Goal: Task Accomplishment & Management: Manage account settings

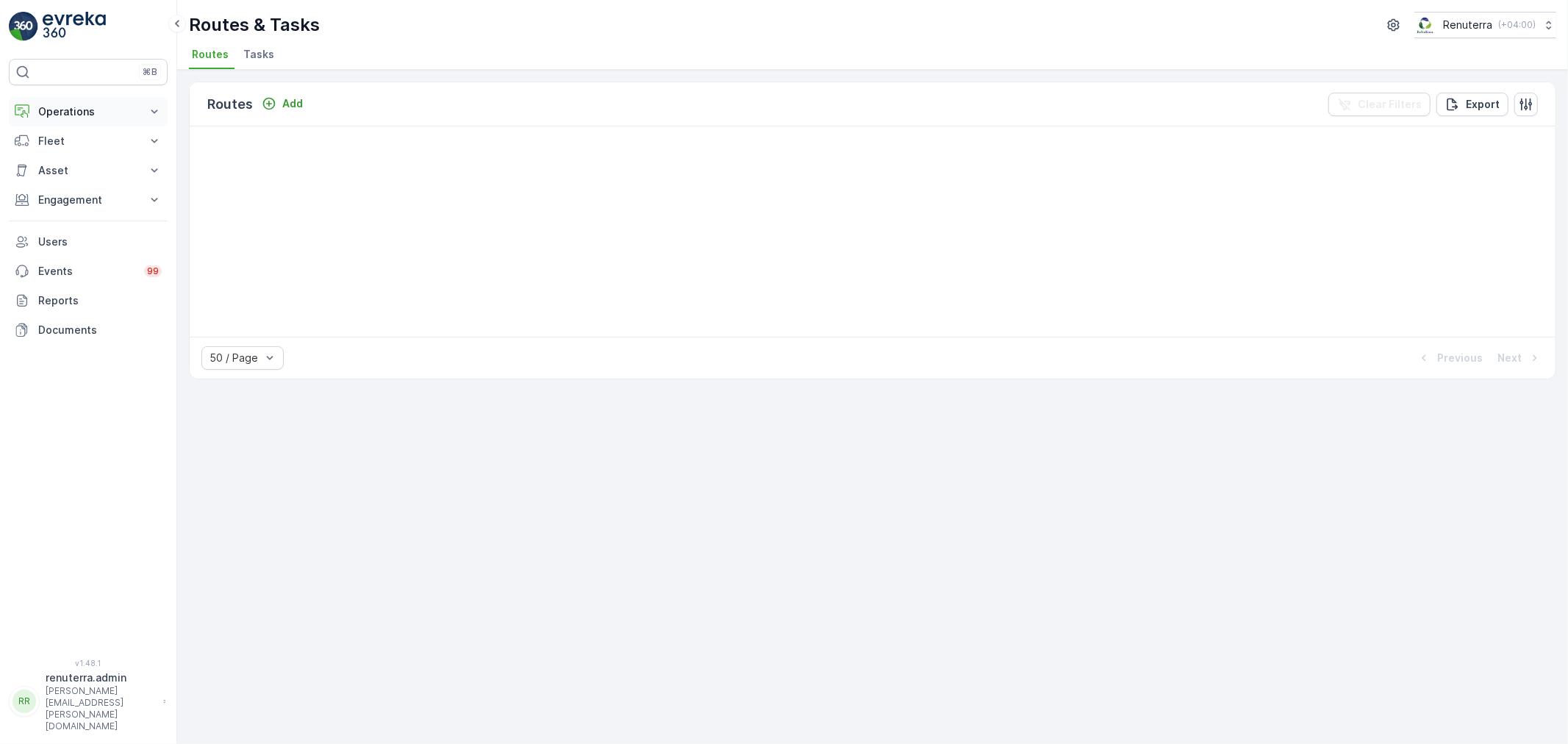
click at [74, 101] on button "Operations" at bounding box center [88, 111] width 159 height 30
click at [76, 172] on p "Routes & Tasks" at bounding box center [75, 178] width 76 height 14
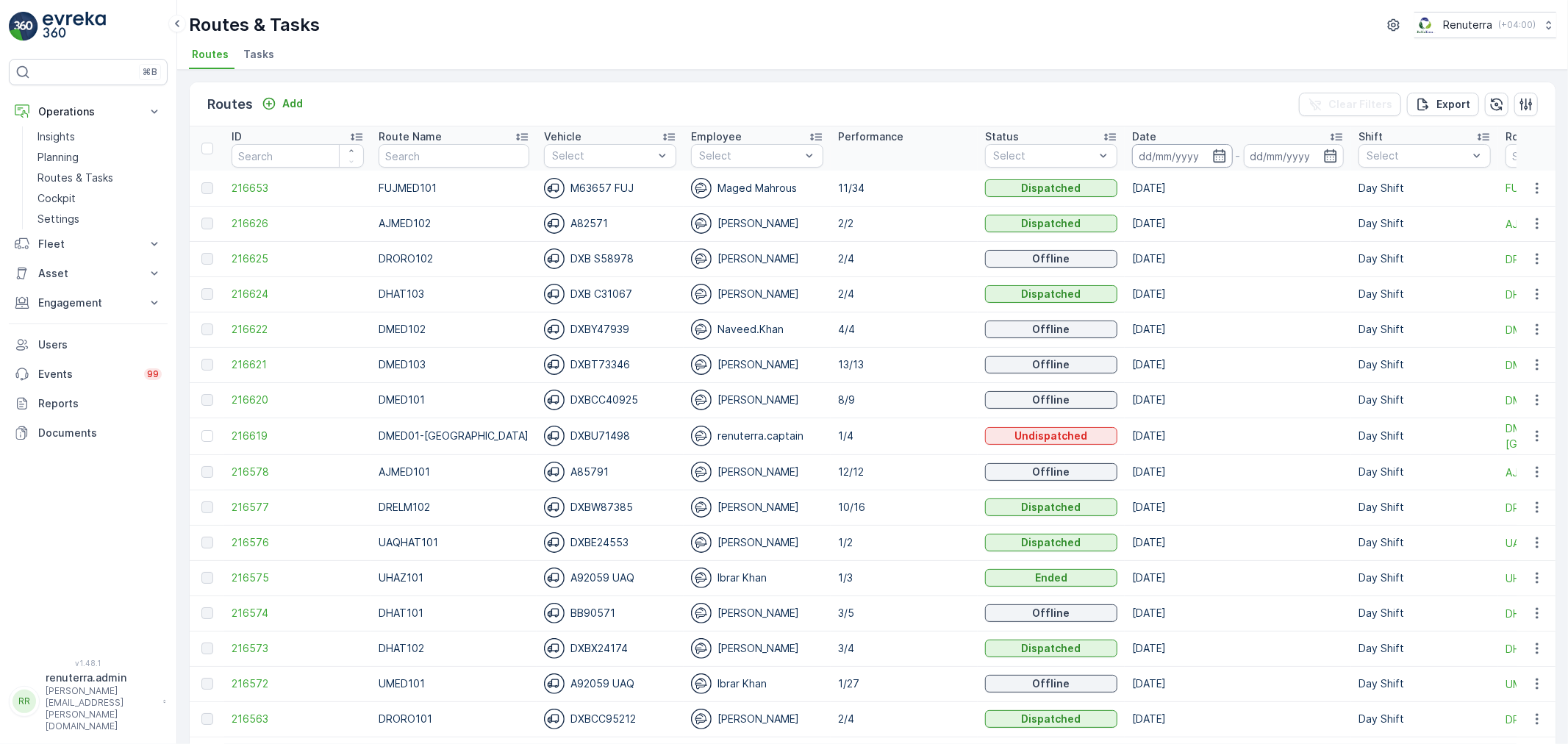
click at [1188, 154] on input at bounding box center [1183, 156] width 101 height 24
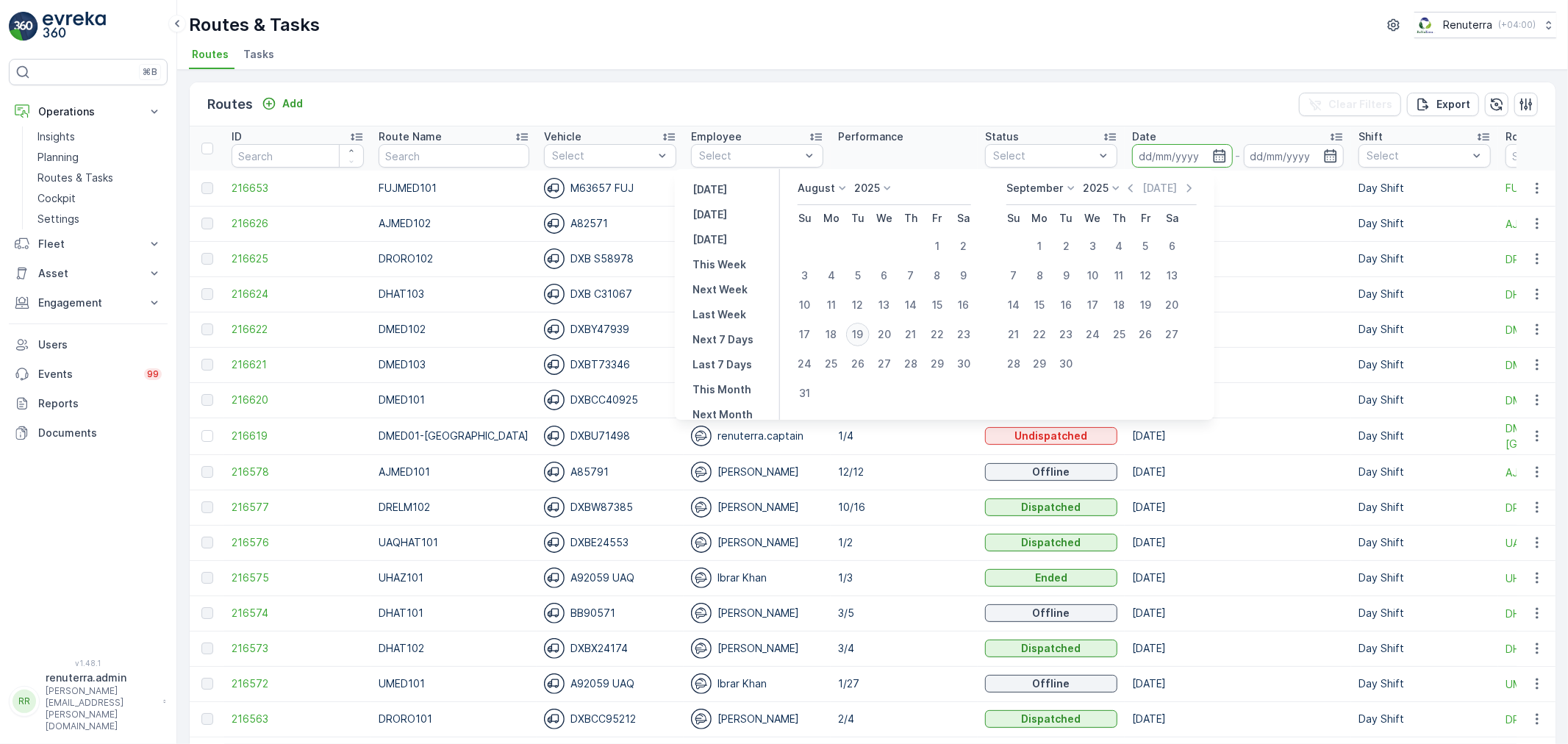
click at [863, 331] on div "19" at bounding box center [858, 334] width 24 height 24
type input "[DATE]"
click at [863, 331] on div "19" at bounding box center [858, 334] width 24 height 24
type input "[DATE]"
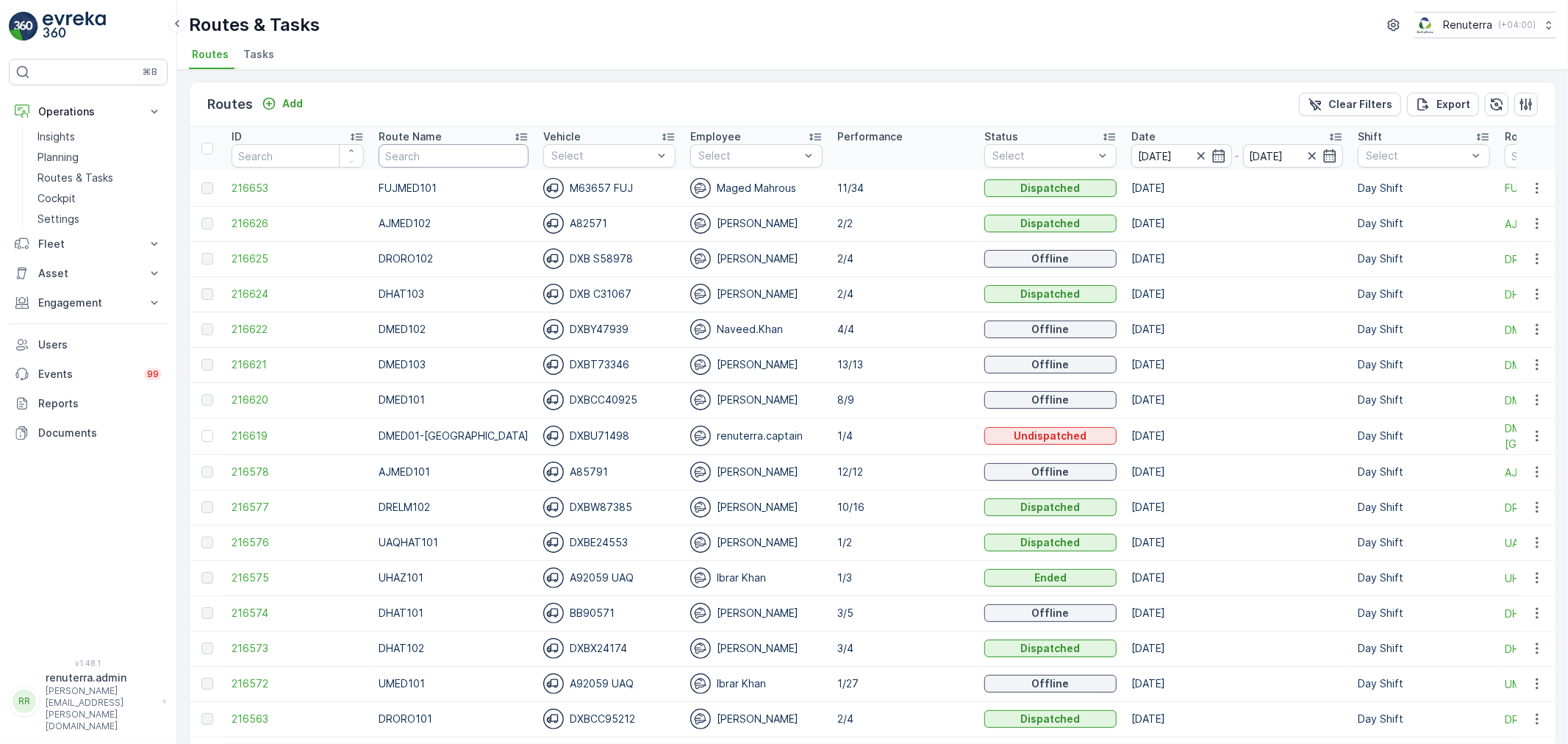
click at [423, 154] on input "text" at bounding box center [453, 156] width 150 height 24
type input "hat"
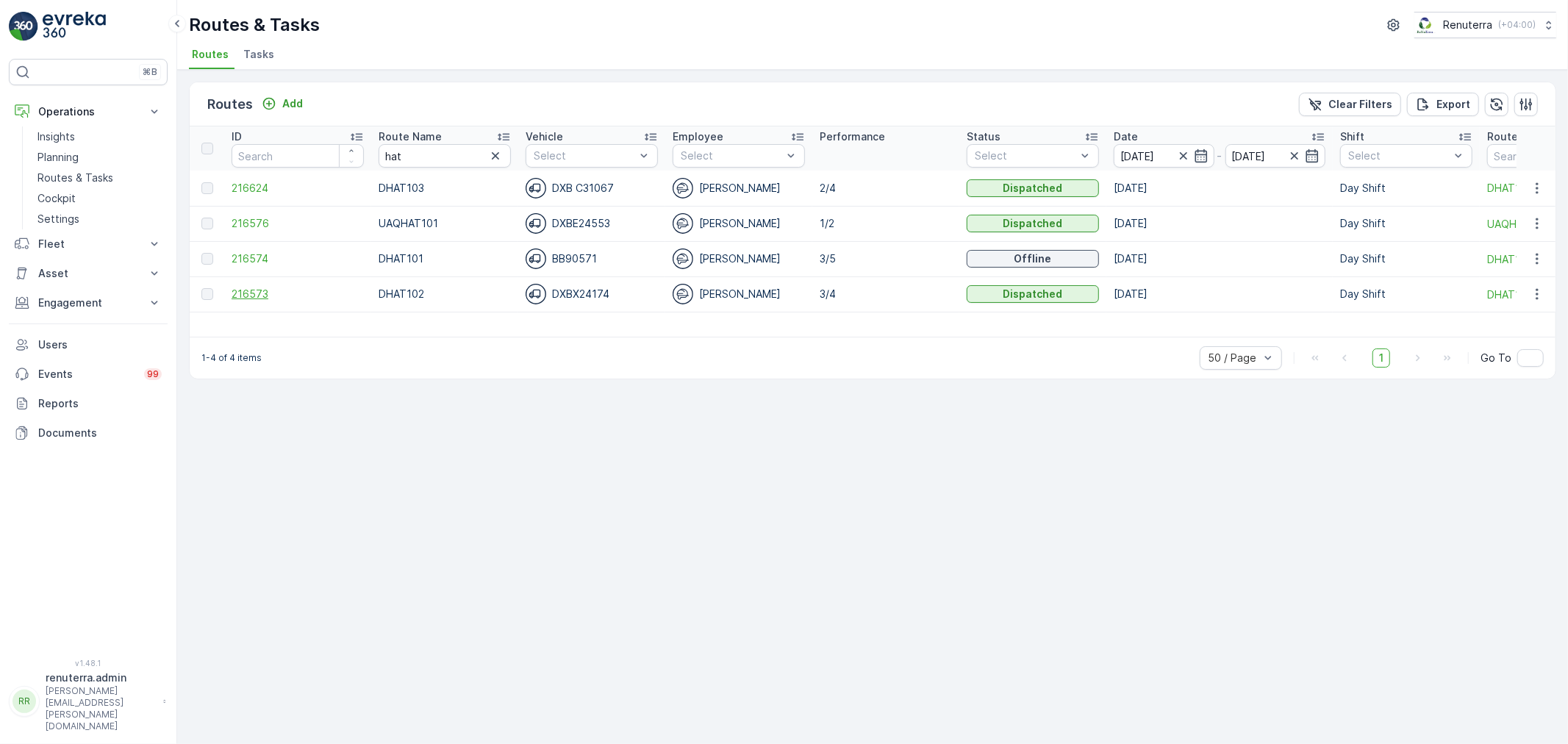
click at [249, 297] on span "216573" at bounding box center [298, 293] width 133 height 14
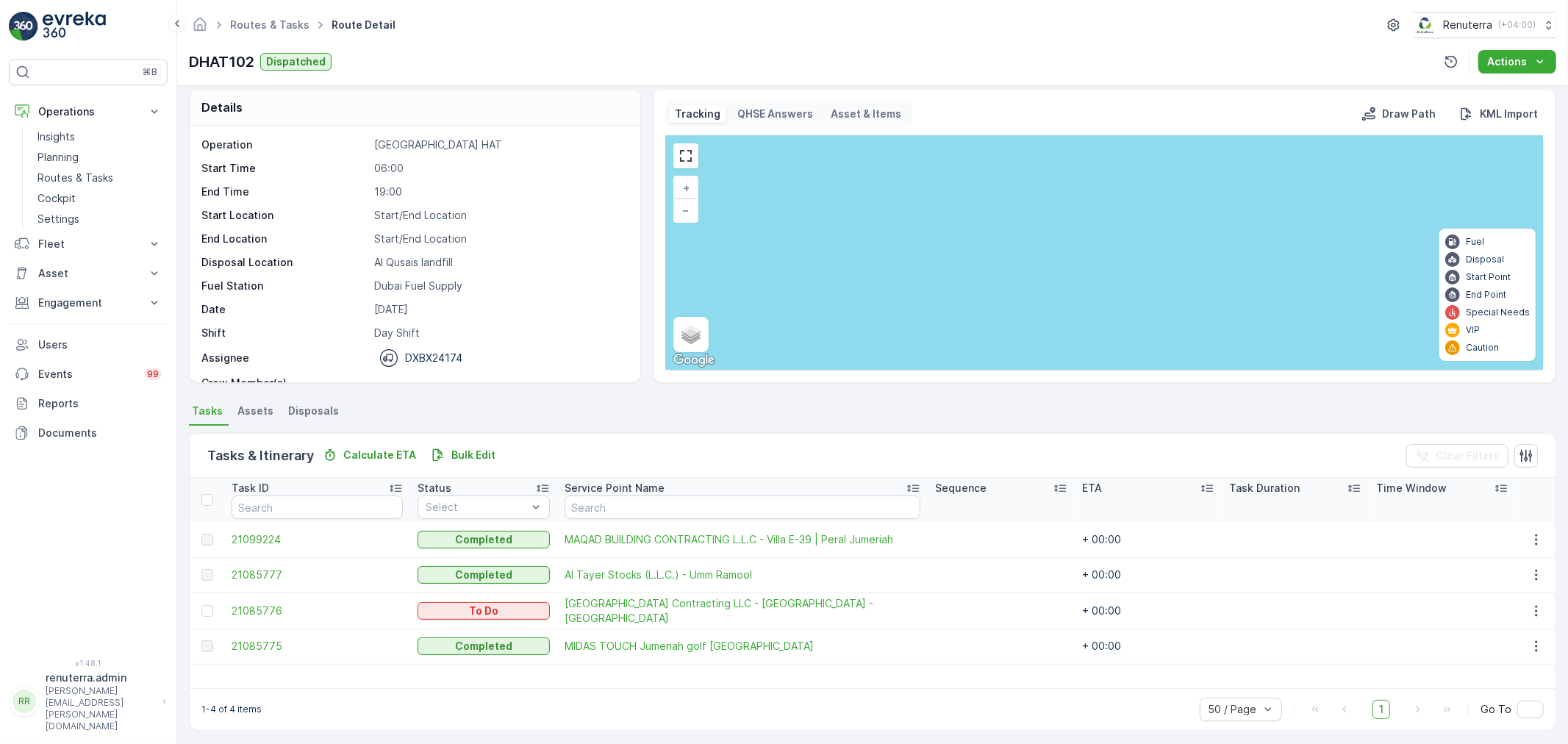
scroll to position [13, 0]
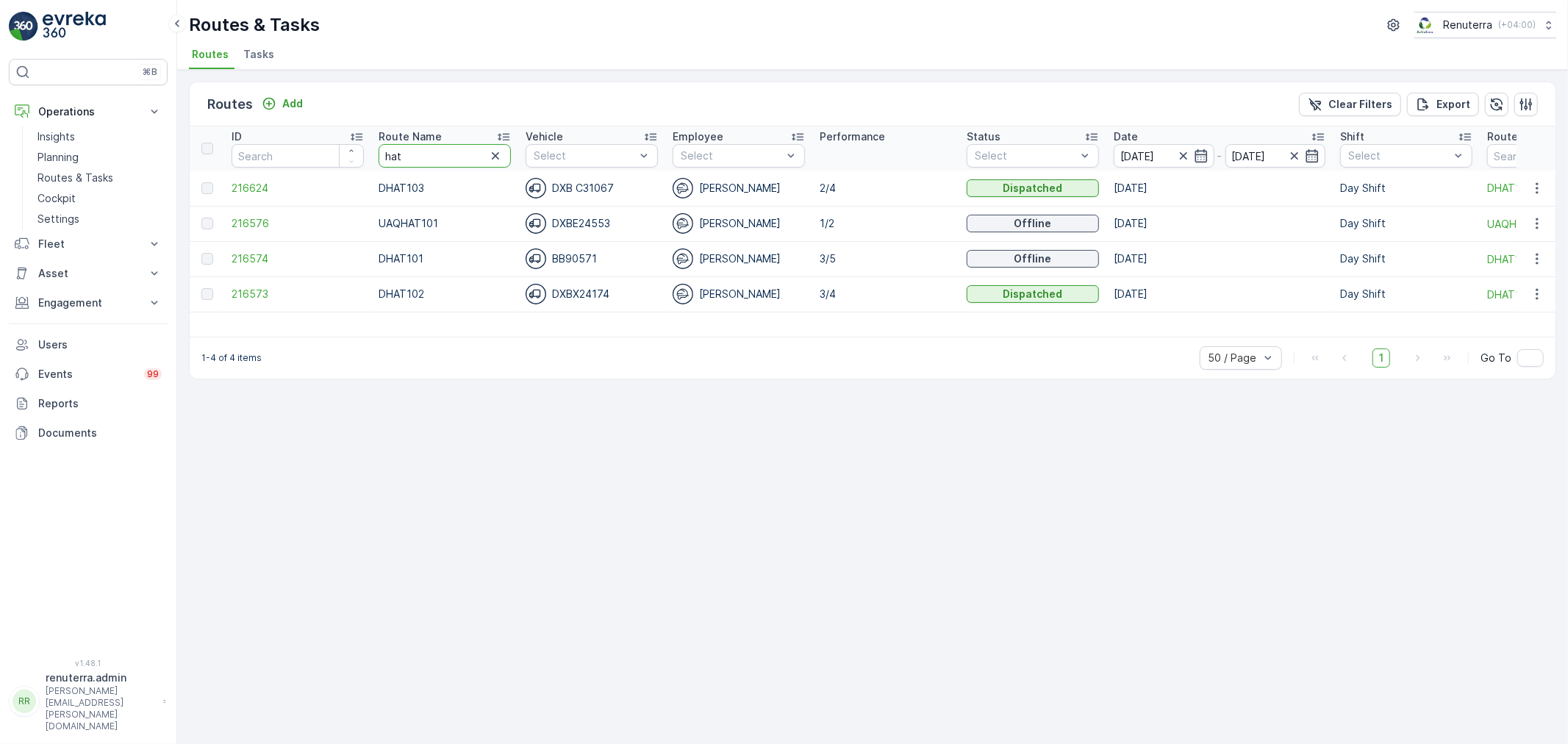
drag, startPoint x: 416, startPoint y: 155, endPoint x: 374, endPoint y: 155, distance: 42.0
click at [374, 155] on th "Route Name hat" at bounding box center [445, 149] width 147 height 44
click at [252, 252] on span "216574" at bounding box center [298, 258] width 133 height 14
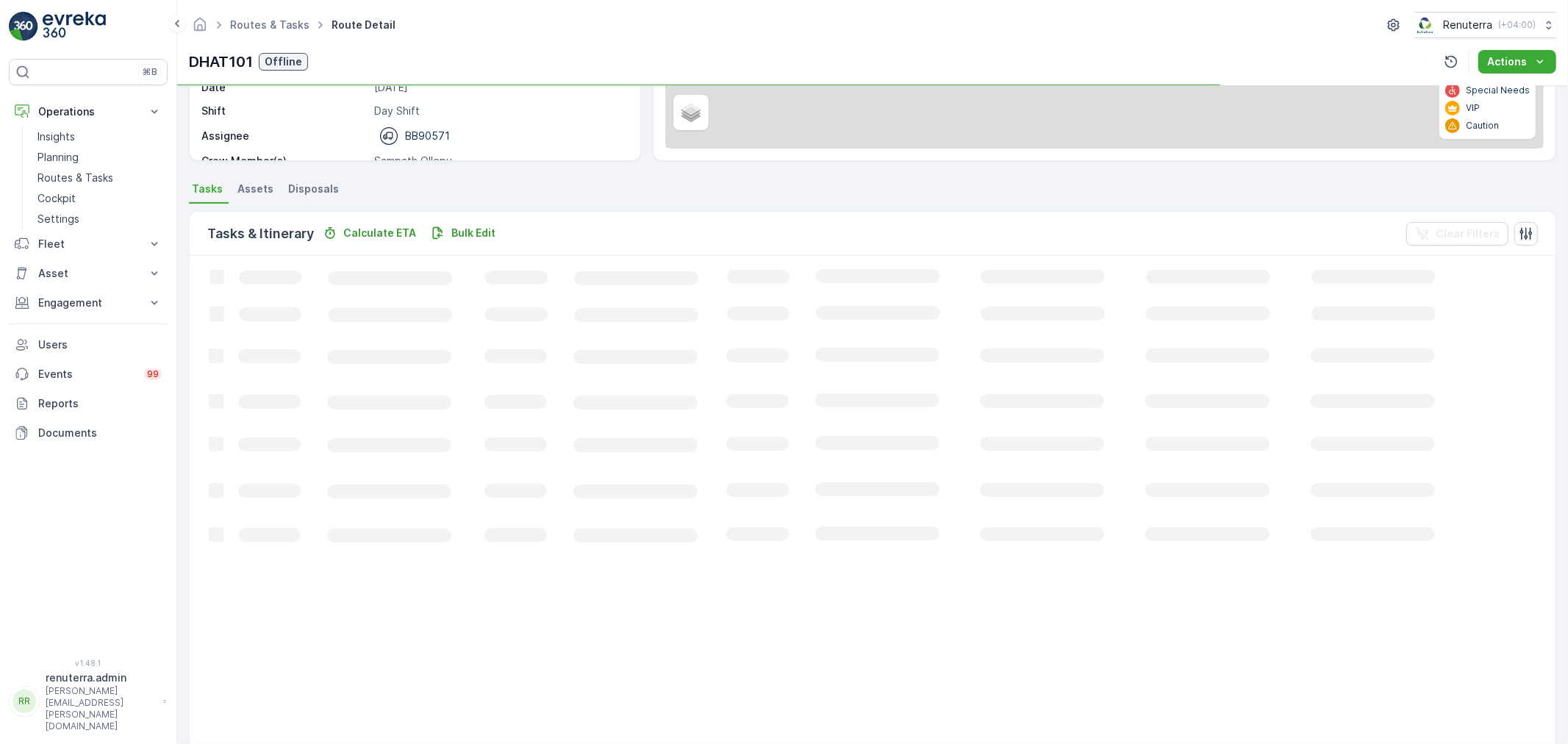
scroll to position [26, 0]
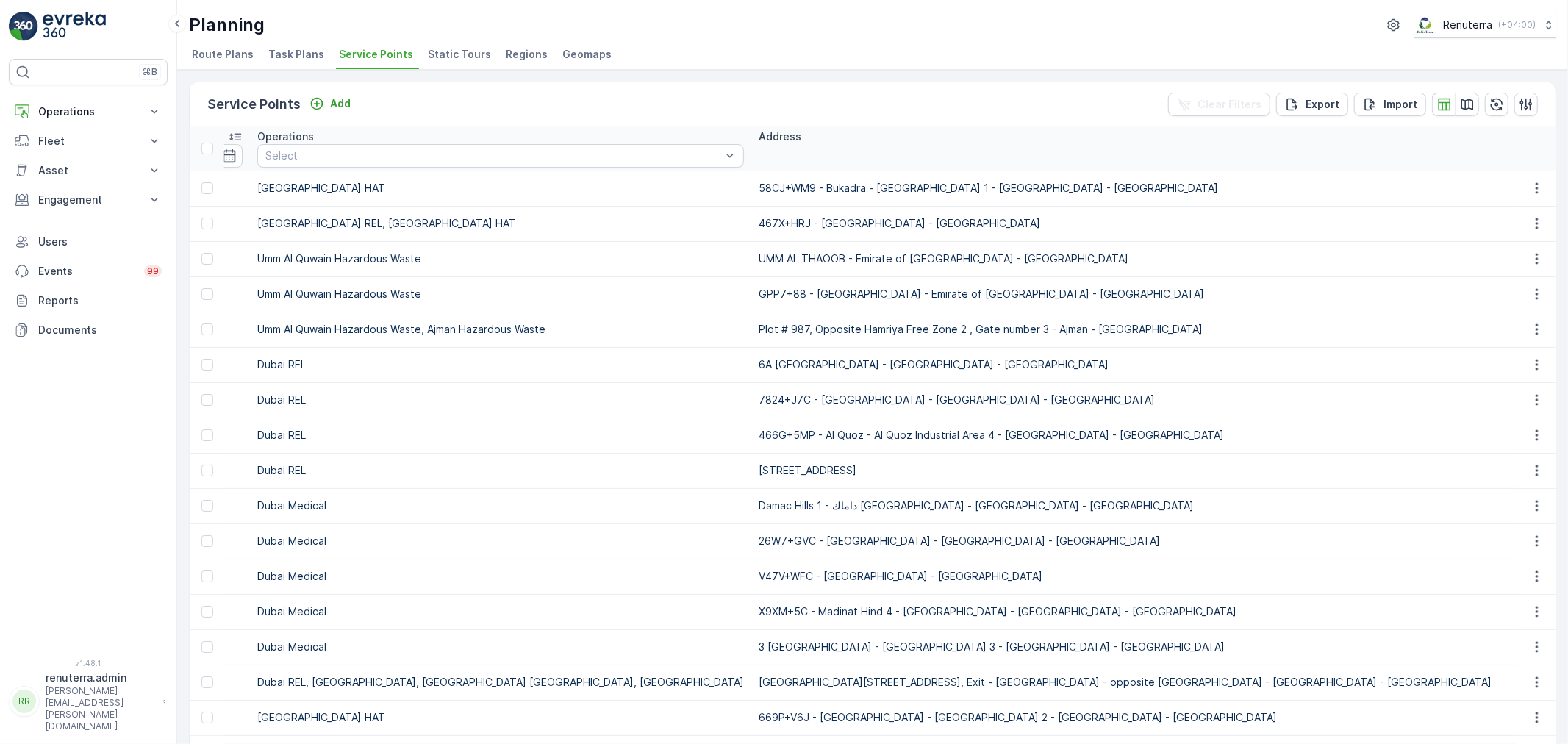
click at [855, 107] on div "Service Points Add Clear Filters Export Import" at bounding box center [872, 104] width 1366 height 44
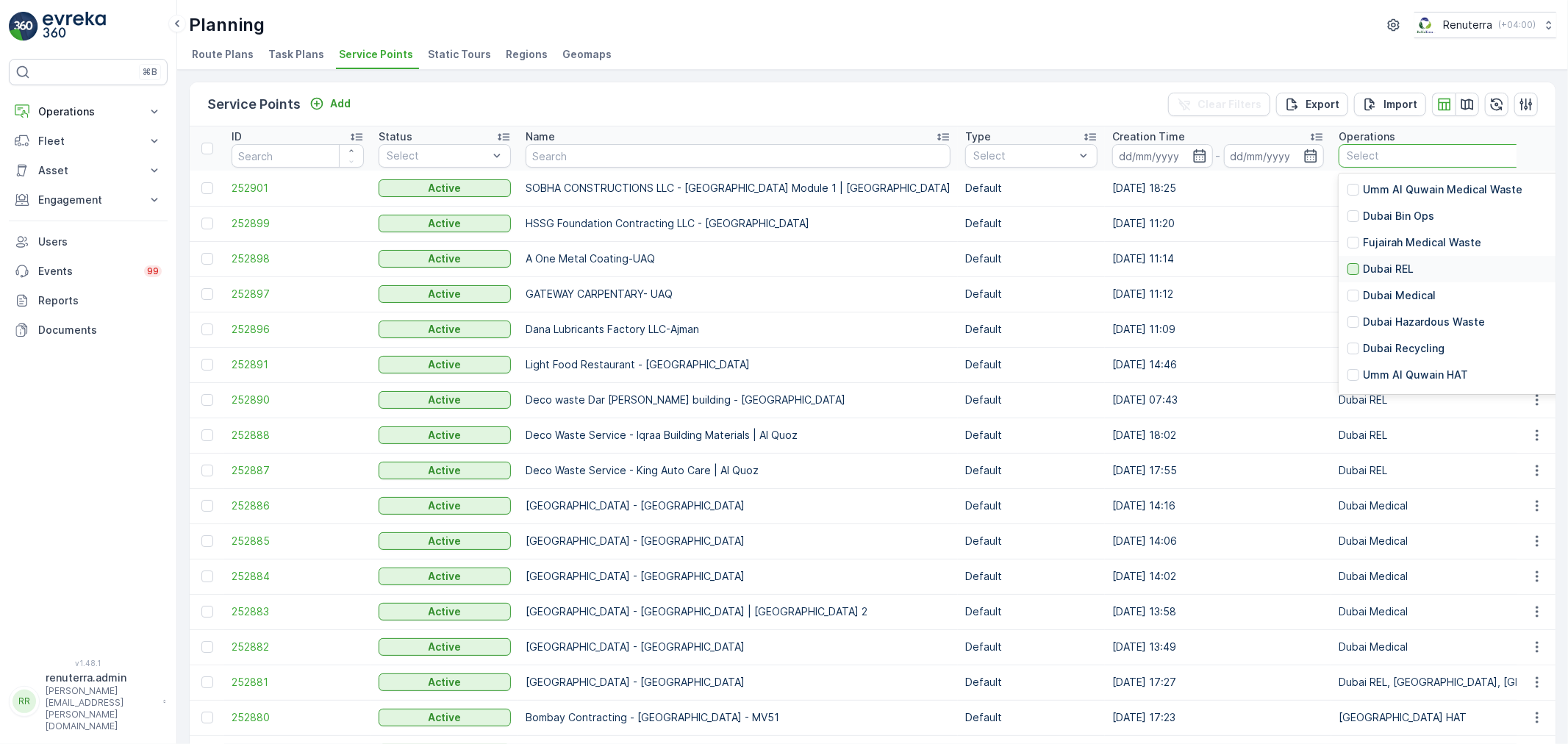
click at [1348, 265] on div at bounding box center [1353, 268] width 11 height 11
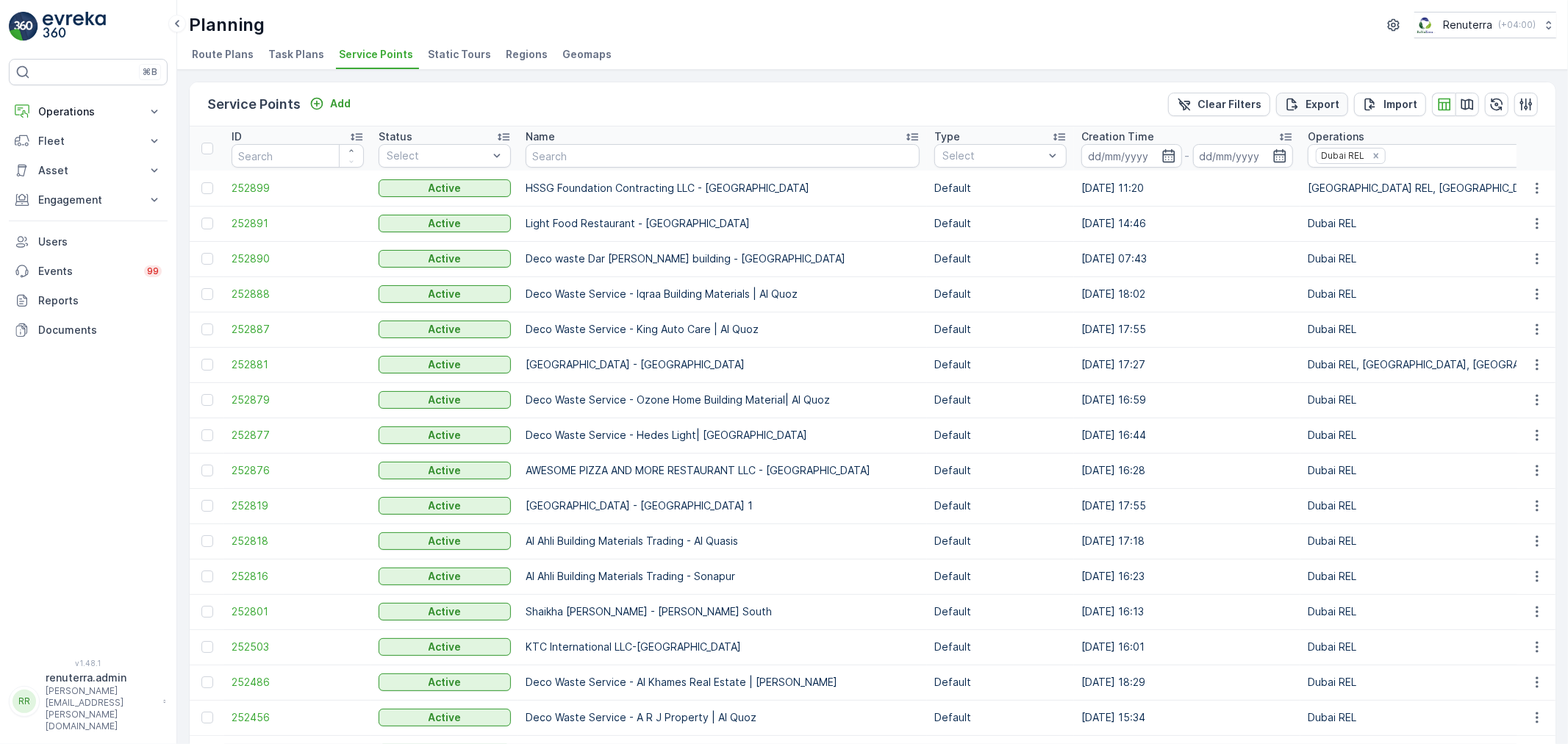
click at [1325, 104] on p "Export" at bounding box center [1322, 104] width 34 height 14
click at [1394, 78] on span "reports" at bounding box center [1449, 79] width 173 height 15
click at [576, 147] on input "text" at bounding box center [722, 156] width 394 height 24
type input "nabc"
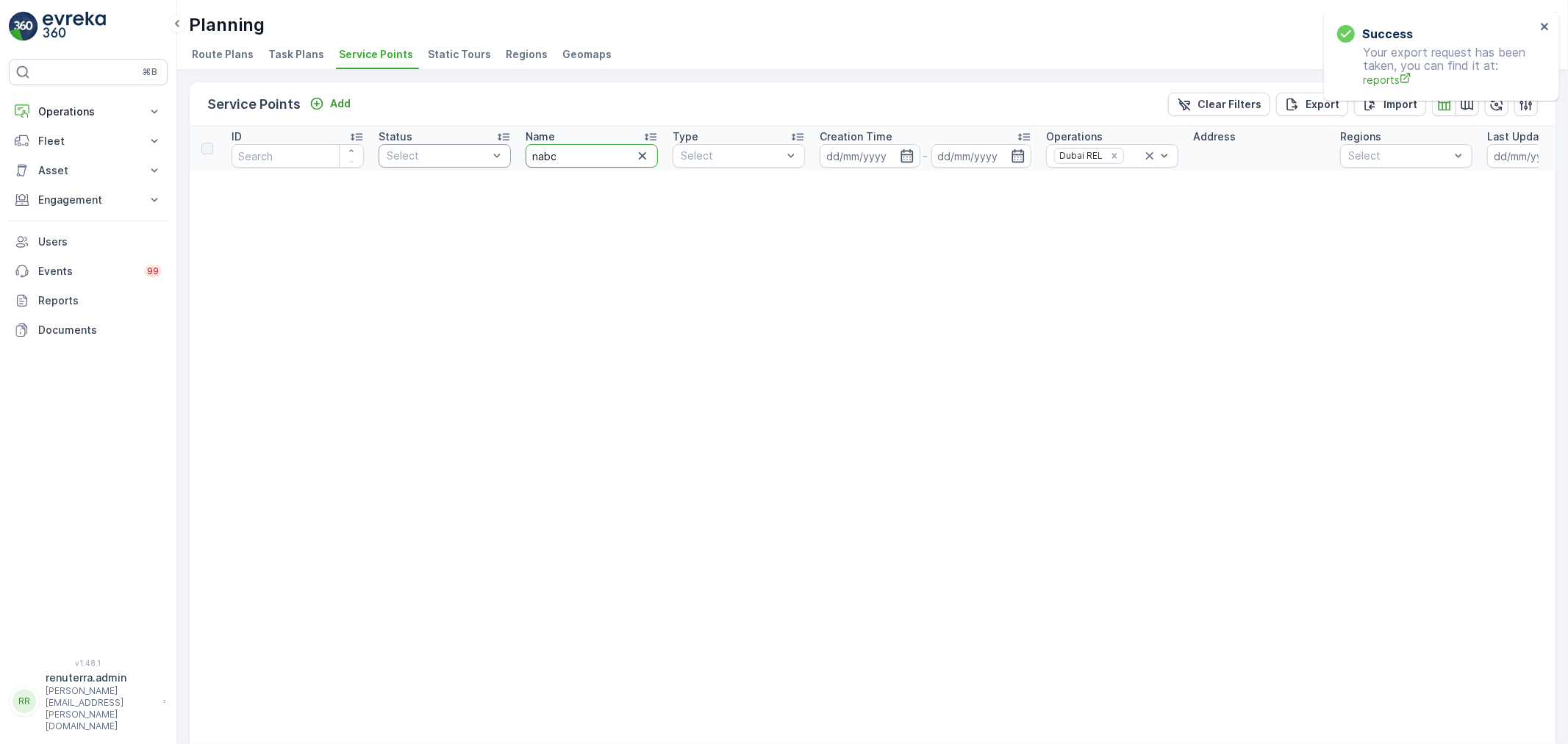
drag, startPoint x: 588, startPoint y: 165, endPoint x: 493, endPoint y: 148, distance: 96.5
type input "NABC"
click at [1147, 154] on icon at bounding box center [1149, 156] width 14 height 14
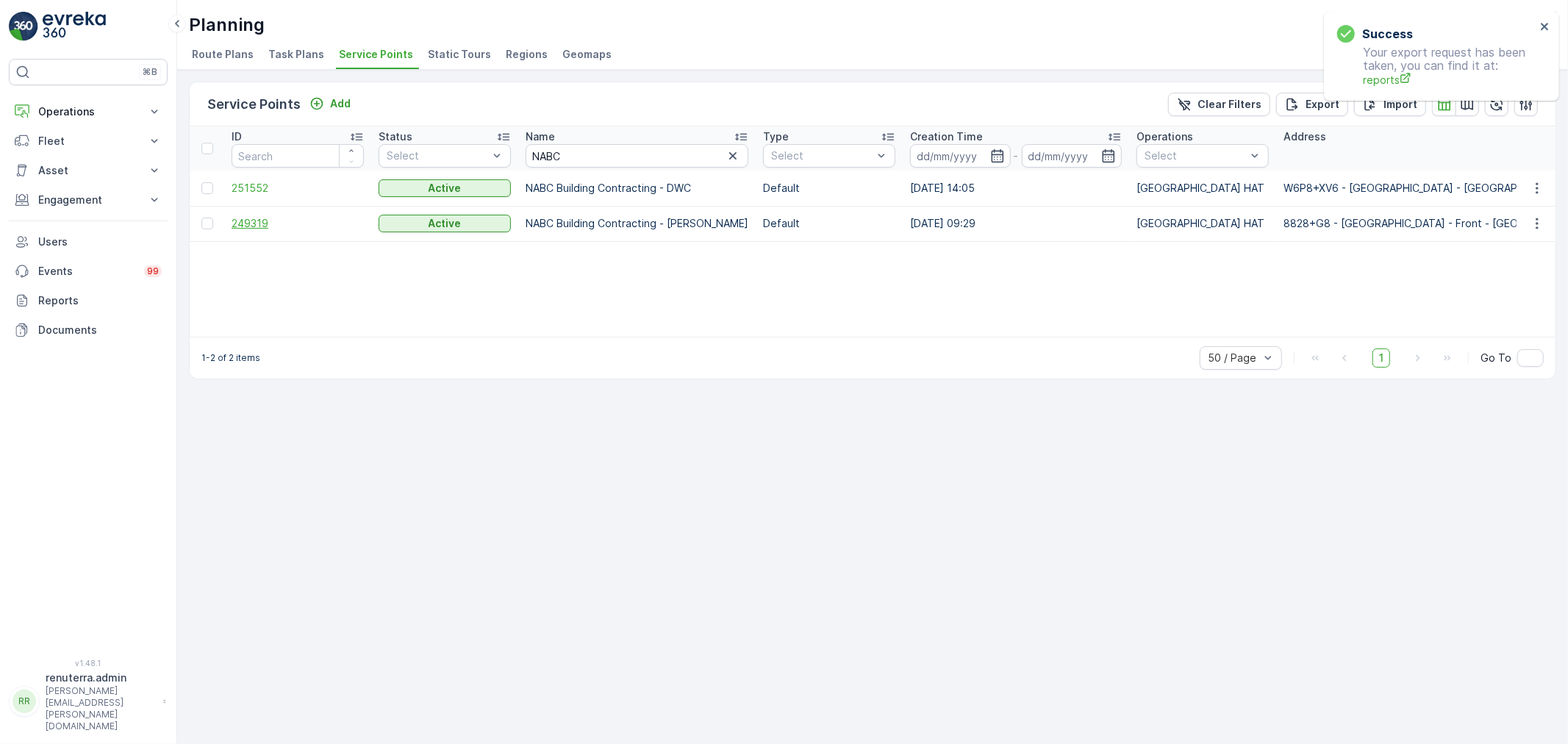
click at [239, 225] on span "249319" at bounding box center [298, 223] width 133 height 14
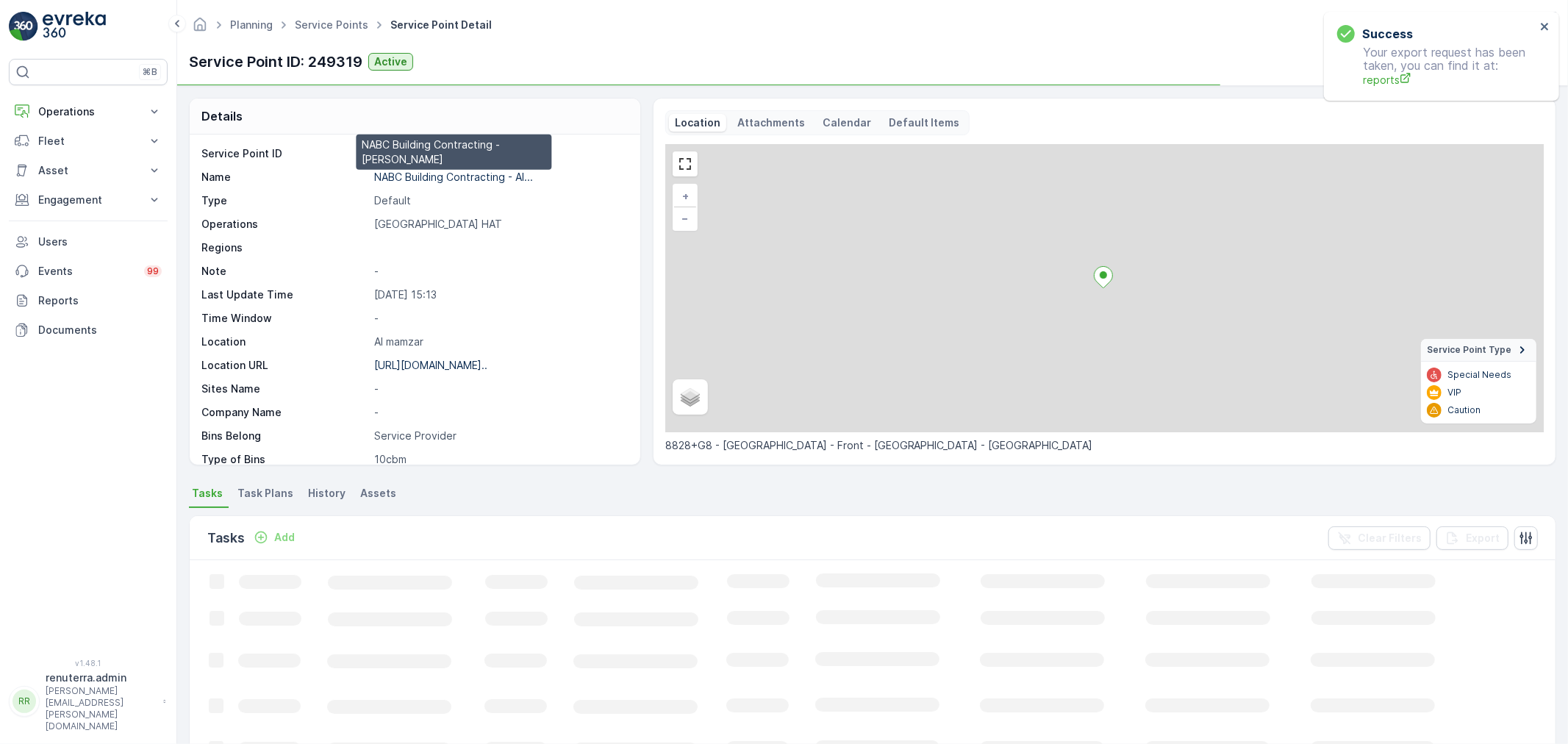
click at [421, 173] on p "NABC Building Contracting - Al..." at bounding box center [454, 177] width 159 height 12
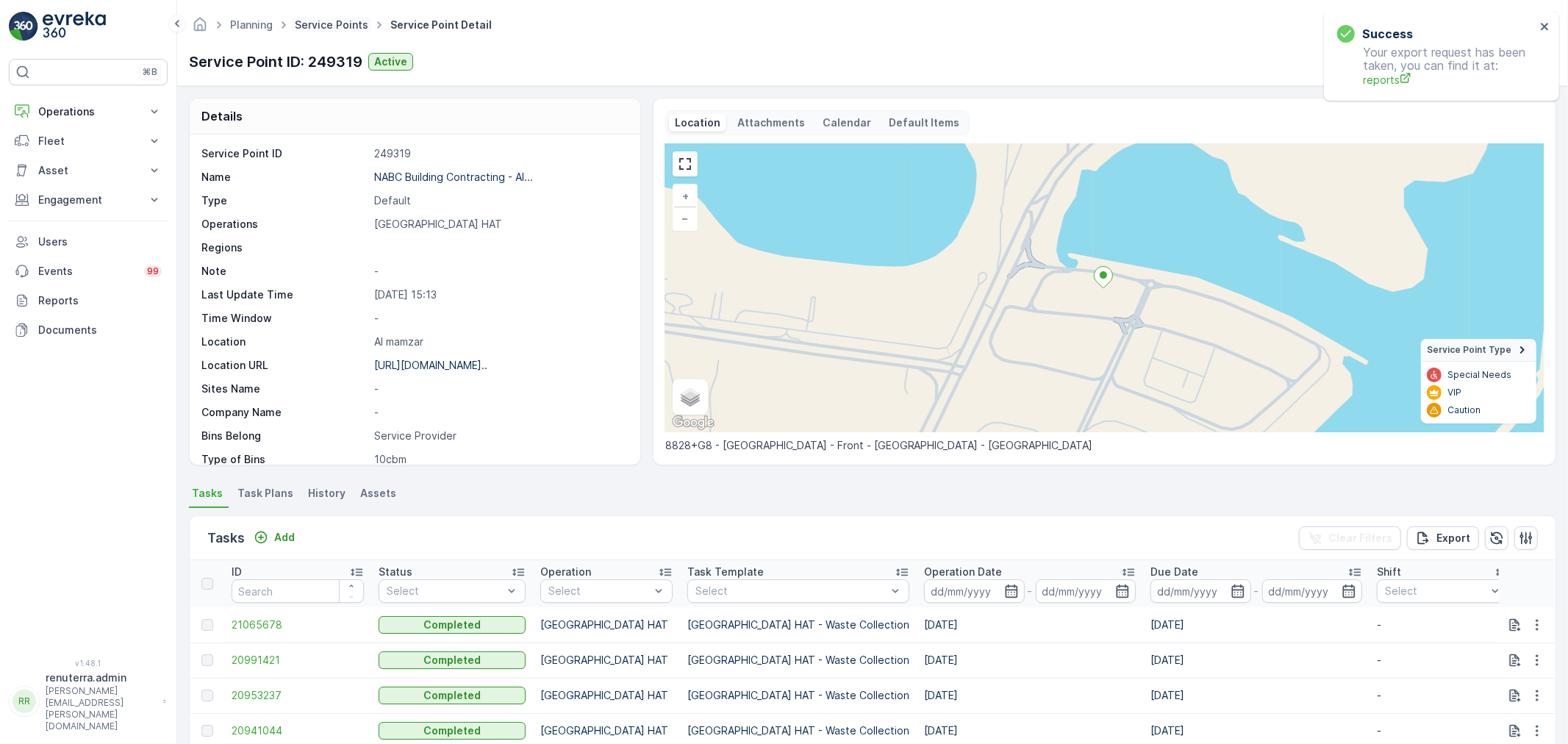
click at [336, 26] on link "Service Points" at bounding box center [332, 24] width 73 height 12
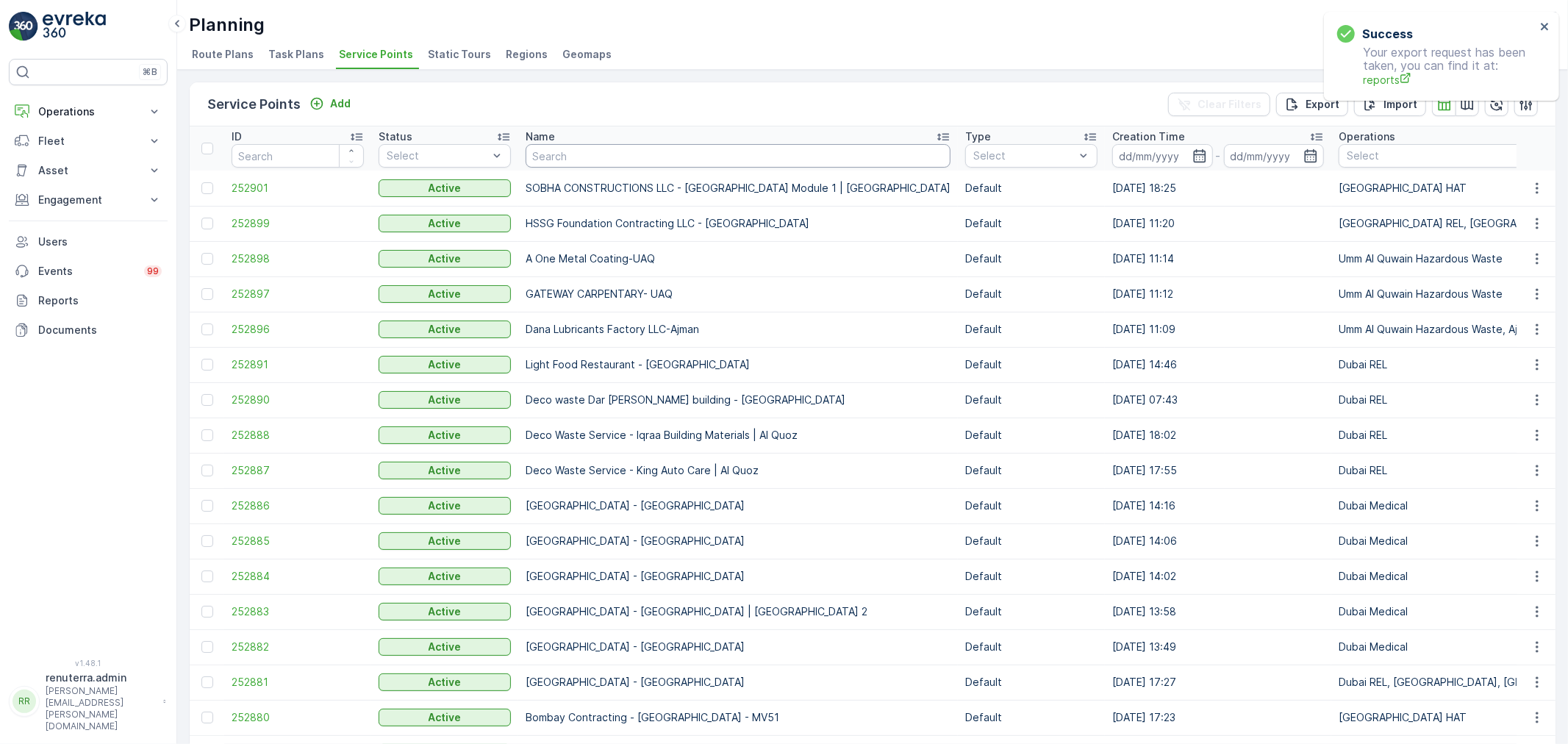
click at [623, 157] on input "text" at bounding box center [737, 156] width 425 height 24
type input "al serh"
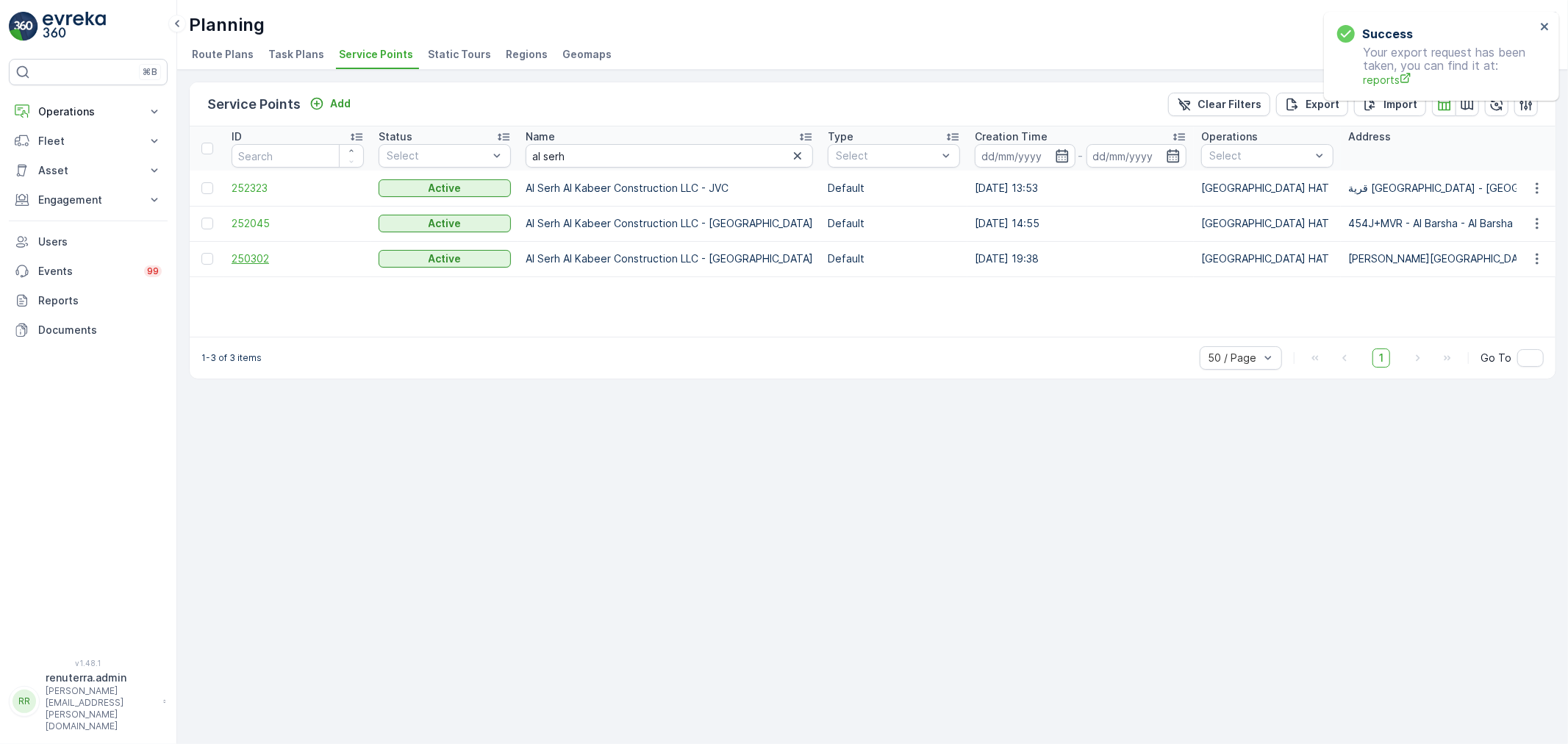
click at [260, 255] on span "250302" at bounding box center [298, 258] width 133 height 14
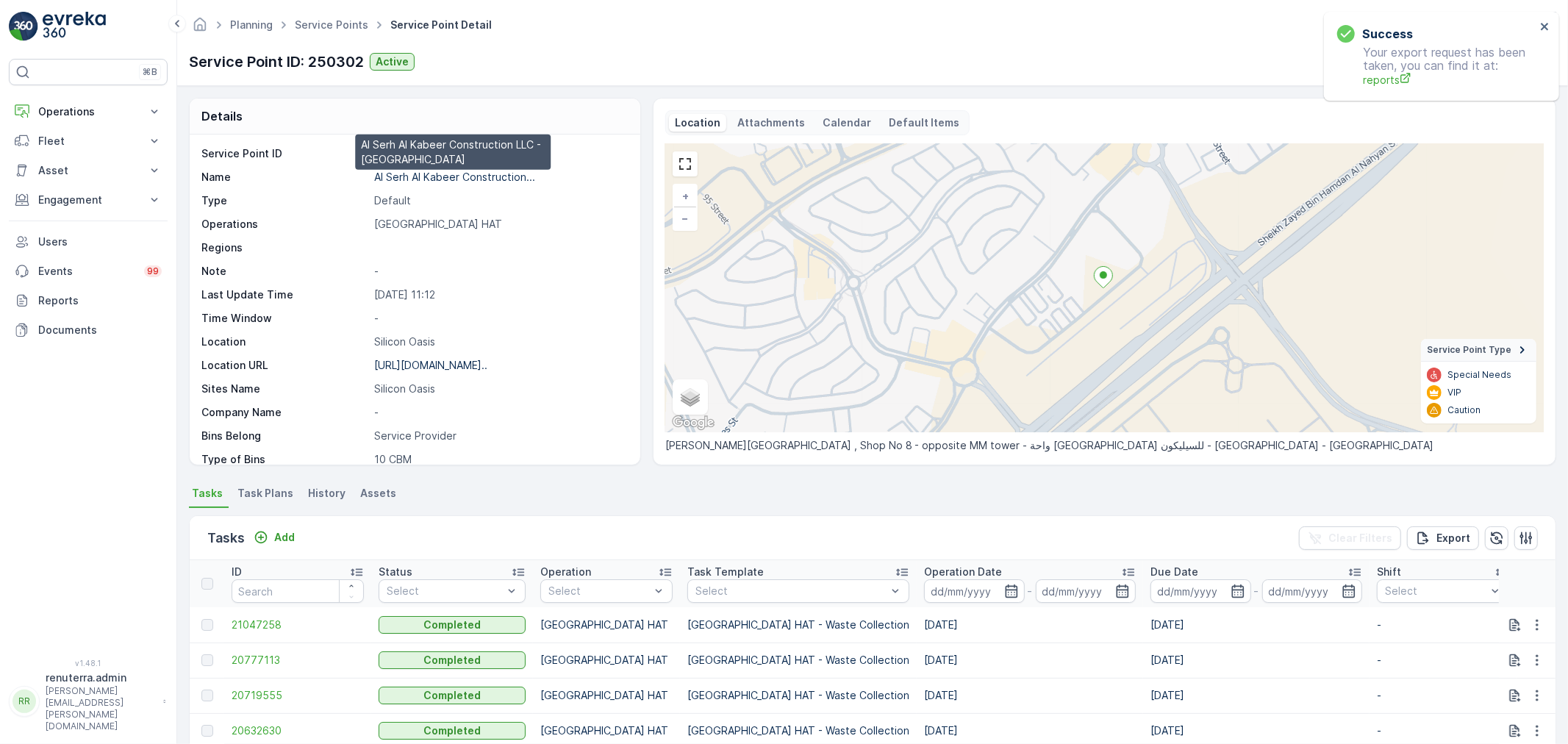
click at [451, 178] on p "Al Serh Al Kabeer Construction..." at bounding box center [455, 177] width 161 height 12
click at [316, 15] on ul "Service Points" at bounding box center [339, 25] width 95 height 21
click at [324, 20] on link "Service Points" at bounding box center [332, 24] width 73 height 12
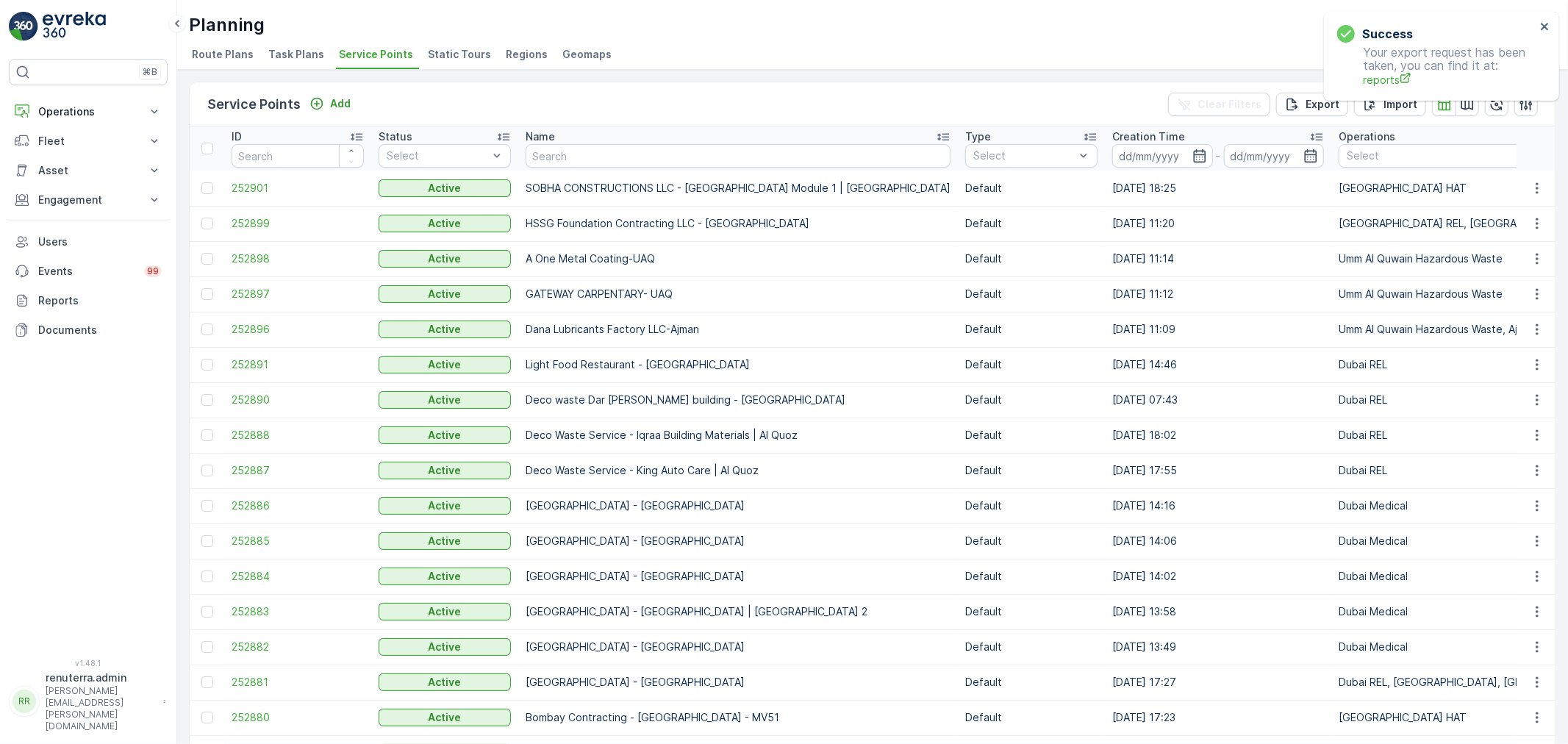
click at [560, 167] on th "Name" at bounding box center [738, 149] width 439 height 44
click at [554, 162] on input "text" at bounding box center [737, 156] width 425 height 24
paste input "CHROM METAL COATING LLC"
type input "CHROM METAL COATING LLC"
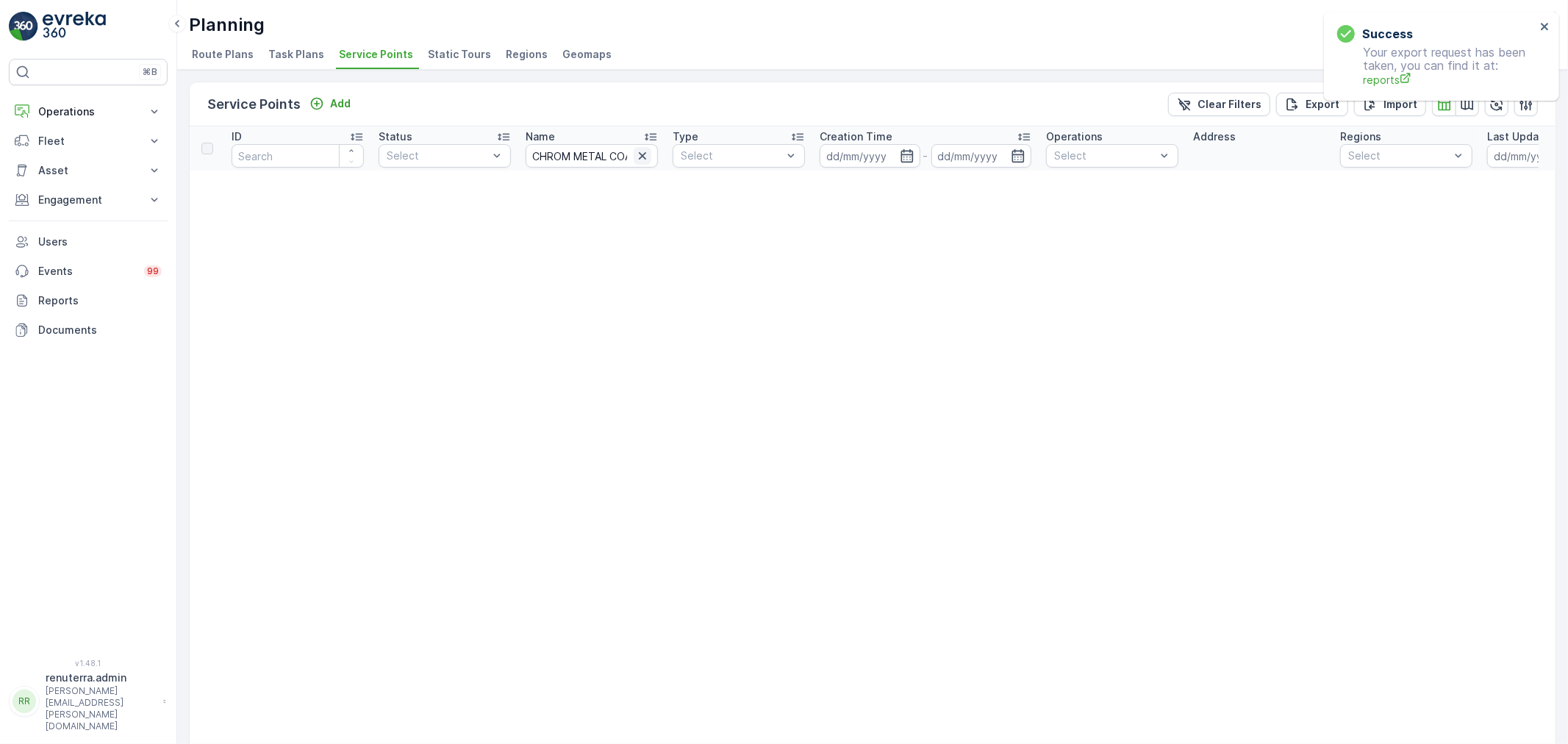
click at [636, 154] on icon "button" at bounding box center [642, 156] width 14 height 14
click at [577, 151] on input "text" at bounding box center [592, 156] width 133 height 24
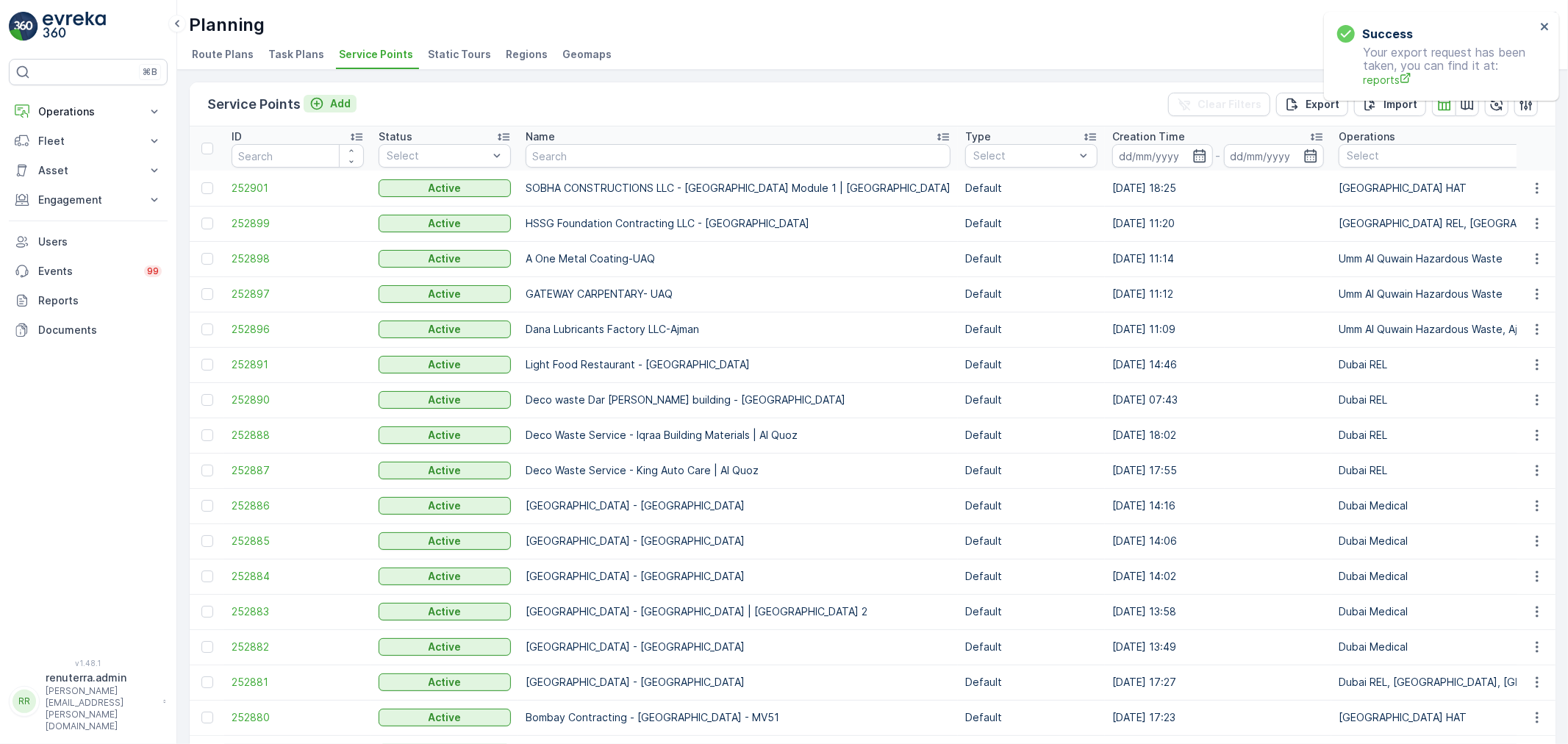
click at [340, 97] on p "Add" at bounding box center [340, 103] width 21 height 14
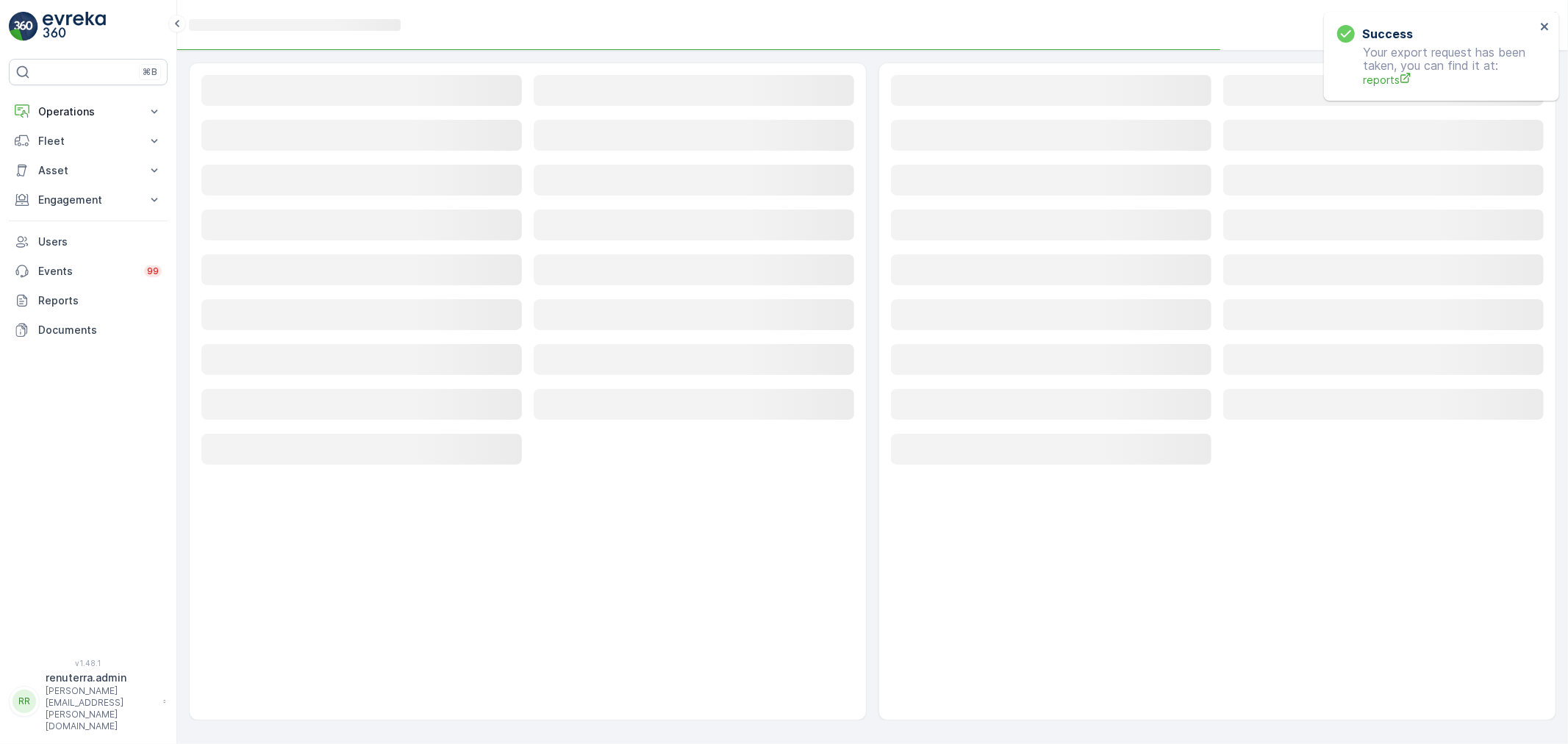
click at [322, 107] on div "Loading..." at bounding box center [361, 91] width 320 height 33
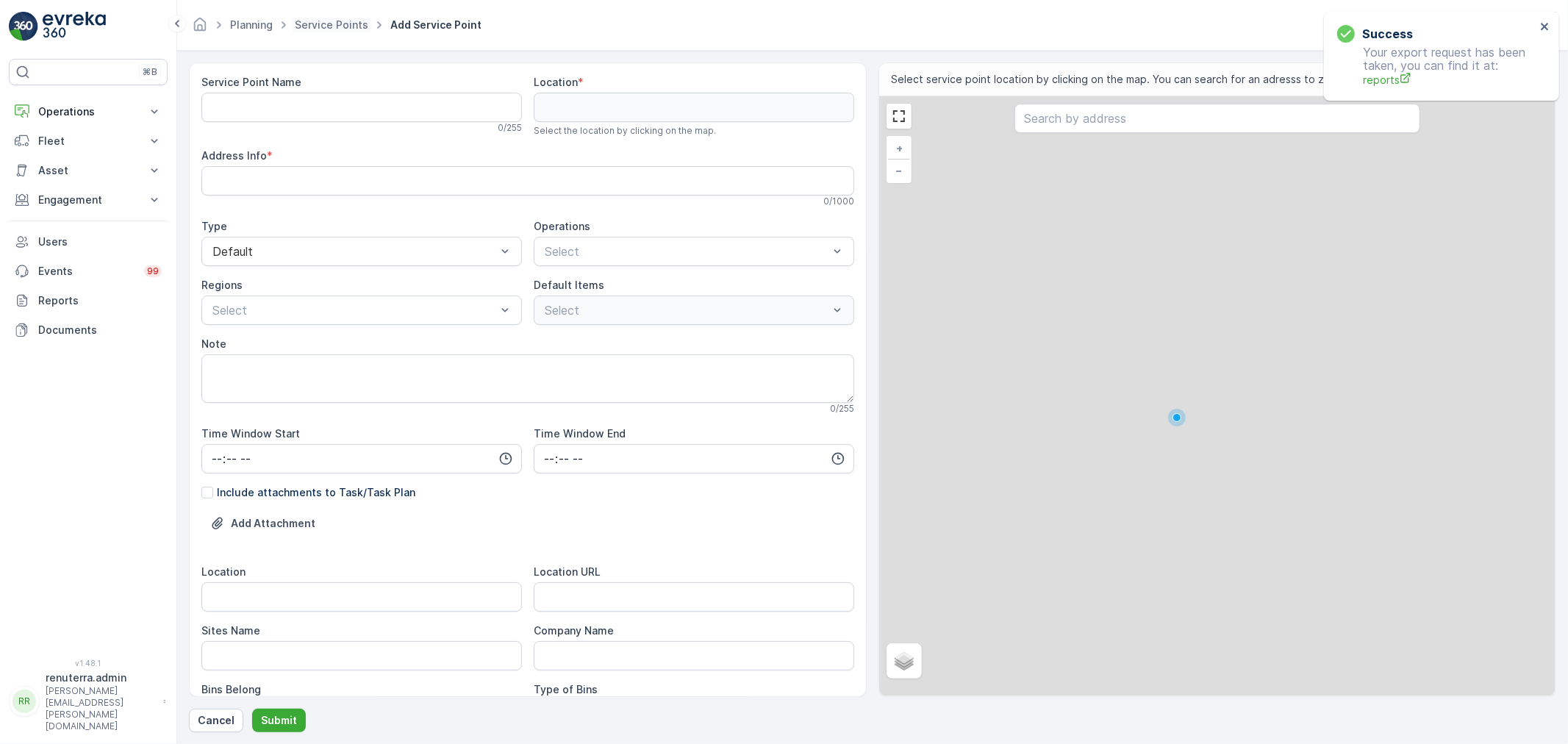
click at [344, 31] on span "Service Points" at bounding box center [332, 24] width 79 height 14
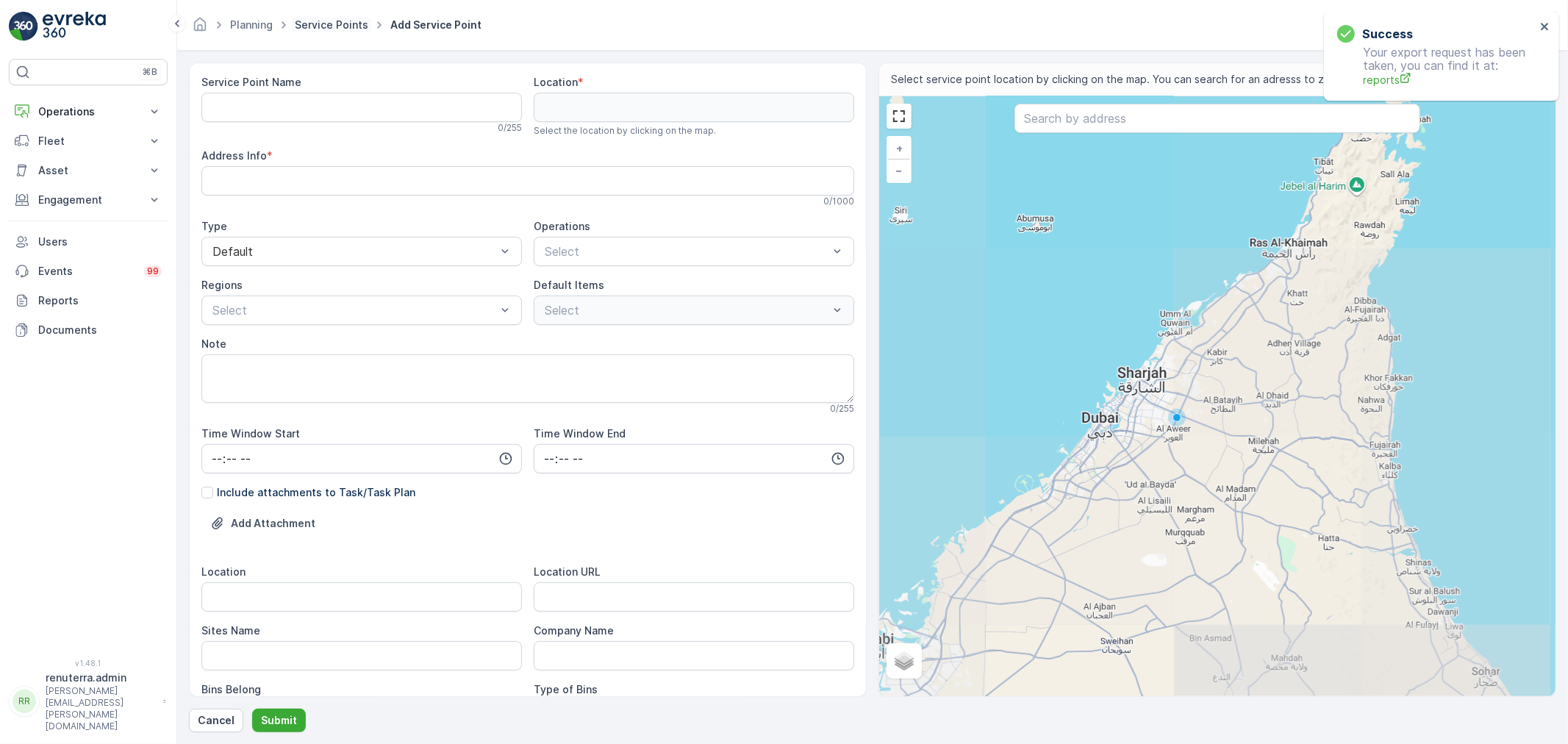
click at [339, 30] on link "Service Points" at bounding box center [332, 24] width 73 height 12
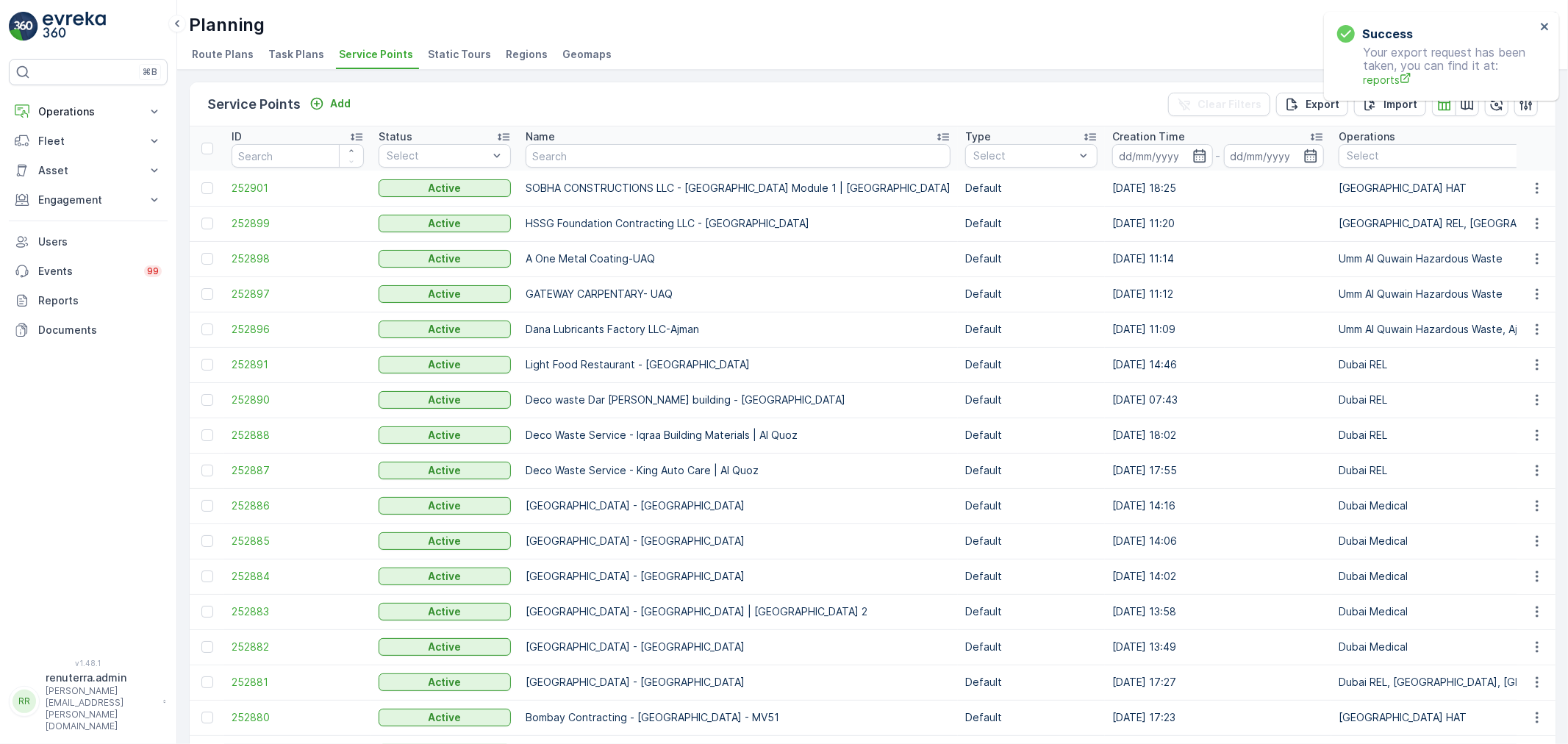
click at [348, 113] on div "Service Points Add" at bounding box center [282, 104] width 149 height 21
click at [342, 105] on p "Add" at bounding box center [340, 103] width 21 height 14
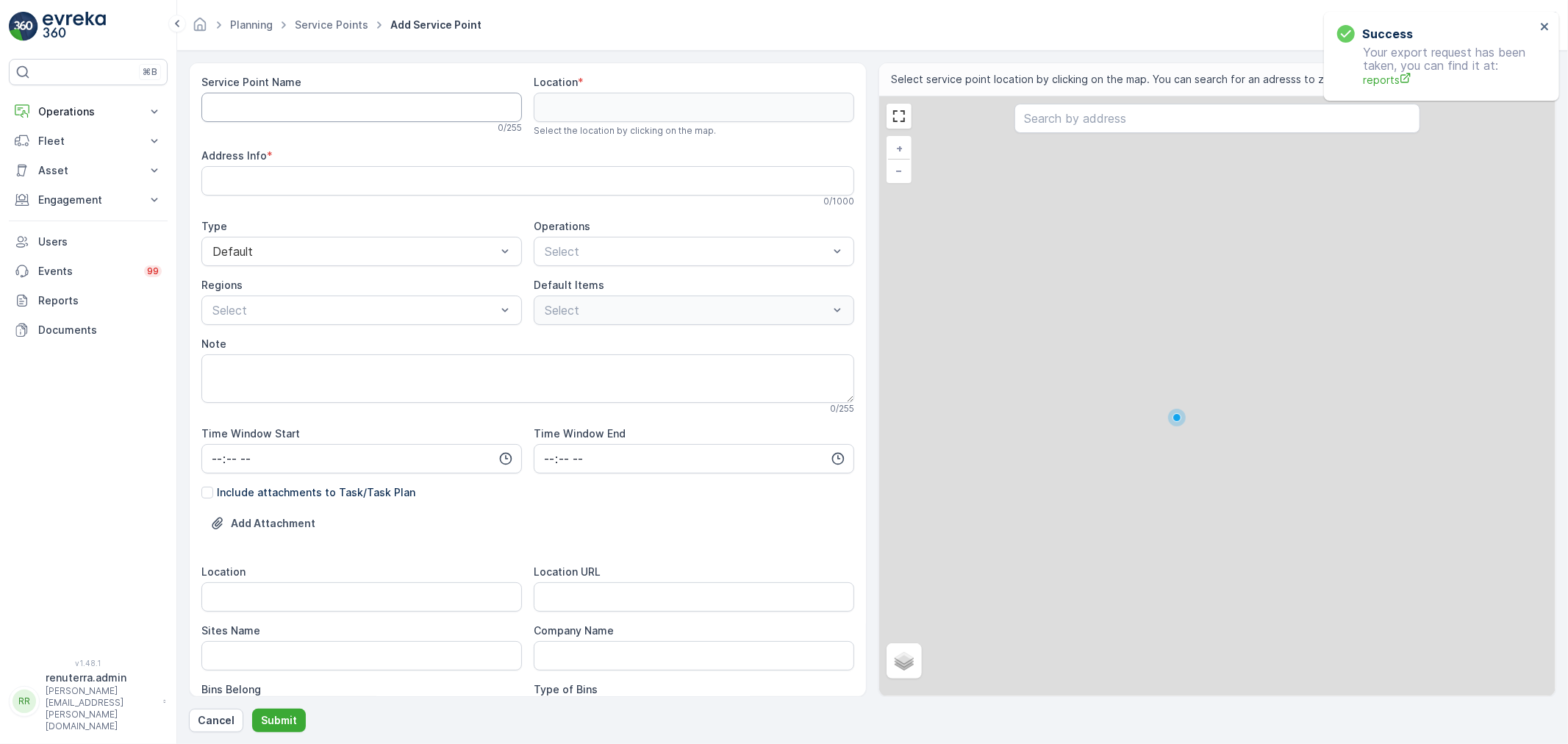
click at [339, 111] on Name "Service Point Name" at bounding box center [361, 107] width 320 height 30
paste Name "CHROMA METAL COATING LLC"
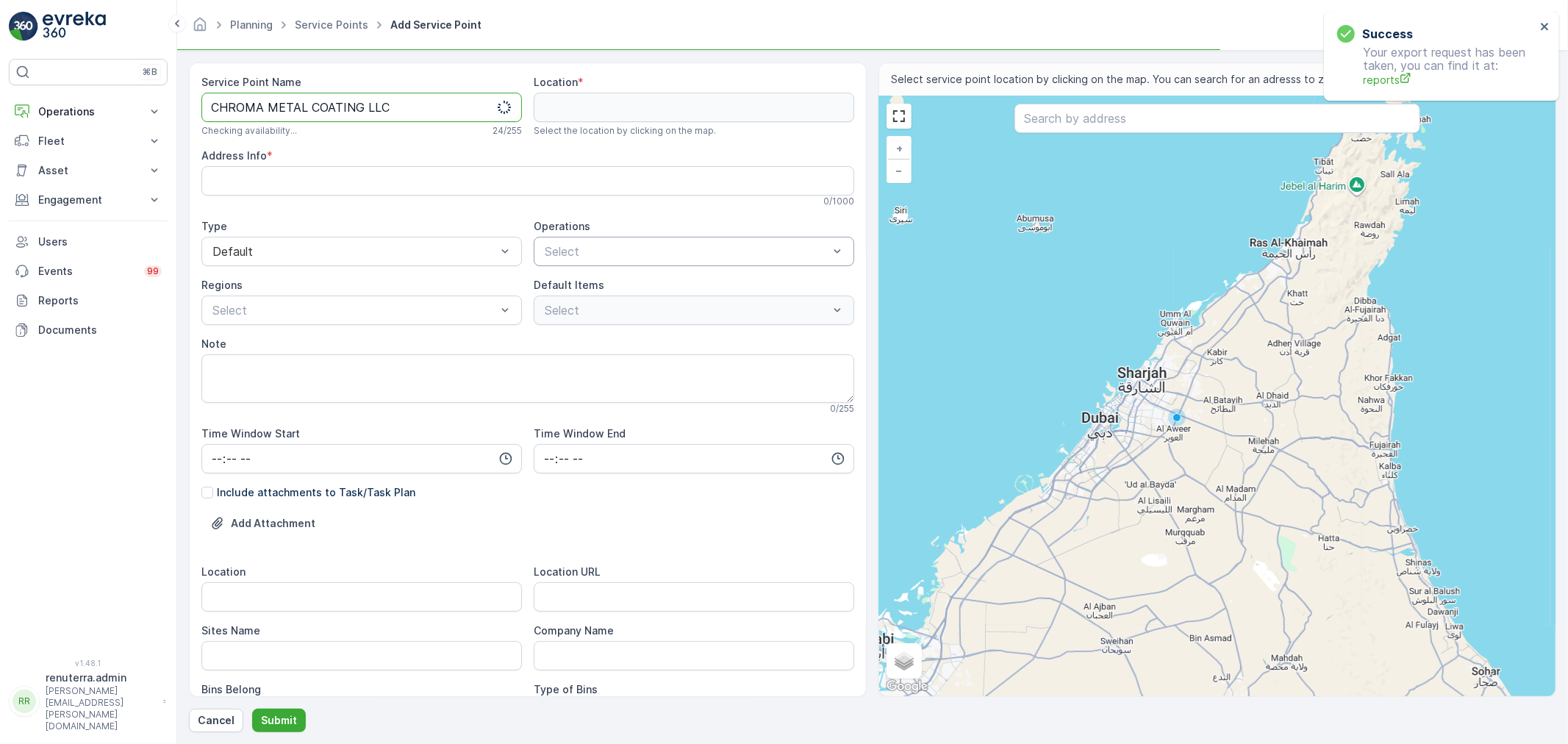
type Name "CHROMA METAL COATING LLC"
click at [574, 245] on div at bounding box center [686, 251] width 287 height 13
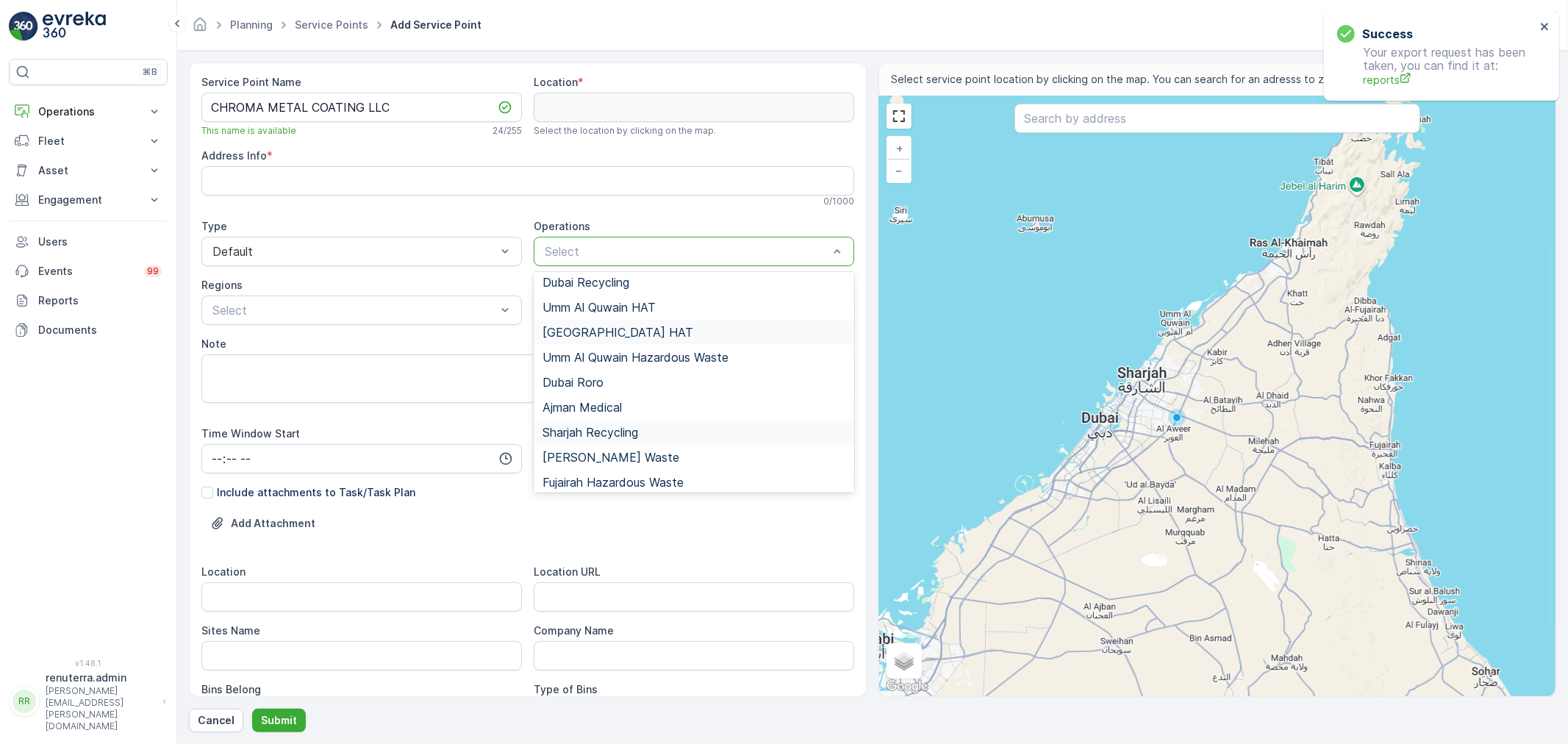
scroll to position [159, 0]
click at [659, 348] on span "Umm Al Quwain Hazardous Waste" at bounding box center [635, 352] width 186 height 13
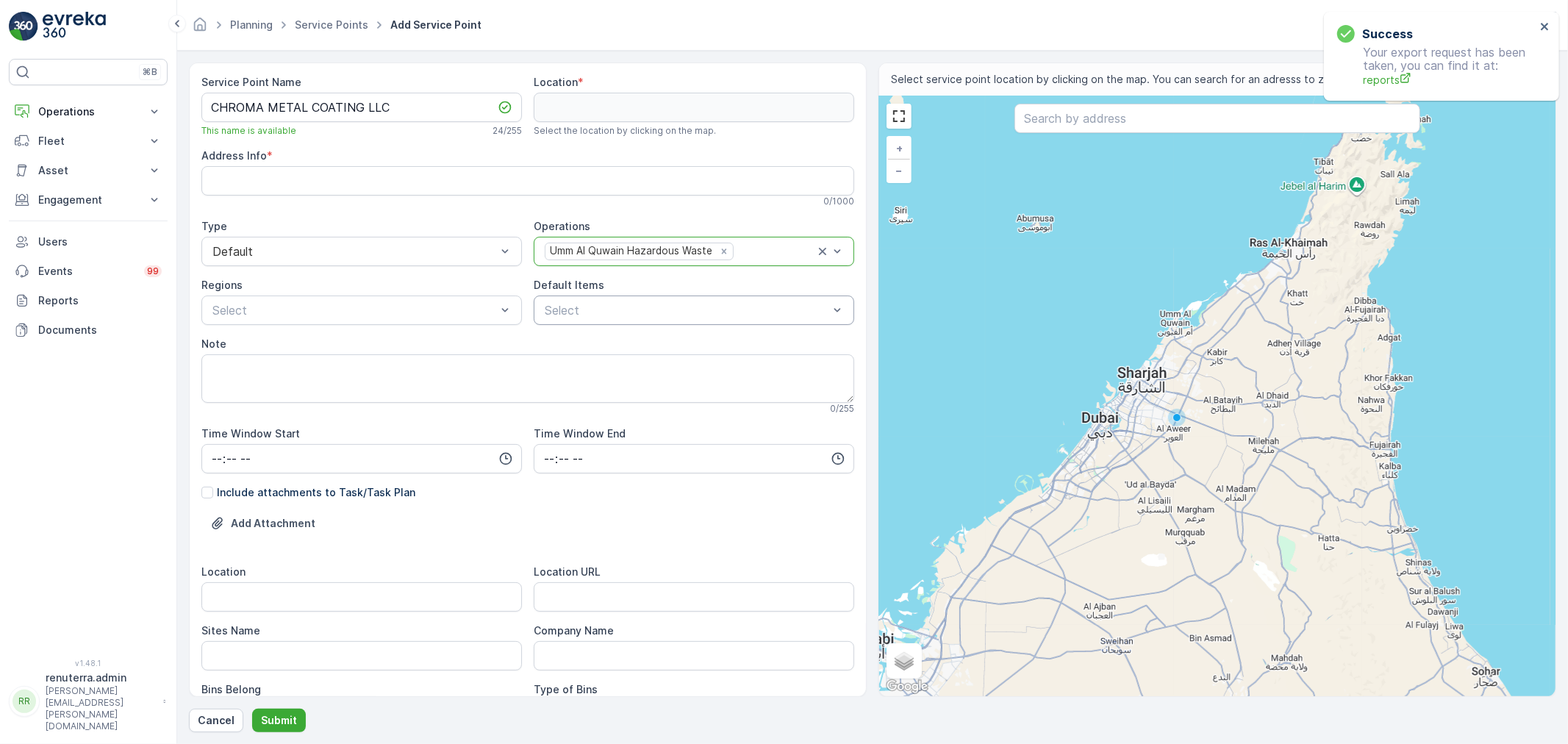
click at [627, 320] on div "Select" at bounding box center [694, 310] width 320 height 30
click at [619, 395] on p "Chemical waste" at bounding box center [599, 393] width 82 height 14
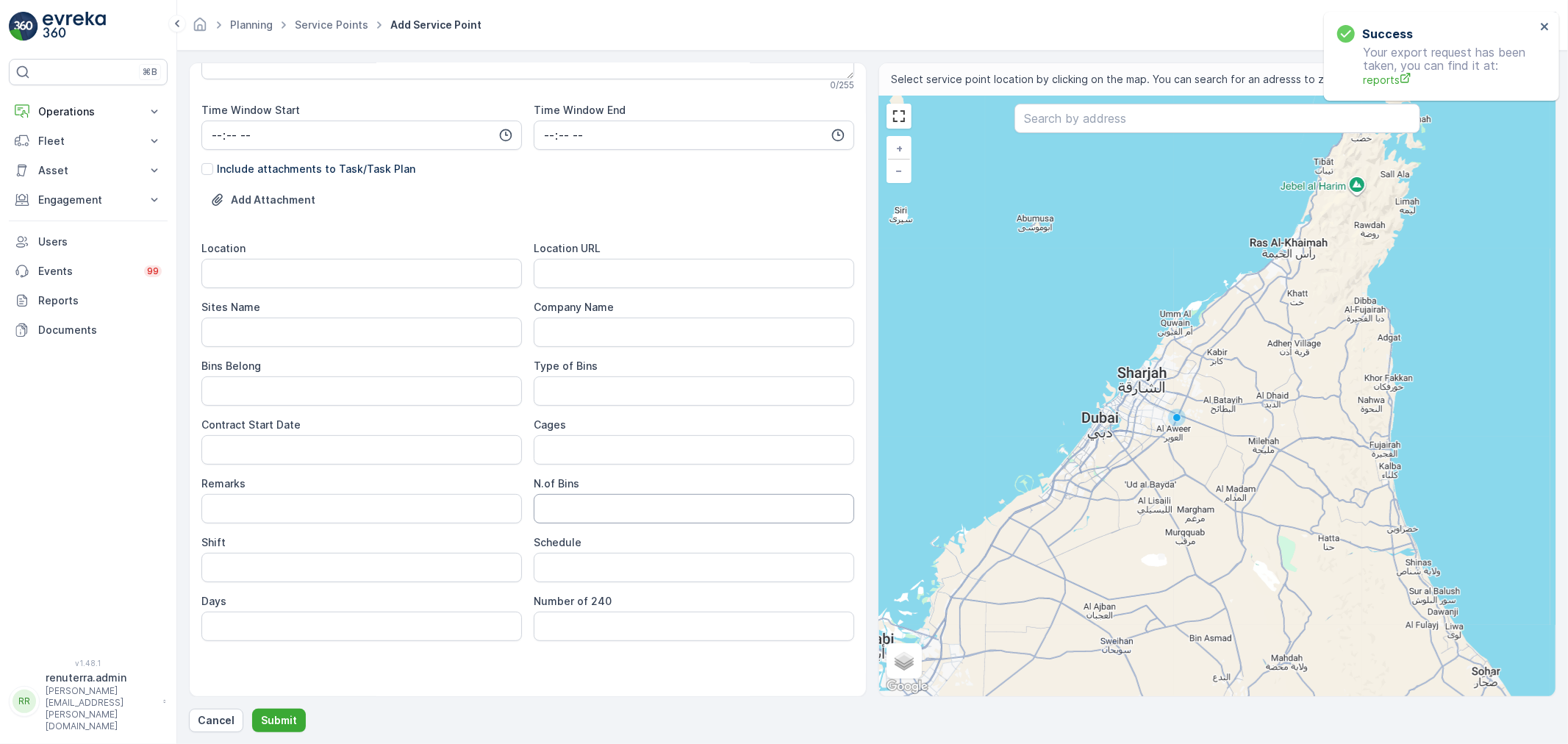
scroll to position [326, 0]
click at [557, 284] on URL "Location URL" at bounding box center [694, 270] width 320 height 30
paste URL "https://maps.app.goo.gl/qypmdcACXUipWr7i7"
type URL "https://maps.app.goo.gl/qypmdcACXUipWr7i7"
click at [268, 272] on input "Location" at bounding box center [361, 270] width 320 height 30
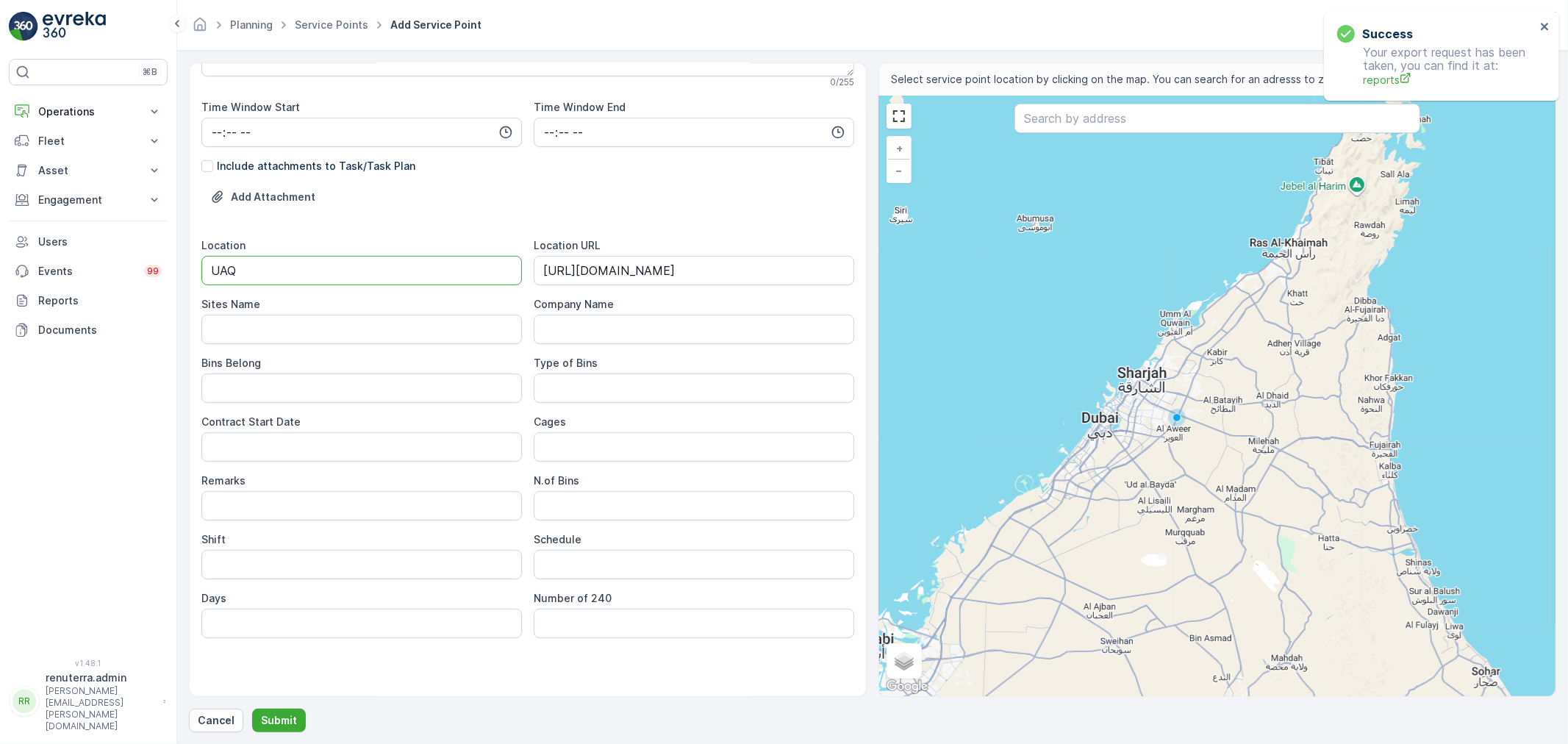
type input "UAQ"
click at [266, 383] on Belong "Bins Belong" at bounding box center [361, 388] width 320 height 30
click at [574, 496] on Bins "N.of Bins" at bounding box center [694, 505] width 320 height 30
click at [385, 491] on input "Remarks" at bounding box center [361, 505] width 320 height 30
click at [378, 394] on Belong "Bins Belong" at bounding box center [361, 388] width 320 height 30
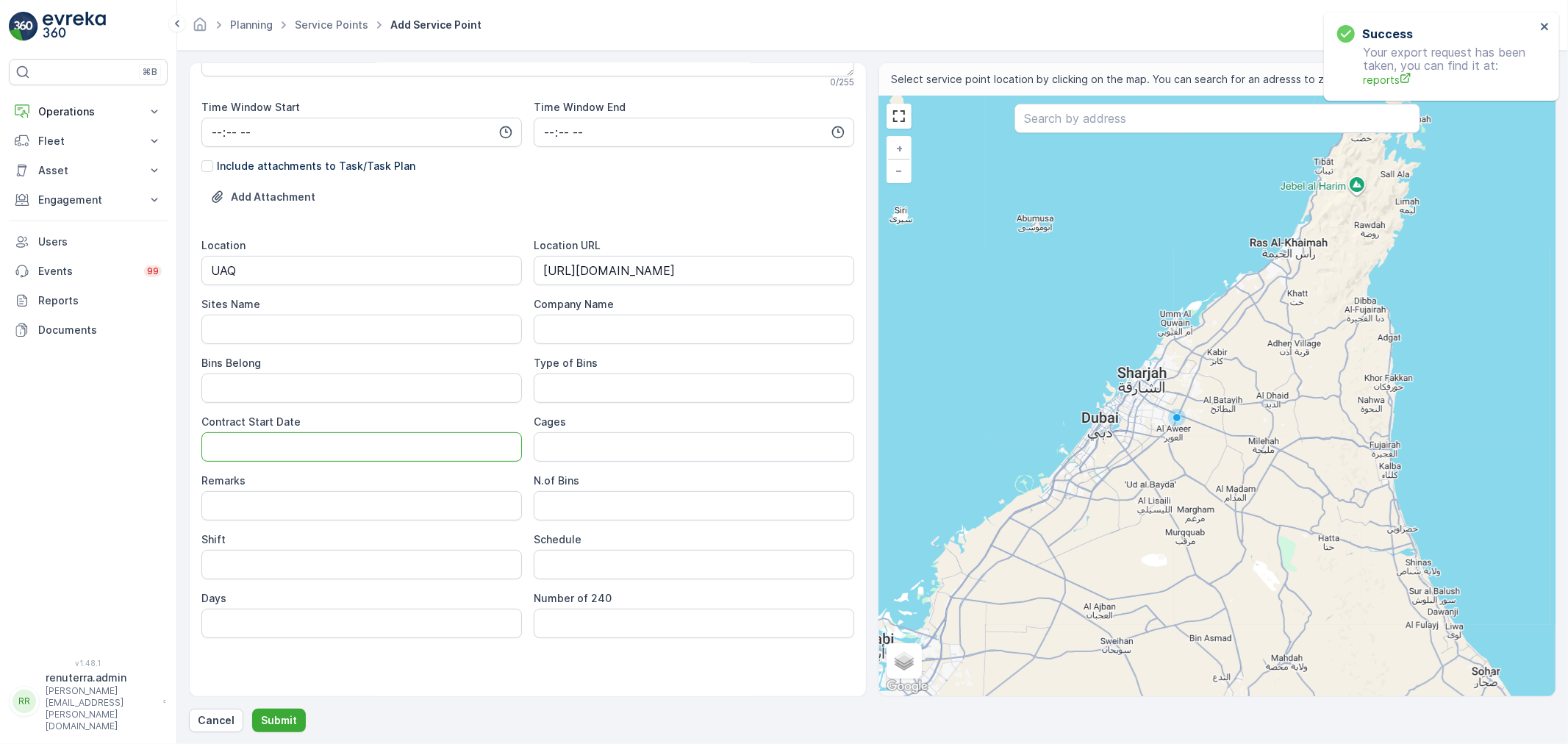
click at [260, 436] on Date "Contract Start Date" at bounding box center [361, 447] width 320 height 30
type Date "[DATE]"
click at [258, 582] on div "Location UAQ Location URL https://maps.app.goo.gl/qypmdcACXUipWr7i7 Sites Name …" at bounding box center [528, 438] width 653 height 399
click at [255, 577] on input "Shift" at bounding box center [361, 564] width 320 height 30
click at [255, 575] on input "Shift" at bounding box center [361, 564] width 320 height 30
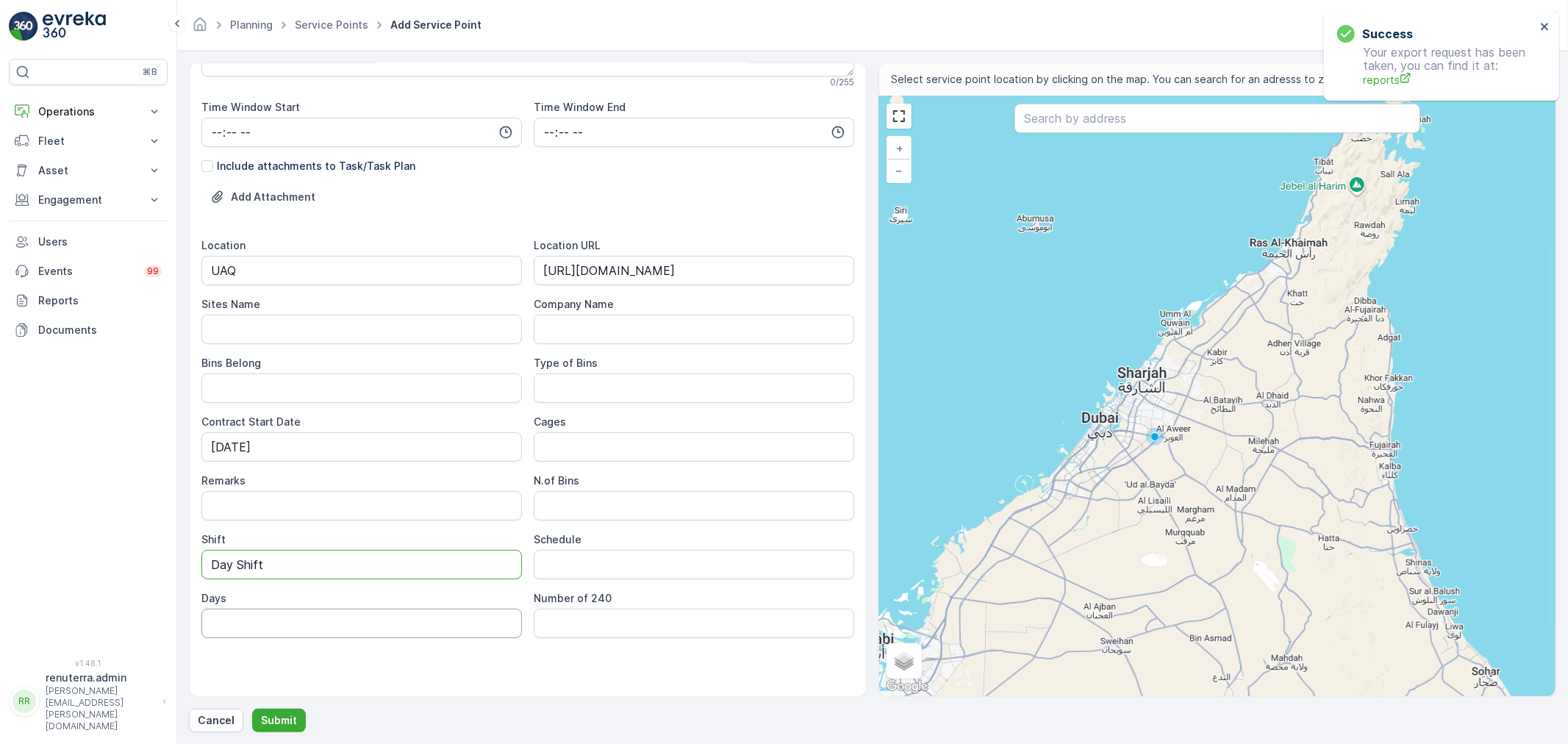
type input "Day Shift"
click at [509, 652] on div "Service Point Name CHROMA METAL COATING LLC This name is available 24 / 255 Loc…" at bounding box center [528, 223] width 653 height 948
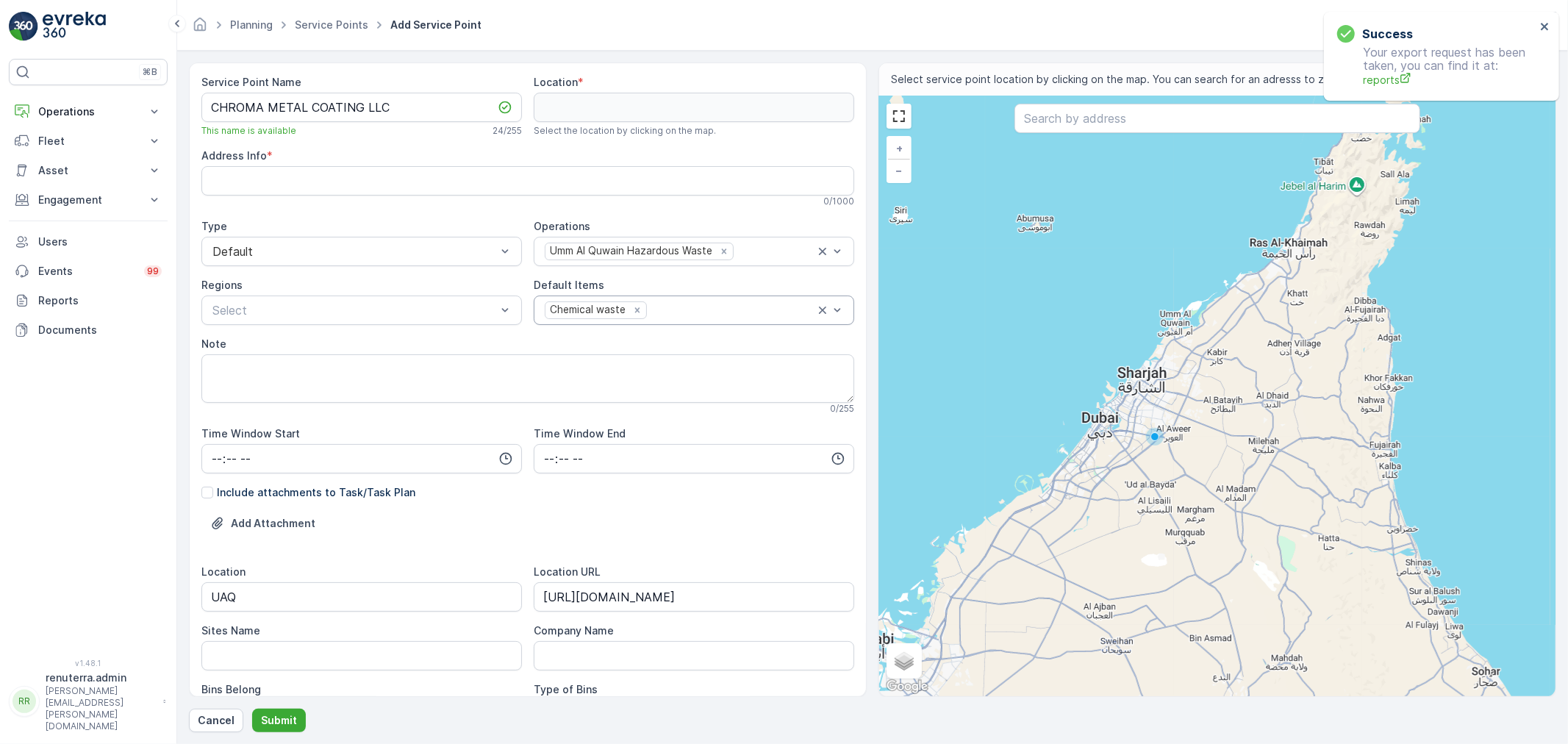
click at [673, 303] on div at bounding box center [731, 309] width 167 height 13
drag, startPoint x: 609, startPoint y: 419, endPoint x: 660, endPoint y: 380, distance: 64.2
click at [608, 419] on p "Liquid Waste" at bounding box center [592, 419] width 67 height 14
click at [1049, 129] on input "text" at bounding box center [1217, 118] width 406 height 30
paste input "CHROMA METAL COATING LLC"
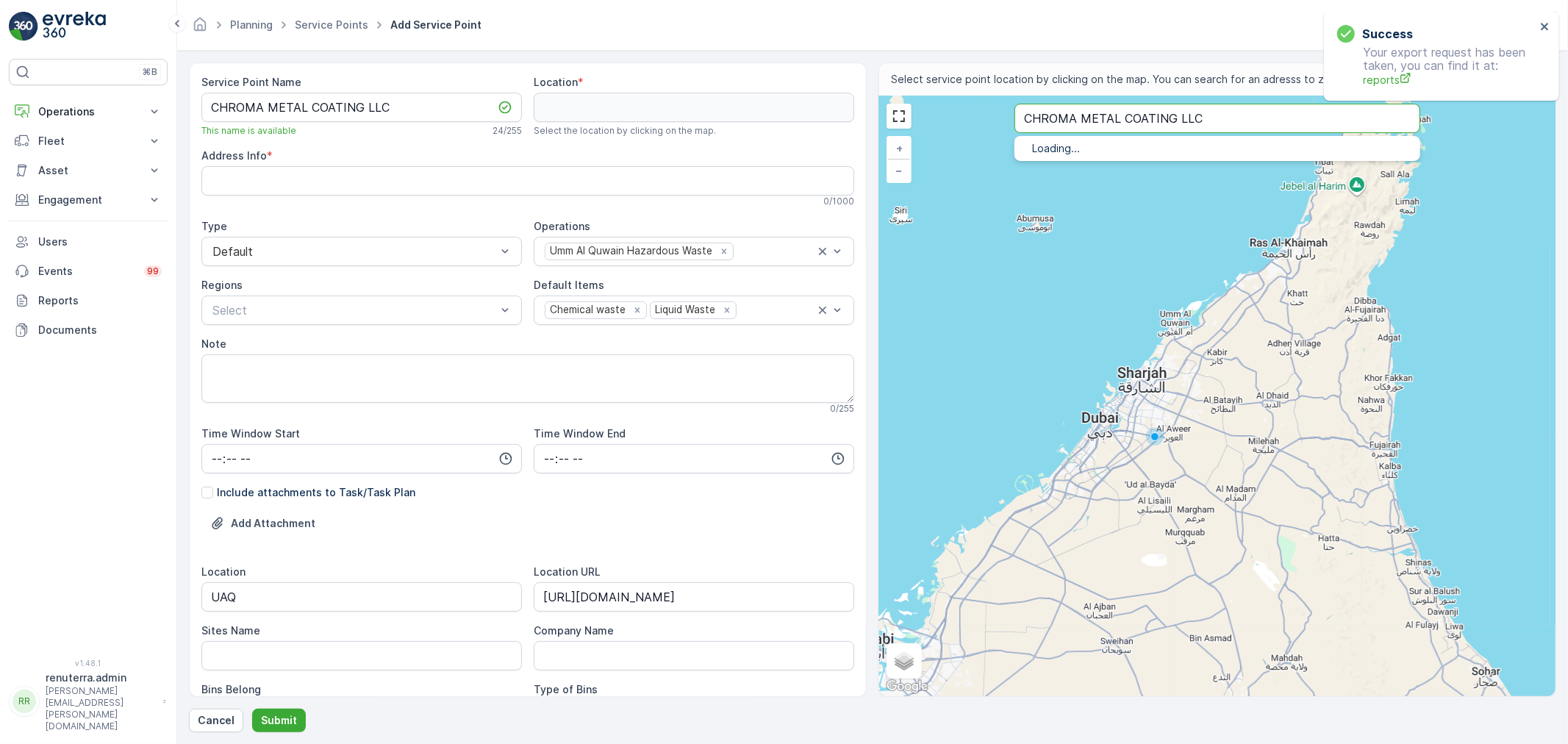
type input "CHROMA METAL COATING LLC"
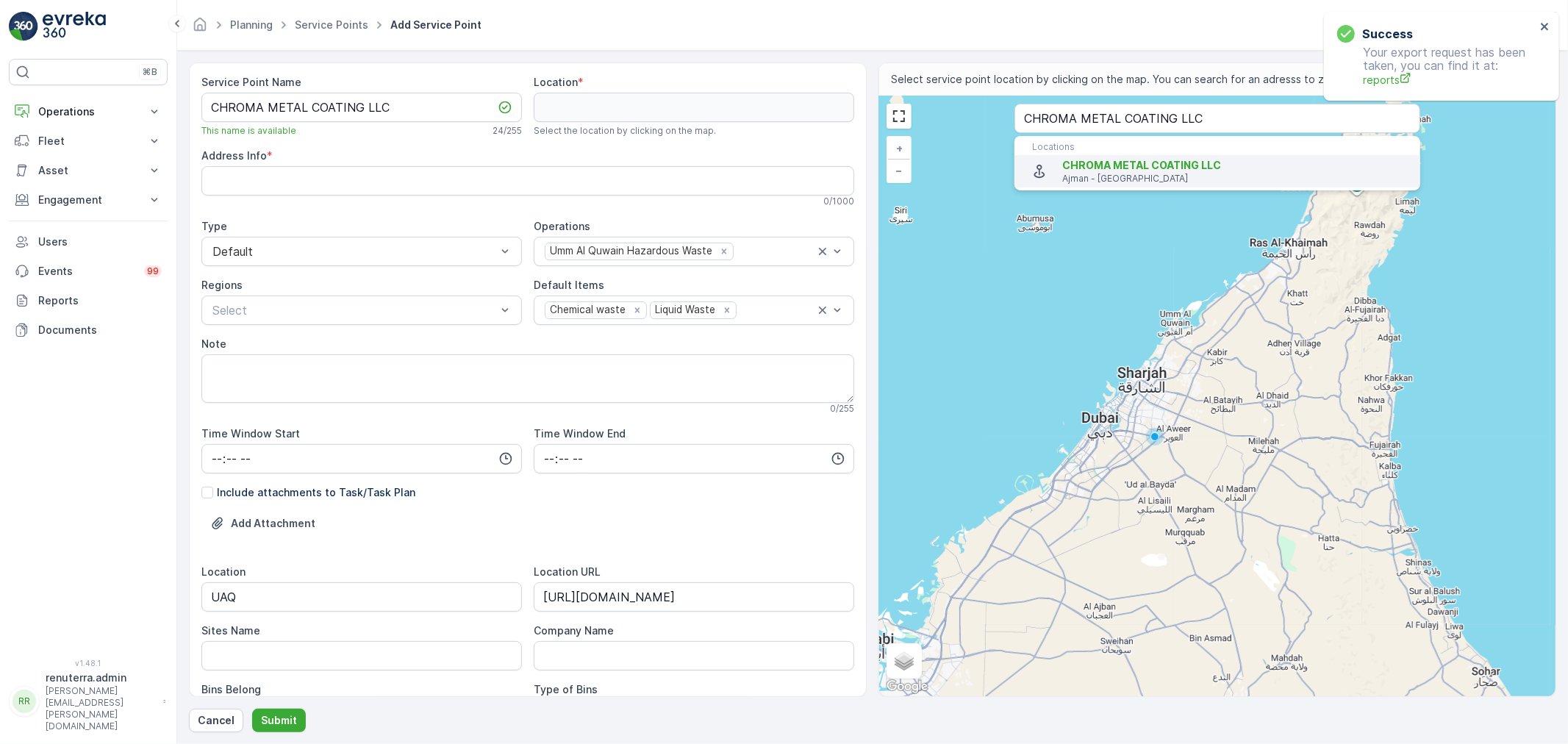
click at [1119, 172] on span "CHROMA METAL COATING LLC" at bounding box center [1142, 165] width 159 height 12
type input "25.4327485,55.5612335"
type Info "CHM6+594 - Ajman - United Arab Emirates"
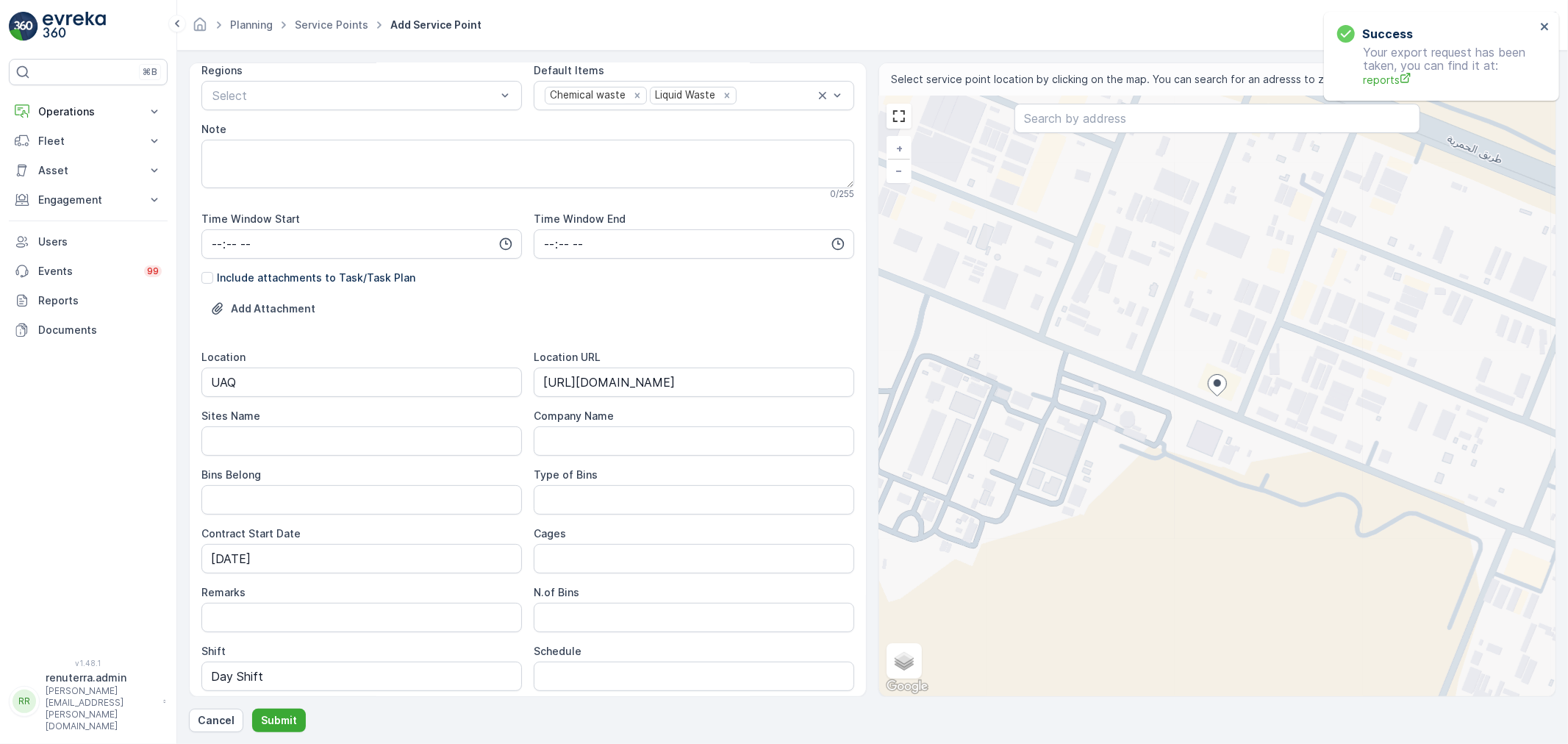
scroll to position [327, 0]
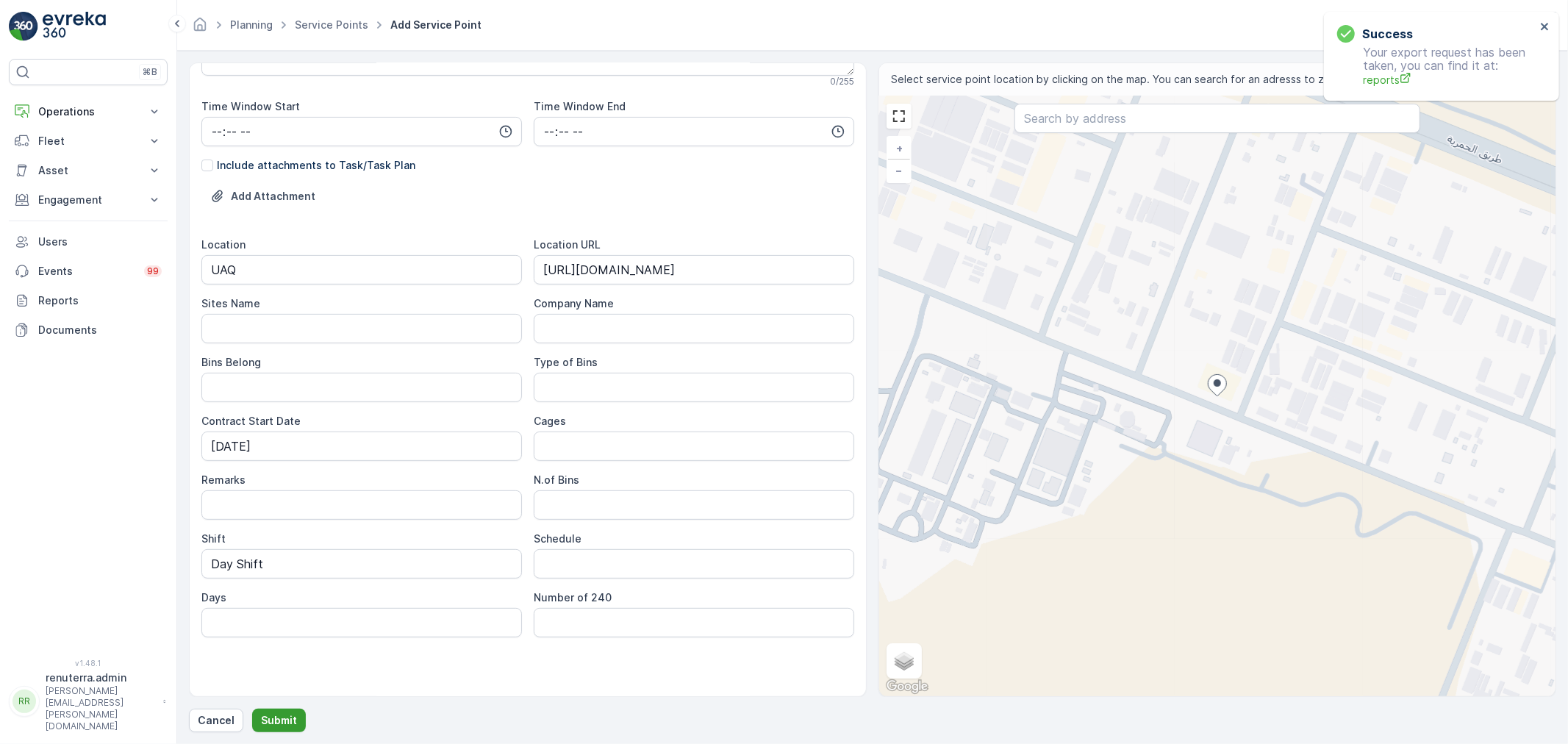
click at [282, 729] on button "Submit" at bounding box center [279, 720] width 53 height 24
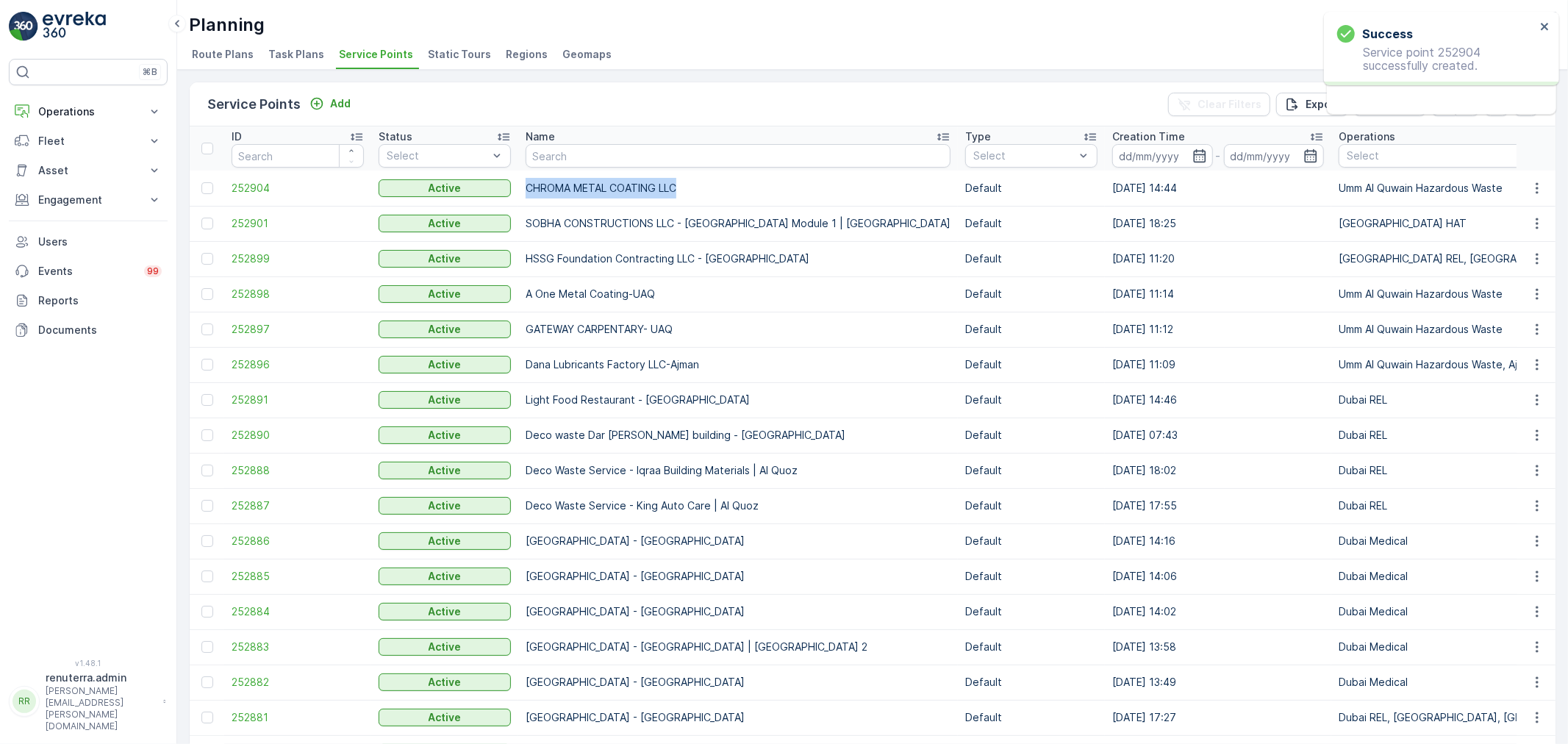
drag, startPoint x: 523, startPoint y: 188, endPoint x: 684, endPoint y: 187, distance: 161.0
click at [684, 187] on td "CHROMA METAL COATING LLC" at bounding box center [738, 188] width 439 height 35
copy td "CHROMA METAL COATING LLC"
click at [92, 204] on p "Engagement" at bounding box center [88, 200] width 100 height 14
drag, startPoint x: 79, startPoint y: 239, endPoint x: 104, endPoint y: 249, distance: 26.9
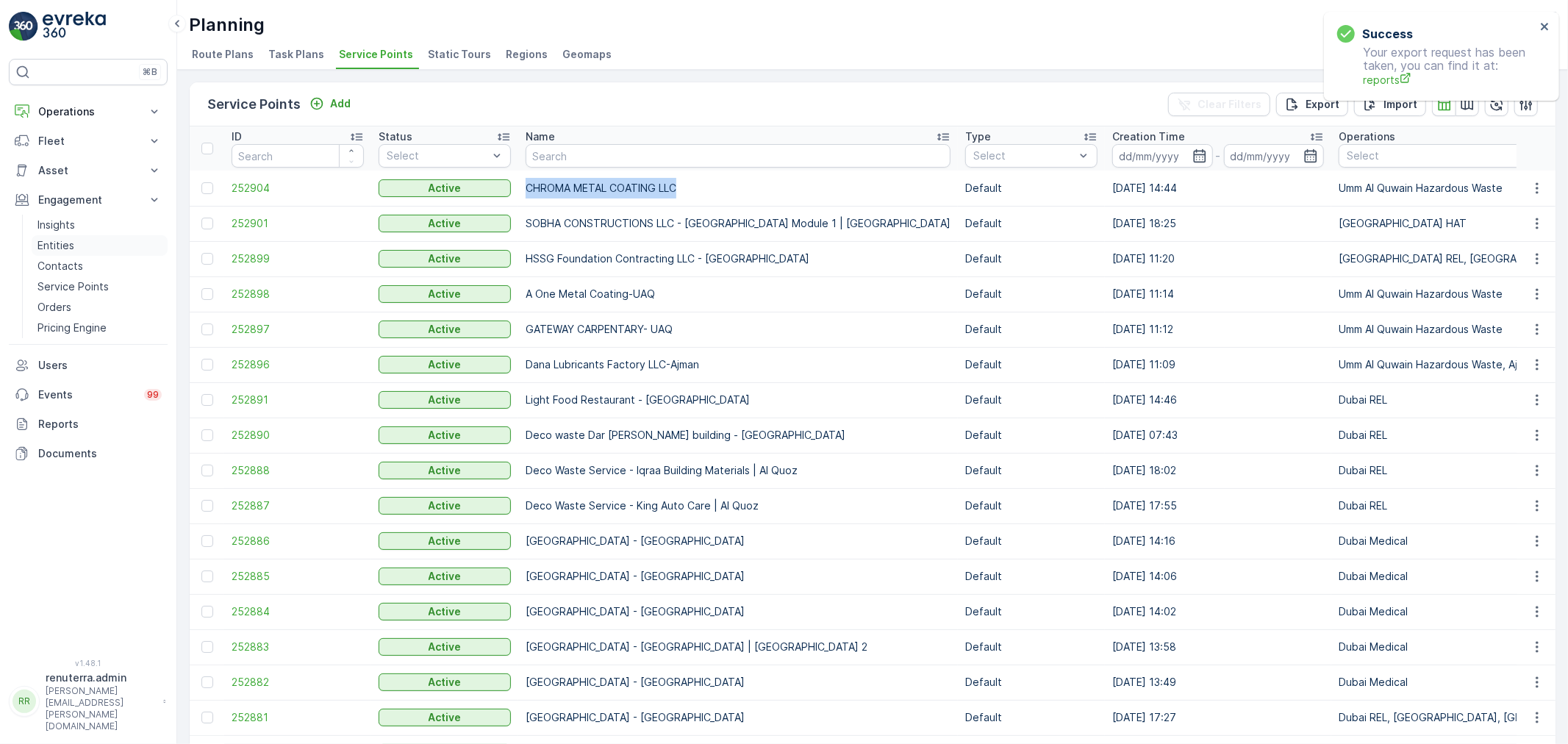
click at [104, 249] on link "Entities" at bounding box center [99, 245] width 136 height 21
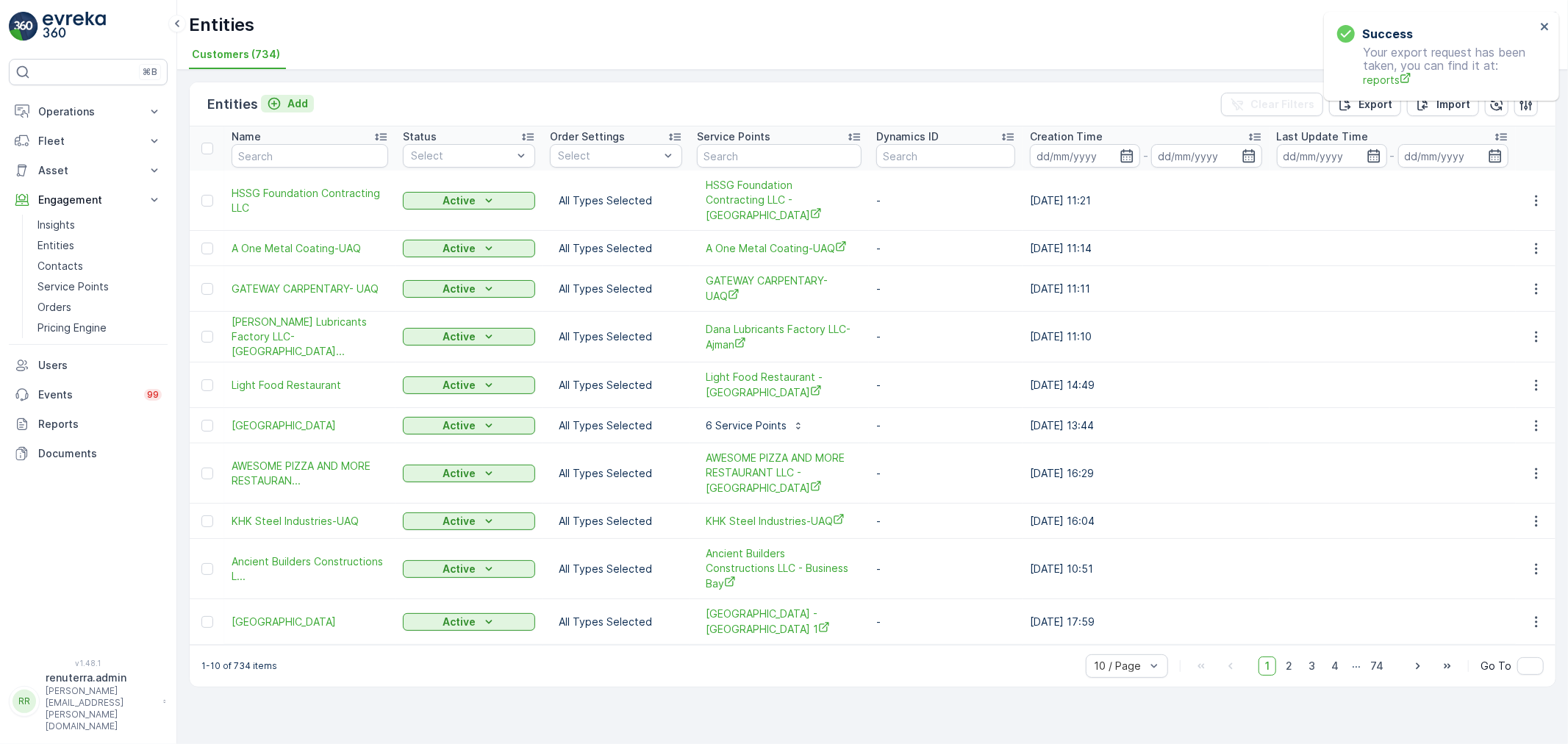
click at [288, 103] on p "Add" at bounding box center [297, 103] width 21 height 14
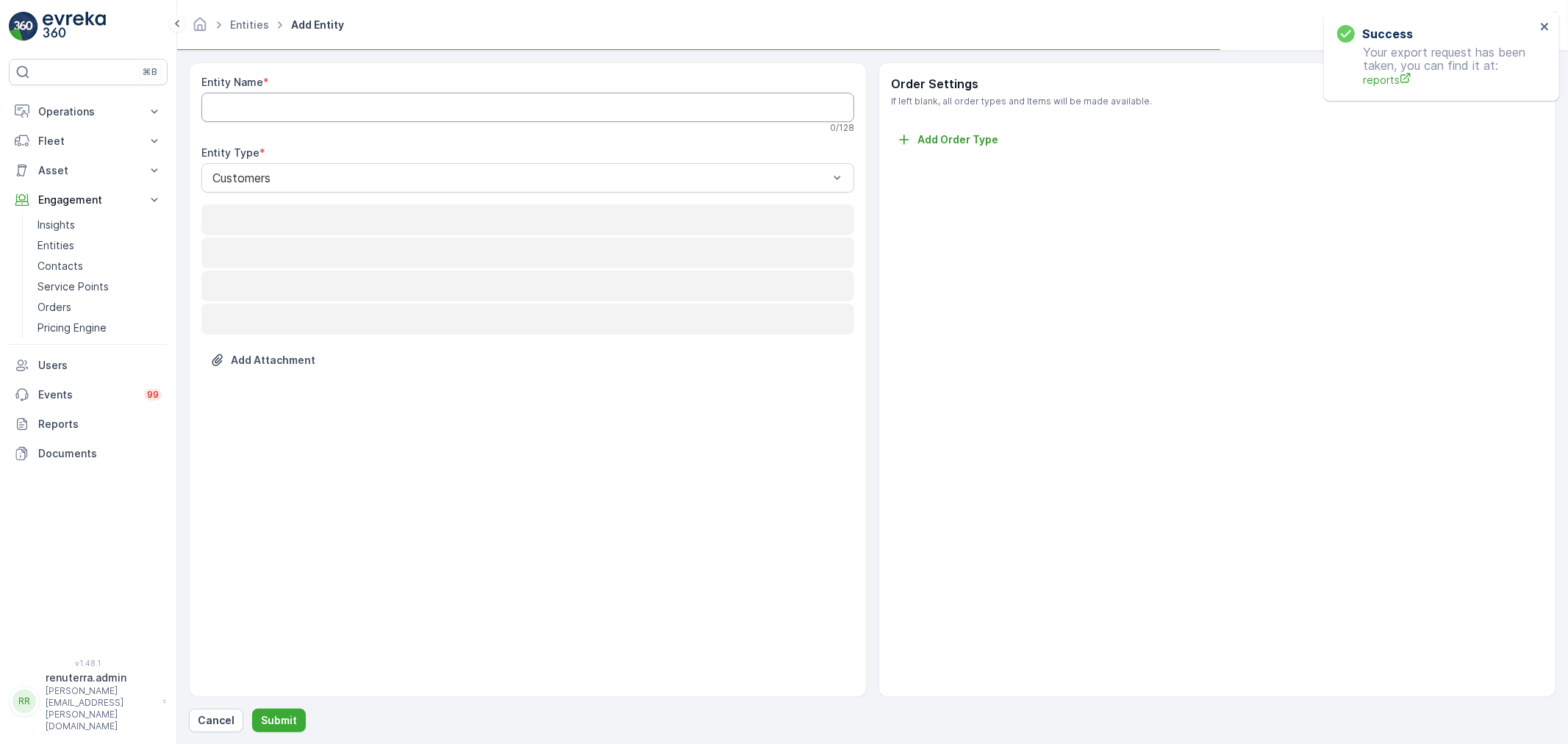
click at [284, 103] on Name "Entity Name" at bounding box center [528, 107] width 653 height 30
paste Name "CHROMA METAL COATING LLC"
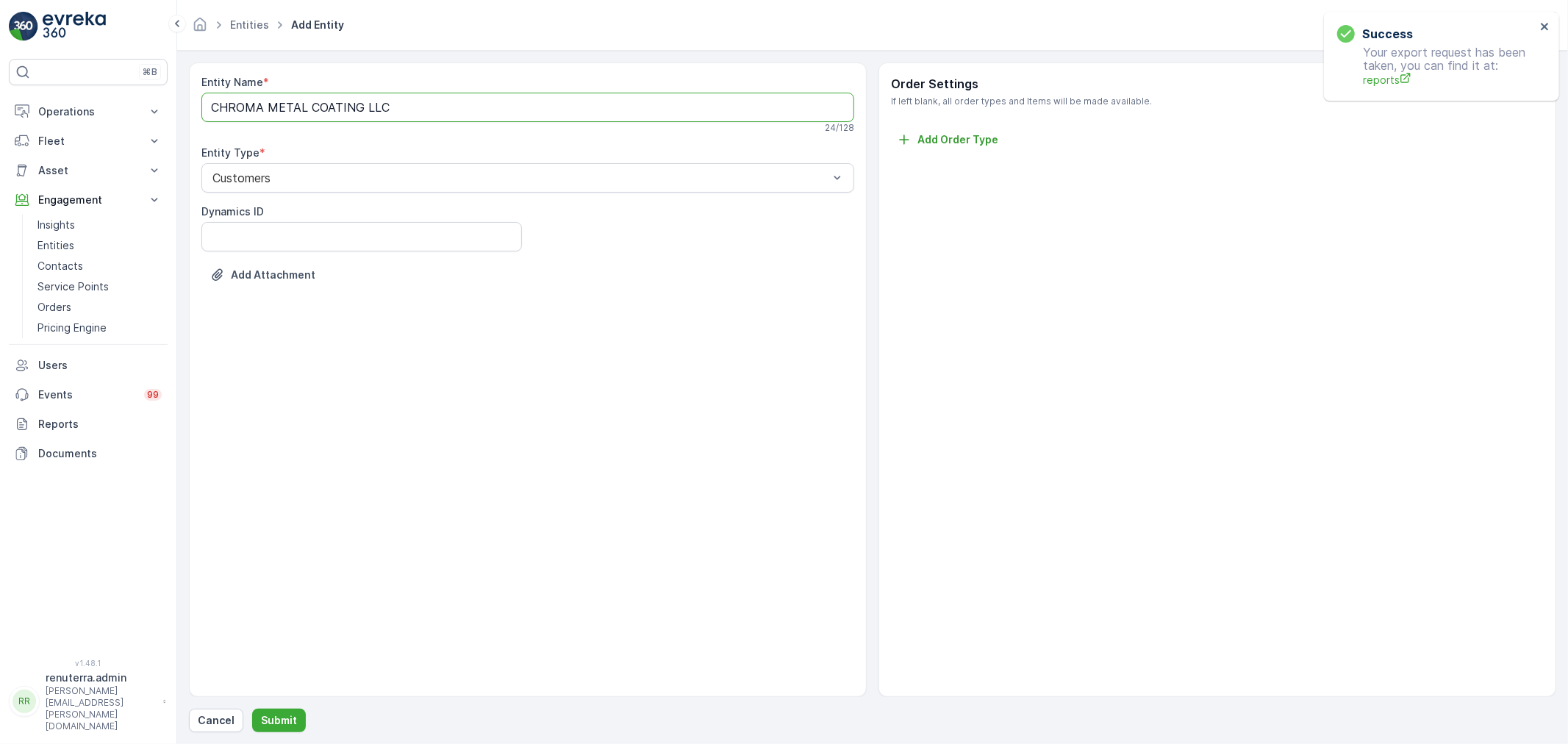
type Name "CHROMA METAL COATING LLC"
click at [275, 705] on div "Entity Name * CHROMA METAL COATING LLC 24 / 128 Entity Type * Customers Dynamic…" at bounding box center [872, 397] width 1367 height 669
click at [274, 723] on p "Submit" at bounding box center [278, 720] width 36 height 14
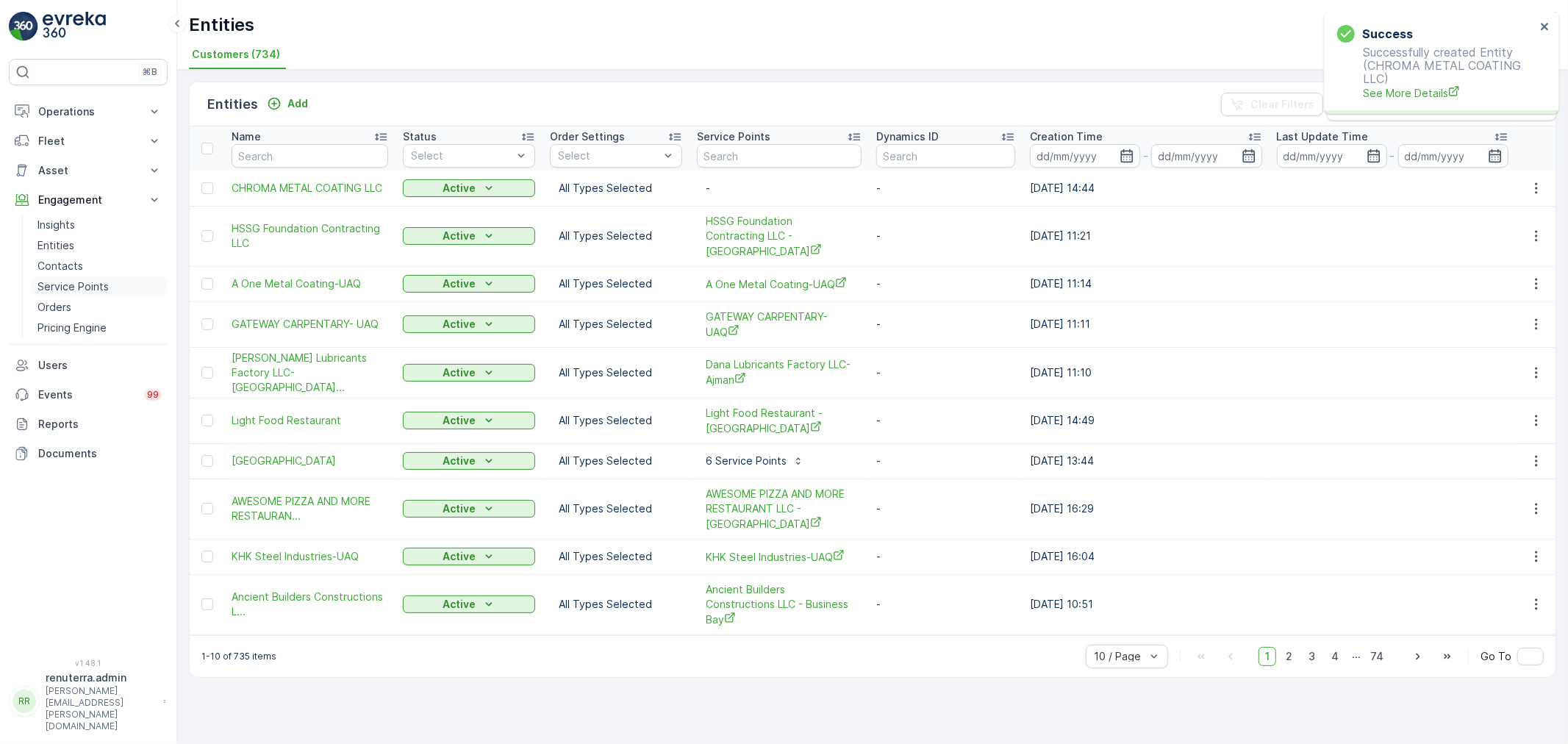
click at [83, 282] on p "Service Points" at bounding box center [73, 286] width 72 height 14
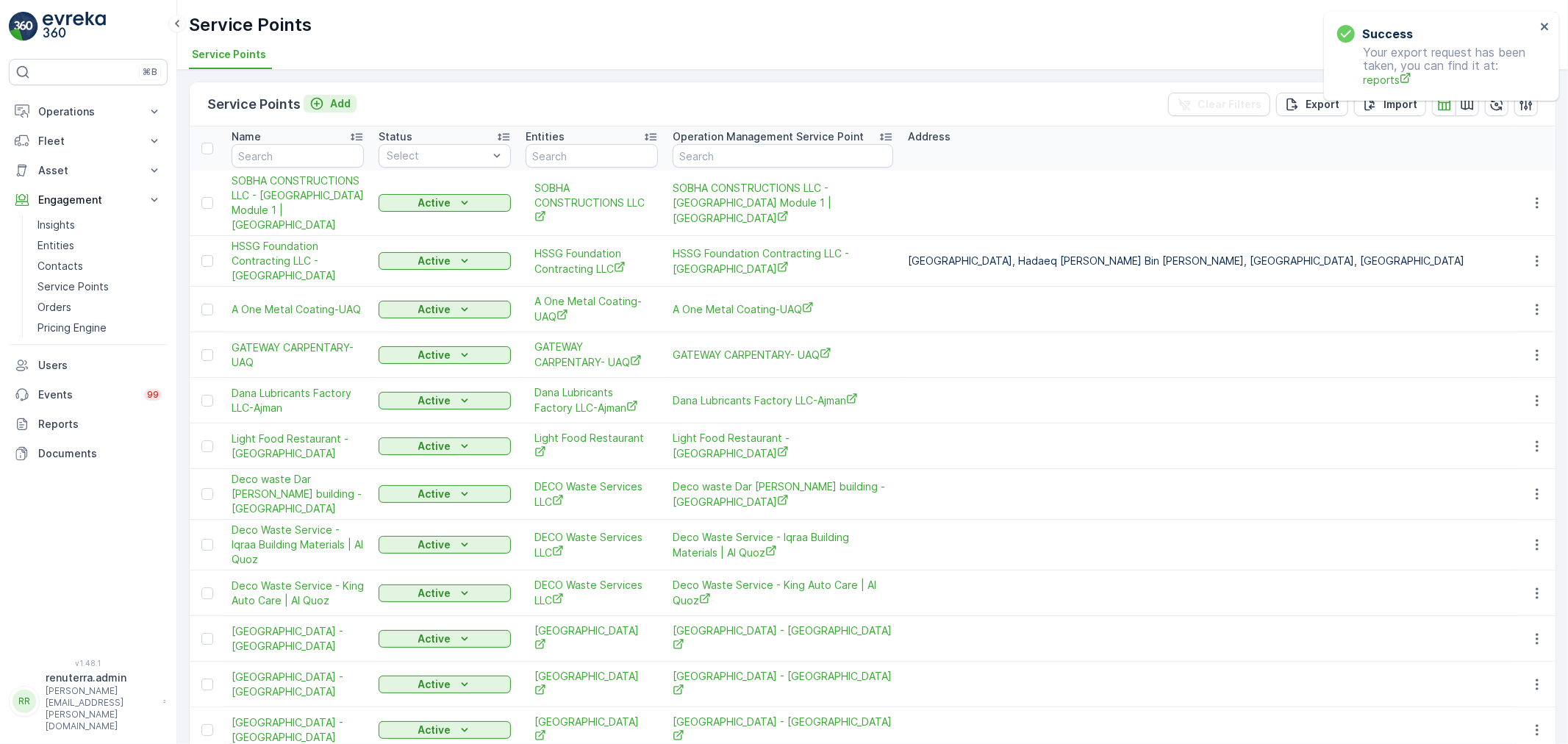
click at [322, 106] on icon "Add" at bounding box center [316, 103] width 14 height 14
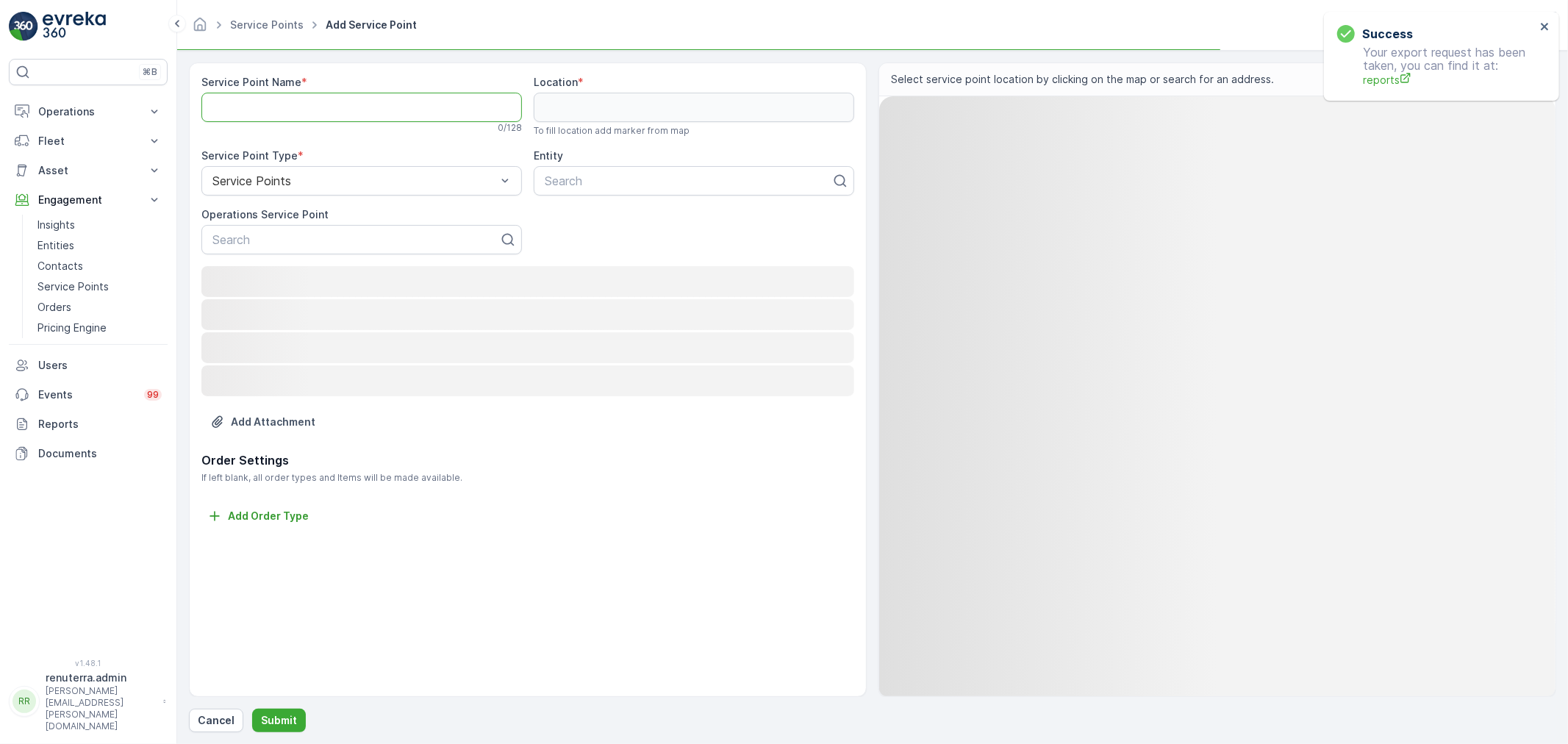
click at [307, 117] on Name "Service Point Name" at bounding box center [361, 107] width 320 height 30
paste Name "CHROMA METAL COATING LLC"
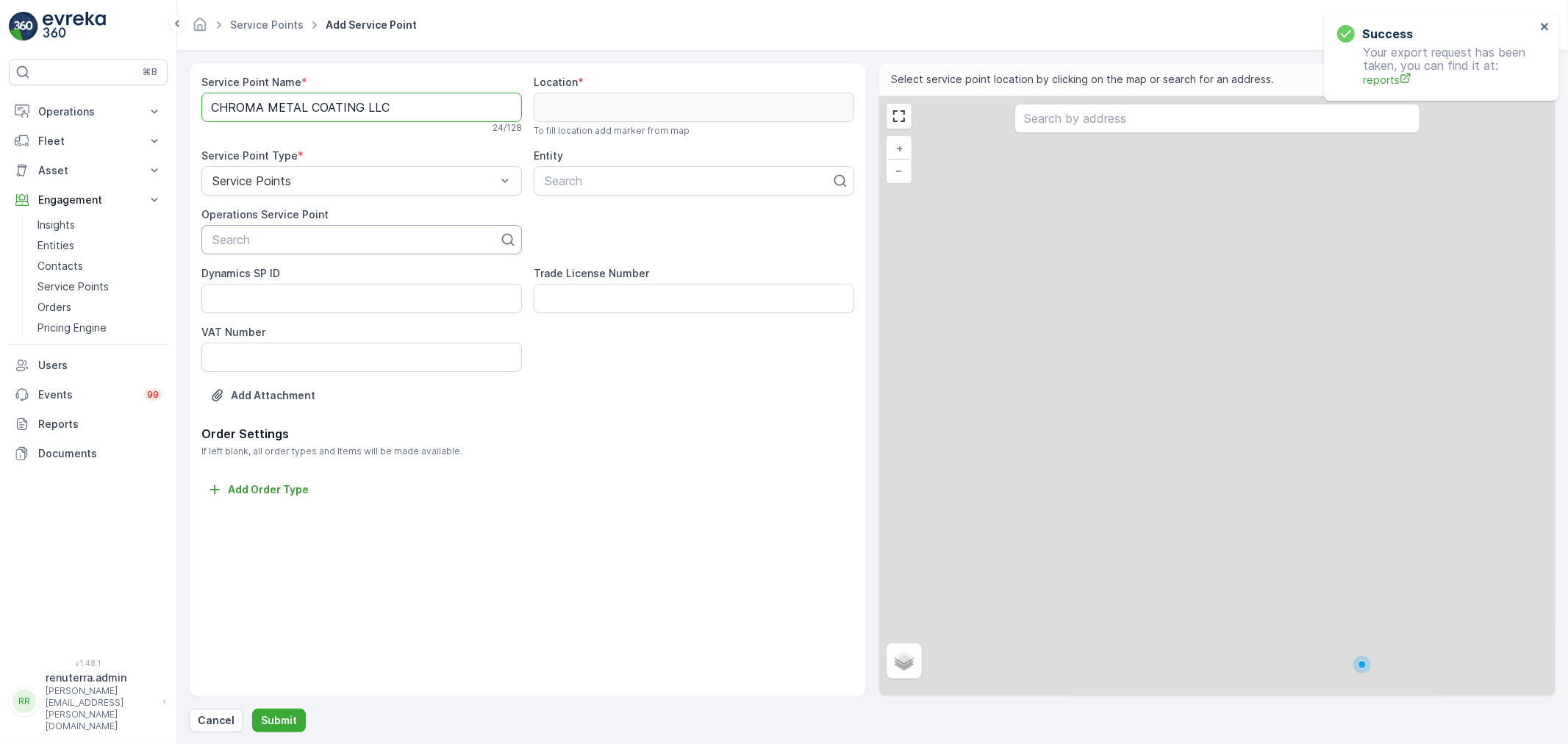
type Name "CHROMA METAL COATING LLC"
click at [277, 237] on div at bounding box center [356, 239] width 290 height 13
paste input "CHROMA METAL COATING LLC"
type input "CHROMA METAL COATING LLC"
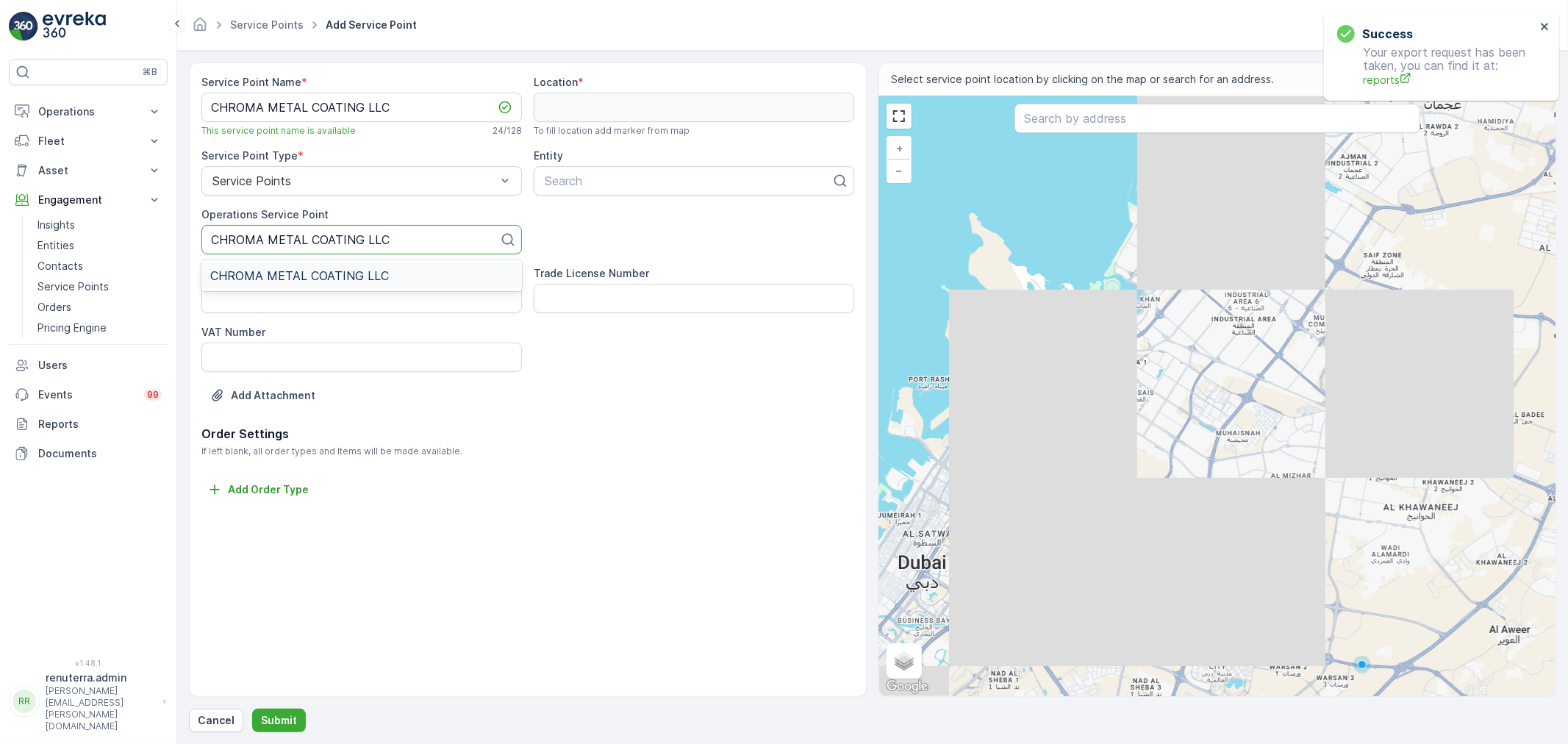
click at [362, 269] on span "CHROMA METAL COATING LLC" at bounding box center [300, 275] width 178 height 13
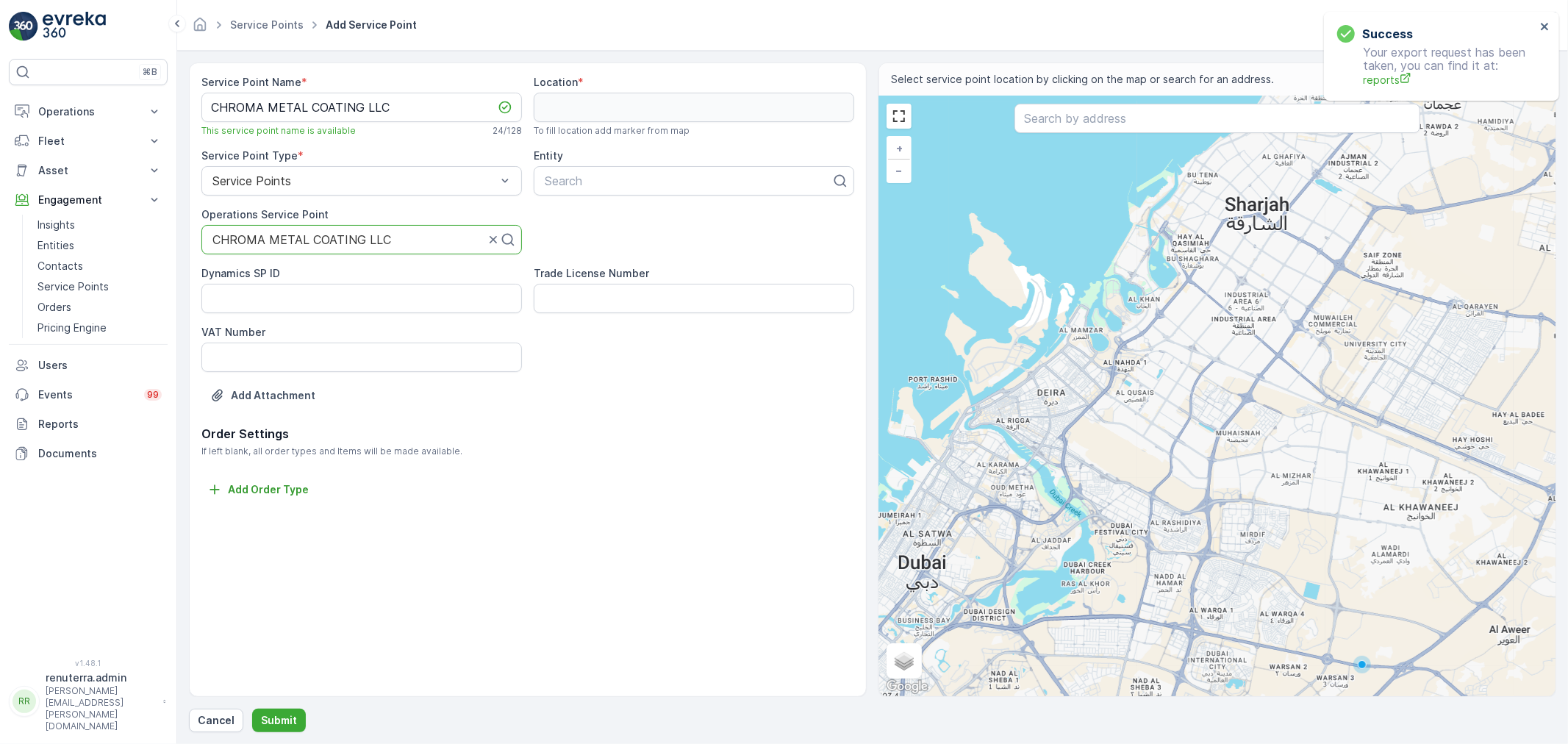
click at [634, 164] on div "Entity Search" at bounding box center [694, 172] width 320 height 47
click at [632, 176] on div at bounding box center [688, 180] width 290 height 13
paste input "CHROMA METAL COATING LLC"
type input "CHROMA METAL COATING LLC"
click at [612, 217] on span "CHROMA METAL COATING LLC" at bounding box center [631, 216] width 178 height 13
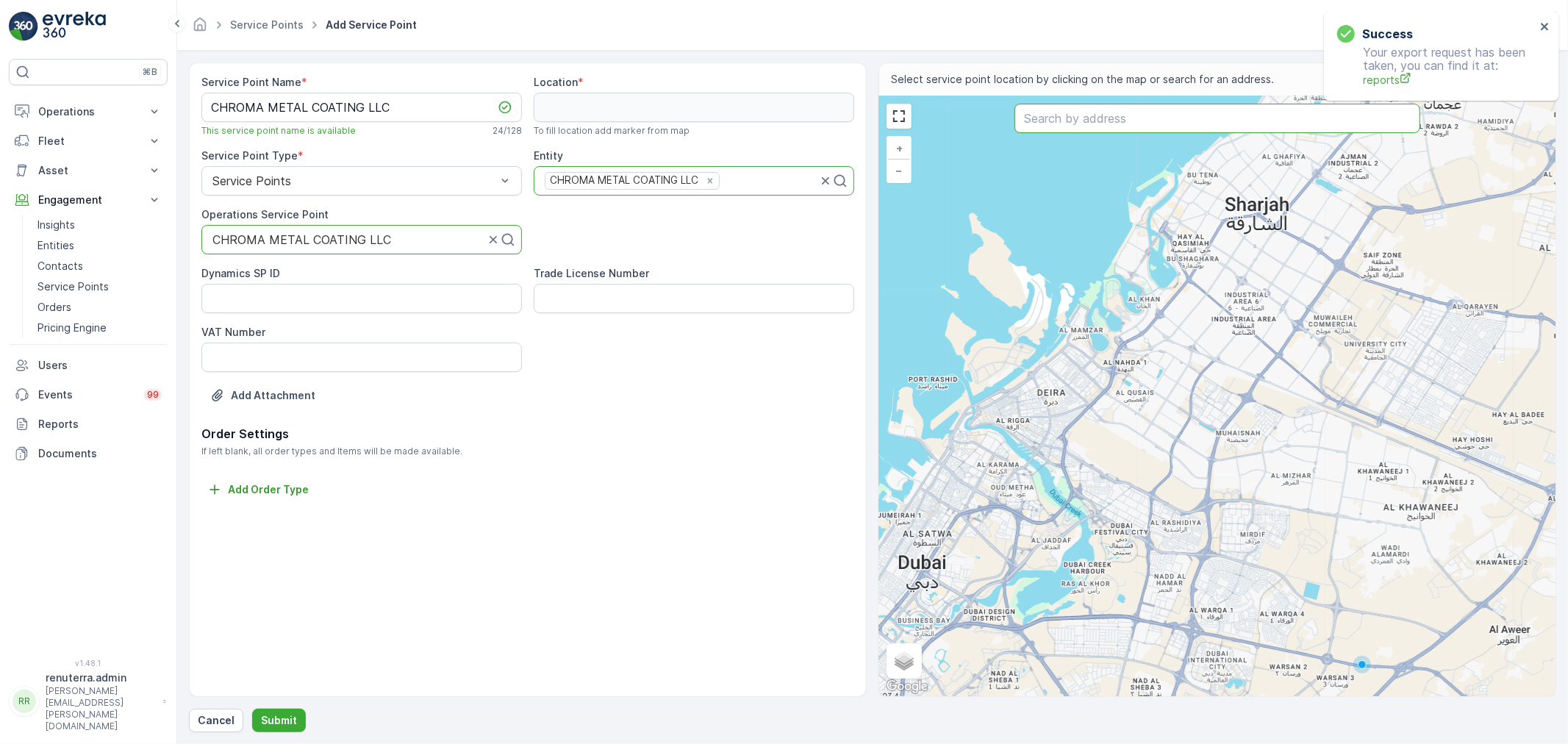
click at [1108, 123] on input "text" at bounding box center [1217, 118] width 406 height 30
paste input "CHROMA METAL COATING LLC"
type input "CHROMA METAL COATING LLC"
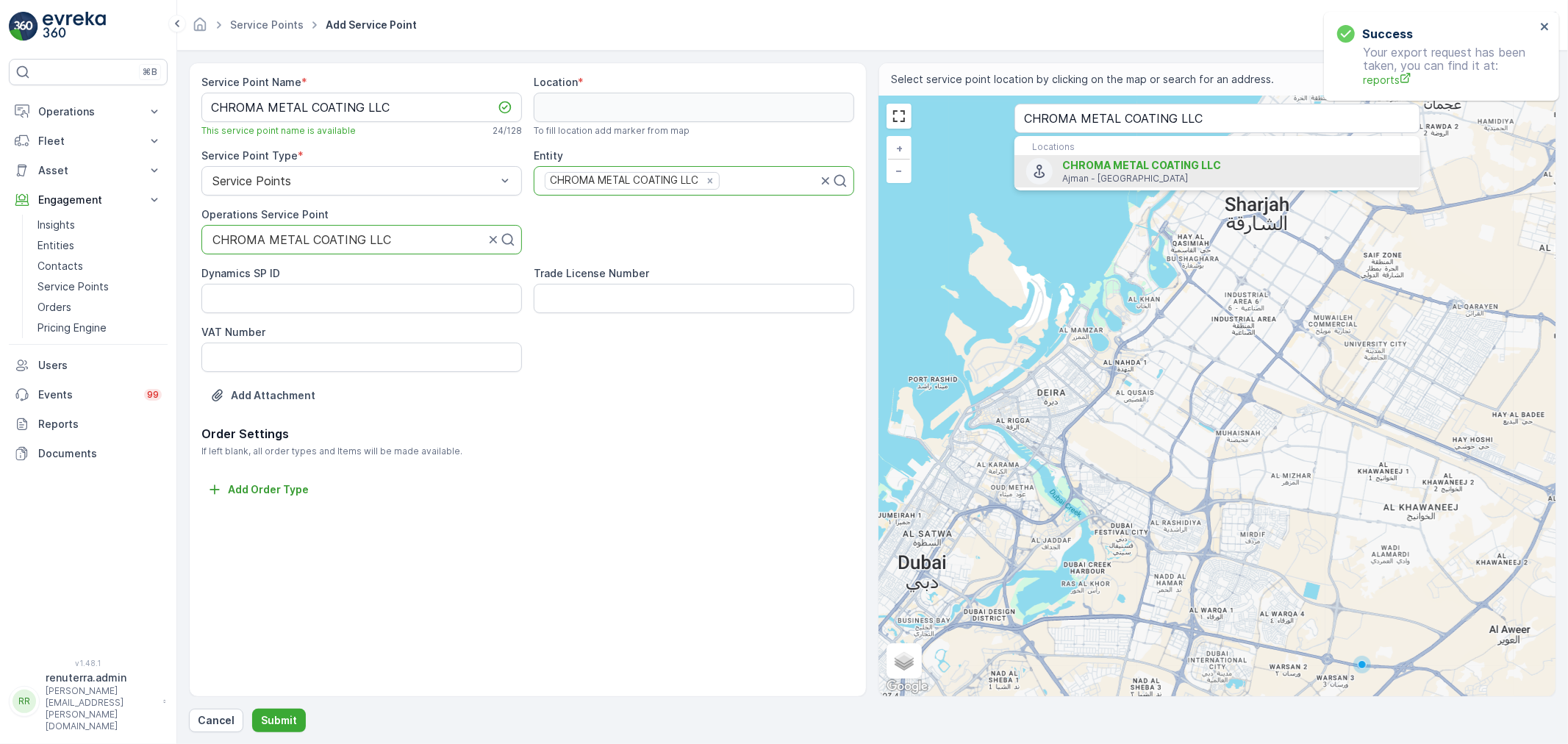
click at [1107, 182] on p "Ajman - United Arab Emirates" at bounding box center [1235, 178] width 346 height 11
type input "25.4327485,55.5612335"
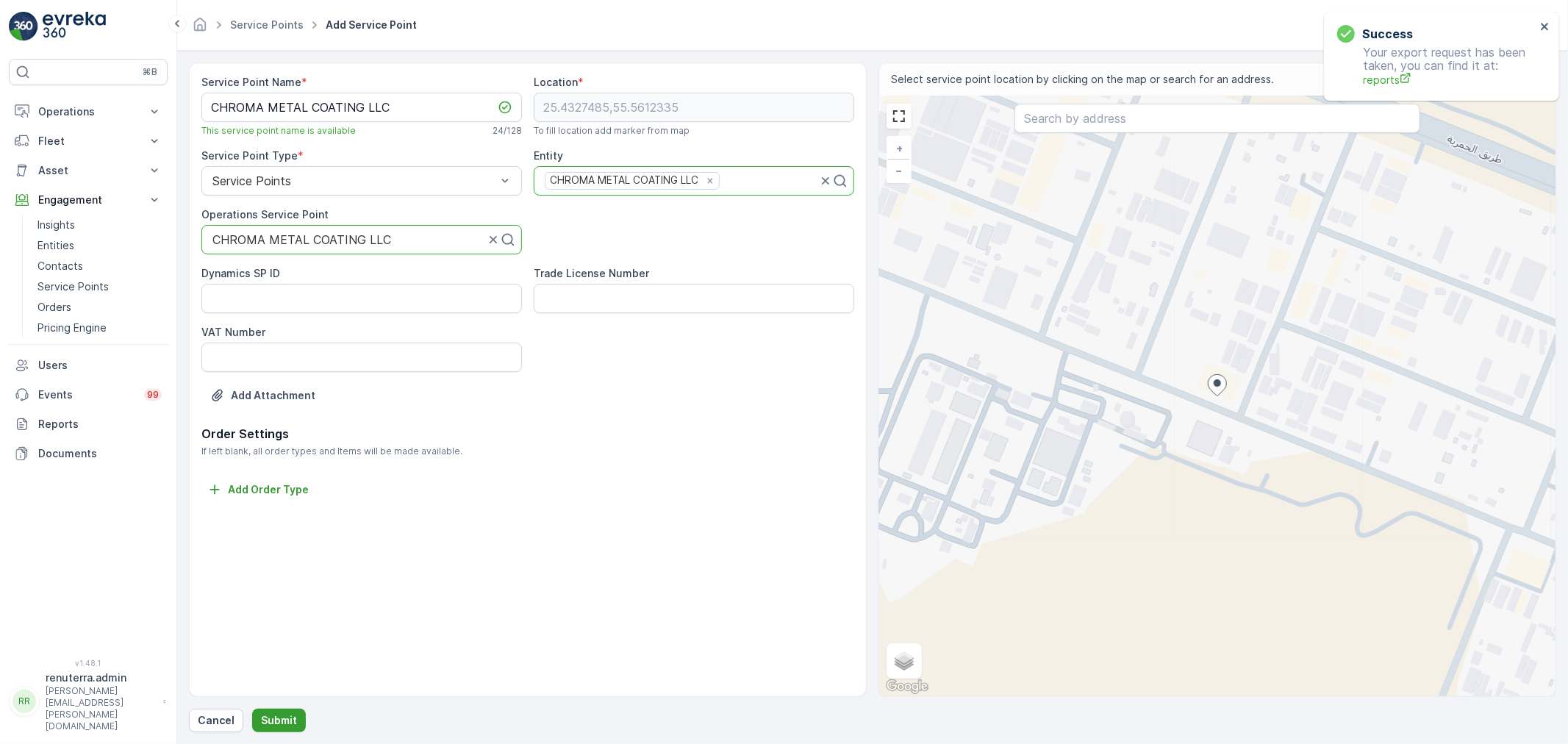
click at [281, 708] on button "Submit" at bounding box center [279, 720] width 53 height 24
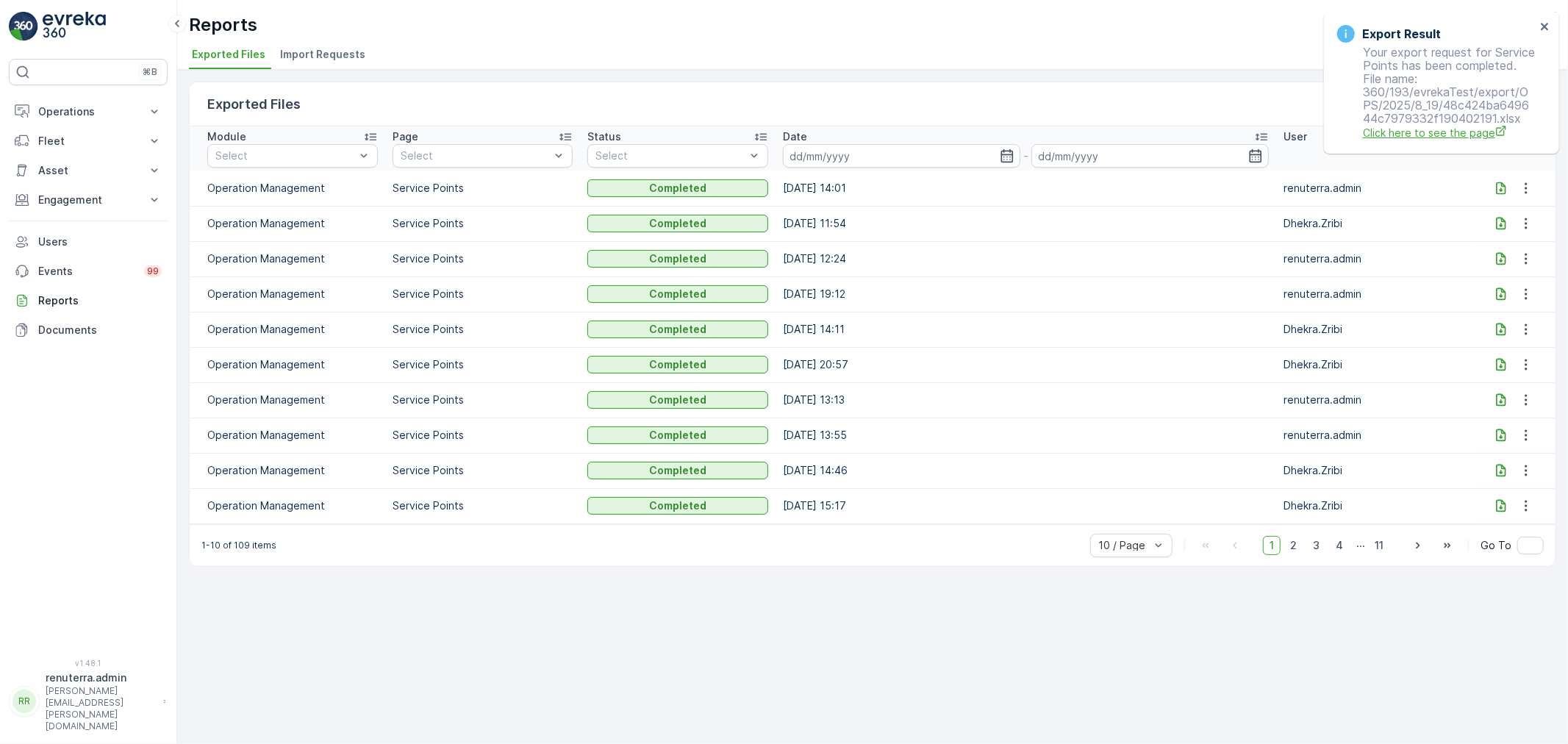
click at [1424, 129] on span "Click here to see the page" at bounding box center [1449, 133] width 173 height 15
click at [783, 652] on div "Exported Files Clear Filters Module Select Page Select Status Select Date - Use…" at bounding box center [872, 407] width 1391 height 674
click at [69, 328] on p "Documents" at bounding box center [100, 329] width 124 height 14
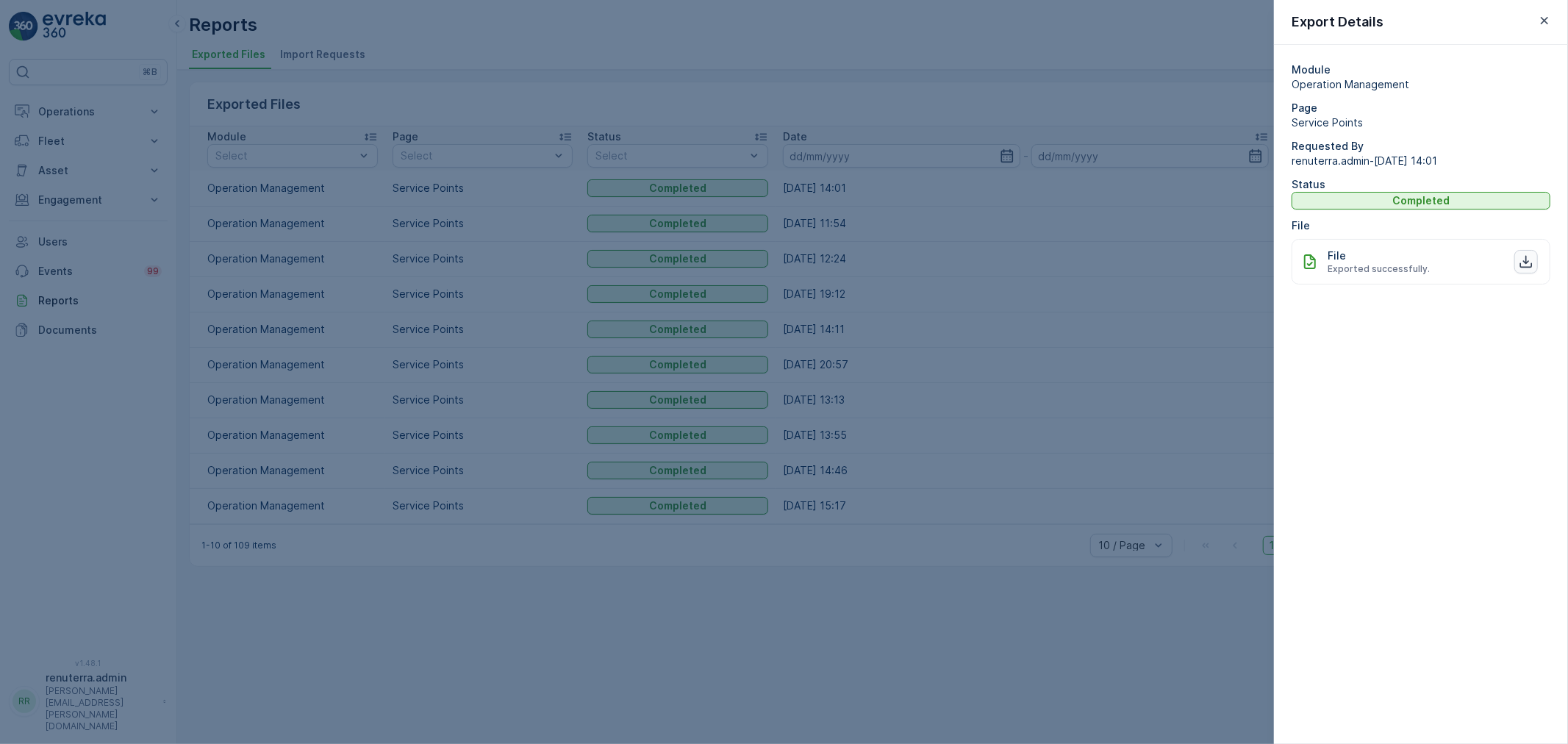
click at [1529, 261] on icon "button" at bounding box center [1526, 261] width 14 height 14
click at [631, 564] on div at bounding box center [784, 372] width 1568 height 744
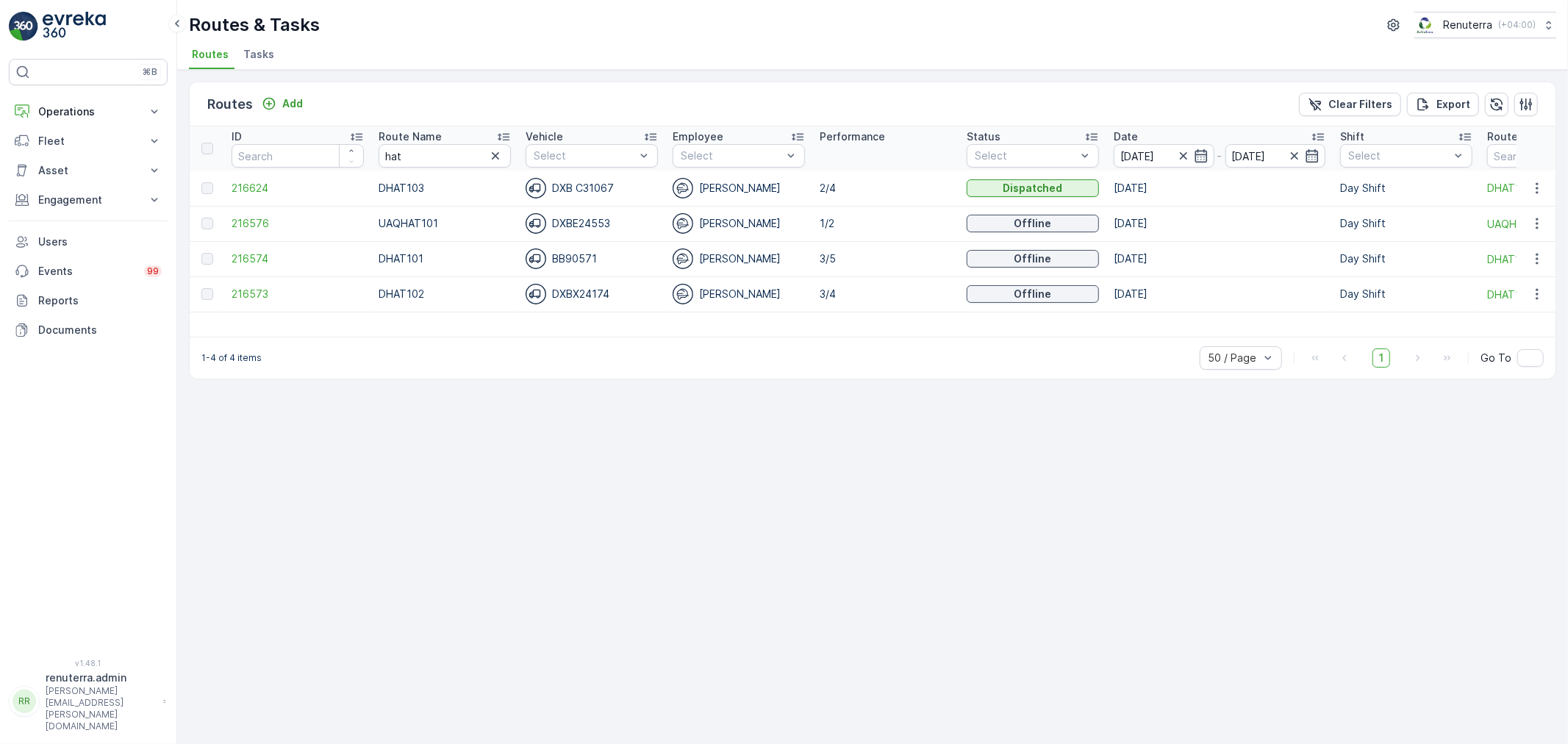
click at [503, 134] on icon at bounding box center [503, 136] width 14 height 14
click at [262, 189] on span "216574" at bounding box center [298, 188] width 133 height 14
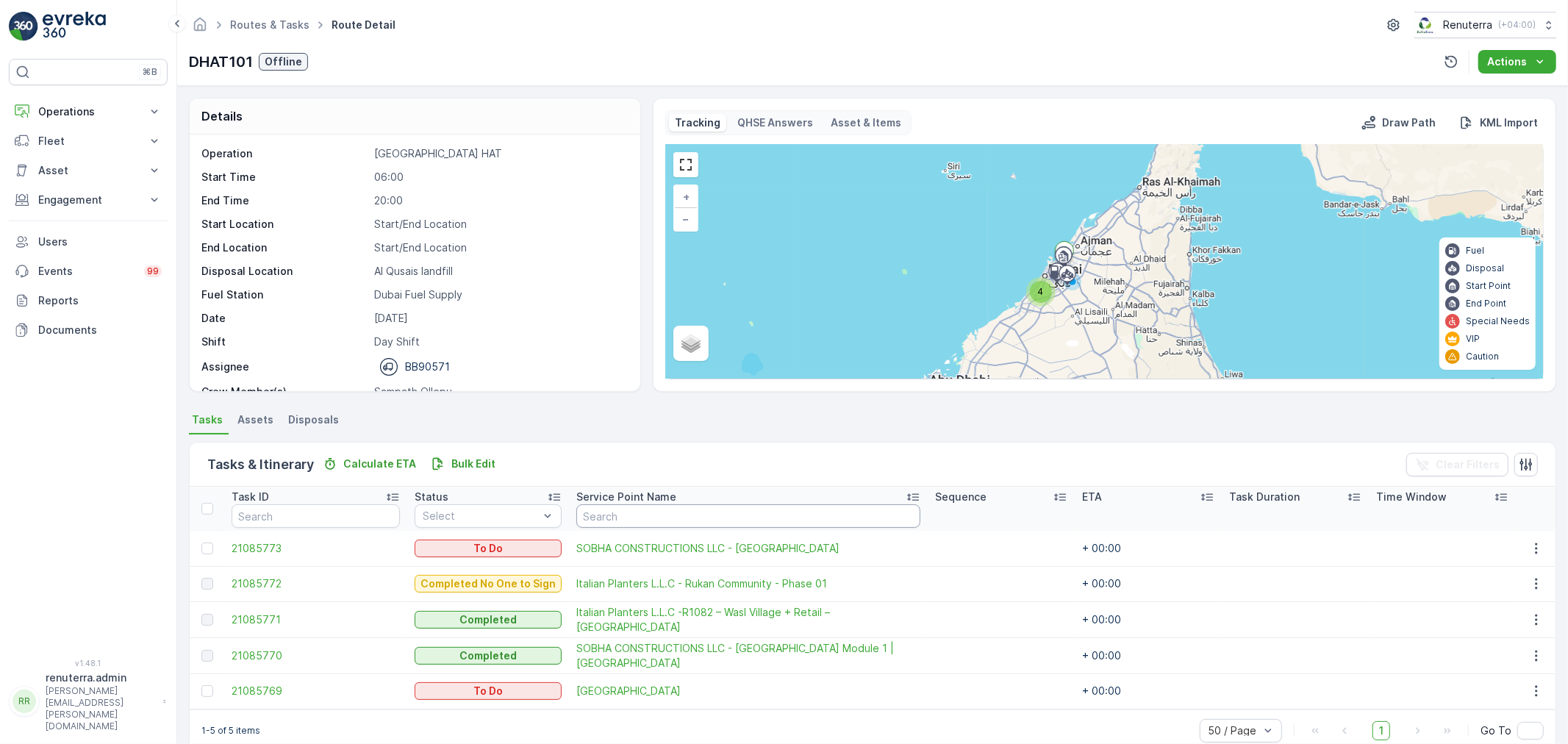
scroll to position [26, 0]
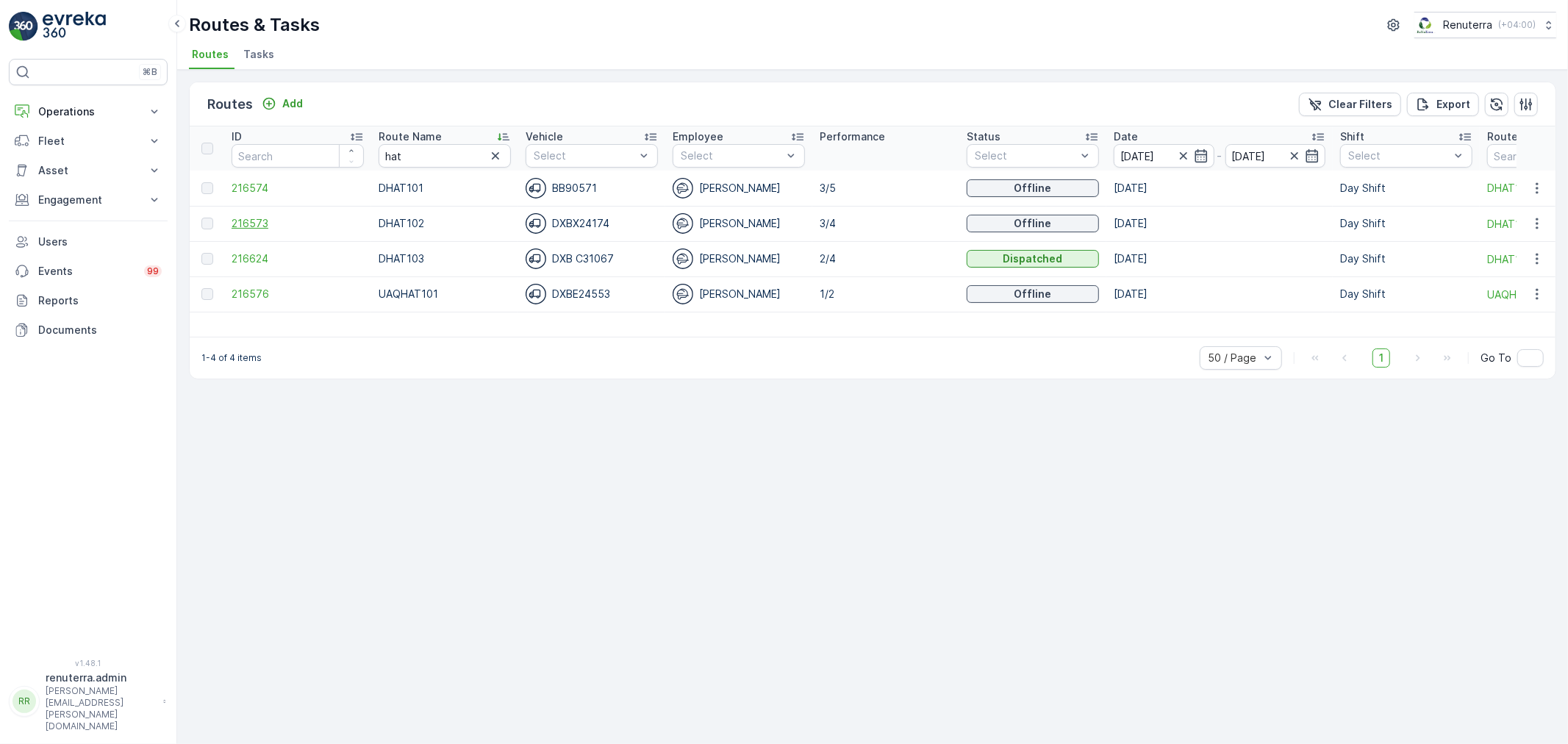
click at [255, 219] on span "216573" at bounding box center [298, 223] width 133 height 14
click at [252, 253] on span "216624" at bounding box center [298, 258] width 133 height 14
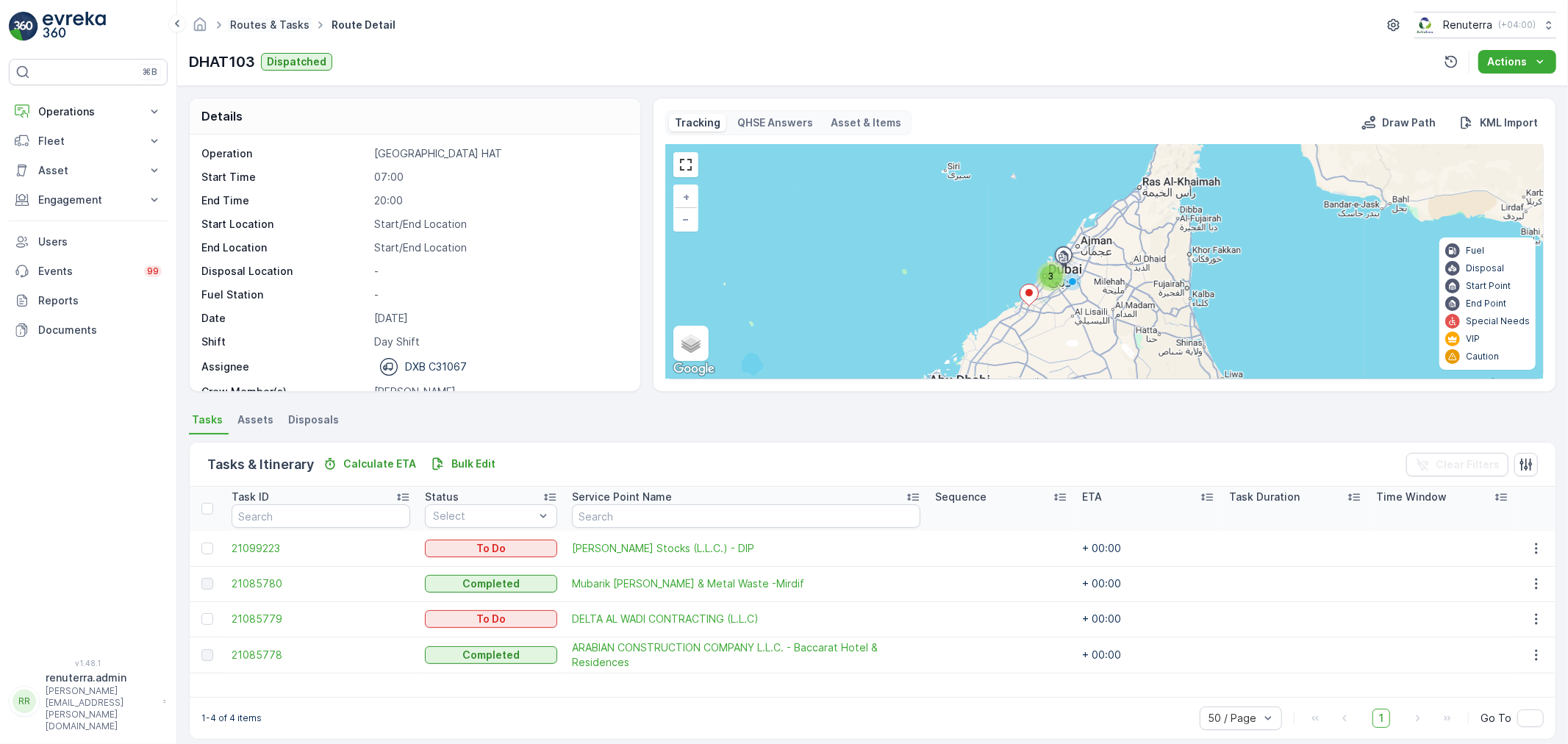
click at [268, 22] on link "Routes & Tasks" at bounding box center [270, 24] width 79 height 12
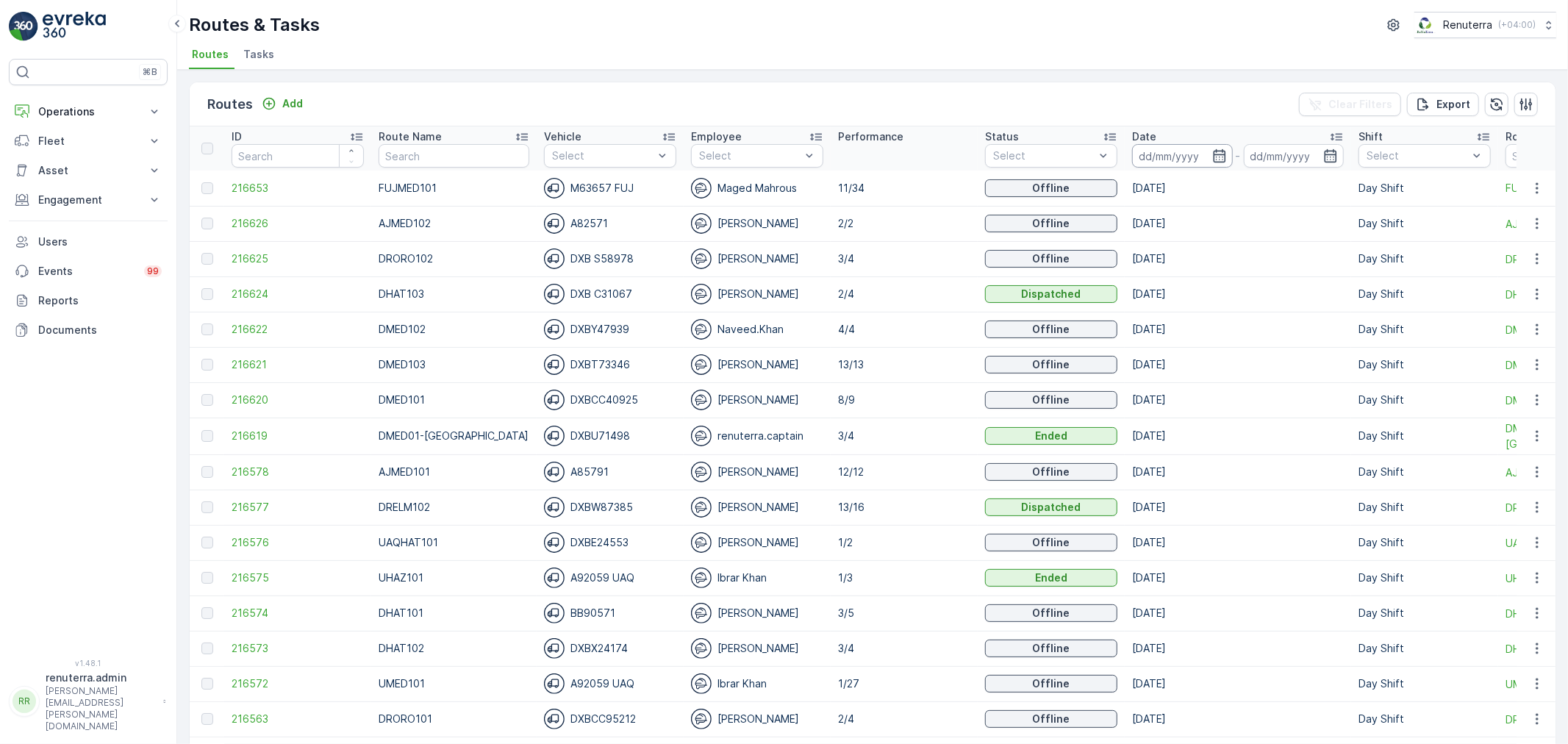
click at [1151, 152] on input at bounding box center [1183, 156] width 101 height 24
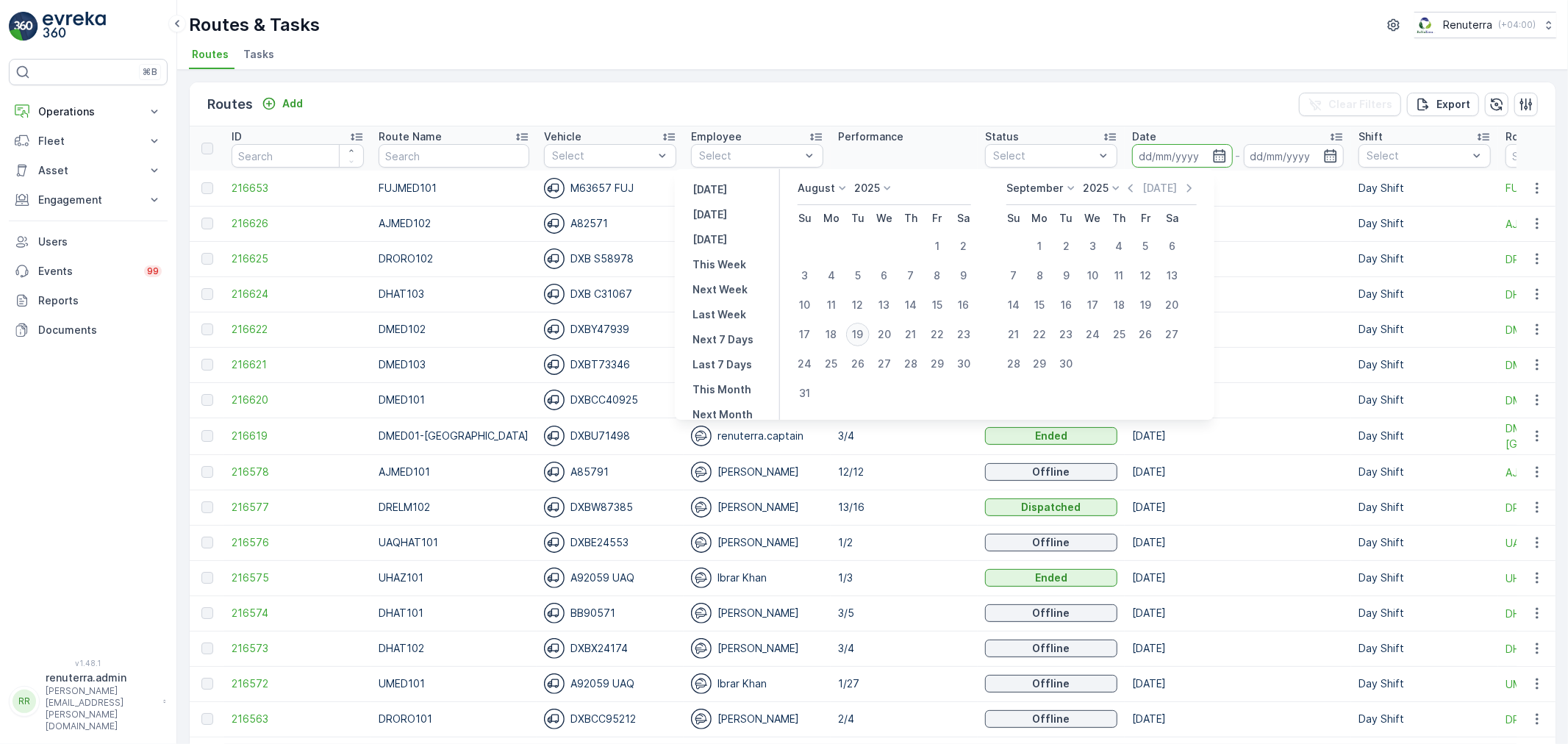
click at [868, 328] on div "19" at bounding box center [858, 334] width 24 height 24
type input "[DATE]"
click at [868, 328] on div "19" at bounding box center [858, 334] width 24 height 24
type input "[DATE]"
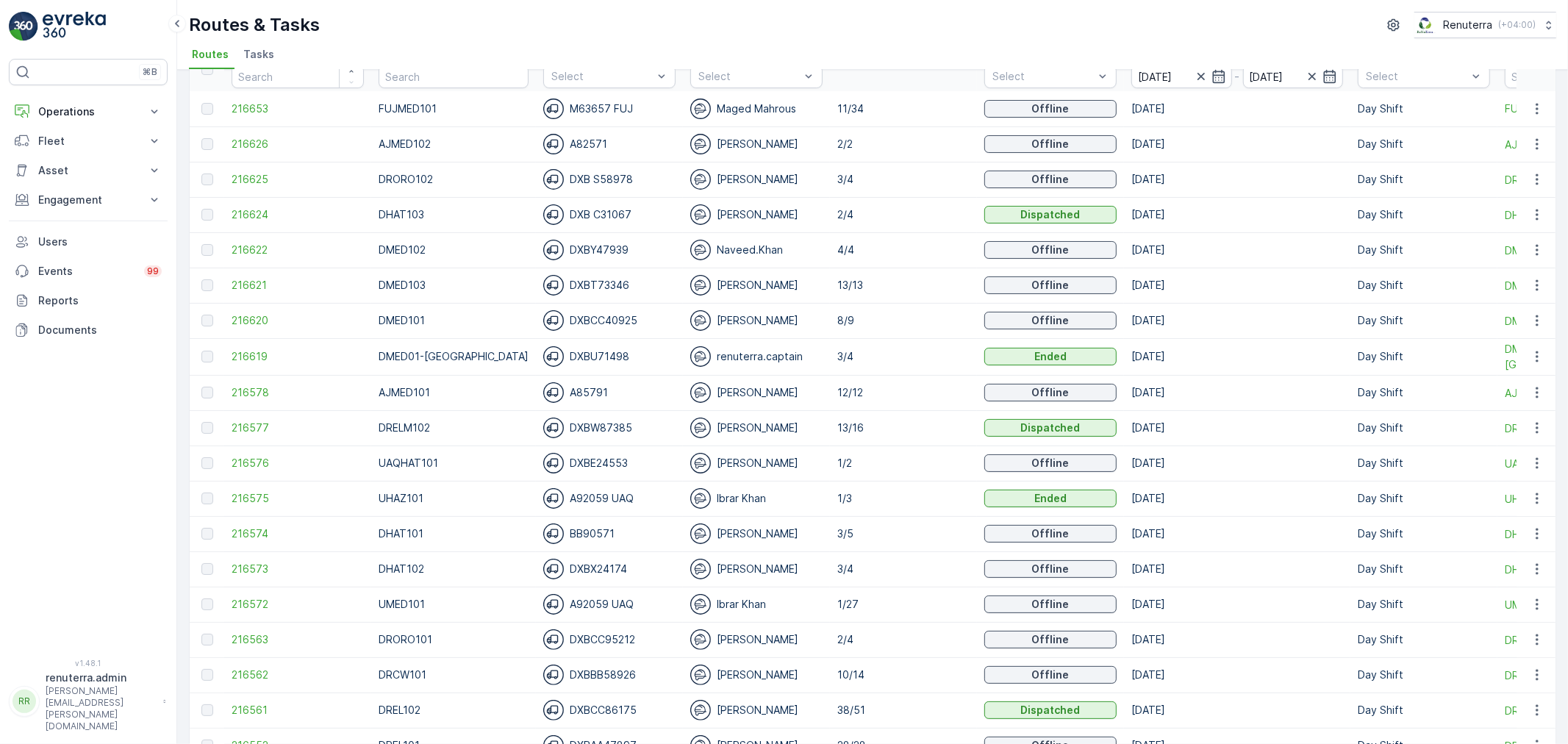
scroll to position [79, 0]
click at [262, 184] on span "216625" at bounding box center [298, 180] width 133 height 14
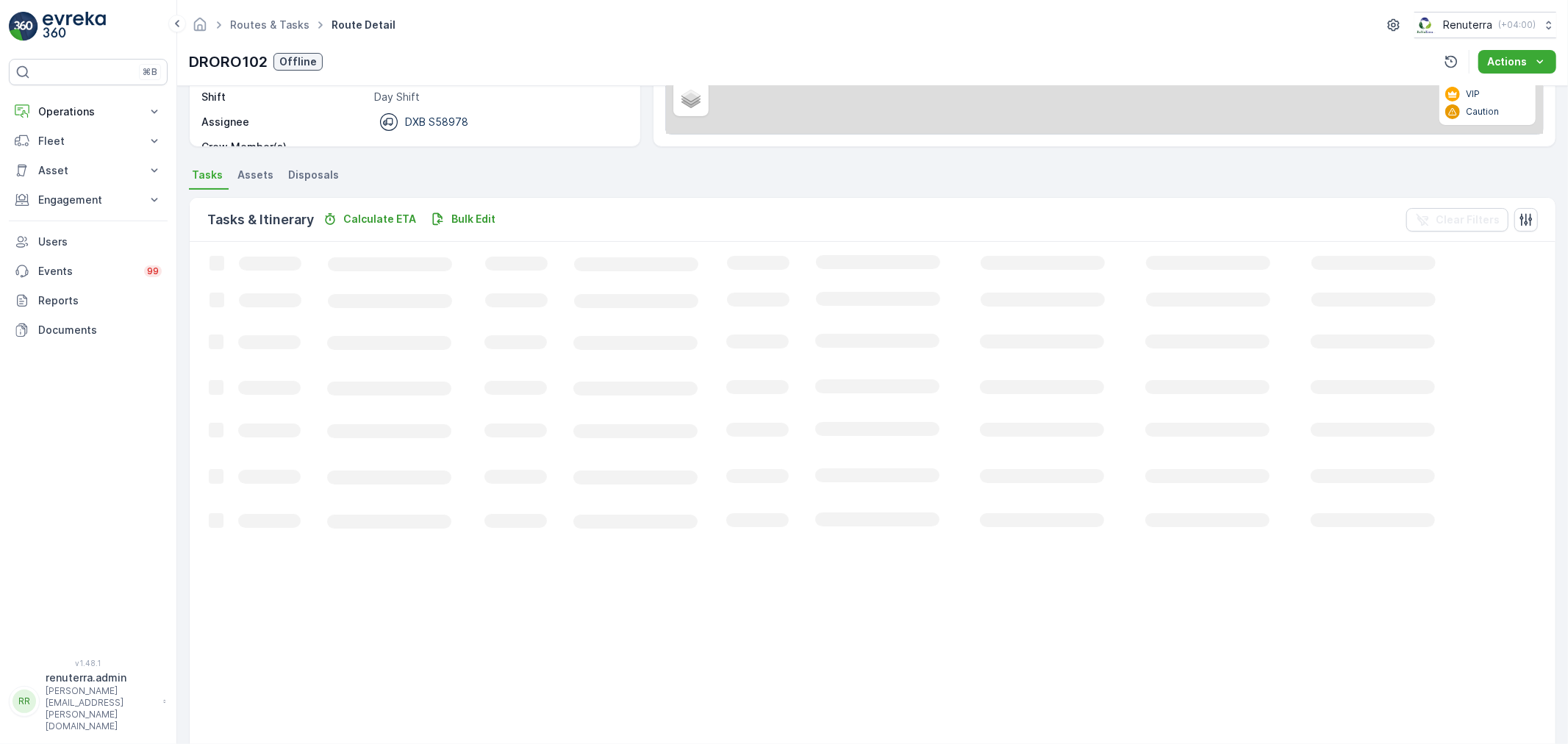
scroll to position [14, 0]
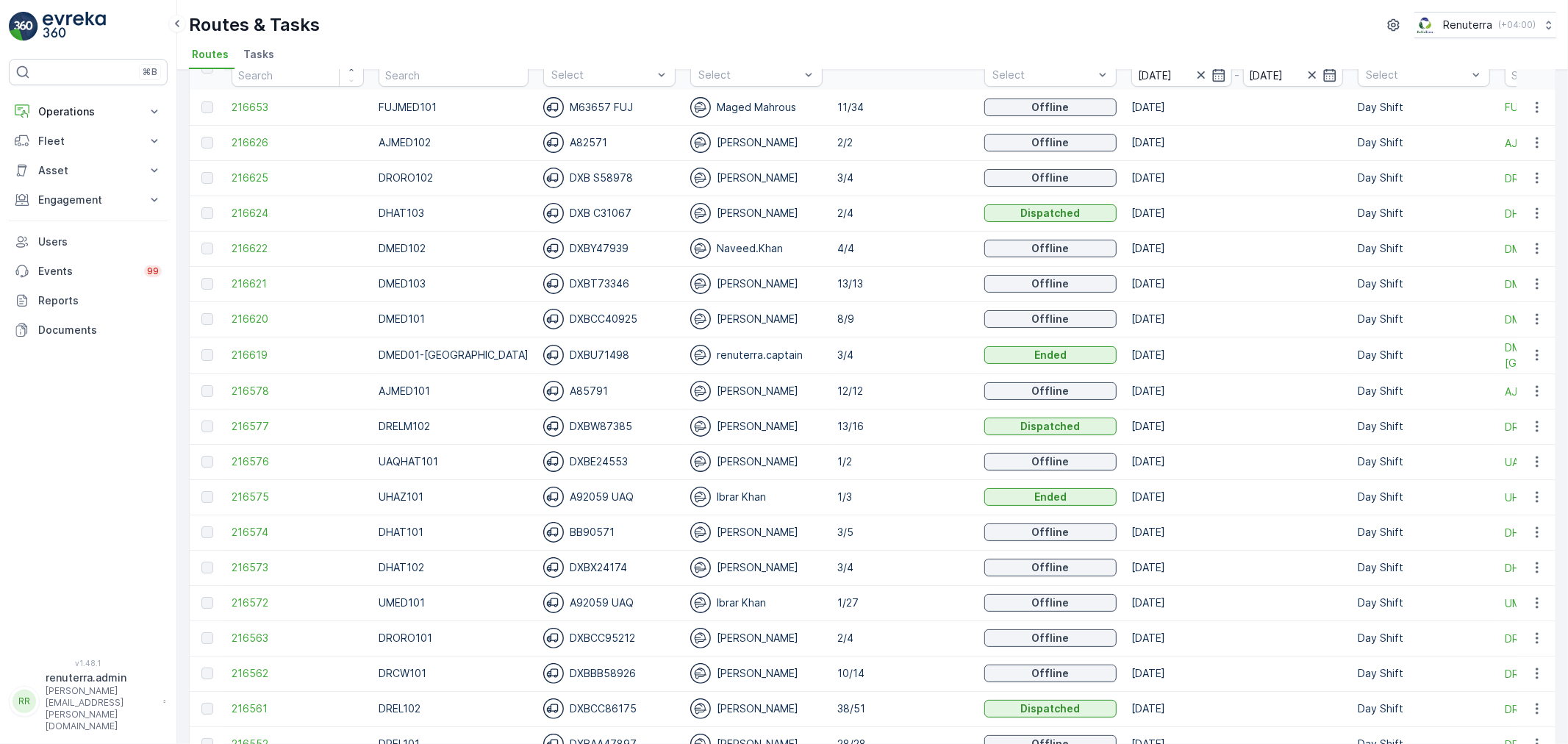
scroll to position [82, 0]
click at [304, 317] on span "216620" at bounding box center [298, 318] width 133 height 14
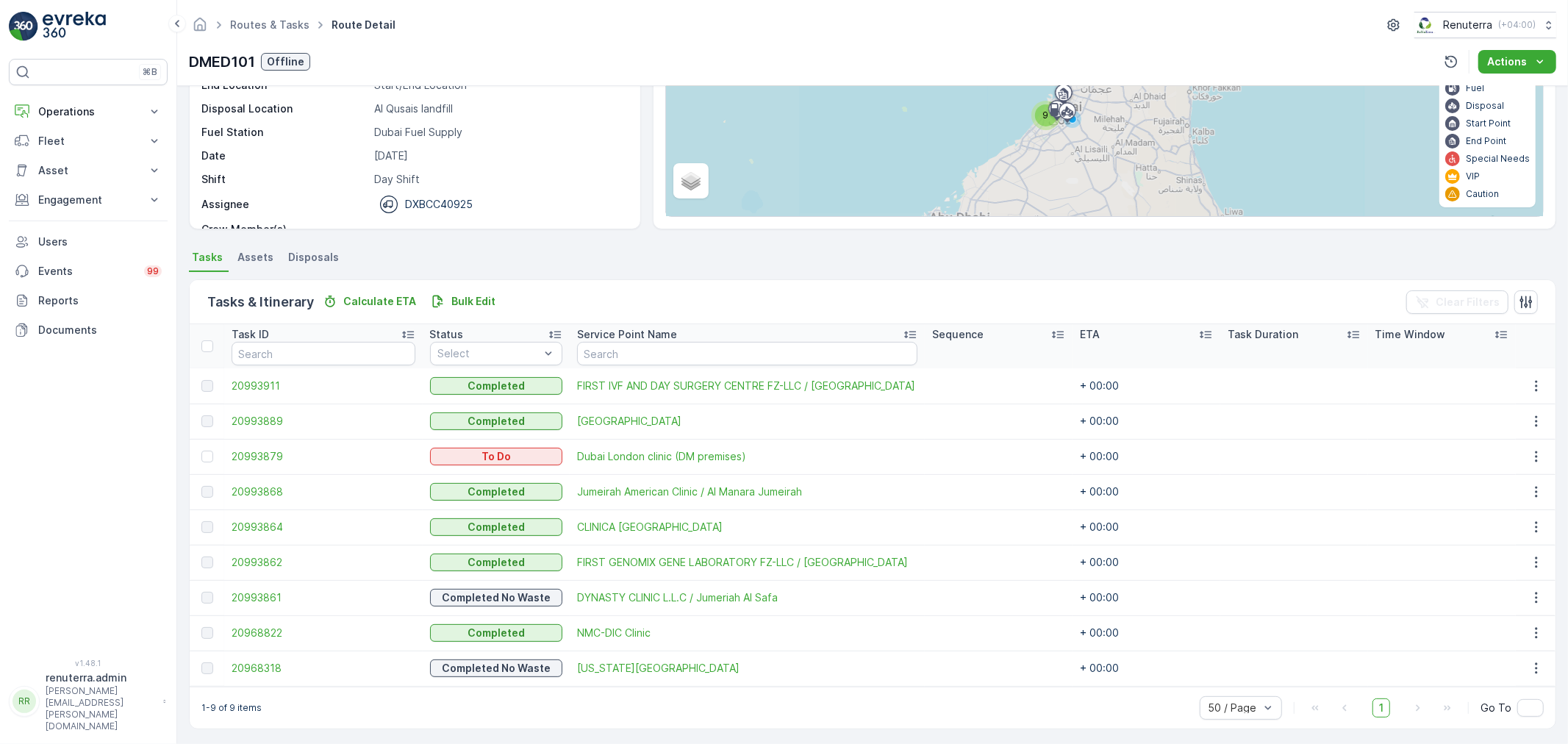
scroll to position [163, 0]
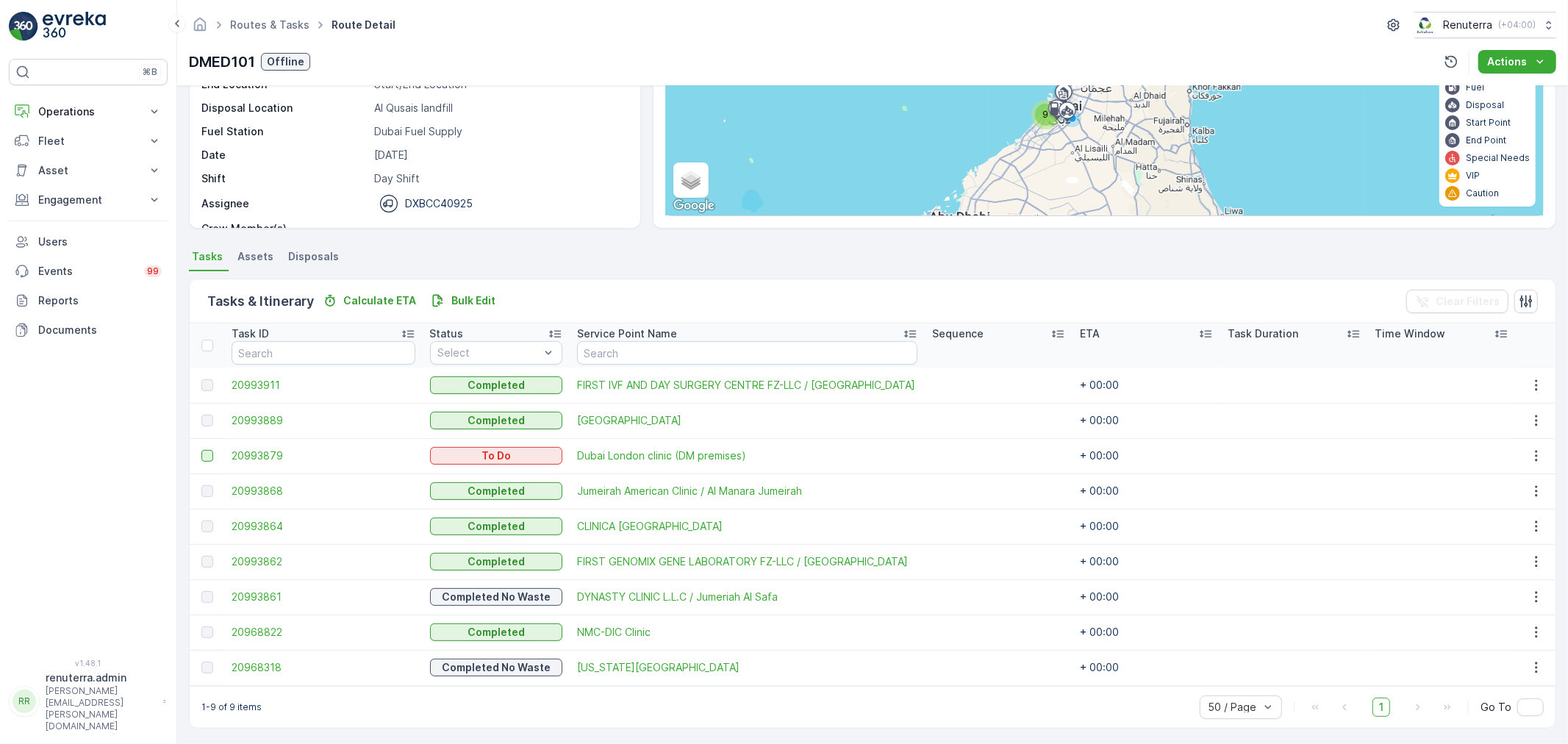
click at [208, 454] on div at bounding box center [209, 455] width 15 height 11
click at [201, 450] on input "checkbox" at bounding box center [201, 450] width 0 height 0
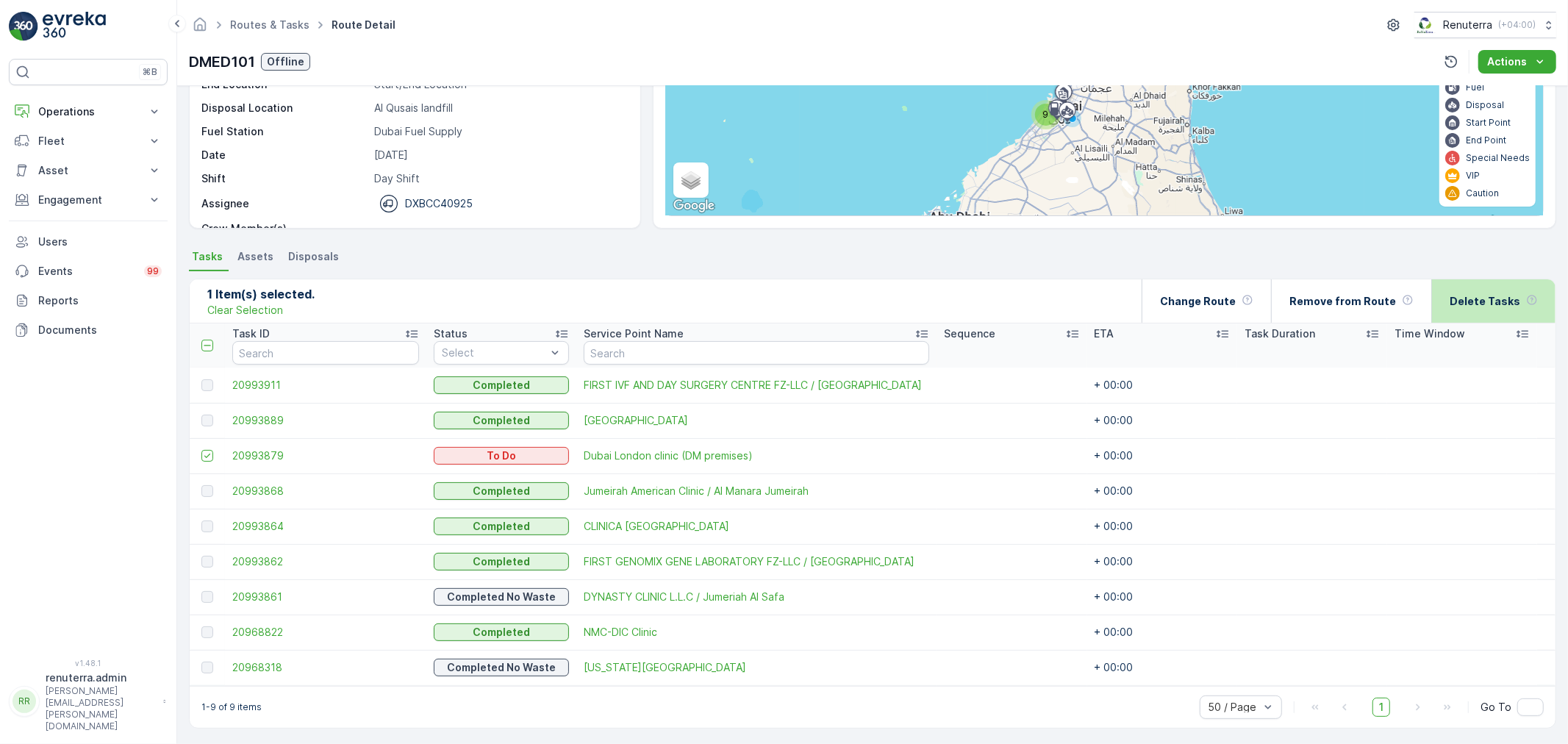
click at [1435, 288] on div "Delete Tasks" at bounding box center [1493, 300] width 124 height 43
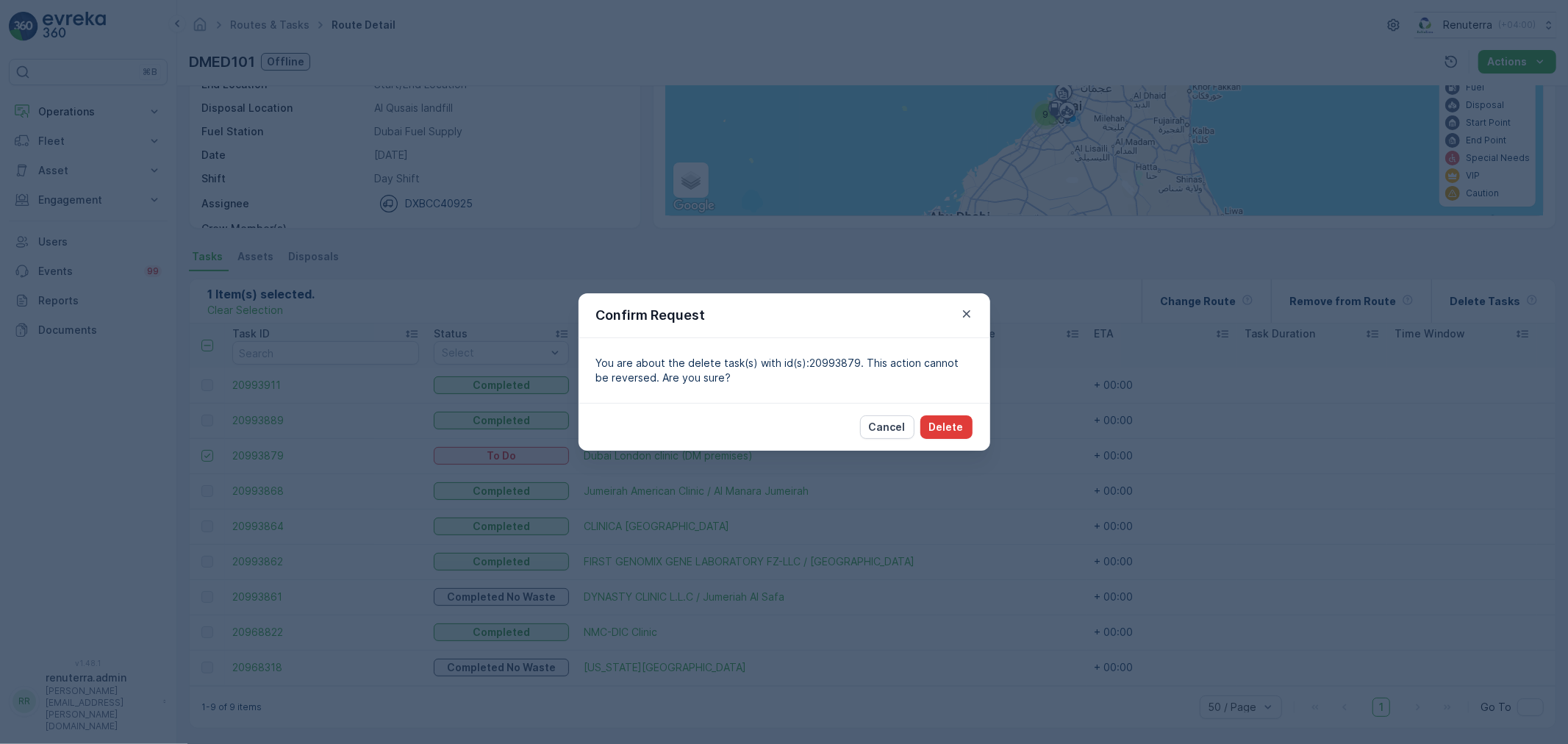
click at [956, 423] on p "Delete" at bounding box center [946, 426] width 34 height 14
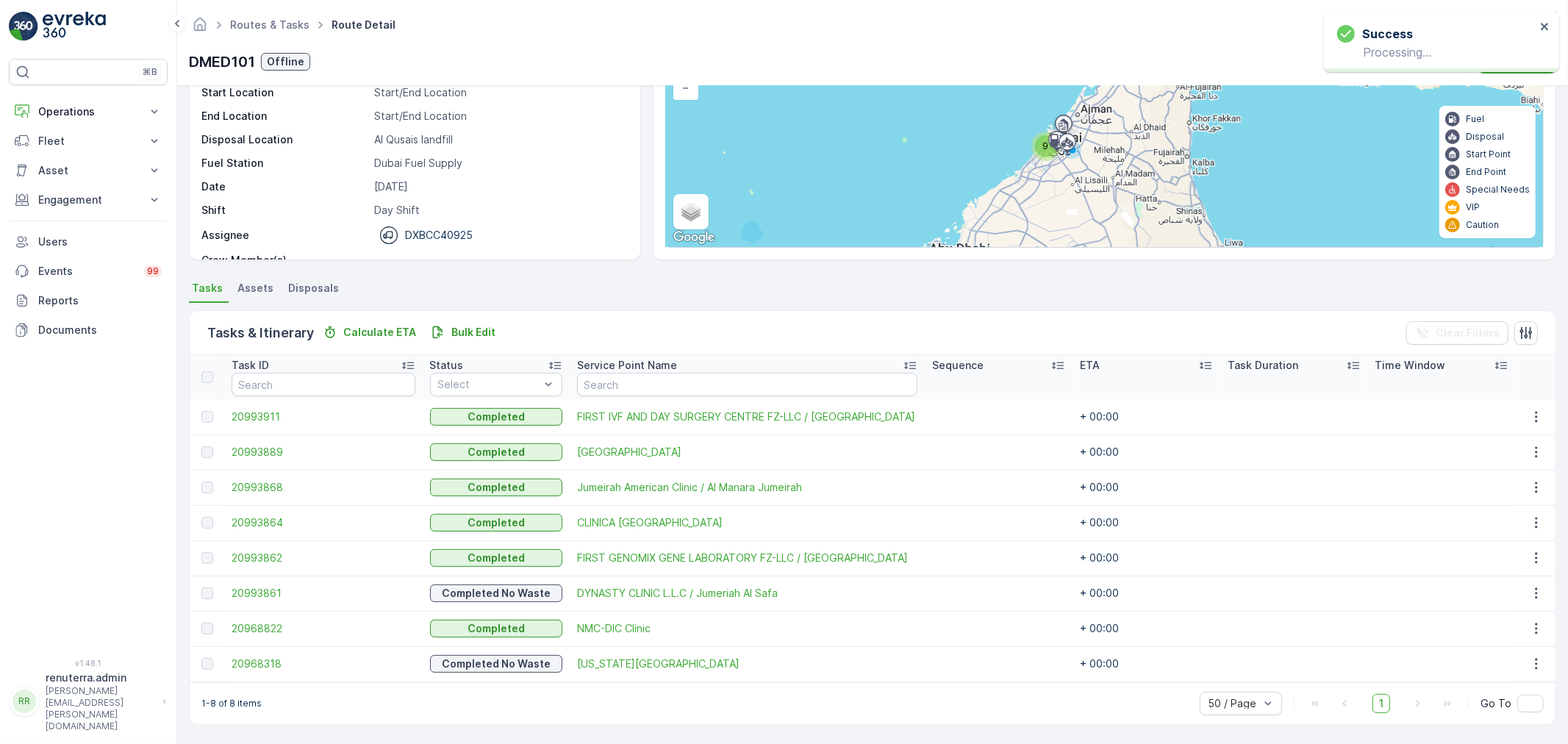
scroll to position [131, 0]
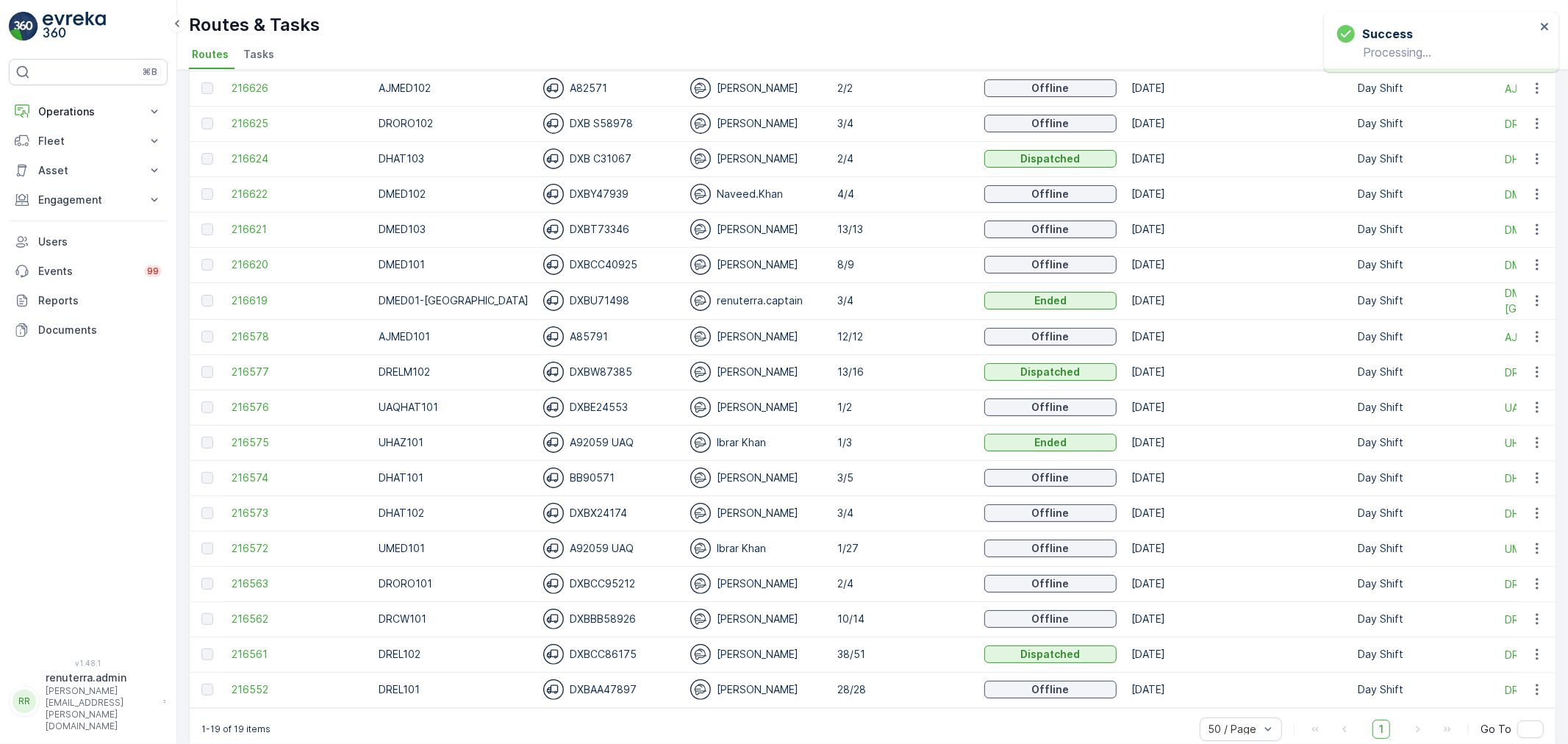
scroll to position [160, 0]
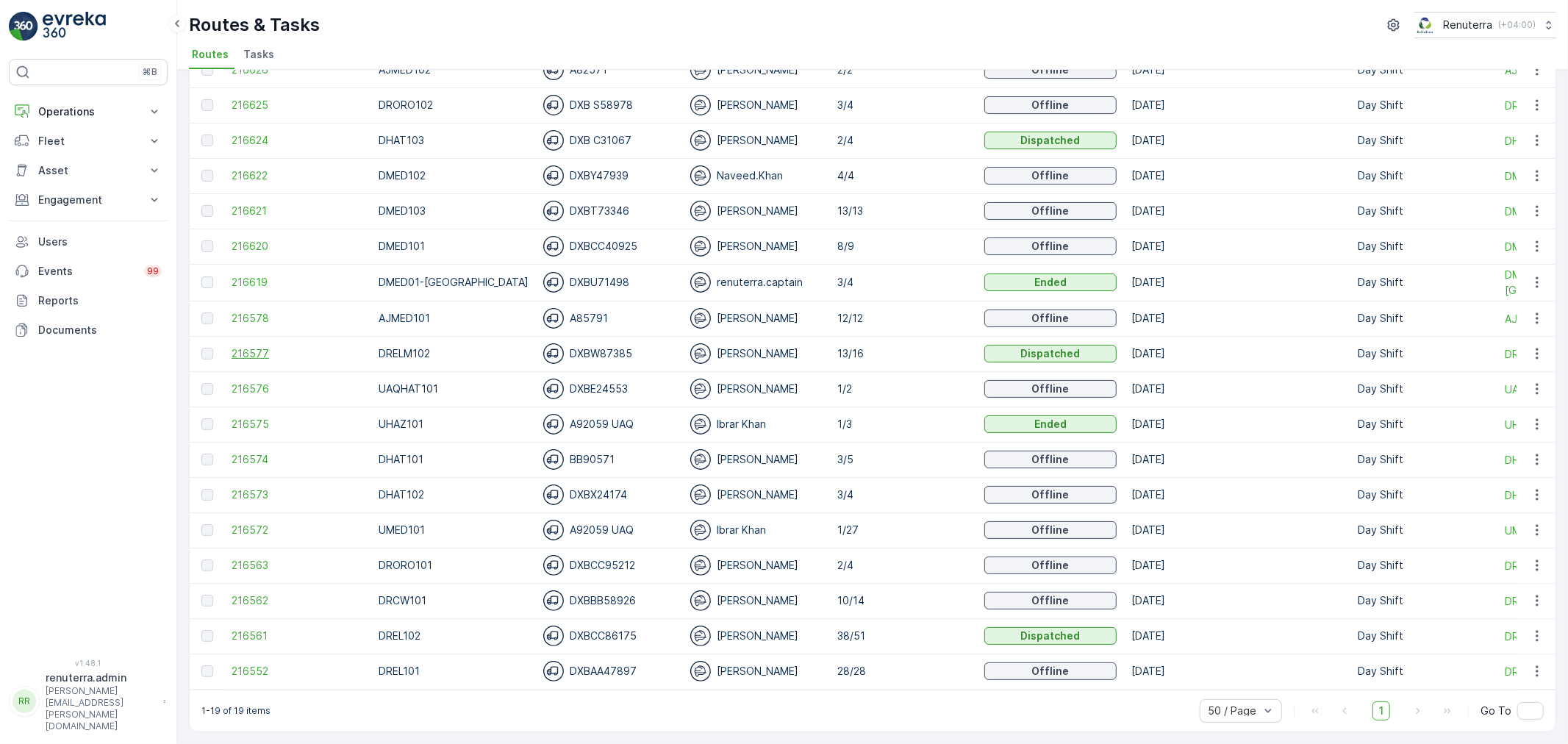
click at [281, 346] on span "216577" at bounding box center [298, 353] width 133 height 14
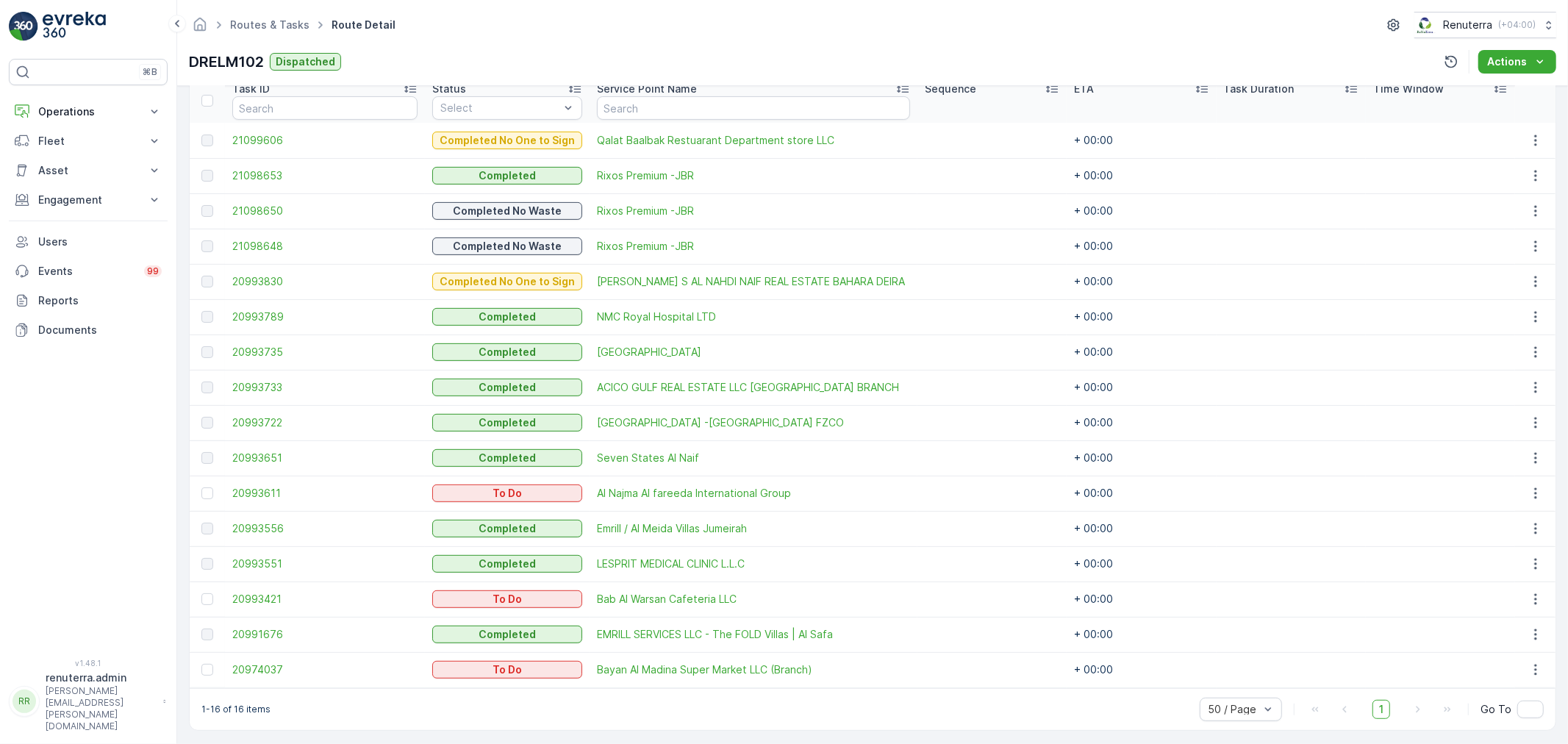
scroll to position [413, 0]
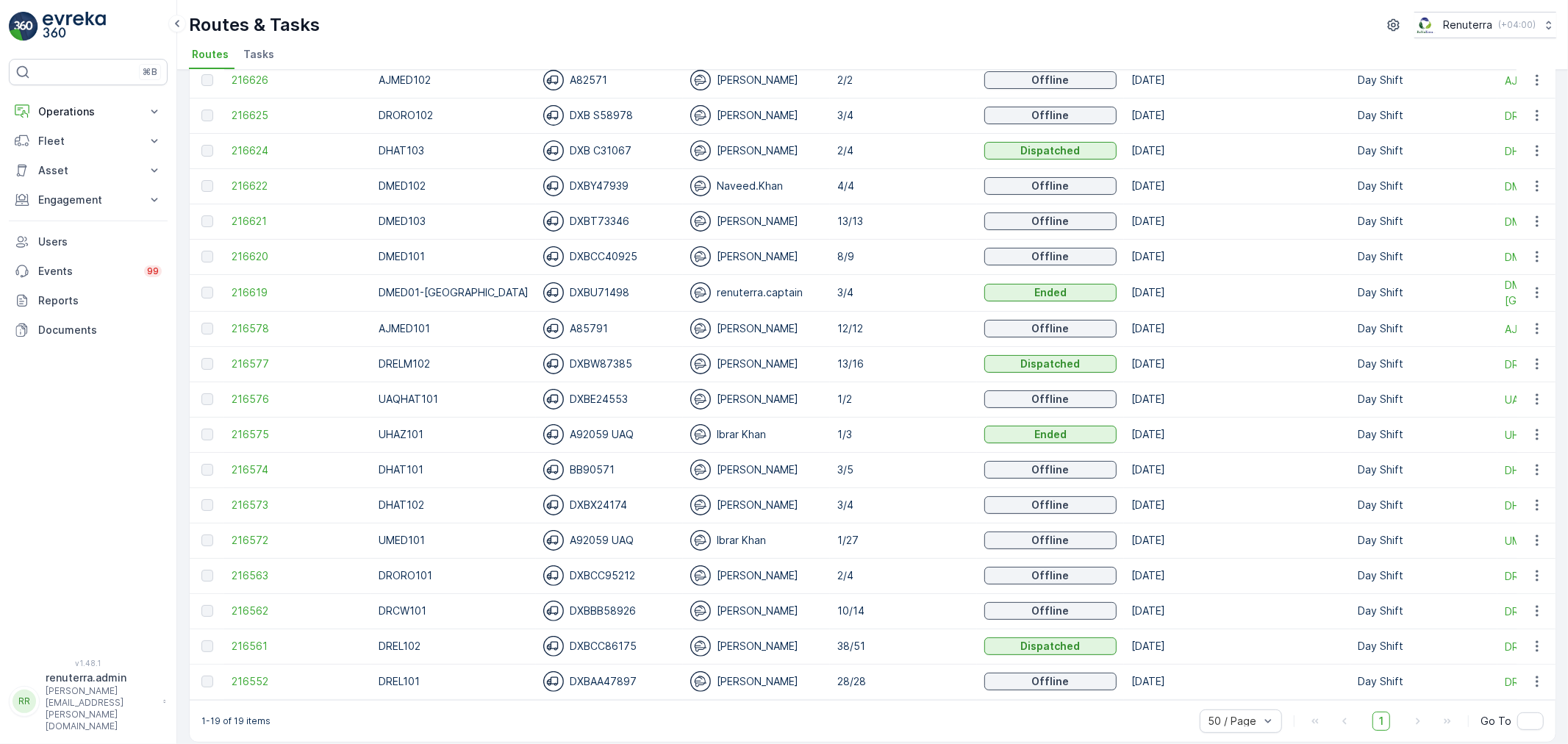
scroll to position [160, 0]
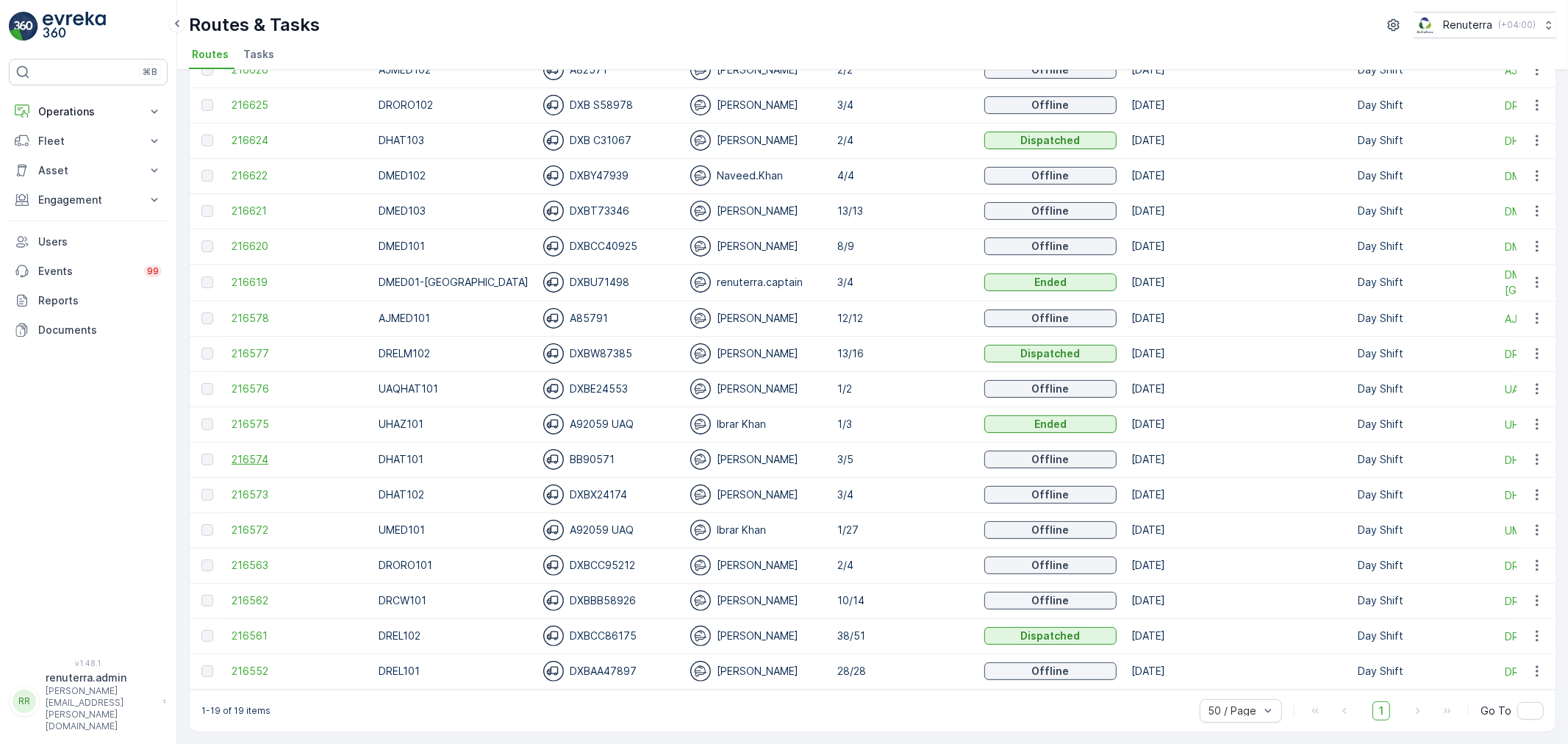
click at [268, 457] on span "216574" at bounding box center [298, 459] width 133 height 14
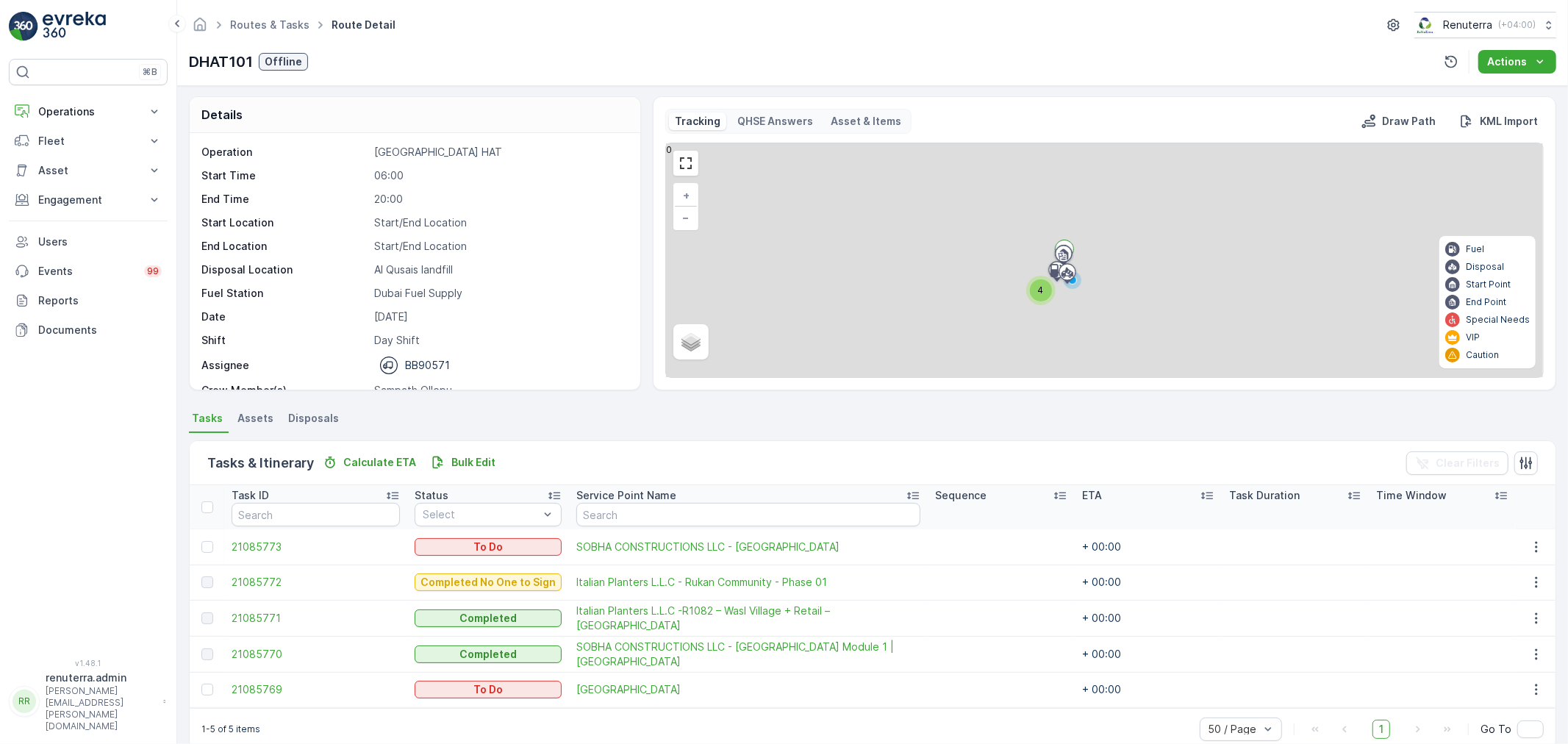
scroll to position [26, 0]
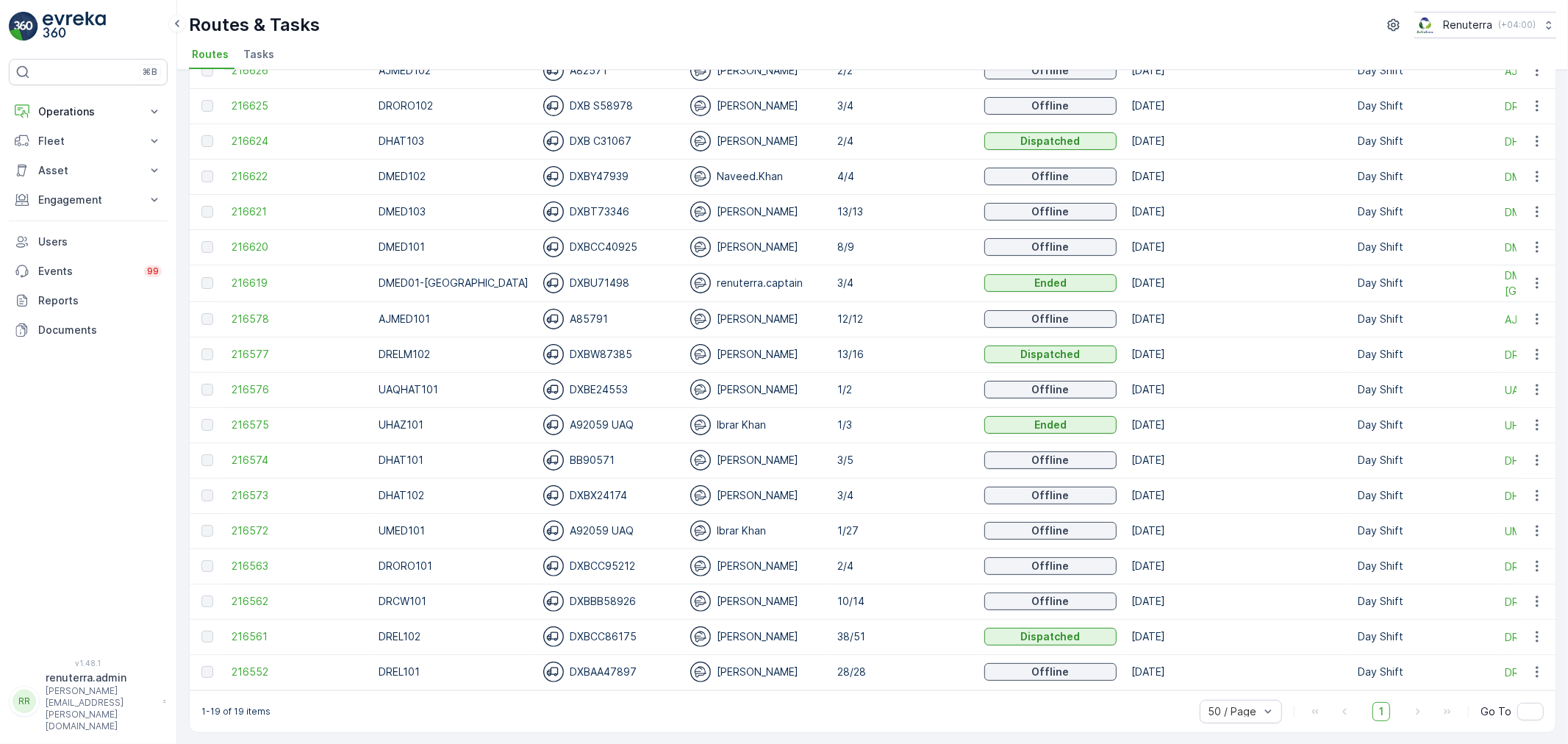
scroll to position [160, 0]
click at [252, 421] on span "216575" at bounding box center [298, 424] width 133 height 14
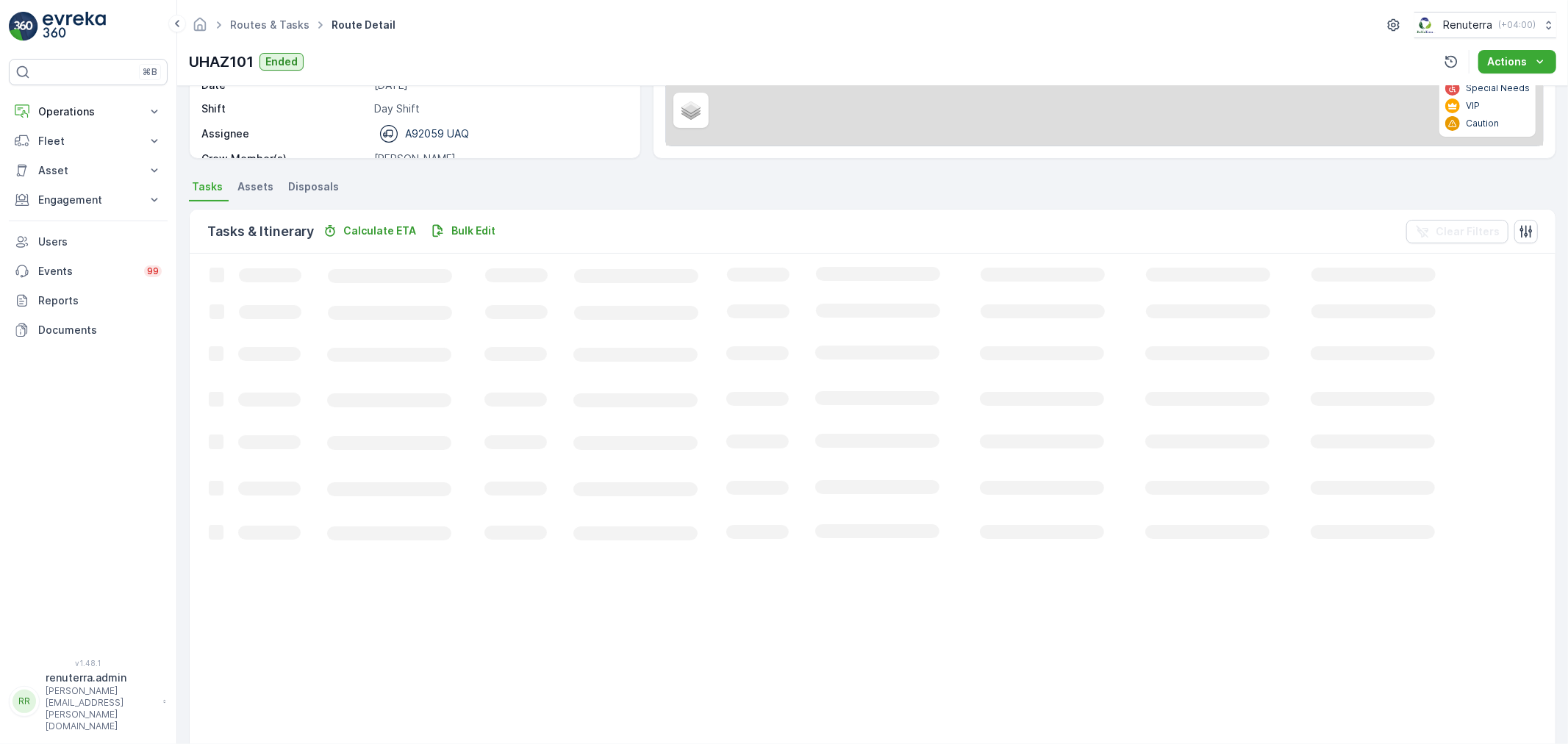
scroll to position [14, 0]
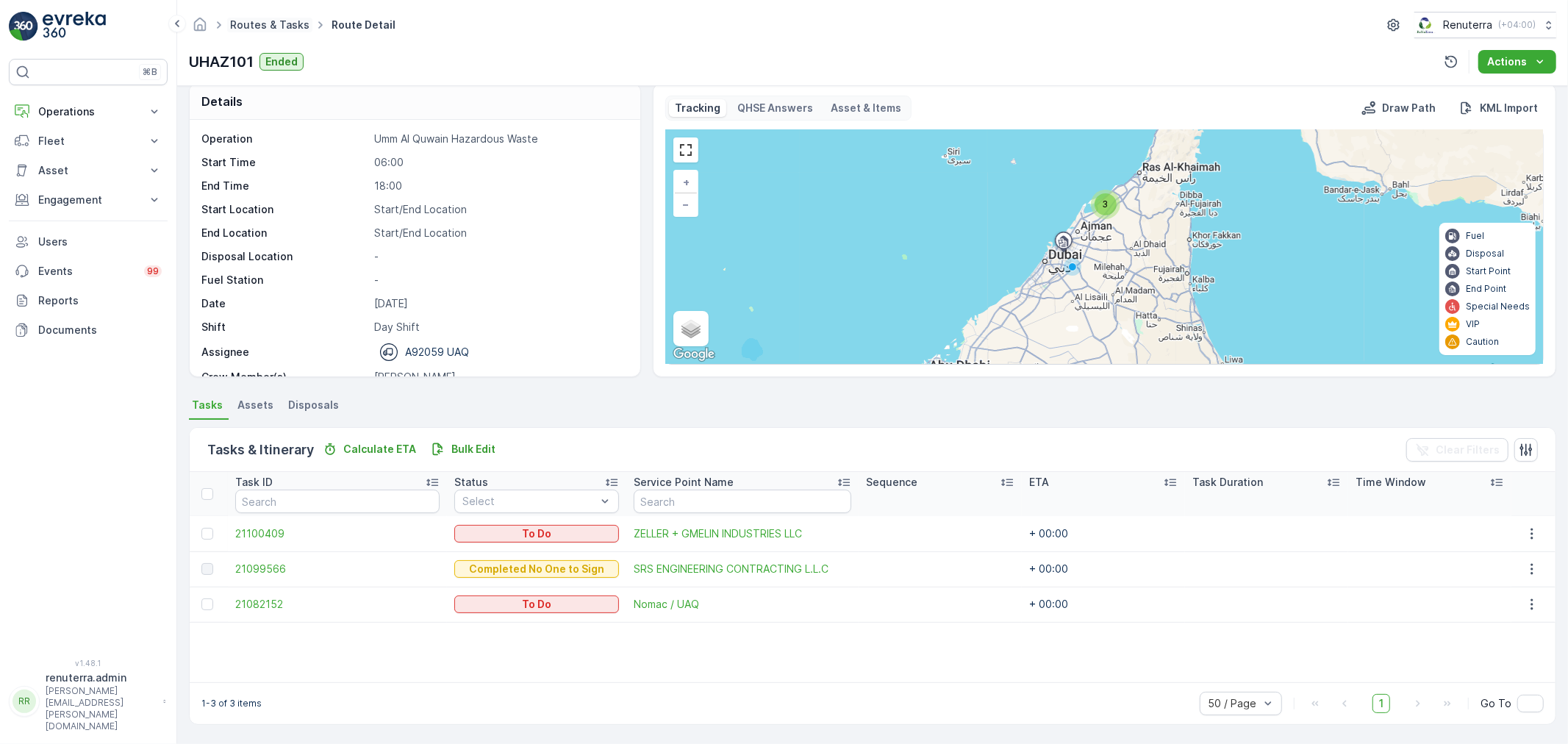
click at [296, 27] on link "Routes & Tasks" at bounding box center [270, 24] width 79 height 12
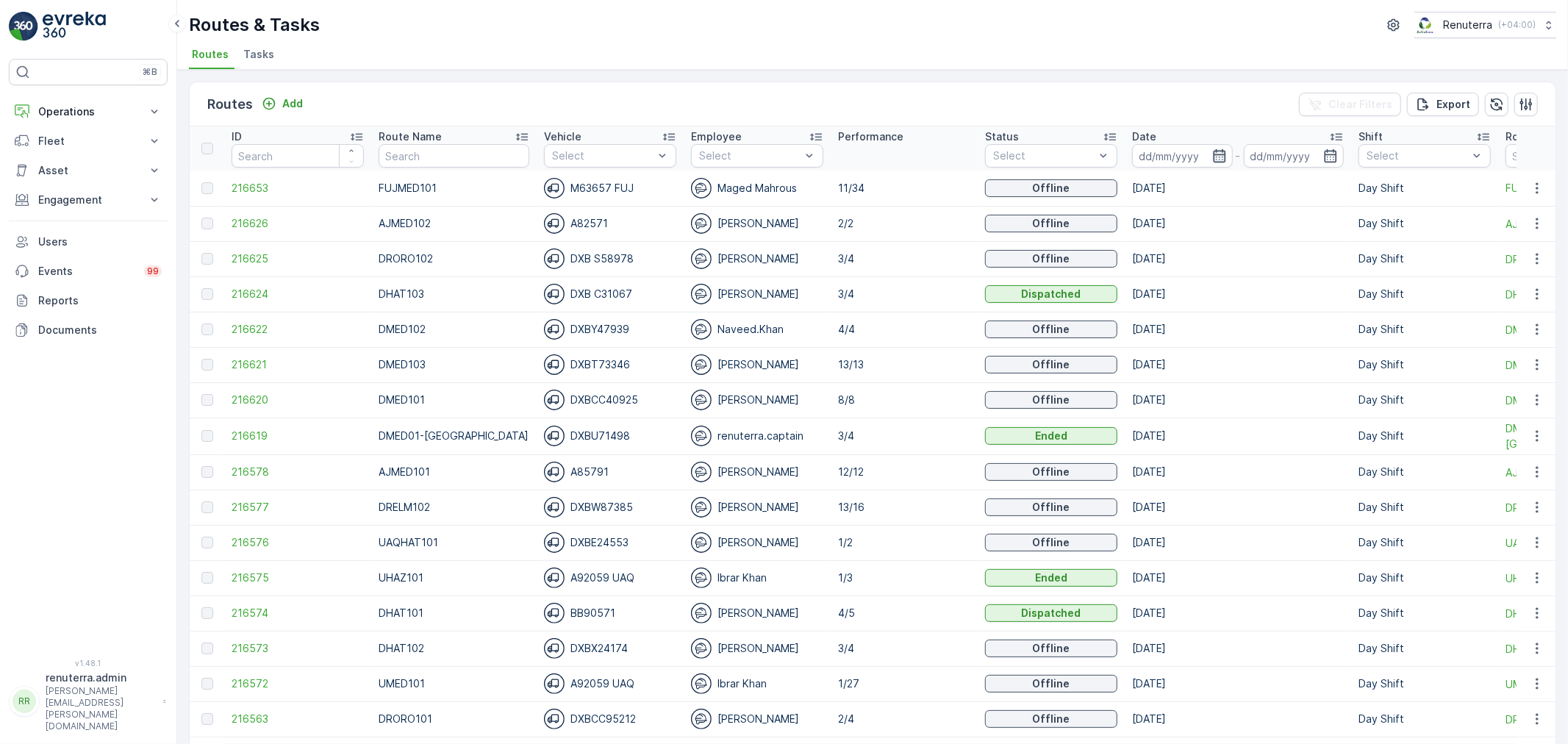
click at [1213, 152] on icon "button" at bounding box center [1219, 156] width 14 height 14
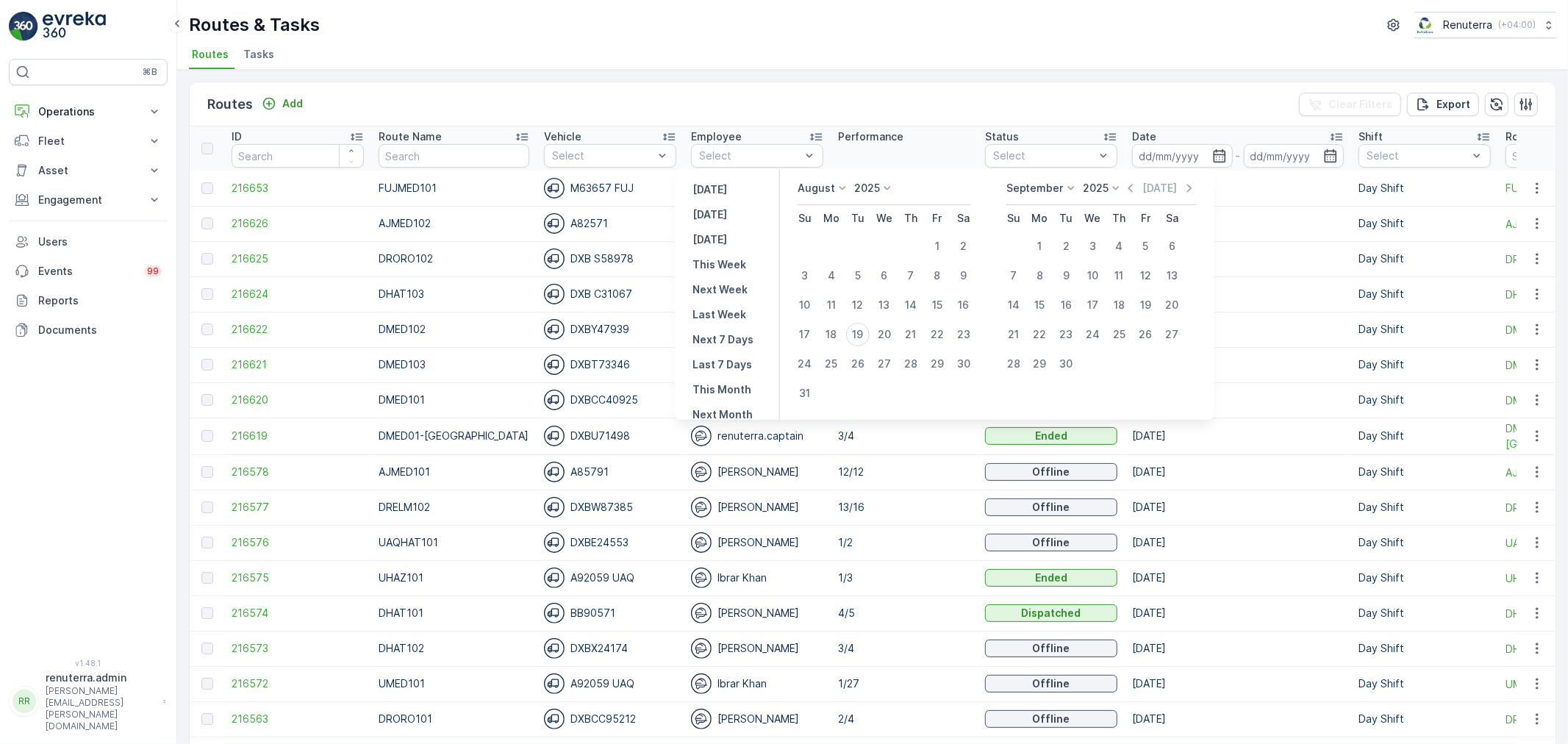
click at [808, 34] on div "Routes & Tasks Renuterra ( +04:00 )" at bounding box center [872, 24] width 1367 height 27
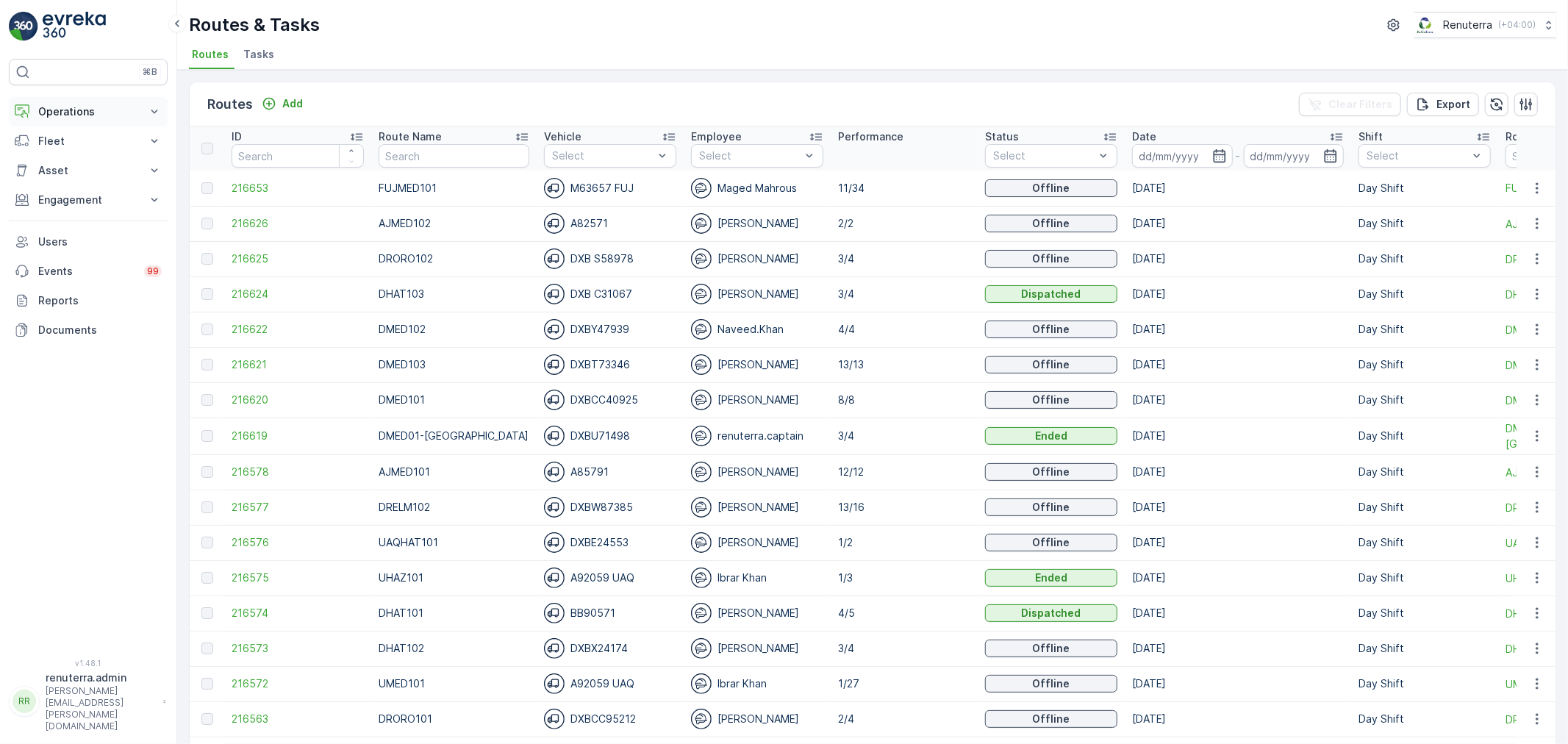
click at [76, 114] on p "Operations" at bounding box center [88, 111] width 100 height 14
click at [79, 149] on link "Planning" at bounding box center [99, 157] width 136 height 21
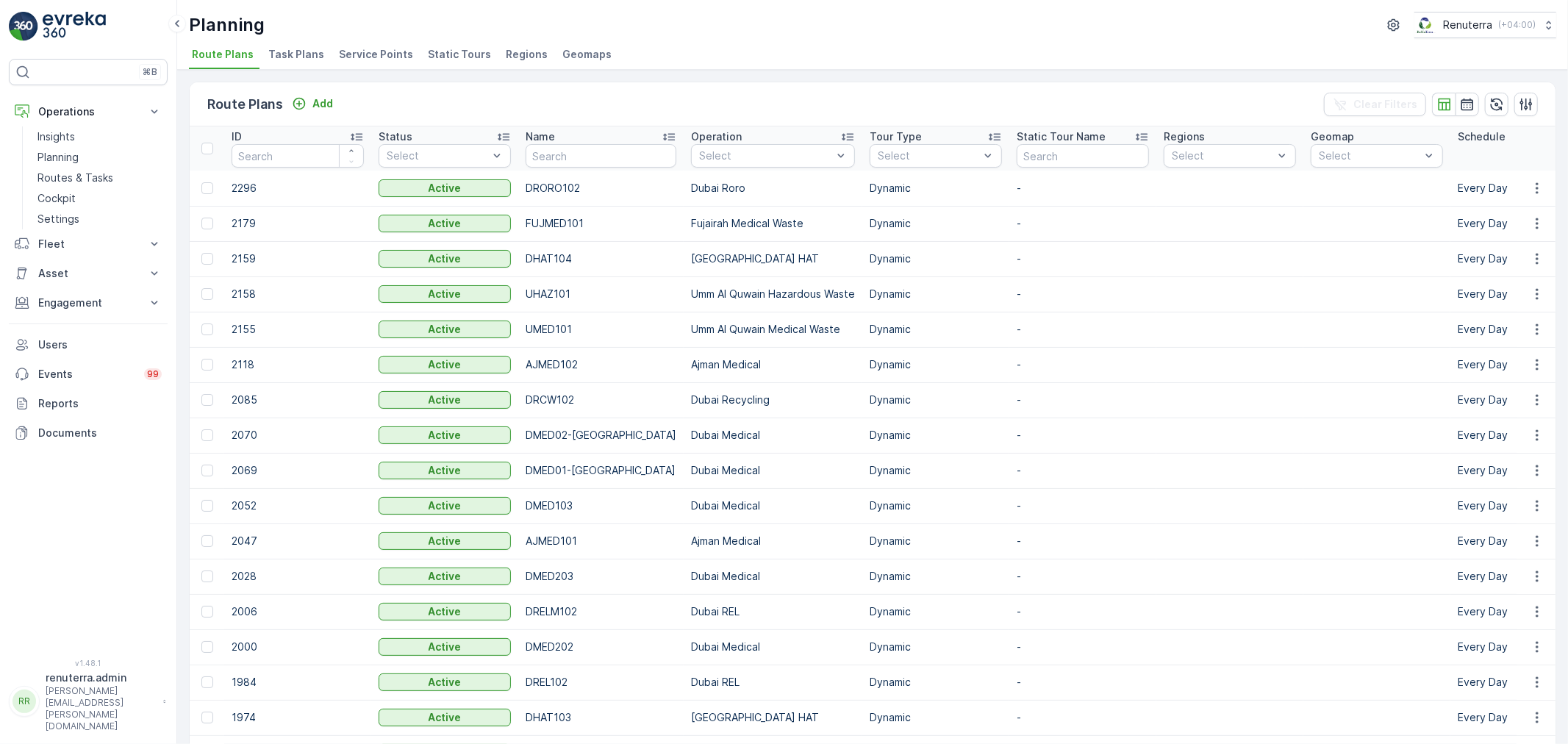
click at [342, 59] on span "Service Points" at bounding box center [375, 54] width 74 height 14
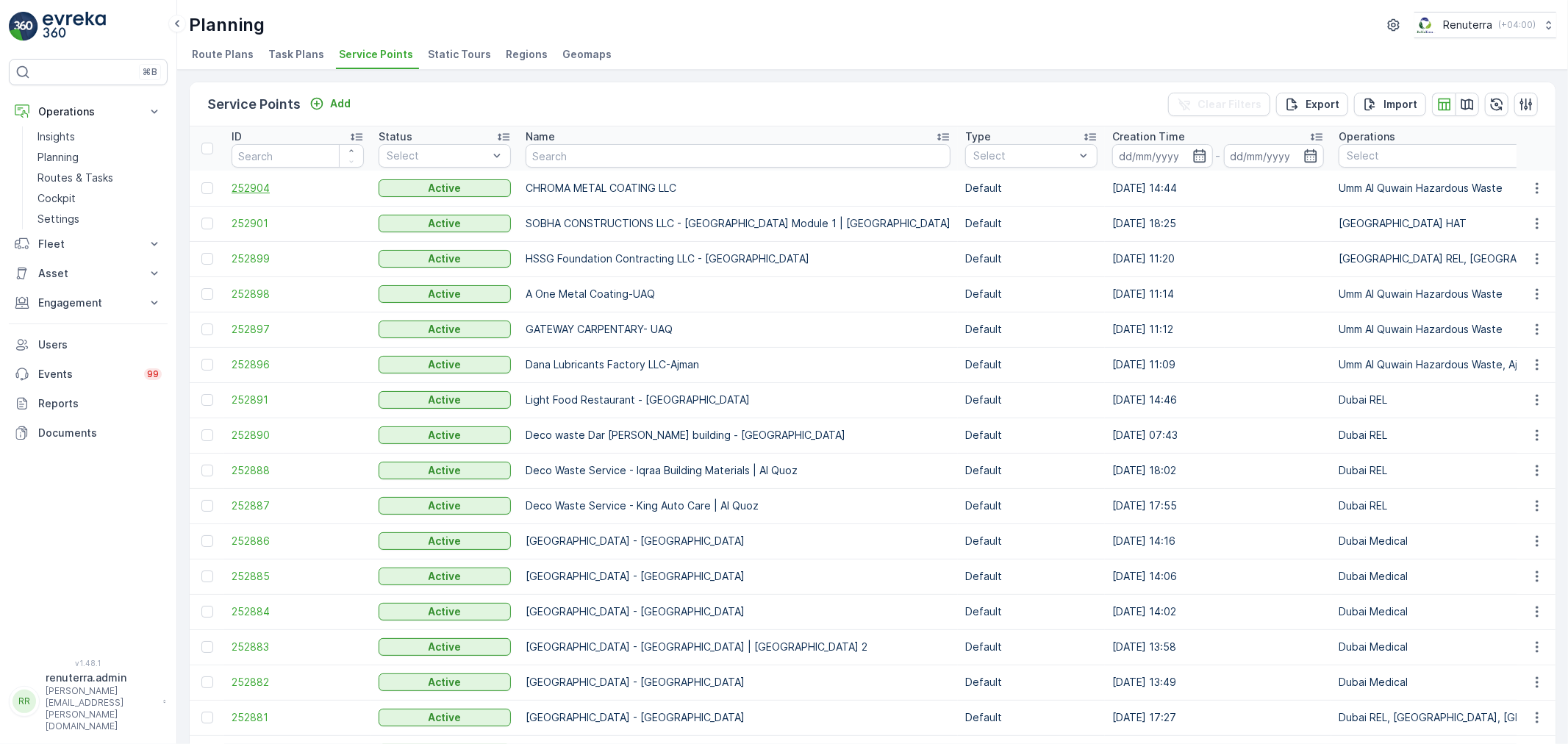
click at [255, 193] on span "252904" at bounding box center [298, 188] width 133 height 14
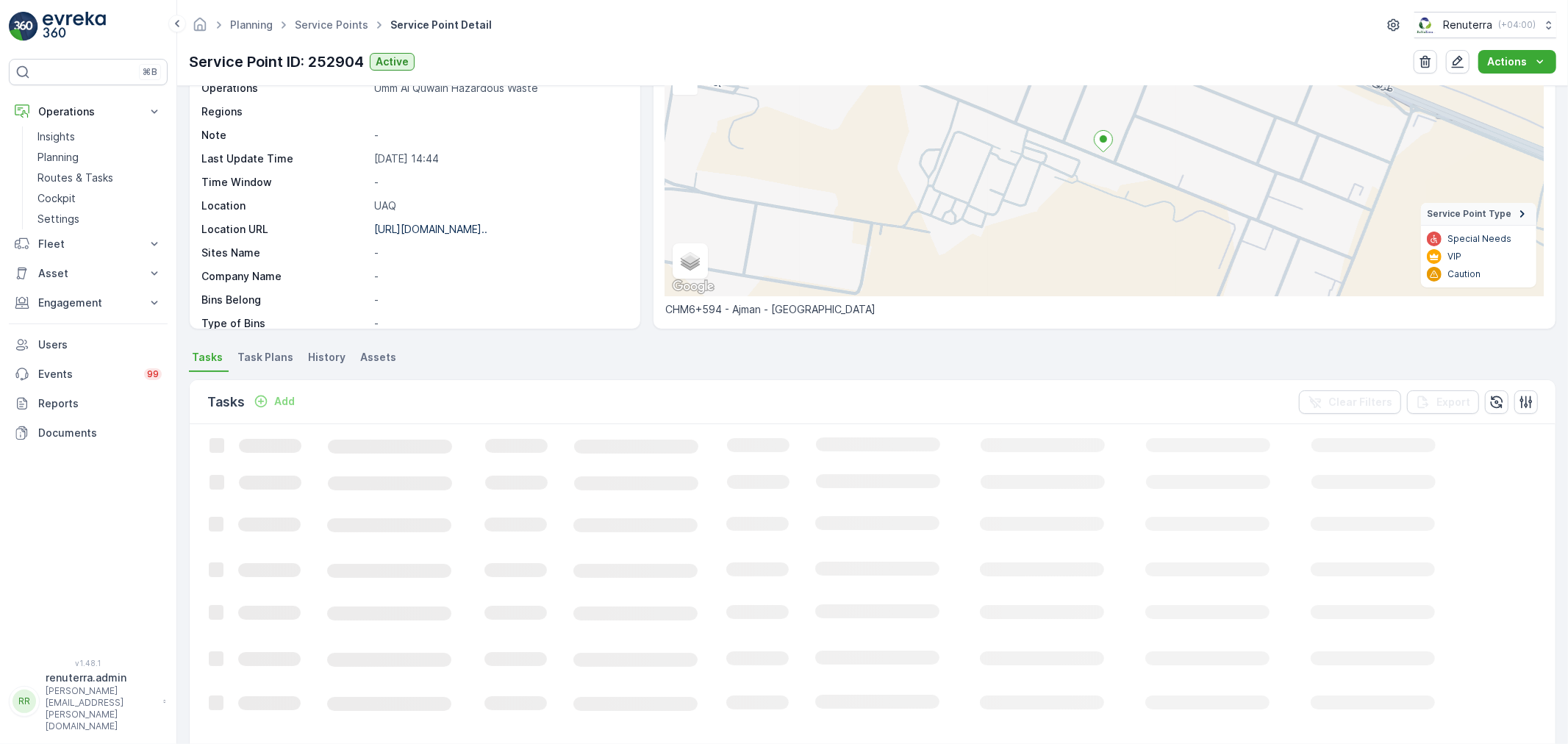
scroll to position [163, 0]
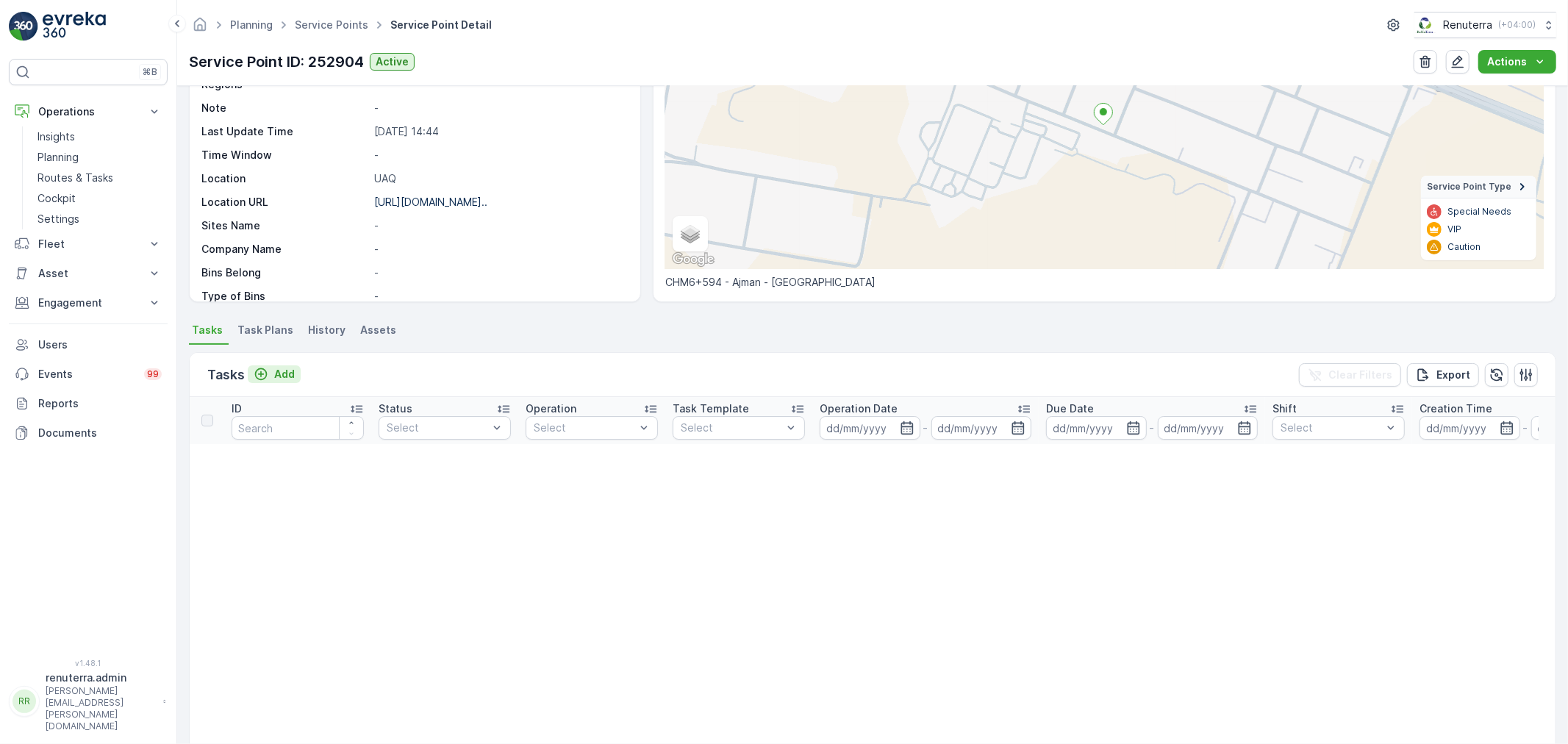
click at [284, 377] on p "Add" at bounding box center [284, 374] width 21 height 14
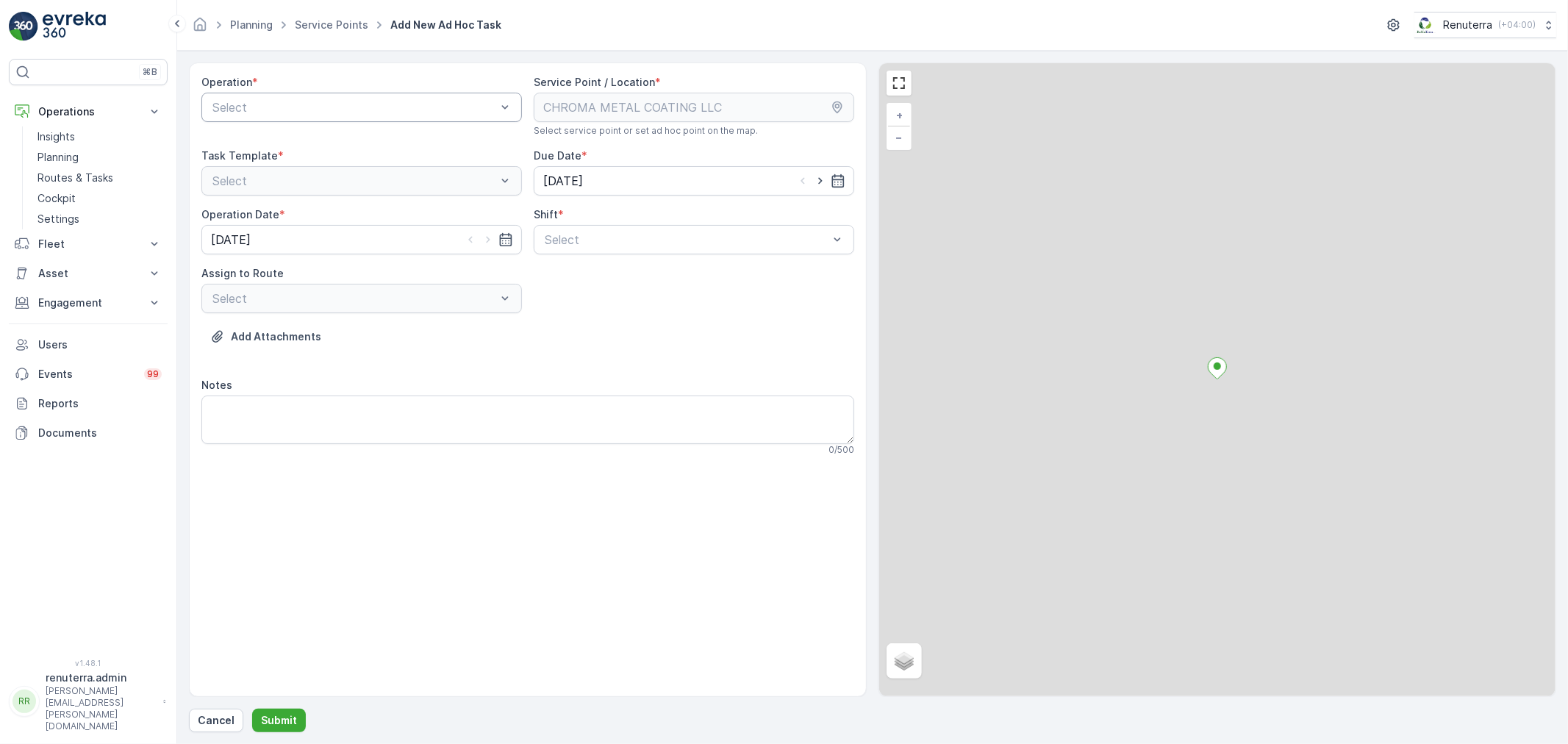
click at [239, 118] on div "Select" at bounding box center [361, 107] width 320 height 30
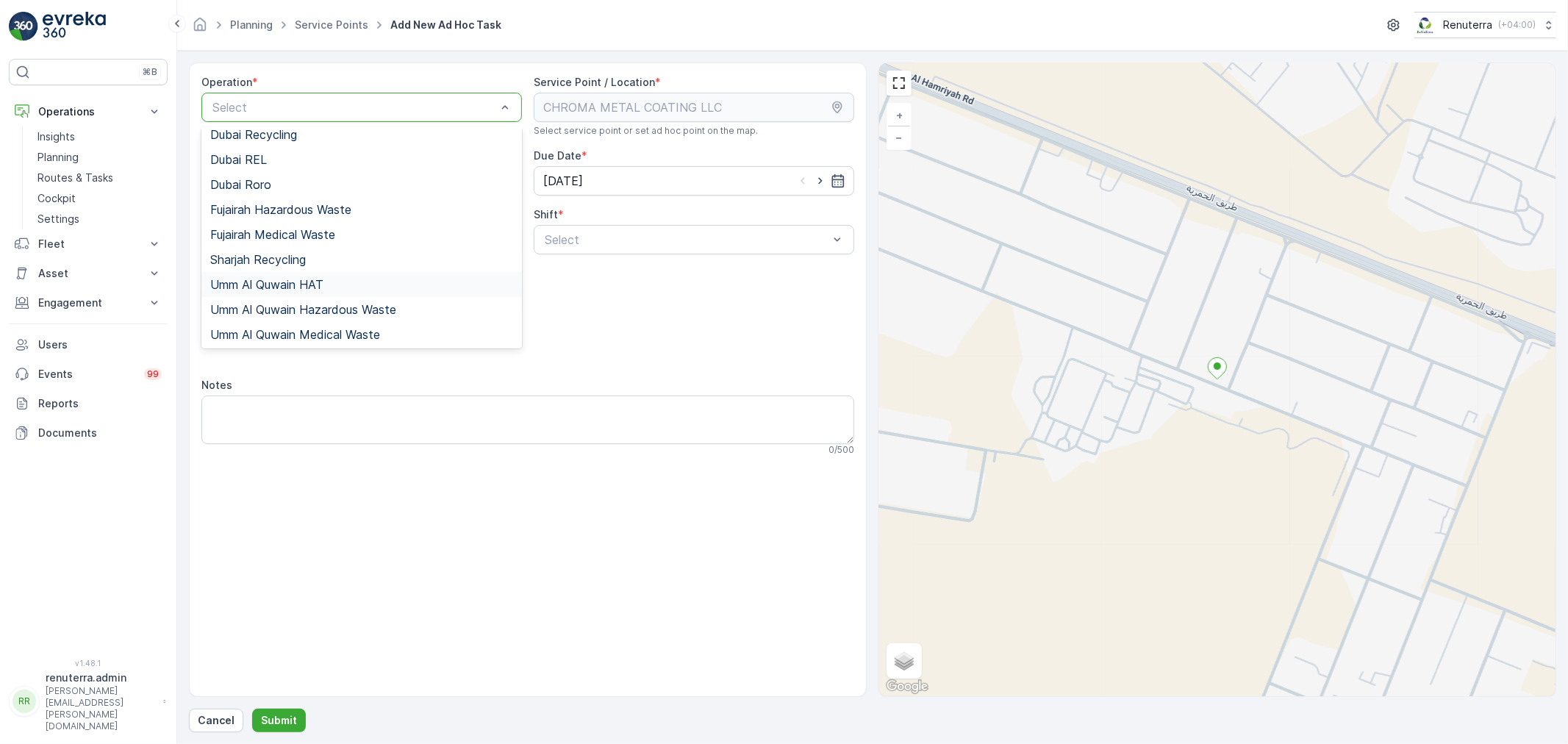
scroll to position [159, 0]
click at [294, 305] on span "Umm Al Quwain Hazardous Waste" at bounding box center [304, 308] width 186 height 13
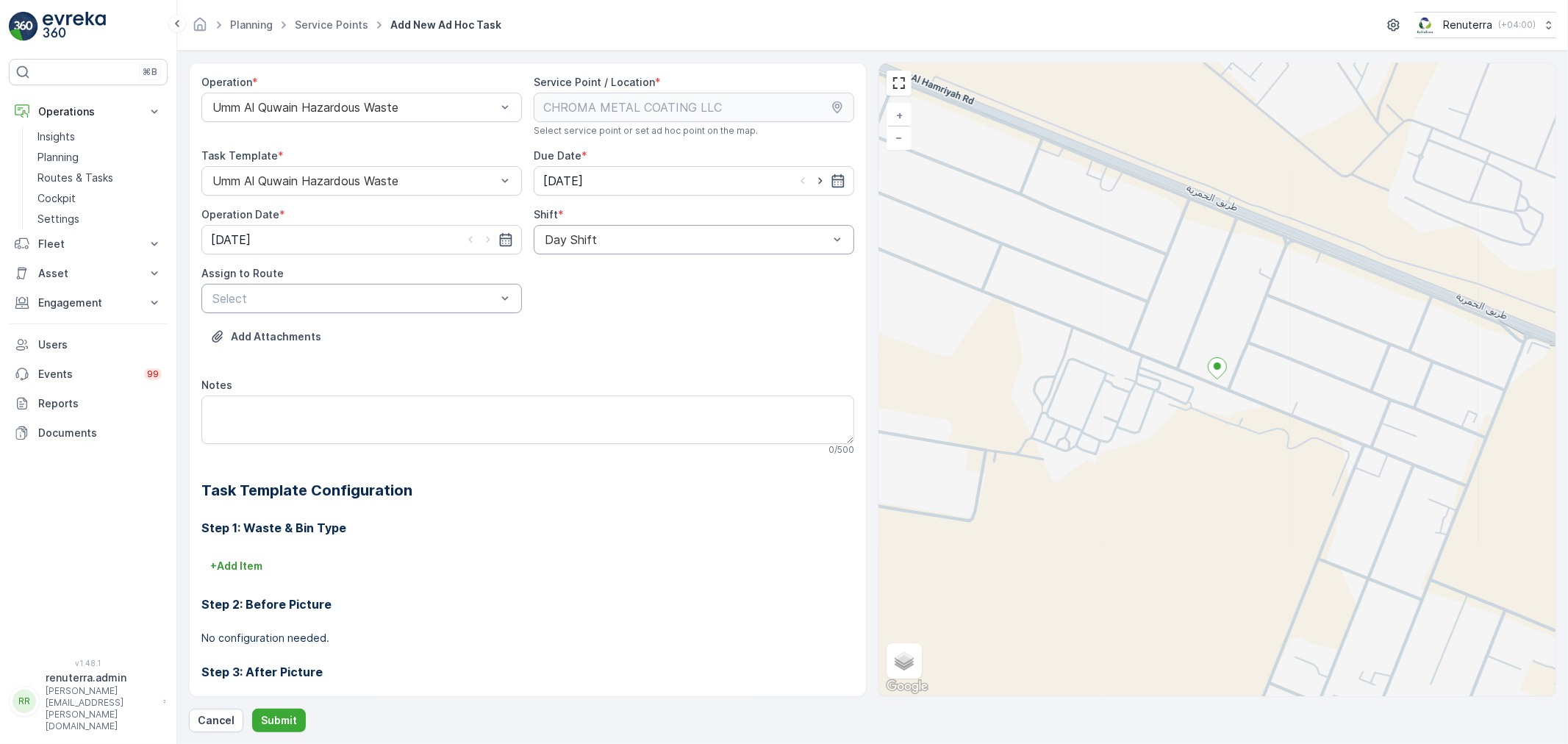
click at [448, 354] on div "Add Attachments" at bounding box center [528, 345] width 653 height 41
click at [386, 349] on div "UHAZ101 (Ended) - A92059 UAQ" at bounding box center [361, 334] width 320 height 30
drag, startPoint x: 314, startPoint y: 327, endPoint x: 319, endPoint y: 471, distance: 144.1
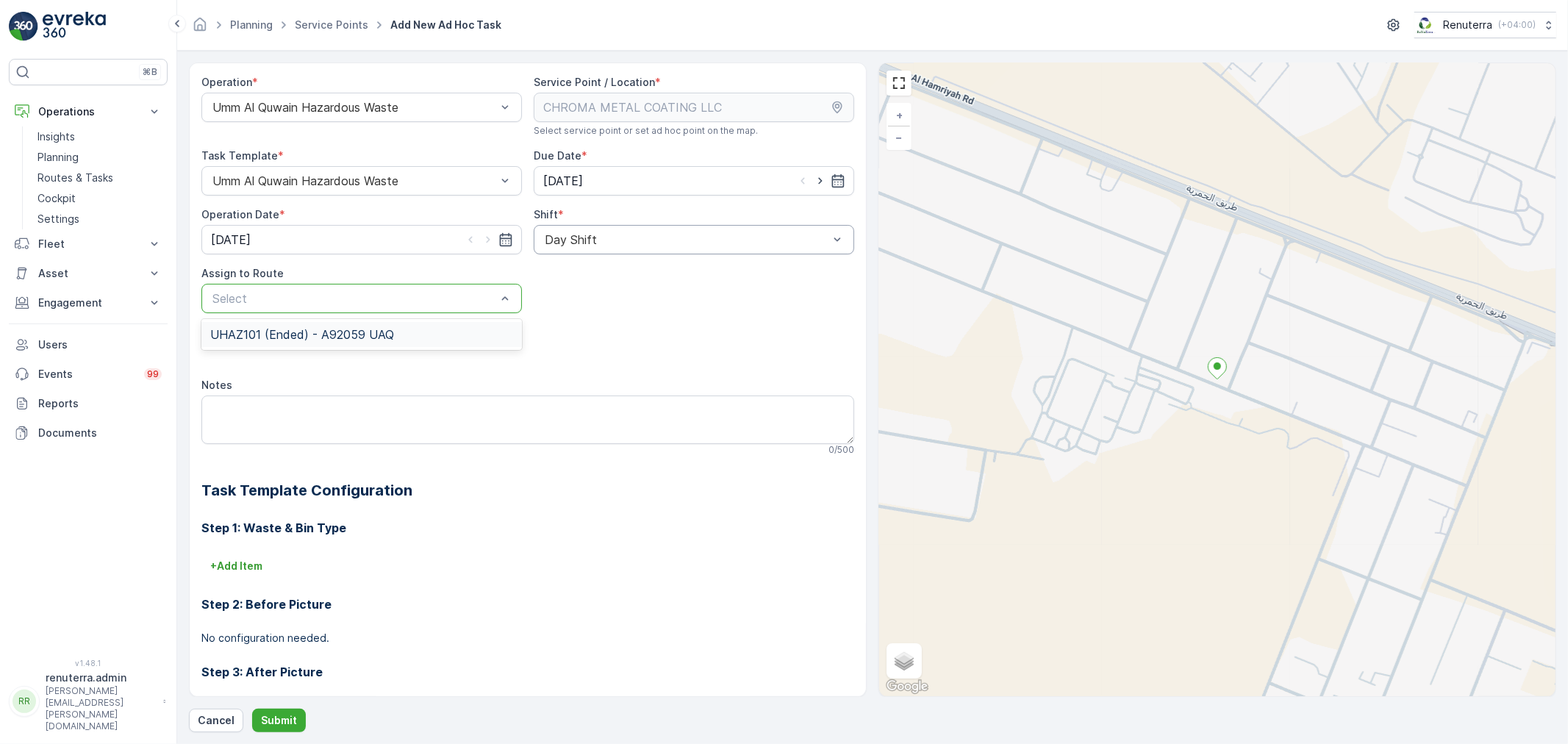
click at [316, 328] on span "UHAZ101 (Ended) - A92059 UAQ" at bounding box center [302, 334] width 184 height 13
click at [257, 725] on button "Submit" at bounding box center [279, 720] width 53 height 24
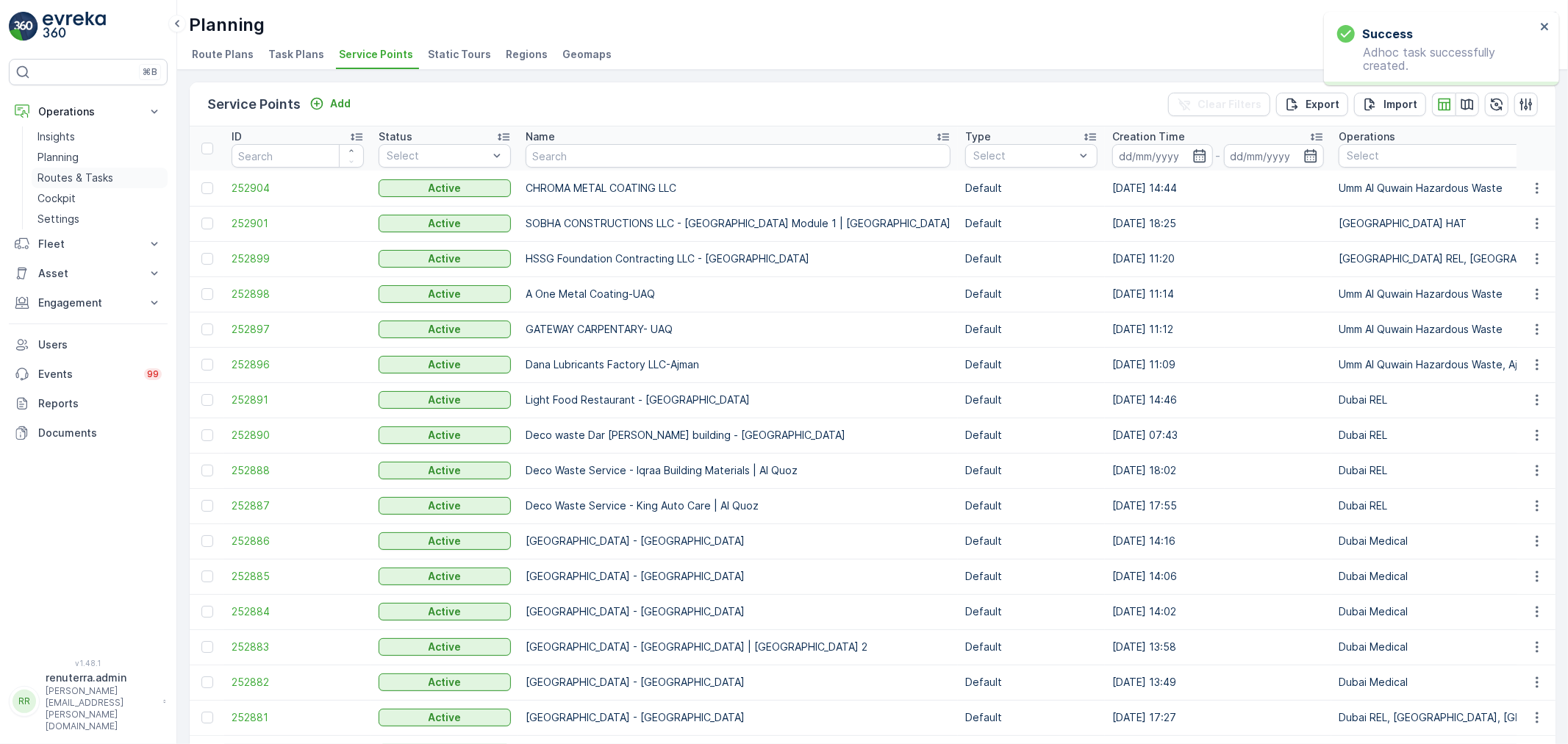
drag, startPoint x: 125, startPoint y: 178, endPoint x: 143, endPoint y: 187, distance: 20.1
click at [143, 187] on link "Routes & Tasks" at bounding box center [99, 178] width 136 height 21
drag, startPoint x: 528, startPoint y: 295, endPoint x: 683, endPoint y: 293, distance: 155.0
click at [683, 293] on td "A One Metal Coating-UAQ" at bounding box center [738, 293] width 439 height 35
click at [538, 144] on input "text" at bounding box center [737, 156] width 425 height 24
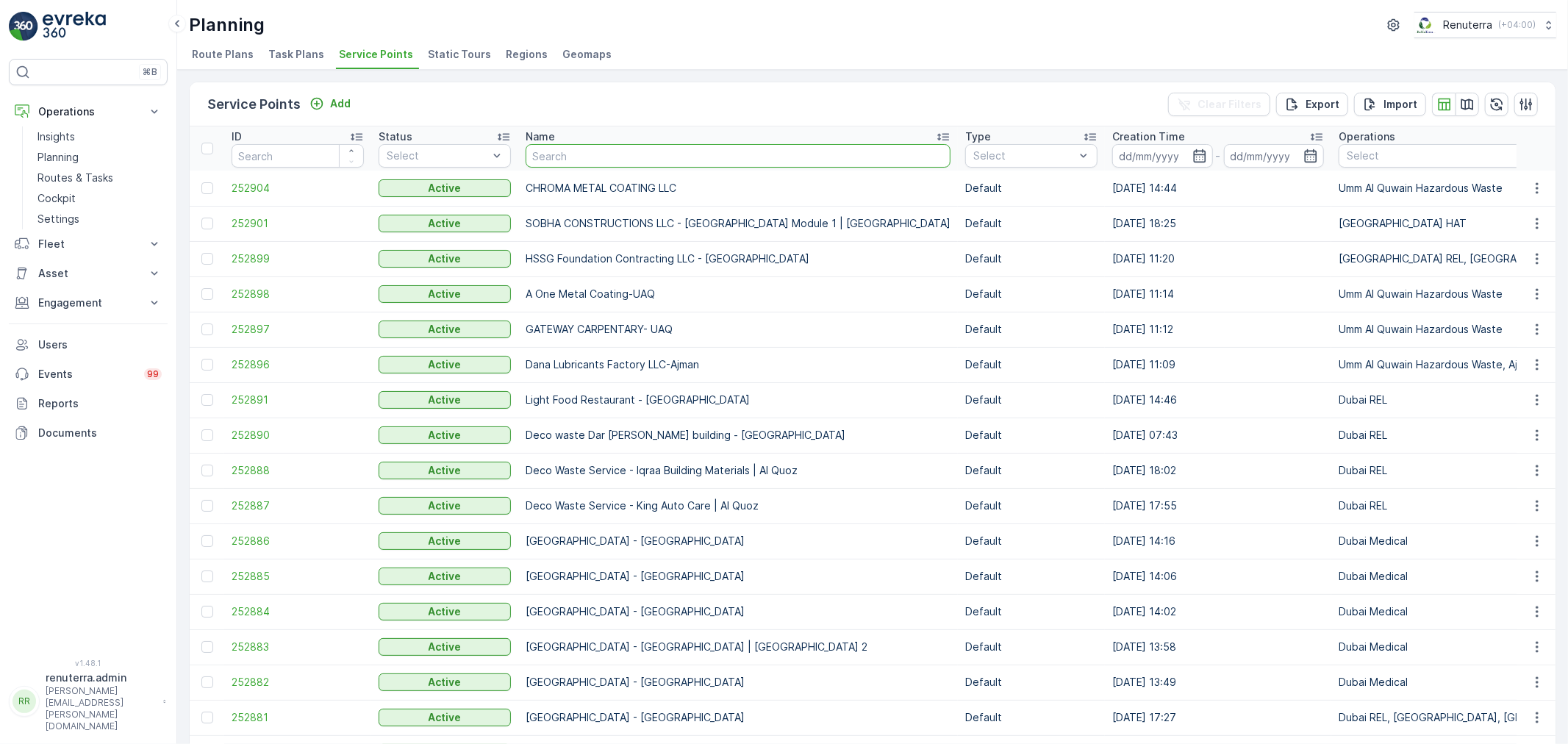
click at [590, 154] on input "text" at bounding box center [737, 156] width 425 height 24
click at [570, 144] on input "text" at bounding box center [737, 156] width 425 height 24
click at [567, 156] on input "text" at bounding box center [737, 156] width 425 height 24
type input "Garh"
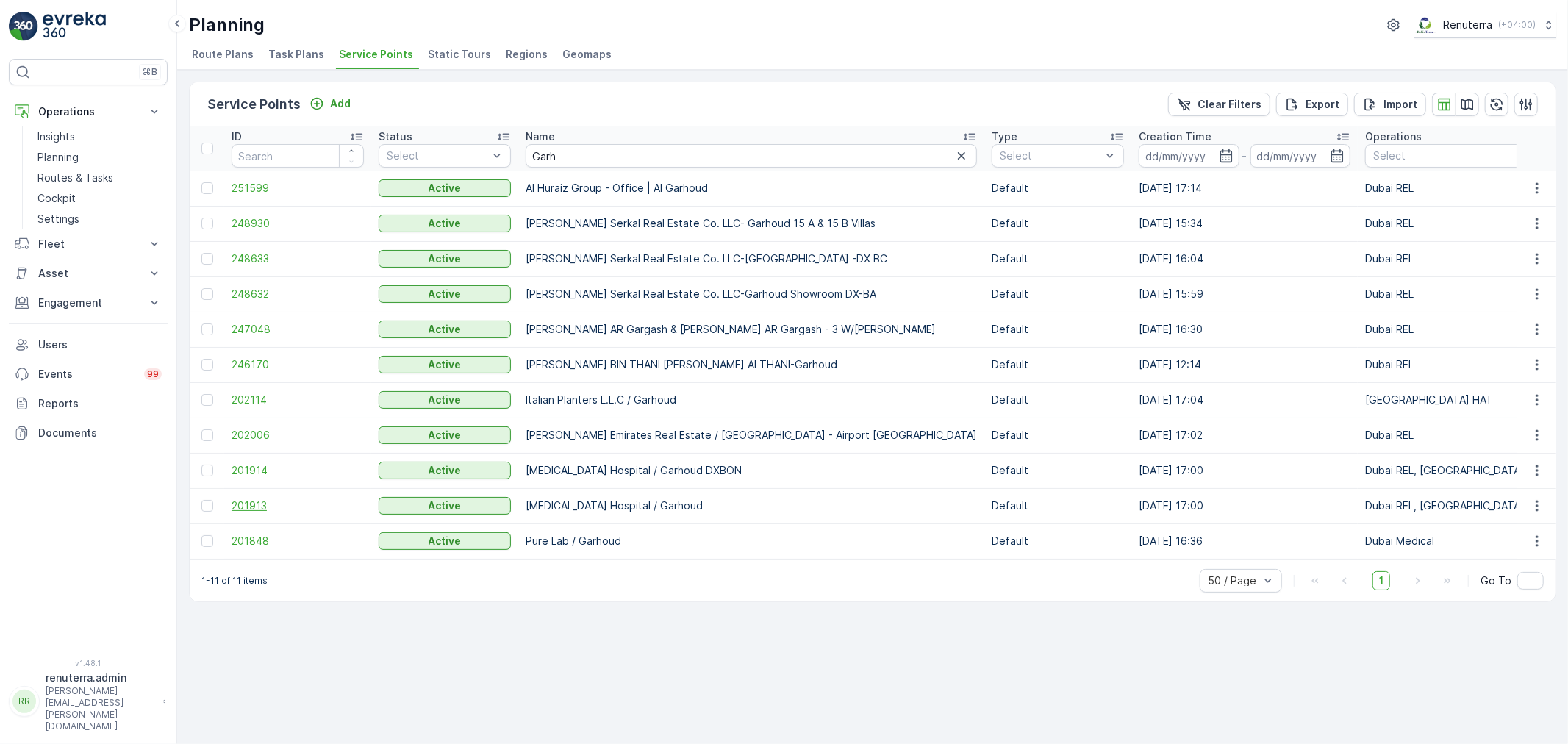
click at [261, 500] on span "201913" at bounding box center [298, 505] width 133 height 14
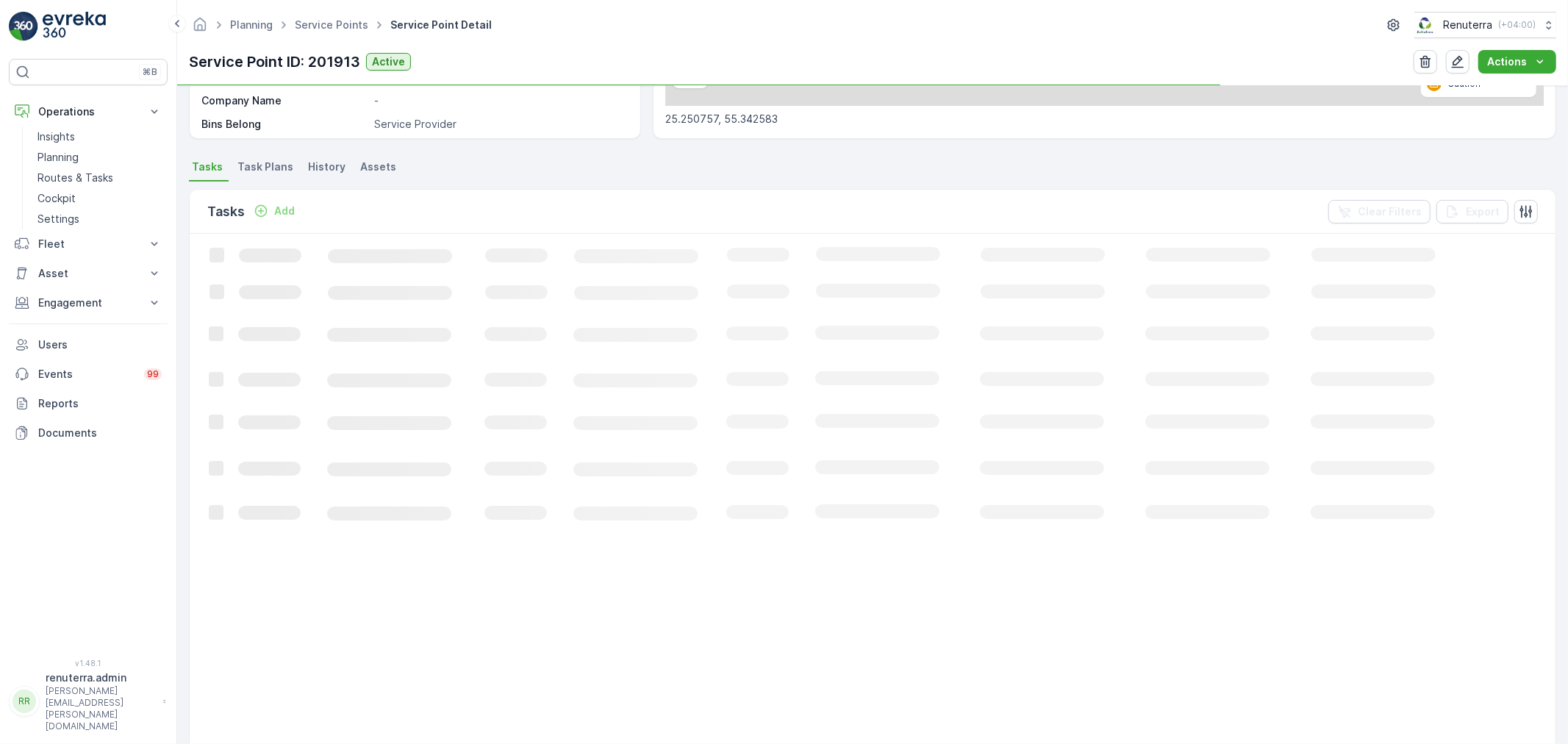
scroll to position [326, 0]
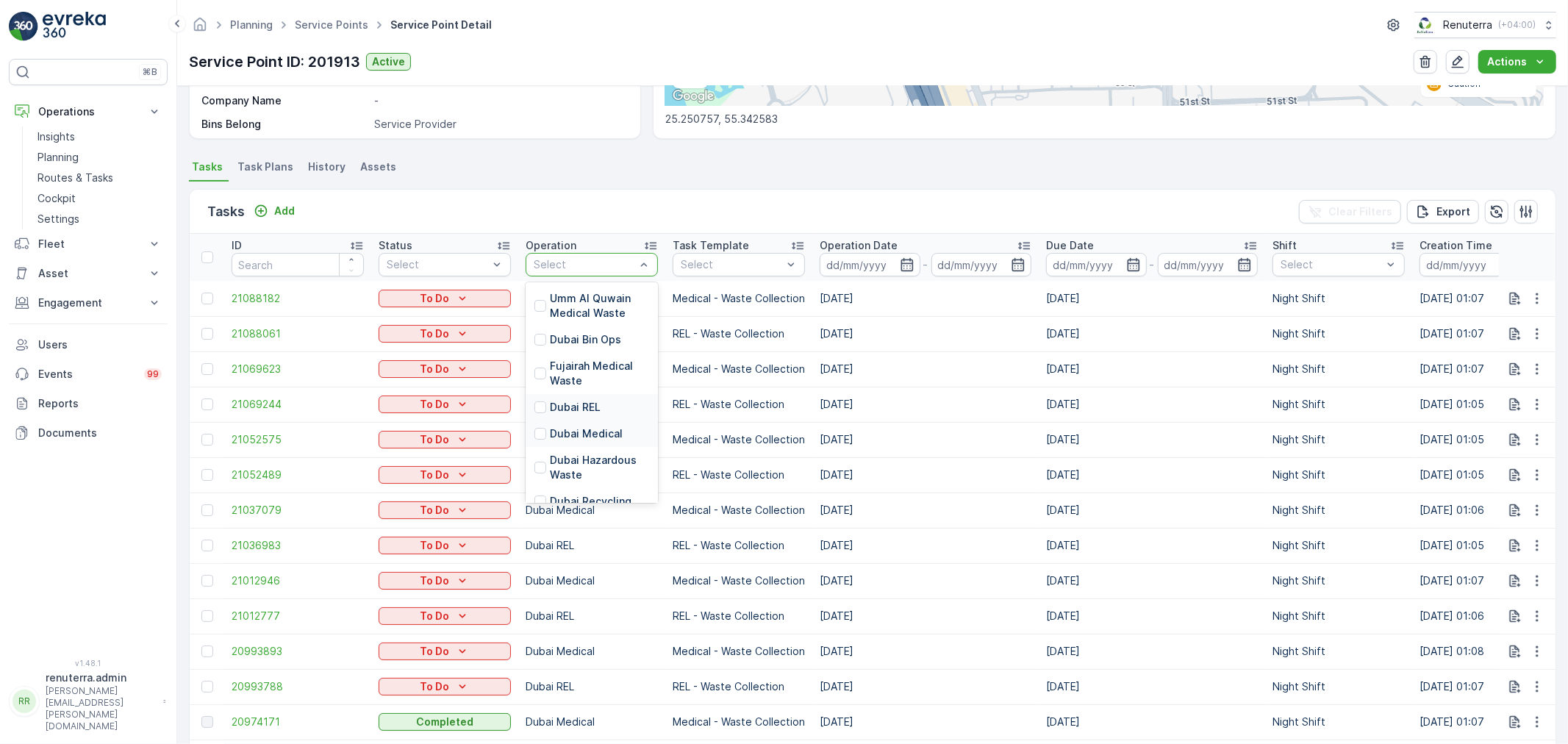
click at [586, 410] on p "Dubai REL" at bounding box center [575, 406] width 51 height 14
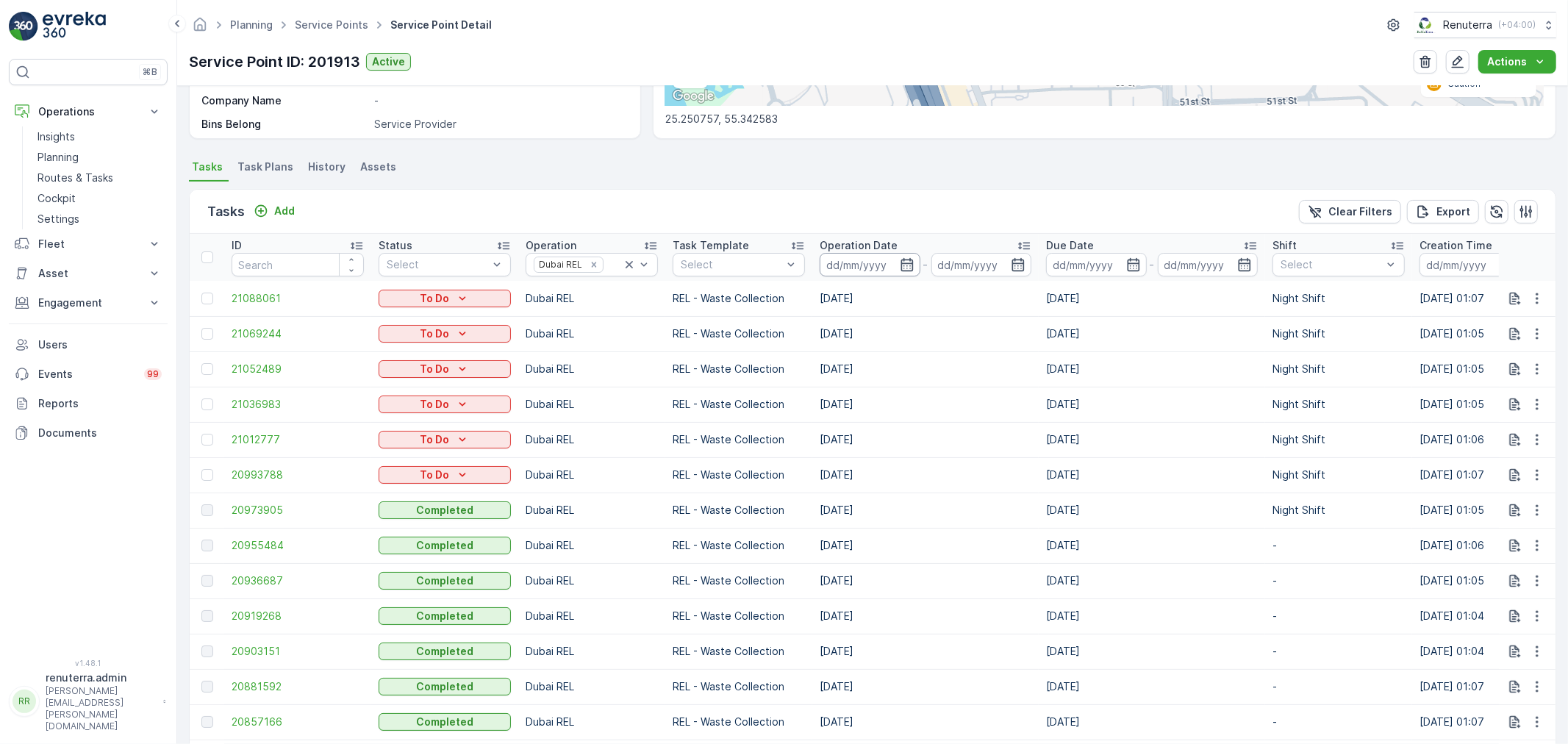
click at [858, 273] on input at bounding box center [870, 265] width 101 height 24
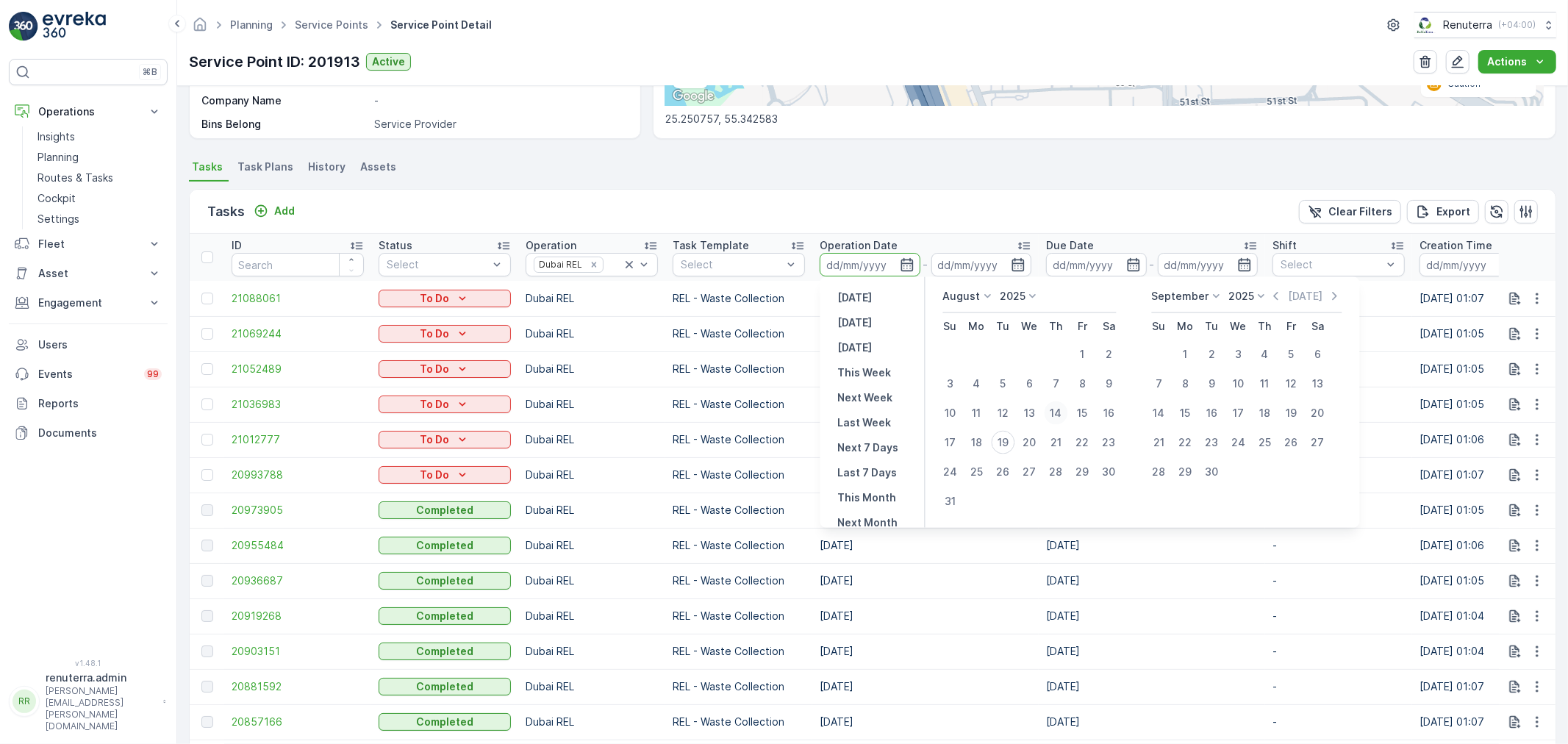
click at [1054, 408] on div "14" at bounding box center [1056, 412] width 24 height 24
type input "14.08.2025"
click at [1005, 438] on div "19" at bounding box center [1003, 442] width 24 height 24
type input "[DATE]"
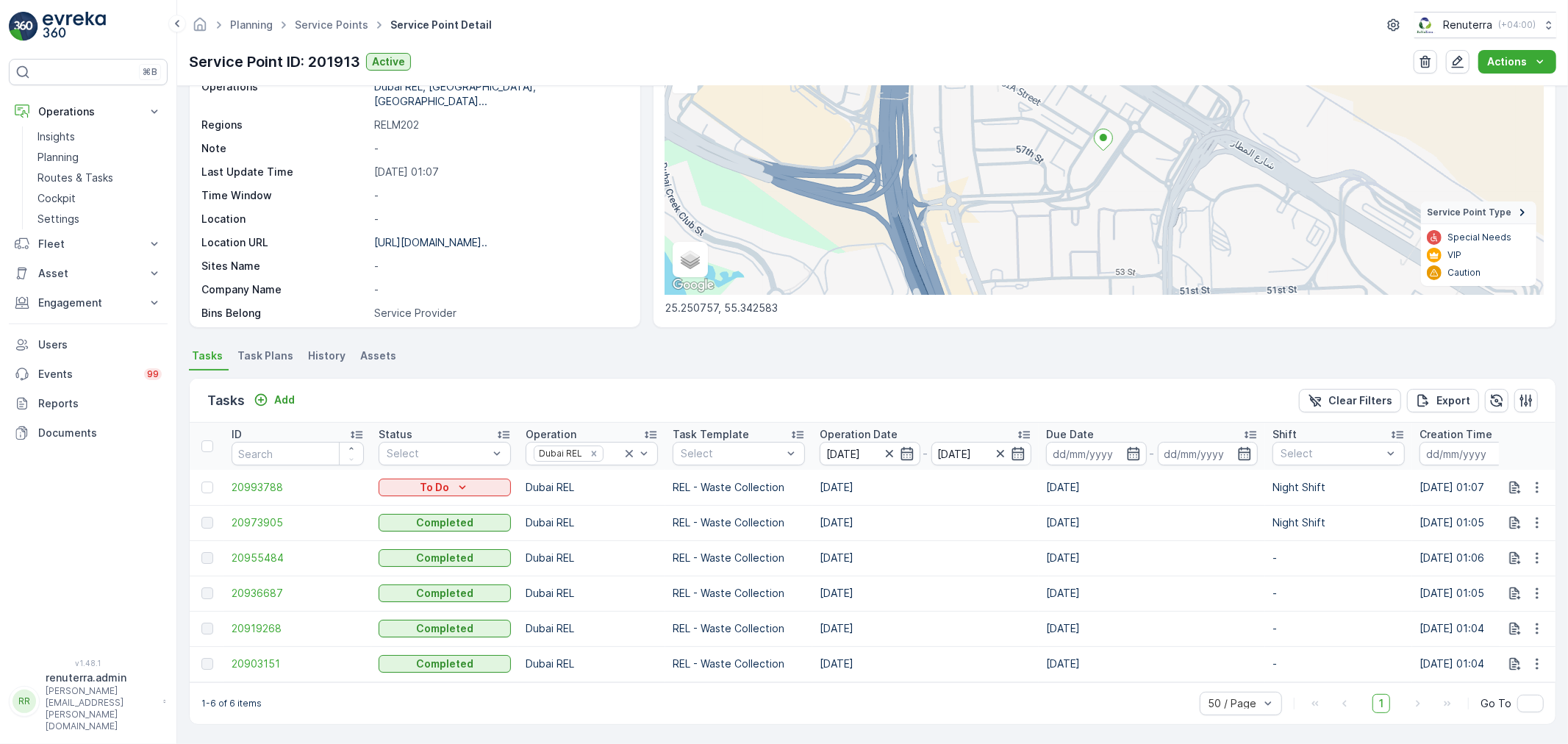
scroll to position [144, 0]
click at [266, 515] on span "20973905" at bounding box center [298, 522] width 133 height 14
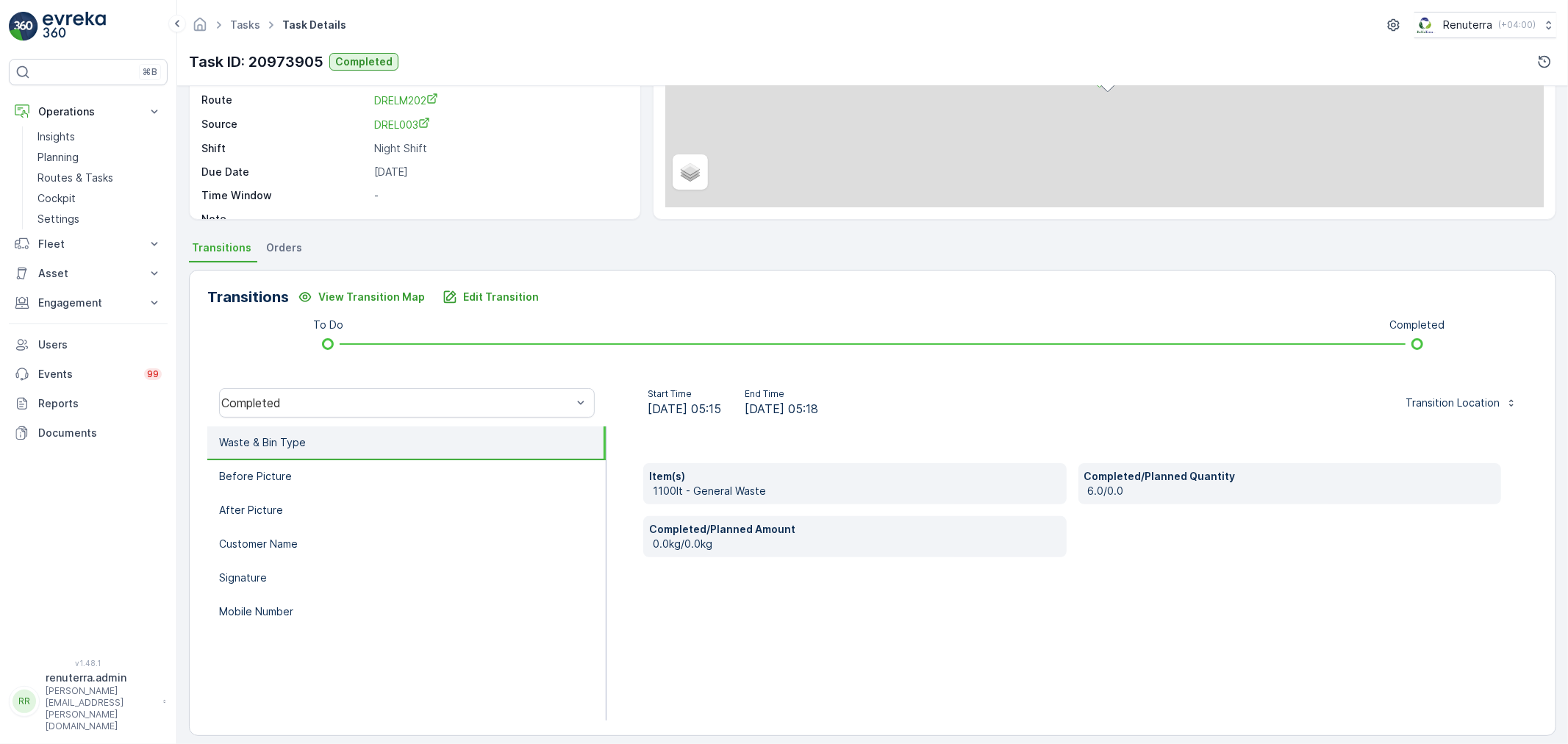
scroll to position [181, 0]
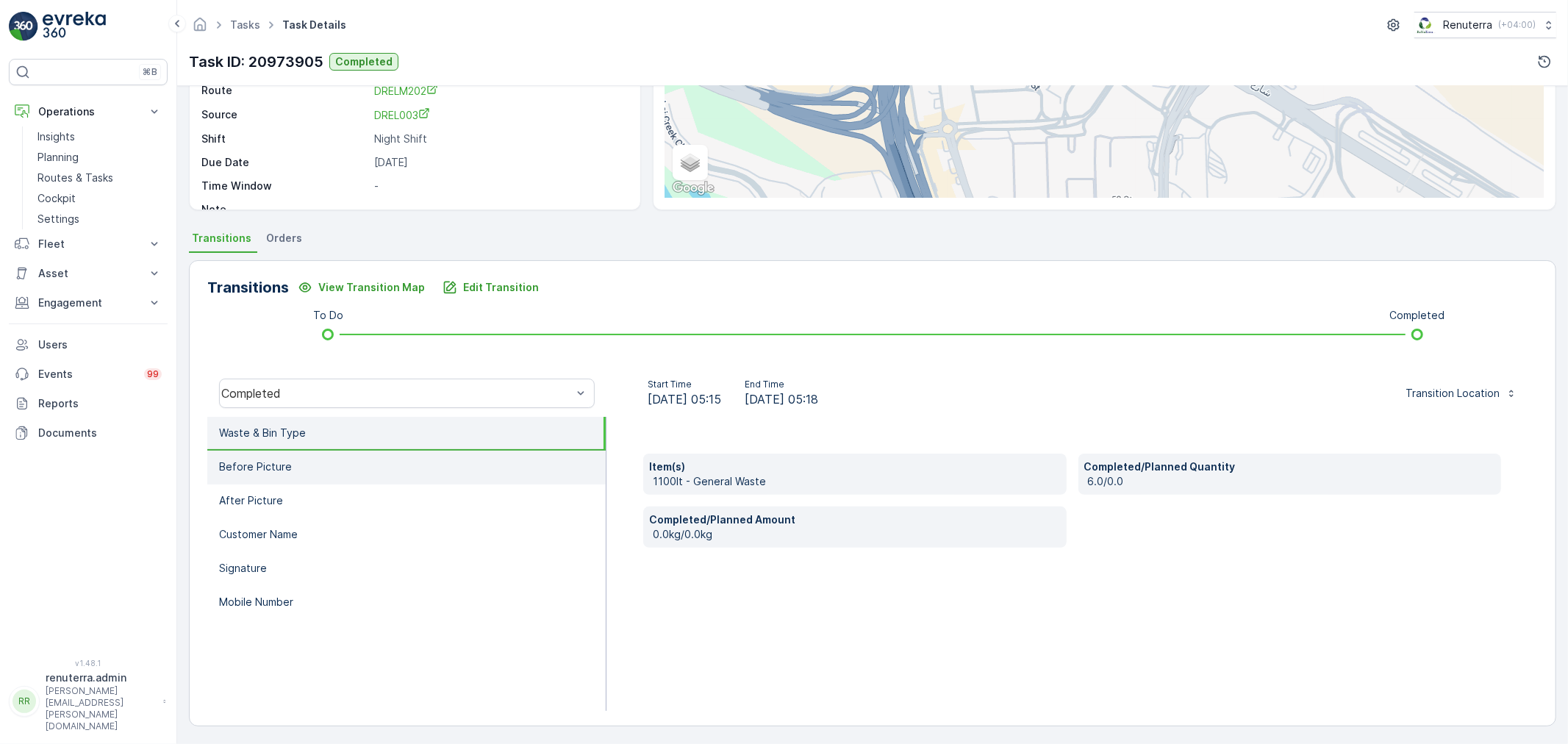
click at [416, 463] on li "Before Picture" at bounding box center [406, 467] width 398 height 34
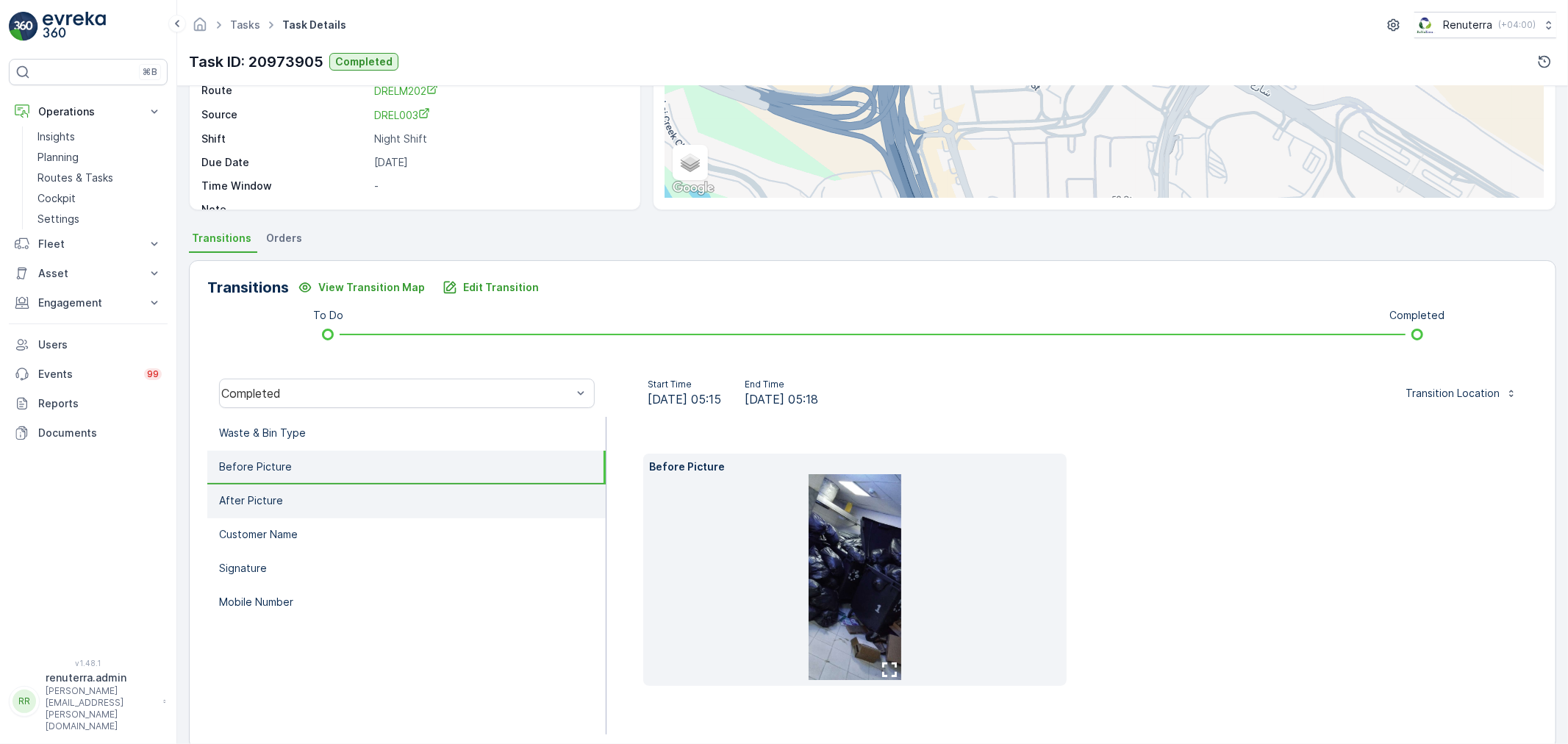
click at [425, 494] on li "After Picture" at bounding box center [406, 501] width 398 height 34
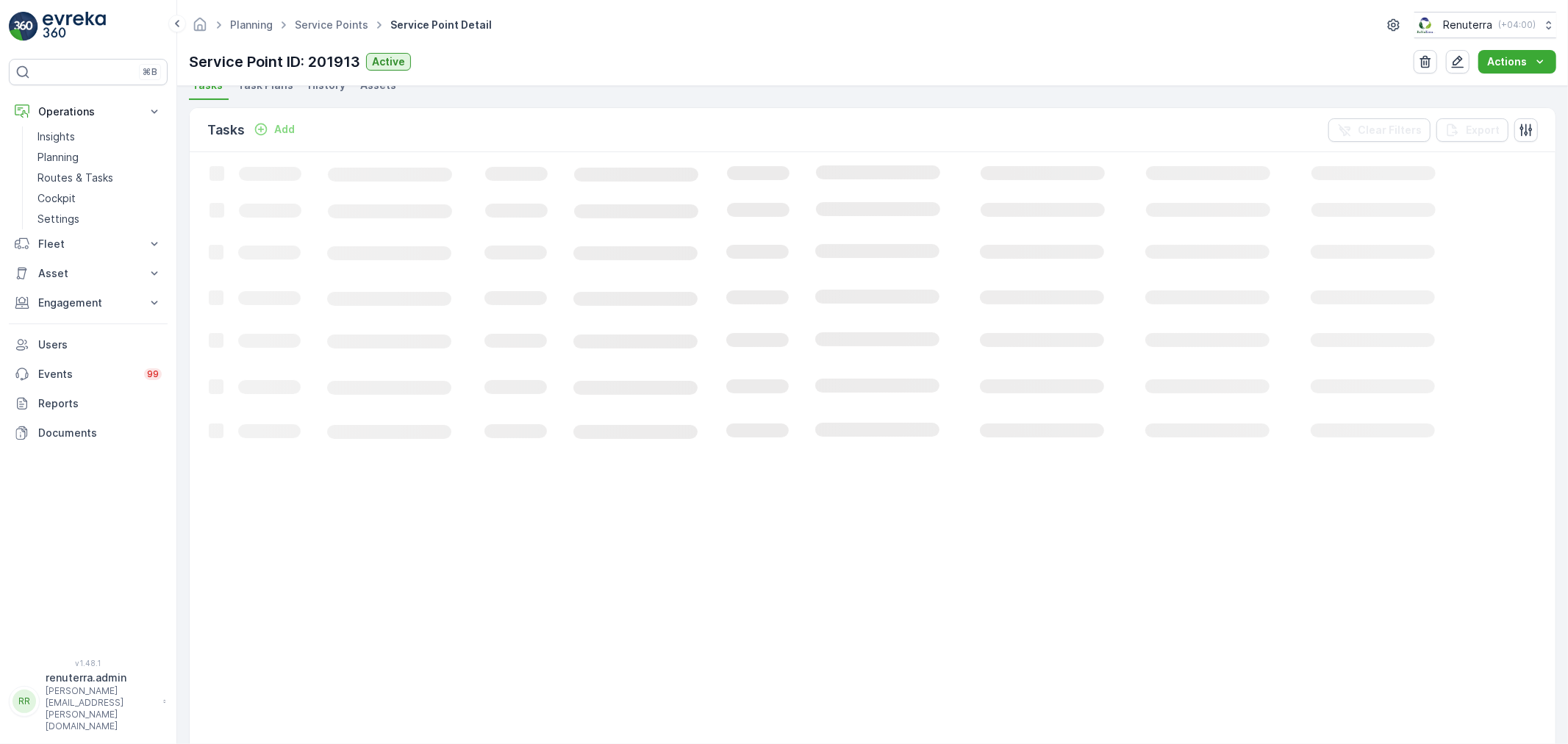
scroll to position [144, 0]
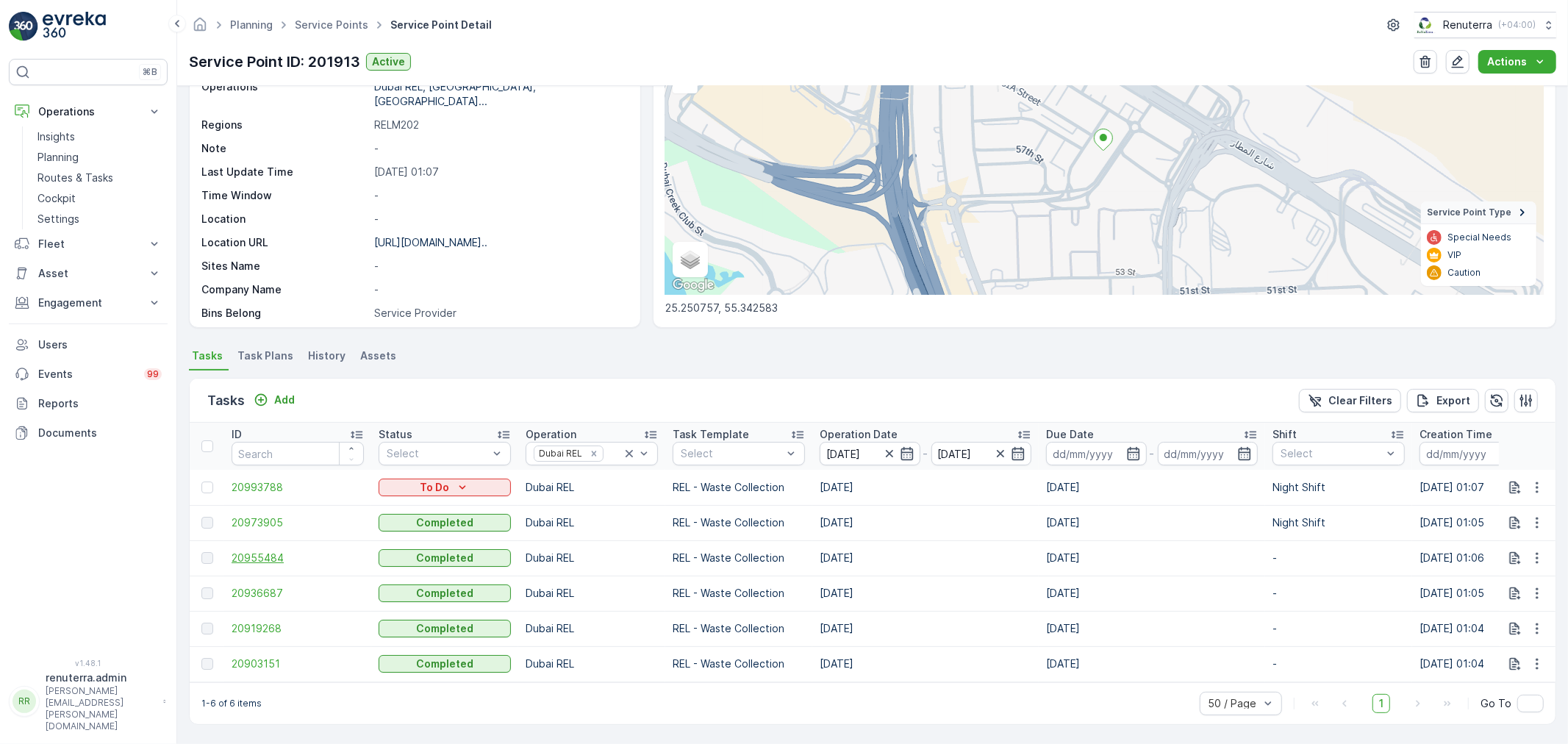
click at [246, 550] on span "20955484" at bounding box center [298, 557] width 133 height 14
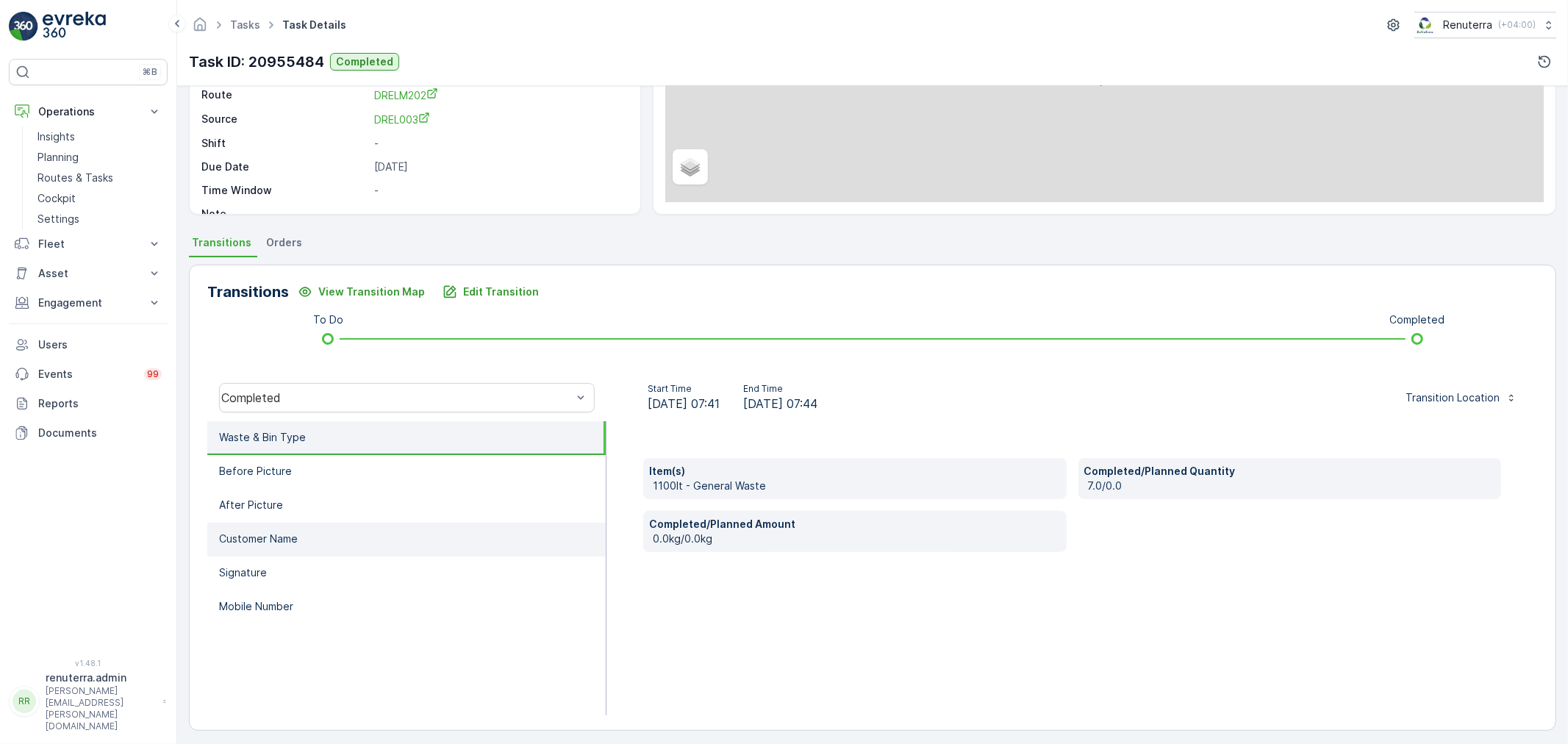
scroll to position [181, 0]
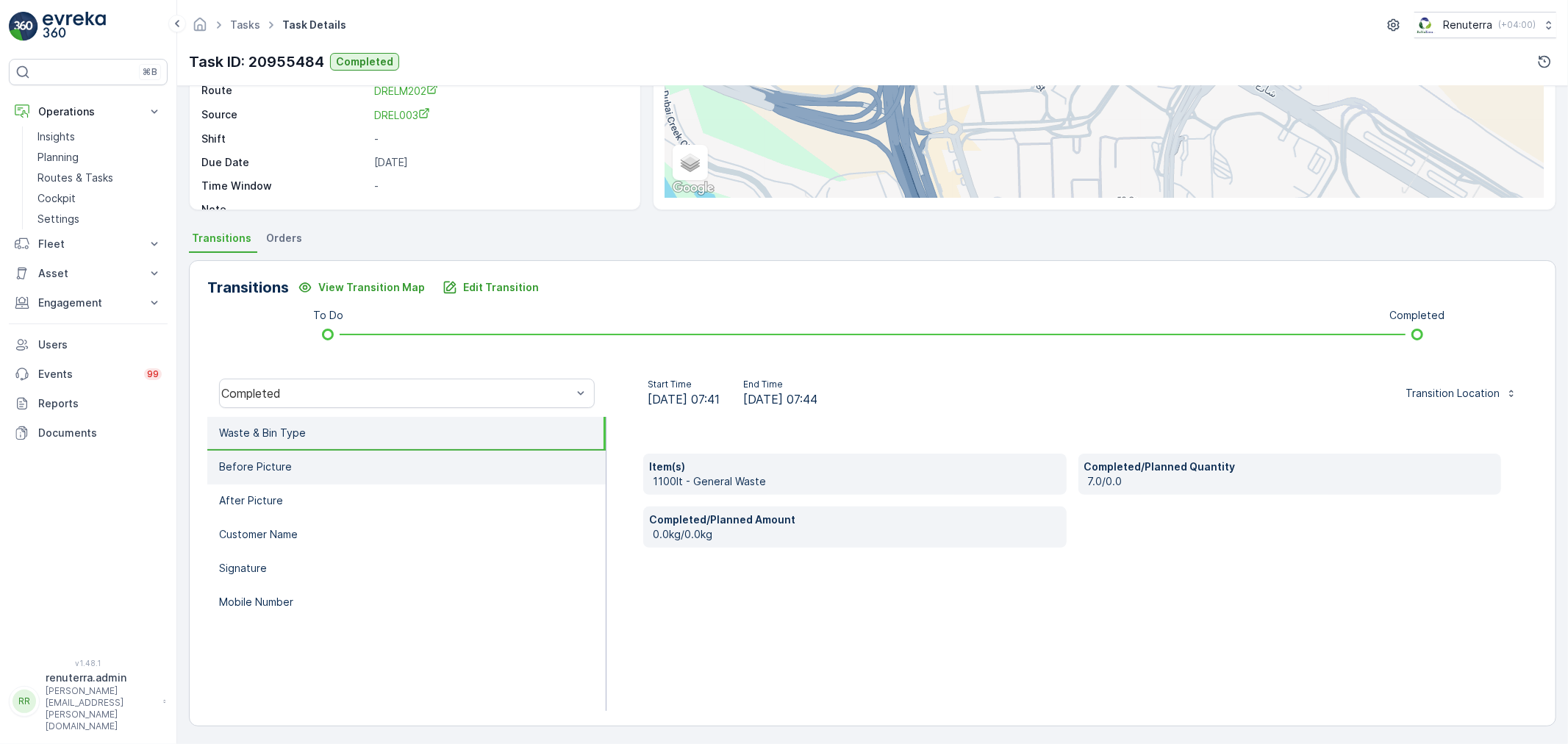
click at [323, 472] on li "Before Picture" at bounding box center [406, 467] width 398 height 34
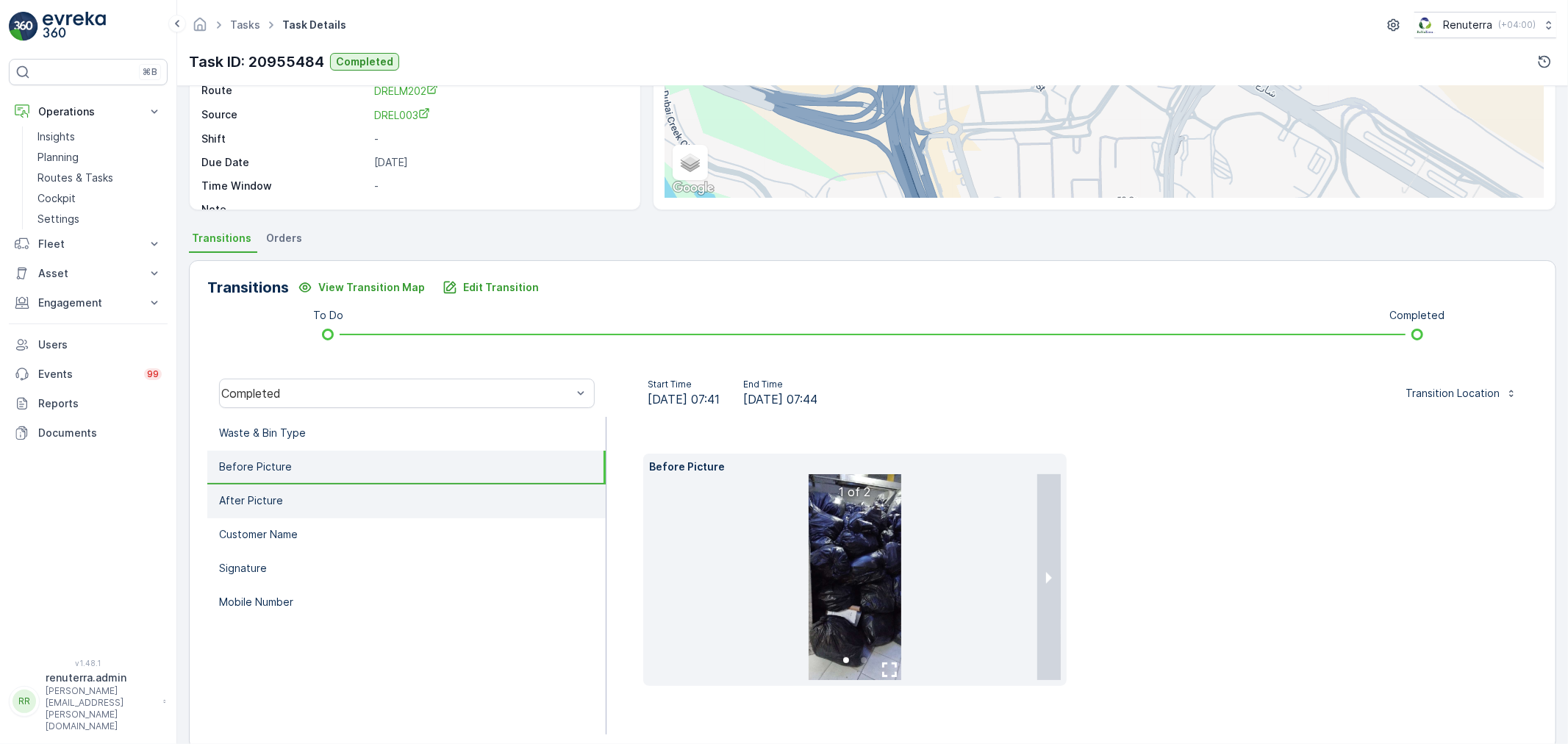
click at [333, 500] on li "After Picture" at bounding box center [406, 501] width 398 height 34
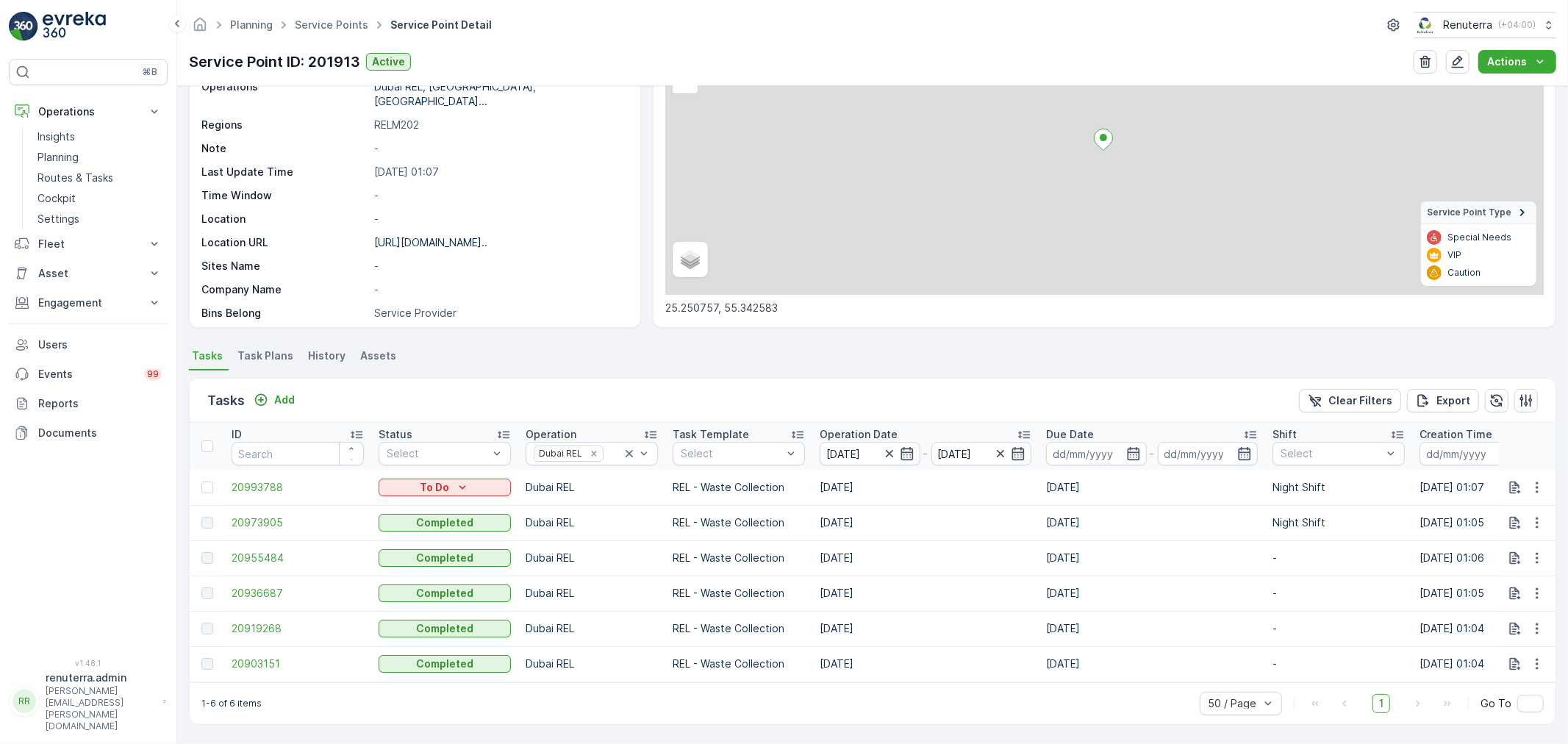
scroll to position [143, 0]
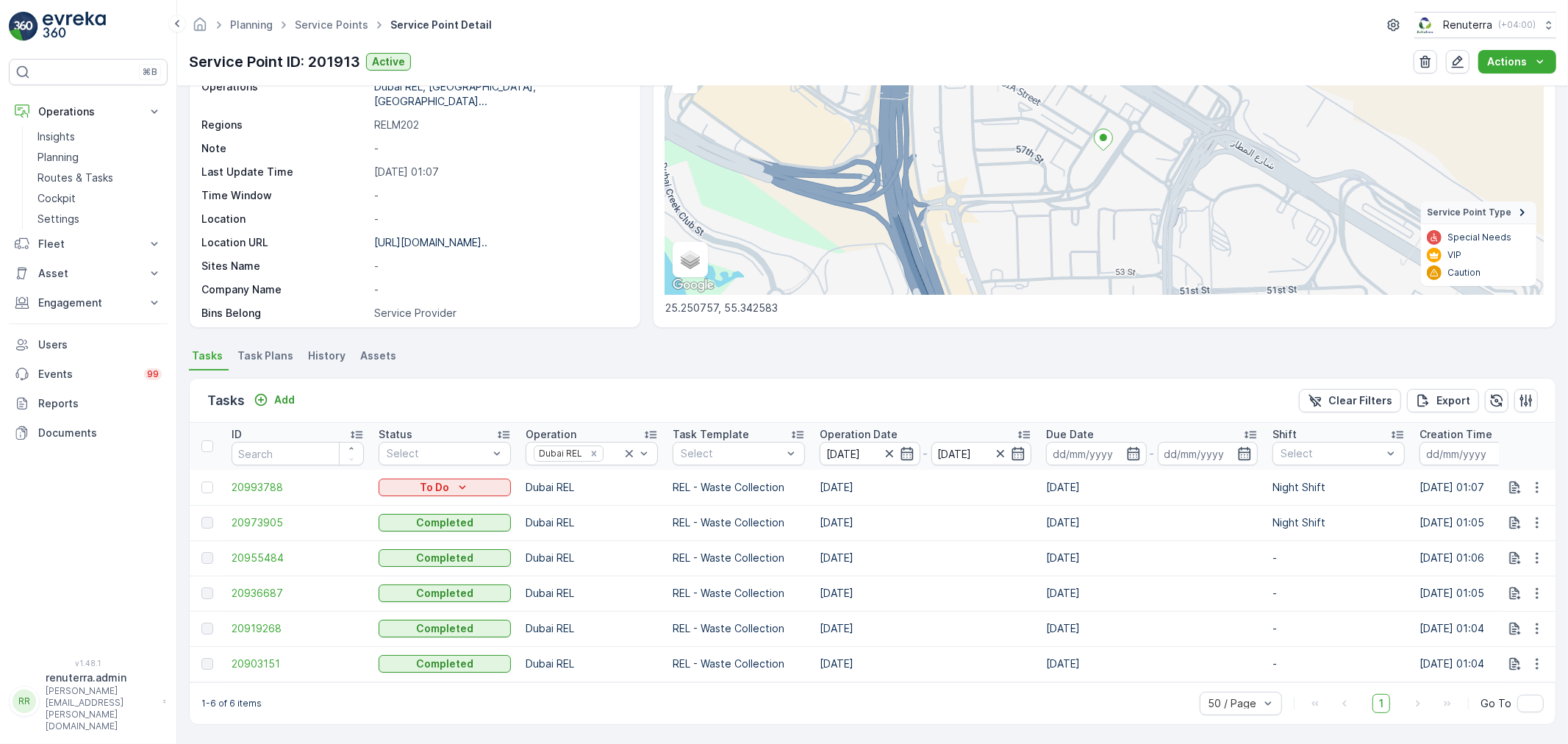
click at [299, 577] on td "20936687" at bounding box center [297, 593] width 147 height 35
click at [295, 585] on span "20936687" at bounding box center [298, 592] width 133 height 14
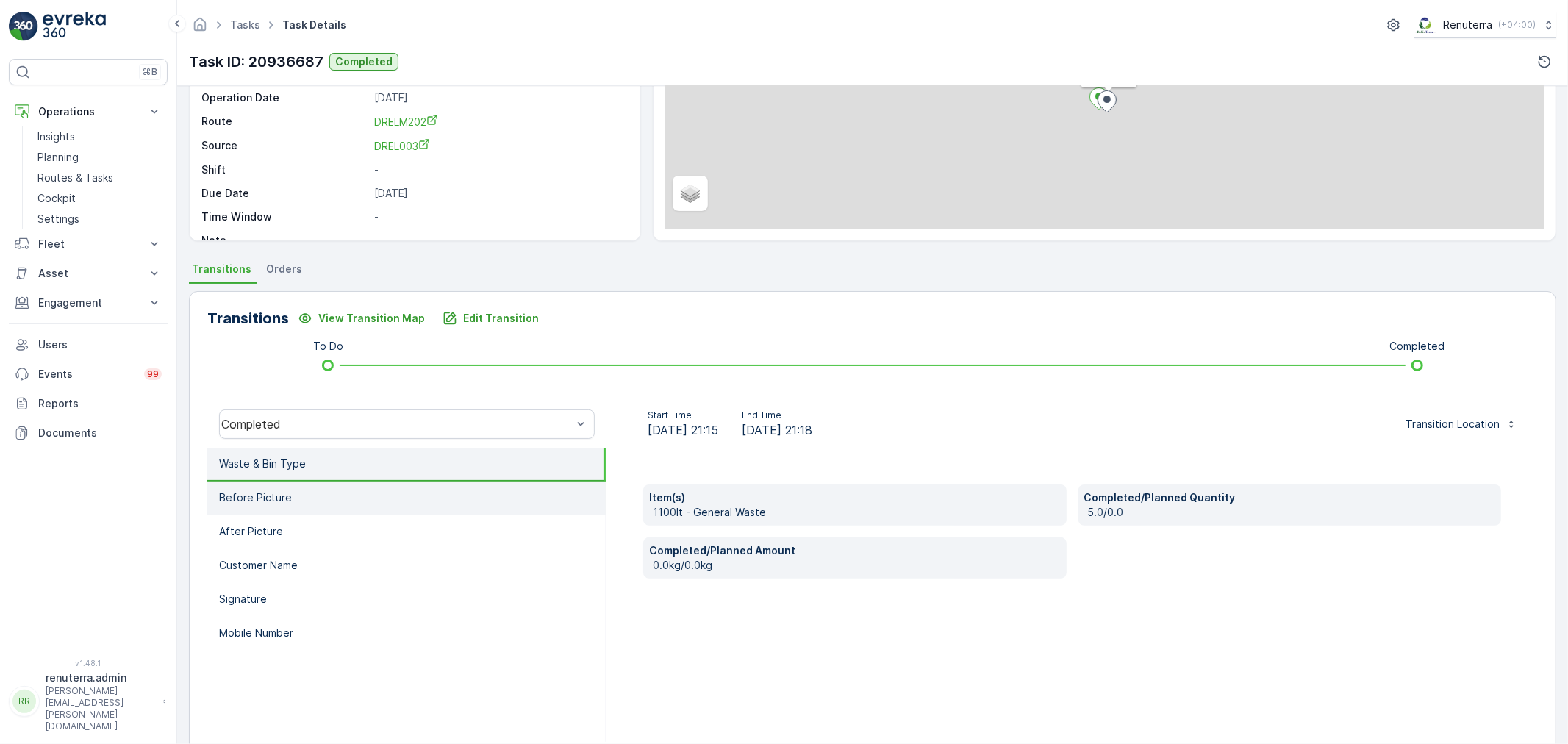
scroll to position [181, 0]
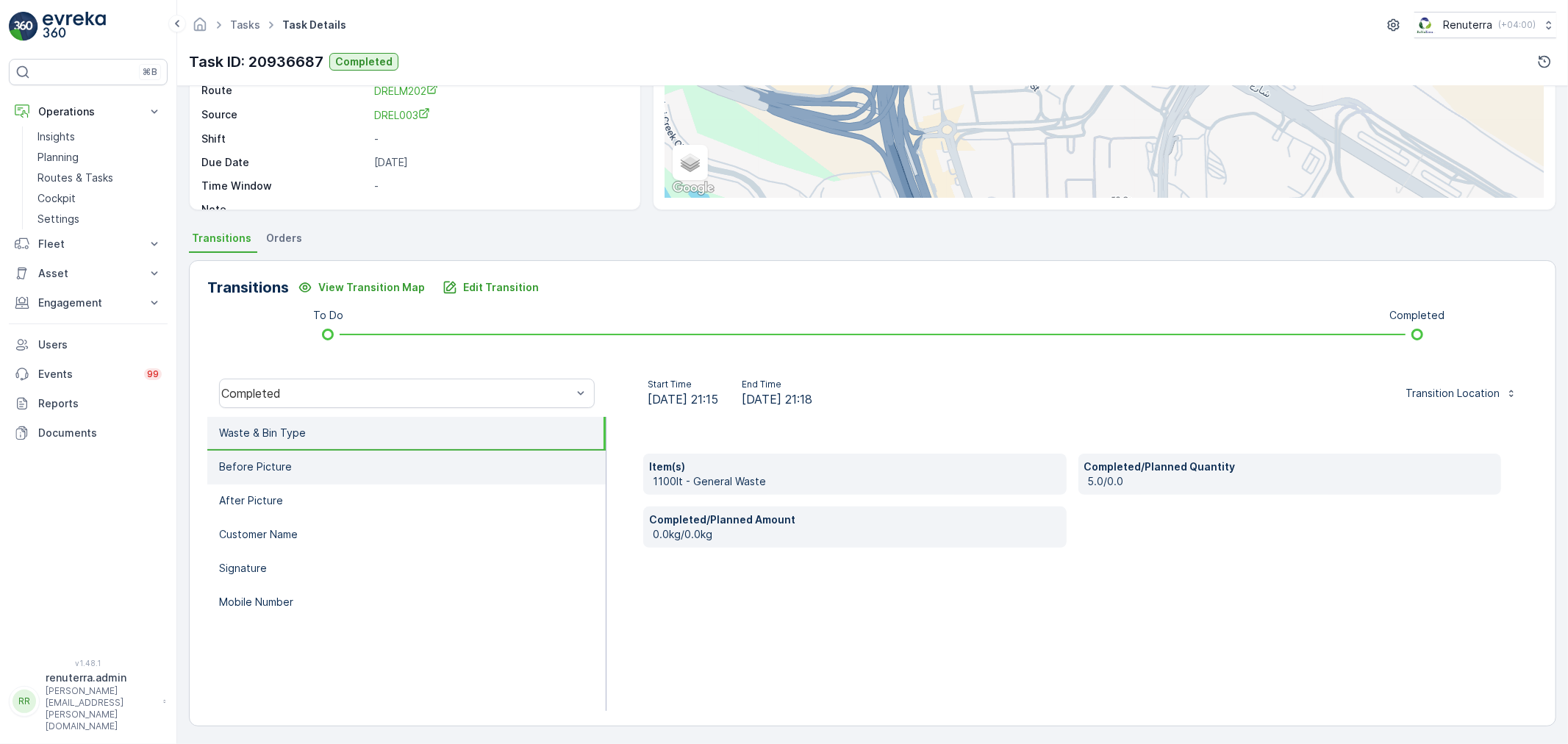
click at [345, 478] on li "Before Picture" at bounding box center [406, 467] width 398 height 34
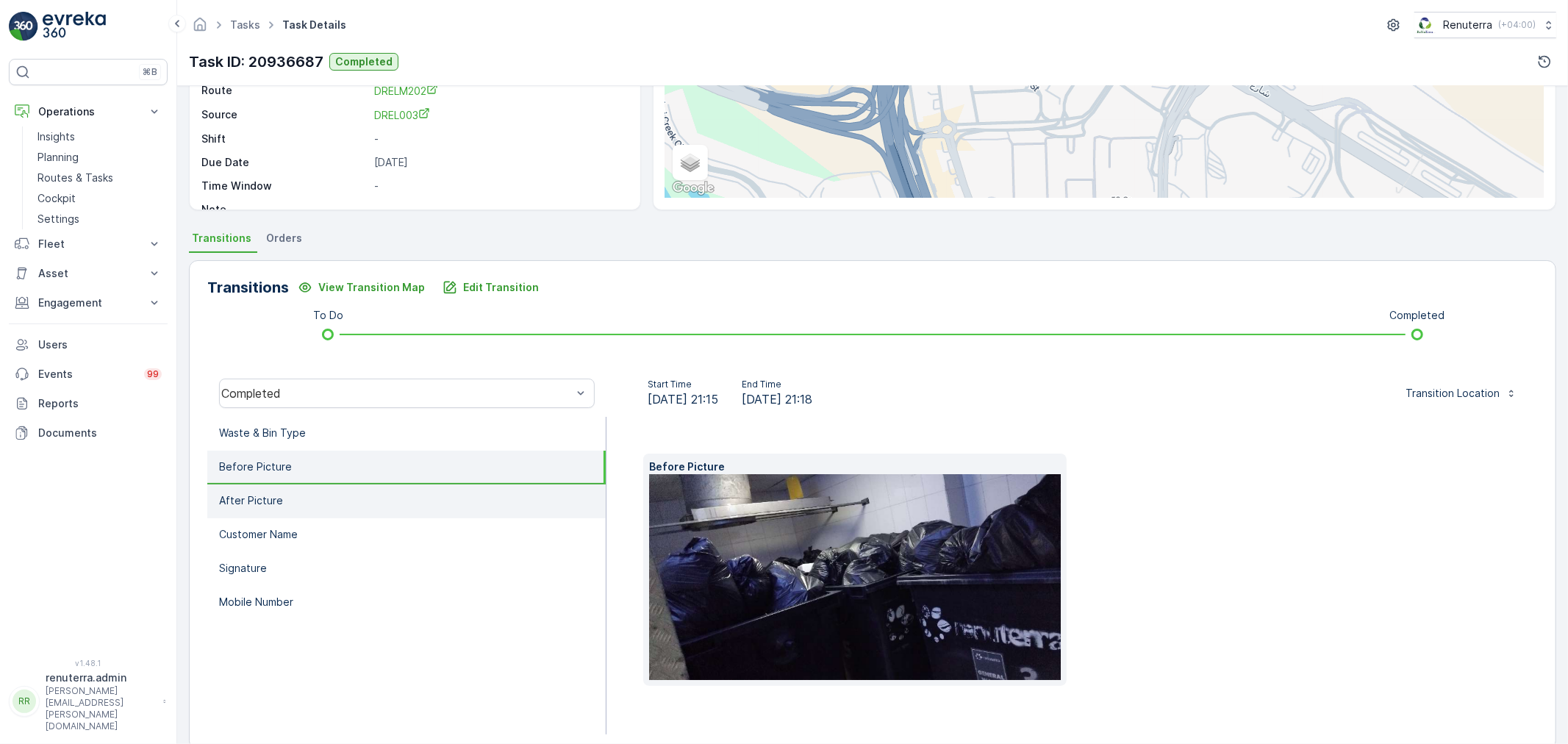
click at [346, 486] on li "After Picture" at bounding box center [406, 501] width 398 height 34
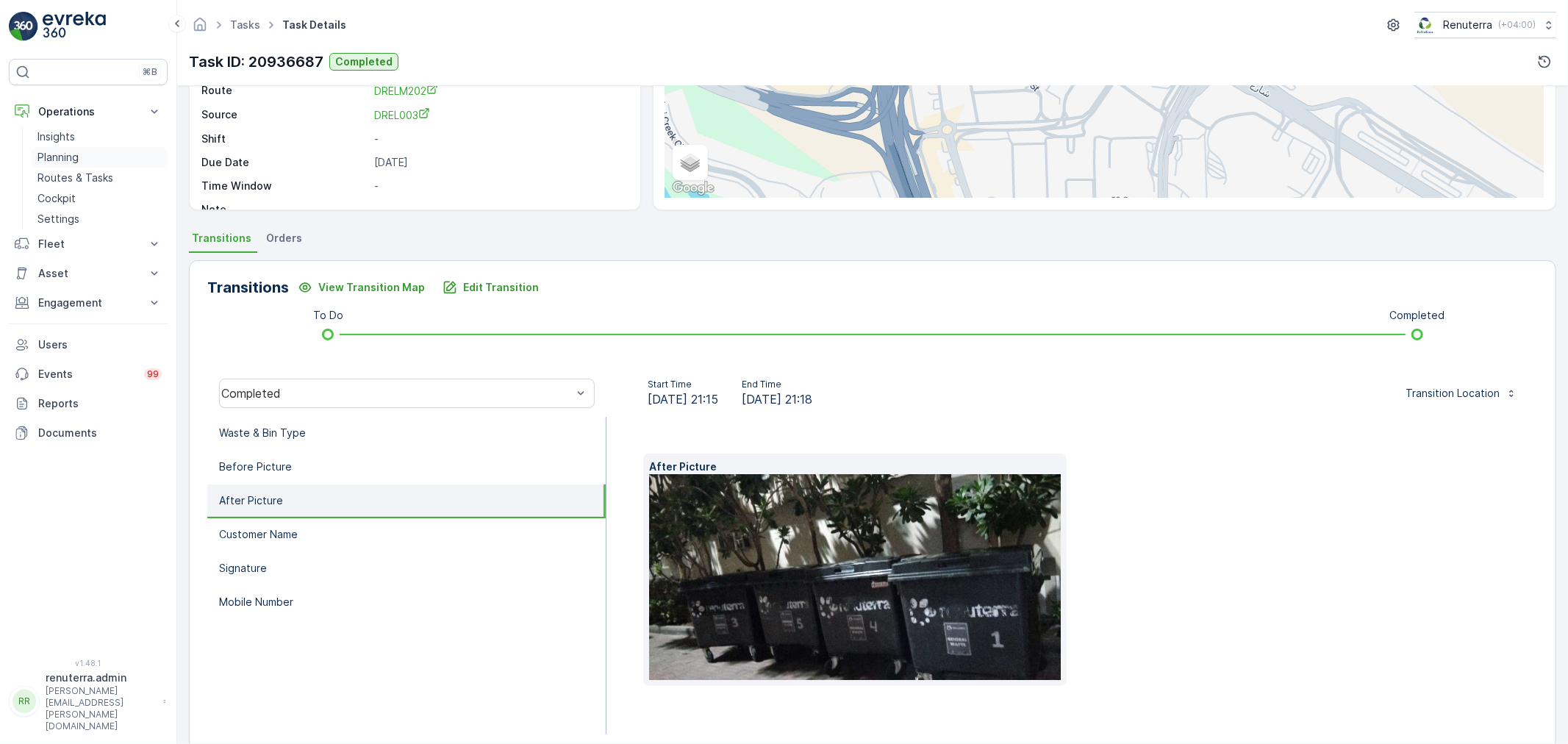
click at [87, 148] on link "Planning" at bounding box center [99, 157] width 136 height 21
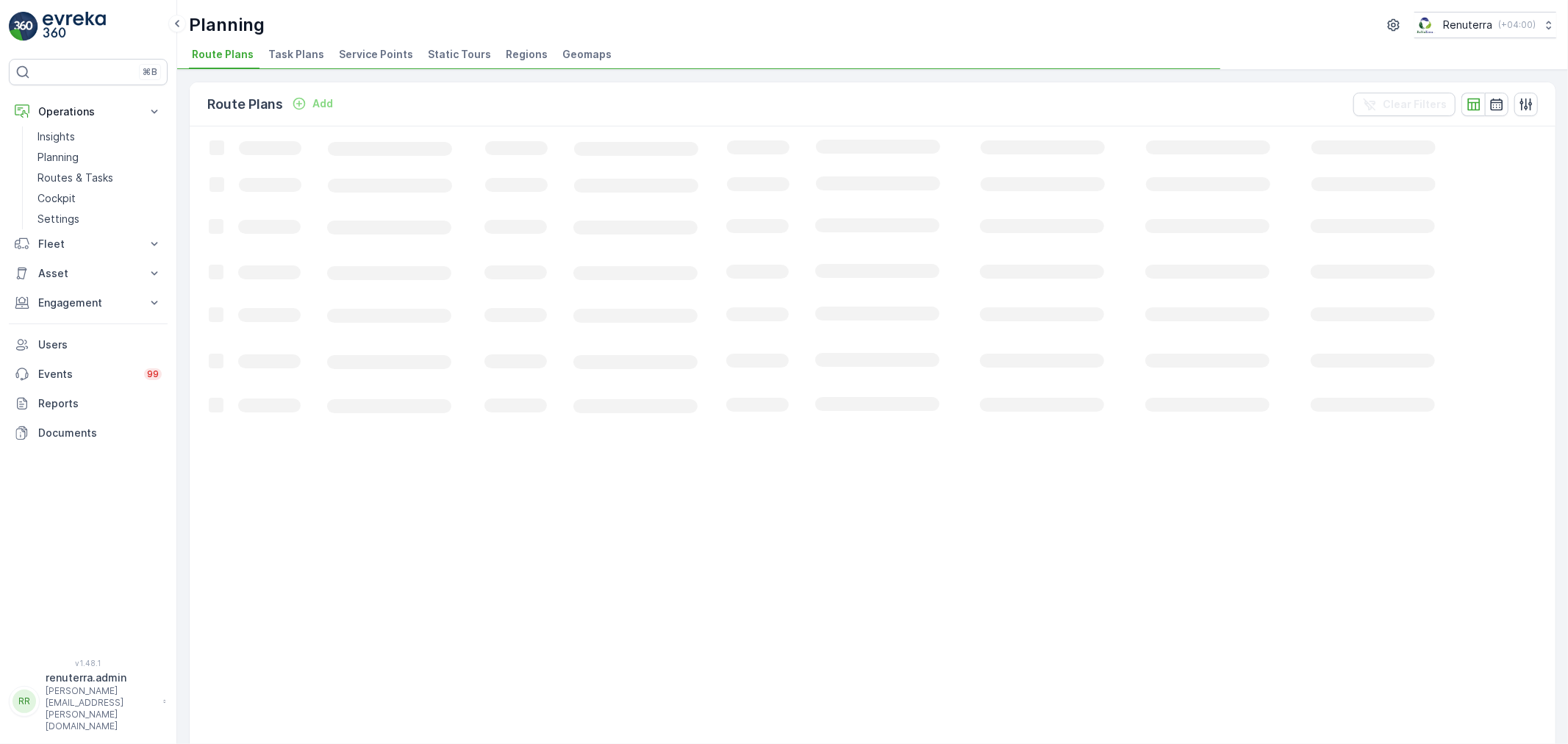
click at [395, 45] on li "Service Points" at bounding box center [378, 56] width 83 height 25
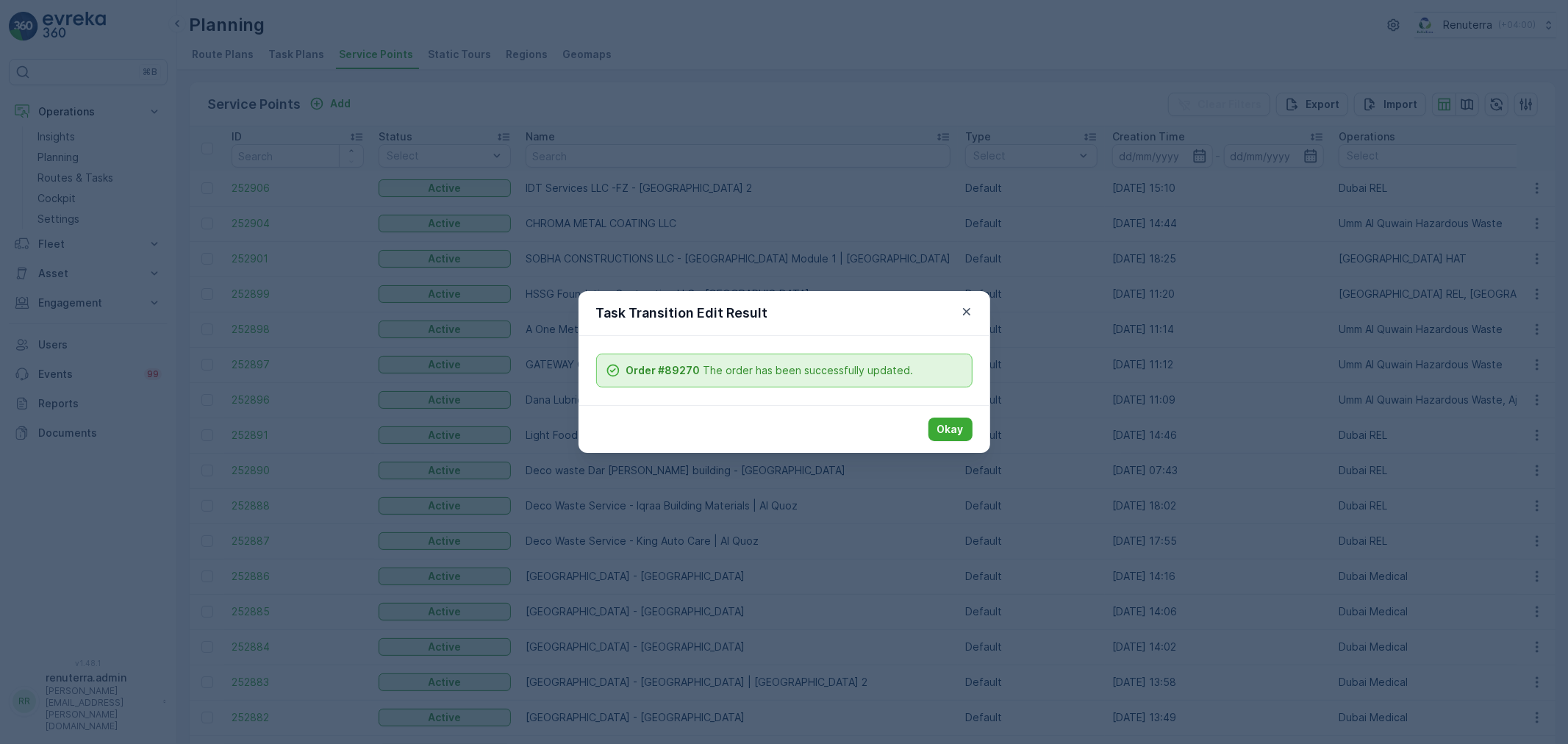
click at [655, 261] on div "Task Transition Edit Result Order #89270 The order has been successfully update…" at bounding box center [784, 372] width 1568 height 744
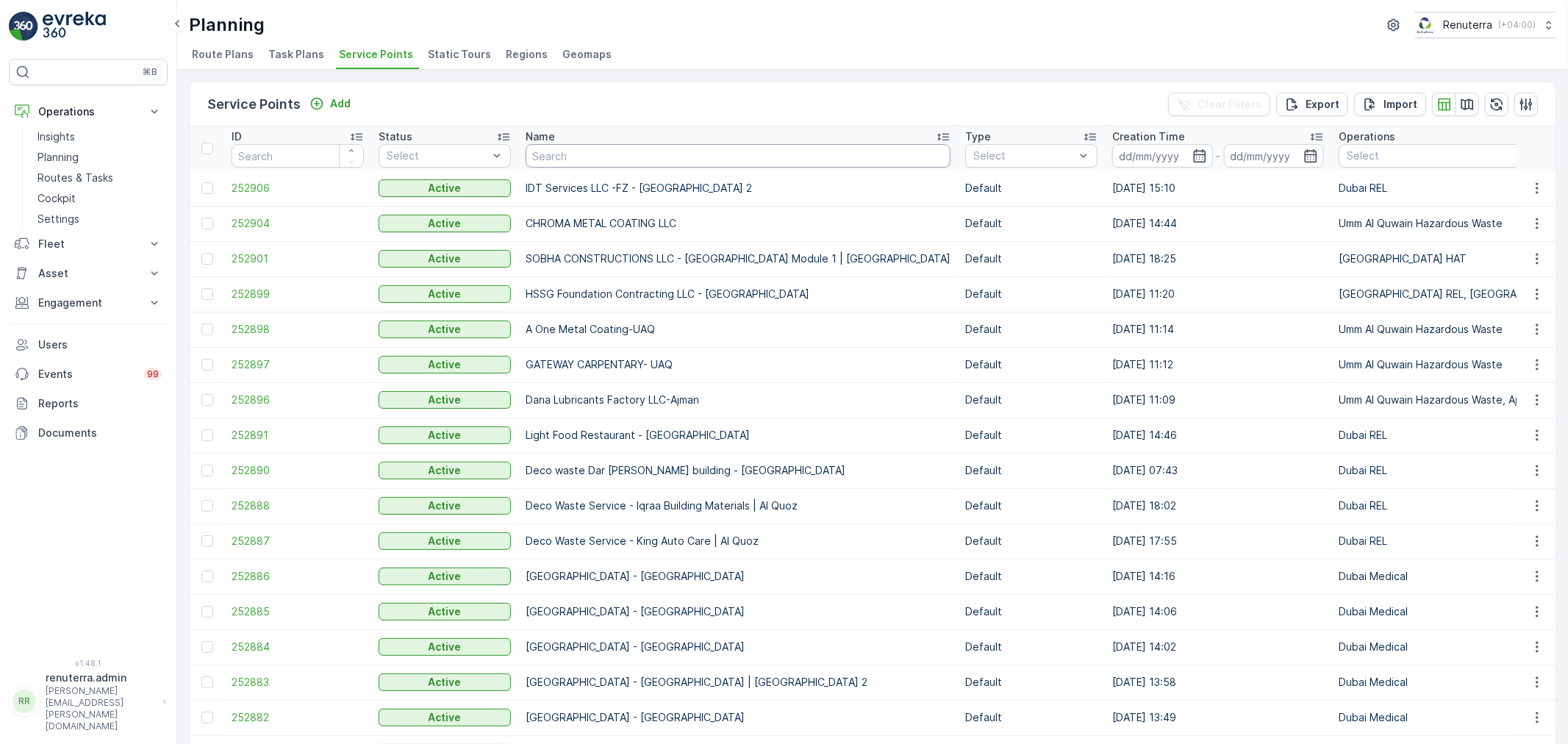
click at [560, 145] on input "text" at bounding box center [737, 156] width 425 height 24
type input "bait"
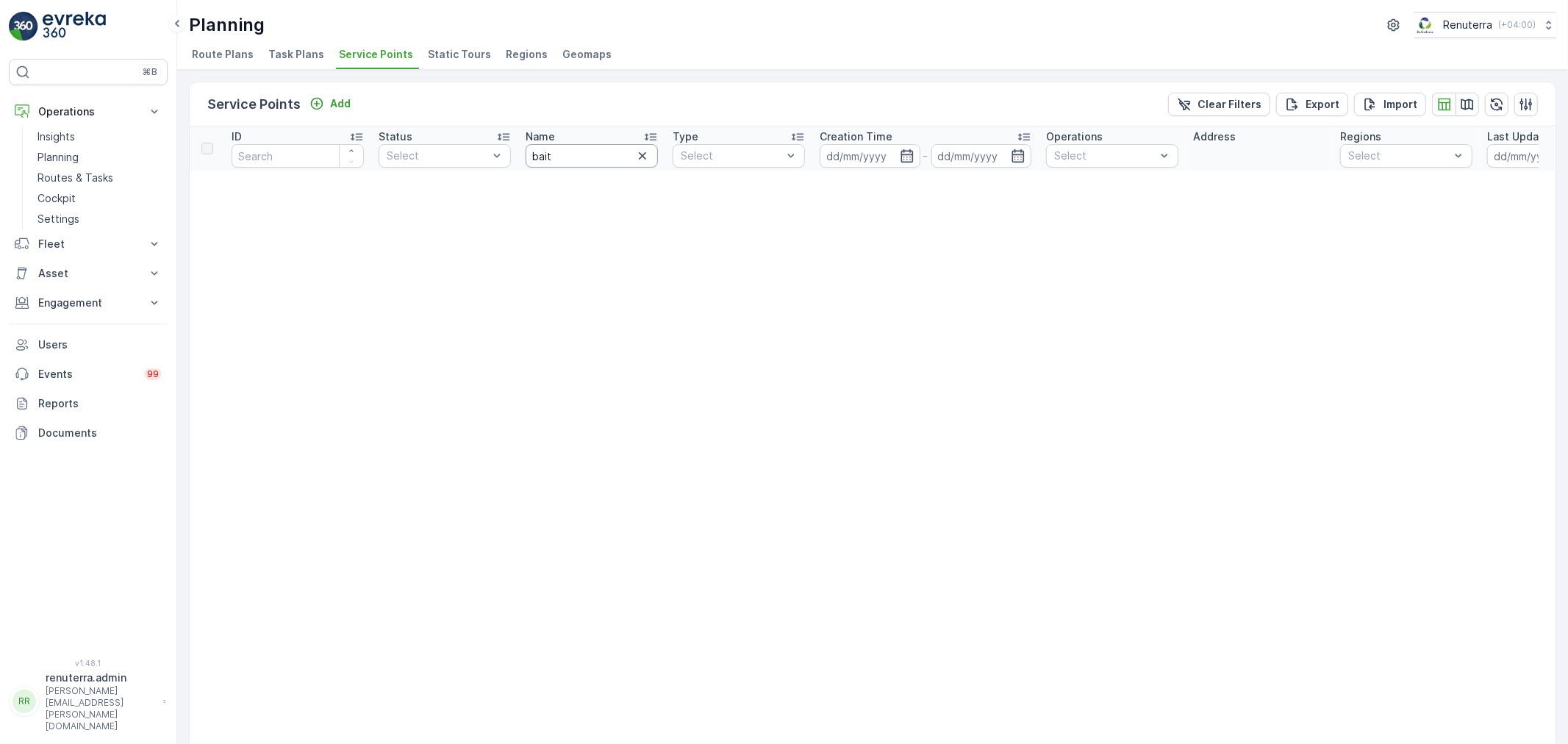
drag, startPoint x: 564, startPoint y: 150, endPoint x: 535, endPoint y: 153, distance: 29.2
click at [535, 153] on input "bait" at bounding box center [592, 156] width 133 height 24
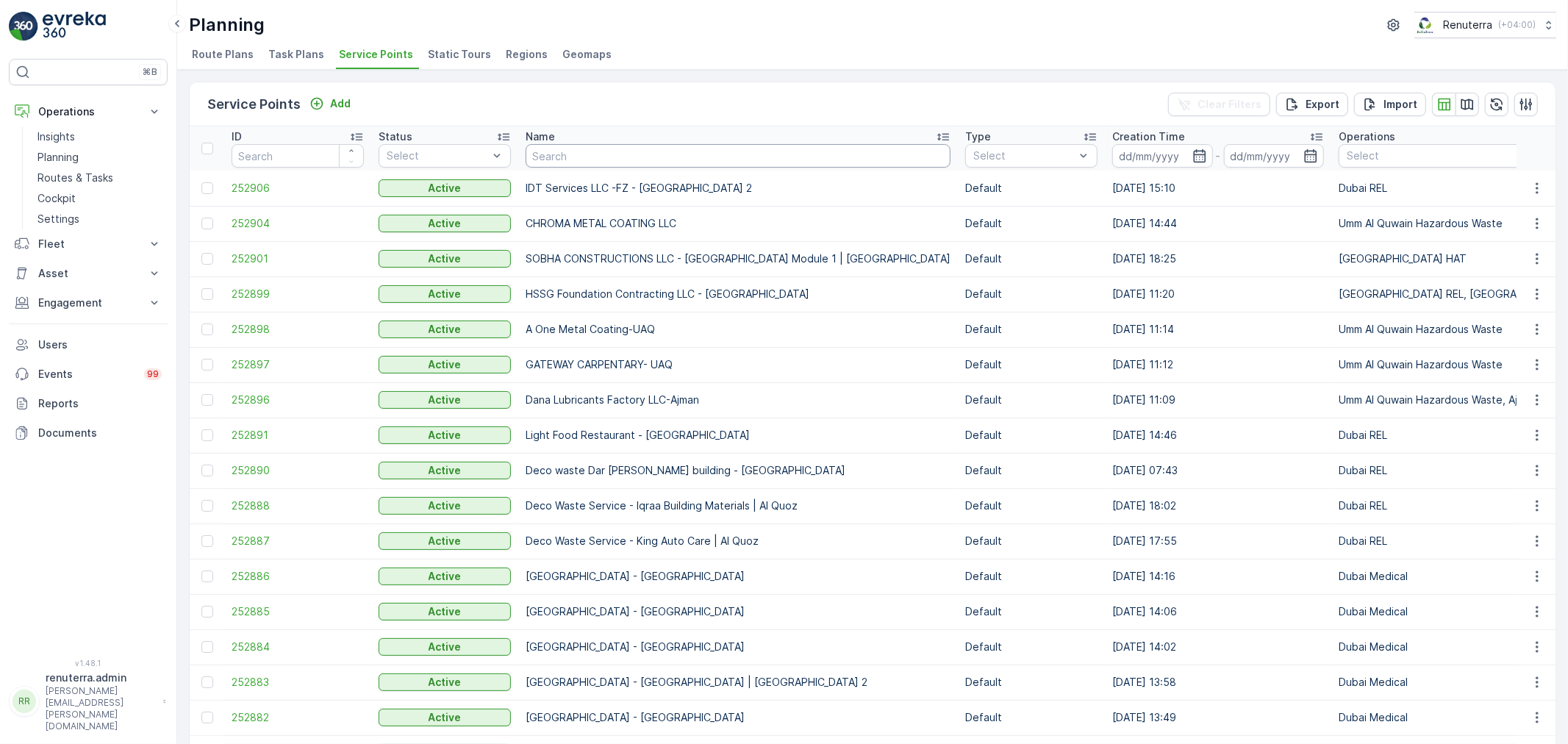
click at [555, 157] on input "text" at bounding box center [737, 156] width 425 height 24
click at [586, 149] on input "text" at bounding box center [737, 156] width 425 height 24
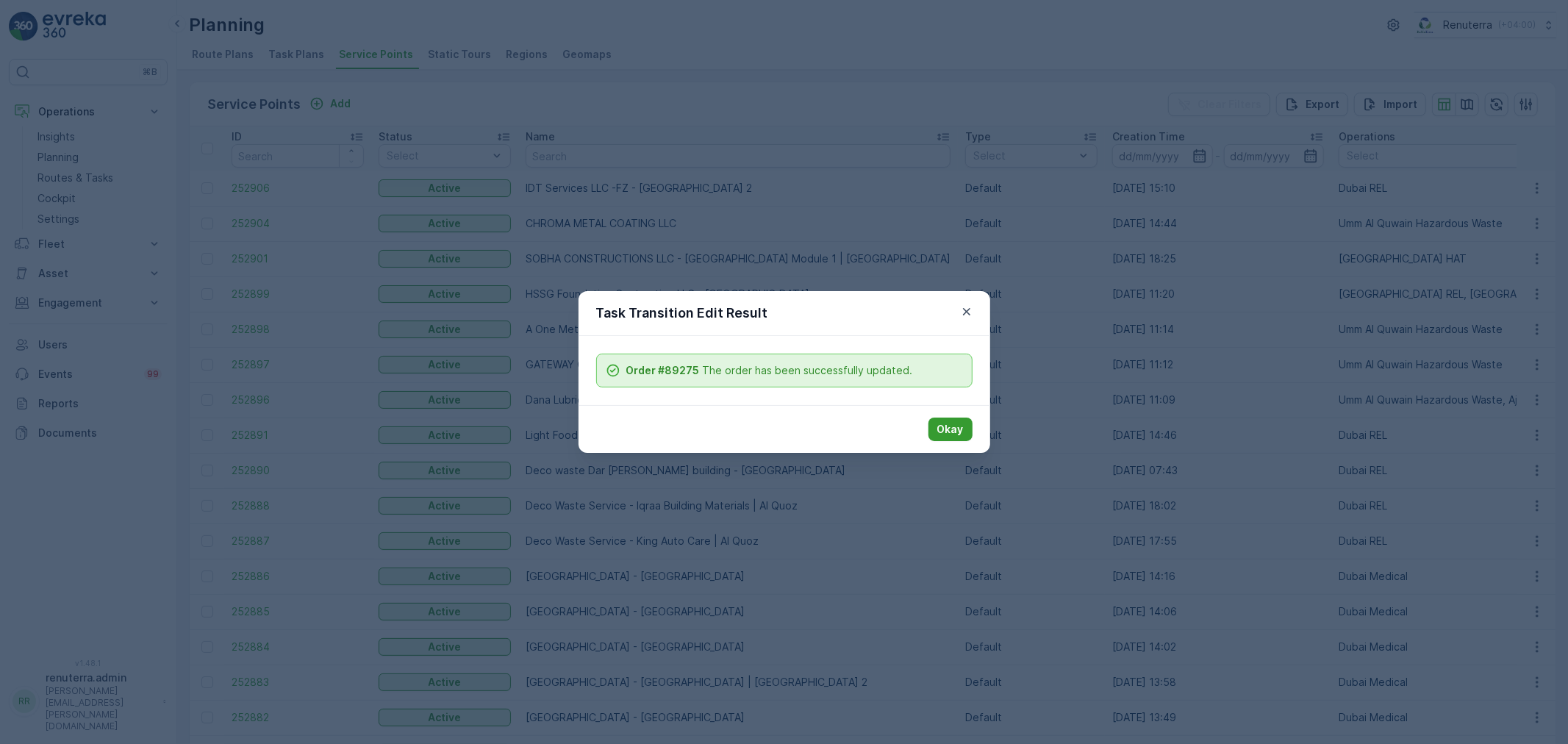
click at [960, 435] on p "Okay" at bounding box center [950, 428] width 27 height 14
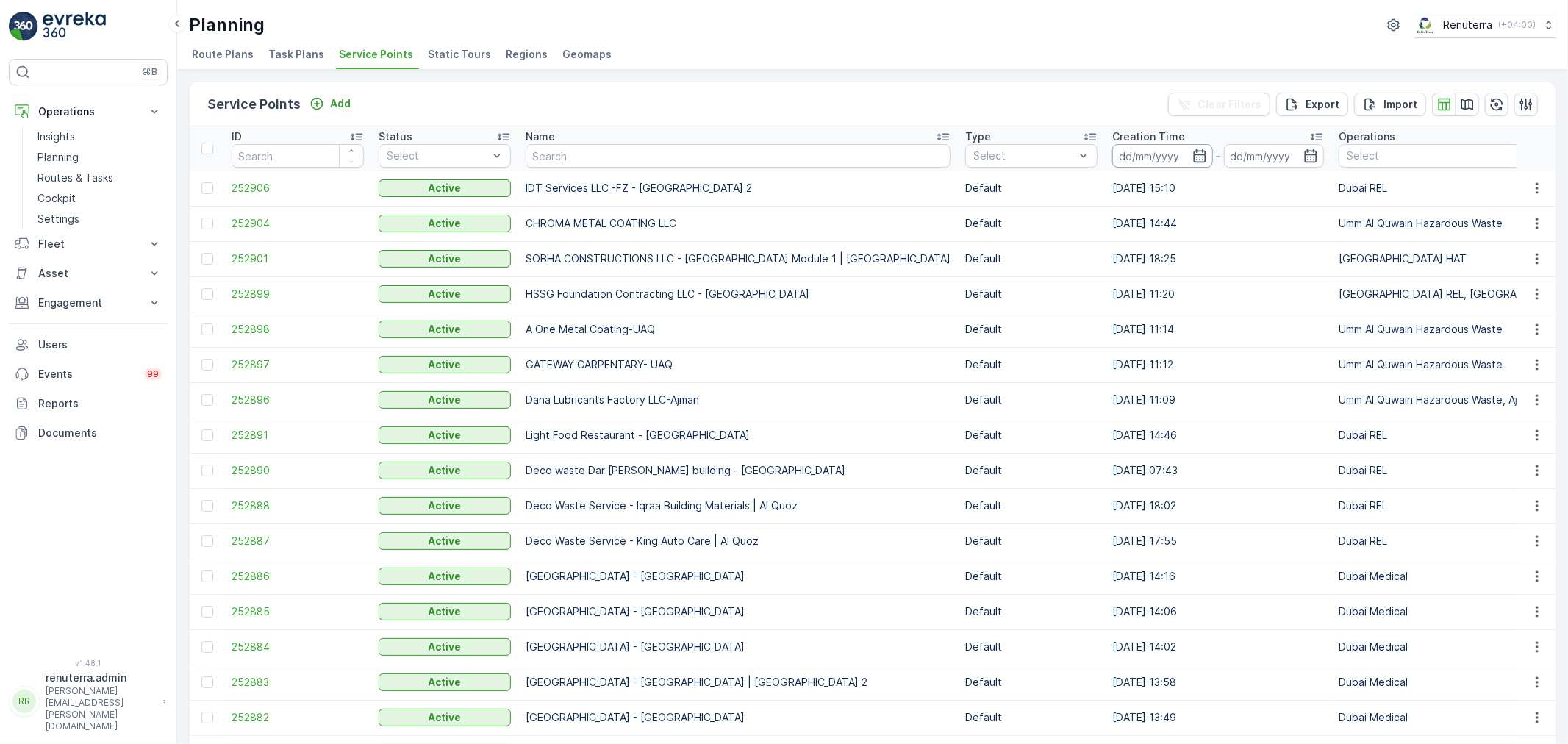
click at [1113, 163] on input at bounding box center [1163, 156] width 101 height 24
drag, startPoint x: 745, startPoint y: 82, endPoint x: 664, endPoint y: 111, distance: 86.0
click at [744, 82] on div "Service Points Add Clear Filters Export Import" at bounding box center [872, 104] width 1366 height 44
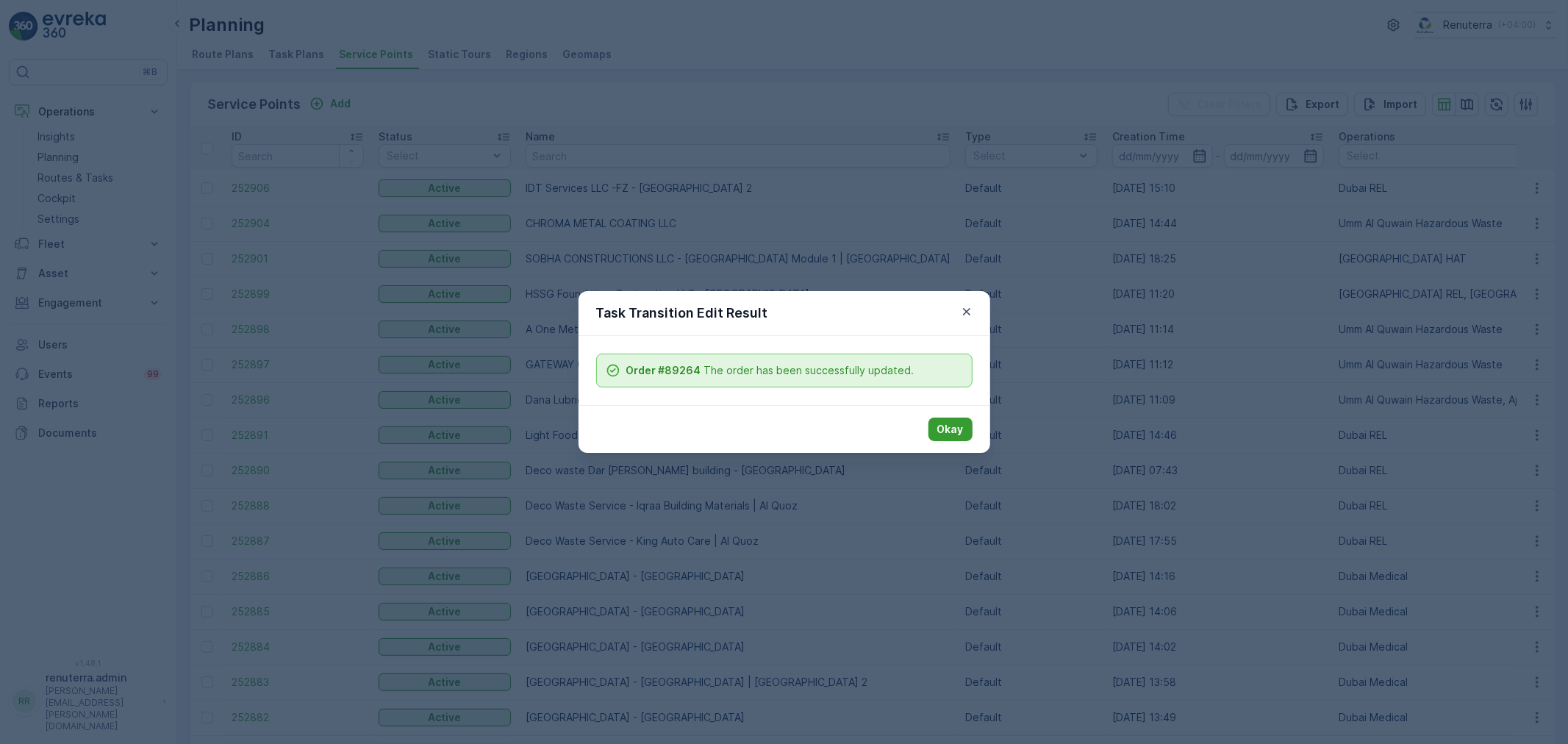
click at [950, 432] on p "Okay" at bounding box center [950, 428] width 27 height 14
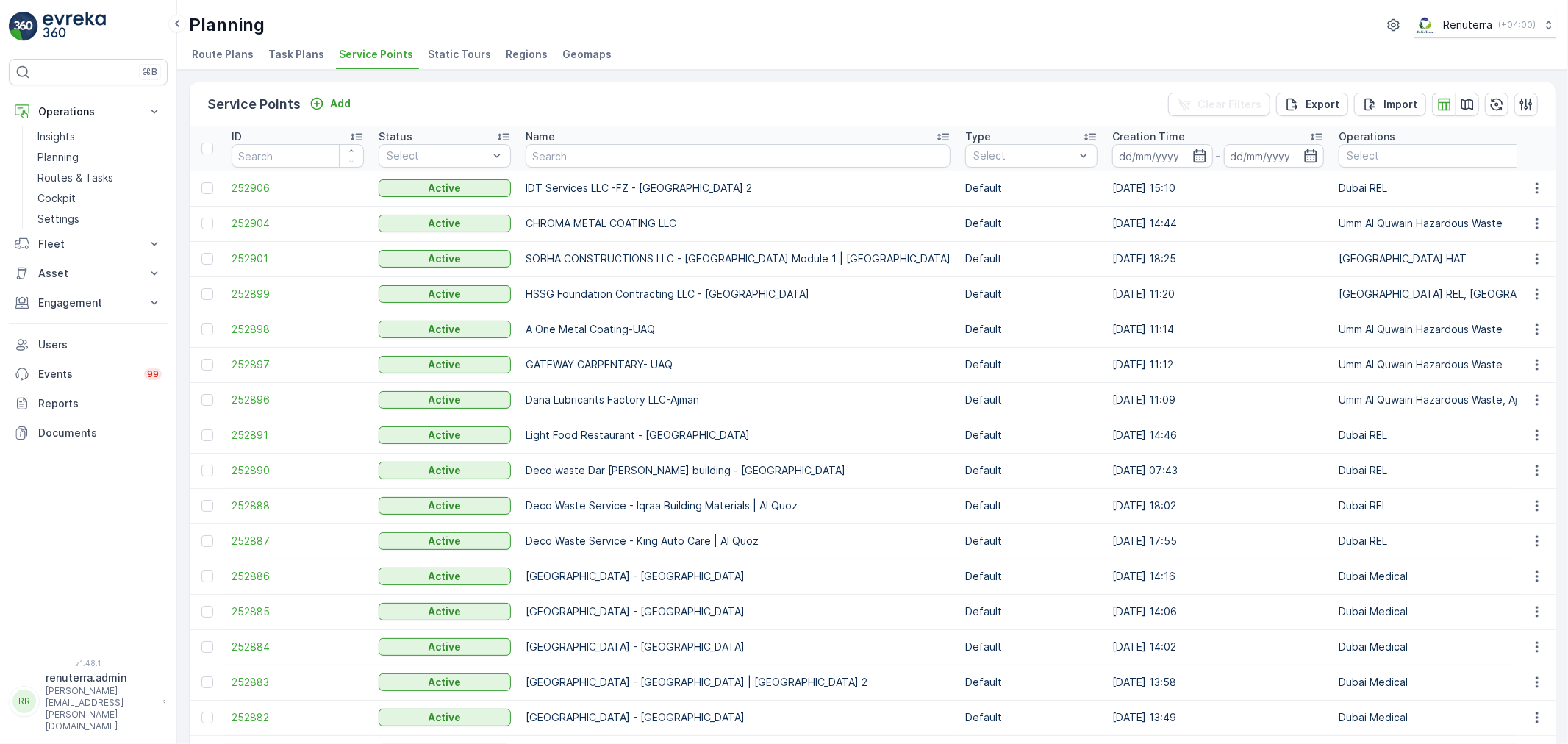
drag, startPoint x: 522, startPoint y: 151, endPoint x: 590, endPoint y: 166, distance: 69.6
click at [522, 151] on th "Name" at bounding box center [738, 149] width 439 height 44
click at [590, 166] on input "text" at bounding box center [737, 156] width 425 height 24
type input "Brother"
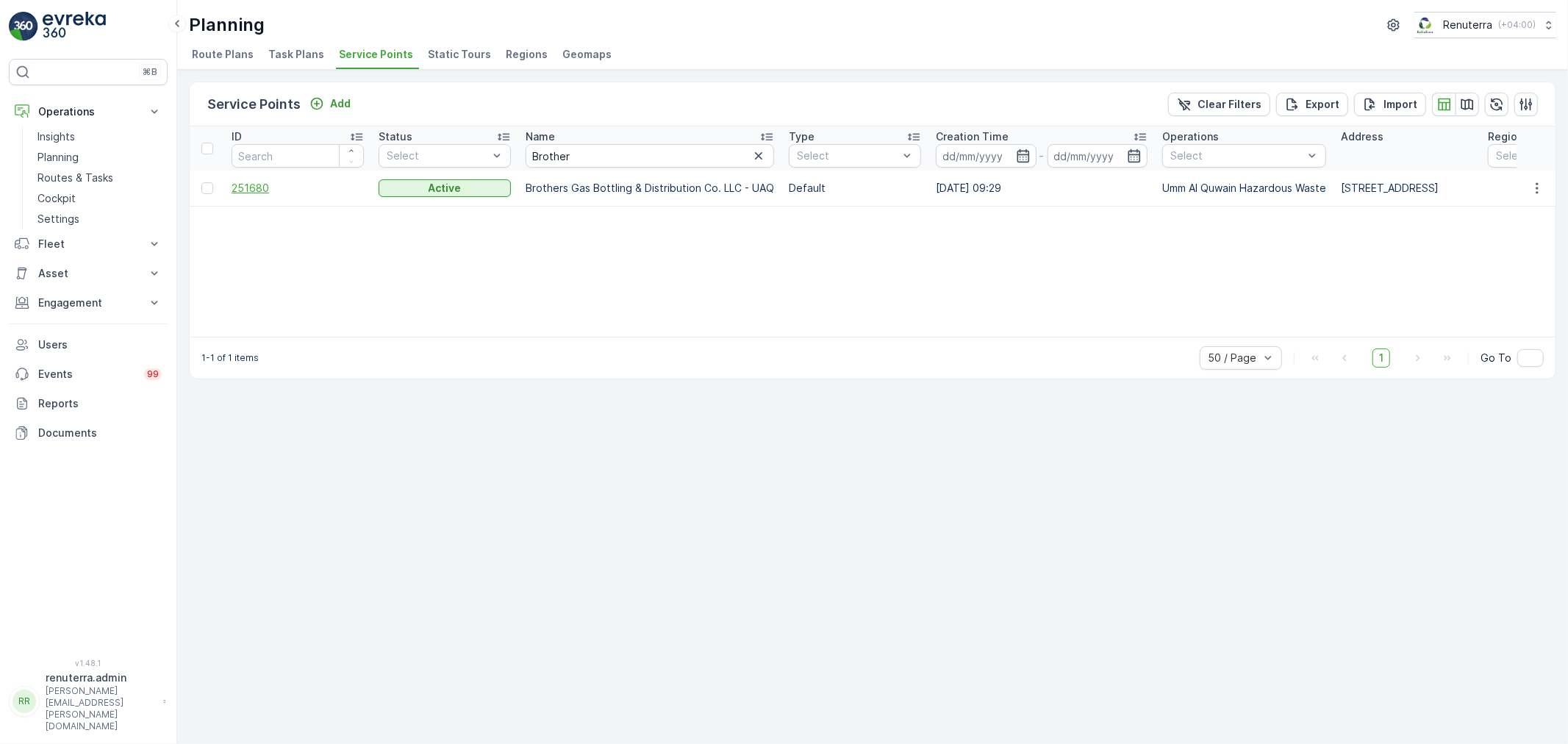
click at [255, 185] on span "251680" at bounding box center [298, 188] width 133 height 14
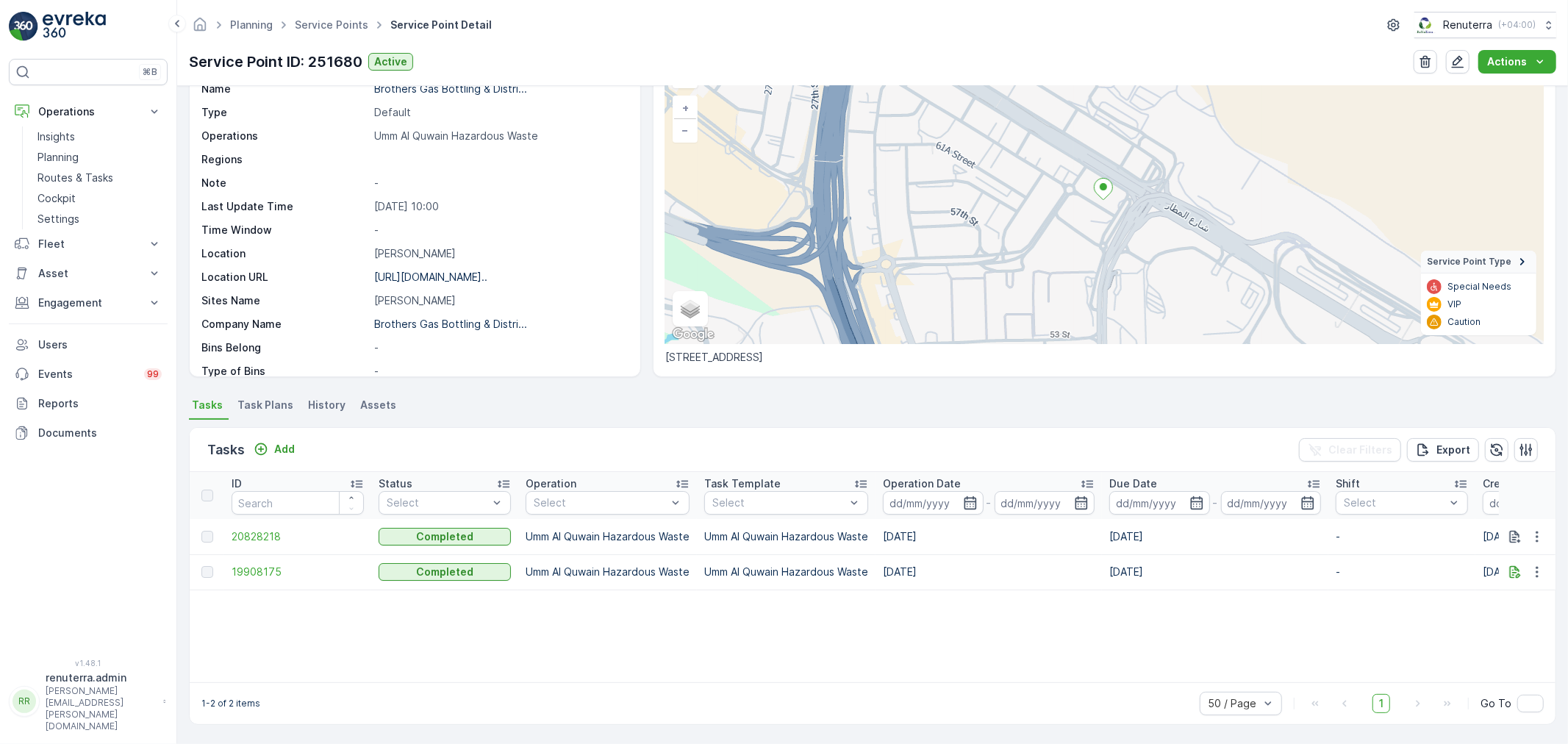
scroll to position [88, 0]
click at [281, 453] on p "Add" at bounding box center [284, 448] width 21 height 14
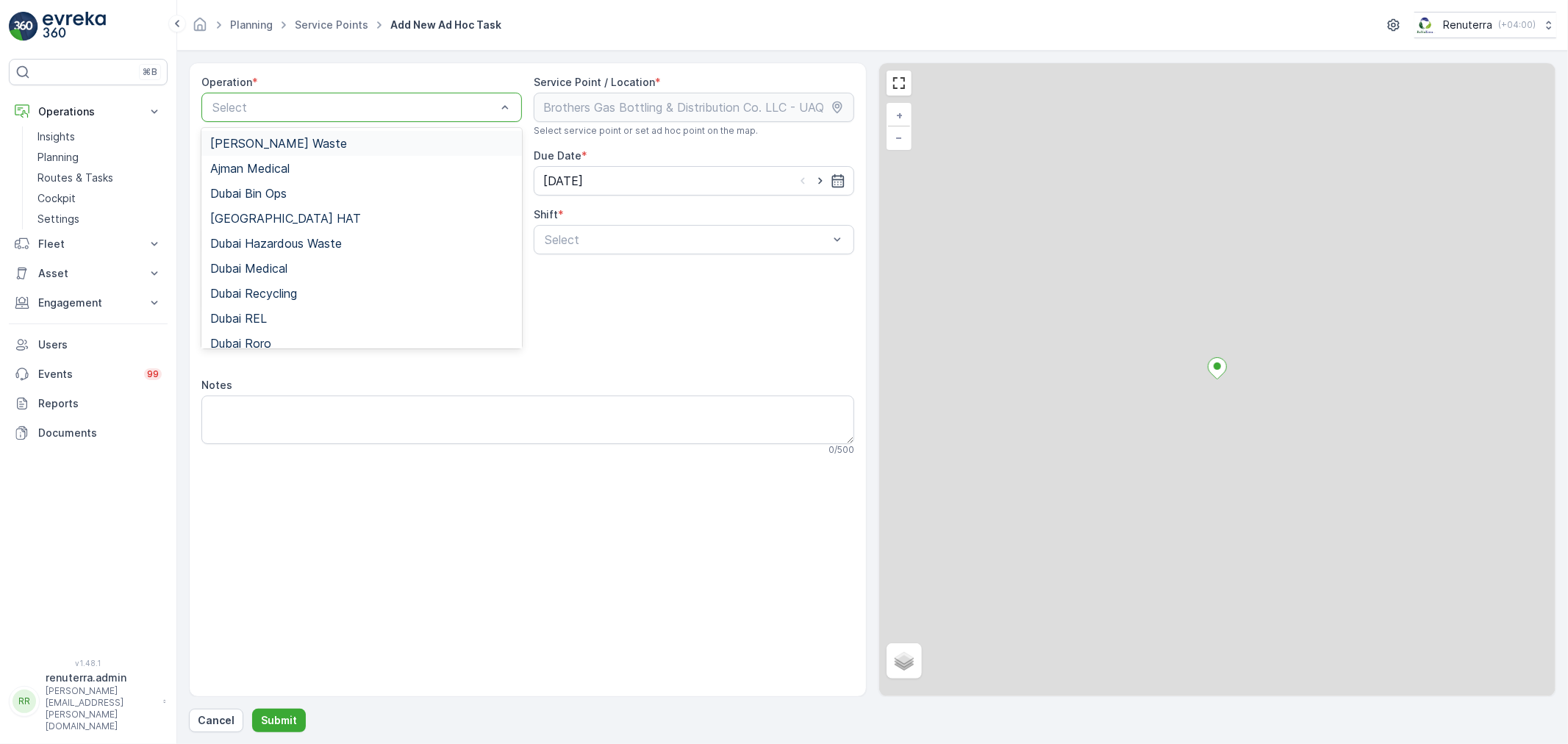
click at [275, 112] on div at bounding box center [355, 107] width 287 height 13
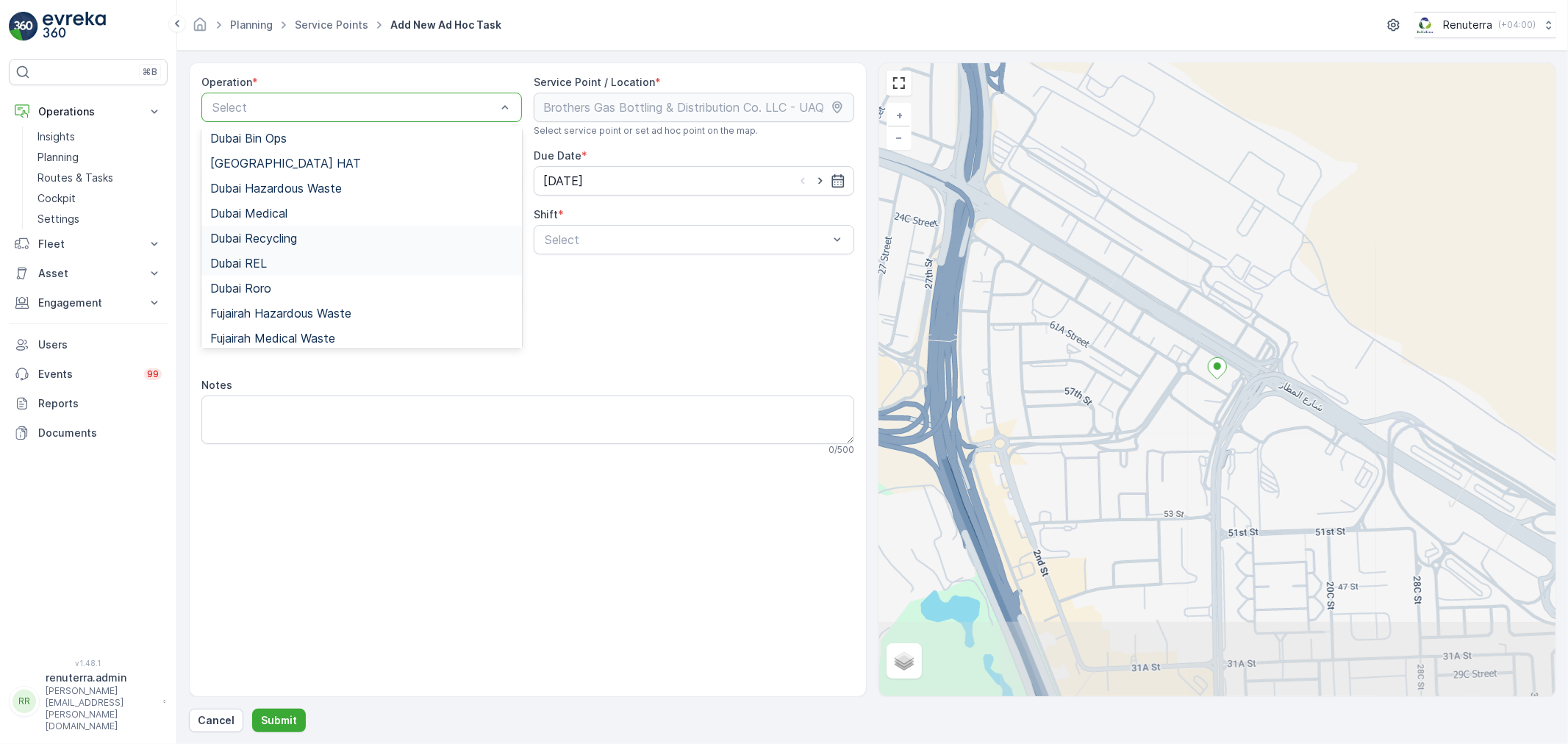
scroll to position [82, 0]
click at [317, 263] on div "Dubai Roro" at bounding box center [361, 261] width 303 height 13
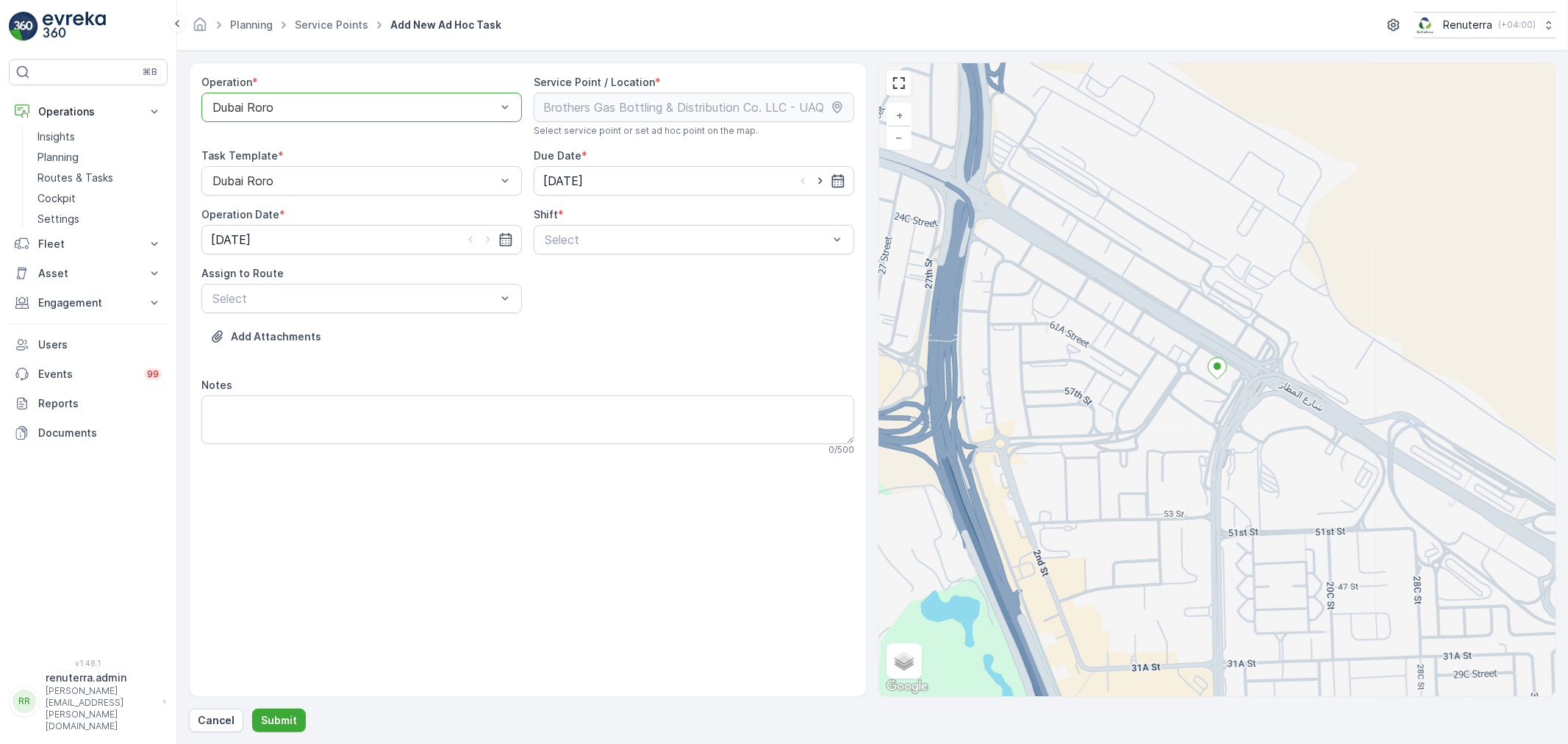
click at [335, 115] on div "Dubai Roro" at bounding box center [361, 107] width 320 height 30
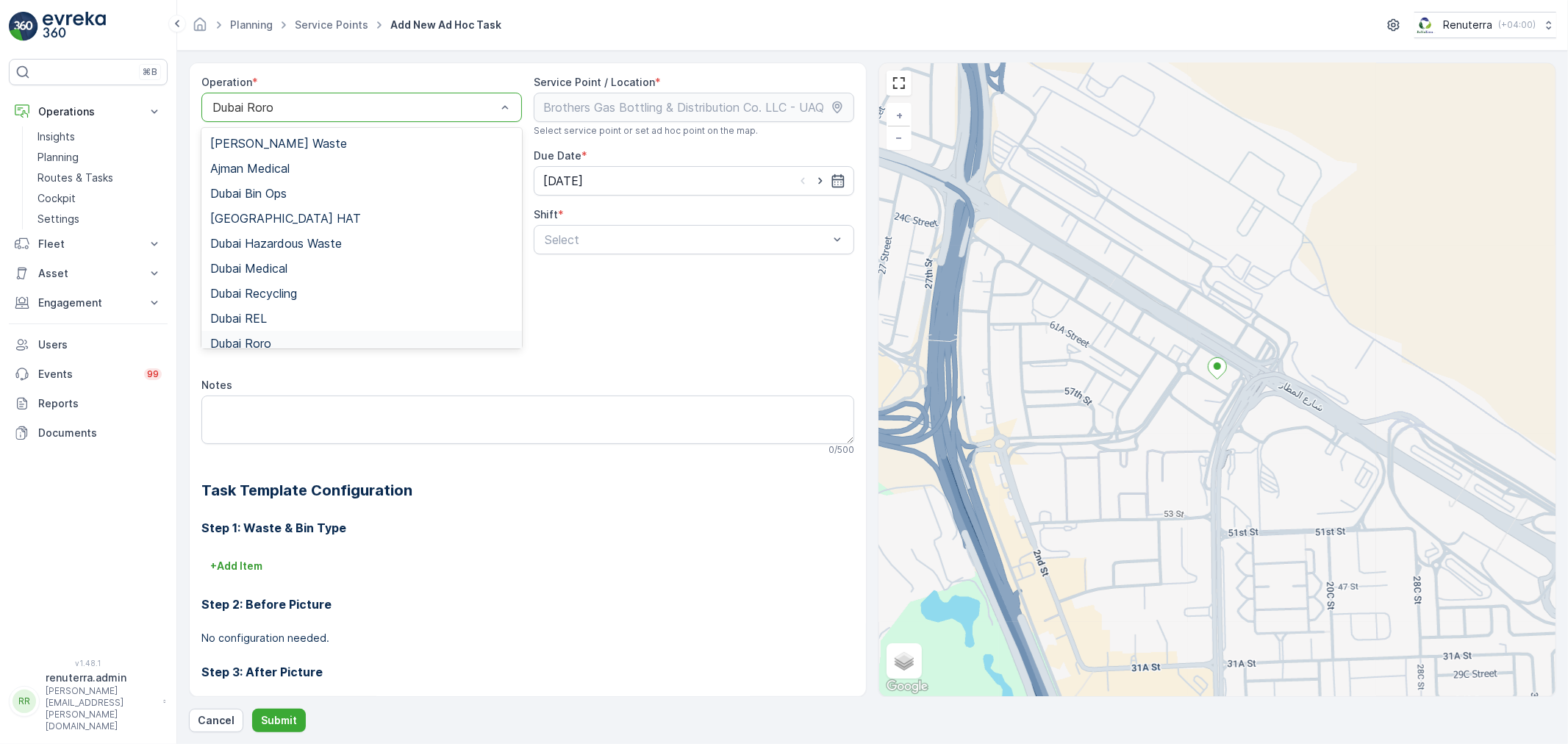
scroll to position [159, 0]
click at [305, 302] on span "Umm Al Quwain Hazardous Waste" at bounding box center [304, 308] width 186 height 13
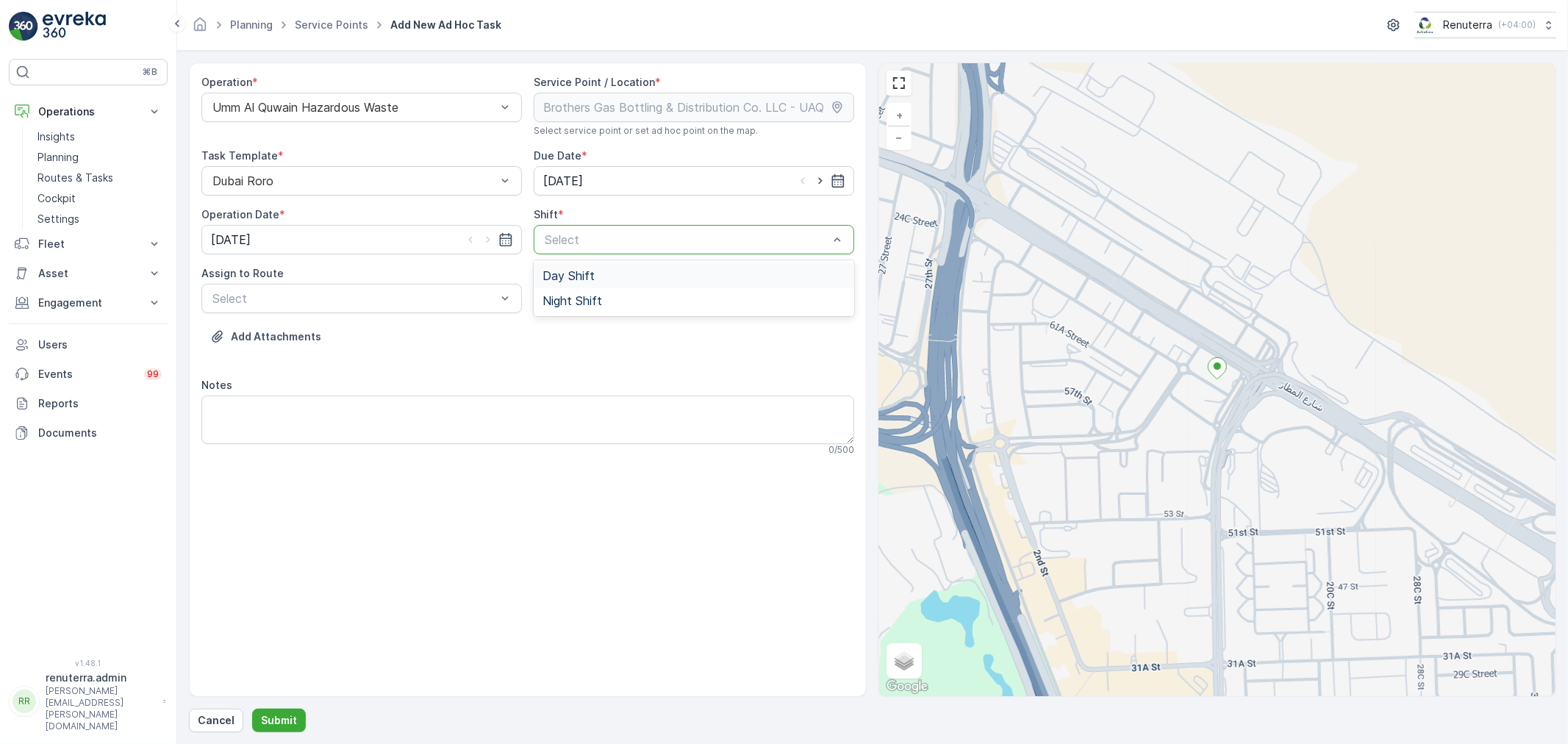
click at [557, 225] on div "Select" at bounding box center [694, 239] width 320 height 30
click at [556, 261] on div "Day Shift Night Shift" at bounding box center [694, 287] width 320 height 56
click at [561, 281] on span "Day Shift" at bounding box center [568, 275] width 52 height 13
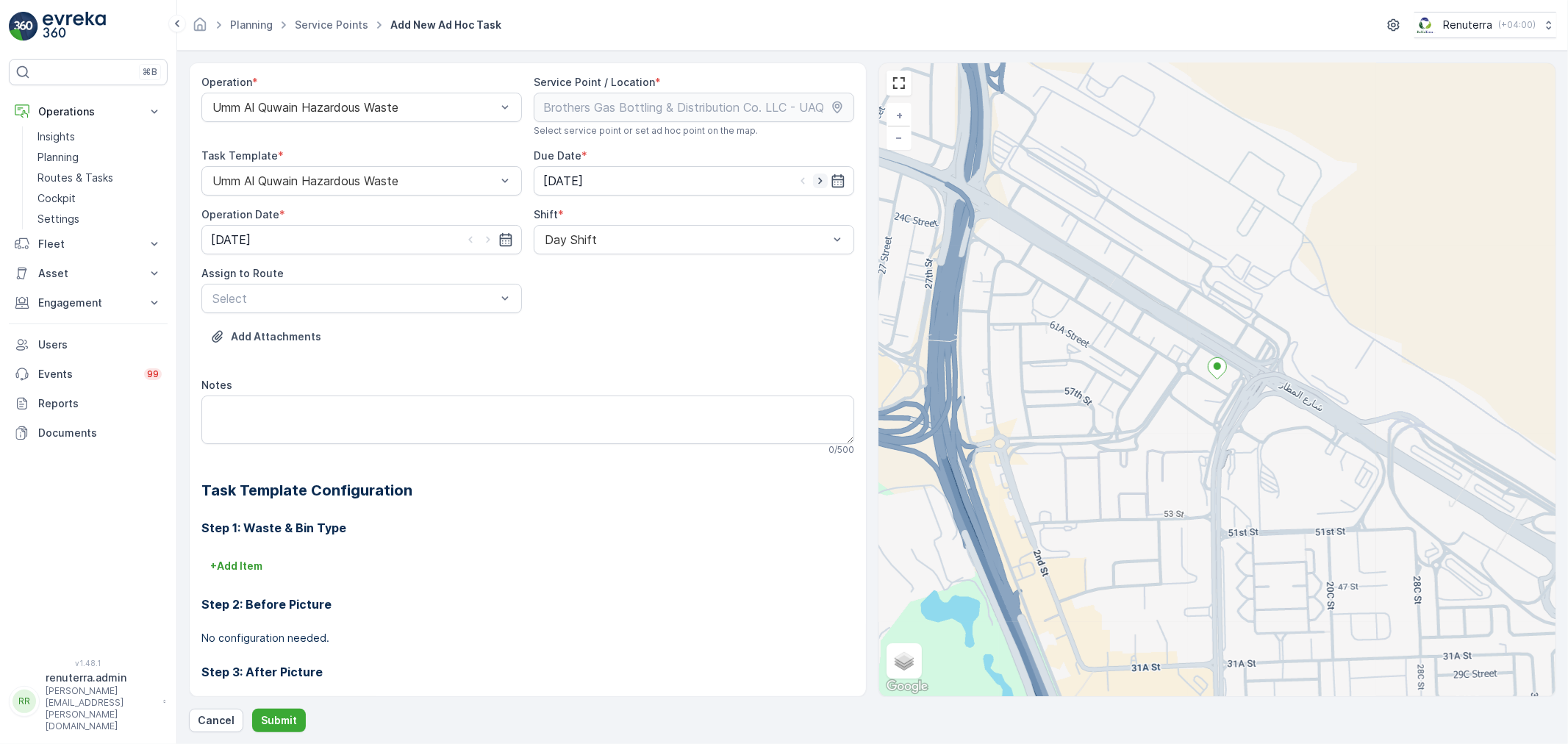
click at [814, 178] on icon "button" at bounding box center [820, 181] width 14 height 14
type input "[DATE]"
click at [487, 238] on icon "button" at bounding box center [487, 239] width 4 height 7
type input "[DATE]"
click at [468, 293] on div at bounding box center [355, 298] width 287 height 13
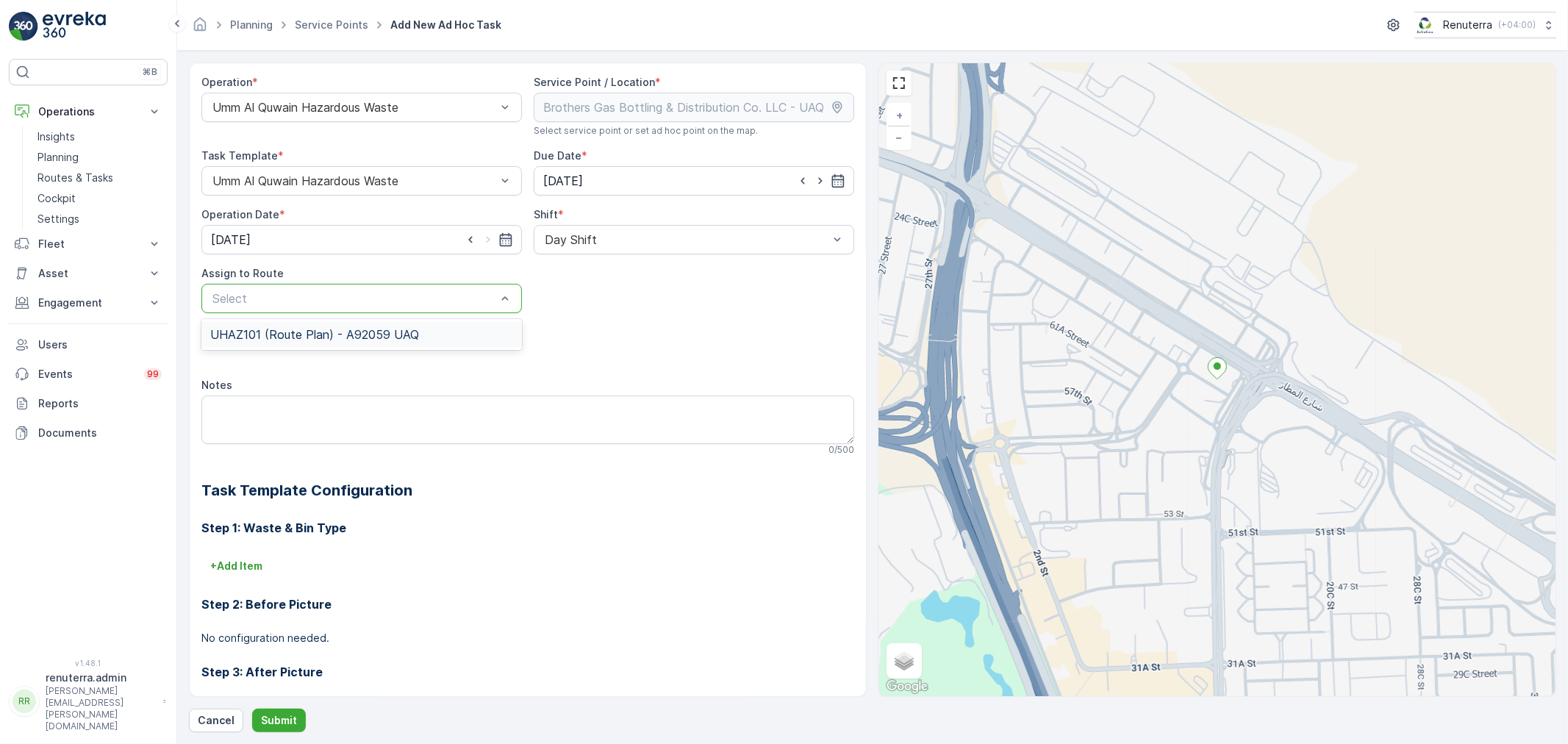
click at [441, 334] on div "UHAZ101 (Route Plan) - A92059 UAQ" at bounding box center [361, 334] width 303 height 13
click at [263, 724] on button "Submit" at bounding box center [279, 720] width 53 height 24
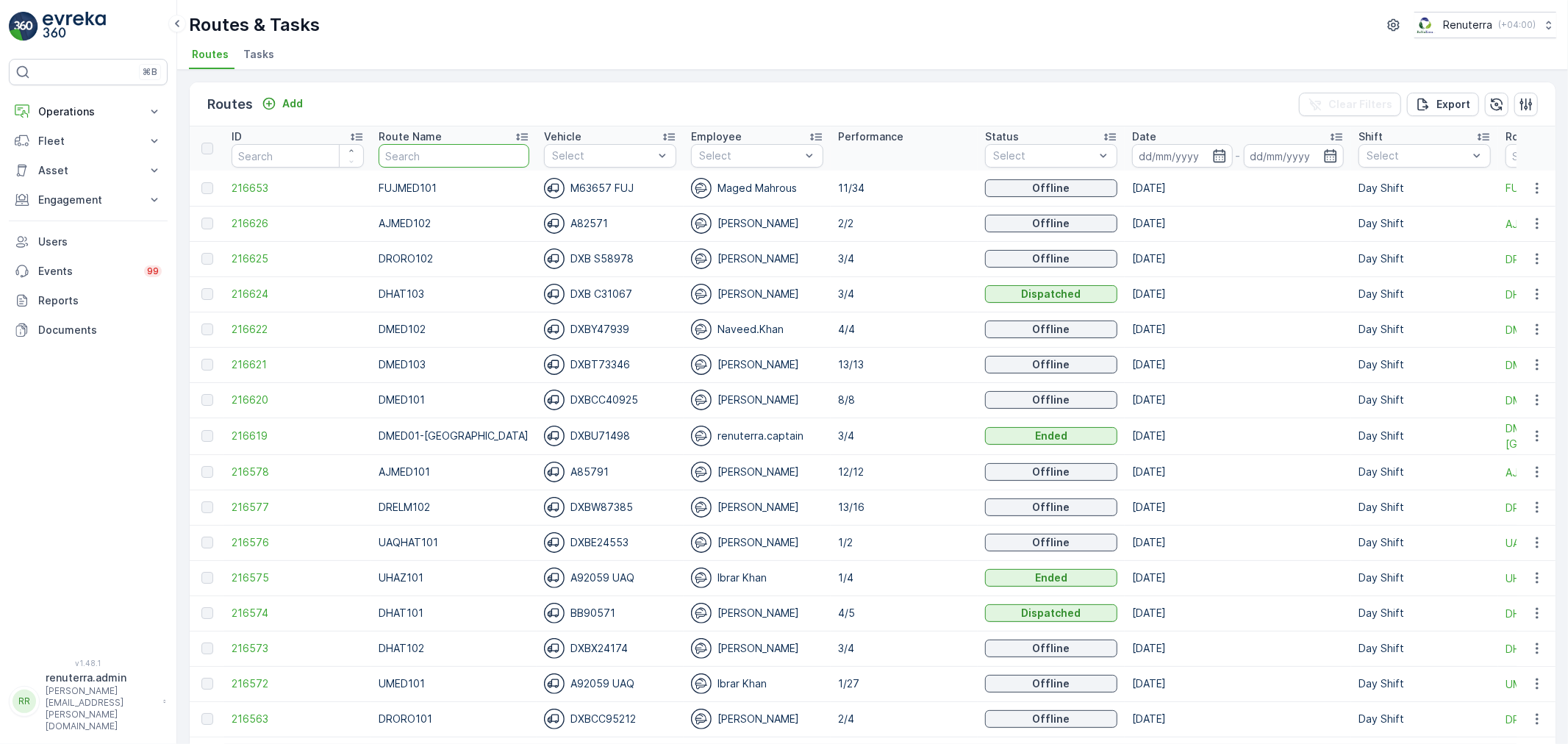
click at [435, 160] on input "text" at bounding box center [454, 156] width 151 height 24
type input "HAZ"
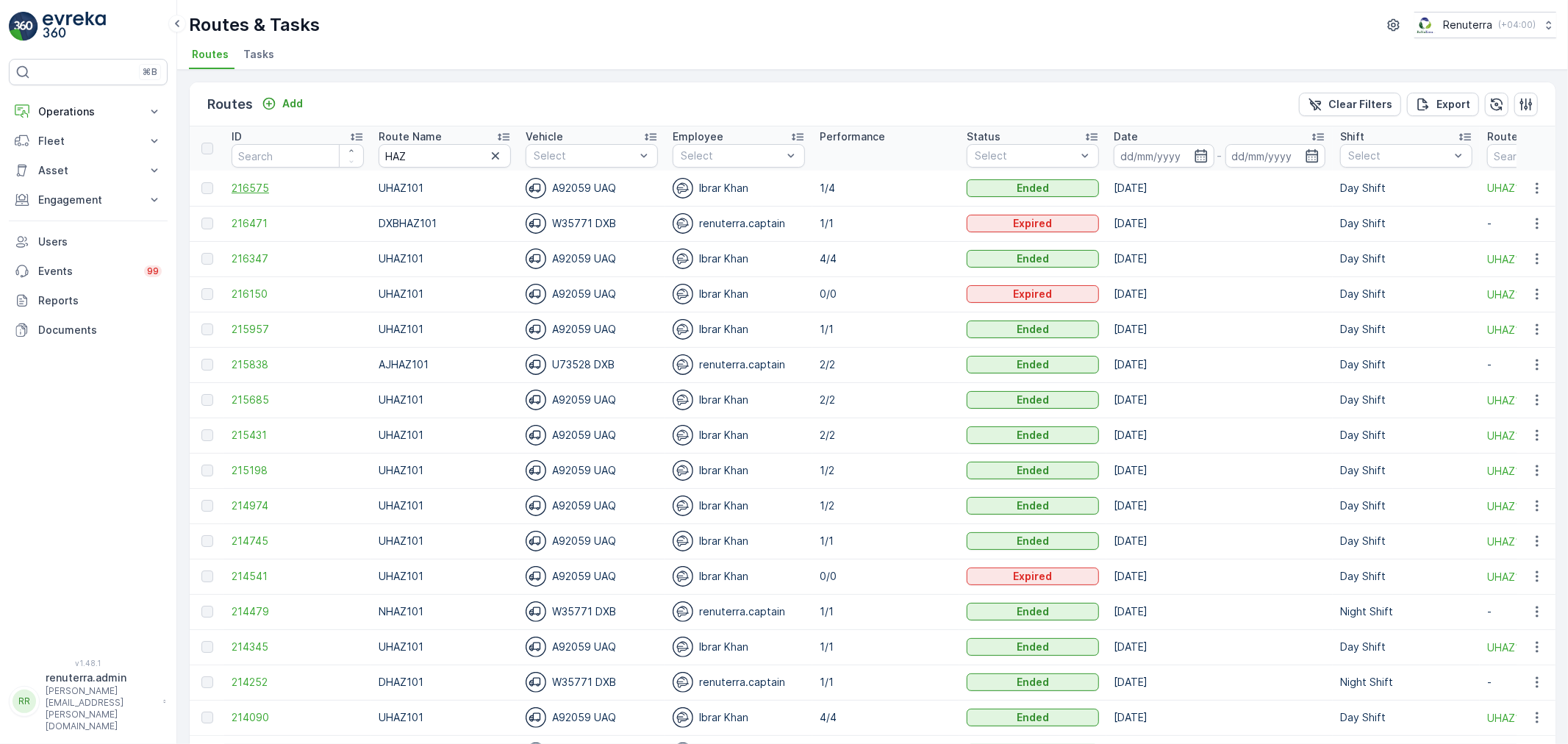
click at [266, 185] on span "216575" at bounding box center [298, 188] width 133 height 14
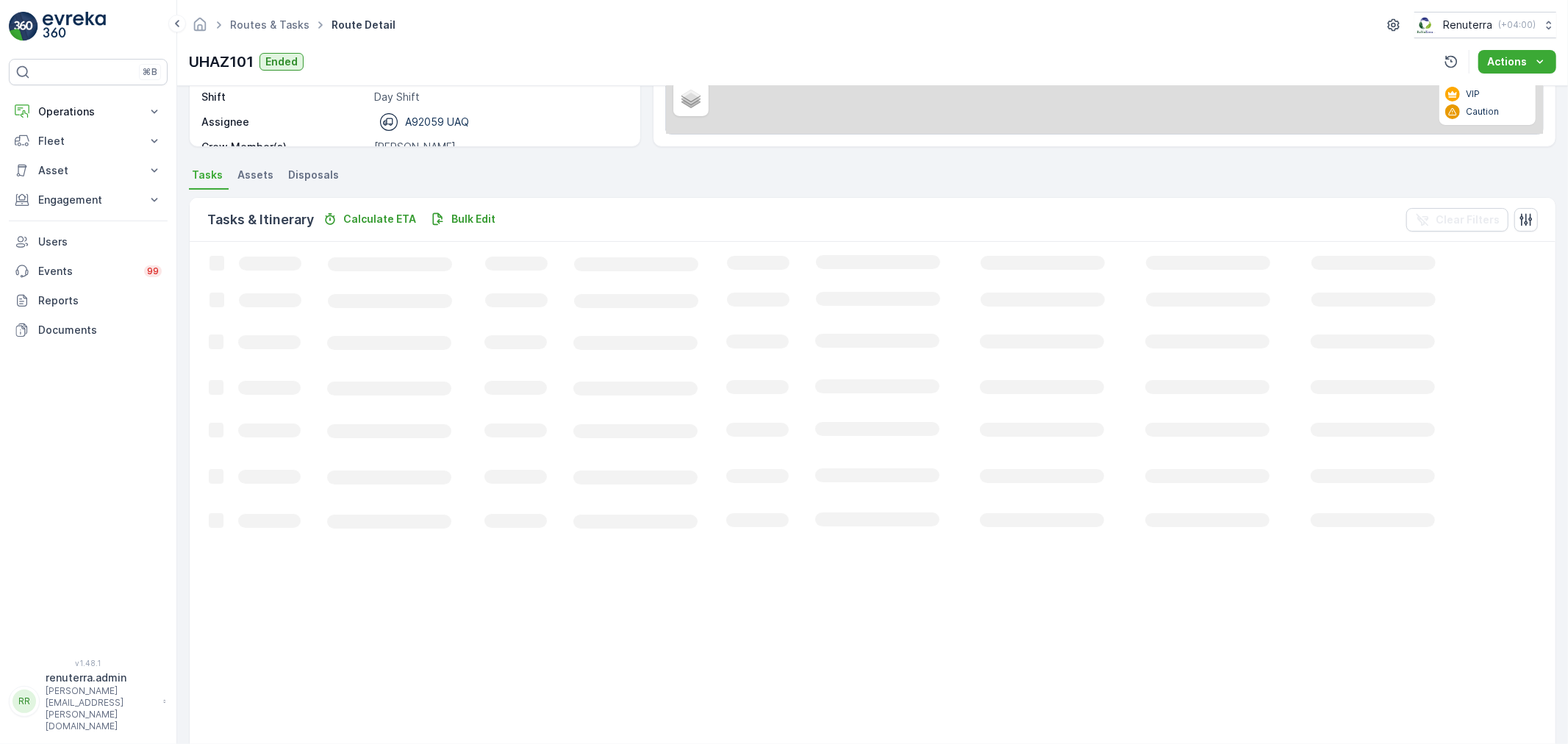
scroll to position [14, 0]
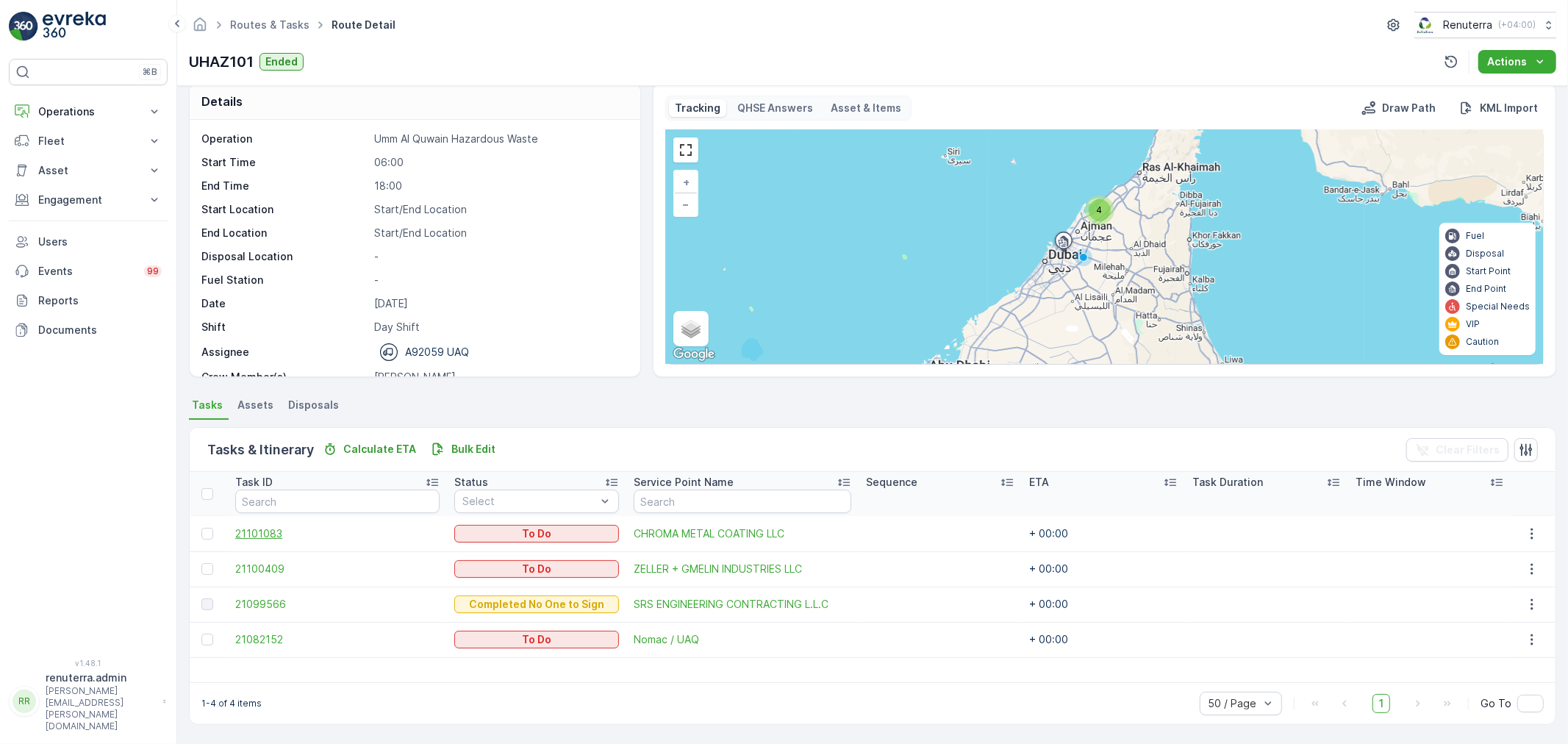
click at [255, 534] on span "21101083" at bounding box center [336, 533] width 204 height 14
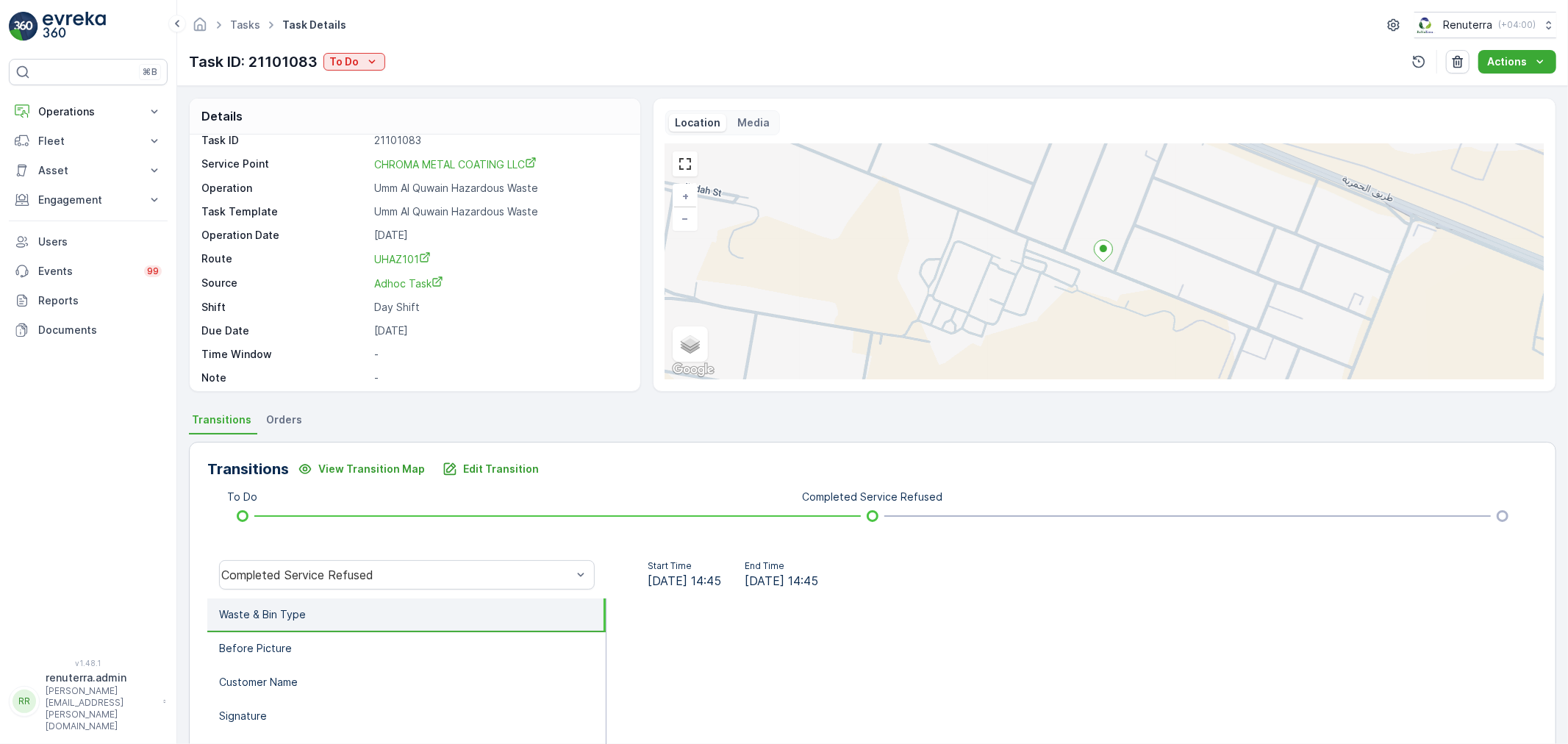
scroll to position [20, 0]
drag, startPoint x: 340, startPoint y: 57, endPoint x: 349, endPoint y: 69, distance: 15.0
click at [341, 57] on p "To Do" at bounding box center [344, 61] width 30 height 14
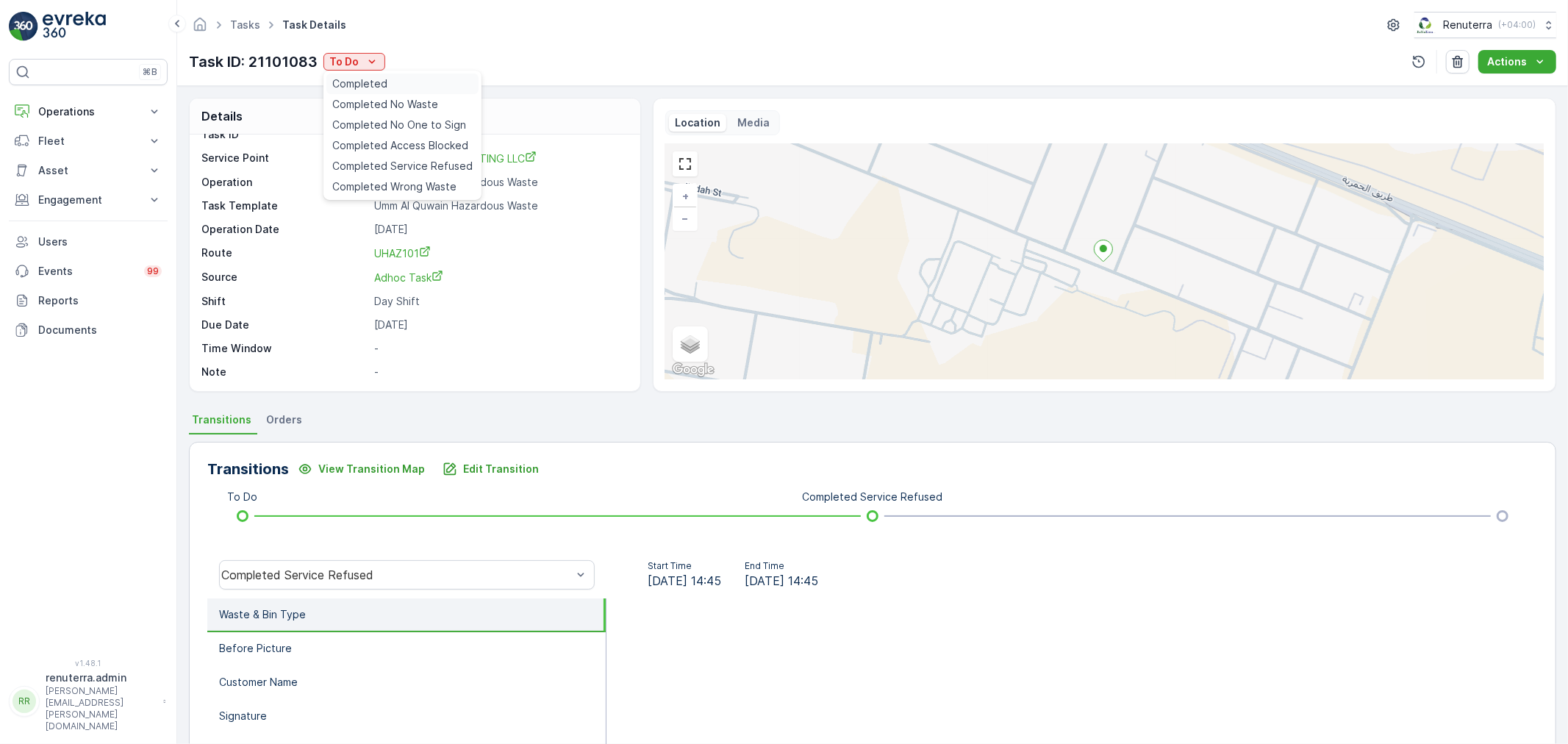
click at [356, 88] on span "Completed" at bounding box center [360, 83] width 55 height 14
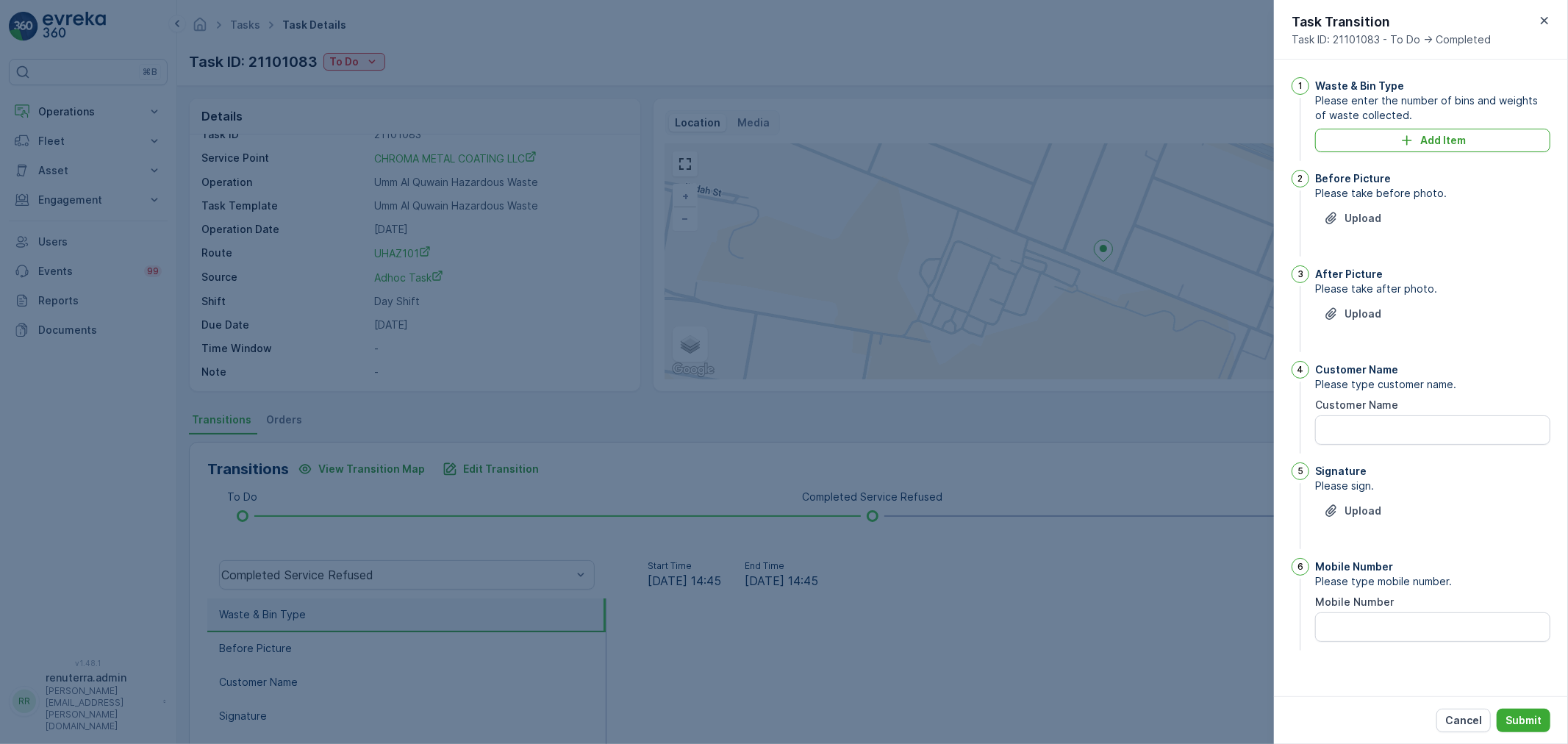
click at [1550, 13] on icon "button" at bounding box center [1544, 20] width 14 height 14
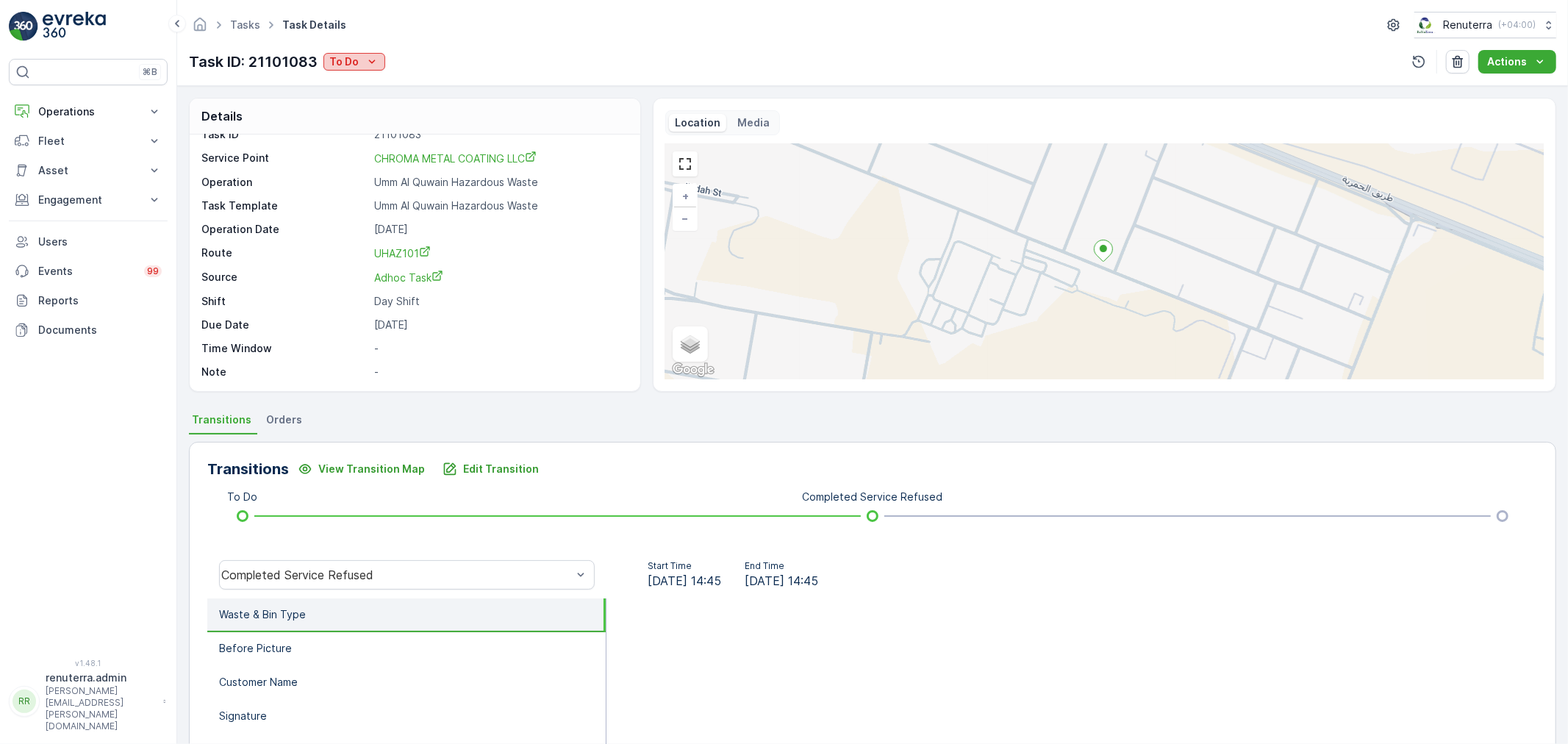
click at [361, 53] on button "To Do" at bounding box center [354, 61] width 62 height 18
click at [387, 116] on div "Completed No One to Sign" at bounding box center [403, 124] width 153 height 21
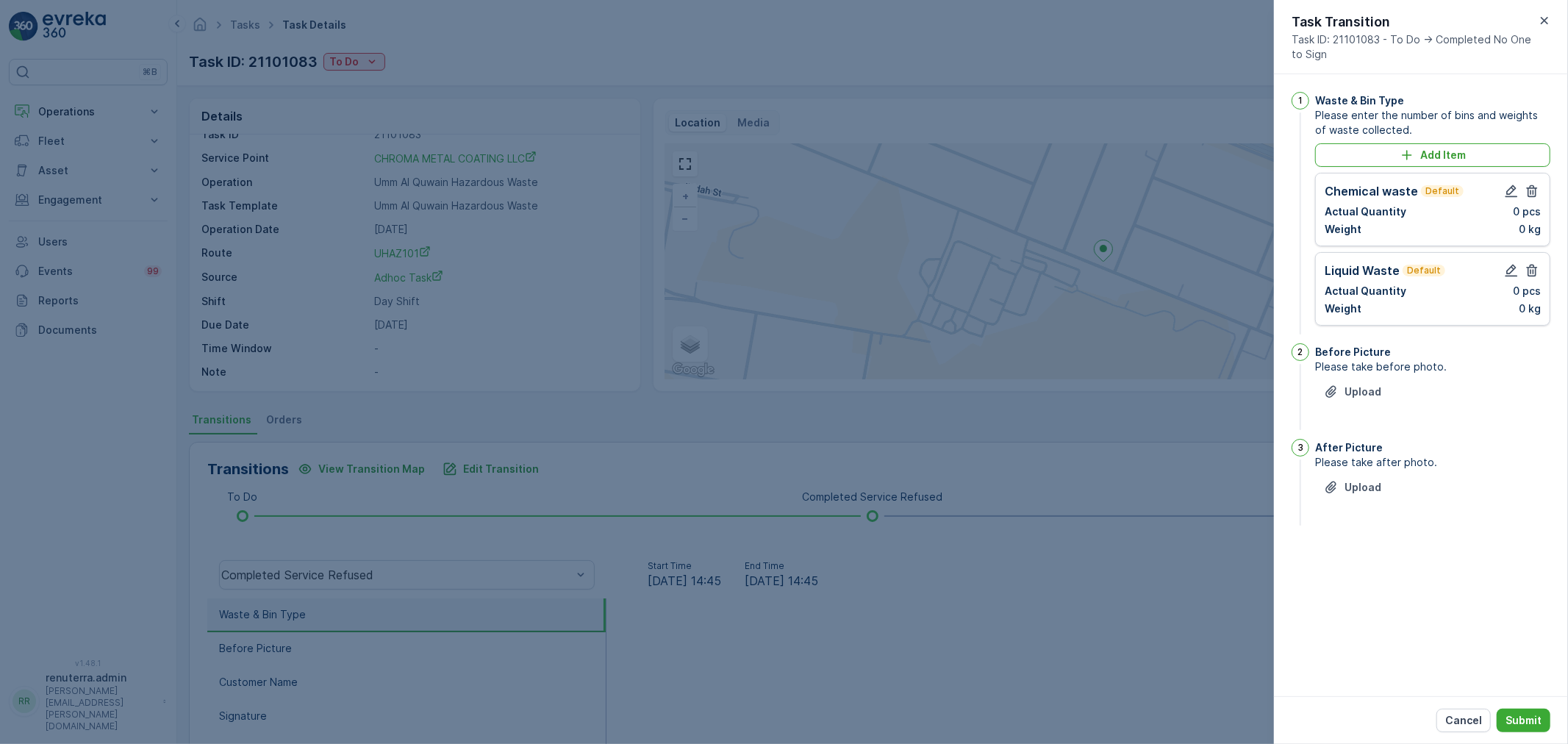
click at [1393, 159] on div "Add Item" at bounding box center [1432, 155] width 217 height 14
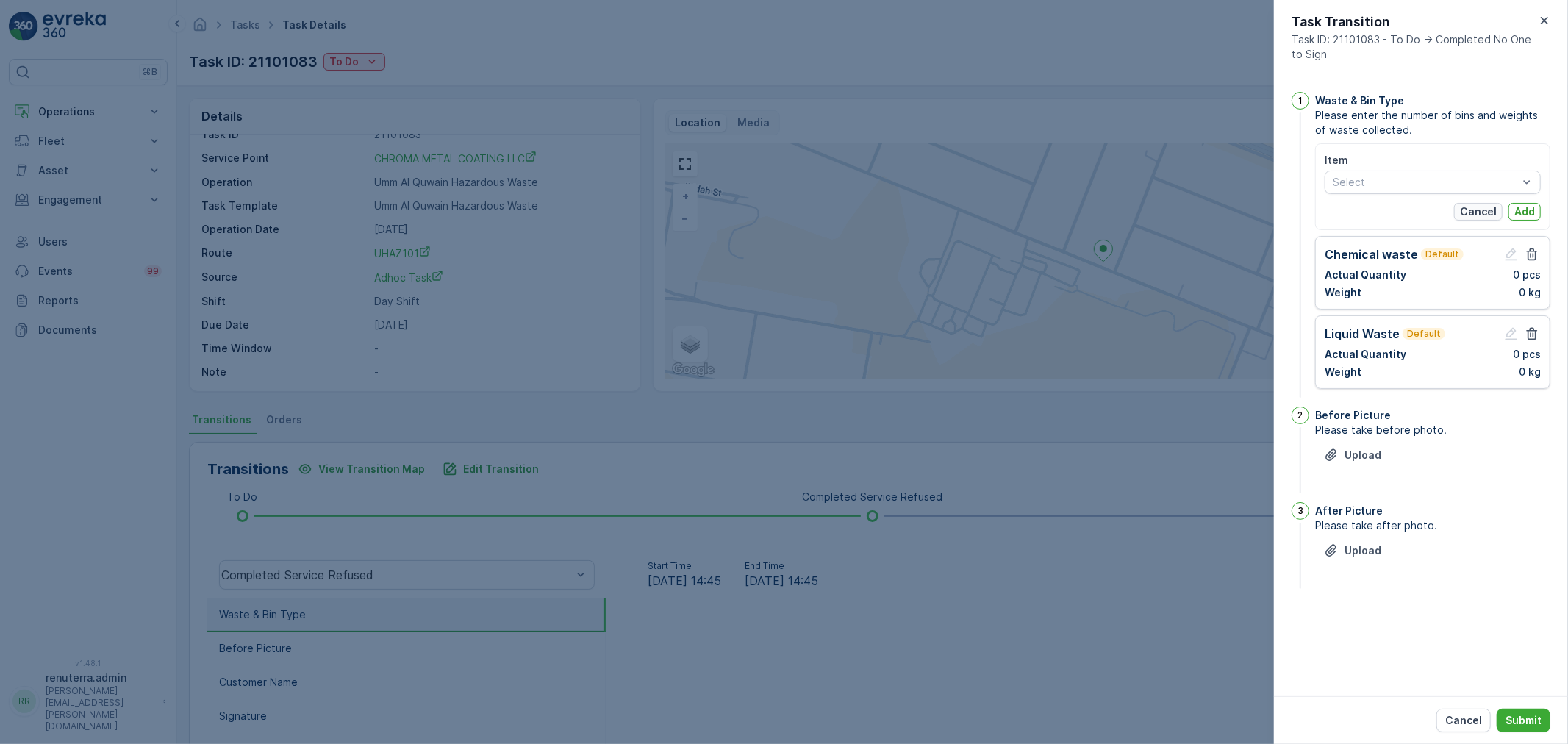
click at [1491, 210] on p "Cancel" at bounding box center [1478, 211] width 37 height 14
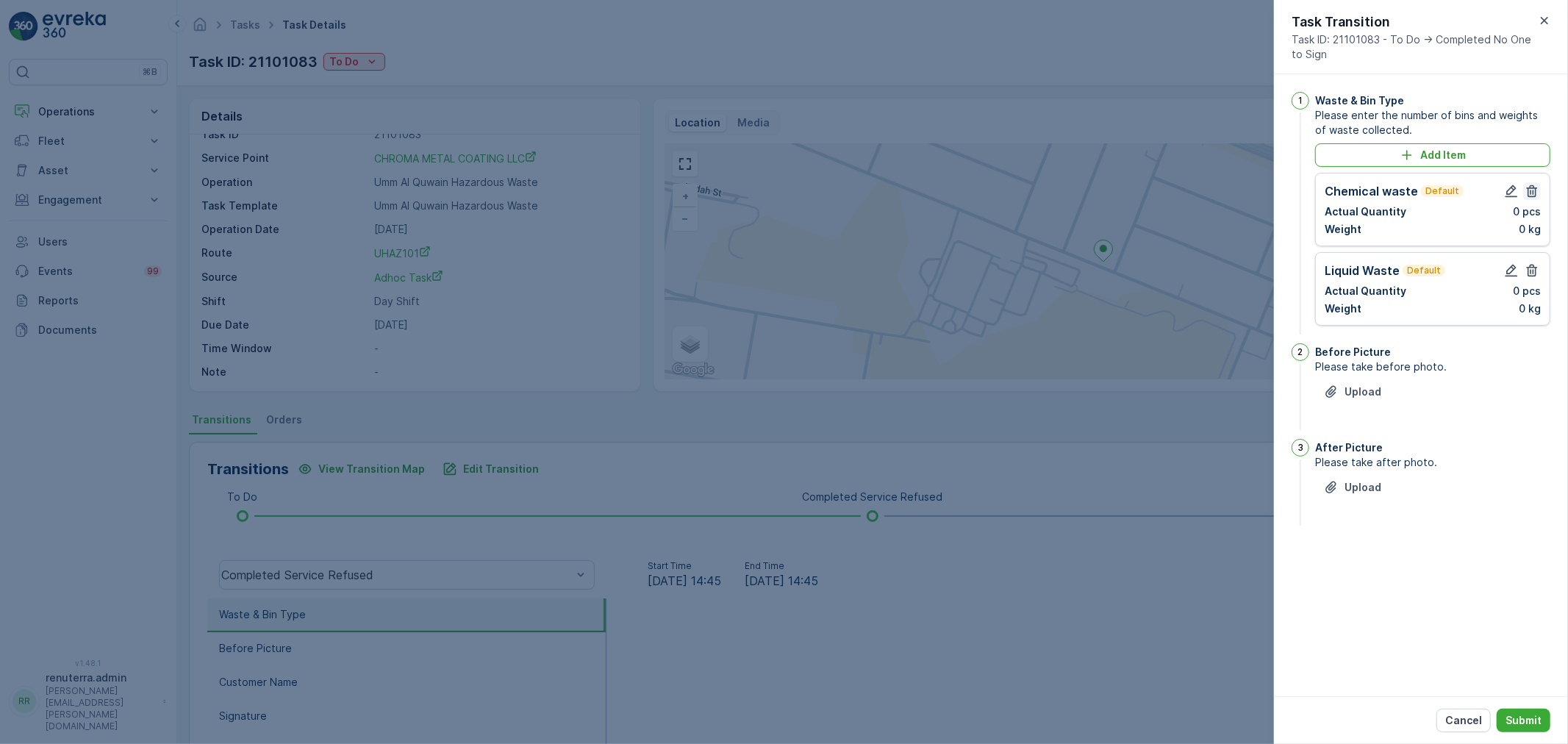
click at [1531, 192] on icon "button" at bounding box center [1532, 191] width 11 height 12
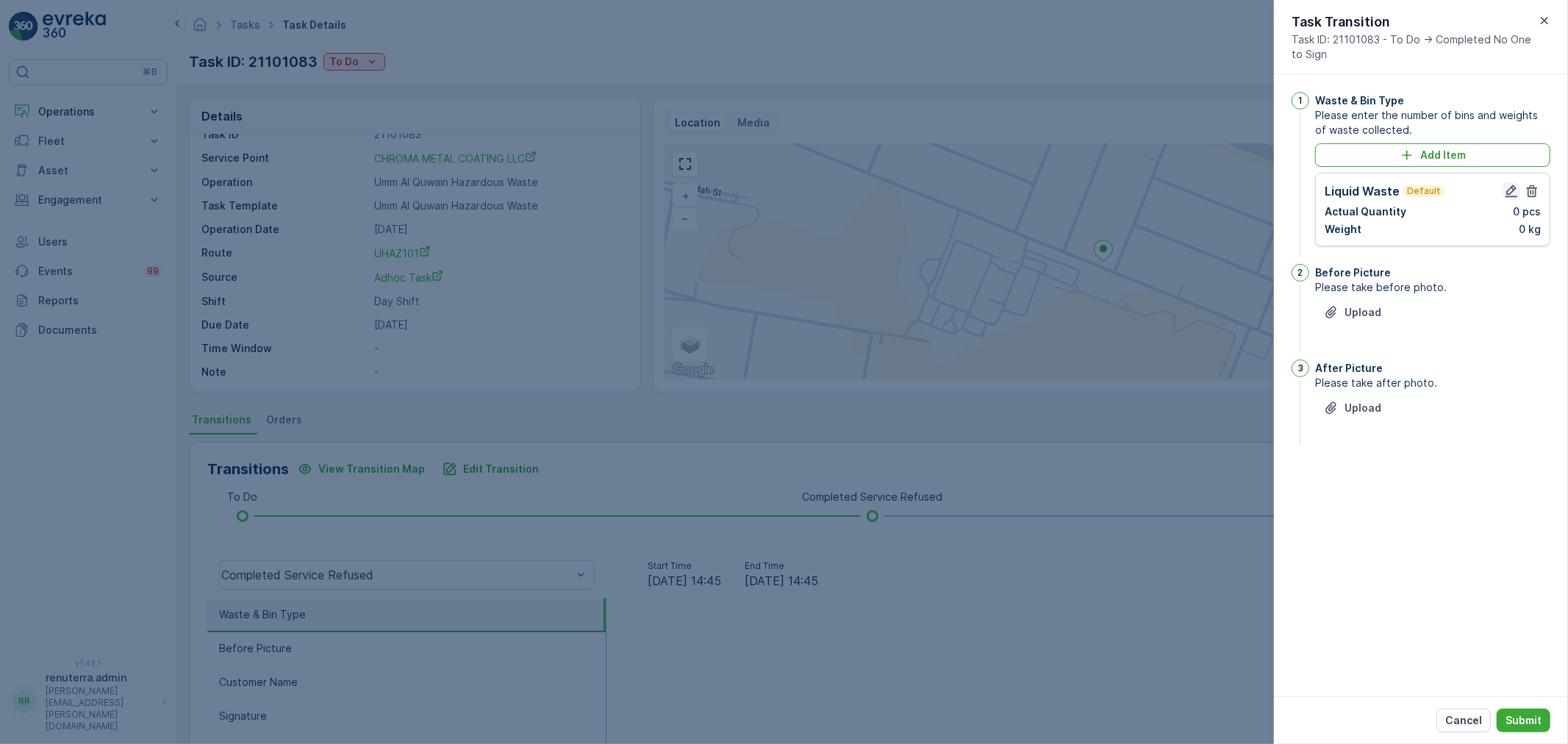
click at [1513, 194] on icon "button" at bounding box center [1511, 191] width 14 height 14
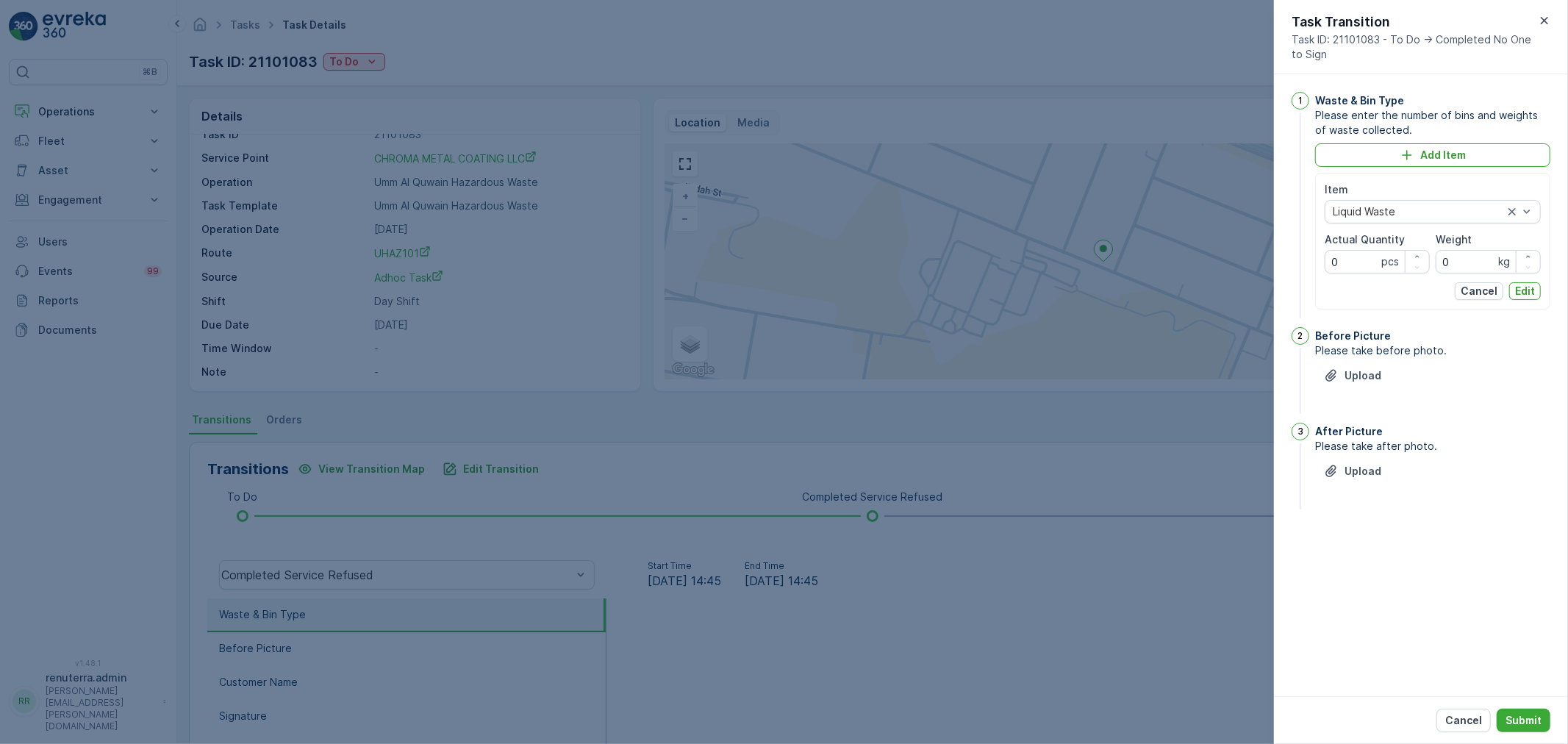
click at [1351, 254] on Quantity "0" at bounding box center [1377, 261] width 105 height 24
type Quantity "1"
drag, startPoint x: 1480, startPoint y: 266, endPoint x: 1457, endPoint y: 261, distance: 23.5
click at [1457, 261] on input "0" at bounding box center [1489, 261] width 105 height 24
type input "12090"
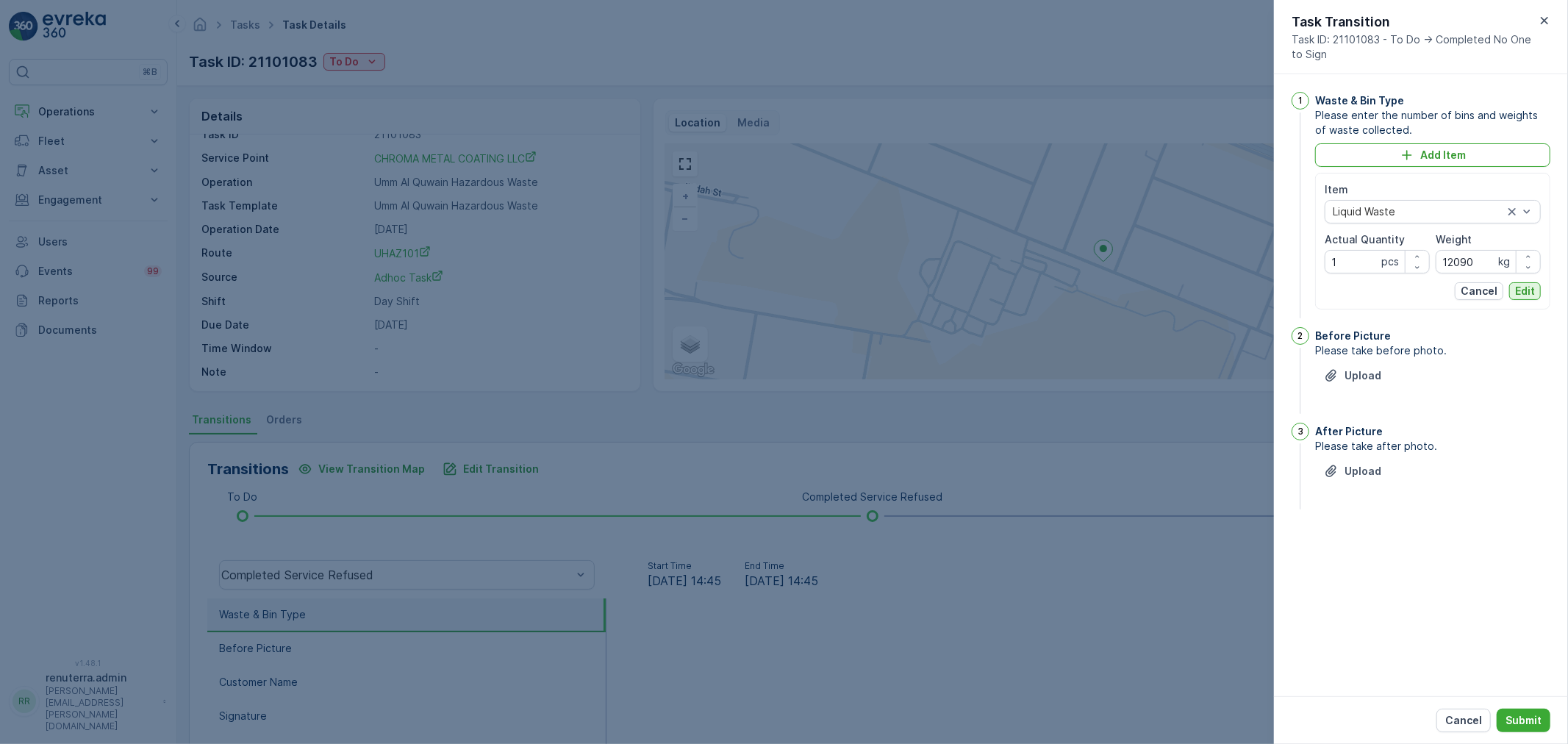
click at [1529, 285] on p "Edit" at bounding box center [1525, 290] width 20 height 14
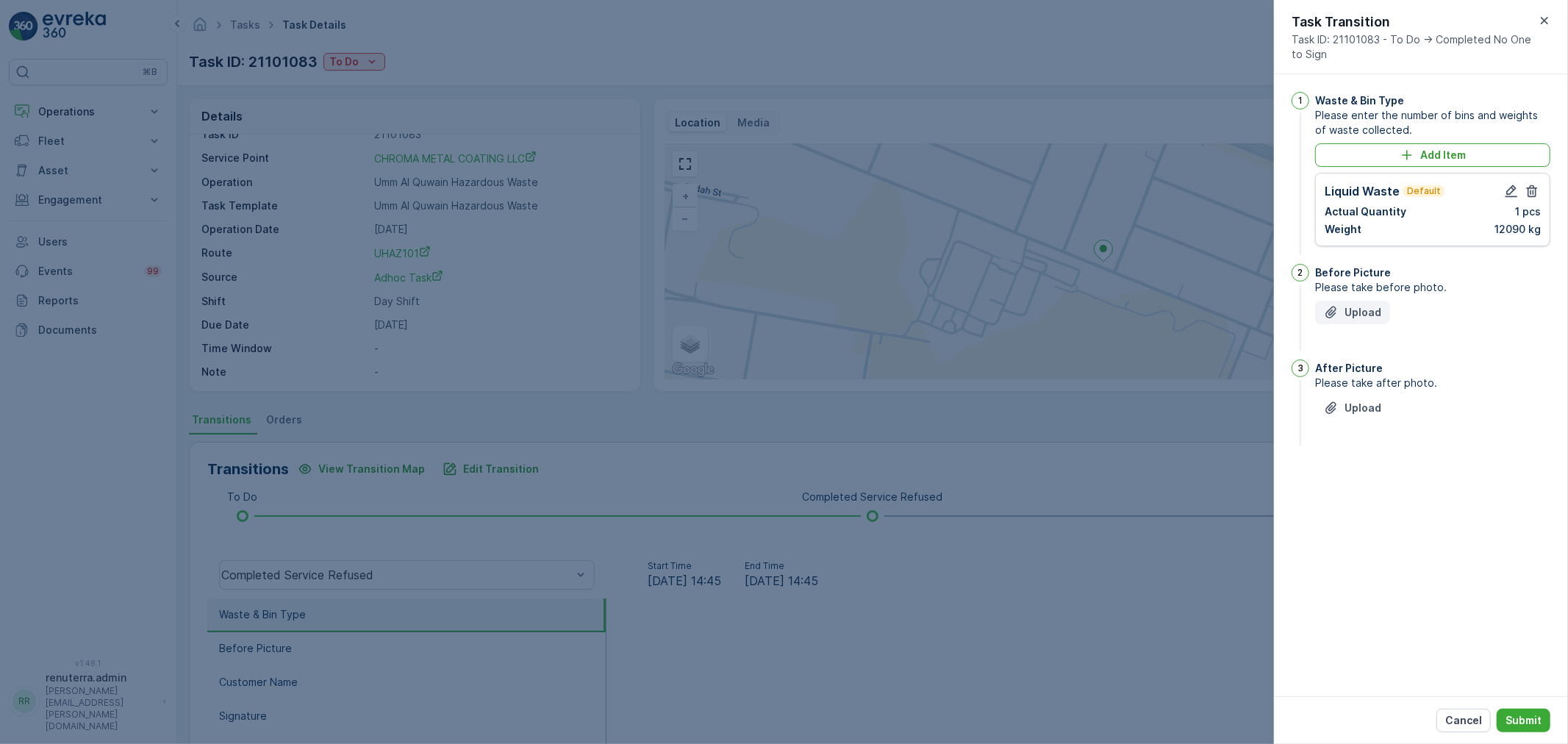
click at [1321, 314] on button "Upload" at bounding box center [1353, 312] width 75 height 24
click at [1336, 485] on icon "Upload File" at bounding box center [1331, 481] width 14 height 14
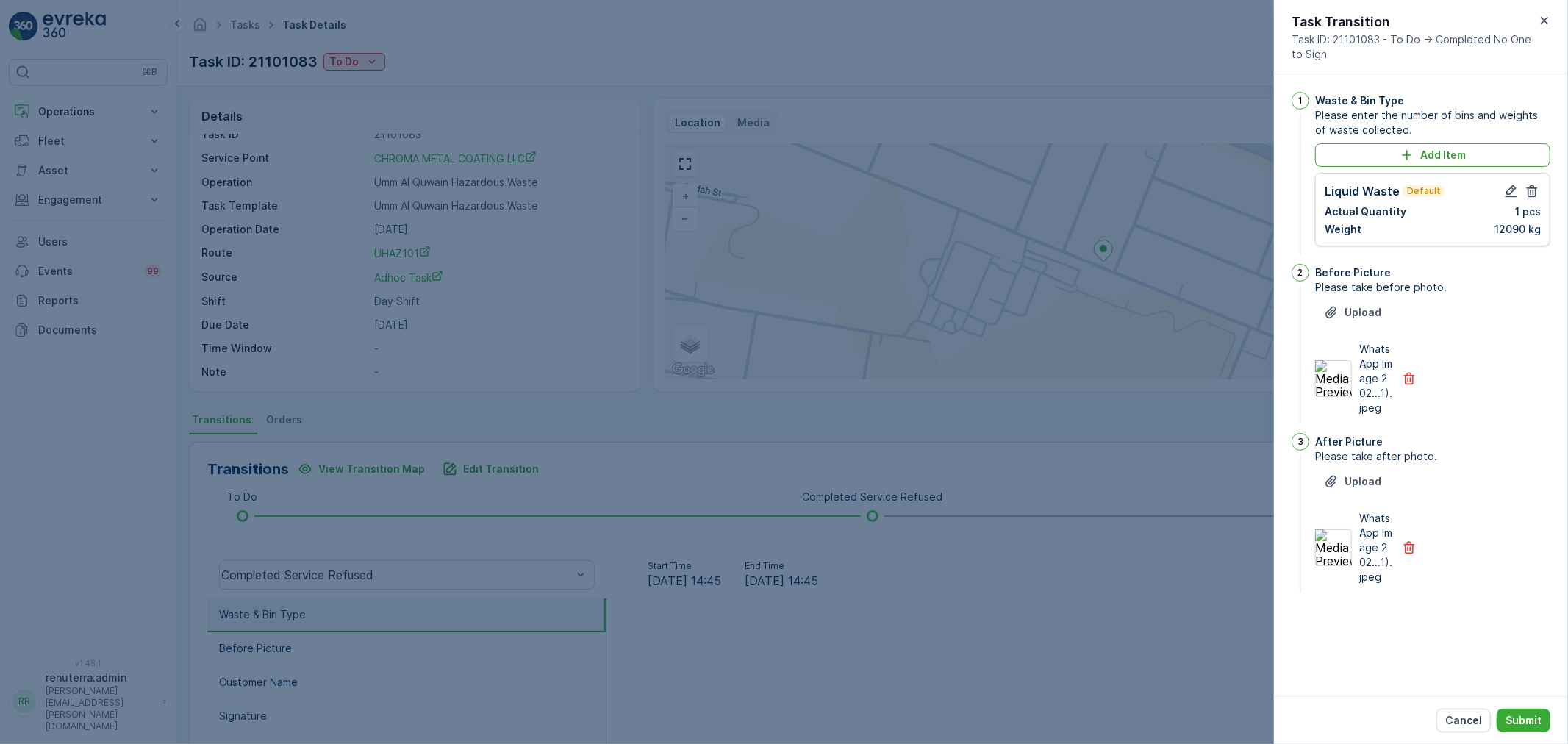
click at [1168, 578] on div at bounding box center [784, 372] width 1568 height 744
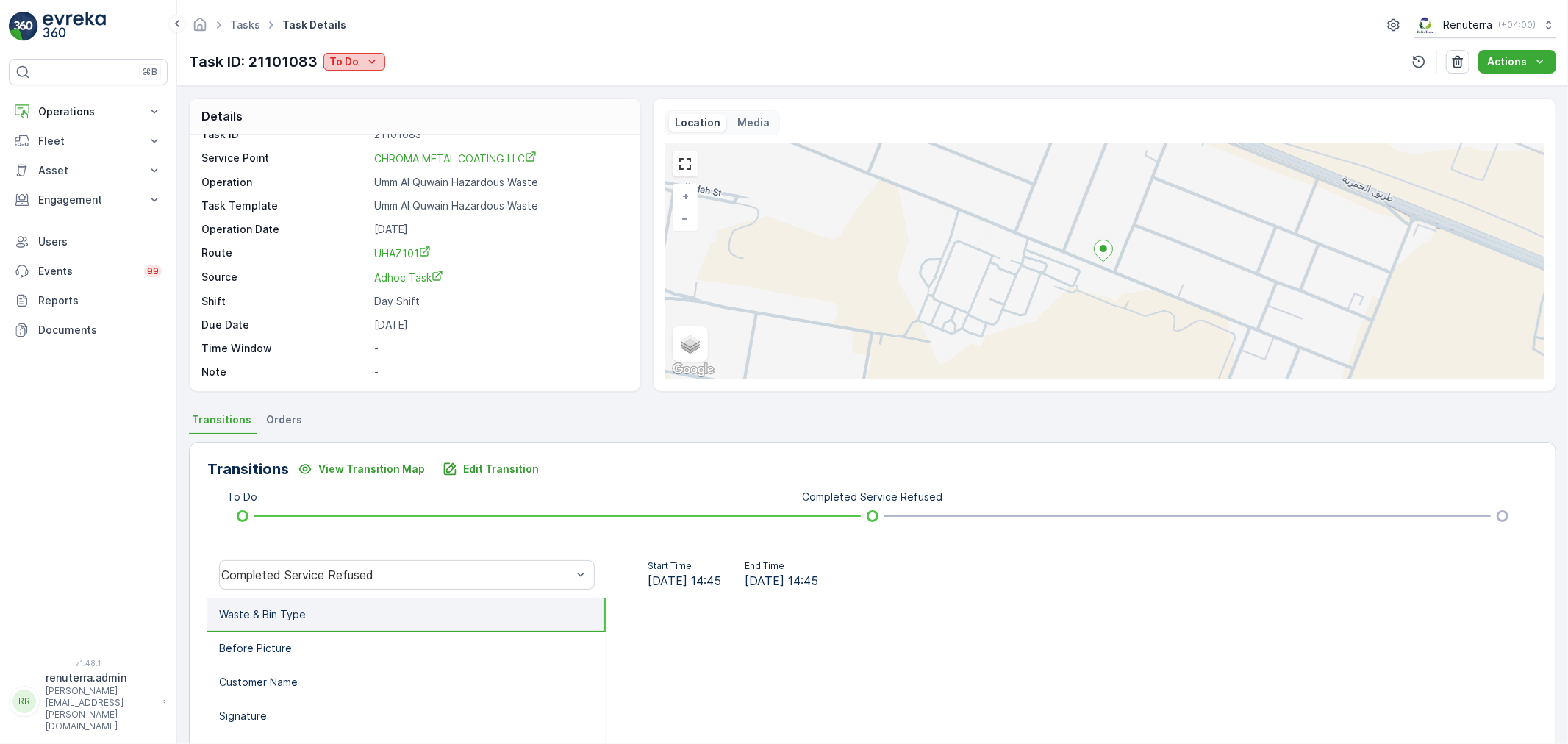
click at [329, 63] on p "To Do" at bounding box center [344, 61] width 30 height 14
click at [253, 32] on ul "Tasks" at bounding box center [253, 25] width 52 height 21
click at [247, 27] on link "Tasks" at bounding box center [246, 24] width 31 height 12
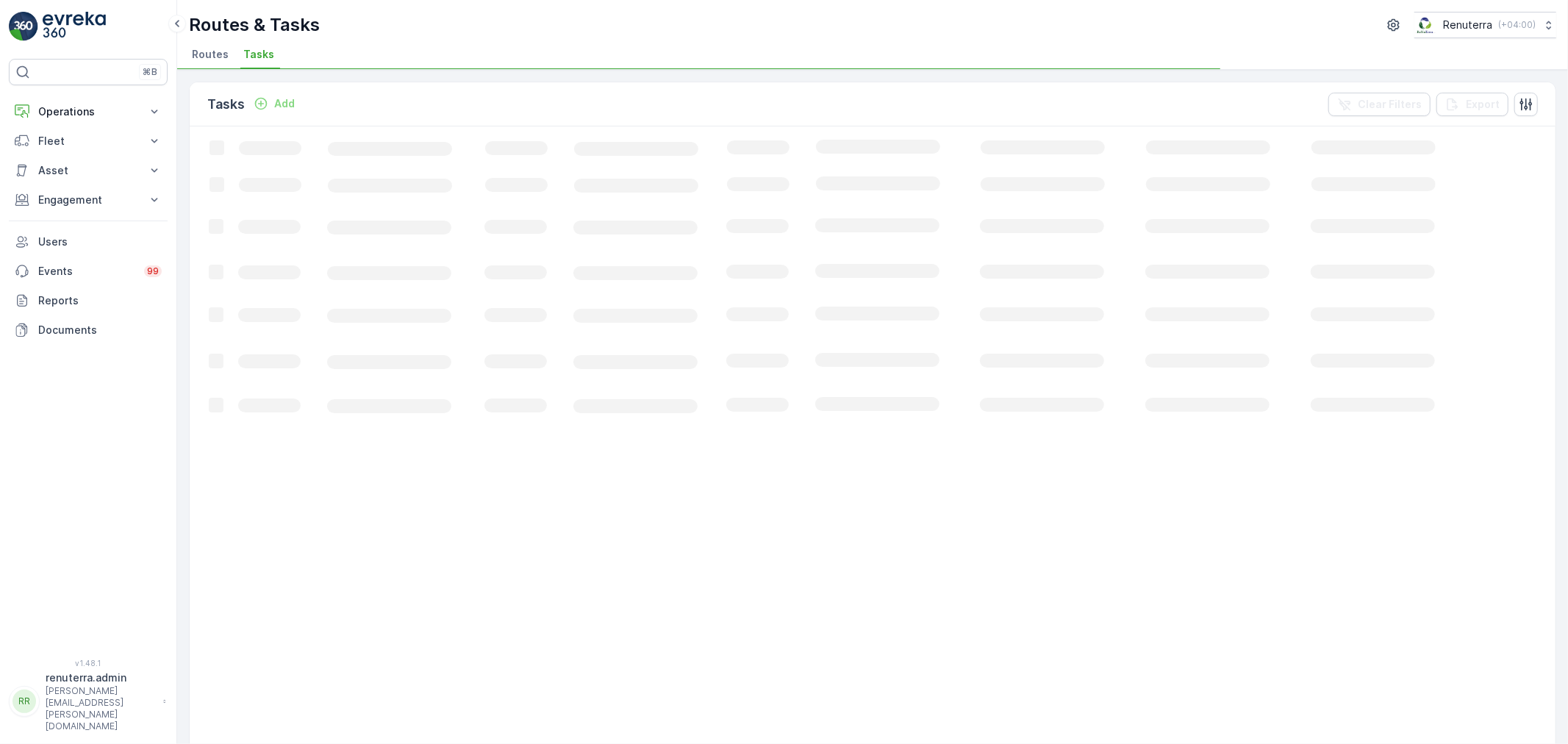
click at [229, 46] on li "Routes" at bounding box center [212, 56] width 46 height 25
click at [227, 49] on li "Routes" at bounding box center [212, 56] width 46 height 25
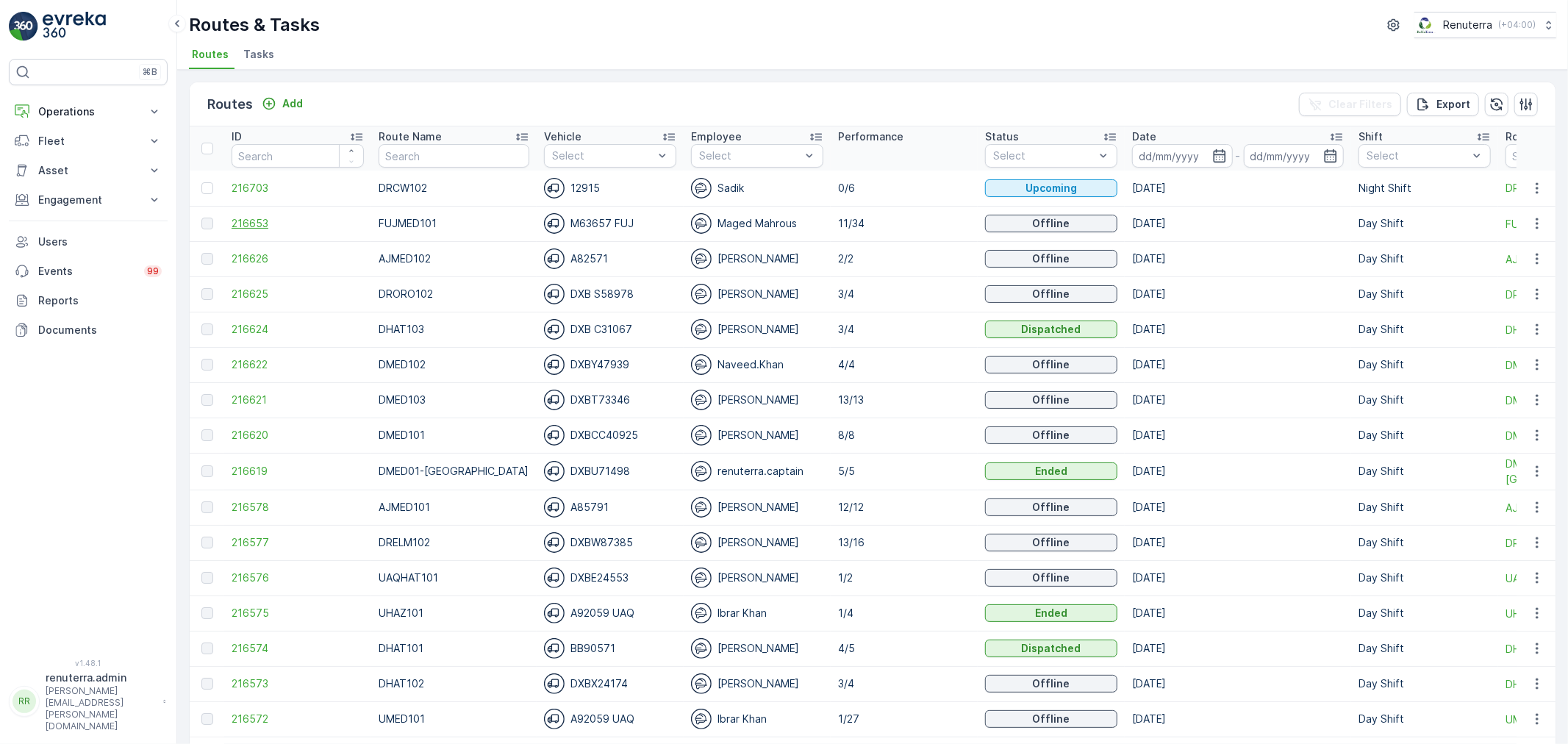
click at [246, 216] on span "216653" at bounding box center [298, 223] width 133 height 14
click at [238, 319] on td "216624" at bounding box center [297, 329] width 147 height 35
click at [250, 324] on span "216624" at bounding box center [298, 329] width 133 height 14
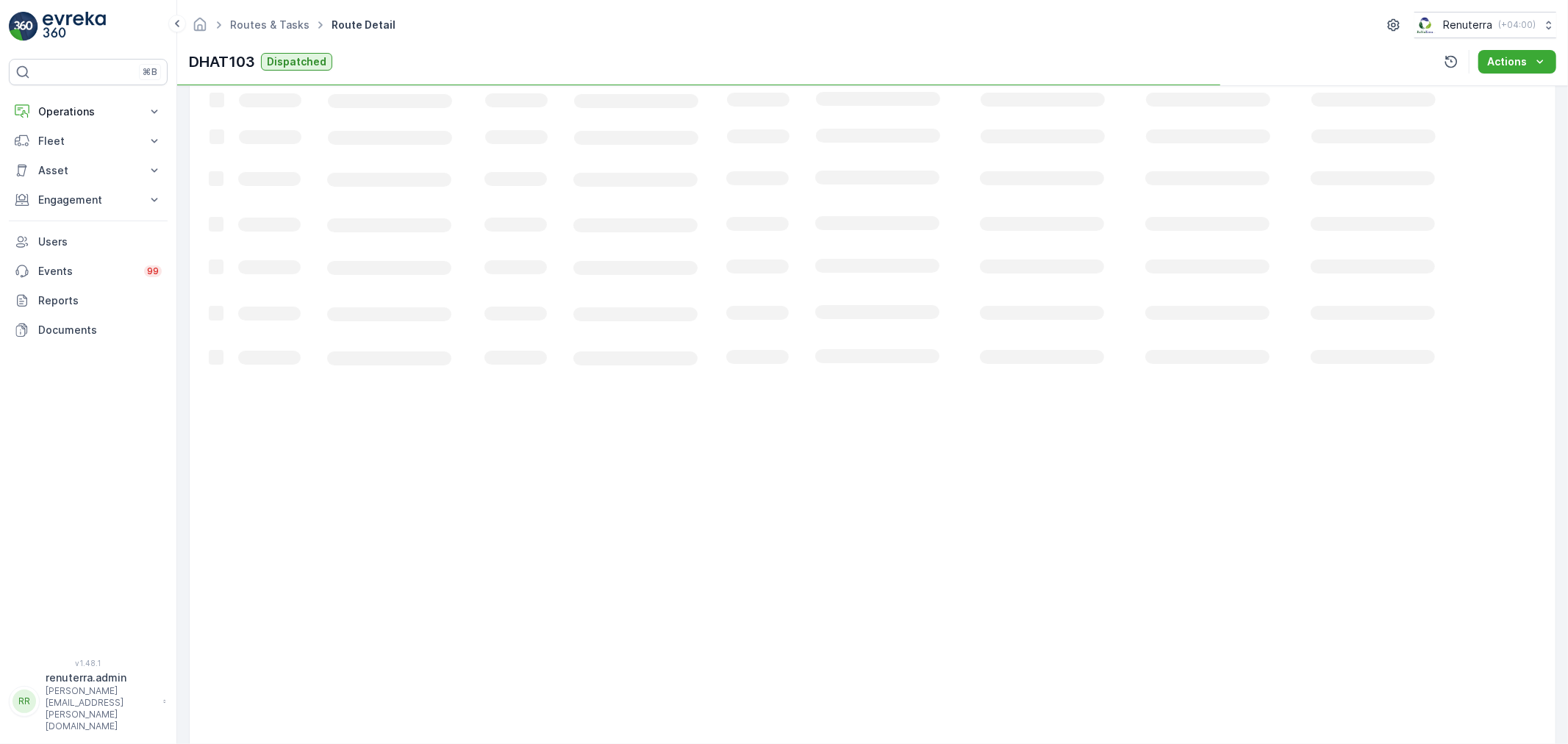
scroll to position [14, 0]
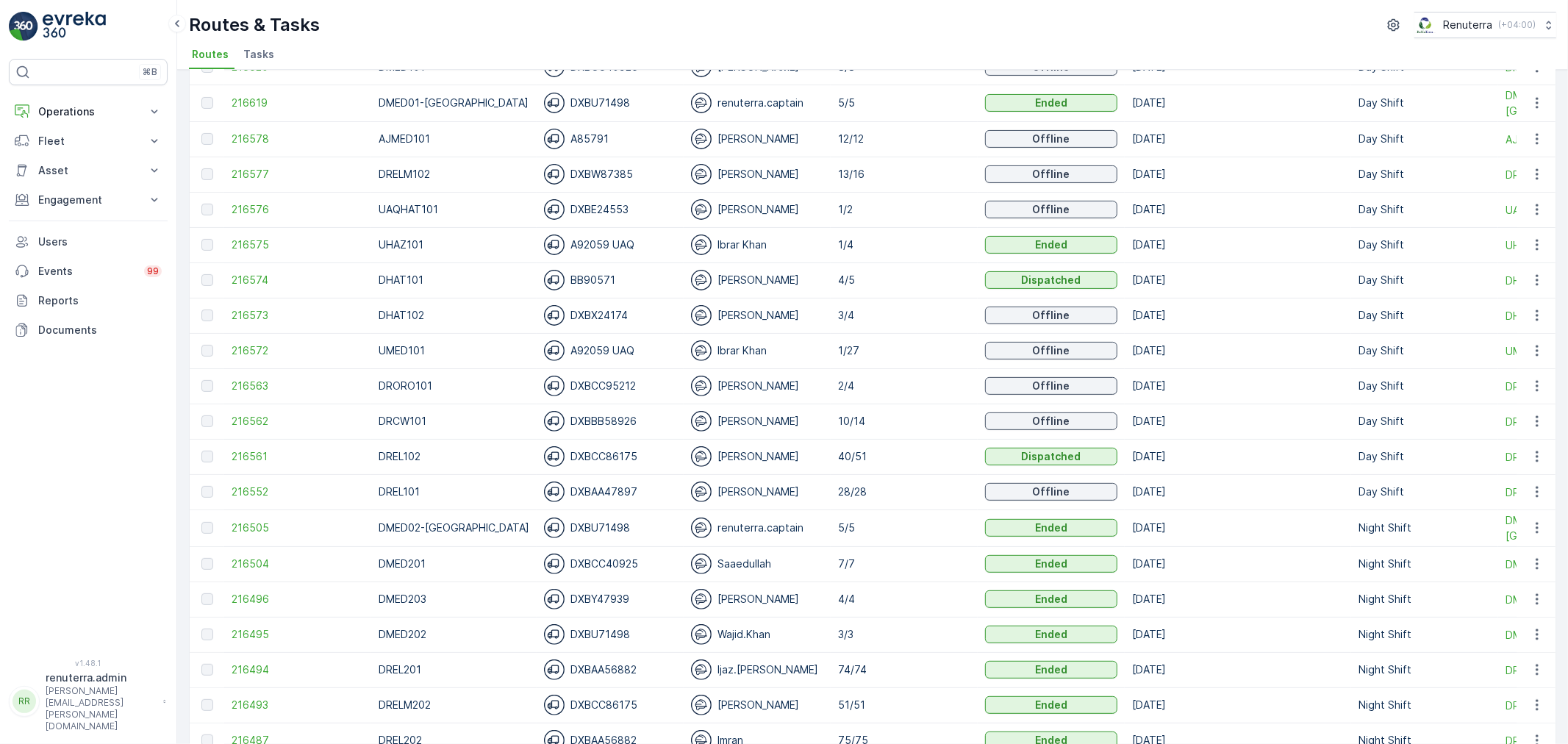
scroll to position [408, 0]
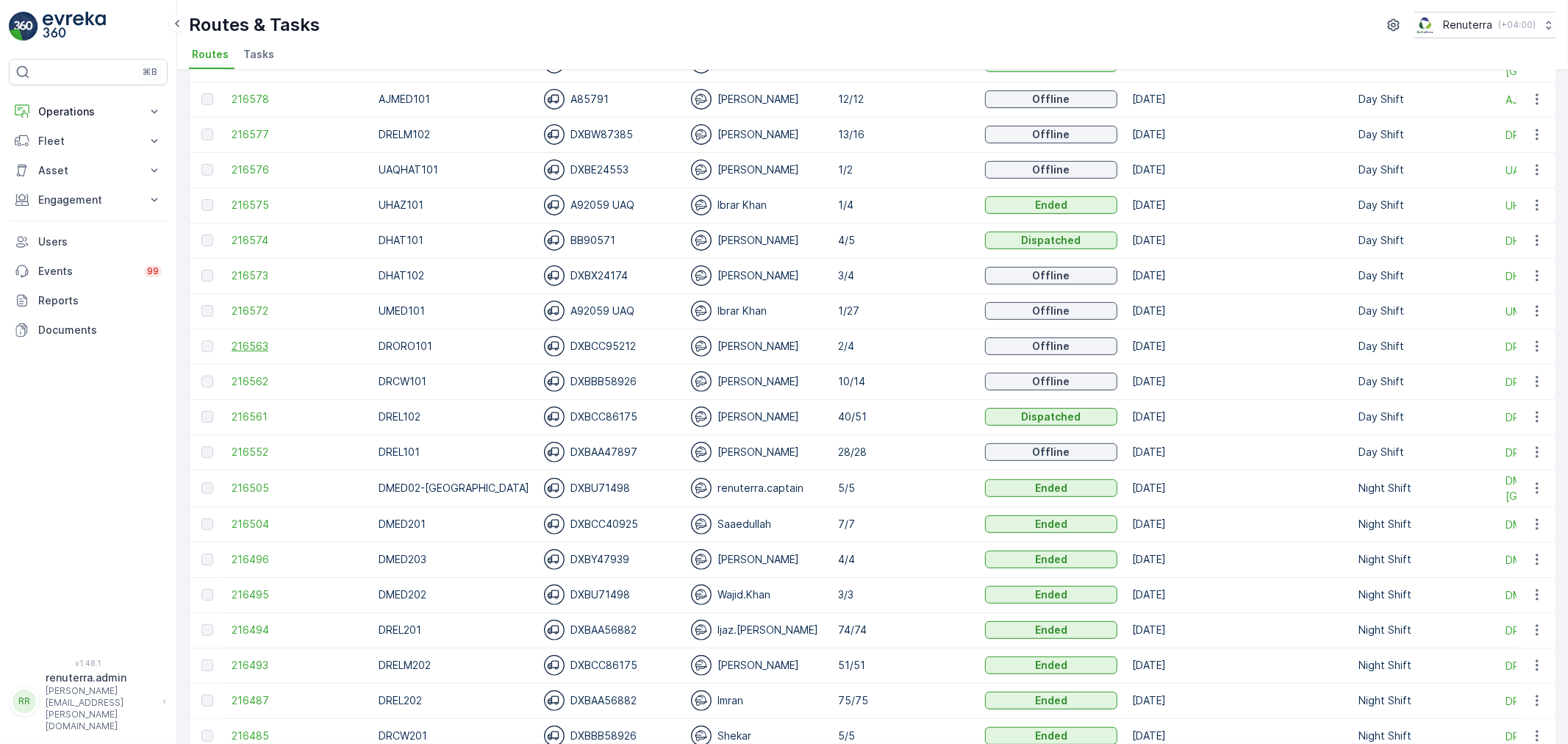
click at [272, 338] on span "216563" at bounding box center [298, 345] width 133 height 14
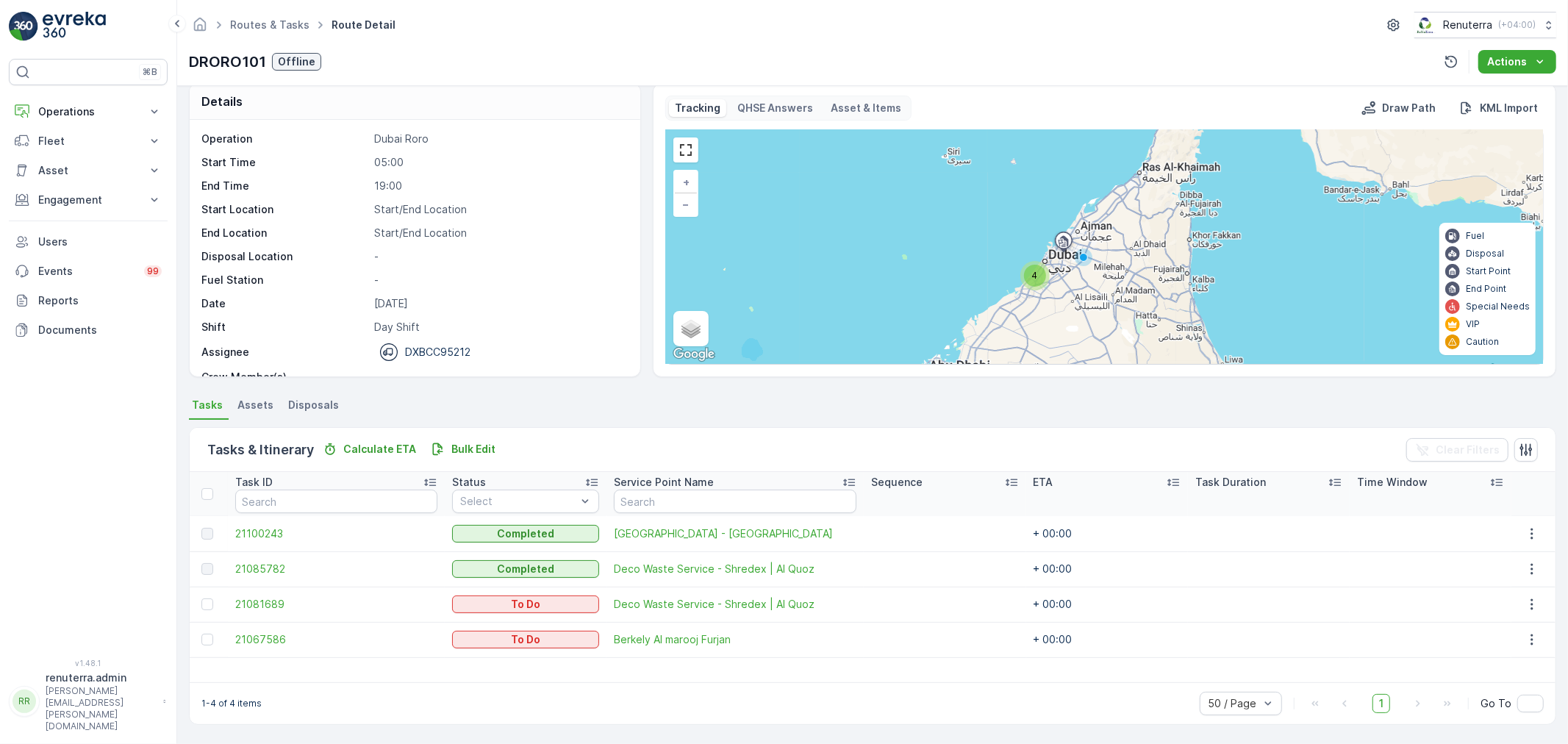
scroll to position [13, 0]
click at [259, 532] on span "21100243" at bounding box center [336, 534] width 202 height 14
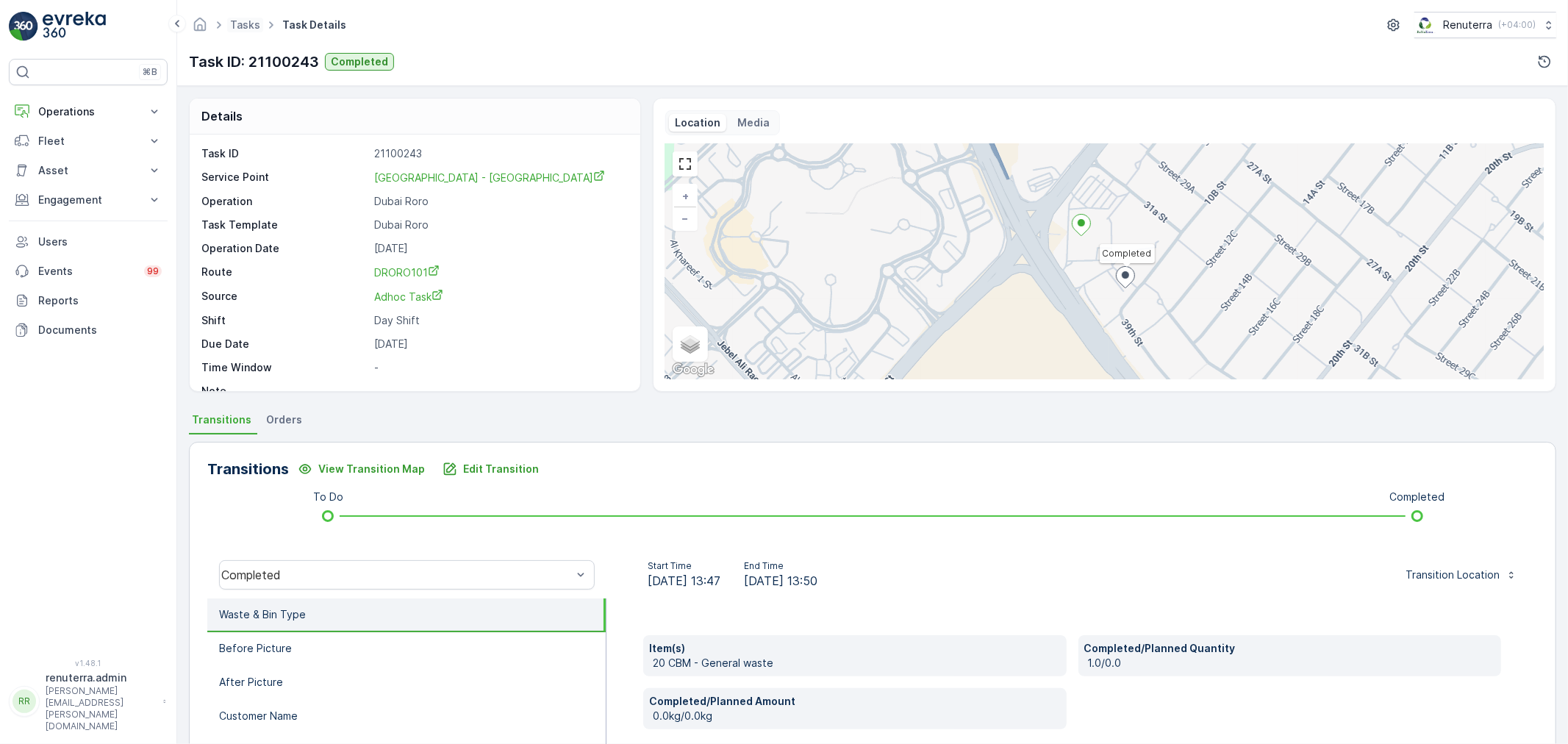
click at [237, 31] on span "Tasks" at bounding box center [245, 24] width 36 height 14
click at [236, 20] on link "Tasks" at bounding box center [246, 24] width 31 height 12
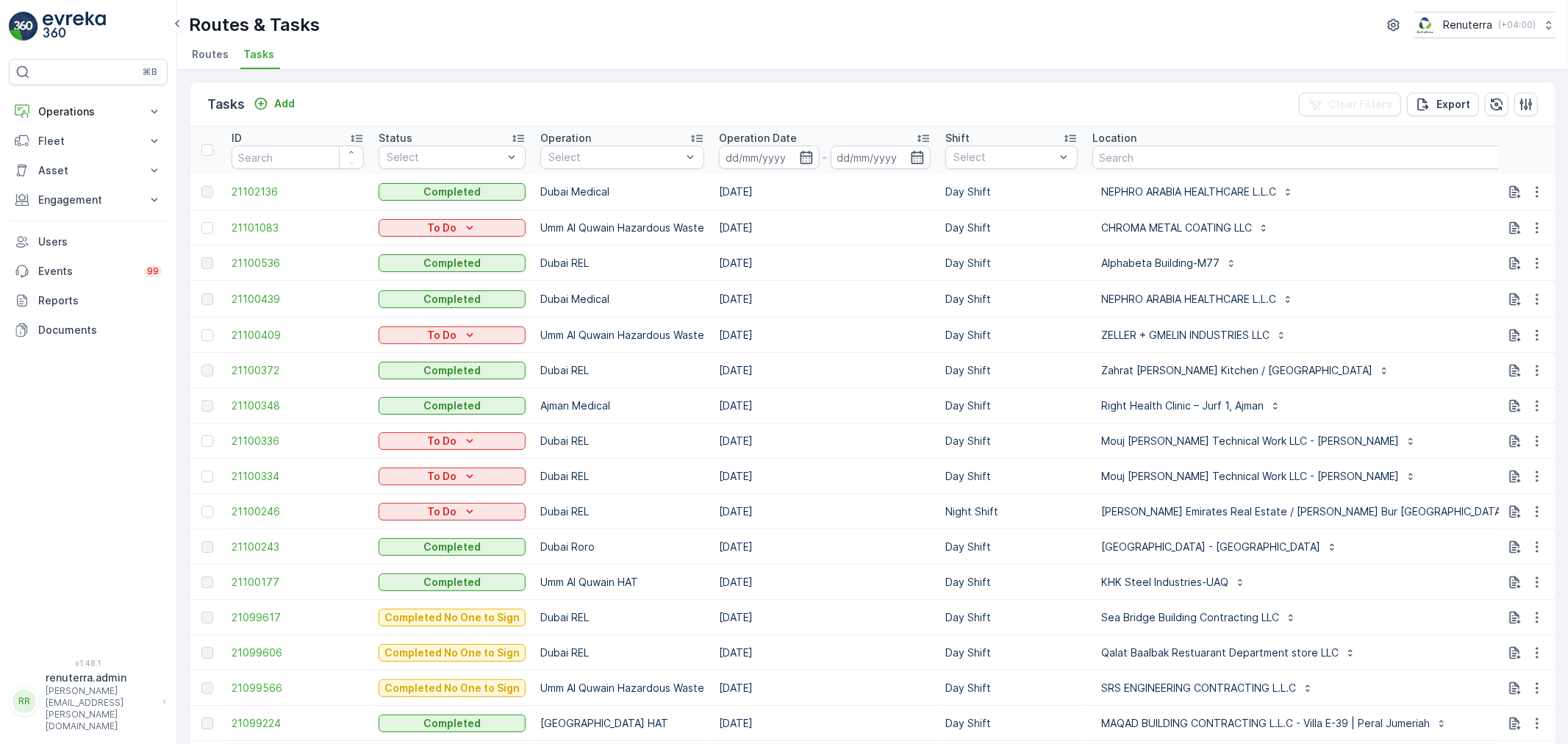
click at [224, 56] on span "Routes" at bounding box center [210, 54] width 37 height 14
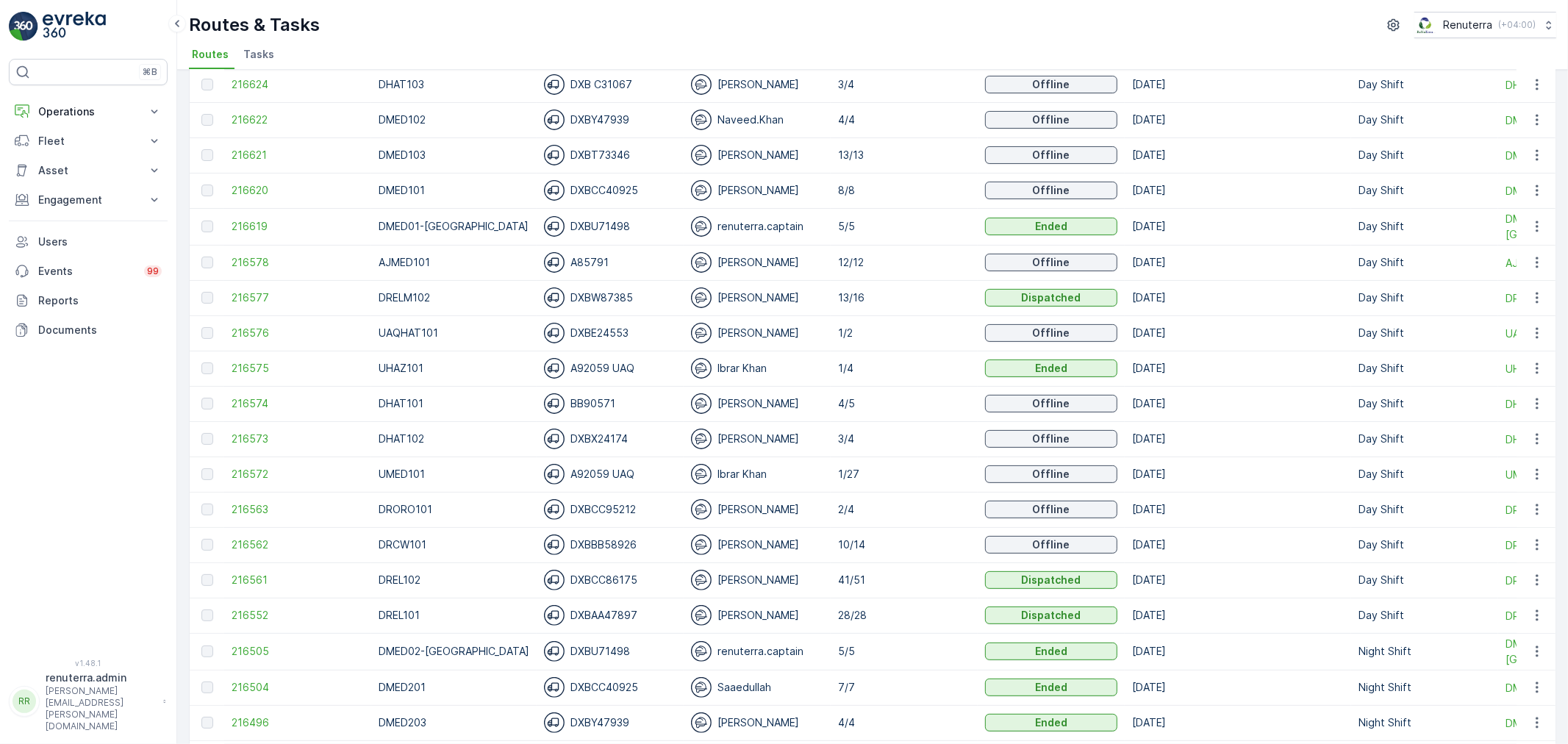
scroll to position [326, 0]
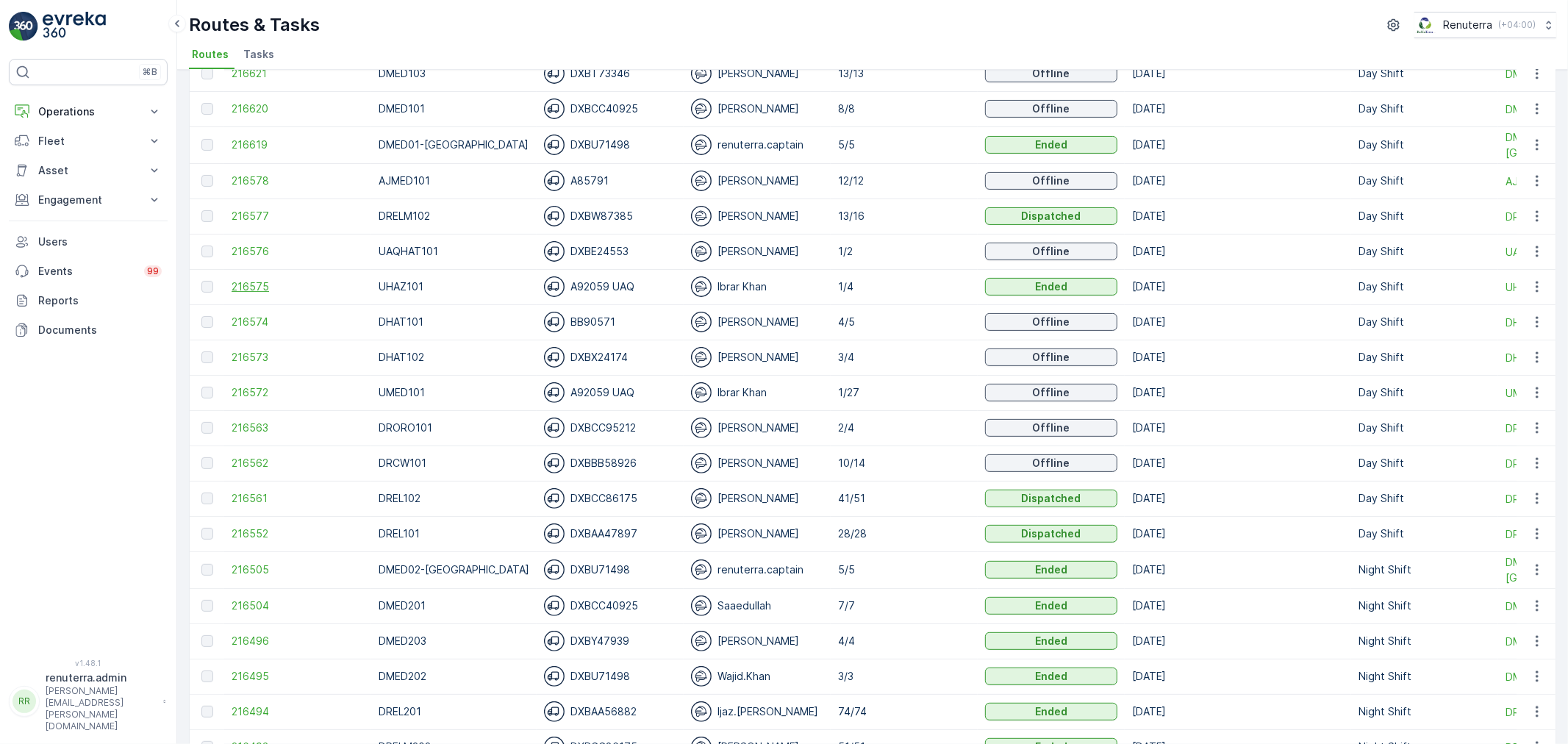
click at [246, 279] on span "216575" at bounding box center [298, 286] width 133 height 14
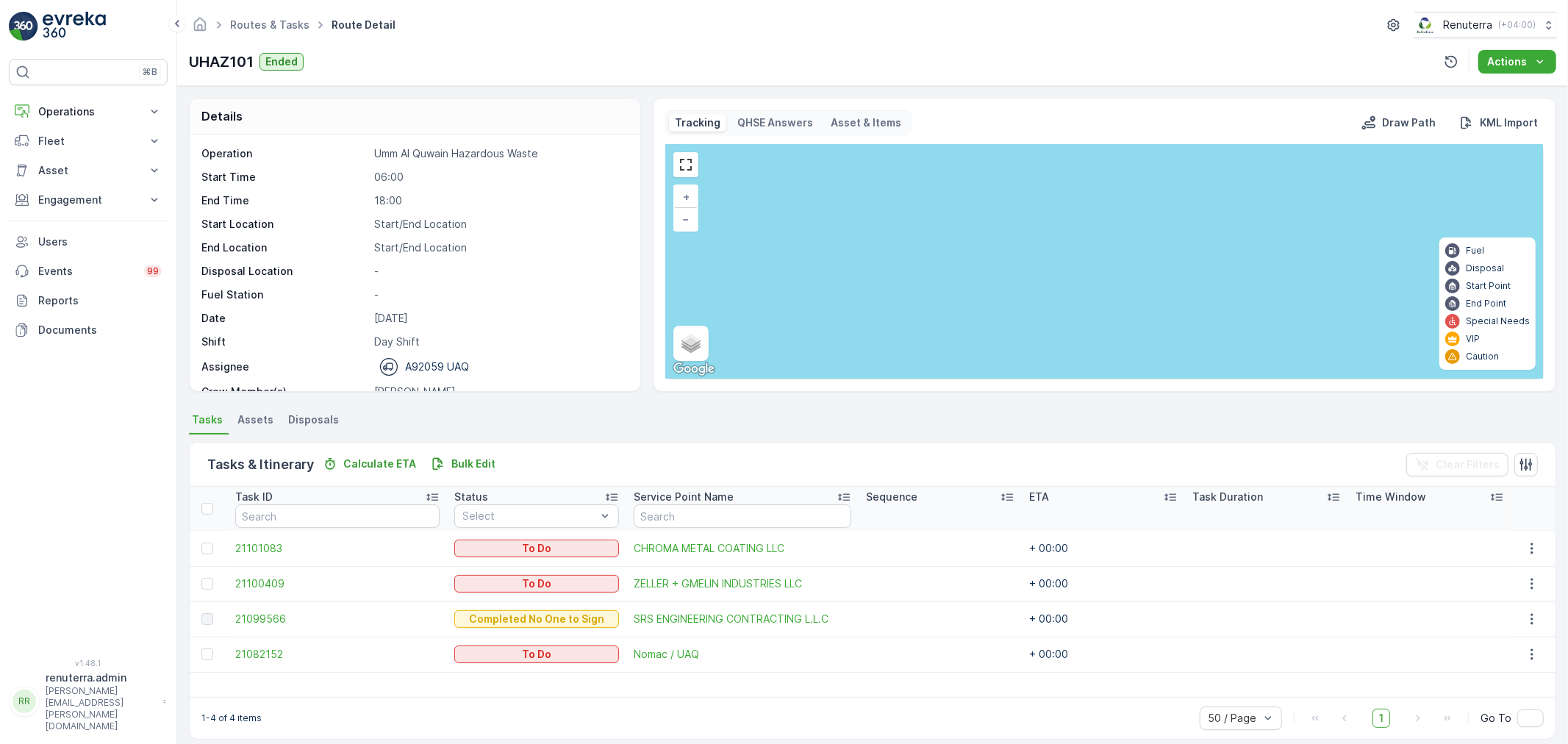
click at [234, 556] on td "21101083" at bounding box center [337, 548] width 218 height 35
click at [238, 551] on span "21101083" at bounding box center [336, 548] width 204 height 14
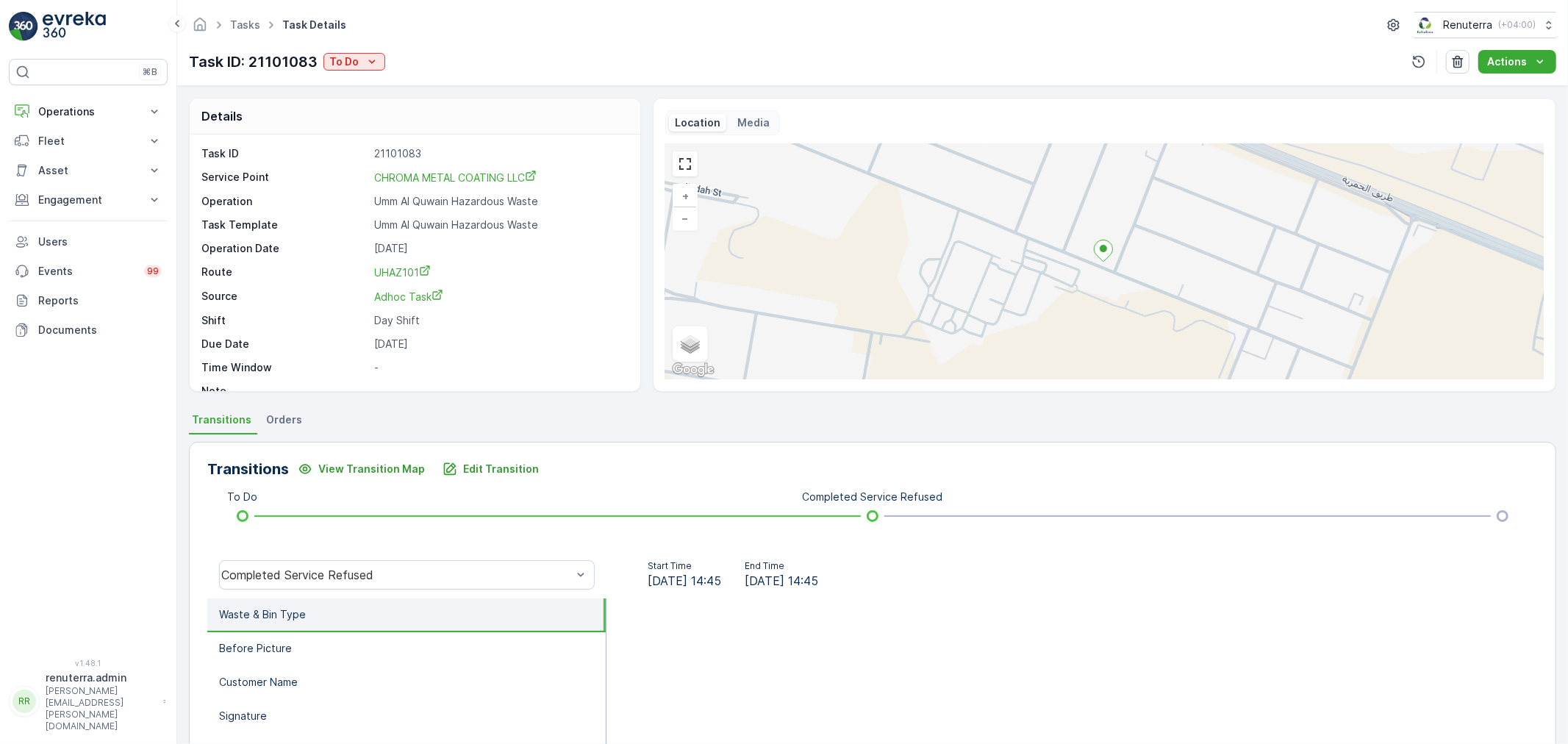
click at [346, 72] on div "Task ID: 21101083 To Do" at bounding box center [287, 62] width 196 height 22
drag, startPoint x: 360, startPoint y: 64, endPoint x: 369, endPoint y: 69, distance: 10.3
click at [363, 63] on div "To Do" at bounding box center [355, 61] width 50 height 14
click at [375, 85] on span "Completed" at bounding box center [360, 83] width 55 height 14
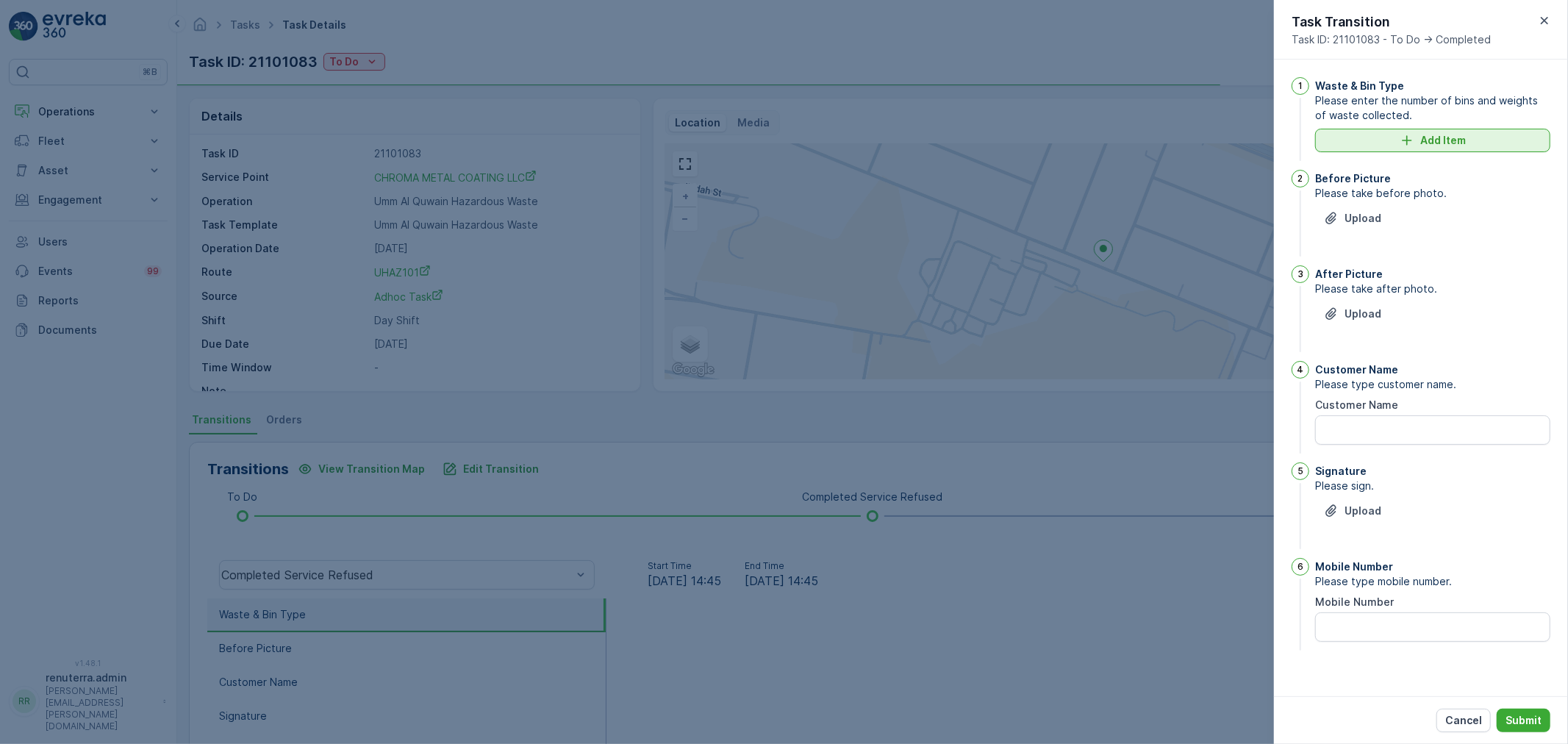
click at [1370, 152] on div "Waste & Bin Type Please enter the number of bins and weights of waste collected…" at bounding box center [1433, 120] width 235 height 87
click at [1370, 147] on div "Add Item" at bounding box center [1432, 140] width 217 height 14
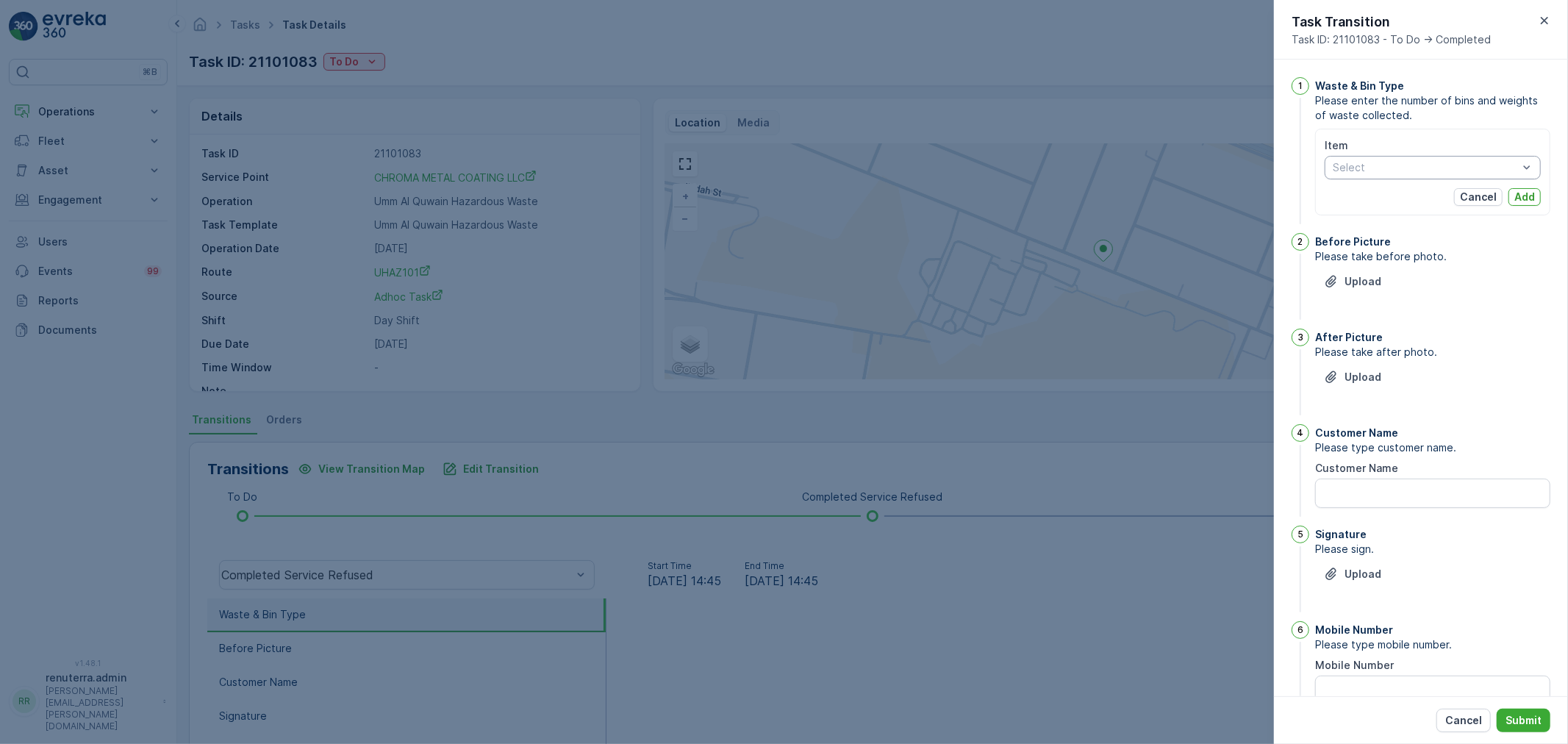
click at [1365, 174] on div "Select" at bounding box center [1432, 167] width 216 height 24
click at [1384, 248] on span "Liquid Waste" at bounding box center [1365, 246] width 63 height 11
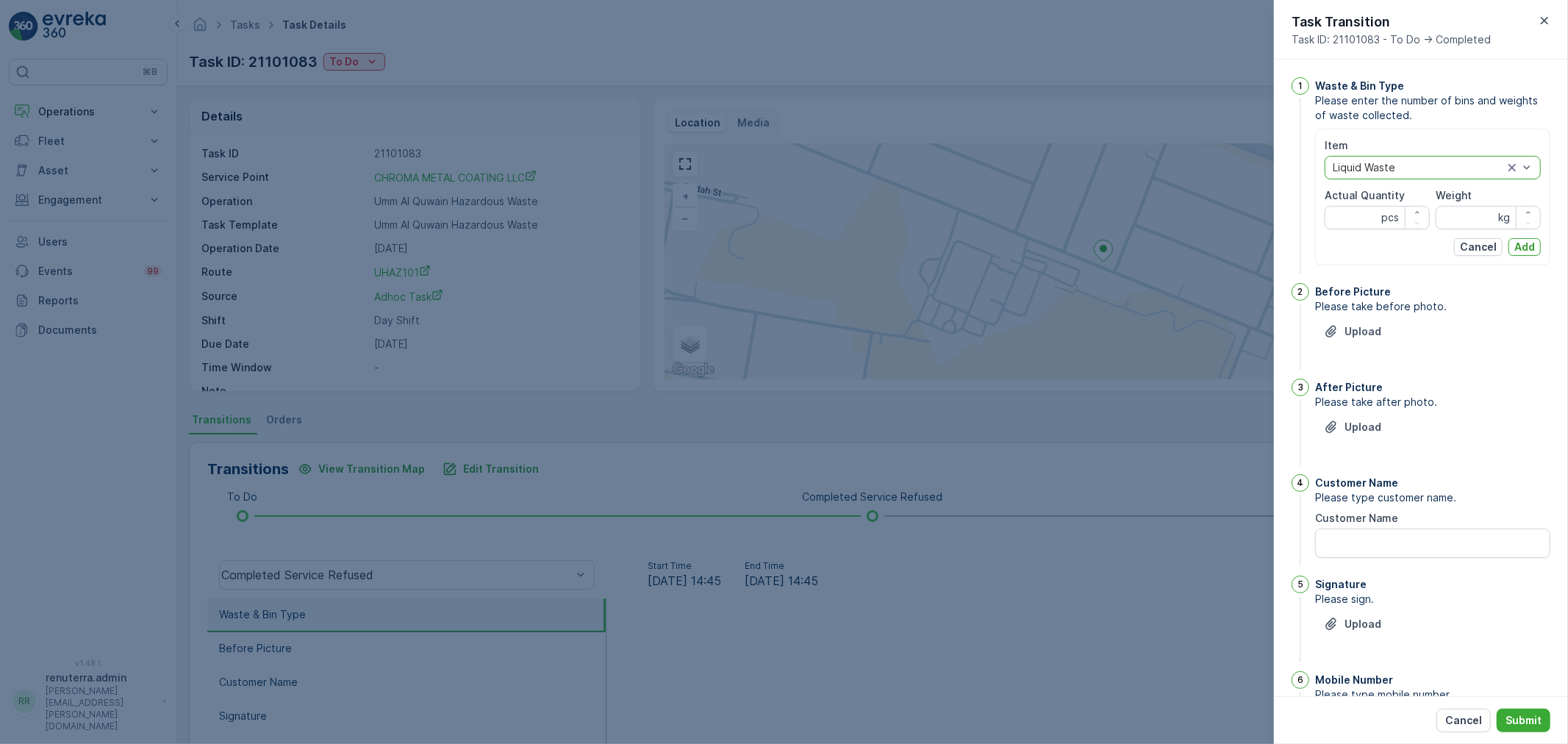
drag, startPoint x: 1383, startPoint y: 238, endPoint x: 1361, endPoint y: 213, distance: 33.3
click at [1361, 189] on label "Actual Quantity" at bounding box center [1364, 195] width 80 height 12
click at [1361, 206] on Quantity "Actual Quantity" at bounding box center [1377, 217] width 105 height 24
click at [1361, 214] on Quantity "Actual Quantity" at bounding box center [1377, 217] width 105 height 24
type Quantity "1"
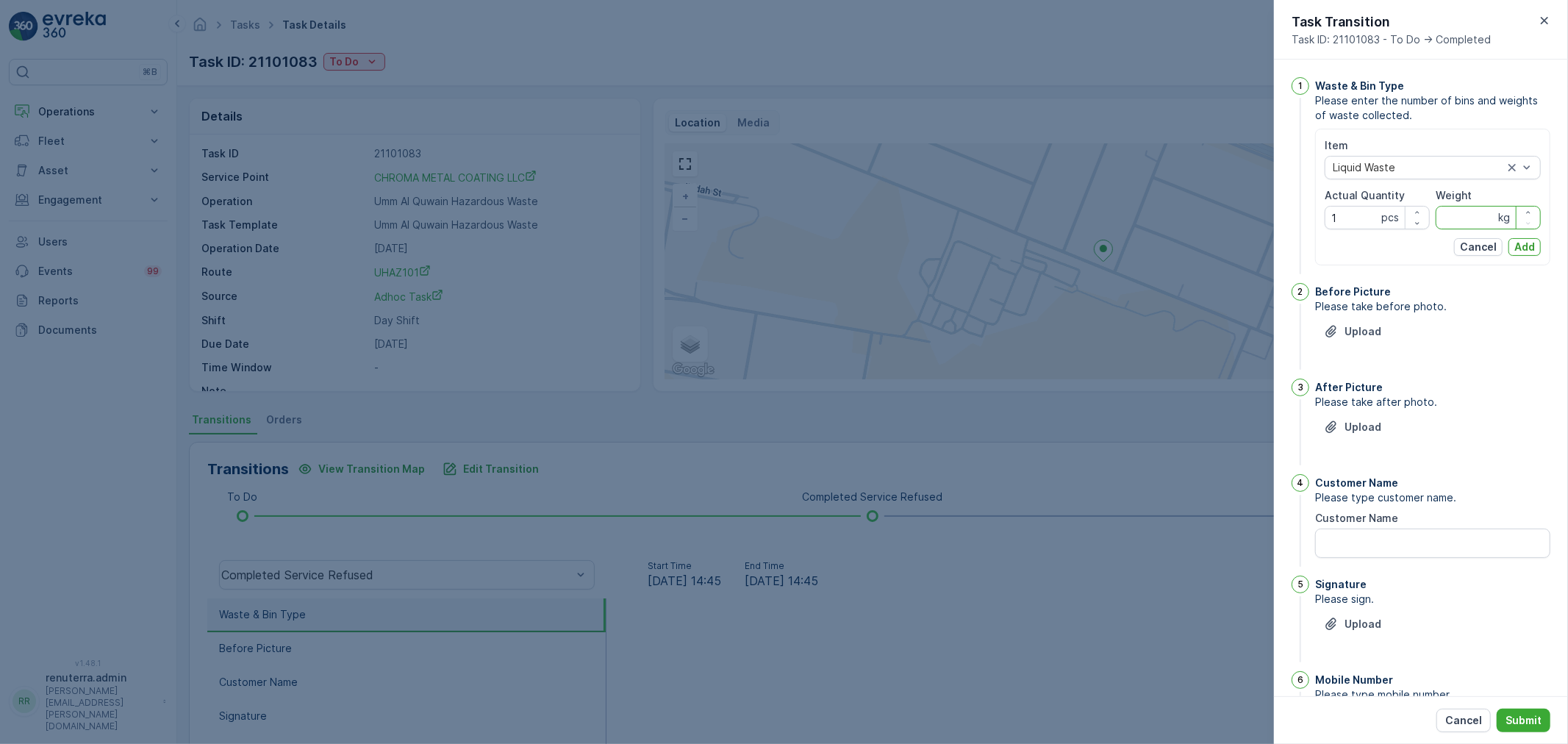
click at [1456, 223] on input "Weight" at bounding box center [1489, 217] width 105 height 24
type input "12090"
click at [1528, 246] on p "Add" at bounding box center [1525, 246] width 21 height 14
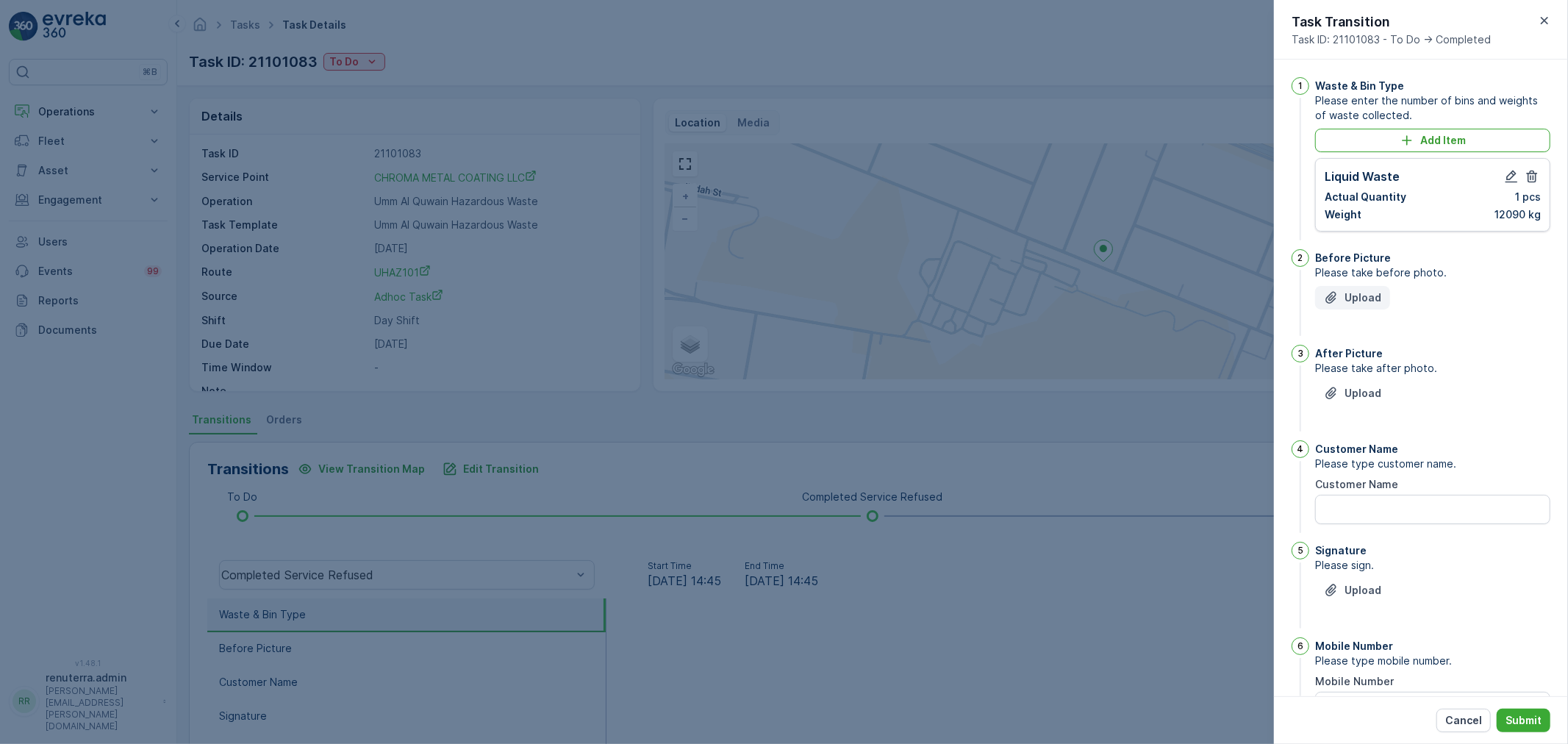
click at [1369, 296] on p "Upload" at bounding box center [1363, 297] width 37 height 14
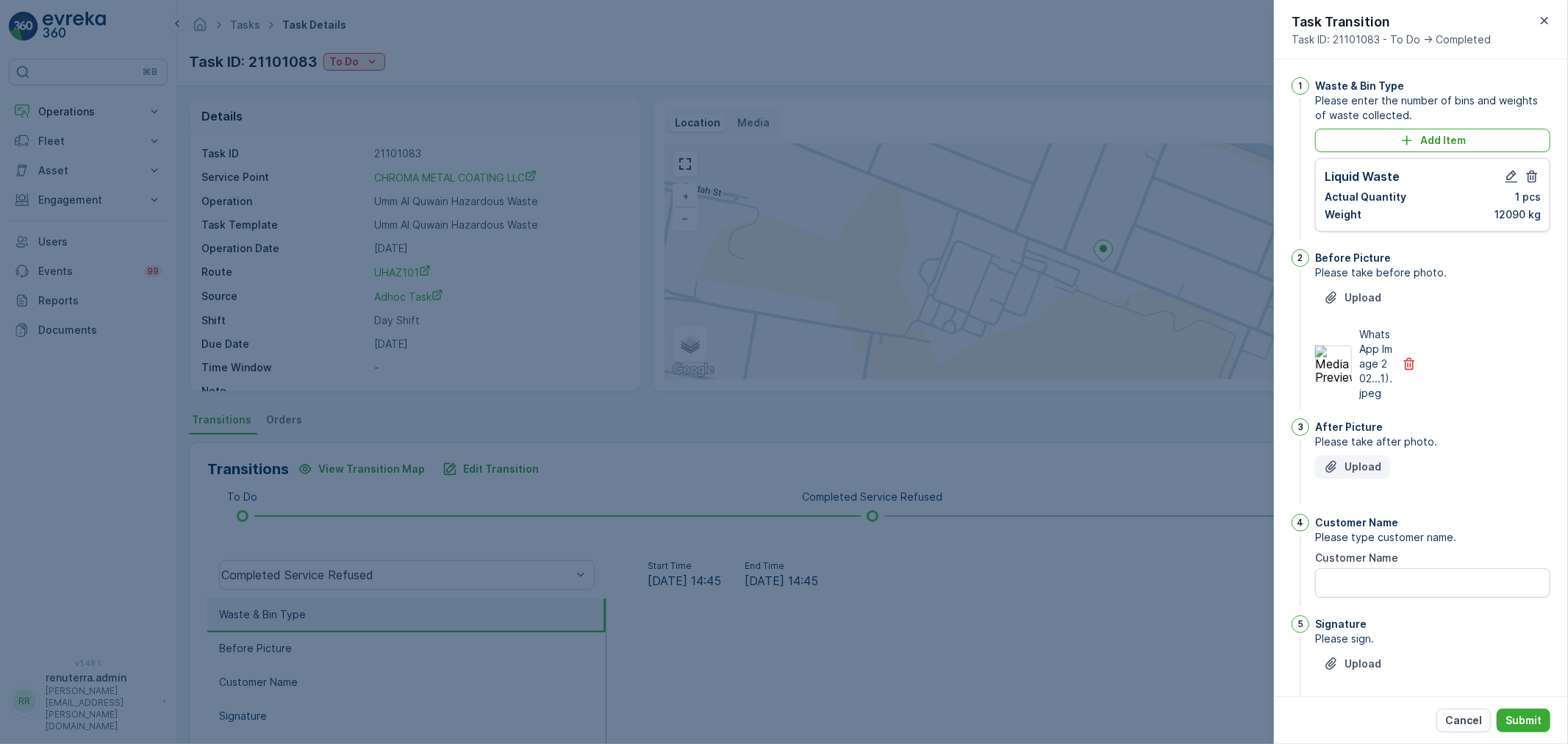
click at [1343, 479] on button "Upload" at bounding box center [1353, 467] width 75 height 24
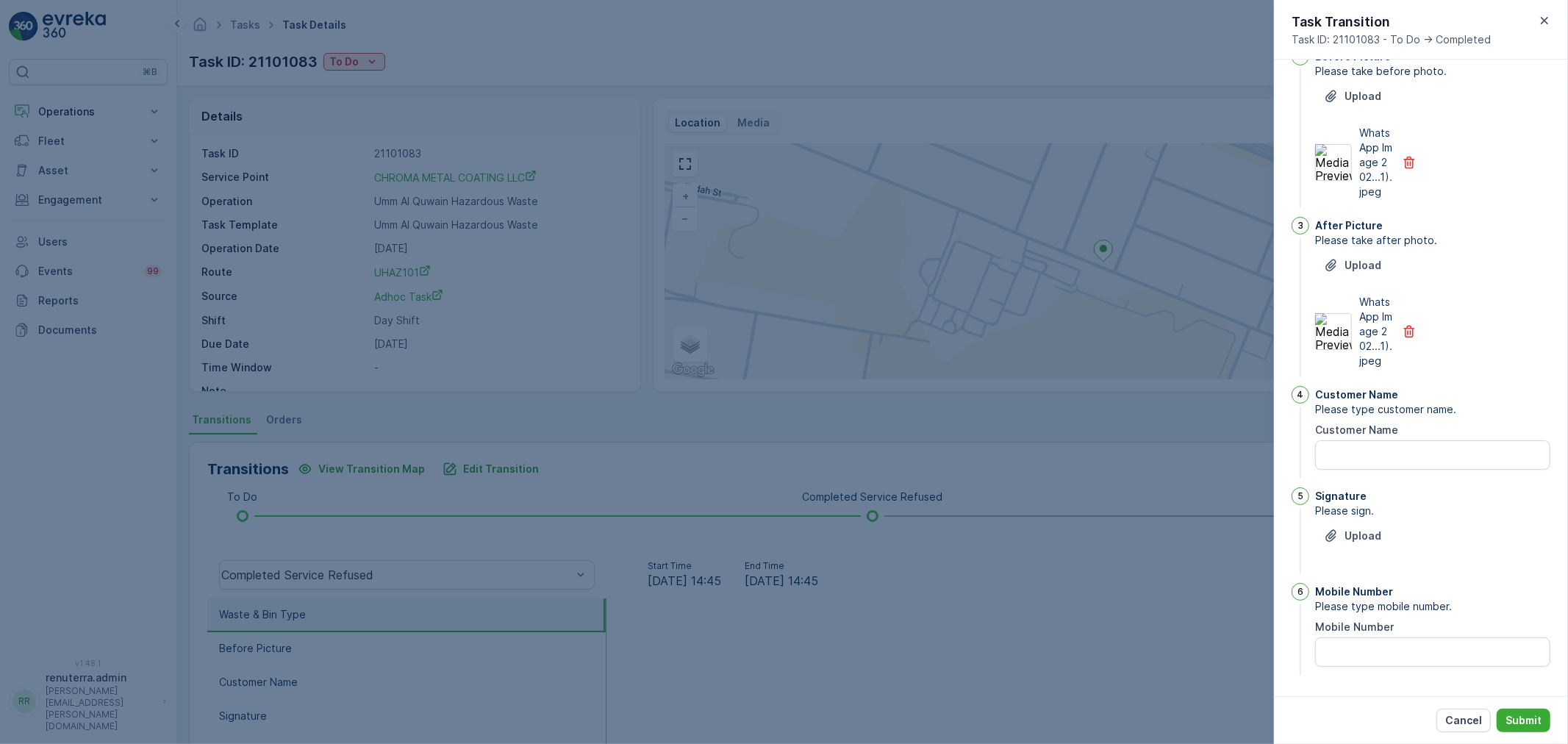
scroll to position [231, 0]
drag, startPoint x: 1361, startPoint y: 442, endPoint x: 1383, endPoint y: 466, distance: 32.6
click at [1361, 442] on Name "Customer Name" at bounding box center [1433, 454] width 235 height 30
type Name "Chroma"
click at [1375, 521] on div "Signature Please sign. Upload" at bounding box center [1433, 532] width 235 height 90
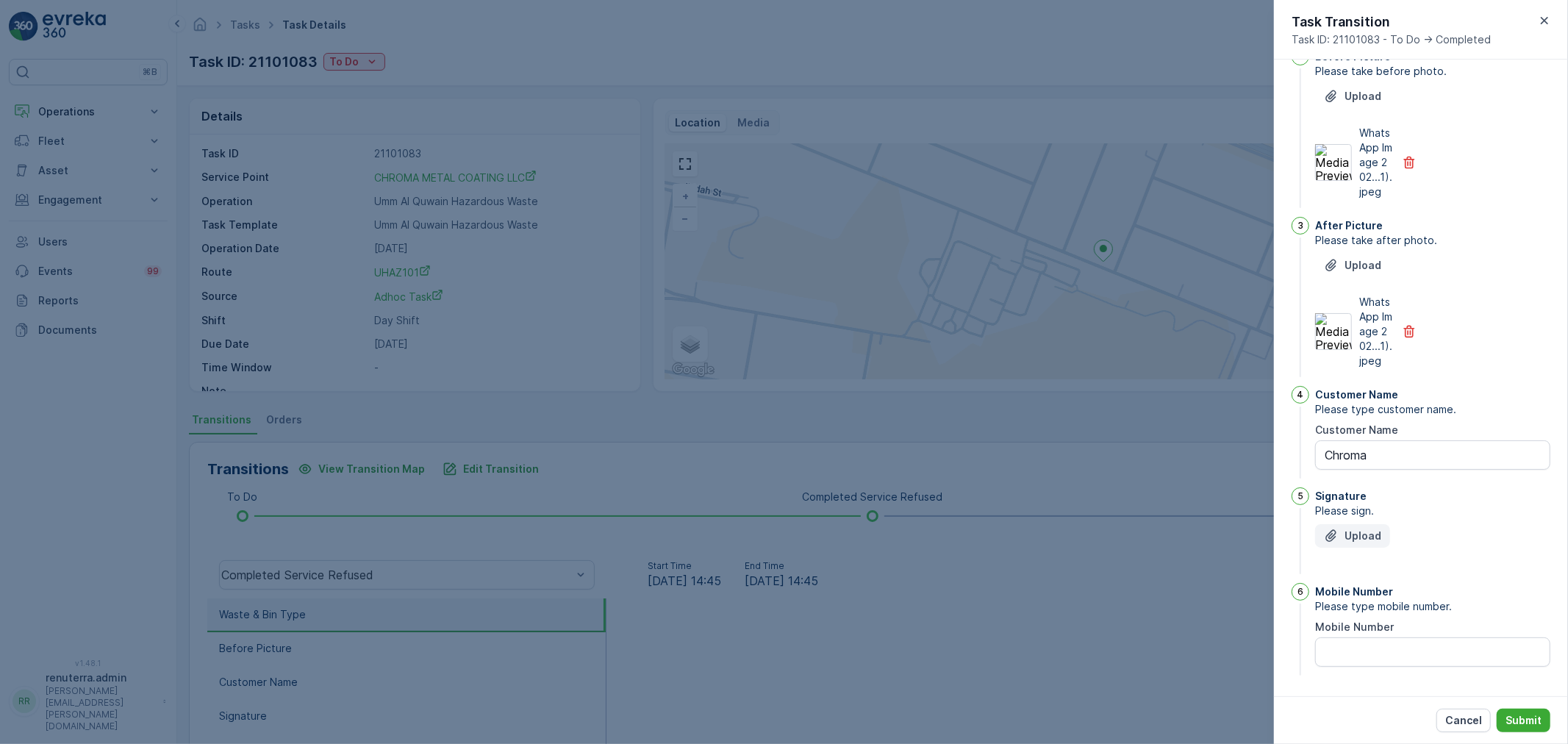
click at [1376, 525] on button "Upload" at bounding box center [1353, 535] width 75 height 24
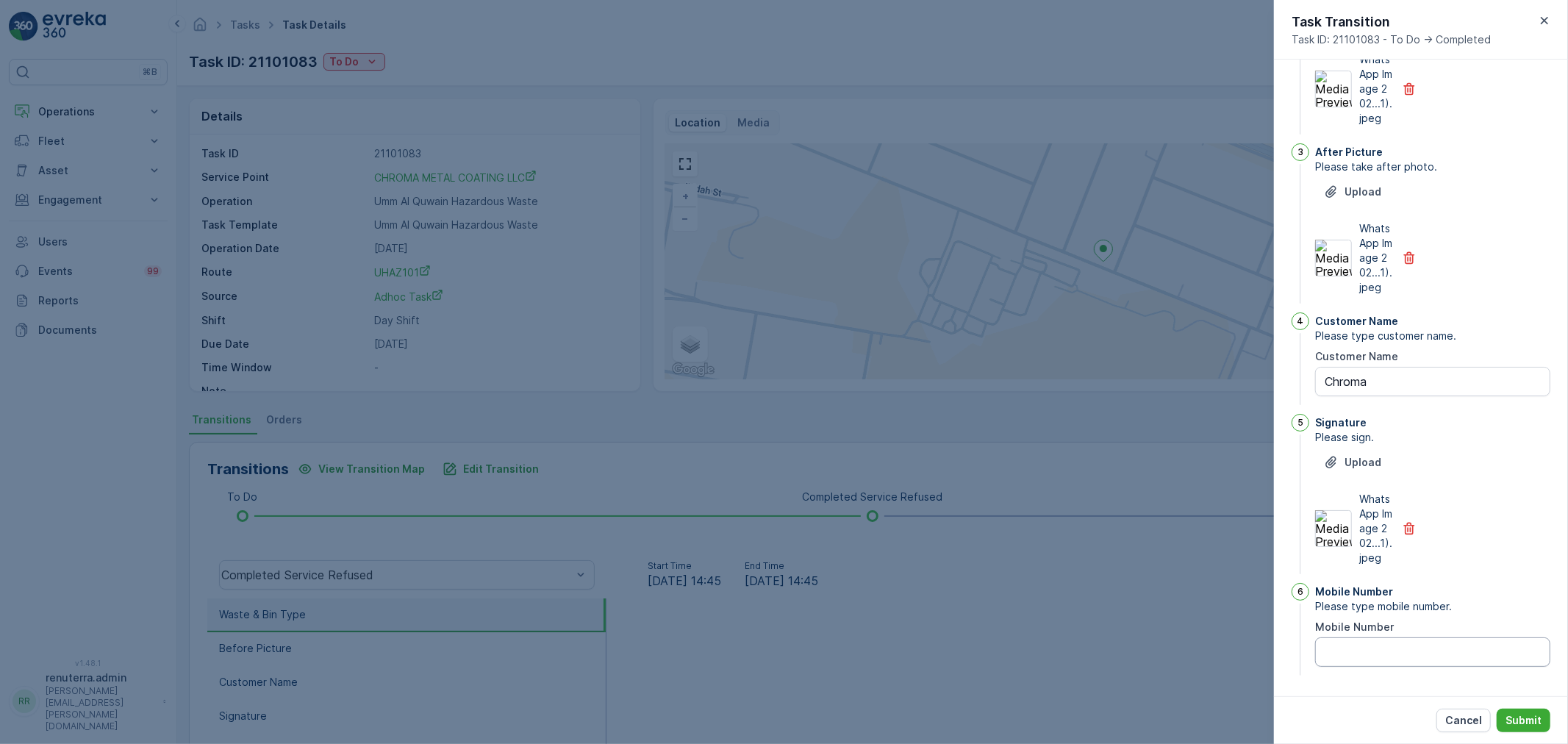
scroll to position [319, 0]
click at [1396, 655] on Number "Mobile Number" at bounding box center [1433, 652] width 235 height 30
type Number "0"
click at [1549, 723] on button "Submit" at bounding box center [1524, 720] width 53 height 24
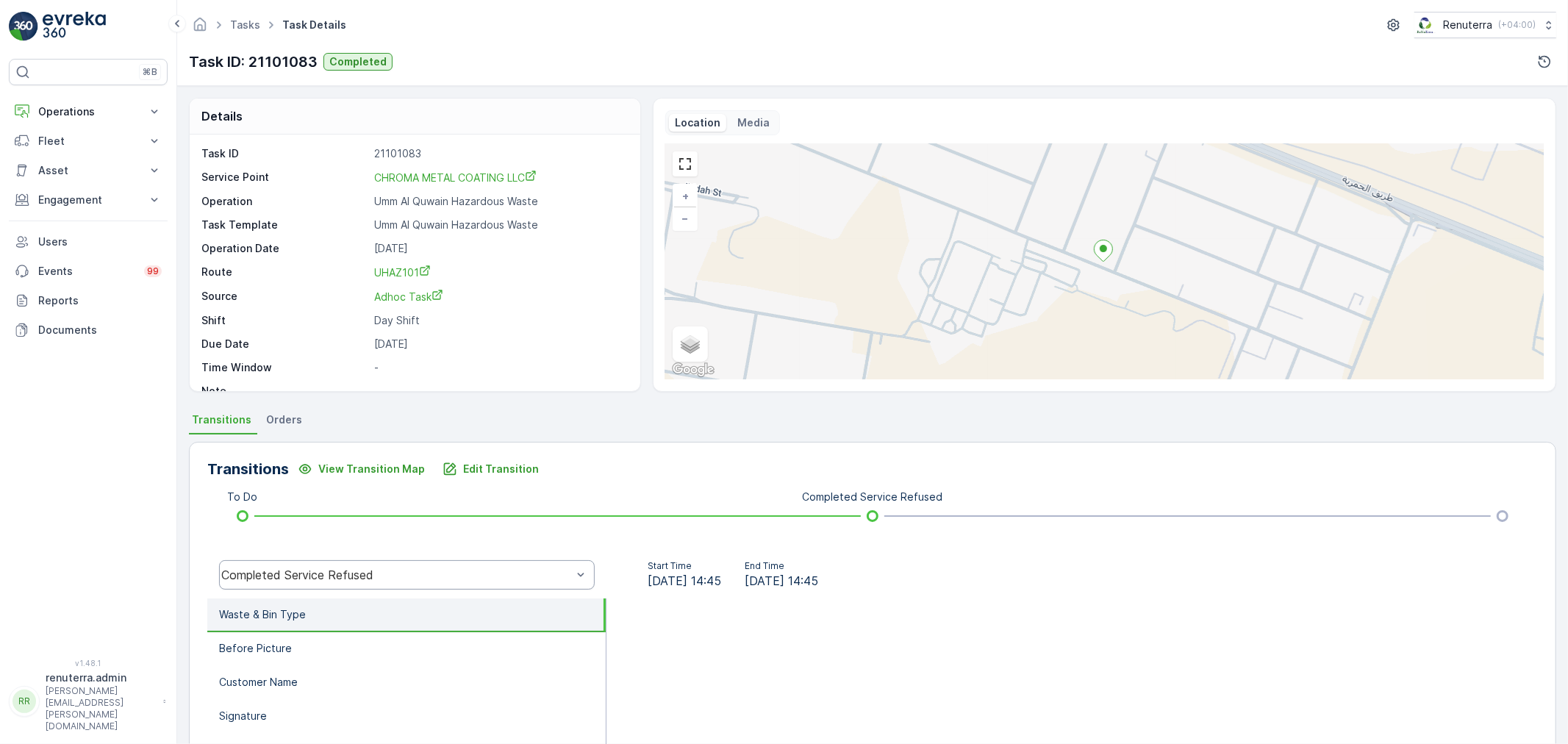
click at [423, 583] on div "Completed Service Refused" at bounding box center [406, 575] width 376 height 30
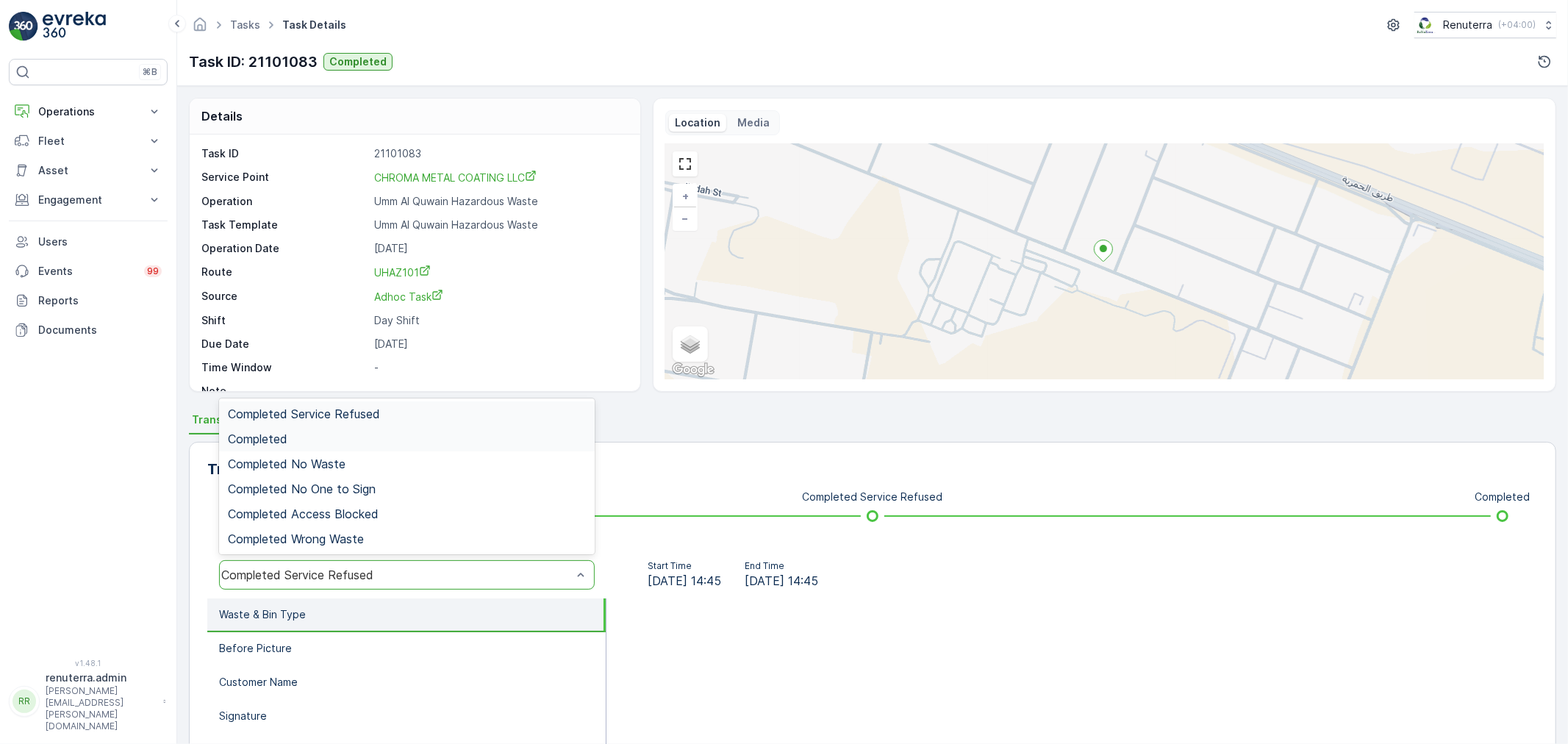
click at [309, 444] on div "Completed" at bounding box center [406, 438] width 376 height 25
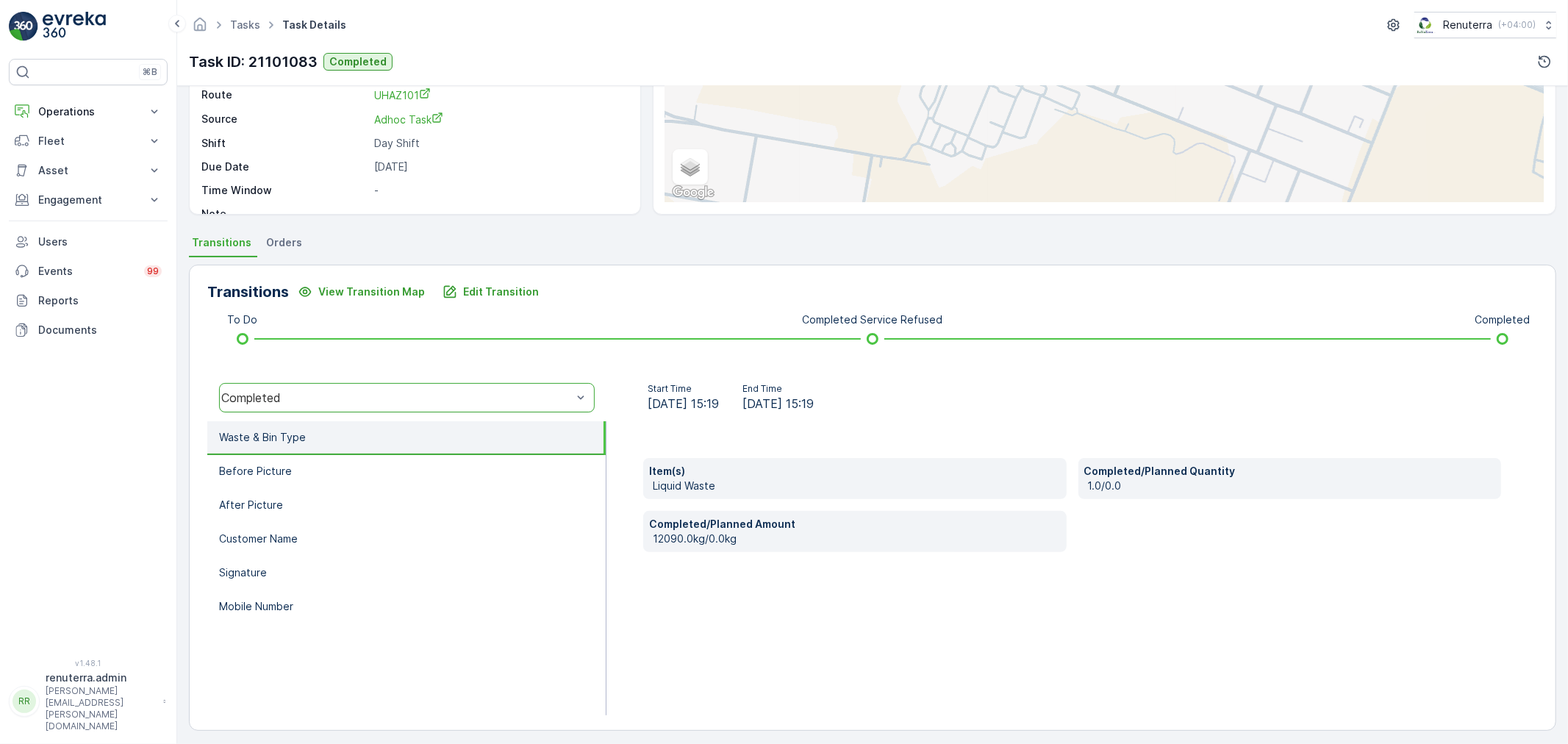
scroll to position [181, 0]
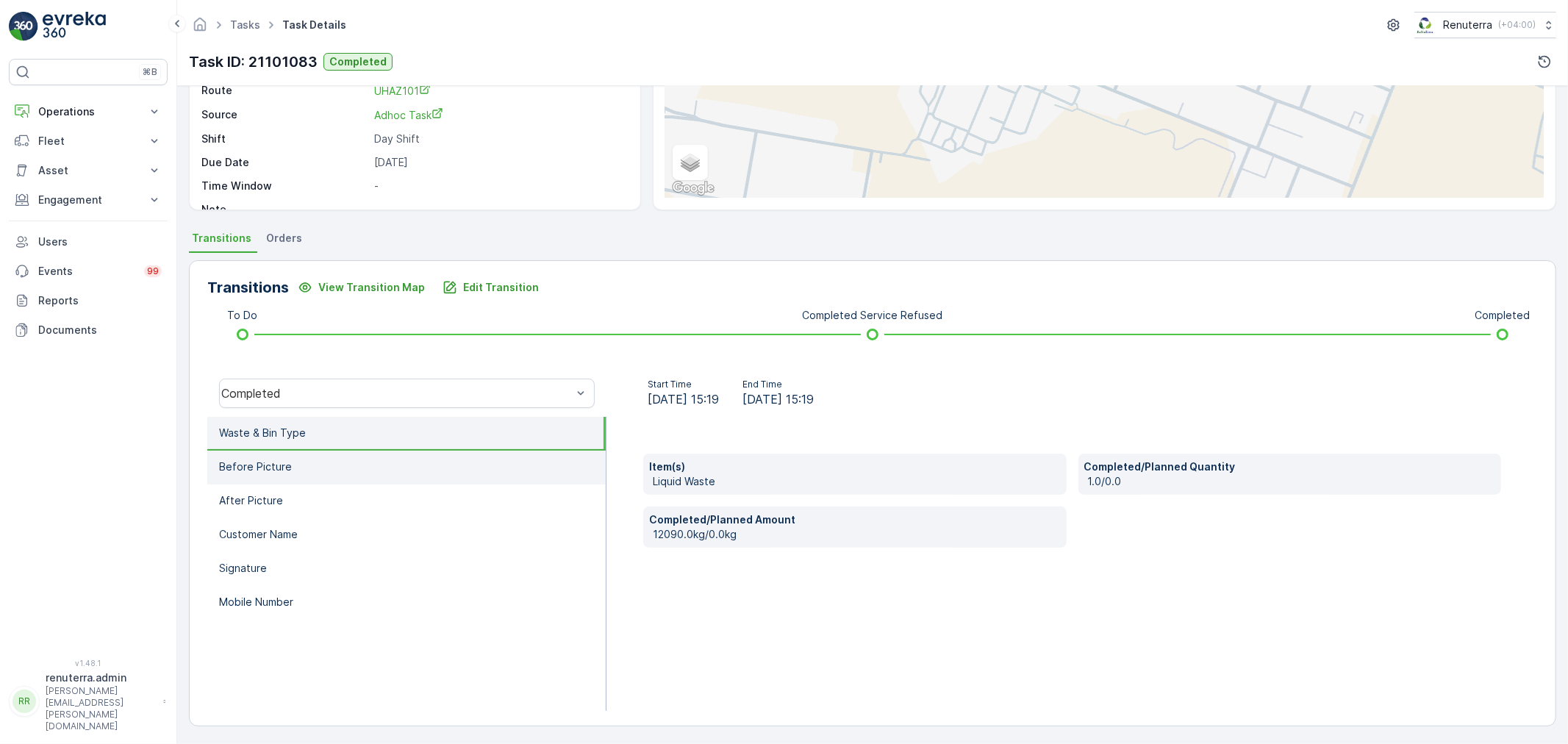
click at [348, 460] on li "Before Picture" at bounding box center [406, 467] width 398 height 34
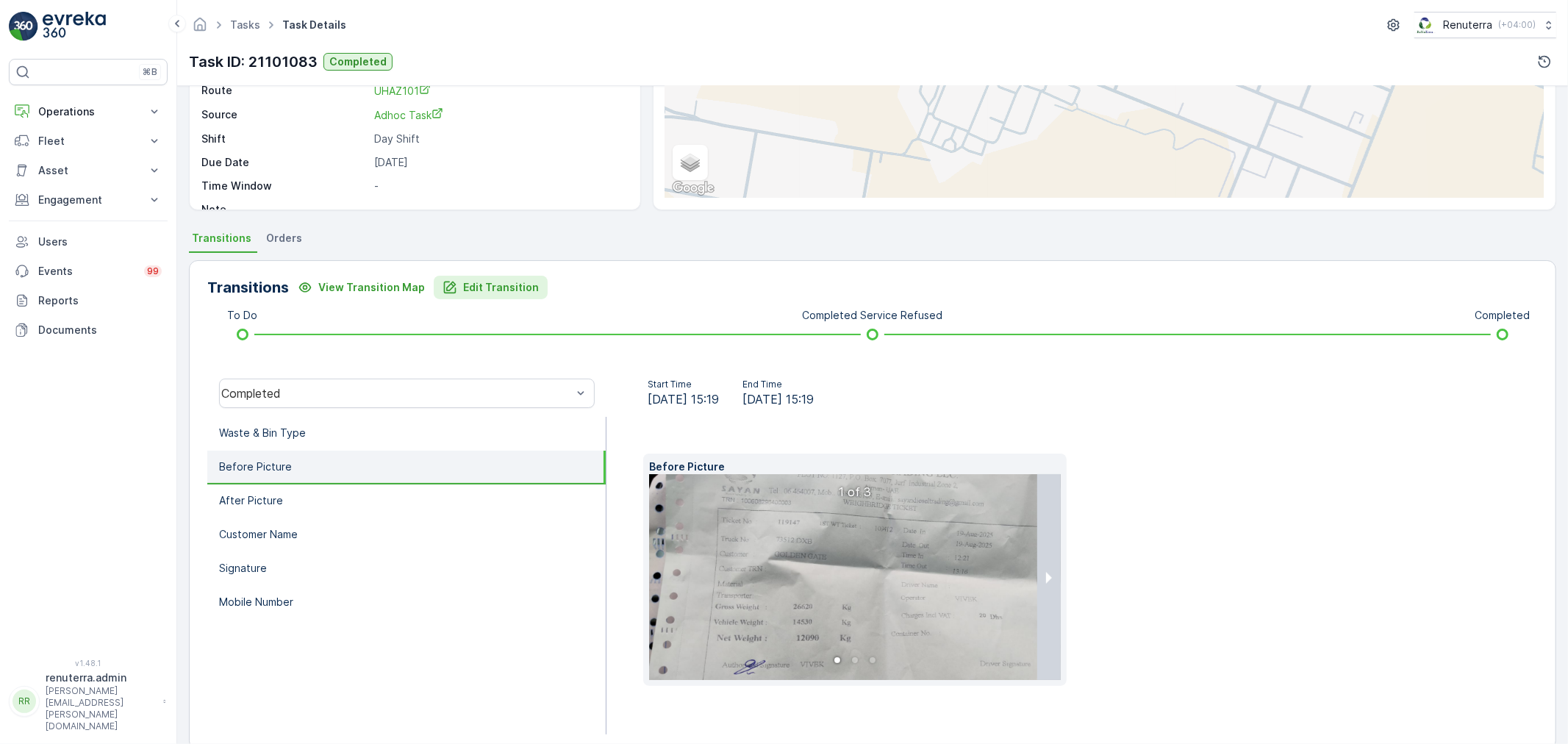
click at [442, 290] on icon "Edit Transition" at bounding box center [449, 287] width 14 height 14
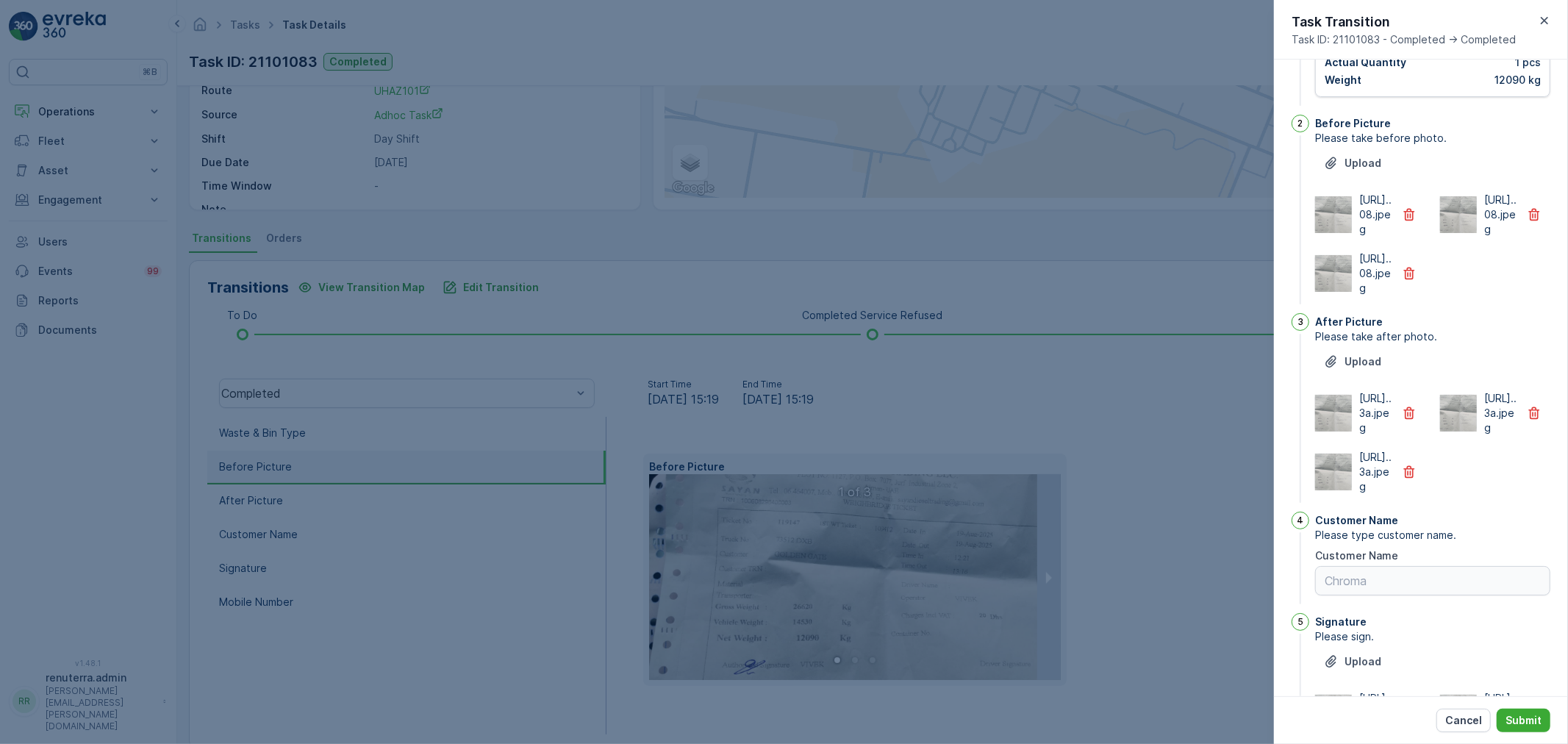
scroll to position [131, 0]
click at [1403, 226] on icon "button" at bounding box center [1409, 218] width 14 height 14
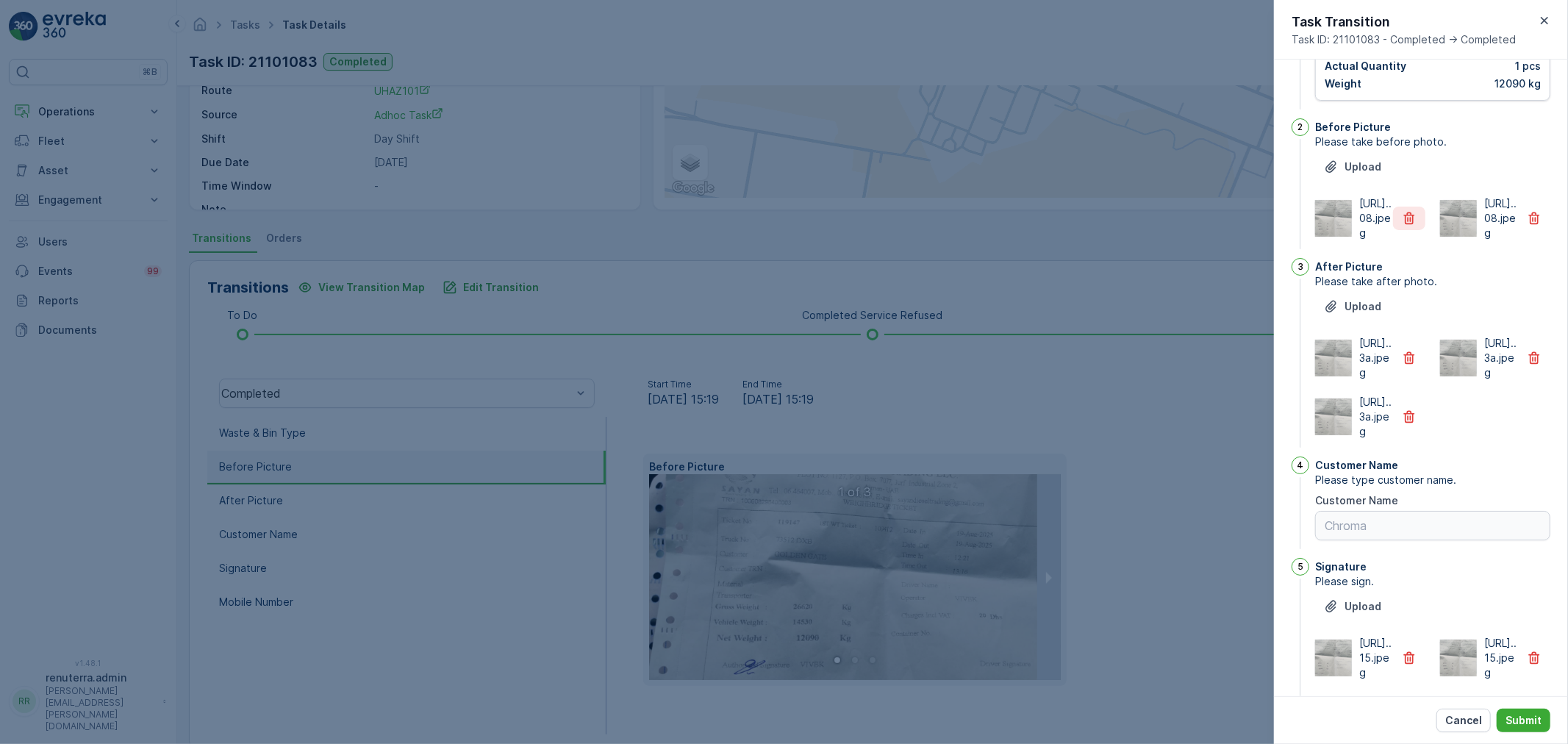
click at [1403, 226] on icon "button" at bounding box center [1409, 218] width 14 height 14
click at [1399, 370] on button "button" at bounding box center [1409, 358] width 32 height 24
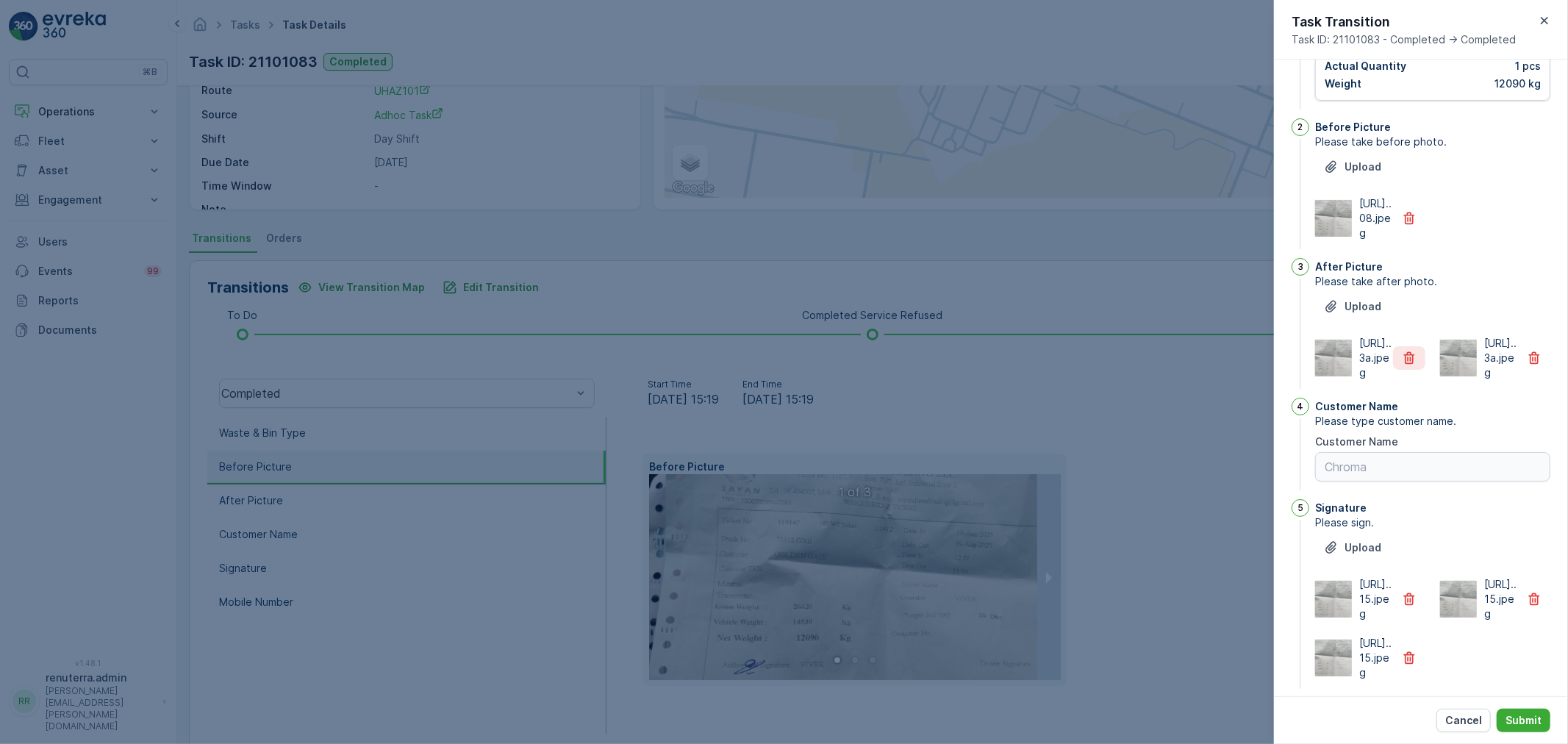
click at [1399, 370] on button "button" at bounding box center [1409, 358] width 32 height 24
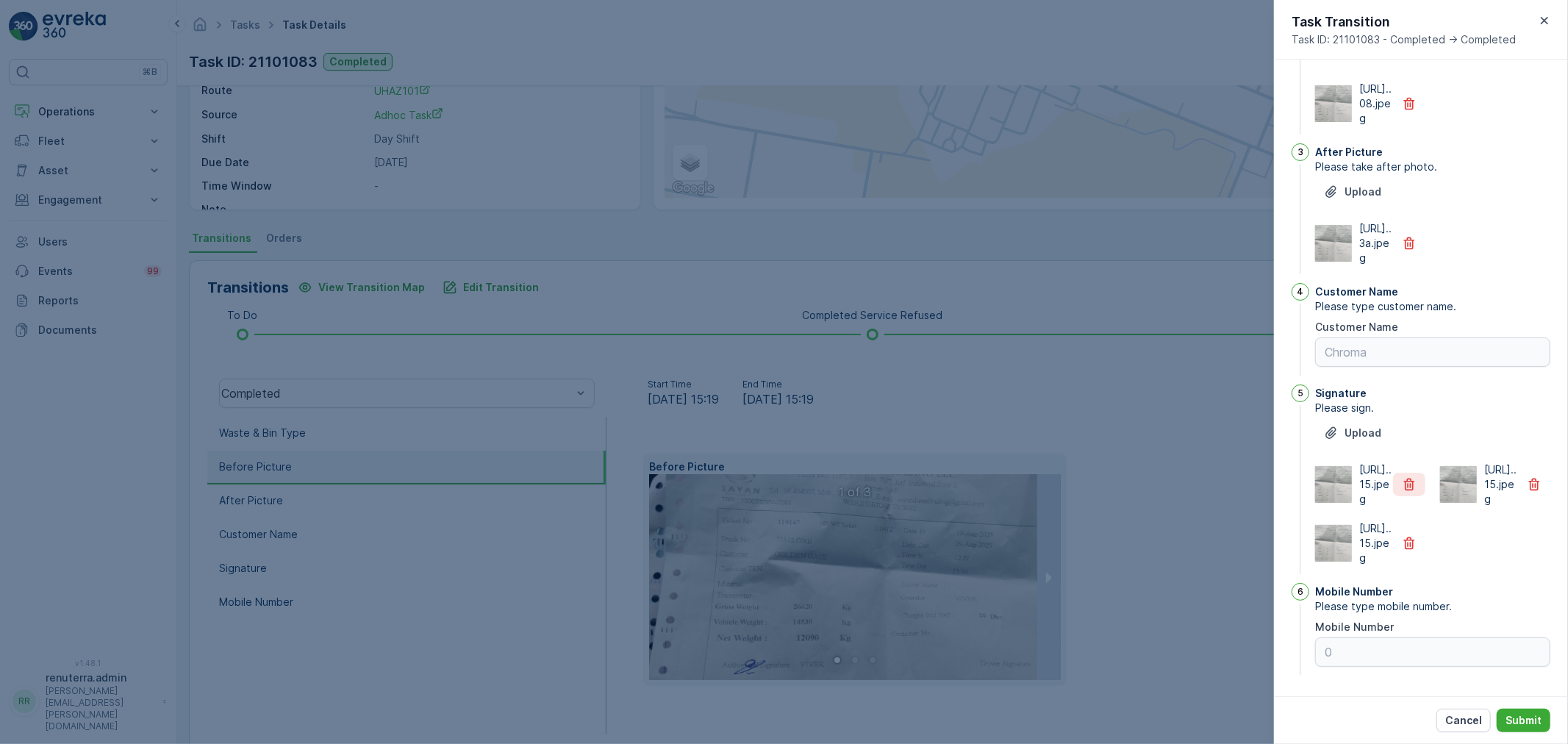
click at [1407, 479] on icon "button" at bounding box center [1409, 485] width 11 height 12
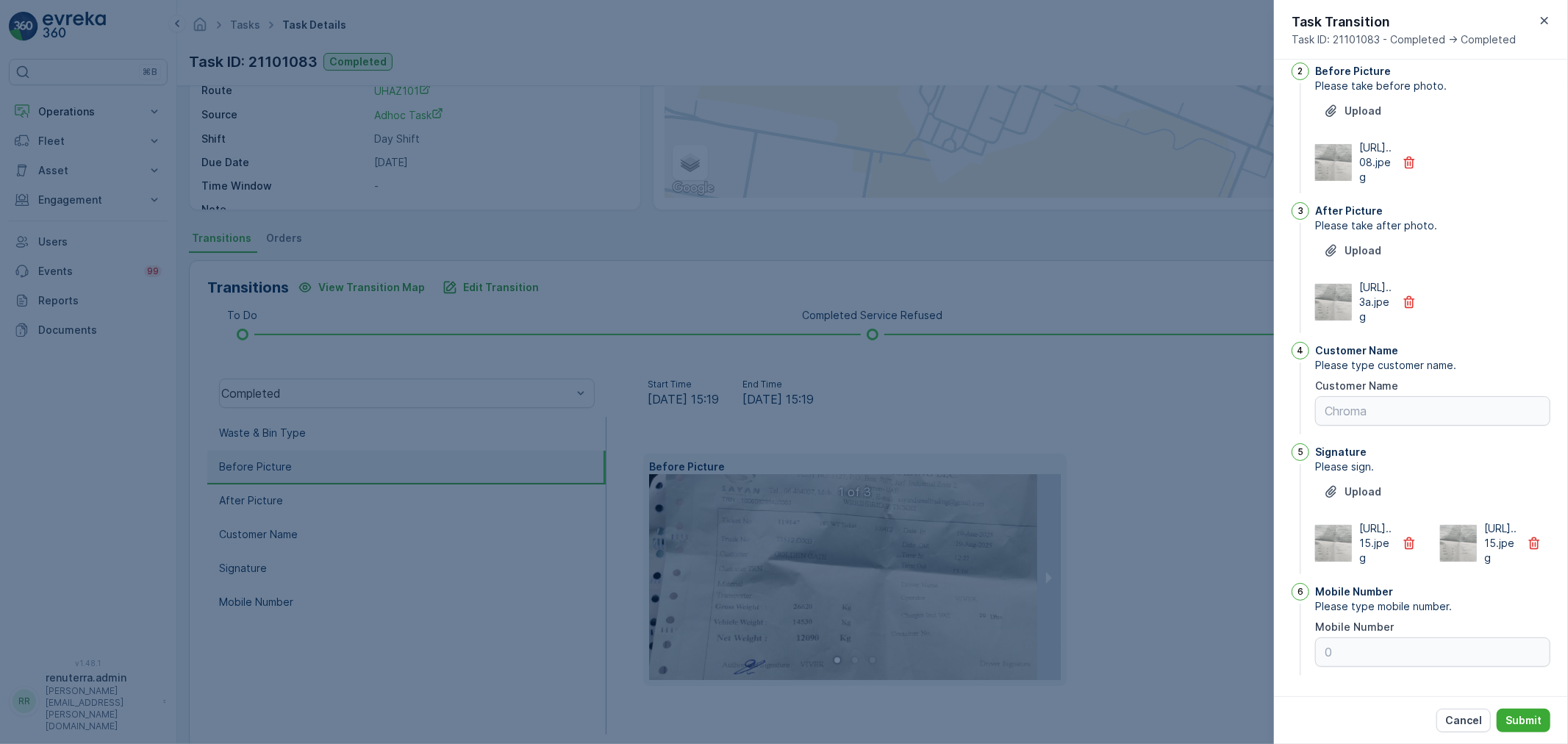
scroll to position [275, 0]
click at [1406, 459] on span "Please sign." at bounding box center [1433, 466] width 235 height 14
click at [1402, 536] on icon "button" at bounding box center [1409, 543] width 14 height 14
click at [1515, 721] on p "Submit" at bounding box center [1523, 720] width 36 height 14
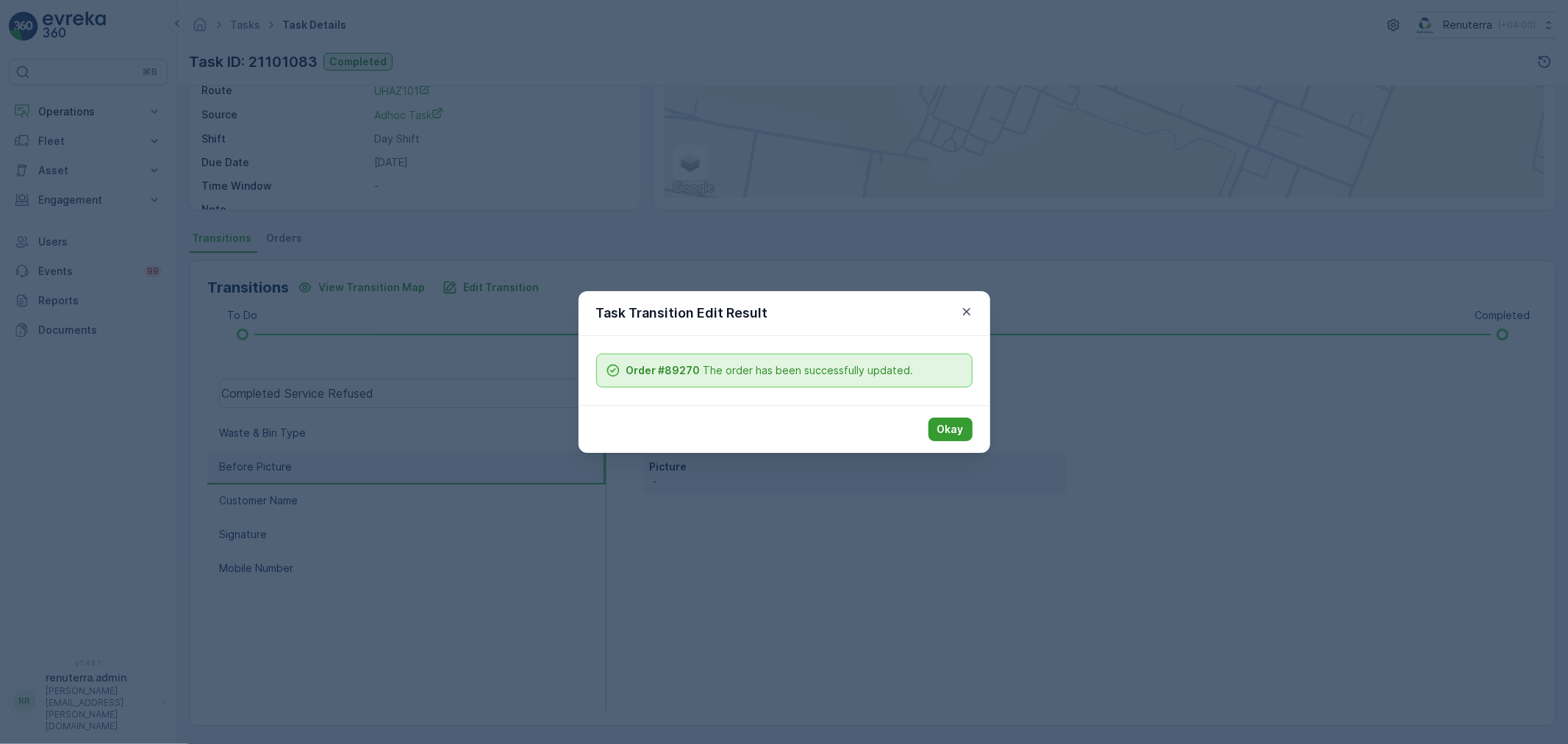
click at [944, 432] on p "Okay" at bounding box center [950, 428] width 27 height 14
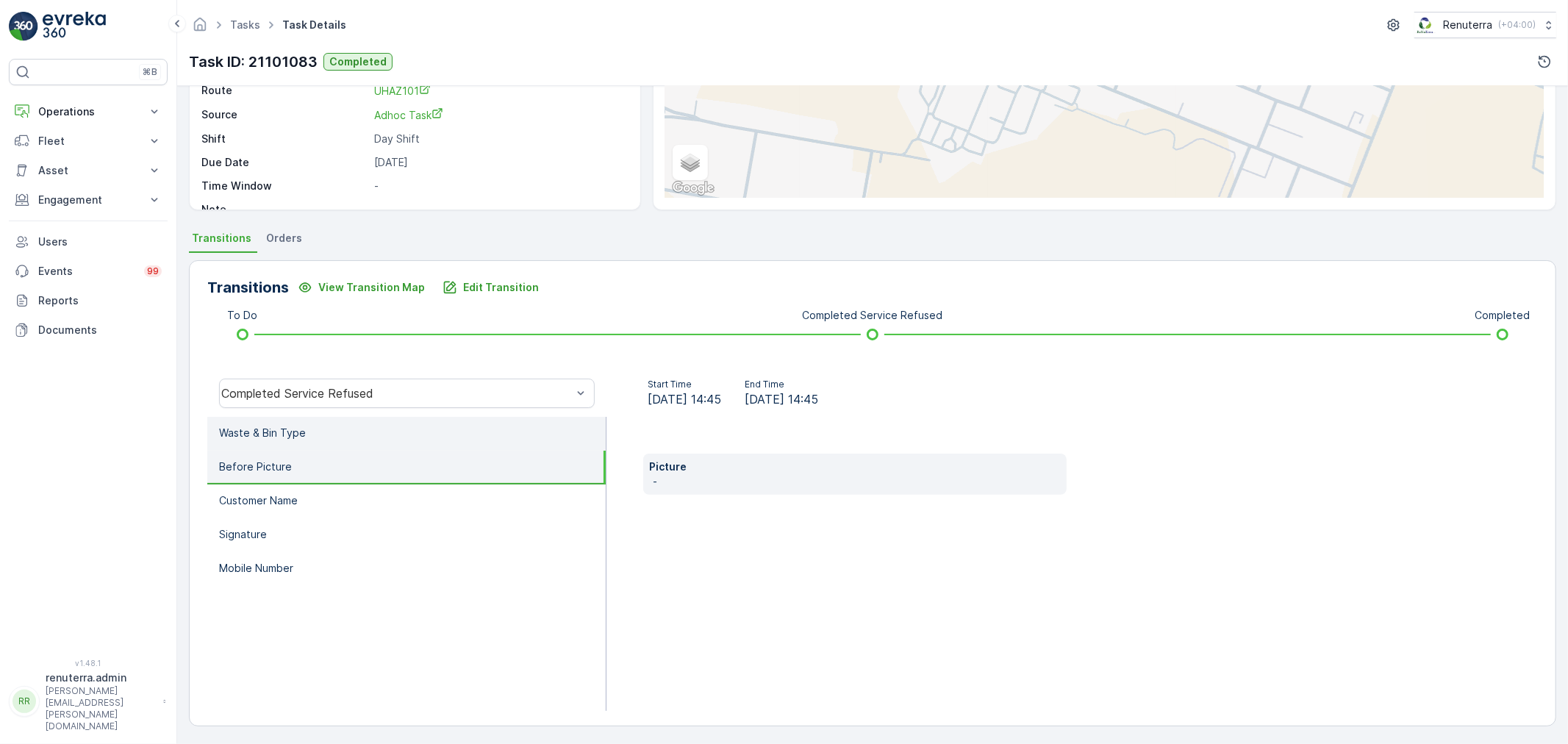
click at [288, 439] on li "Waste & Bin Type" at bounding box center [406, 434] width 398 height 34
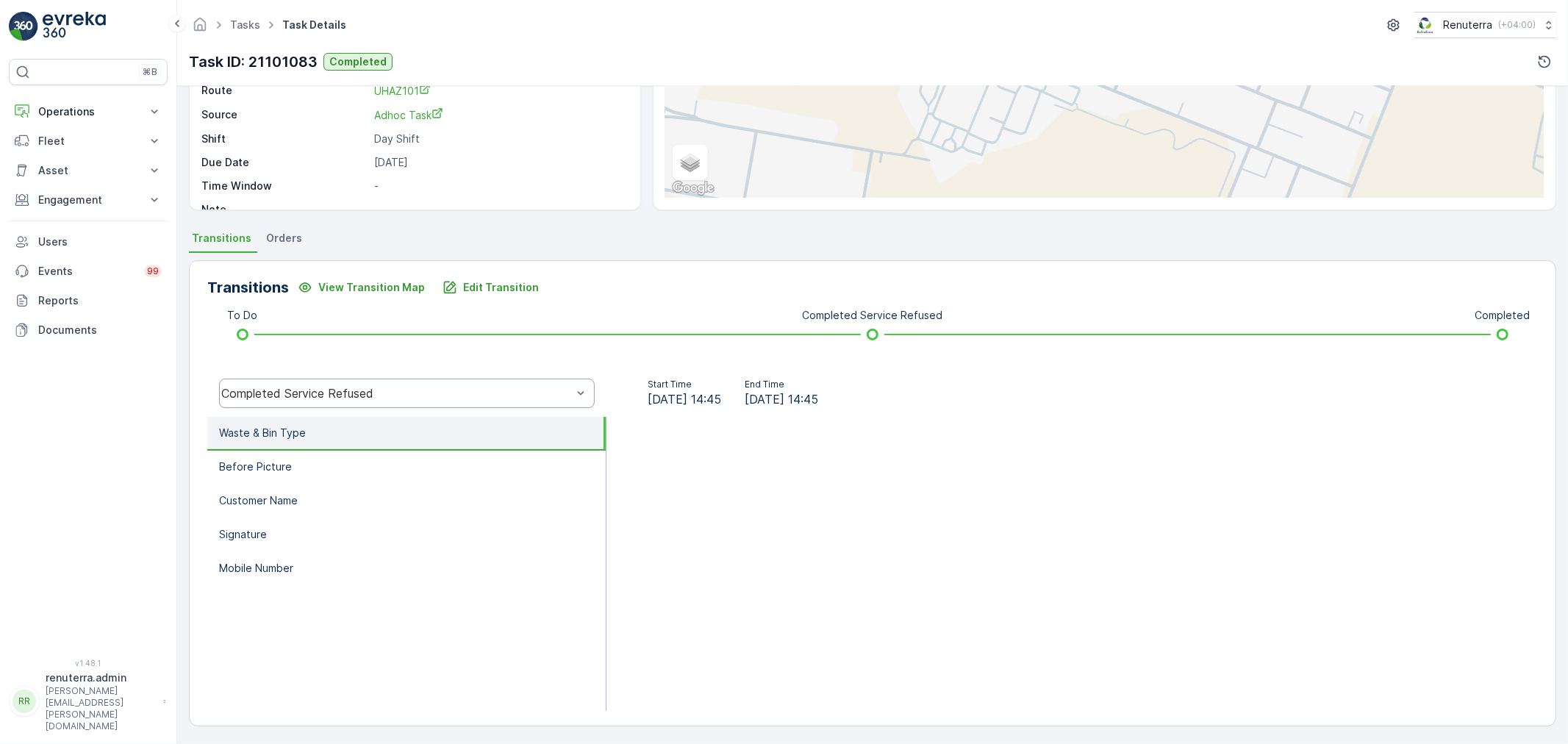
click at [358, 392] on div "Completed Service Refused" at bounding box center [397, 393] width 351 height 13
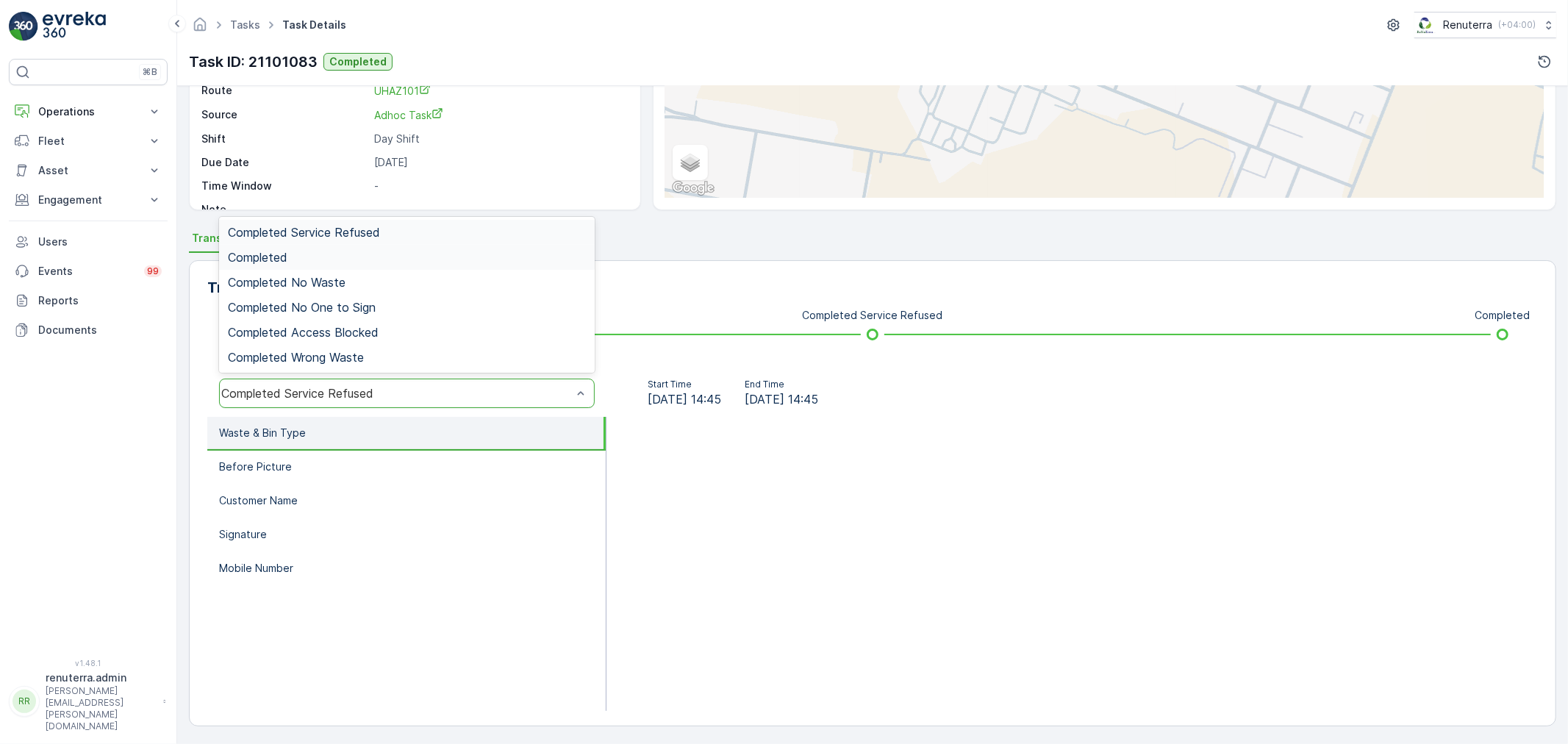
click at [296, 259] on div "Completed" at bounding box center [406, 257] width 358 height 13
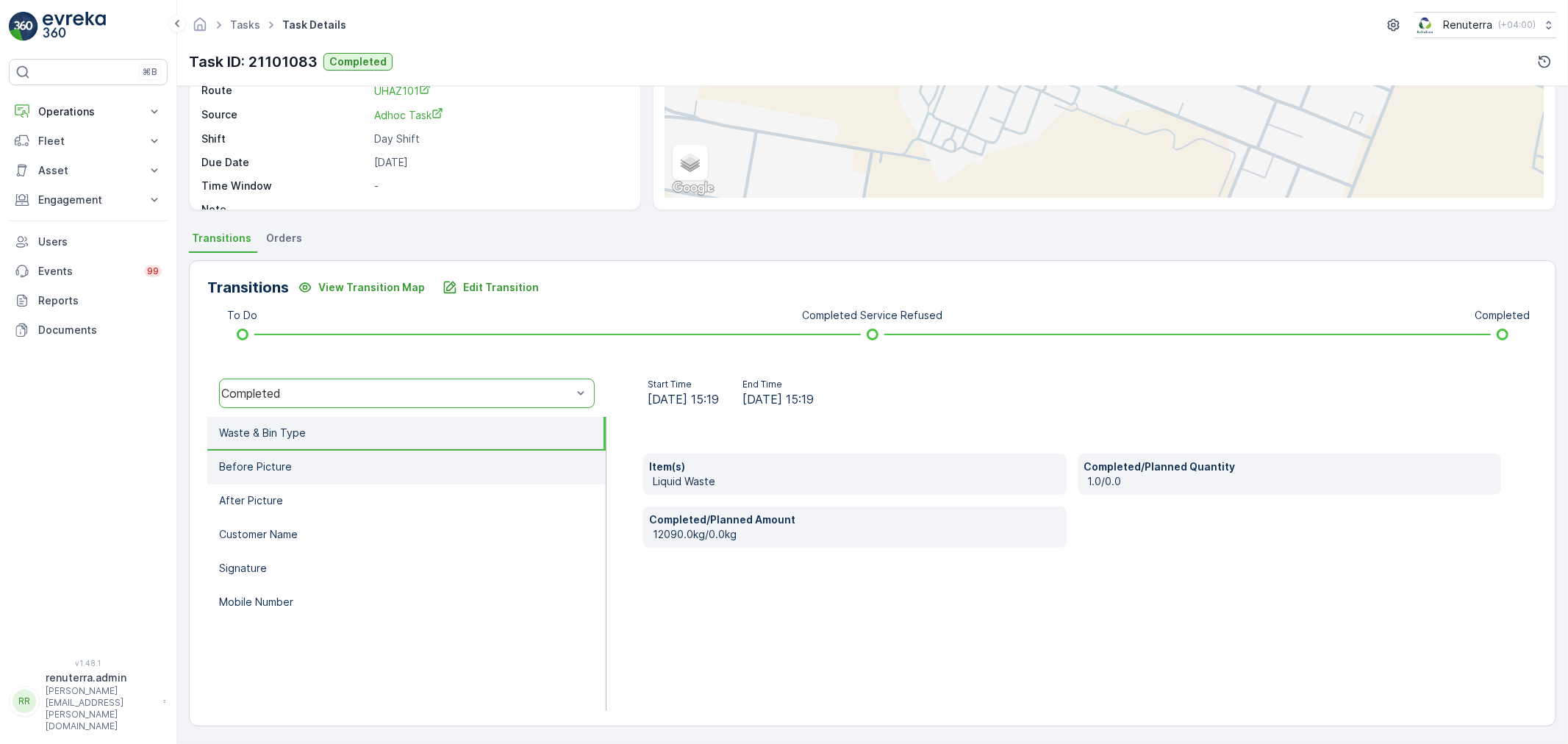
click at [382, 465] on li "Before Picture" at bounding box center [406, 467] width 398 height 34
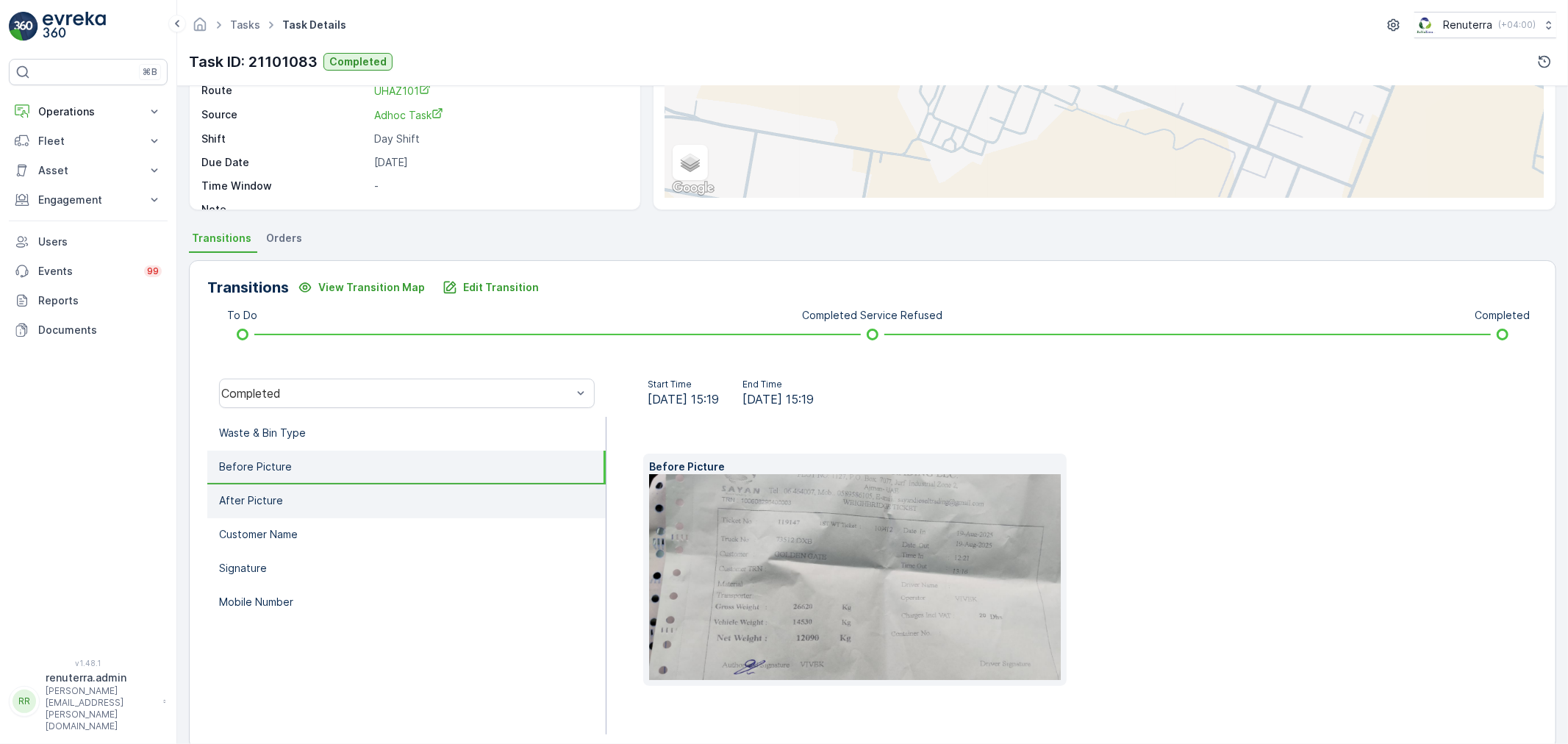
click at [384, 492] on li "After Picture" at bounding box center [406, 501] width 398 height 34
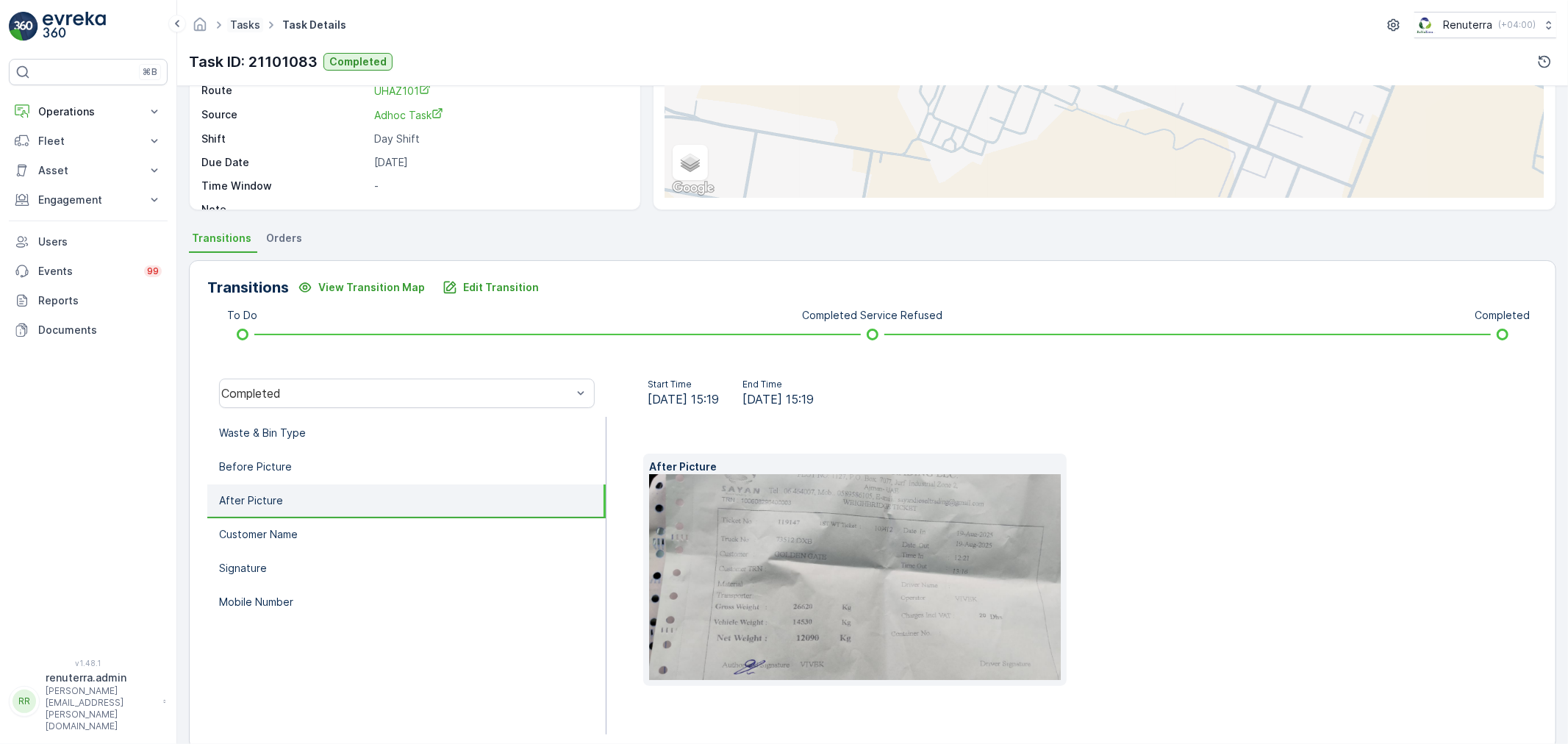
drag, startPoint x: 258, startPoint y: 35, endPoint x: 253, endPoint y: 27, distance: 9.4
click at [262, 32] on div "Tasks Task Details Renuterra ( +04:00 )" at bounding box center [872, 24] width 1367 height 27
click at [253, 27] on link "Tasks" at bounding box center [246, 24] width 31 height 12
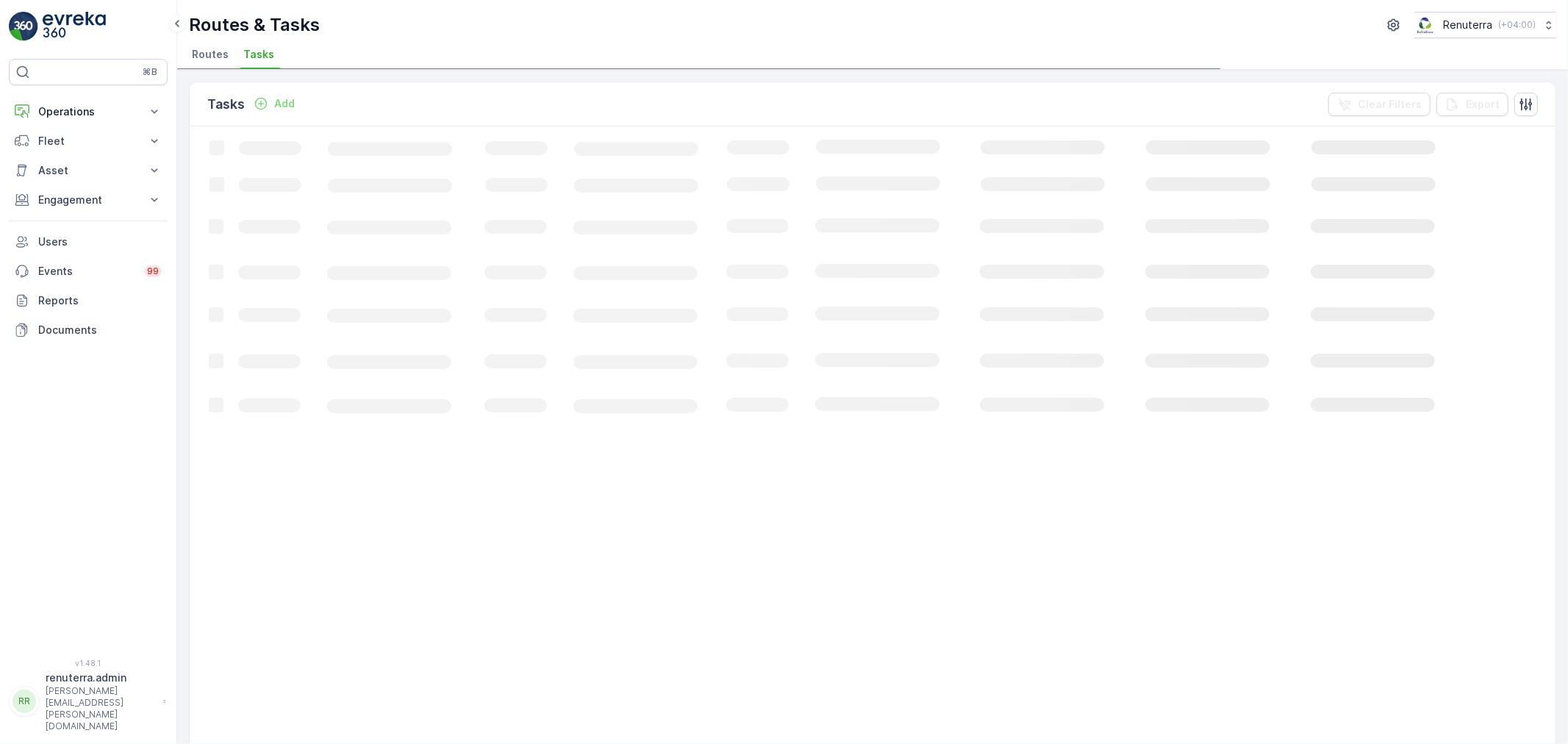
click at [212, 53] on span "Routes" at bounding box center [210, 54] width 37 height 14
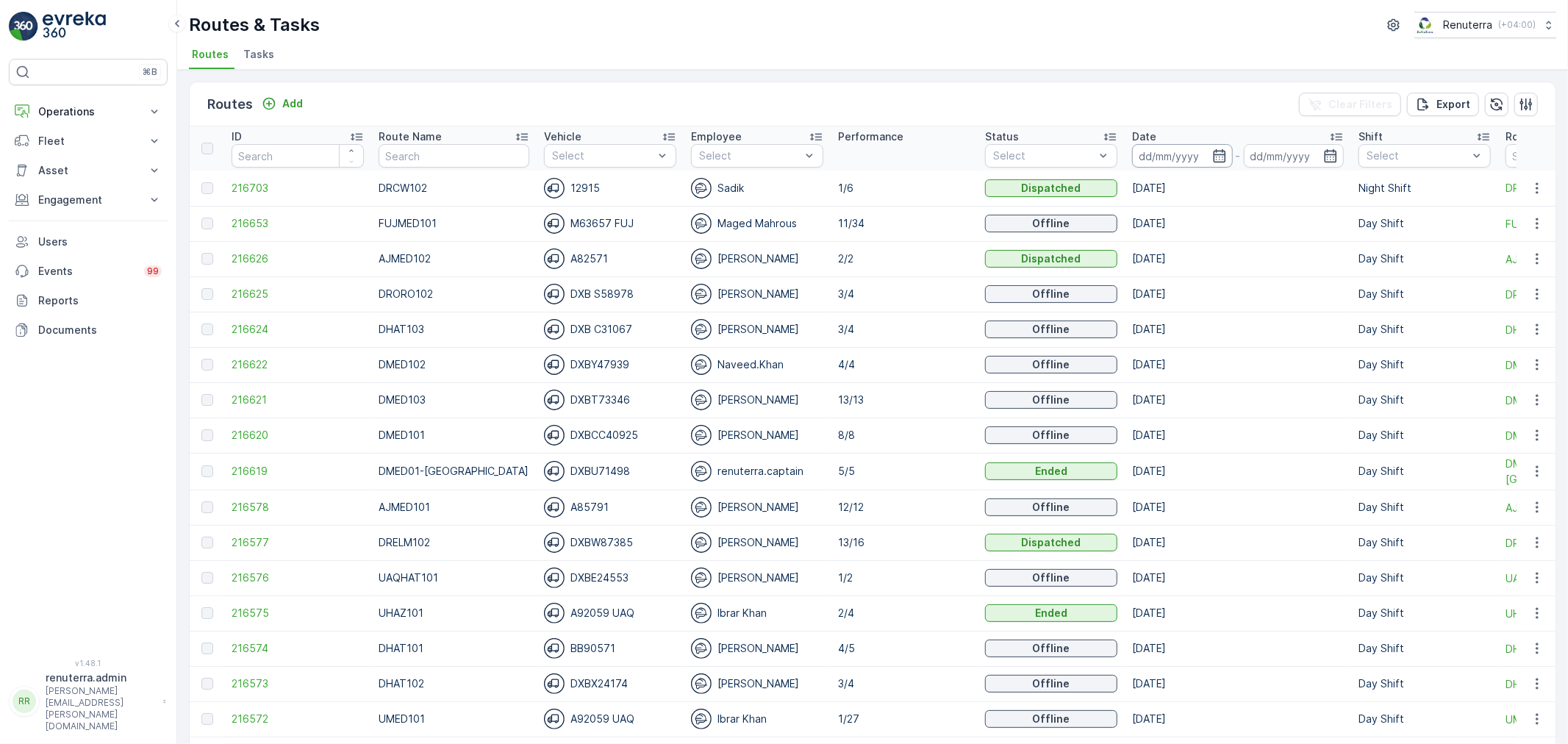
click at [1210, 157] on input at bounding box center [1183, 156] width 101 height 24
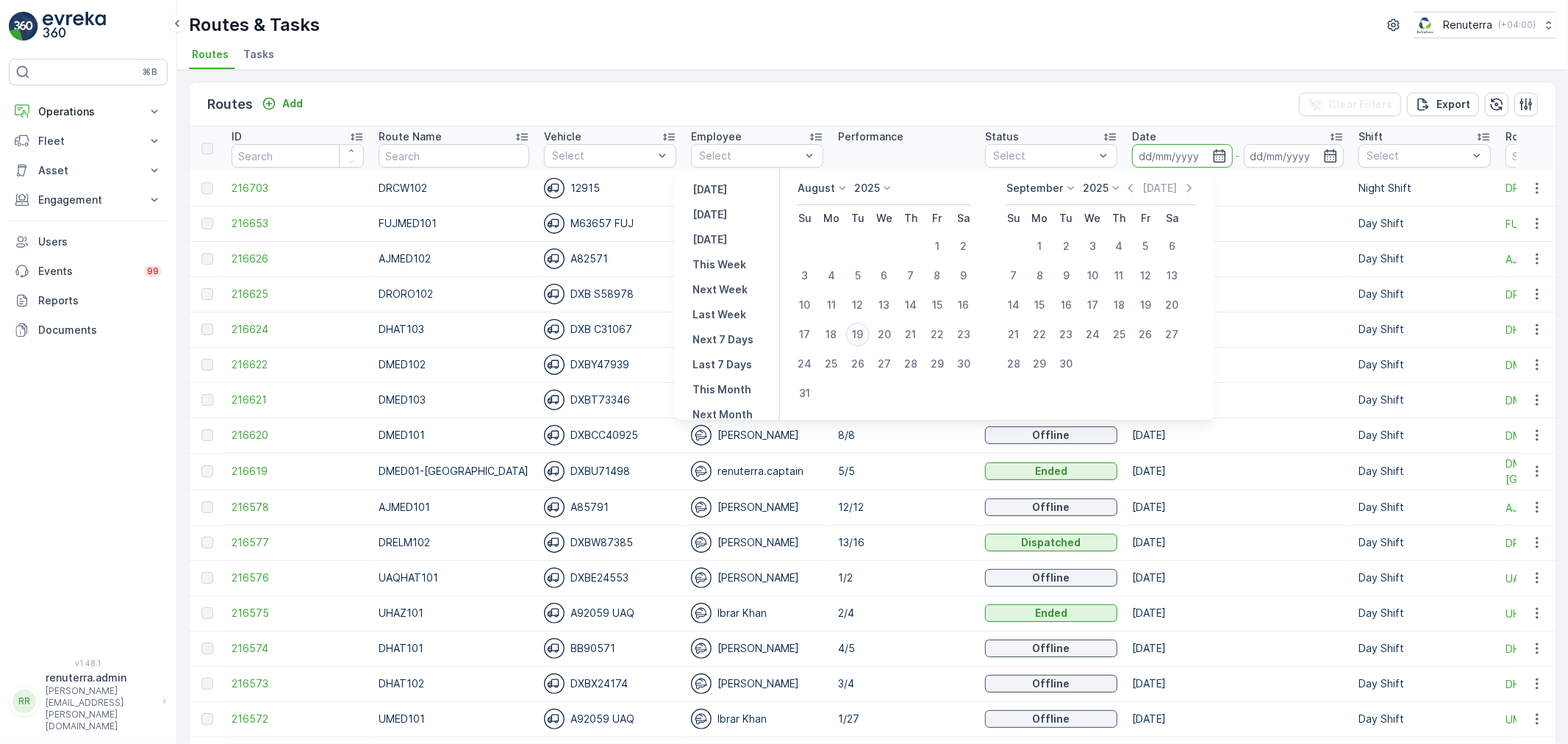
click at [869, 335] on div "19" at bounding box center [858, 334] width 24 height 24
type input "[DATE]"
click at [869, 335] on div "19" at bounding box center [858, 334] width 24 height 24
type input "[DATE]"
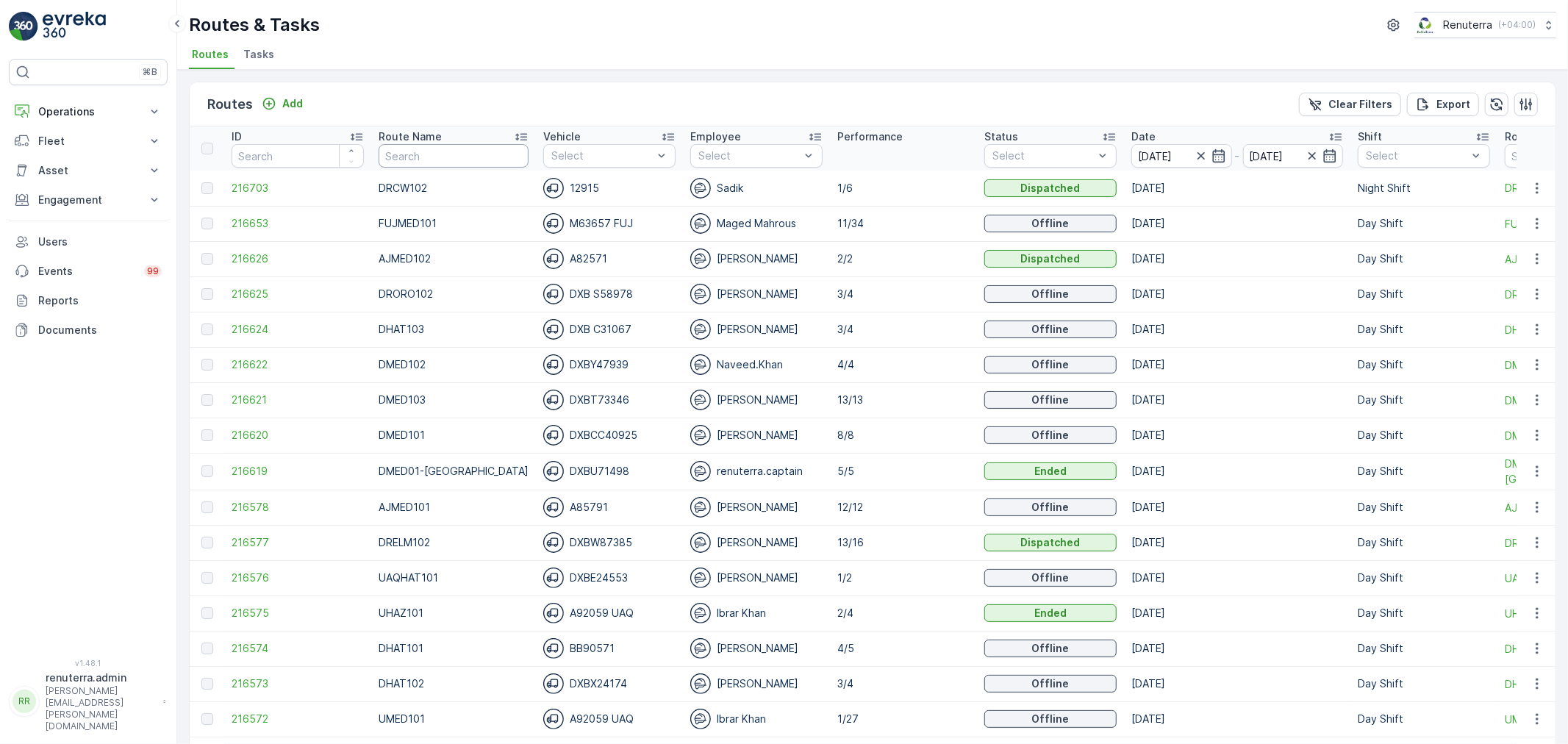
click at [420, 150] on input "text" at bounding box center [453, 156] width 150 height 24
type input "hasz"
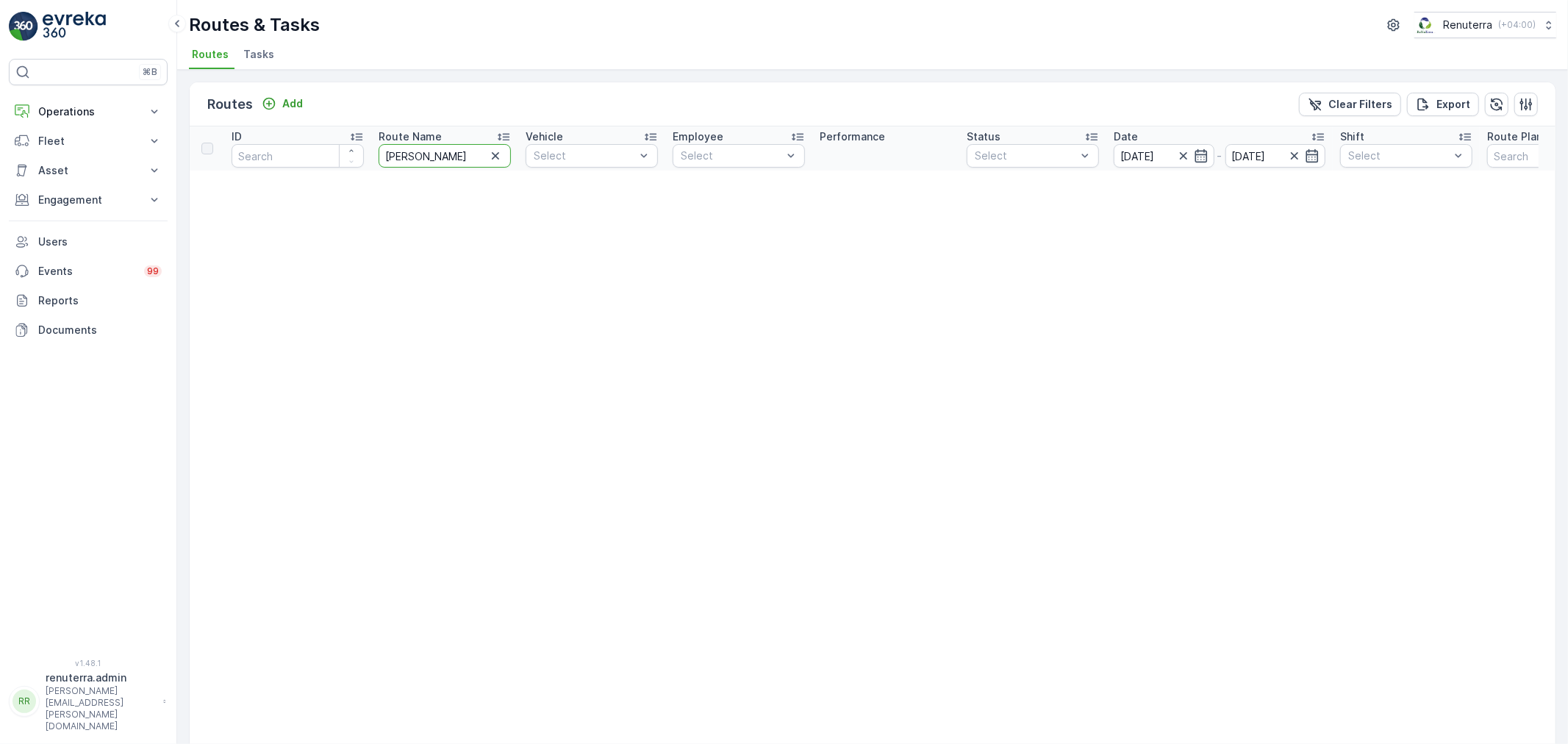
drag, startPoint x: 382, startPoint y: 158, endPoint x: 317, endPoint y: 172, distance: 66.5
type input "haz"
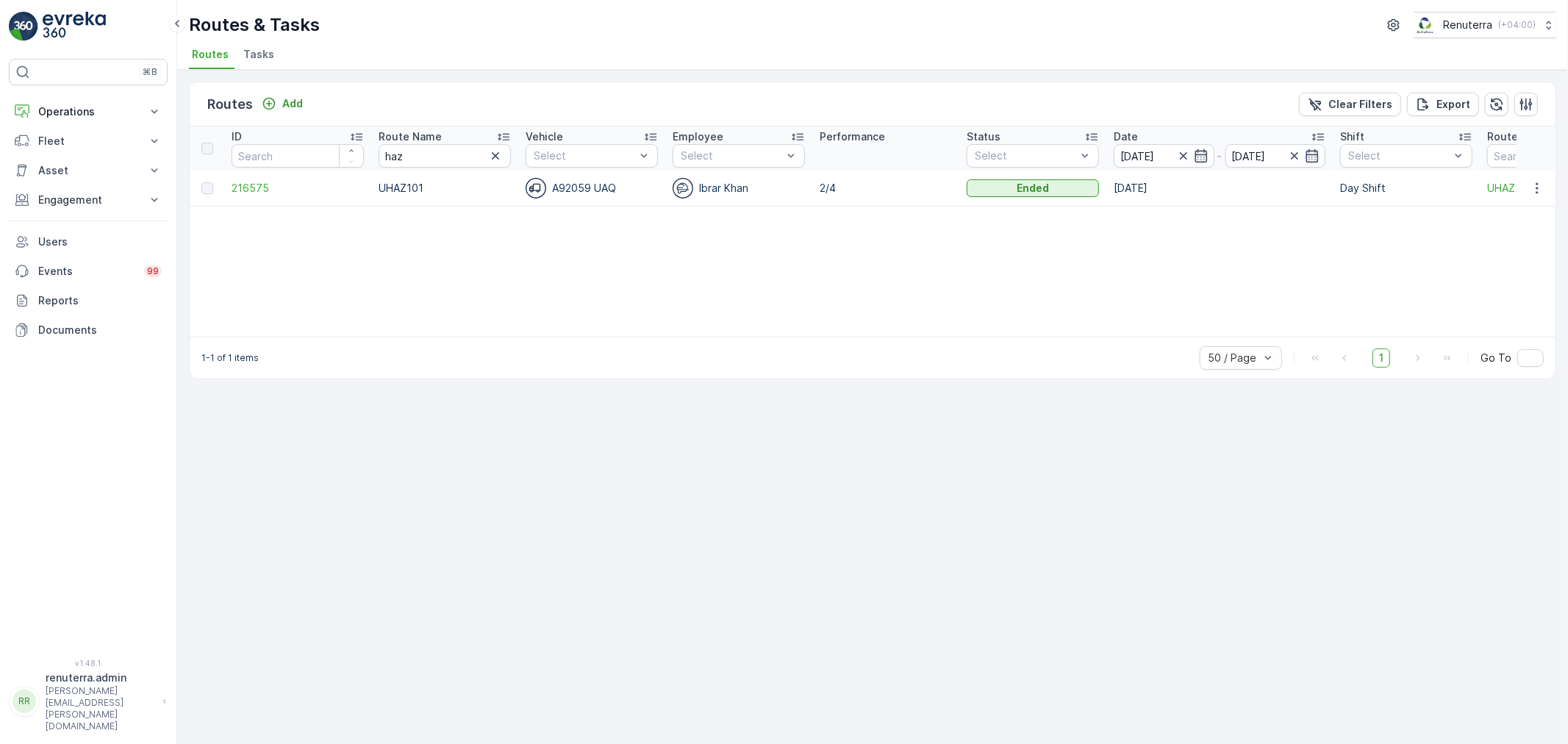
drag, startPoint x: 208, startPoint y: 191, endPoint x: 229, endPoint y: 184, distance: 22.1
click at [208, 190] on div at bounding box center [207, 188] width 11 height 11
click at [229, 184] on td "216575" at bounding box center [297, 188] width 147 height 35
click at [251, 184] on span "216575" at bounding box center [298, 188] width 133 height 14
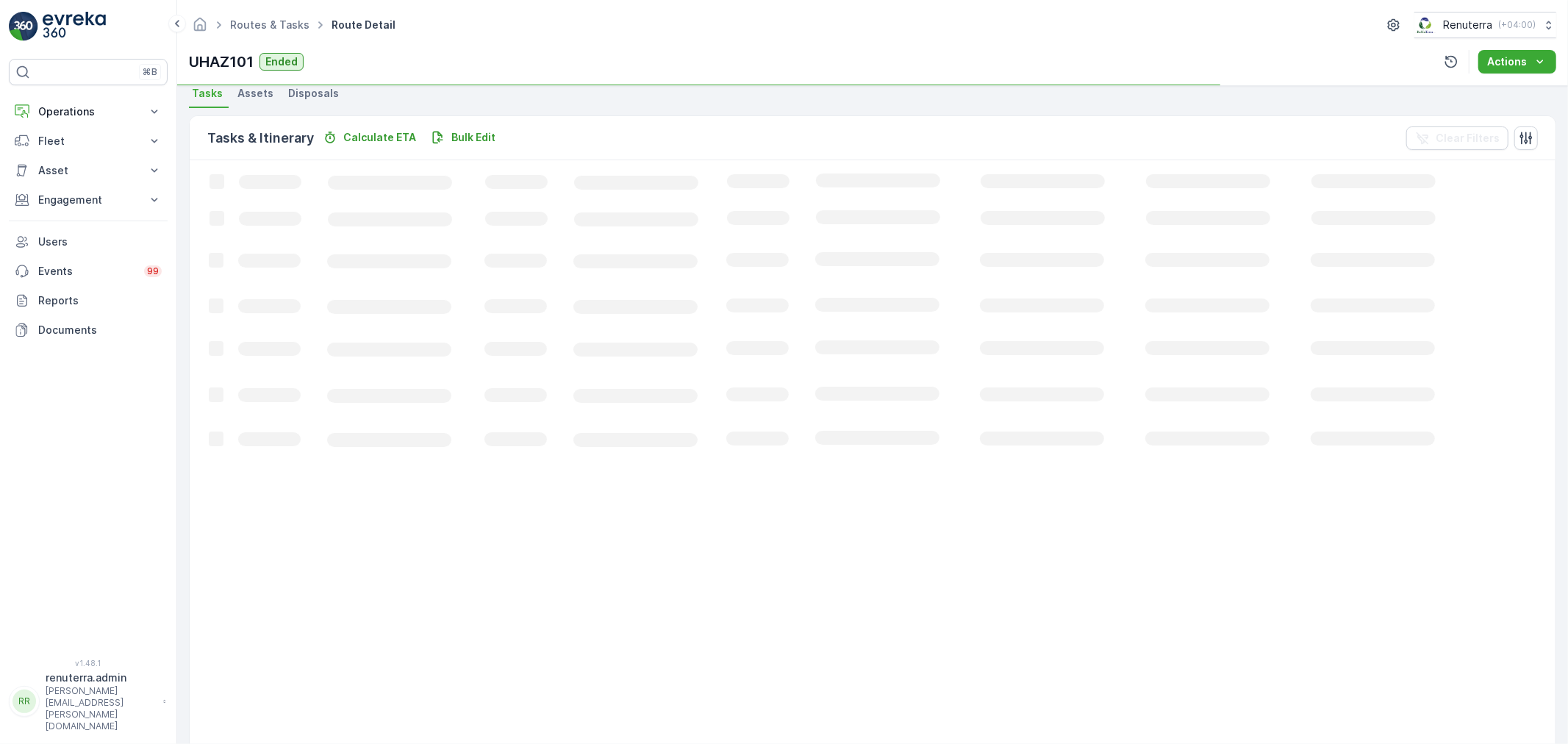
scroll to position [14, 0]
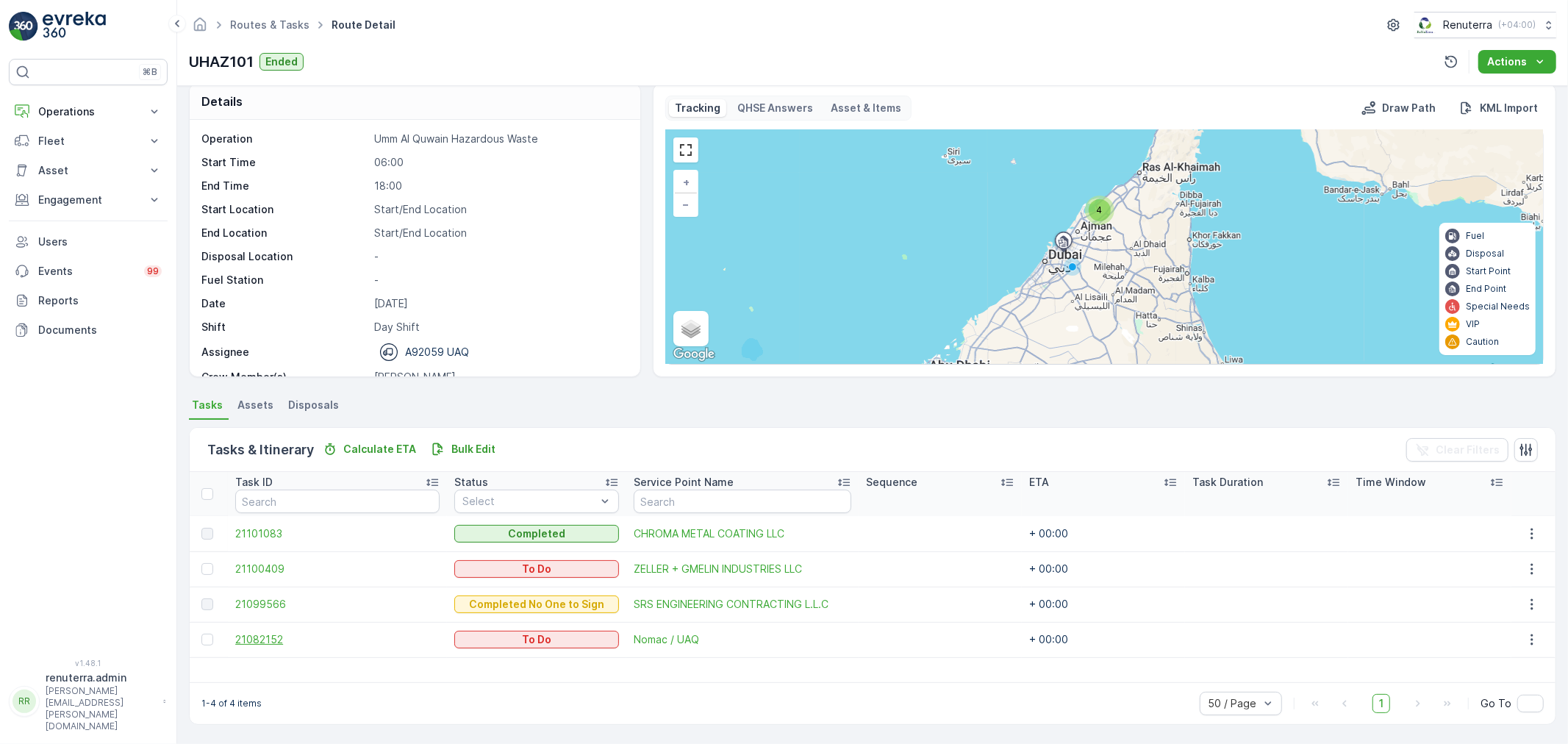
click at [284, 633] on span "21082152" at bounding box center [336, 639] width 204 height 14
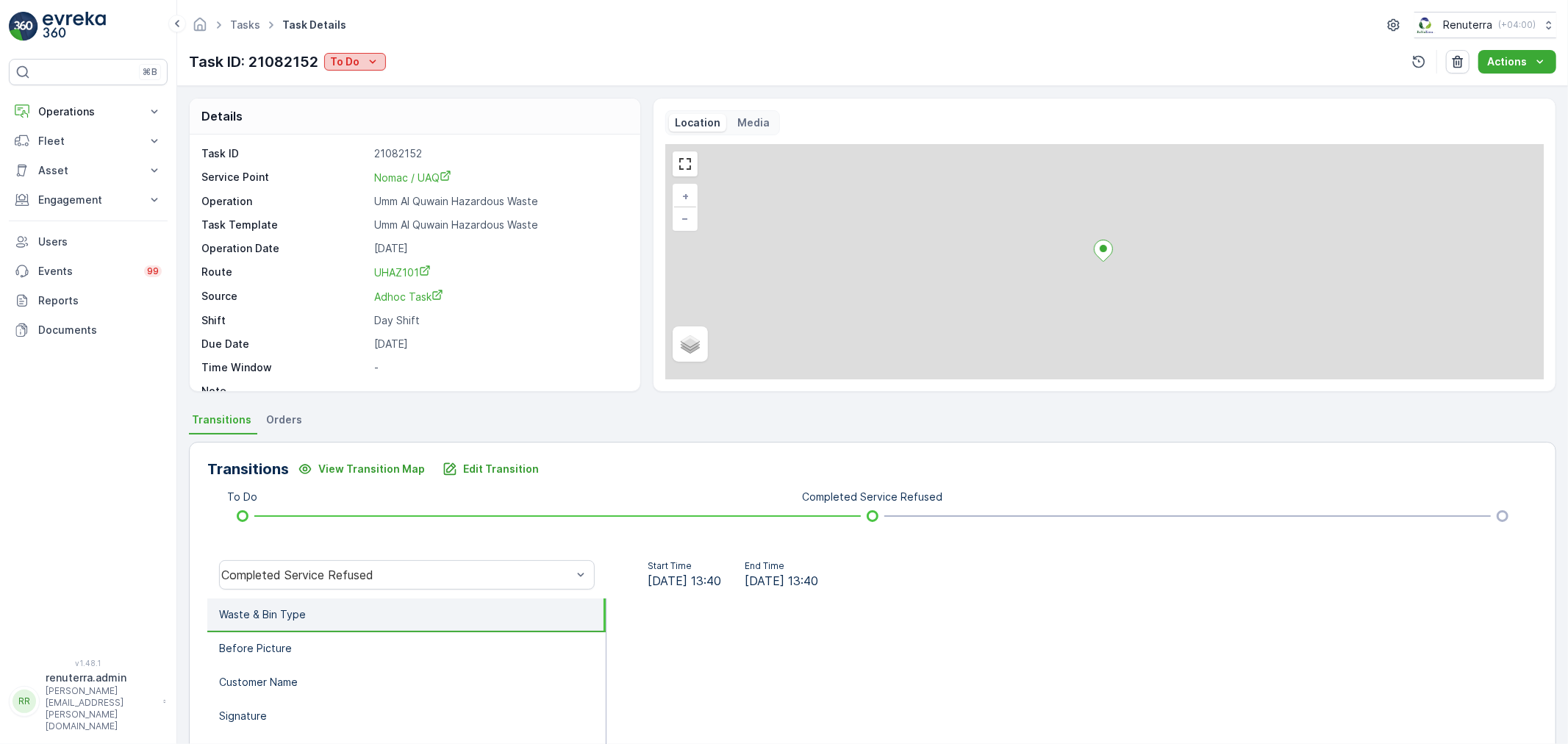
click at [368, 69] on button "To Do" at bounding box center [355, 61] width 62 height 18
click at [365, 84] on span "Completed" at bounding box center [361, 83] width 55 height 14
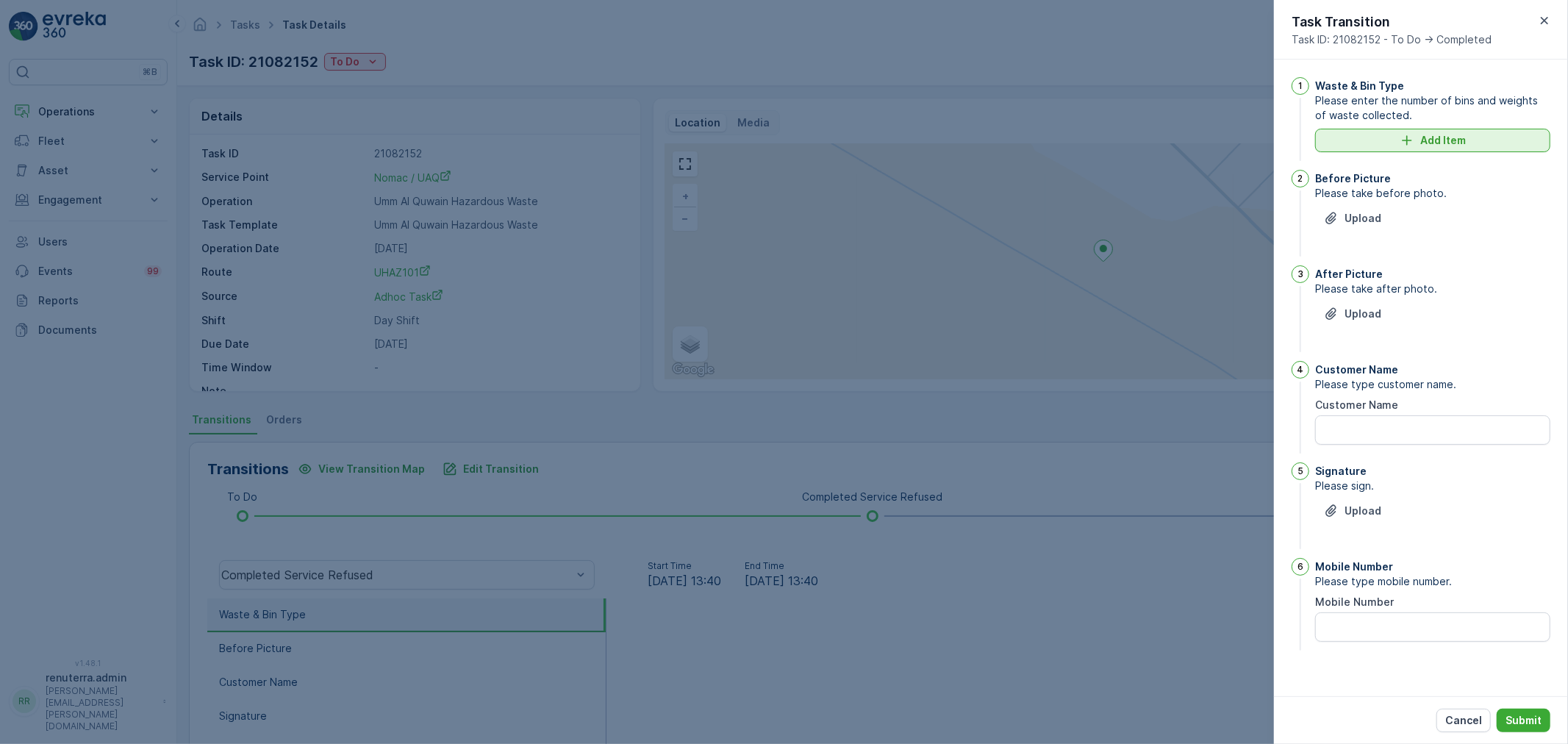
click at [1402, 144] on icon "Add Item" at bounding box center [1406, 140] width 14 height 14
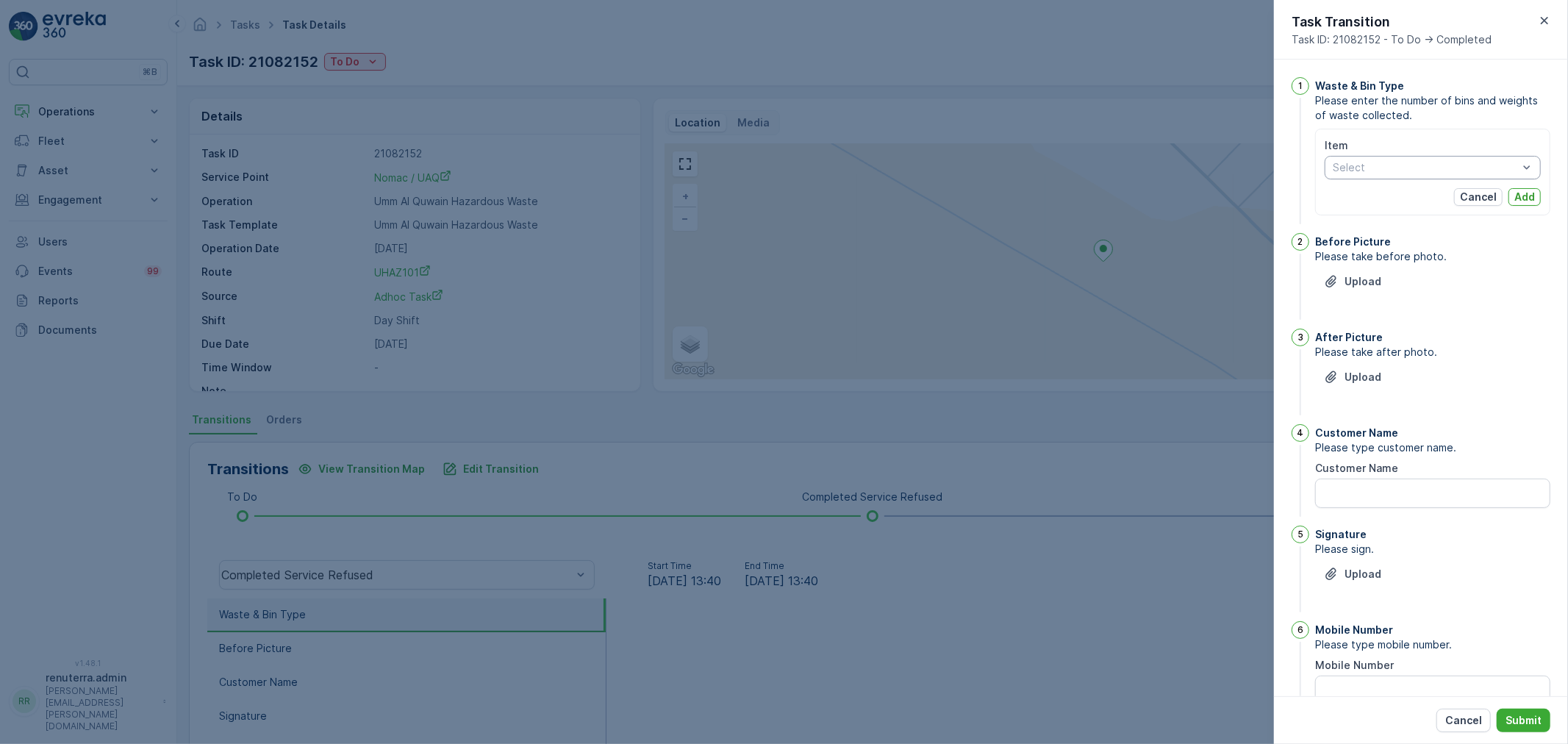
click at [1412, 172] on div at bounding box center [1425, 167] width 188 height 11
click at [1380, 249] on span "Liquid Waste" at bounding box center [1365, 246] width 63 height 11
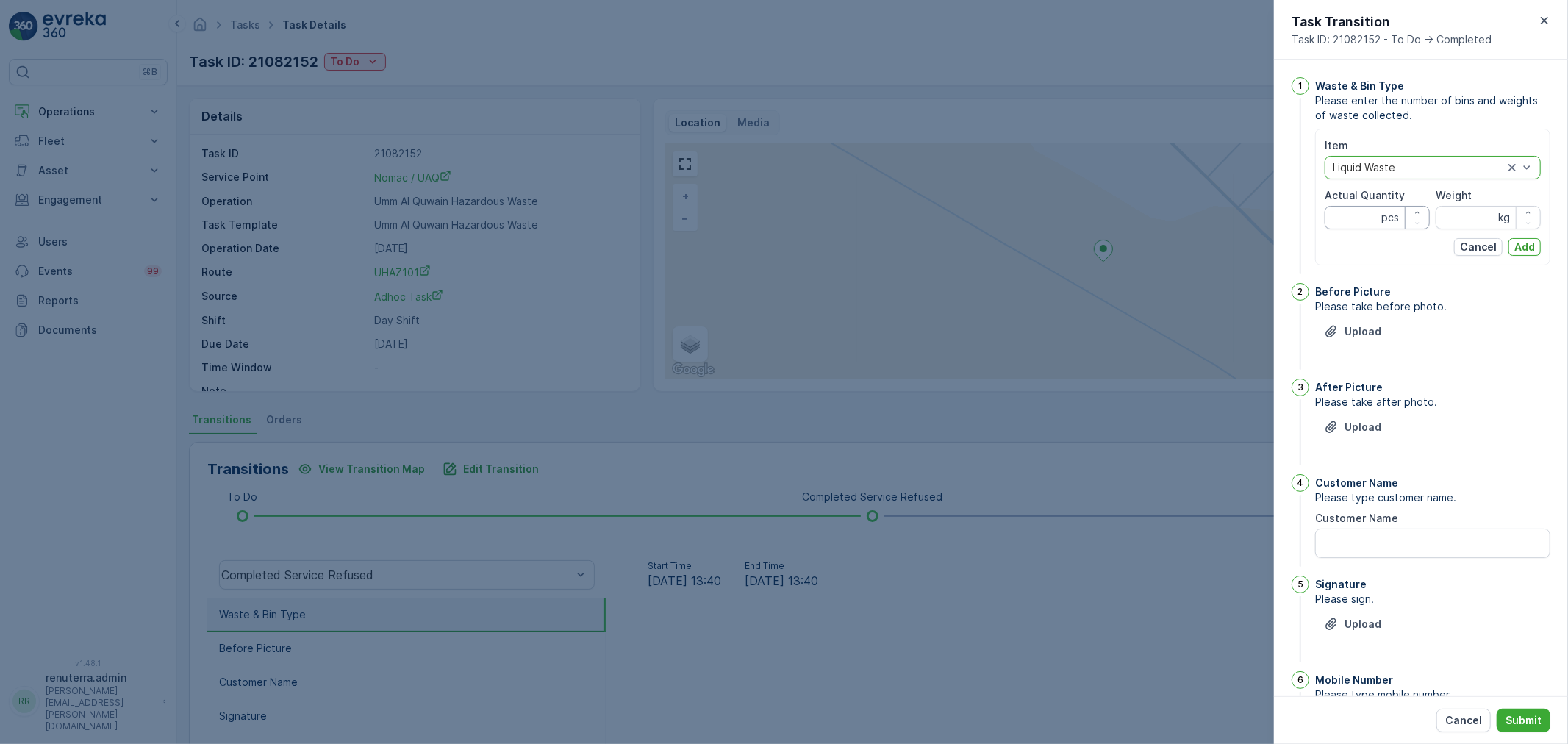
click at [1357, 202] on span "Actual Quantity" at bounding box center [1364, 195] width 80 height 14
click at [1358, 209] on Quantity "Actual Quantity" at bounding box center [1377, 217] width 105 height 24
type Quantity "1"
click at [1472, 214] on input "Weight" at bounding box center [1489, 217] width 105 height 24
type input "50395"
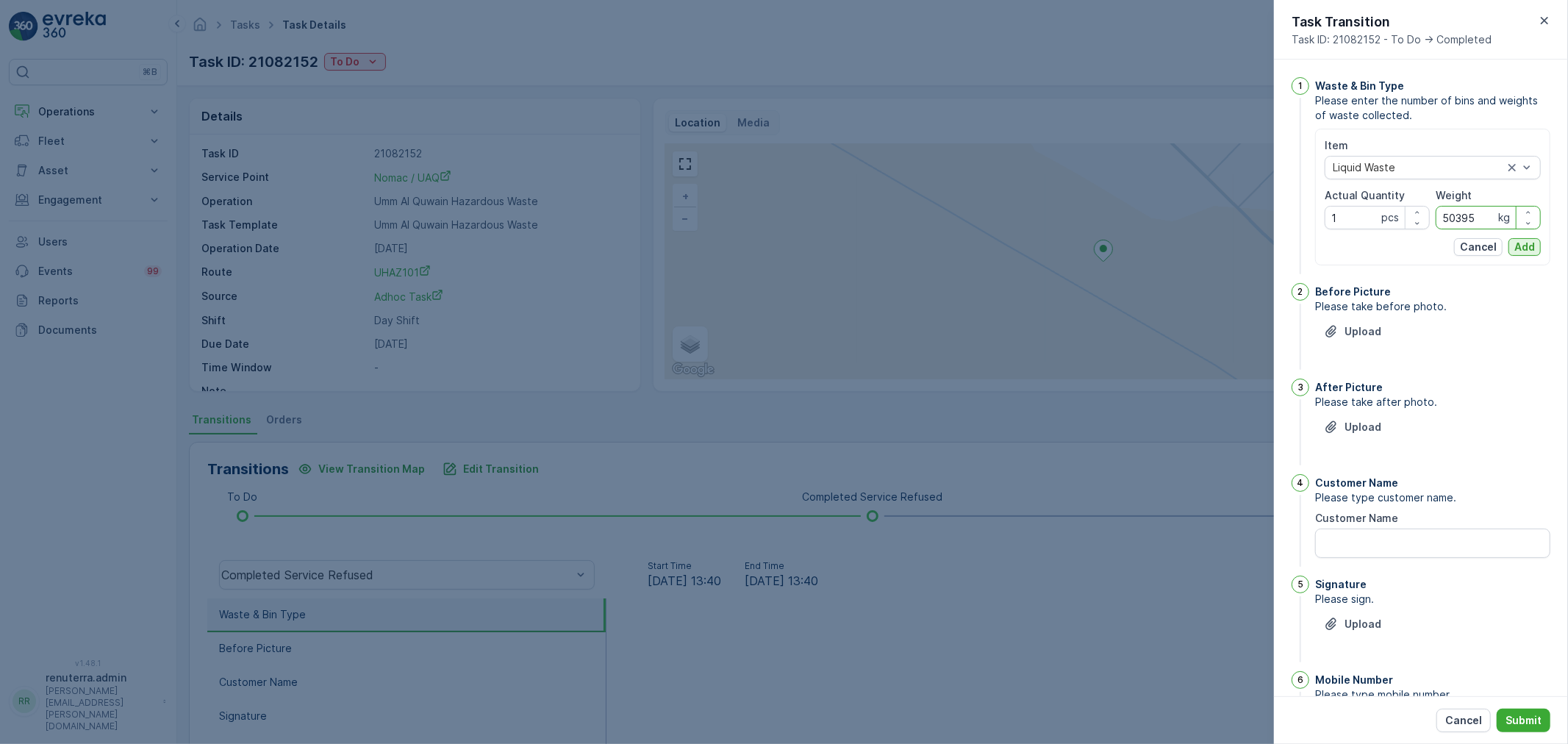
click at [1510, 240] on button "Add" at bounding box center [1525, 246] width 32 height 18
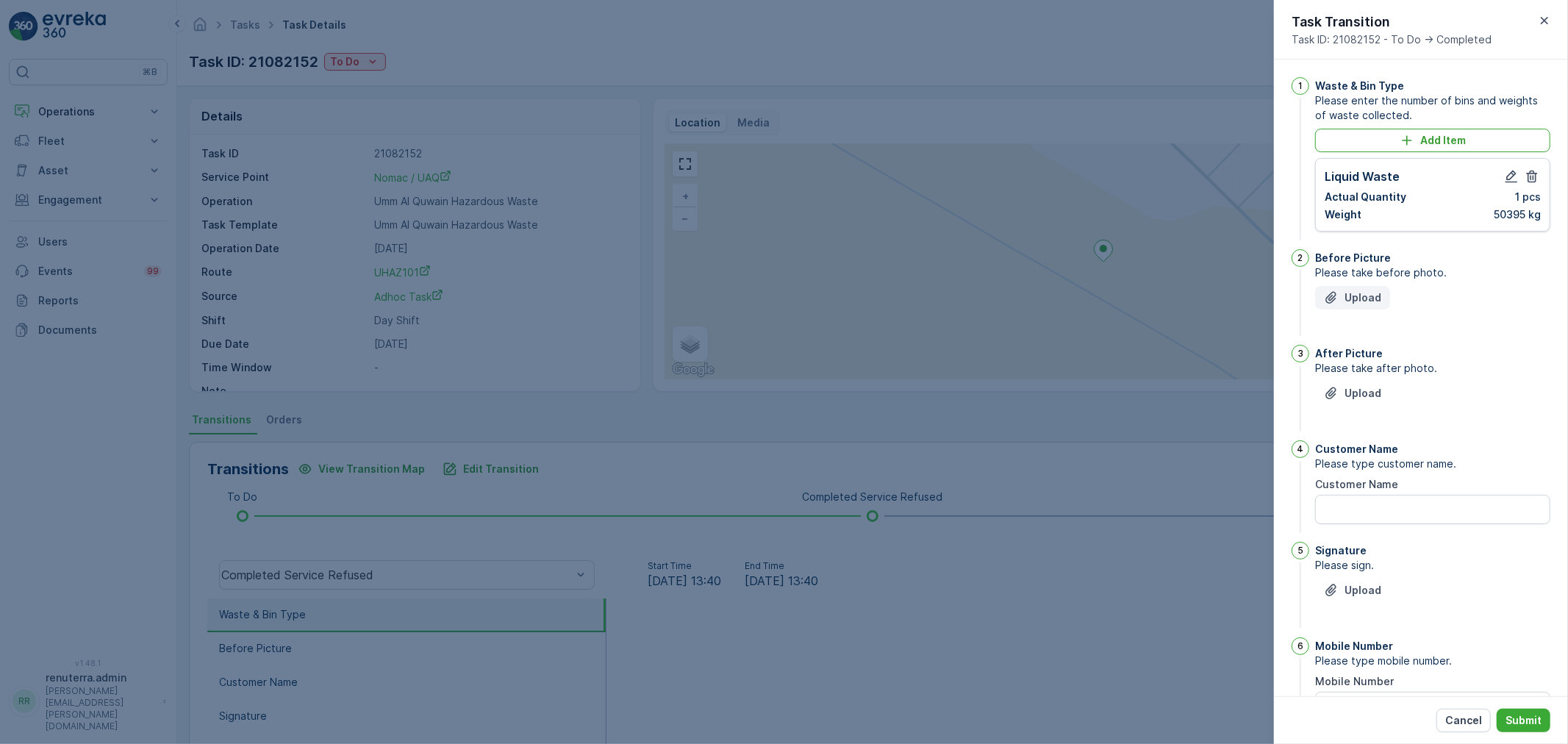
click at [1335, 294] on icon "Upload File" at bounding box center [1330, 297] width 10 height 11
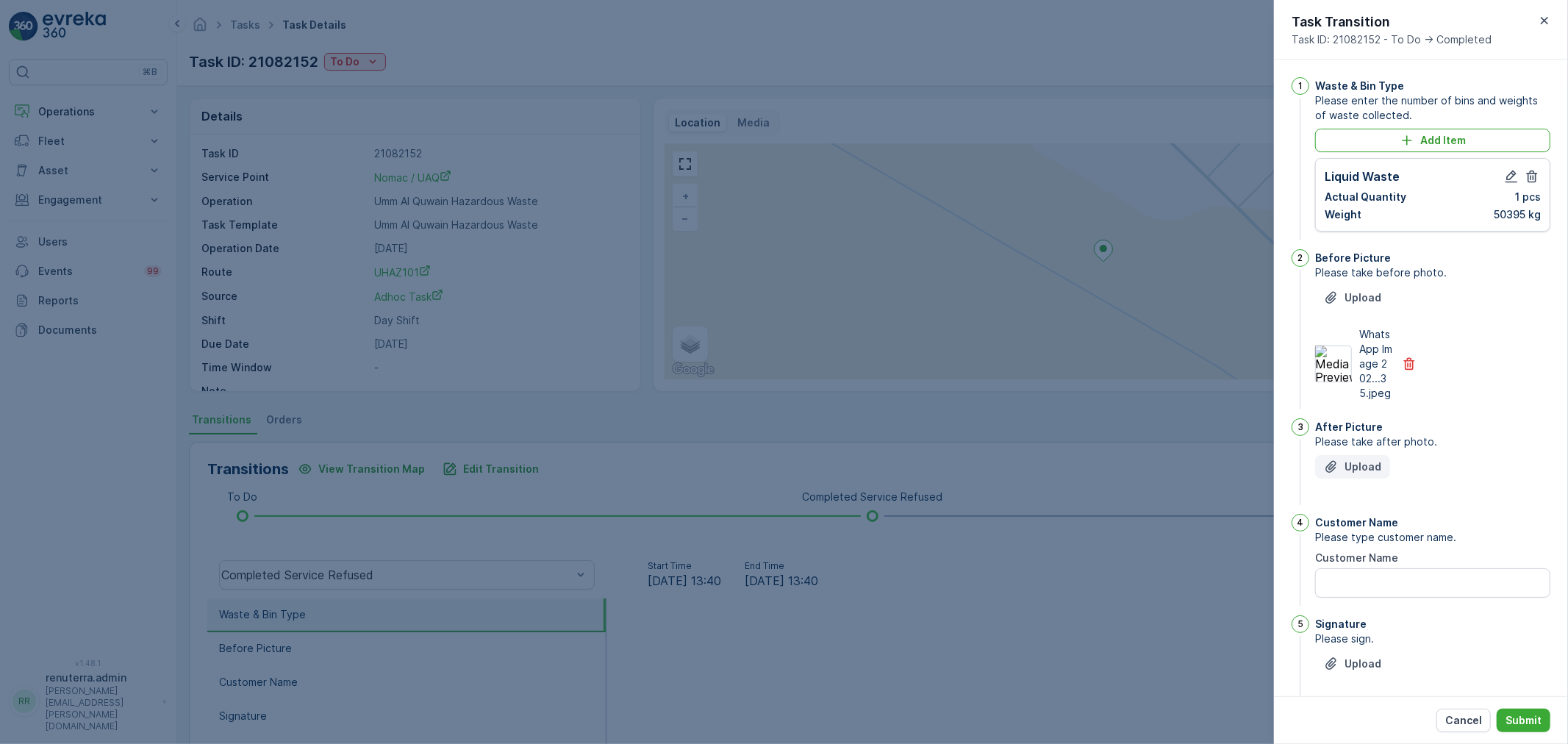
click at [1350, 474] on p "Upload" at bounding box center [1363, 466] width 37 height 14
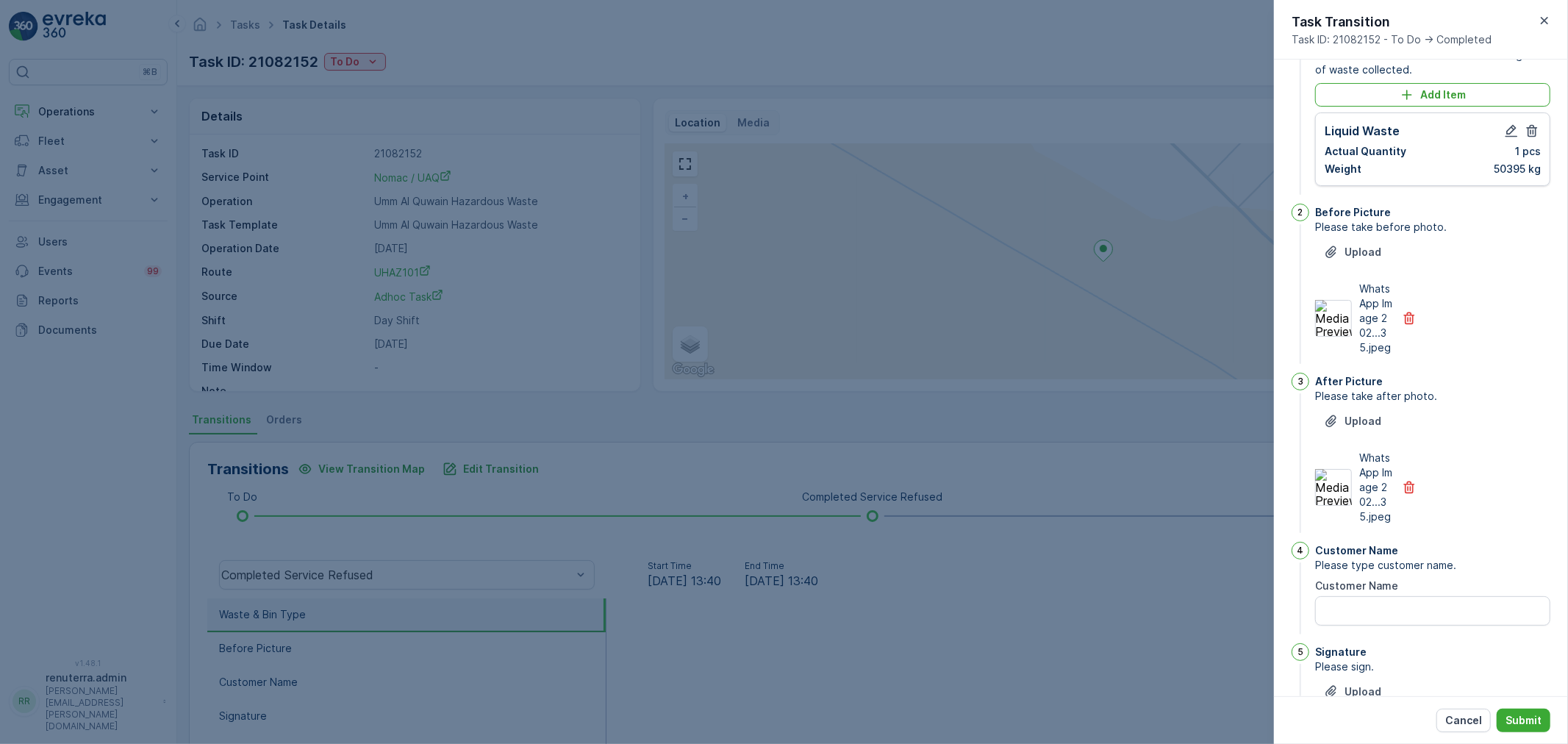
scroll to position [163, 0]
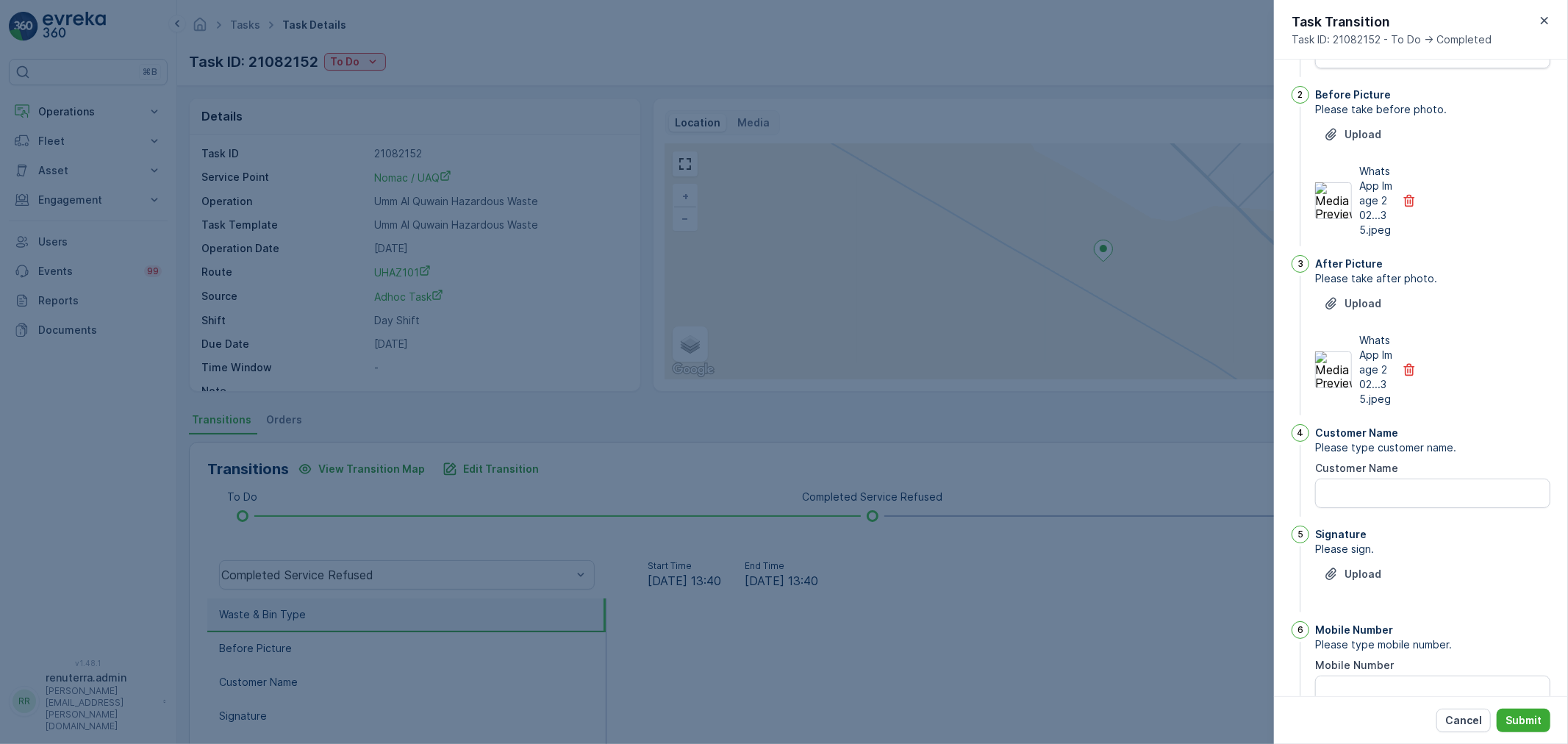
click at [1399, 476] on div "Customer Name" at bounding box center [1433, 467] width 235 height 14
click at [1399, 508] on Name "Customer Name" at bounding box center [1433, 493] width 235 height 30
type Name "NOMAC"
click at [1378, 582] on p "Upload" at bounding box center [1363, 573] width 37 height 14
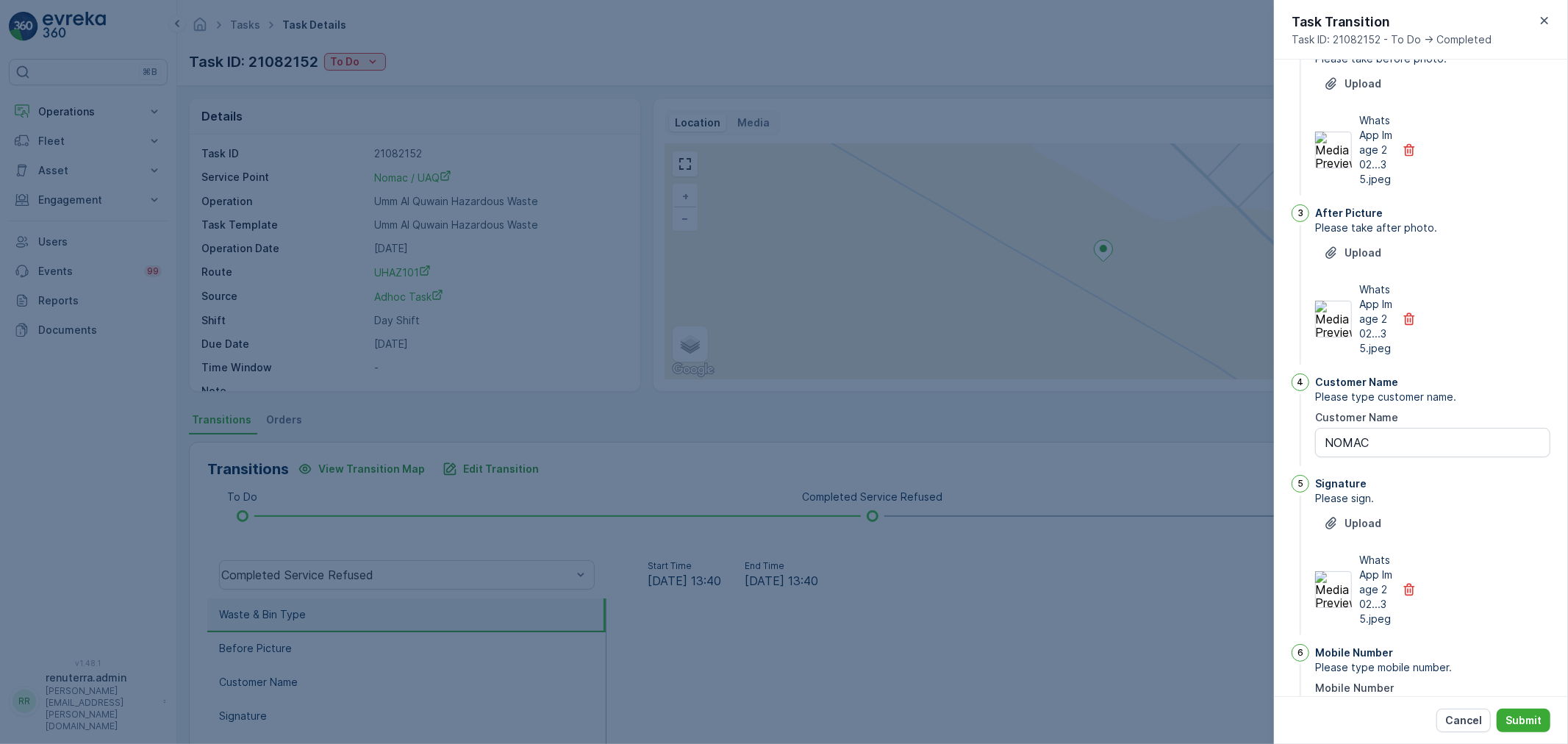
scroll to position [319, 0]
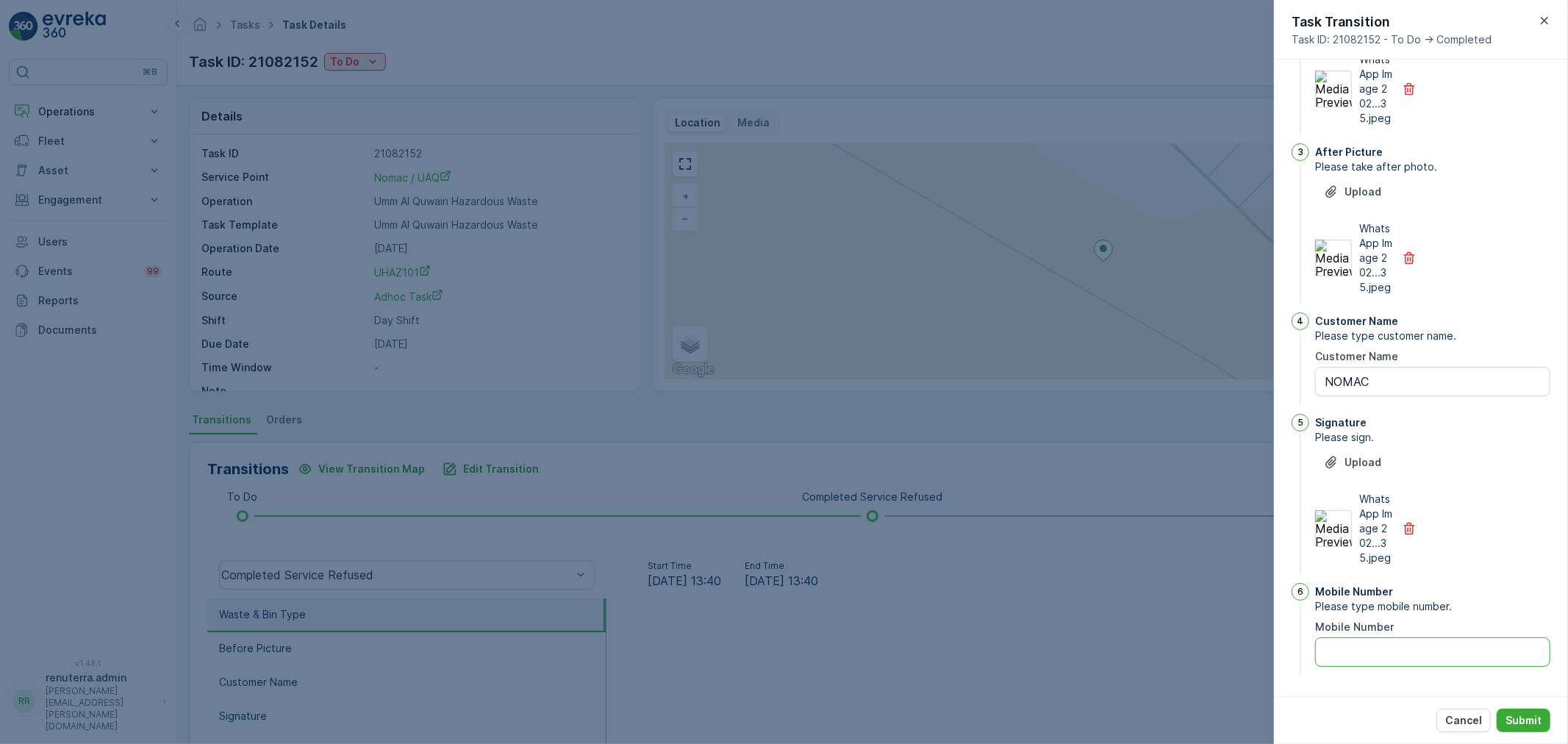
click at [1396, 640] on Number "Mobile Number" at bounding box center [1433, 652] width 235 height 30
type Number "0"
click at [1541, 722] on p "Submit" at bounding box center [1523, 720] width 36 height 14
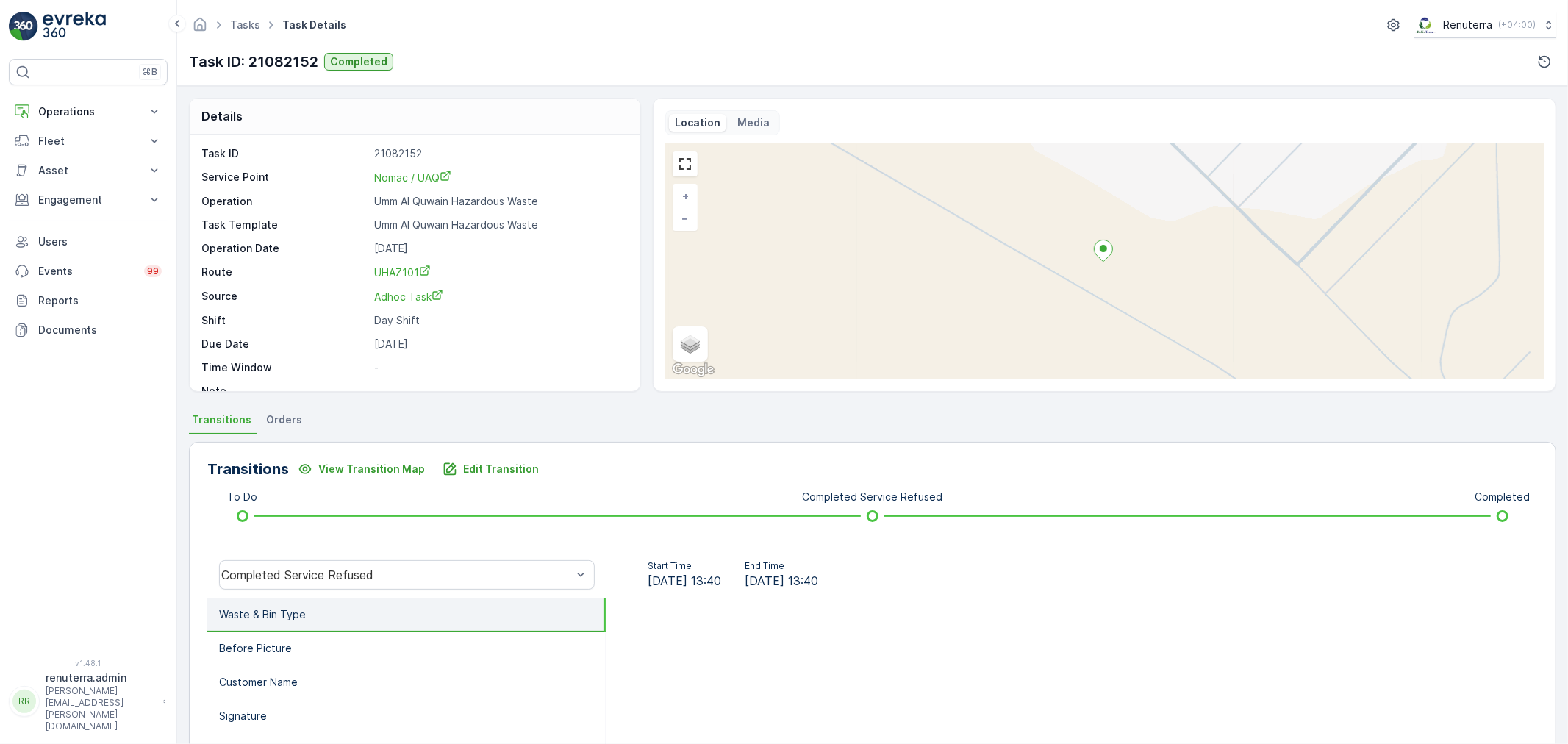
click at [371, 559] on div "Completed Service Refused" at bounding box center [406, 575] width 399 height 47
click at [354, 571] on div "Completed Service Refused" at bounding box center [397, 574] width 351 height 13
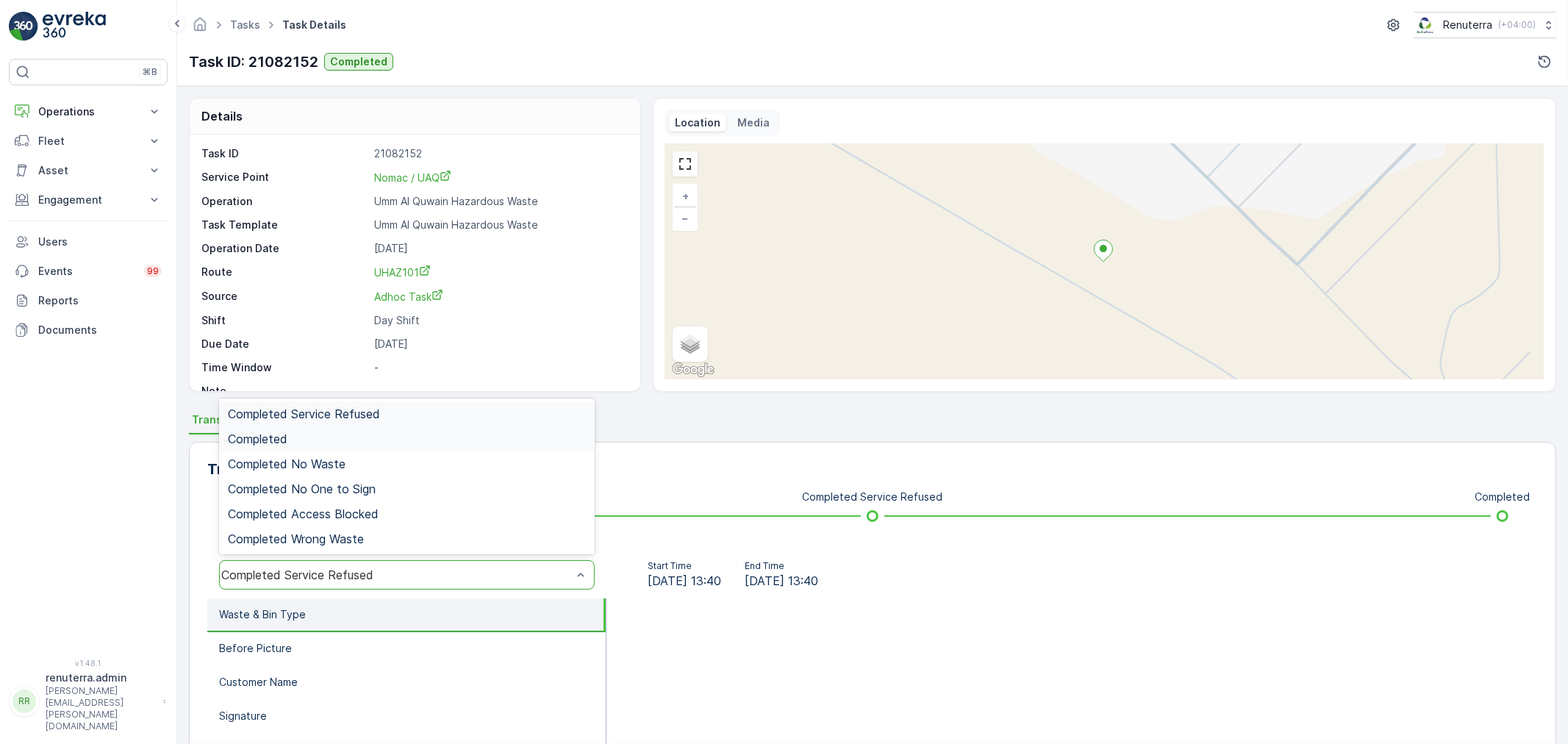
click at [331, 428] on div "Completed" at bounding box center [406, 438] width 376 height 25
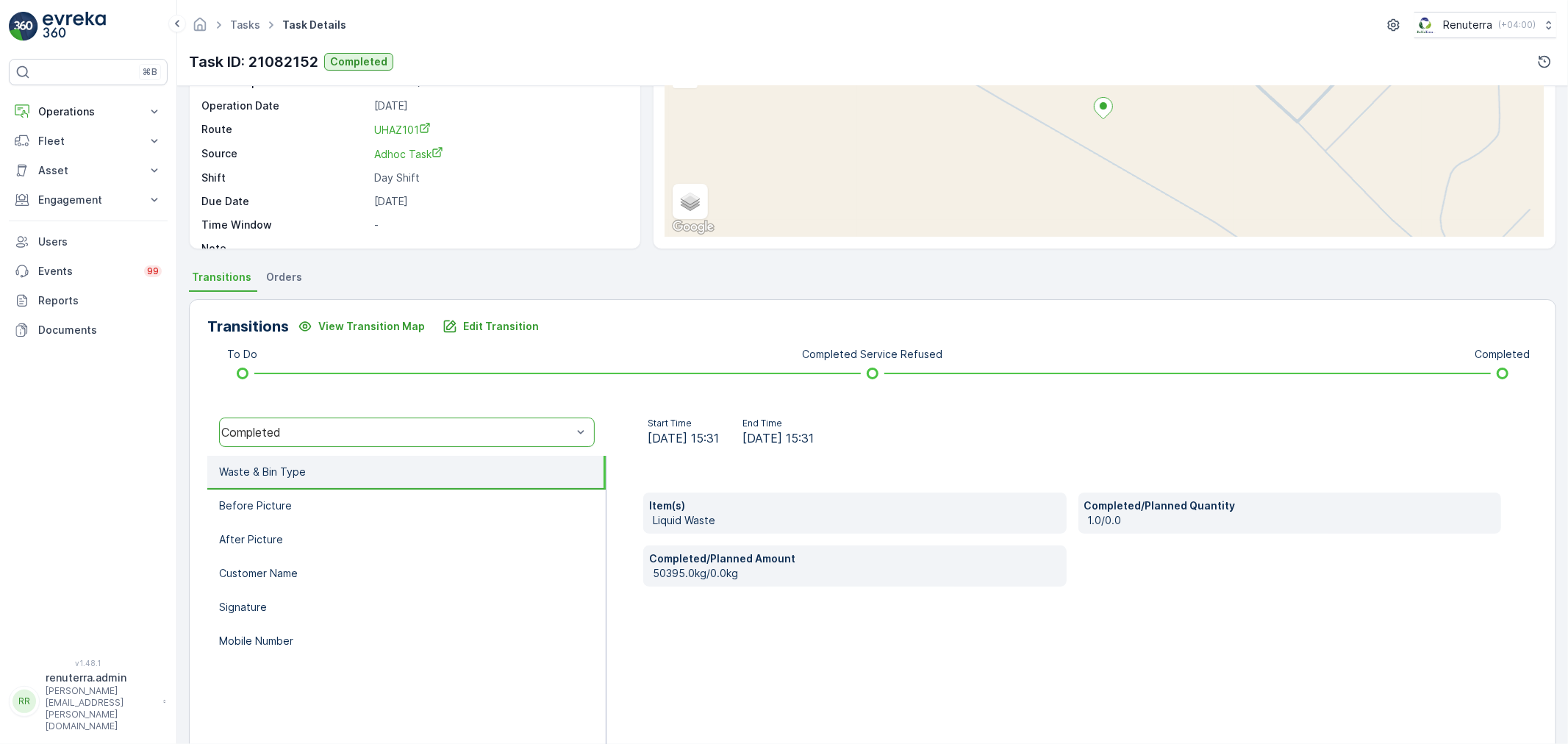
scroll to position [181, 0]
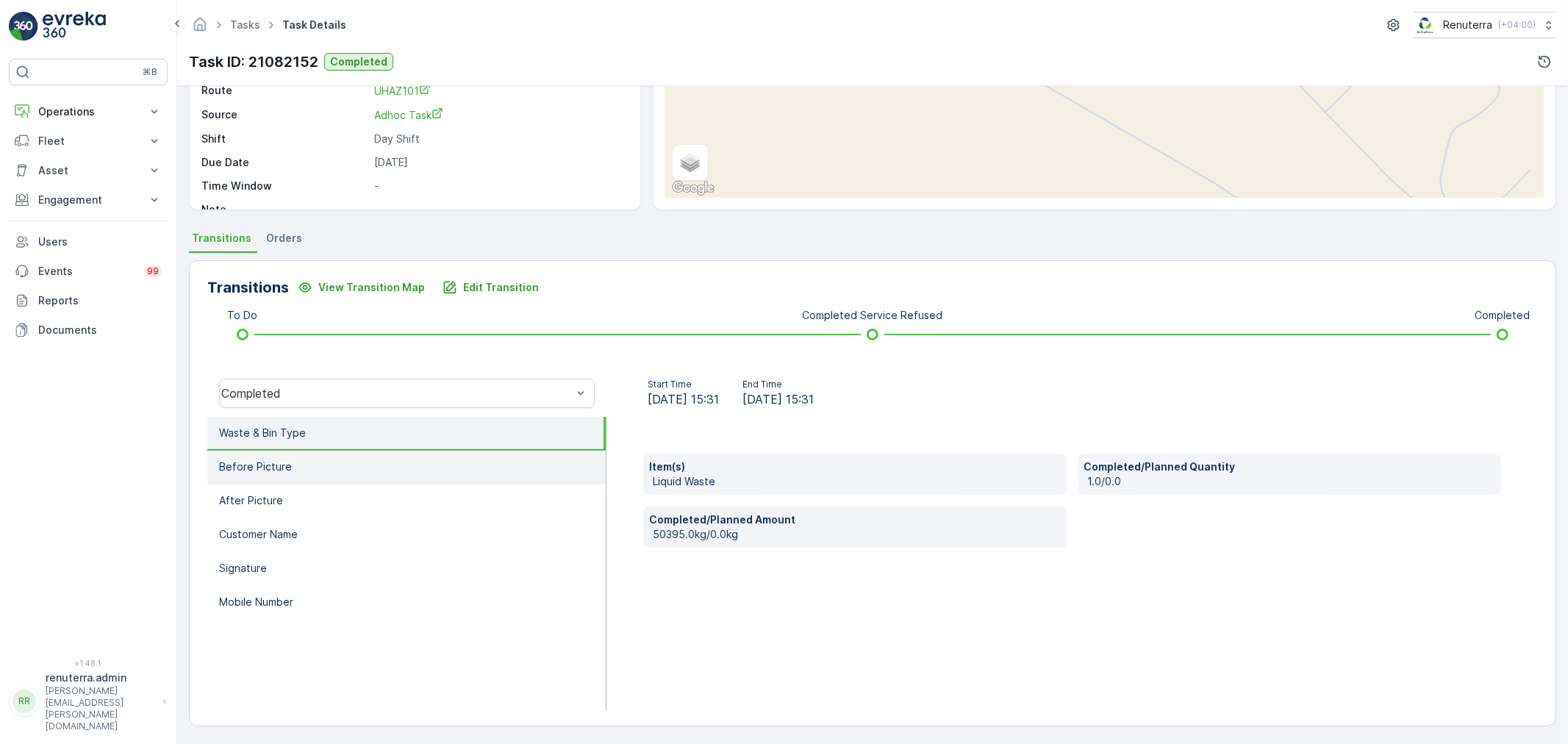
drag, startPoint x: 406, startPoint y: 453, endPoint x: 468, endPoint y: 469, distance: 64.0
click at [404, 453] on li "Before Picture" at bounding box center [406, 467] width 398 height 34
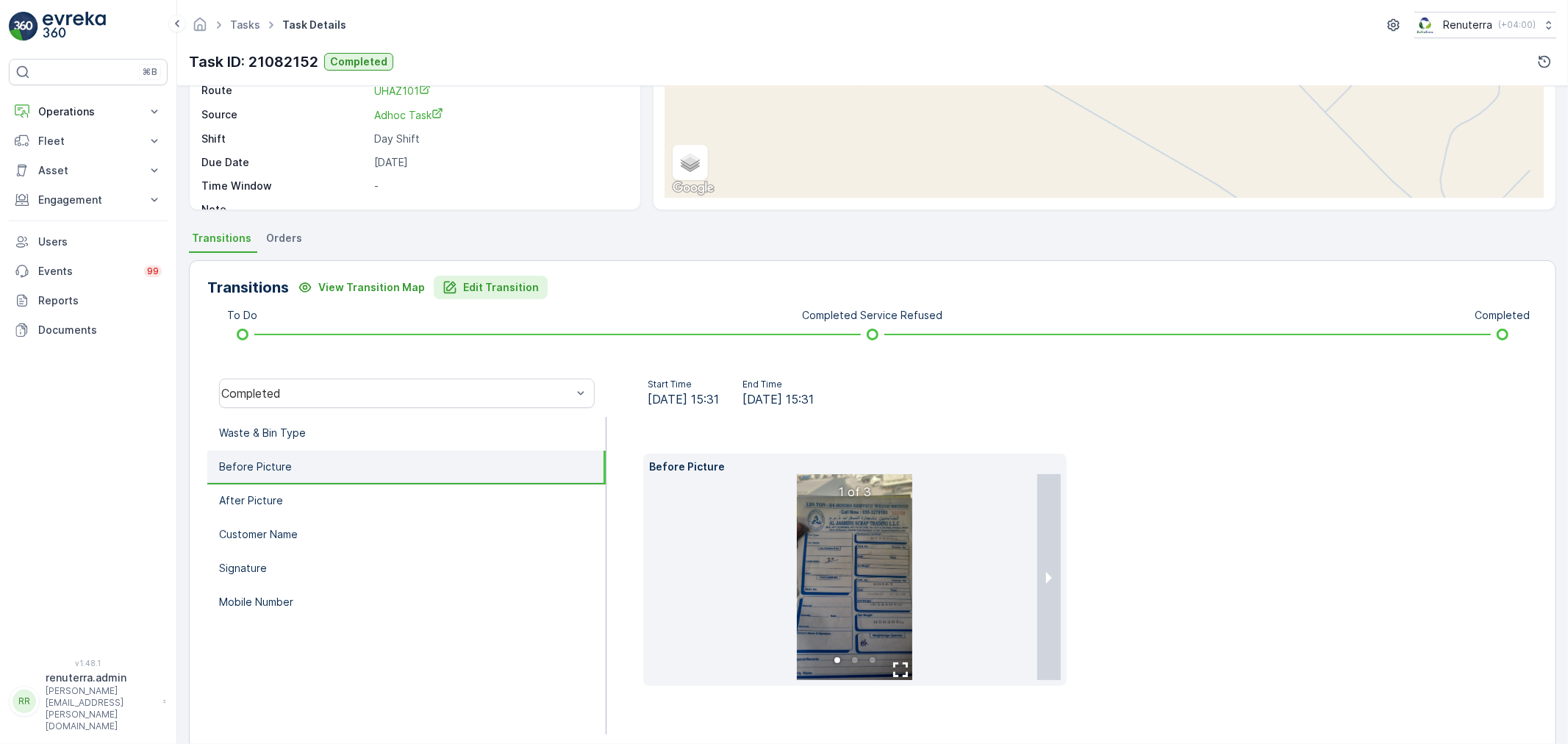
click at [525, 297] on button "Edit Transition" at bounding box center [490, 287] width 114 height 24
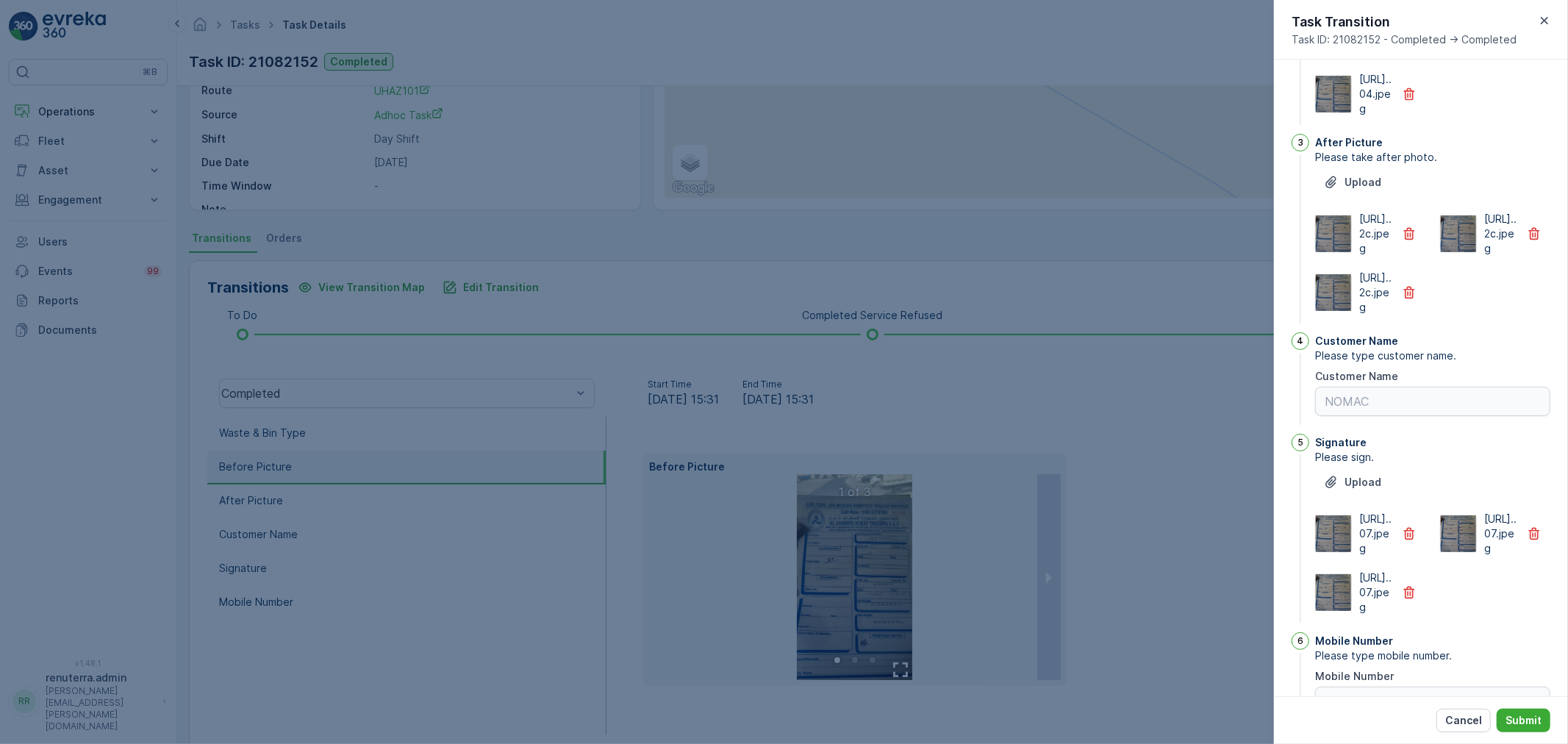
scroll to position [295, 0]
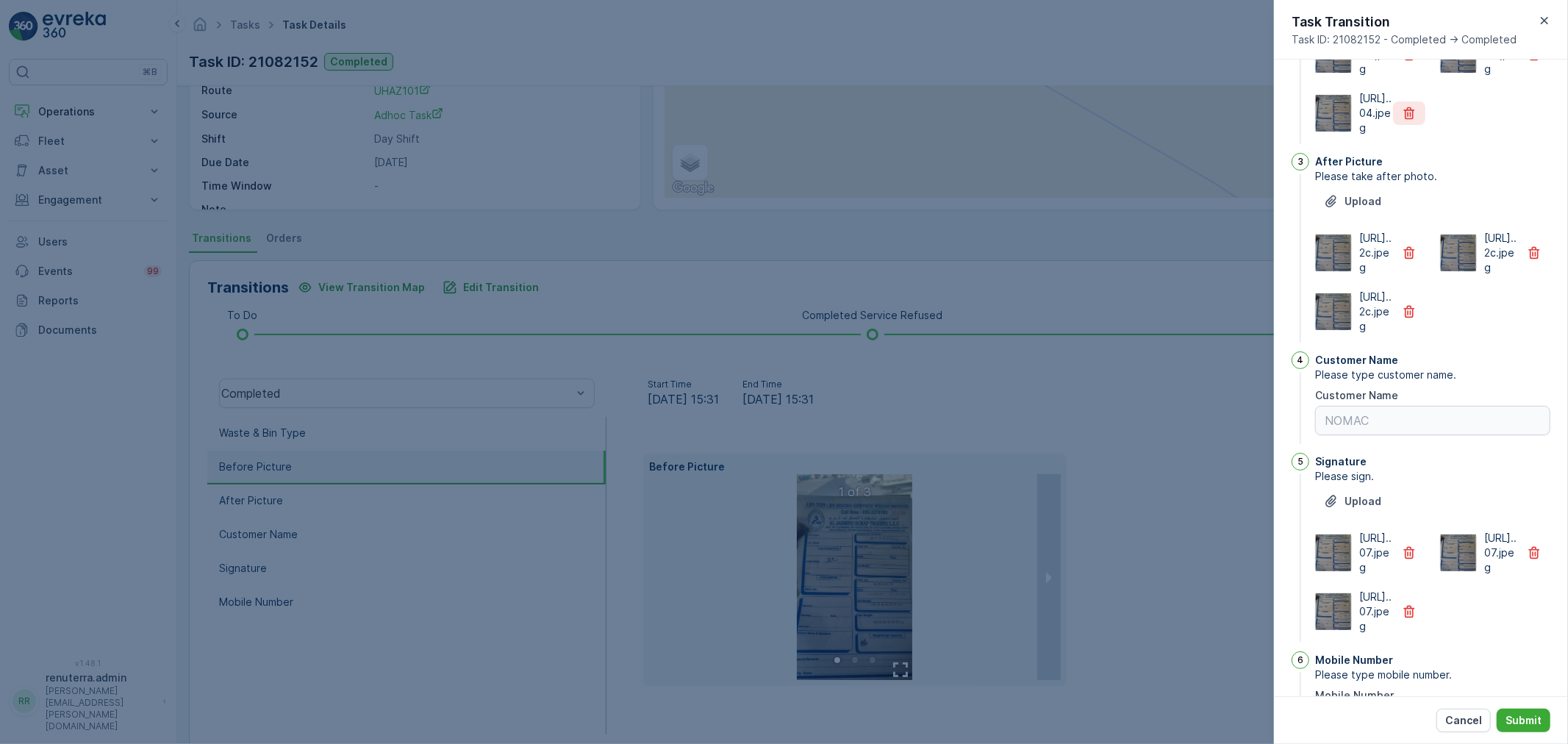
click at [1406, 120] on icon "button" at bounding box center [1409, 113] width 14 height 14
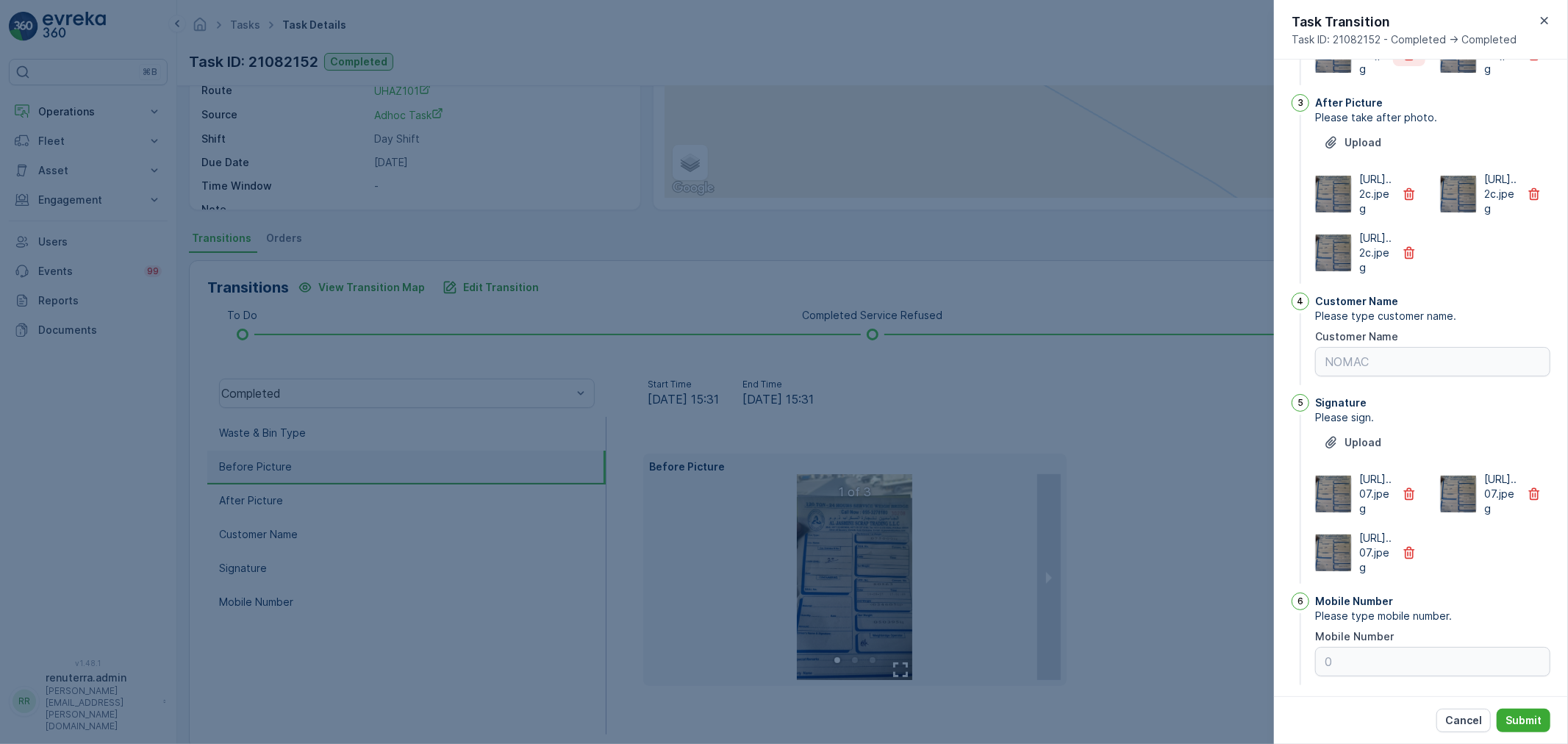
click at [1407, 66] on button "button" at bounding box center [1409, 54] width 32 height 24
click at [1407, 201] on icon "button" at bounding box center [1409, 194] width 14 height 14
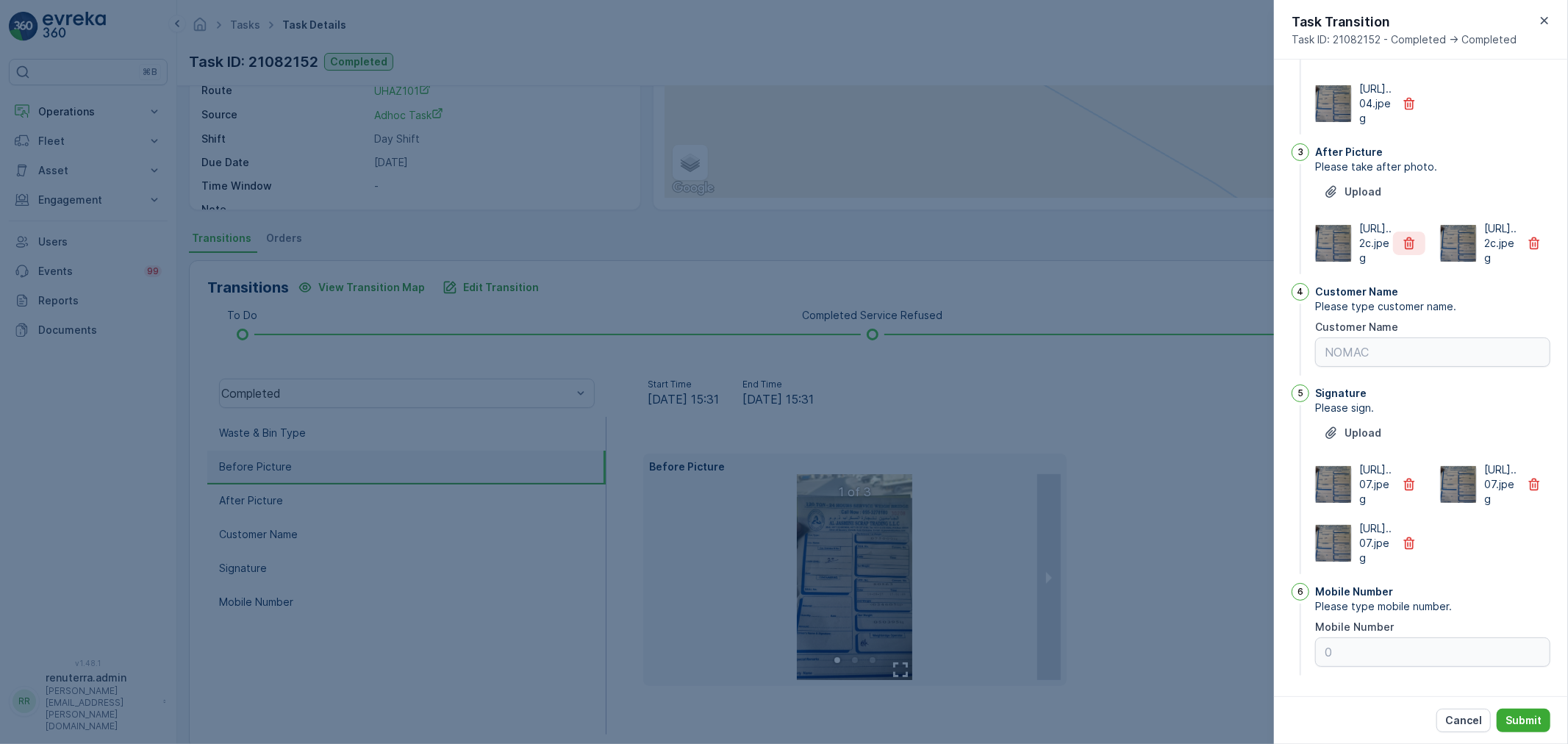
click at [1417, 240] on button "button" at bounding box center [1409, 243] width 32 height 24
click at [1404, 479] on icon "button" at bounding box center [1409, 485] width 11 height 12
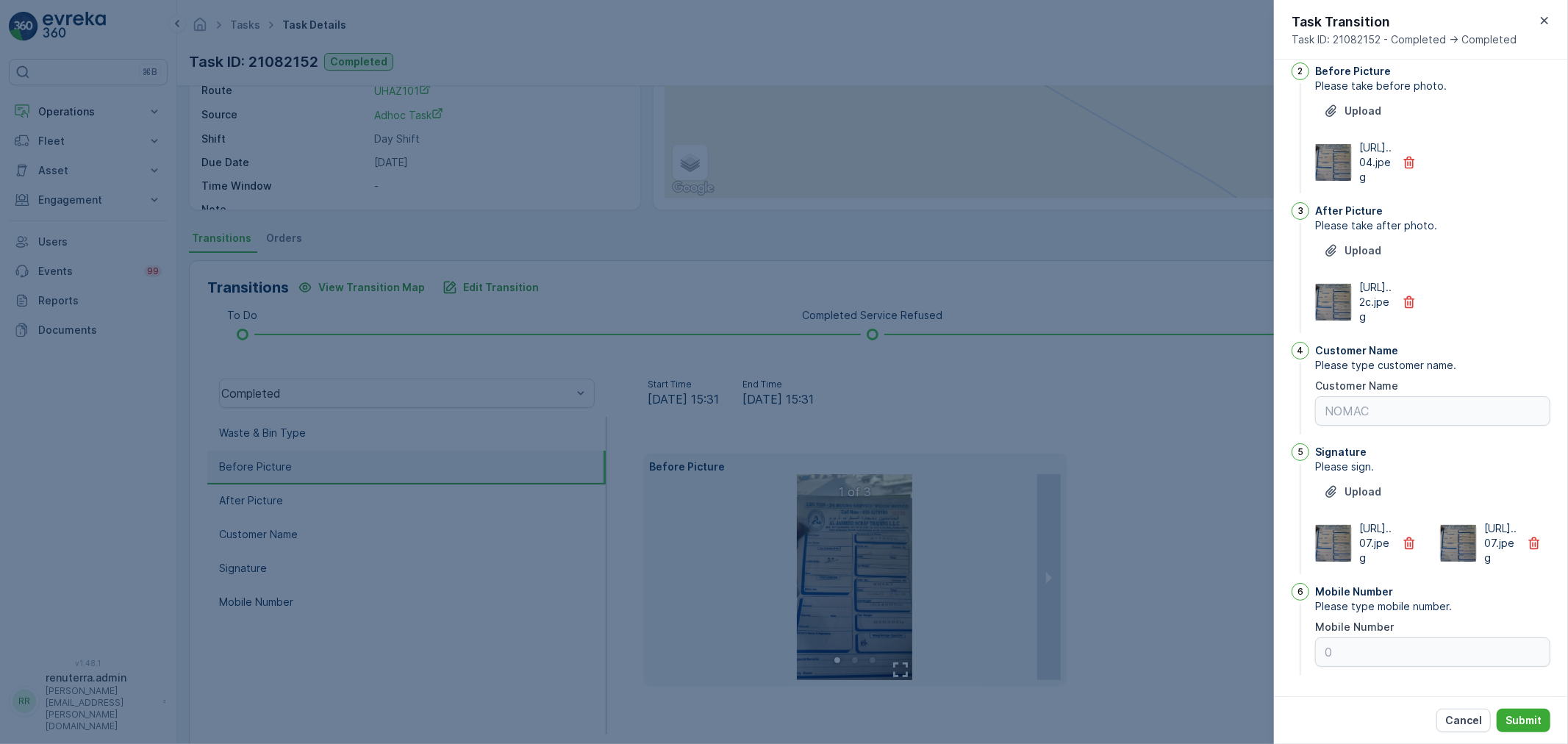
scroll to position [275, 0]
click at [1406, 537] on button "button" at bounding box center [1409, 543] width 32 height 24
click at [1511, 723] on p "Submit" at bounding box center [1523, 720] width 36 height 14
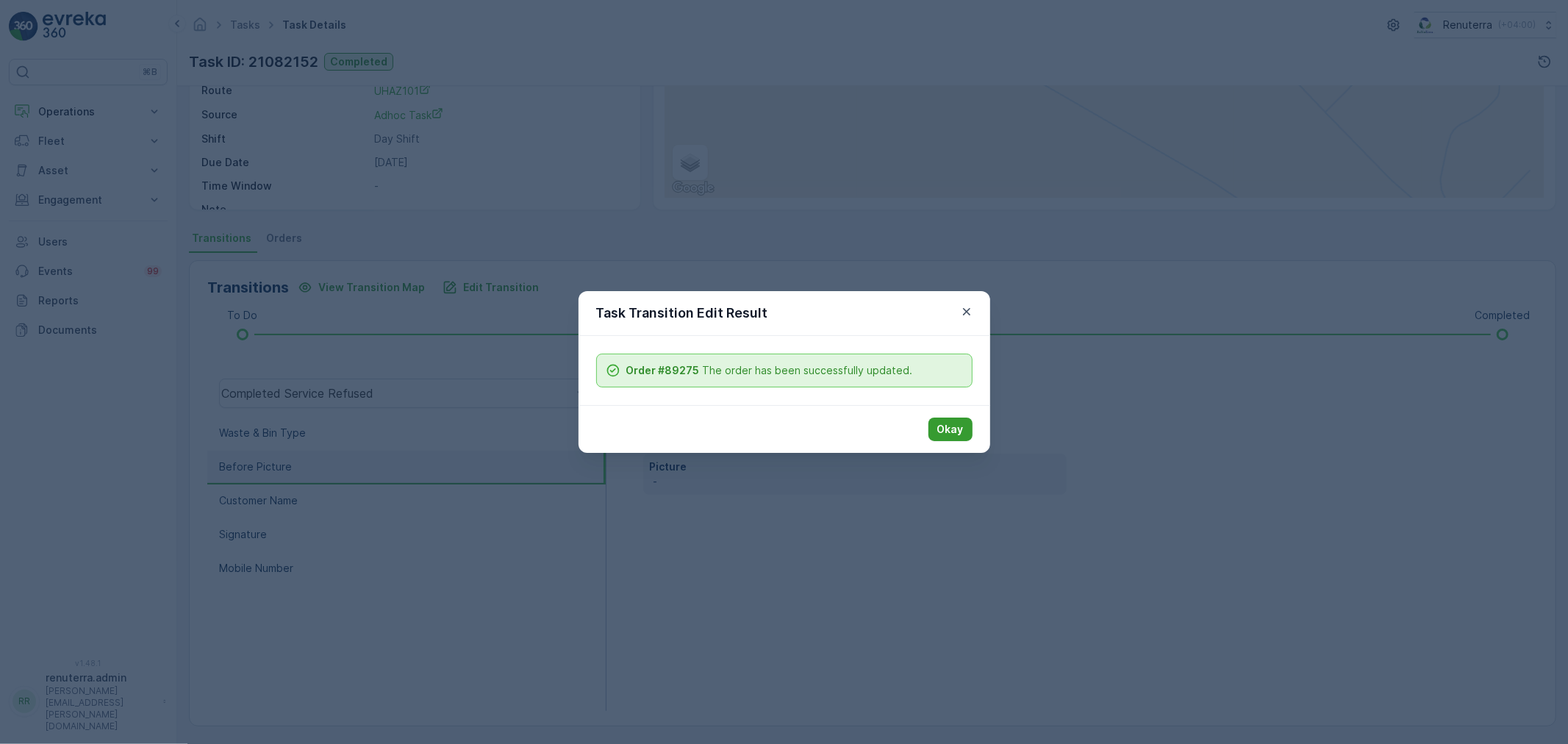
click at [932, 427] on button "Okay" at bounding box center [951, 429] width 44 height 24
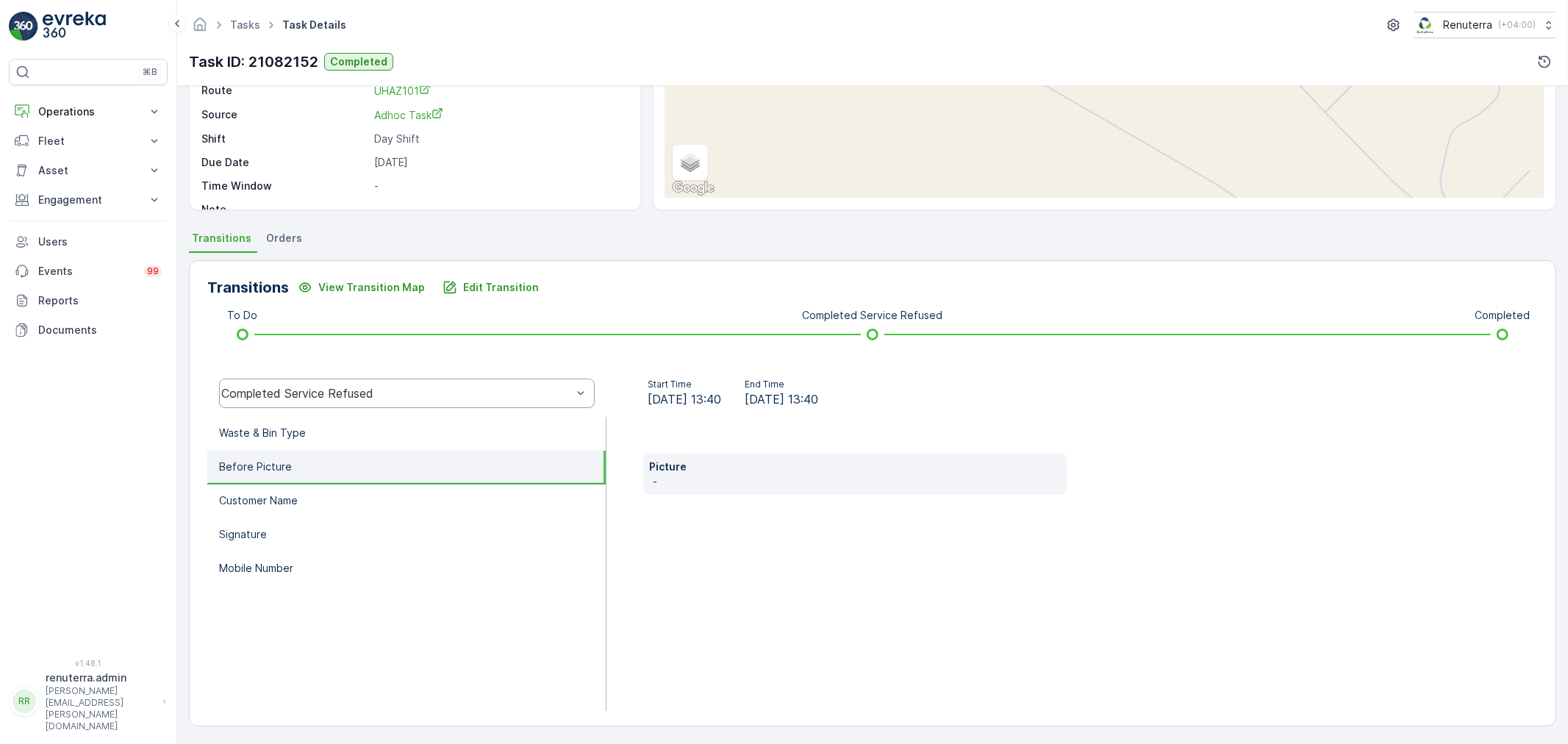
click at [251, 404] on div "Completed Service Refused" at bounding box center [406, 393] width 376 height 30
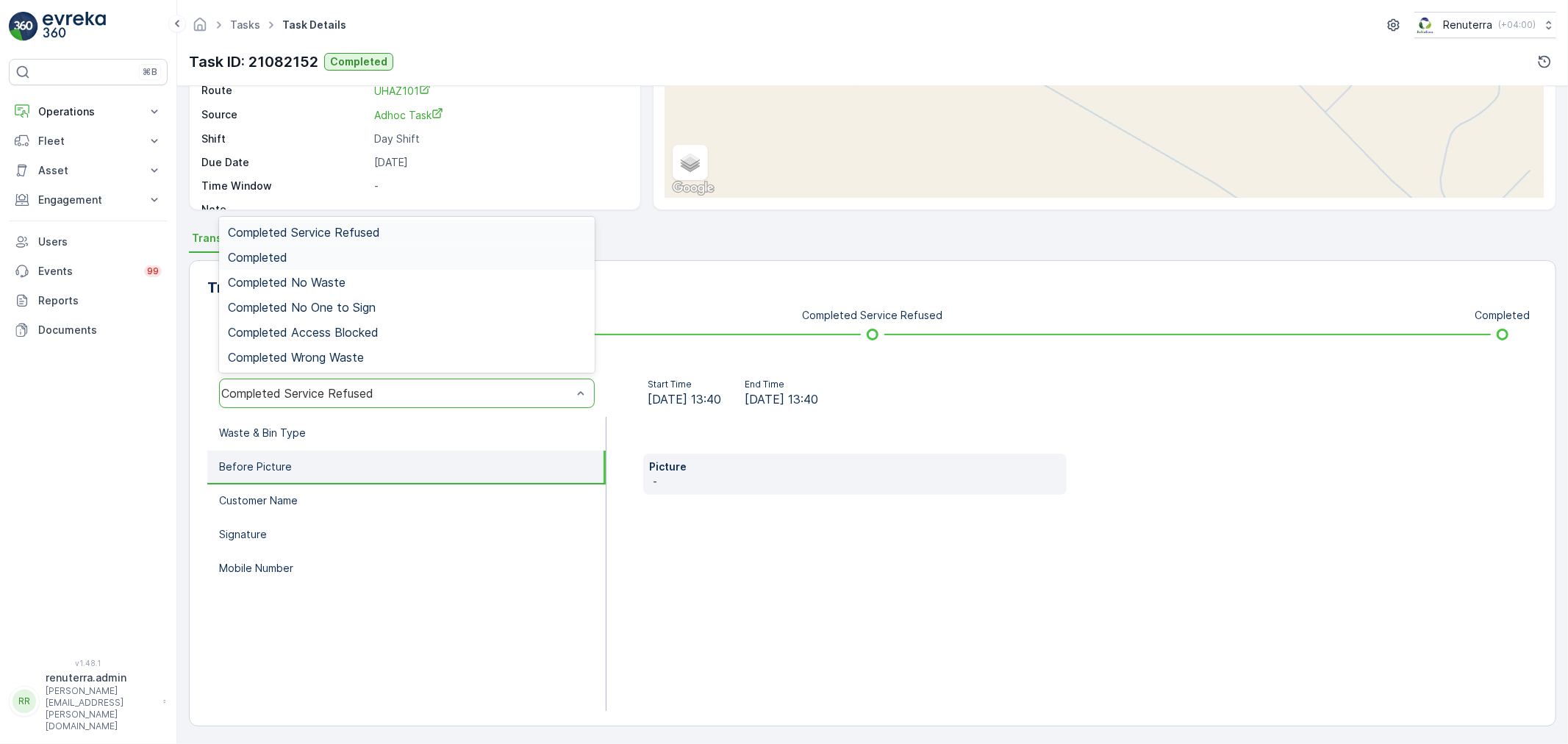
drag, startPoint x: 274, startPoint y: 269, endPoint x: 273, endPoint y: 259, distance: 10.0
click at [273, 259] on div "Completed Service Refused Completed Completed No Waste Completed No One to Sign…" at bounding box center [406, 294] width 376 height 156
click at [273, 259] on span "Completed" at bounding box center [258, 257] width 59 height 13
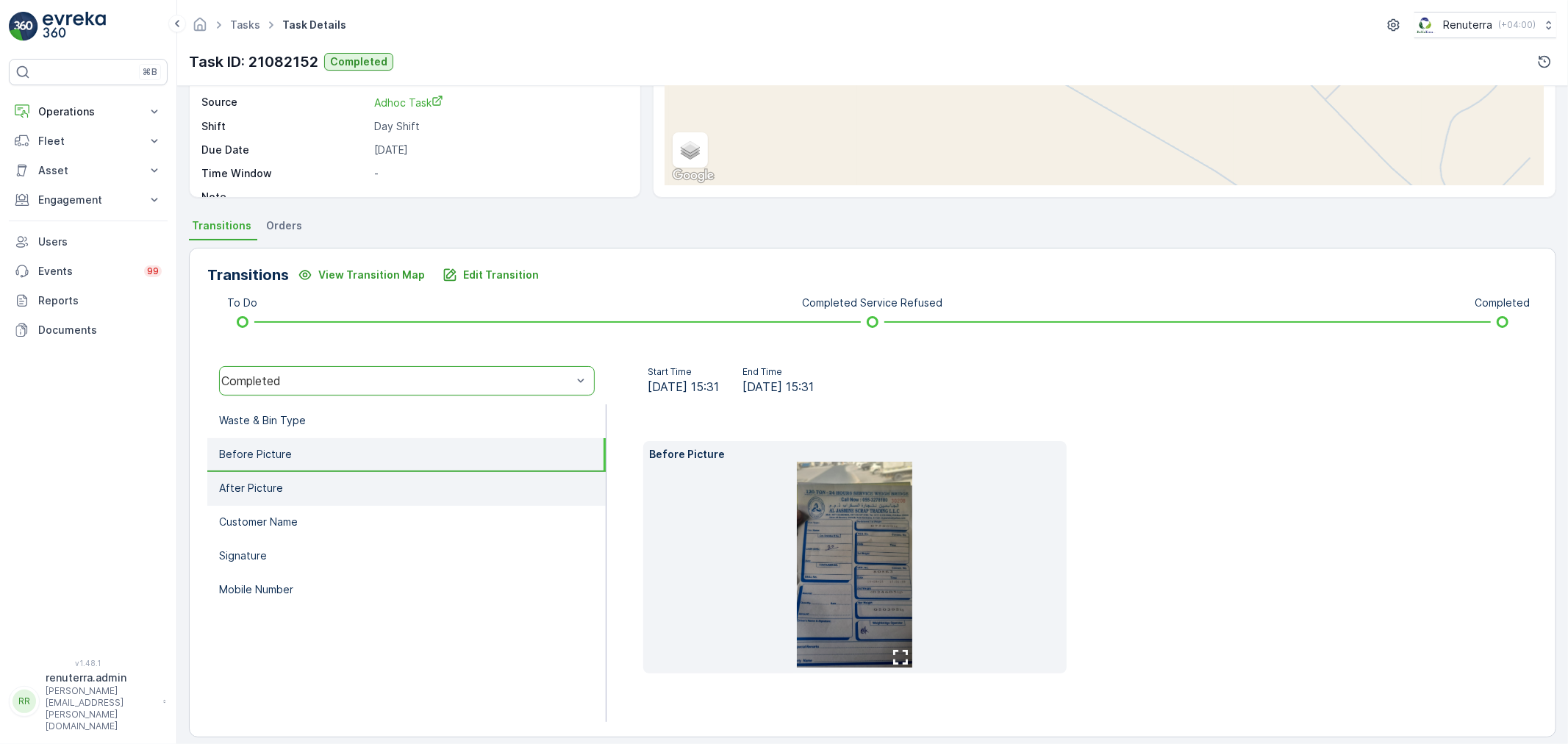
scroll to position [206, 0]
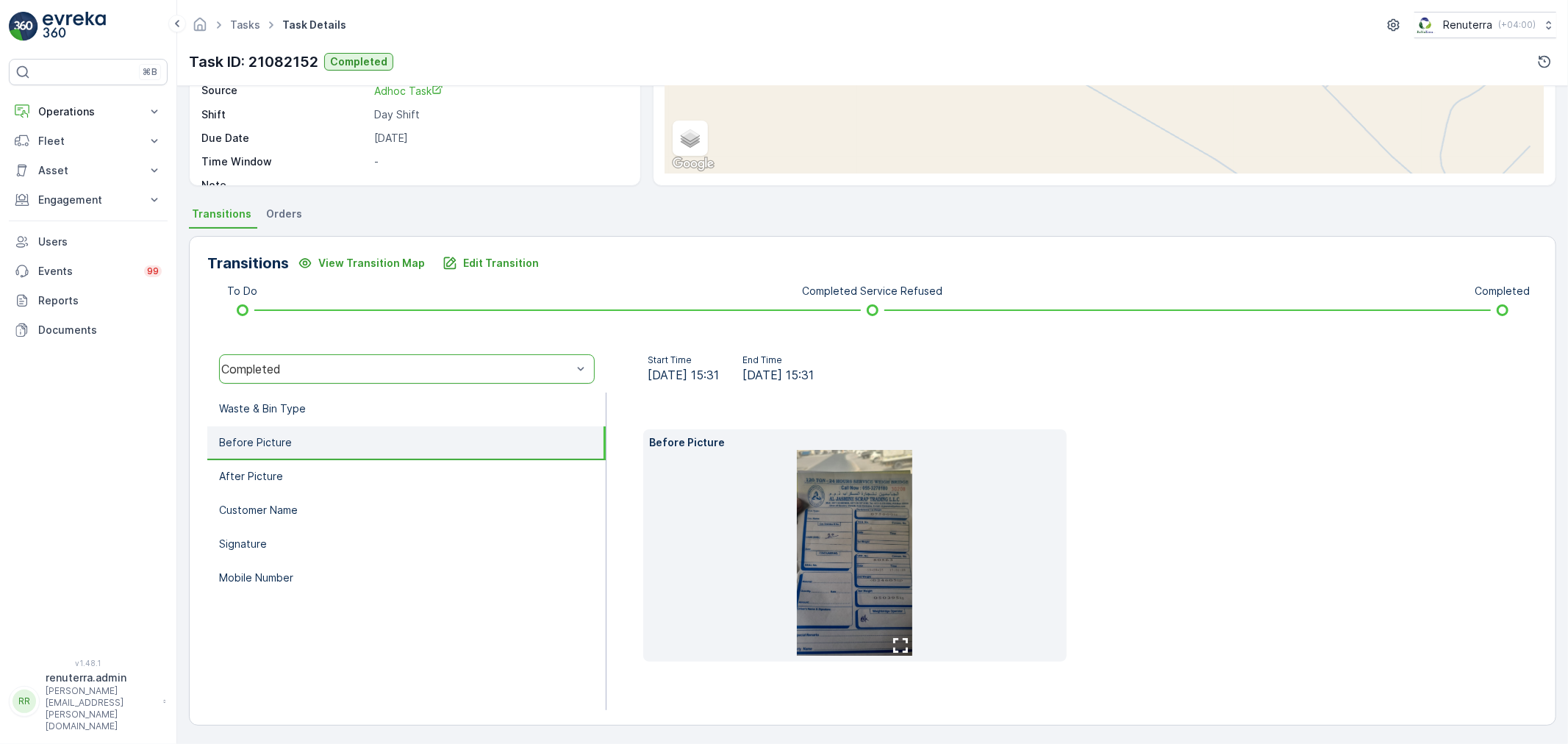
drag, startPoint x: 358, startPoint y: 439, endPoint x: 358, endPoint y: 425, distance: 14.0
click at [358, 438] on li "Before Picture" at bounding box center [406, 443] width 398 height 34
drag, startPoint x: 358, startPoint y: 425, endPoint x: 353, endPoint y: 412, distance: 13.9
click at [357, 423] on ul "Waste & Bin Type Before Picture After Picture Customer Name Signature Mobile Nu…" at bounding box center [406, 551] width 399 height 317
click at [353, 412] on li "Waste & Bin Type" at bounding box center [406, 409] width 398 height 34
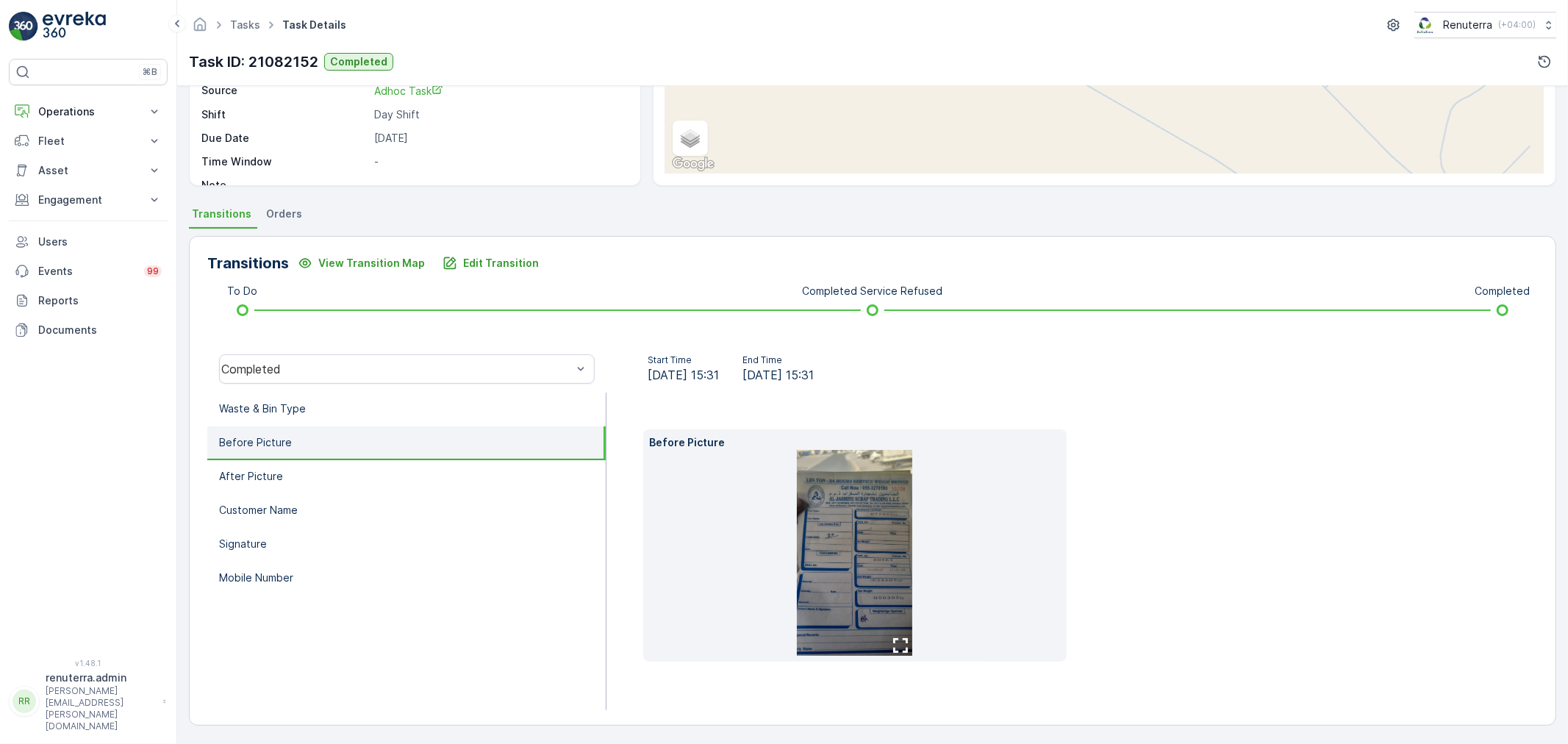
scroll to position [182, 0]
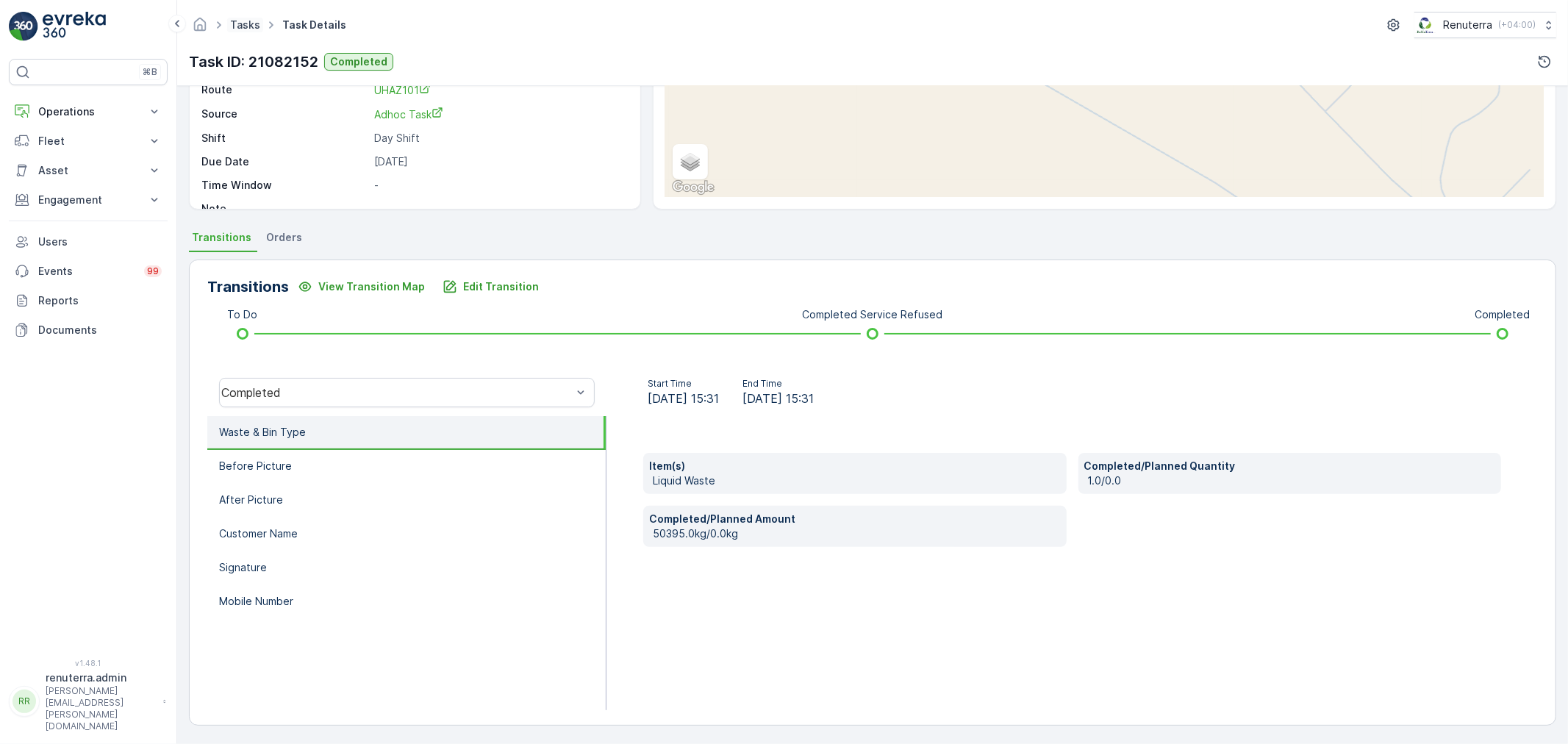
click at [247, 24] on link "Tasks" at bounding box center [246, 24] width 31 height 12
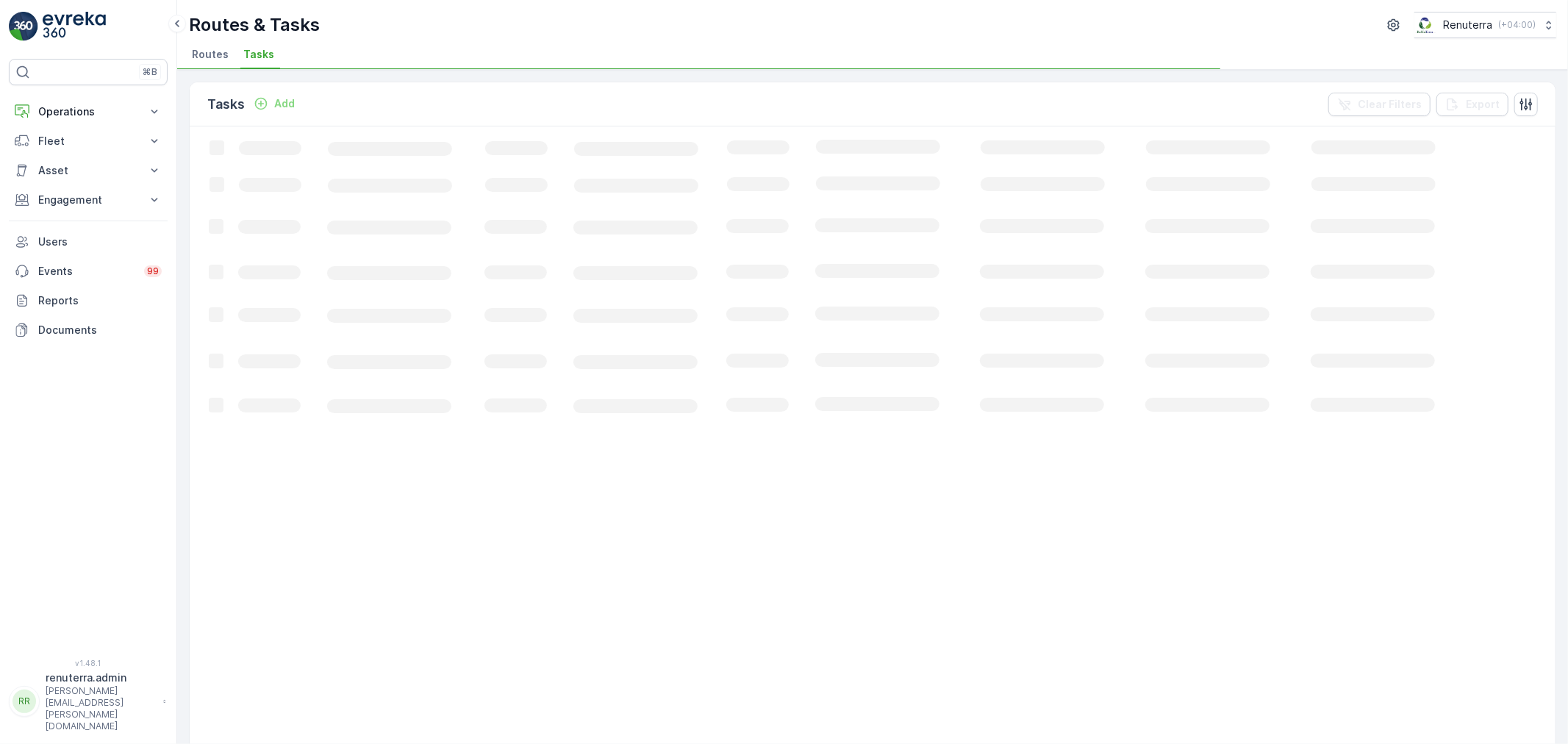
click at [223, 57] on span "Routes" at bounding box center [210, 54] width 37 height 14
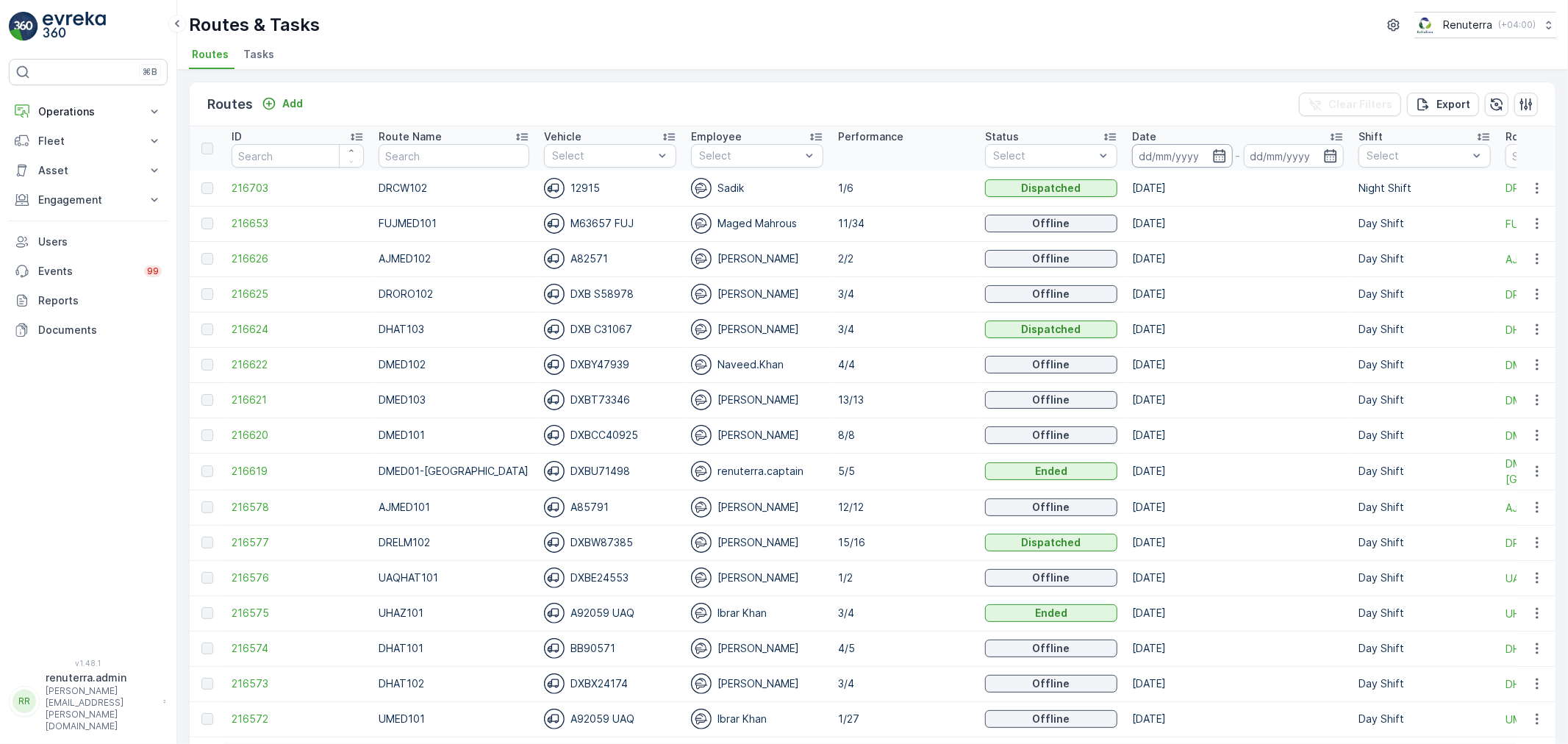
click at [1142, 146] on input at bounding box center [1183, 156] width 101 height 24
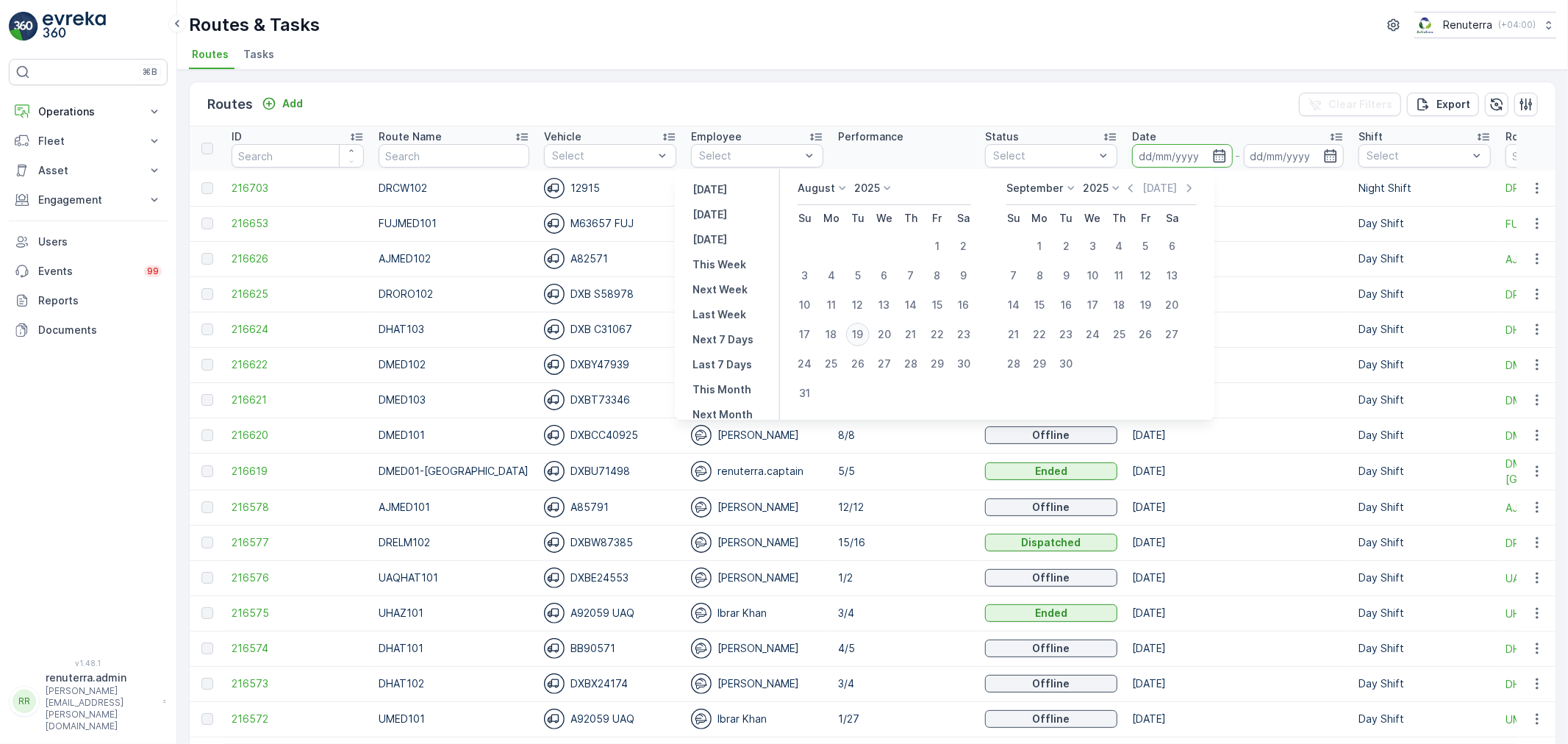
click at [857, 334] on div "19" at bounding box center [858, 334] width 24 height 24
type input "[DATE]"
click at [857, 334] on div "19" at bounding box center [858, 334] width 24 height 24
type input "[DATE]"
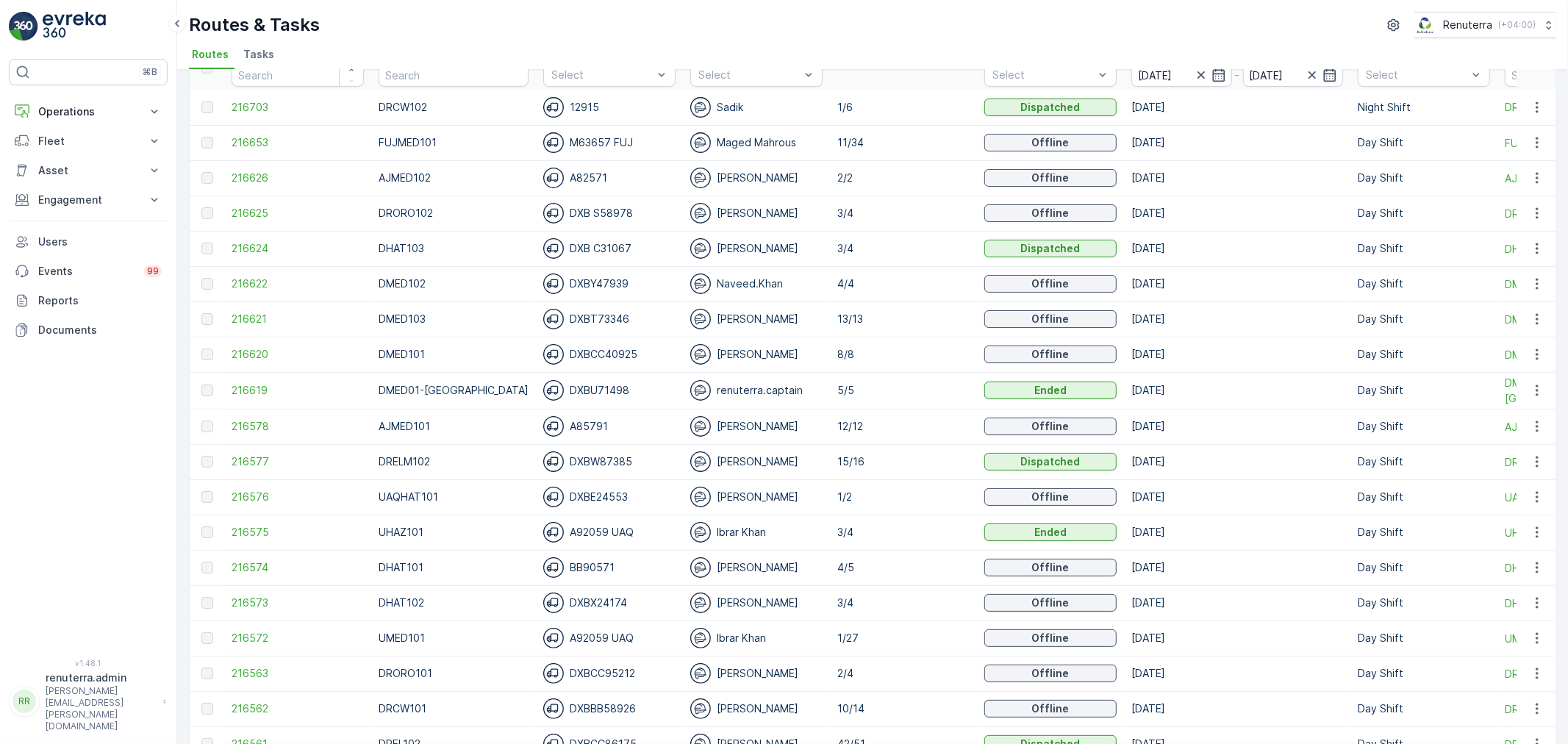
scroll to position [82, 0]
click at [278, 141] on span "216653" at bounding box center [298, 141] width 133 height 14
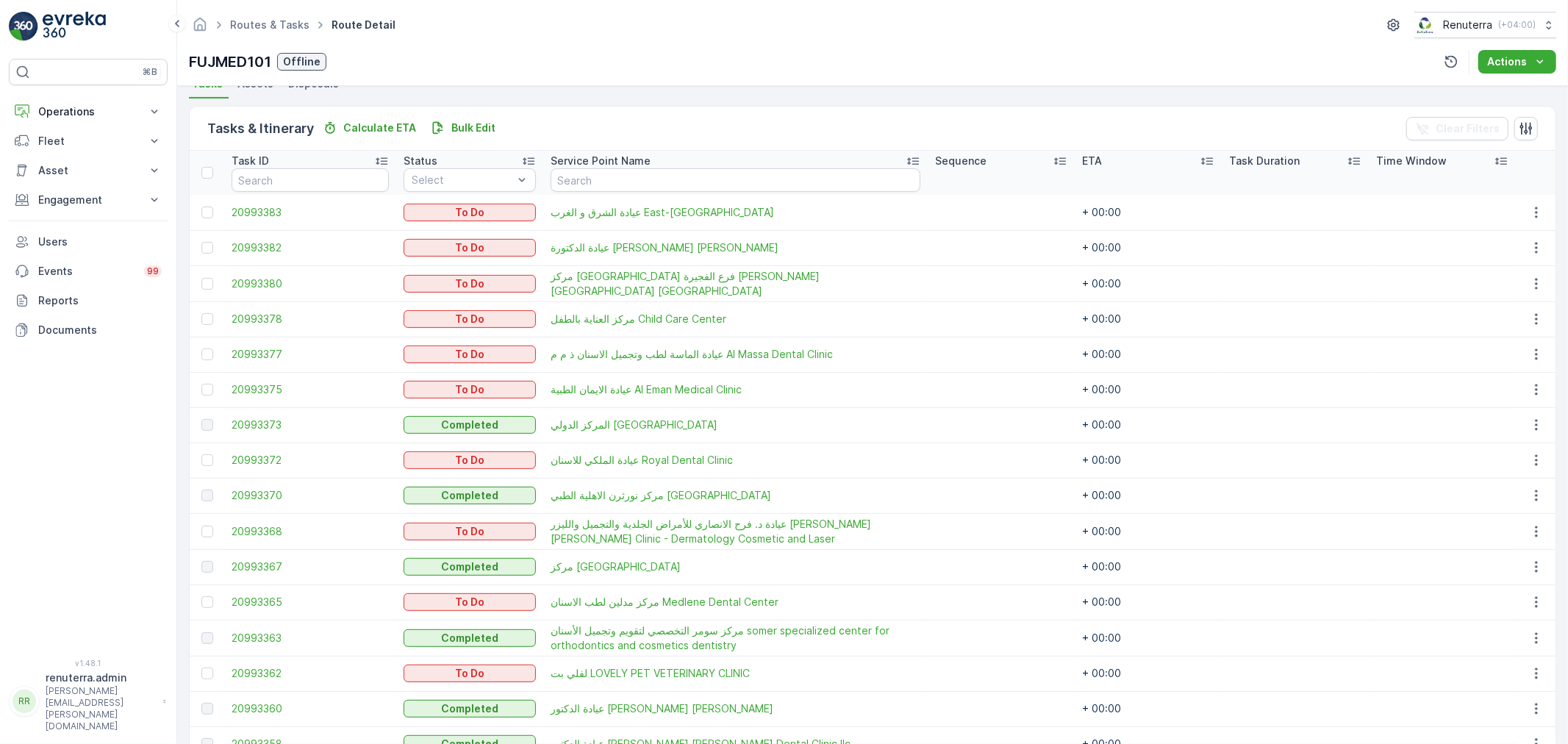
scroll to position [326, 0]
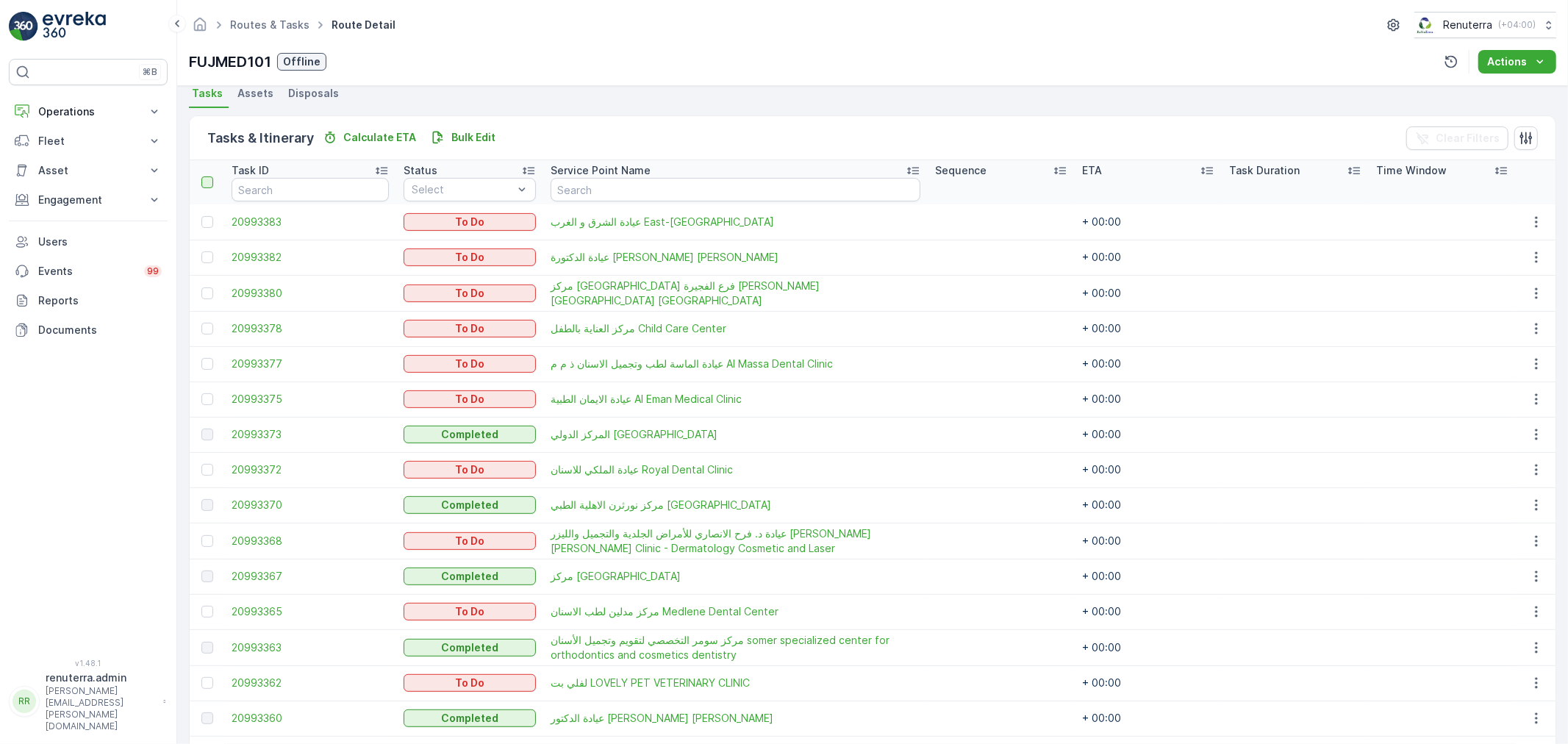
click at [210, 176] on div at bounding box center [207, 181] width 11 height 11
click at [210, 176] on input "checkbox" at bounding box center [210, 176] width 0 height 0
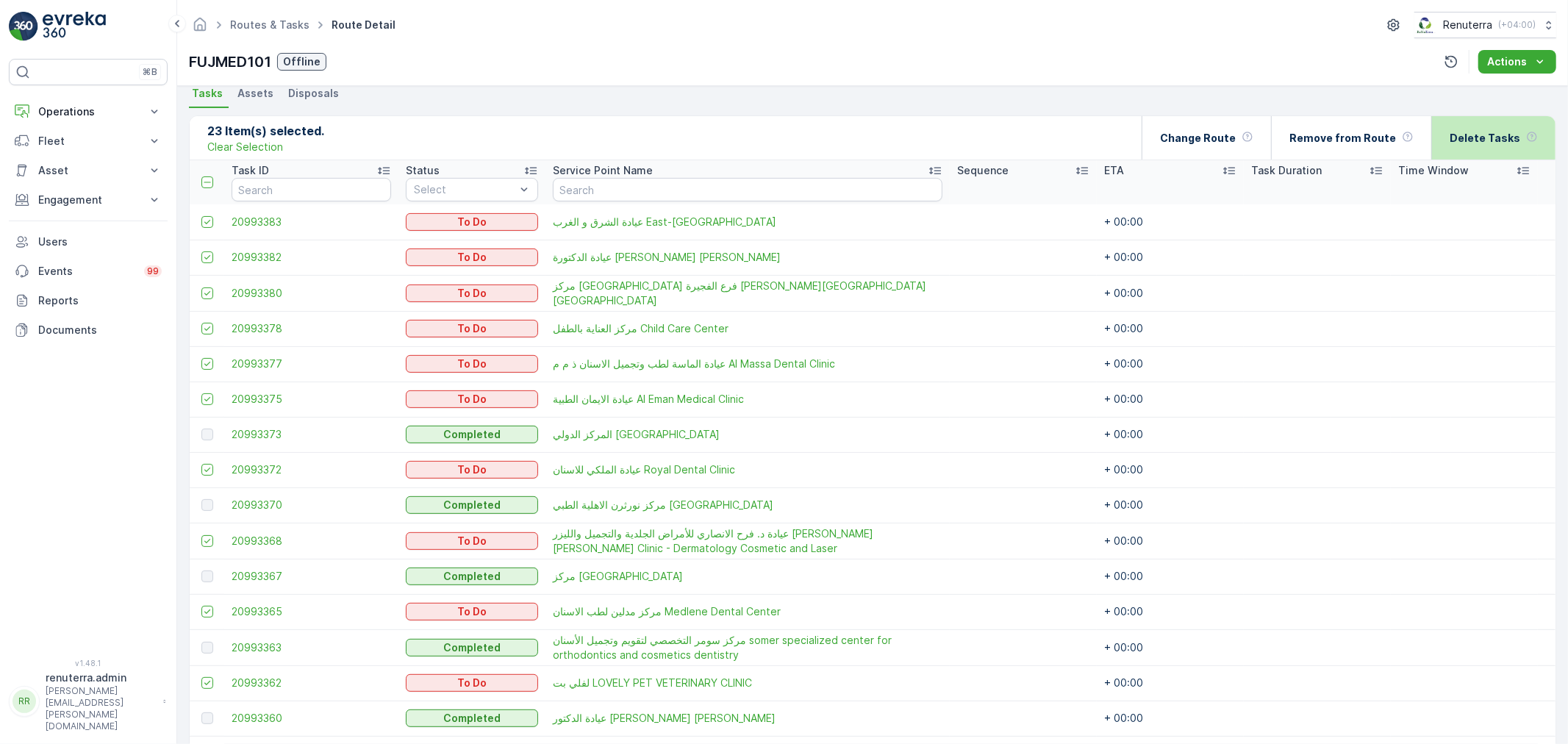
click at [1518, 130] on div "Delete Tasks" at bounding box center [1494, 137] width 88 height 43
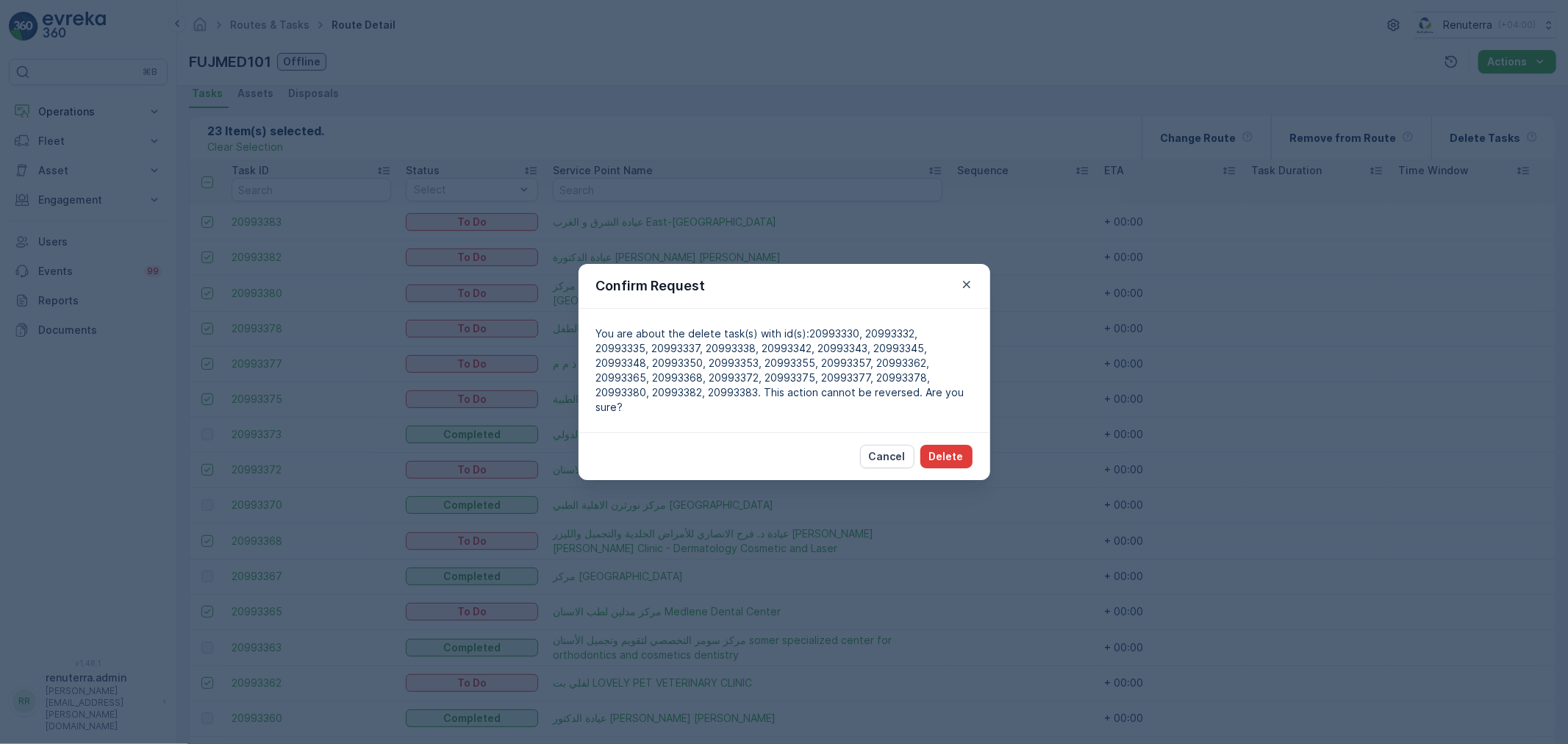
click at [966, 444] on button "Delete" at bounding box center [946, 456] width 52 height 24
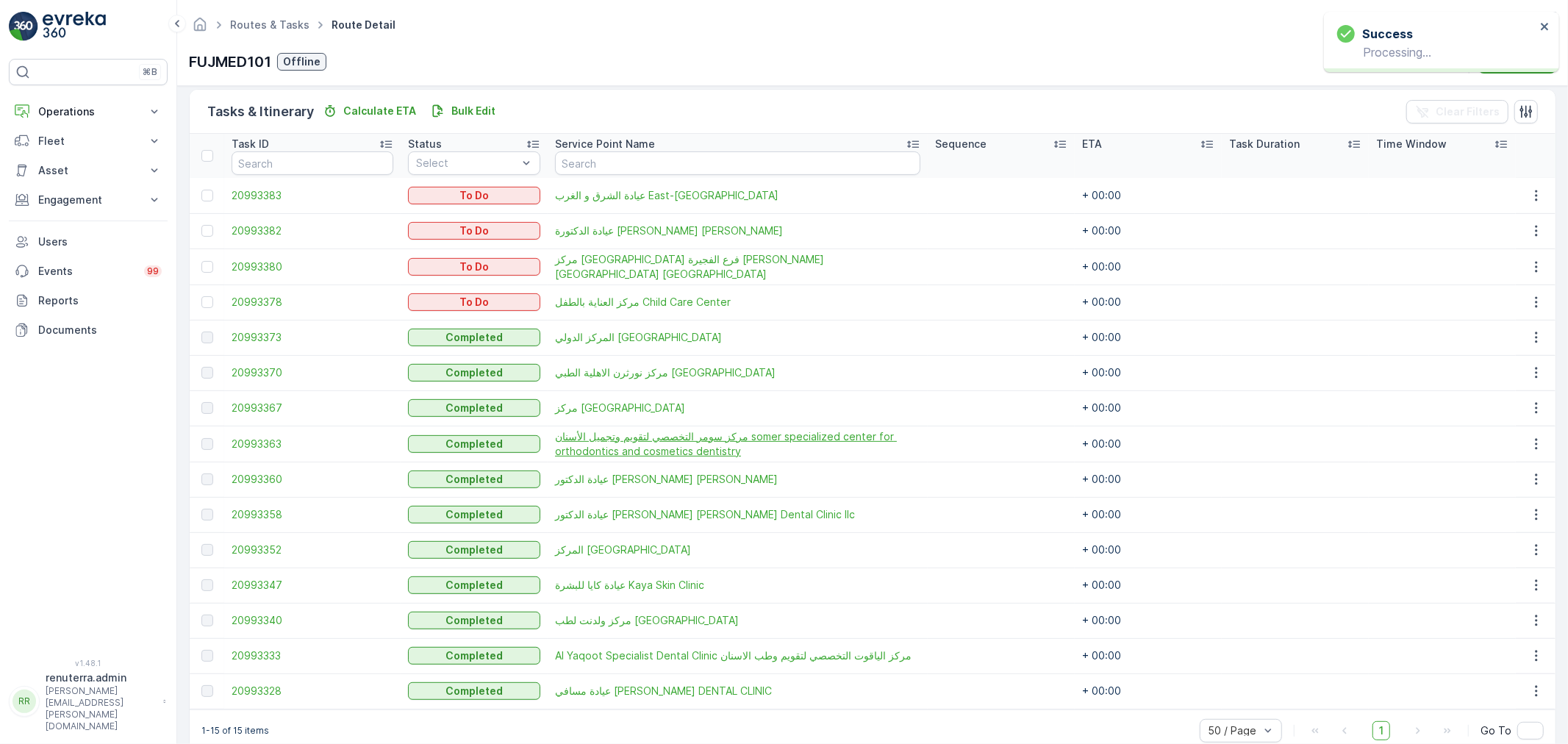
scroll to position [377, 0]
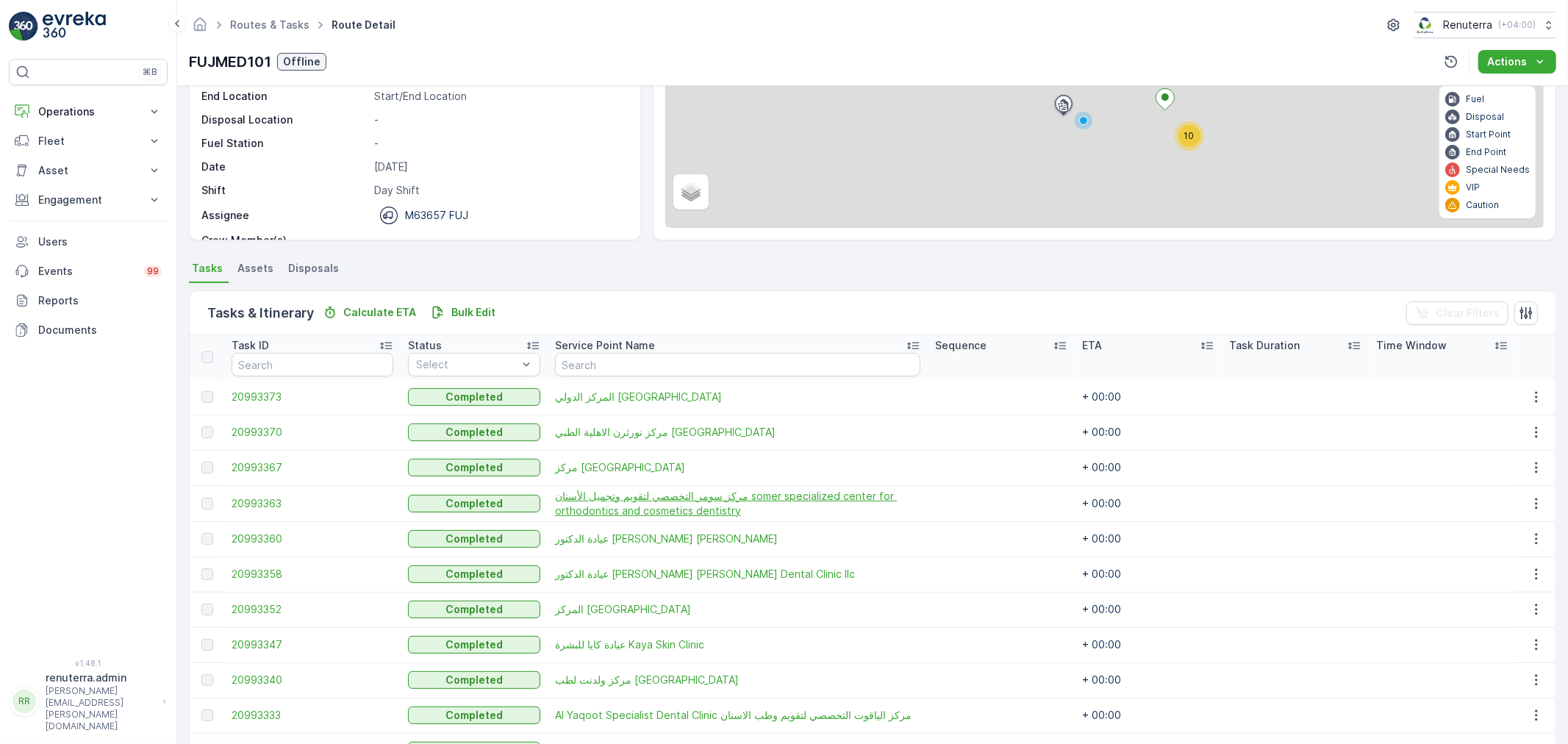
scroll to position [237, 0]
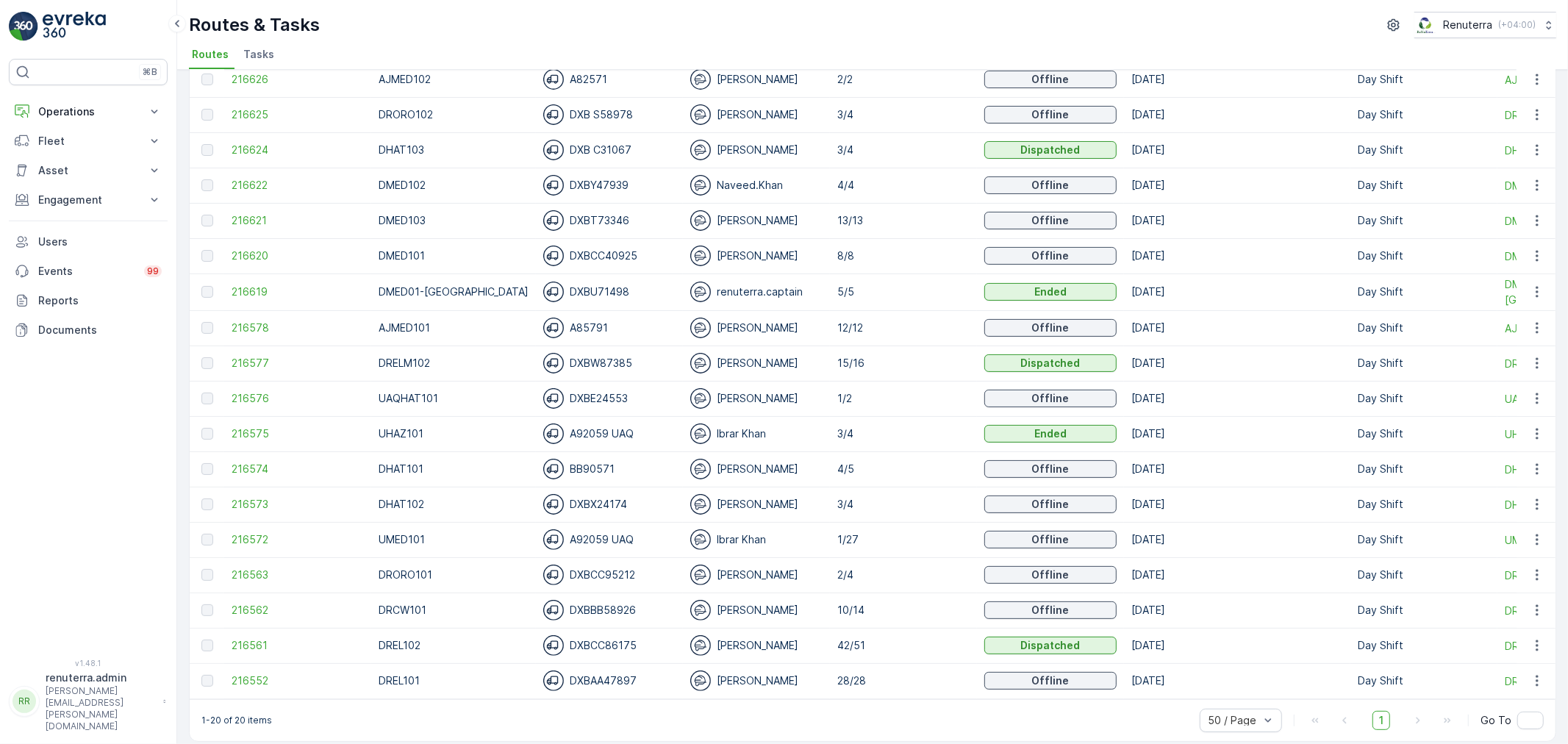
scroll to position [195, 0]
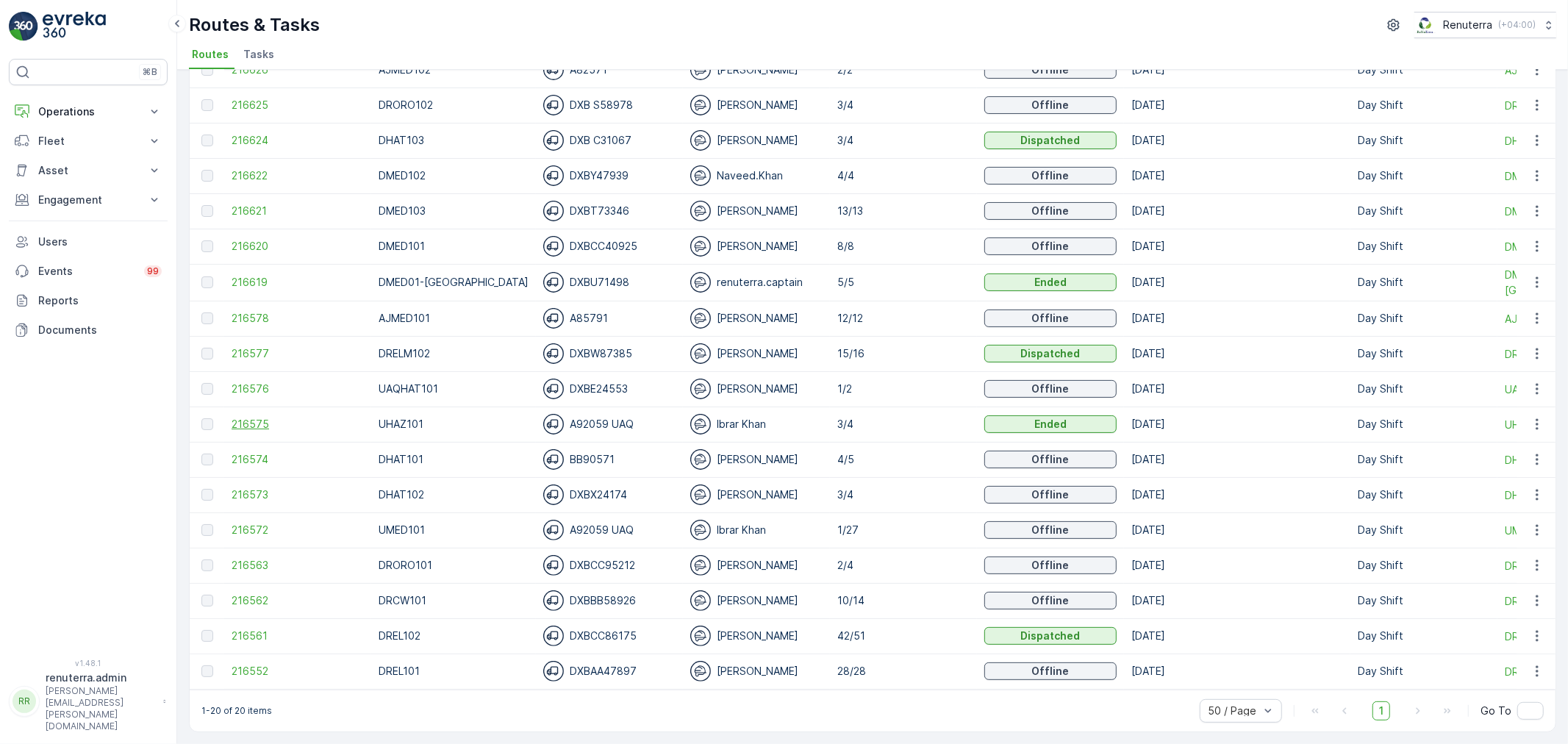
click at [255, 417] on span "216575" at bounding box center [298, 424] width 133 height 14
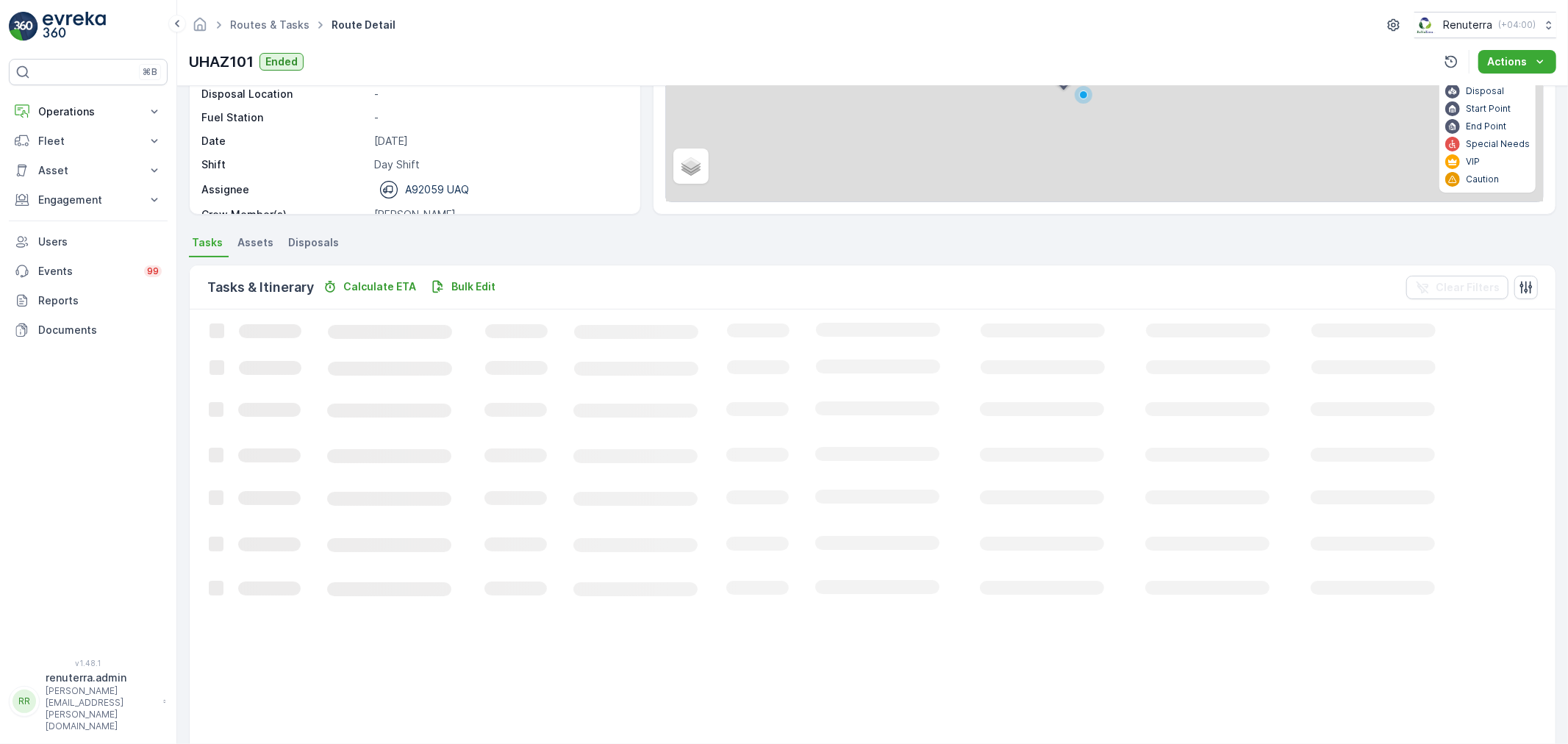
scroll to position [14, 0]
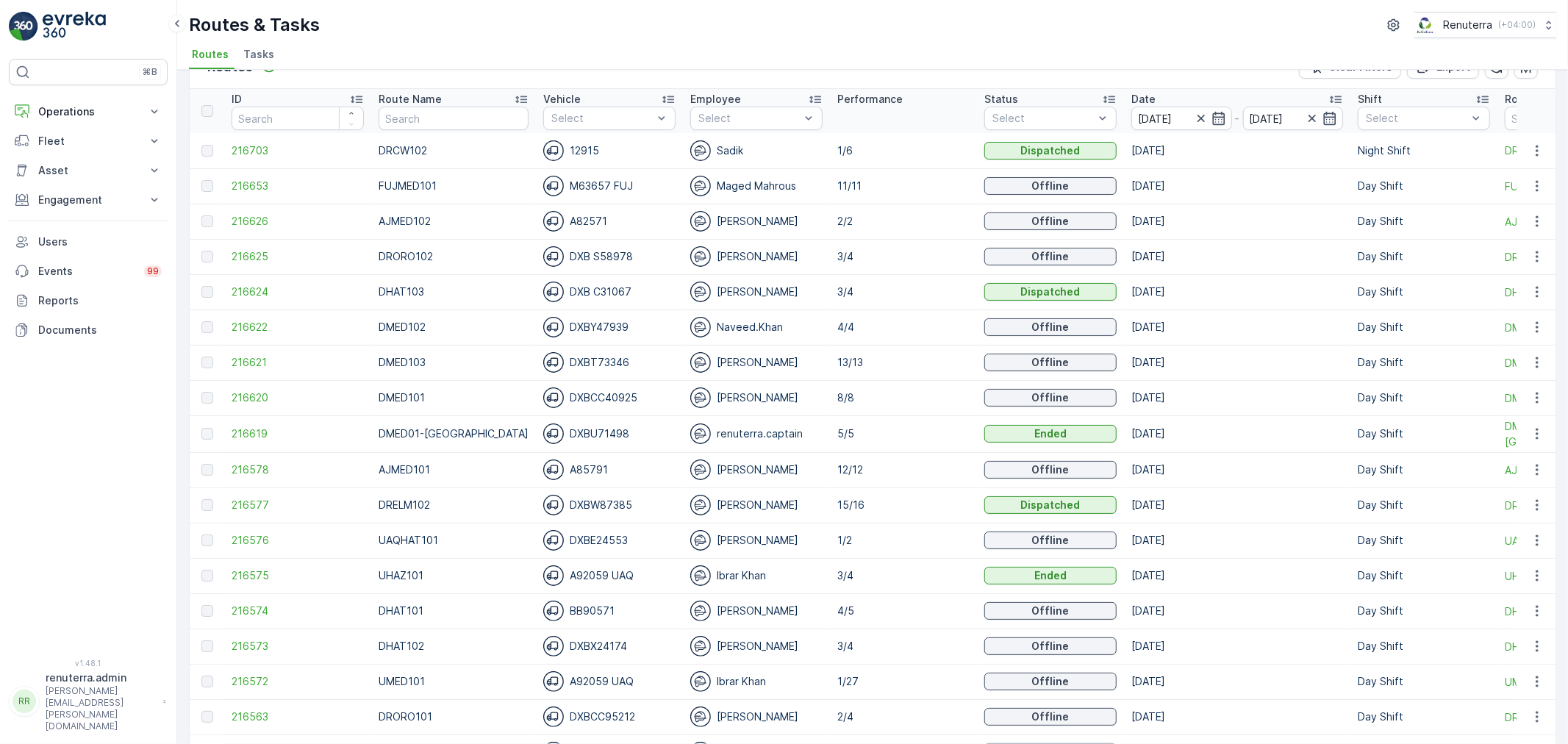
scroll to position [163, 0]
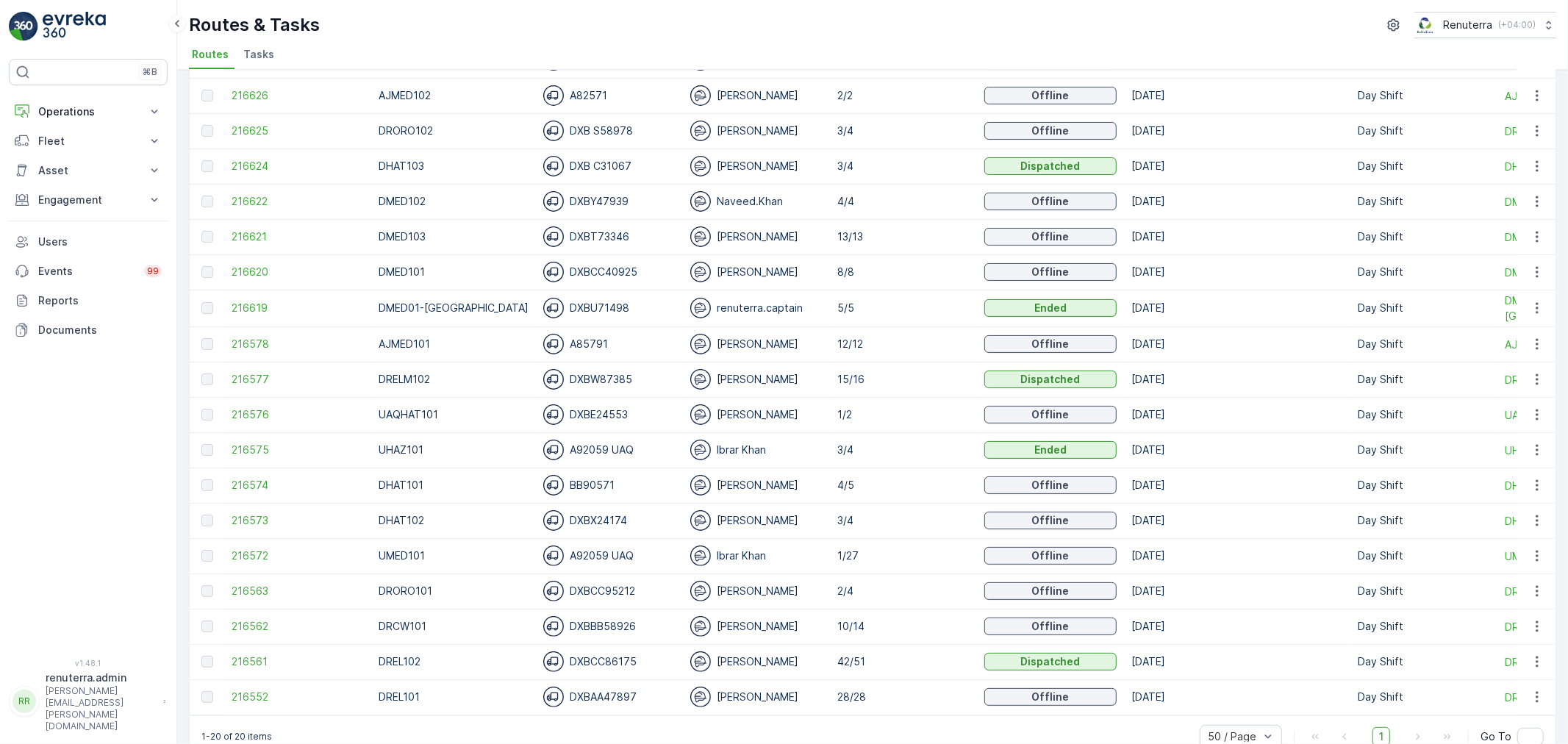
click at [221, 483] on td at bounding box center [207, 485] width 34 height 35
click at [270, 482] on span "216574" at bounding box center [298, 485] width 133 height 14
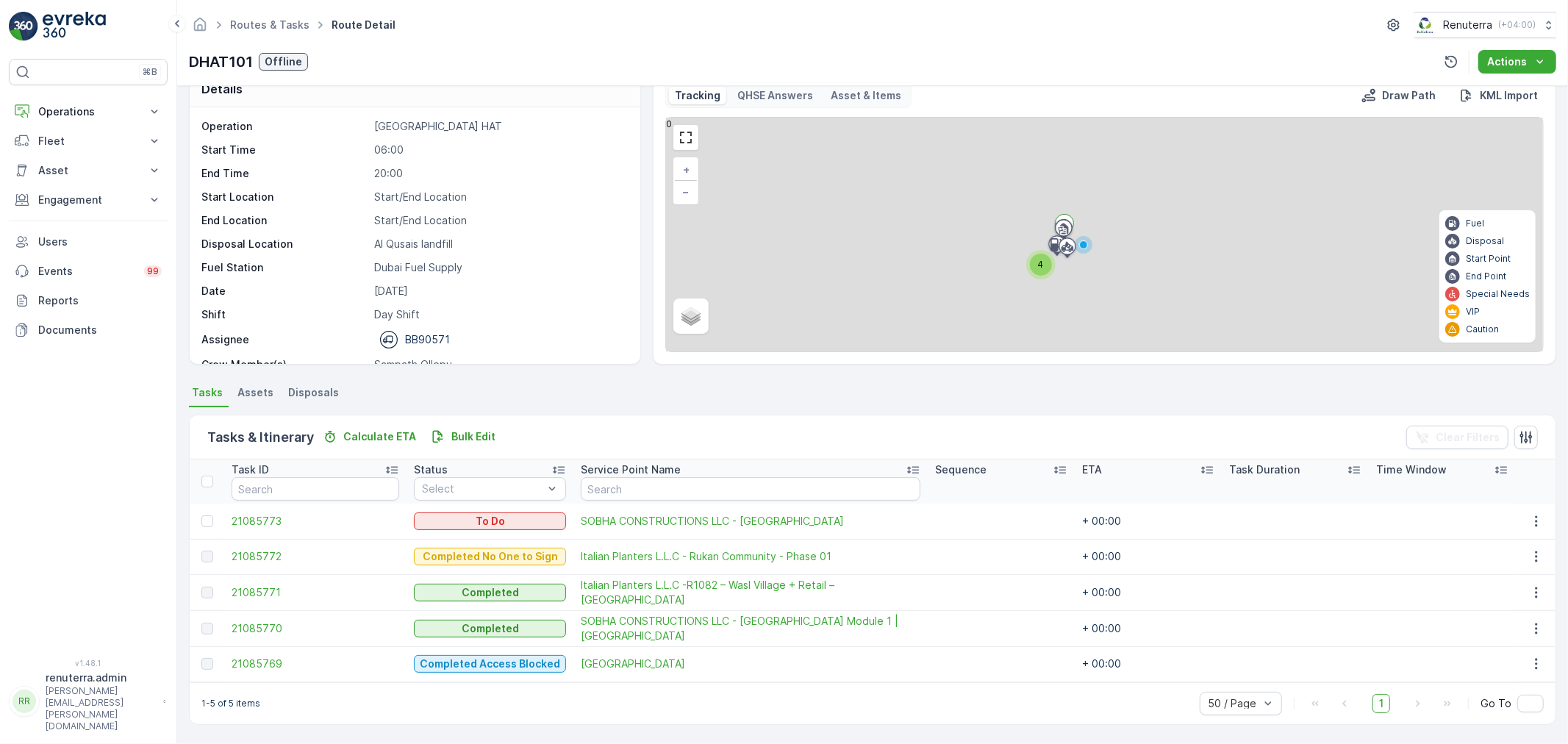
scroll to position [26, 0]
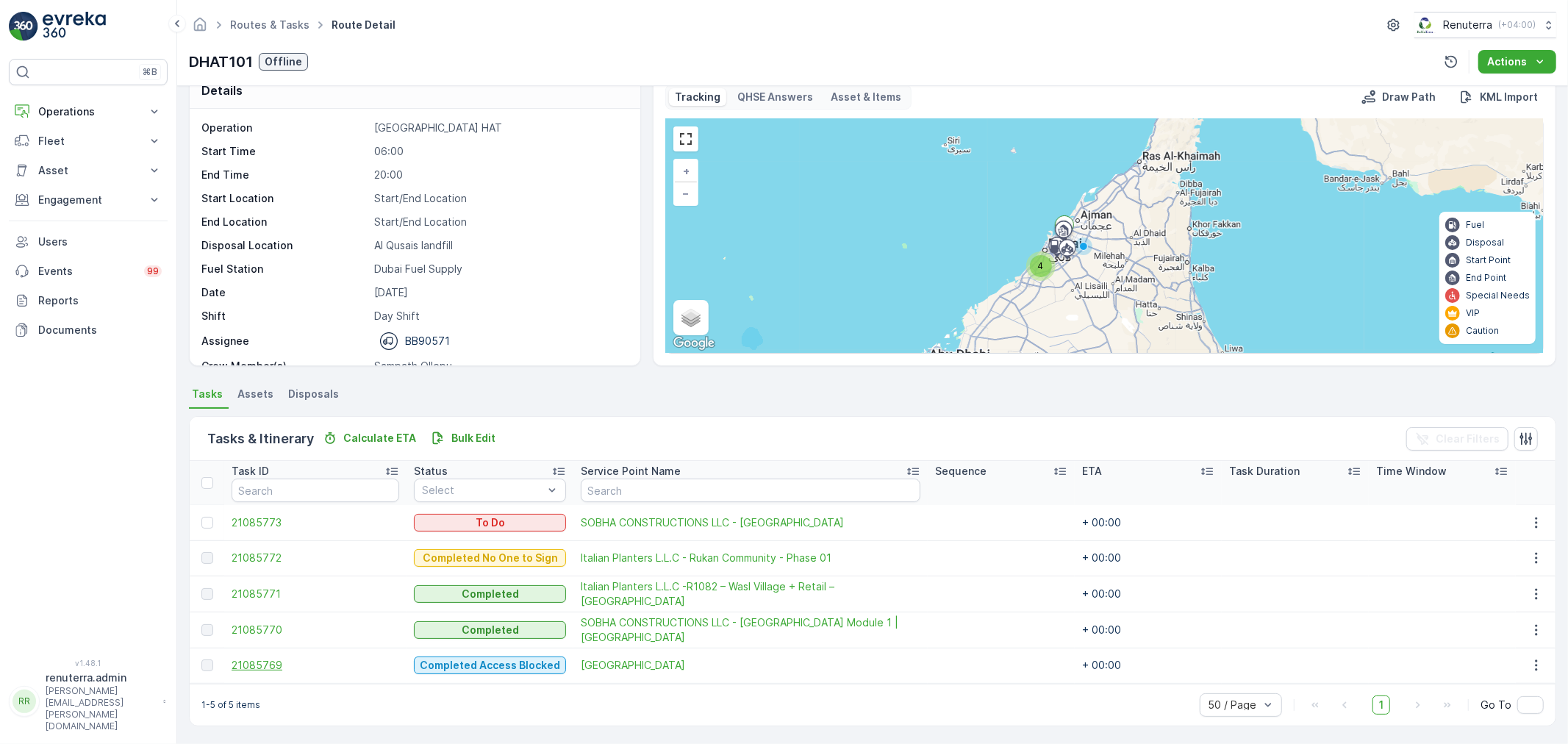
click at [238, 663] on span "21085769" at bounding box center [316, 665] width 168 height 14
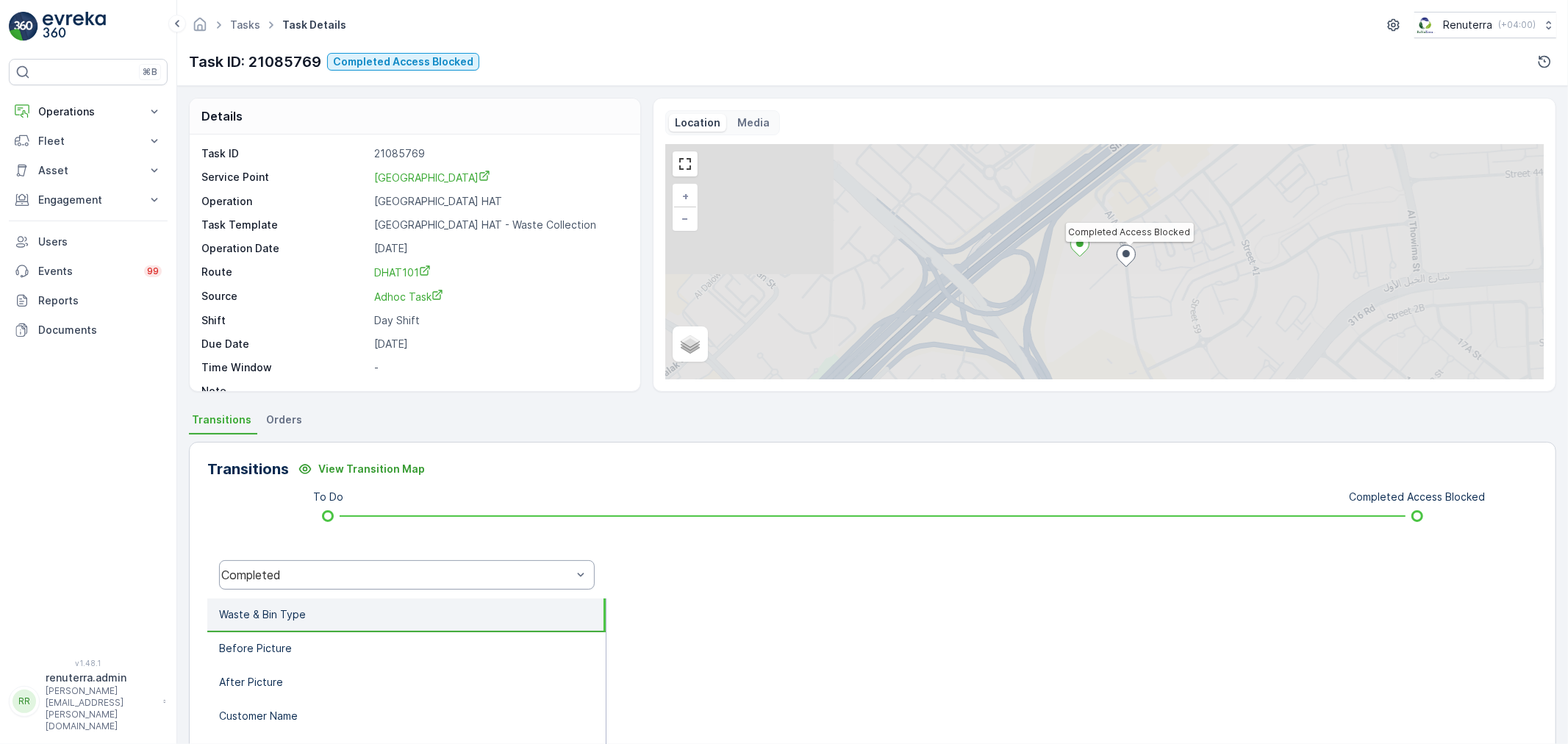
drag, startPoint x: 377, startPoint y: 579, endPoint x: 374, endPoint y: 571, distance: 8.5
click at [376, 577] on div "Completed" at bounding box center [397, 574] width 351 height 13
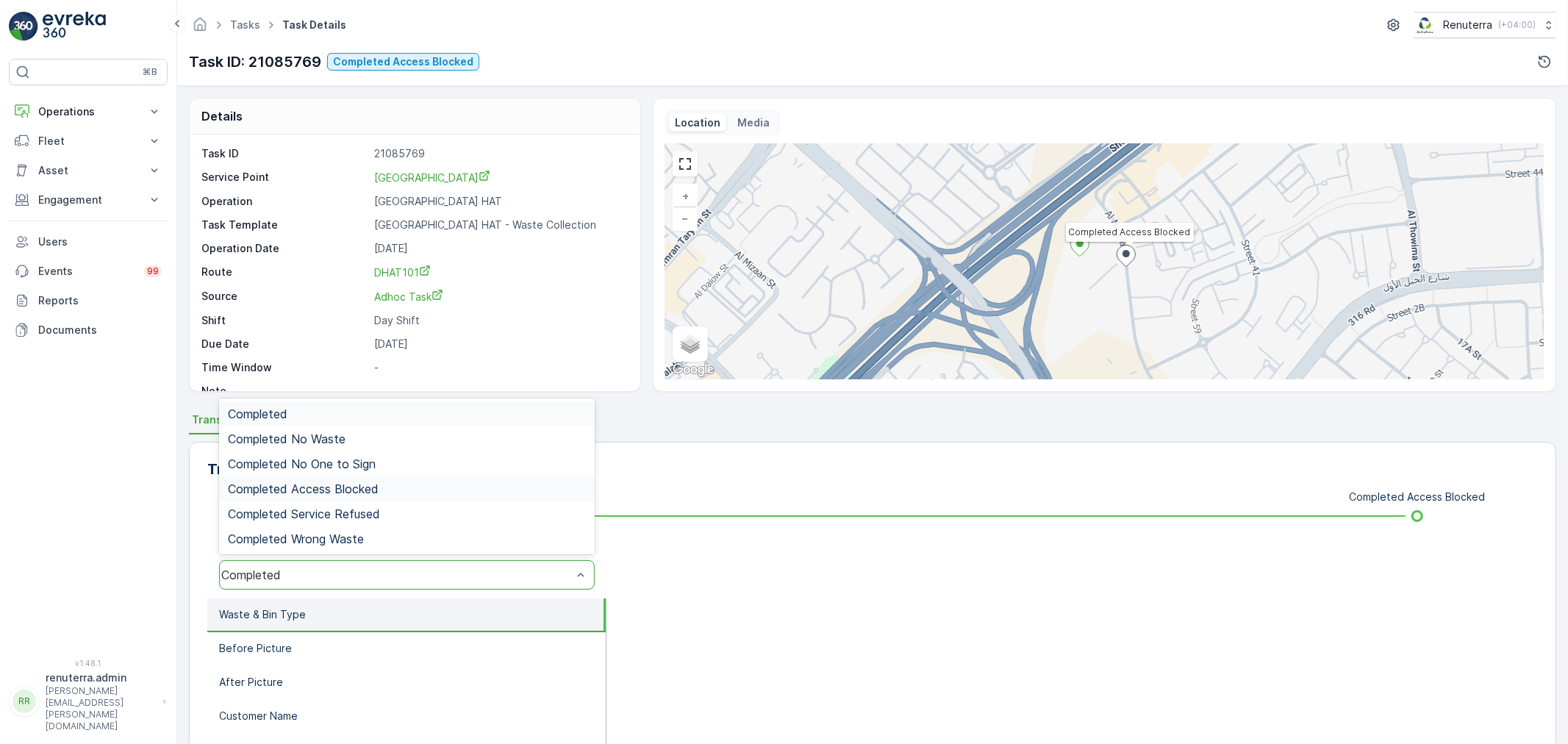
click at [347, 489] on span "Completed Access Blocked" at bounding box center [304, 488] width 151 height 13
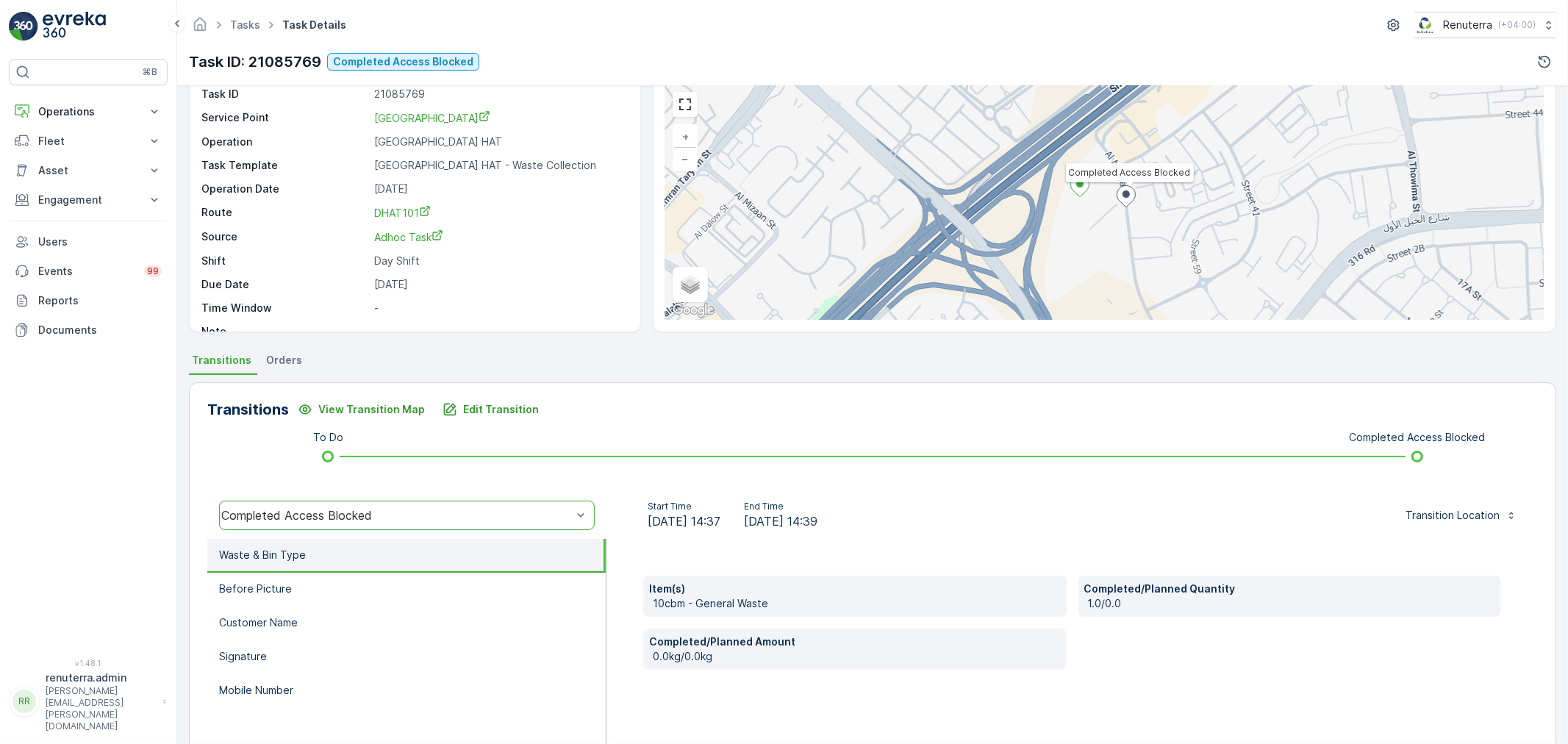
scroll to position [181, 0]
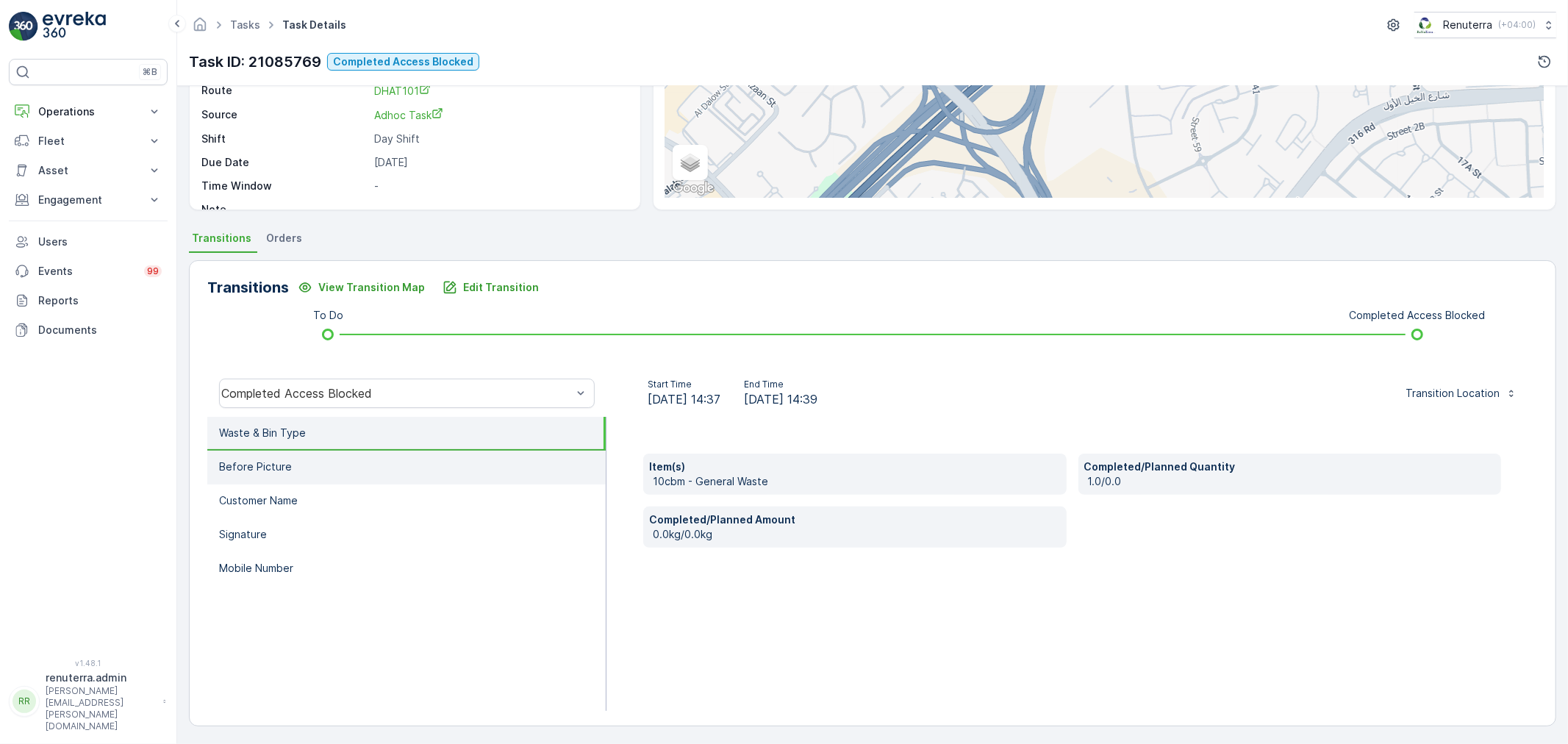
click at [352, 476] on li "Before Picture" at bounding box center [406, 467] width 398 height 34
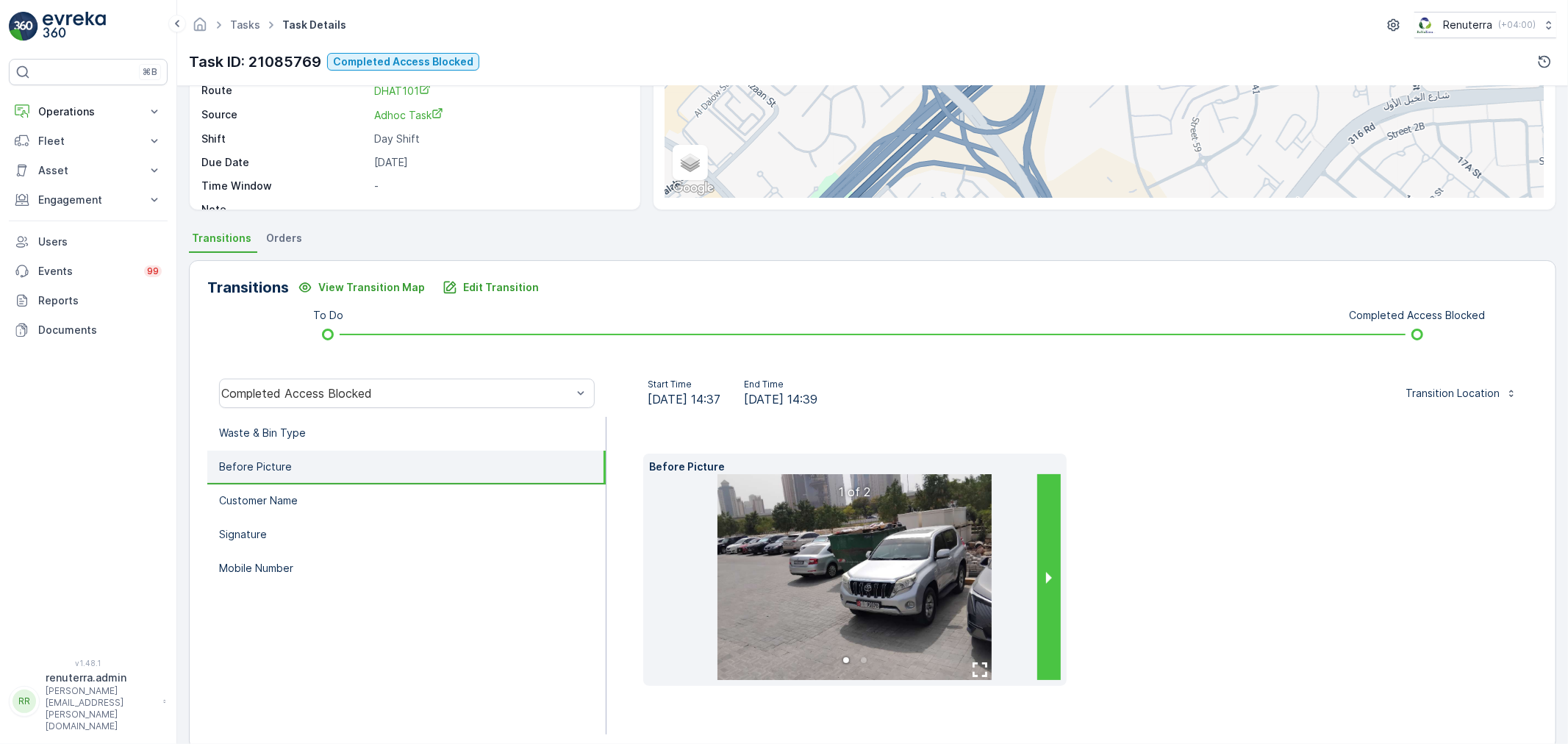
click at [1046, 569] on button "next slide / item" at bounding box center [1049, 577] width 24 height 206
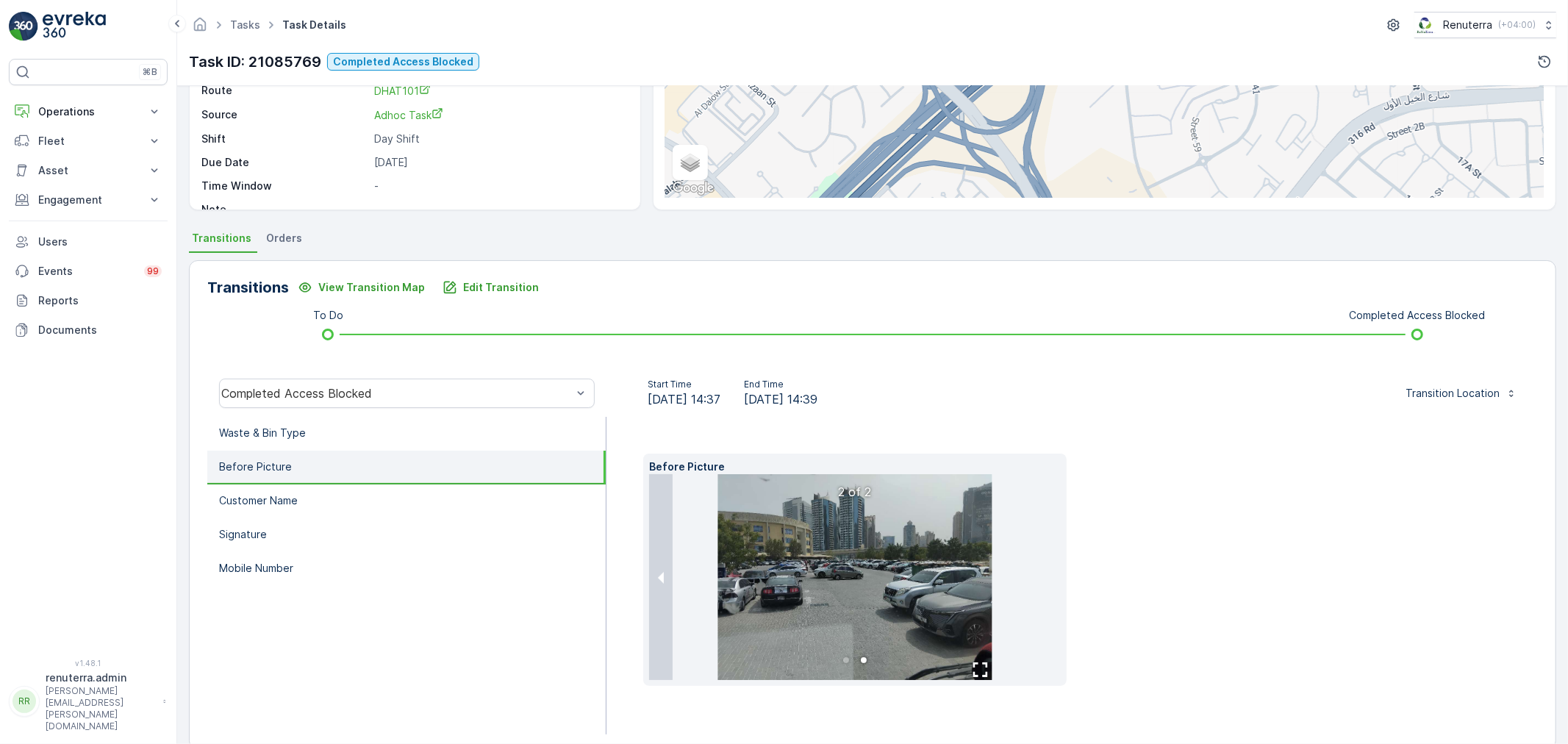
click at [914, 598] on img at bounding box center [855, 577] width 275 height 206
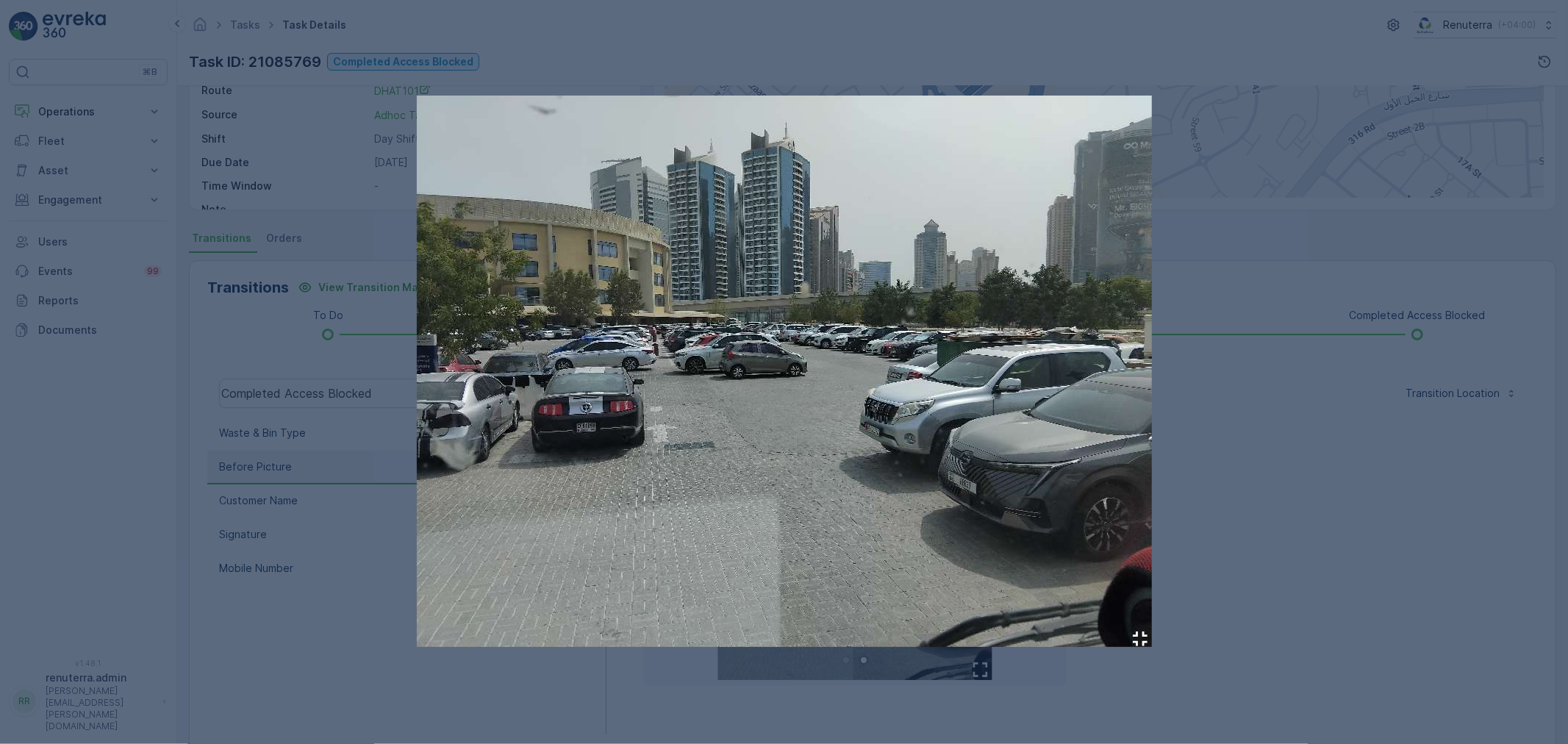
click at [1233, 544] on div at bounding box center [784, 372] width 1568 height 744
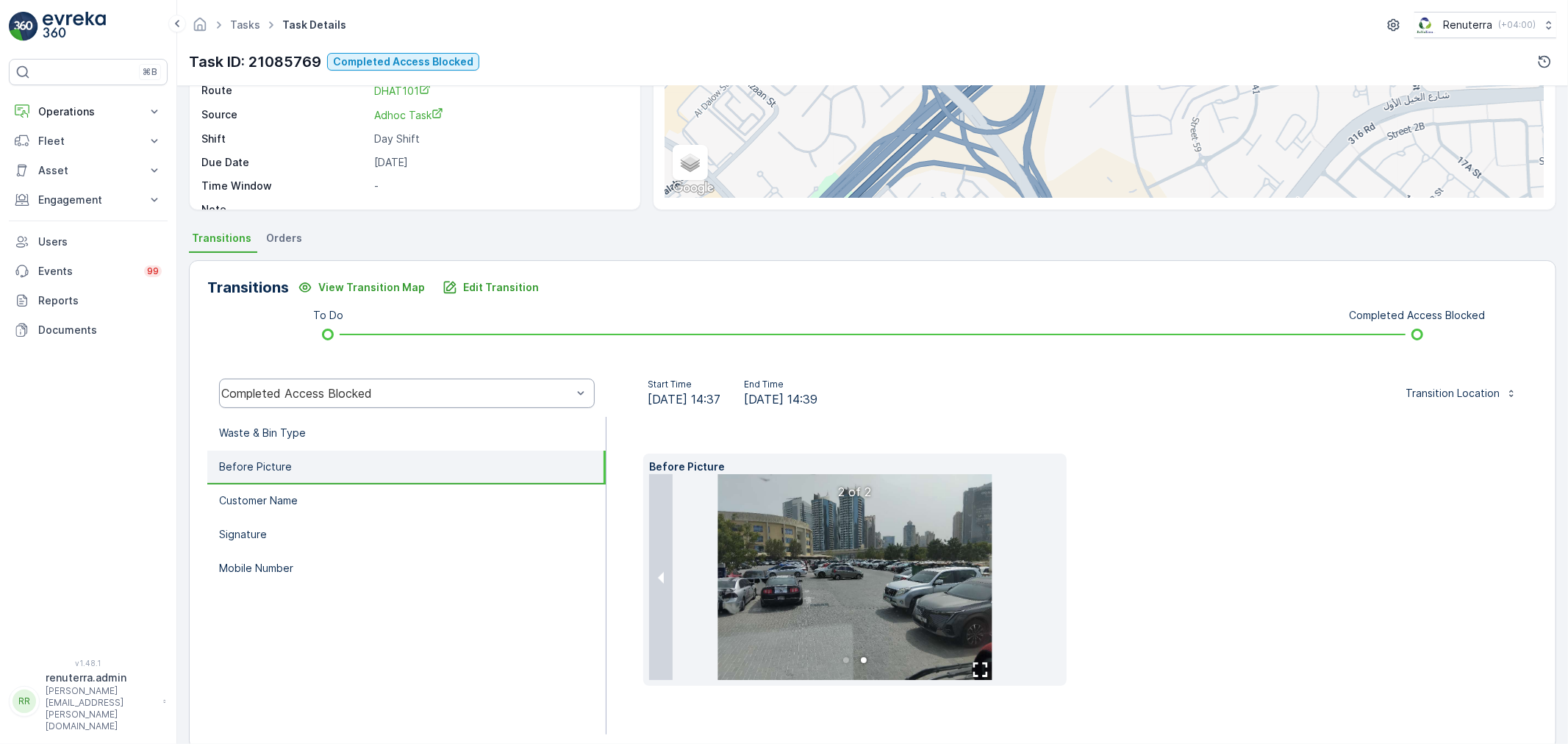
click at [350, 396] on div "Completed Access Blocked" at bounding box center [397, 393] width 351 height 13
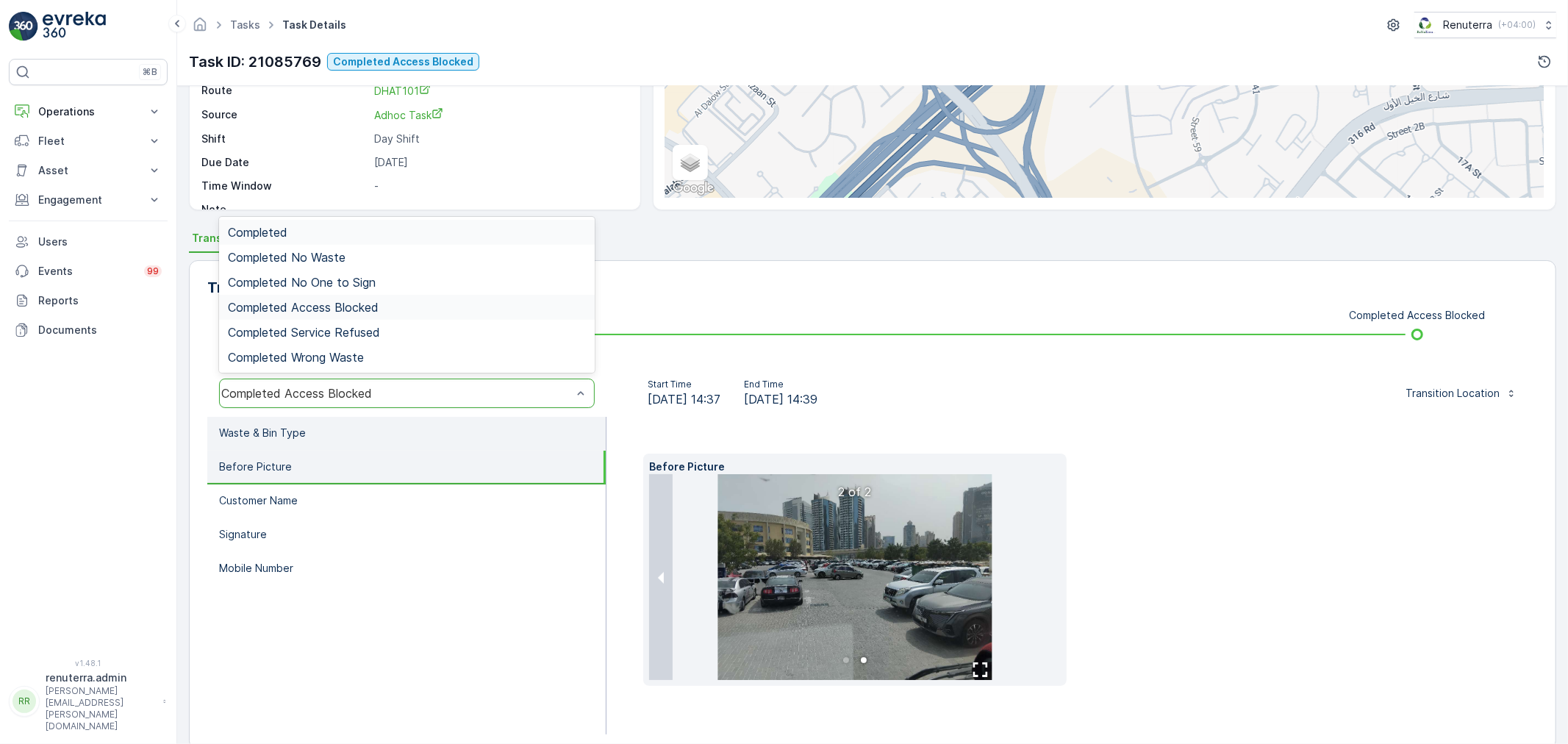
click at [422, 446] on li "Waste & Bin Type" at bounding box center [406, 434] width 398 height 34
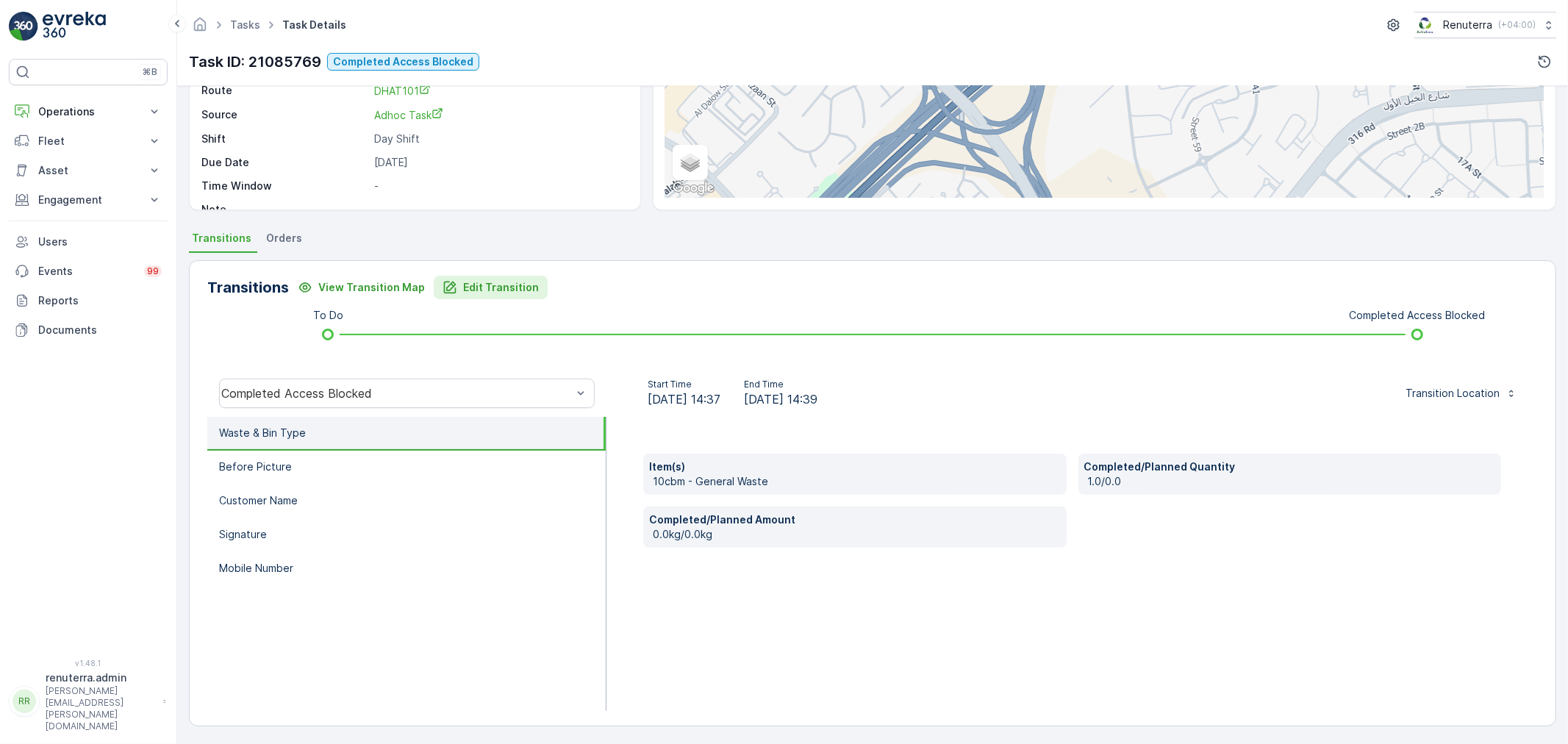
click at [478, 296] on button "Edit Transition" at bounding box center [490, 287] width 114 height 24
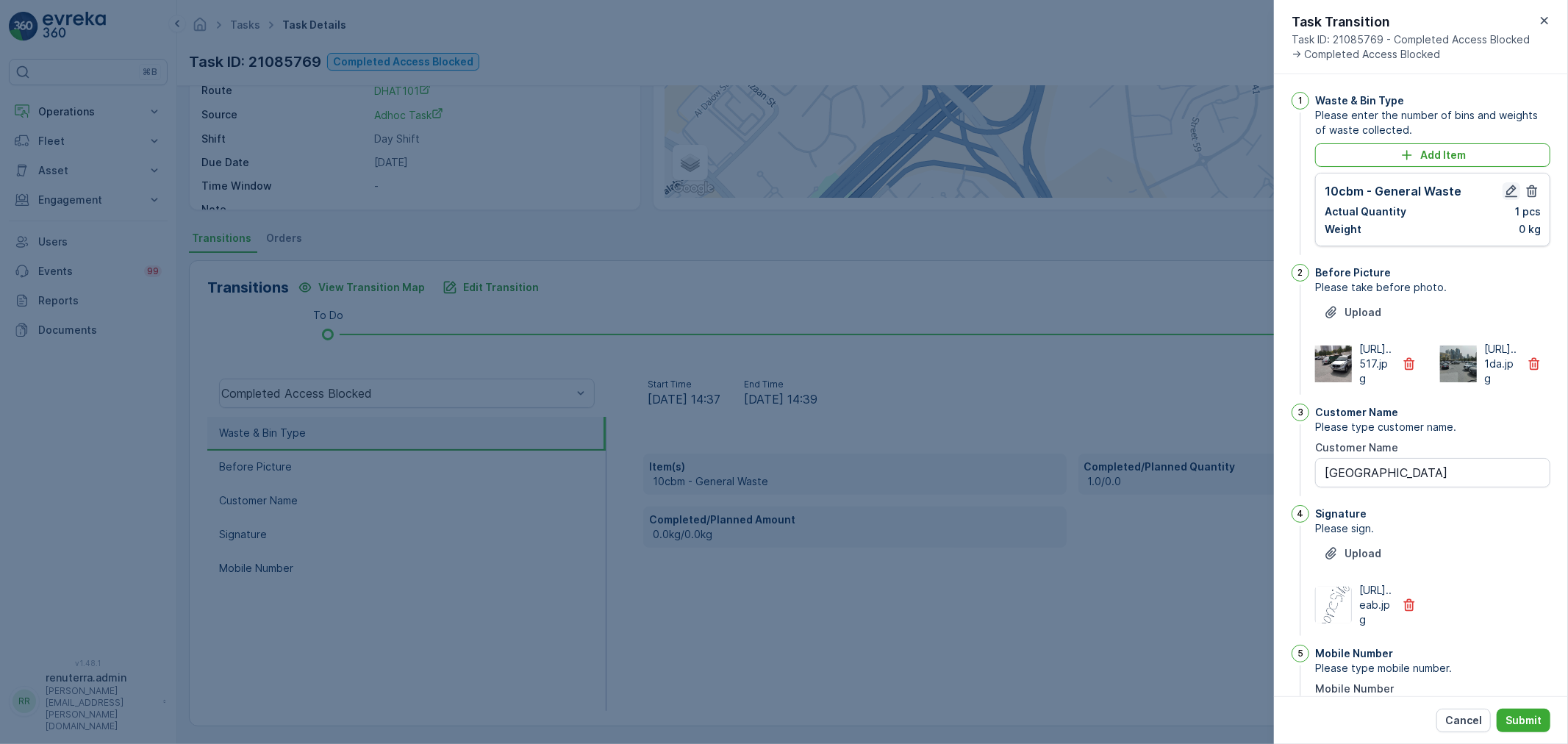
click at [1510, 188] on icon "button" at bounding box center [1512, 191] width 12 height 12
type Name "[GEOGRAPHIC_DATA]"
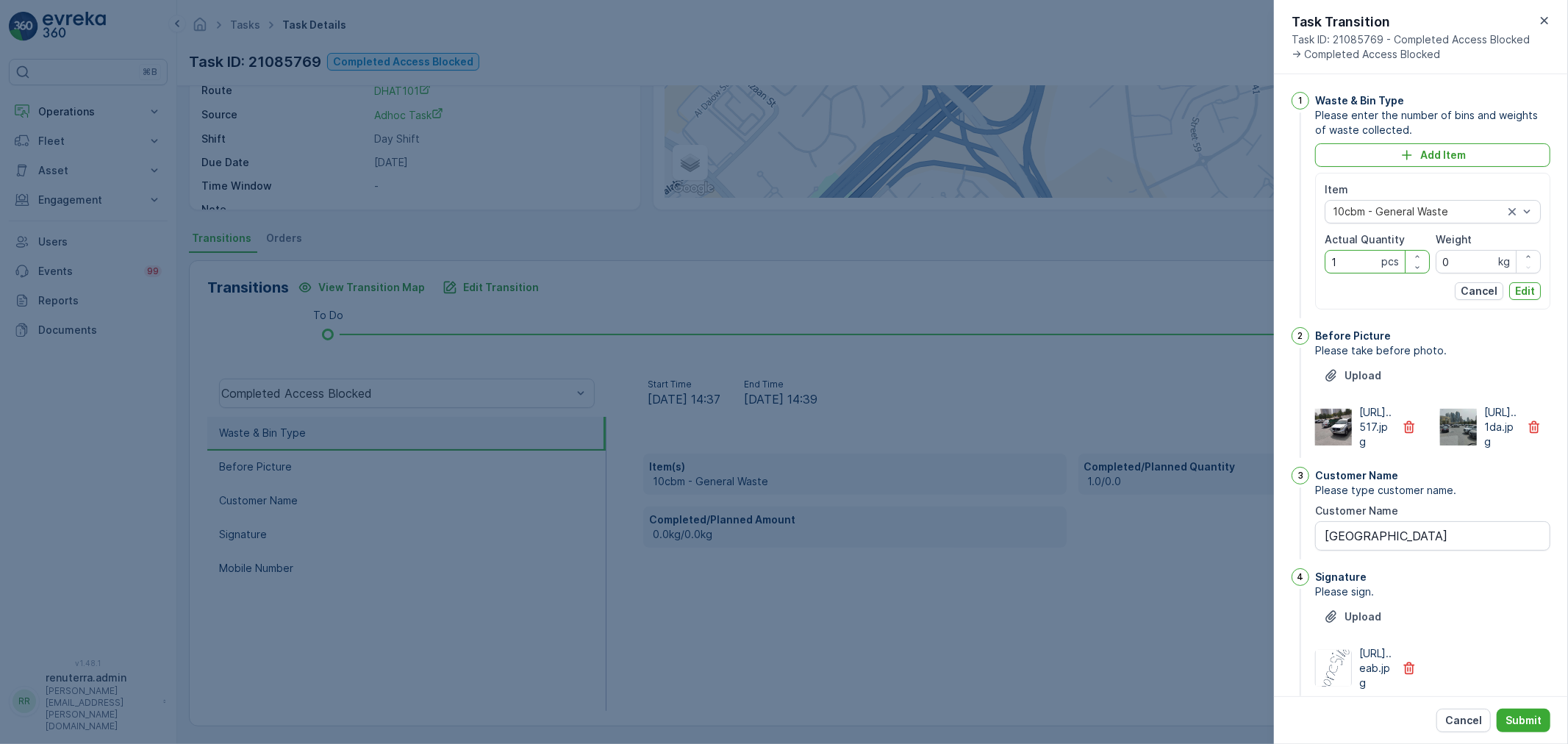
click at [1336, 261] on Quantity "1" at bounding box center [1377, 261] width 105 height 24
type Quantity "1"
type Quantity "0"
click at [1518, 290] on p "Edit" at bounding box center [1525, 290] width 20 height 14
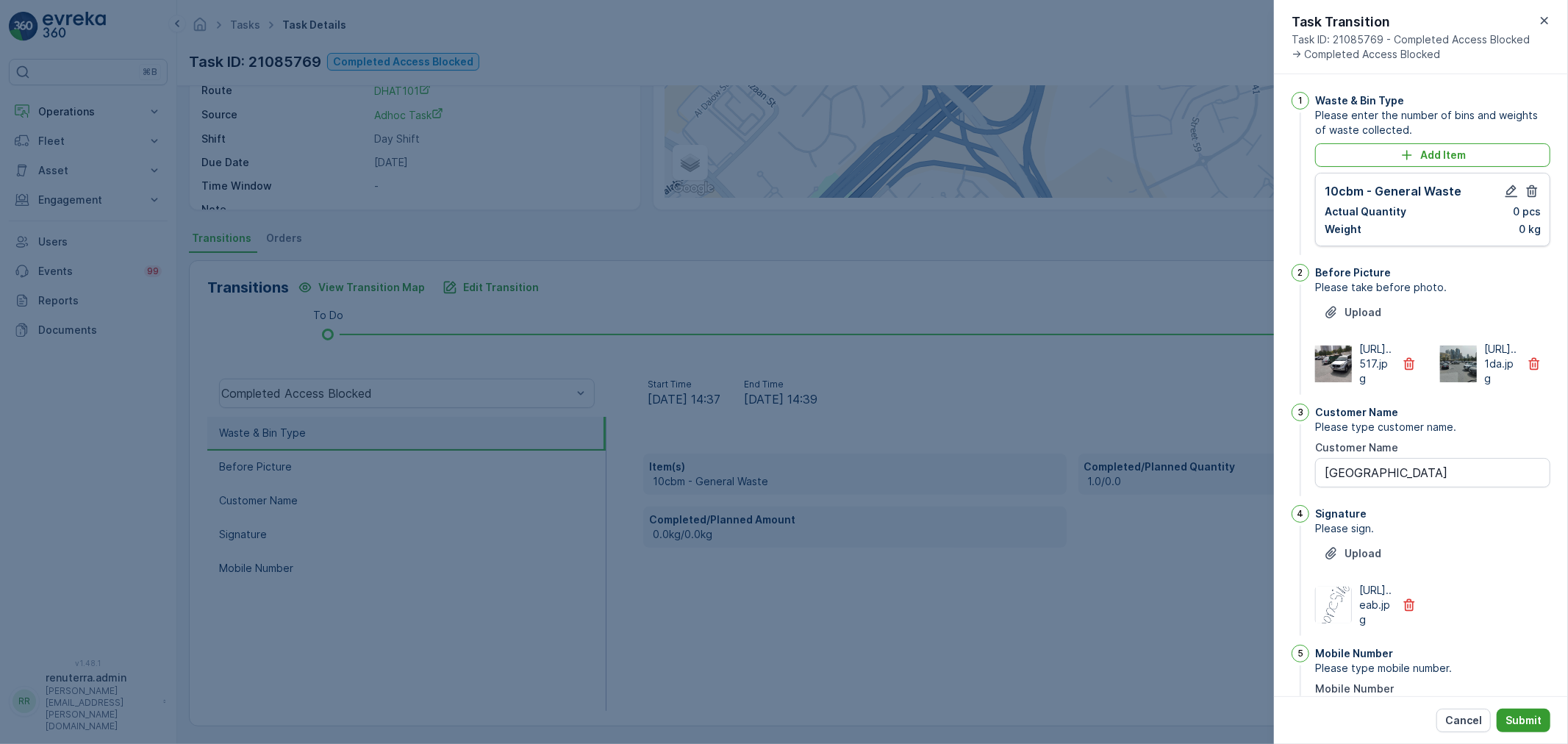
click at [1547, 716] on button "Submit" at bounding box center [1524, 720] width 53 height 24
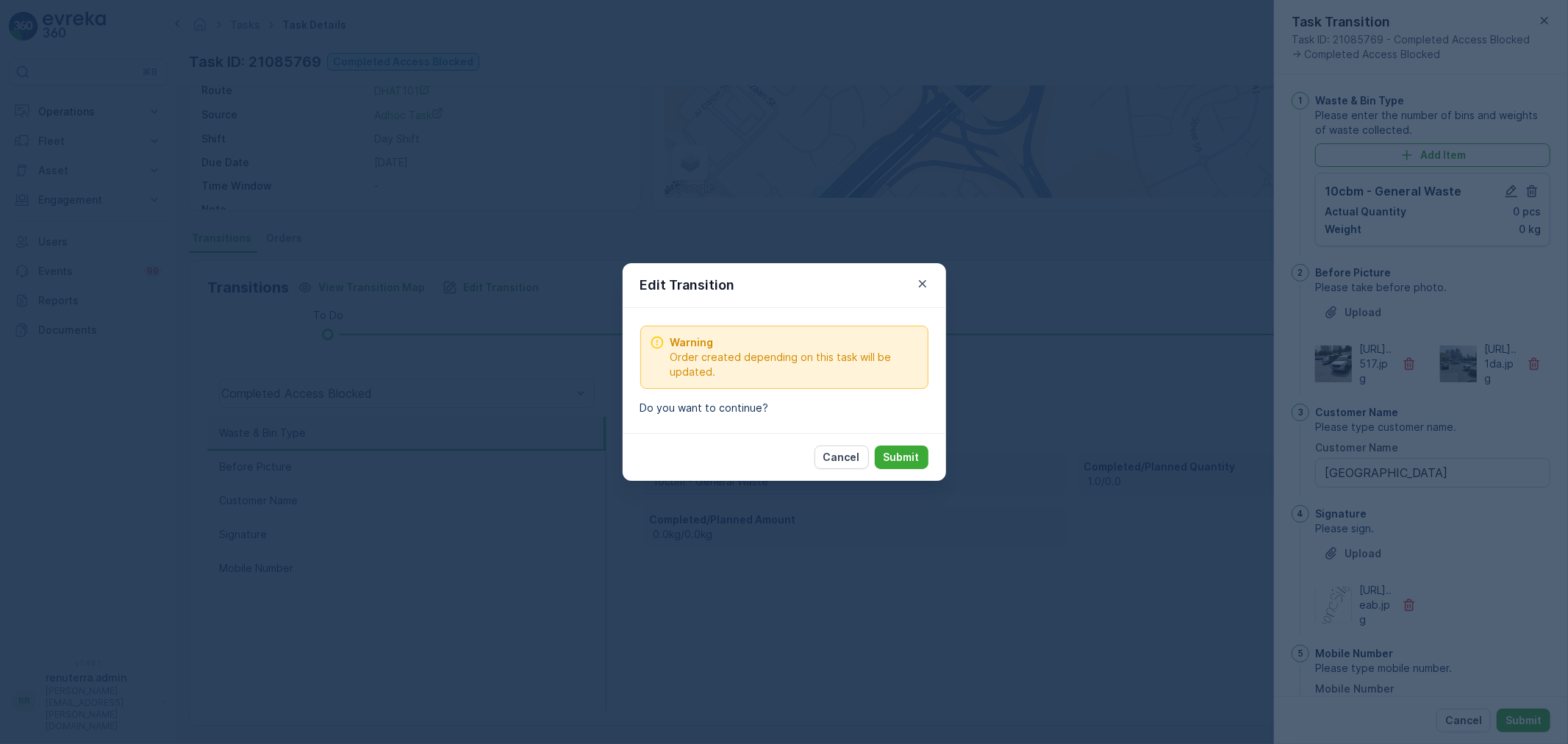
click at [938, 451] on div "Cancel Submit" at bounding box center [785, 457] width 323 height 48
click at [923, 457] on button "Submit" at bounding box center [901, 457] width 53 height 24
type Name "[GEOGRAPHIC_DATA]"
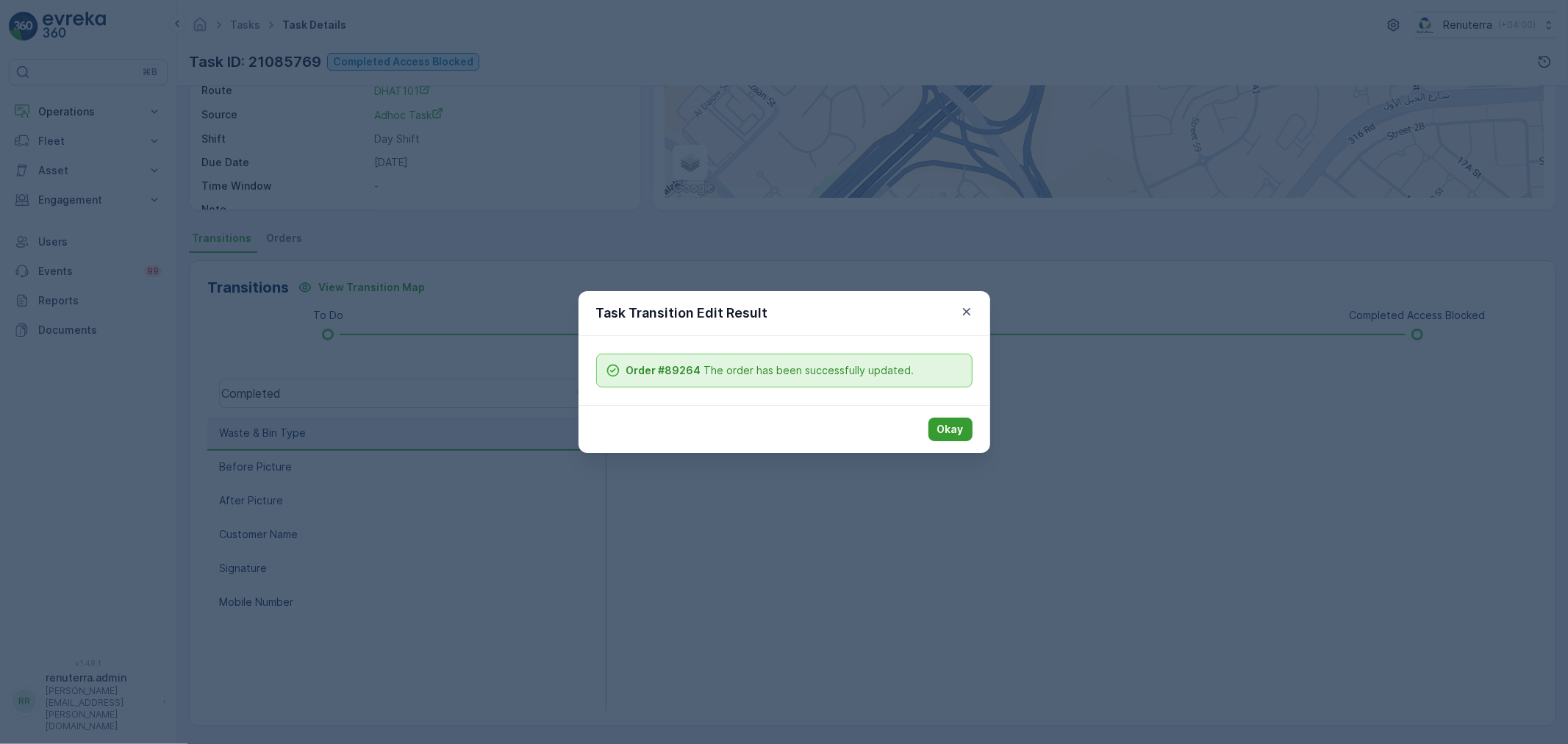
click at [958, 431] on p "Okay" at bounding box center [950, 428] width 27 height 14
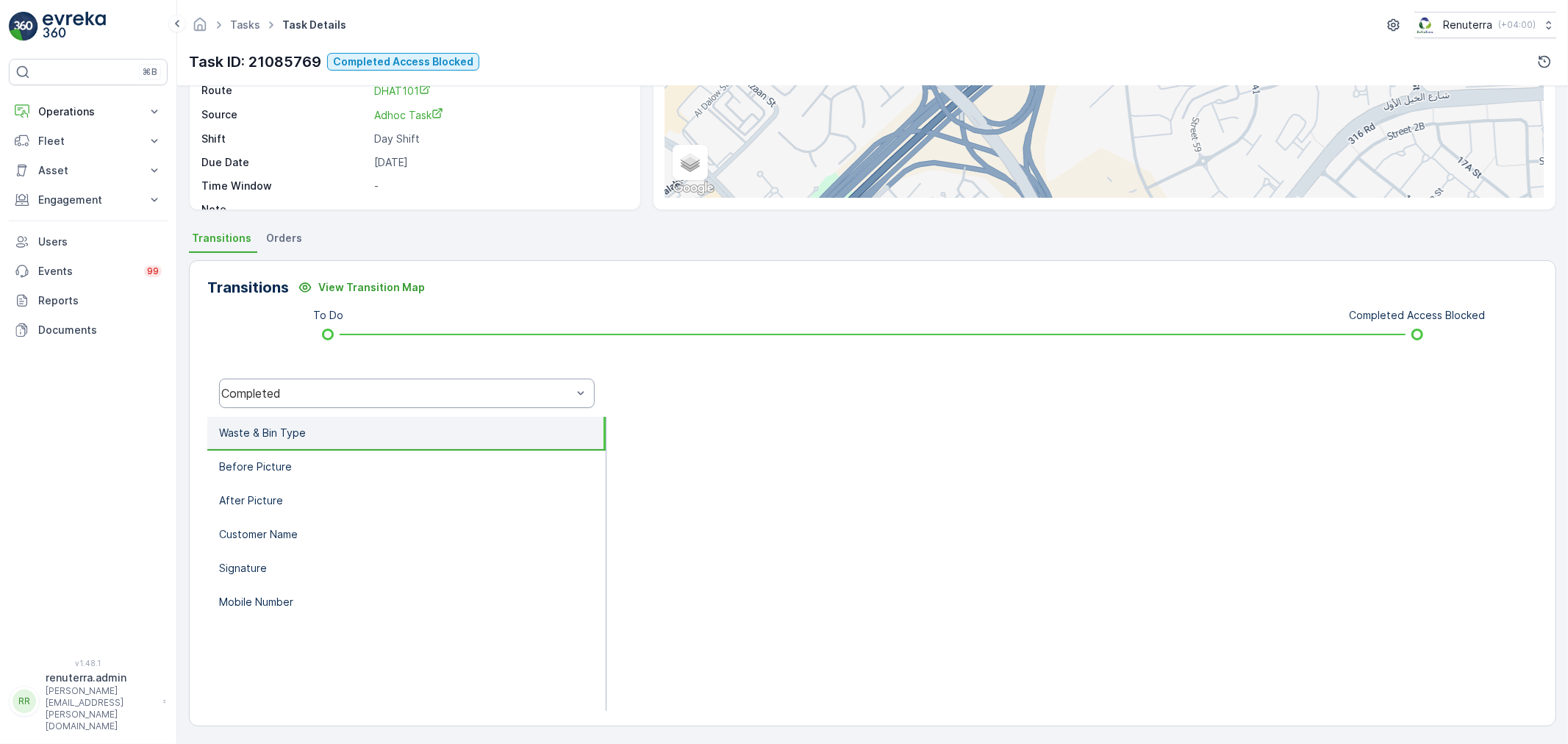
click at [368, 396] on div "Completed" at bounding box center [397, 393] width 351 height 13
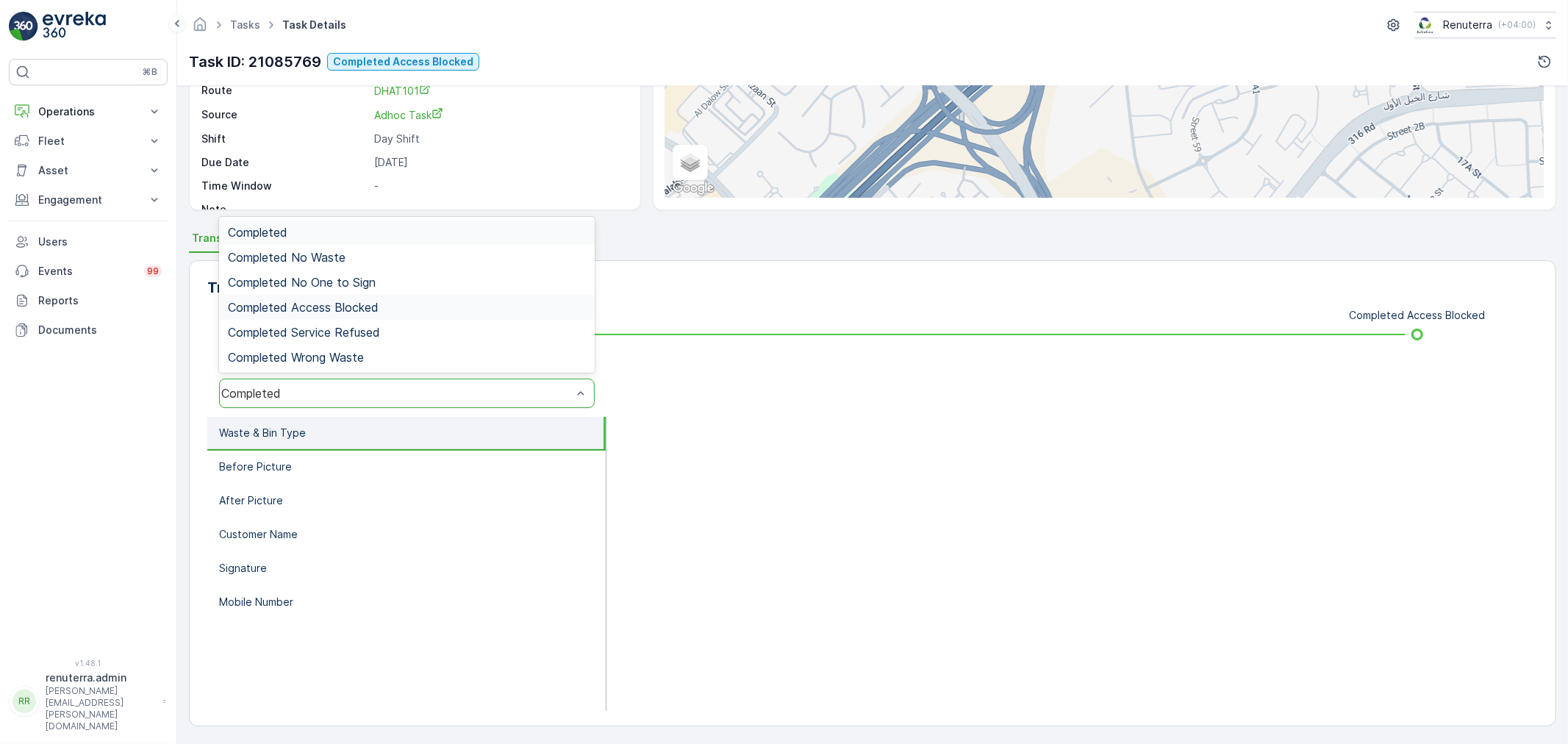
click at [397, 304] on div "Completed Access Blocked" at bounding box center [406, 306] width 358 height 13
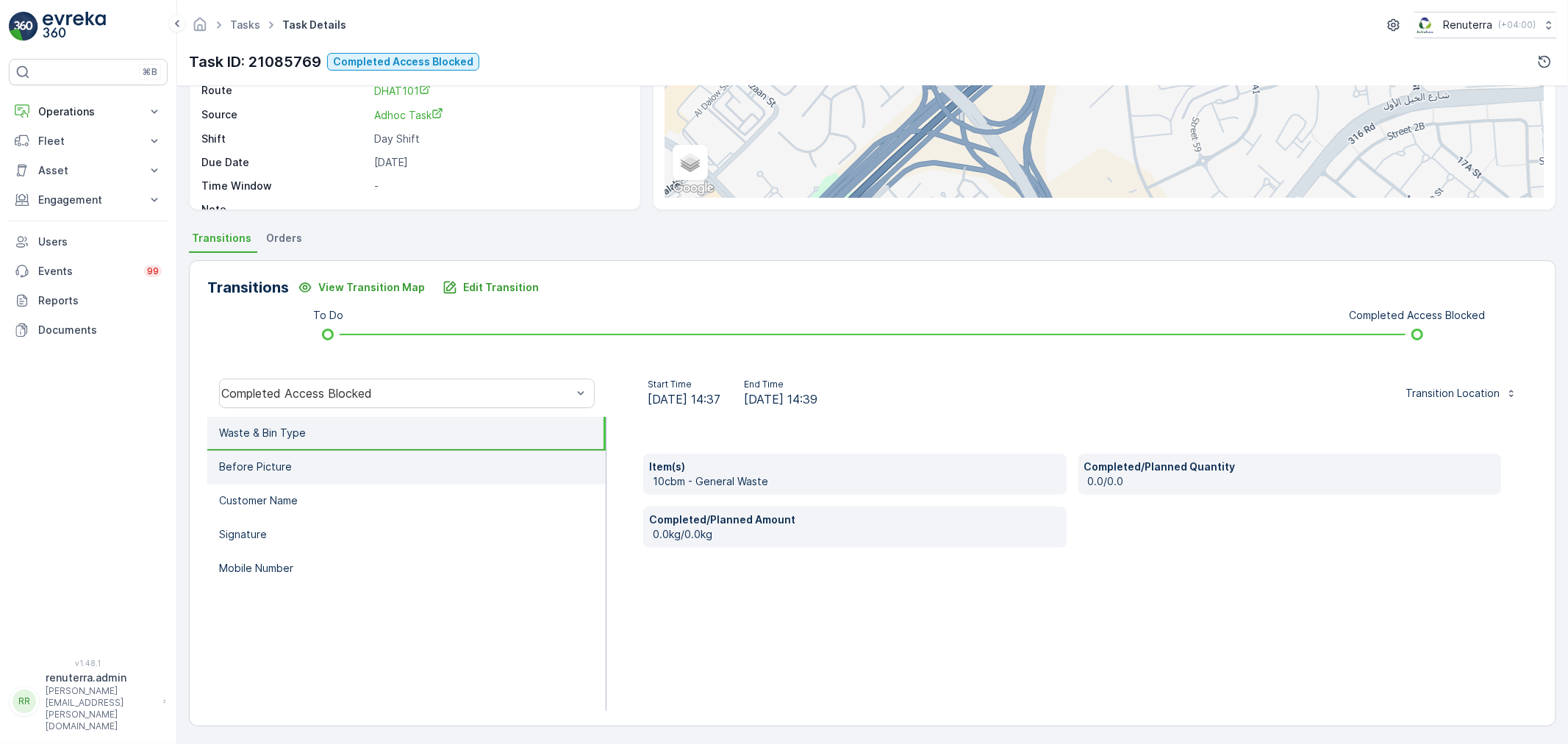
click at [426, 459] on li "Before Picture" at bounding box center [406, 467] width 398 height 34
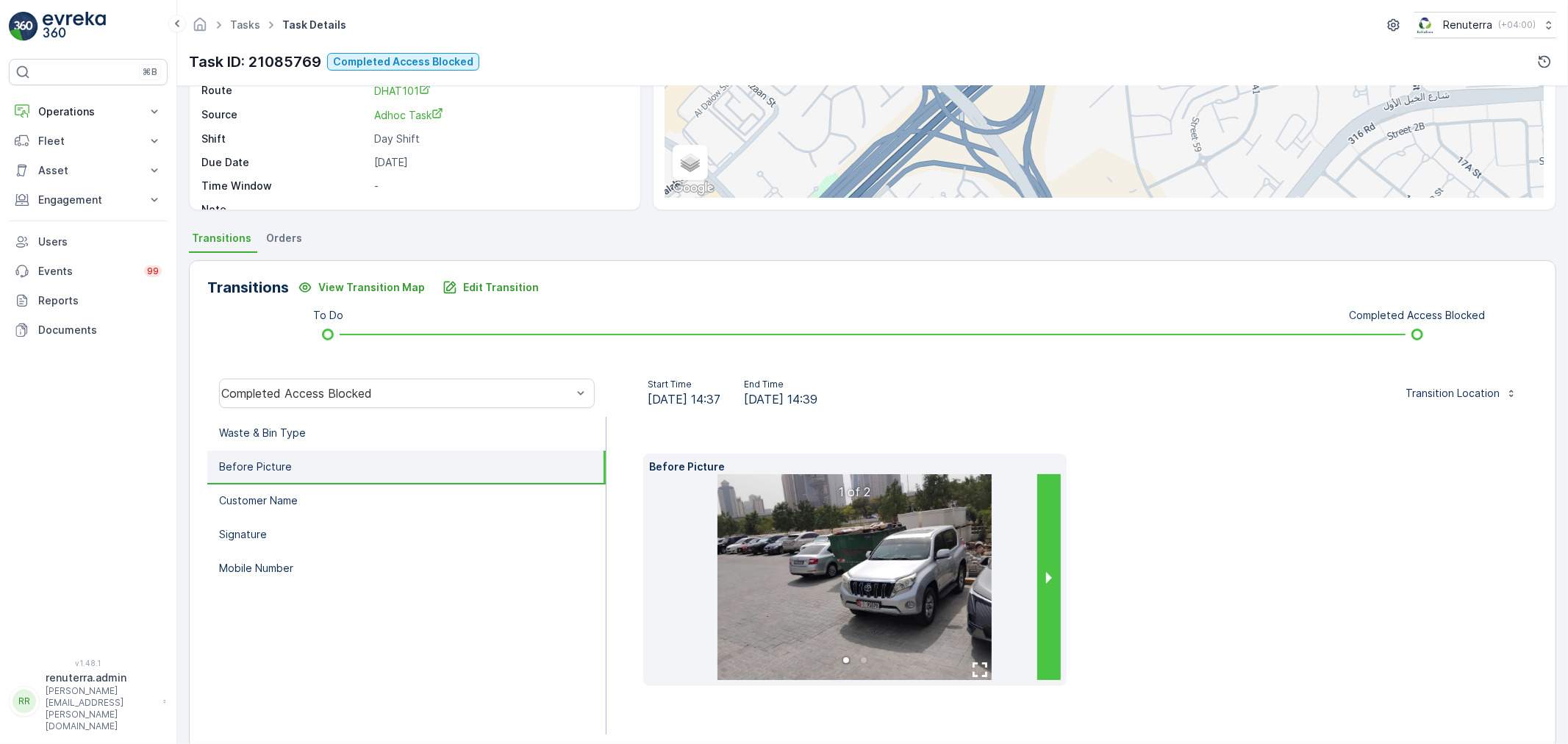
click at [1040, 570] on button "next slide / item" at bounding box center [1049, 577] width 24 height 206
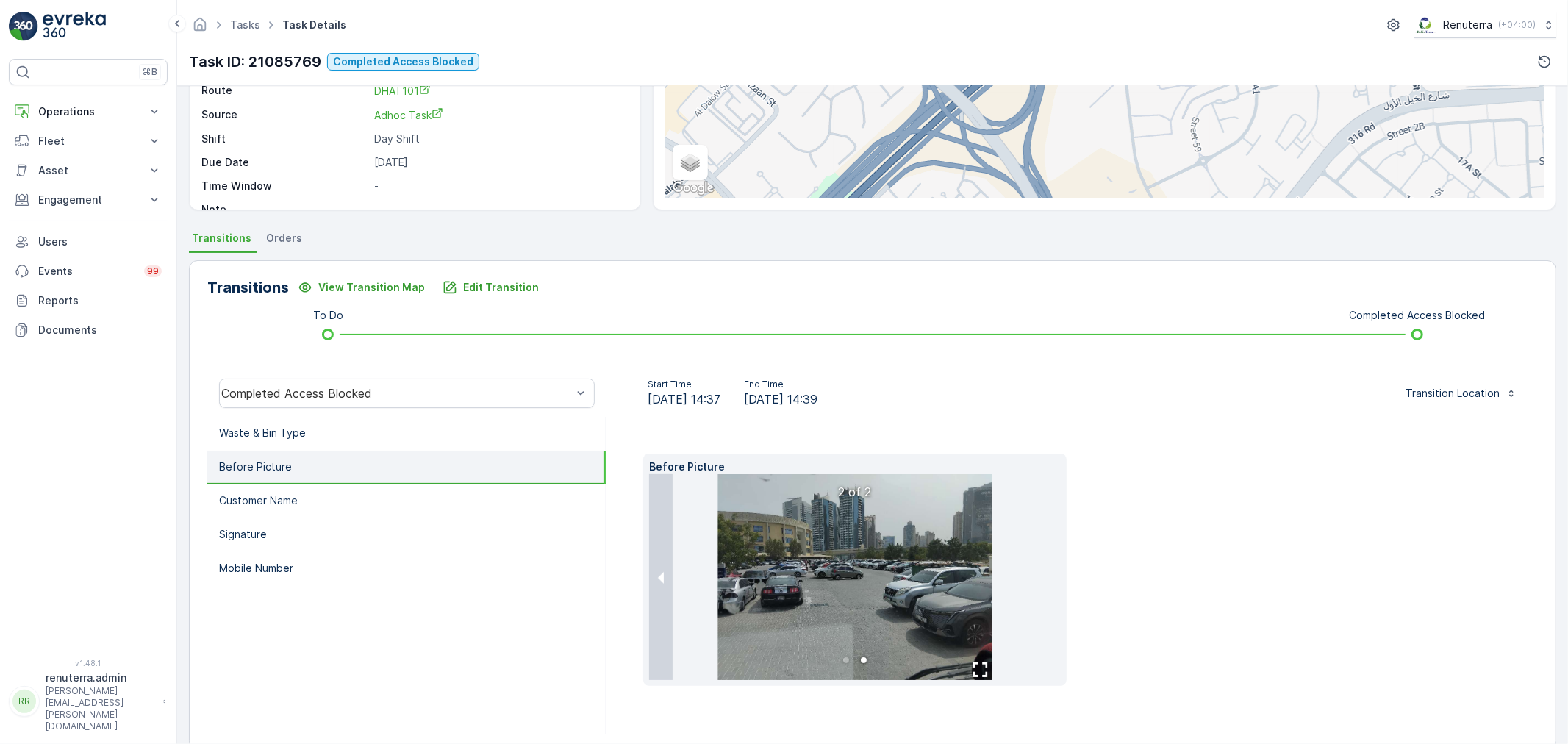
click at [888, 594] on img at bounding box center [855, 577] width 275 height 206
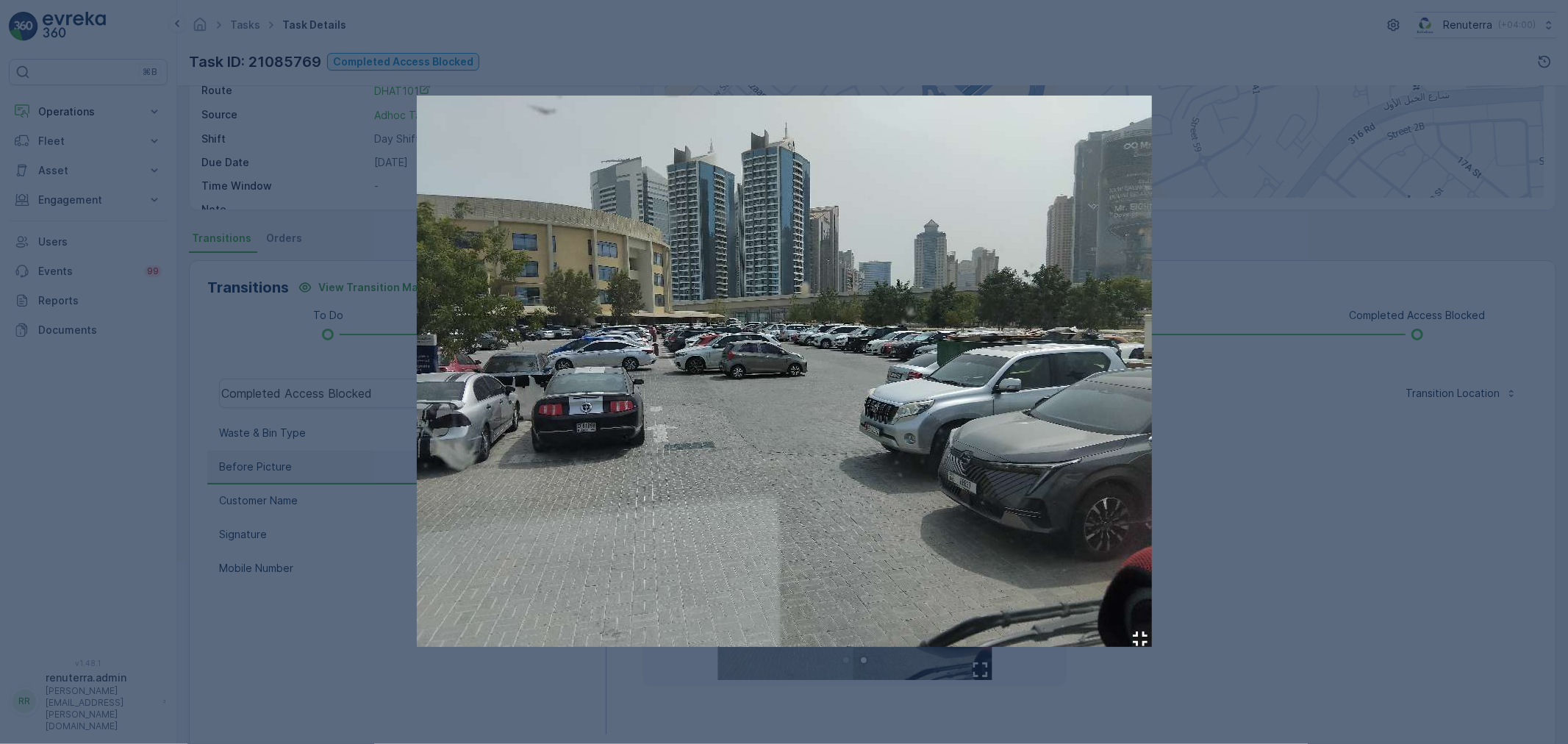
click at [1302, 579] on div at bounding box center [784, 372] width 1568 height 744
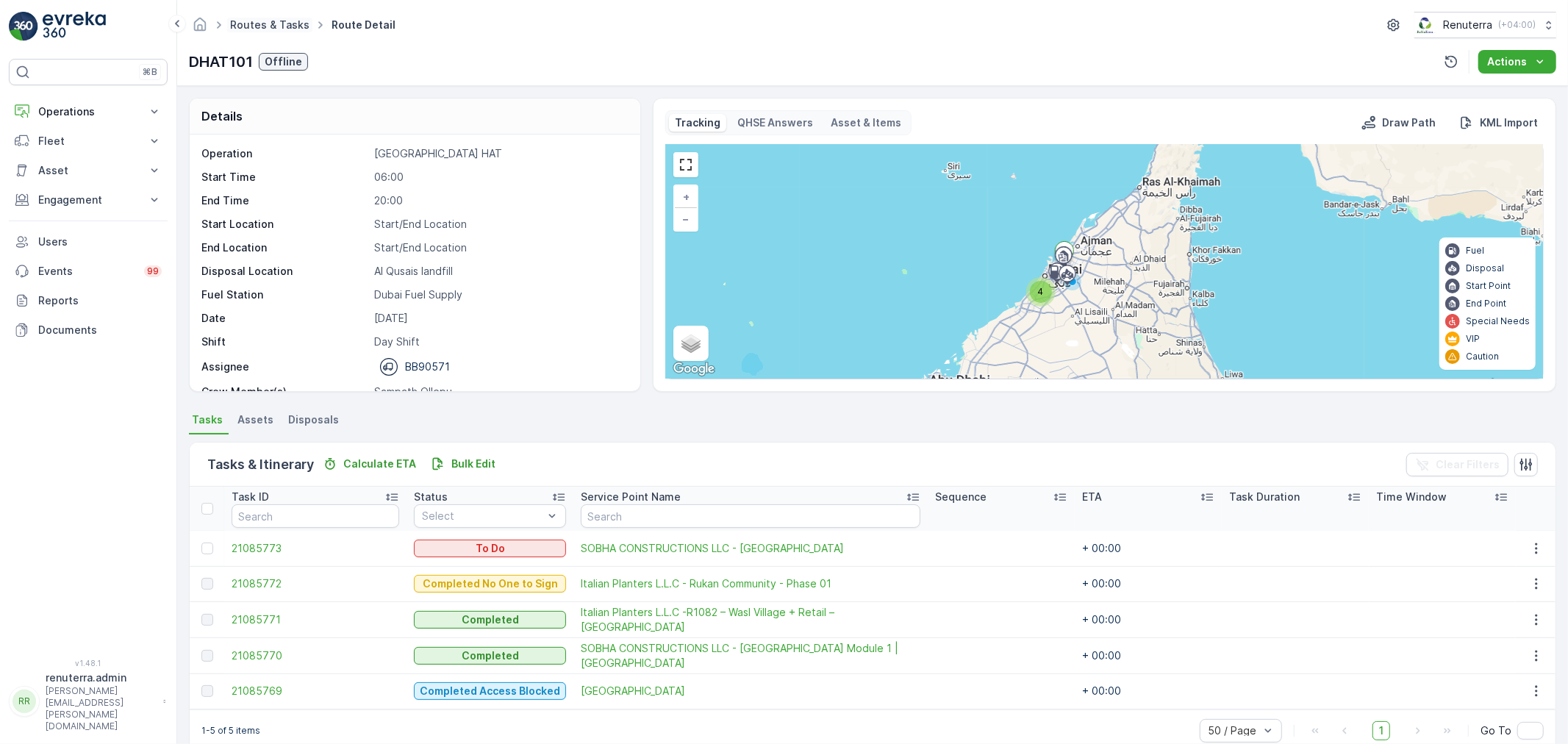
click at [258, 30] on link "Routes & Tasks" at bounding box center [270, 24] width 79 height 12
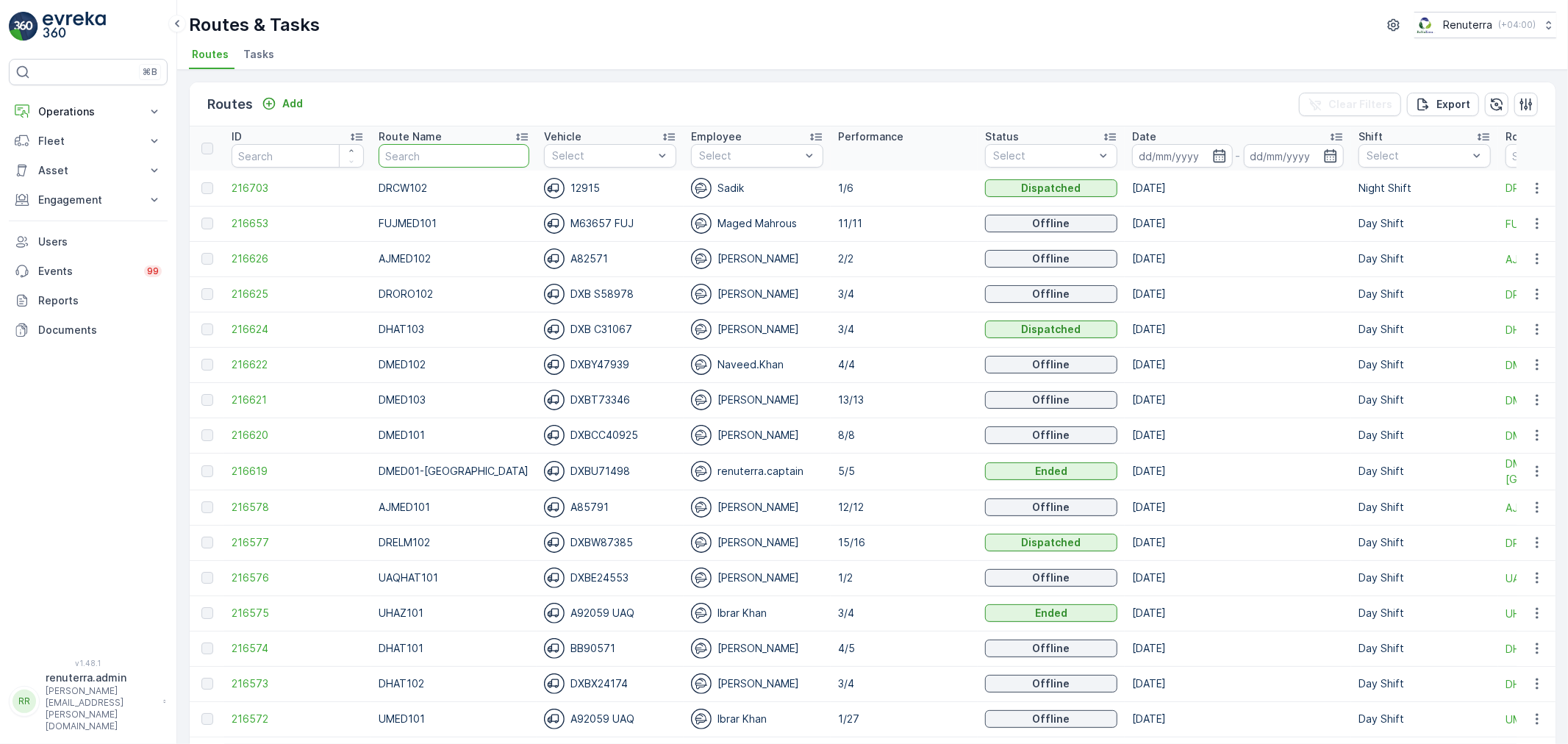
click at [428, 158] on input "text" at bounding box center [454, 156] width 151 height 24
click at [1140, 149] on input at bounding box center [1183, 156] width 101 height 24
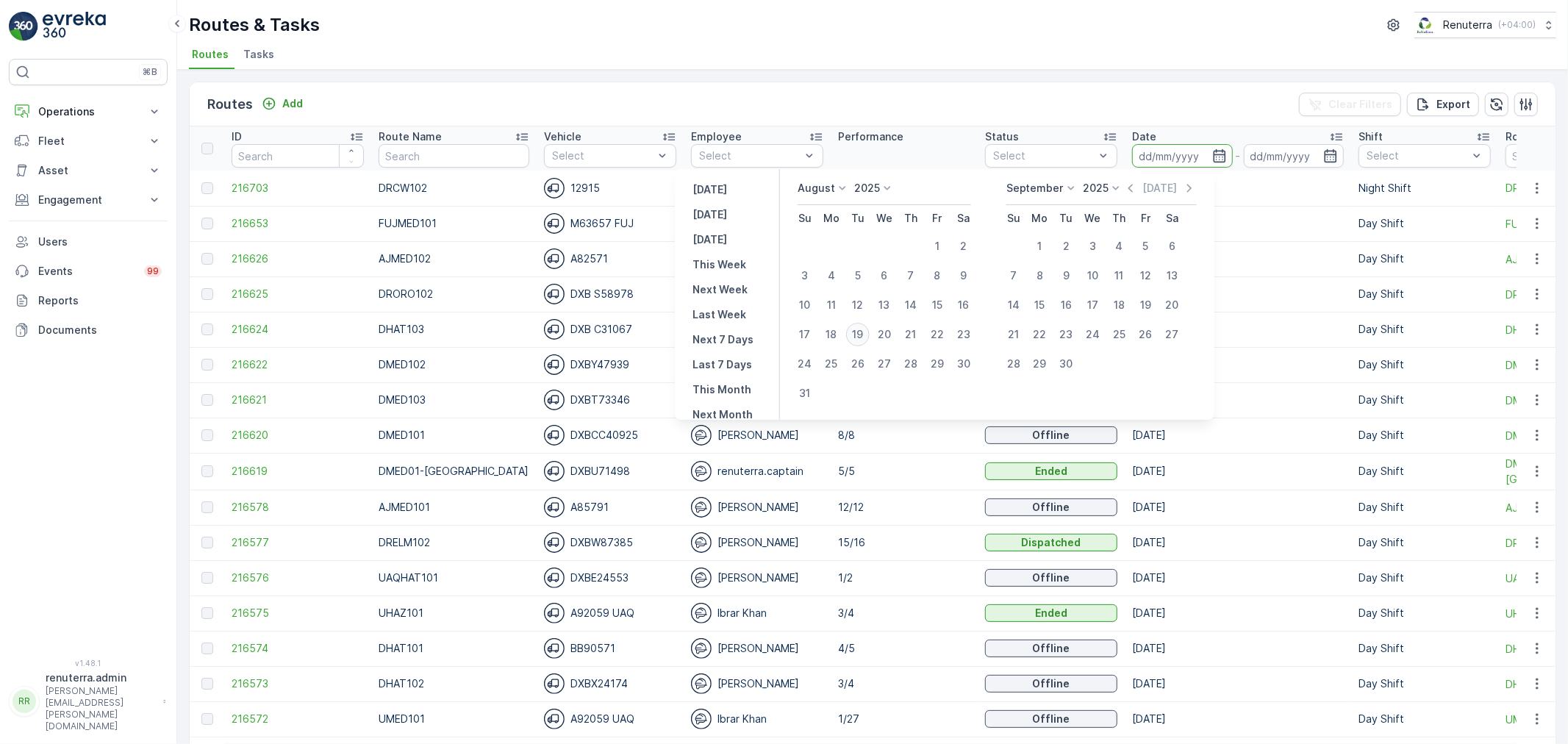
click at [854, 331] on div "19" at bounding box center [858, 334] width 24 height 24
type input "[DATE]"
click at [854, 331] on div "19" at bounding box center [858, 334] width 24 height 24
type input "[DATE]"
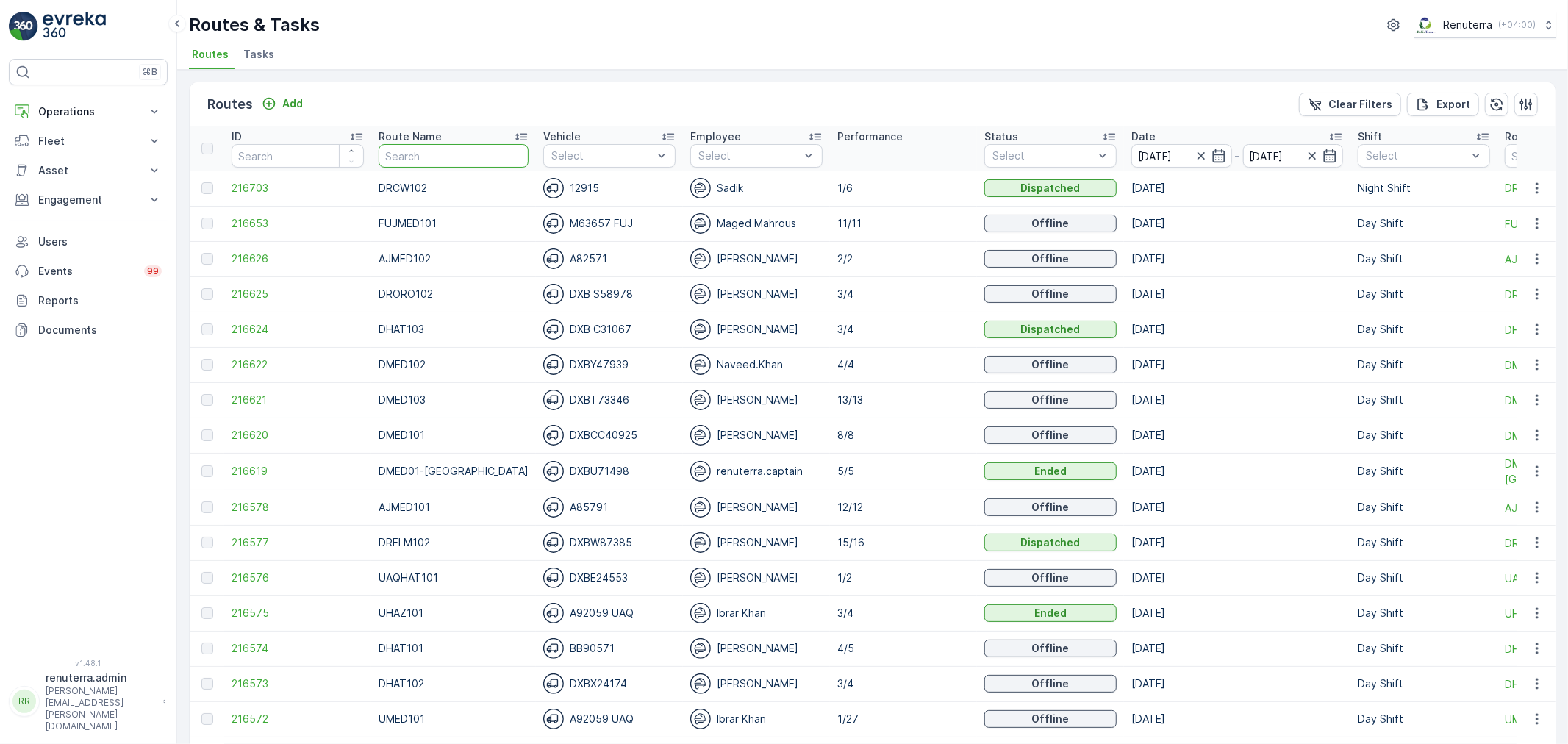
click at [385, 153] on input "text" at bounding box center [453, 156] width 150 height 24
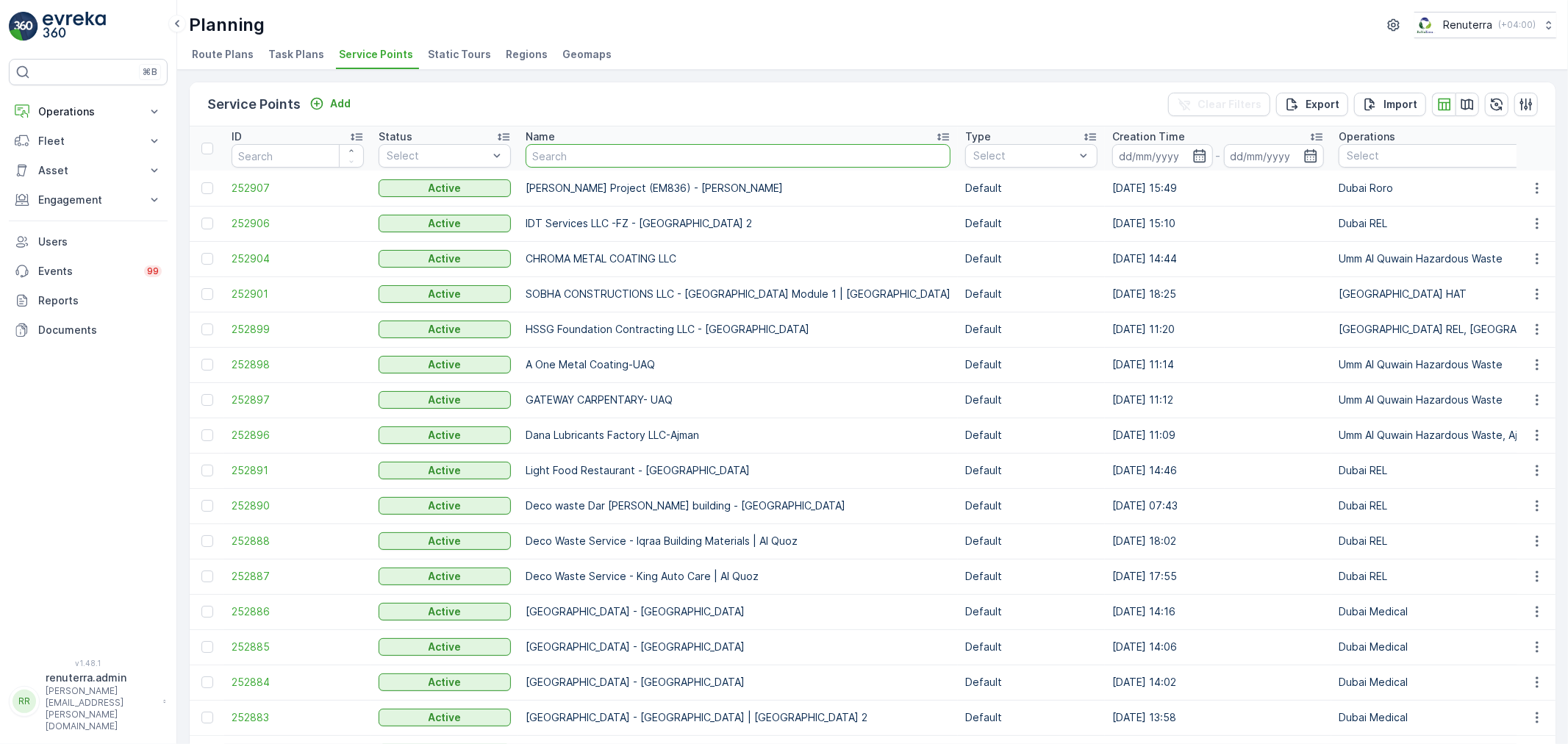
click at [597, 156] on input "text" at bounding box center [737, 156] width 425 height 24
type input "moto"
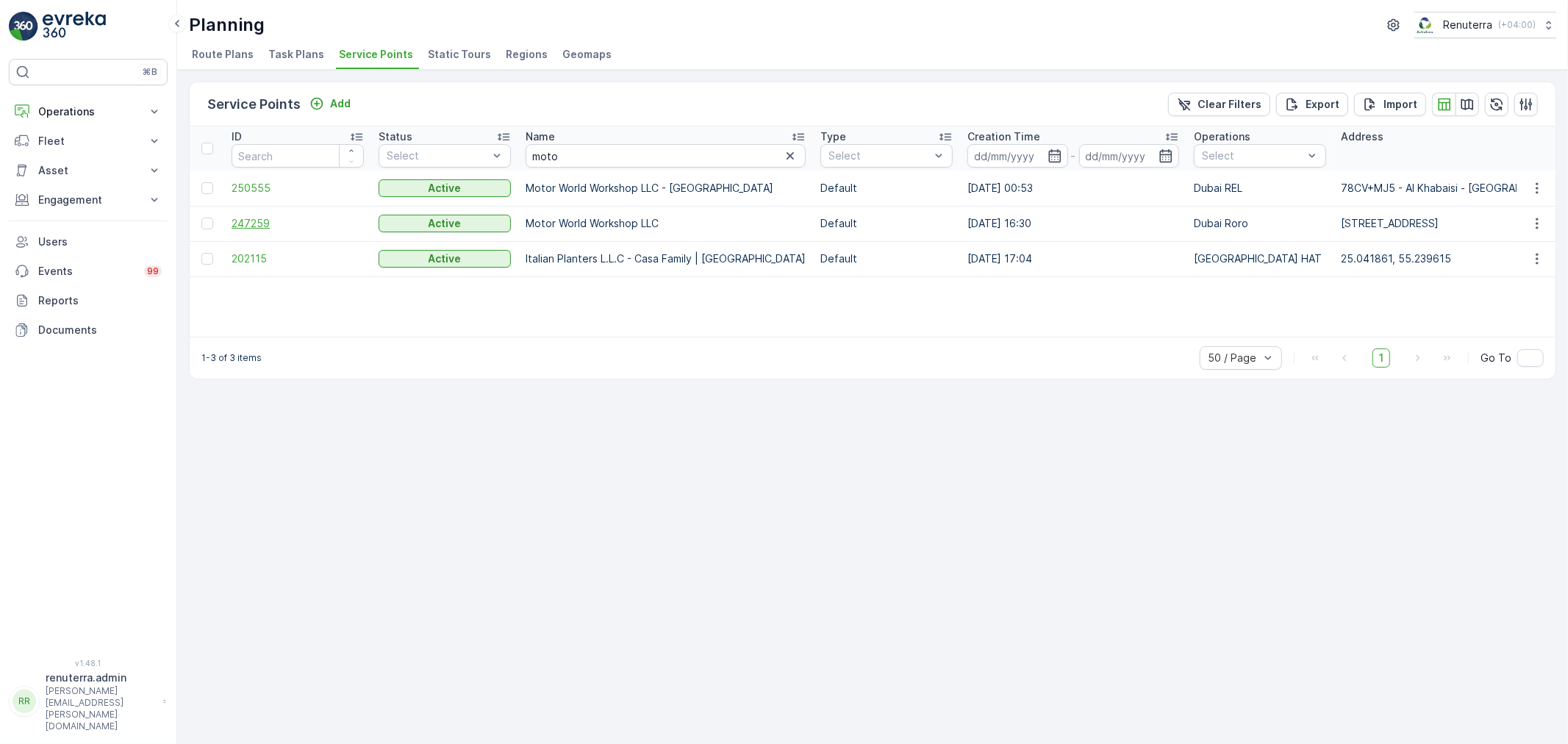
click at [252, 219] on span "247259" at bounding box center [298, 223] width 133 height 14
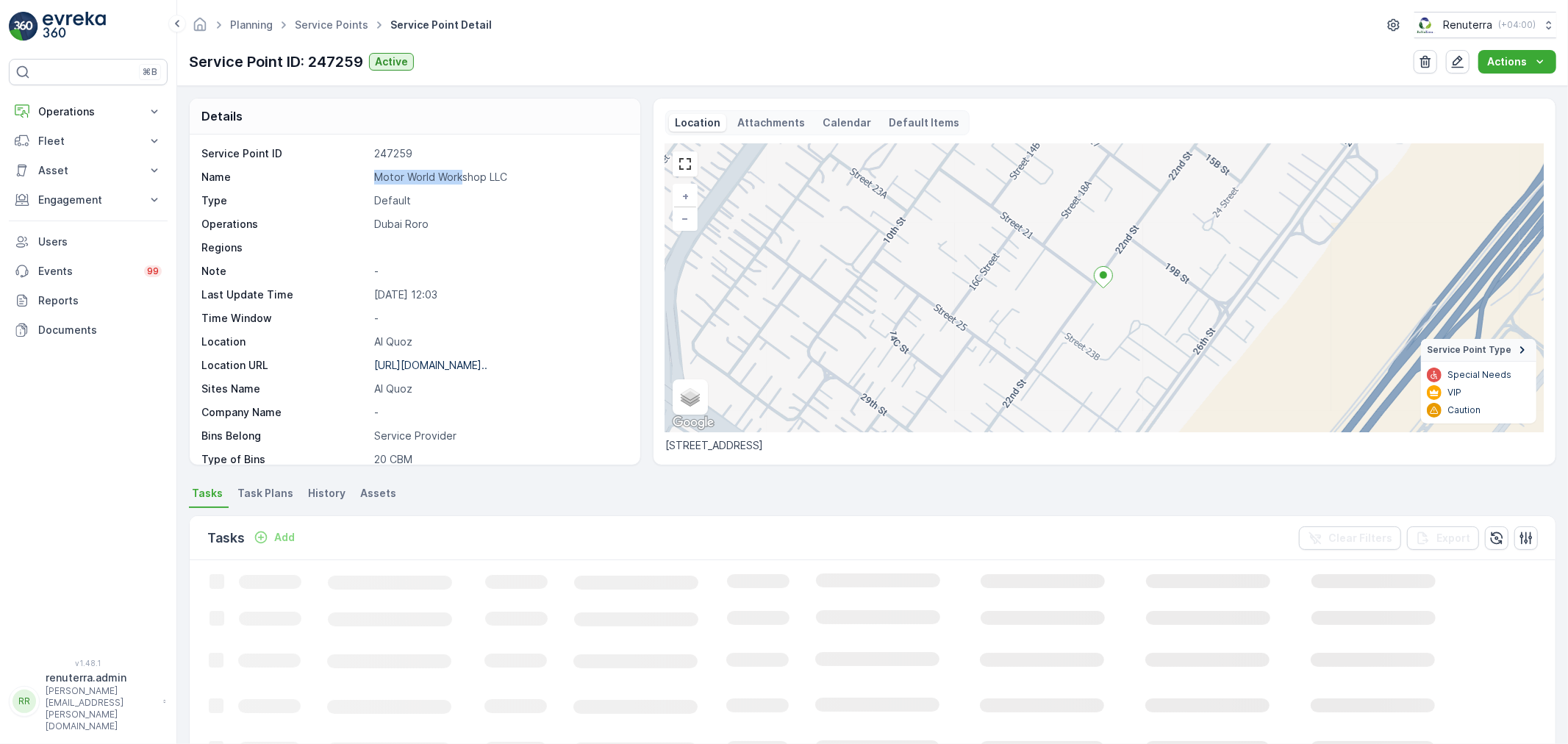
drag, startPoint x: 373, startPoint y: 172, endPoint x: 545, endPoint y: 170, distance: 172.0
click at [545, 170] on p "Motor World Workshop LLC" at bounding box center [500, 177] width 251 height 14
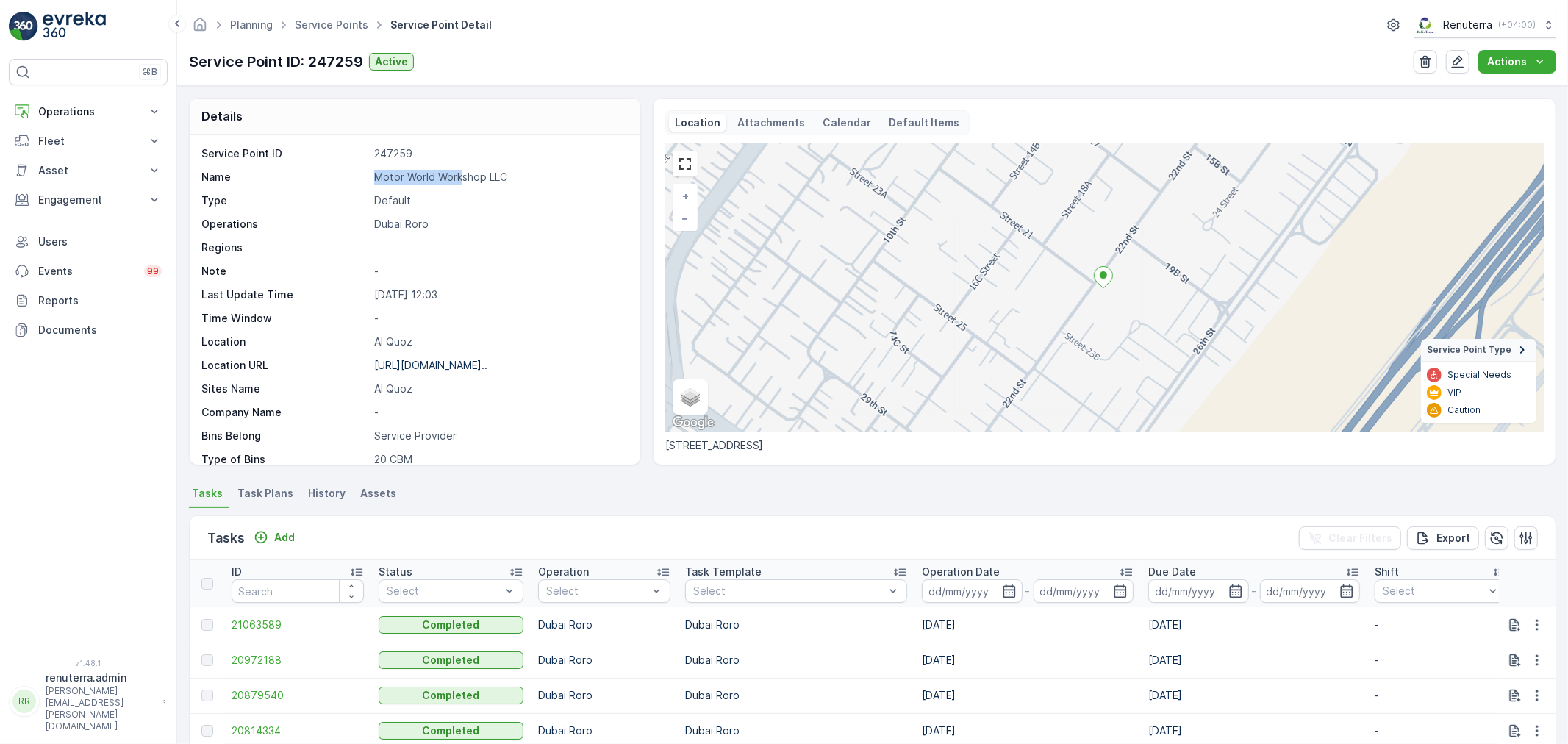
copy p "Motor World Work"
click at [553, 415] on p "-" at bounding box center [500, 412] width 251 height 14
click at [336, 19] on link "Service Points" at bounding box center [332, 24] width 73 height 12
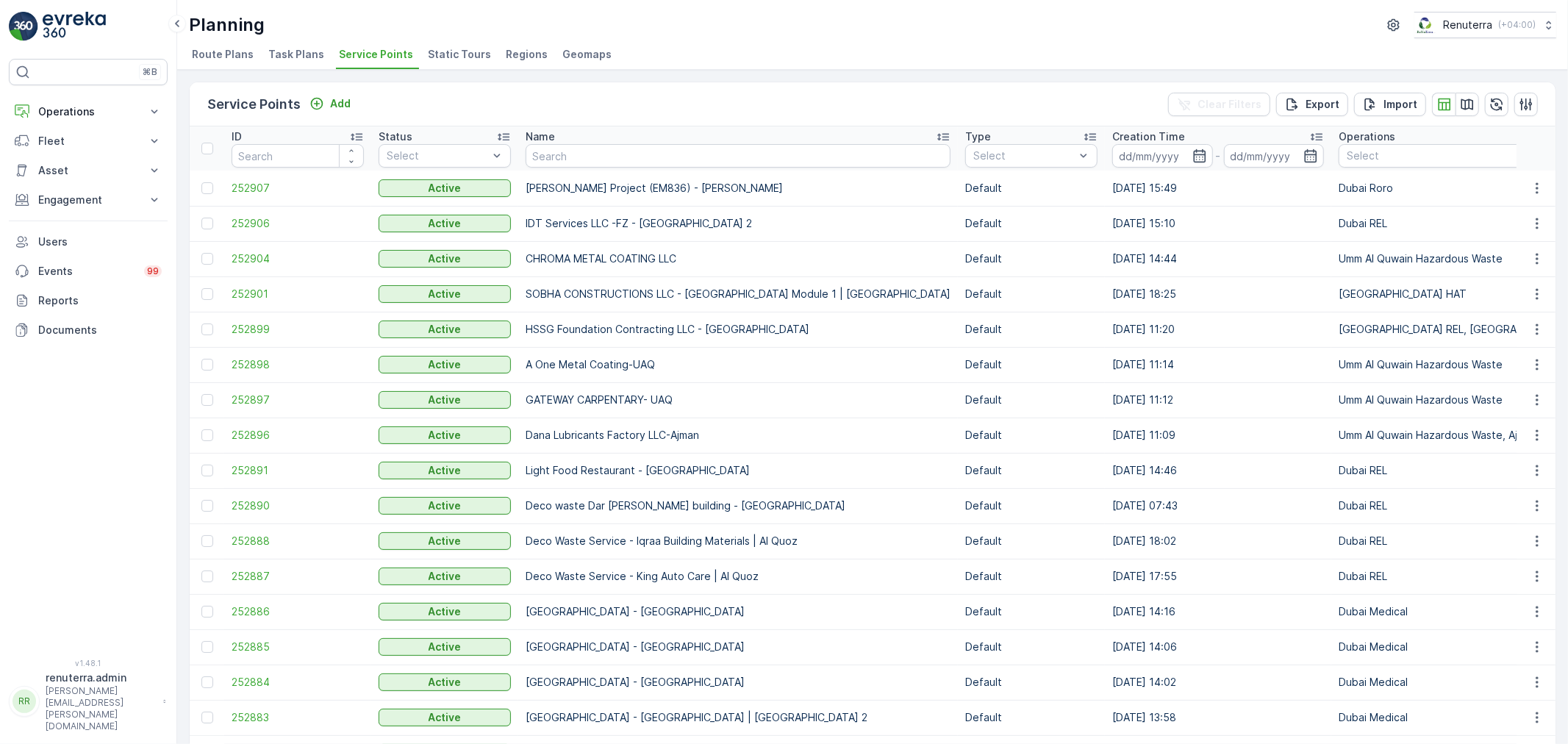
click at [638, 159] on input "text" at bounding box center [737, 156] width 425 height 24
type input "[PERSON_NAME]"
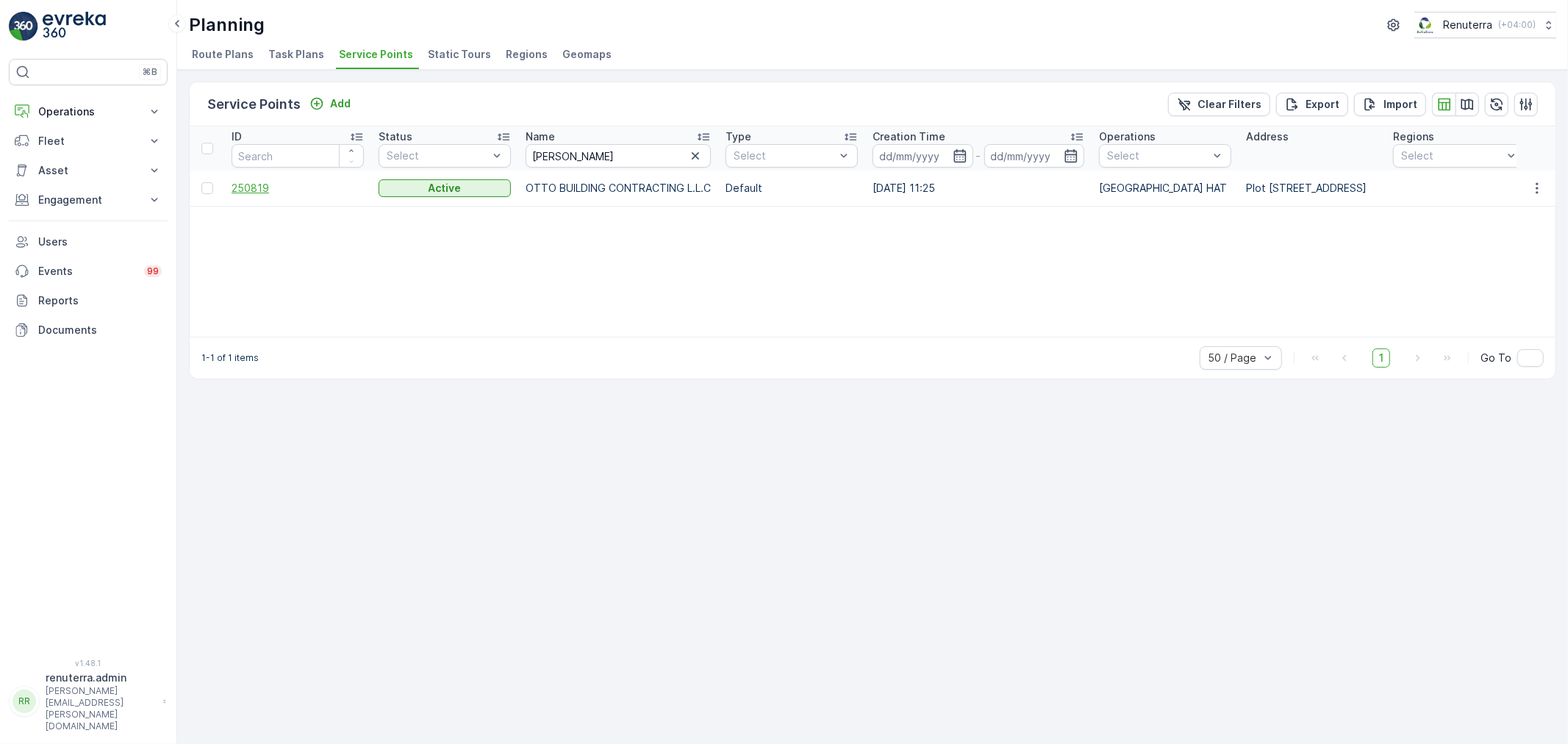
click at [275, 188] on span "250819" at bounding box center [298, 188] width 133 height 14
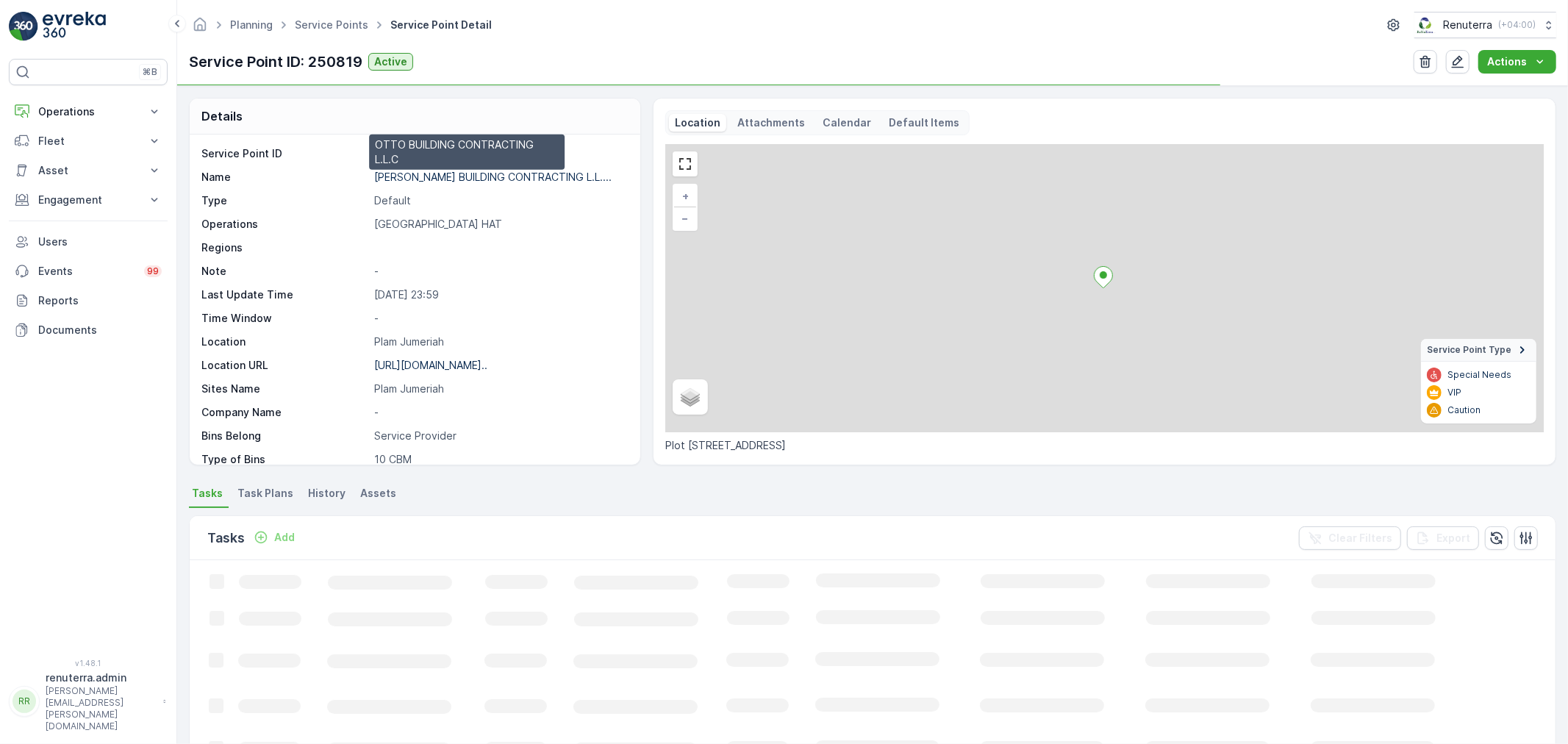
click at [420, 177] on p "[PERSON_NAME] BUILDING CONTRACTING L.L...." at bounding box center [493, 177] width 237 height 12
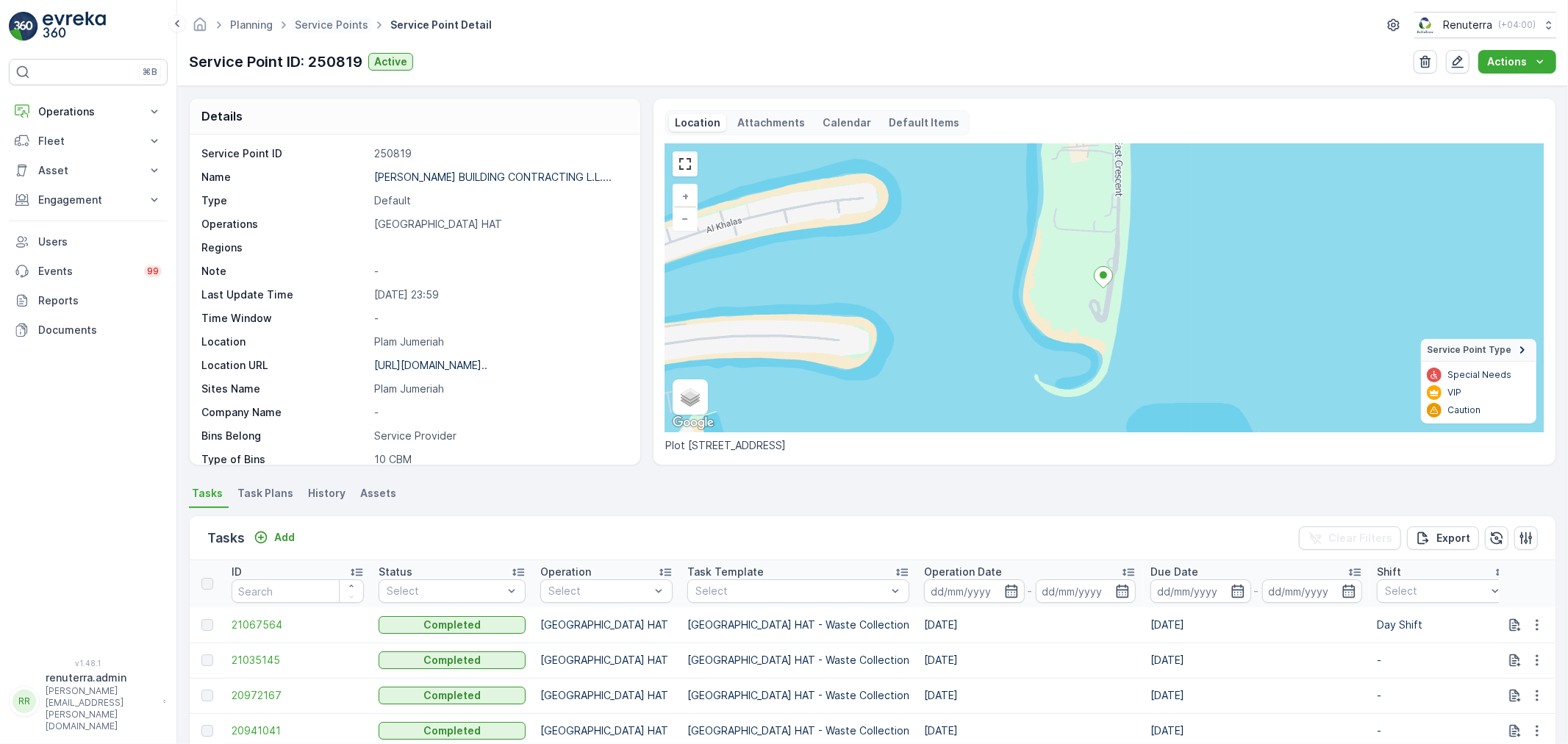
click at [331, 30] on span "Service Points" at bounding box center [332, 24] width 79 height 14
click at [333, 23] on link "Service Points" at bounding box center [332, 24] width 73 height 12
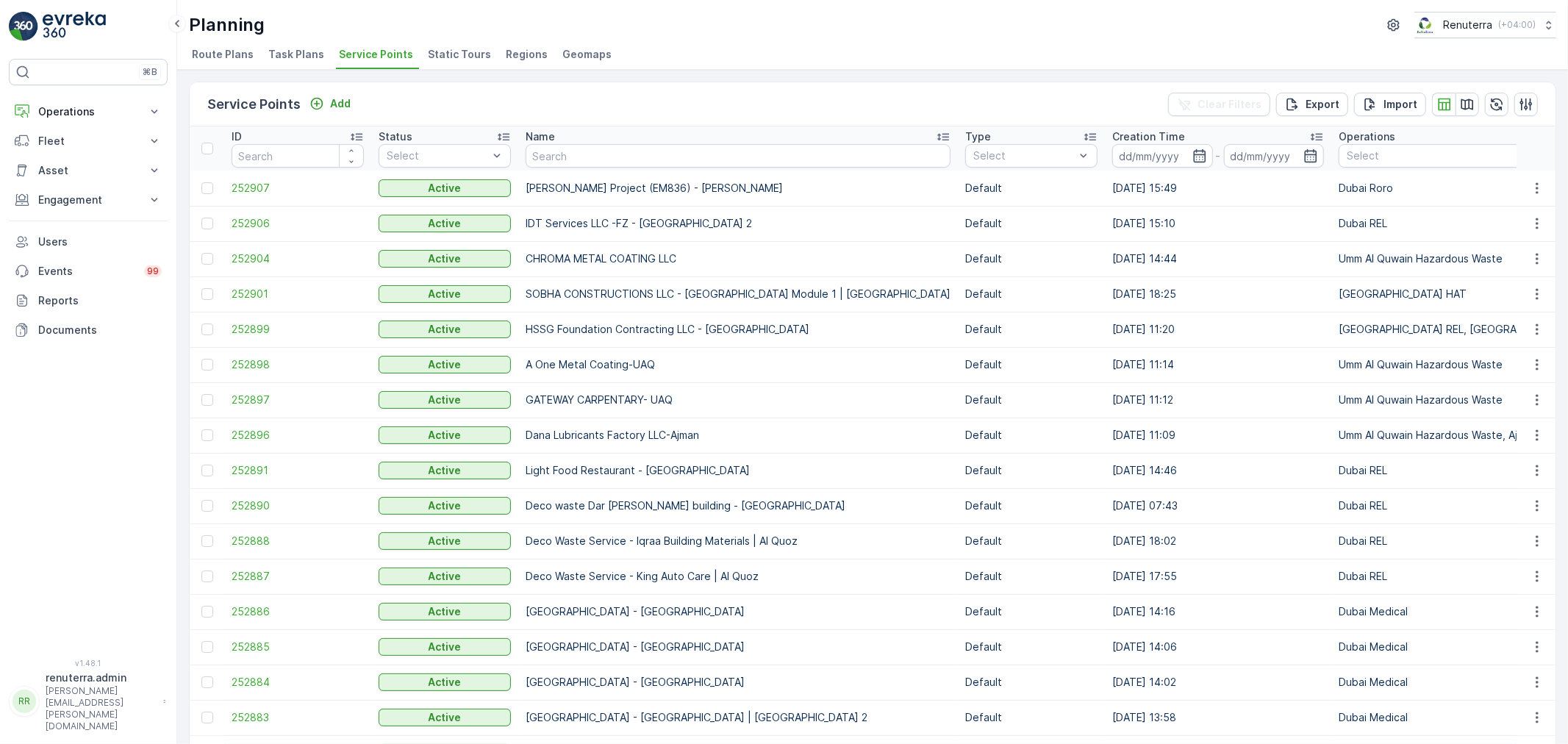
click at [541, 156] on input "text" at bounding box center [737, 156] width 425 height 24
type input "[PERSON_NAME]"
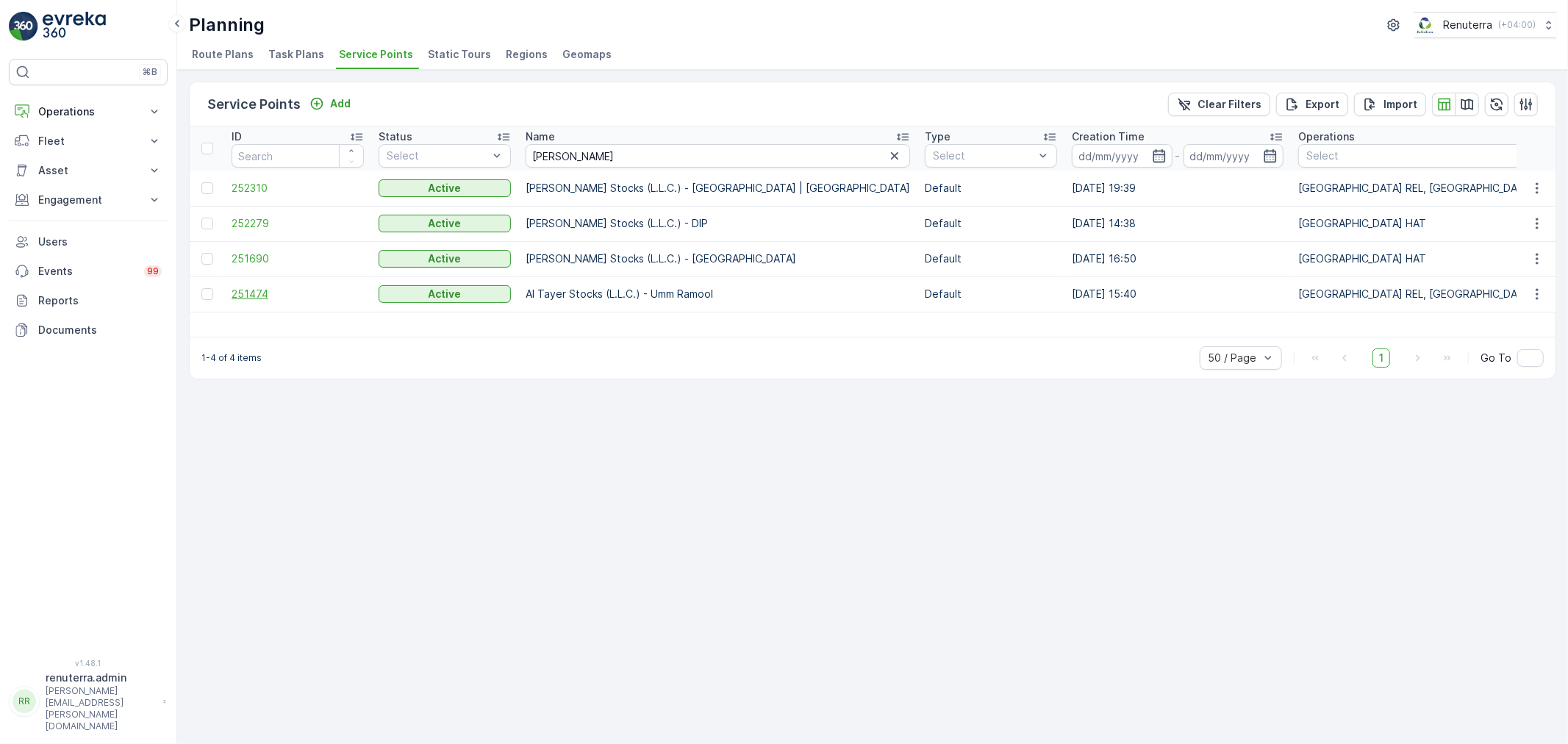
click at [245, 290] on span "251474" at bounding box center [298, 293] width 133 height 14
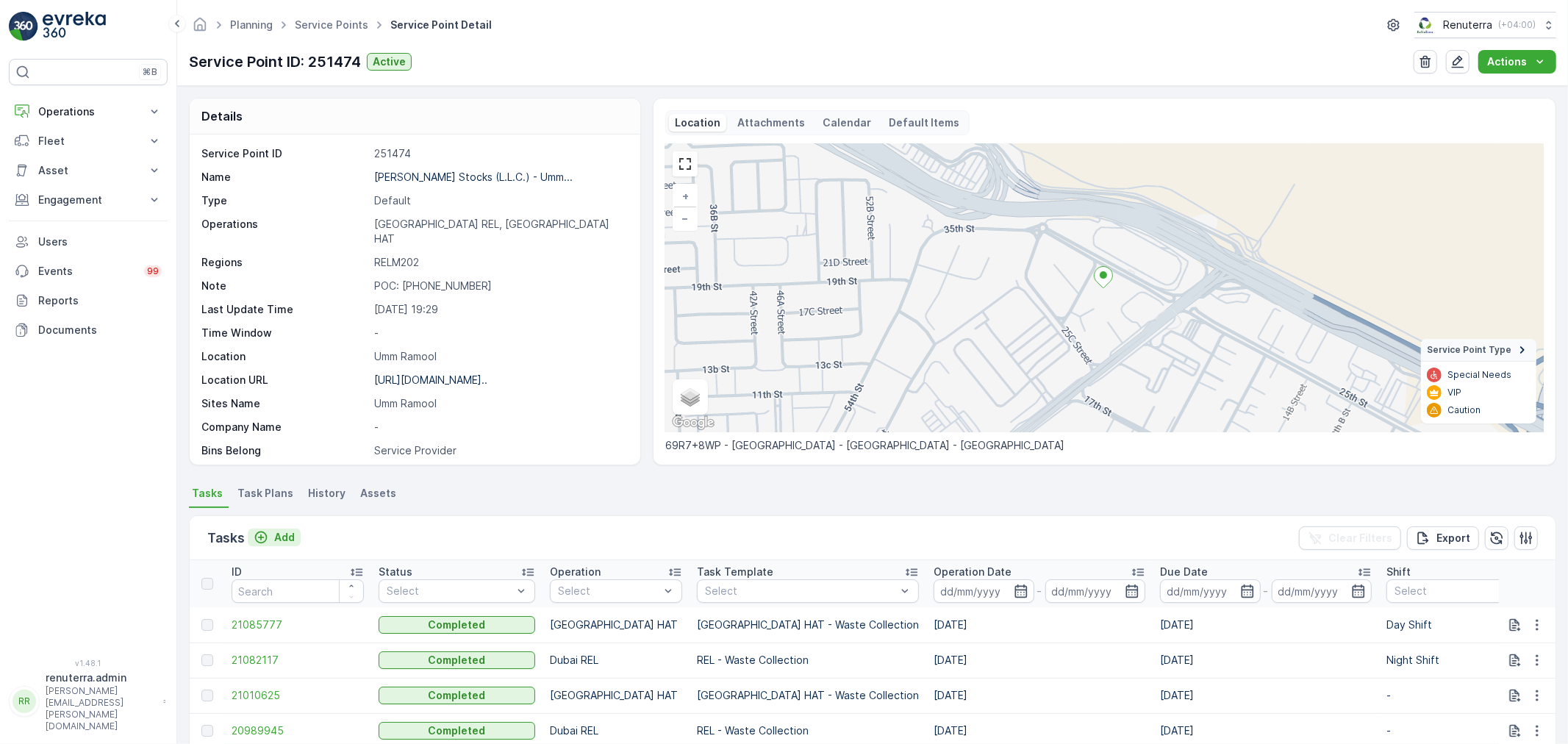
click at [275, 535] on p "Add" at bounding box center [284, 537] width 21 height 14
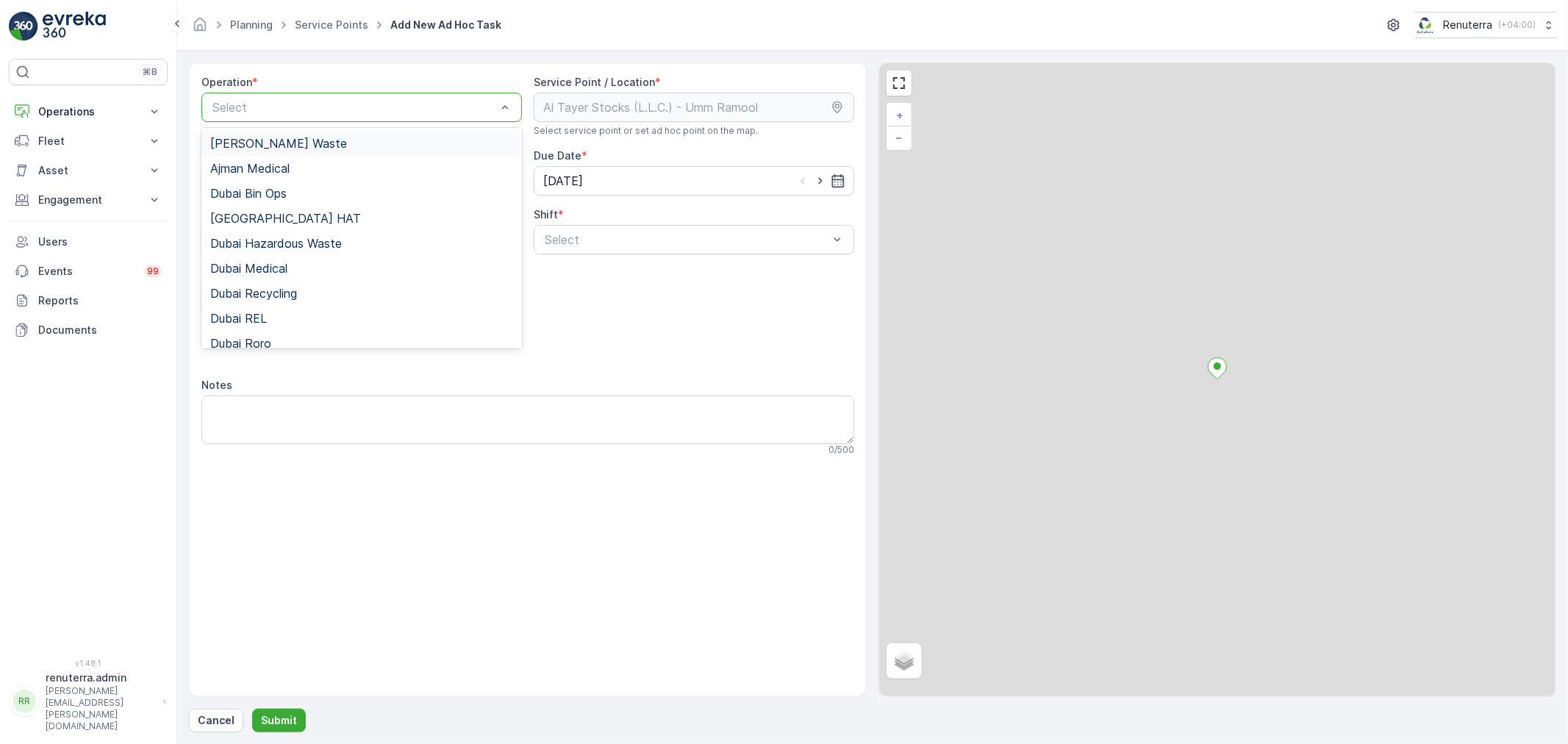
click at [384, 111] on div at bounding box center [355, 107] width 287 height 13
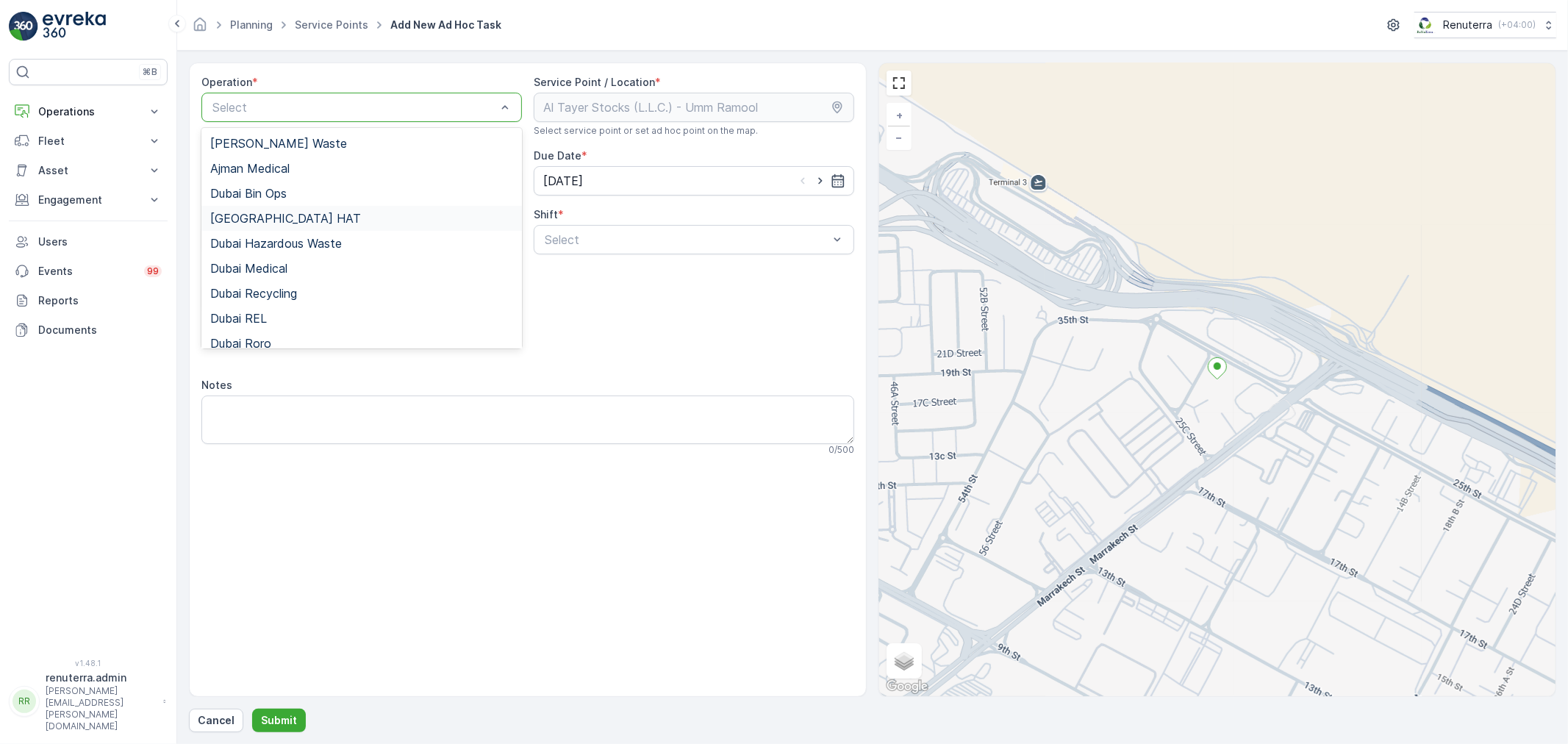
click at [274, 216] on div "[GEOGRAPHIC_DATA] HAT" at bounding box center [361, 218] width 303 height 13
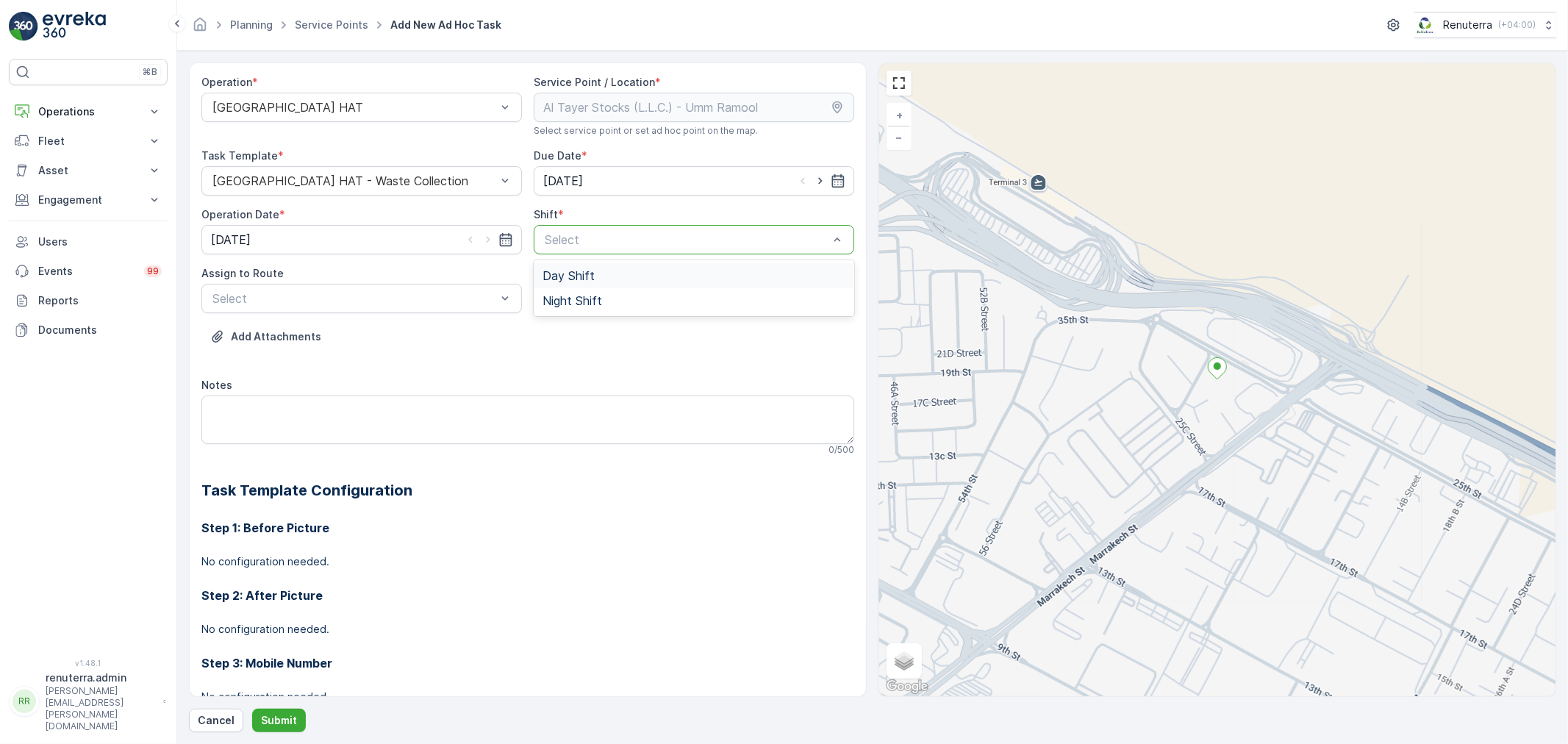
click at [562, 280] on span "Day Shift" at bounding box center [568, 275] width 52 height 13
click at [401, 296] on div at bounding box center [355, 298] width 287 height 13
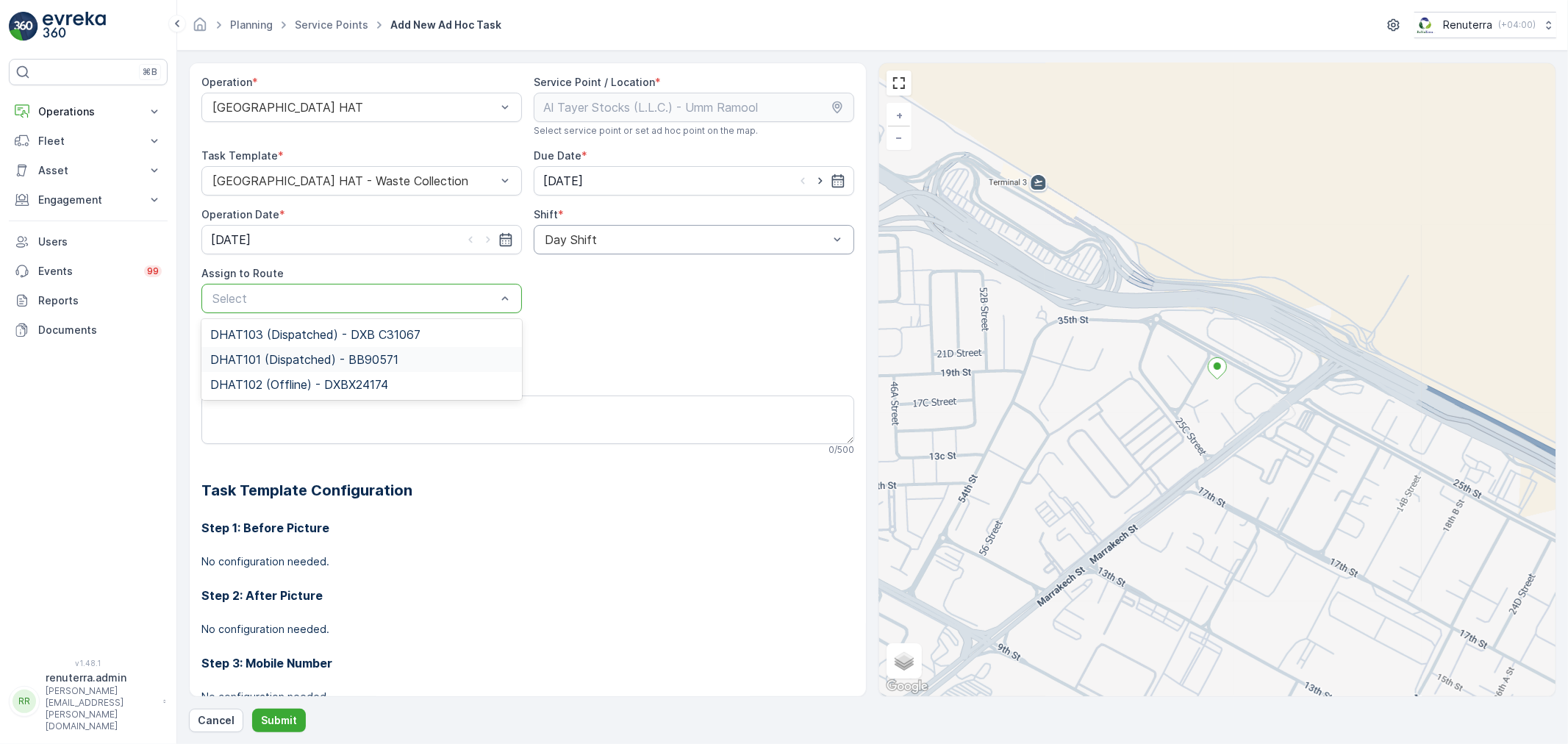
click at [271, 362] on span "DHAT101 (Dispatched) - BB90571" at bounding box center [304, 359] width 188 height 13
click at [282, 720] on p "Submit" at bounding box center [278, 720] width 36 height 14
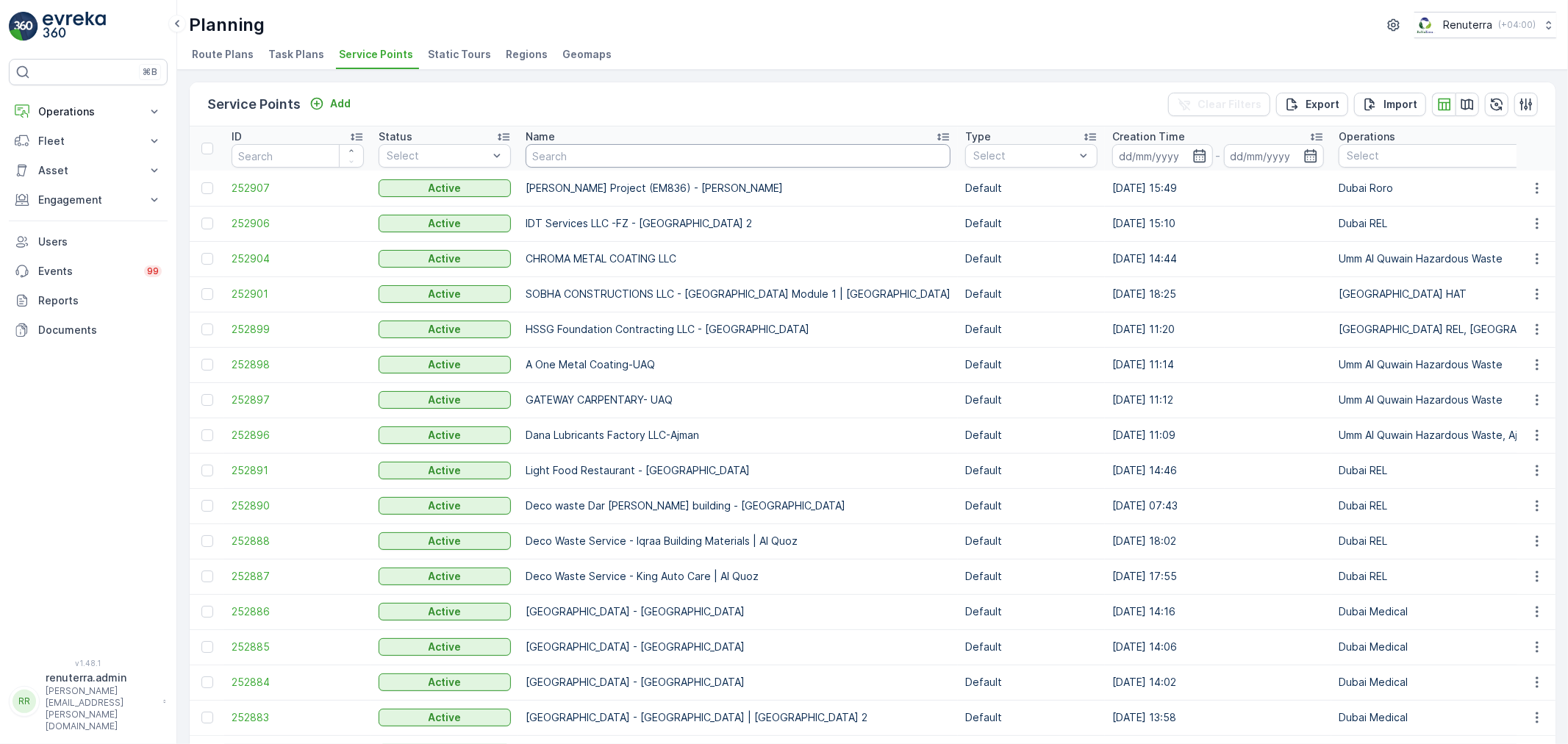
click at [564, 158] on input "text" at bounding box center [737, 156] width 425 height 24
type input "deco"
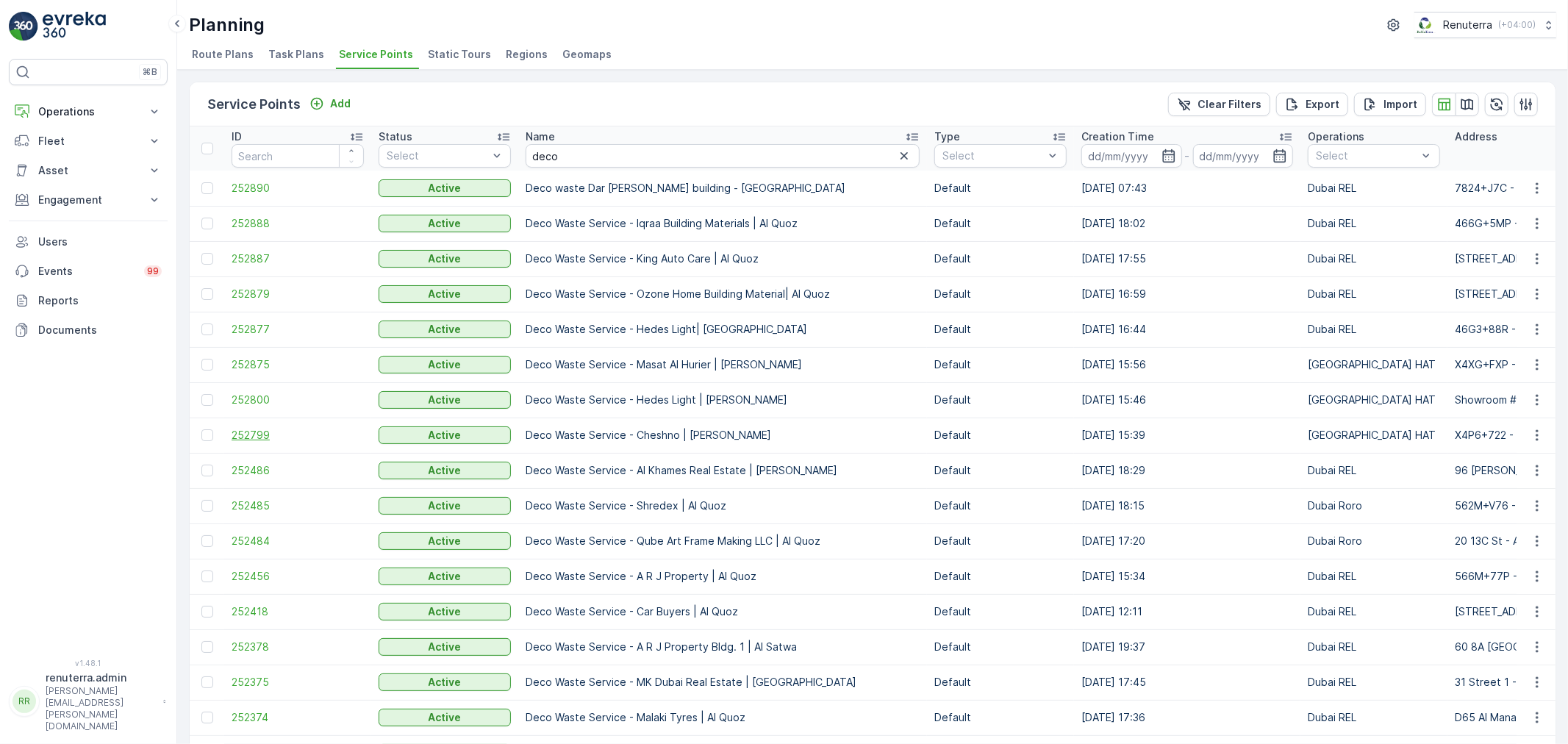
click at [260, 438] on span "252799" at bounding box center [298, 435] width 133 height 14
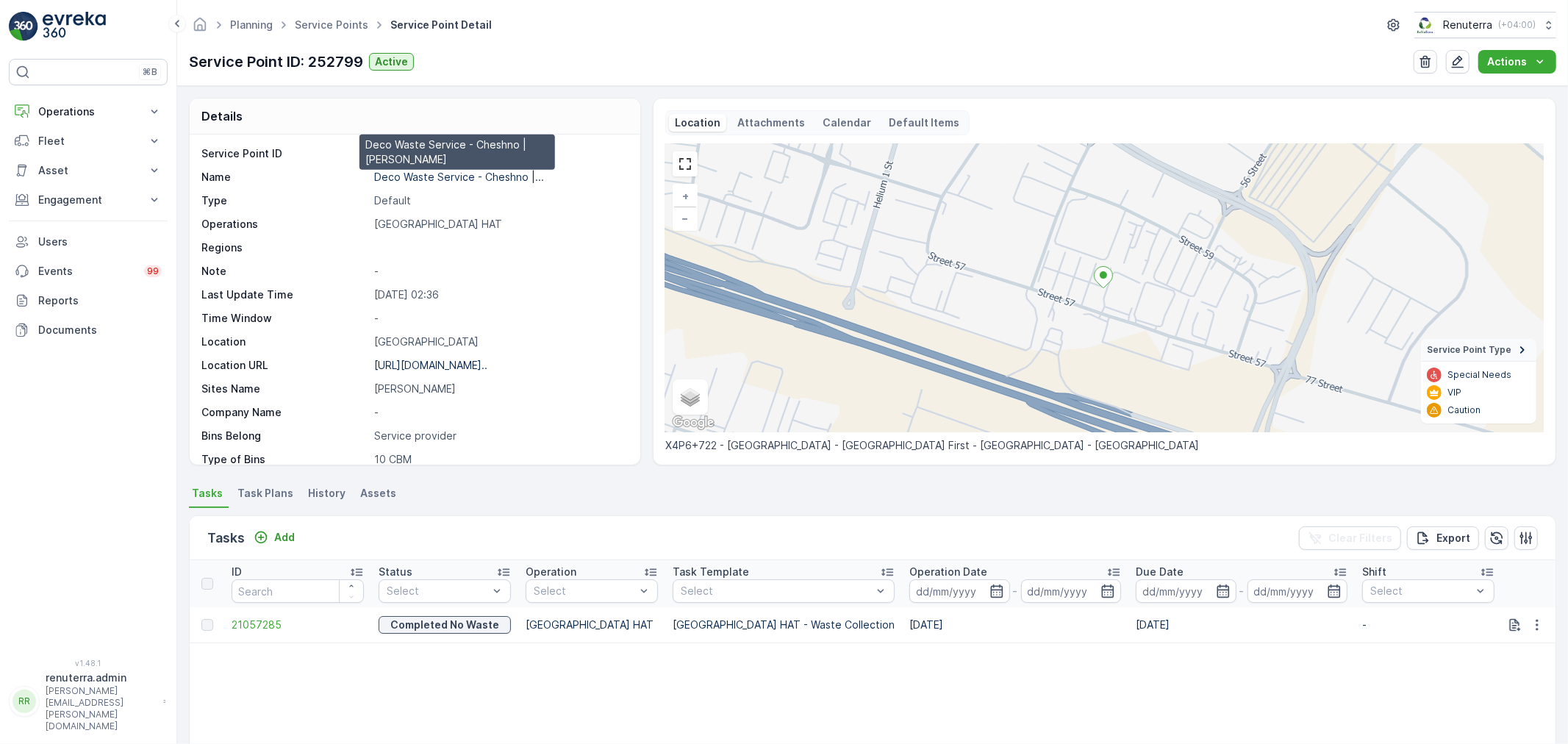
click at [493, 175] on p "Deco Waste Service - Cheshno |..." at bounding box center [459, 177] width 170 height 12
click at [331, 20] on link "Service Points" at bounding box center [332, 24] width 73 height 12
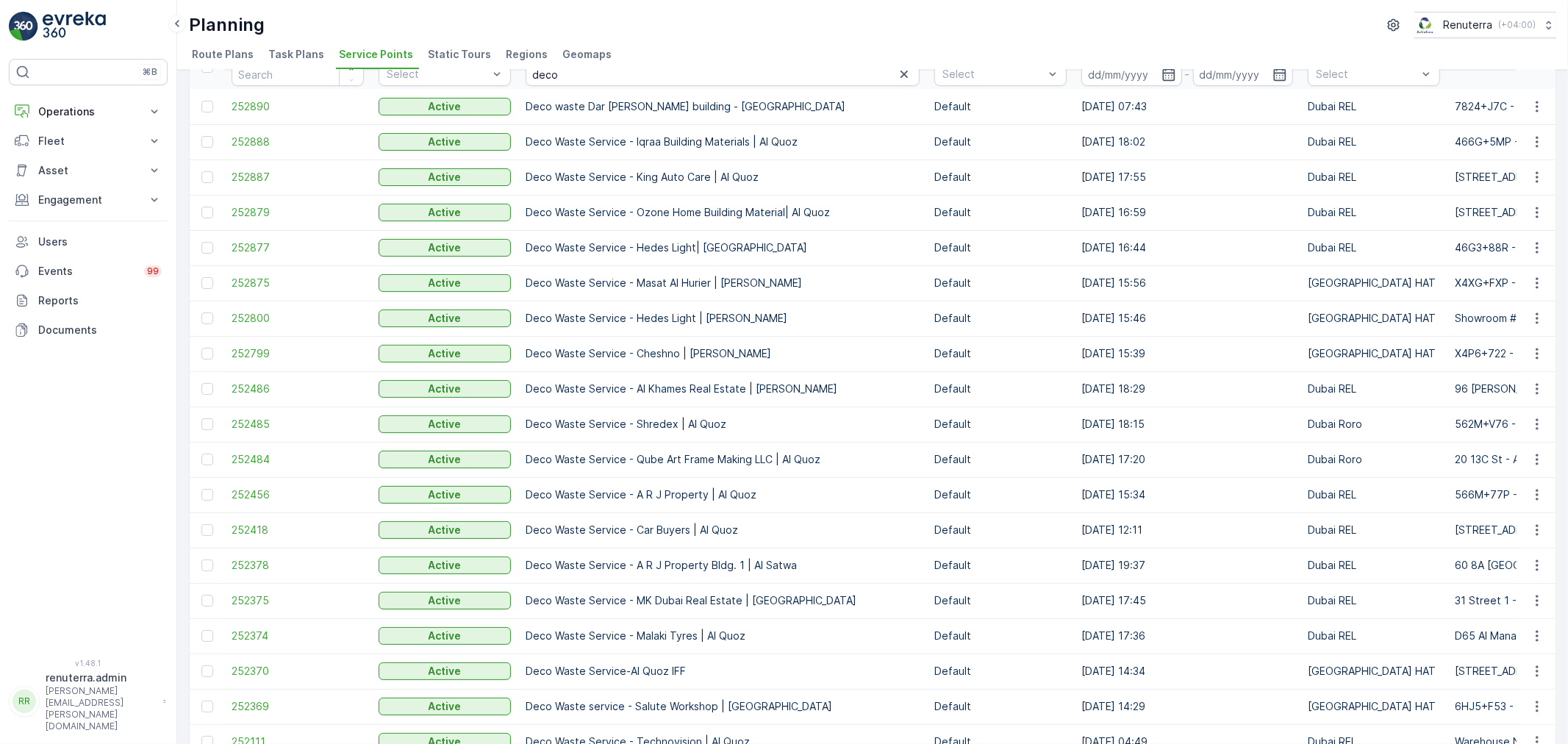
scroll to position [163, 0]
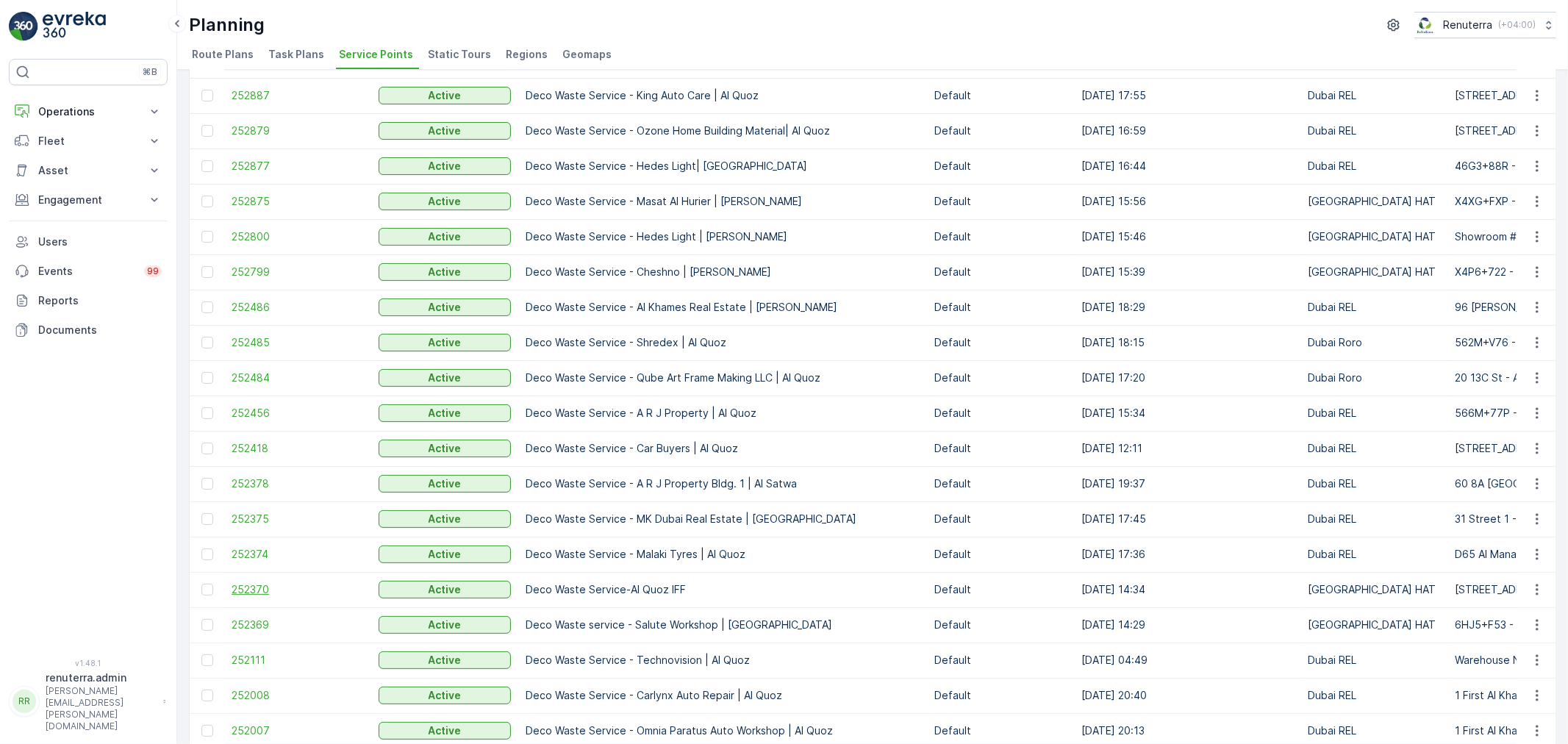
click at [252, 583] on span "252370" at bounding box center [298, 588] width 133 height 14
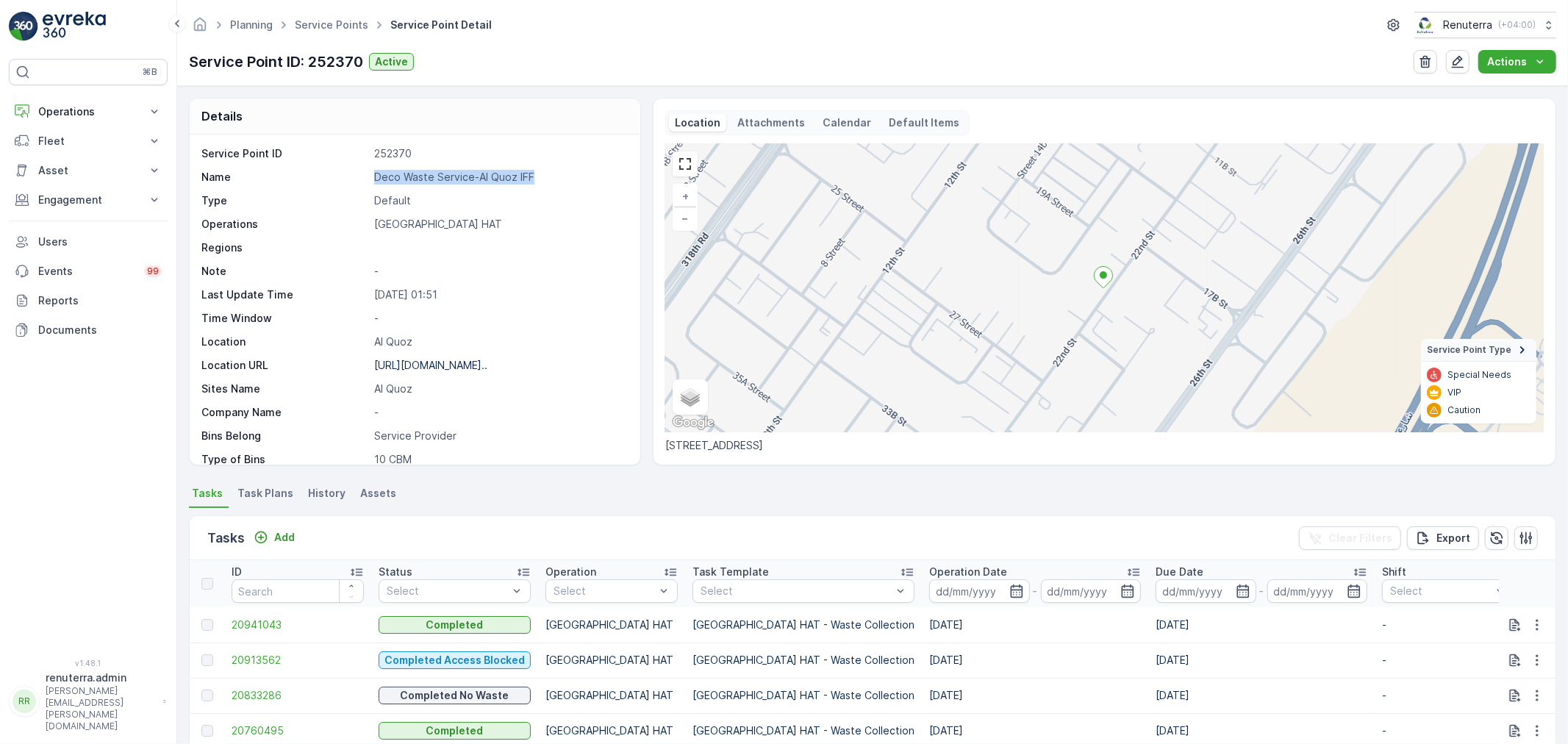
drag, startPoint x: 375, startPoint y: 177, endPoint x: 561, endPoint y: 182, distance: 186.1
click at [561, 182] on p "Deco Waste Service-Al Quoz IFF" at bounding box center [500, 177] width 251 height 14
click at [320, 19] on link "Service Points" at bounding box center [332, 24] width 73 height 12
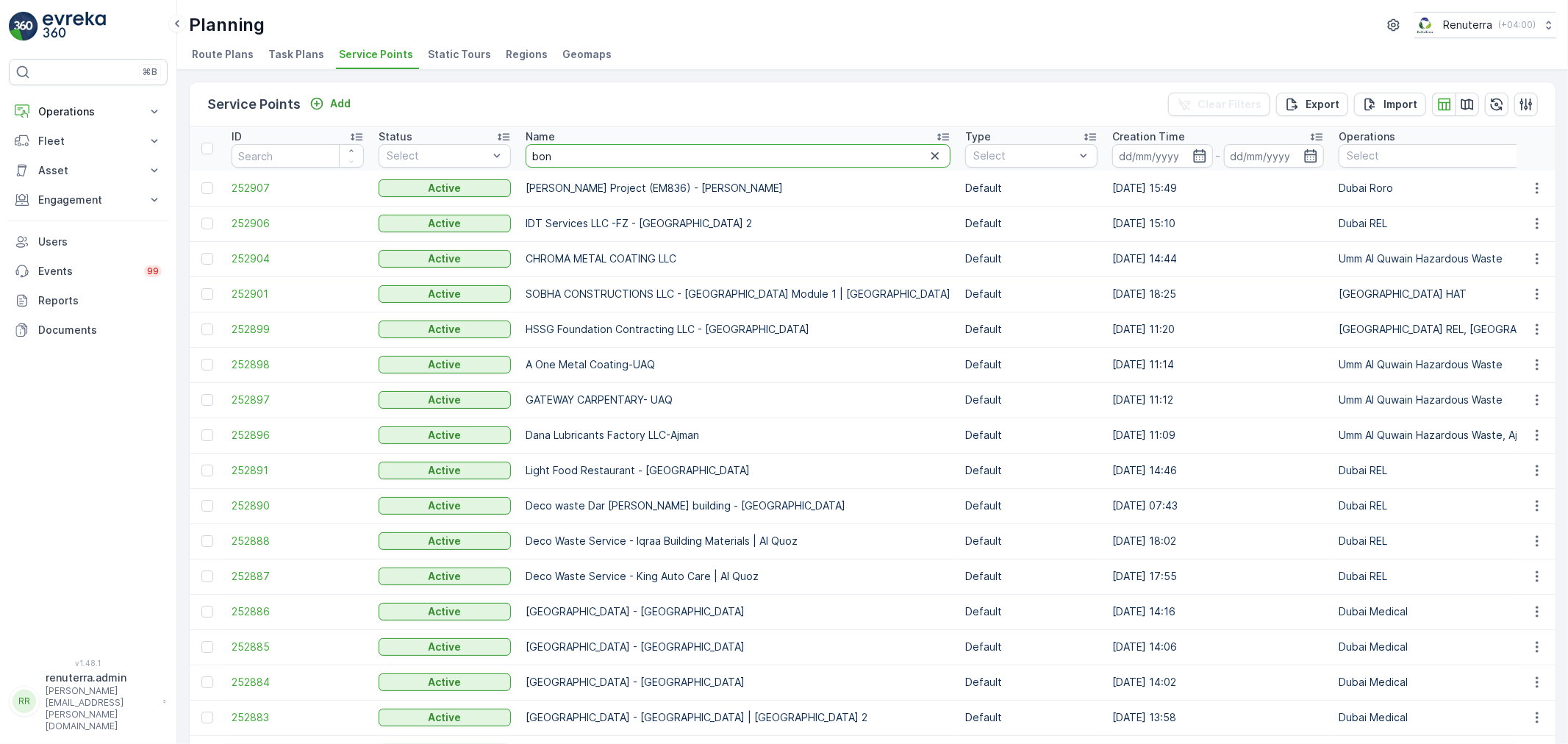
type input "bony"
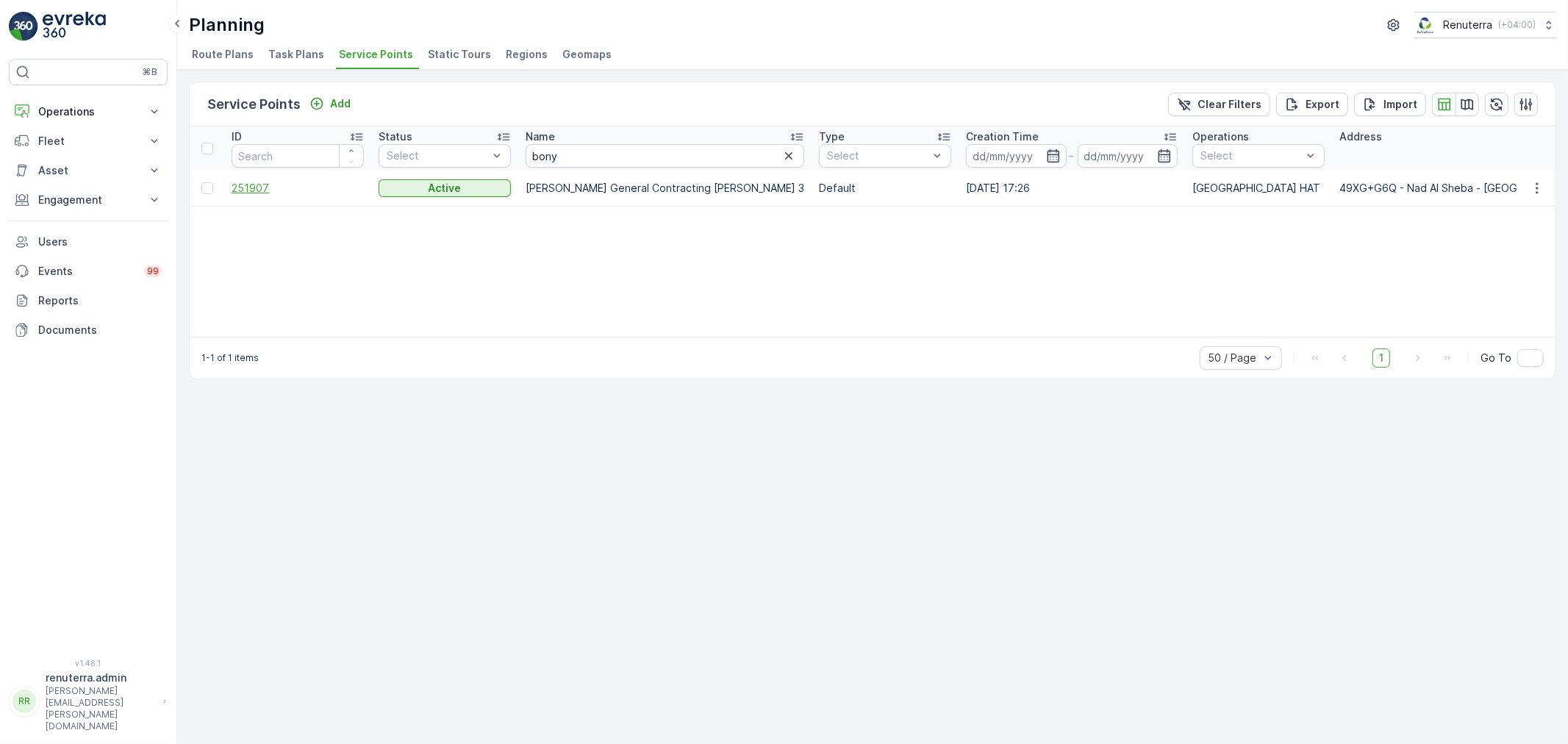
click at [257, 184] on span "251907" at bounding box center [298, 188] width 133 height 14
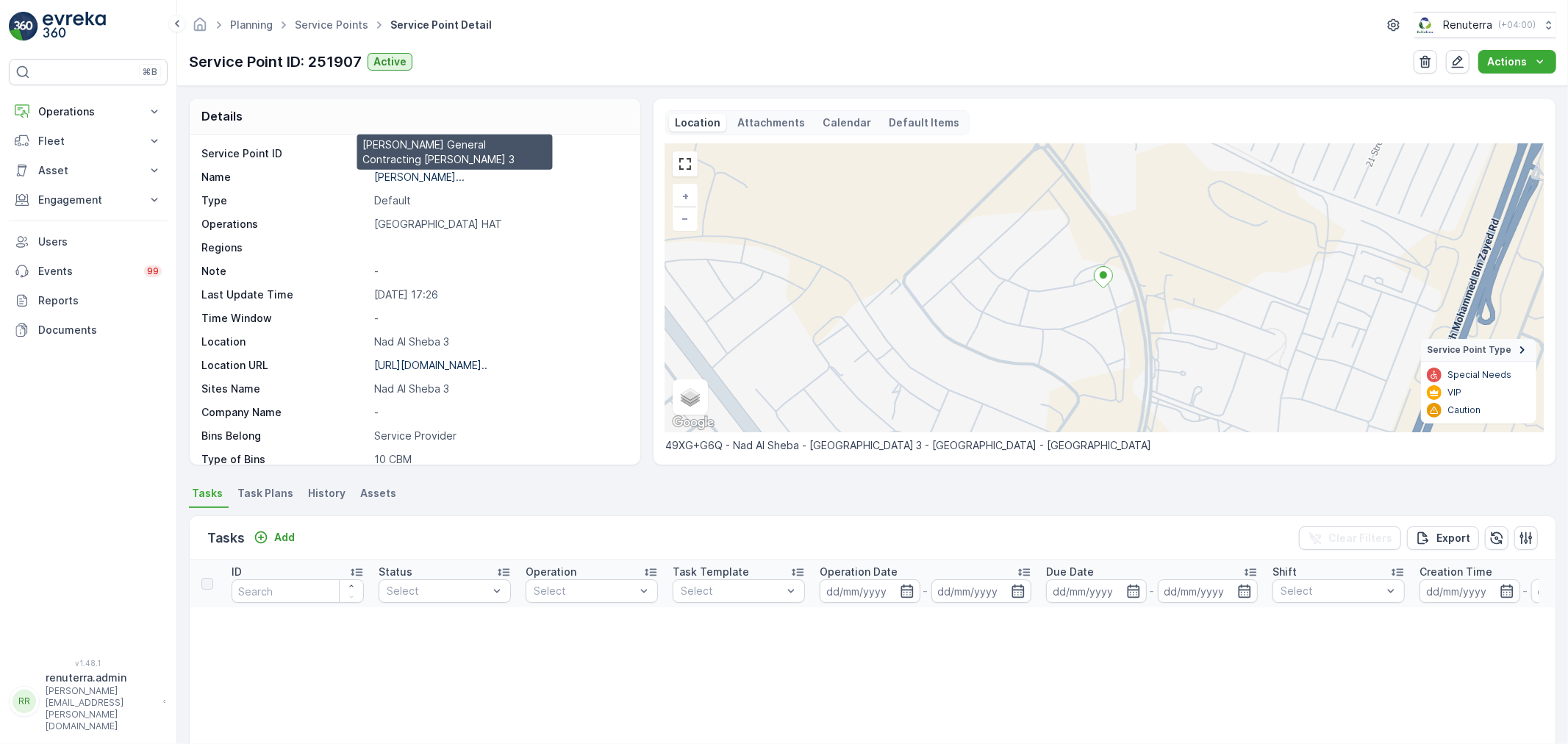
click at [426, 176] on p "Bonyan Alkhalij Al Motatawerah..." at bounding box center [419, 177] width 91 height 12
click at [442, 178] on p "Bonyan Alkhalij Al Motatawerah..." at bounding box center [419, 177] width 91 height 12
click at [339, 32] on ul "Service Points" at bounding box center [339, 25] width 95 height 21
click at [337, 30] on link "Service Points" at bounding box center [332, 24] width 73 height 12
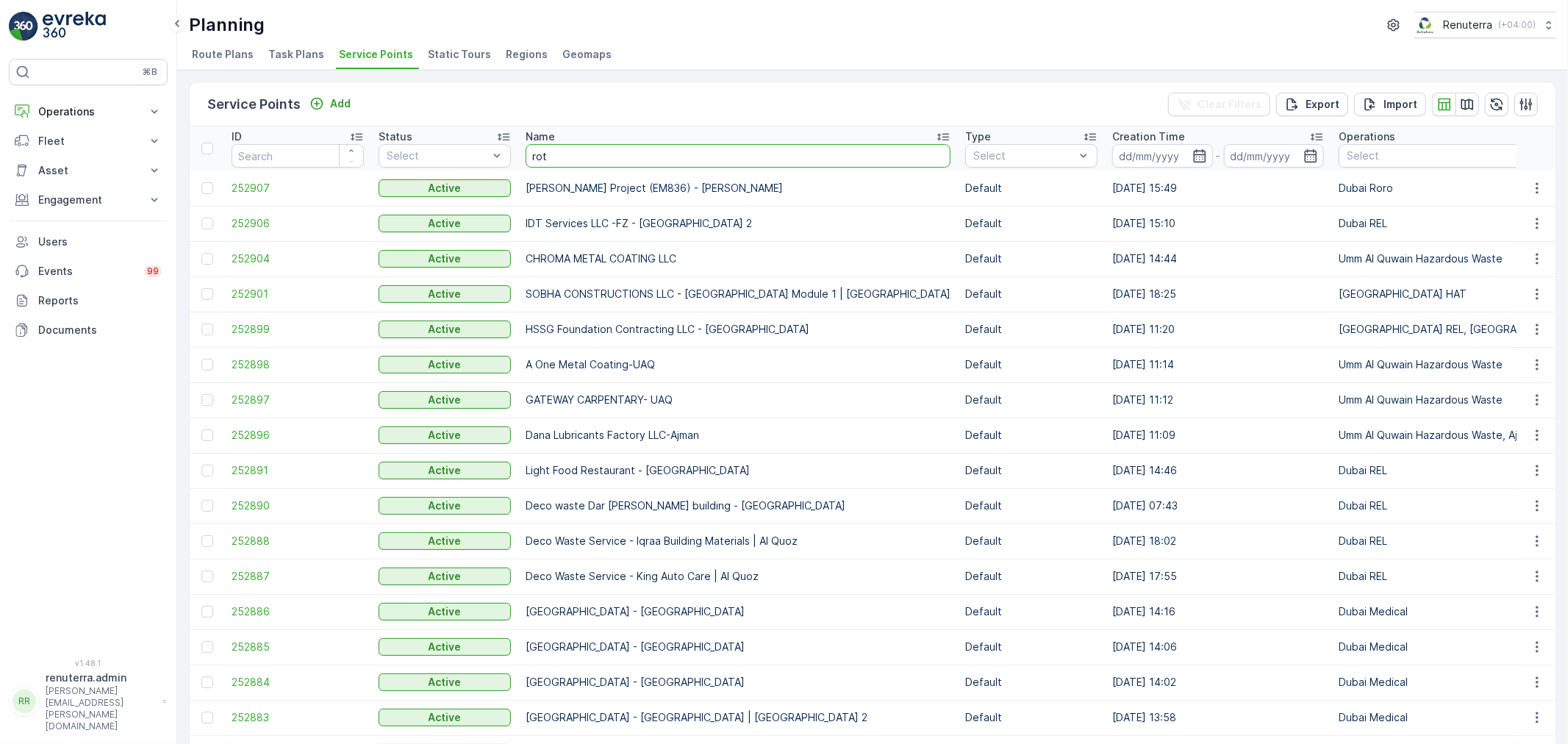
type input "roto"
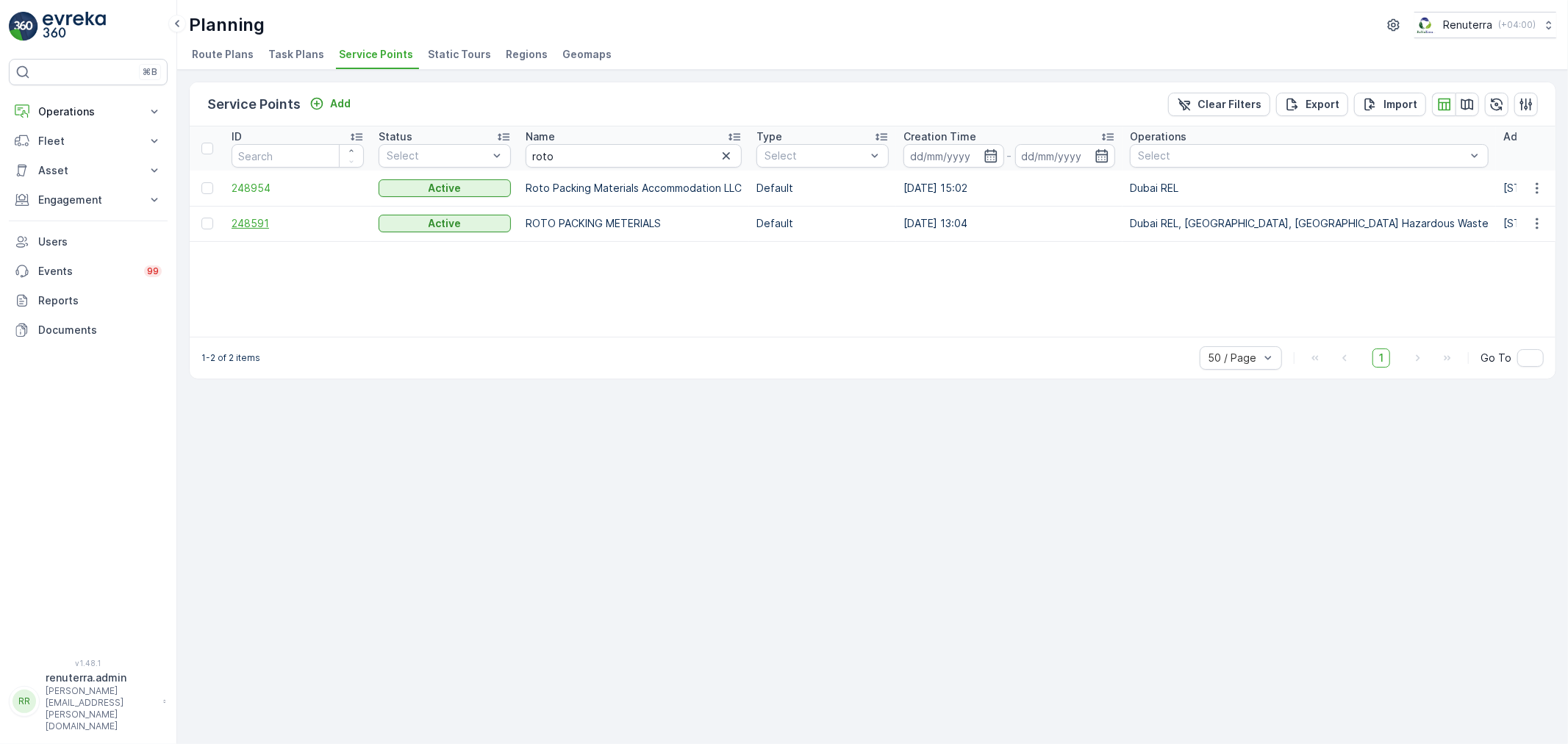
click at [269, 219] on span "248591" at bounding box center [298, 223] width 133 height 14
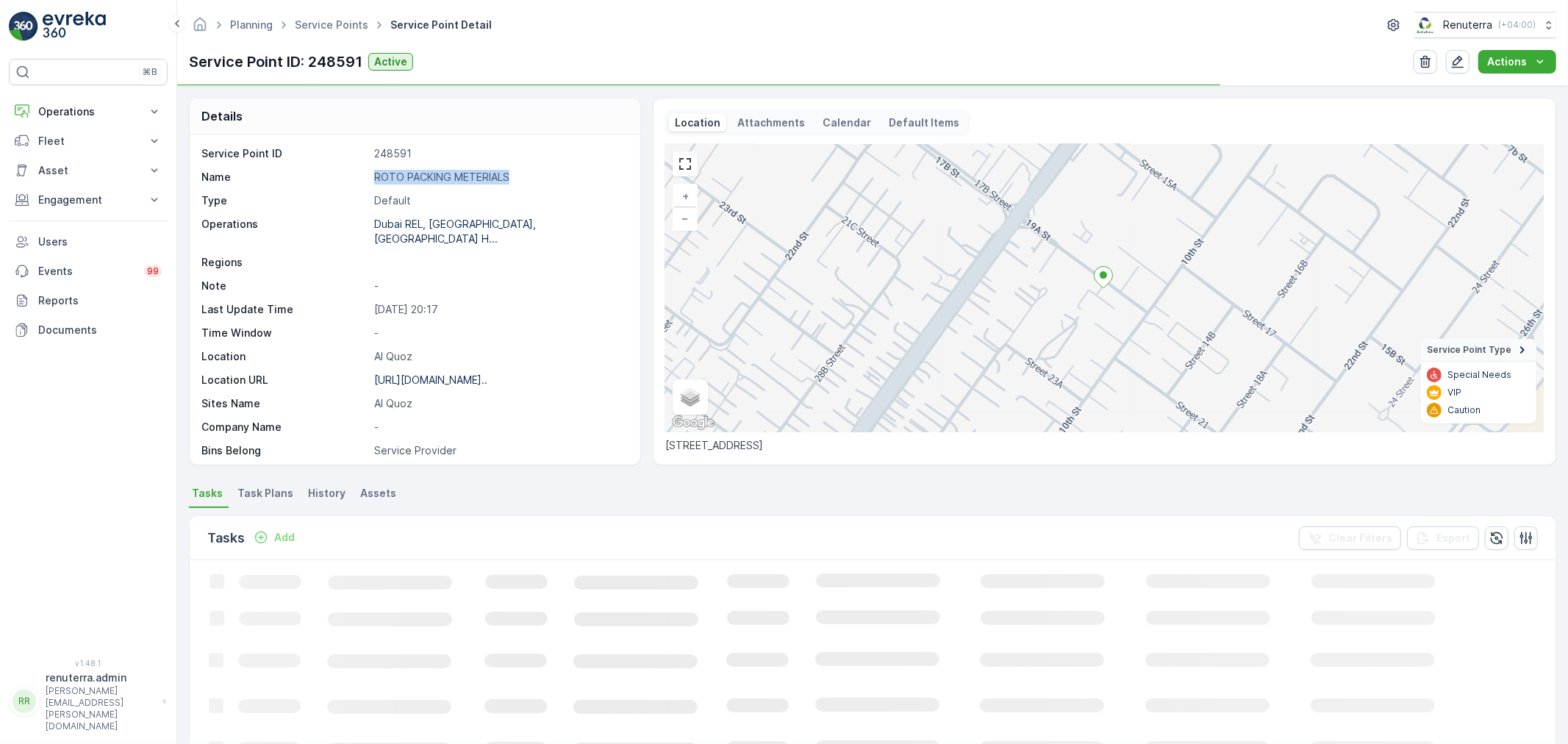
drag, startPoint x: 371, startPoint y: 175, endPoint x: 524, endPoint y: 178, distance: 153.0
click at [524, 178] on div "Name ROTO PACKING METERIALS" at bounding box center [413, 177] width 423 height 14
copy p "ROTO PACKING METERIALS"
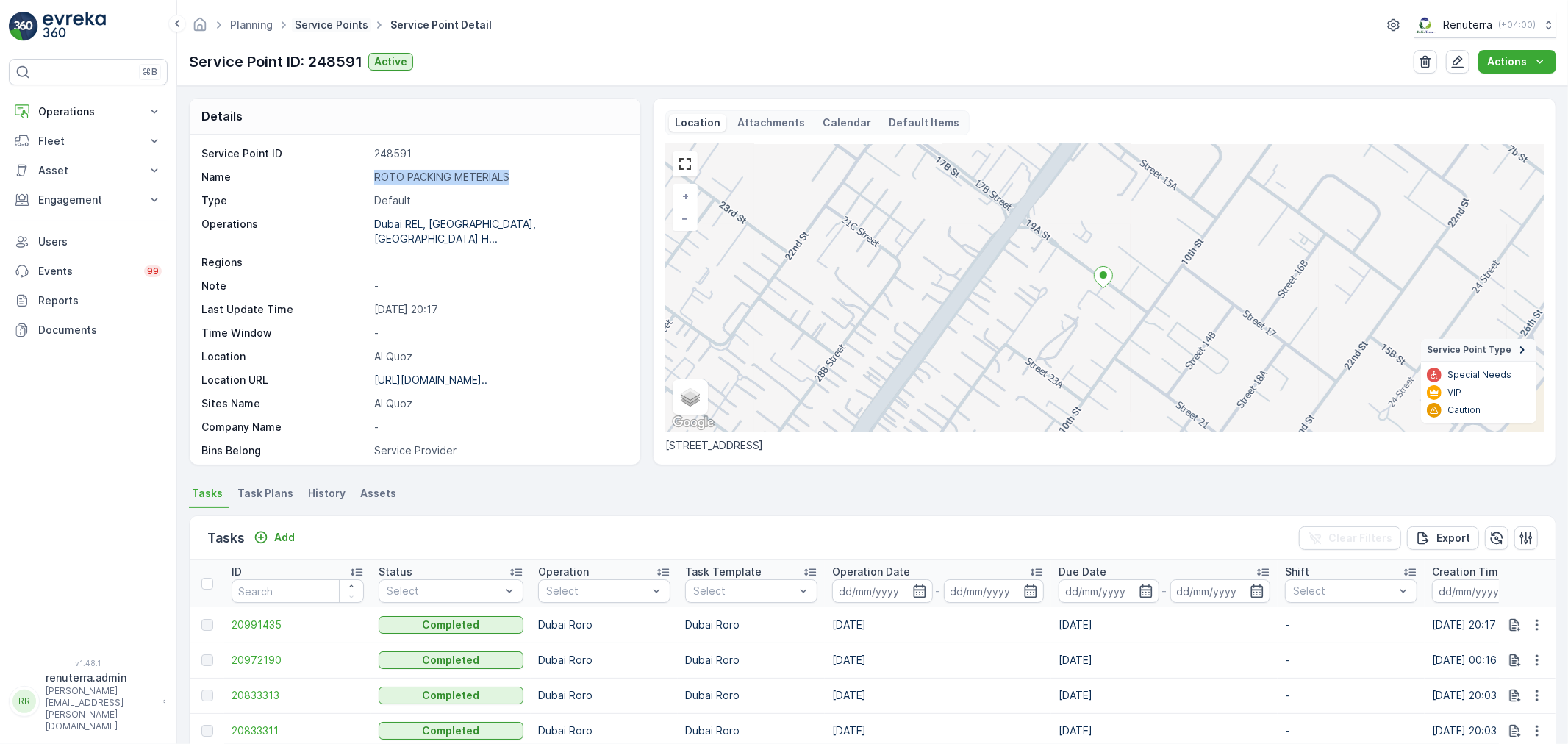
click at [318, 23] on link "Service Points" at bounding box center [332, 24] width 73 height 12
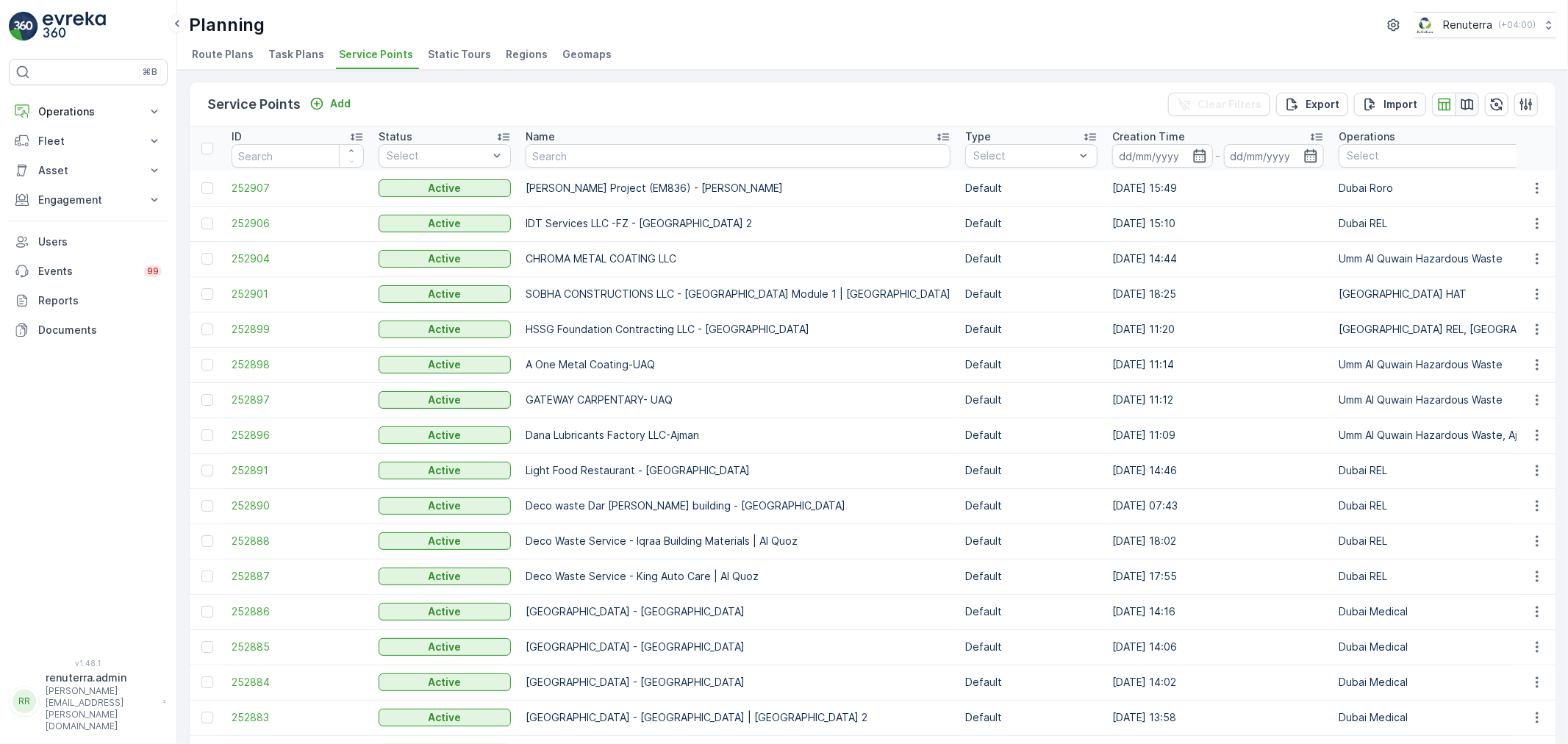
click at [1465, 101] on icon "button" at bounding box center [1467, 104] width 12 height 11
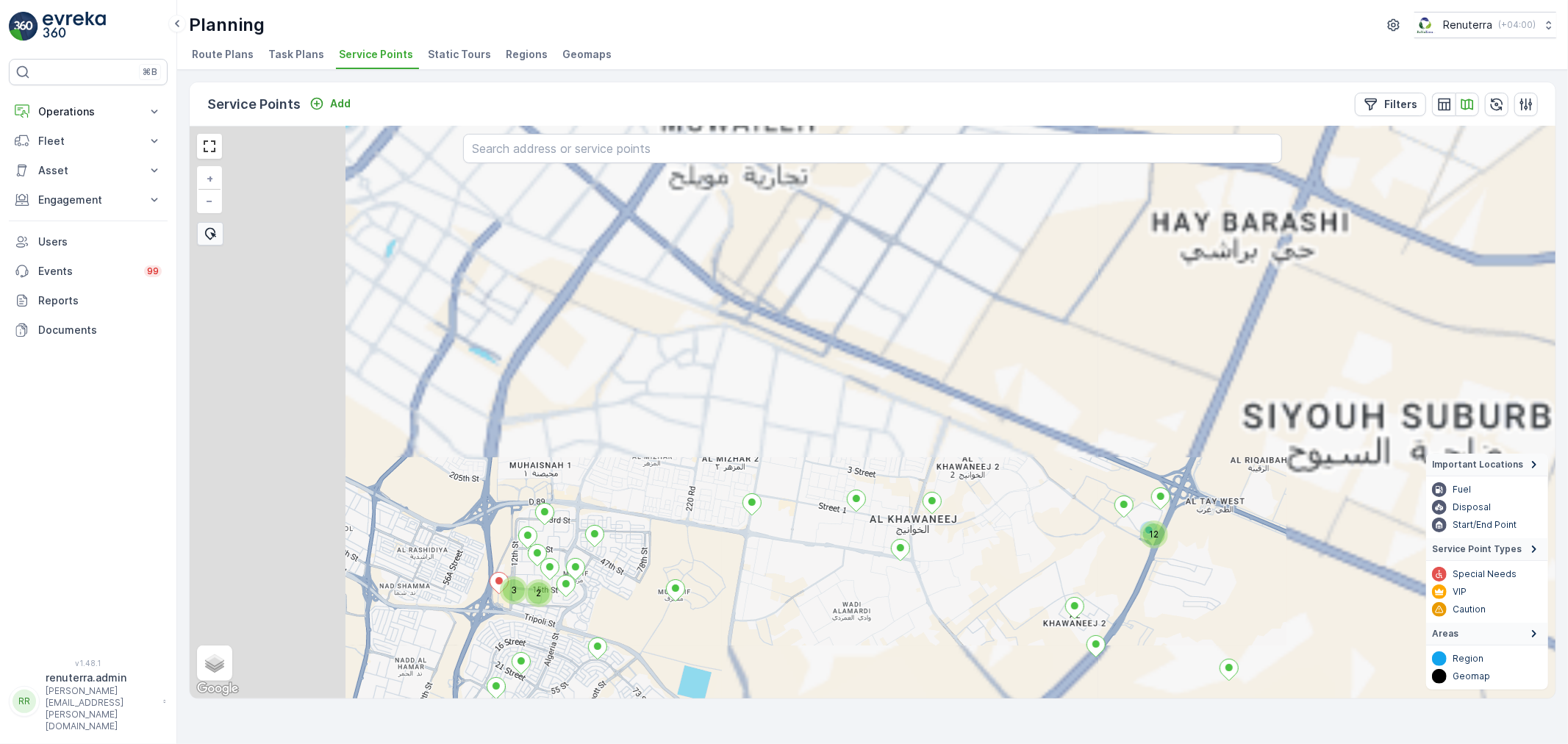
drag, startPoint x: 596, startPoint y: 257, endPoint x: 888, endPoint y: 619, distance: 465.1
click at [898, 638] on div "2 12 2 3 3 + − Satellite Roadmap Terrain Hybrid Leaflet Keyboard shortcuts Map …" at bounding box center [872, 412] width 1366 height 572
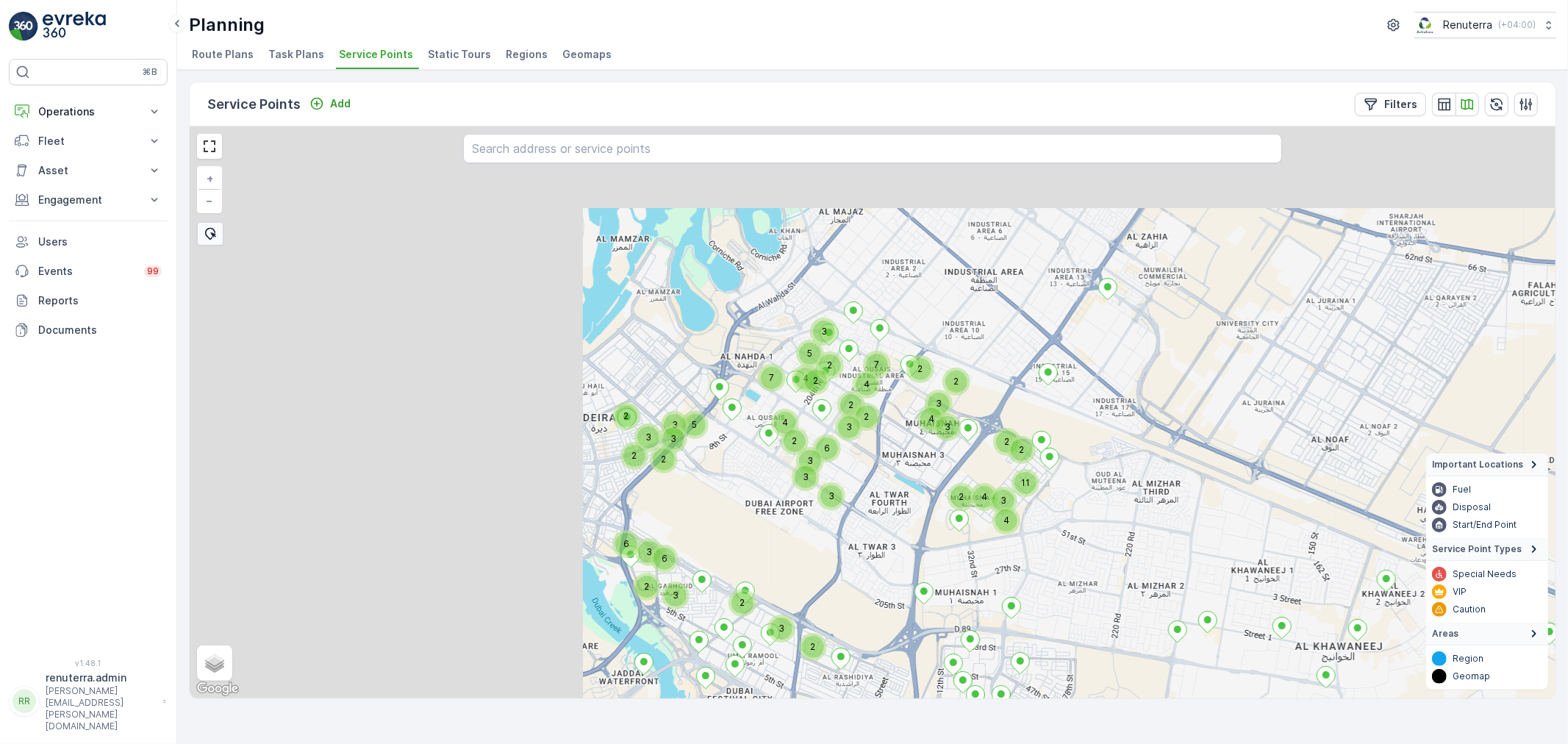
drag, startPoint x: 613, startPoint y: 459, endPoint x: 1068, endPoint y: 608, distance: 478.8
click at [1068, 608] on div "12 2 3 2 2 4 2 4 11 2 3 2 3 2 3 6 3 3 2 3 5 3 3 3 3 3 2 6 4 4 2 2 3 2 2 3 5 3 7…" at bounding box center [872, 412] width 1366 height 572
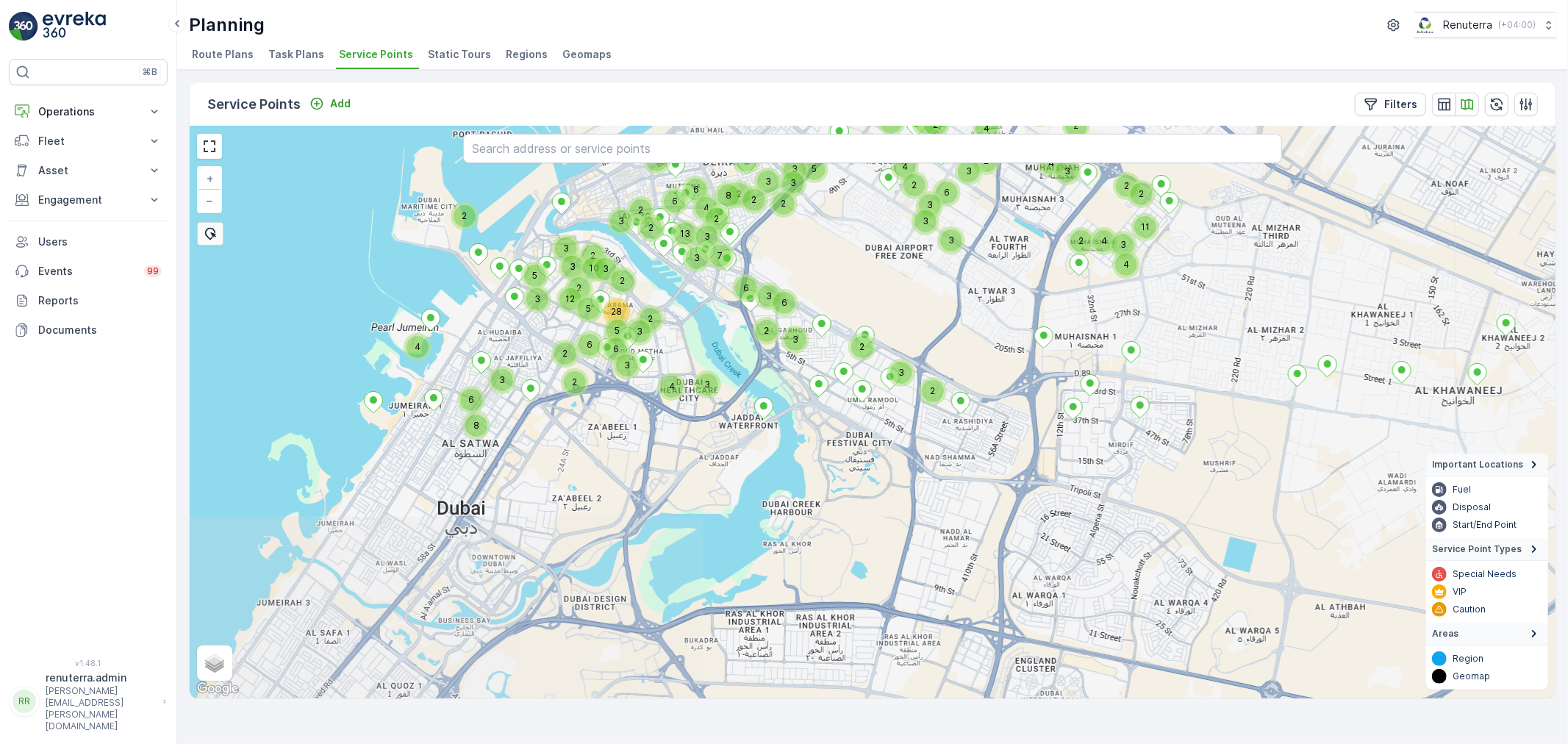
drag, startPoint x: 836, startPoint y: 588, endPoint x: 927, endPoint y: 311, distance: 291.6
click at [927, 311] on div "2 2 4 2 4 11 2 3 2 3 2 3 6 3 3 2 3 5 3 3 3 3 3 2 6 4 4 2 2 3 2 2 3 5 3 7 2 2 7 …" at bounding box center [872, 412] width 1366 height 572
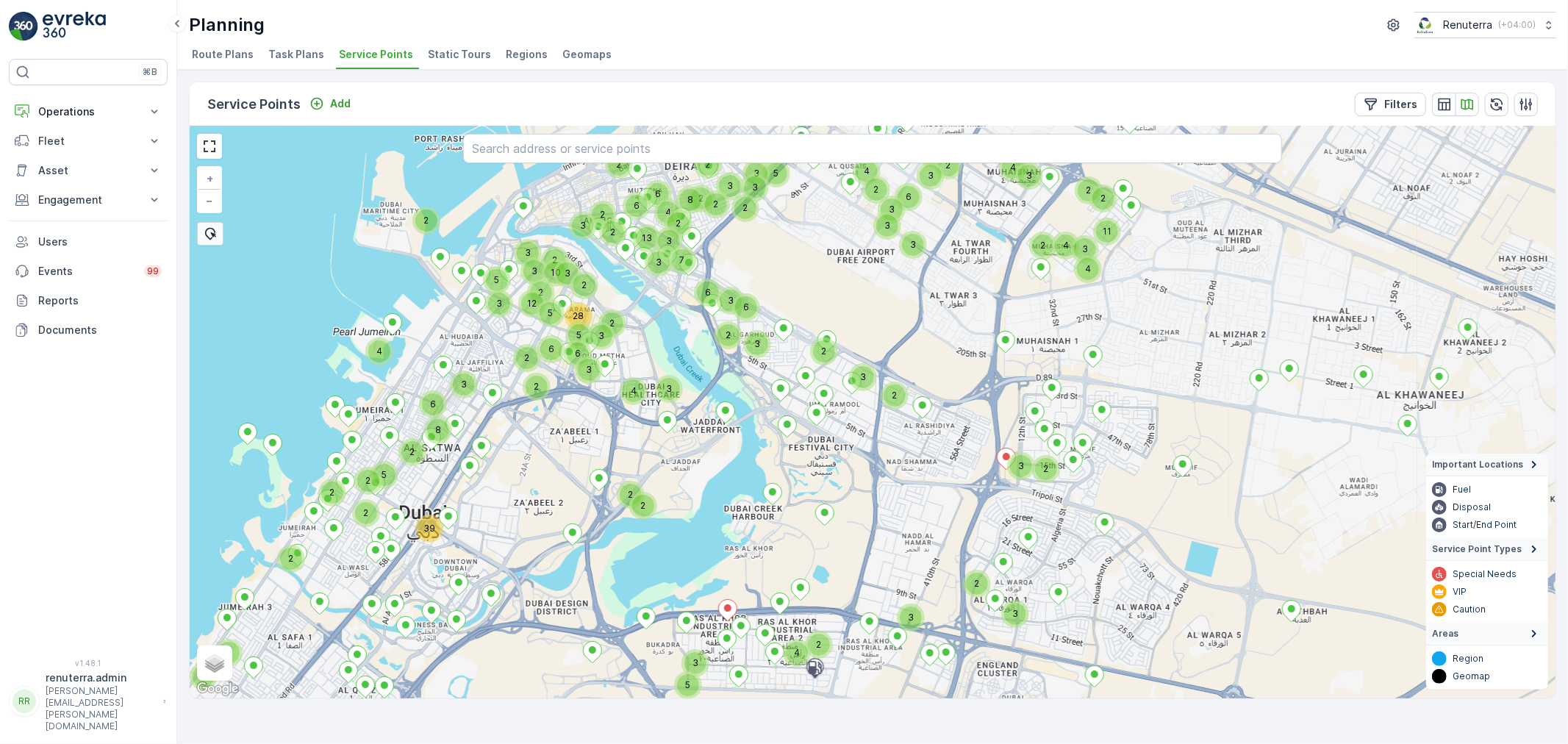
drag, startPoint x: 902, startPoint y: 277, endPoint x: 864, endPoint y: 282, distance: 38.3
click at [864, 282] on div "2 2 4 2 4 11 2 3 2 3 2 3 6 3 3 2 3 5 3 3 3 3 3 2 6 4 4 2 2 3 2 2 3 6 3 12 5 3 2…" at bounding box center [872, 412] width 1366 height 572
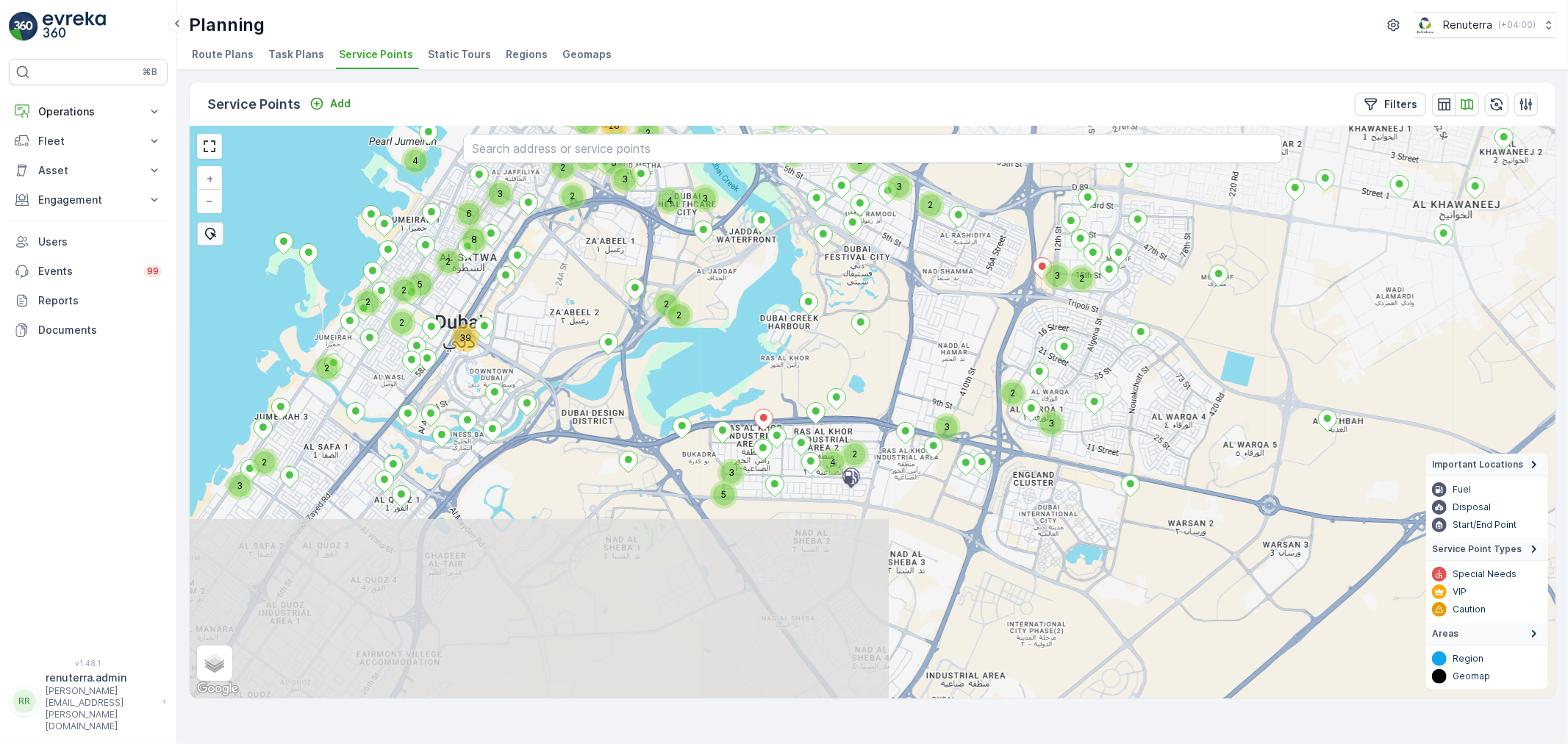
drag, startPoint x: 766, startPoint y: 527, endPoint x: 802, endPoint y: 337, distance: 193.4
click at [802, 337] on div "2 2 4 2 4 11 2 3 2 3 2 3 6 3 3 2 3 5 3 3 3 3 3 2 6 4 4 2 2 3 2 2 3 6 3 12 5 3 2…" at bounding box center [872, 412] width 1366 height 572
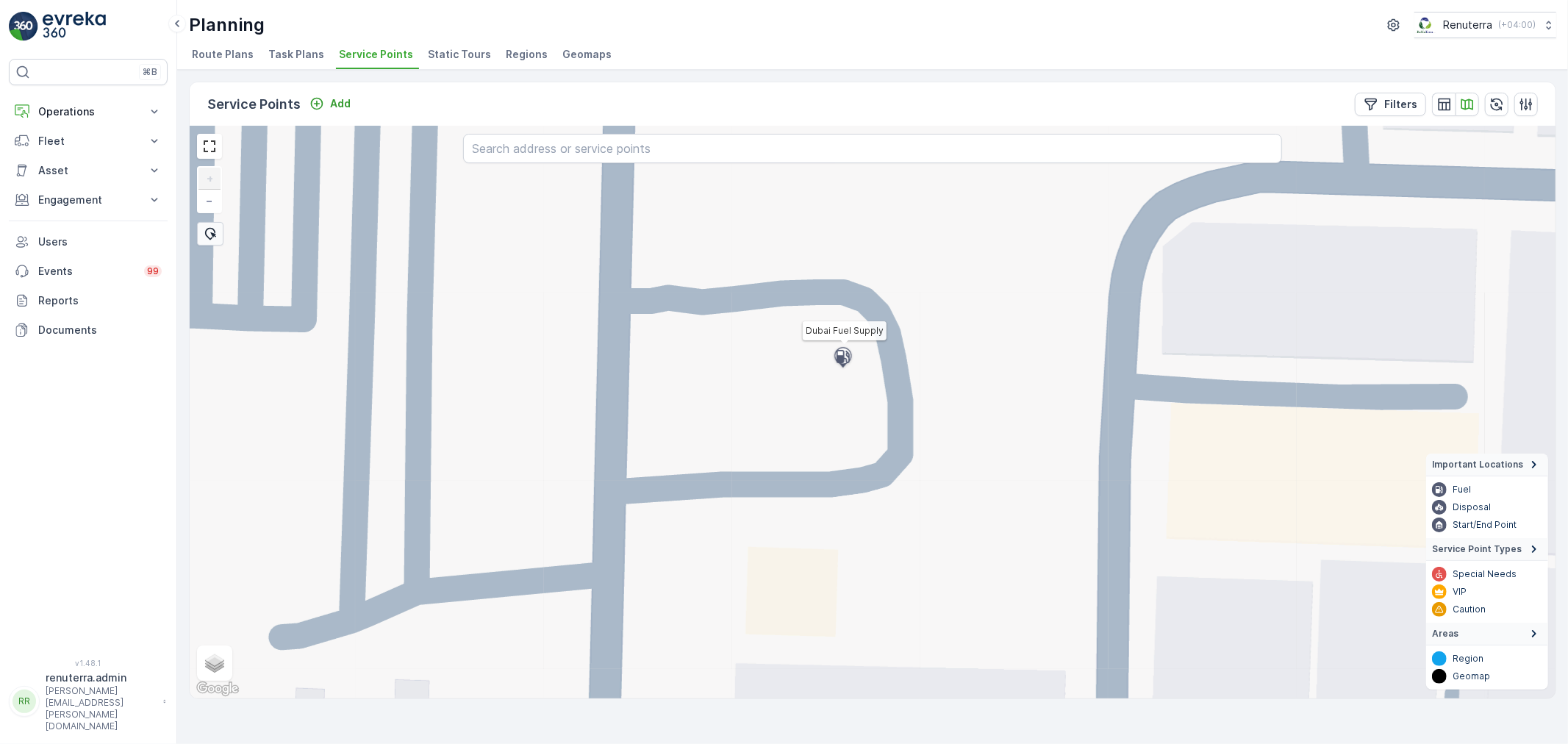
click at [841, 354] on icon at bounding box center [843, 356] width 13 height 13
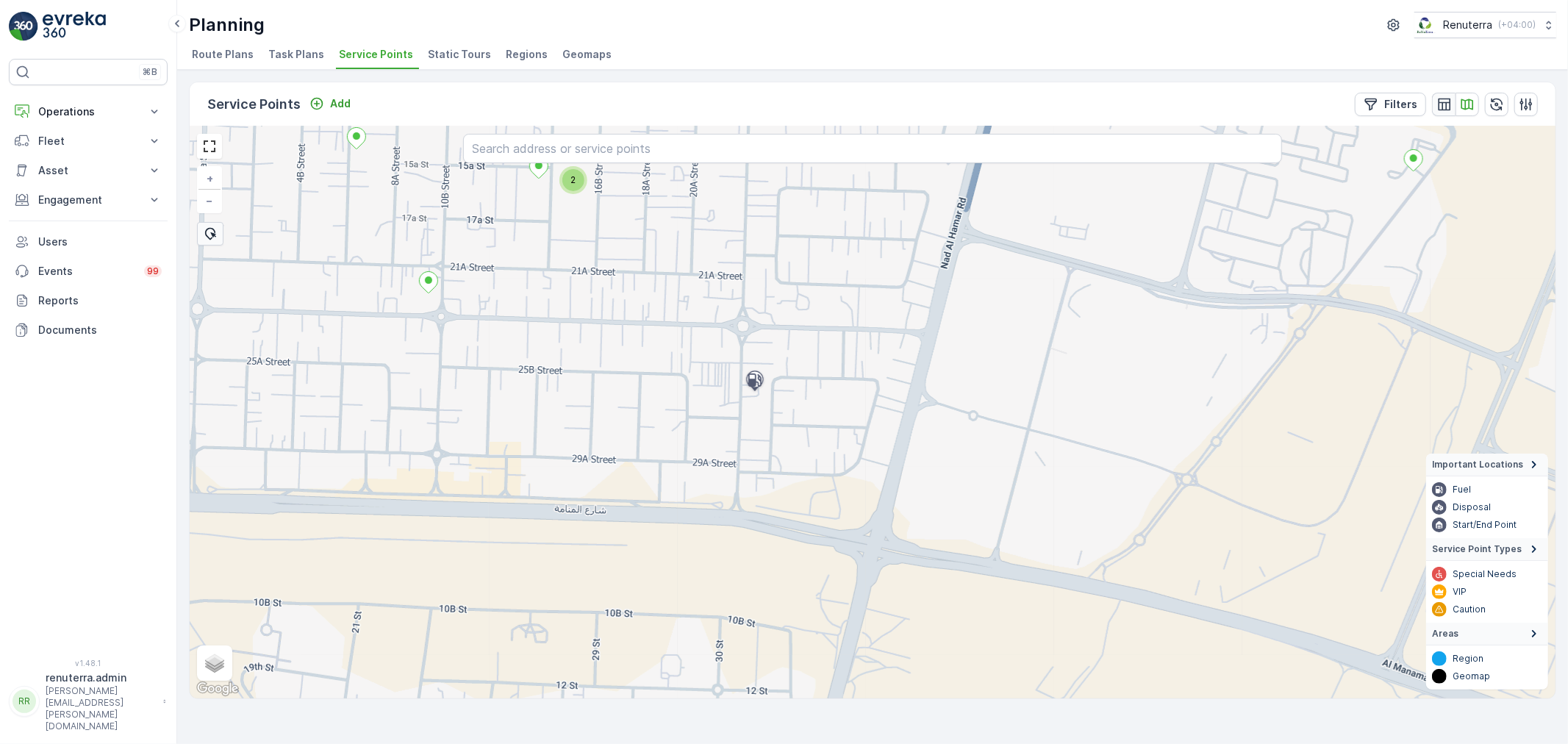
click at [1441, 101] on icon "button" at bounding box center [1444, 104] width 12 height 12
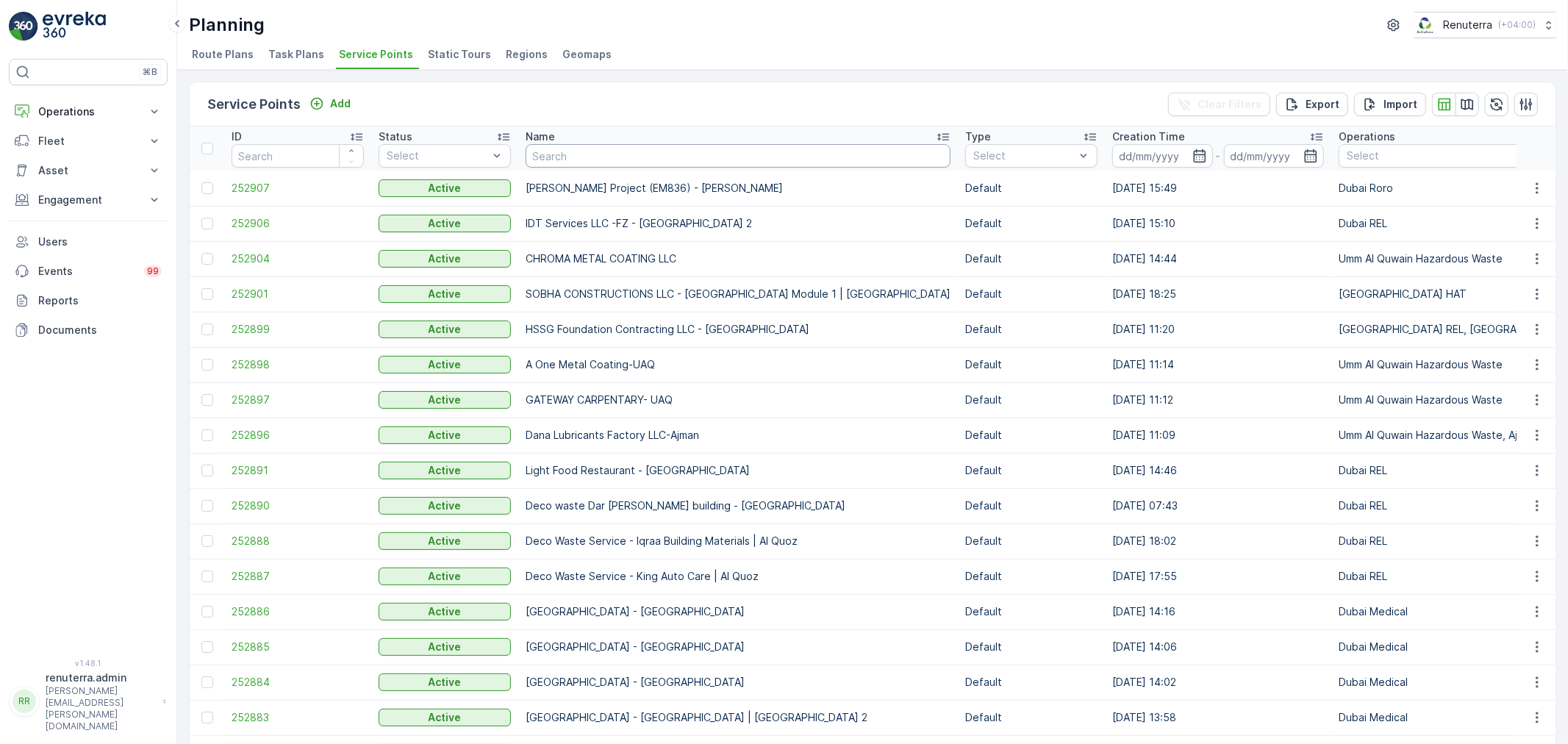
click at [592, 156] on input "text" at bounding box center [737, 156] width 425 height 24
type input "[GEOGRAPHIC_DATA]"
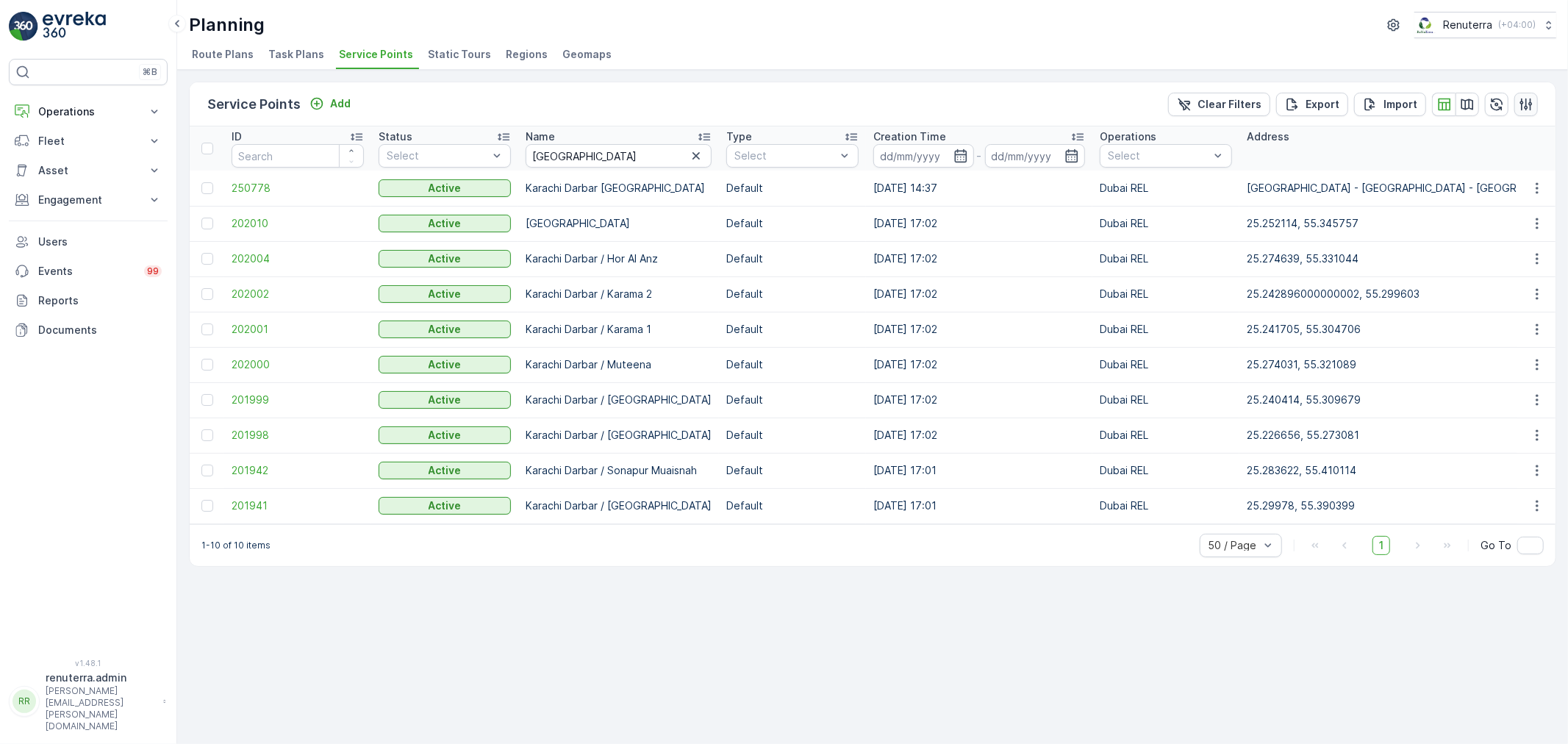
click at [1522, 104] on icon "button" at bounding box center [1527, 104] width 12 height 12
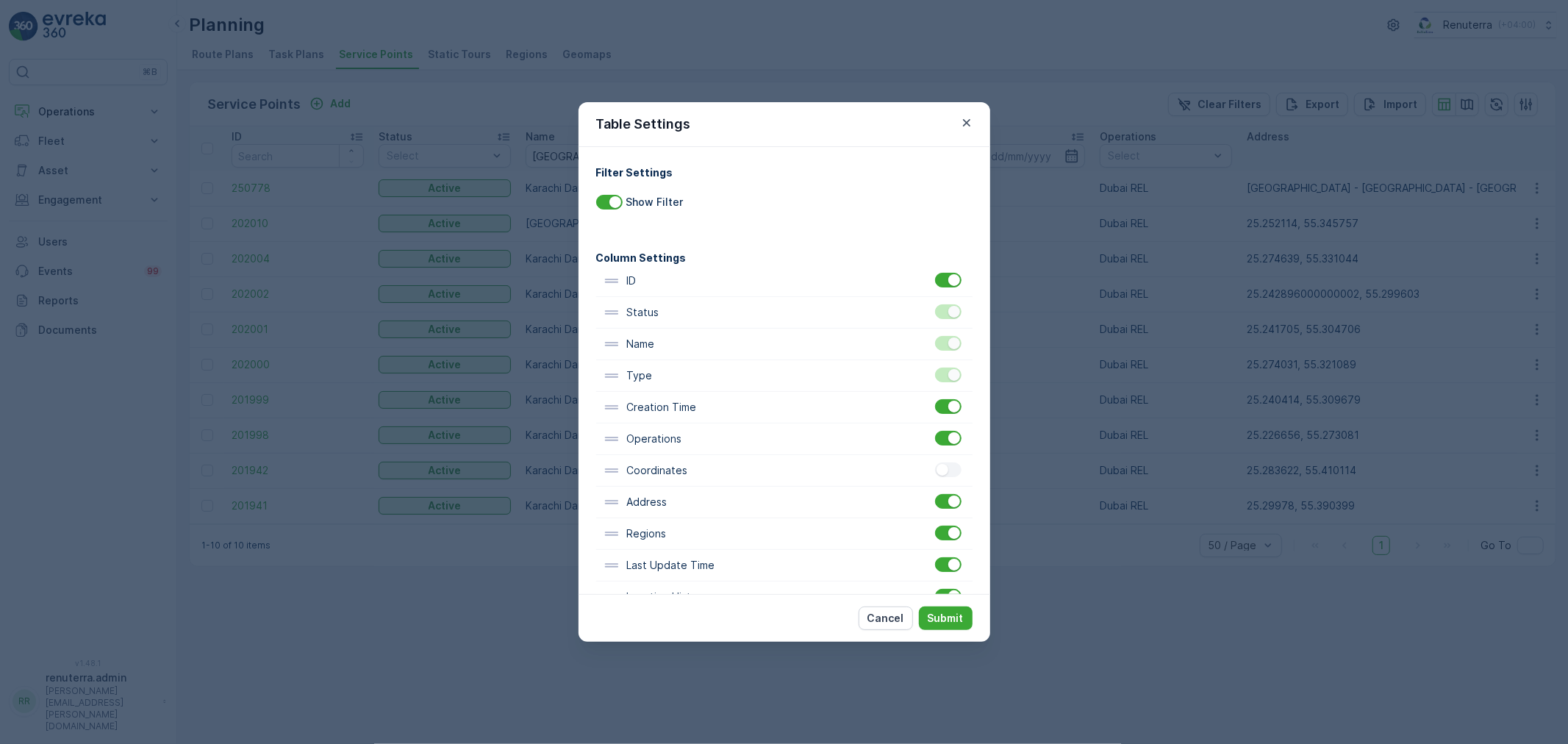
click at [953, 448] on div "Operations" at bounding box center [785, 438] width 377 height 31
click at [943, 439] on div at bounding box center [948, 438] width 27 height 14
click at [935, 431] on input "checkbox" at bounding box center [935, 431] width 0 height 0
click at [1093, 623] on div "Table Settings Filter Settings Show Filter Column Settings ID Status Name Type …" at bounding box center [784, 372] width 1568 height 744
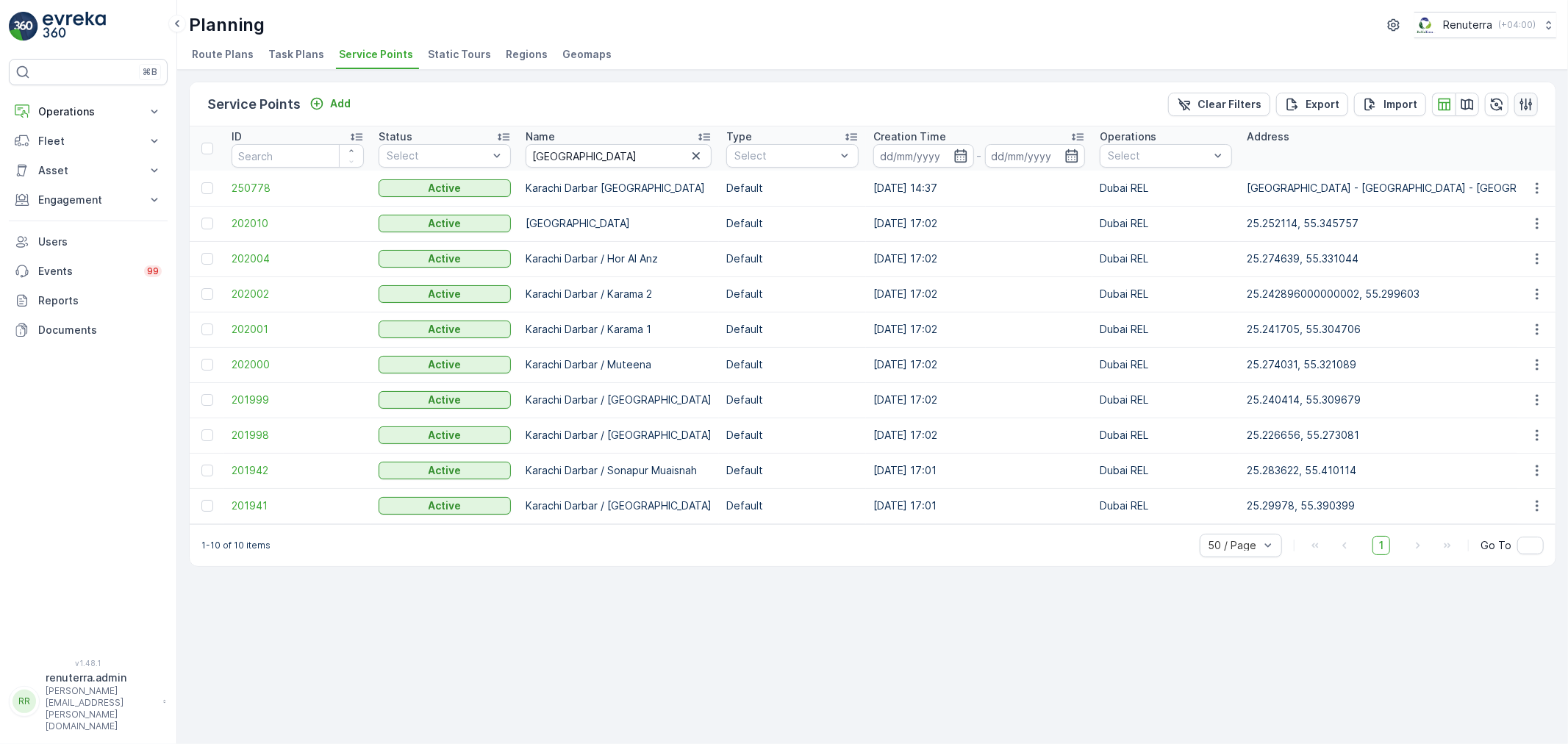
click at [1531, 103] on icon "button" at bounding box center [1526, 104] width 14 height 14
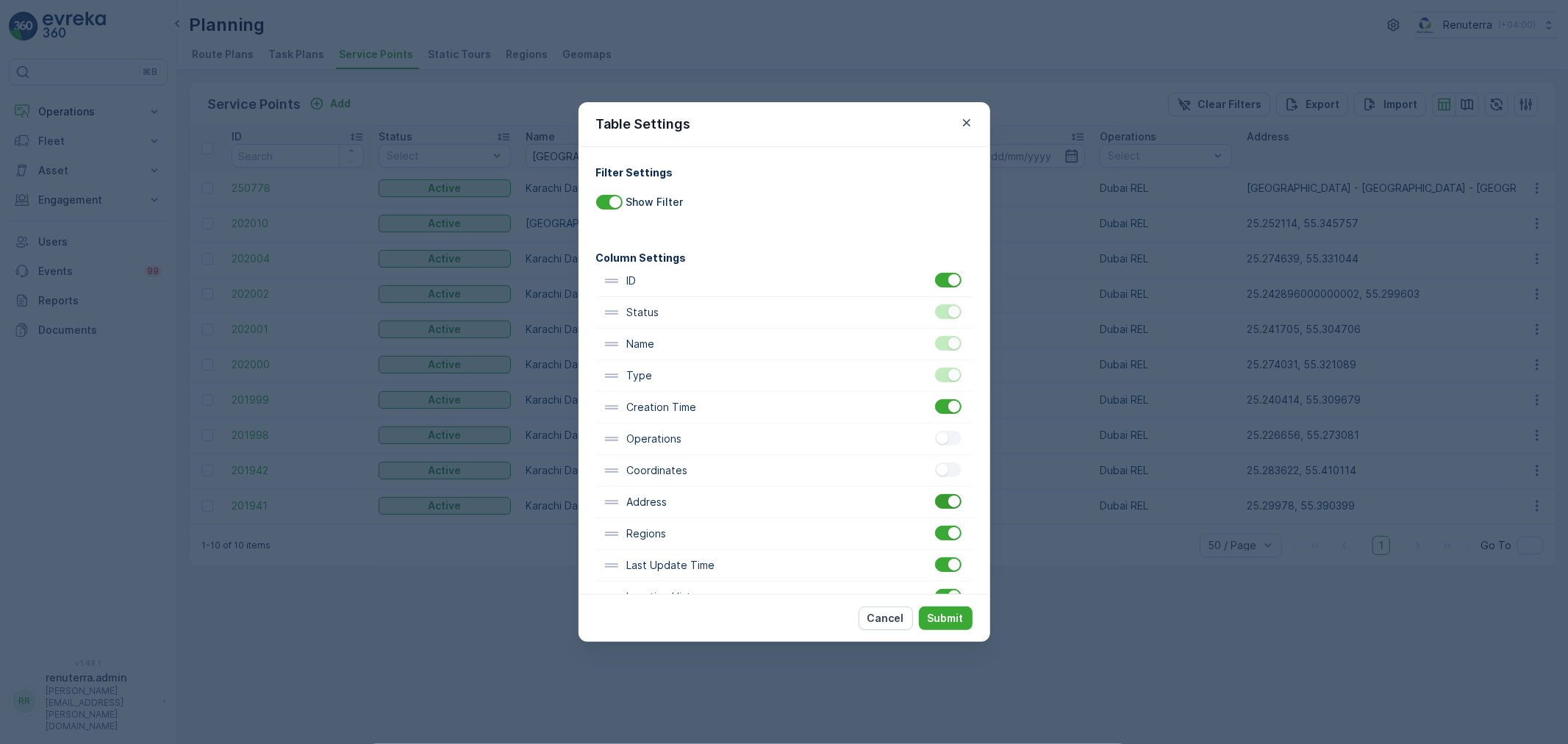
click at [937, 500] on div at bounding box center [948, 501] width 27 height 14
click at [935, 494] on input "checkbox" at bounding box center [935, 494] width 0 height 0
click at [1115, 592] on div "Table Settings Filter Settings Show Filter Column Settings ID Status Name Type …" at bounding box center [784, 372] width 1568 height 744
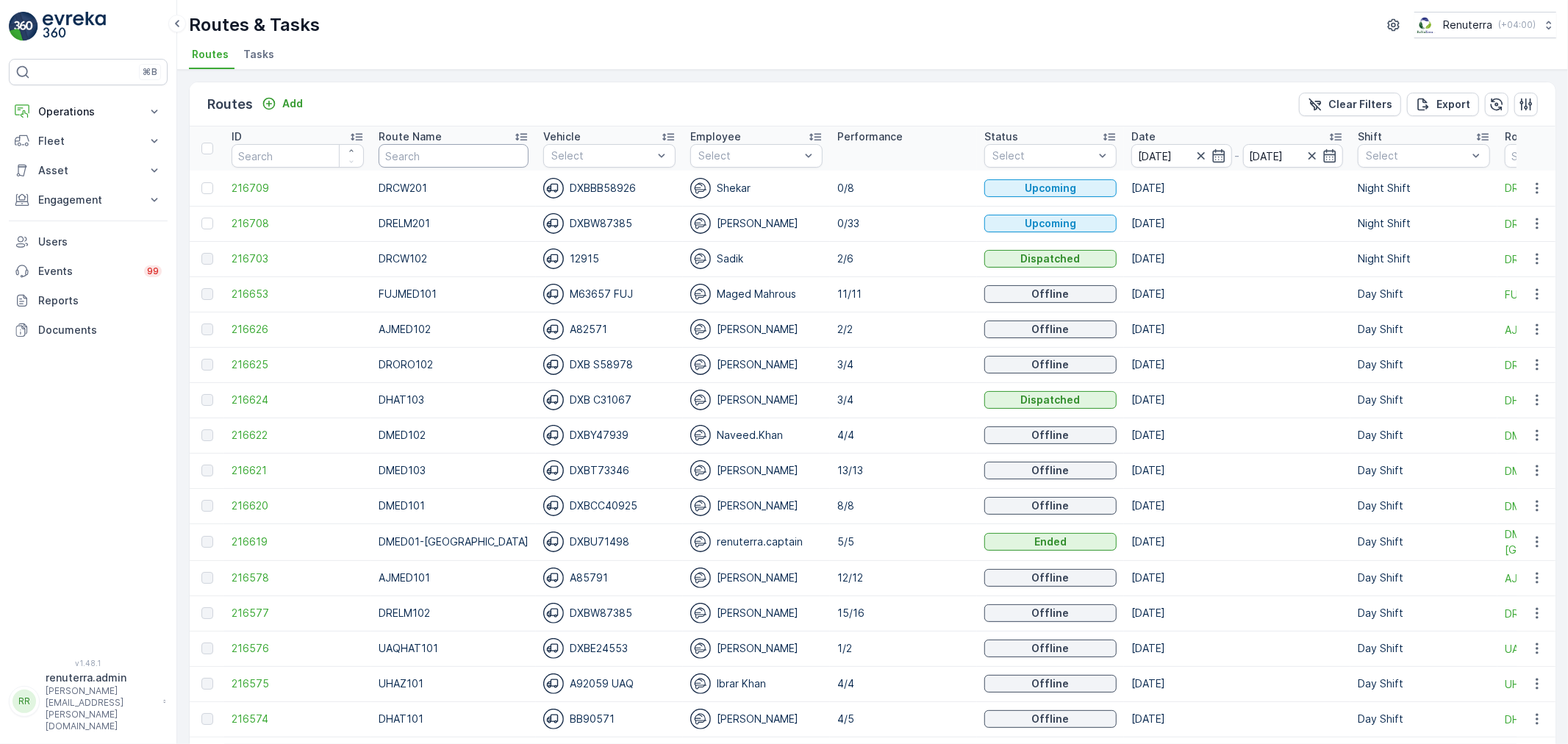
click at [388, 151] on input "text" at bounding box center [453, 156] width 150 height 24
click at [309, 225] on span "216708" at bounding box center [298, 223] width 133 height 14
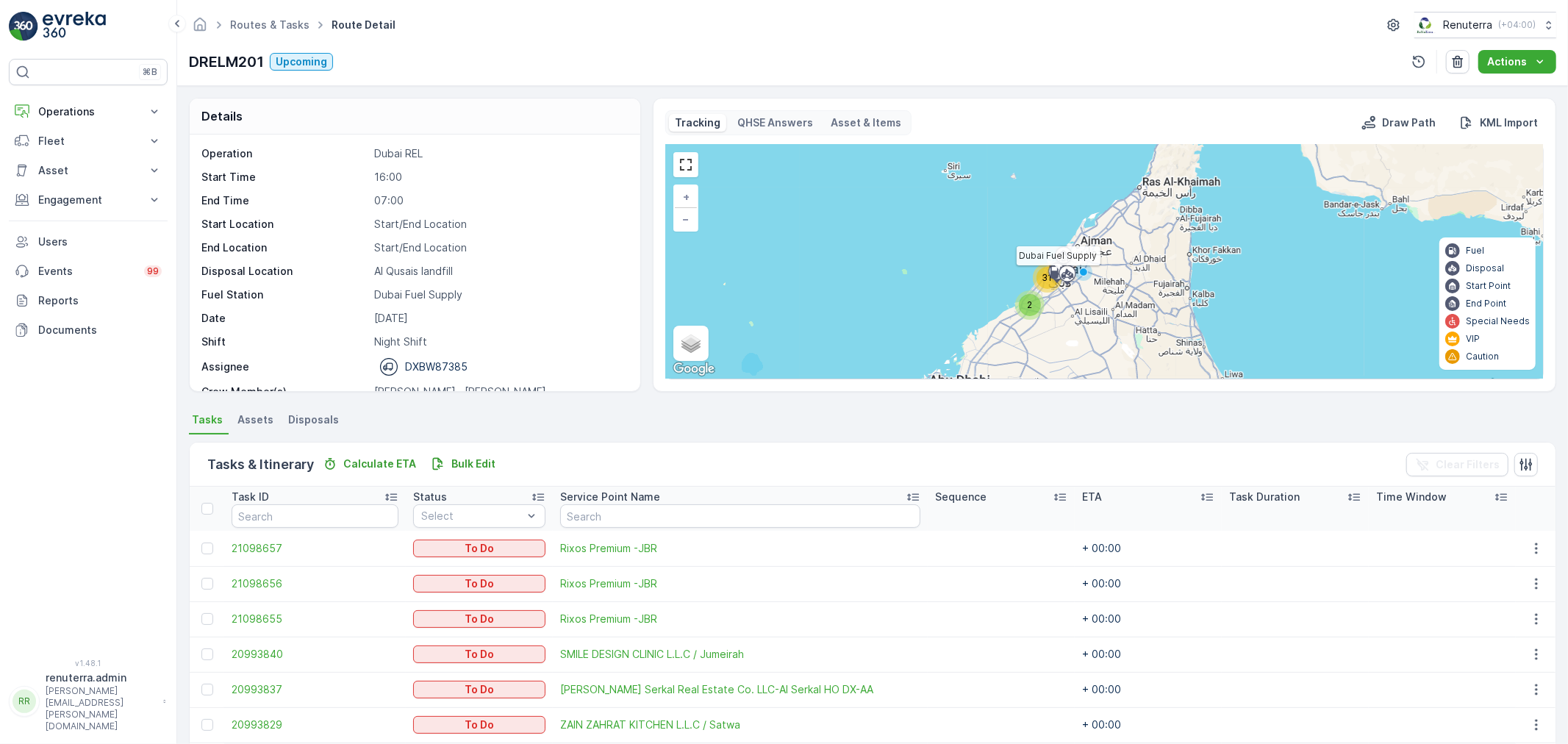
click at [1046, 282] on icon at bounding box center [1057, 274] width 24 height 26
click at [1044, 276] on div at bounding box center [1057, 271] width 28 height 13
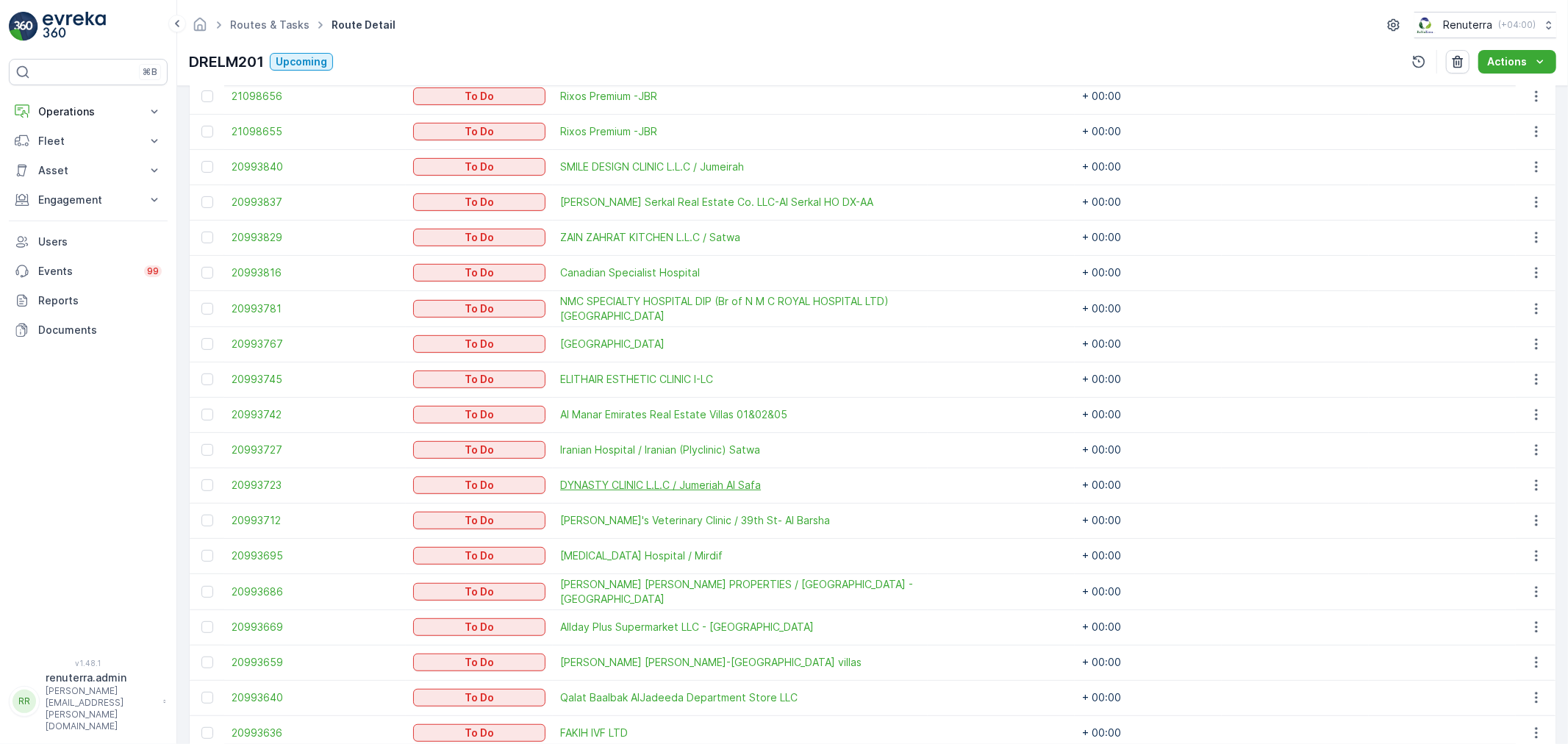
scroll to position [489, 0]
click at [203, 376] on div at bounding box center [207, 377] width 11 height 11
click at [201, 371] on input "checkbox" at bounding box center [201, 371] width 0 height 0
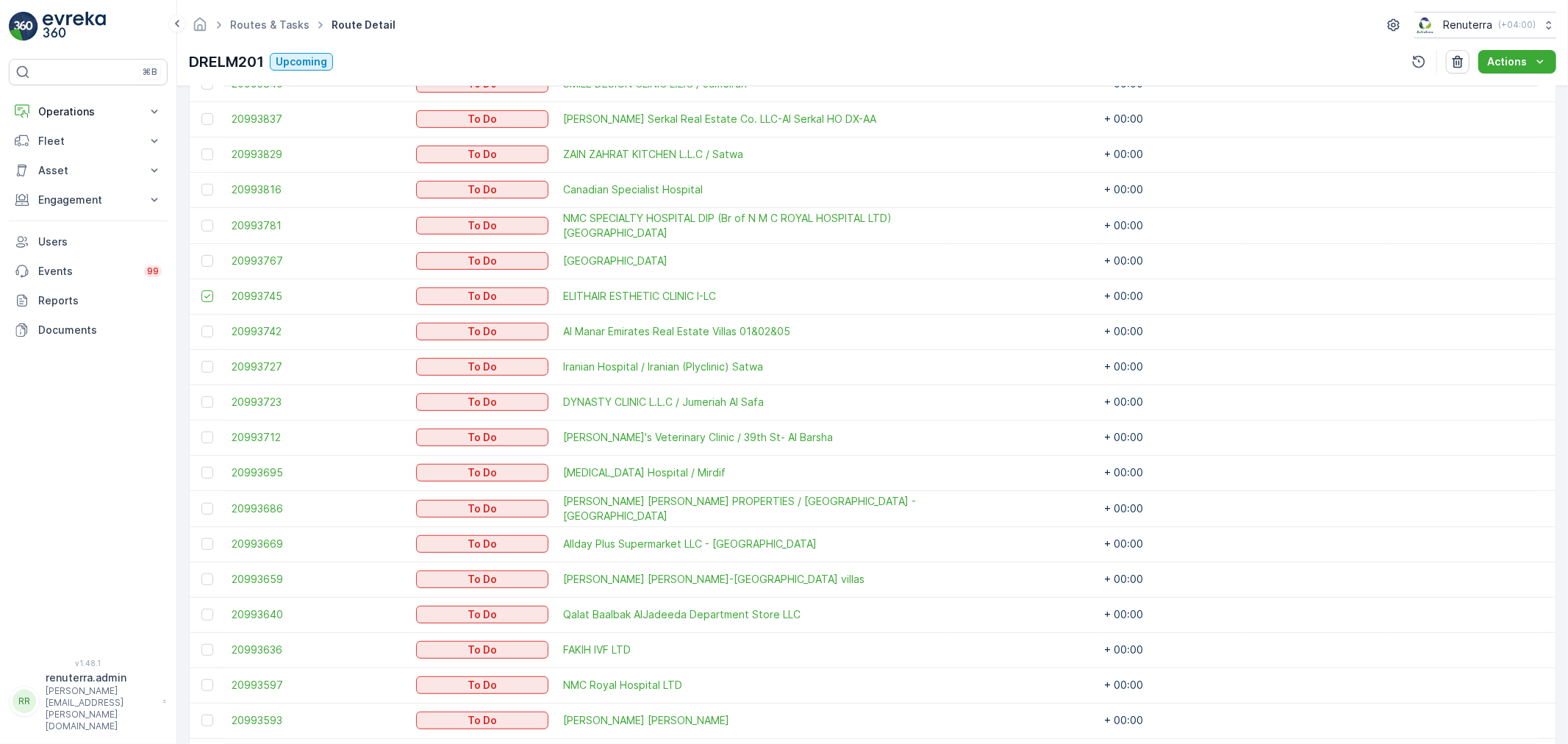
scroll to position [571, 0]
click at [207, 396] on div at bounding box center [207, 401] width 11 height 11
click at [201, 396] on input "checkbox" at bounding box center [201, 396] width 0 height 0
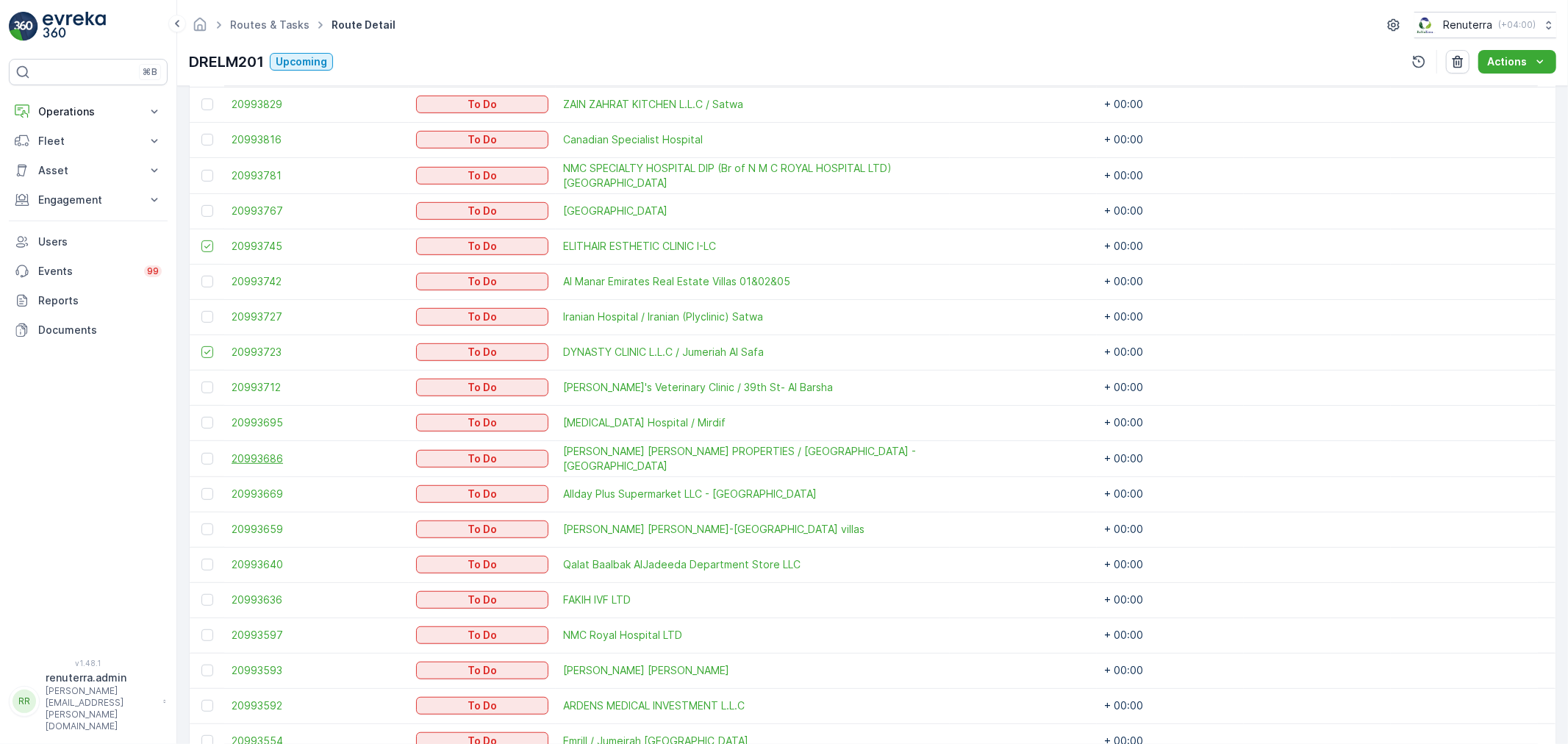
scroll to position [653, 0]
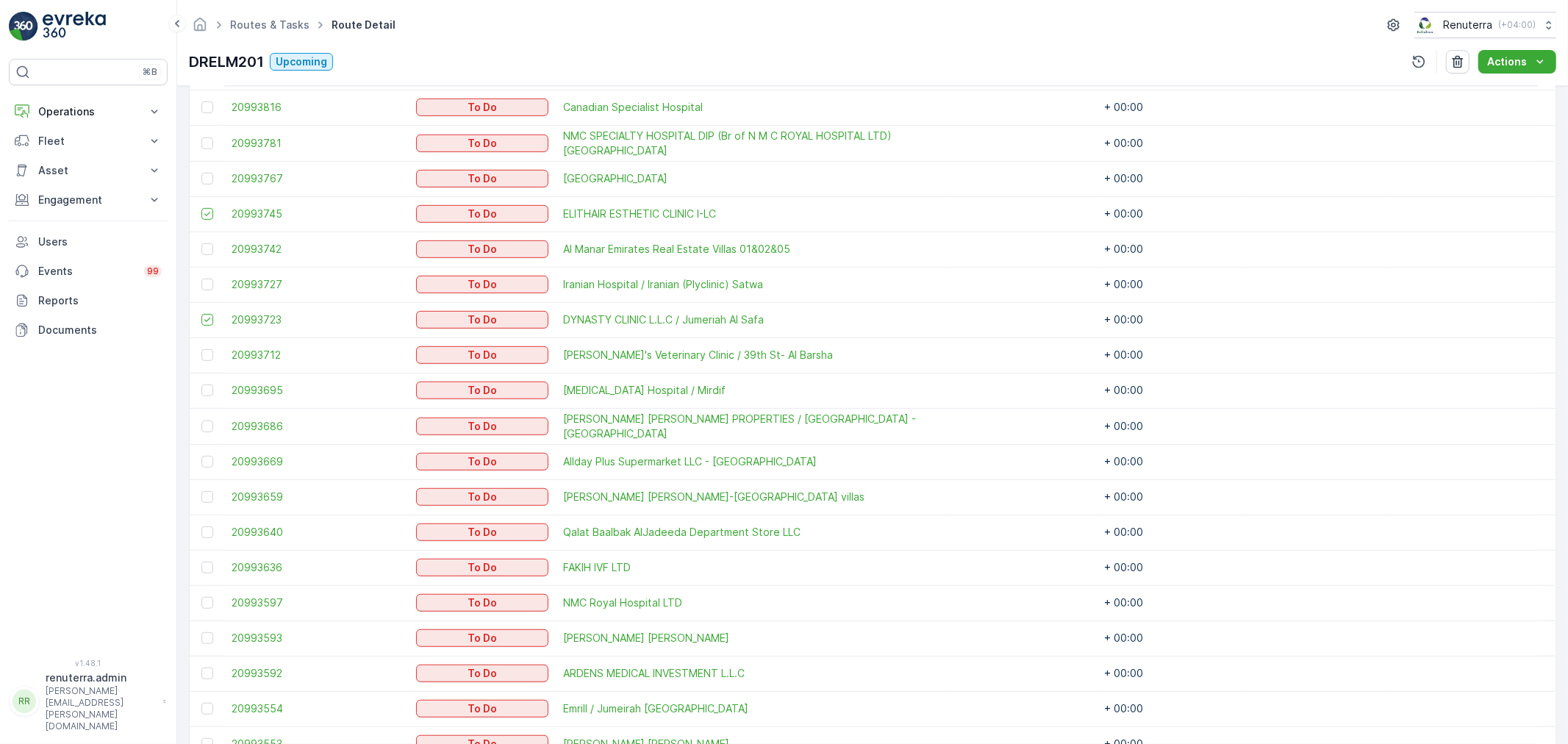
click at [214, 492] on div at bounding box center [209, 496] width 15 height 11
click at [201, 491] on input "checkbox" at bounding box center [201, 491] width 0 height 0
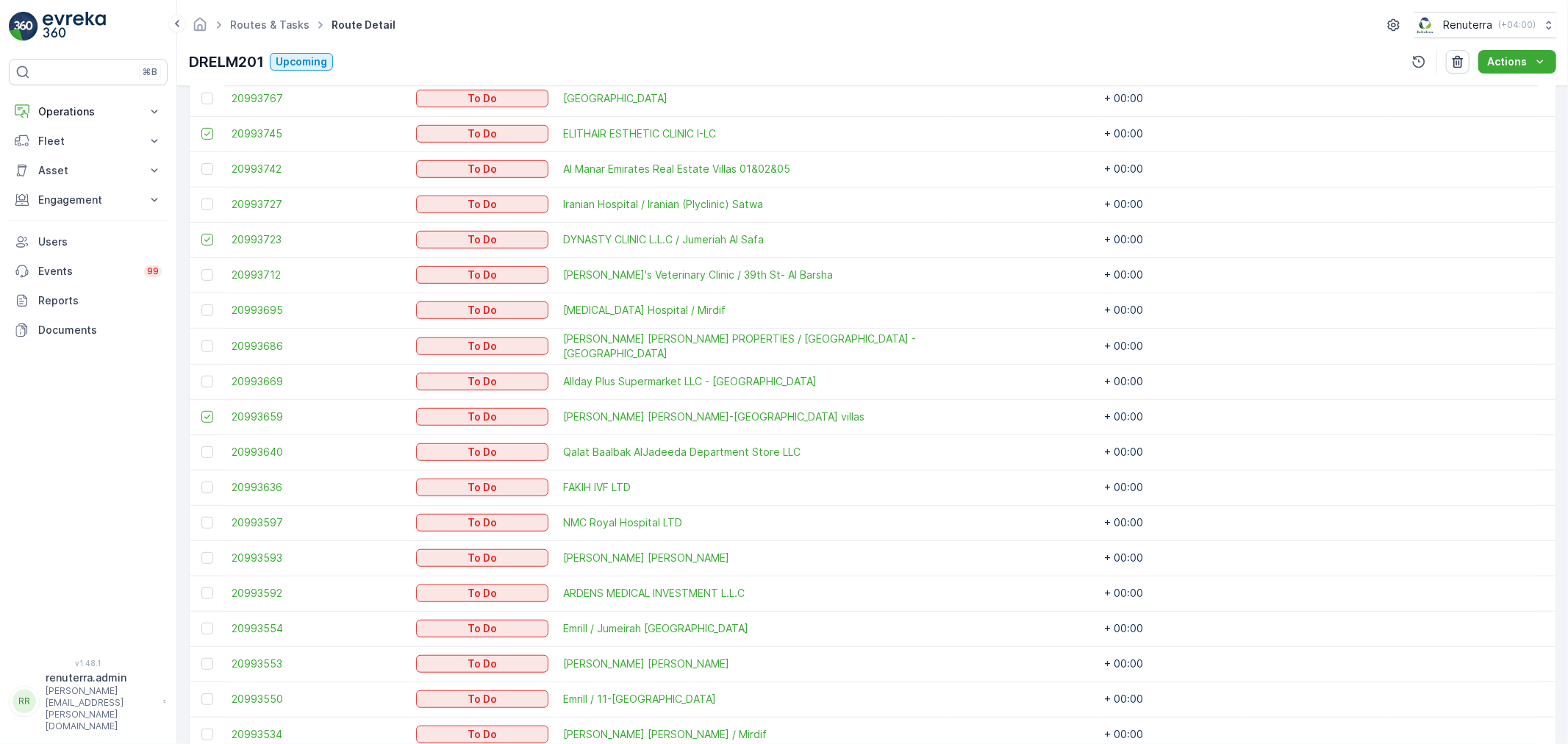
scroll to position [735, 0]
click at [202, 483] on div at bounding box center [207, 485] width 11 height 11
click at [201, 479] on input "checkbox" at bounding box center [201, 479] width 0 height 0
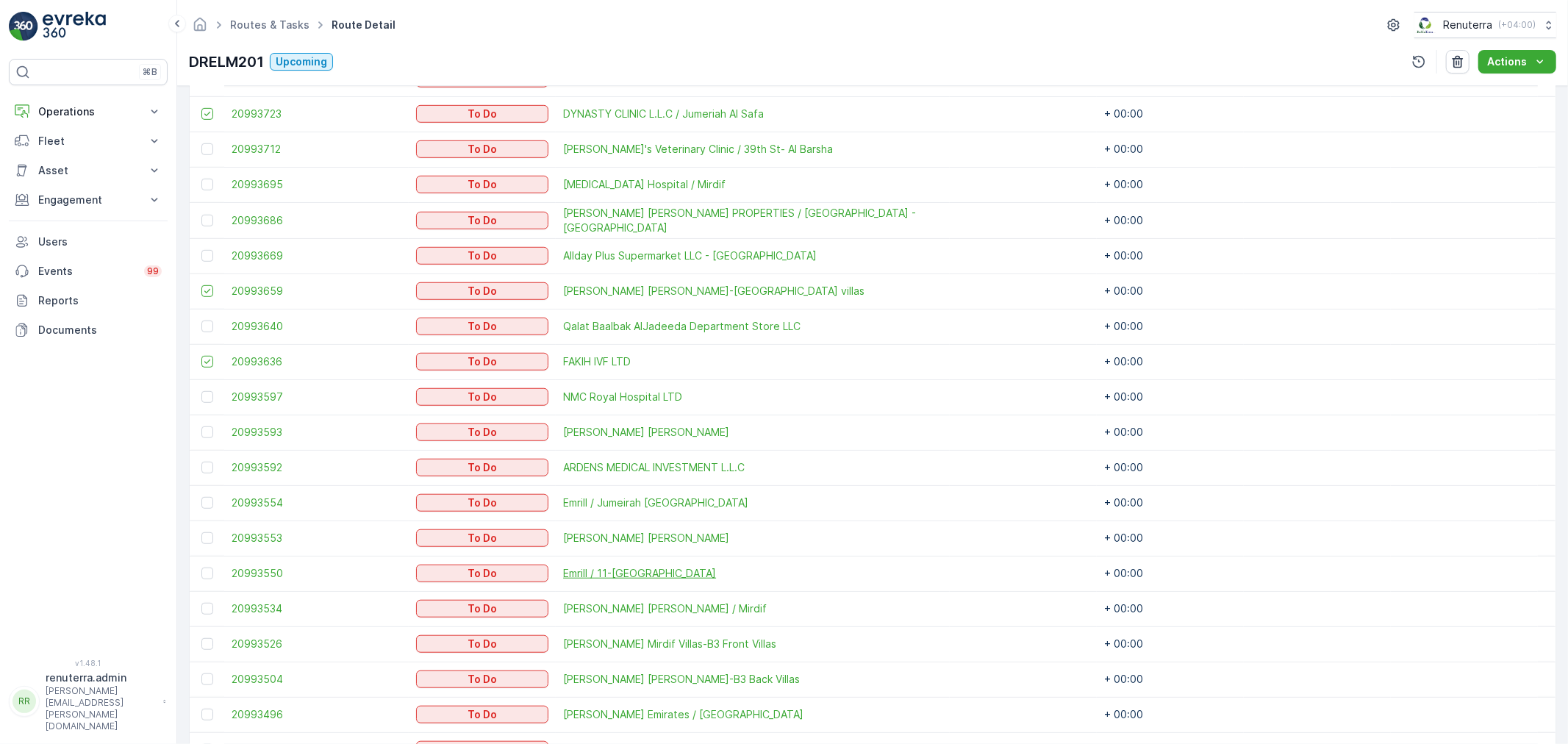
scroll to position [898, 0]
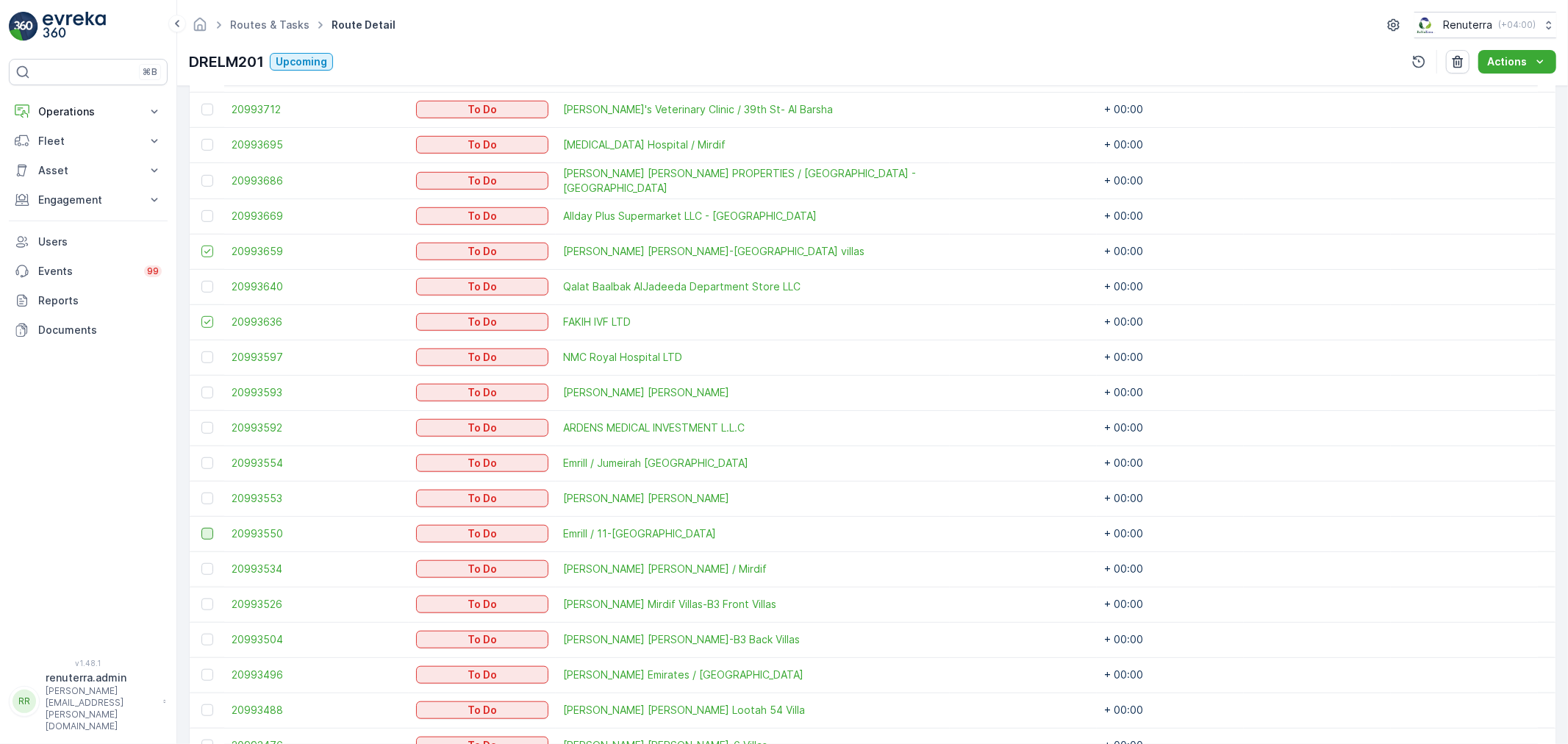
click at [211, 530] on div at bounding box center [207, 533] width 11 height 11
click at [201, 528] on input "checkbox" at bounding box center [201, 528] width 0 height 0
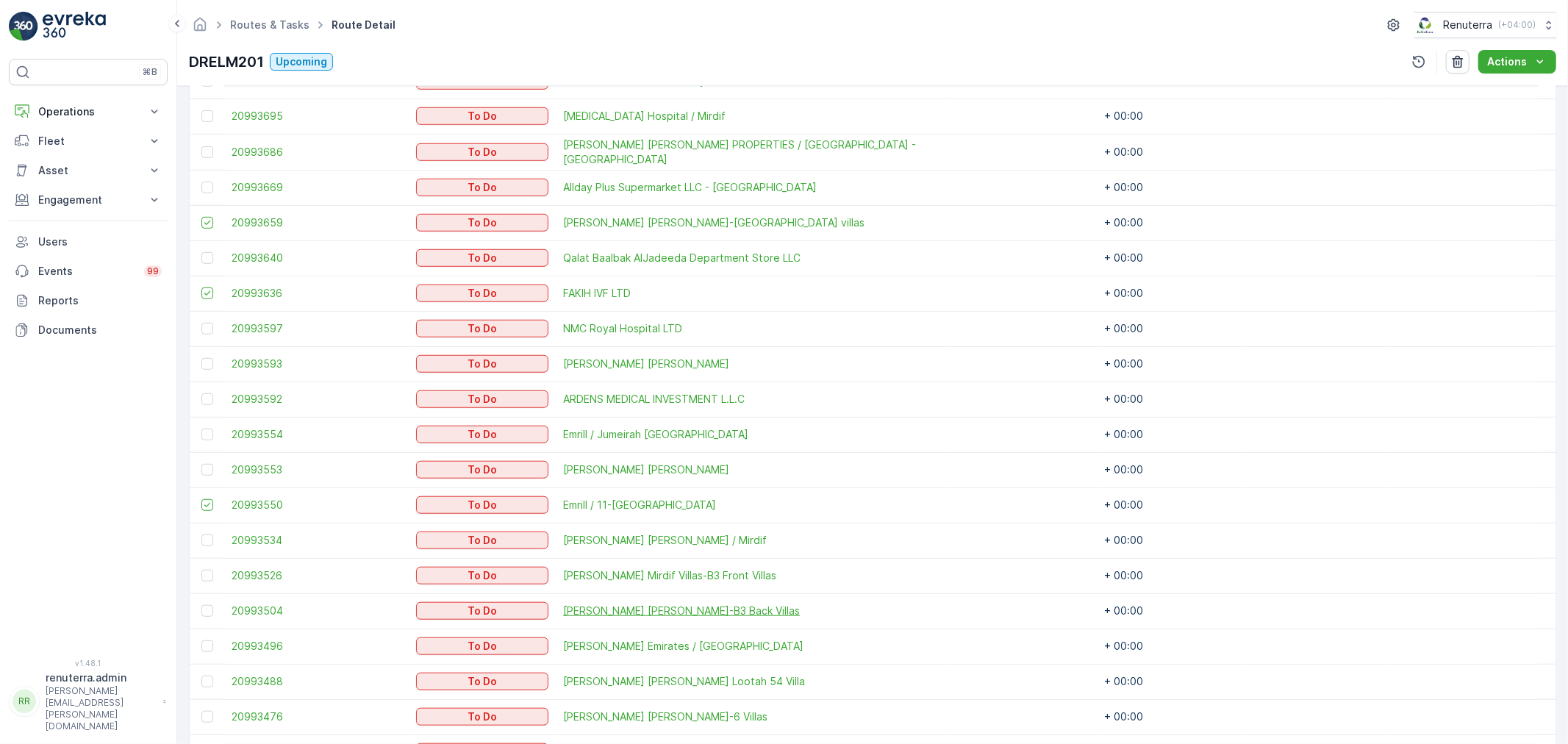
scroll to position [980, 0]
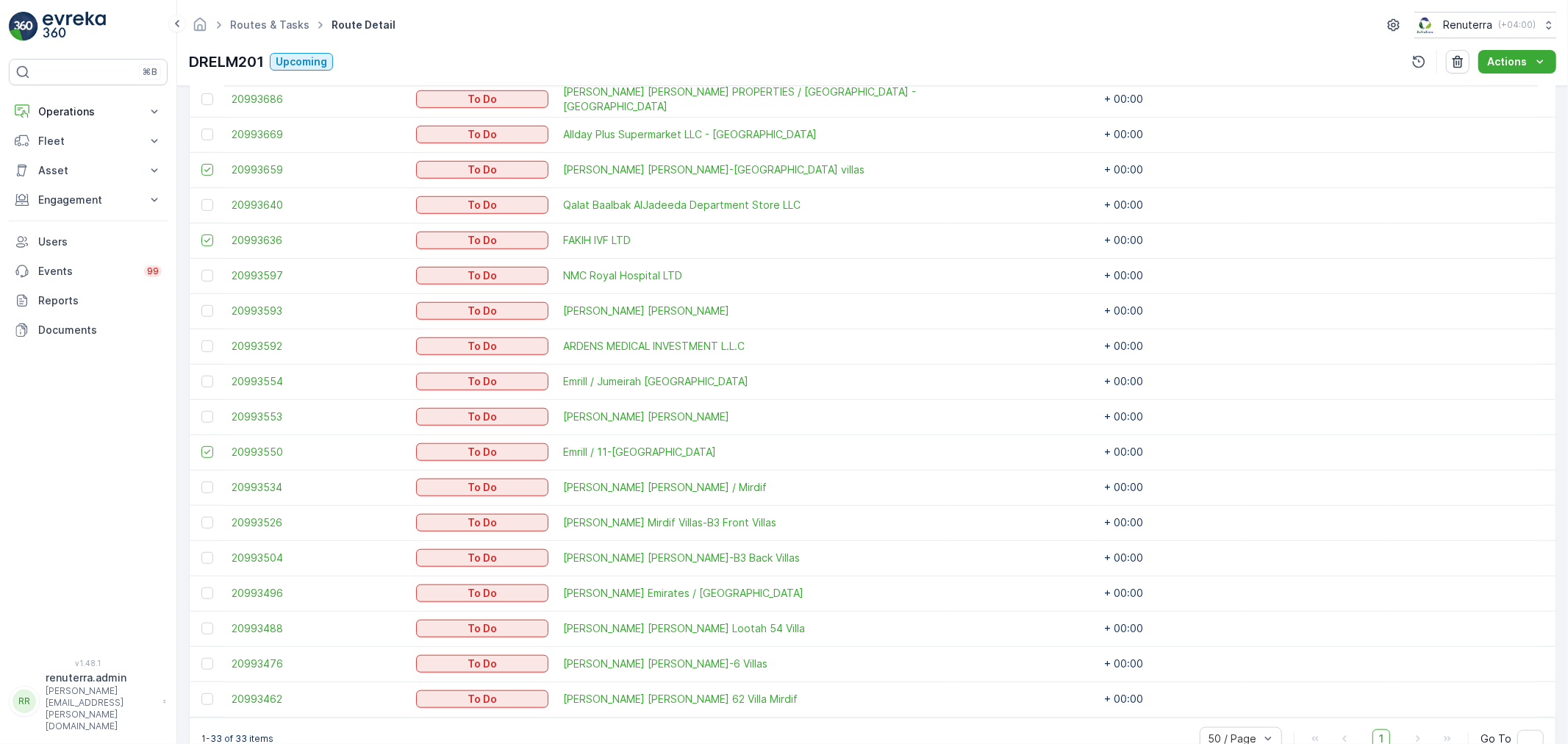
drag, startPoint x: 201, startPoint y: 383, endPoint x: 339, endPoint y: 392, distance: 138.3
click at [201, 383] on div at bounding box center [207, 381] width 11 height 11
click at [201, 376] on input "checkbox" at bounding box center [201, 376] width 0 height 0
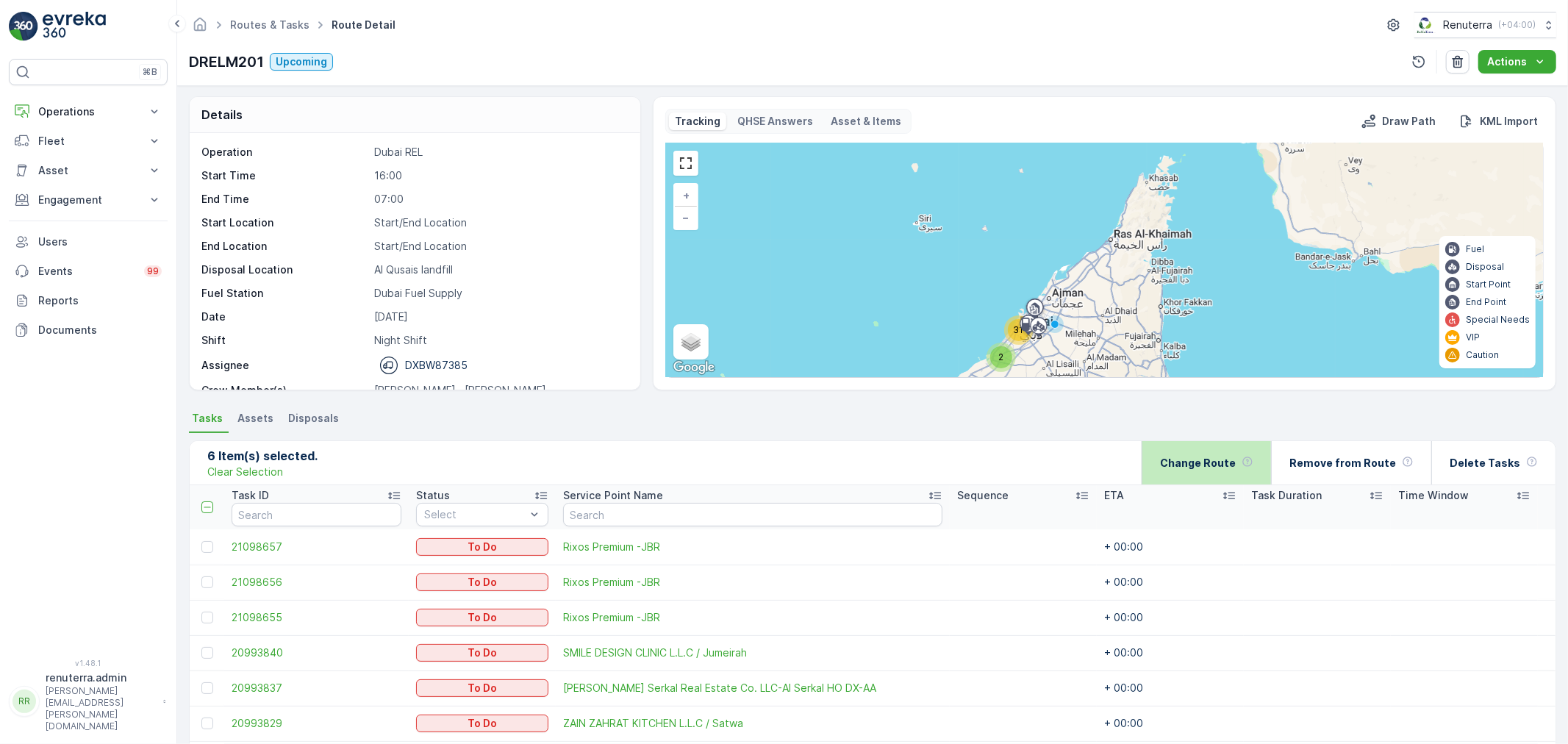
scroll to position [0, 0]
click at [1223, 469] on p "Change Route" at bounding box center [1197, 464] width 76 height 14
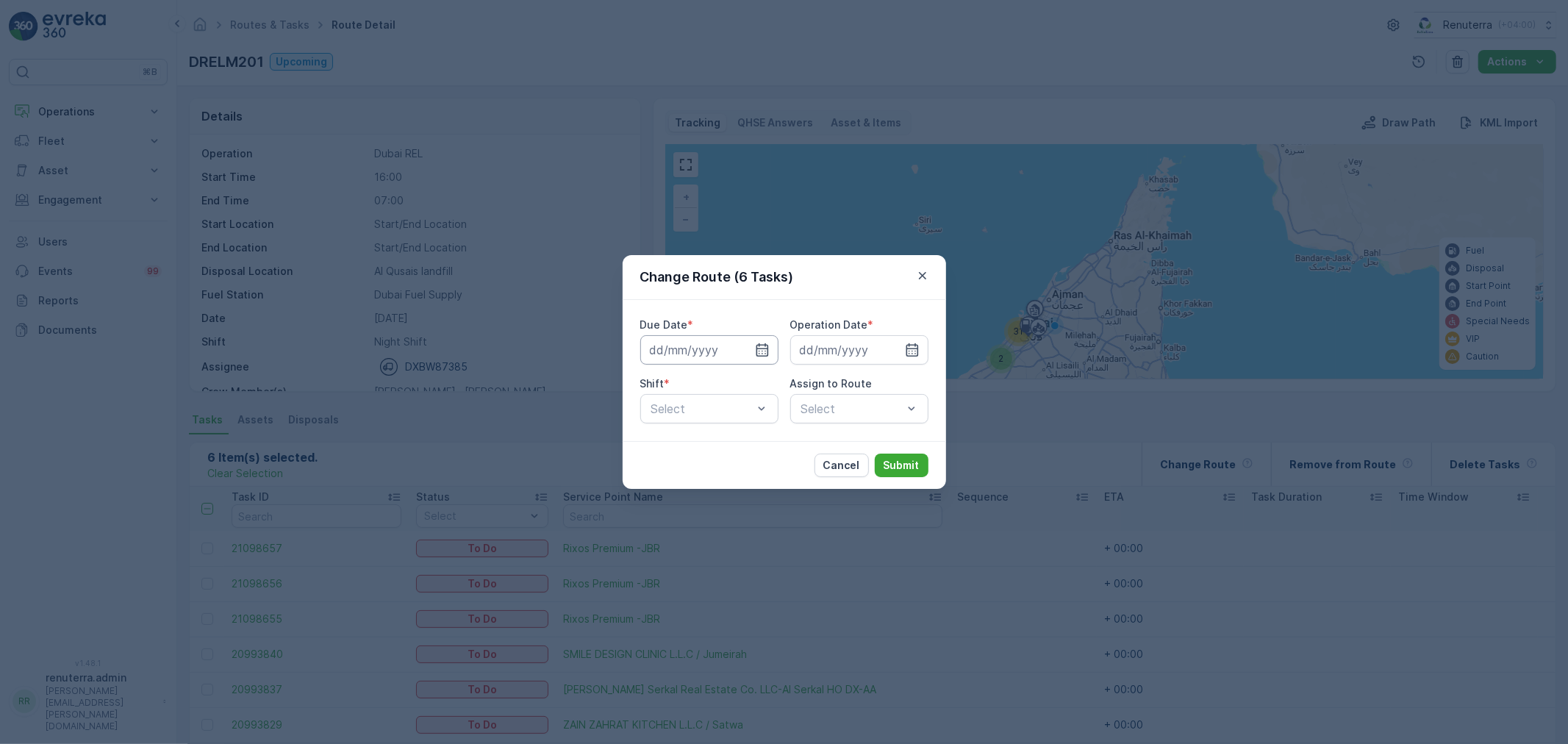
click at [715, 351] on input at bounding box center [709, 350] width 138 height 30
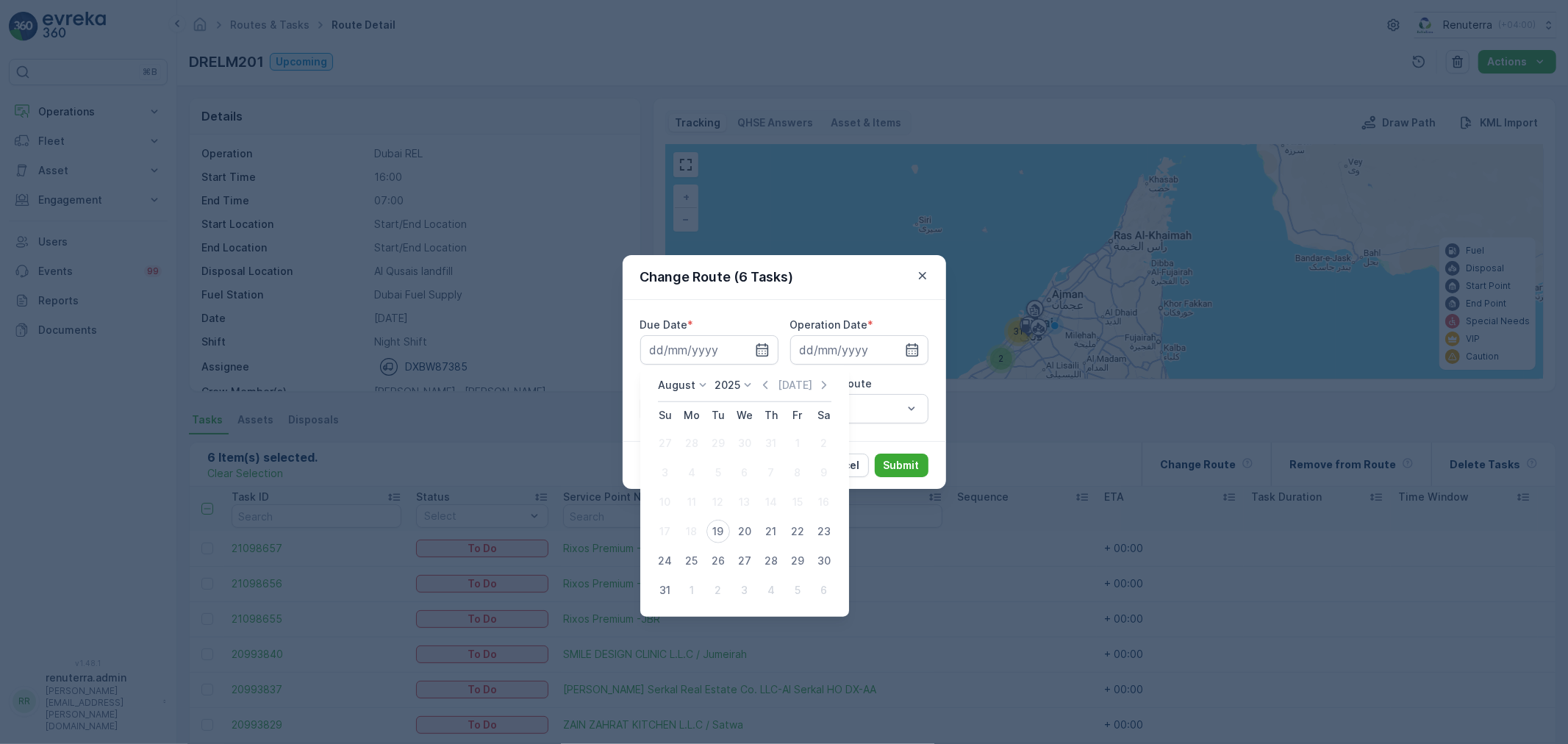
click at [714, 535] on div "19" at bounding box center [718, 531] width 24 height 24
type input "[DATE]"
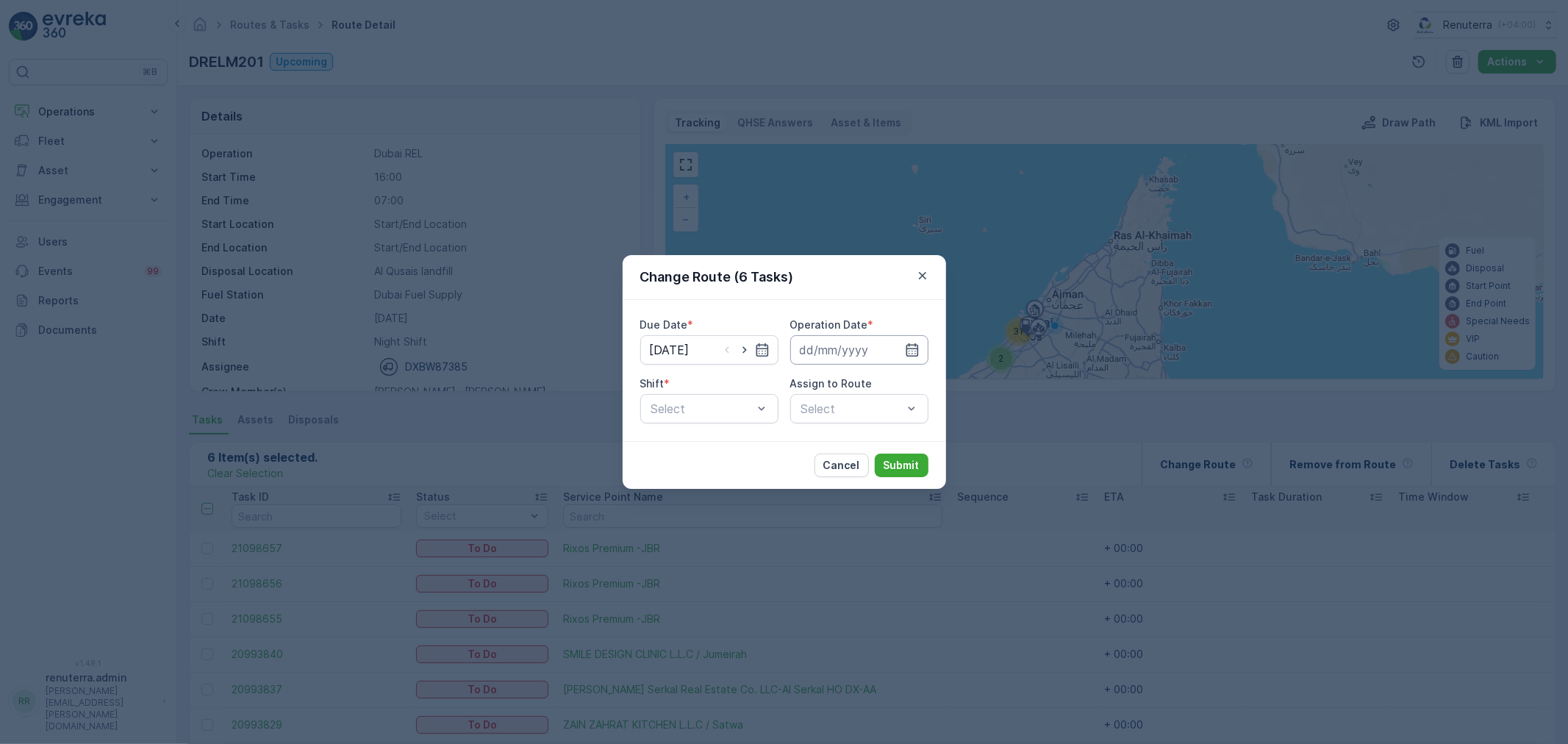
click at [819, 357] on input at bounding box center [859, 350] width 138 height 30
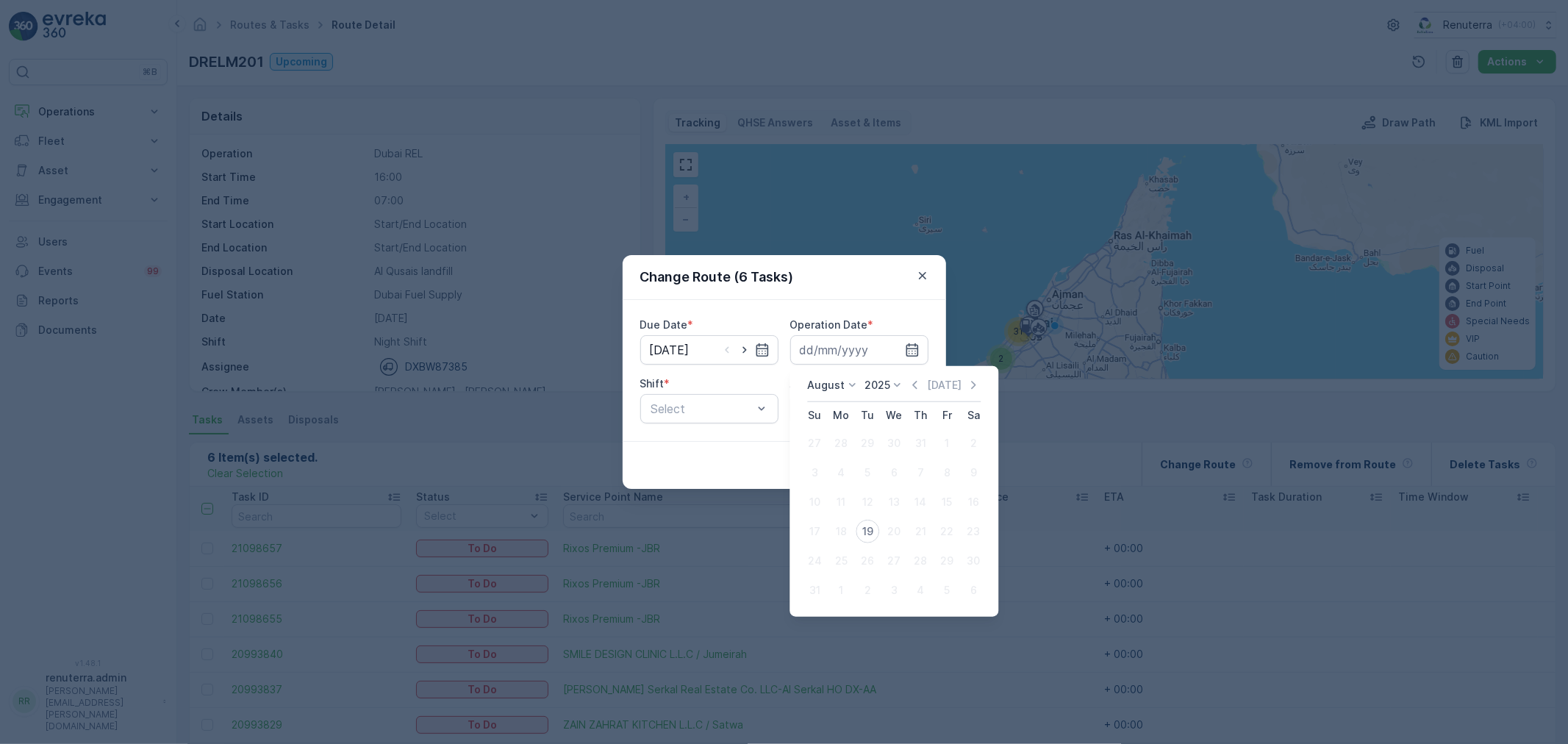
drag, startPoint x: 868, startPoint y: 522, endPoint x: 791, endPoint y: 463, distance: 97.0
click at [868, 523] on div "19" at bounding box center [867, 531] width 24 height 24
type input "[DATE]"
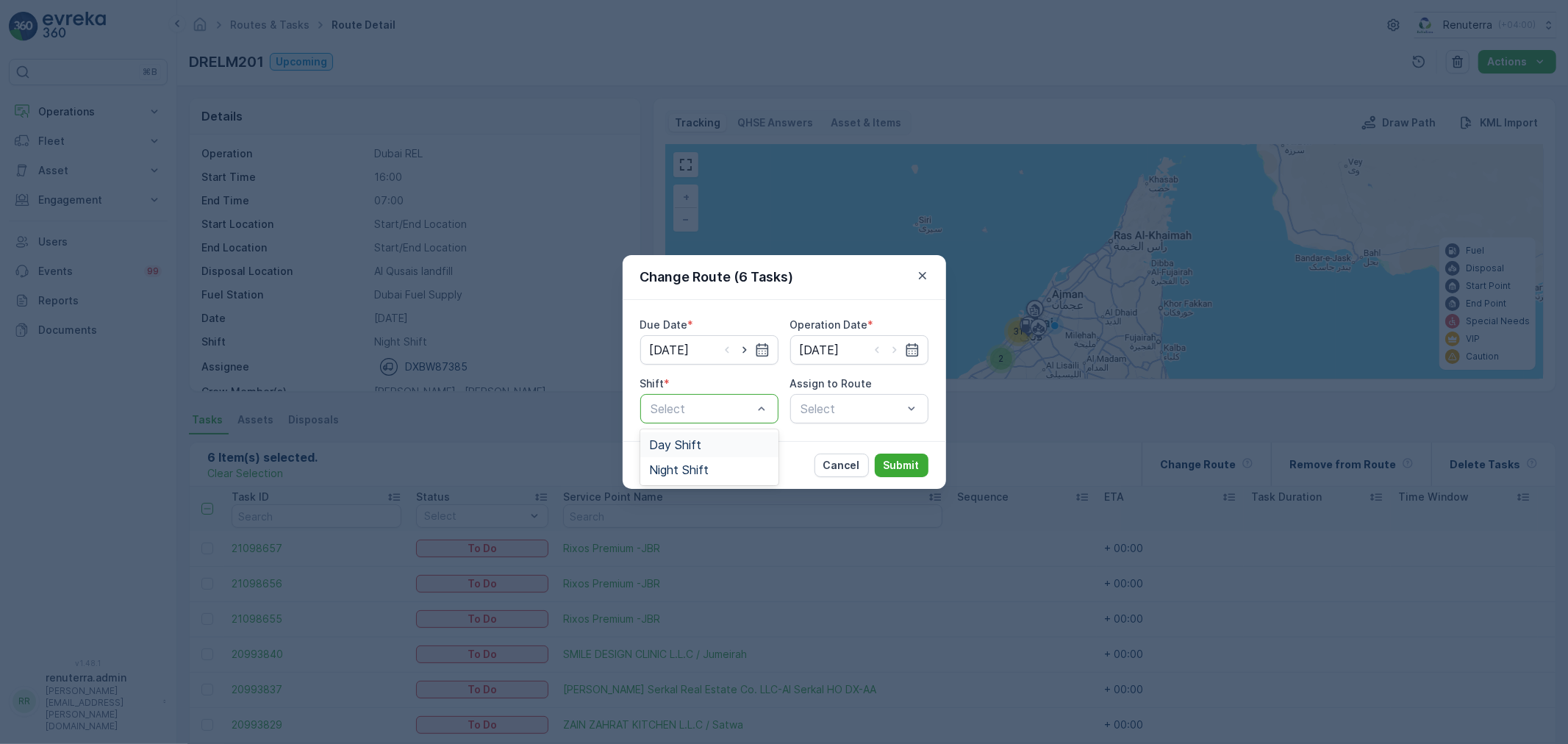
click at [741, 413] on div at bounding box center [702, 408] width 104 height 13
click at [728, 467] on div "Night Shift" at bounding box center [709, 469] width 120 height 13
click at [850, 415] on div "Select" at bounding box center [859, 409] width 138 height 30
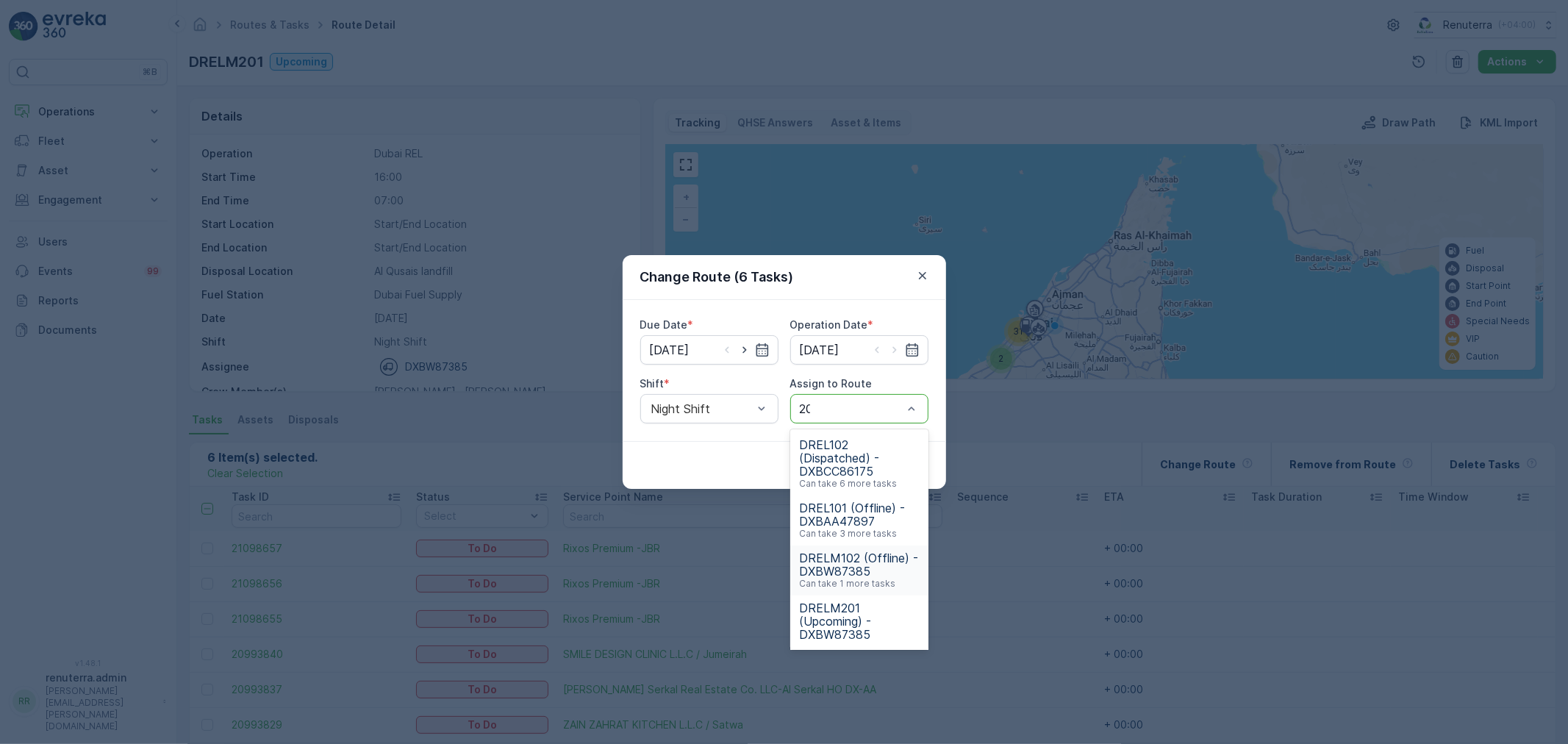
type input "202"
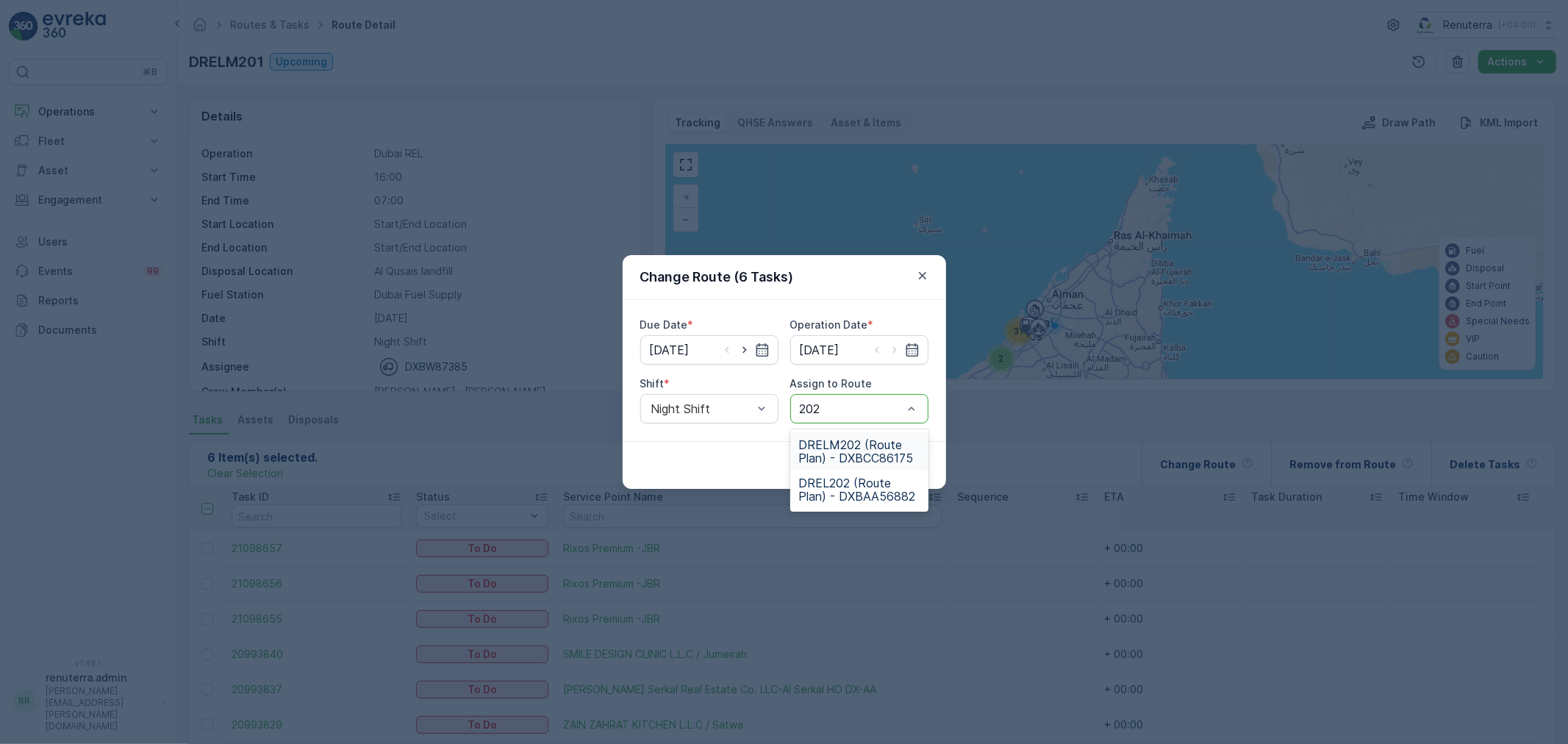
click at [831, 460] on span "DRELM202 (Route Plan) - DXBCC86175" at bounding box center [860, 451] width 120 height 27
click at [917, 465] on button "Submit" at bounding box center [901, 465] width 53 height 24
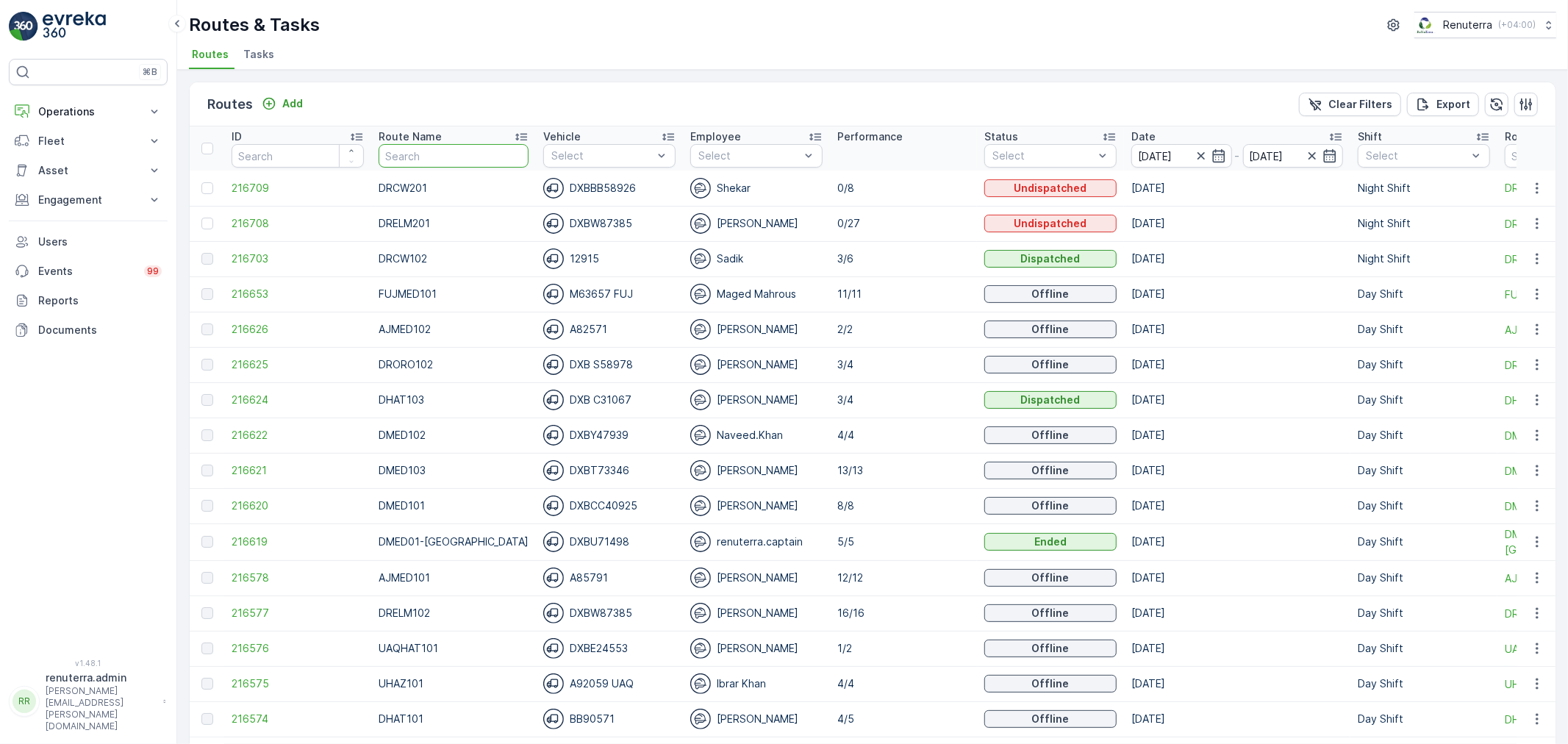
click at [452, 152] on input "text" at bounding box center [453, 156] width 150 height 24
type input "hat"
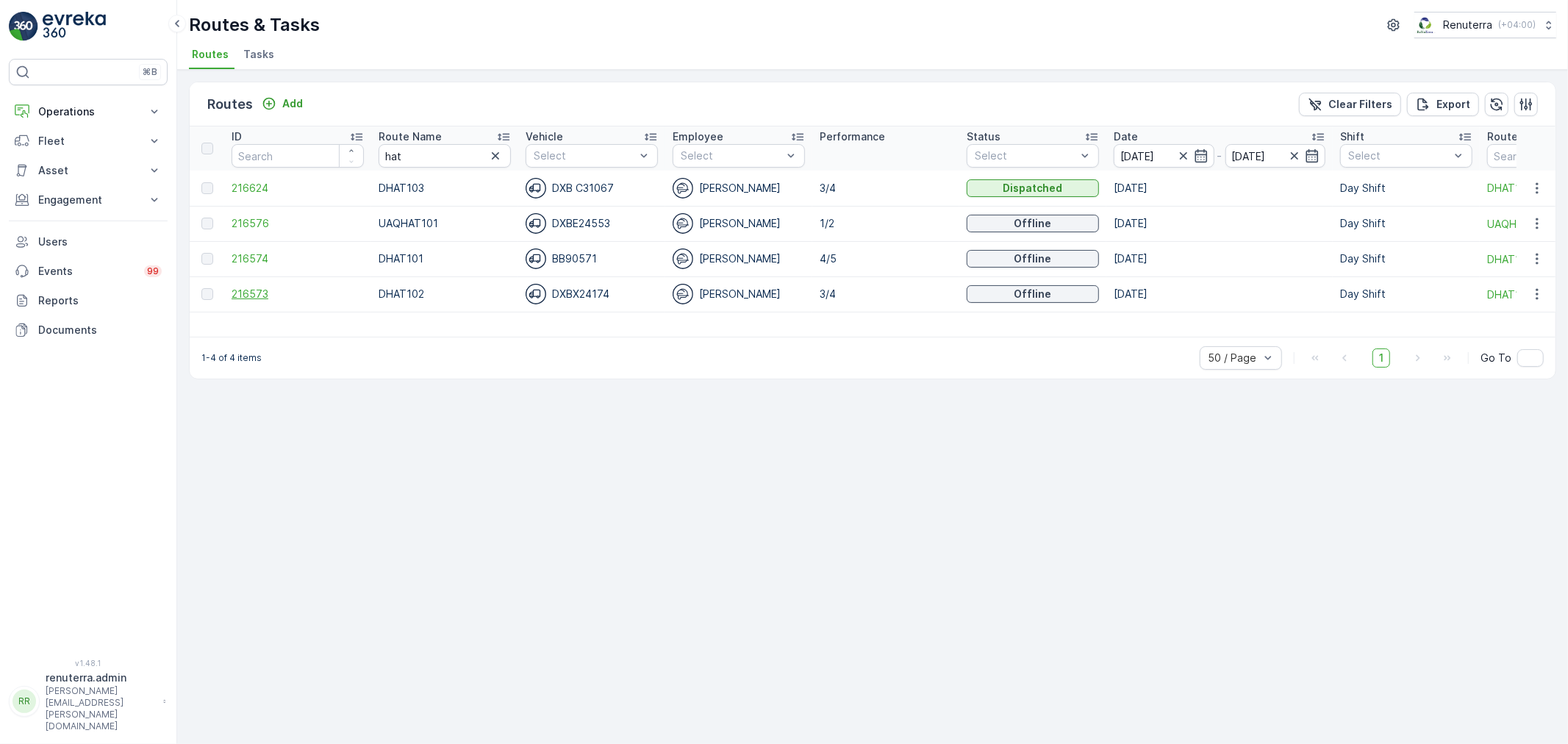
click at [244, 295] on span "216573" at bounding box center [298, 293] width 133 height 14
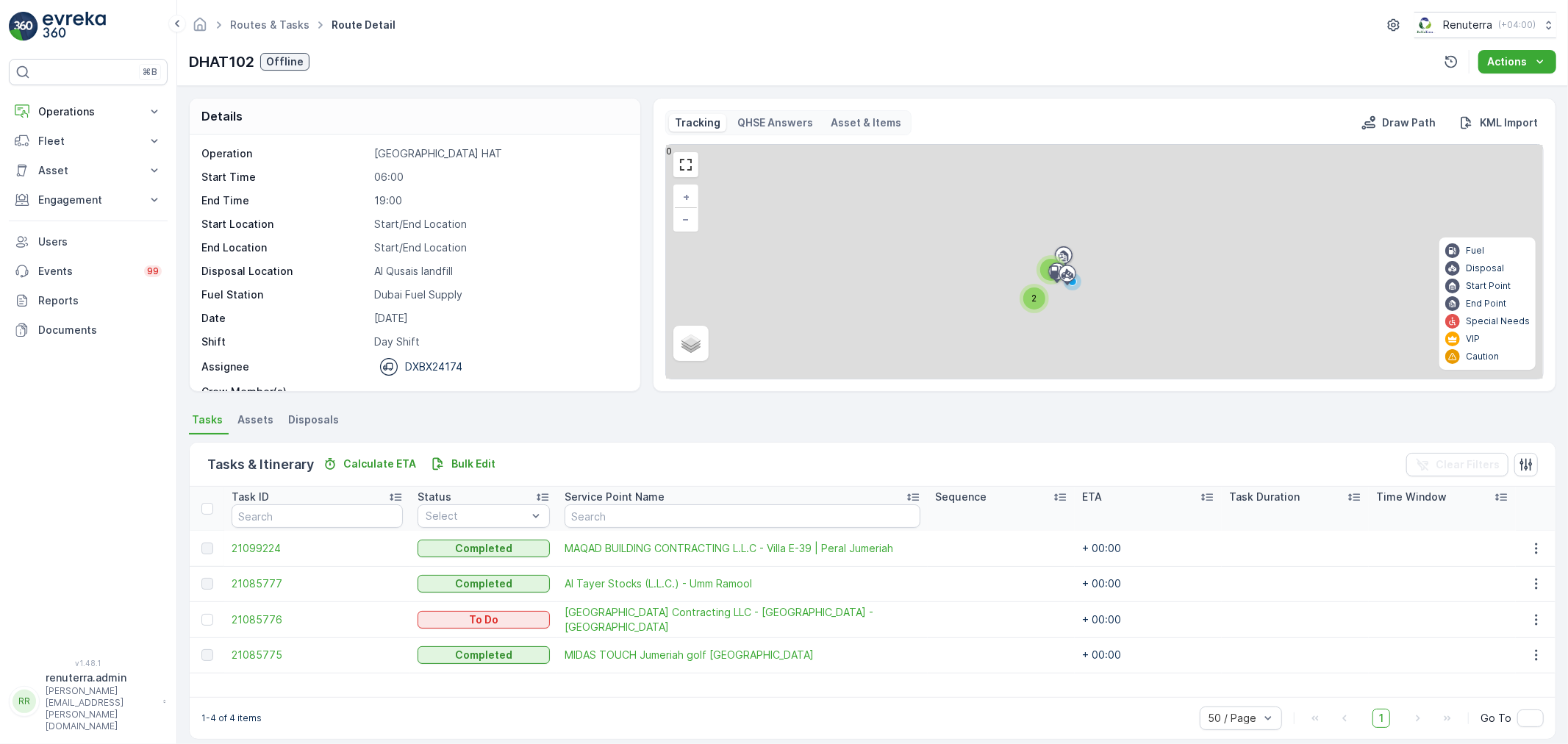
scroll to position [13, 0]
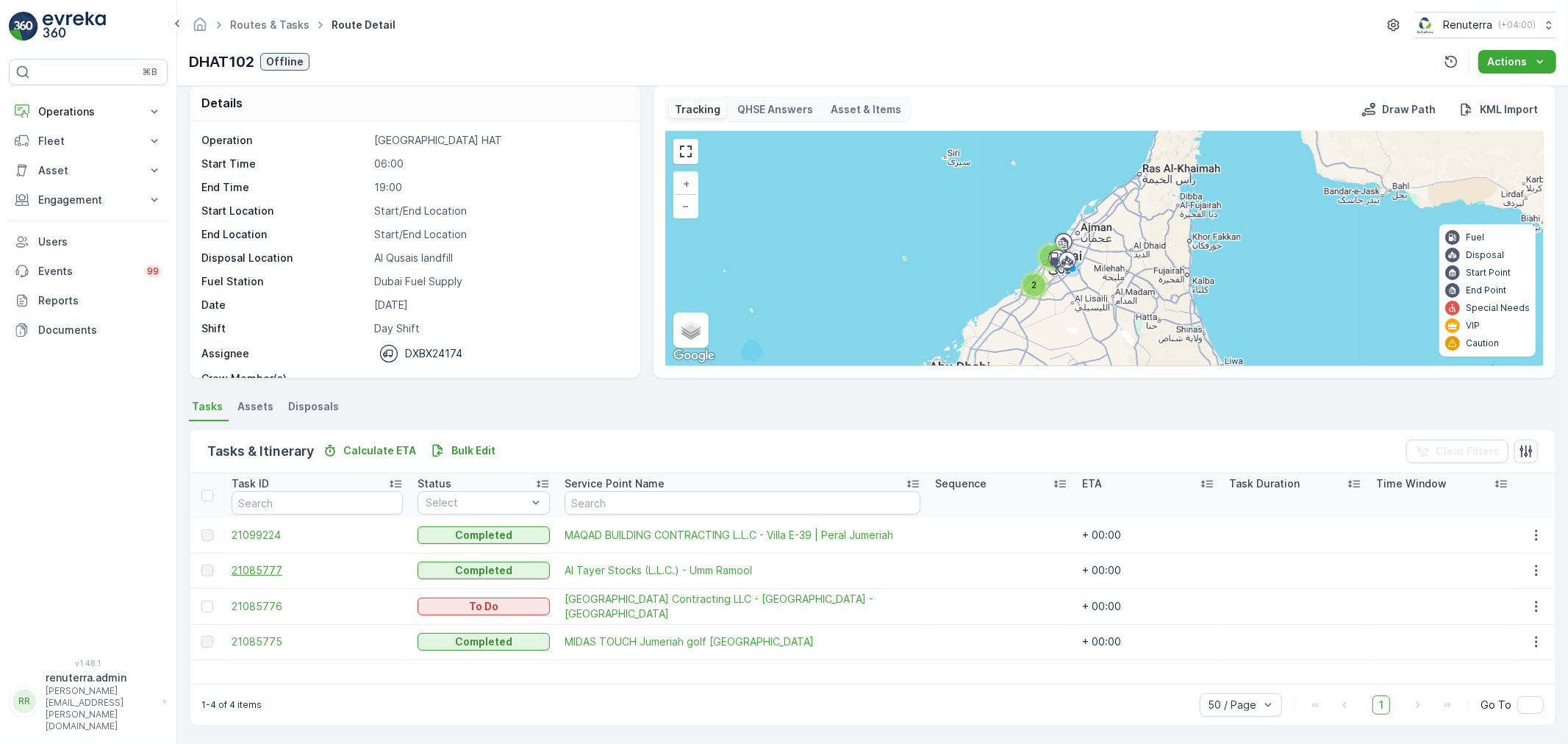
click at [245, 567] on span "21085777" at bounding box center [317, 569] width 172 height 14
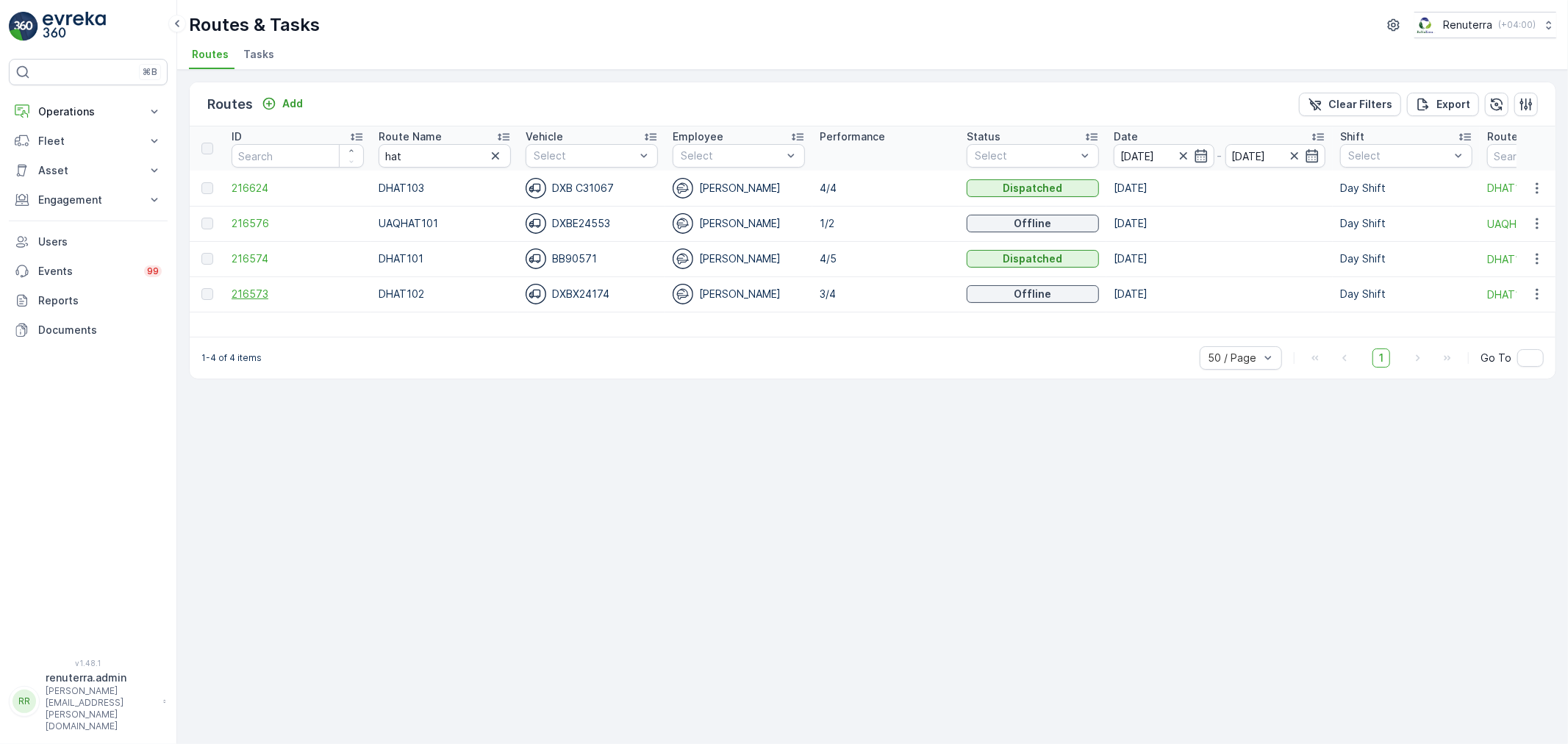
click at [260, 292] on span "216573" at bounding box center [298, 293] width 133 height 14
click at [234, 253] on span "216574" at bounding box center [298, 258] width 133 height 14
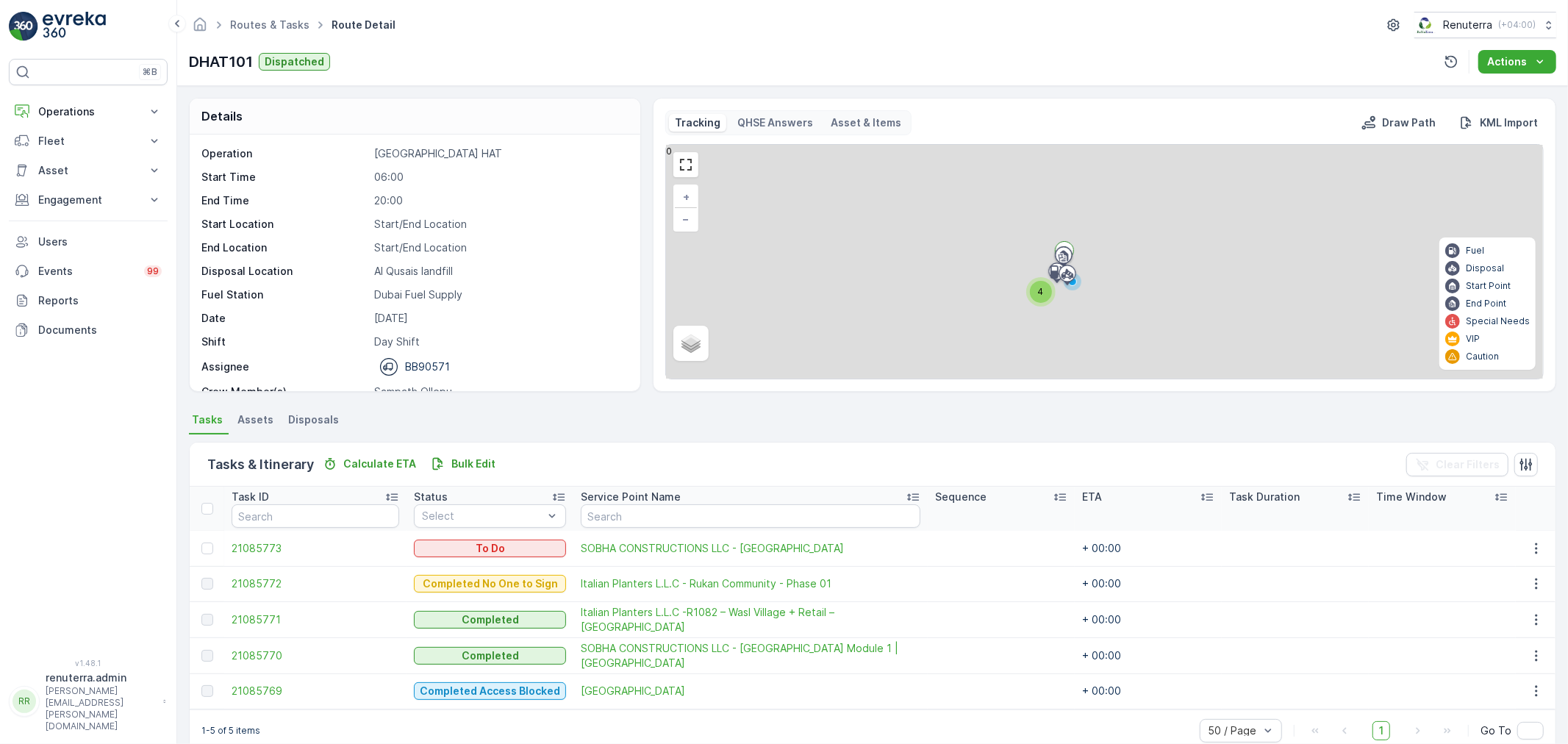
scroll to position [26, 0]
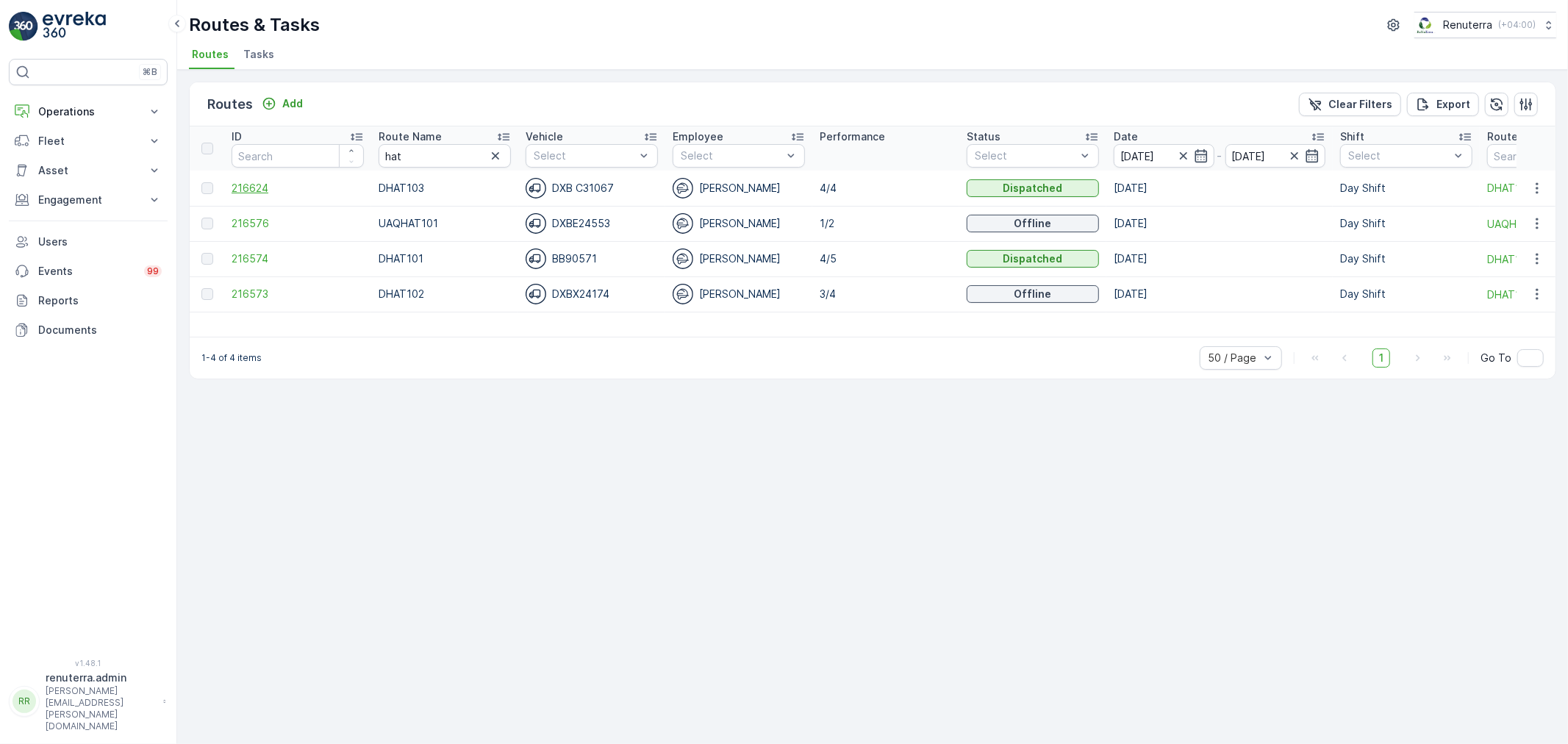
click at [252, 189] on span "216624" at bounding box center [298, 188] width 133 height 14
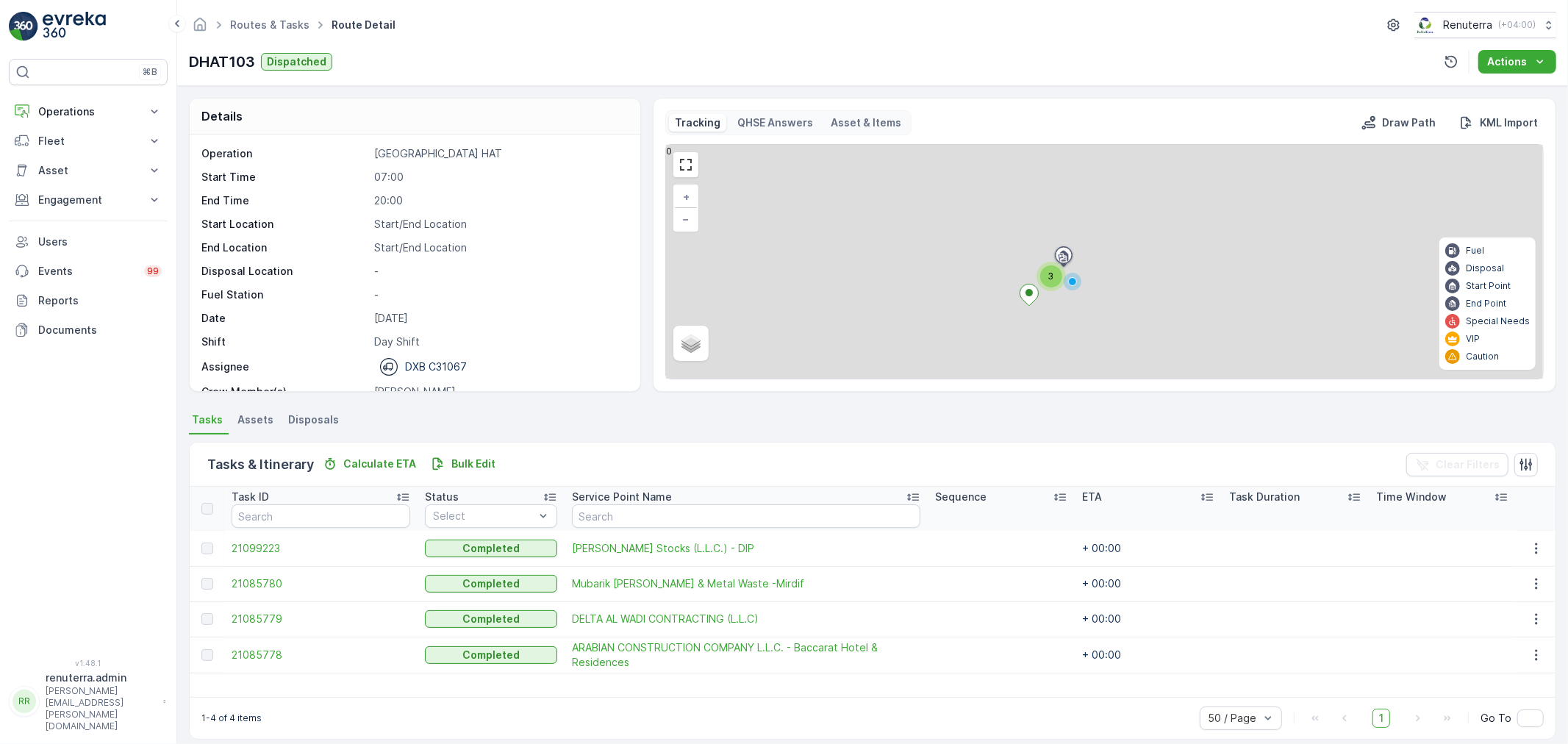
scroll to position [13, 0]
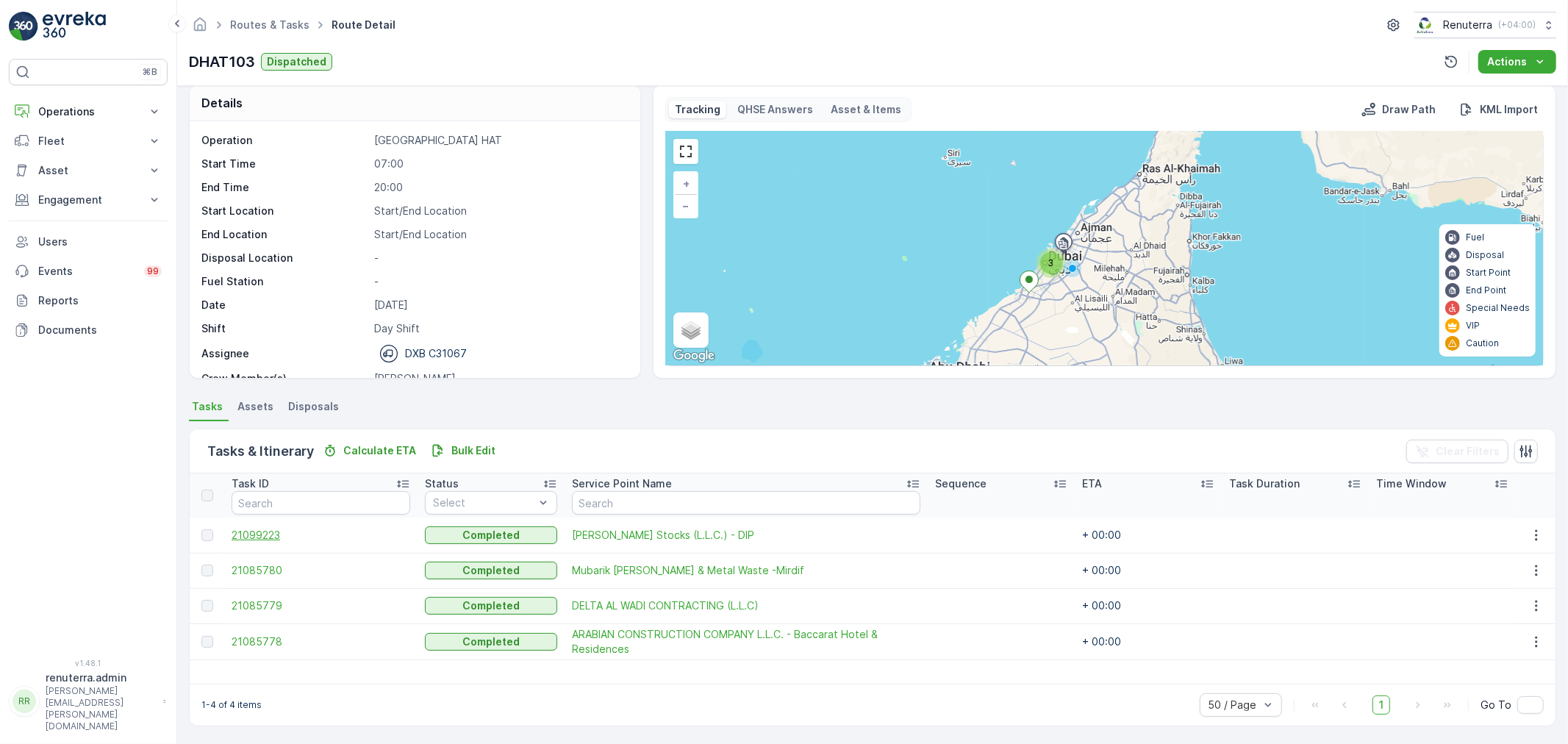
click at [252, 535] on span "21099223" at bounding box center [321, 534] width 178 height 14
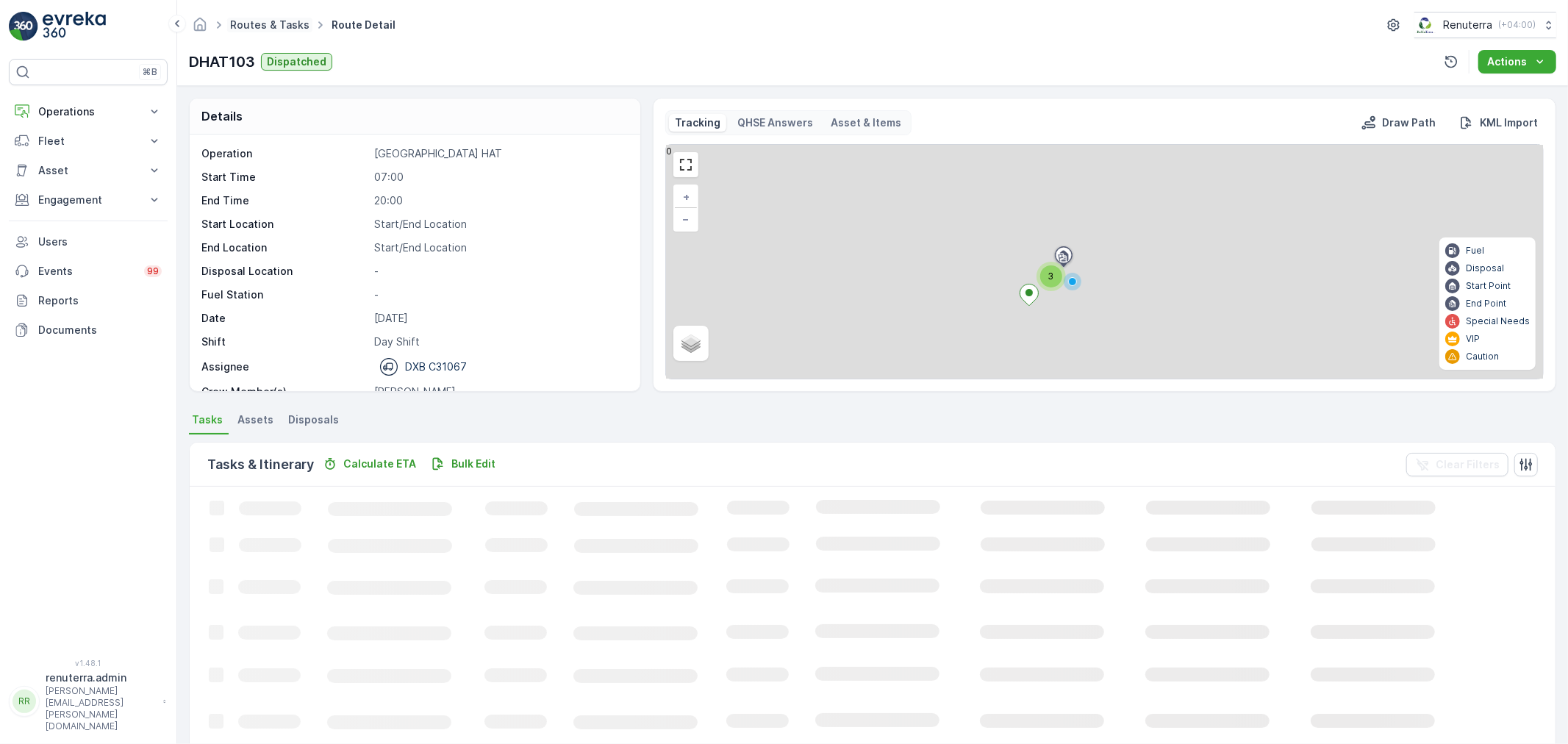
click at [259, 30] on link "Routes & Tasks" at bounding box center [270, 24] width 79 height 12
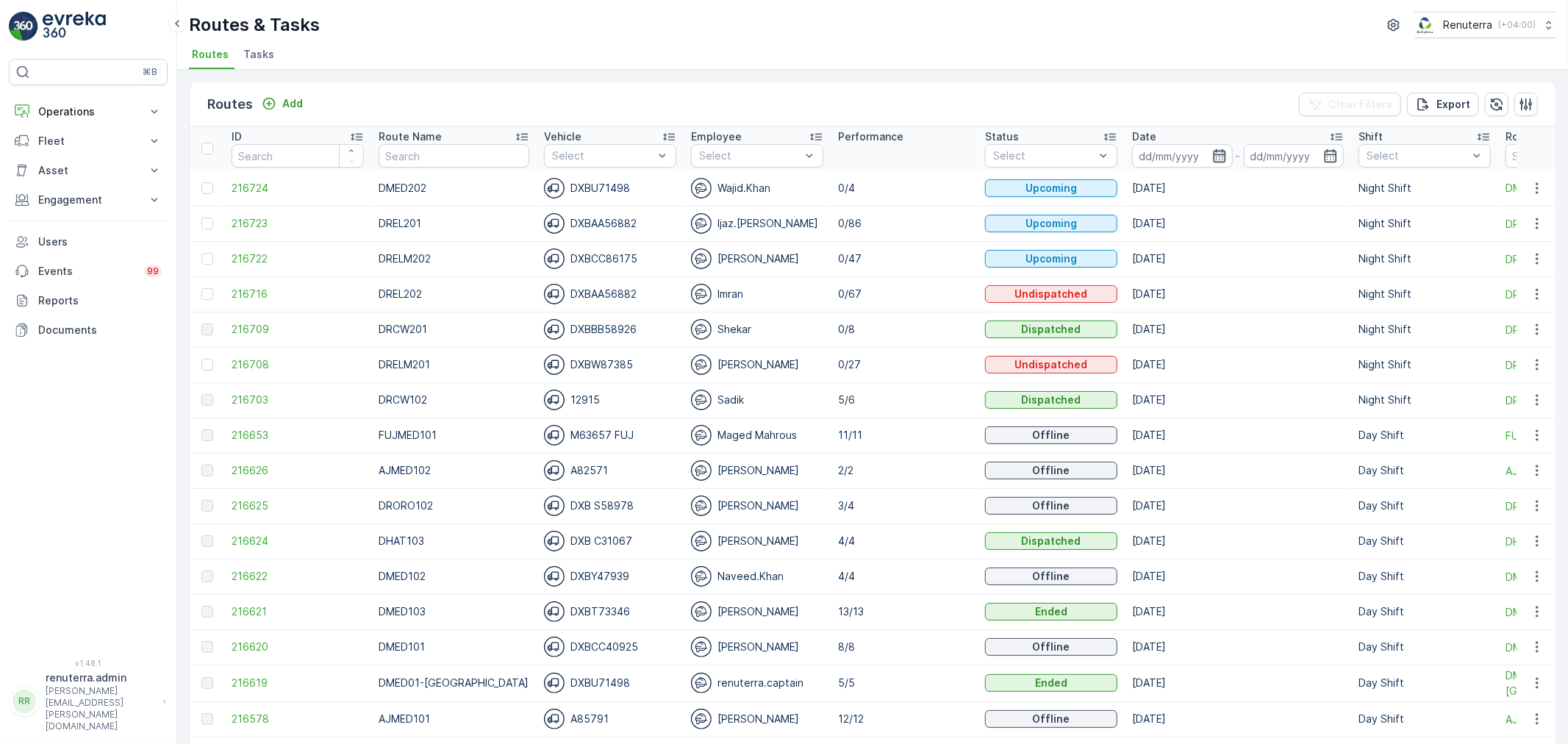
click at [1213, 156] on icon "button" at bounding box center [1219, 156] width 14 height 14
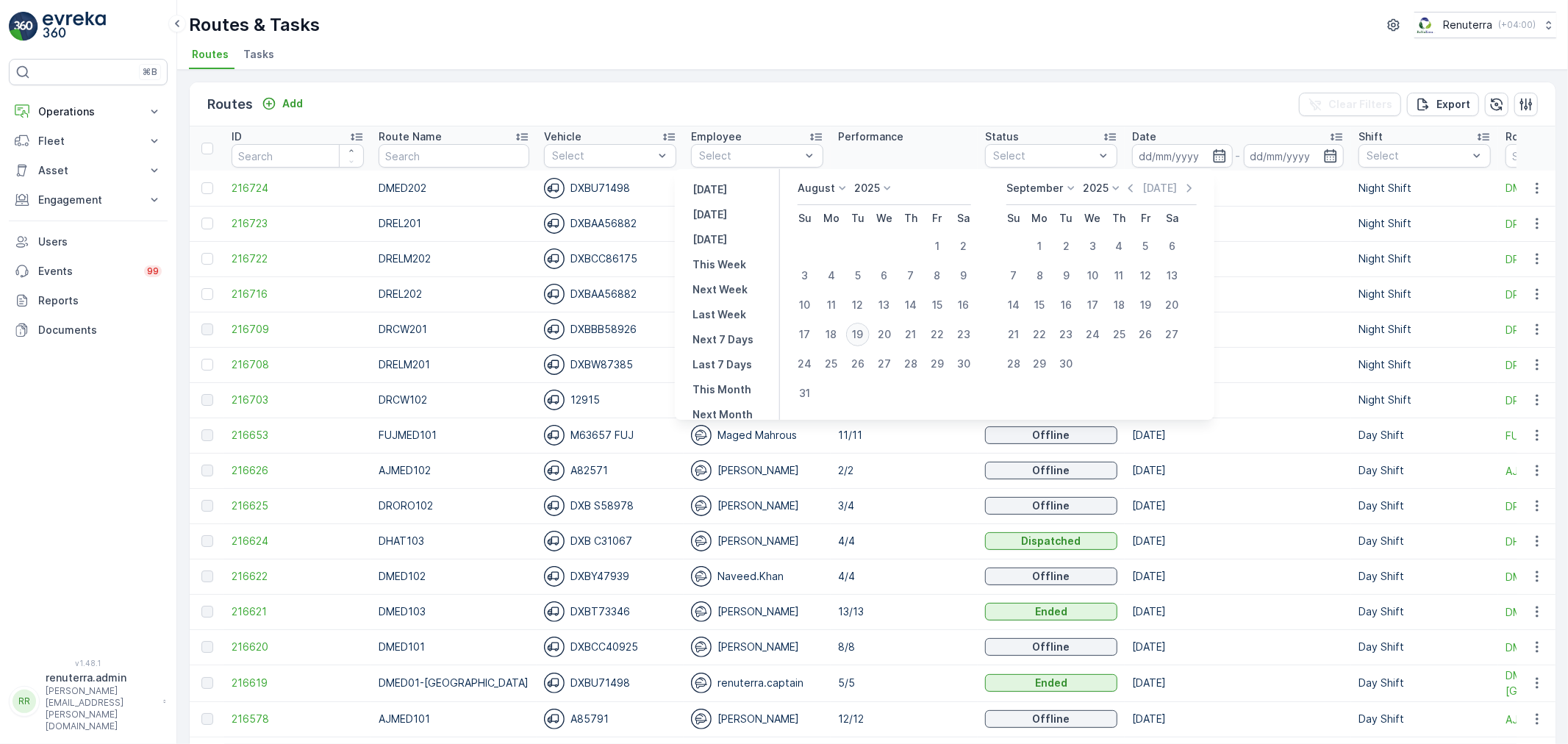
click at [862, 329] on div "19" at bounding box center [858, 334] width 24 height 24
type input "[DATE]"
click at [862, 329] on div "19" at bounding box center [858, 334] width 24 height 24
type input "[DATE]"
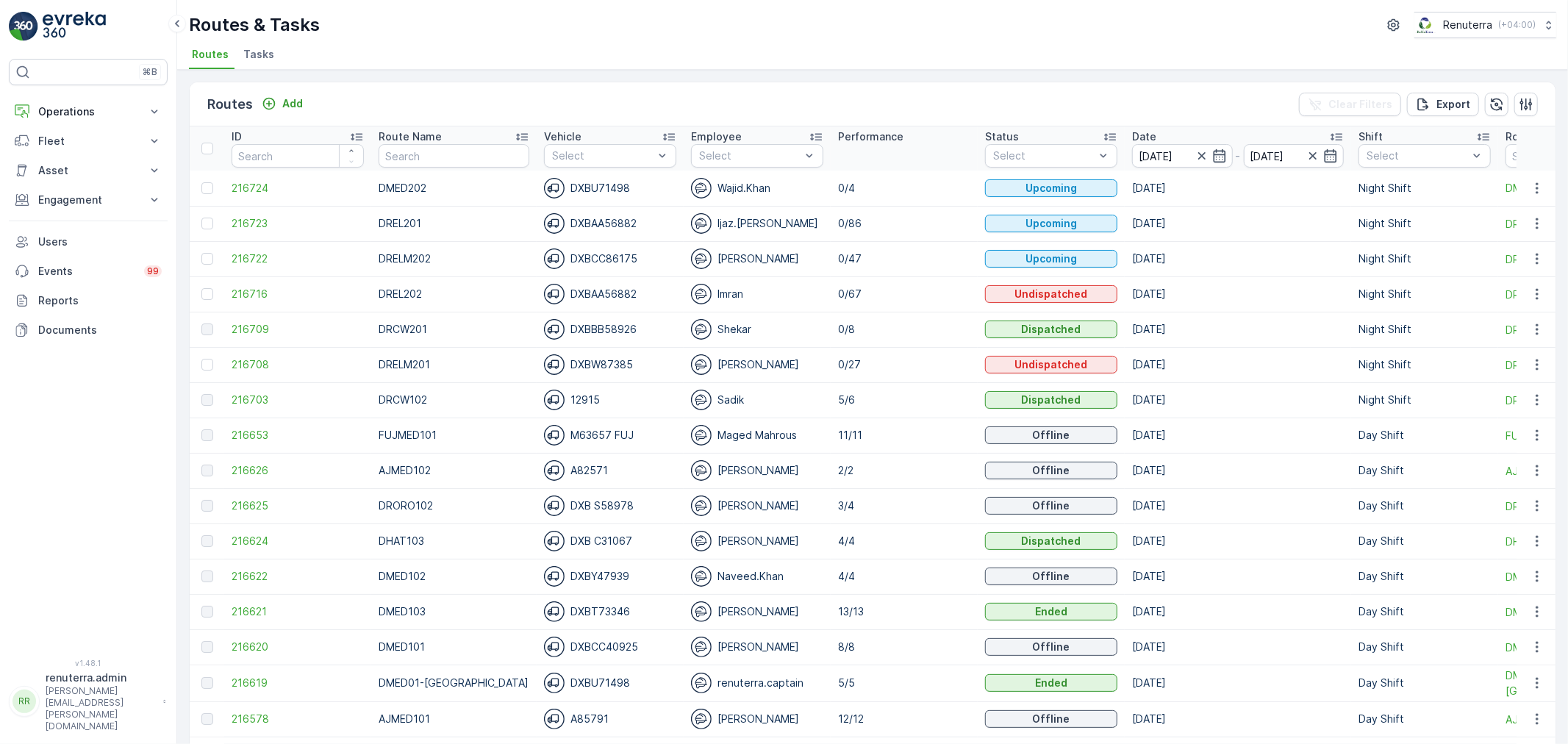
click at [838, 34] on div "Routes & Tasks Renuterra ( +04:00 )" at bounding box center [872, 24] width 1367 height 27
click at [443, 154] on input "text" at bounding box center [453, 156] width 150 height 24
type input "rcw"
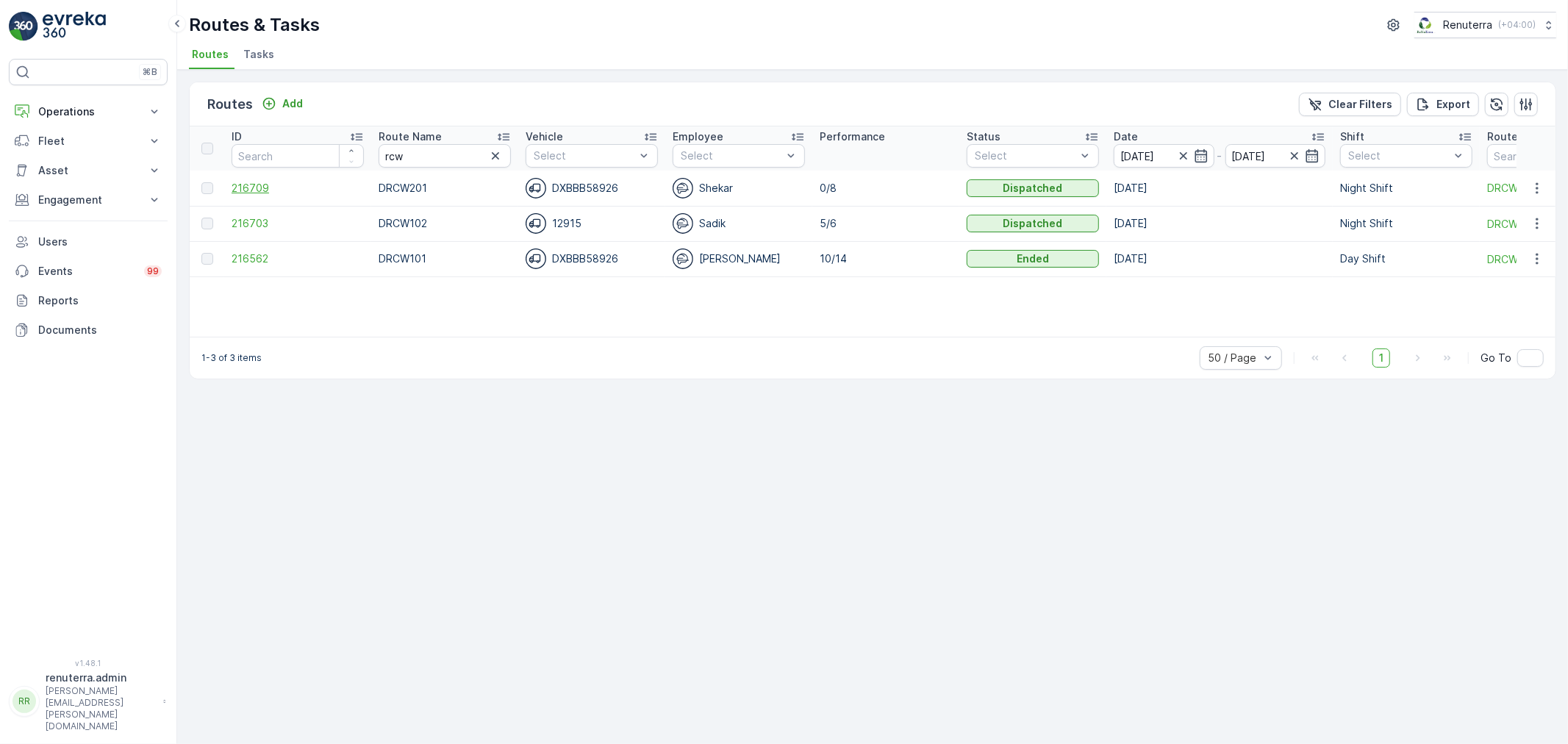
click at [255, 181] on span "216709" at bounding box center [298, 188] width 133 height 14
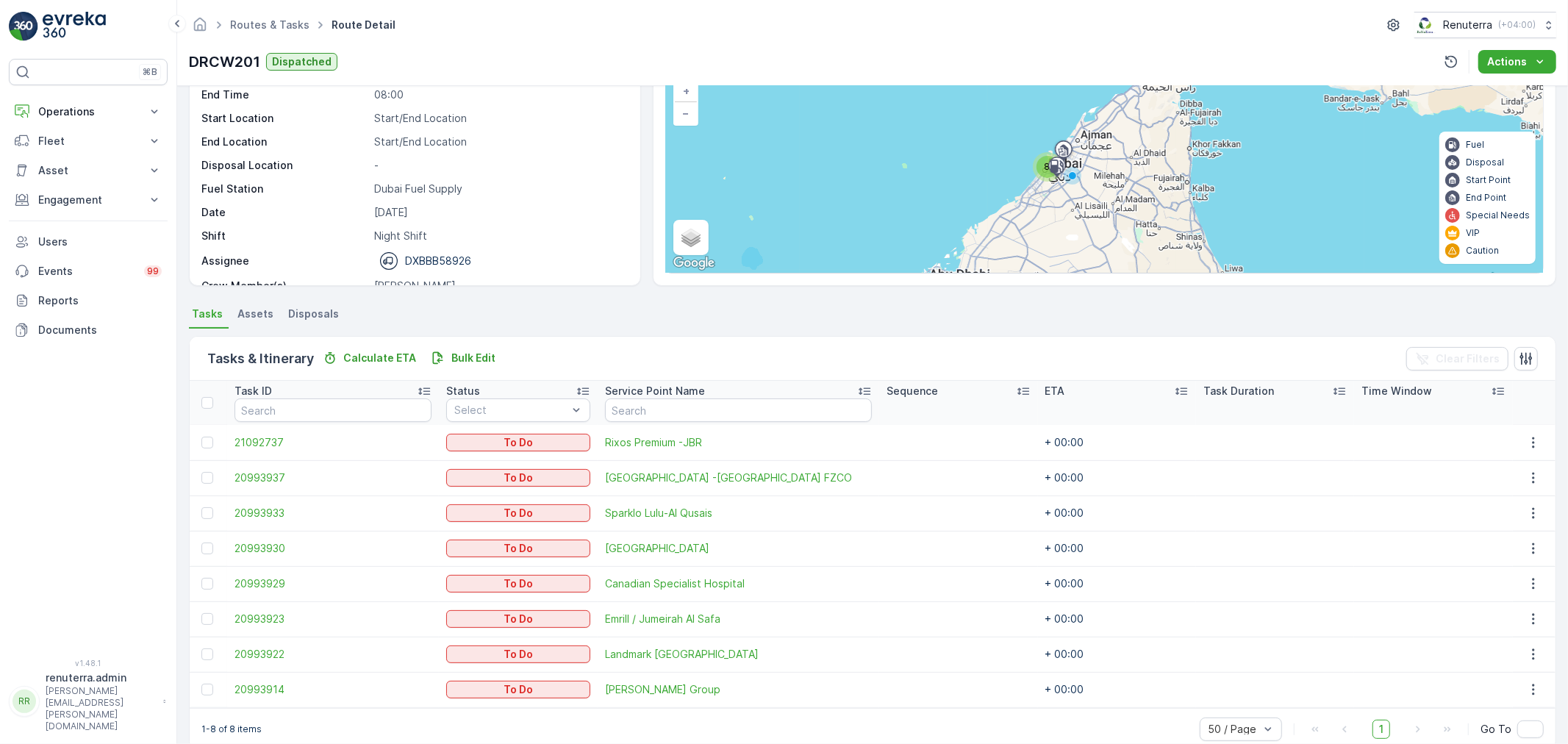
scroll to position [130, 0]
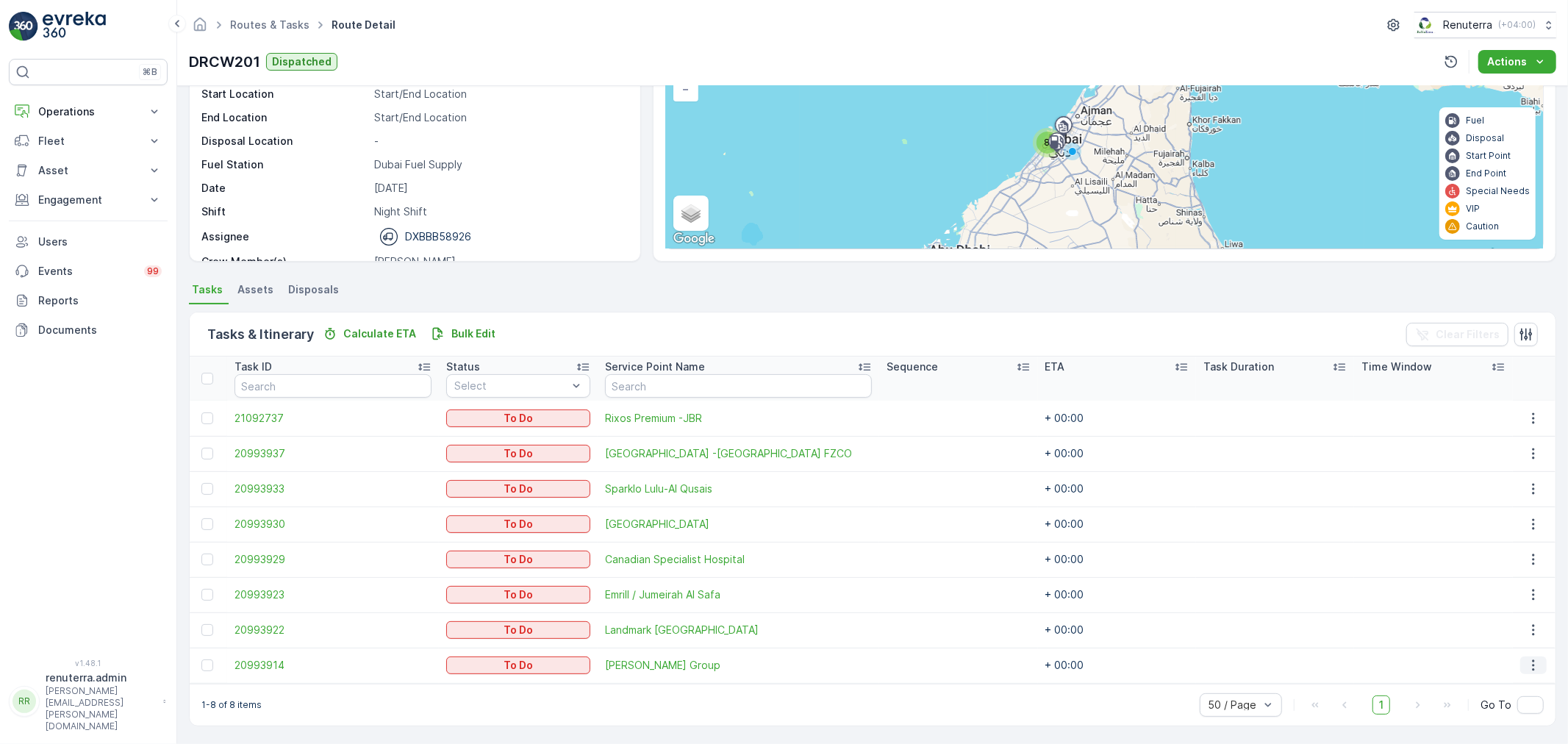
click at [1531, 662] on icon "button" at bounding box center [1533, 665] width 14 height 14
click at [1501, 611] on span "Remove from Route" at bounding box center [1513, 614] width 99 height 14
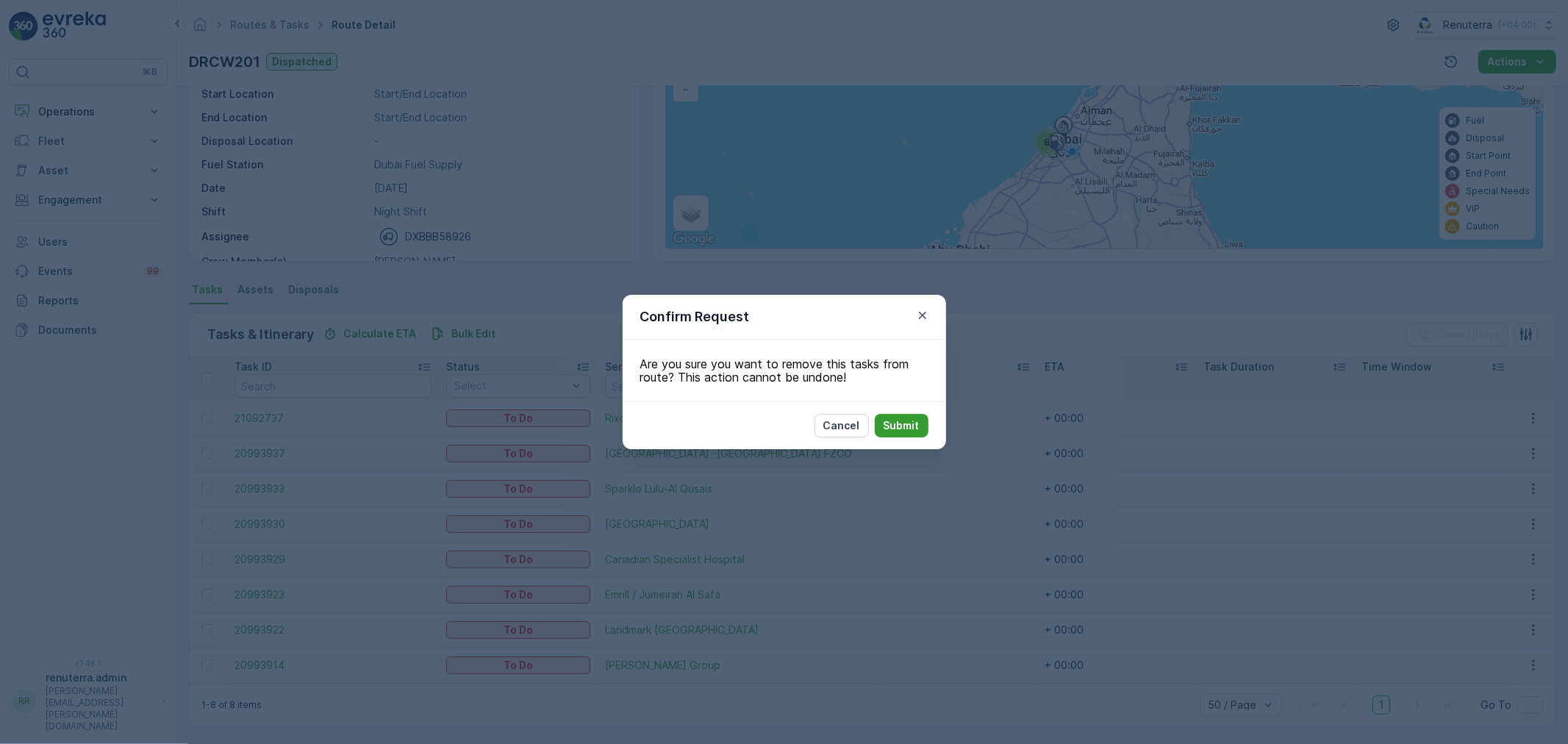
click at [901, 421] on p "Submit" at bounding box center [901, 425] width 36 height 14
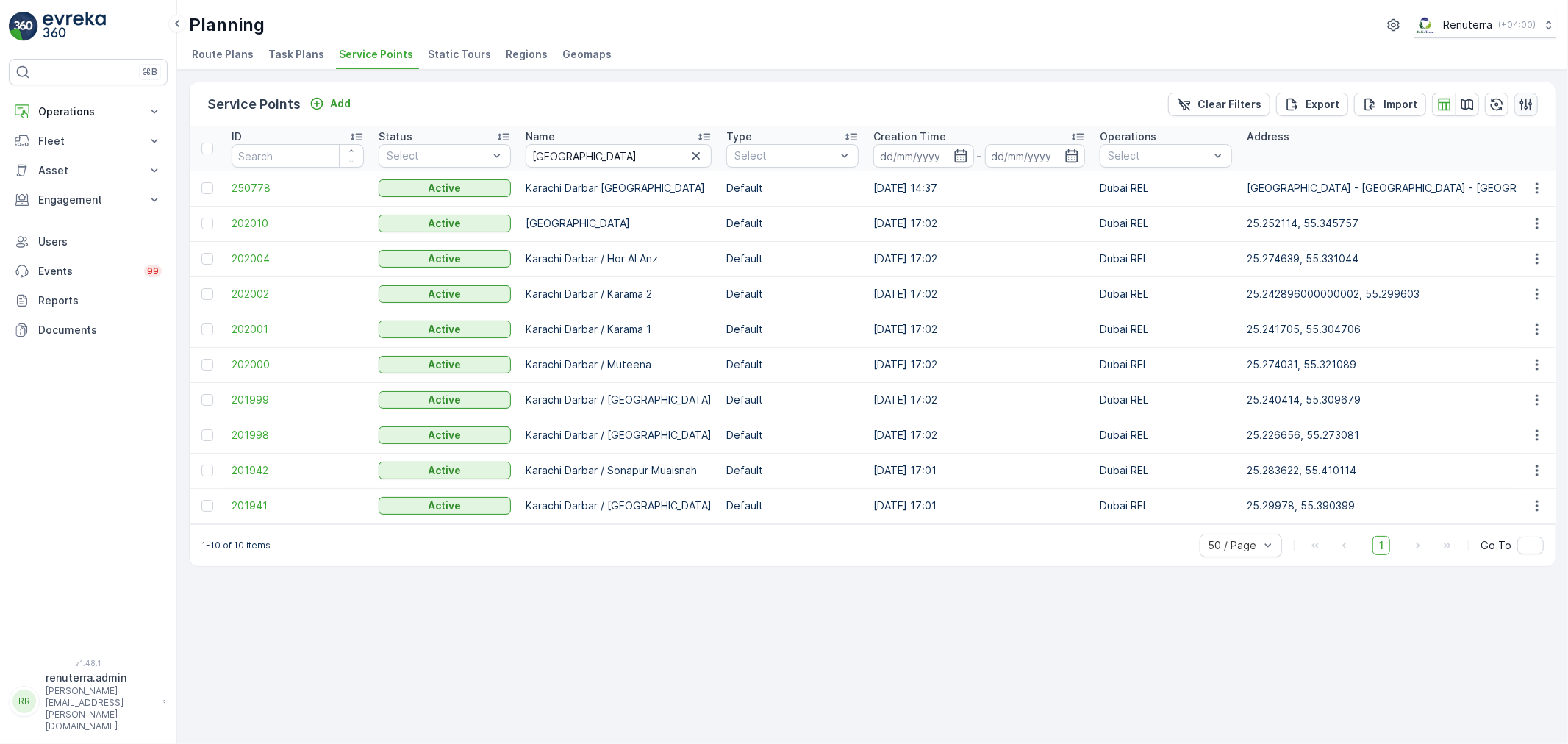
click at [1533, 103] on icon "button" at bounding box center [1526, 104] width 14 height 14
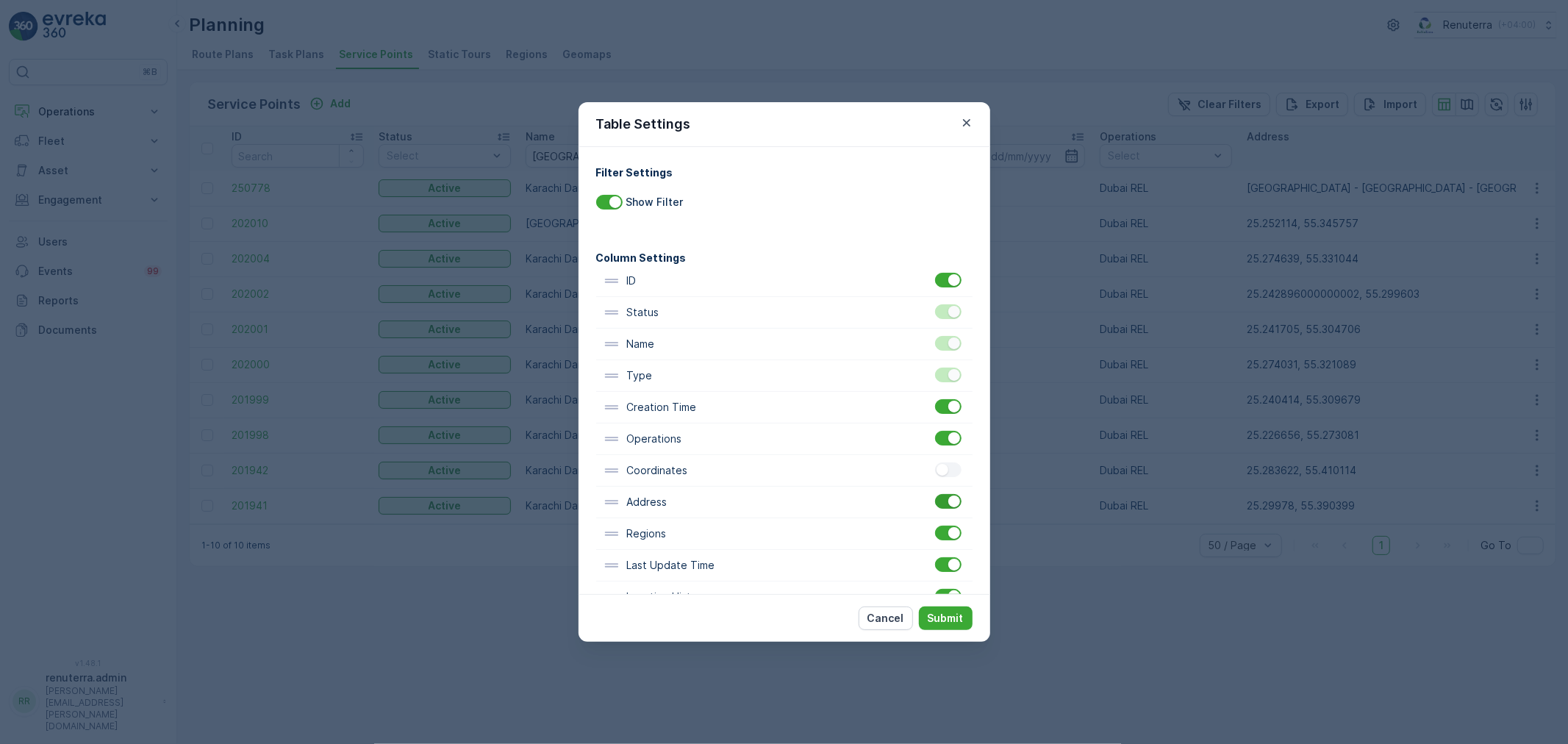
click at [943, 508] on div at bounding box center [948, 501] width 27 height 14
click at [935, 494] on input "checkbox" at bounding box center [935, 494] width 0 height 0
click at [949, 435] on div at bounding box center [954, 438] width 11 height 11
click at [935, 431] on input "checkbox" at bounding box center [935, 431] width 0 height 0
click at [946, 616] on p "Submit" at bounding box center [946, 617] width 36 height 14
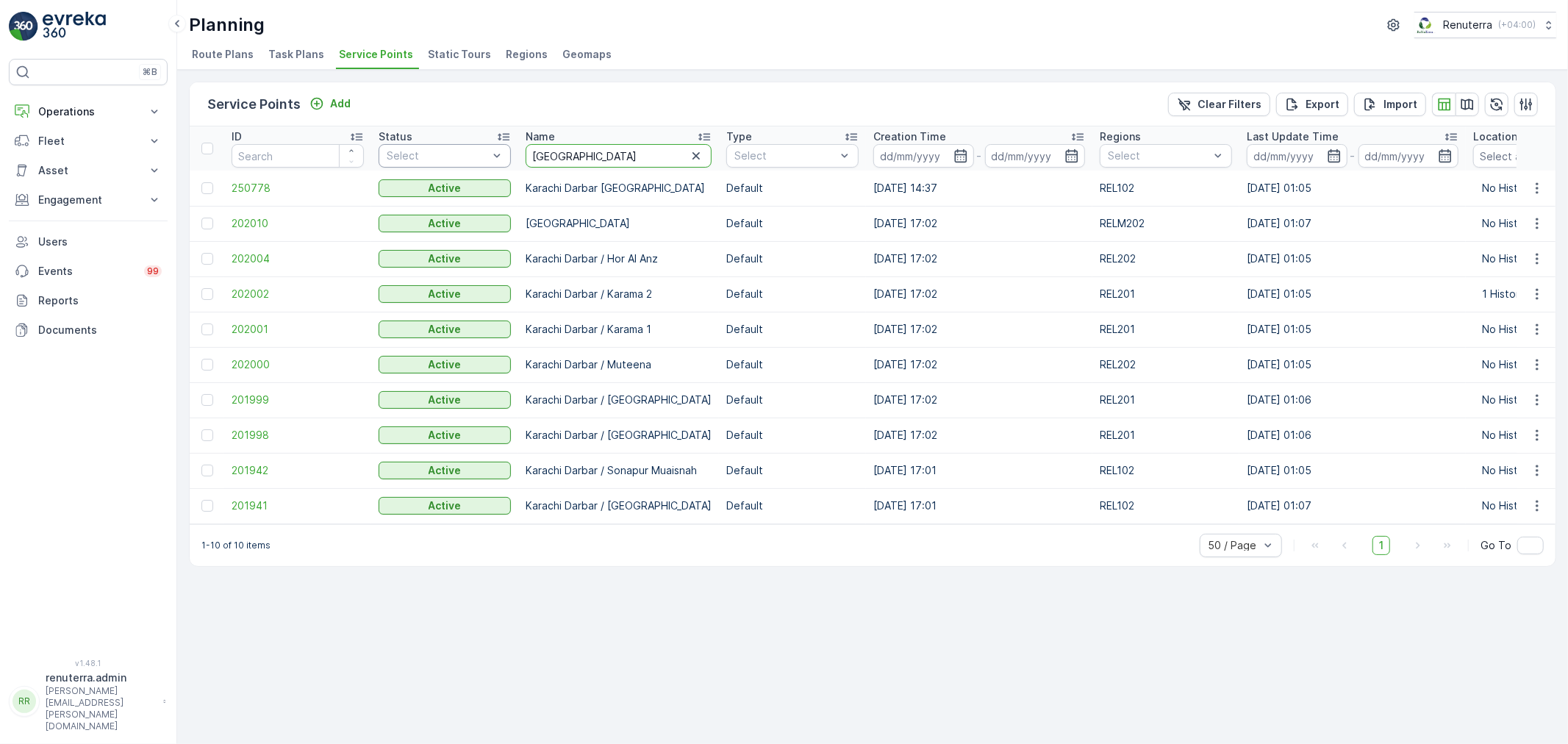
drag, startPoint x: 596, startPoint y: 162, endPoint x: 509, endPoint y: 149, distance: 88.0
type input "international"
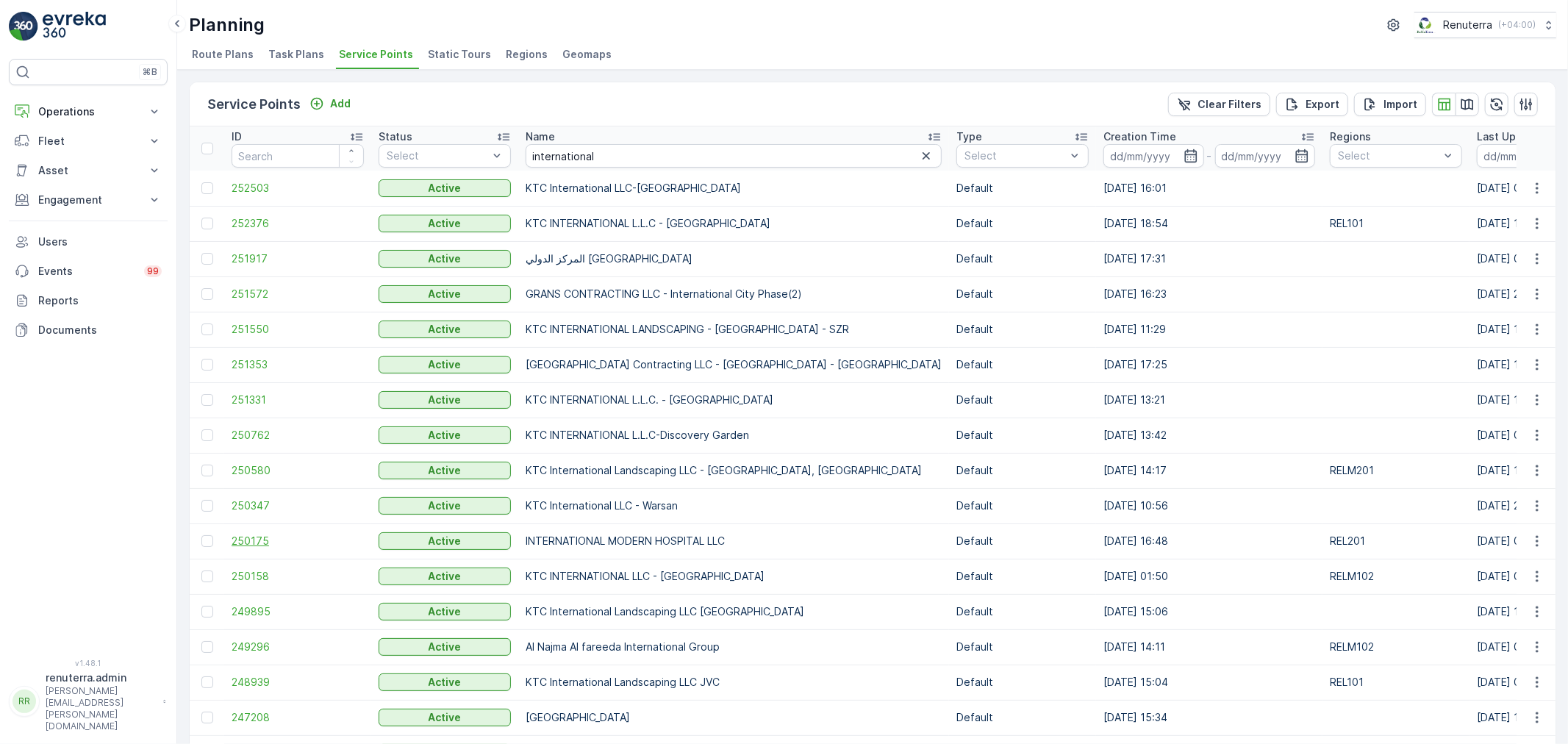
click at [255, 540] on span "250175" at bounding box center [298, 540] width 133 height 14
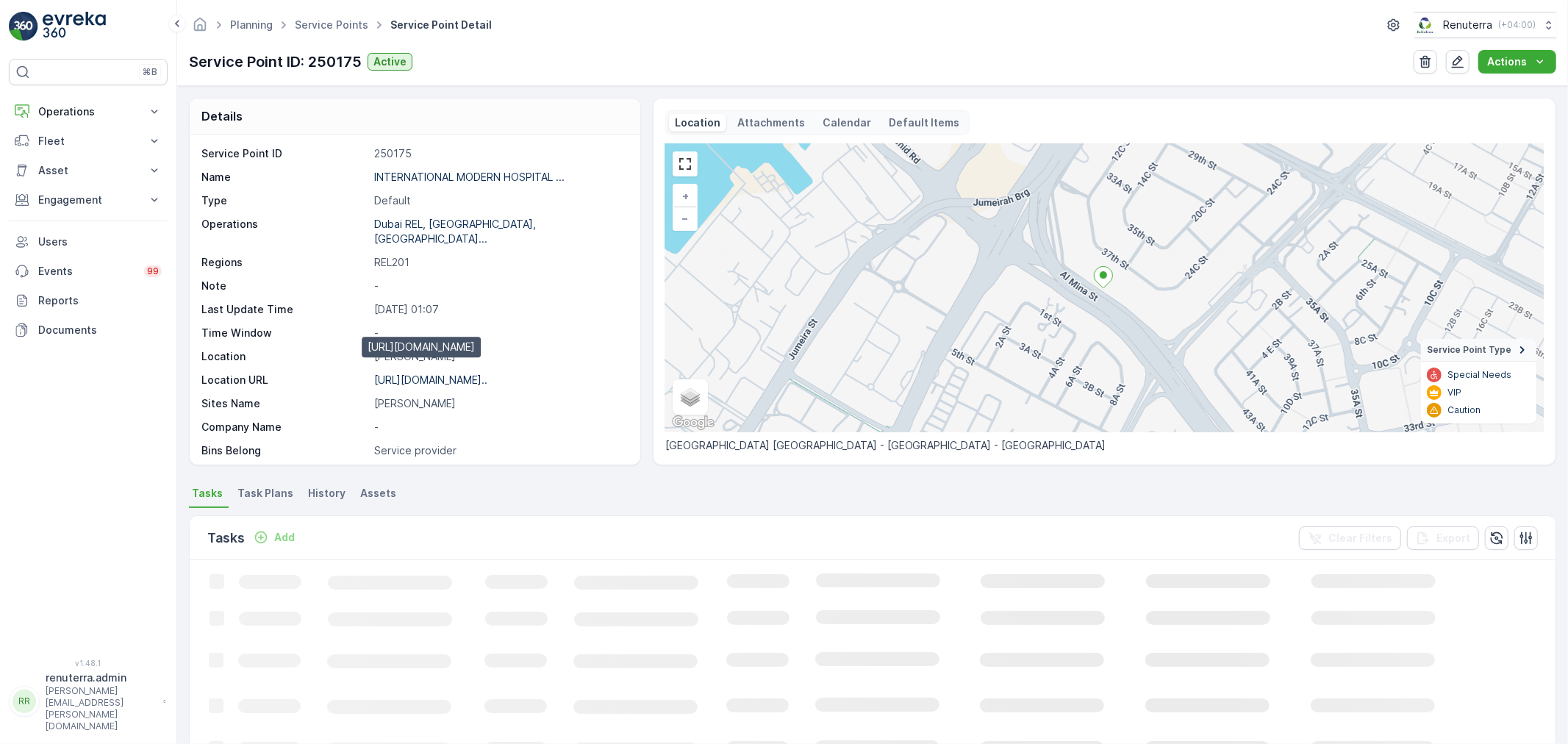
click at [431, 374] on p "[URL][DOMAIN_NAME].." at bounding box center [431, 380] width 113 height 12
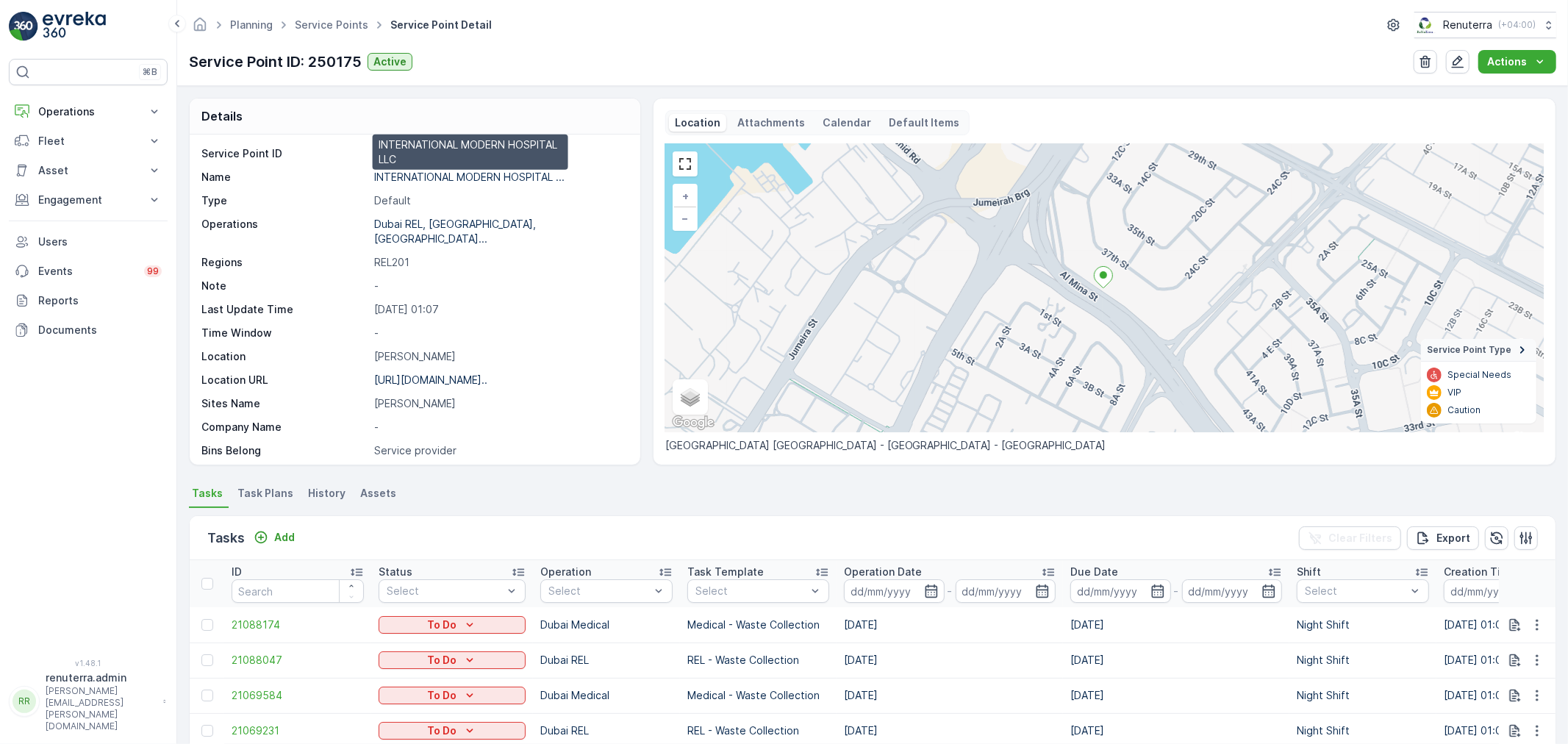
click at [457, 175] on p "INTERNATIONAL MODERN HOSPITAL ..." at bounding box center [470, 177] width 191 height 12
click at [325, 24] on link "Service Points" at bounding box center [332, 24] width 73 height 12
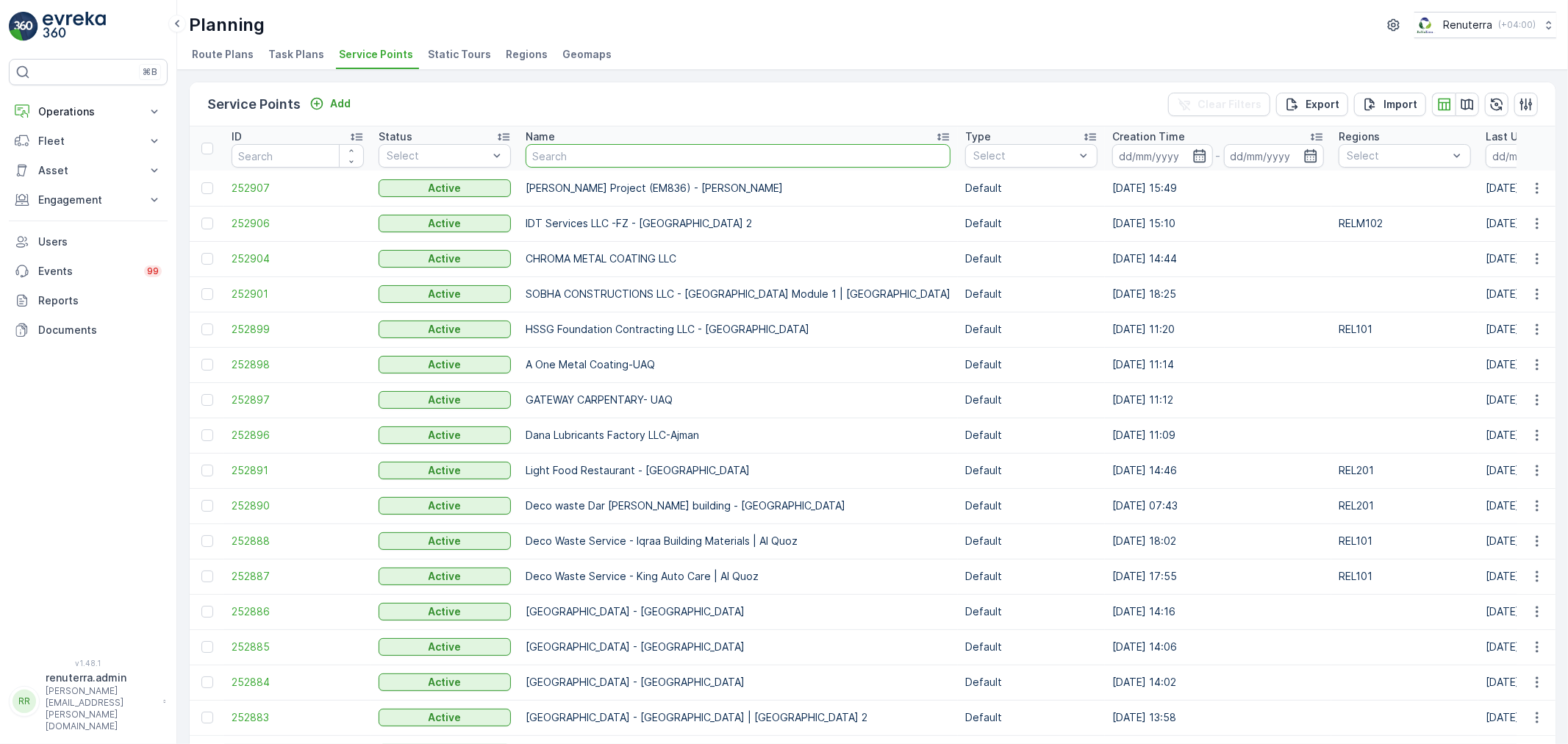
click at [584, 155] on input "text" at bounding box center [737, 156] width 425 height 24
type input "besix"
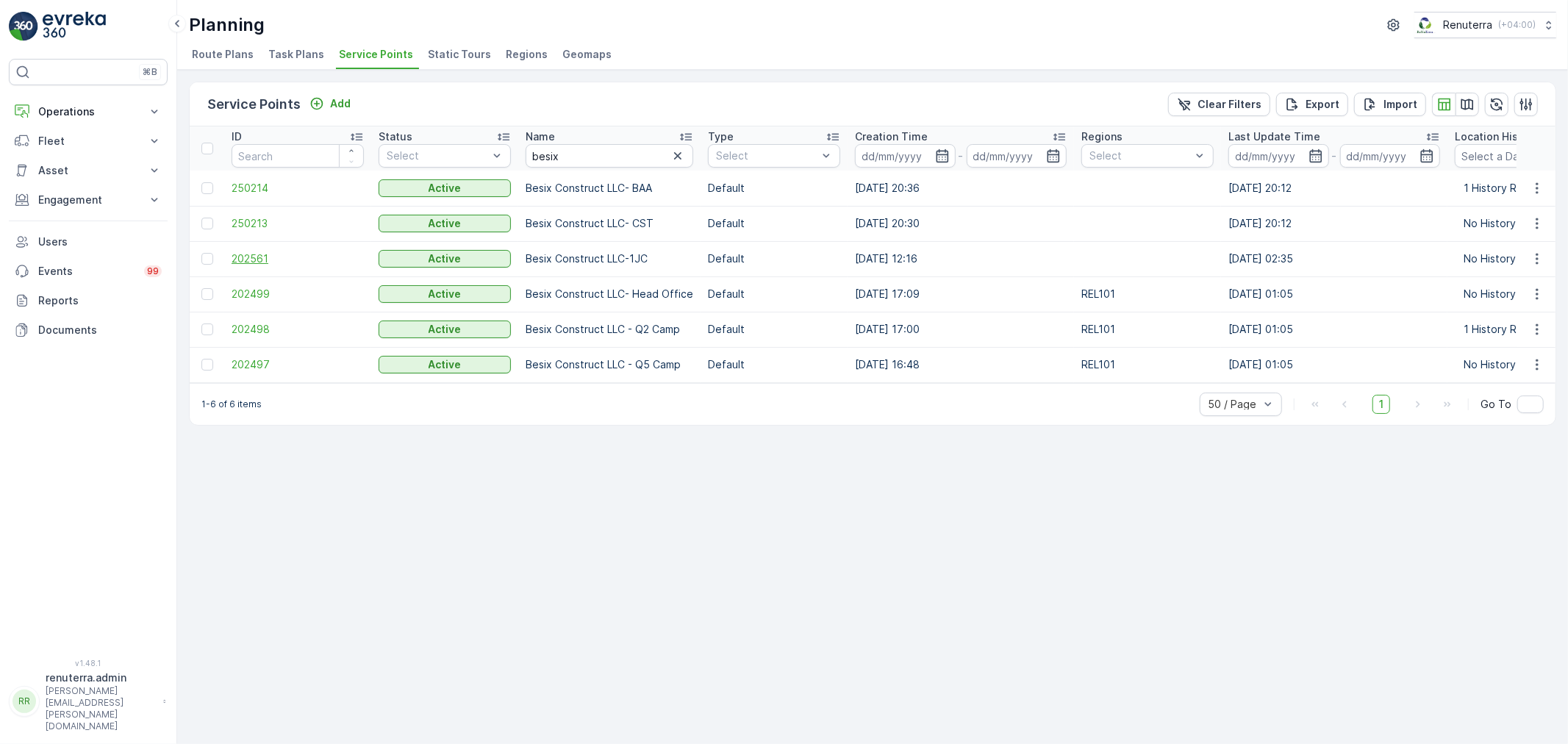
click at [246, 258] on span "202561" at bounding box center [298, 258] width 133 height 14
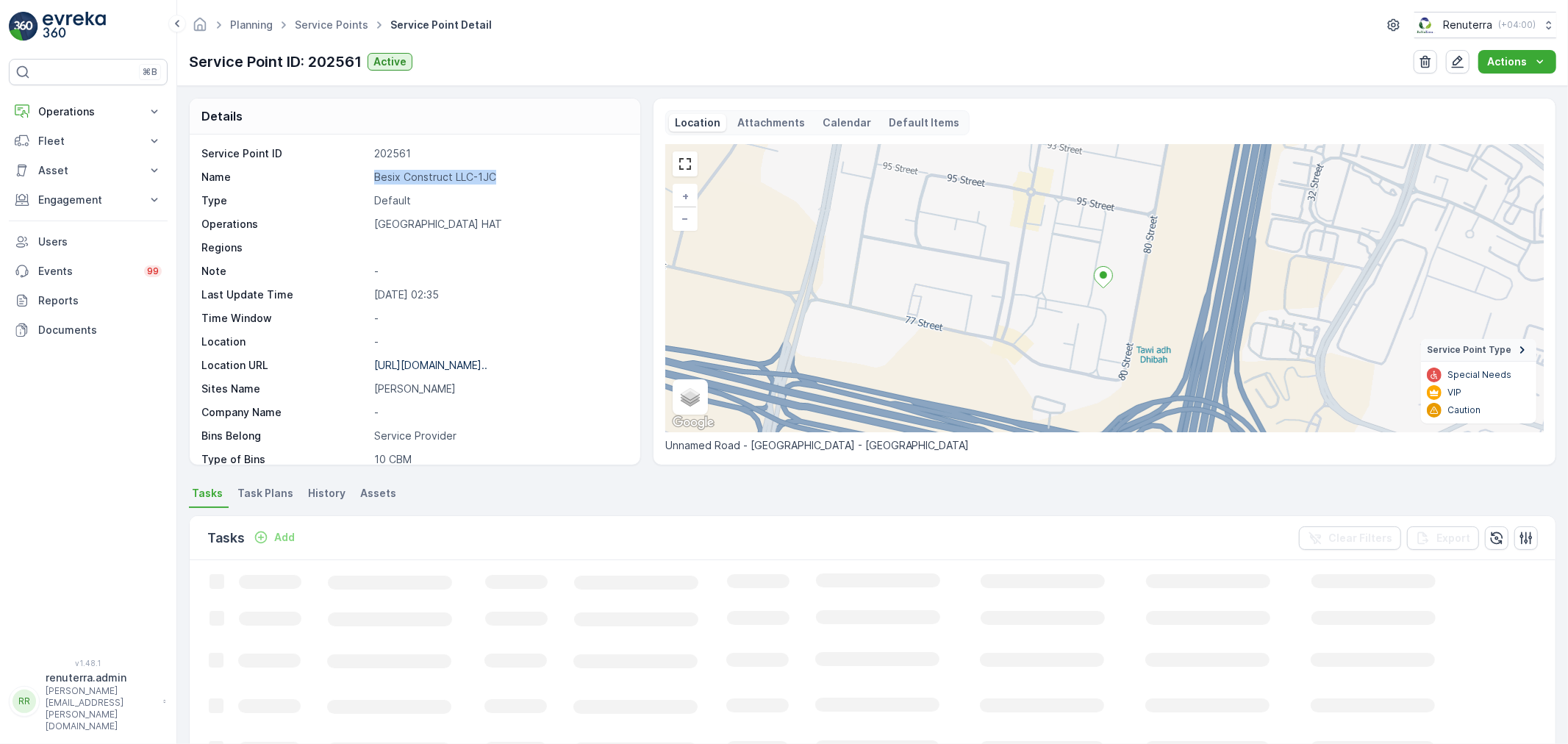
drag, startPoint x: 372, startPoint y: 176, endPoint x: 516, endPoint y: 175, distance: 144.0
click at [516, 175] on div "Name Besix Construct LLC-1JC" at bounding box center [413, 177] width 423 height 14
copy p "Besix Construct LLC-1JC"
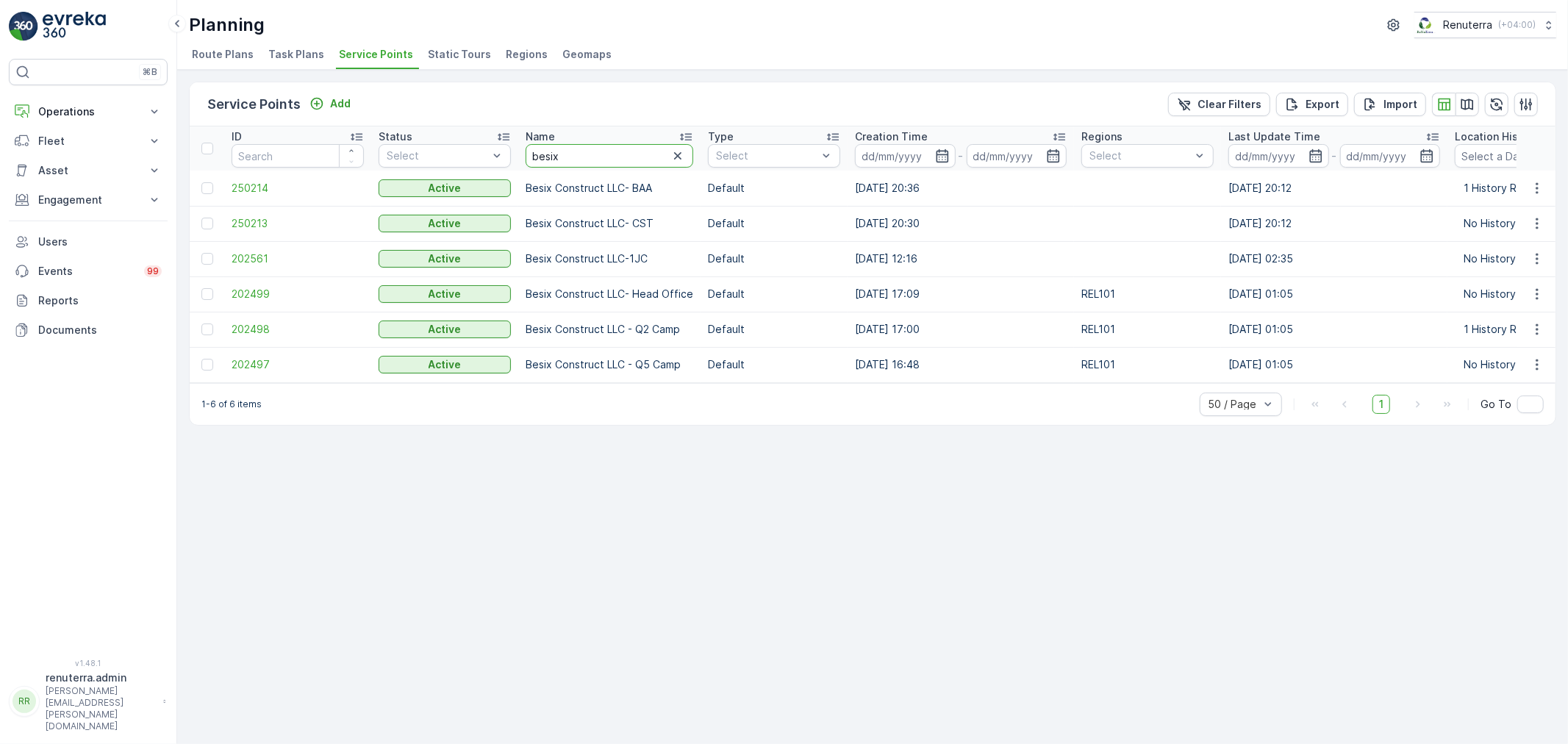
drag, startPoint x: 569, startPoint y: 154, endPoint x: 511, endPoint y: 143, distance: 59.0
type input "land m"
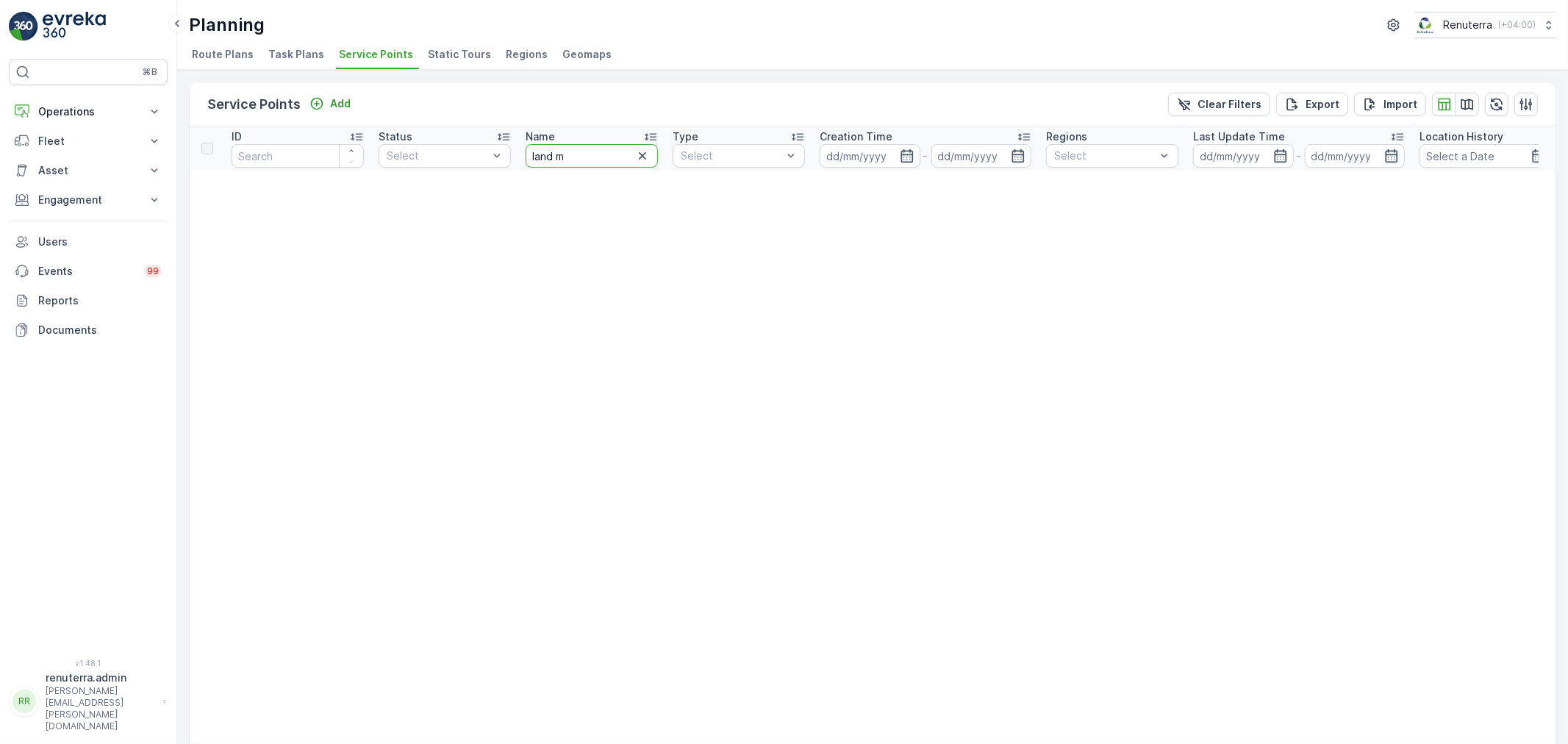
click at [574, 160] on input "land m" at bounding box center [592, 156] width 133 height 24
type input "land"
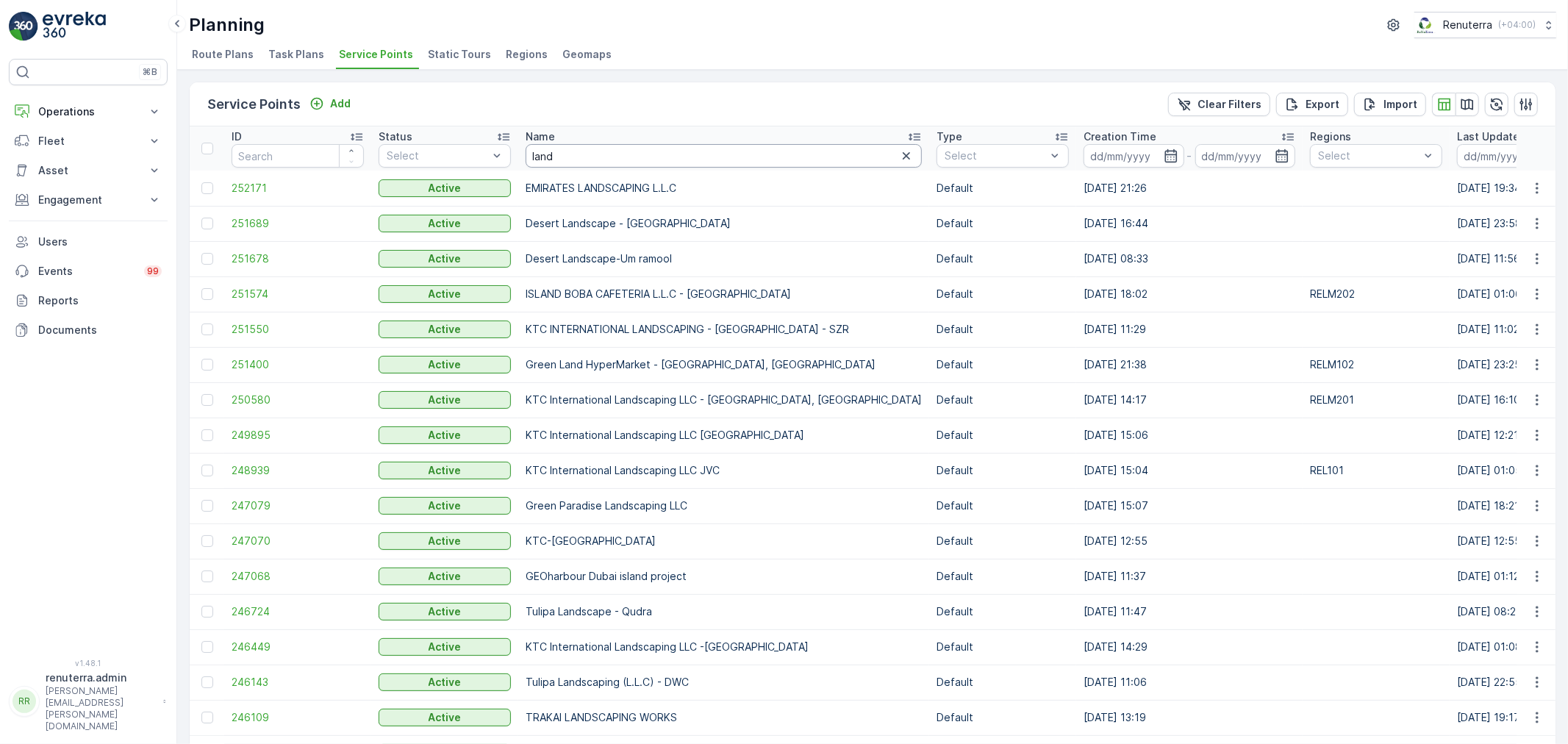
click at [568, 151] on input "land" at bounding box center [724, 156] width 397 height 24
type input "landmark"
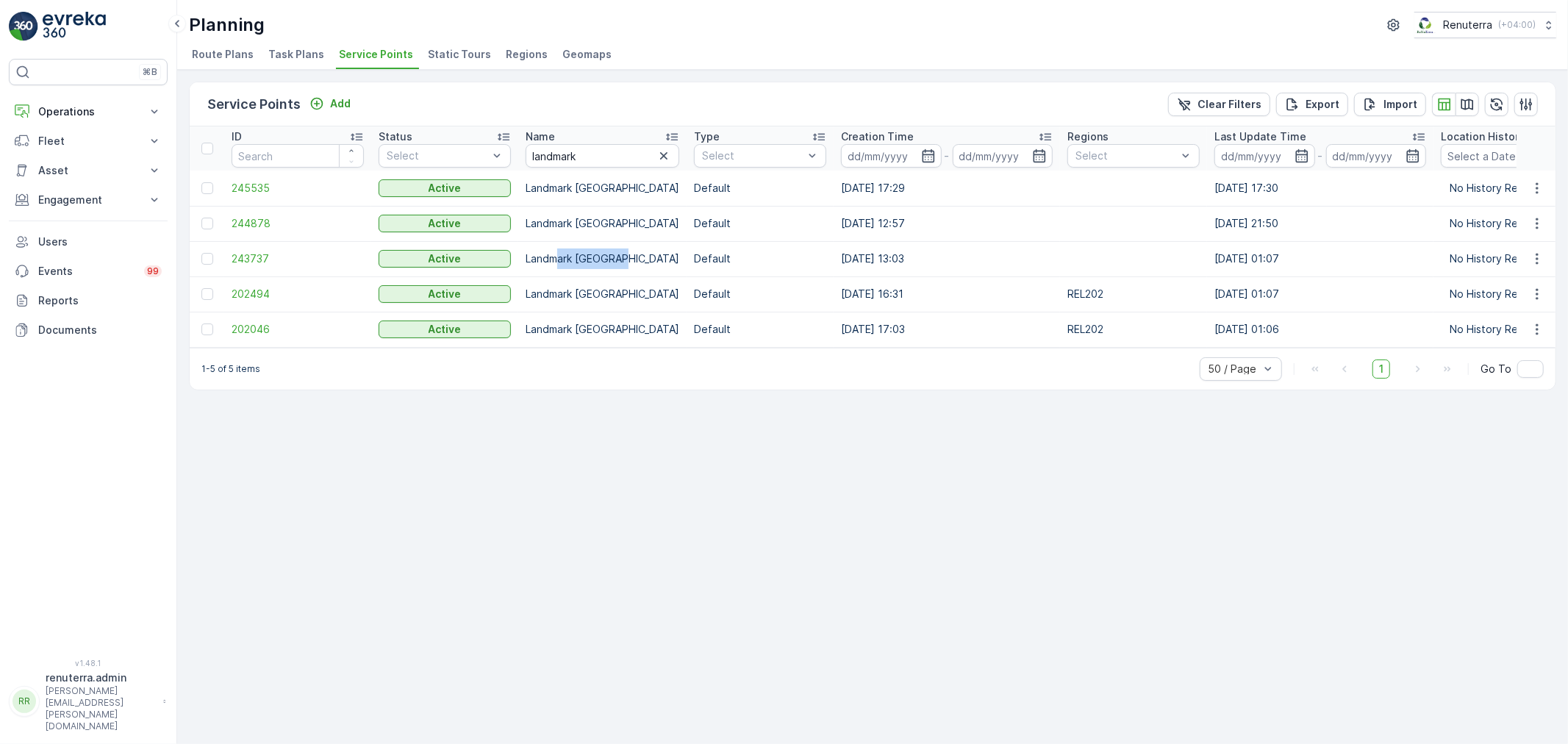
drag, startPoint x: 557, startPoint y: 258, endPoint x: 621, endPoint y: 258, distance: 64.0
click at [621, 258] on td "Landmark [GEOGRAPHIC_DATA]" at bounding box center [602, 258] width 169 height 35
click at [251, 254] on span "243737" at bounding box center [298, 258] width 133 height 14
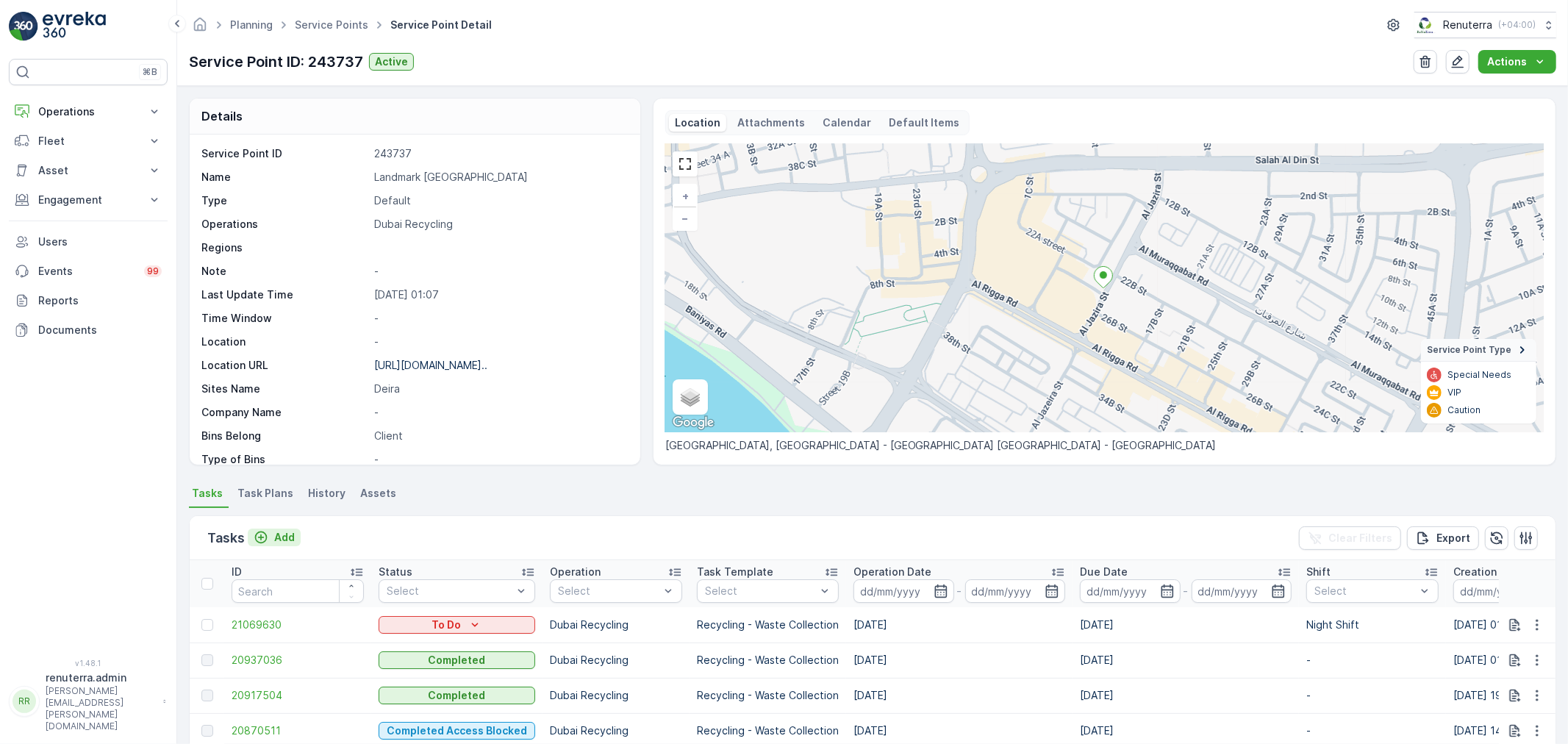
click at [282, 531] on p "Add" at bounding box center [284, 537] width 21 height 14
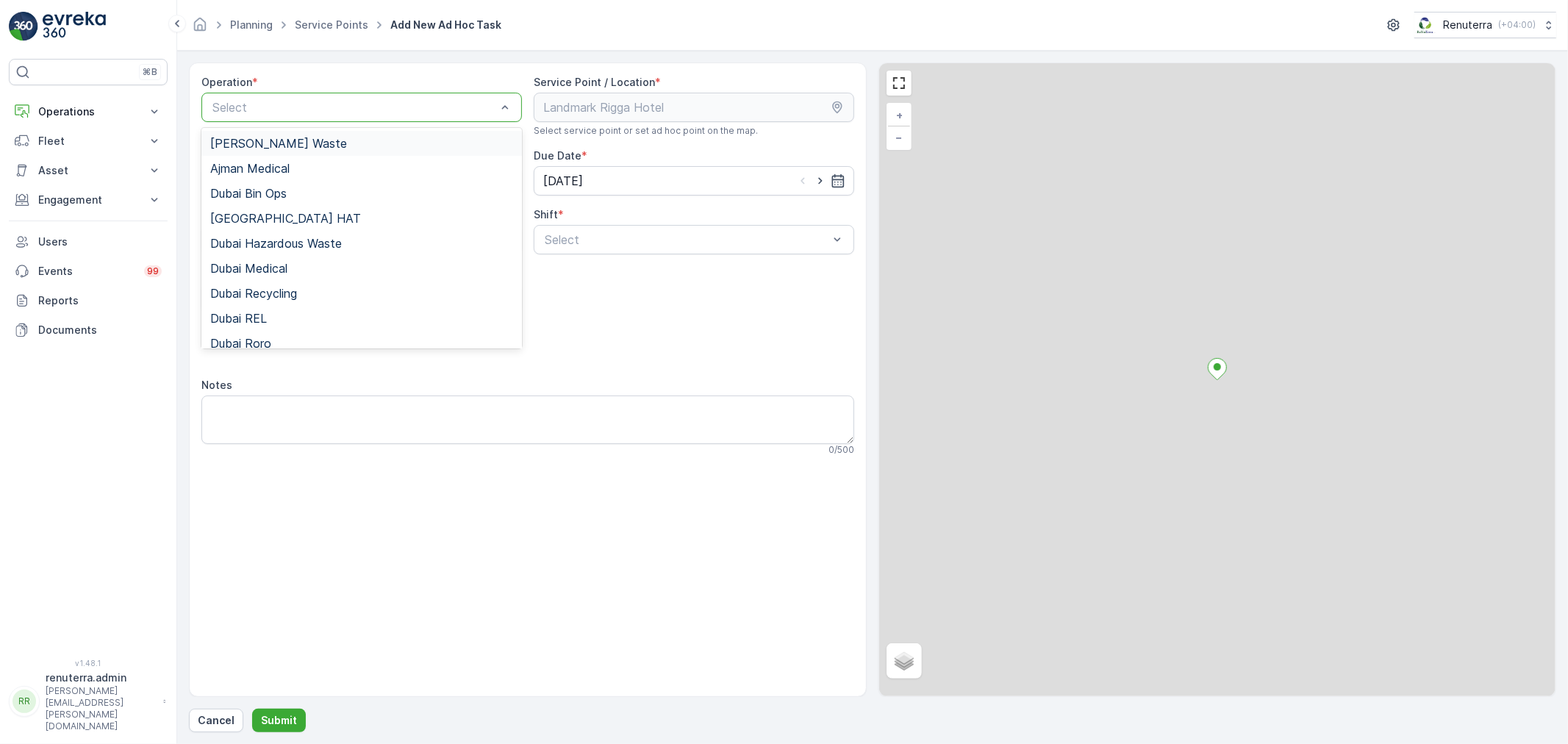
click at [320, 111] on div at bounding box center [355, 107] width 287 height 13
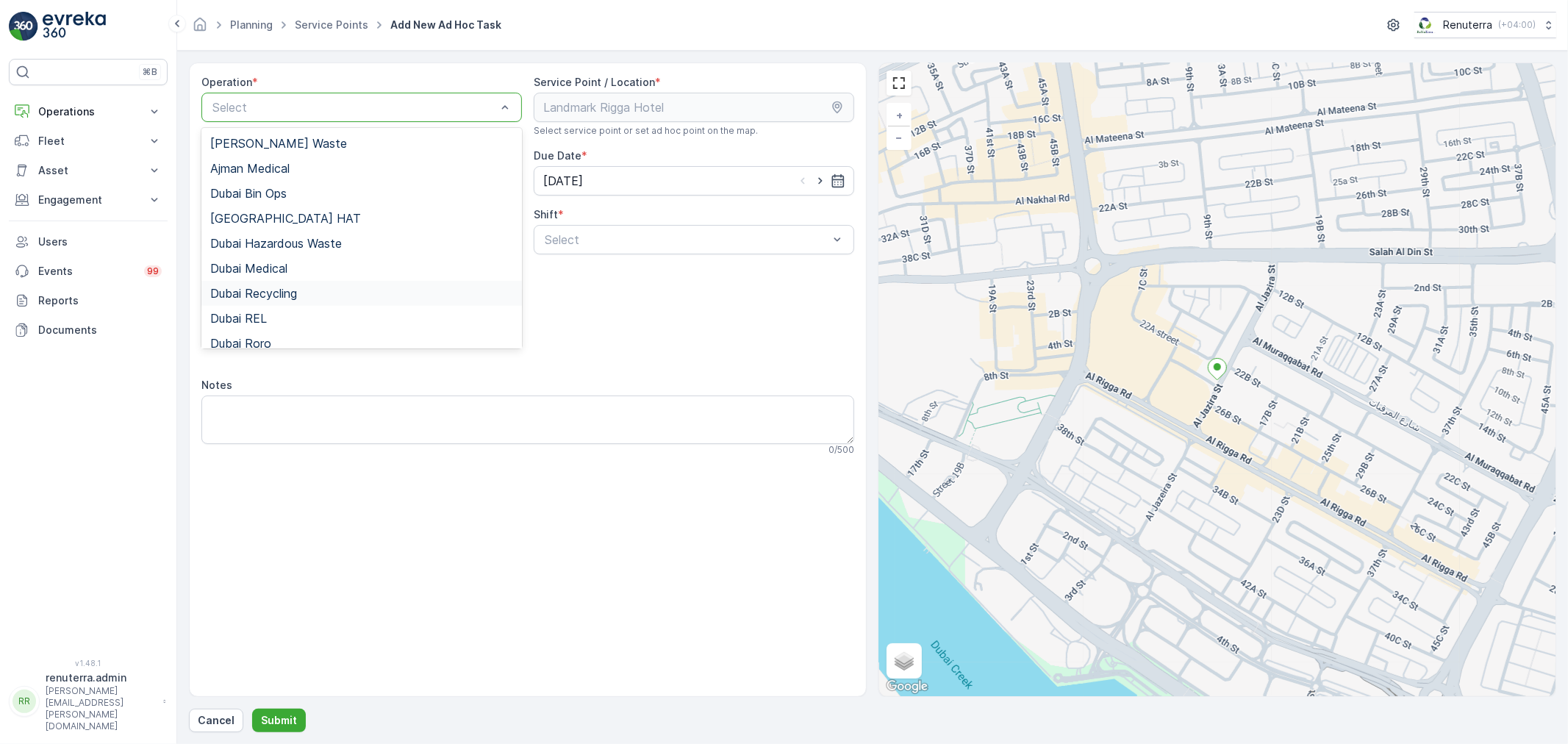
click at [263, 290] on span "Dubai Recycling" at bounding box center [254, 293] width 87 height 13
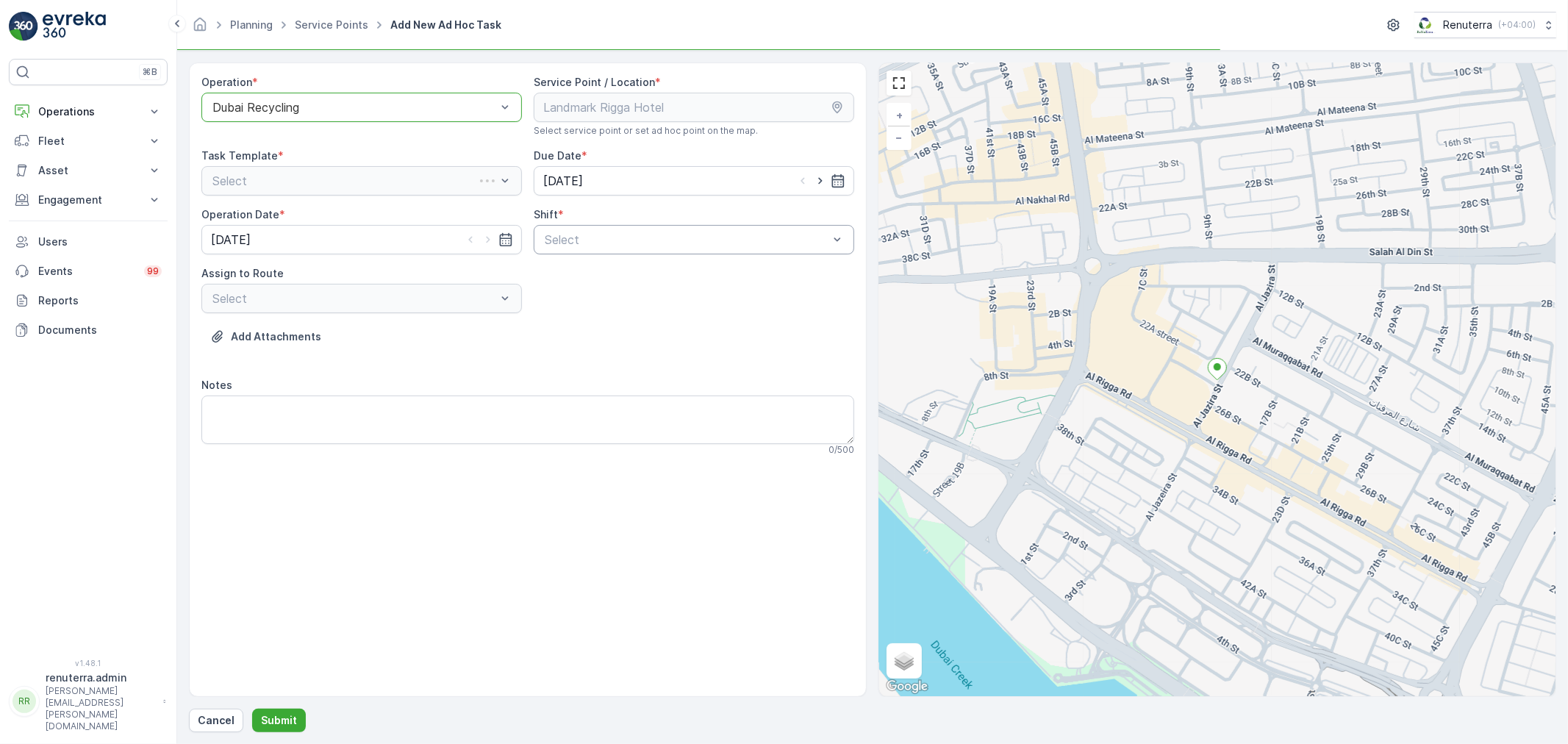
click at [640, 237] on div at bounding box center [686, 239] width 287 height 13
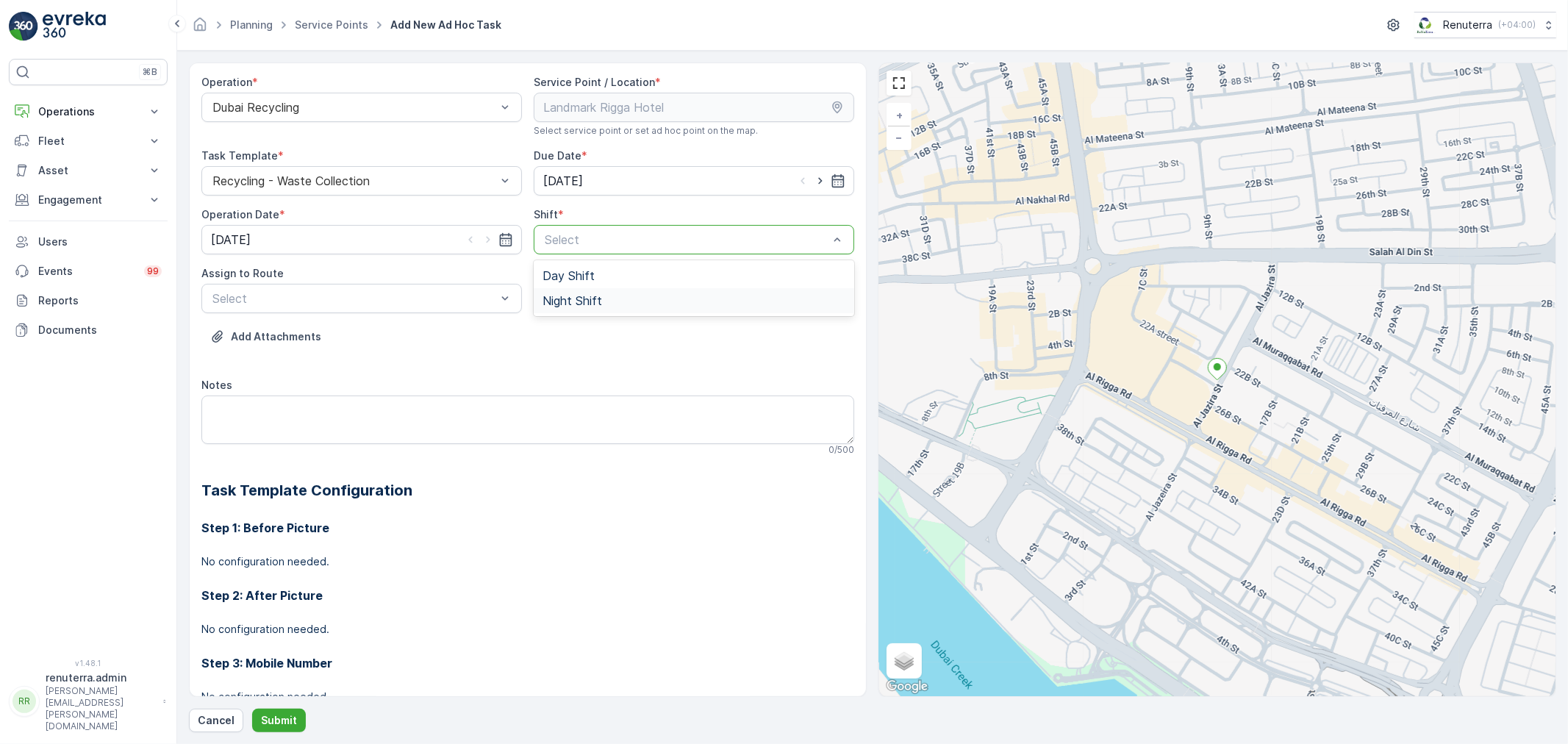
click at [582, 295] on span "Night Shift" at bounding box center [572, 300] width 59 height 13
click at [393, 298] on div at bounding box center [355, 298] width 287 height 13
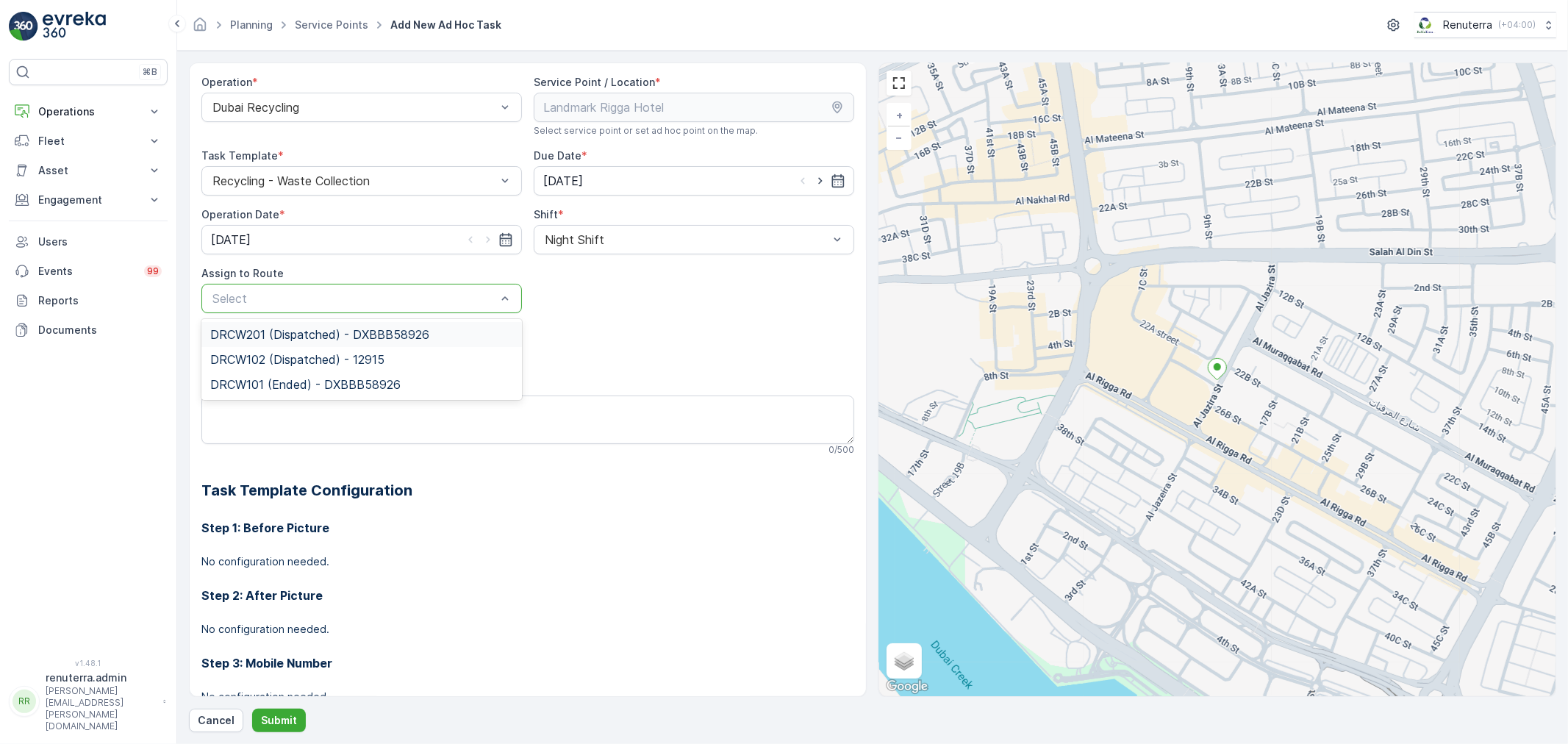
click at [285, 337] on span "DRCW201 (Dispatched) - DXBBB58926" at bounding box center [320, 334] width 219 height 13
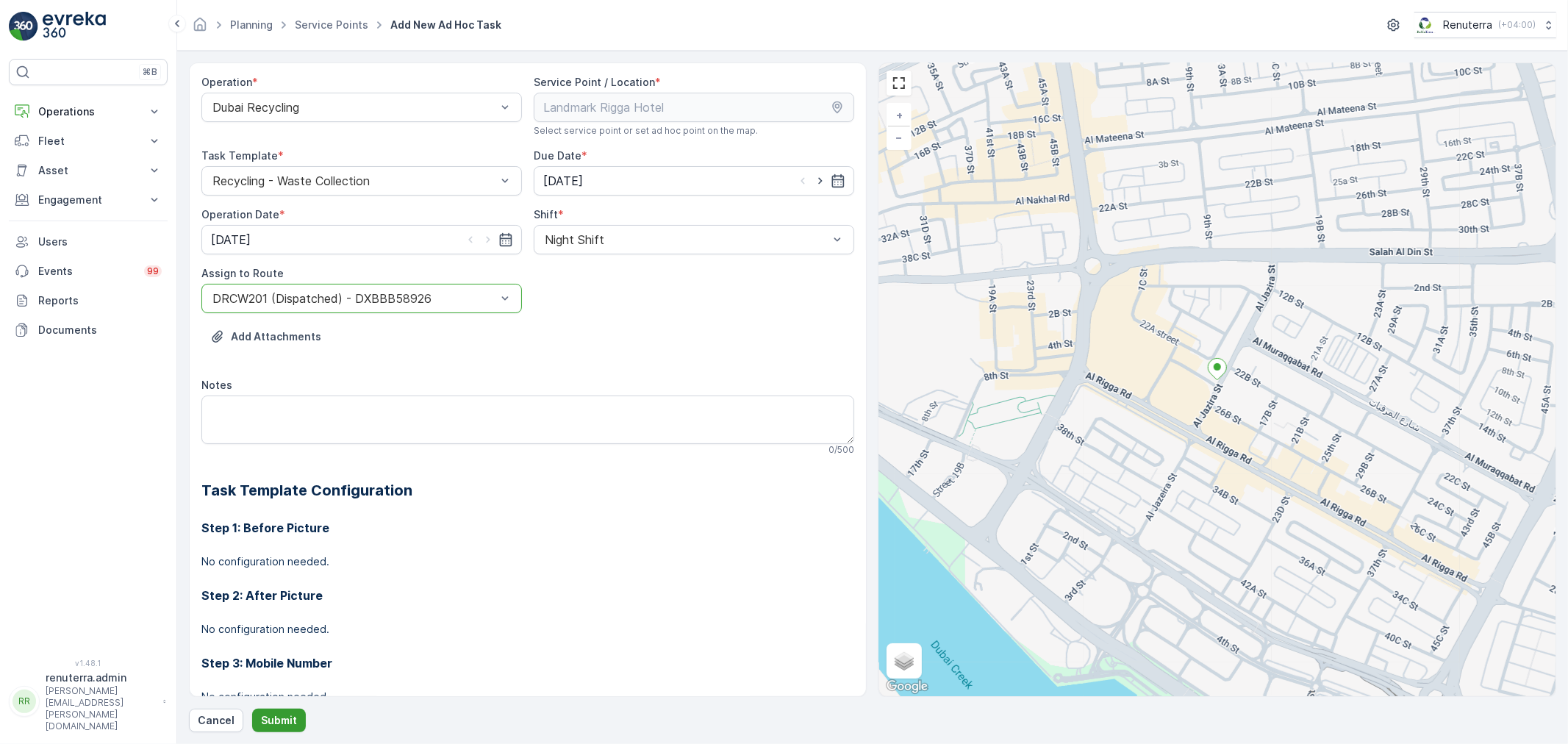
click at [280, 716] on p "Submit" at bounding box center [278, 720] width 36 height 14
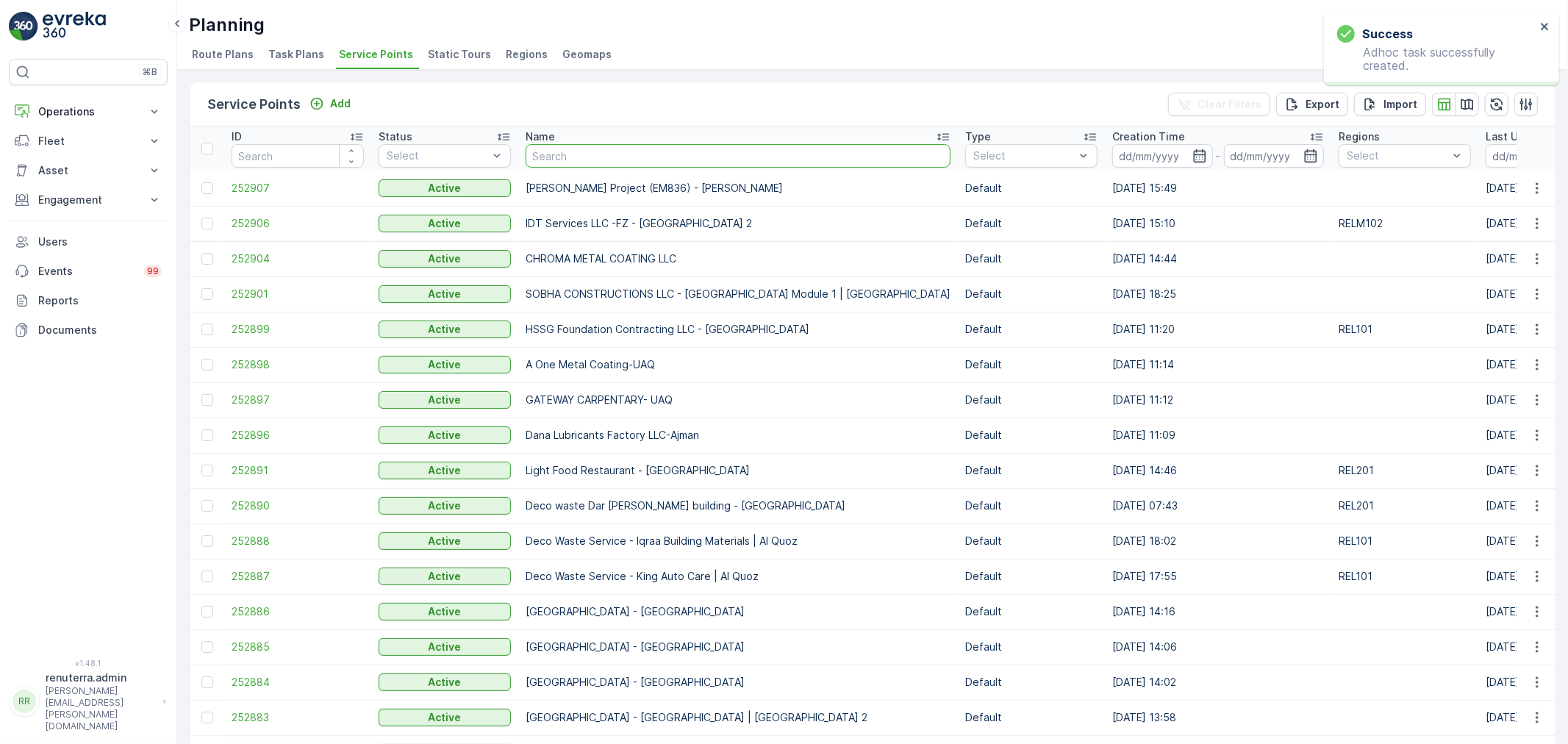
click at [620, 156] on input "text" at bounding box center [737, 156] width 425 height 24
type input "landmark"
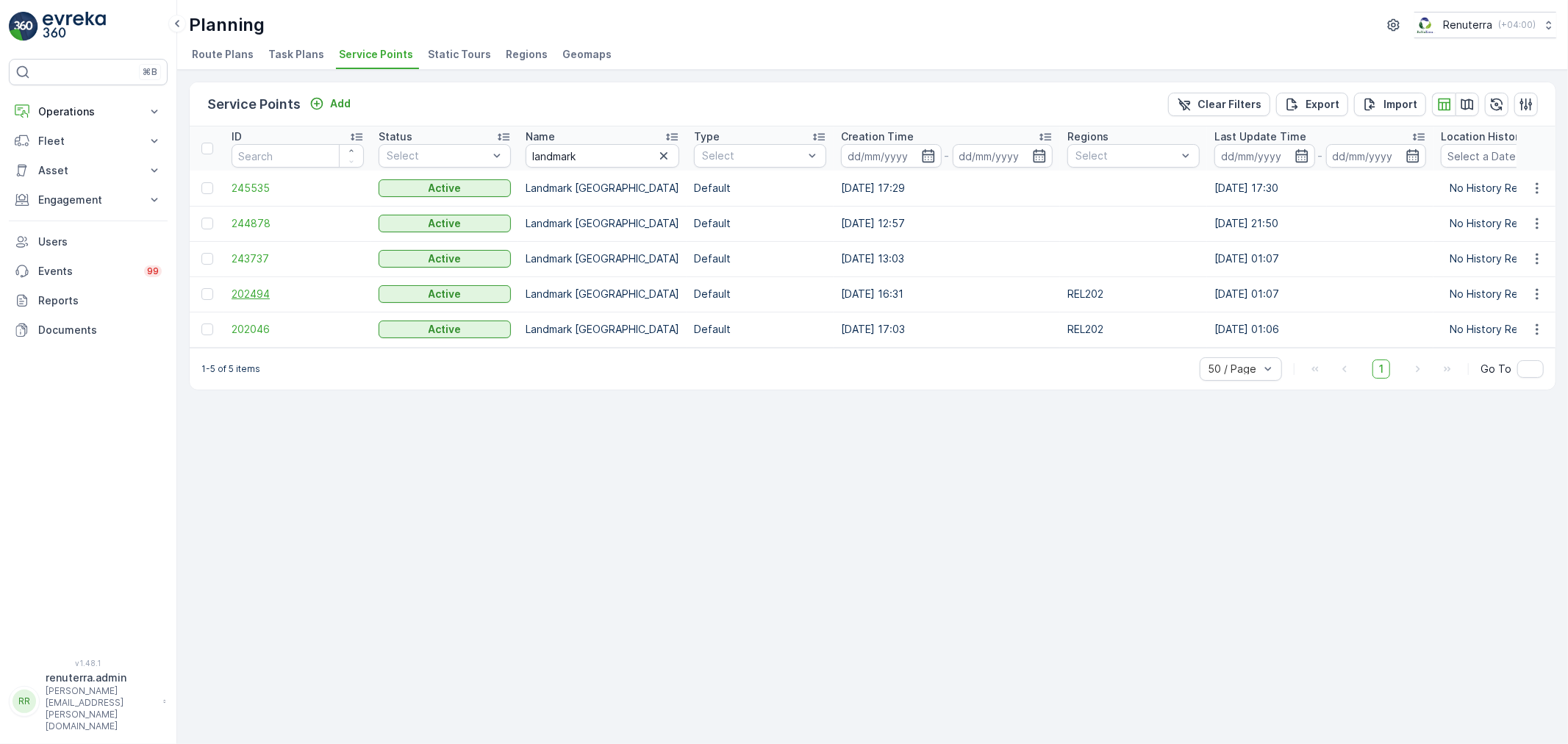
click at [247, 294] on span "202494" at bounding box center [298, 293] width 133 height 14
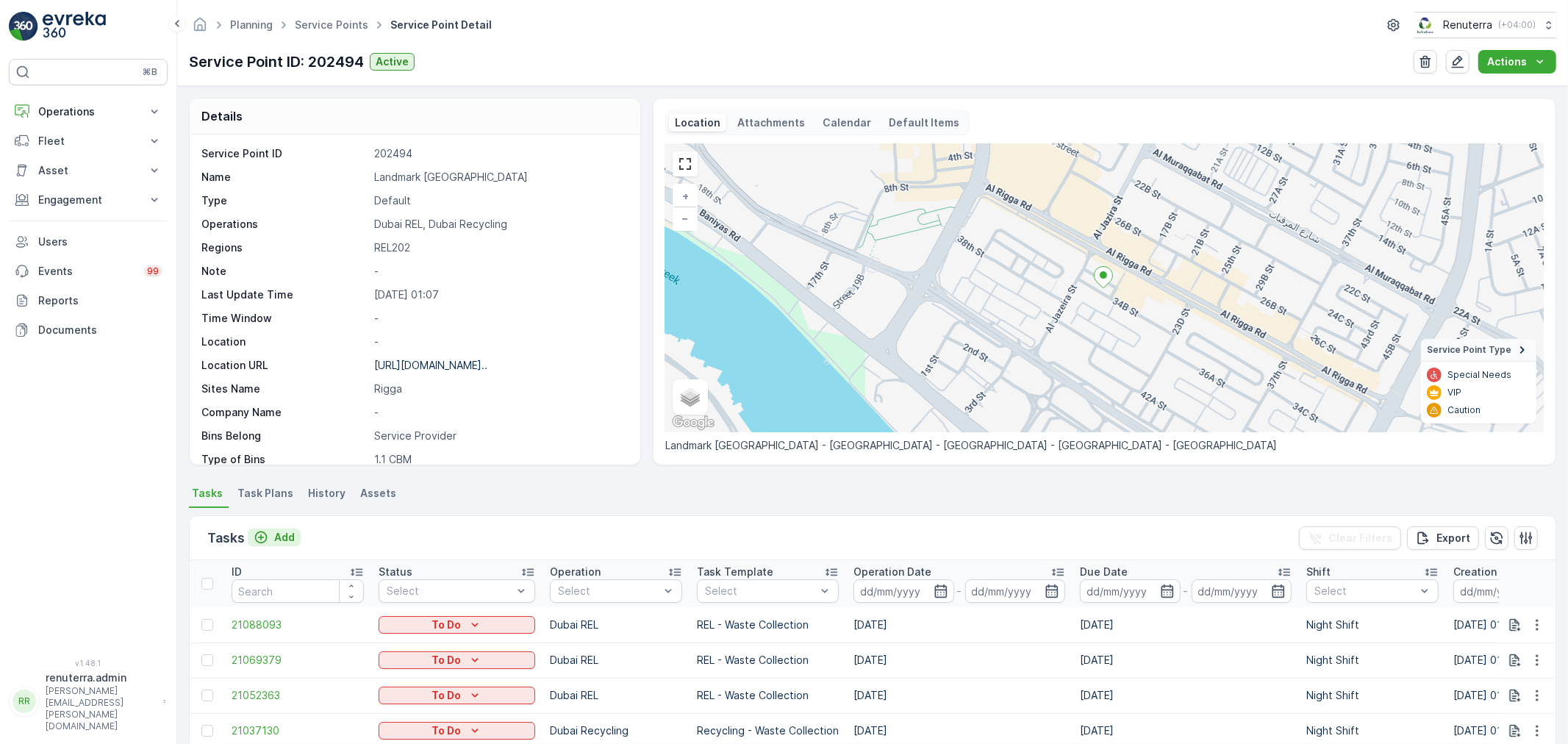
click at [284, 530] on p "Add" at bounding box center [284, 537] width 21 height 14
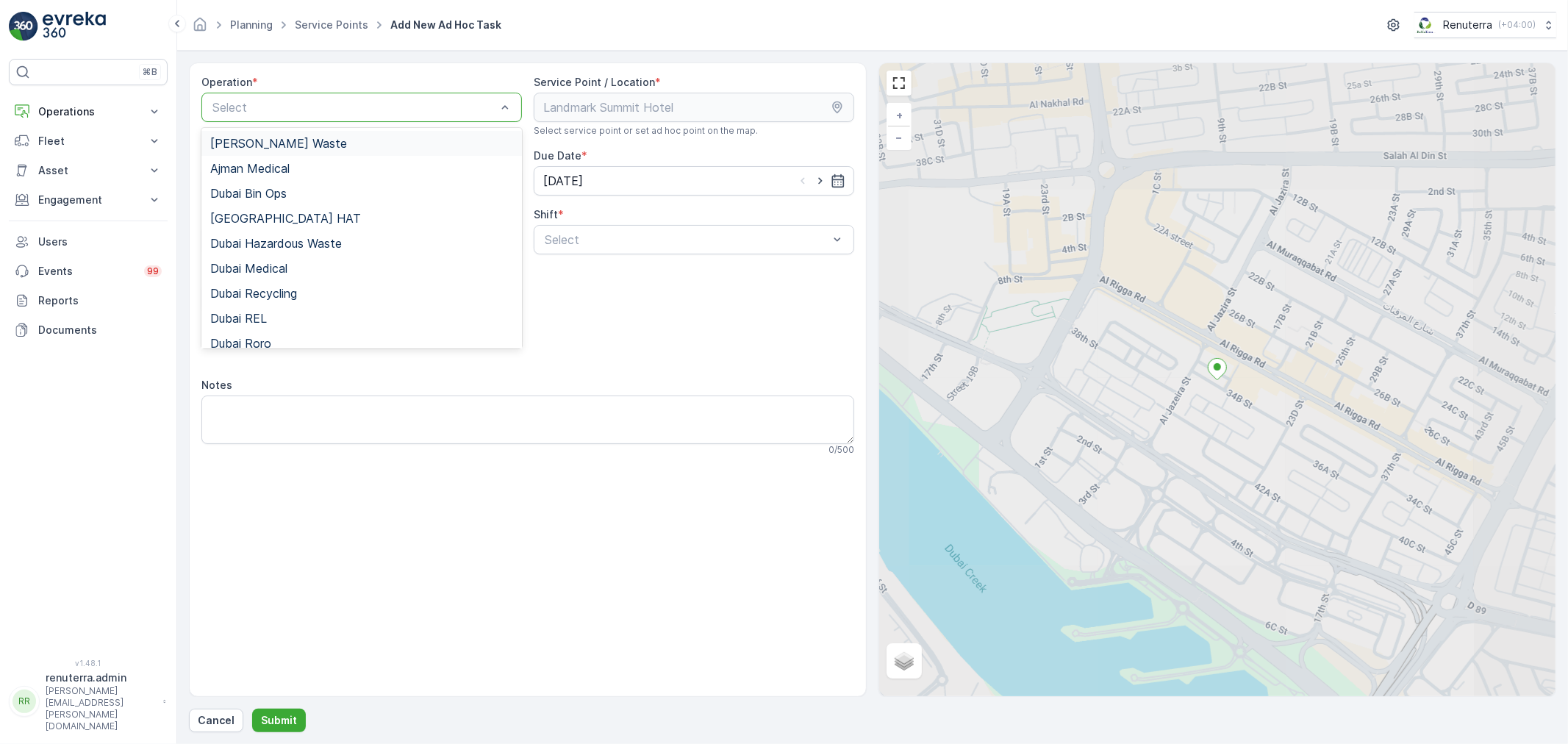
click at [401, 111] on div at bounding box center [355, 107] width 287 height 13
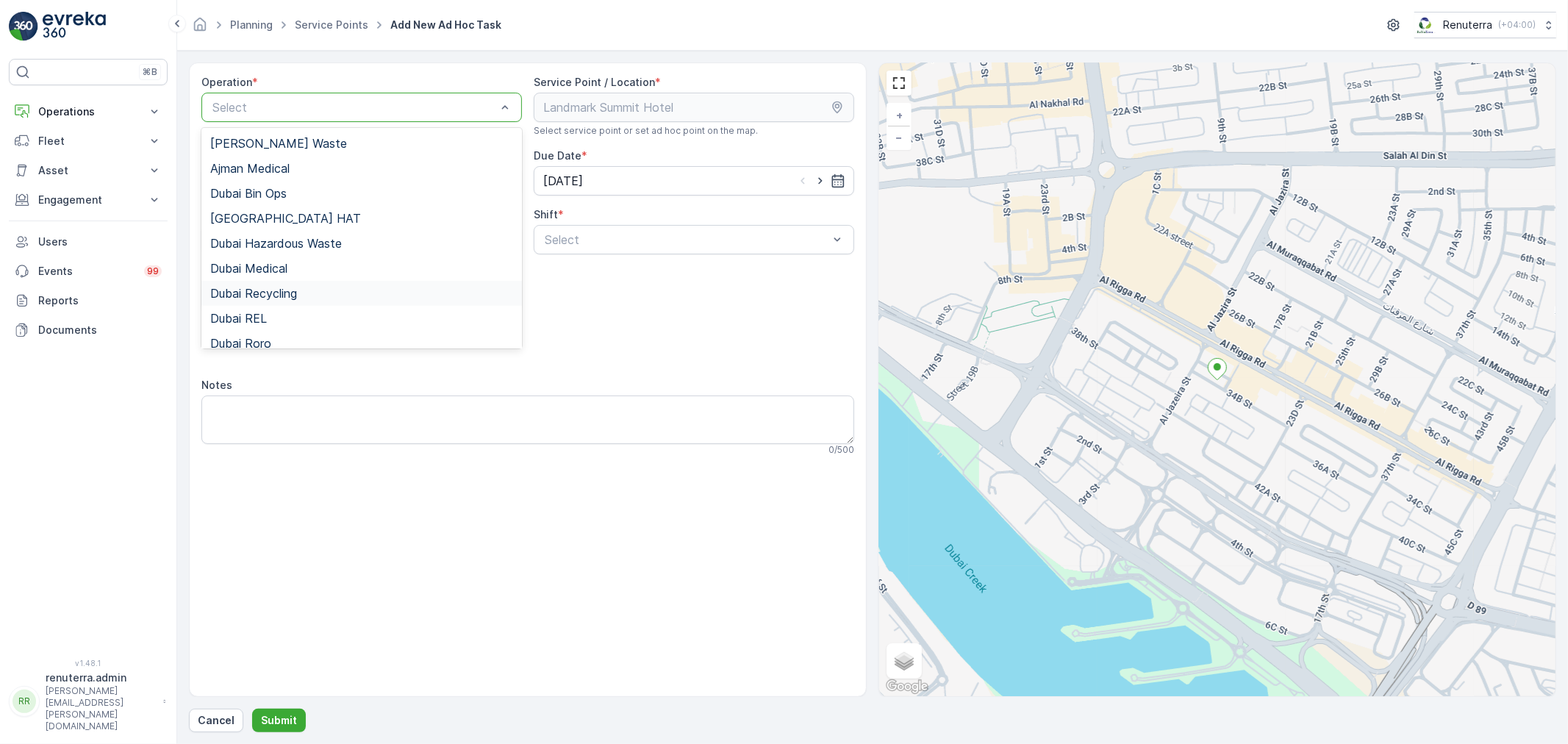
click at [280, 295] on span "Dubai Recycling" at bounding box center [254, 293] width 87 height 13
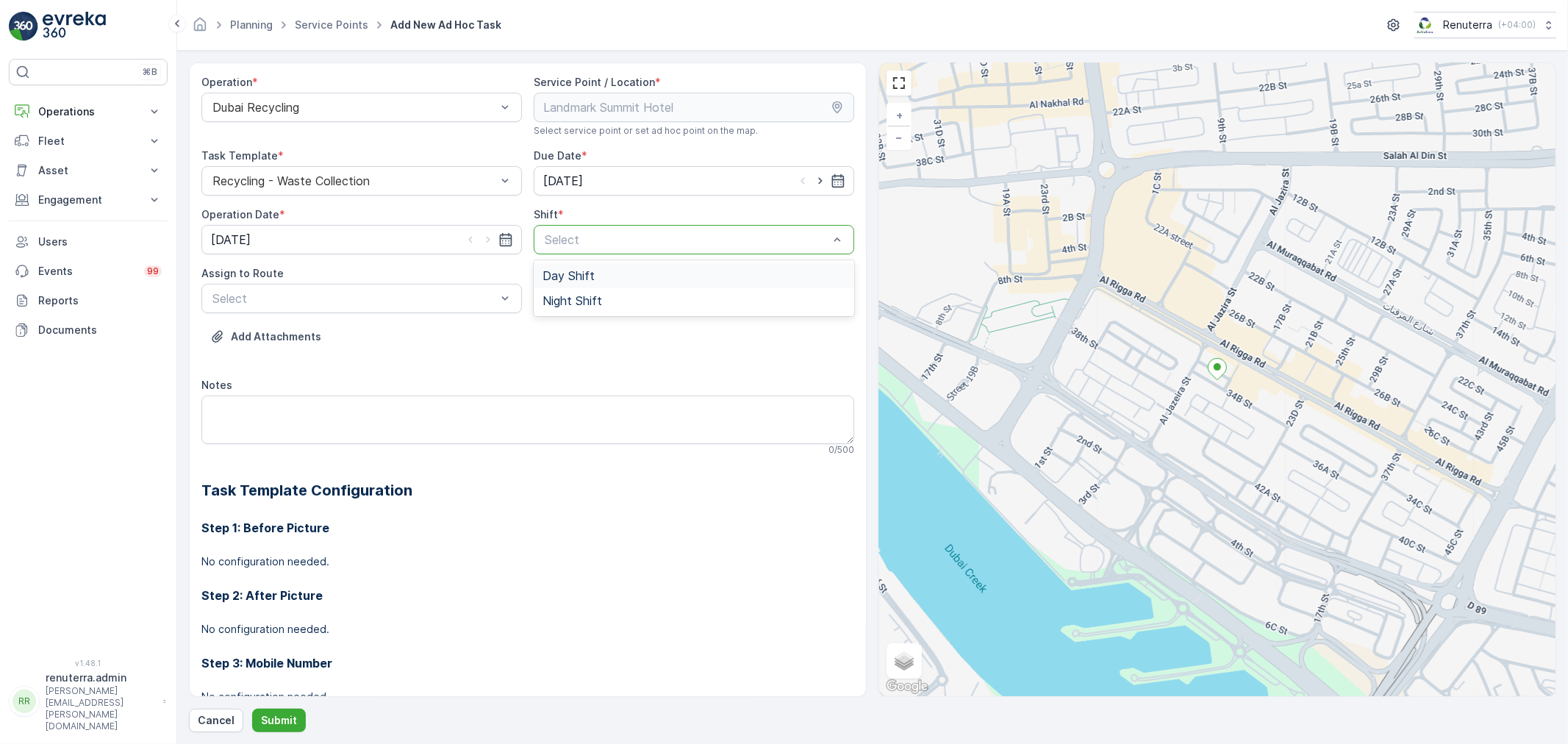
click at [683, 239] on div at bounding box center [686, 239] width 287 height 13
click at [567, 301] on span "Night Shift" at bounding box center [572, 300] width 59 height 13
click at [454, 301] on div at bounding box center [355, 298] width 287 height 13
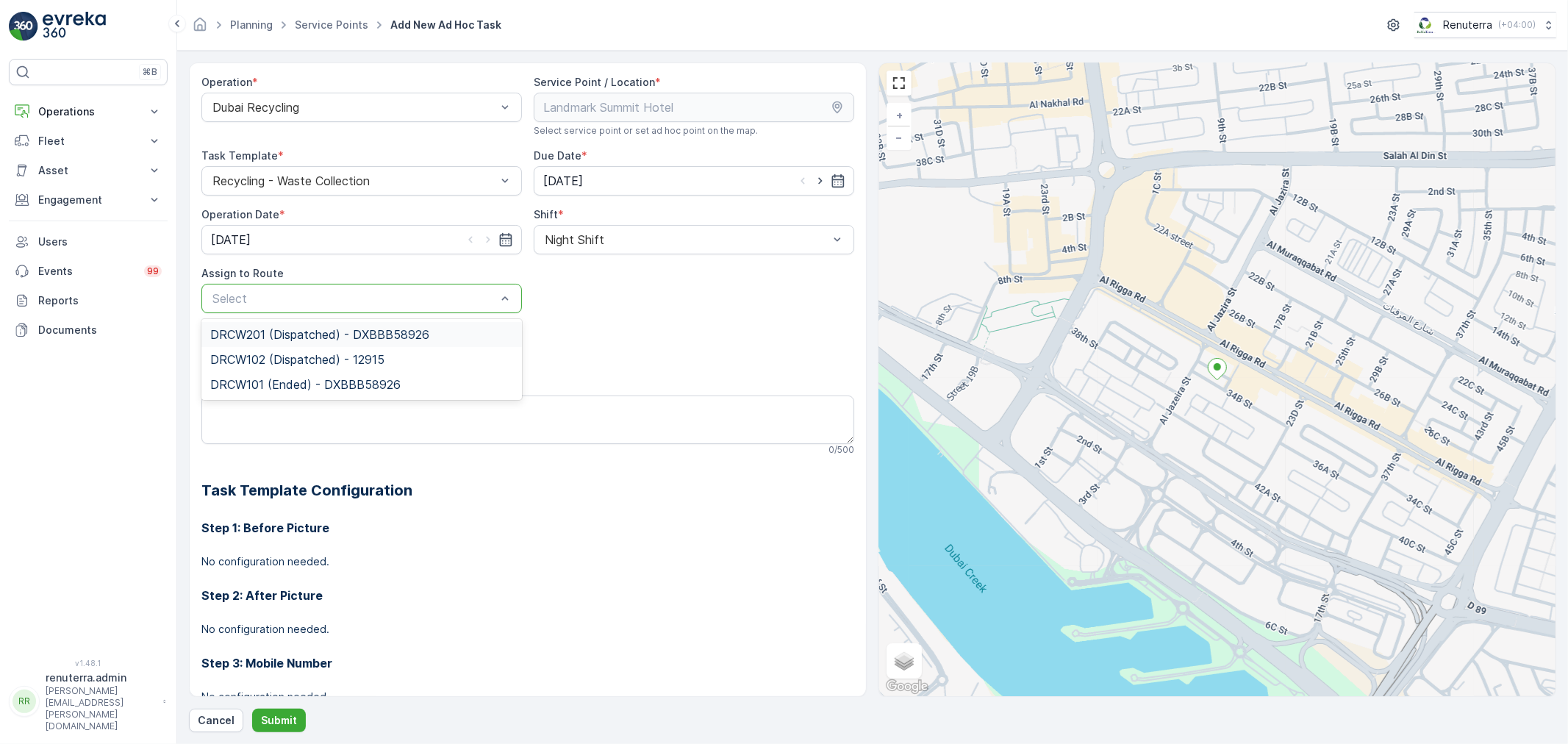
click at [280, 336] on span "DRCW201 (Dispatched) - DXBBB58926" at bounding box center [320, 334] width 219 height 13
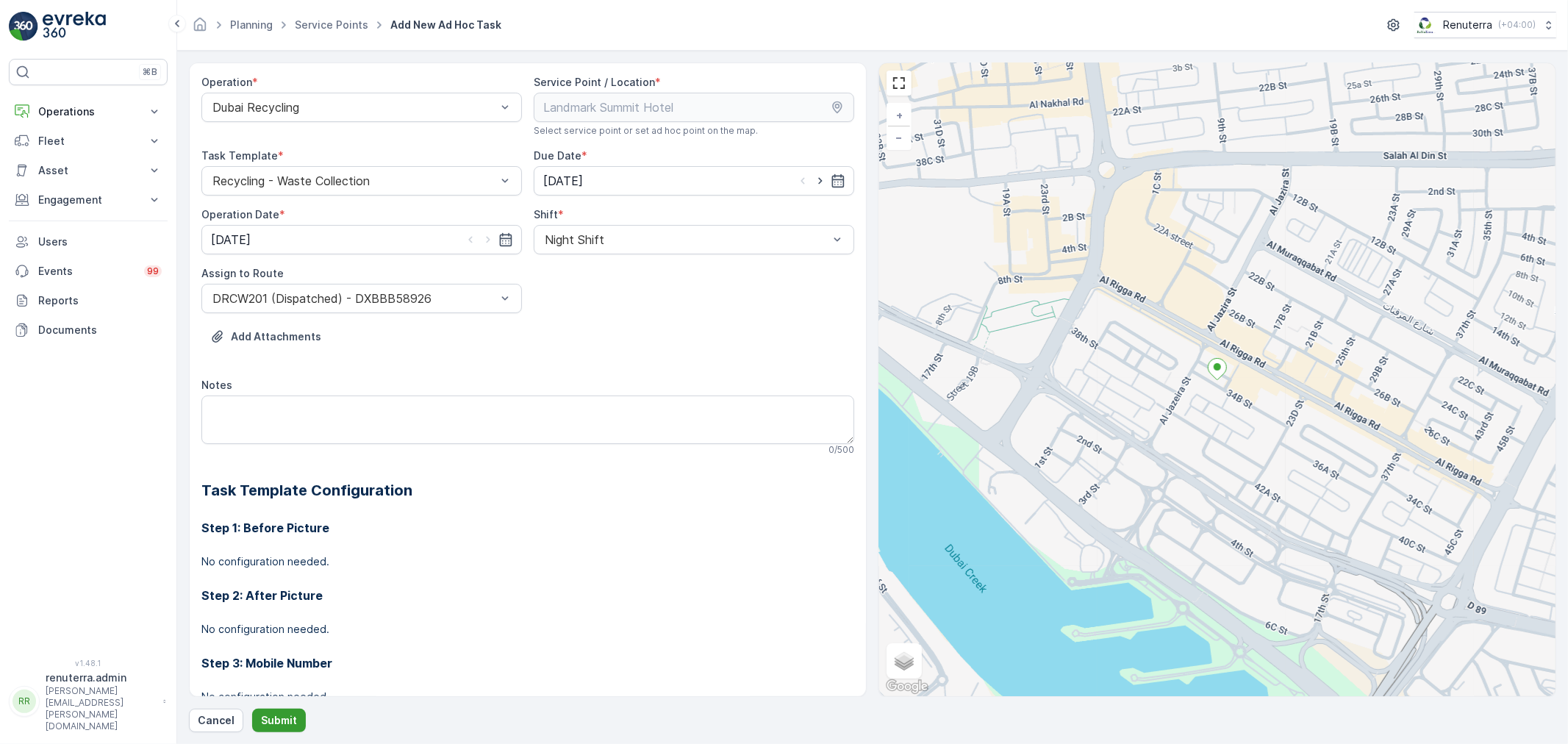
click at [282, 723] on p "Submit" at bounding box center [278, 720] width 36 height 14
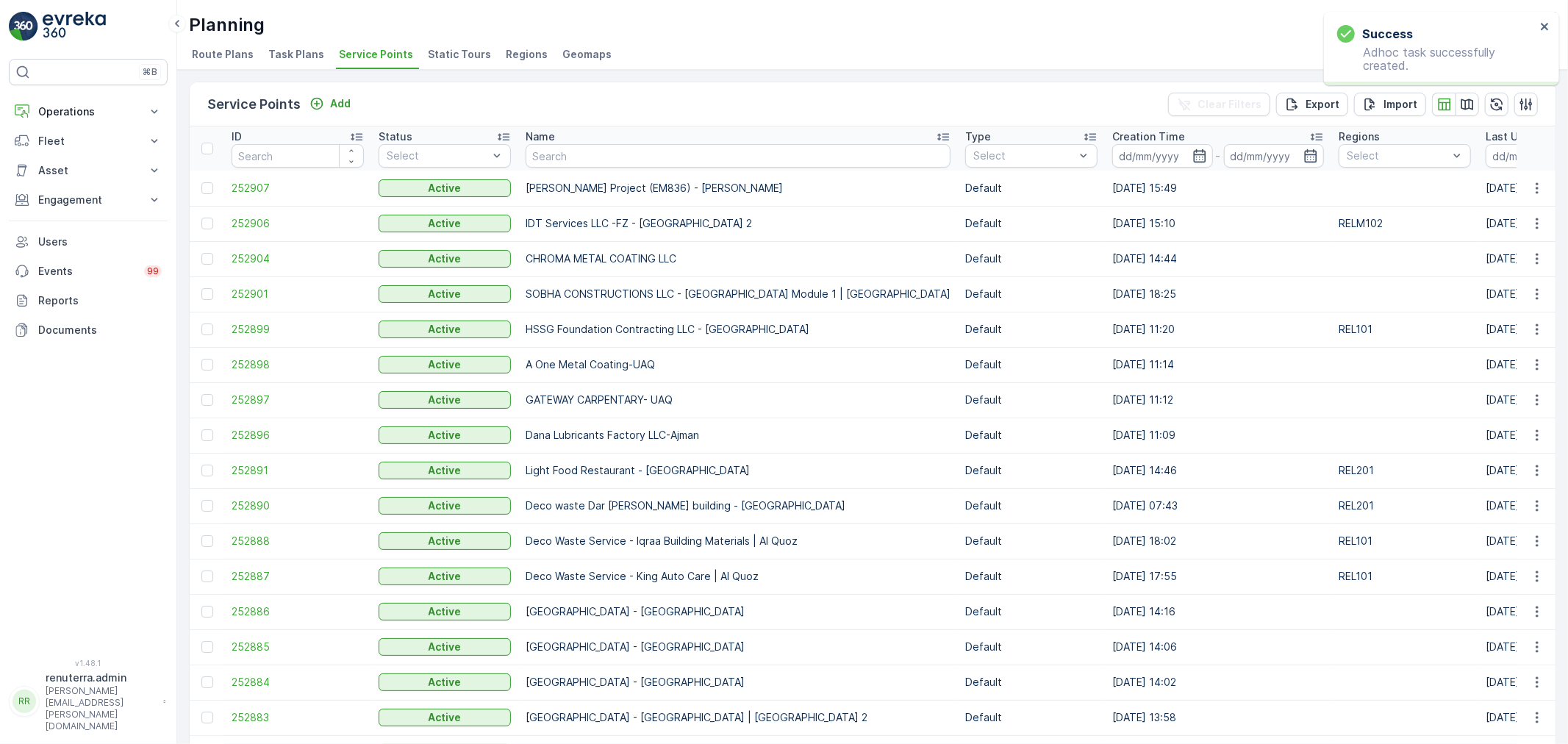
click at [570, 155] on input "text" at bounding box center [737, 156] width 425 height 24
type input "land"
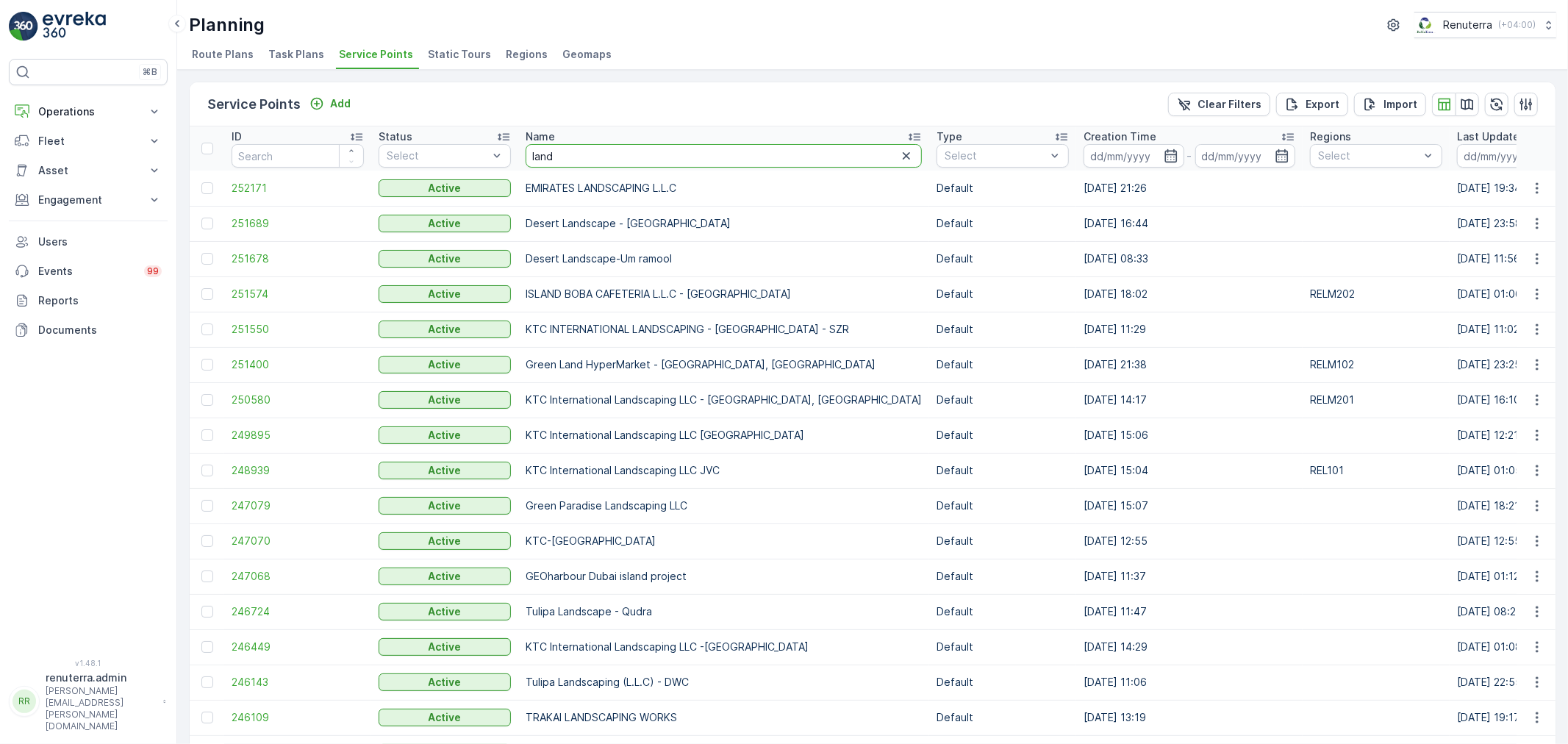
click at [583, 162] on input "land" at bounding box center [724, 156] width 397 height 24
type input "landmark"
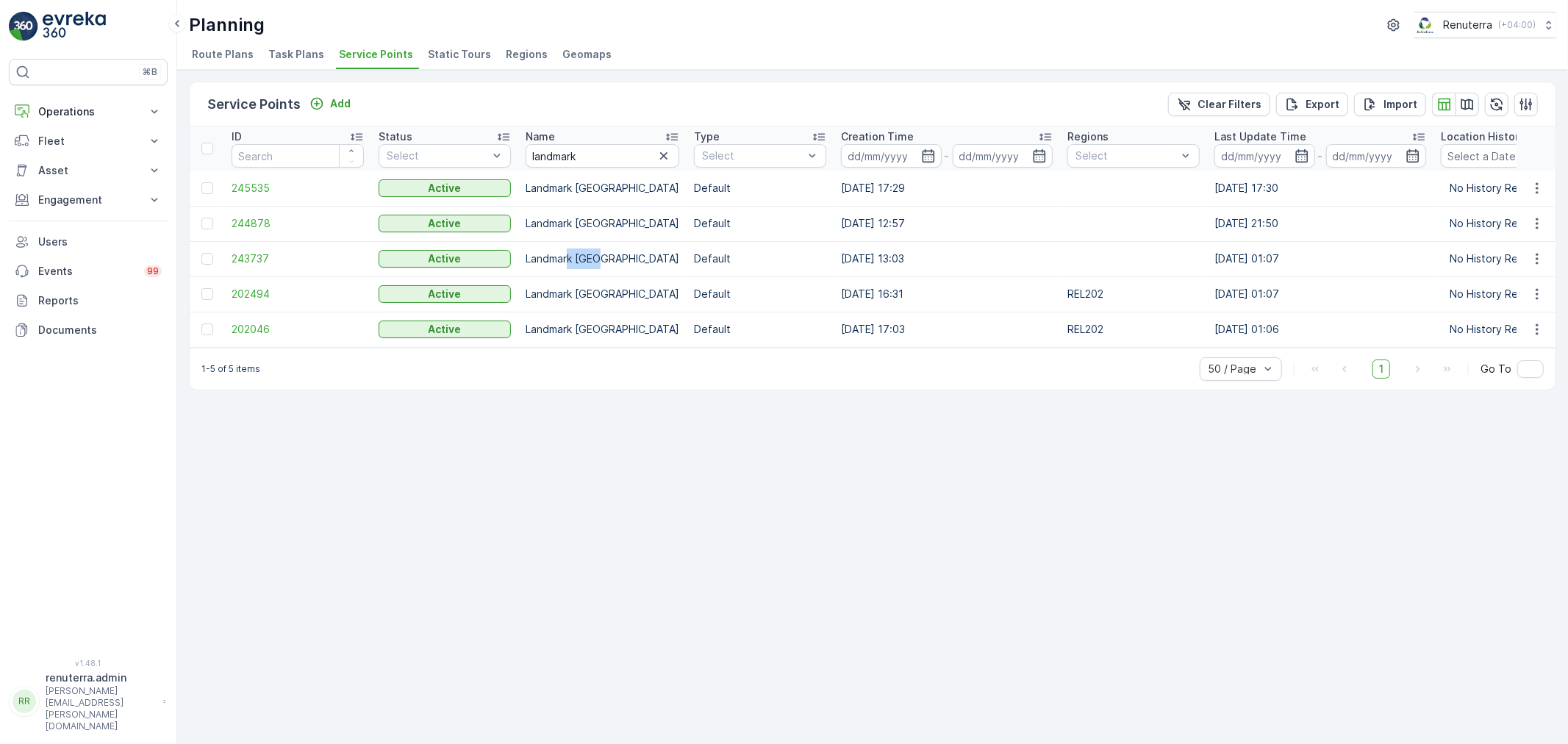
drag, startPoint x: 570, startPoint y: 257, endPoint x: 596, endPoint y: 259, distance: 26.1
click at [596, 259] on td "Landmark Rigga Hotel" at bounding box center [602, 258] width 169 height 35
drag, startPoint x: 576, startPoint y: 293, endPoint x: 607, endPoint y: 297, distance: 31.3
click at [607, 297] on td "Landmark Summit Hotel" at bounding box center [602, 293] width 169 height 35
click at [703, 373] on div "1-5 of 5 items 50 / Page 1 Go To" at bounding box center [872, 368] width 1366 height 42
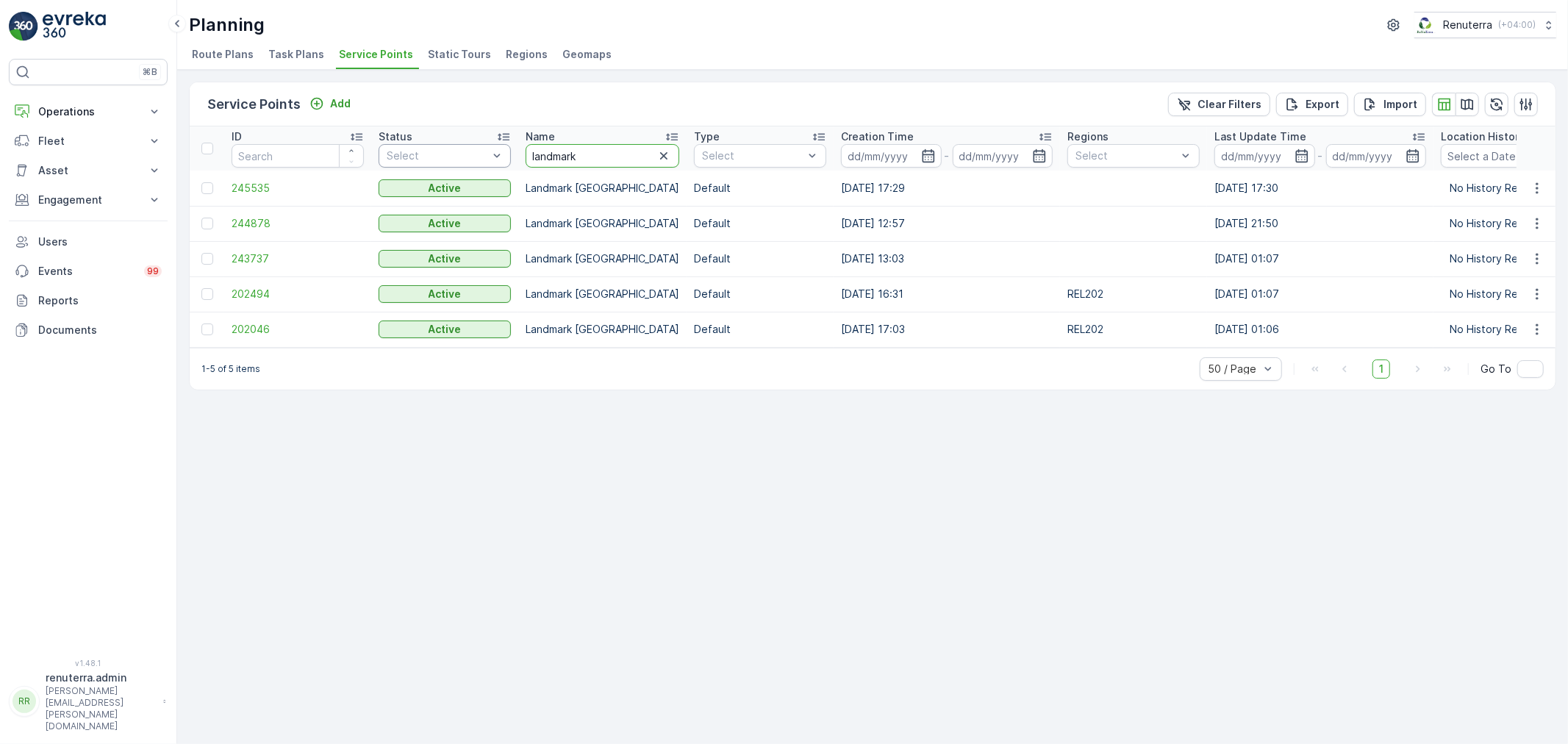
drag, startPoint x: 598, startPoint y: 150, endPoint x: 506, endPoint y: 149, distance: 92.0
type input "rix"
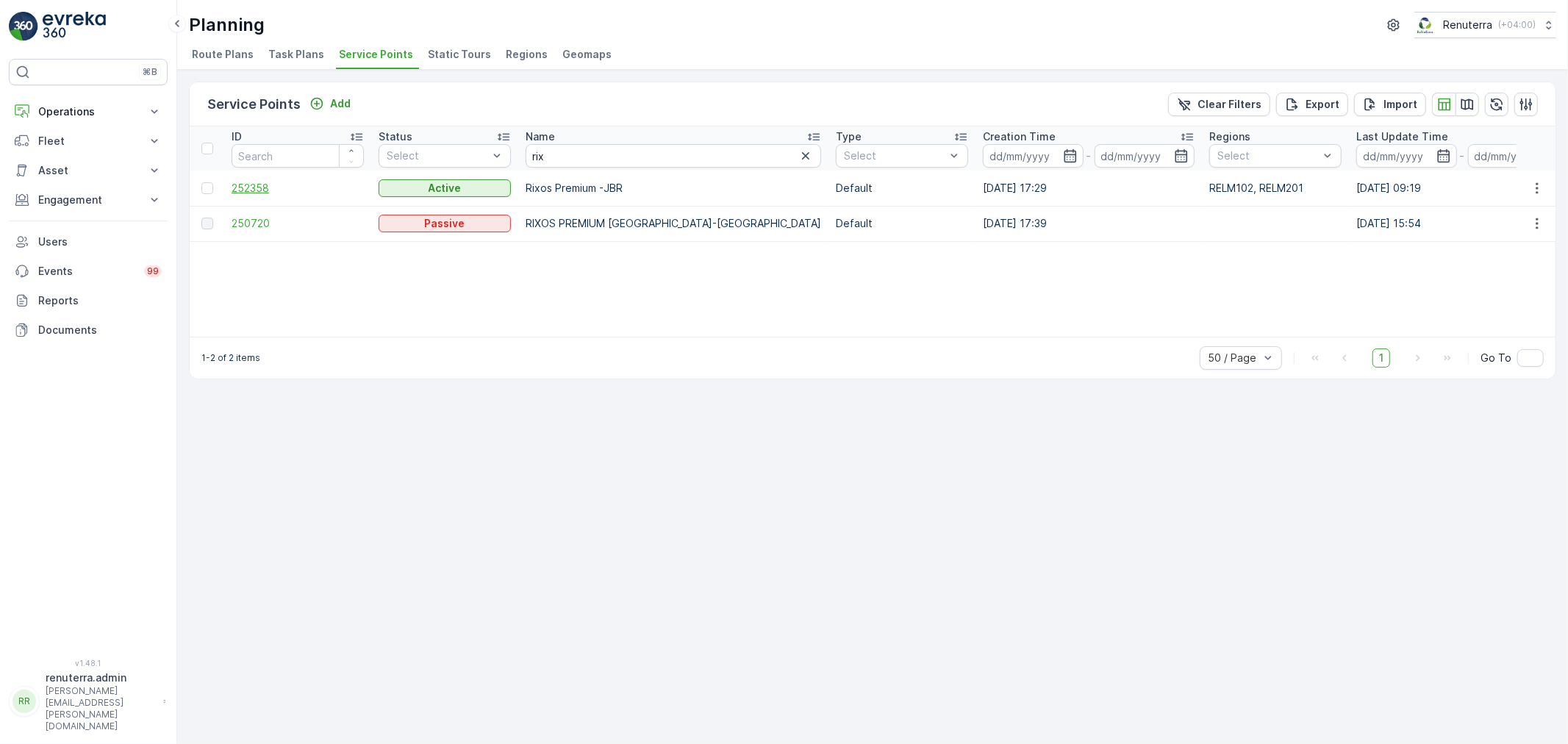
click at [248, 181] on span "252358" at bounding box center [298, 188] width 133 height 14
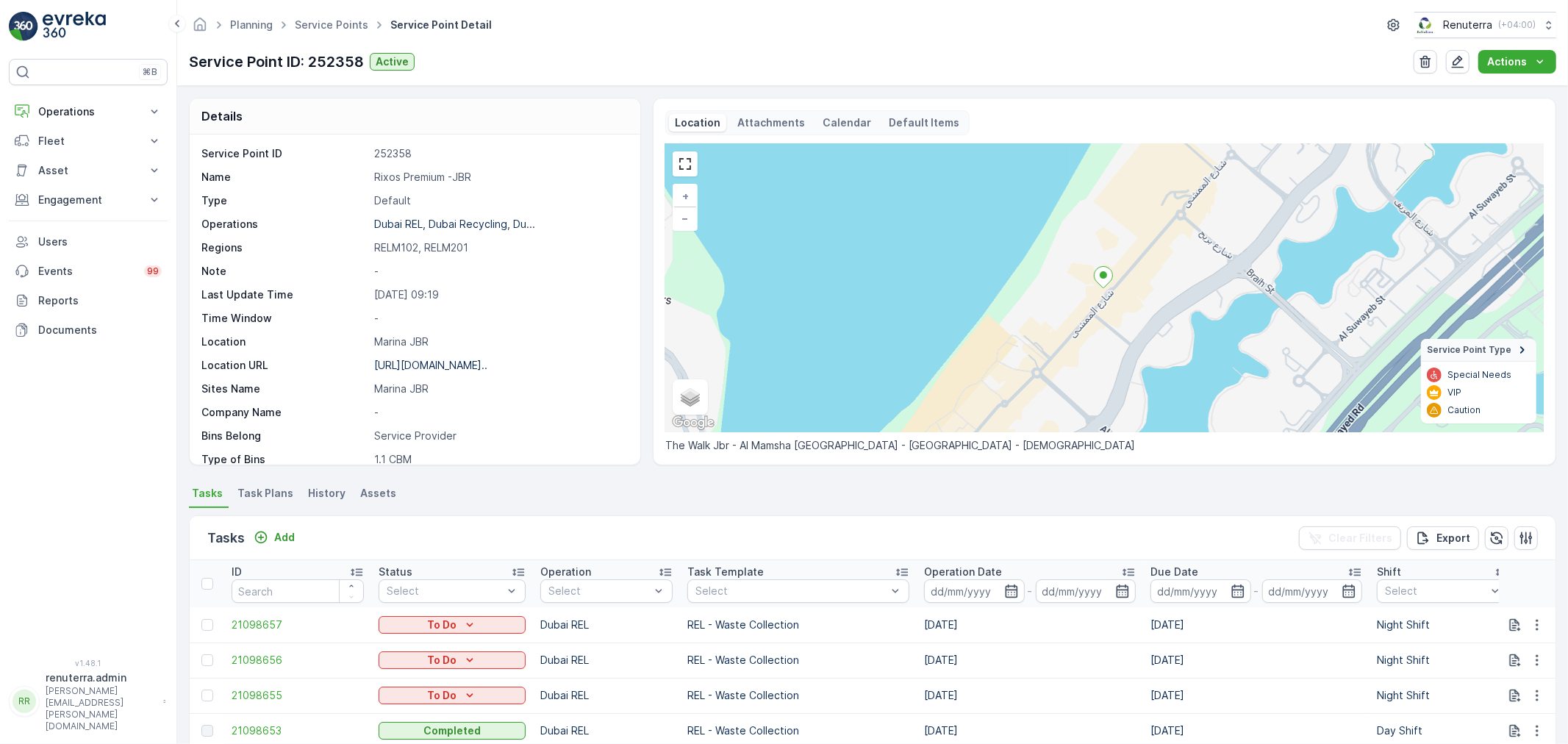
scroll to position [245, 0]
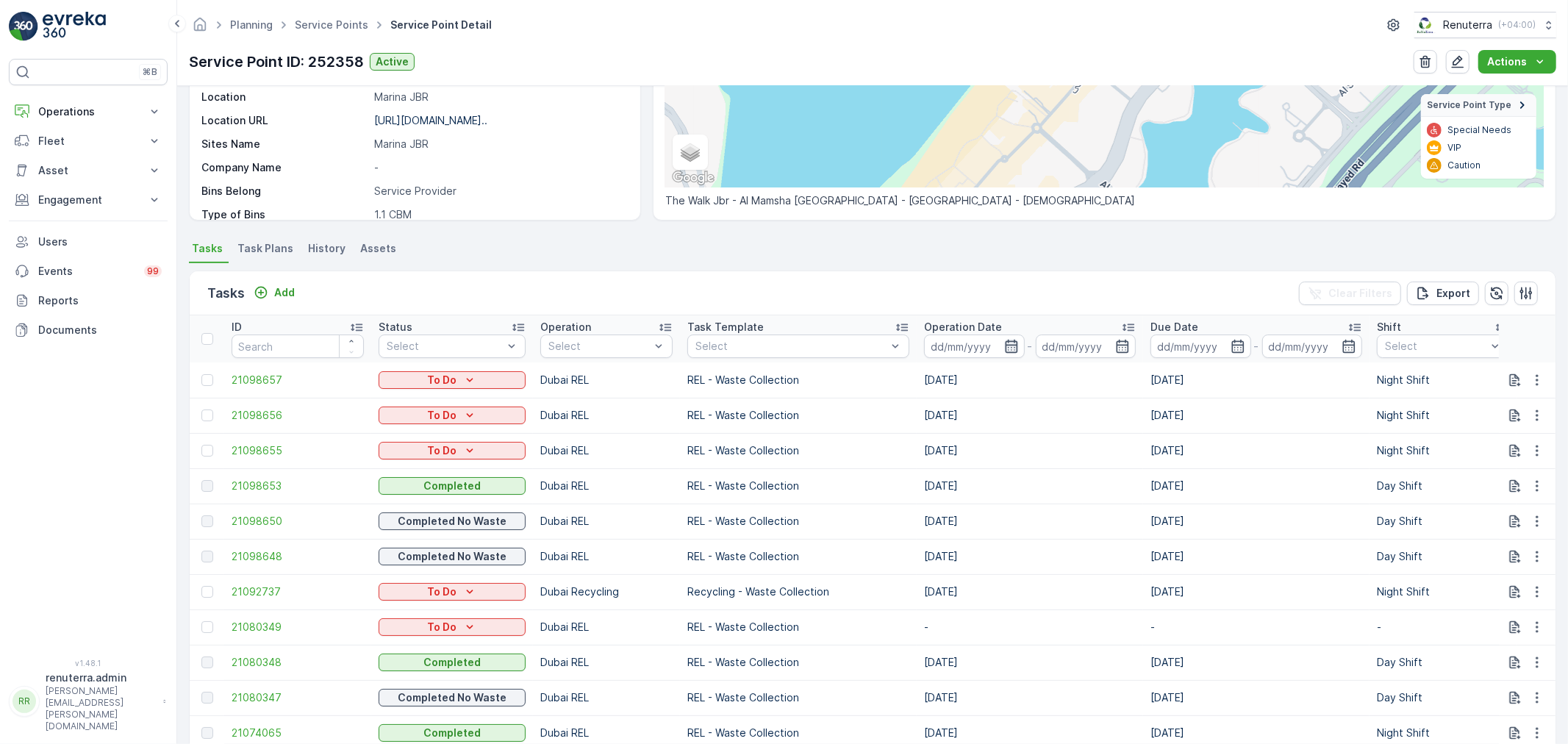
click at [1004, 342] on icon "button" at bounding box center [1011, 345] width 14 height 14
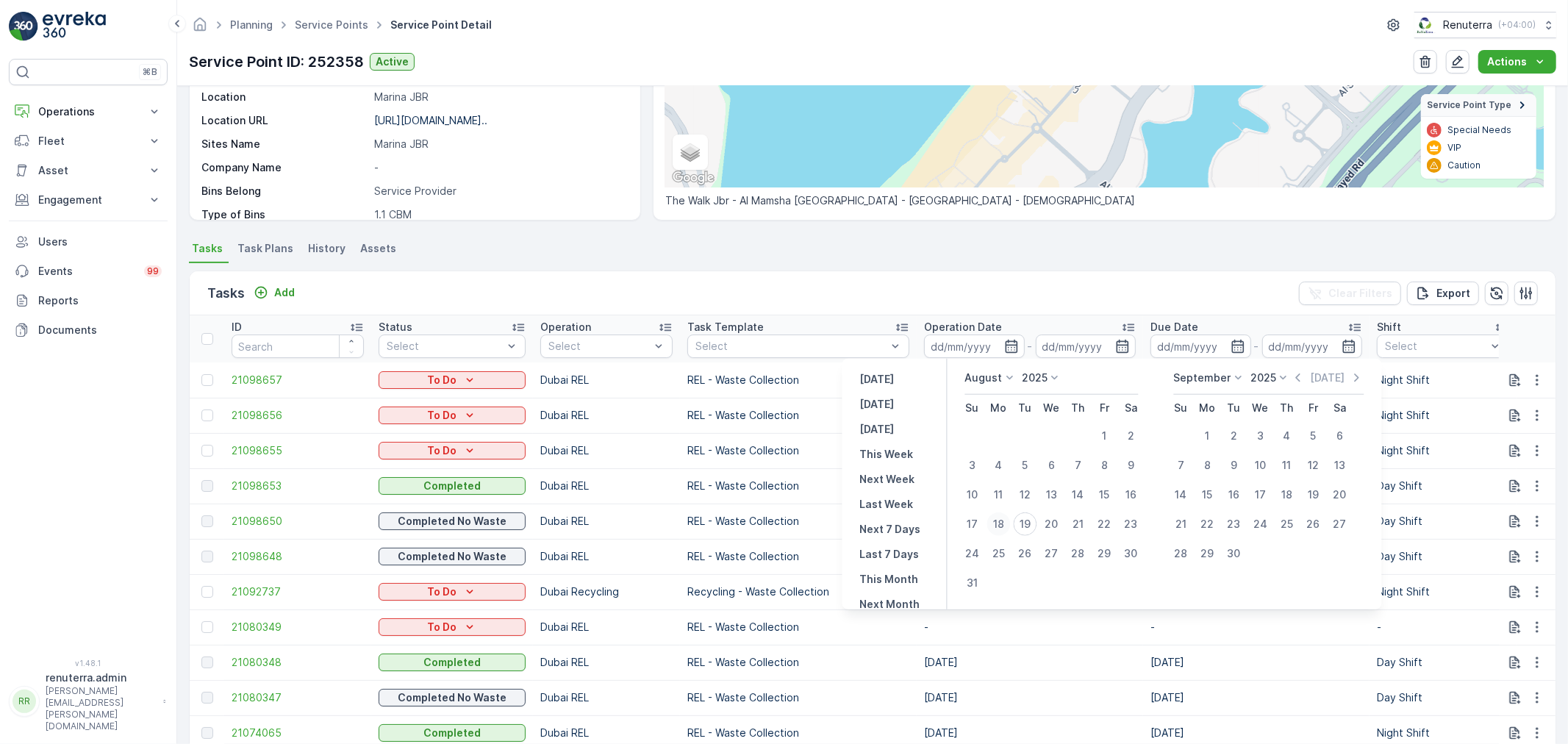
click at [992, 516] on div "18" at bounding box center [999, 524] width 24 height 24
type input "[DATE]"
click at [992, 516] on div "18" at bounding box center [999, 524] width 24 height 24
type input "[DATE]"
click at [827, 248] on ul "Tasks Task Plans History Assets" at bounding box center [872, 250] width 1367 height 25
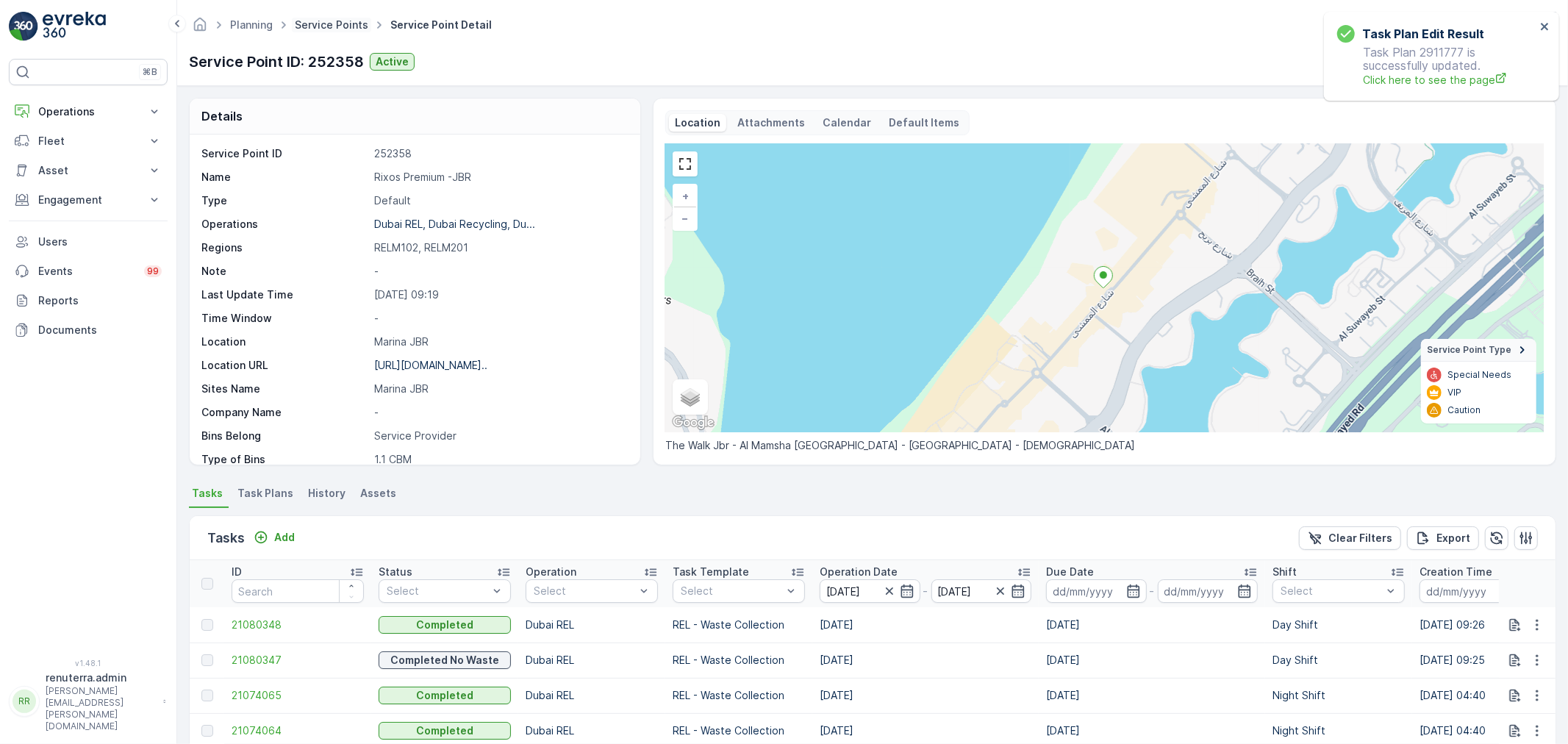
click at [311, 24] on link "Service Points" at bounding box center [332, 24] width 73 height 12
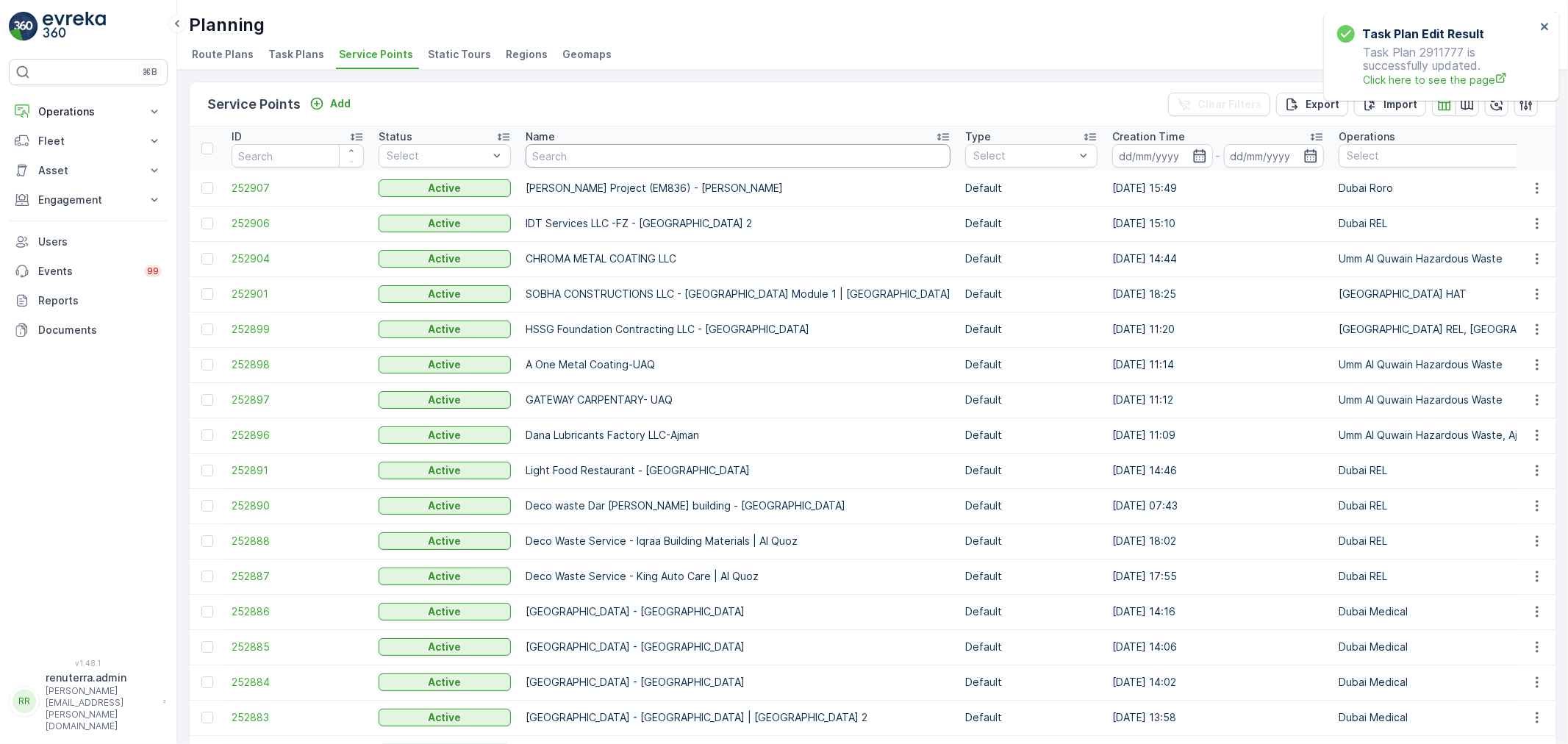
click at [585, 156] on input "text" at bounding box center [737, 156] width 425 height 24
type input "nat"
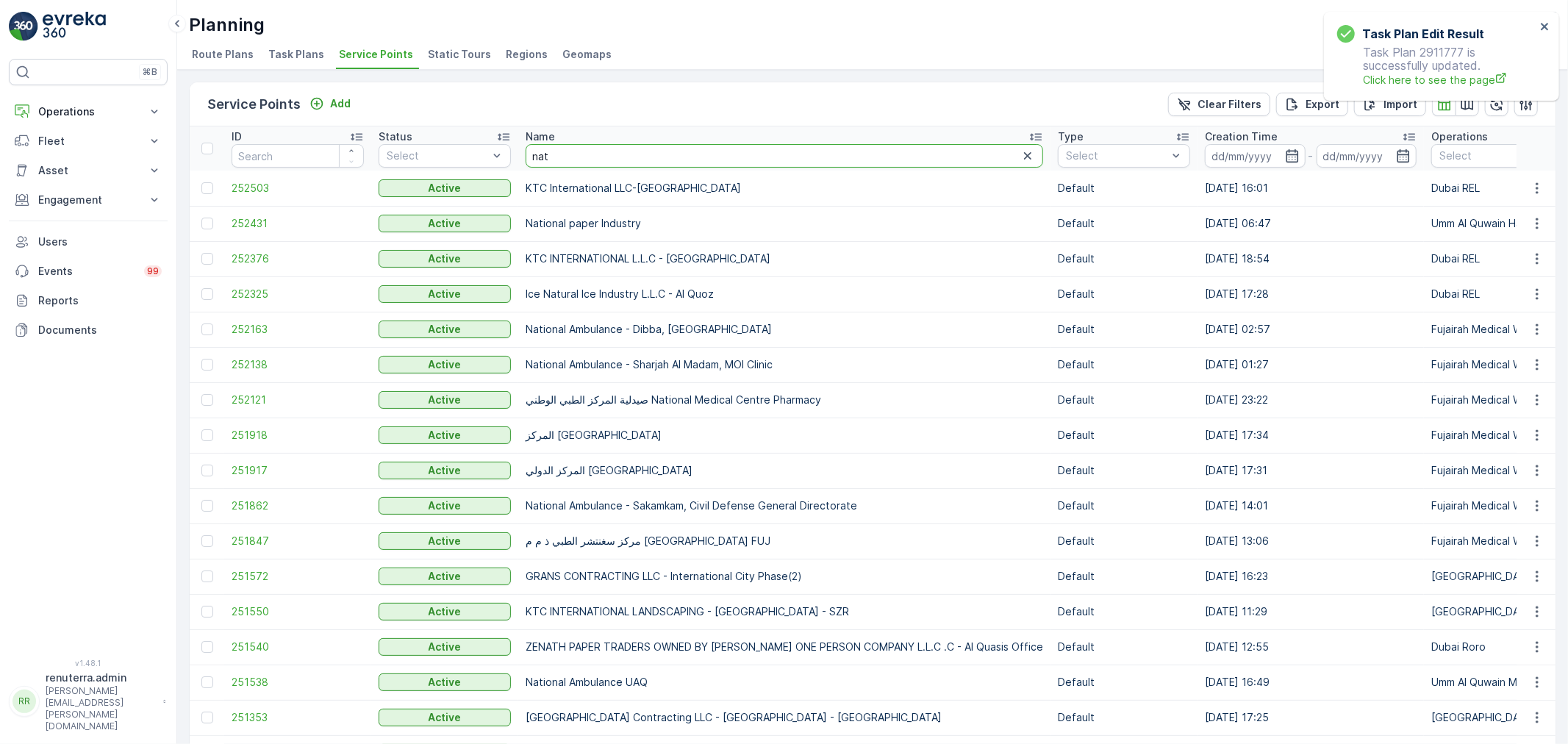
click at [574, 157] on input "nat" at bounding box center [784, 156] width 518 height 24
type input "natva"
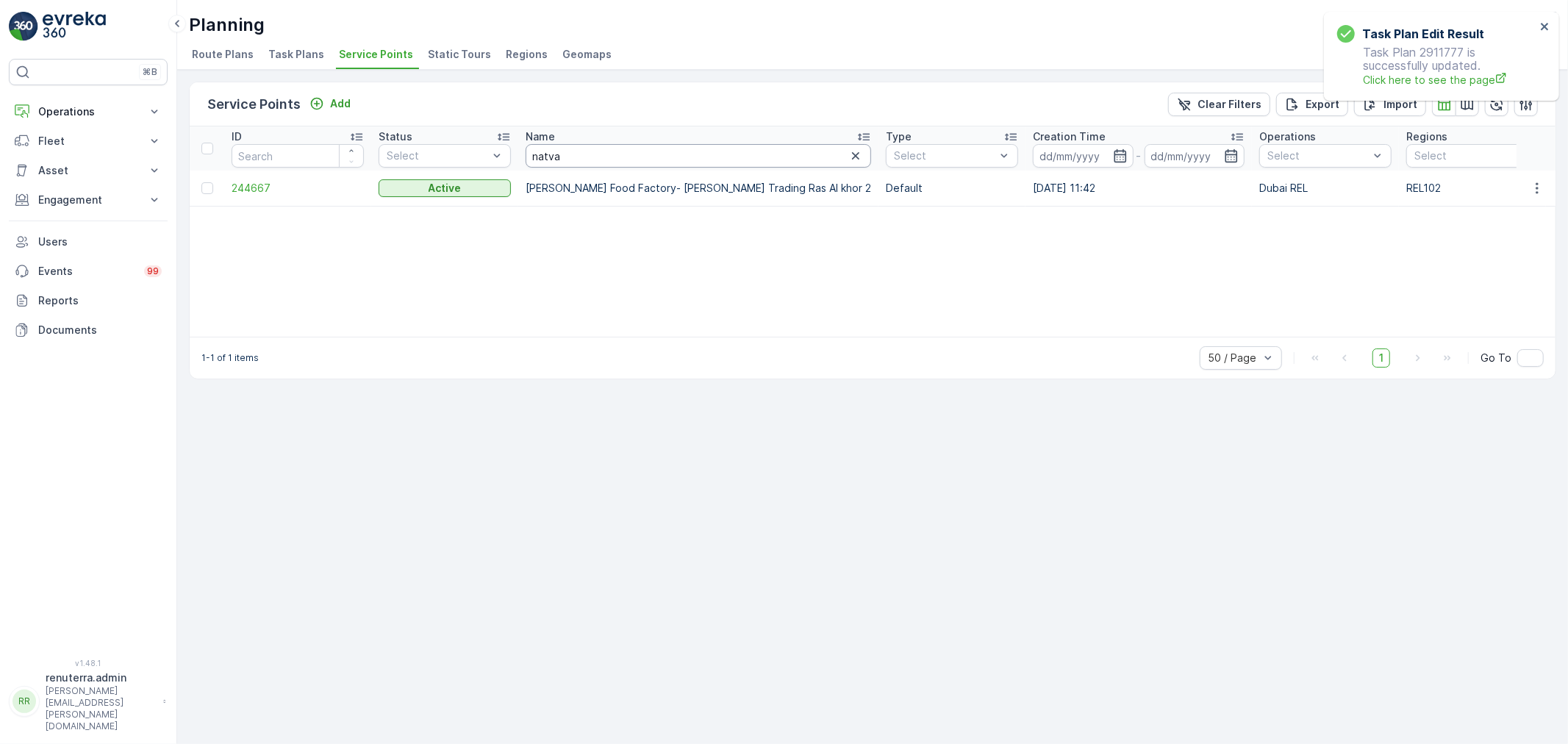
click at [589, 156] on input "natva" at bounding box center [698, 156] width 345 height 24
type input "natv"
click at [589, 156] on input "natv" at bounding box center [698, 156] width 345 height 24
type input "nat"
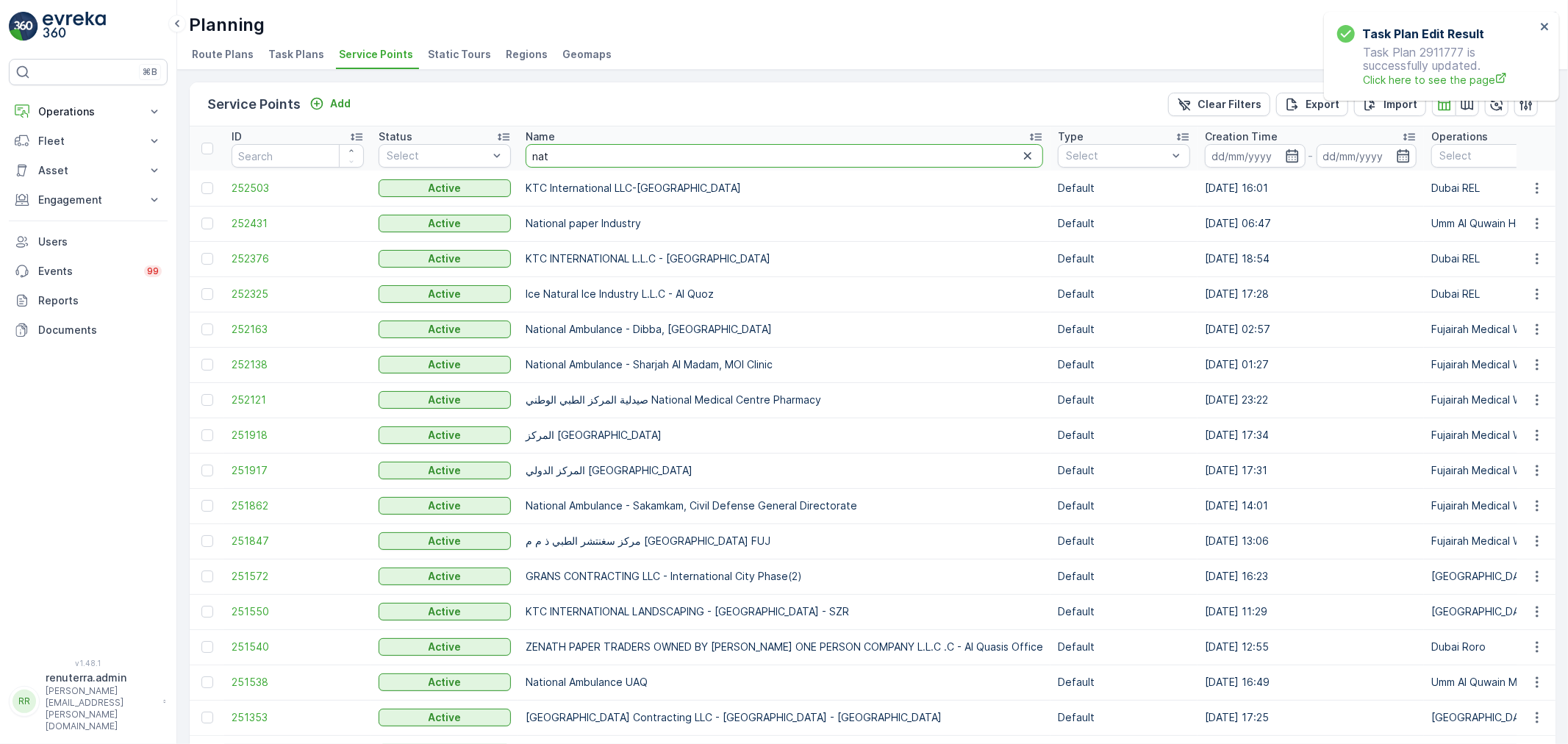
click at [567, 162] on input "nat" at bounding box center [784, 156] width 518 height 24
type input "natv"
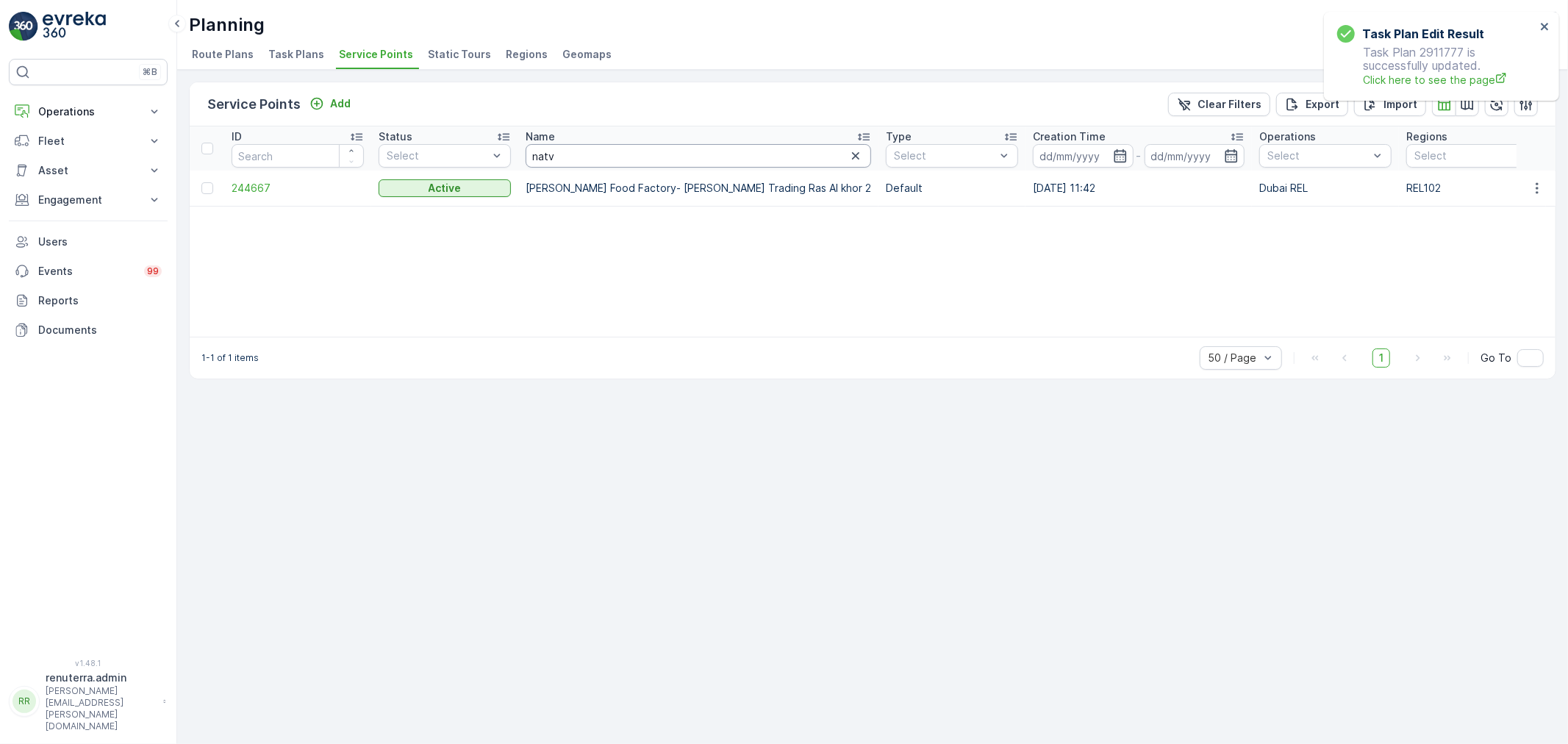
click at [567, 162] on input "natv" at bounding box center [698, 156] width 345 height 24
type input "nata"
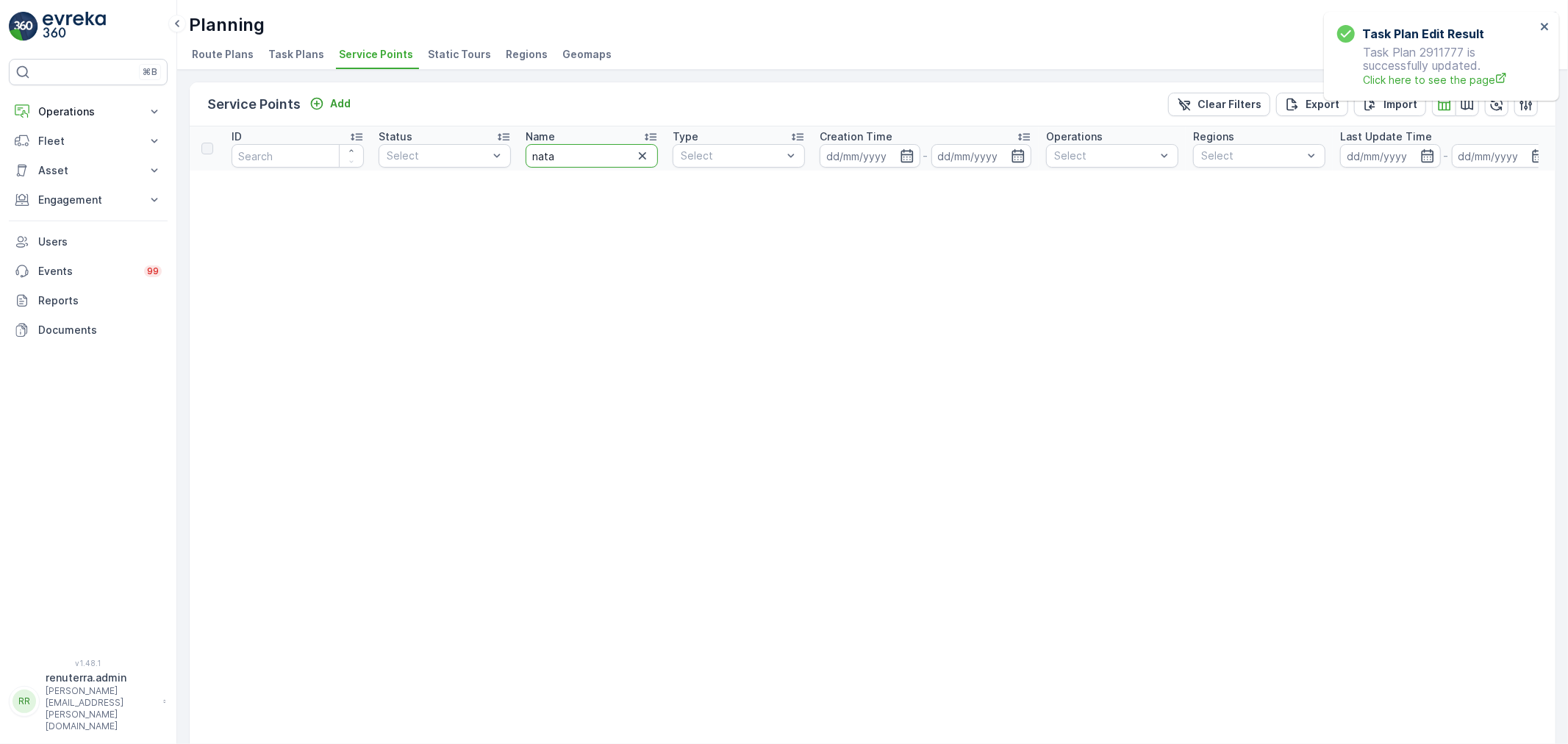
click at [567, 162] on input "nata" at bounding box center [592, 156] width 133 height 24
type input "nat"
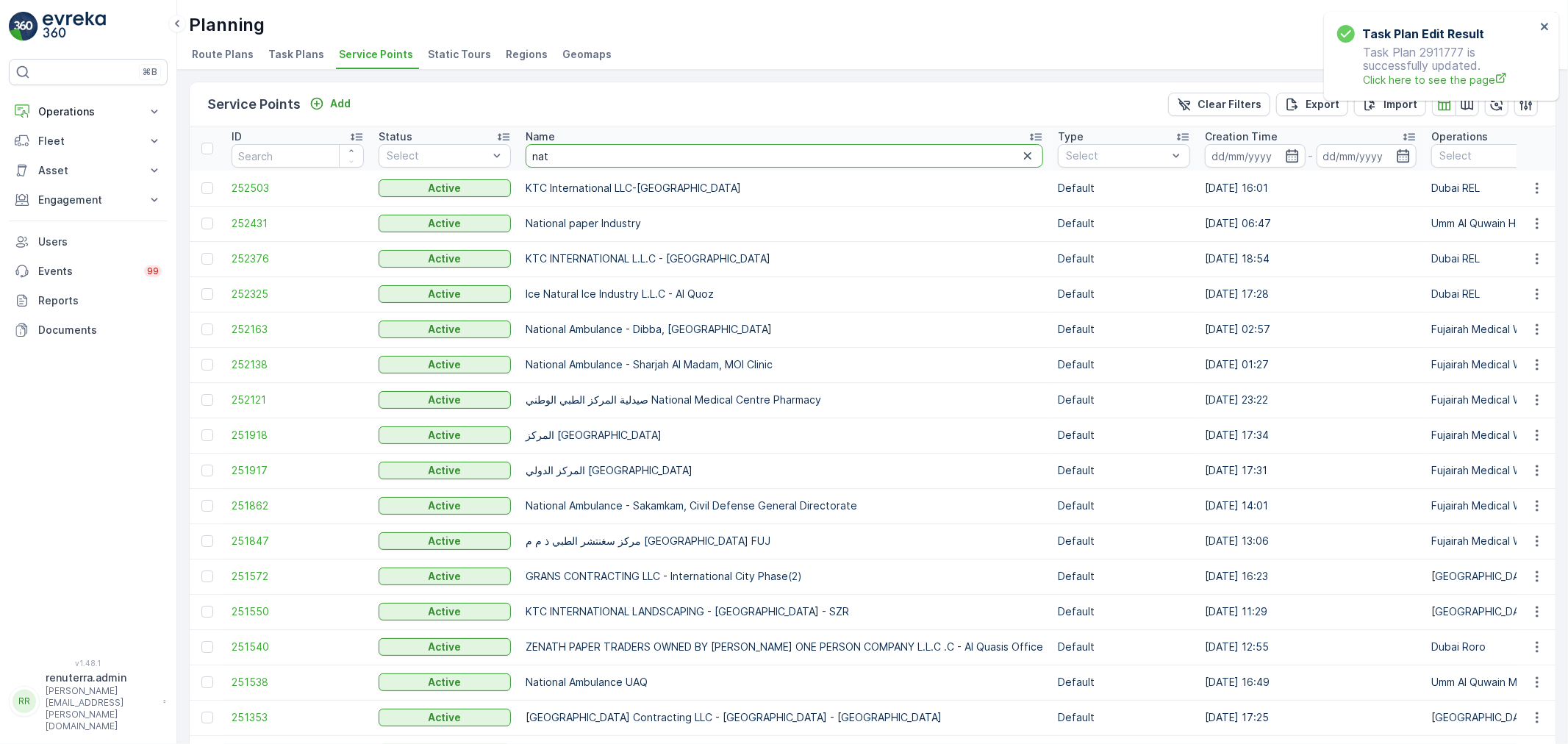
drag, startPoint x: 569, startPoint y: 159, endPoint x: 512, endPoint y: 159, distance: 57.0
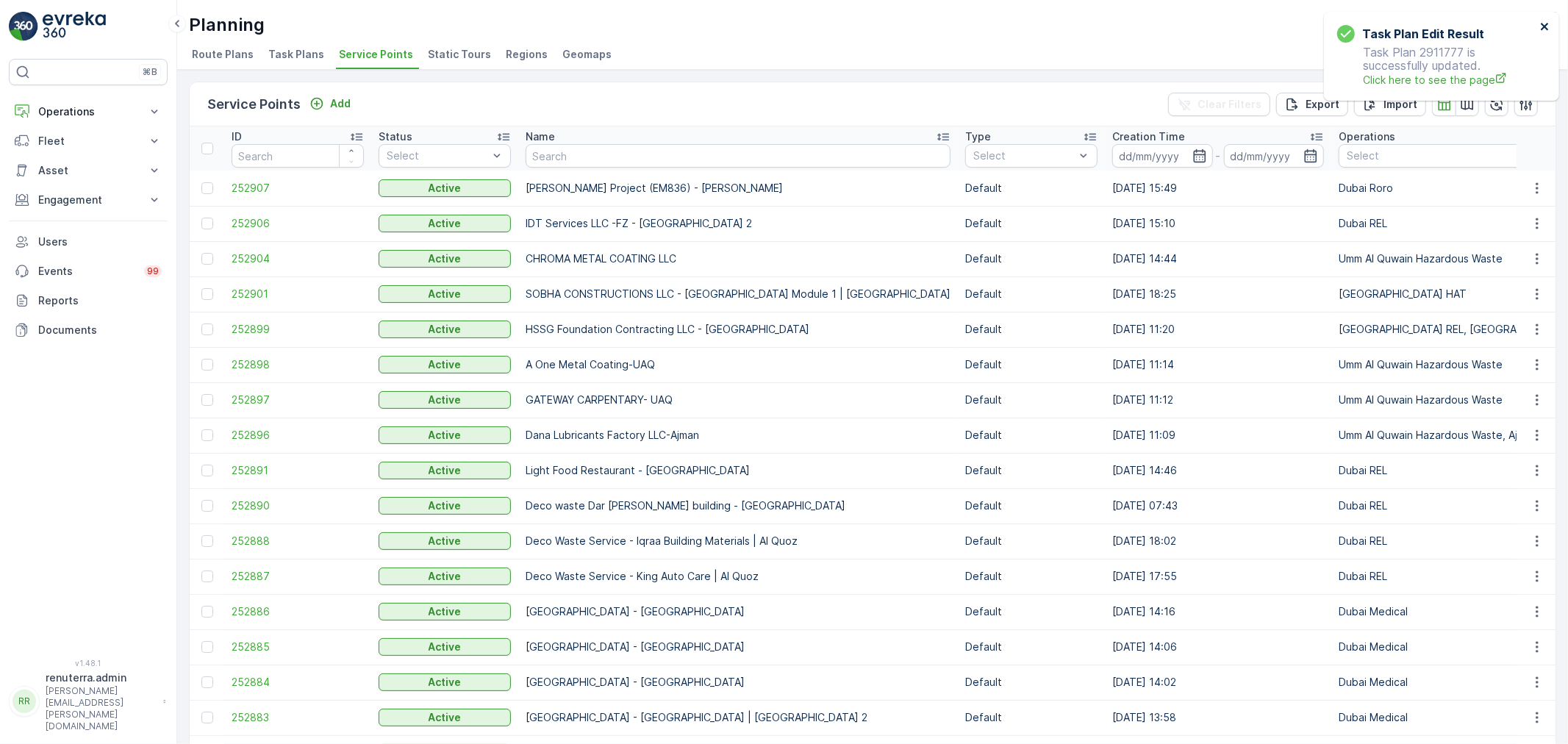
click at [1548, 27] on icon "close" at bounding box center [1545, 26] width 10 height 11
click at [1345, 155] on div at bounding box center [1575, 156] width 459 height 11
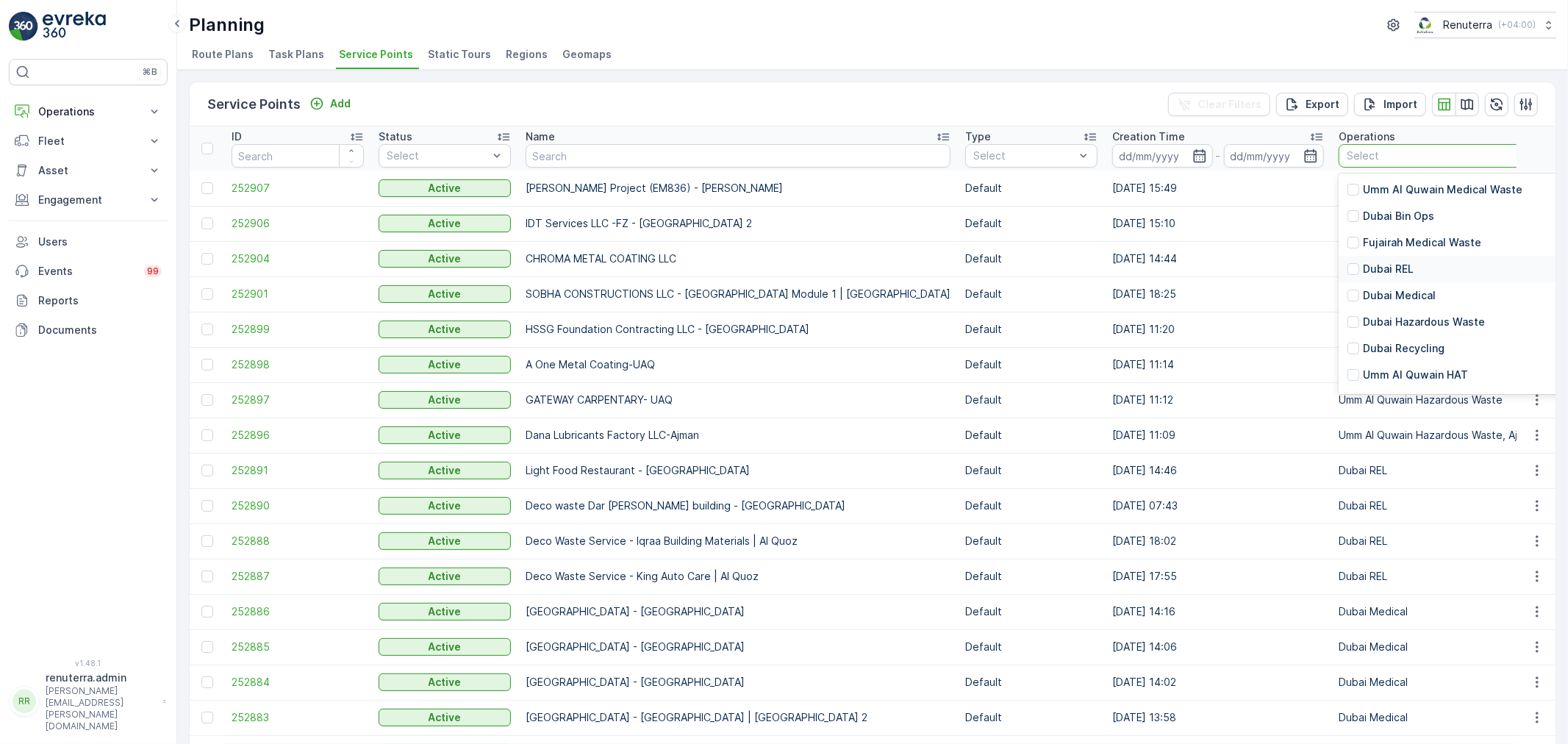
click at [1363, 272] on p "Dubai REL" at bounding box center [1388, 268] width 51 height 14
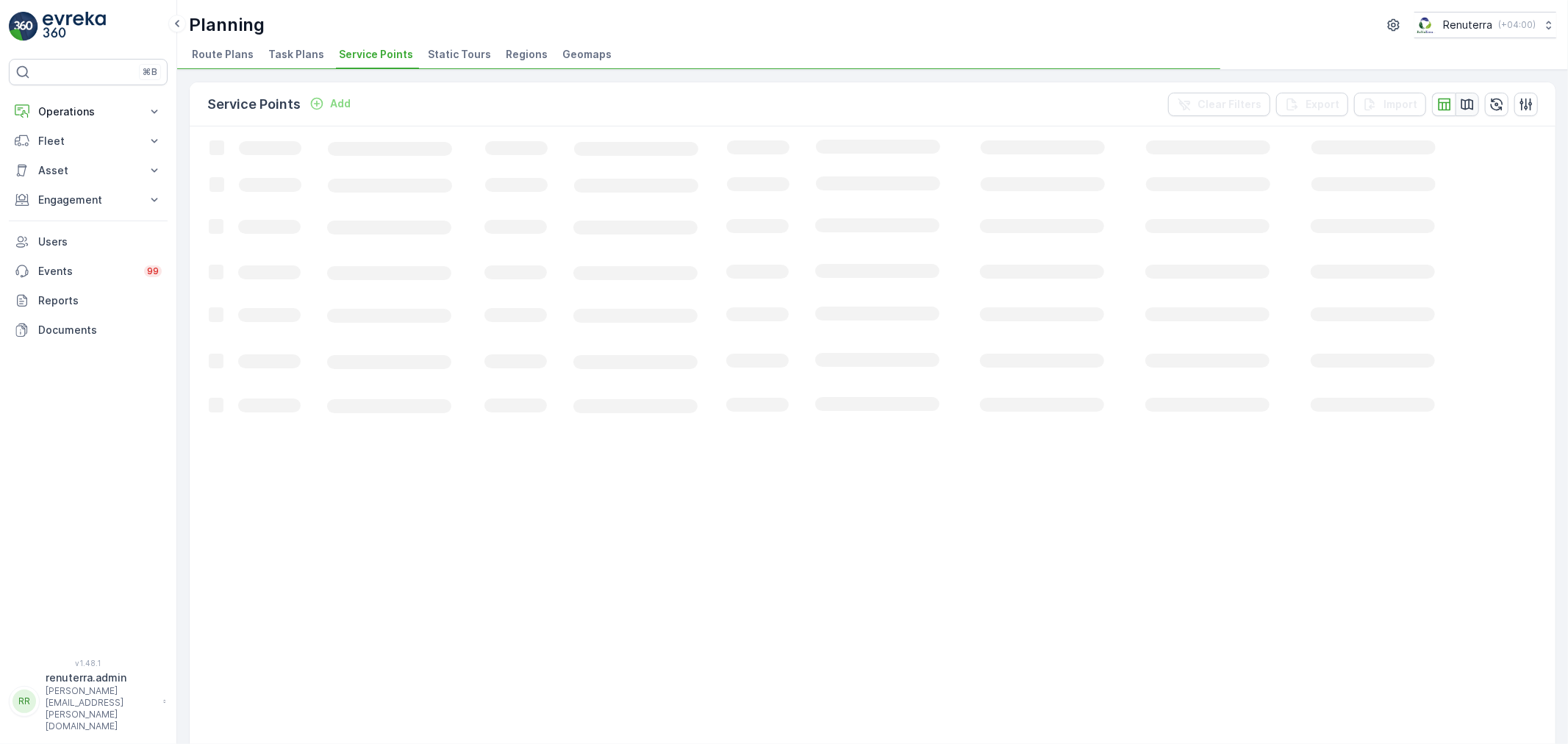
click at [1461, 101] on icon "button" at bounding box center [1467, 104] width 12 height 11
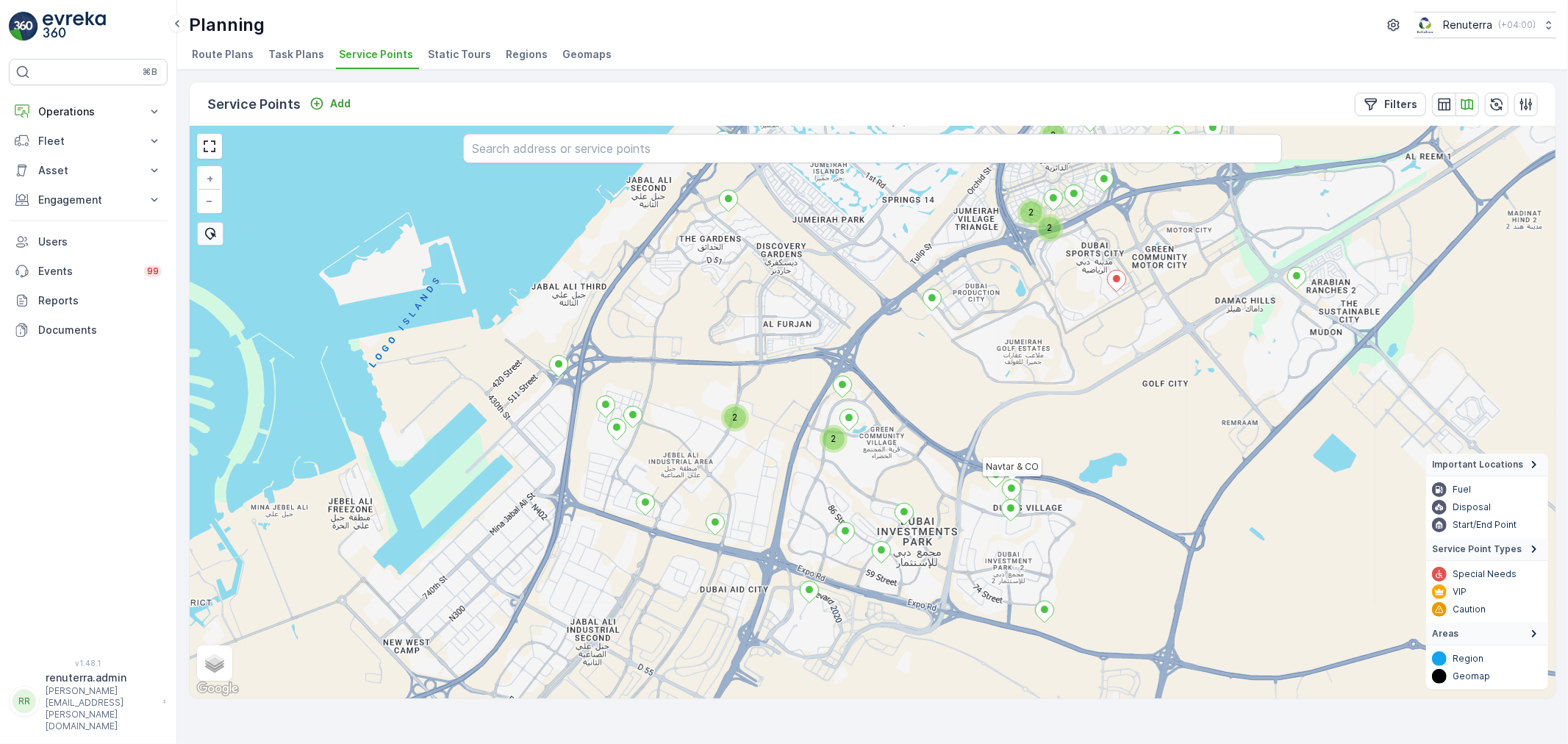
click at [1013, 487] on ellipse at bounding box center [1012, 488] width 8 height 8
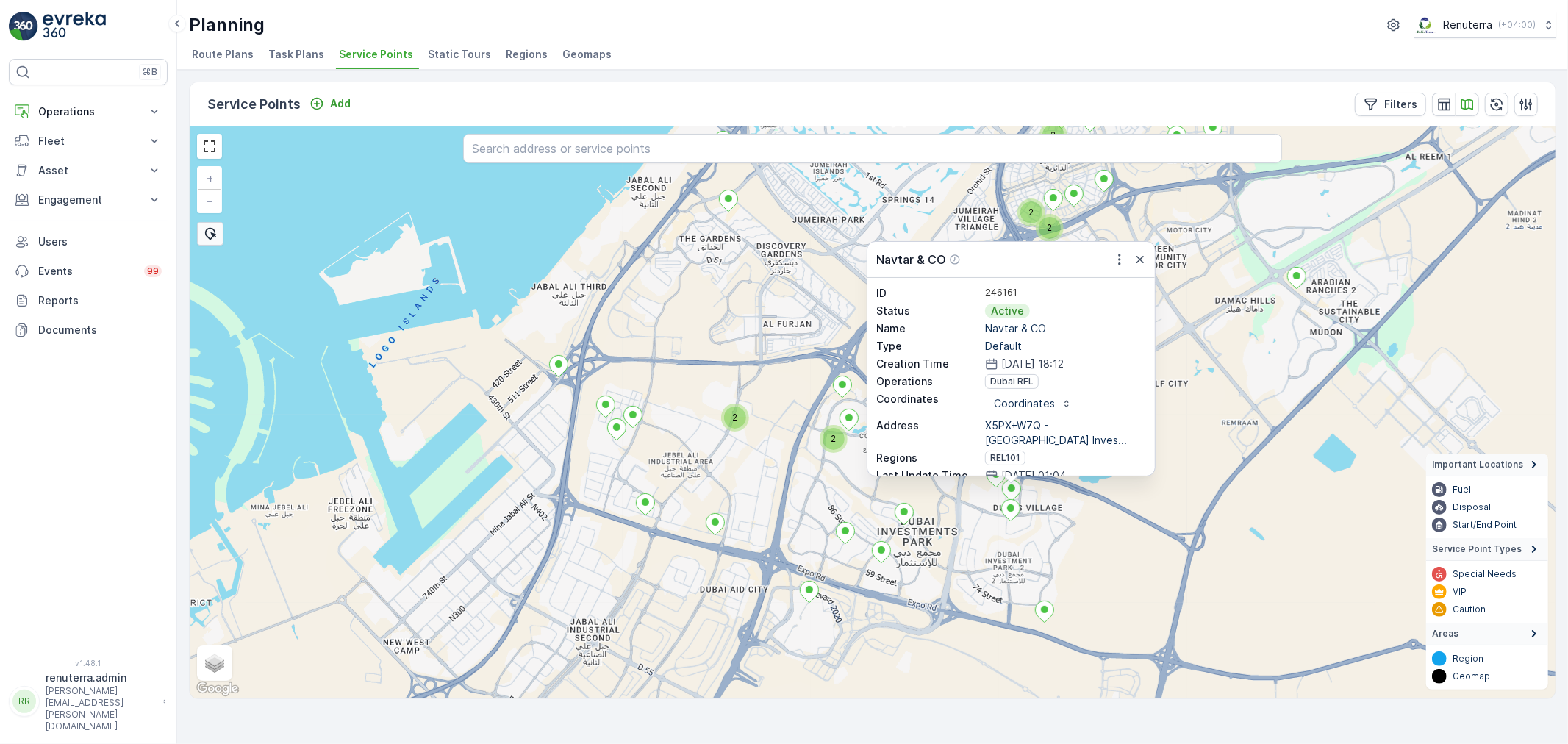
click at [1000, 326] on p "Navtar & CO" at bounding box center [1065, 328] width 161 height 14
copy p "Navtar & CO"
click at [1452, 101] on button "button" at bounding box center [1444, 104] width 24 height 24
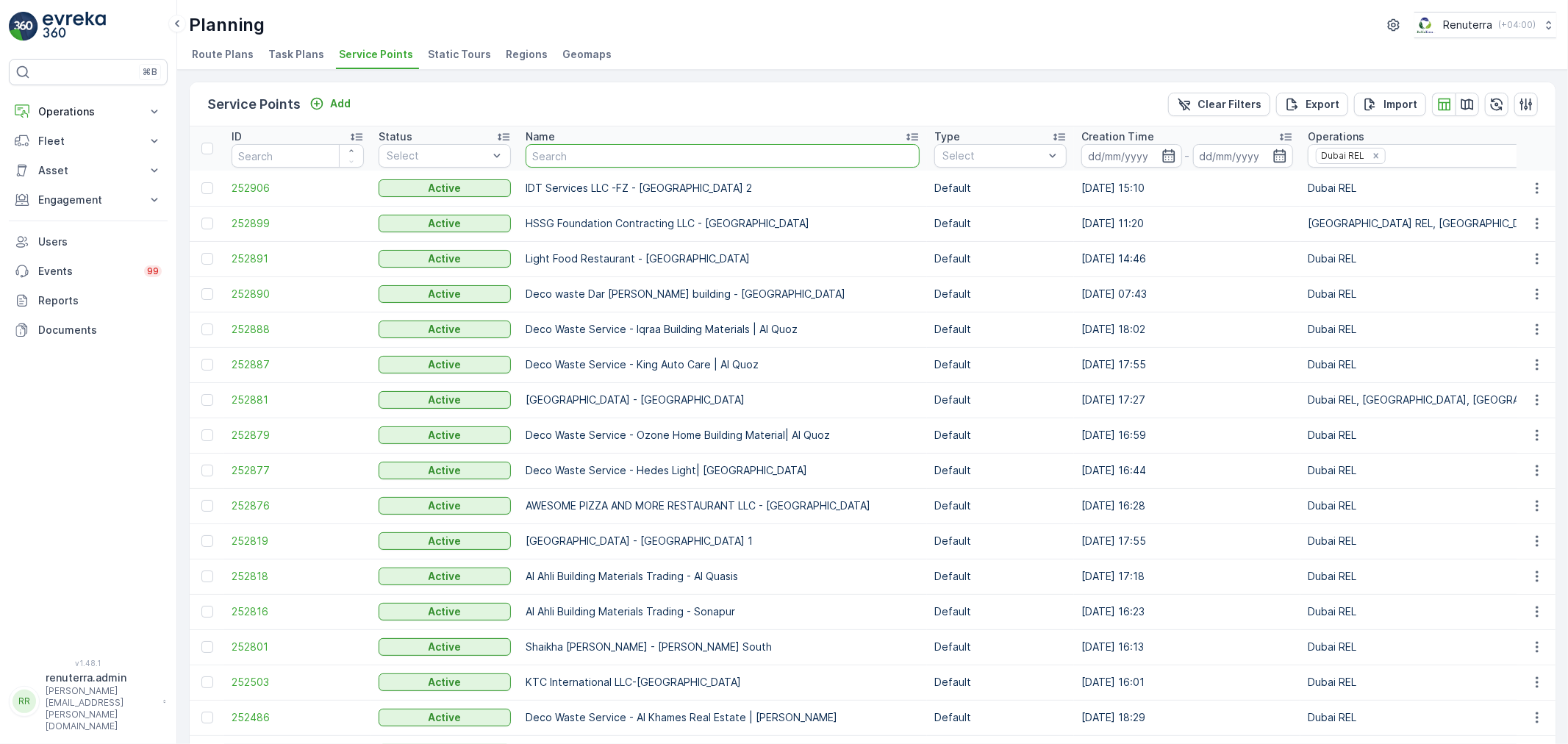
click at [619, 152] on input "text" at bounding box center [722, 156] width 394 height 24
paste input "Navtar & CO"
type input "Navtar & CO"
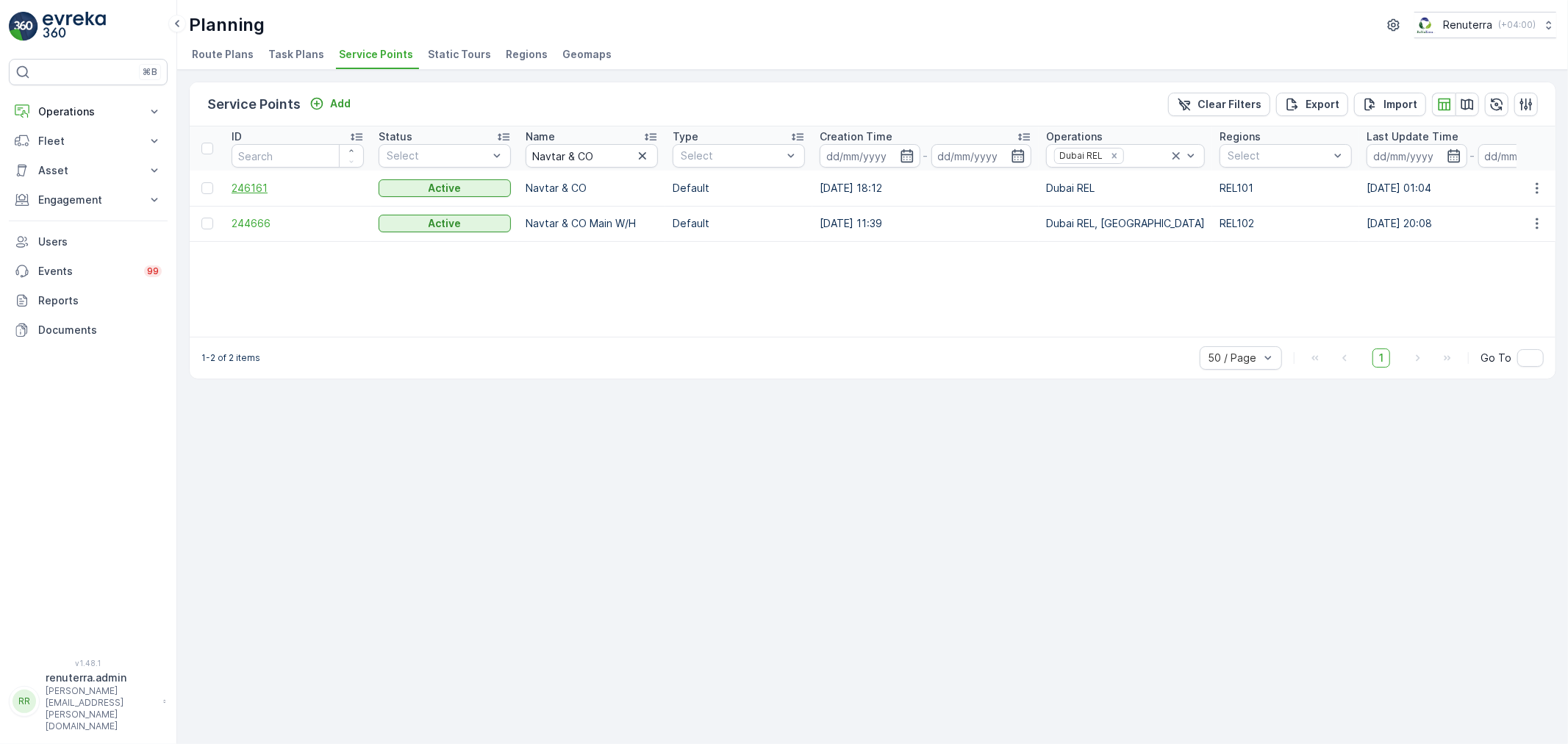
click at [260, 185] on span "246161" at bounding box center [298, 188] width 133 height 14
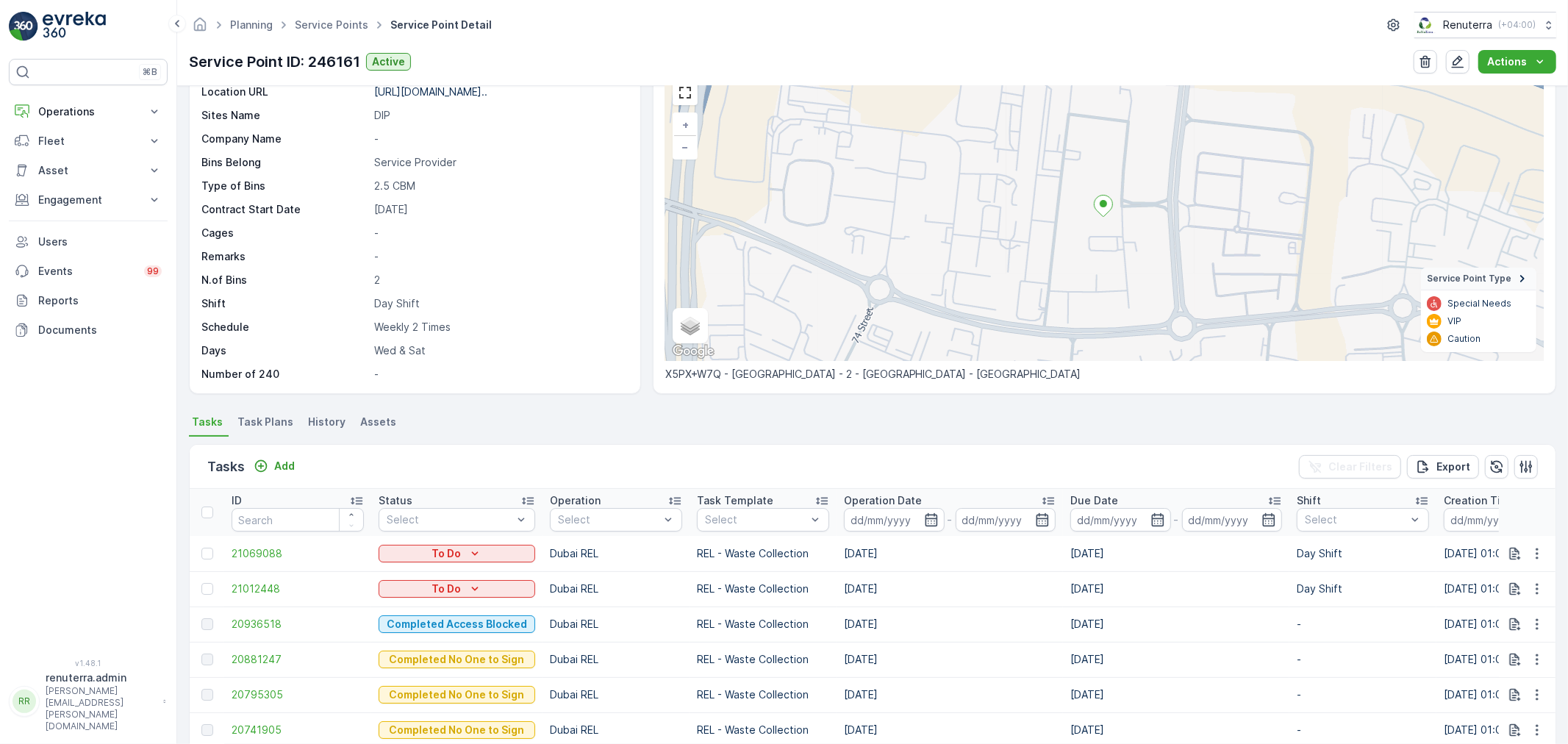
scroll to position [82, 0]
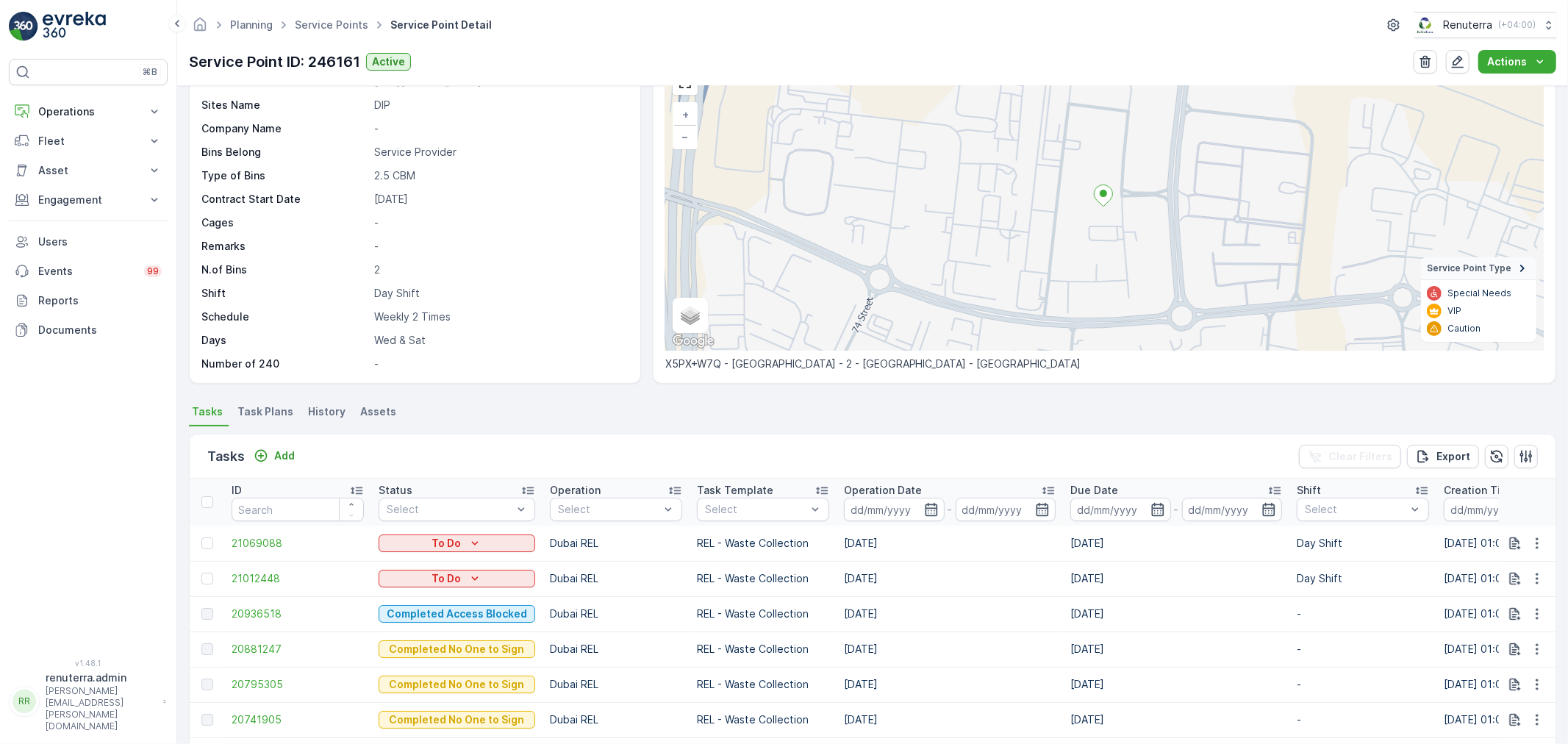
drag, startPoint x: 839, startPoint y: 577, endPoint x: 879, endPoint y: 581, distance: 40.2
click at [879, 581] on td "[DATE]" at bounding box center [949, 579] width 227 height 35
drag, startPoint x: 378, startPoint y: 336, endPoint x: 429, endPoint y: 336, distance: 51.0
click at [429, 336] on p "Wed & Sat" at bounding box center [500, 340] width 251 height 14
click at [478, 339] on p "Wed & Sat" at bounding box center [500, 340] width 251 height 14
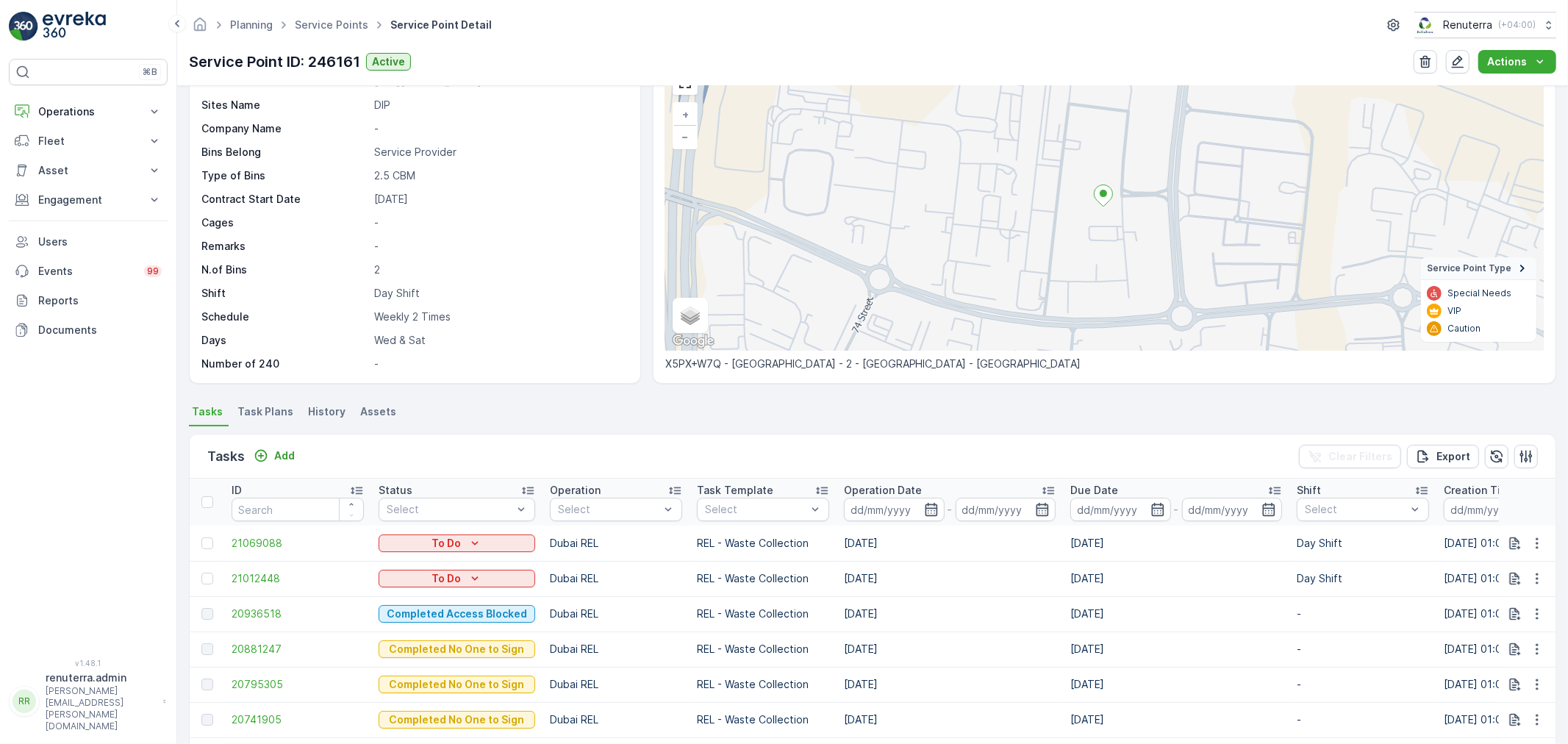
click at [269, 408] on span "Task Plans" at bounding box center [265, 411] width 56 height 14
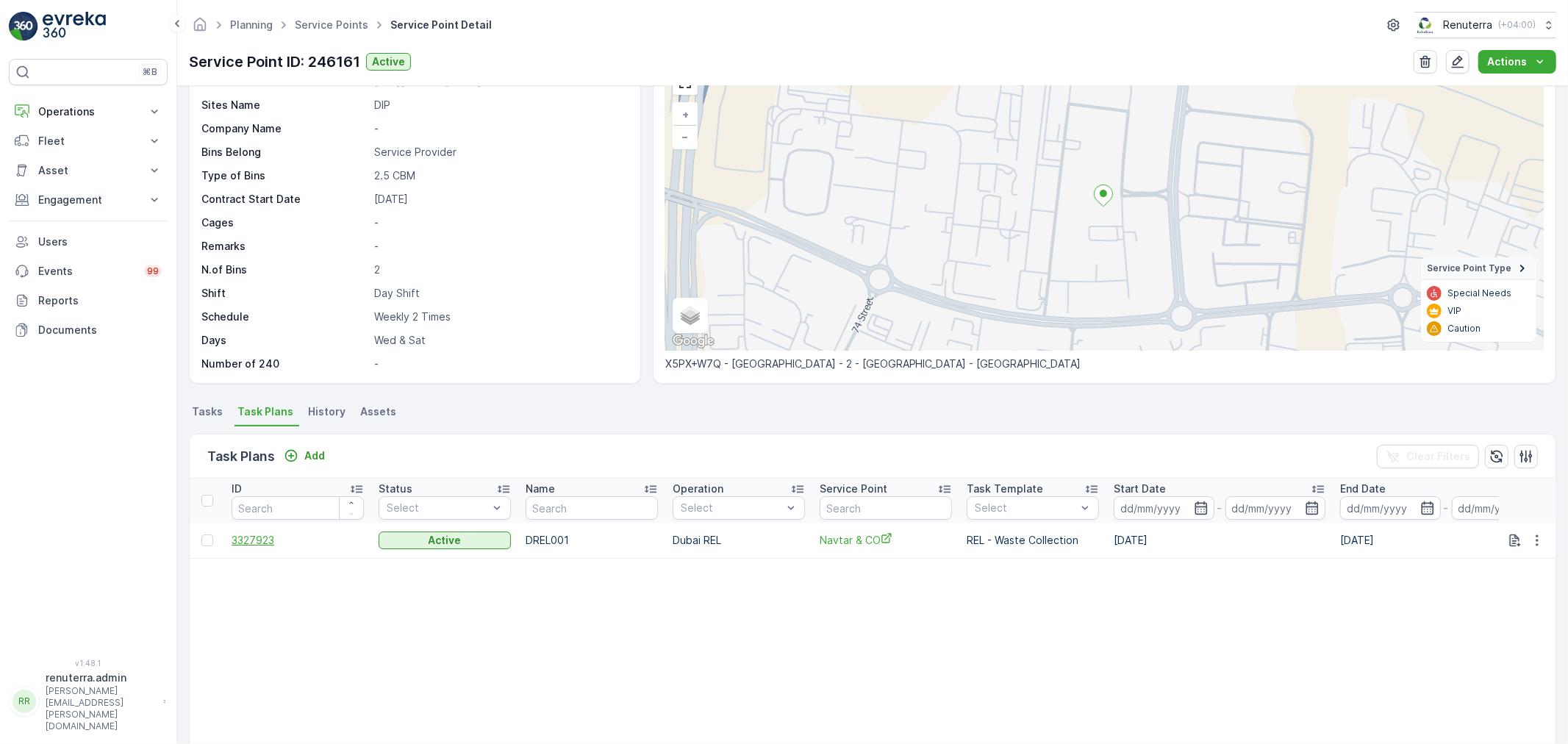
click at [259, 537] on span "3327923" at bounding box center [298, 540] width 133 height 14
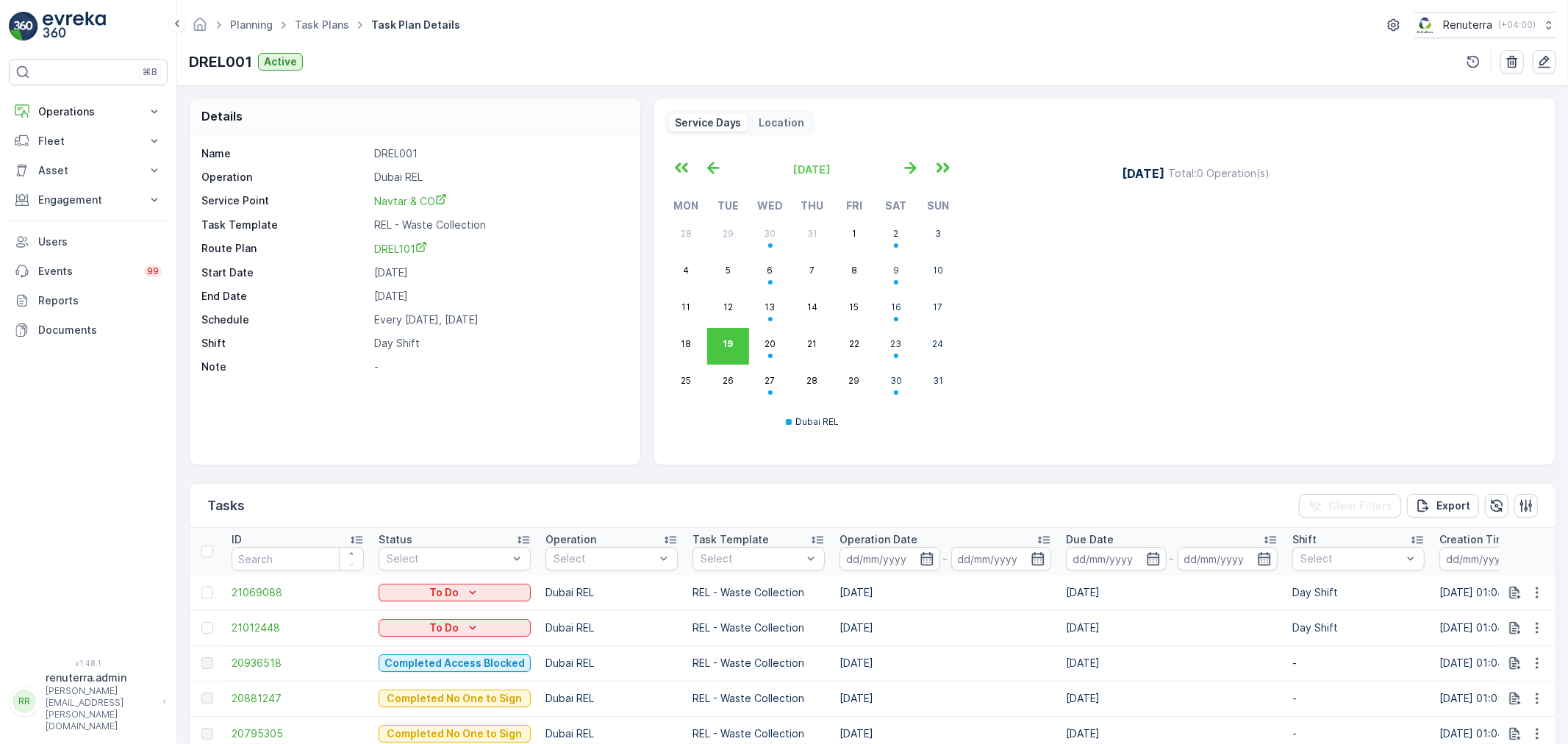
click at [892, 412] on div "Dubai REL" at bounding box center [812, 422] width 294 height 41
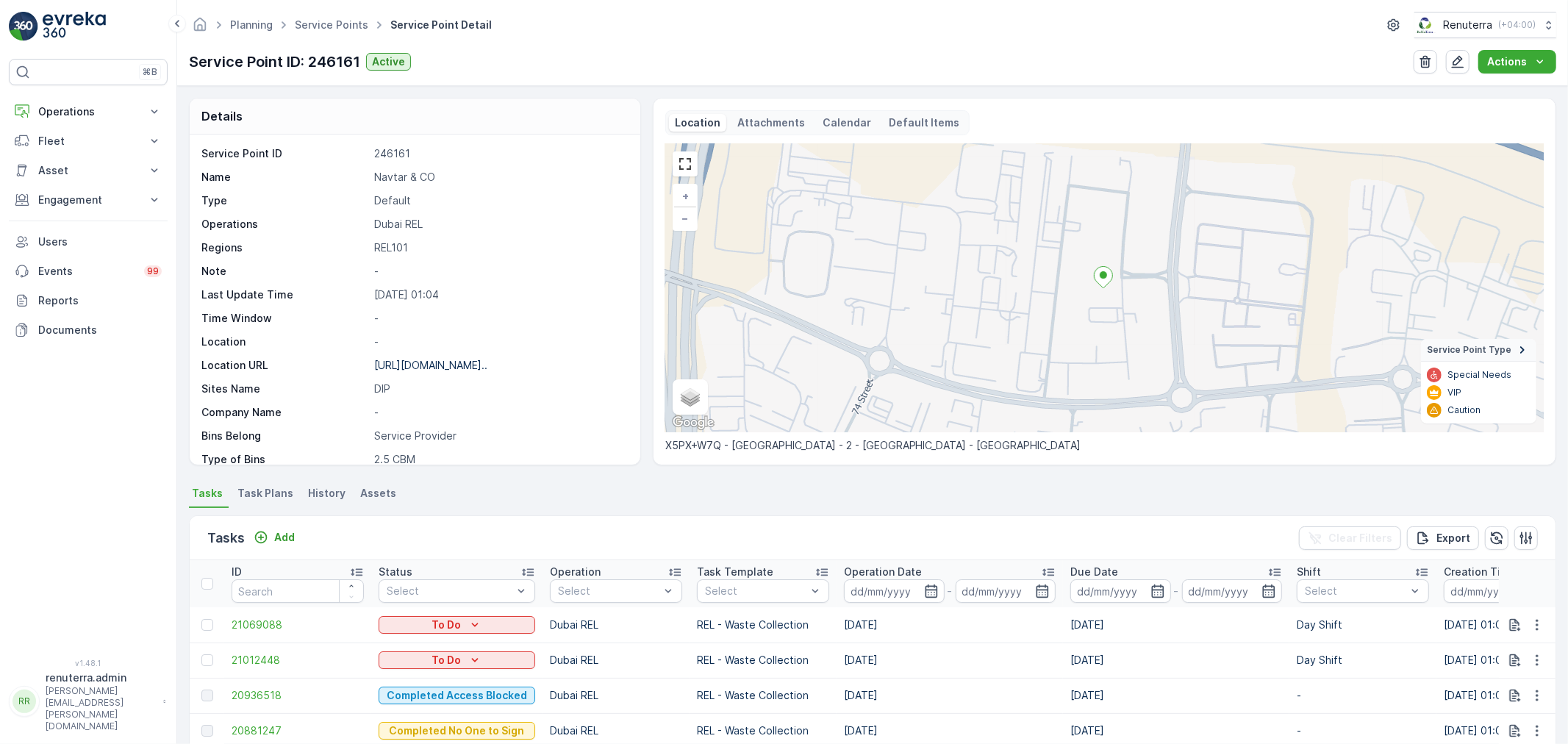
click at [253, 494] on span "Task Plans" at bounding box center [265, 492] width 56 height 14
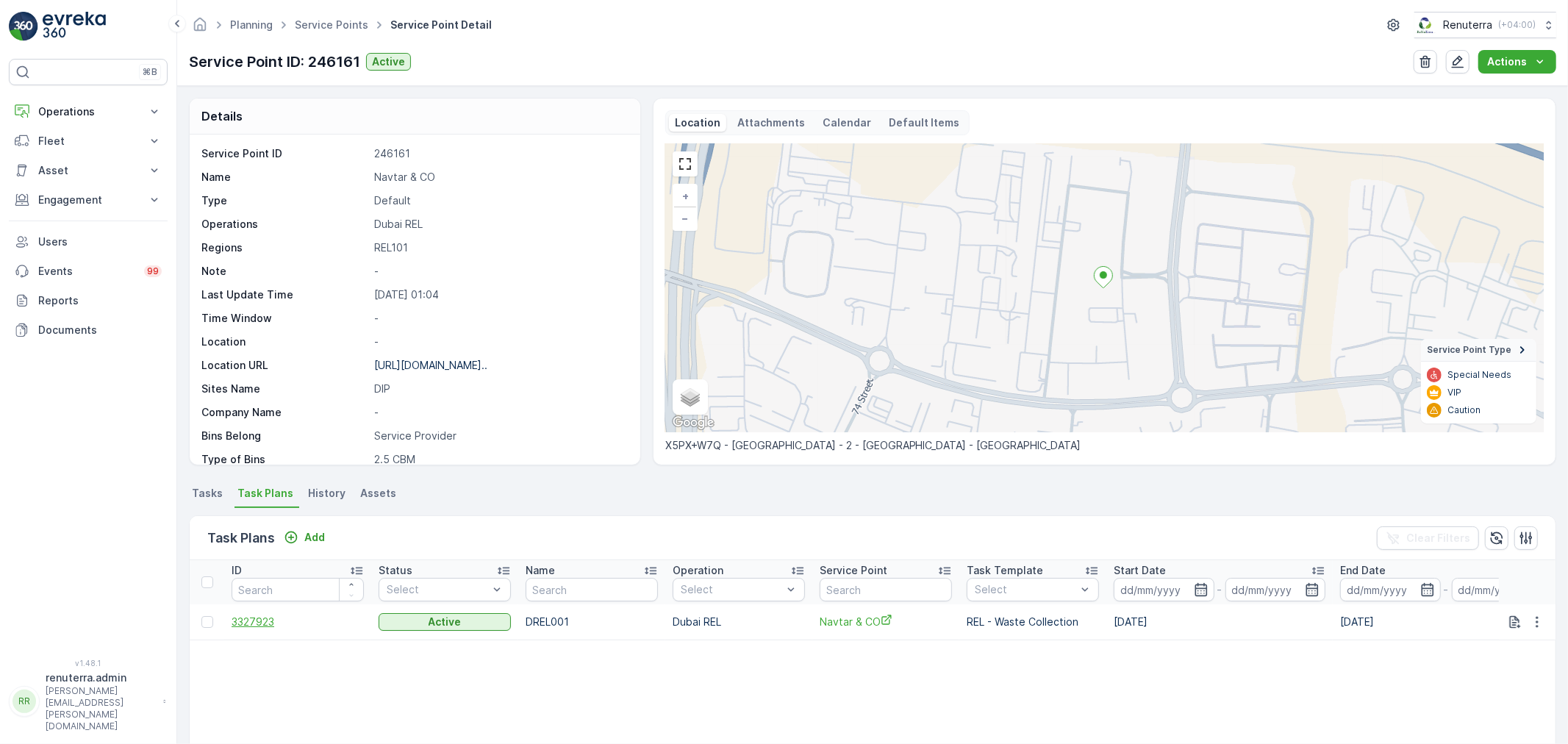
click at [239, 619] on span "3327923" at bounding box center [298, 621] width 133 height 14
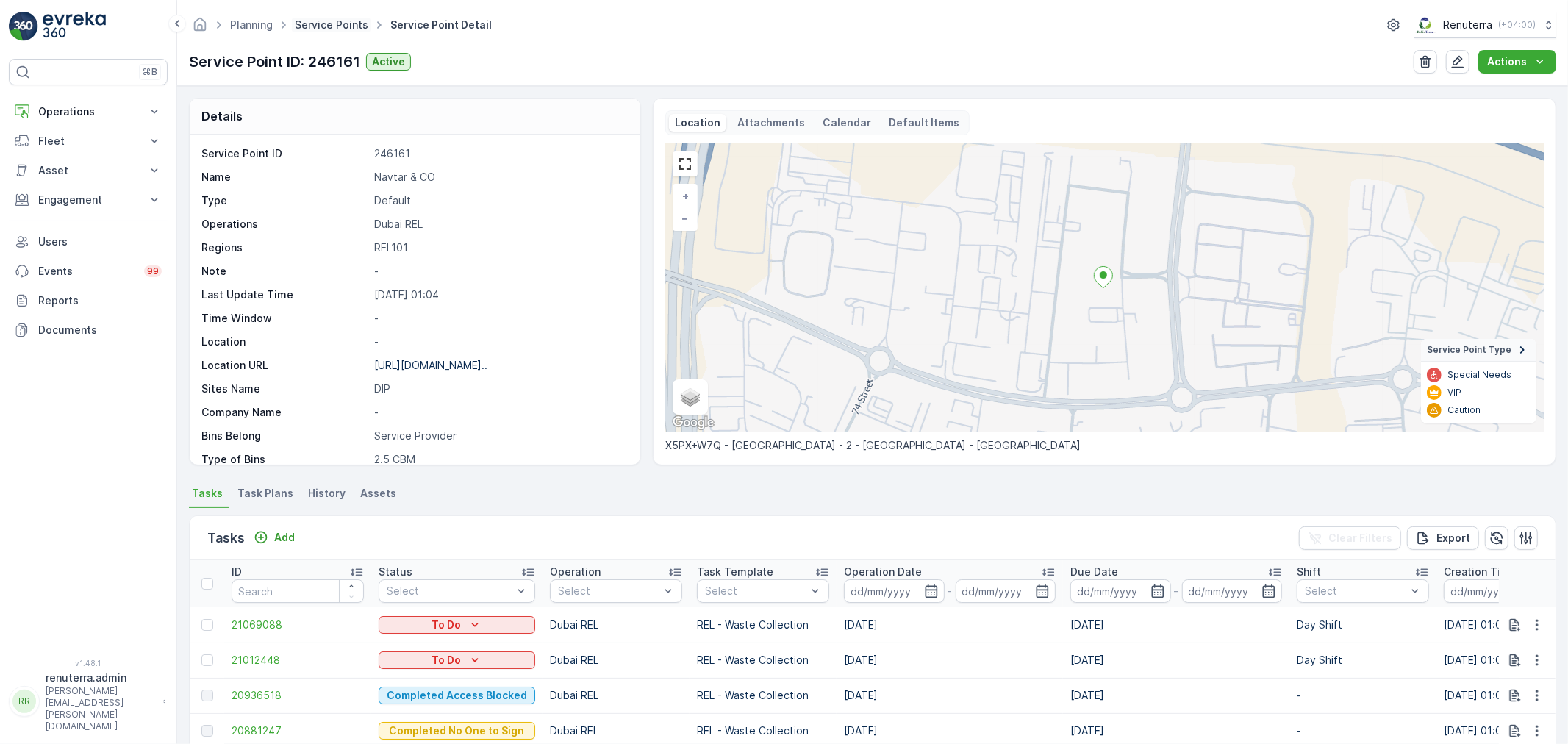
click at [323, 18] on link "Service Points" at bounding box center [332, 24] width 73 height 12
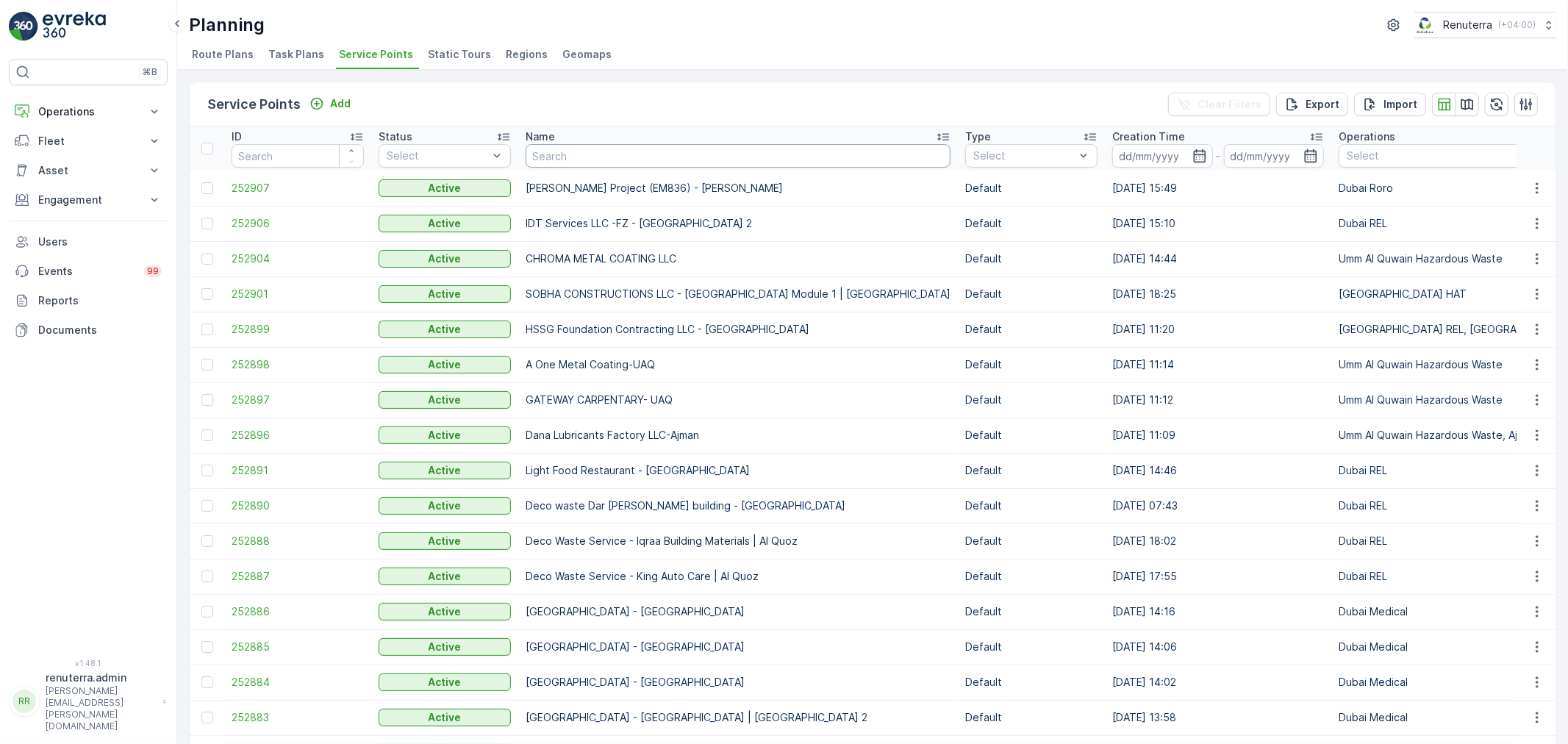
click at [592, 162] on input "text" at bounding box center [737, 156] width 425 height 24
type input "carm"
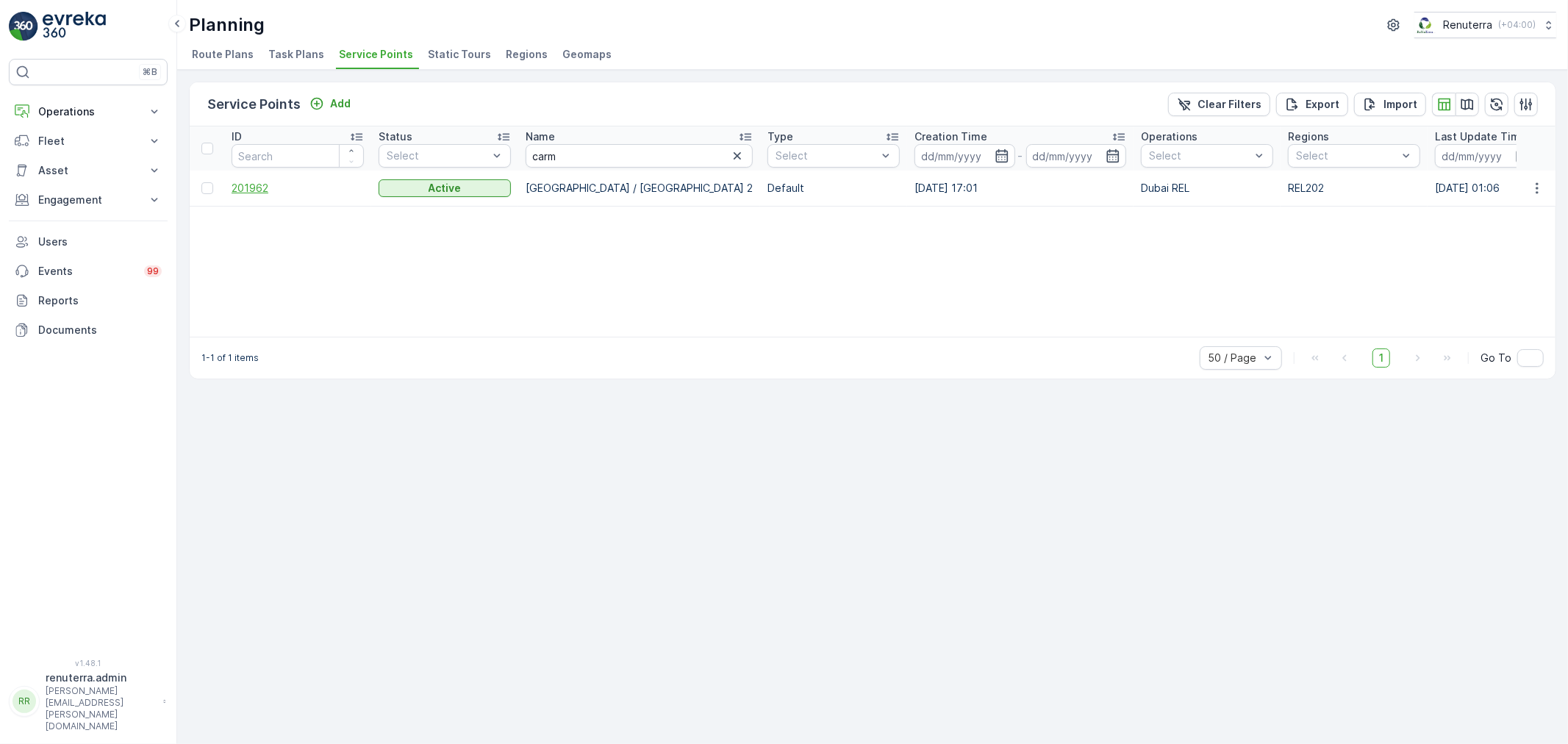
click at [267, 184] on span "201962" at bounding box center [298, 188] width 133 height 14
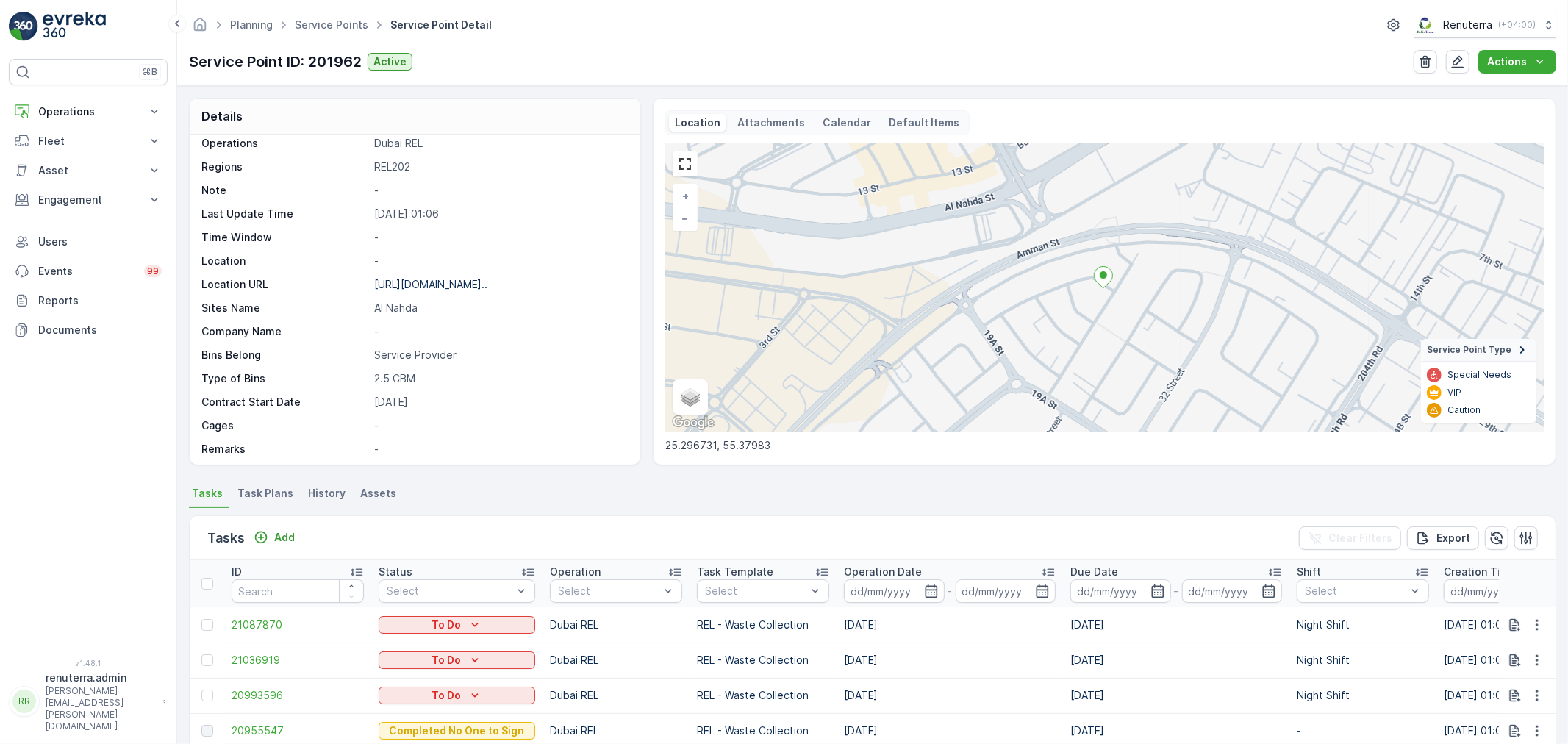
scroll to position [82, 0]
click at [262, 486] on span "Task Plans" at bounding box center [265, 492] width 56 height 14
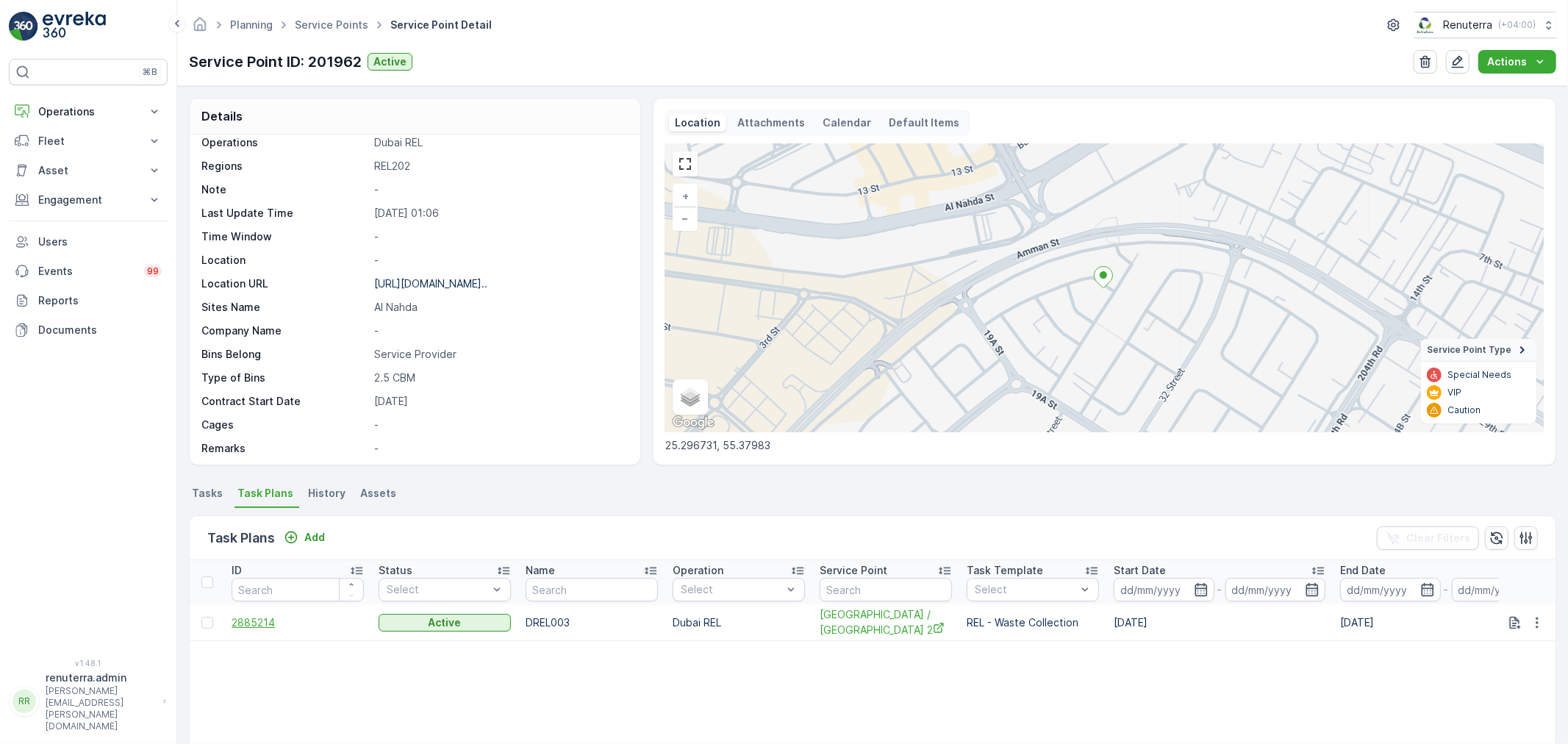
click at [259, 616] on span "2885214" at bounding box center [298, 622] width 133 height 14
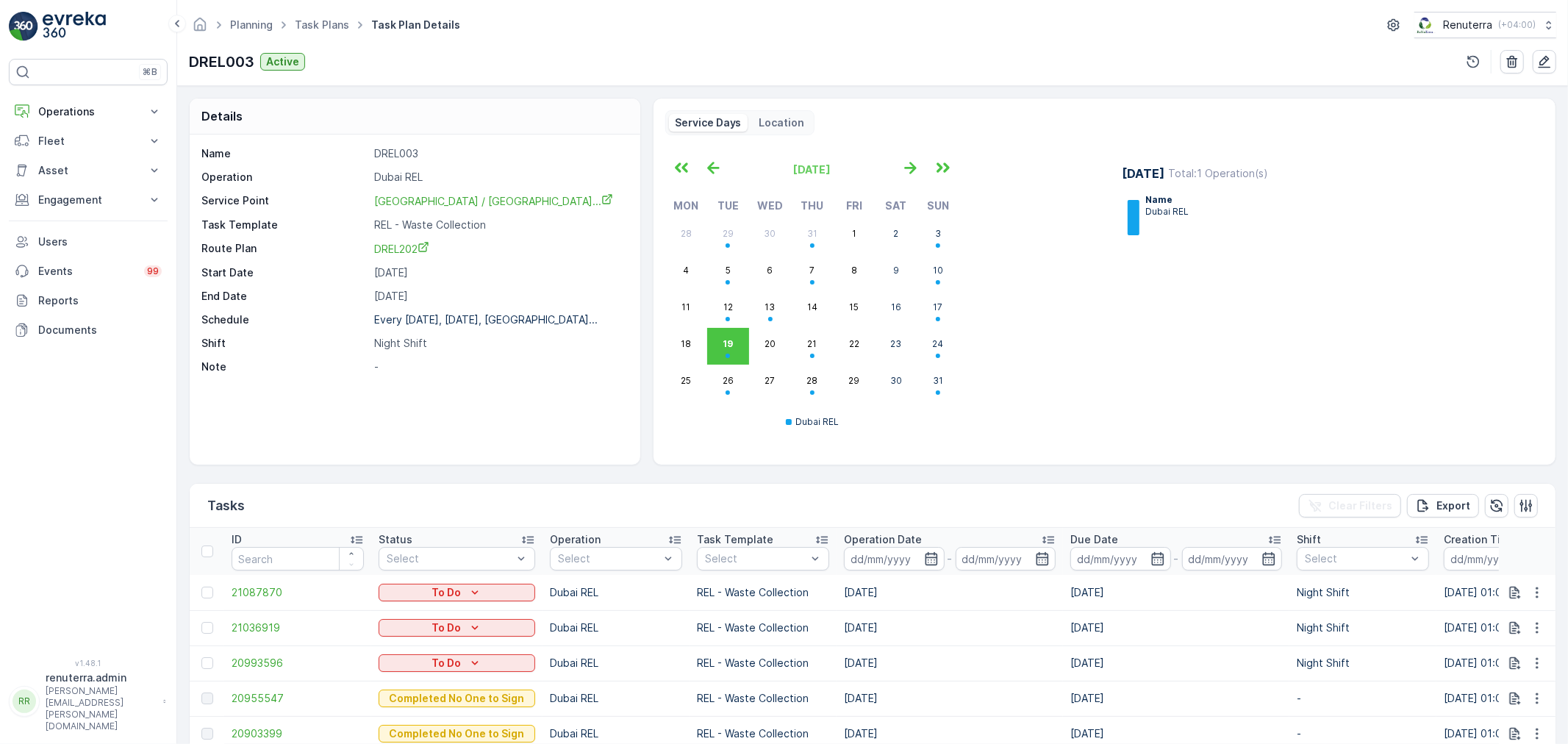
click at [737, 438] on div "Dubai REL" at bounding box center [812, 422] width 294 height 41
click at [763, 435] on div "Dubai REL" at bounding box center [812, 422] width 294 height 41
click at [1117, 434] on div "19 August Total : 1 Operation(s) Name Dubai REL" at bounding box center [1324, 298] width 439 height 290
click at [56, 113] on p "Operations" at bounding box center [88, 111] width 100 height 14
click at [62, 159] on p "Planning" at bounding box center [58, 157] width 41 height 14
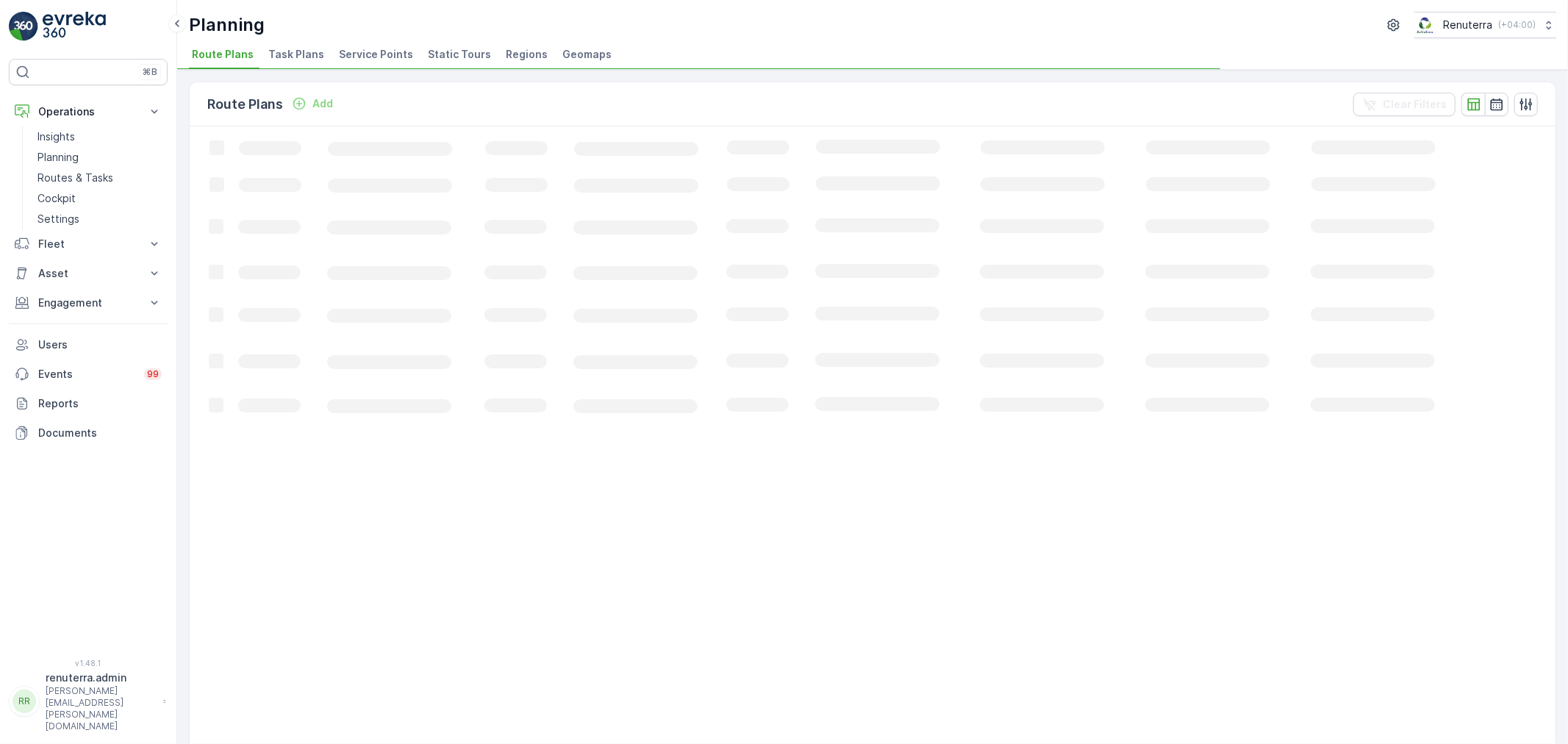
click at [374, 49] on span "Service Points" at bounding box center [375, 54] width 74 height 14
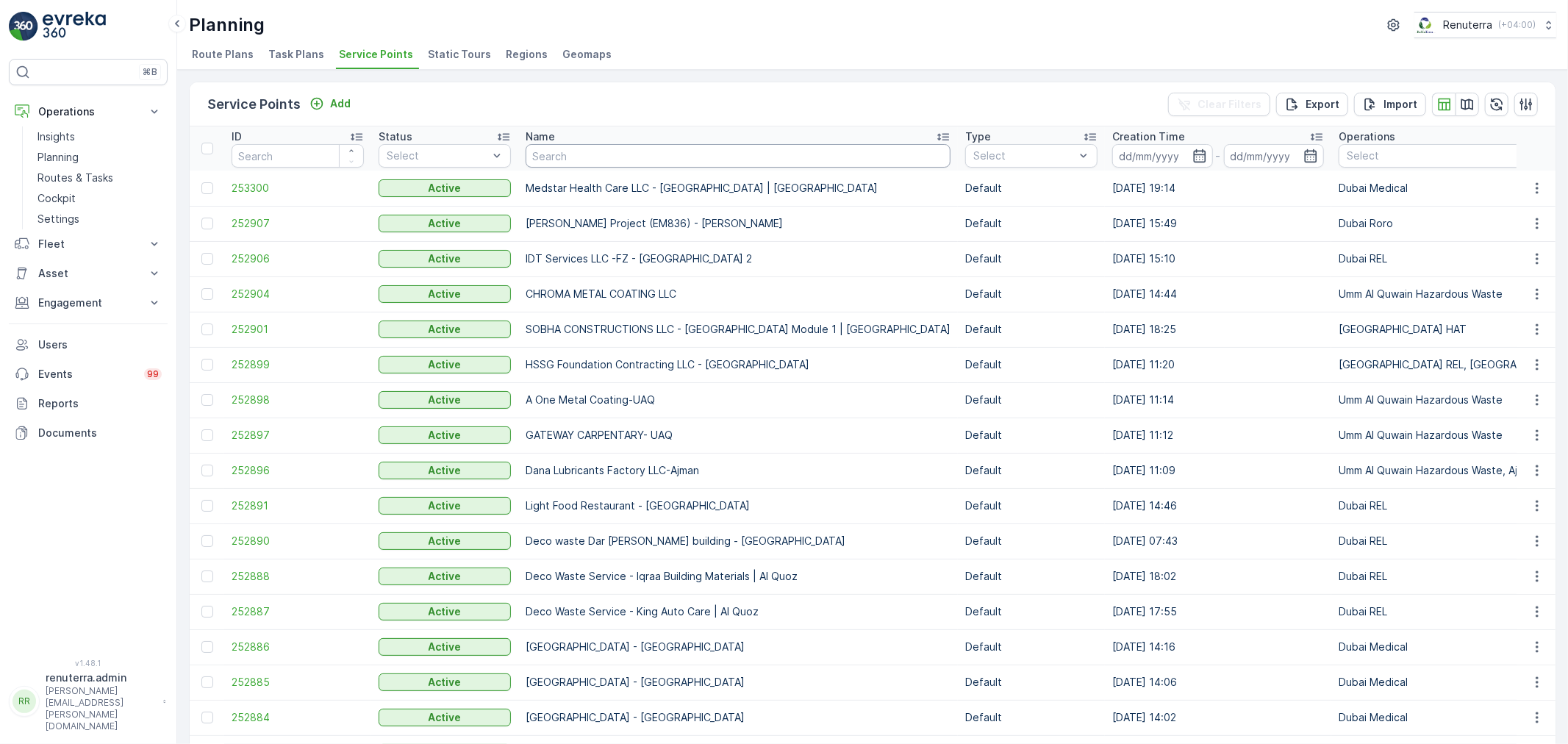
click at [654, 158] on input "text" at bounding box center [737, 156] width 425 height 24
type input "american"
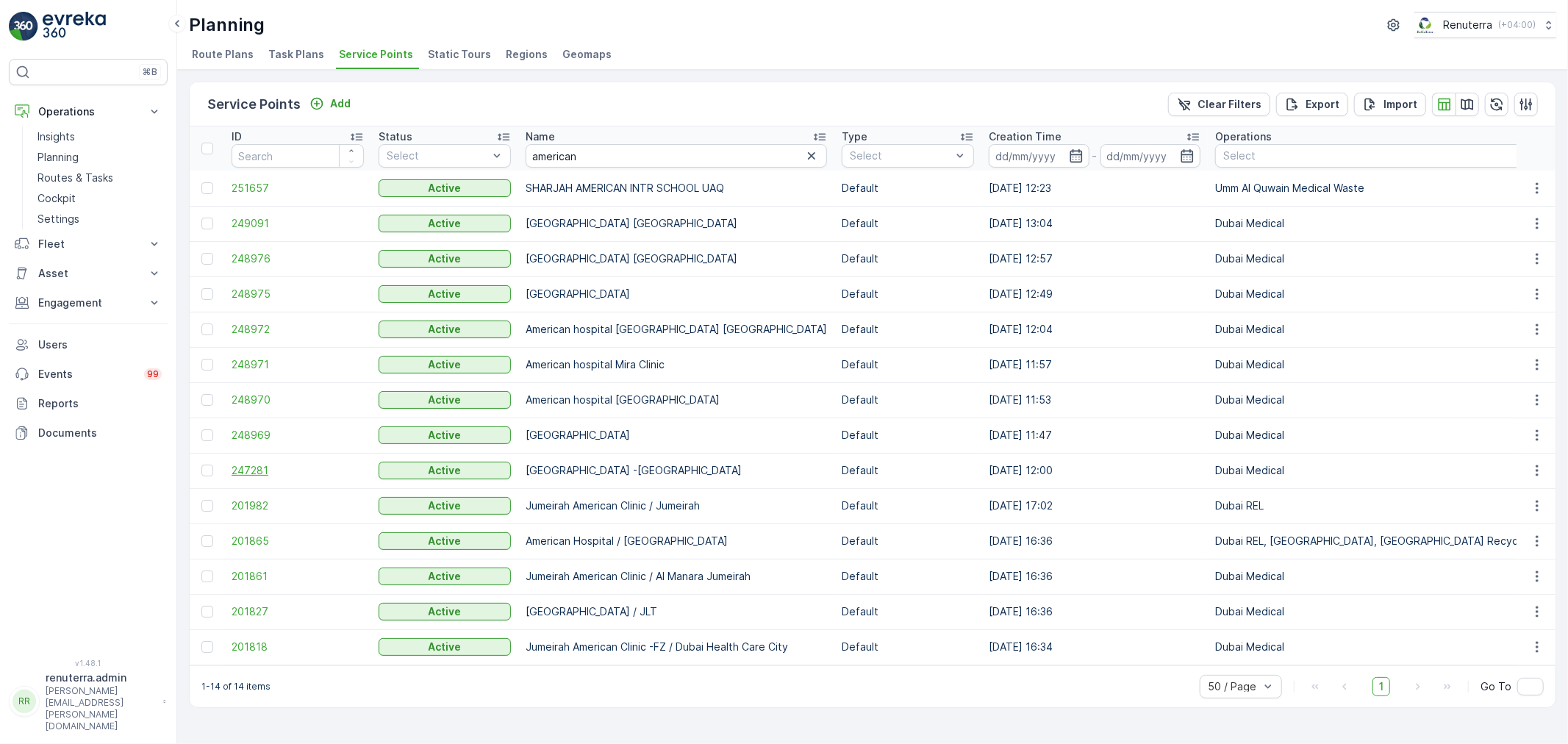
click at [262, 473] on span "247281" at bounding box center [298, 470] width 133 height 14
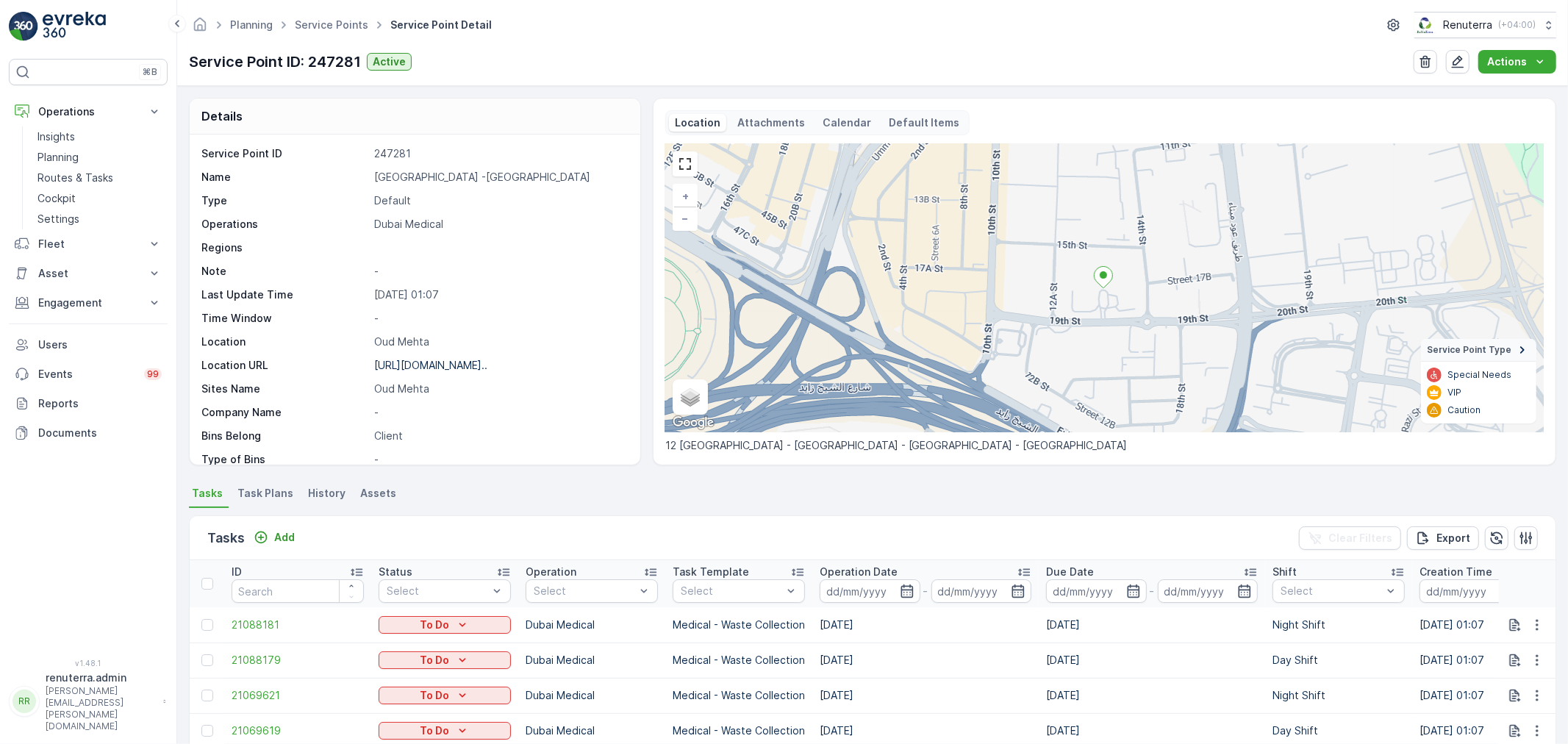
click at [266, 495] on span "Task Plans" at bounding box center [265, 492] width 56 height 14
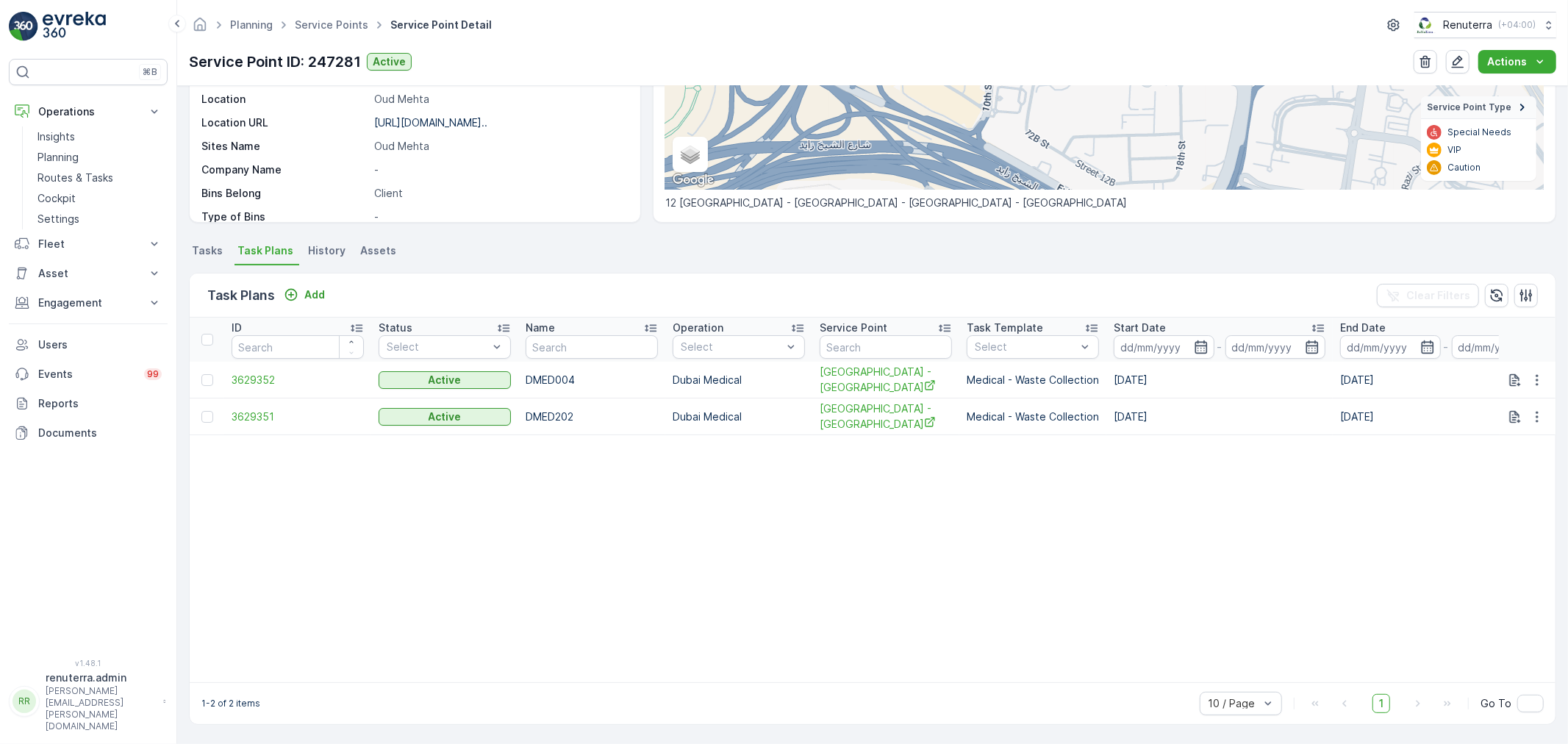
click at [542, 379] on td "DMED004" at bounding box center [592, 380] width 147 height 37
copy td "DMED004"
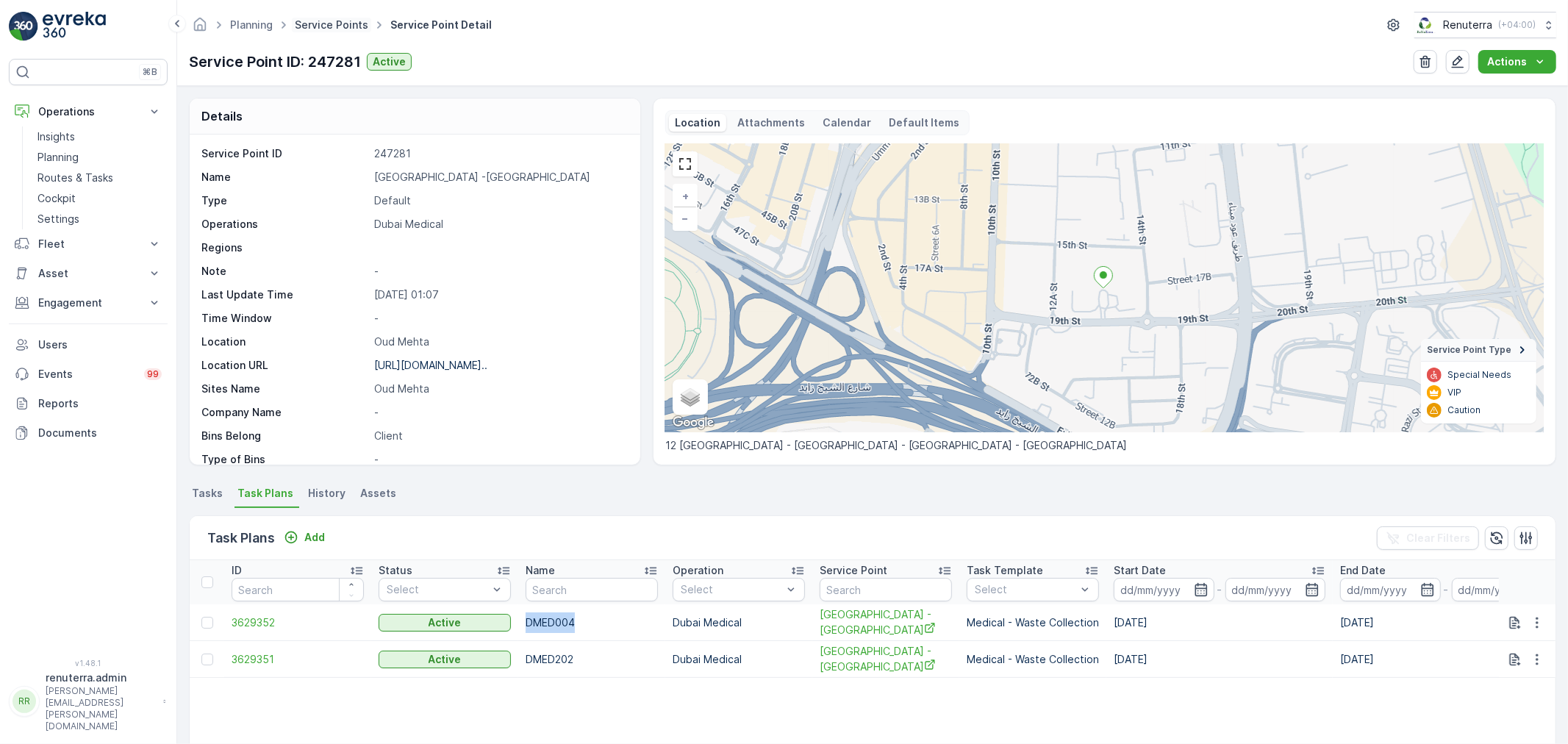
click at [342, 30] on link "Service Points" at bounding box center [332, 24] width 73 height 12
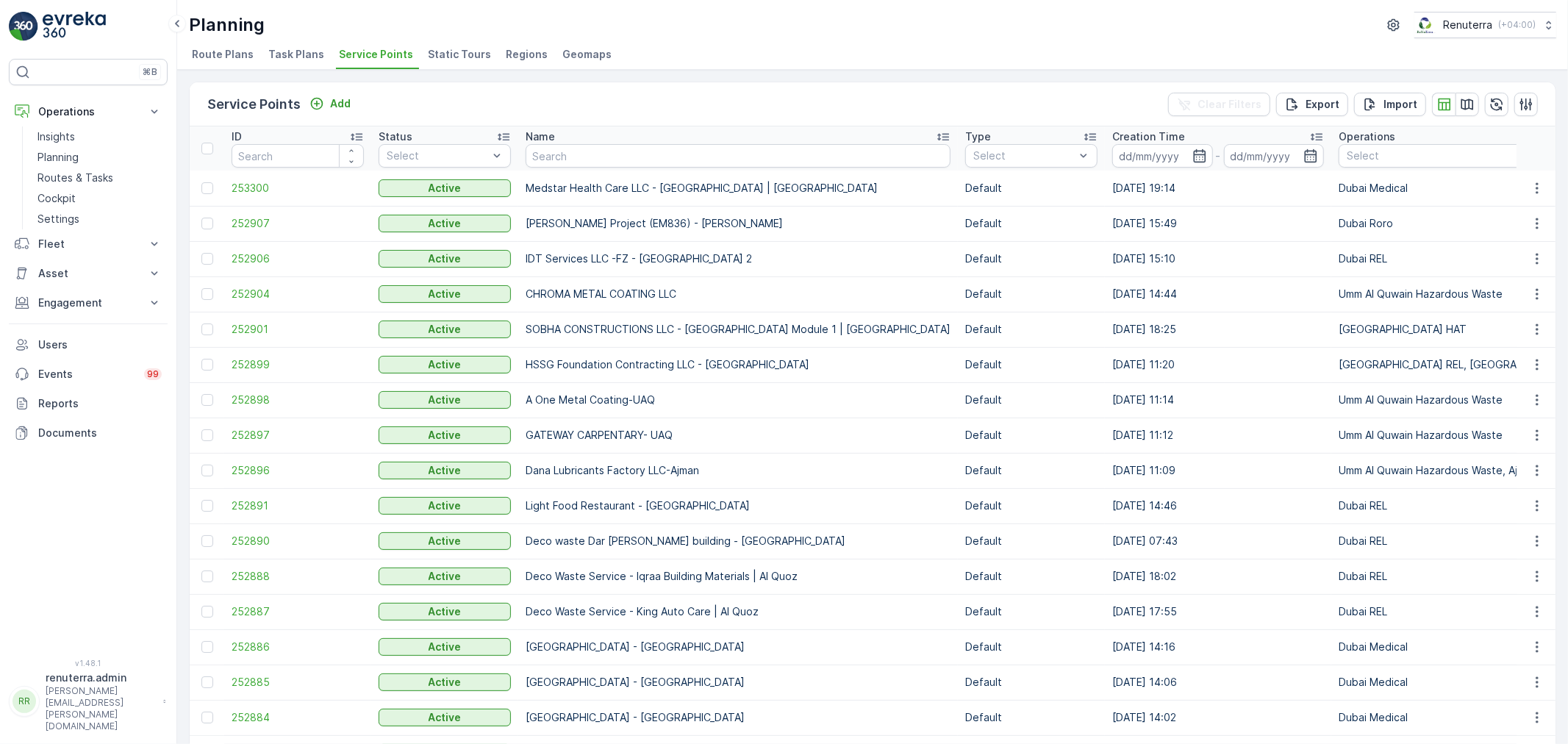
click at [577, 152] on input "text" at bounding box center [737, 156] width 425 height 24
type input "sobha"
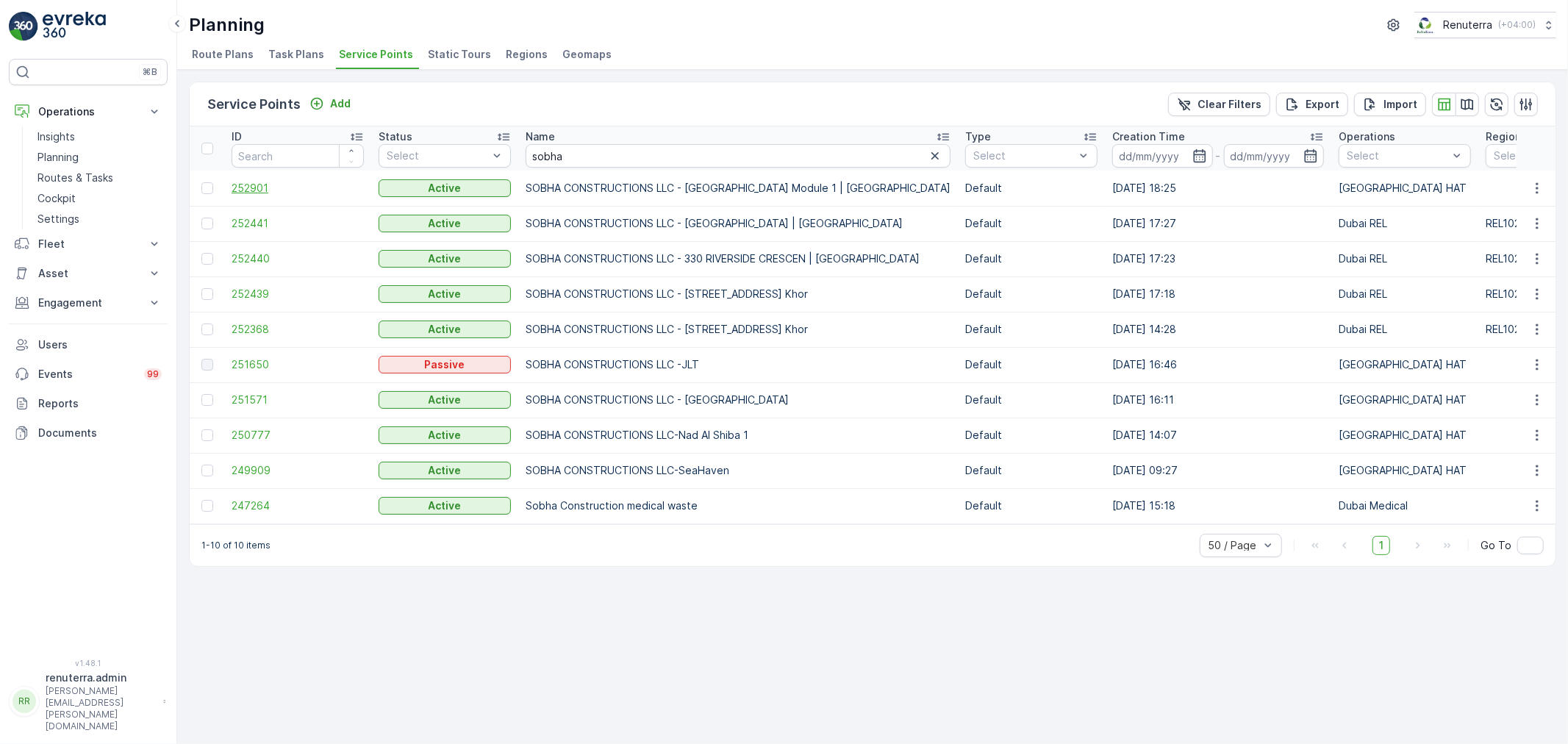
click at [237, 184] on span "252901" at bounding box center [298, 188] width 133 height 14
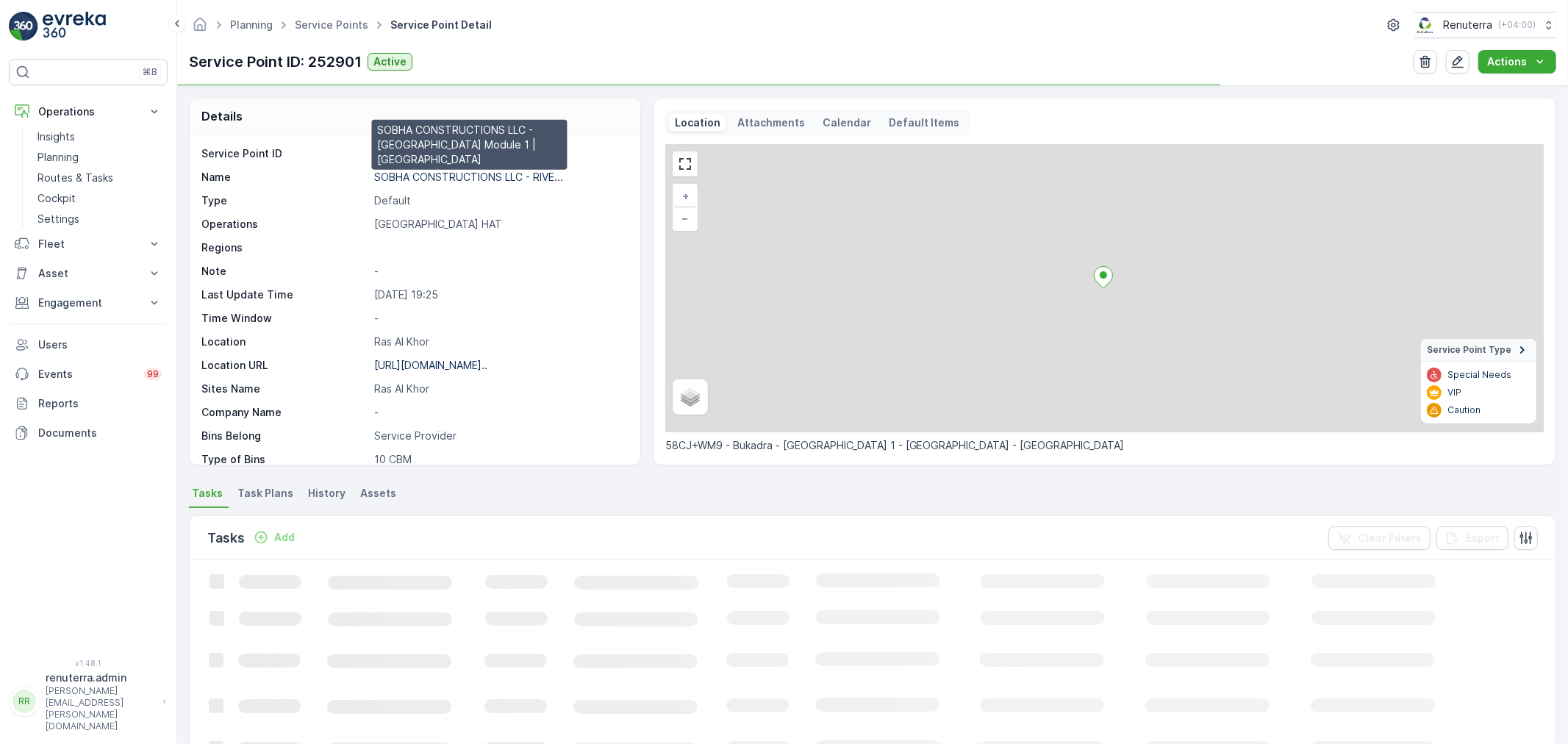
click at [429, 180] on p "SOBHA CONSTRUCTIONS LLC - RIVE..." at bounding box center [469, 177] width 189 height 12
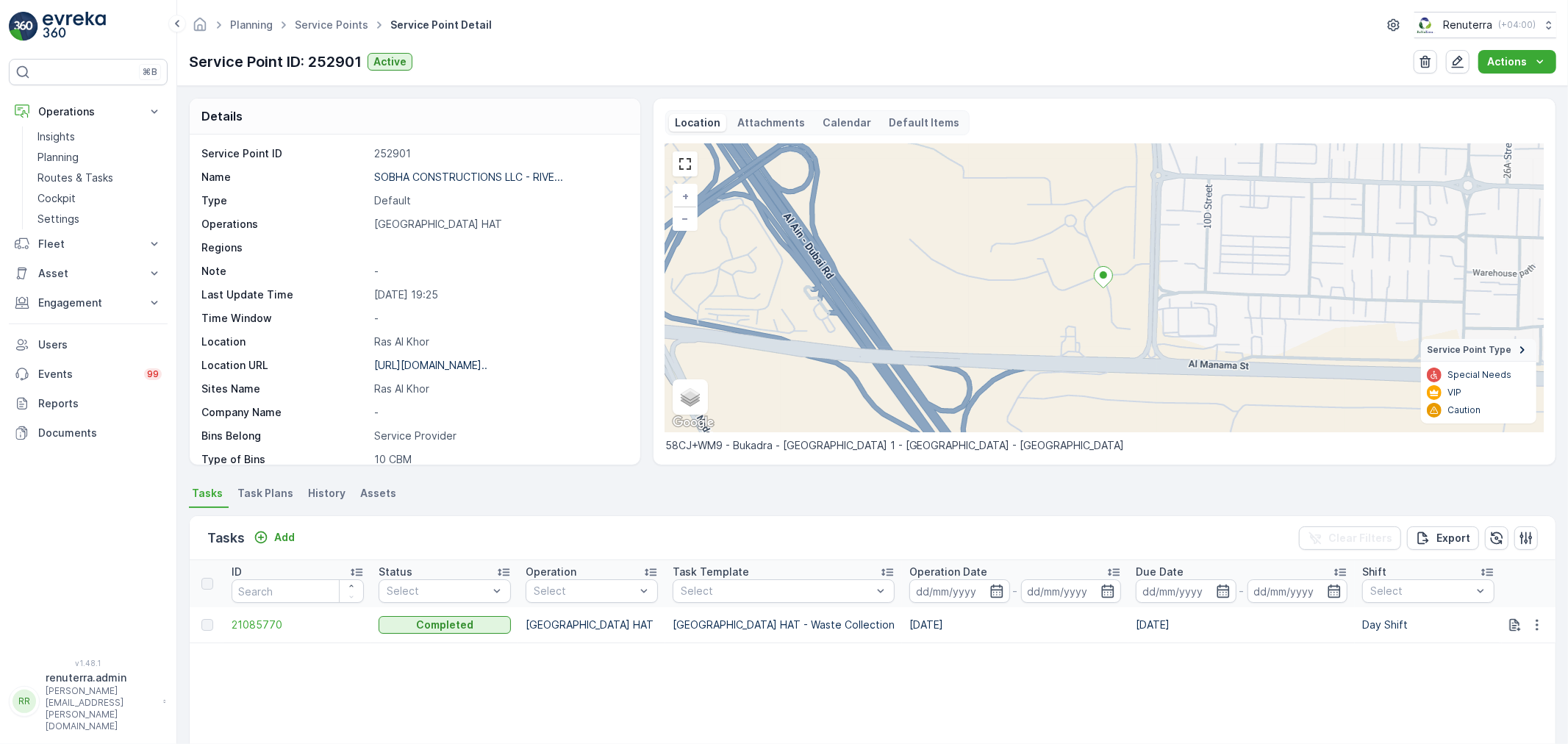
click at [310, 15] on ul "Service Points" at bounding box center [339, 25] width 95 height 21
click at [311, 27] on link "Service Points" at bounding box center [332, 24] width 73 height 12
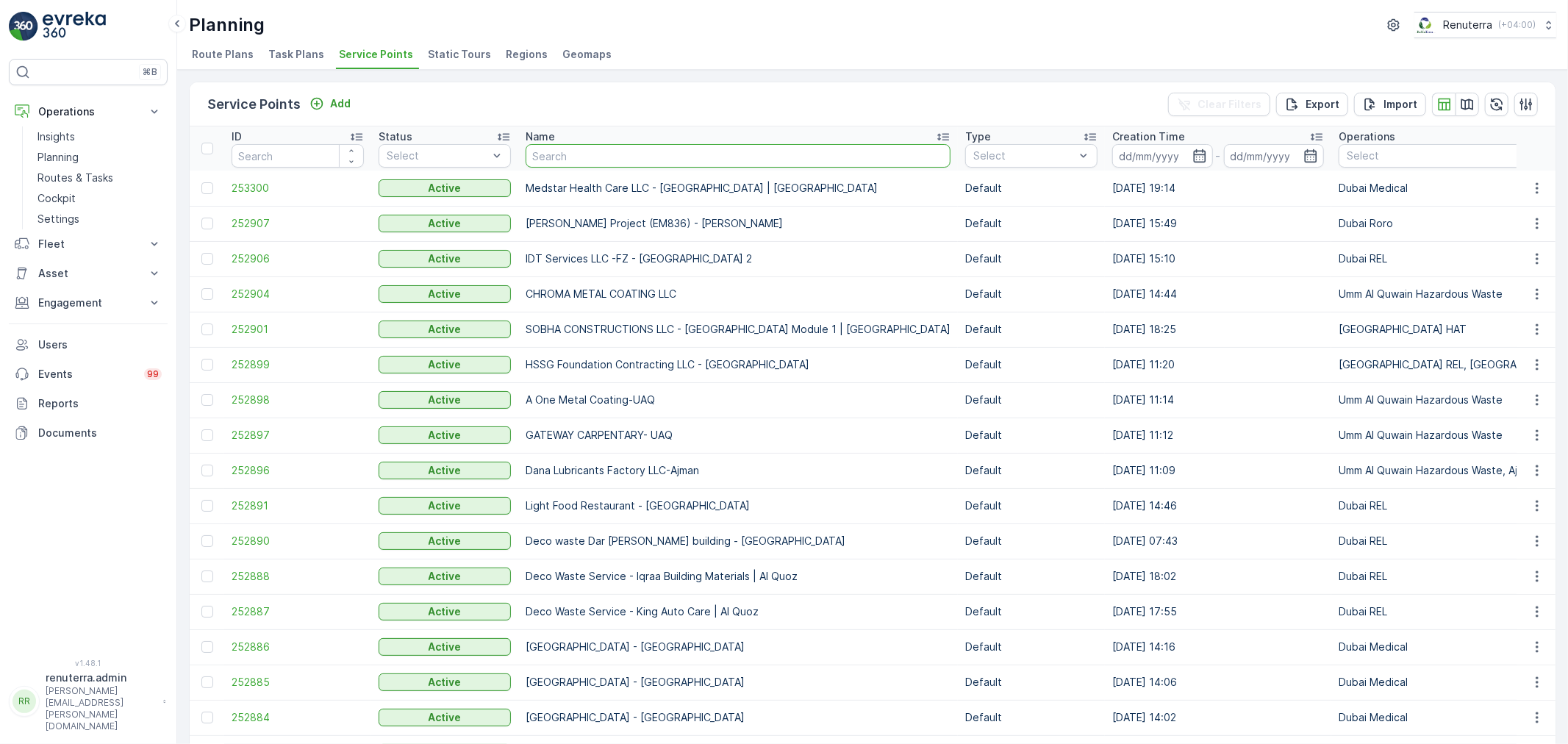
click at [593, 153] on input "text" at bounding box center [737, 156] width 425 height 24
type input "arab"
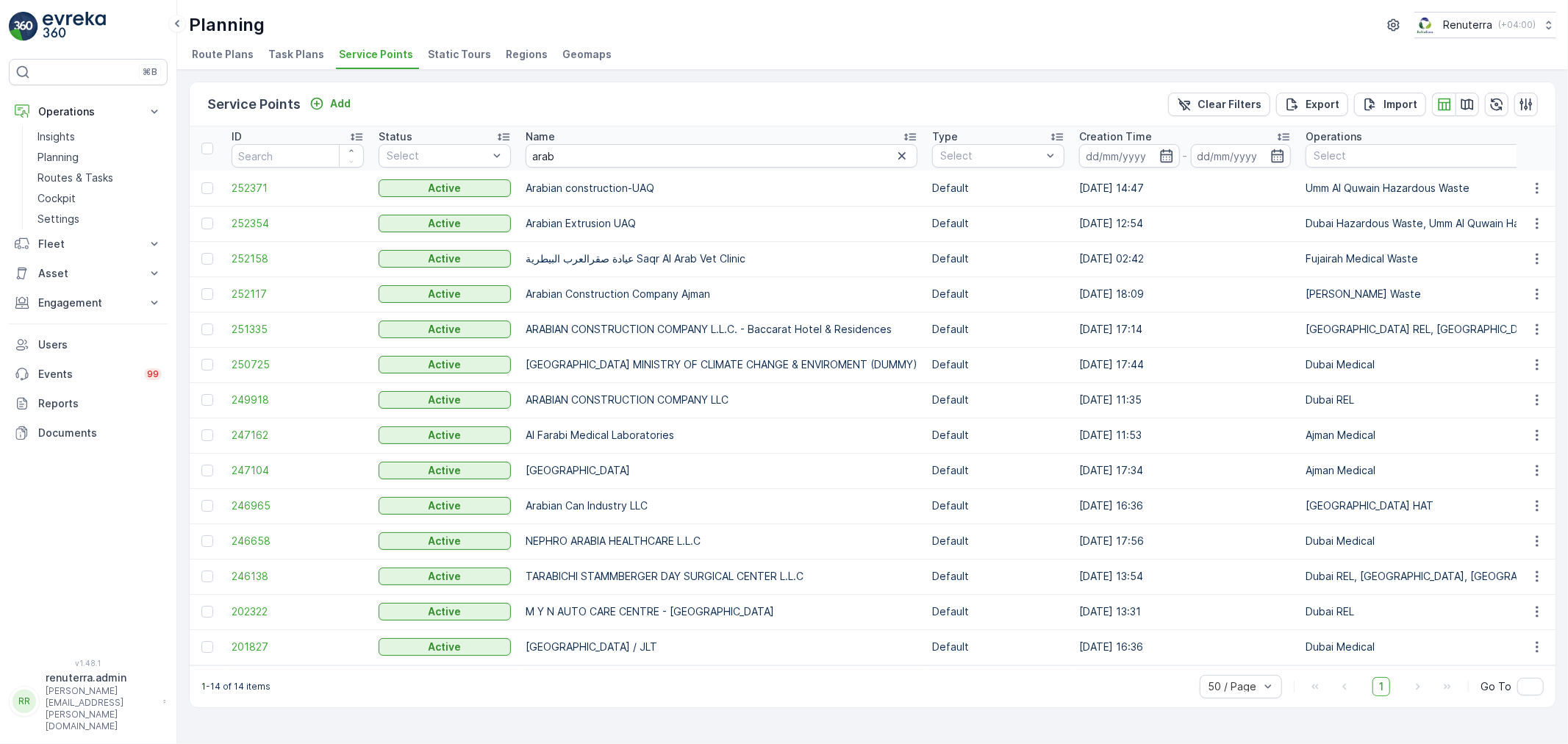
click at [226, 327] on td "251335" at bounding box center [297, 329] width 147 height 35
click at [259, 327] on span "251335" at bounding box center [298, 329] width 133 height 14
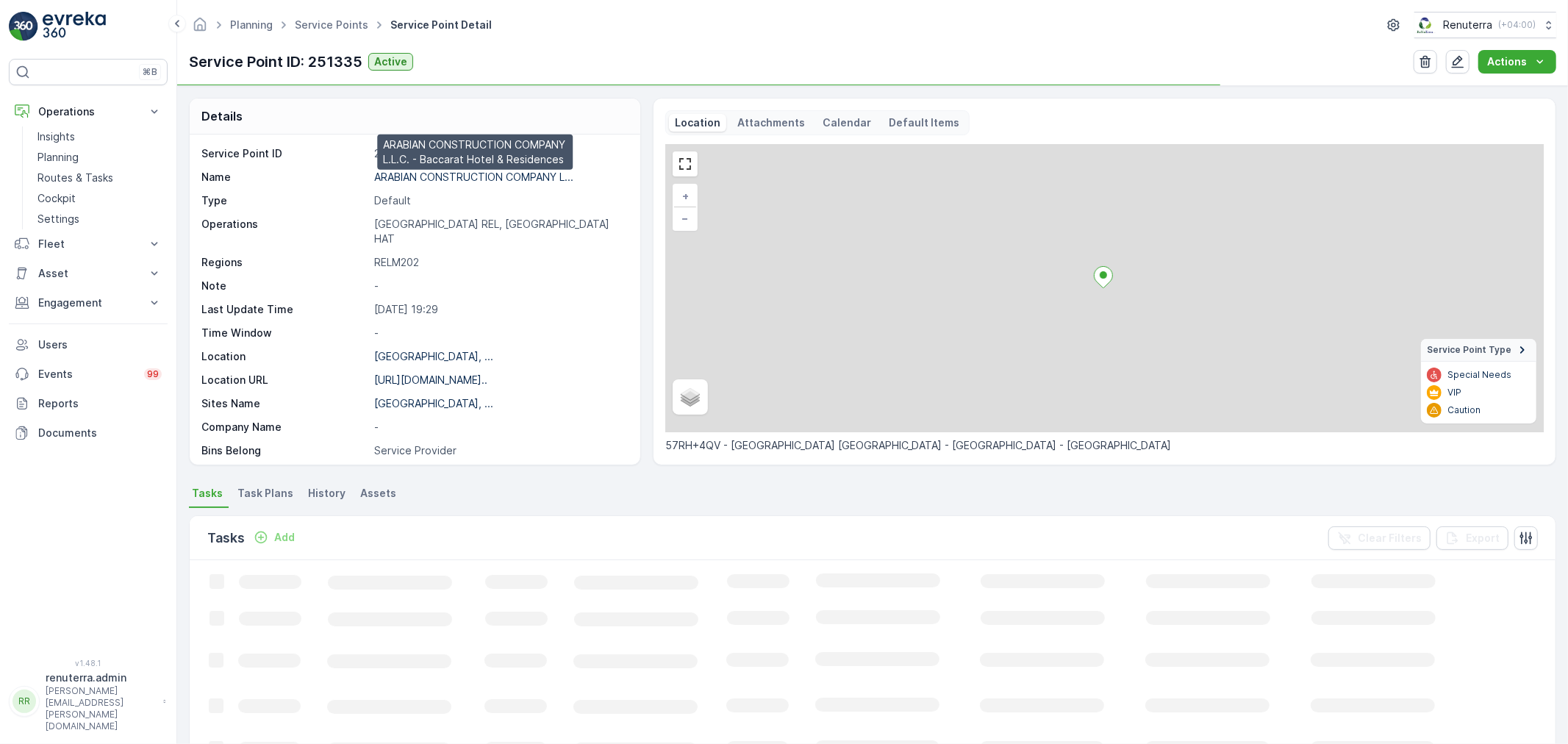
click at [444, 178] on p "ARABIAN CONSTRUCTION COMPANY L..." at bounding box center [474, 177] width 199 height 12
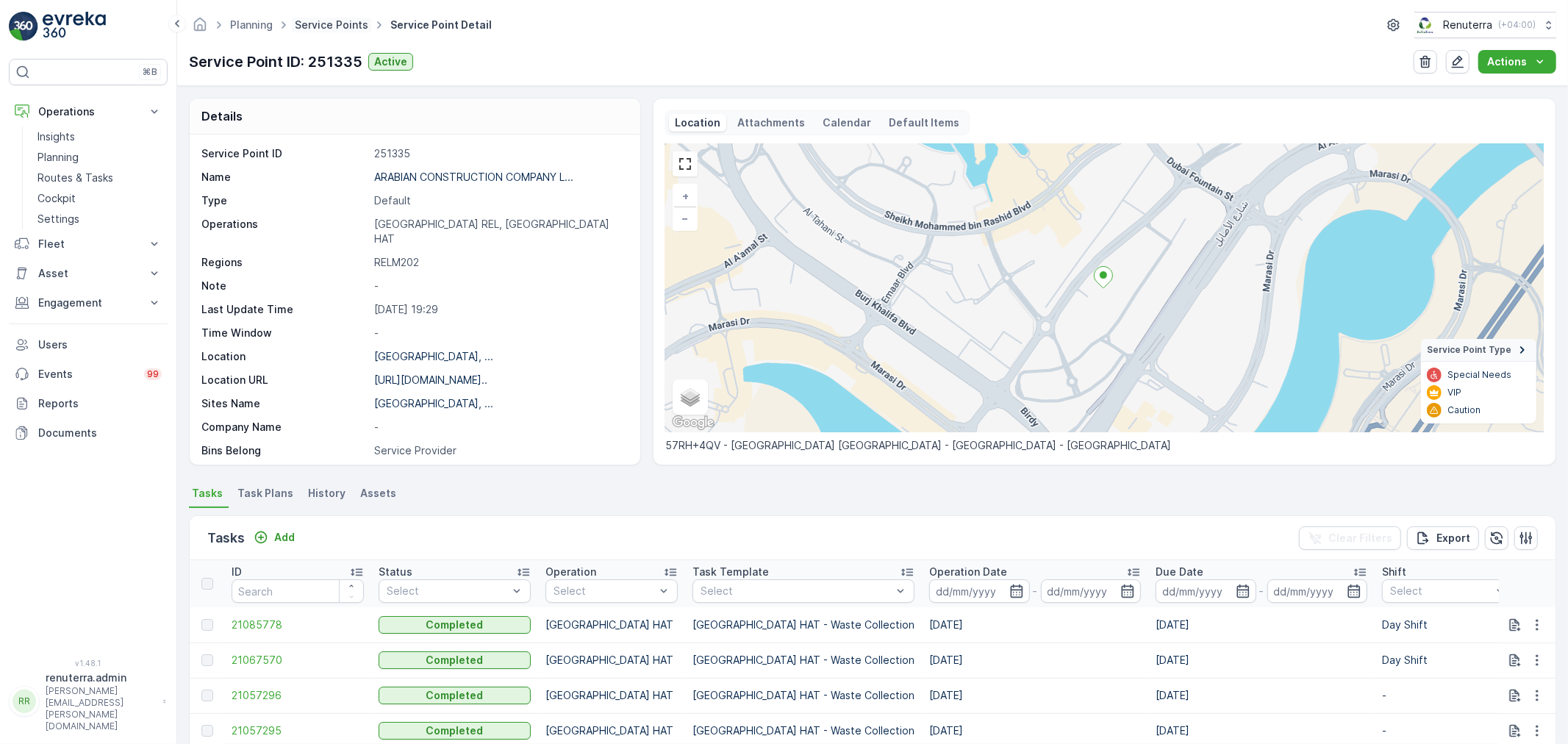
click at [314, 20] on link "Service Points" at bounding box center [332, 24] width 73 height 12
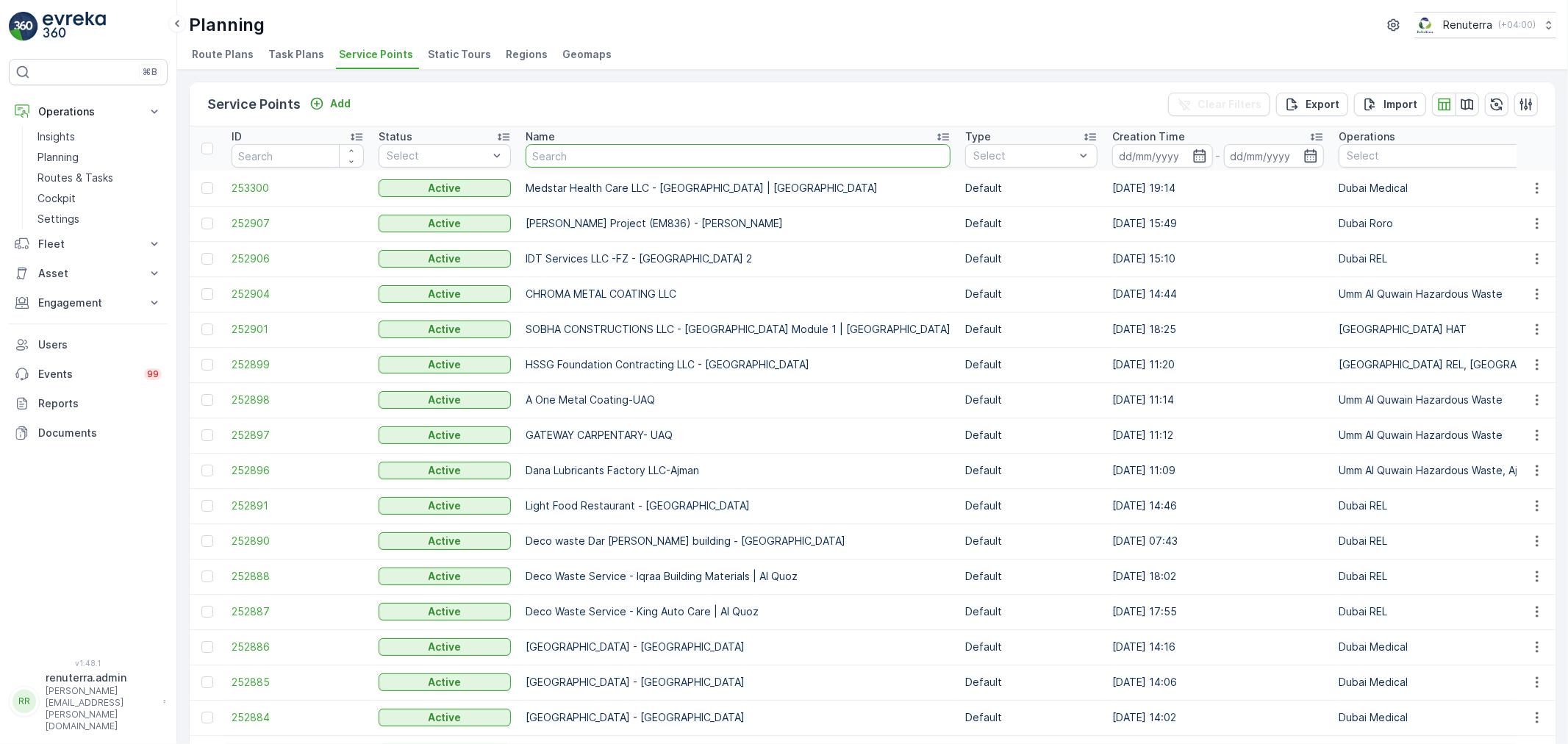
type input "Dr Soliman Fakeeh Academic Medical Centre"
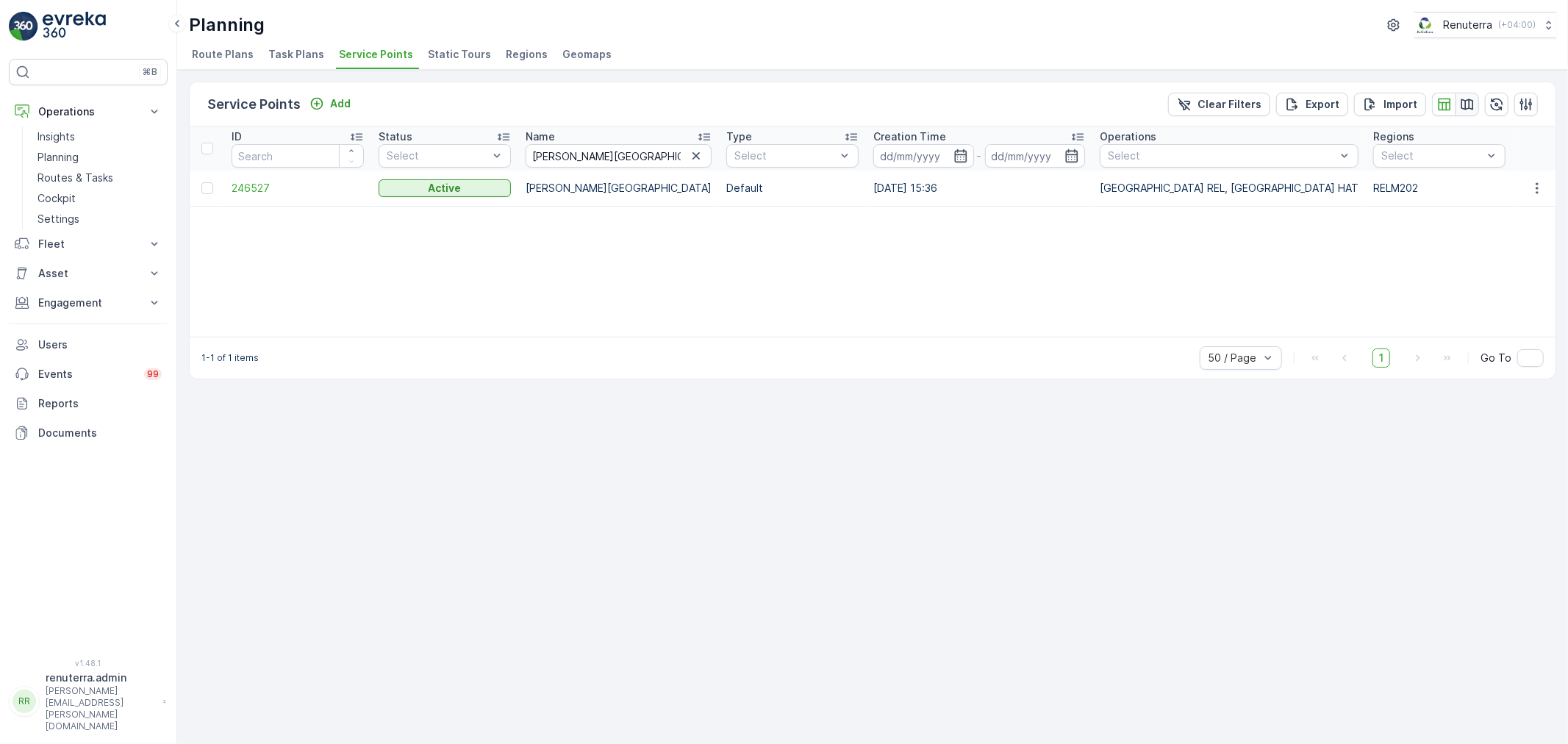
click at [1464, 104] on icon "button" at bounding box center [1467, 104] width 14 height 14
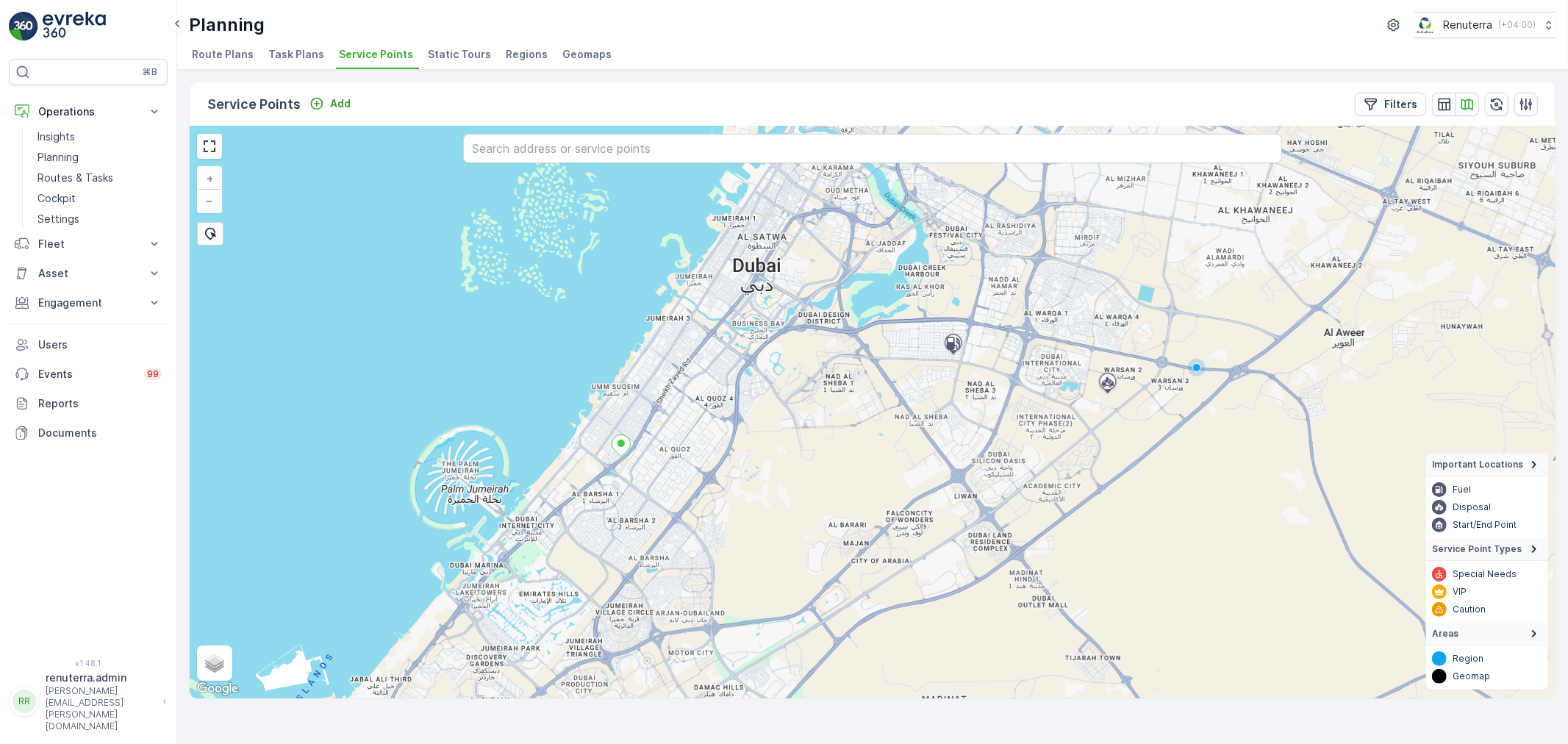
drag, startPoint x: 789, startPoint y: 510, endPoint x: 781, endPoint y: 376, distance: 134.2
click at [781, 376] on div "+ − Satellite Roadmap Terrain Hybrid Leaflet Keyboard shortcuts Map Data Map da…" at bounding box center [872, 412] width 1366 height 572
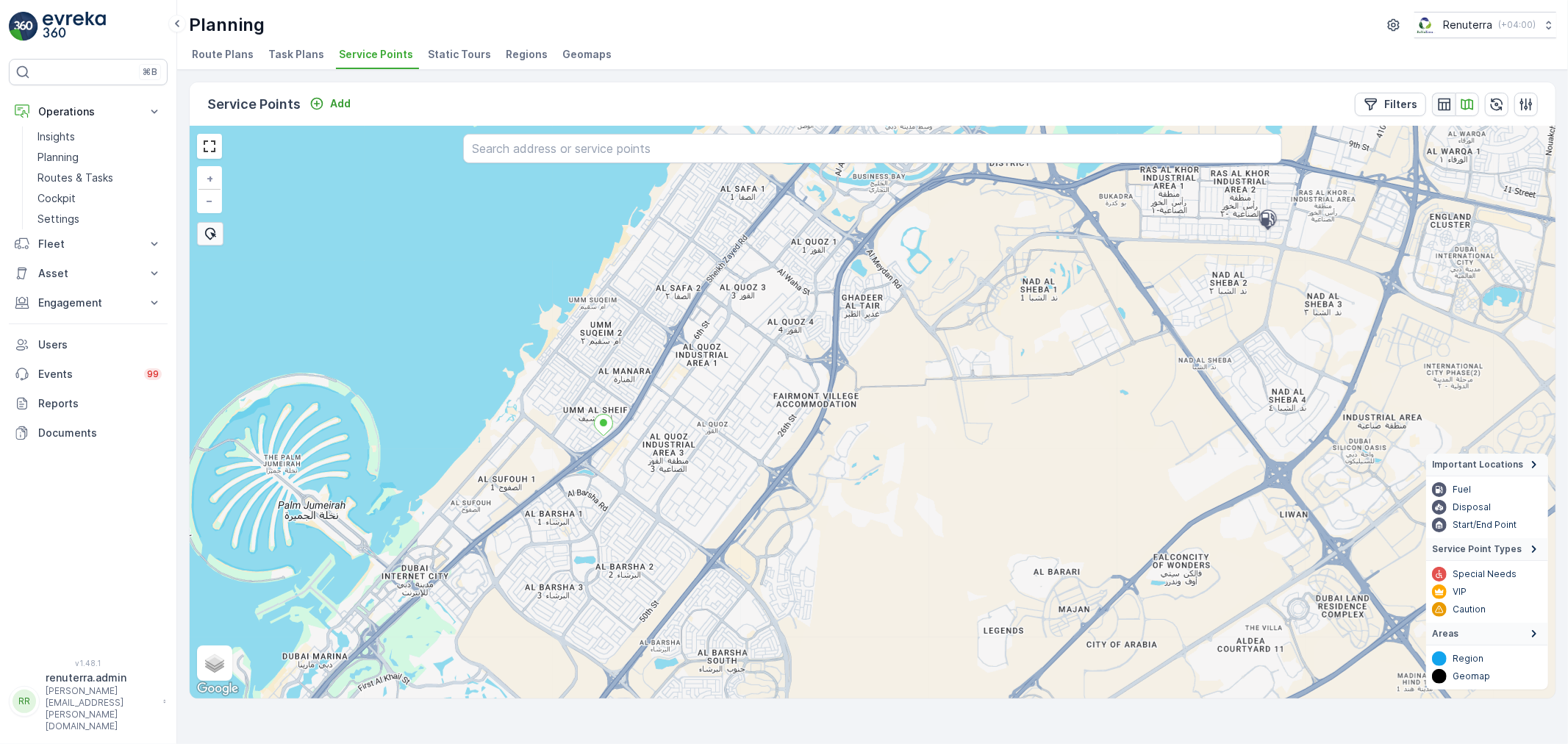
click at [1447, 99] on icon "button" at bounding box center [1444, 104] width 14 height 14
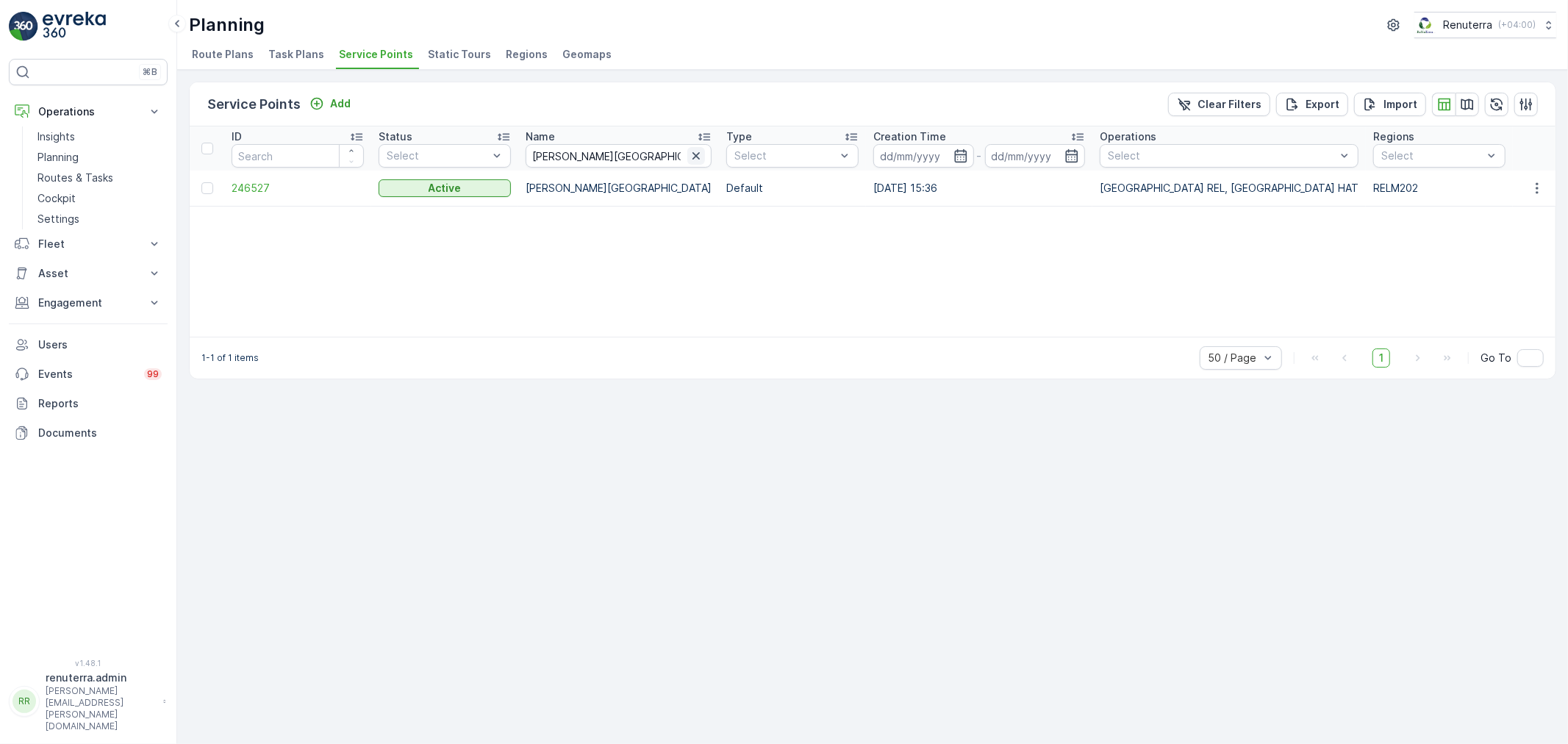
click at [700, 156] on icon "button" at bounding box center [696, 156] width 8 height 8
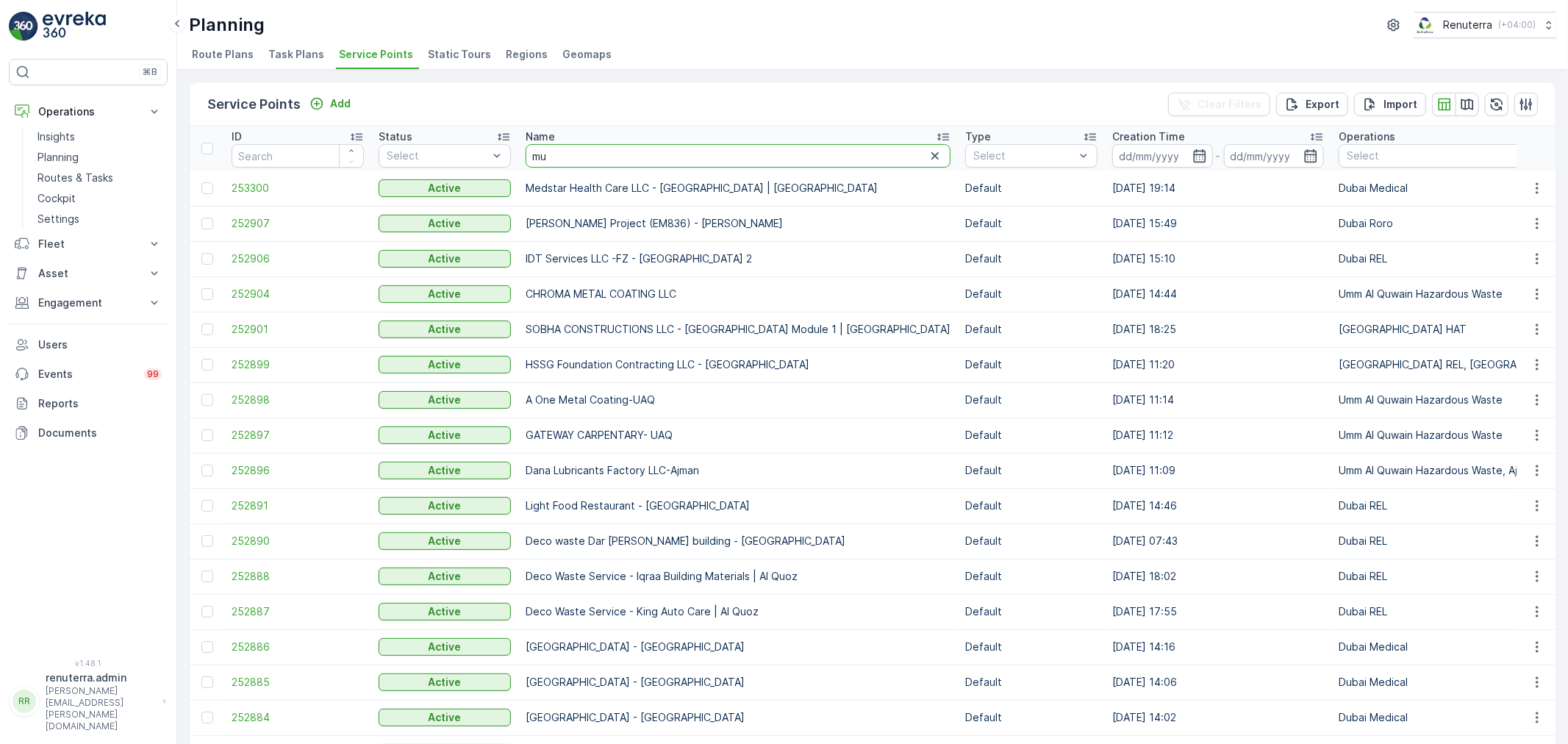
type input "mub"
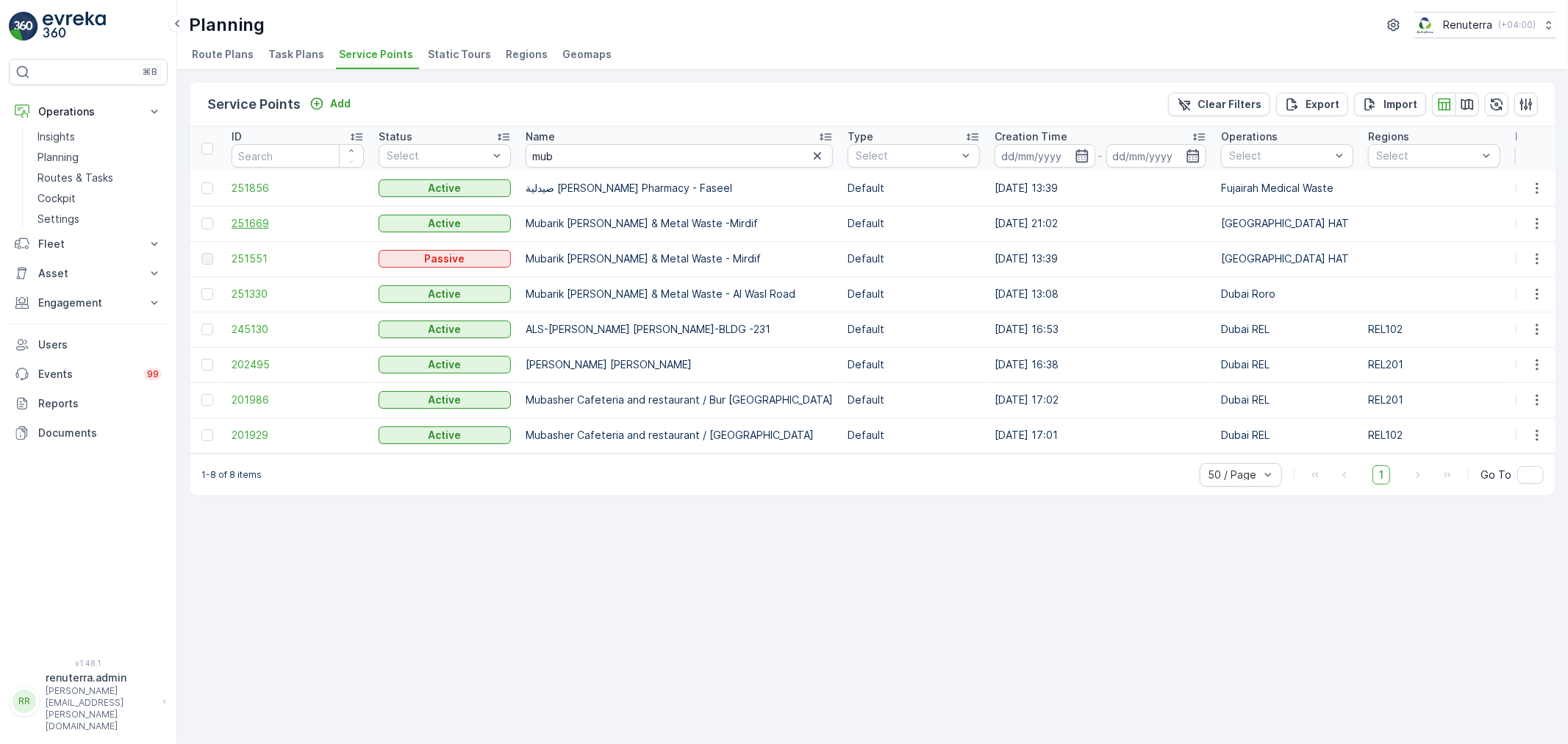
click at [255, 220] on span "251669" at bounding box center [298, 223] width 133 height 14
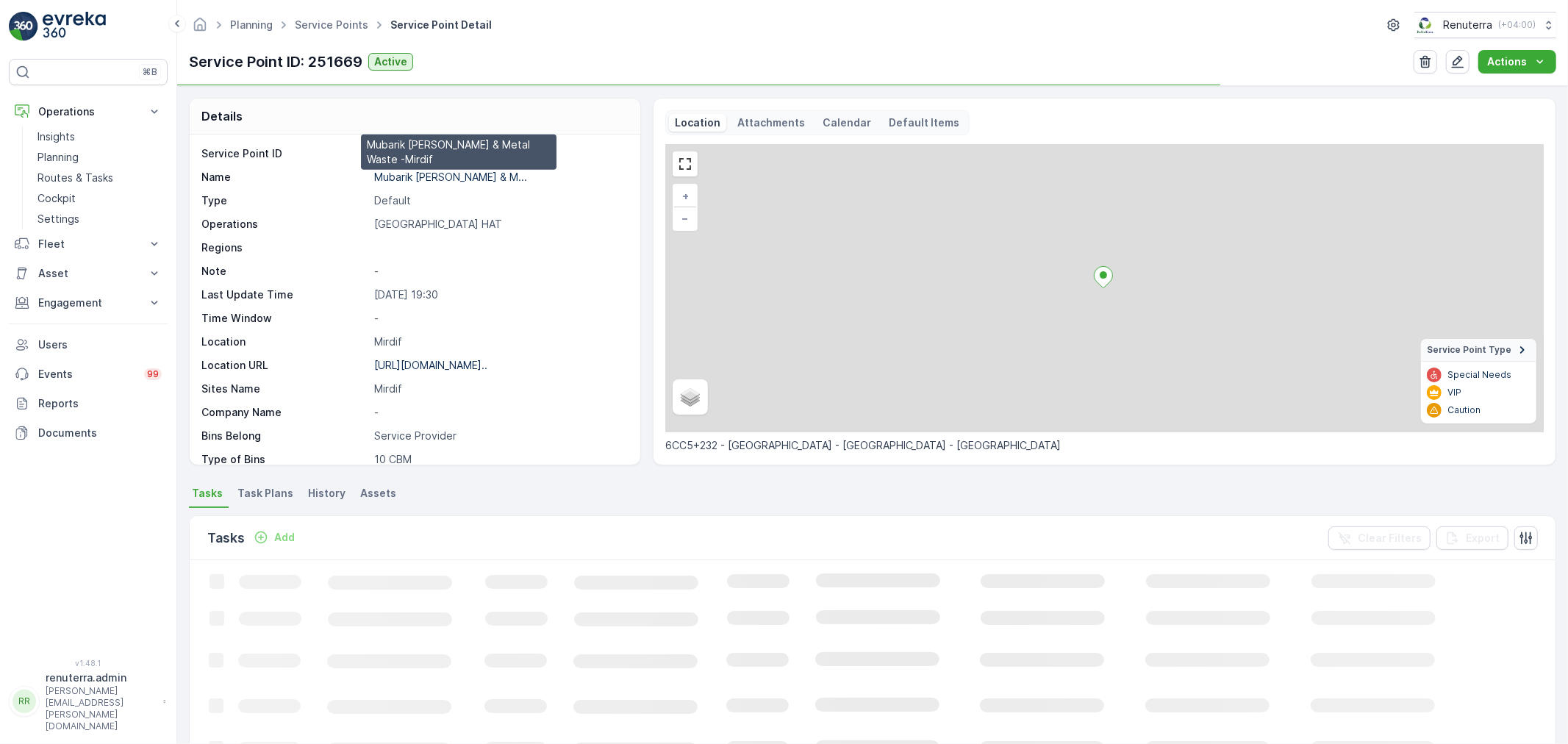
click at [407, 175] on p "Mubarik Abdul Majeed Scrap & M..." at bounding box center [451, 177] width 153 height 12
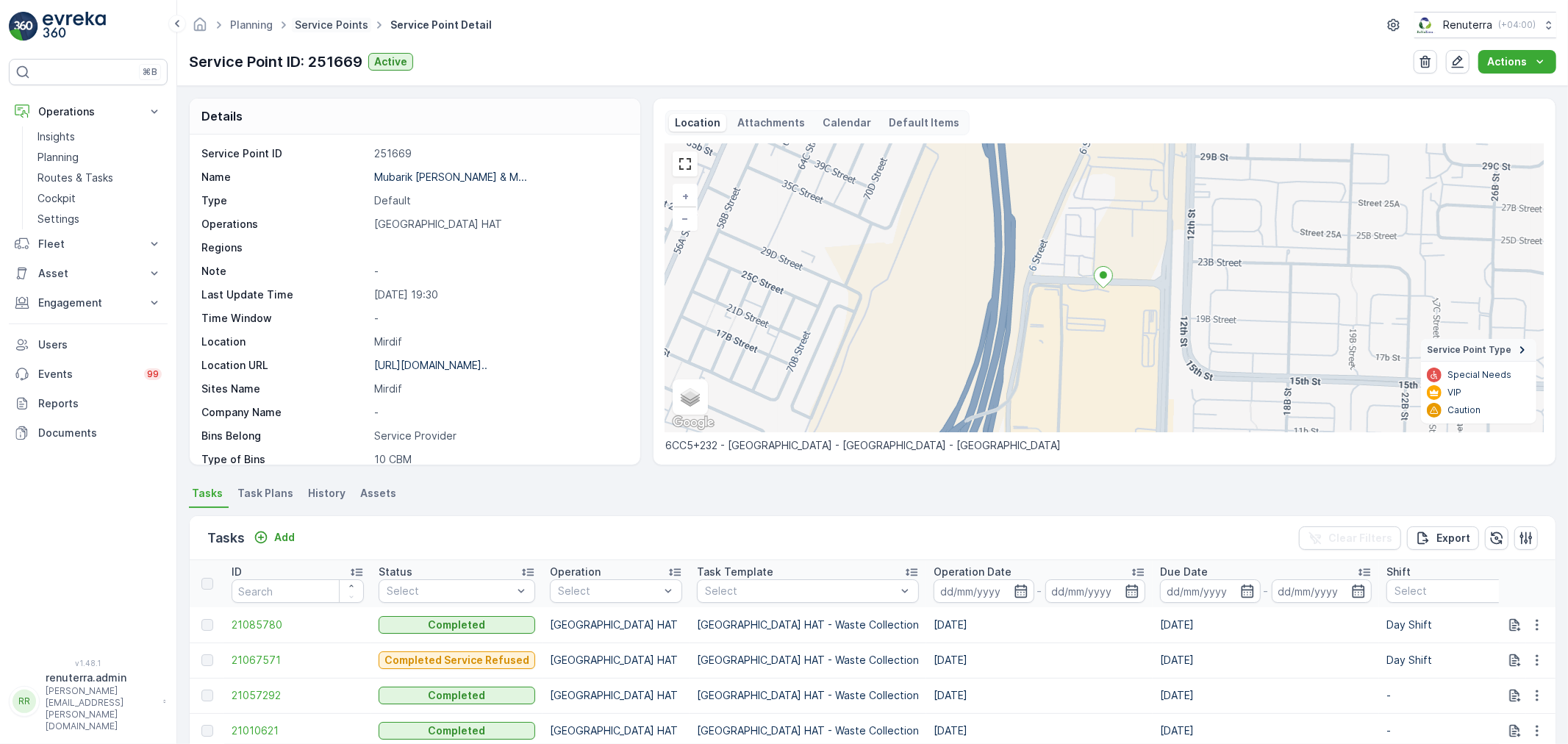
click at [335, 24] on link "Service Points" at bounding box center [332, 24] width 73 height 12
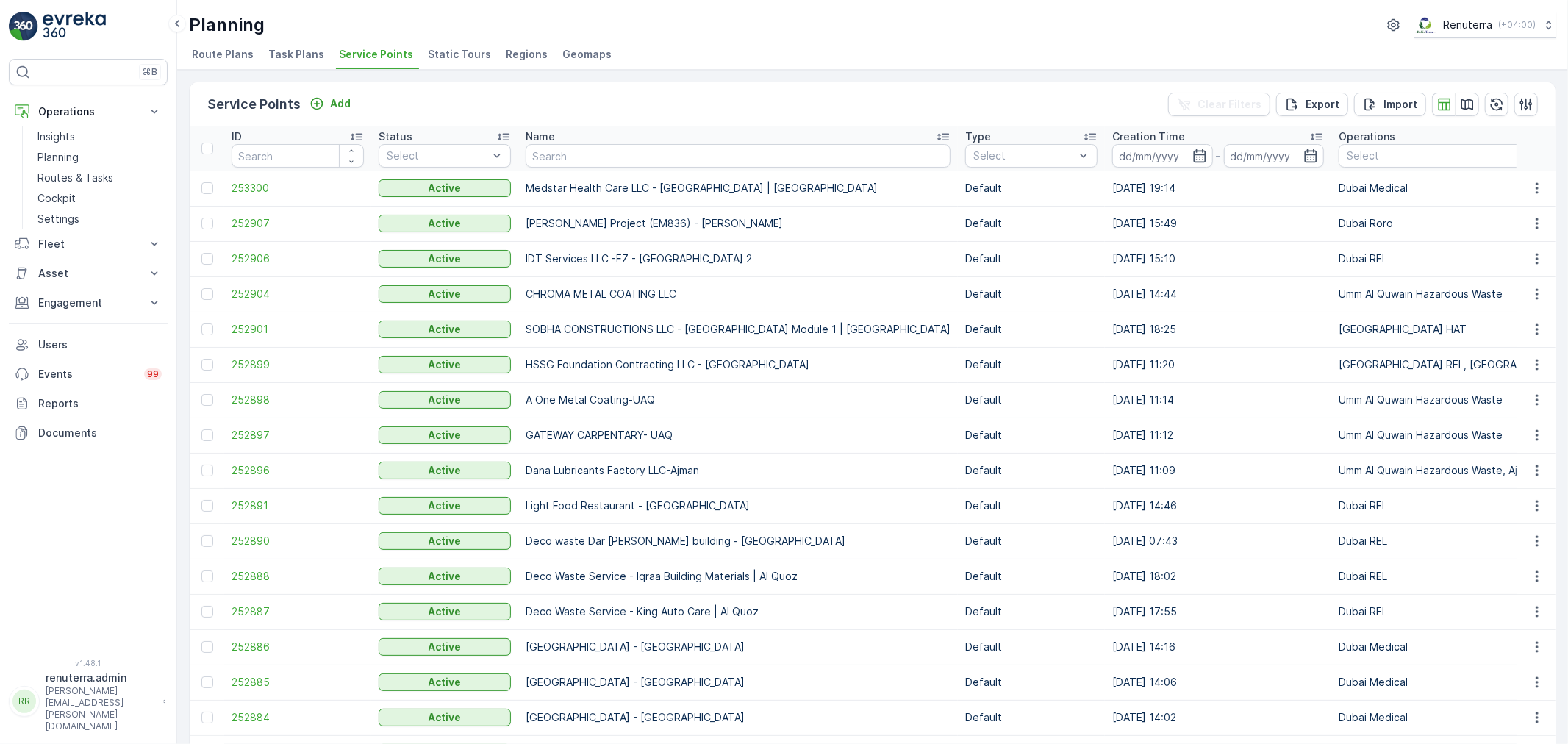
click at [554, 162] on input "text" at bounding box center [737, 156] width 425 height 24
type input "JB"
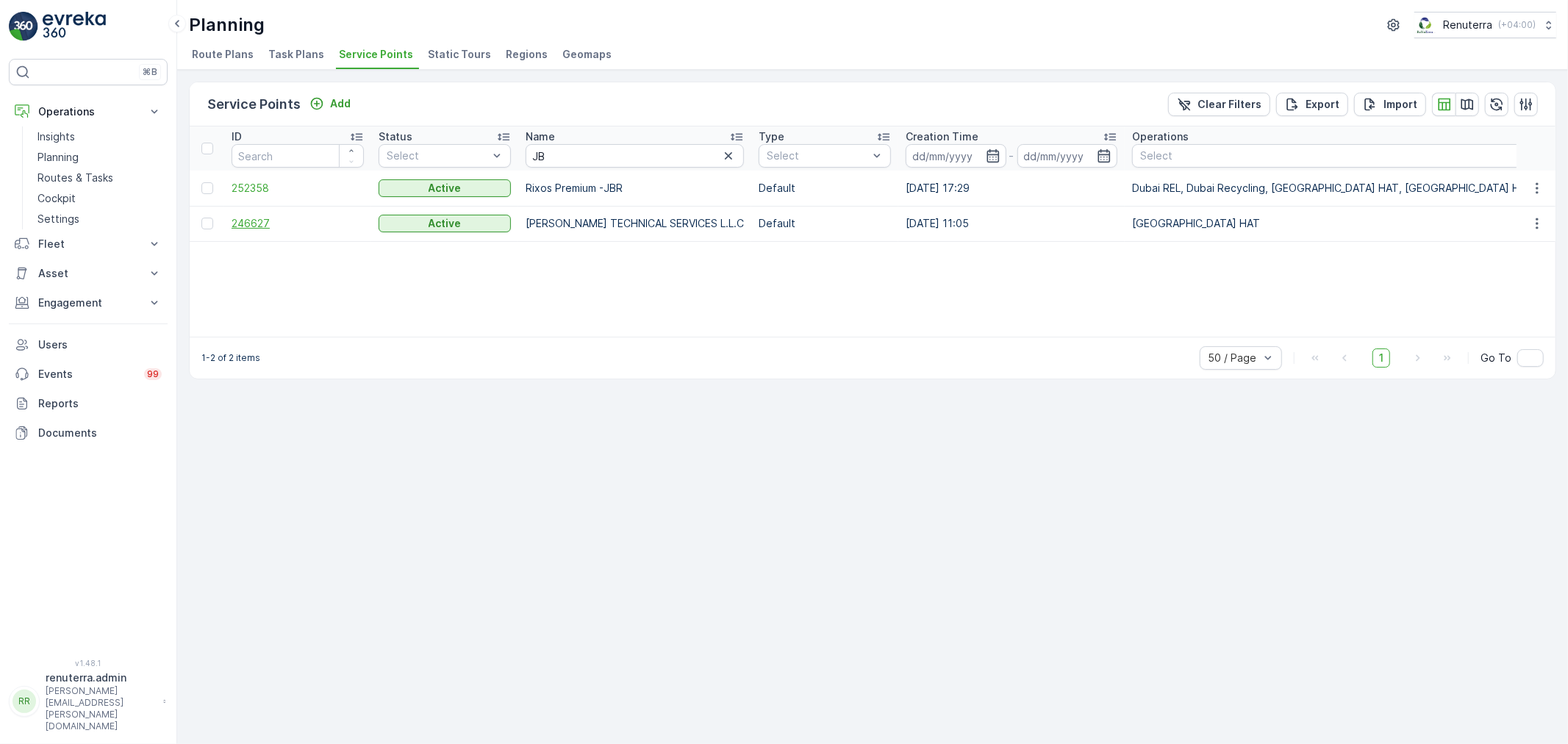
click at [255, 218] on span "246627" at bounding box center [298, 223] width 133 height 14
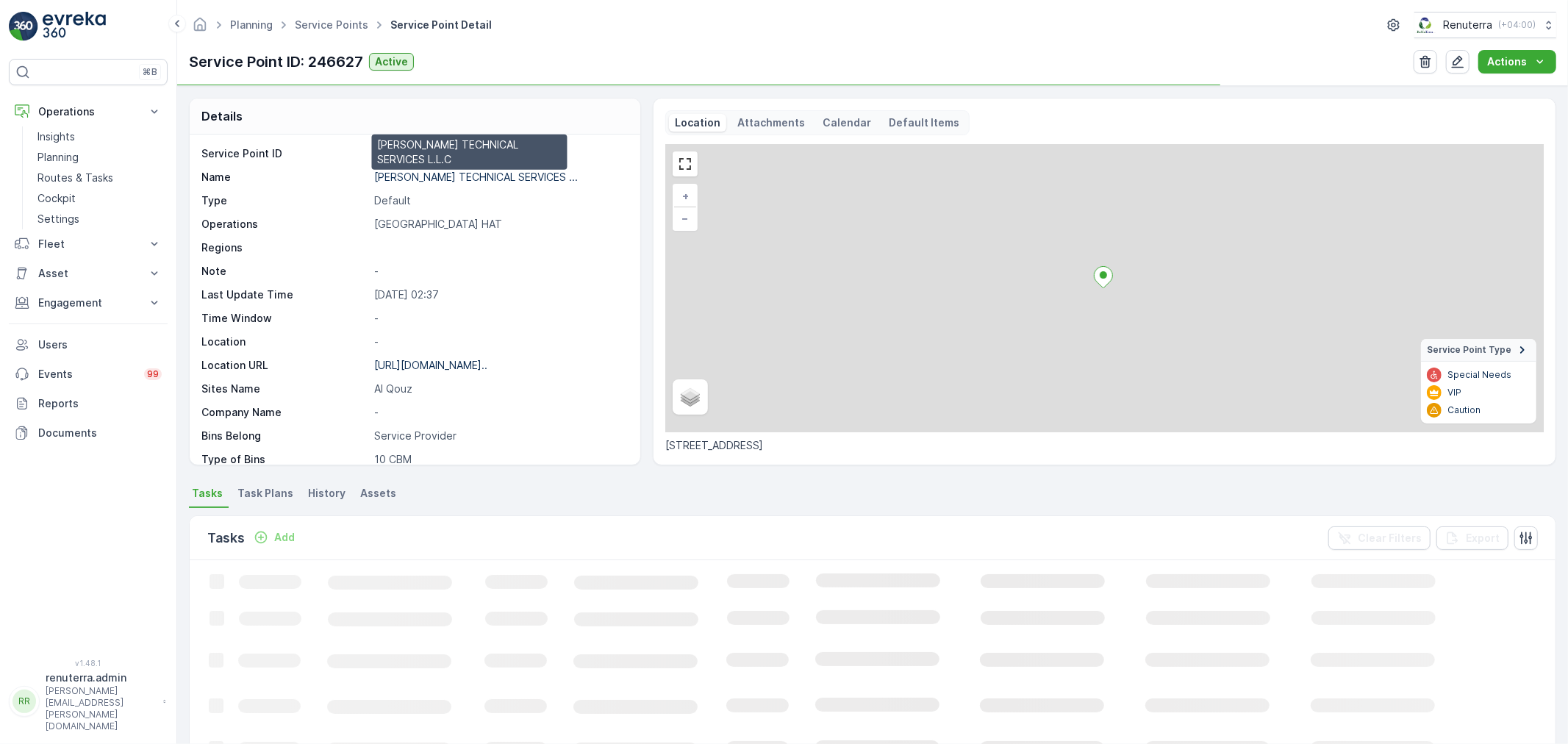
click at [413, 177] on p "JB GOODWIN TECHNICAL SERVICES ..." at bounding box center [476, 177] width 204 height 12
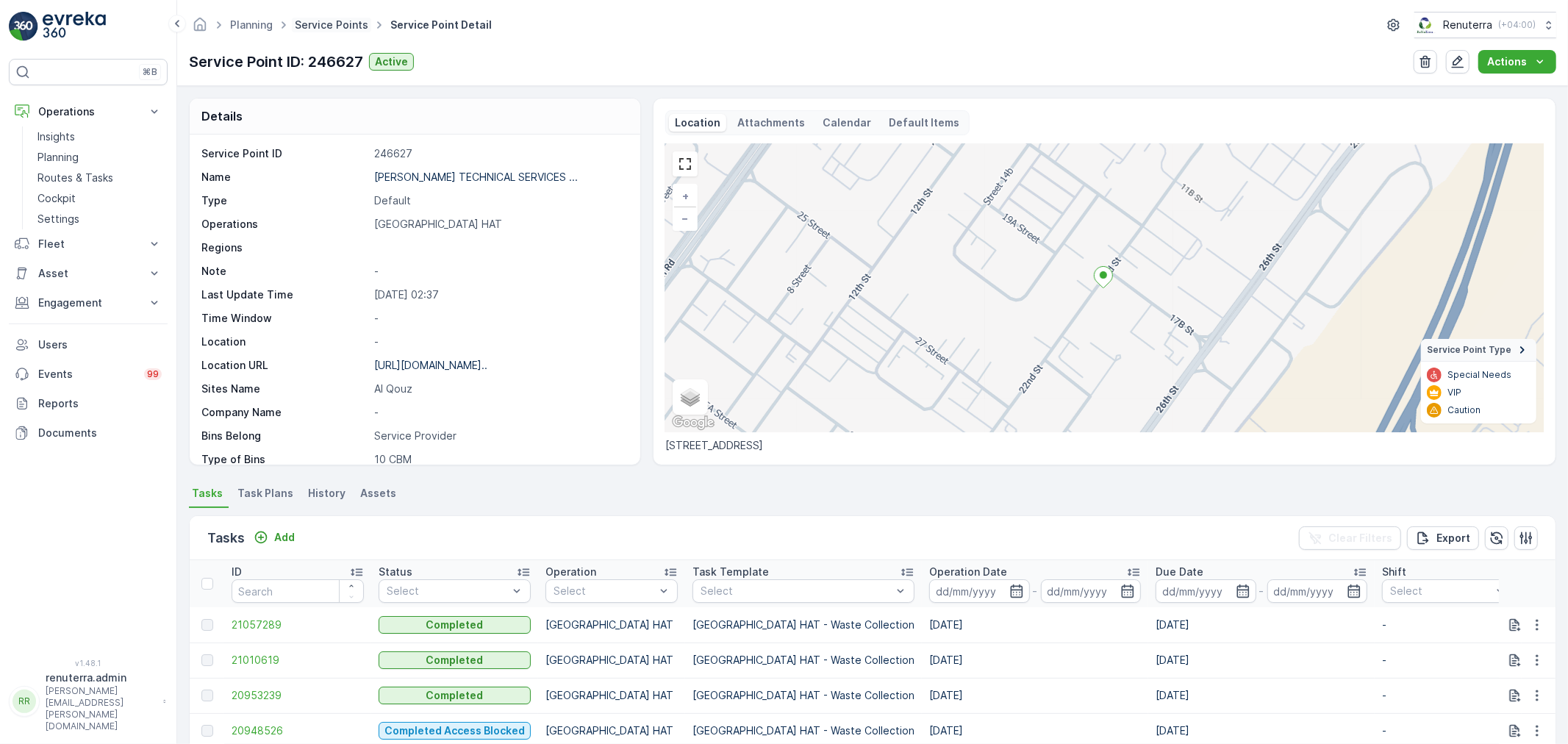
click at [296, 28] on link "Service Points" at bounding box center [332, 24] width 73 height 12
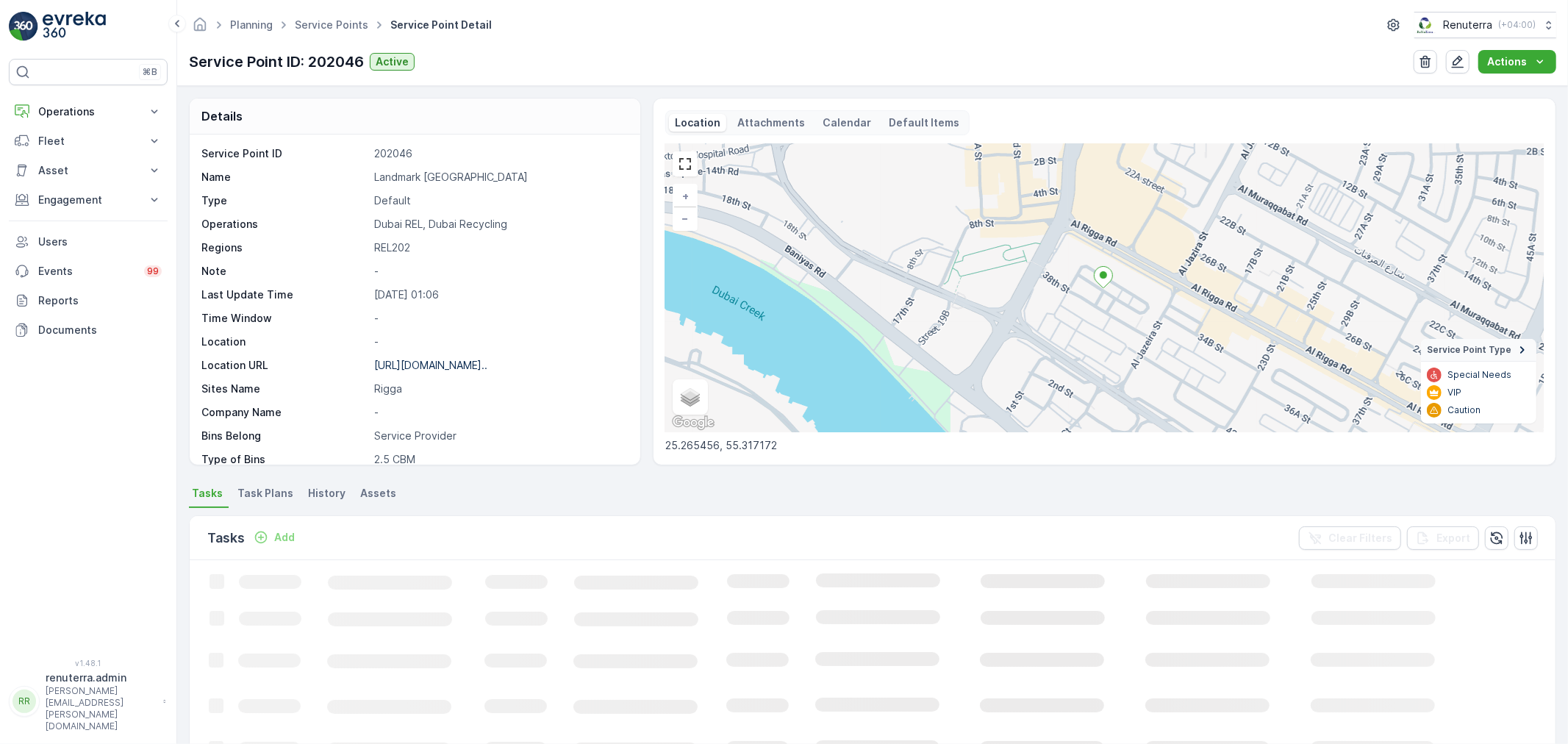
click at [281, 537] on p "Add" at bounding box center [284, 537] width 21 height 14
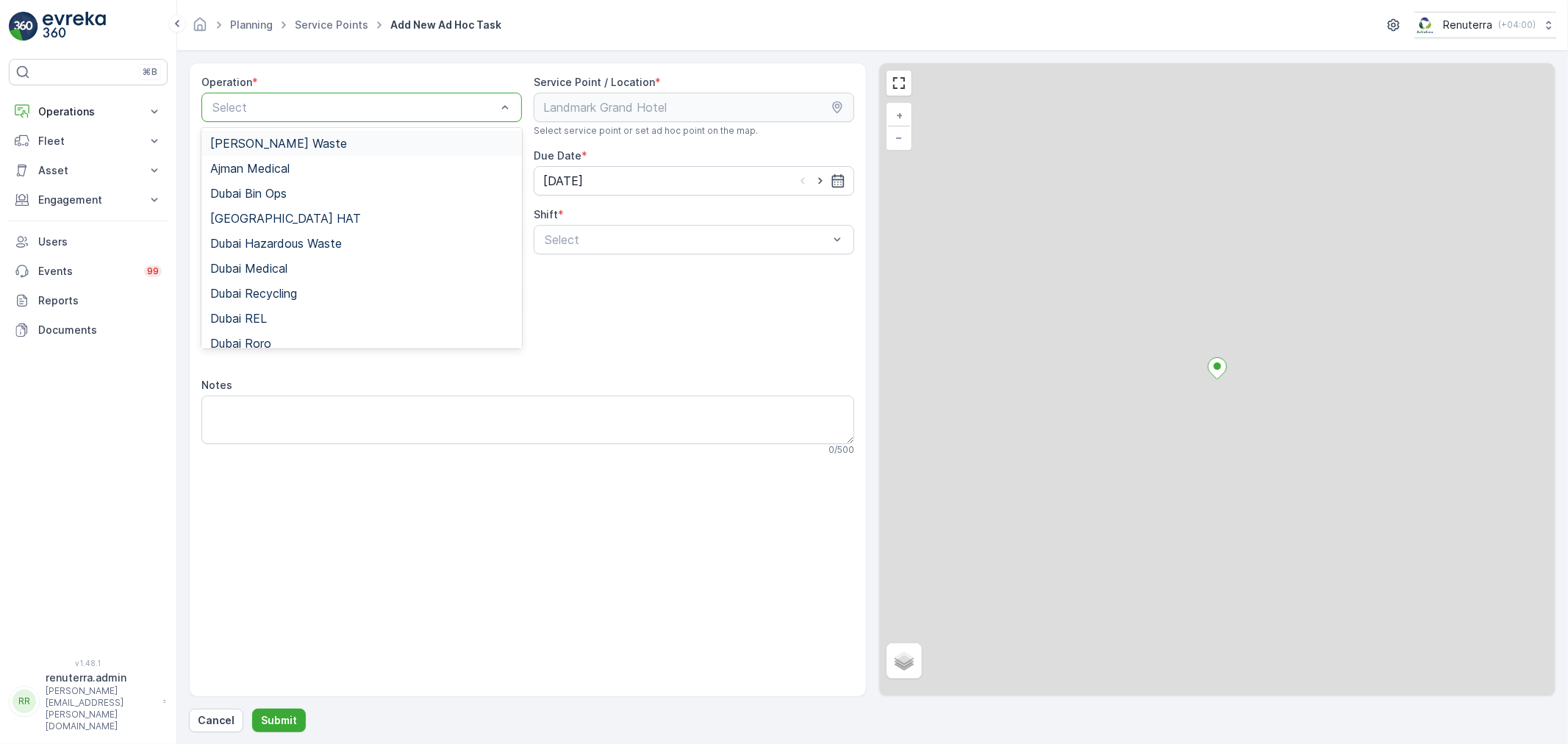
click at [373, 105] on div at bounding box center [355, 107] width 287 height 13
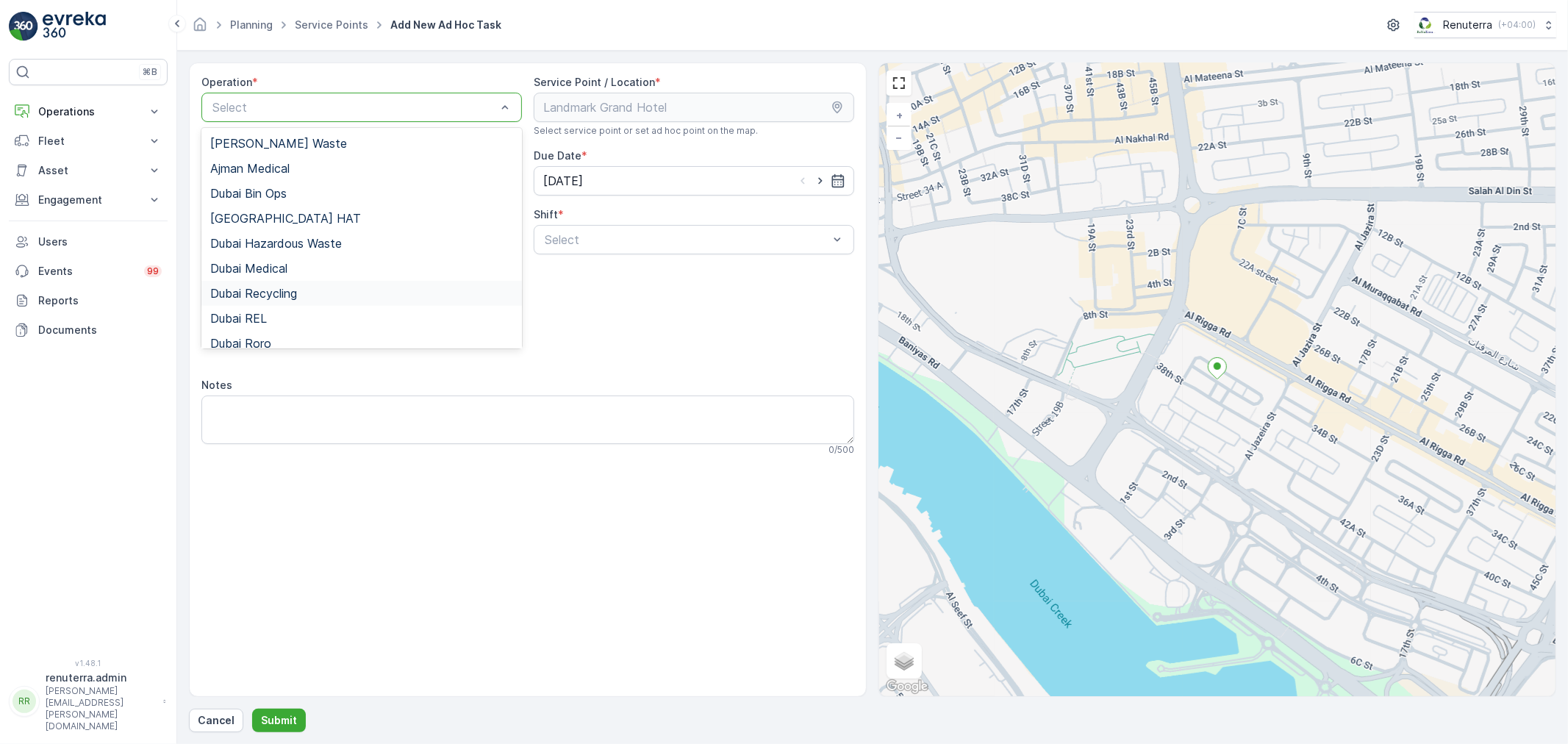
click at [270, 293] on span "Dubai Recycling" at bounding box center [254, 293] width 87 height 13
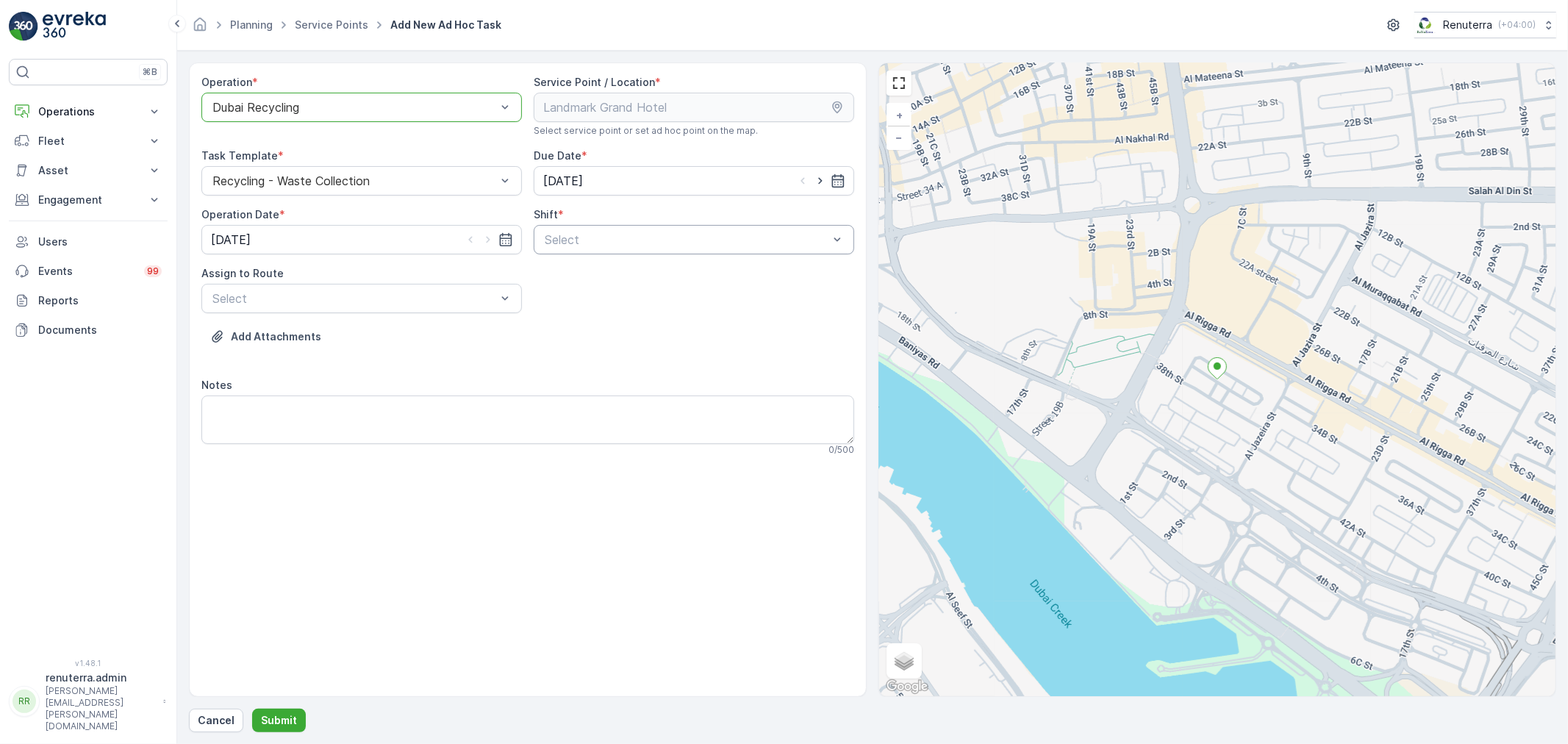
click at [759, 243] on div at bounding box center [686, 239] width 287 height 13
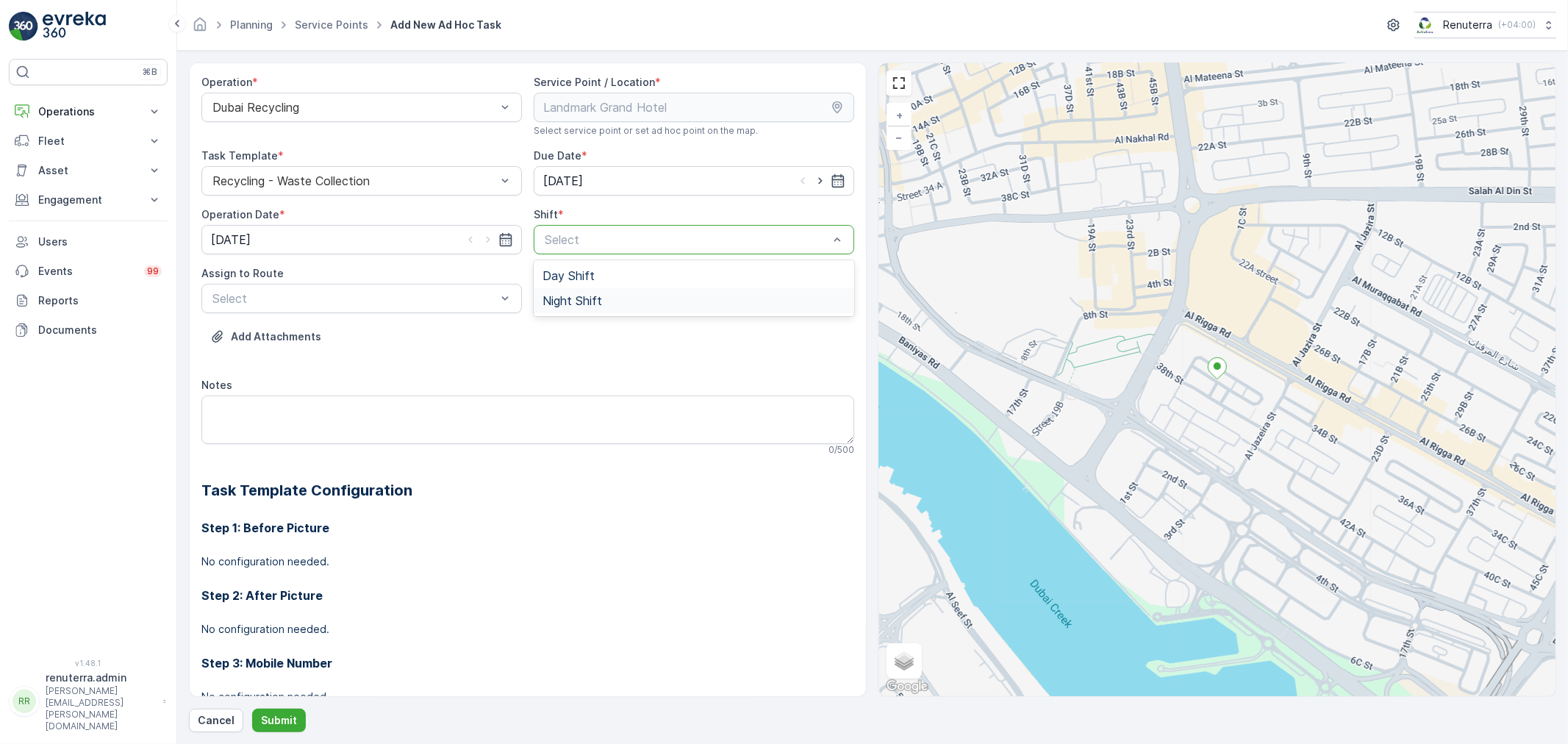
click at [569, 298] on span "Night Shift" at bounding box center [572, 300] width 59 height 13
click at [413, 298] on div at bounding box center [355, 298] width 287 height 13
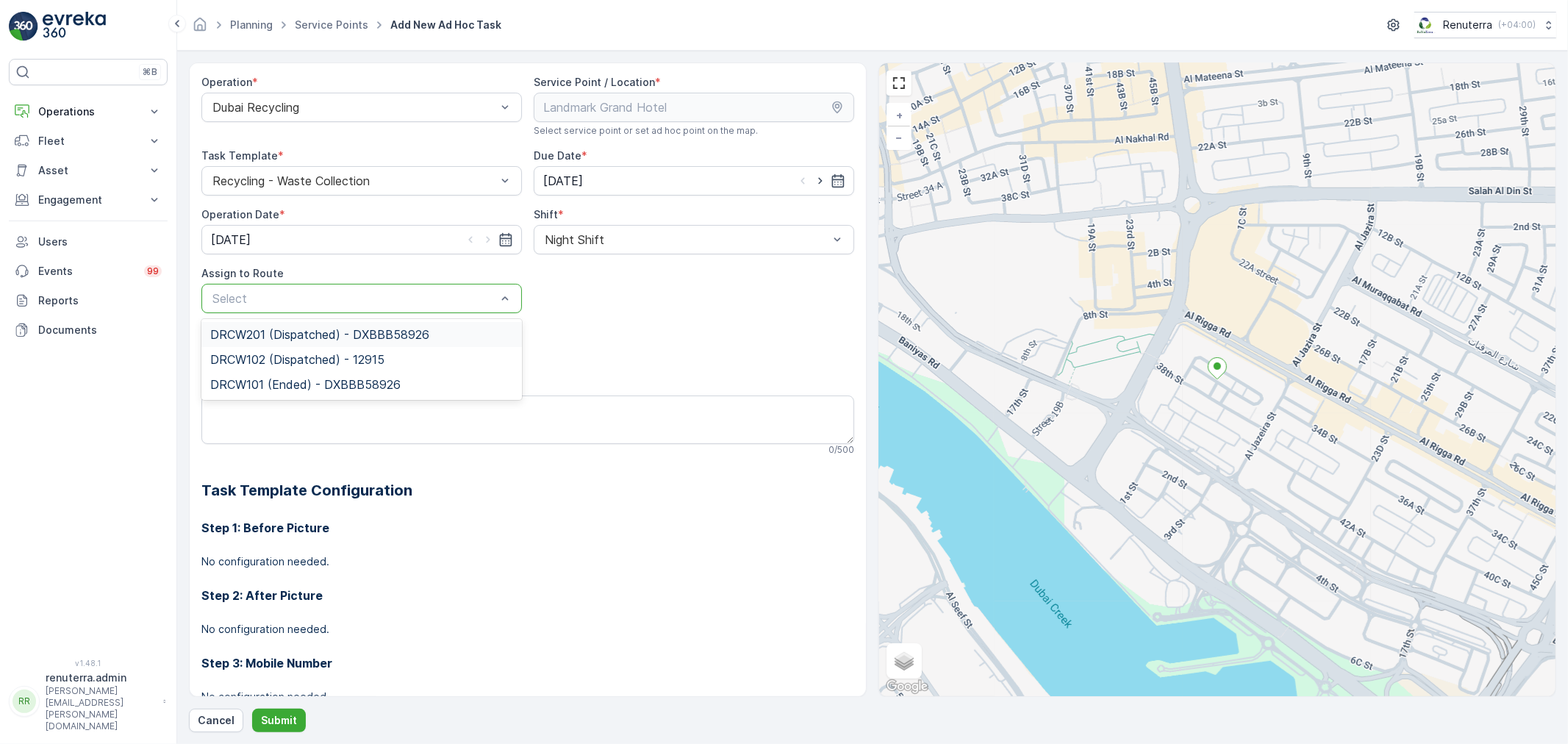
click at [267, 335] on span "DRCW201 (Dispatched) - DXBBB58926" at bounding box center [320, 334] width 219 height 13
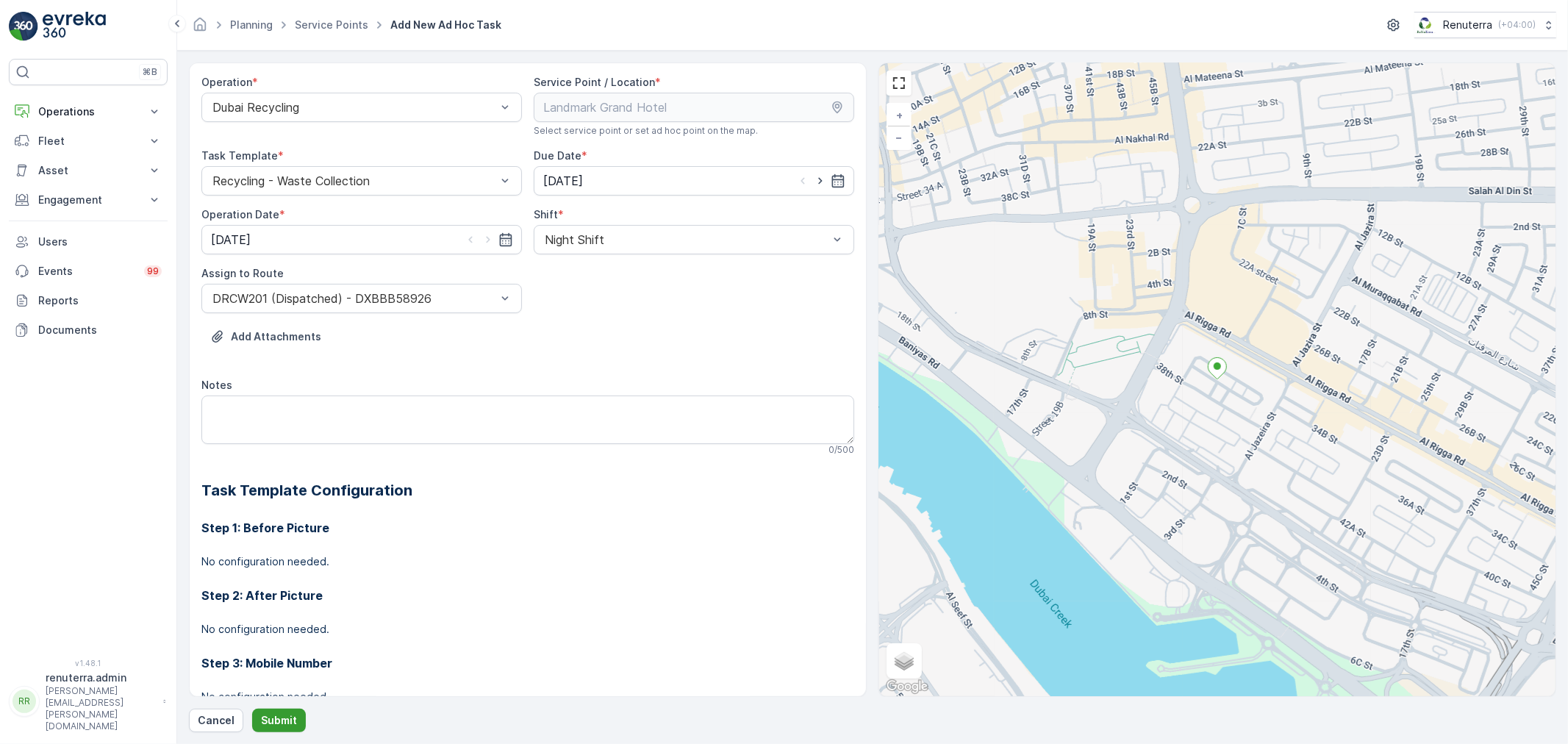
click at [276, 725] on p "Submit" at bounding box center [278, 720] width 36 height 14
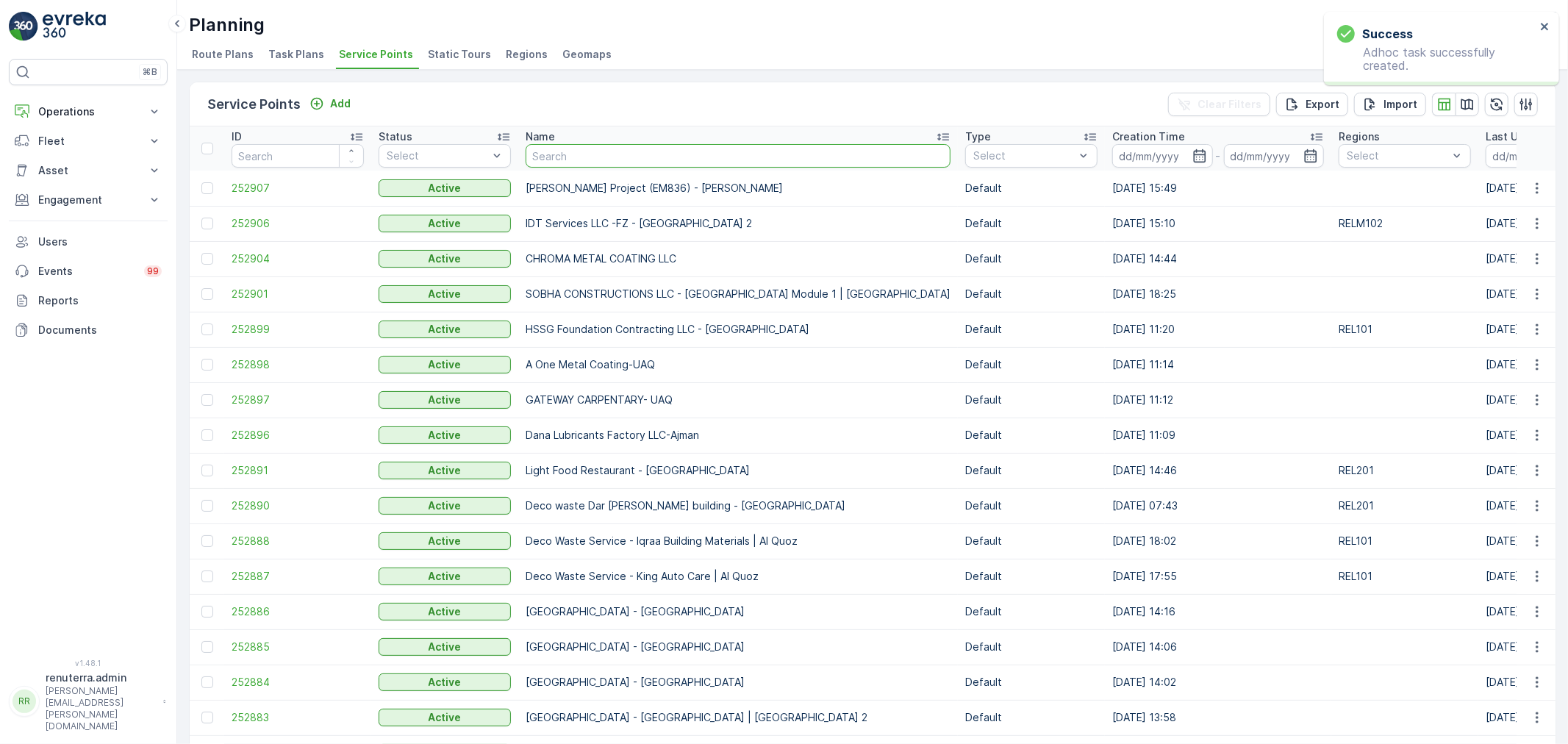
click at [582, 149] on input "text" at bounding box center [737, 156] width 425 height 24
type input "emrill"
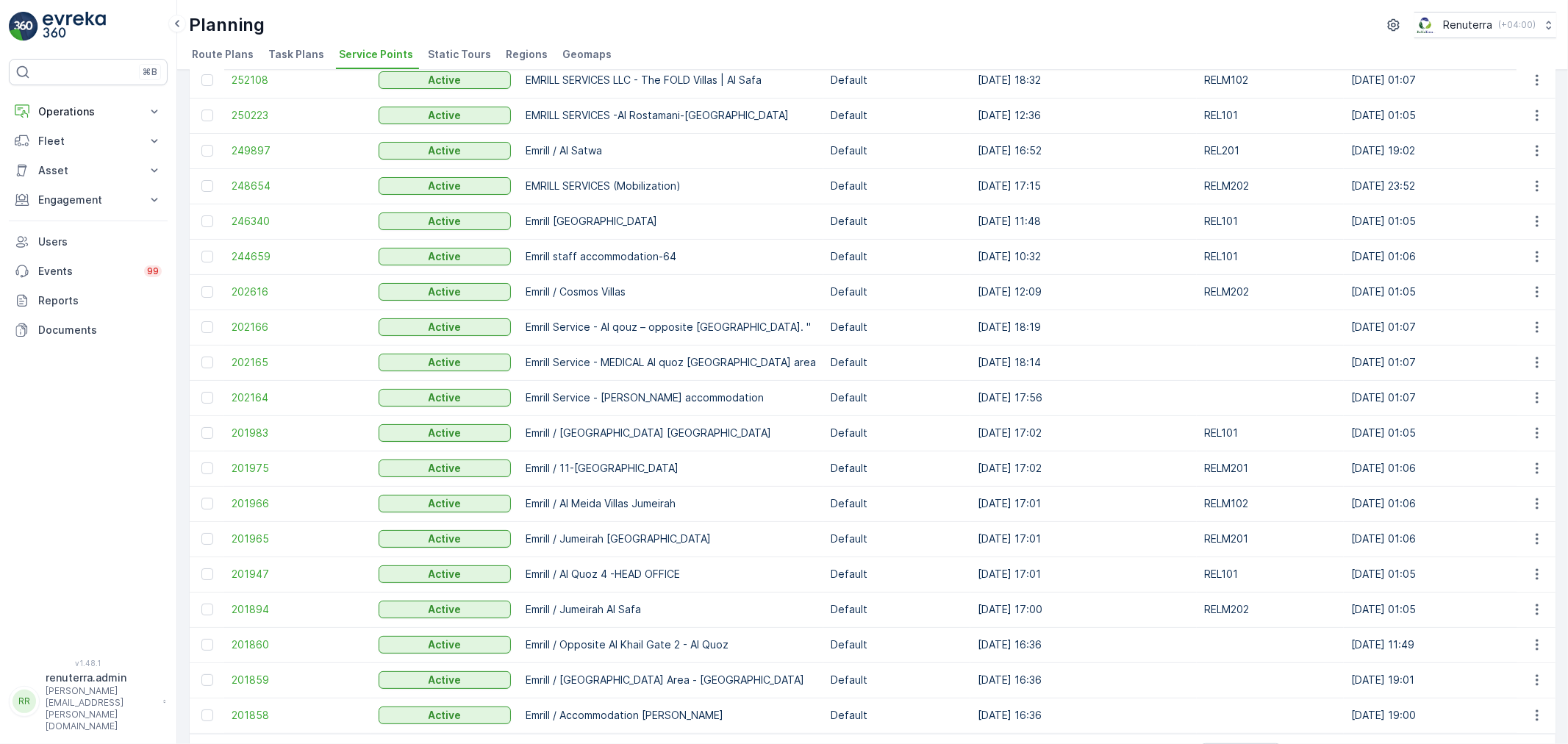
scroll to position [158, 0]
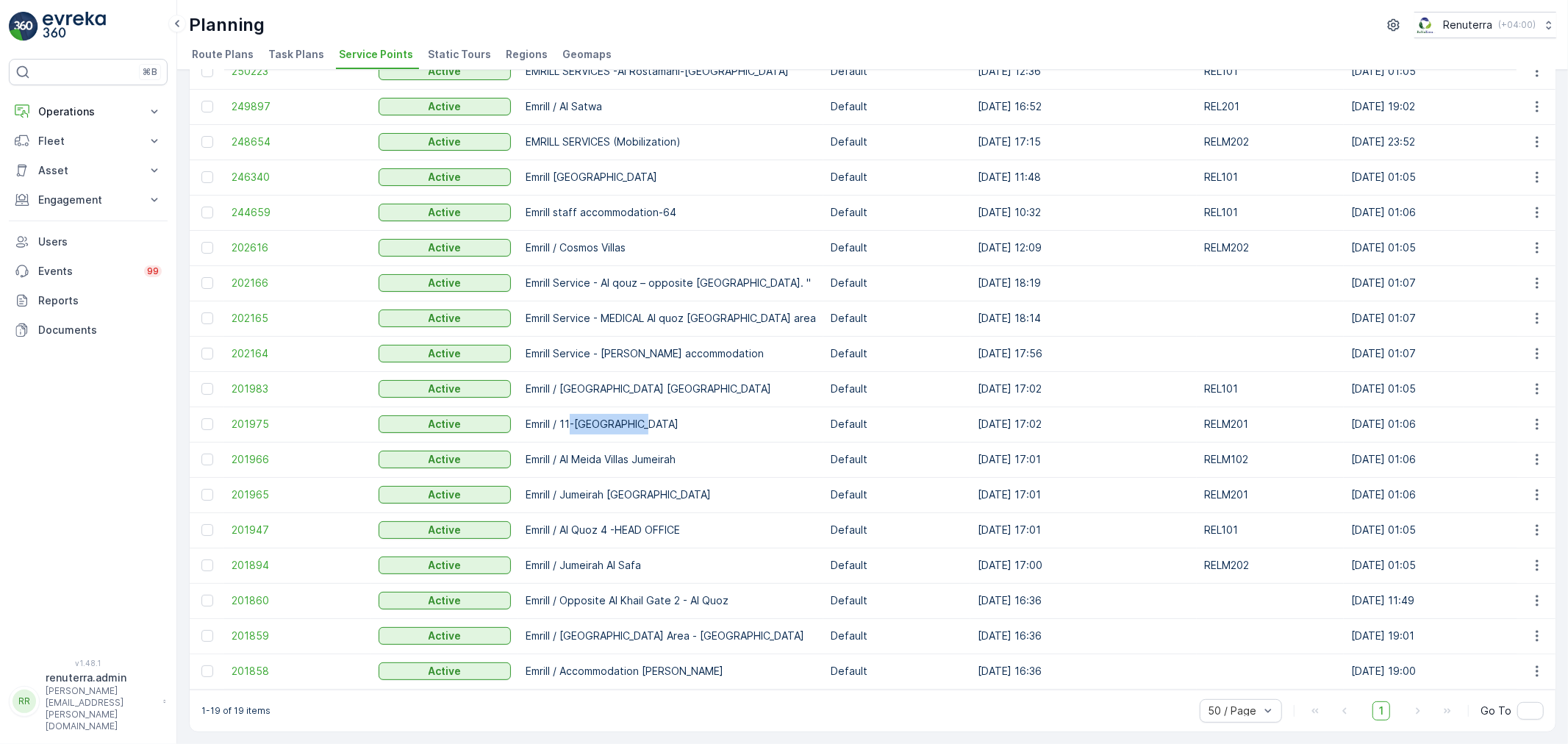
drag, startPoint x: 571, startPoint y: 413, endPoint x: 633, endPoint y: 415, distance: 62.0
click at [633, 415] on td "Emrill / 11-[GEOGRAPHIC_DATA]" at bounding box center [671, 424] width 305 height 35
click at [255, 558] on span "201894" at bounding box center [298, 565] width 133 height 14
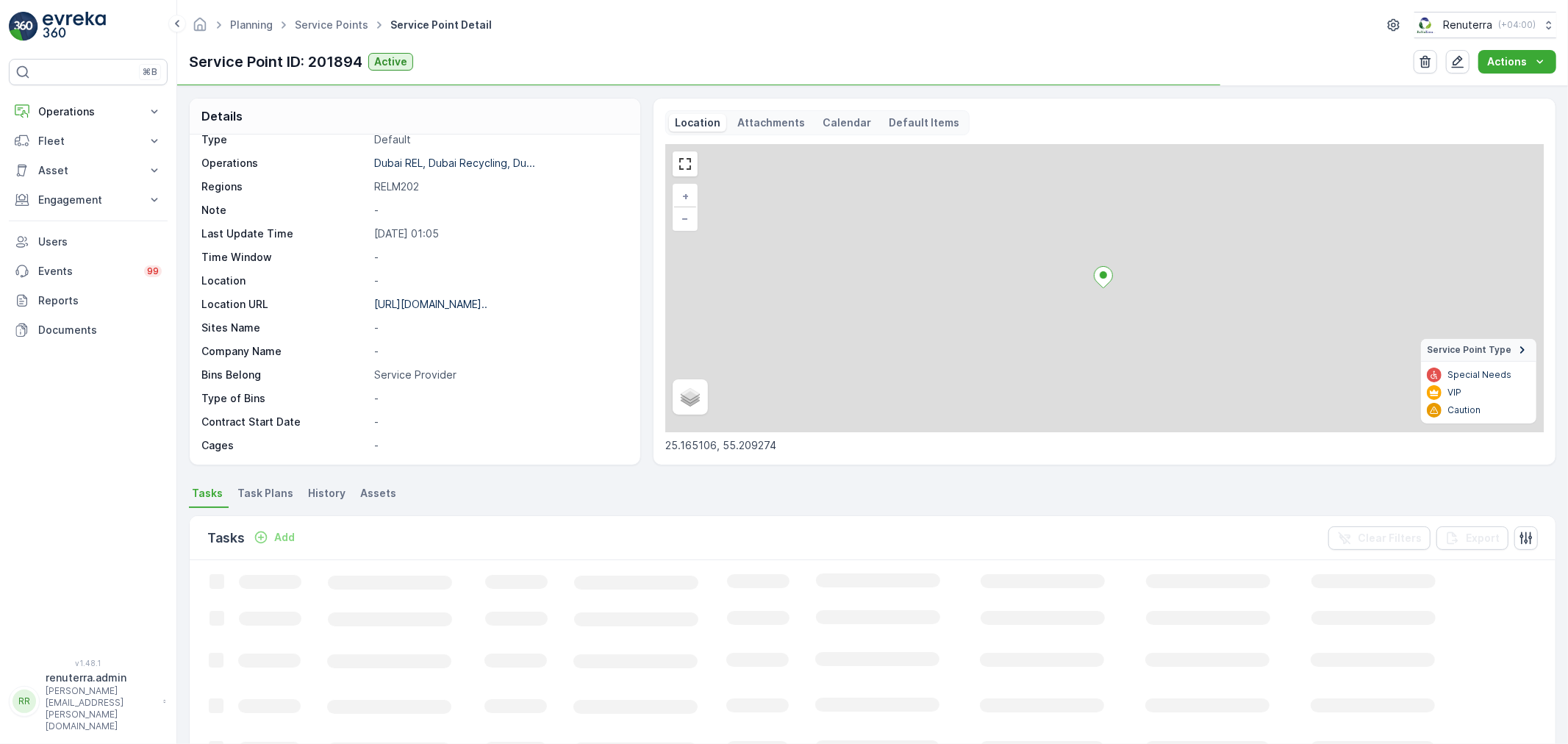
scroll to position [82, 0]
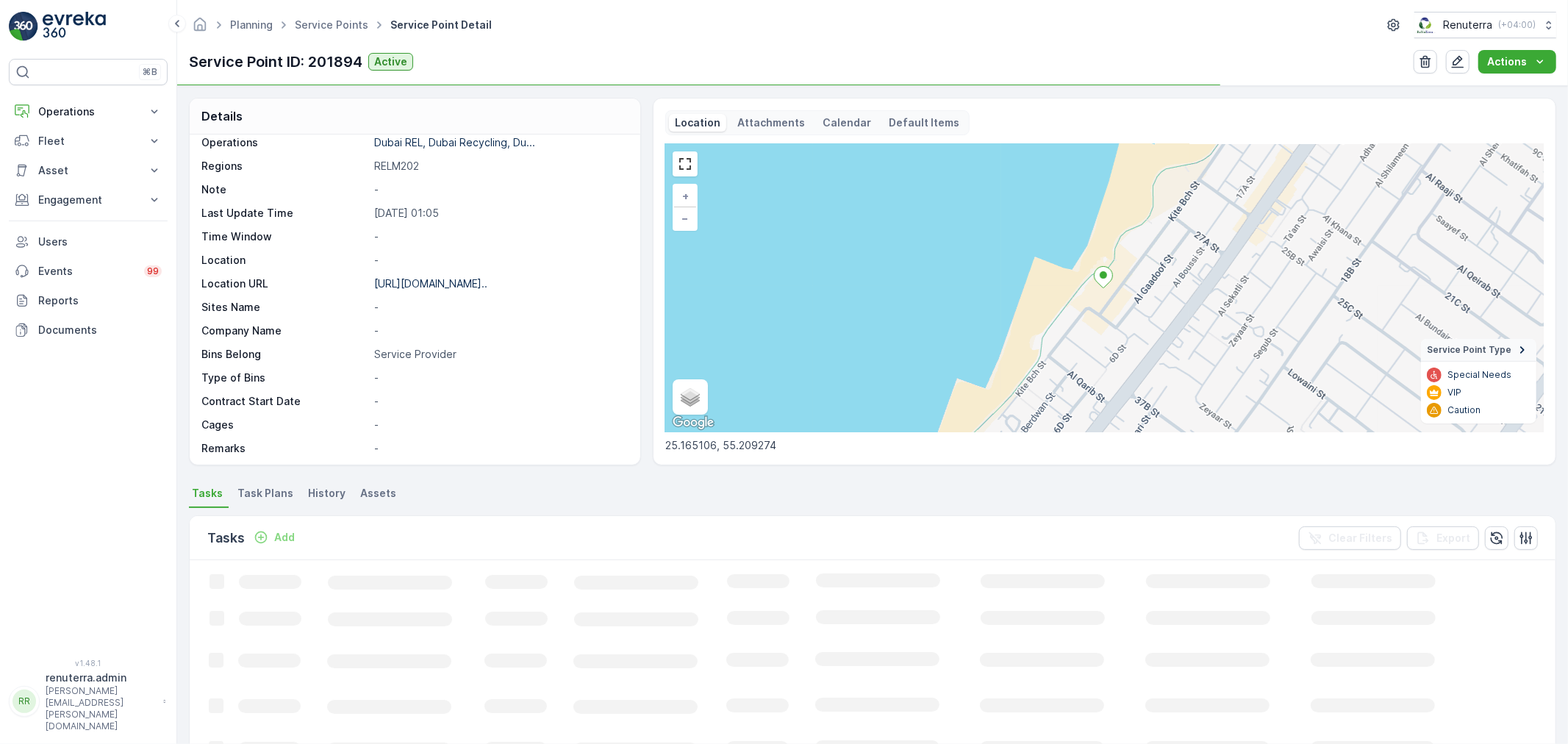
click at [254, 496] on span "Task Plans" at bounding box center [265, 492] width 56 height 14
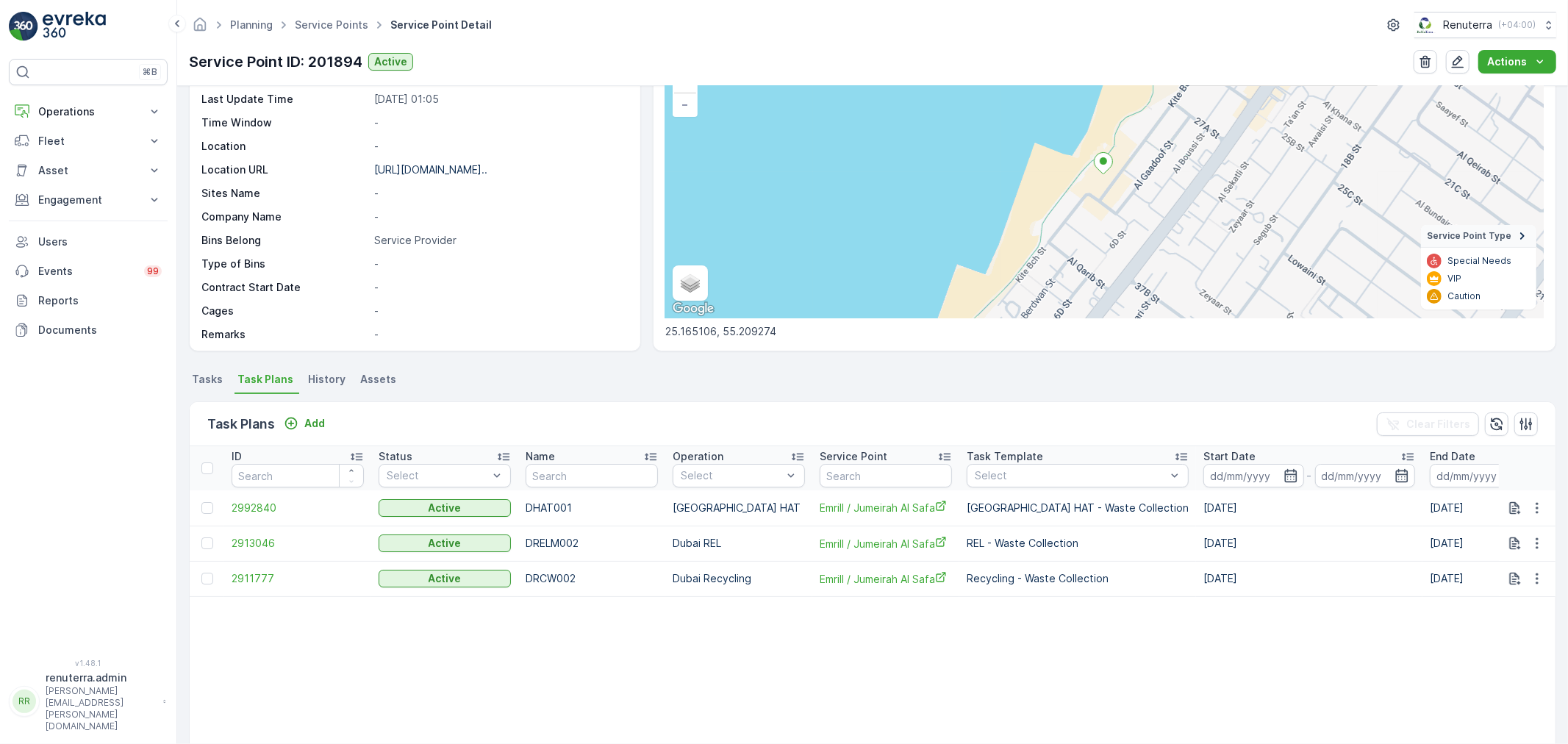
scroll to position [163, 0]
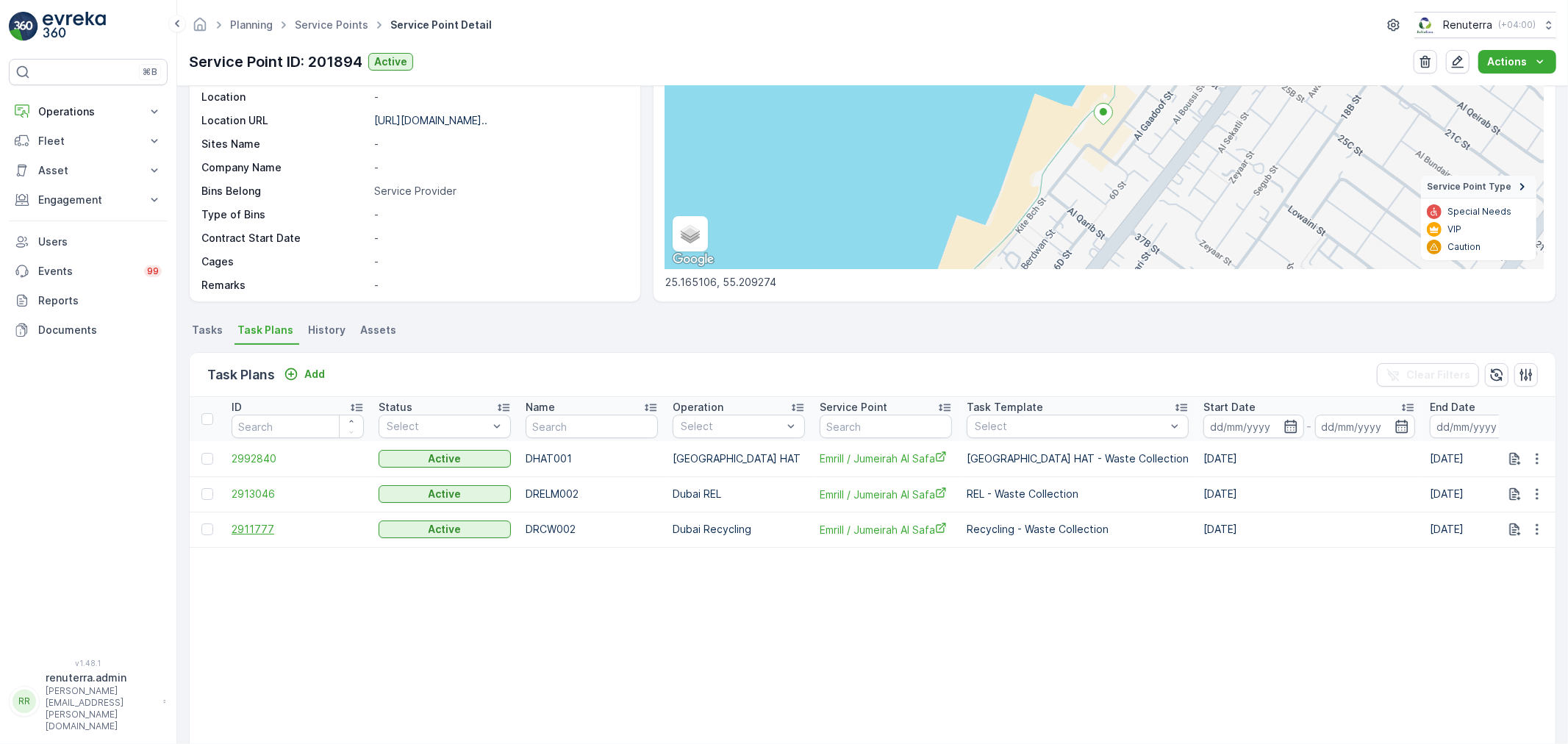
click at [251, 529] on span "2911777" at bounding box center [298, 528] width 133 height 14
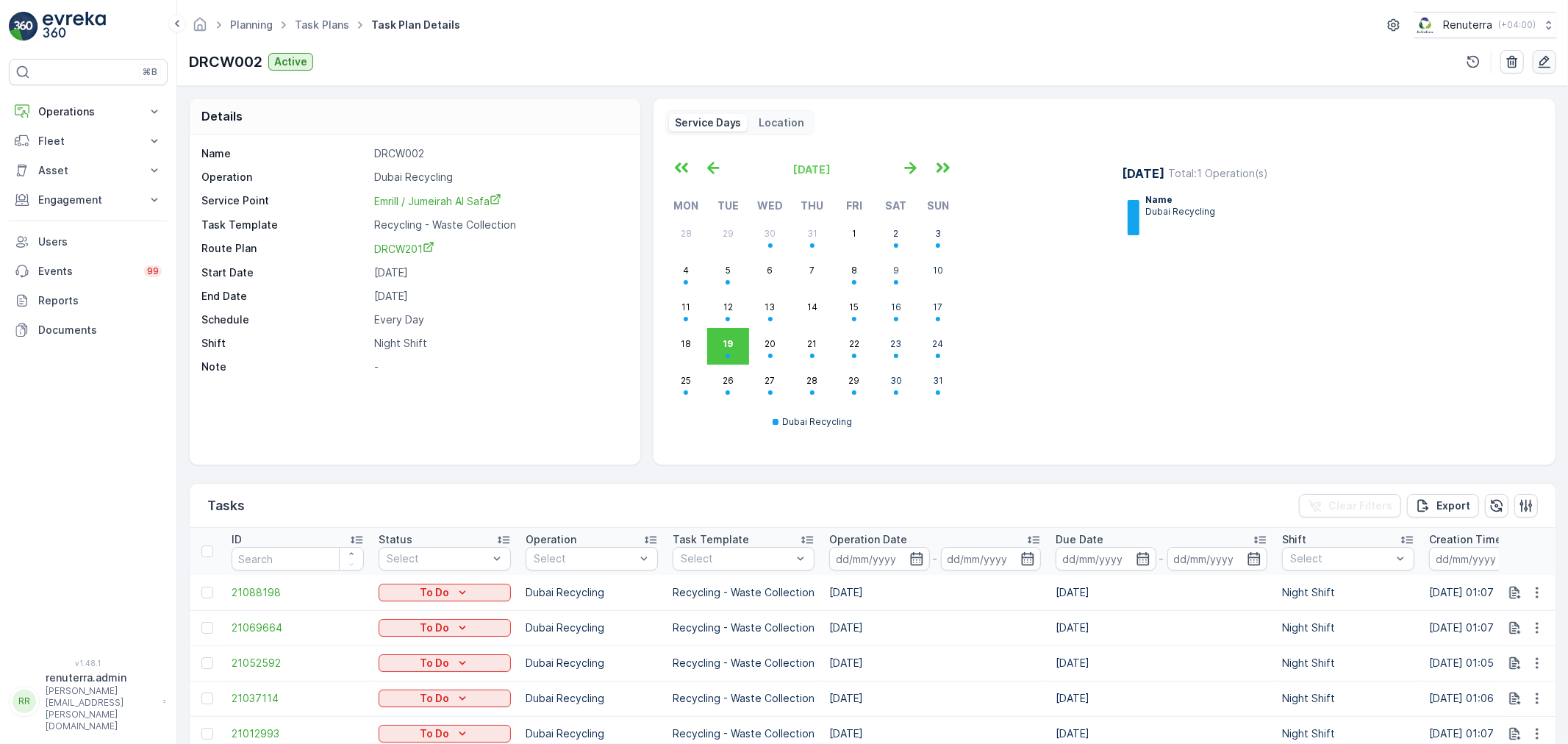
click at [1541, 59] on icon "button" at bounding box center [1544, 61] width 14 height 14
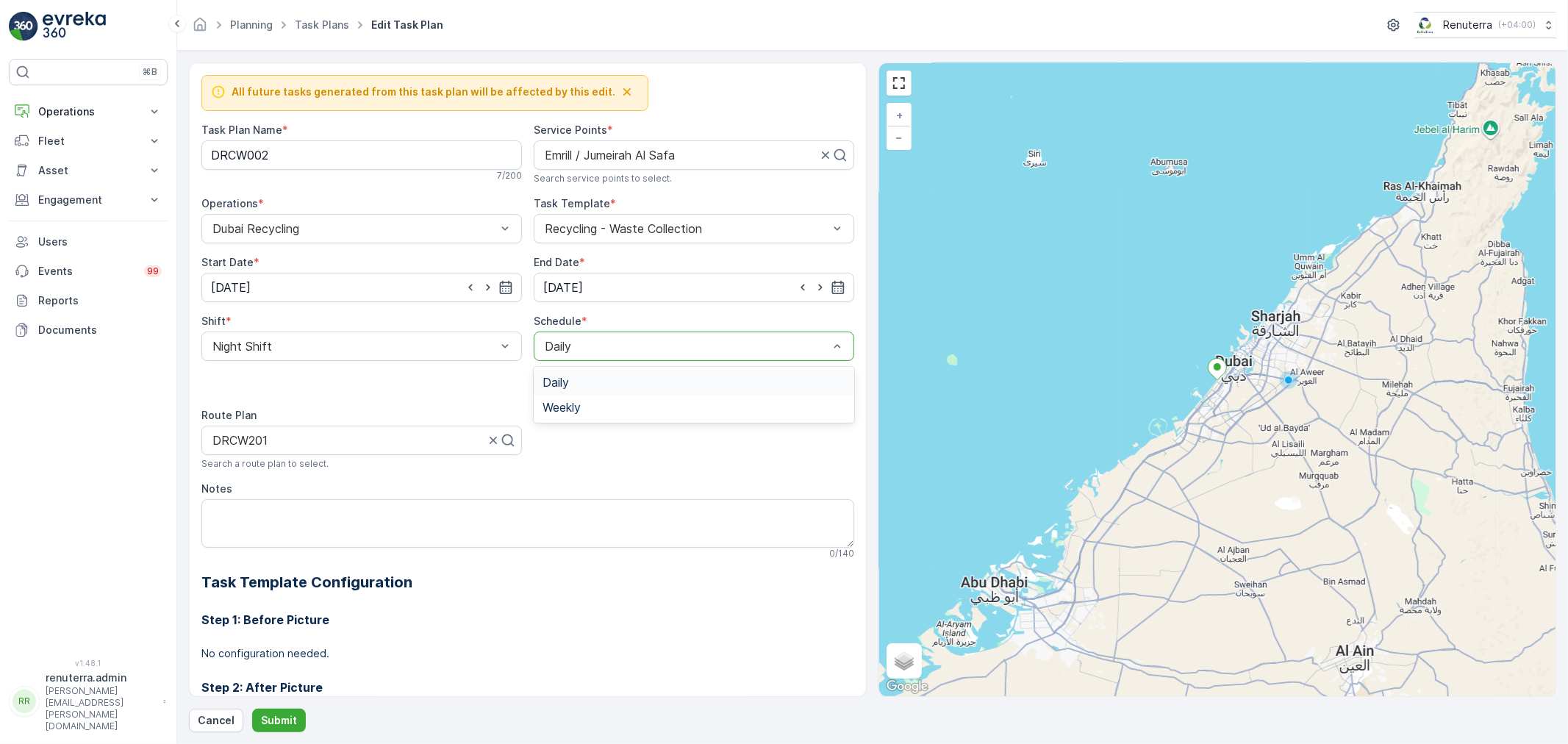
click at [669, 341] on div at bounding box center [686, 345] width 287 height 13
click at [575, 407] on span "Weekly" at bounding box center [561, 406] width 38 height 13
click at [763, 371] on div at bounding box center [766, 373] width 11 height 11
click at [766, 361] on input "Sun" at bounding box center [766, 361] width 0 height 0
click at [615, 366] on div at bounding box center [619, 373] width 25 height 25
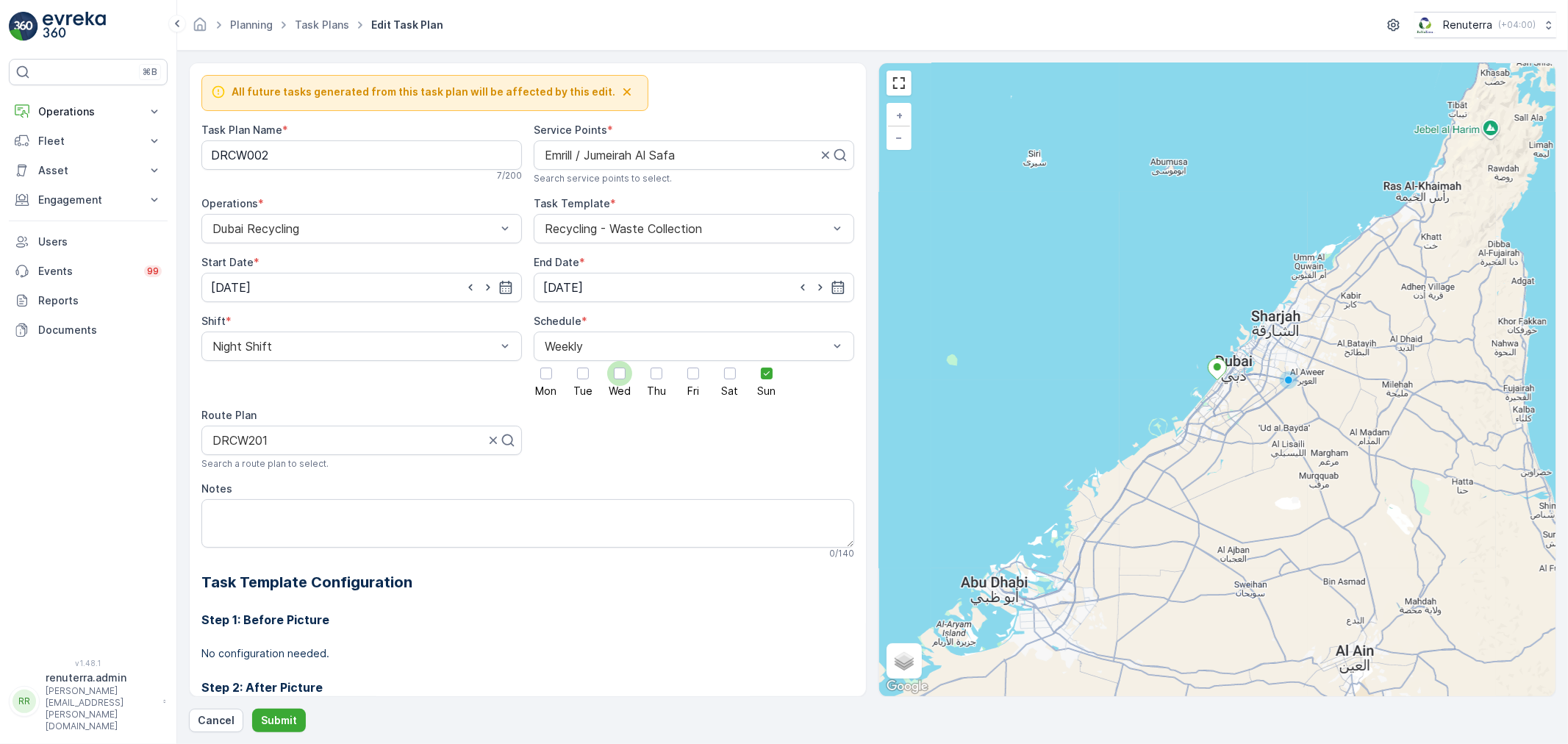
click at [620, 361] on input "Wed" at bounding box center [620, 361] width 0 height 0
click at [284, 717] on p "Submit" at bounding box center [278, 720] width 36 height 14
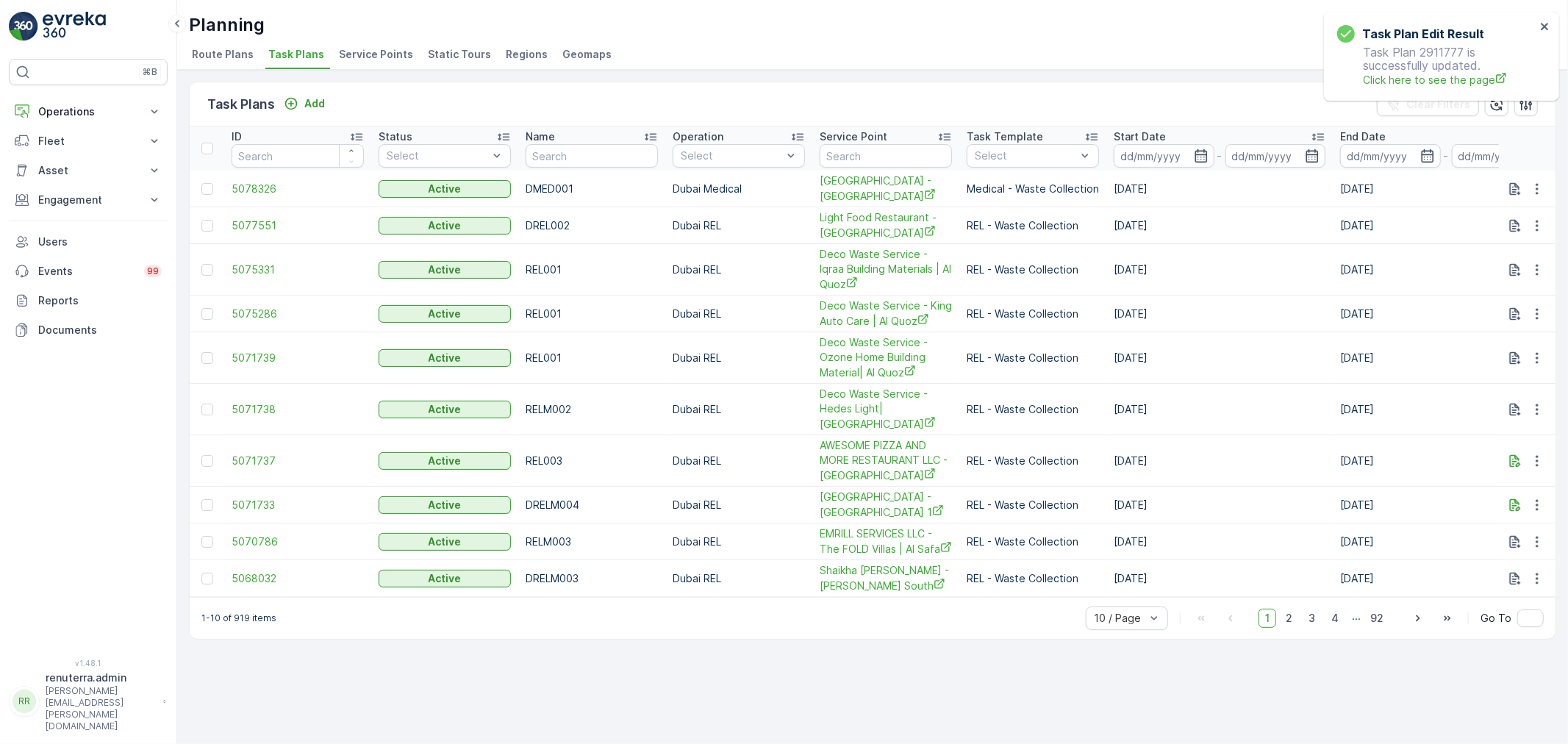
click at [358, 50] on span "Service Points" at bounding box center [375, 54] width 74 height 14
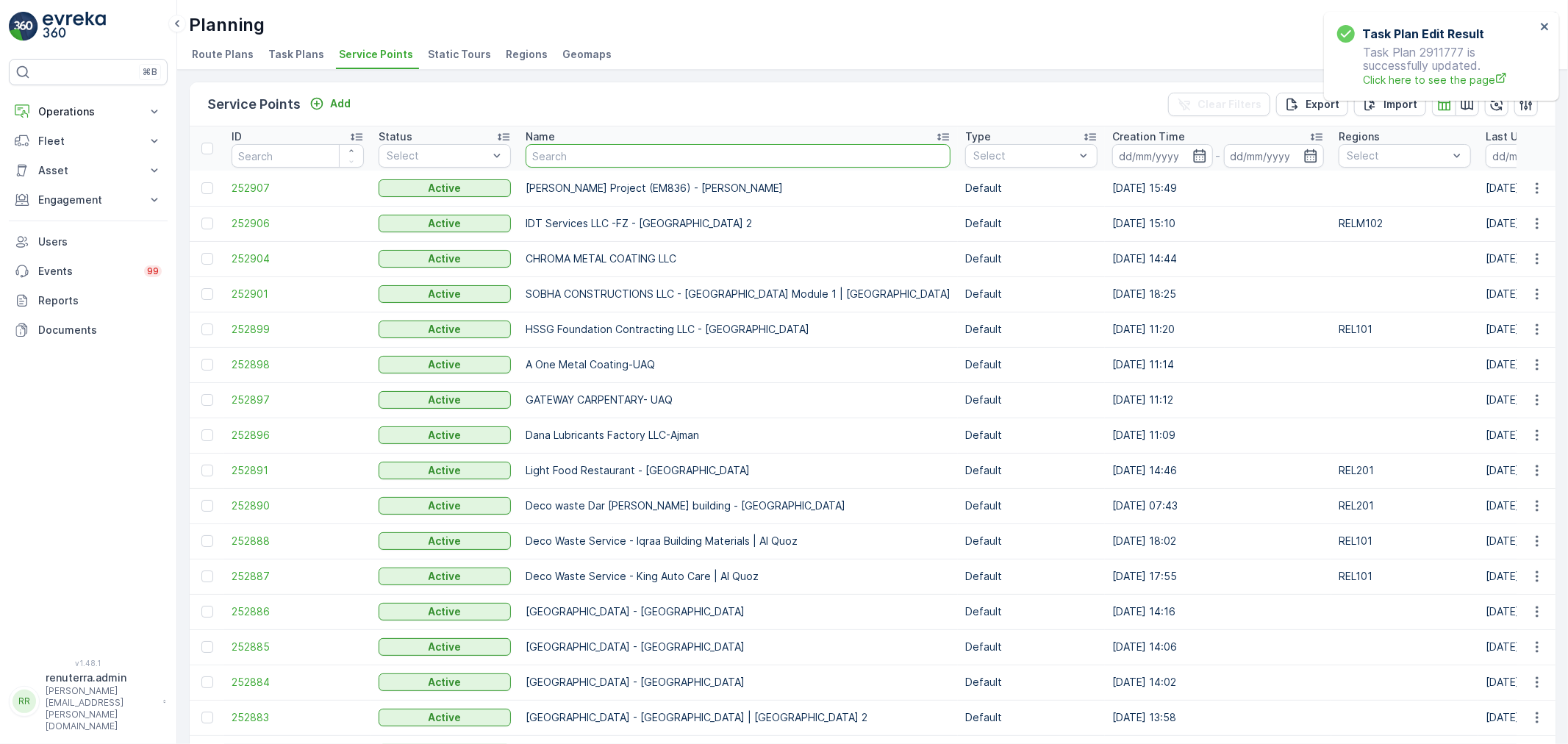
click at [615, 159] on input "text" at bounding box center [737, 156] width 425 height 24
type input "emrill"
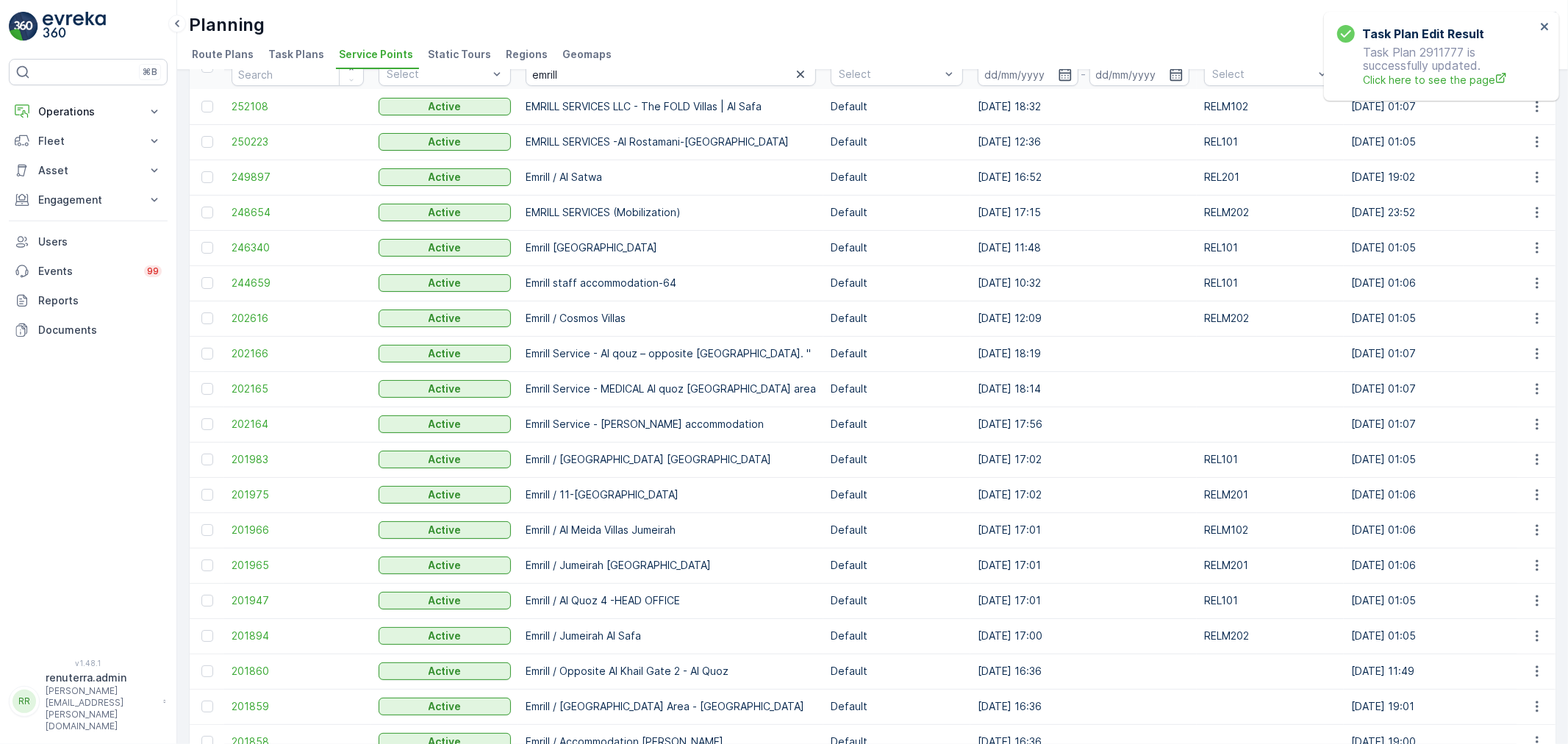
scroll to position [158, 0]
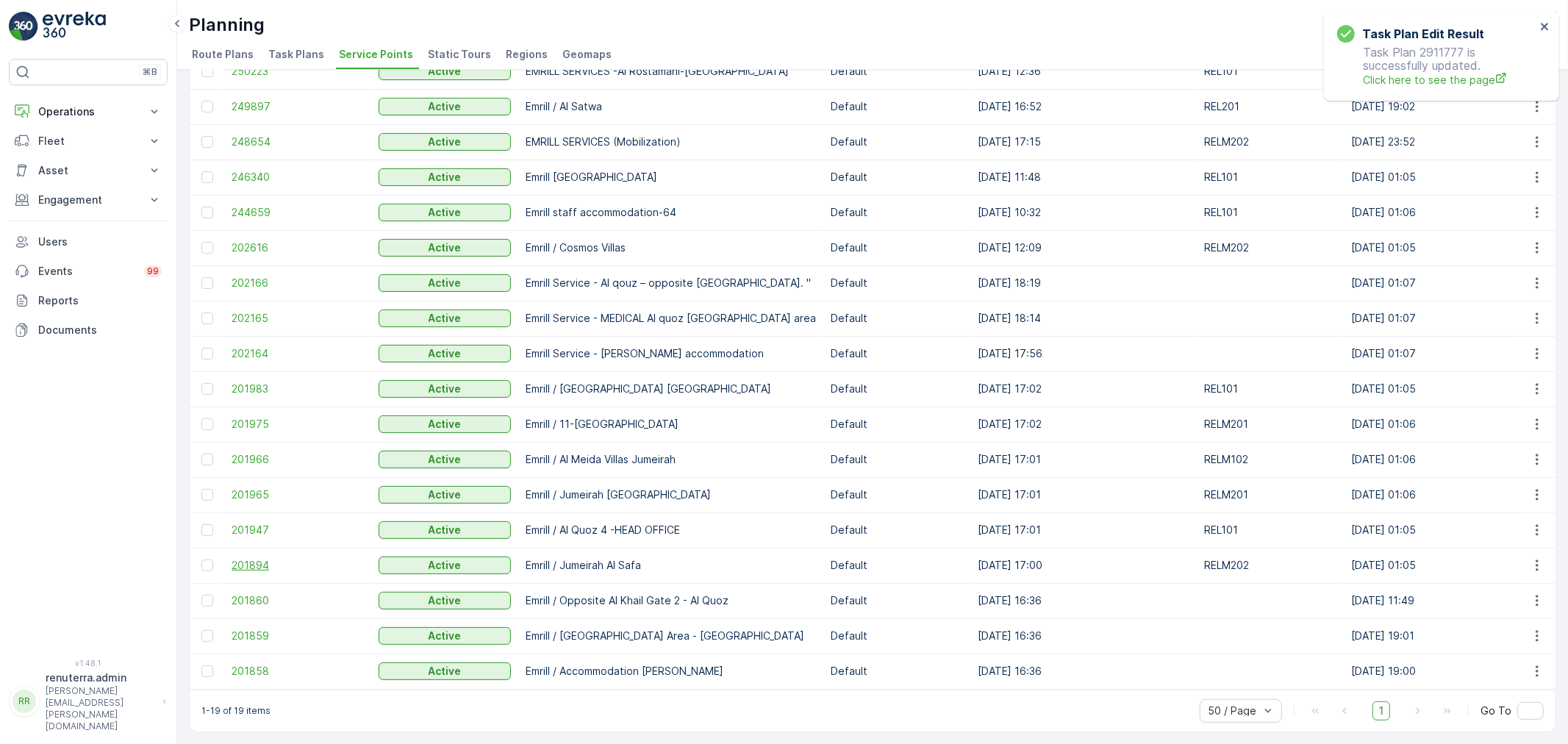
click at [255, 558] on span "201894" at bounding box center [298, 565] width 133 height 14
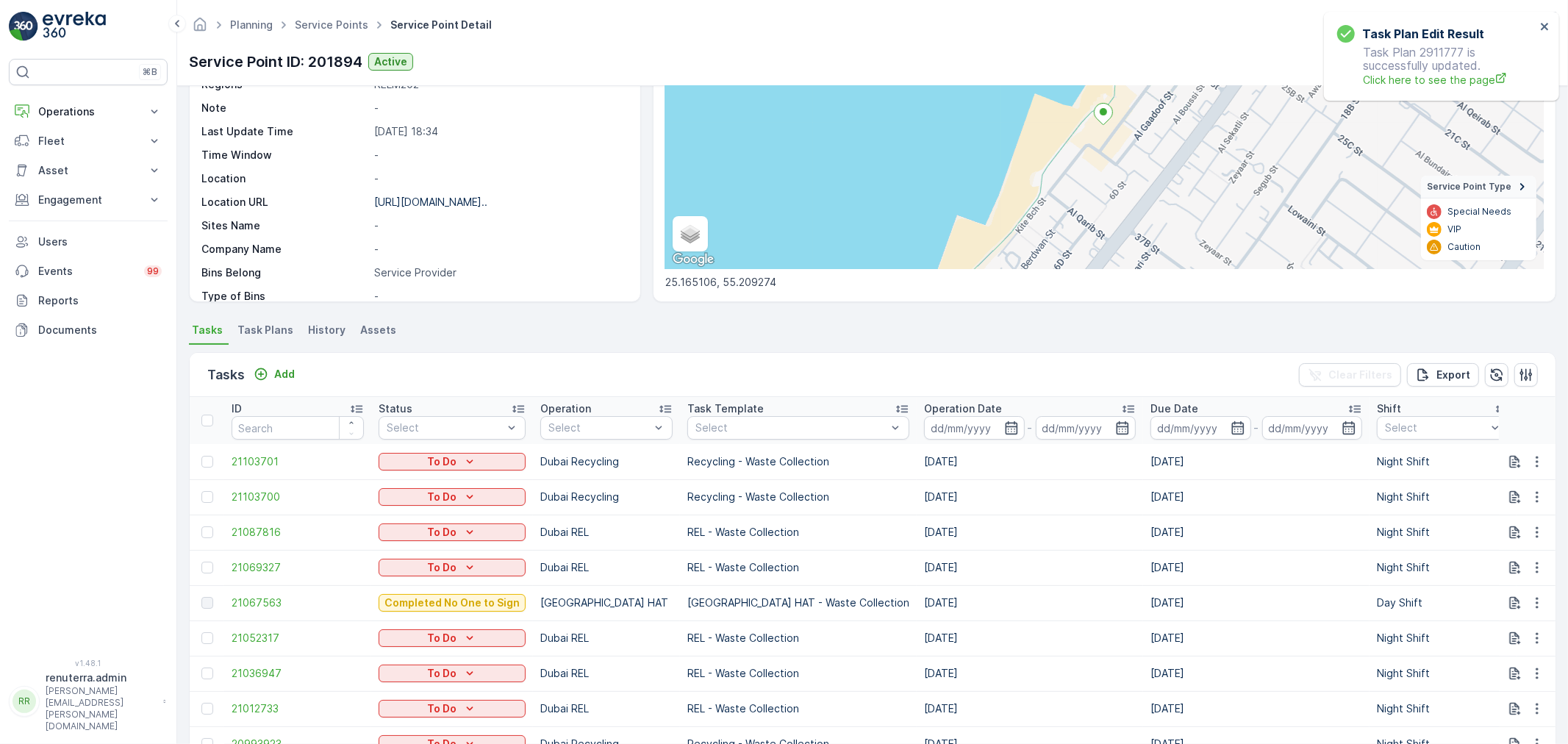
scroll to position [245, 0]
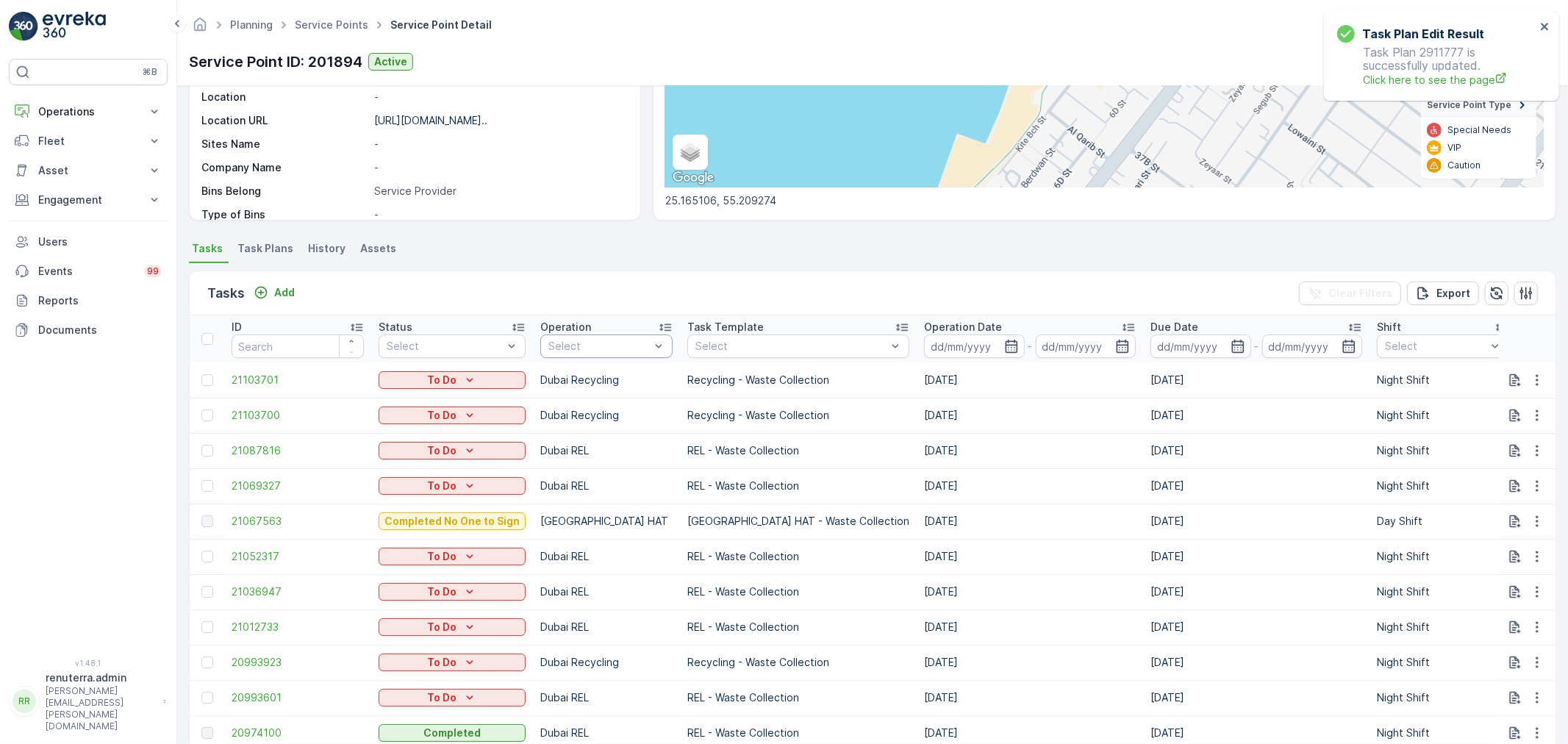
click at [589, 346] on div at bounding box center [599, 345] width 104 height 11
click at [583, 501] on p "Dubai Recycling" at bounding box center [605, 501] width 82 height 14
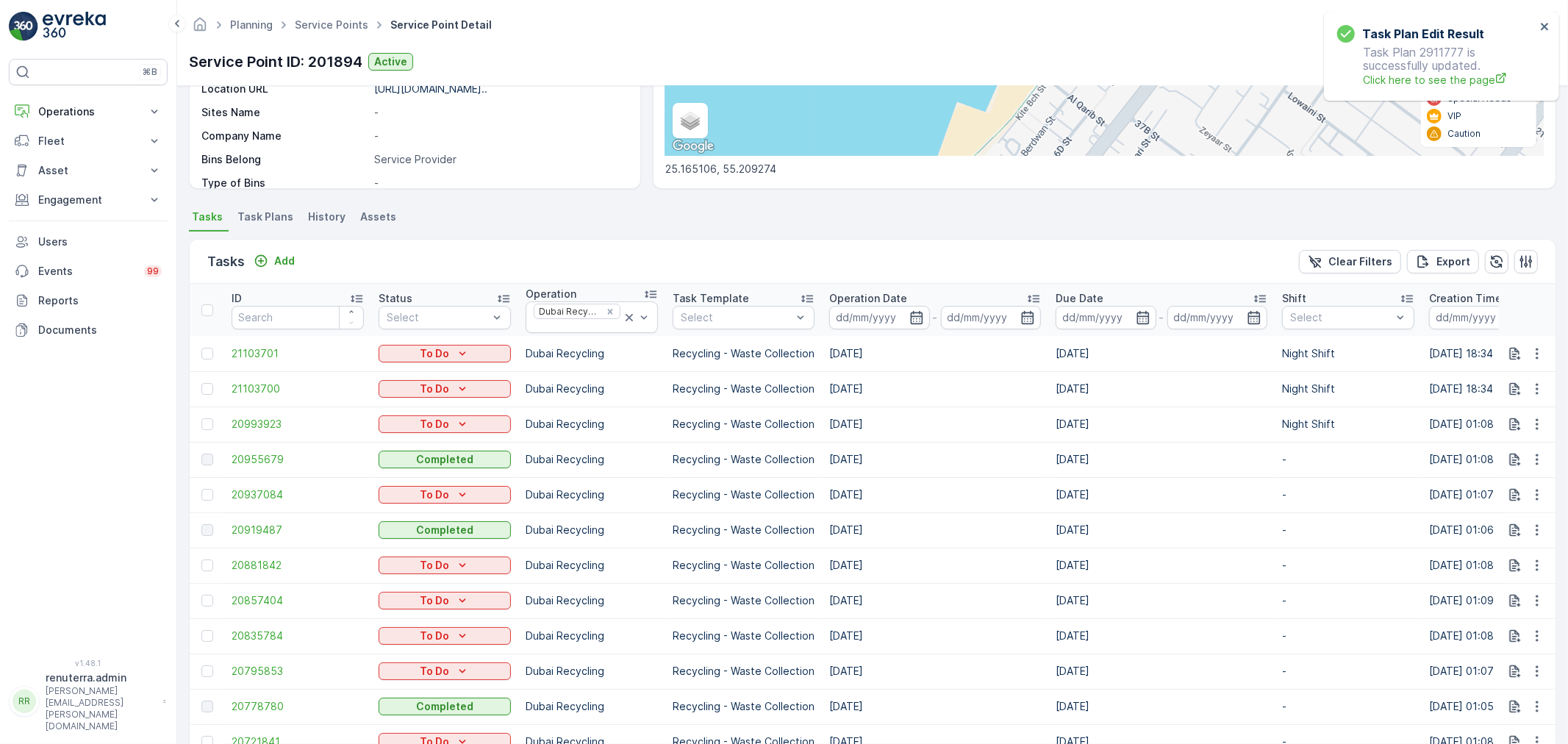
scroll to position [245, 0]
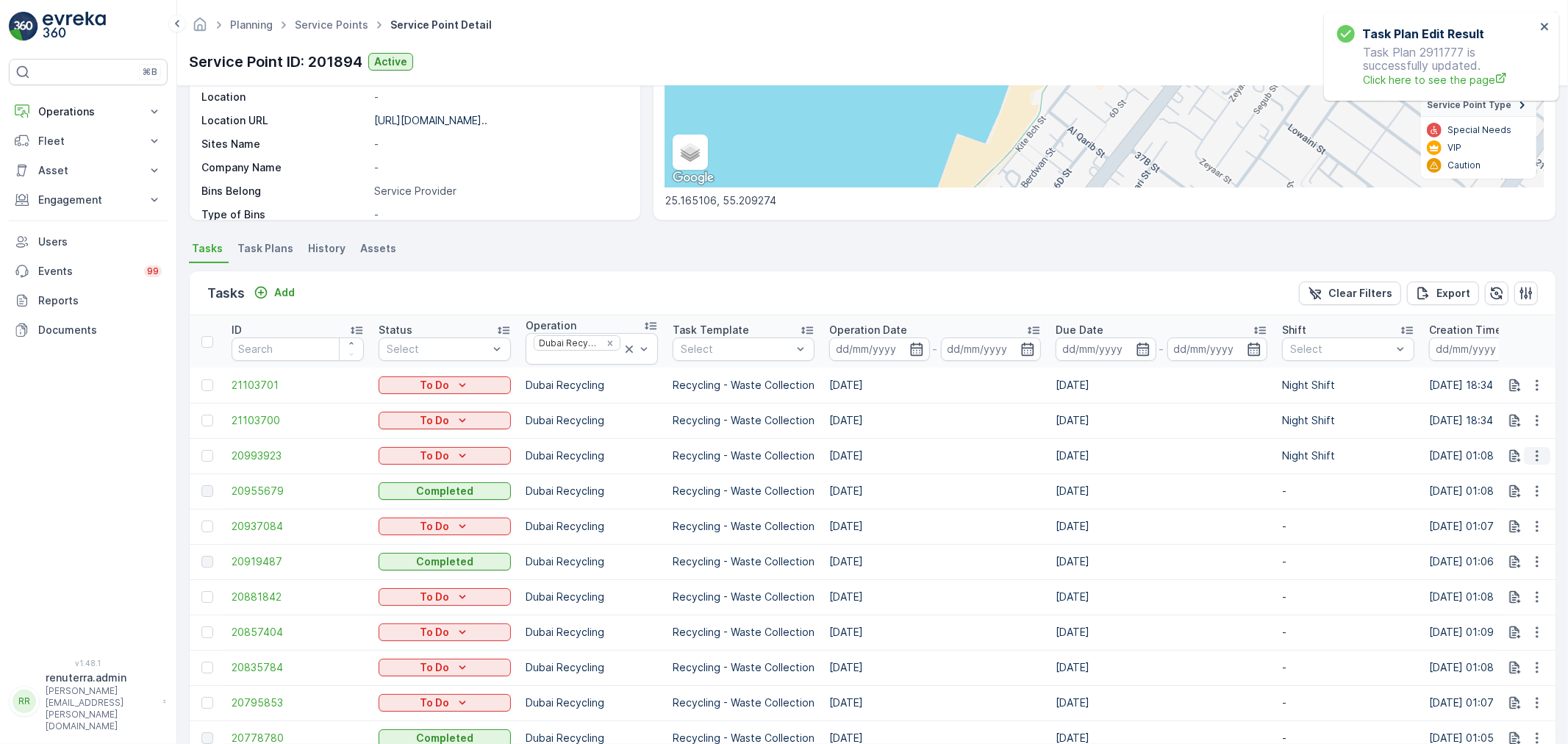
click at [1536, 456] on icon "button" at bounding box center [1537, 456] width 2 height 11
click at [1499, 532] on span "Remove from Route" at bounding box center [1513, 538] width 99 height 14
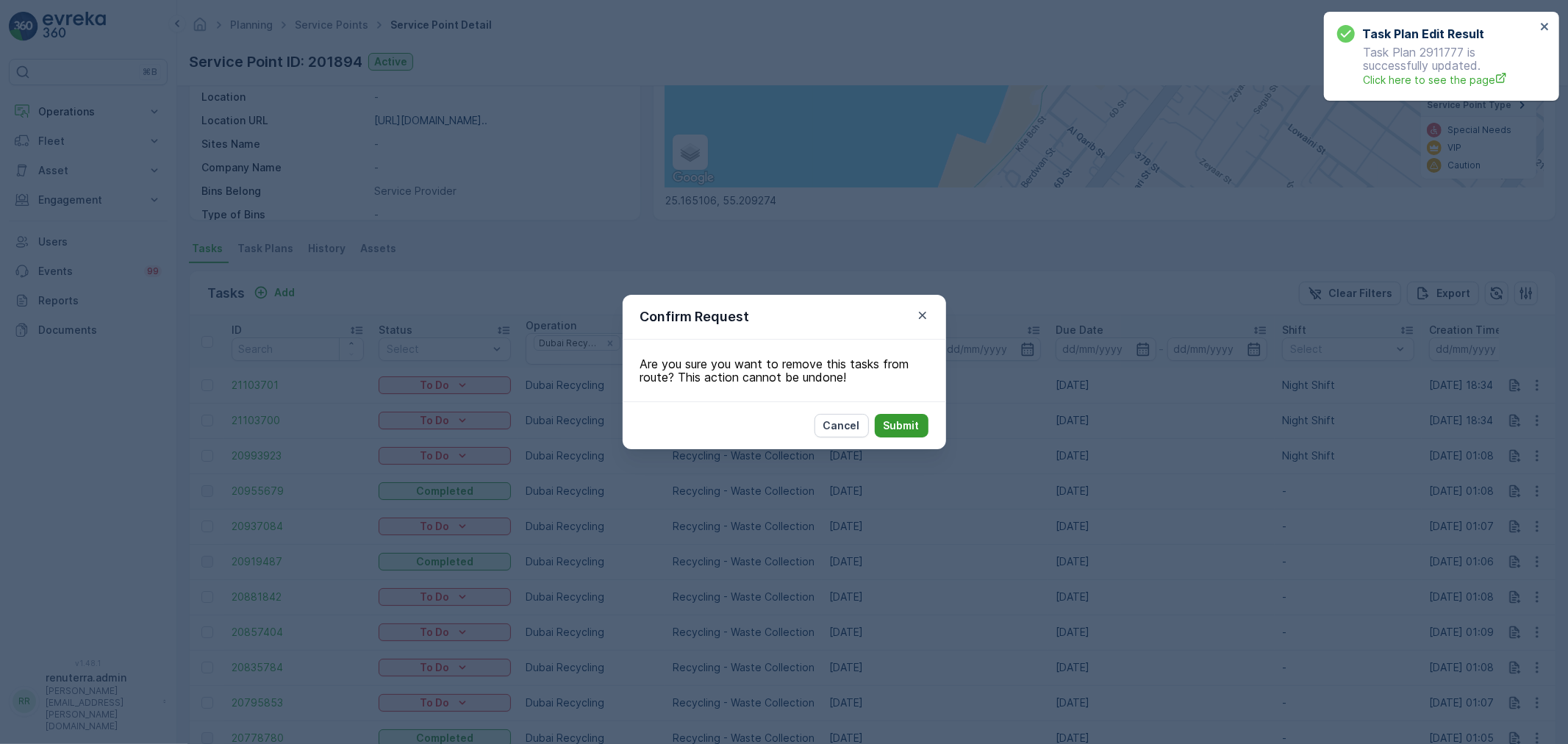
click at [901, 421] on p "Submit" at bounding box center [901, 425] width 36 height 14
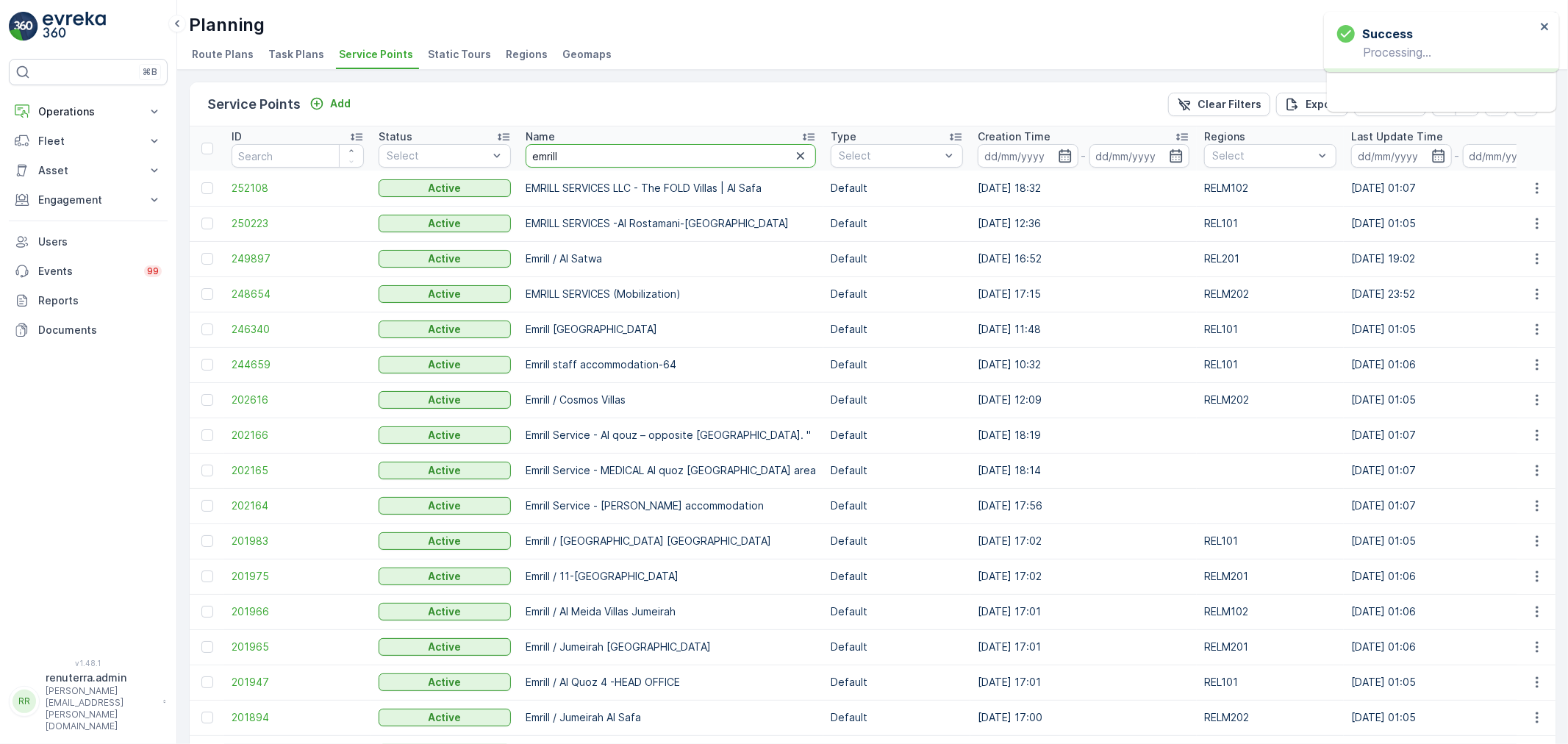
click at [574, 151] on input "emrill" at bounding box center [670, 156] width 291 height 24
drag, startPoint x: 125, startPoint y: 0, endPoint x: 507, endPoint y: 143, distance: 407.9
type input "canadian"
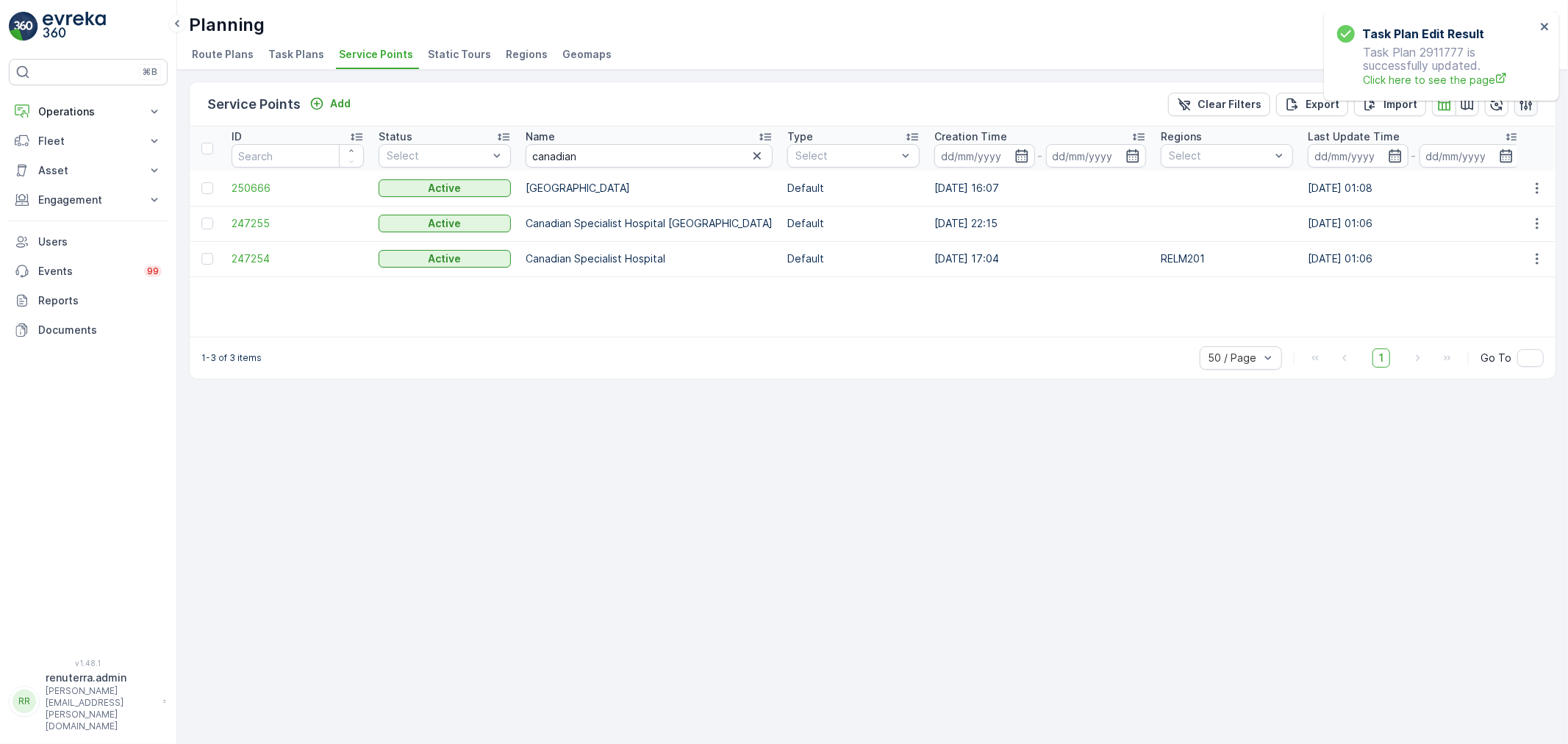
click at [1530, 105] on icon "button" at bounding box center [1526, 104] width 14 height 14
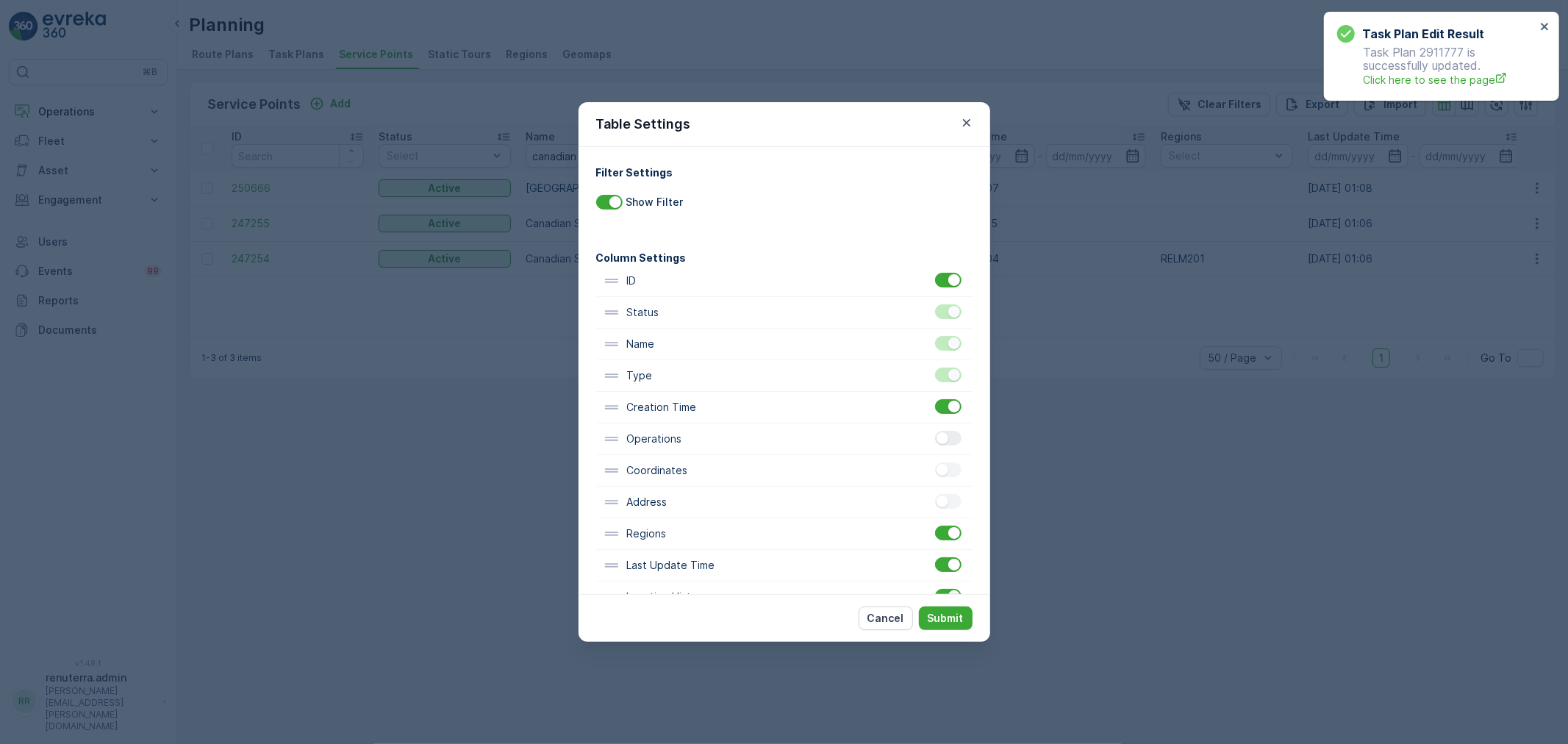
click at [944, 443] on div at bounding box center [948, 438] width 27 height 14
click at [935, 431] on input "checkbox" at bounding box center [935, 431] width 0 height 0
click at [947, 611] on p "Submit" at bounding box center [946, 617] width 36 height 14
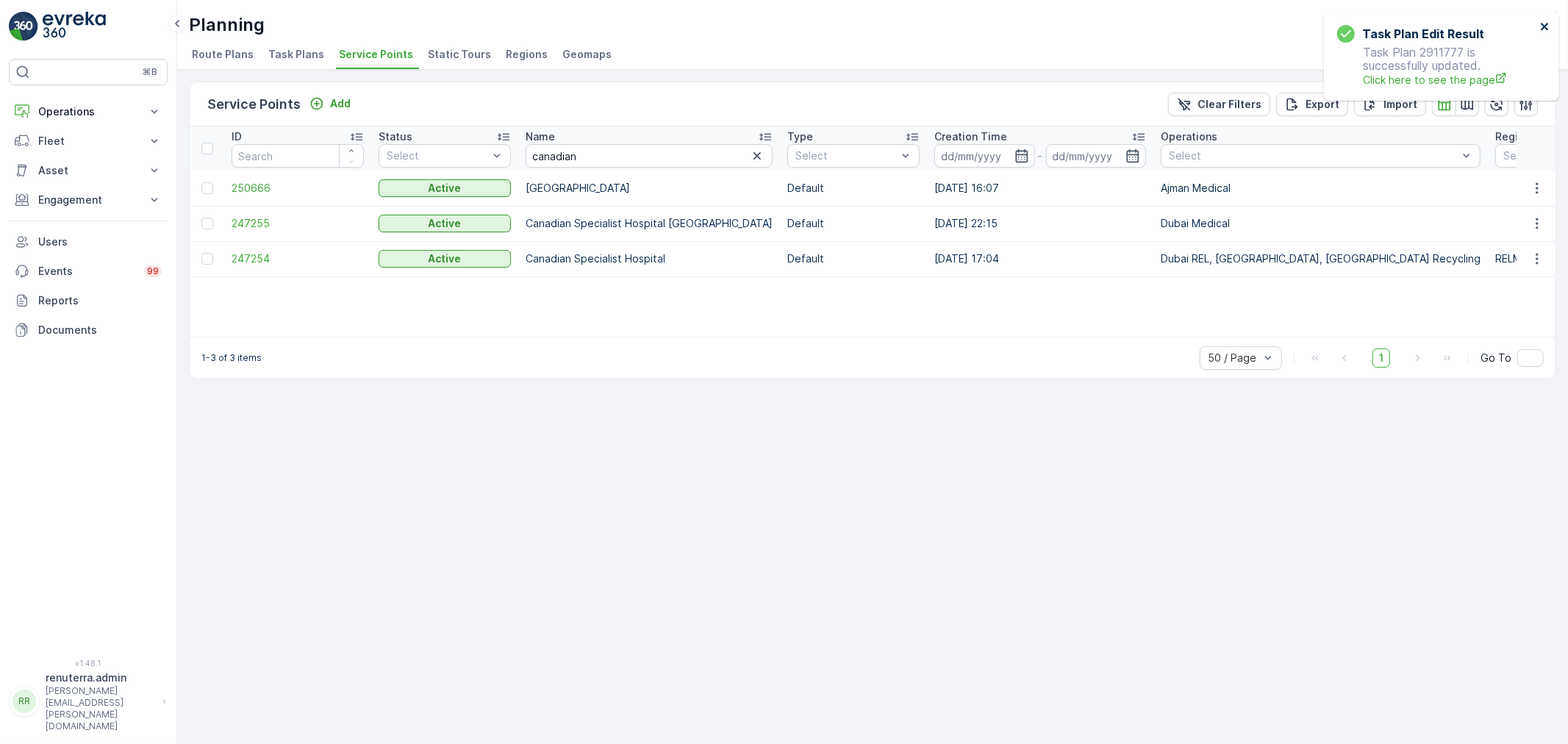
click at [1541, 25] on icon "close" at bounding box center [1545, 26] width 10 height 11
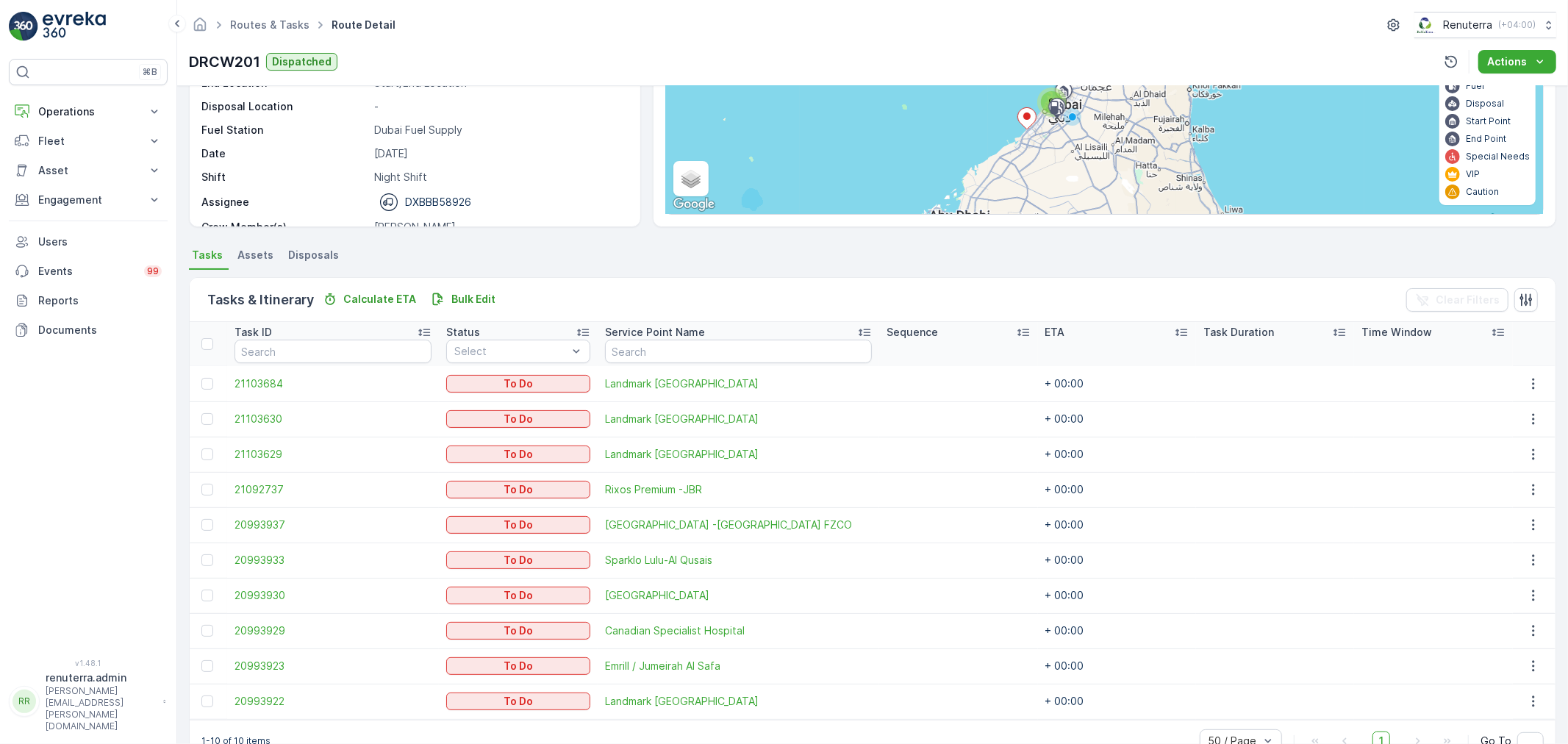
scroll to position [200, 0]
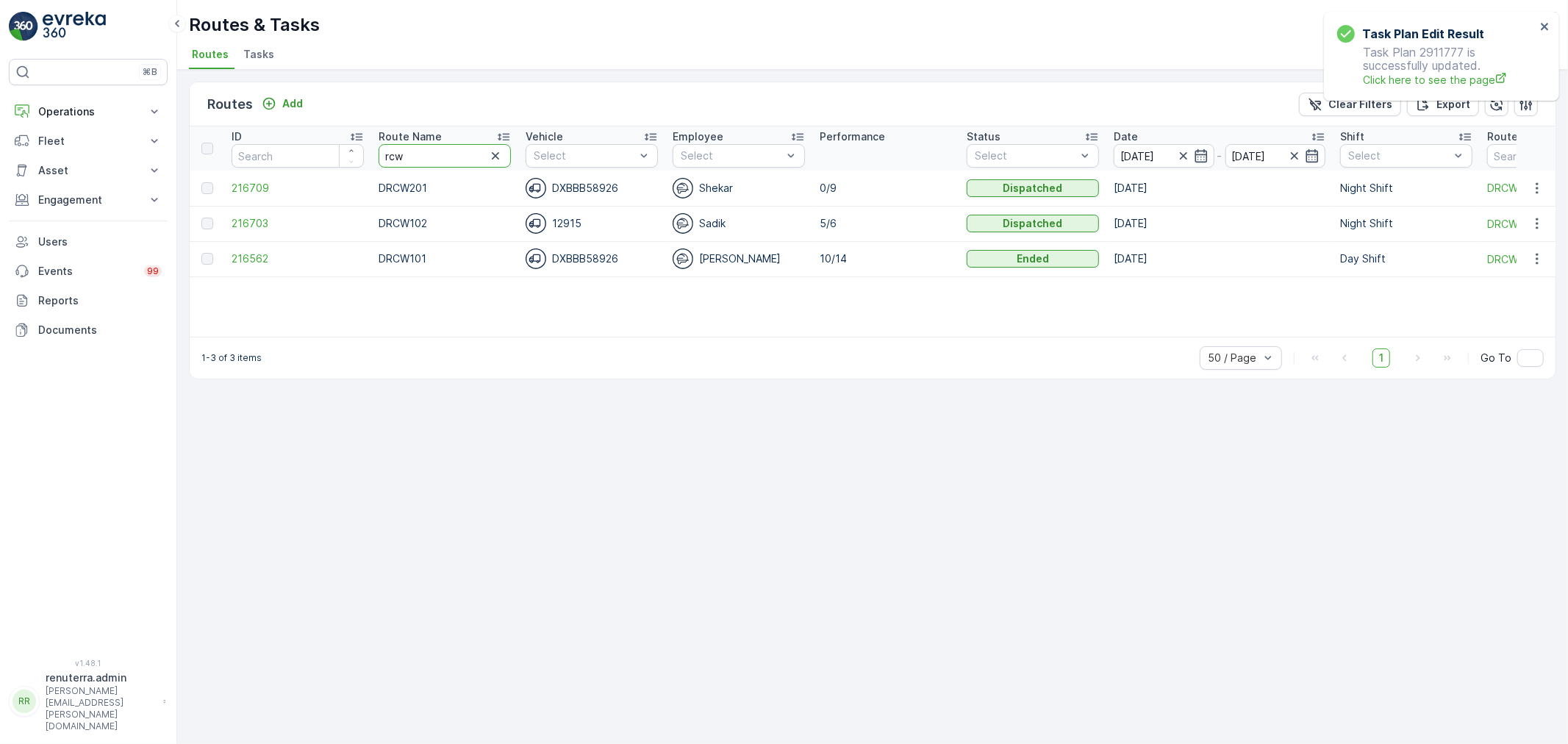
drag, startPoint x: 442, startPoint y: 156, endPoint x: 378, endPoint y: 155, distance: 64.0
click at [378, 155] on th "Route Name rcw" at bounding box center [445, 149] width 147 height 44
type input "rel"
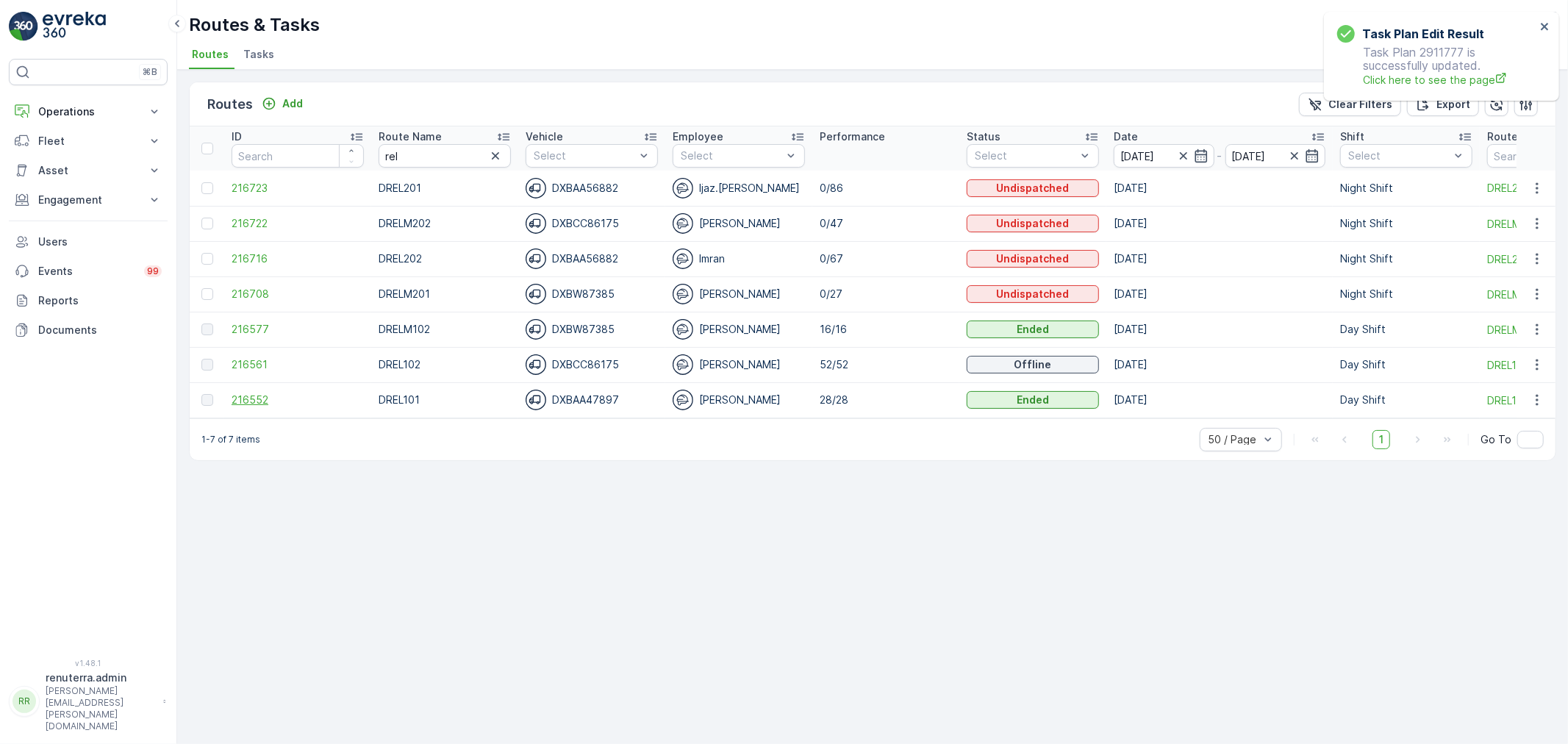
click at [249, 394] on span "216552" at bounding box center [298, 399] width 133 height 14
drag, startPoint x: 381, startPoint y: 160, endPoint x: 374, endPoint y: 162, distance: 7.3
click at [374, 162] on th "Route Name rel" at bounding box center [445, 149] width 147 height 44
type input "rcw"
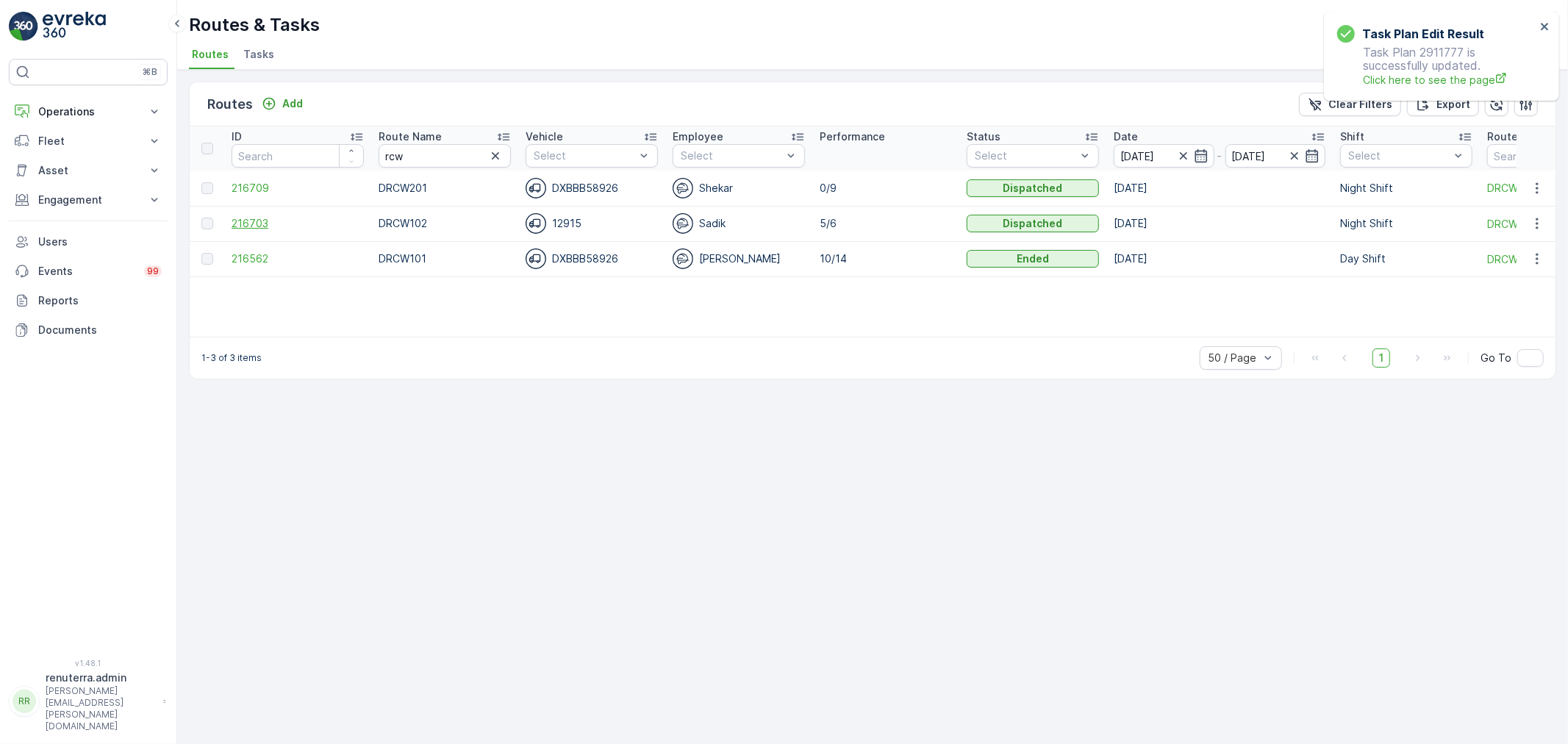
click at [252, 220] on span "216703" at bounding box center [298, 223] width 133 height 14
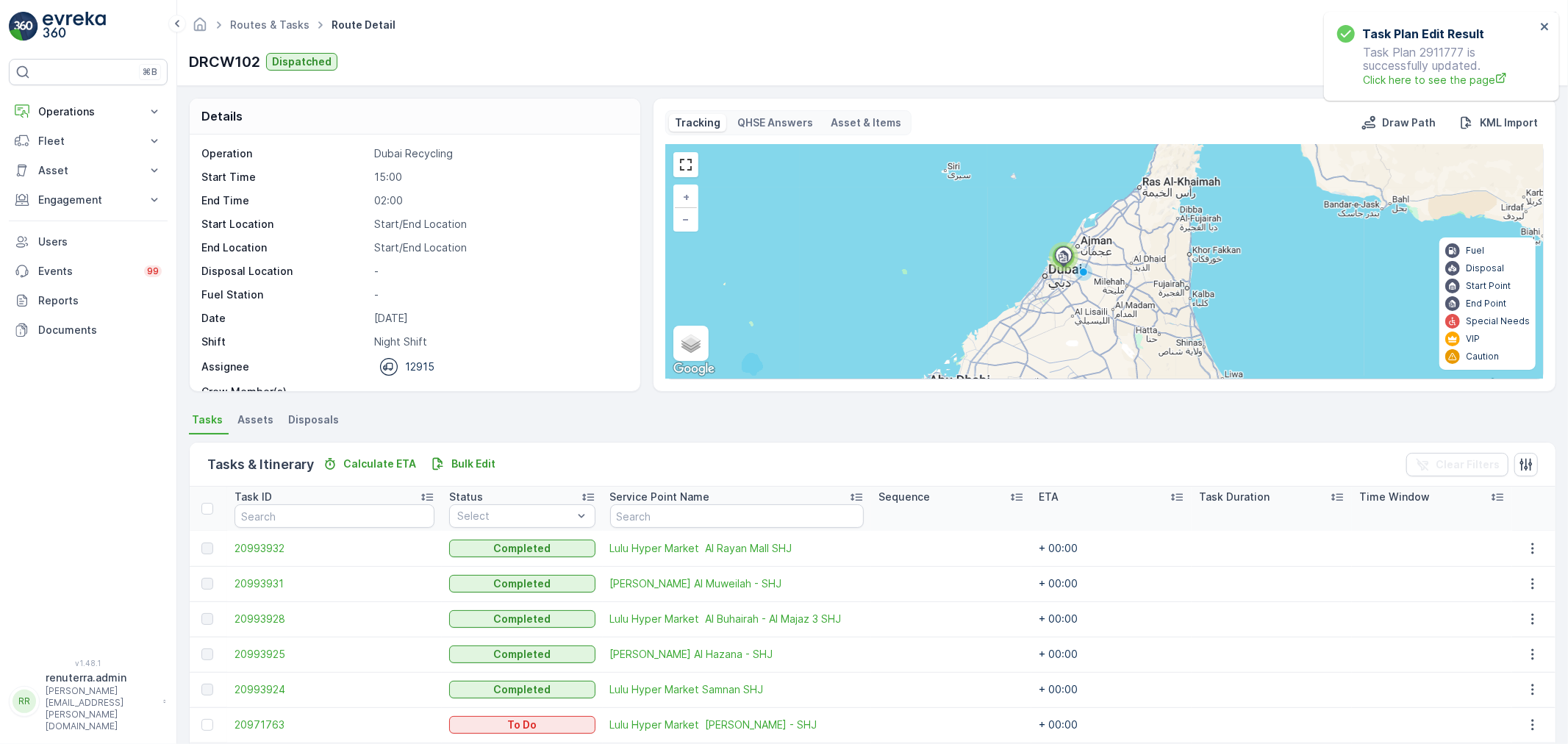
scroll to position [60, 0]
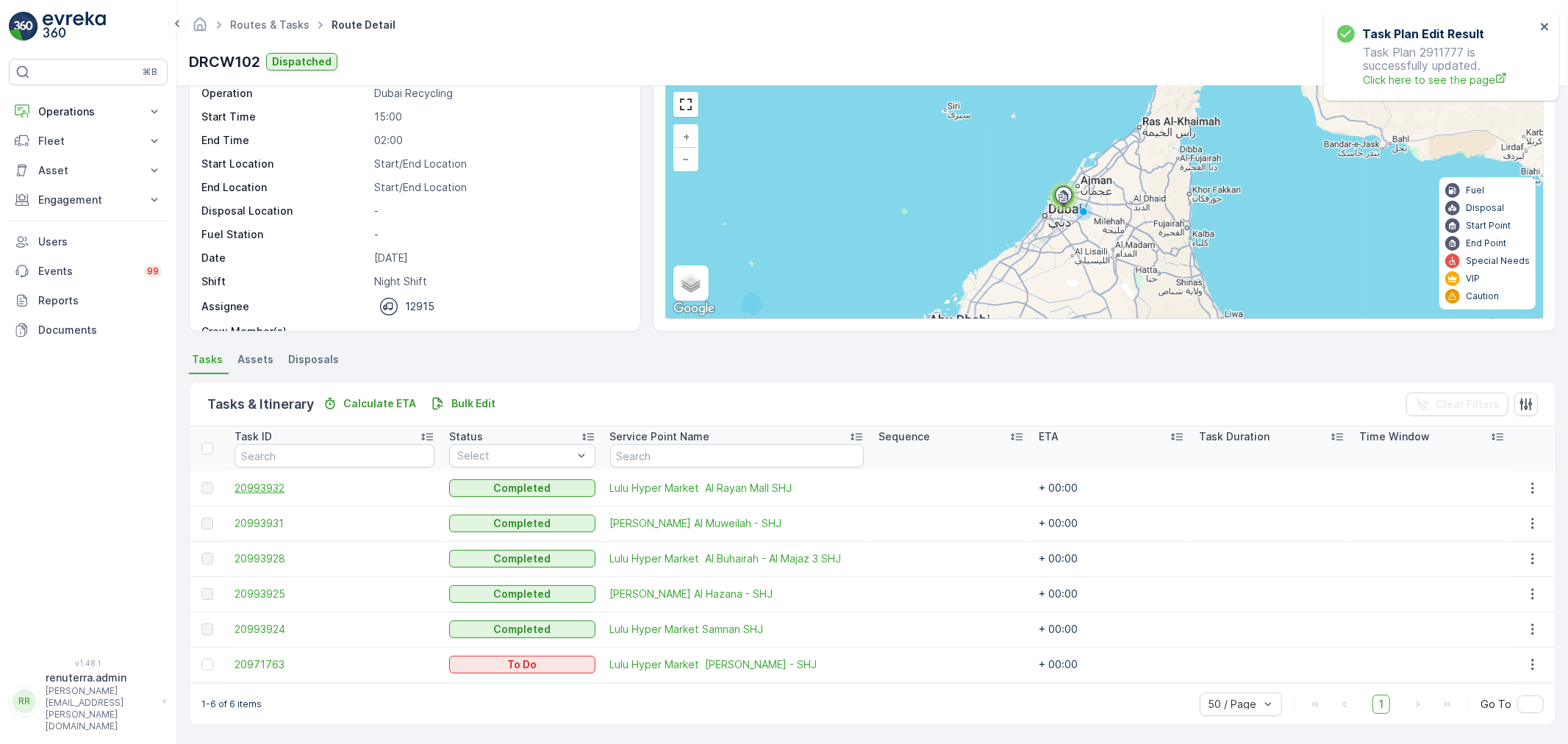
click at [247, 488] on span "20993932" at bounding box center [335, 487] width 200 height 14
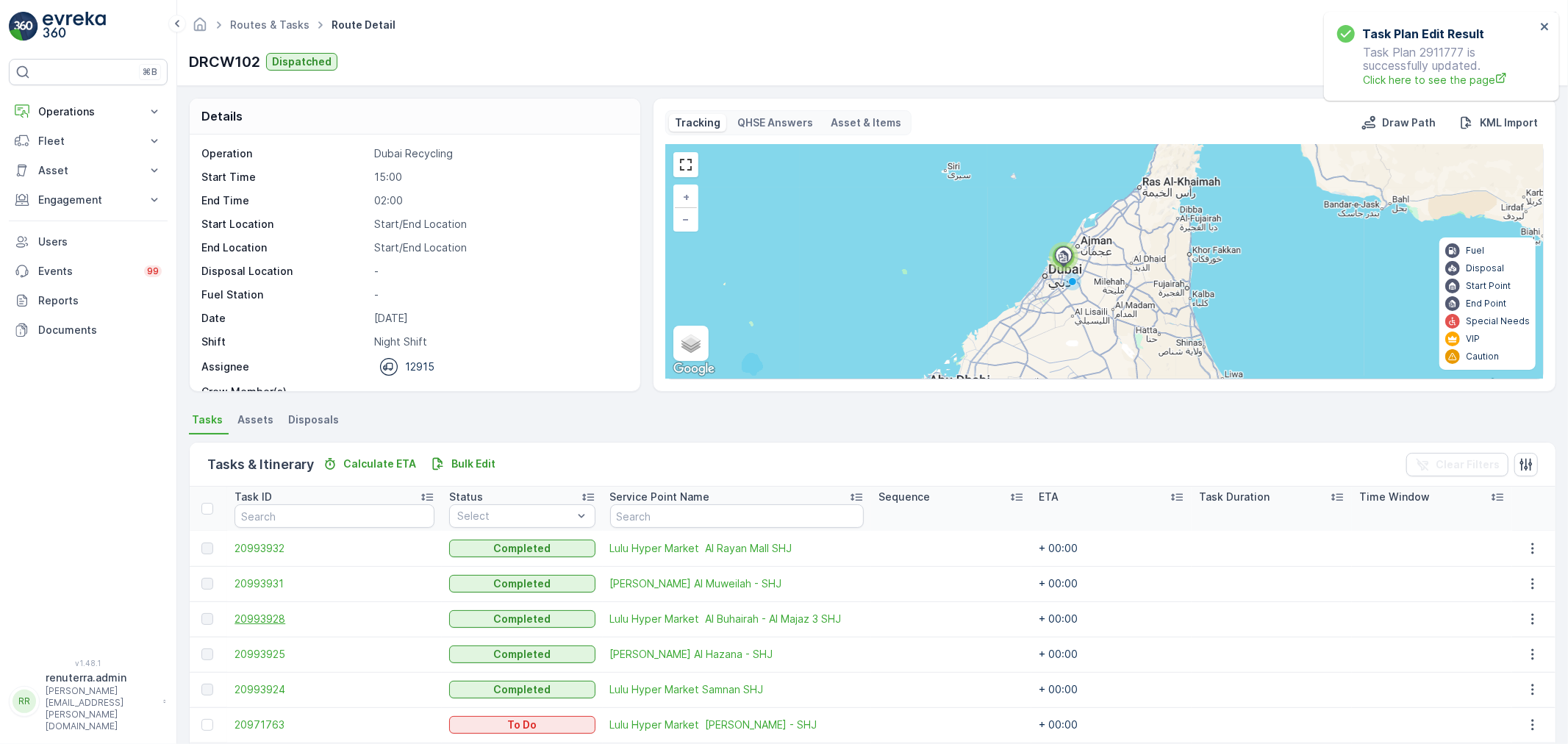
click at [255, 616] on span "20993928" at bounding box center [335, 618] width 200 height 14
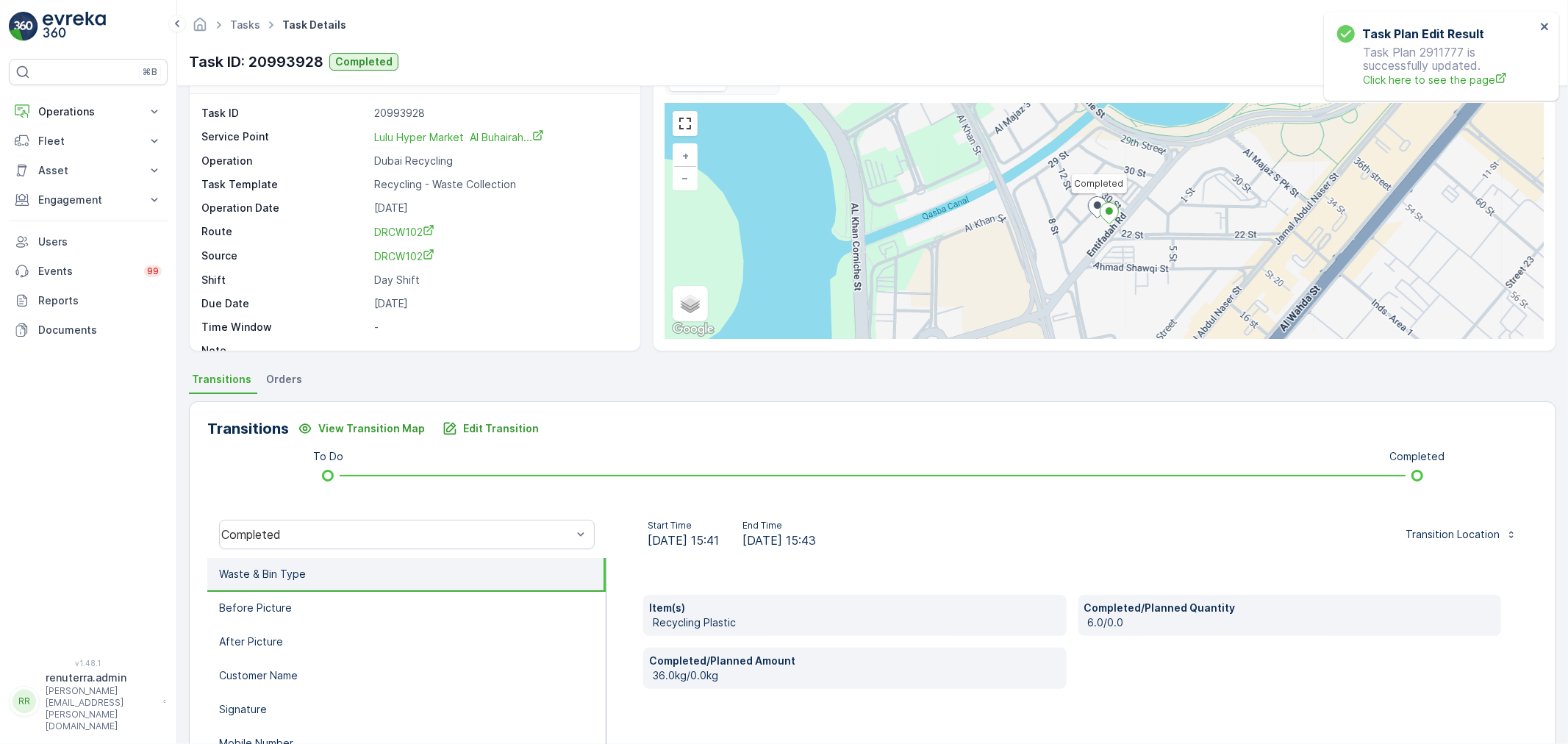
scroll to position [82, 0]
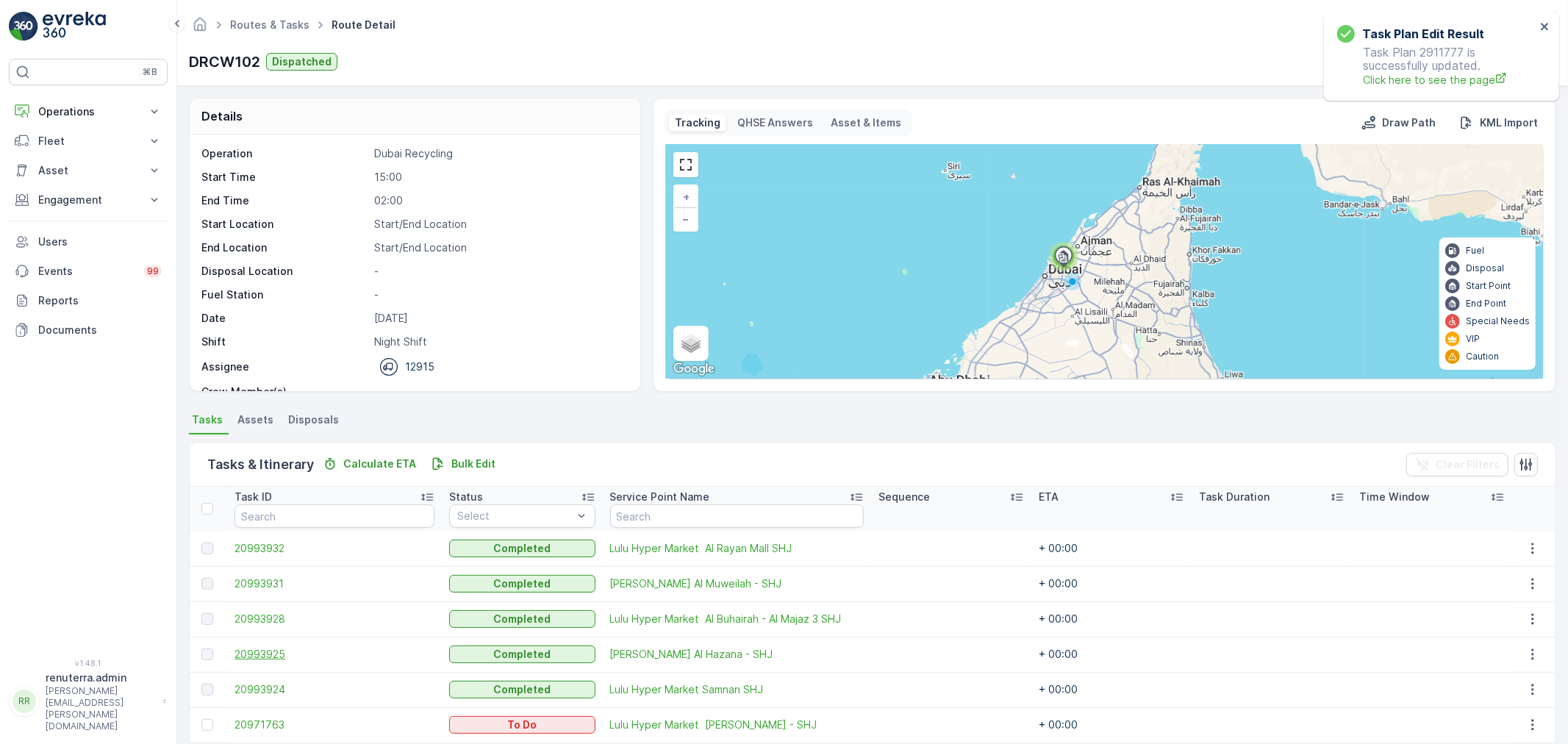
click at [279, 649] on span "20993925" at bounding box center [335, 653] width 200 height 14
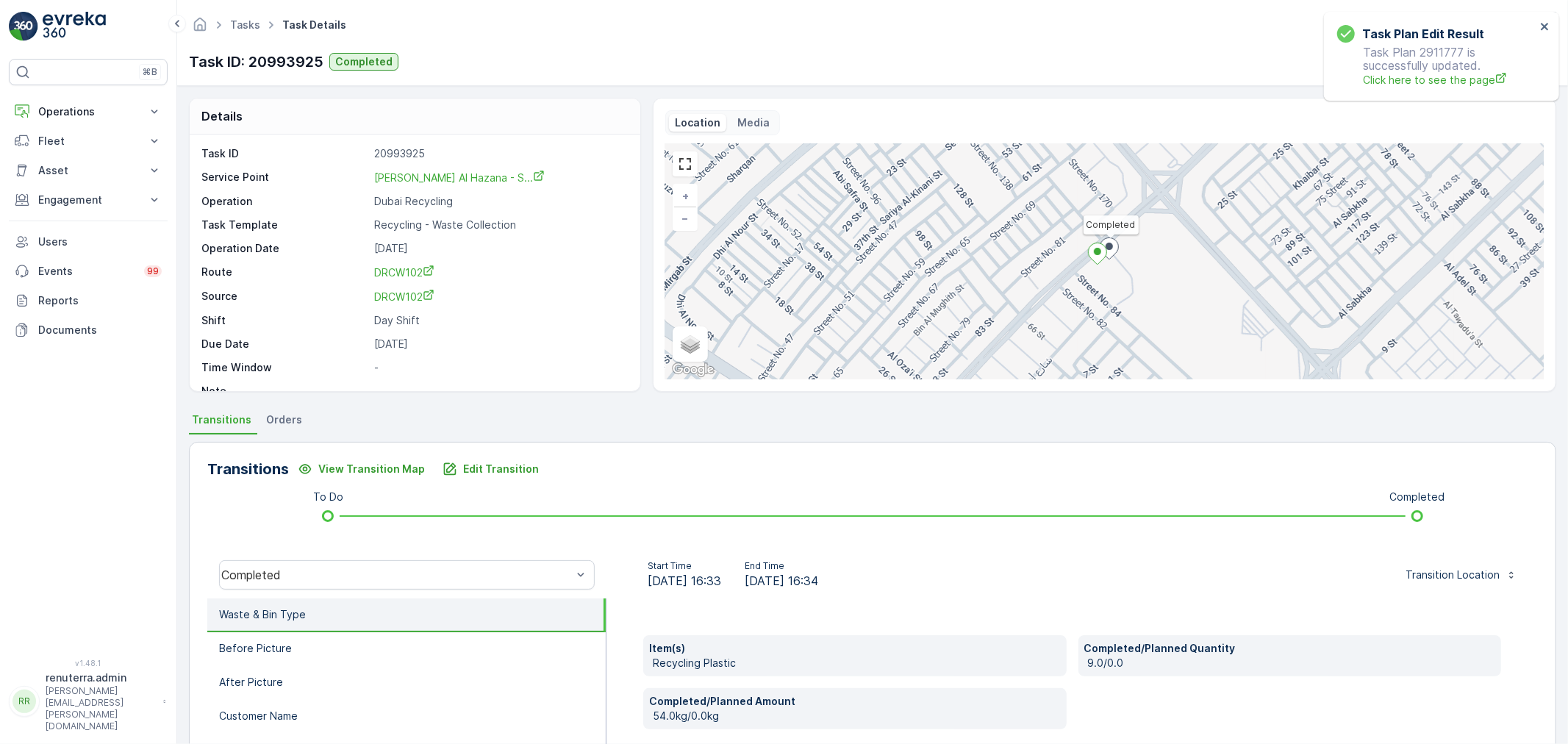
scroll to position [82, 0]
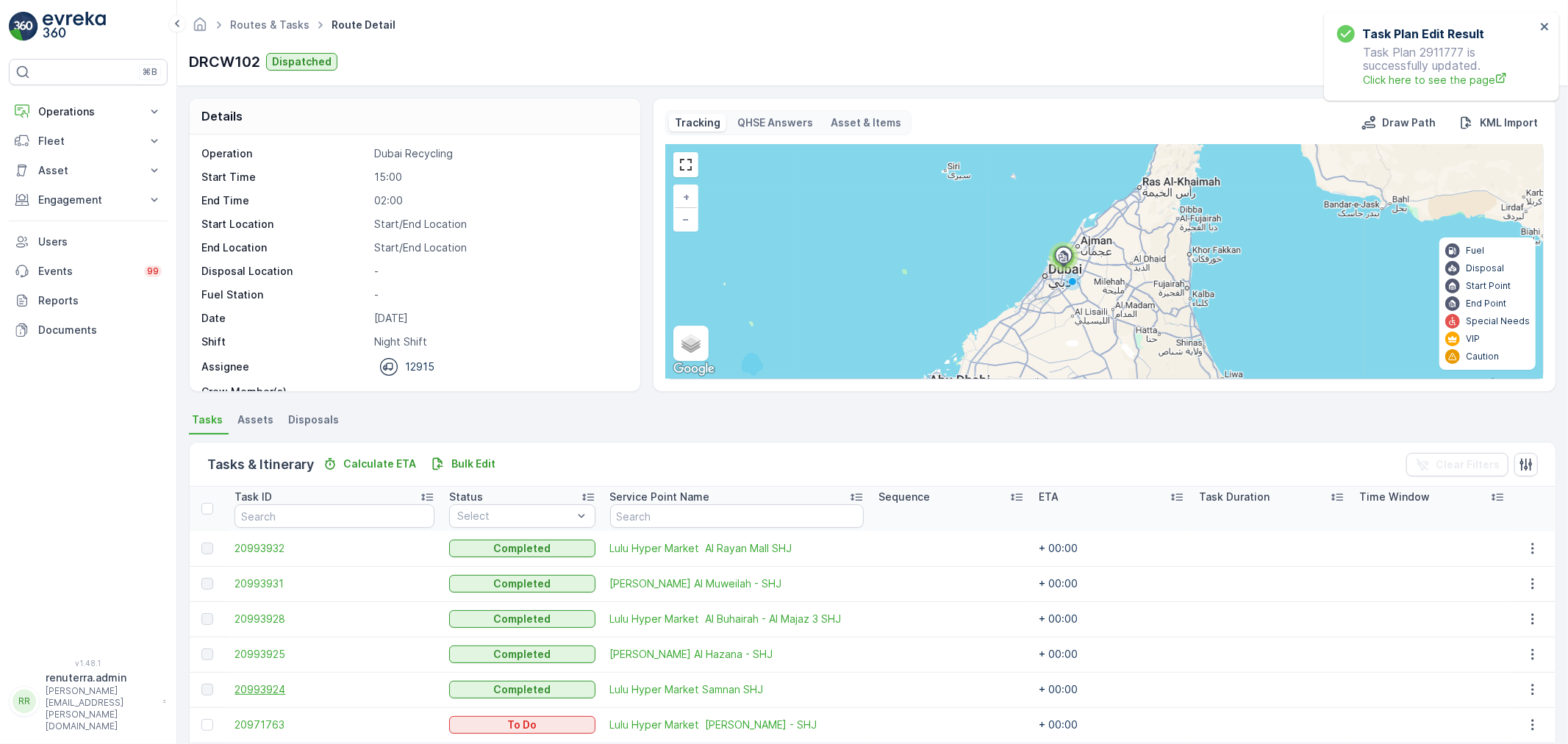
click at [267, 691] on span "20993924" at bounding box center [335, 689] width 200 height 14
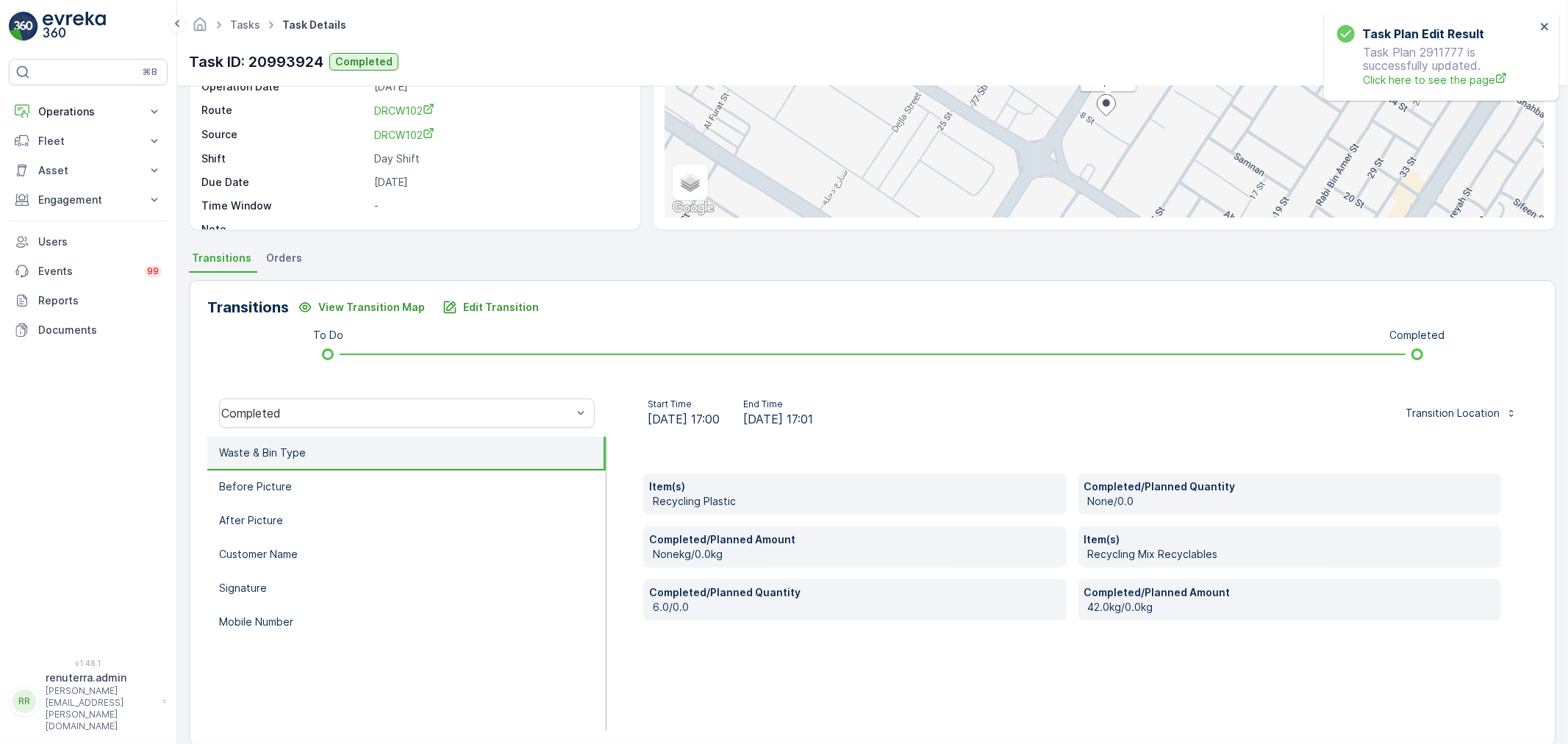
scroll to position [163, 0]
click at [474, 301] on p "Edit Transition" at bounding box center [500, 305] width 76 height 14
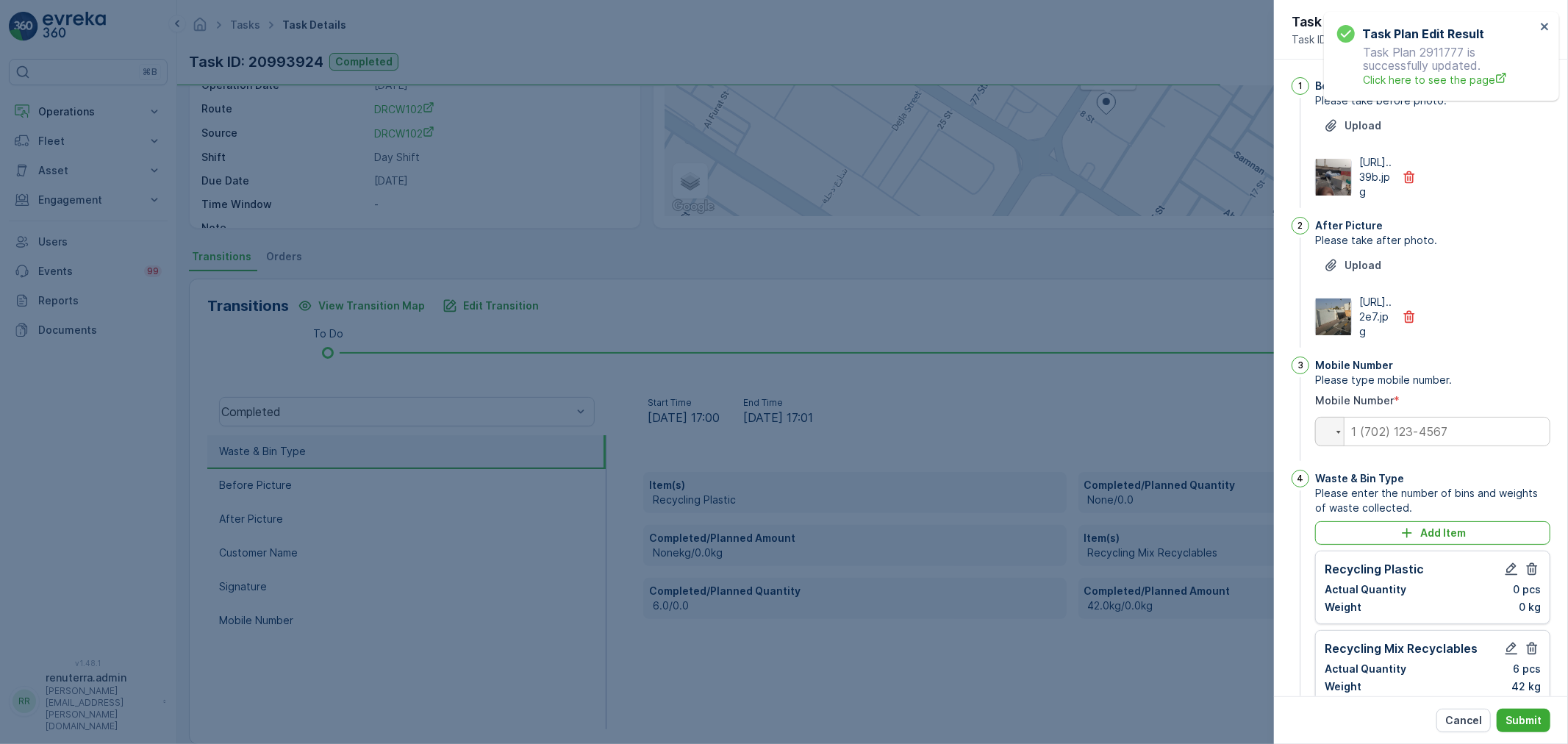
scroll to position [366, 0]
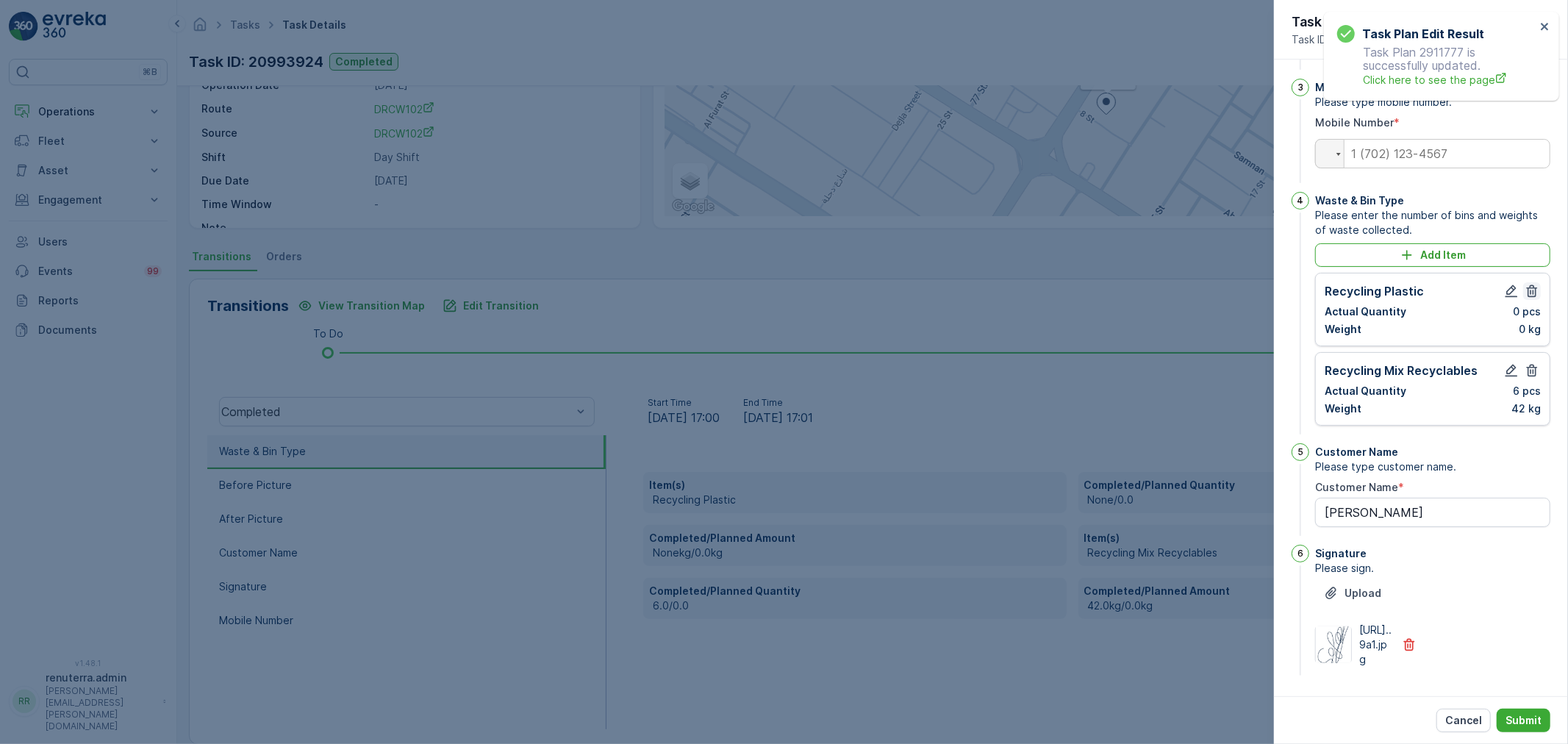
click at [1529, 284] on icon "button" at bounding box center [1531, 290] width 14 height 14
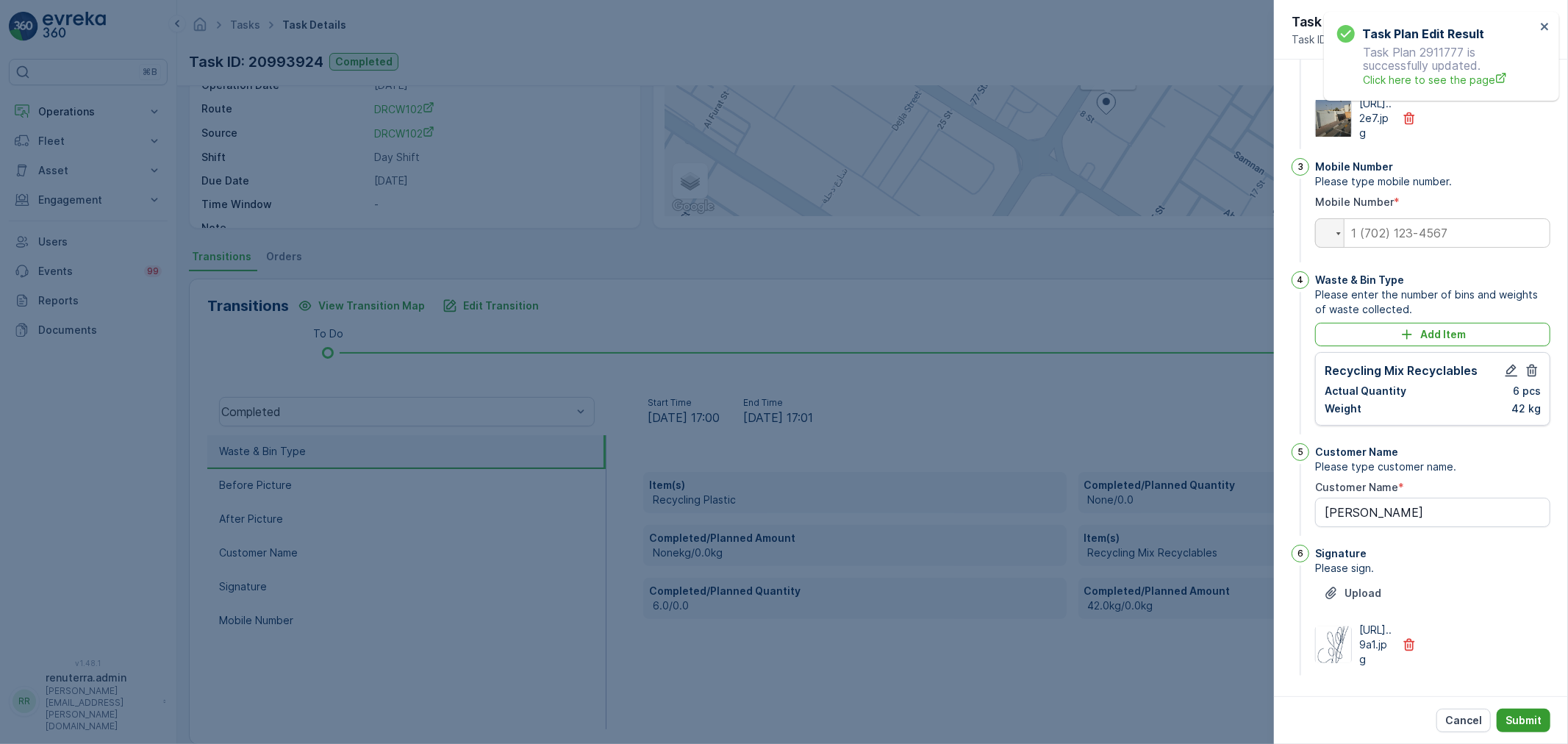
click at [1529, 717] on p "Submit" at bounding box center [1523, 720] width 36 height 14
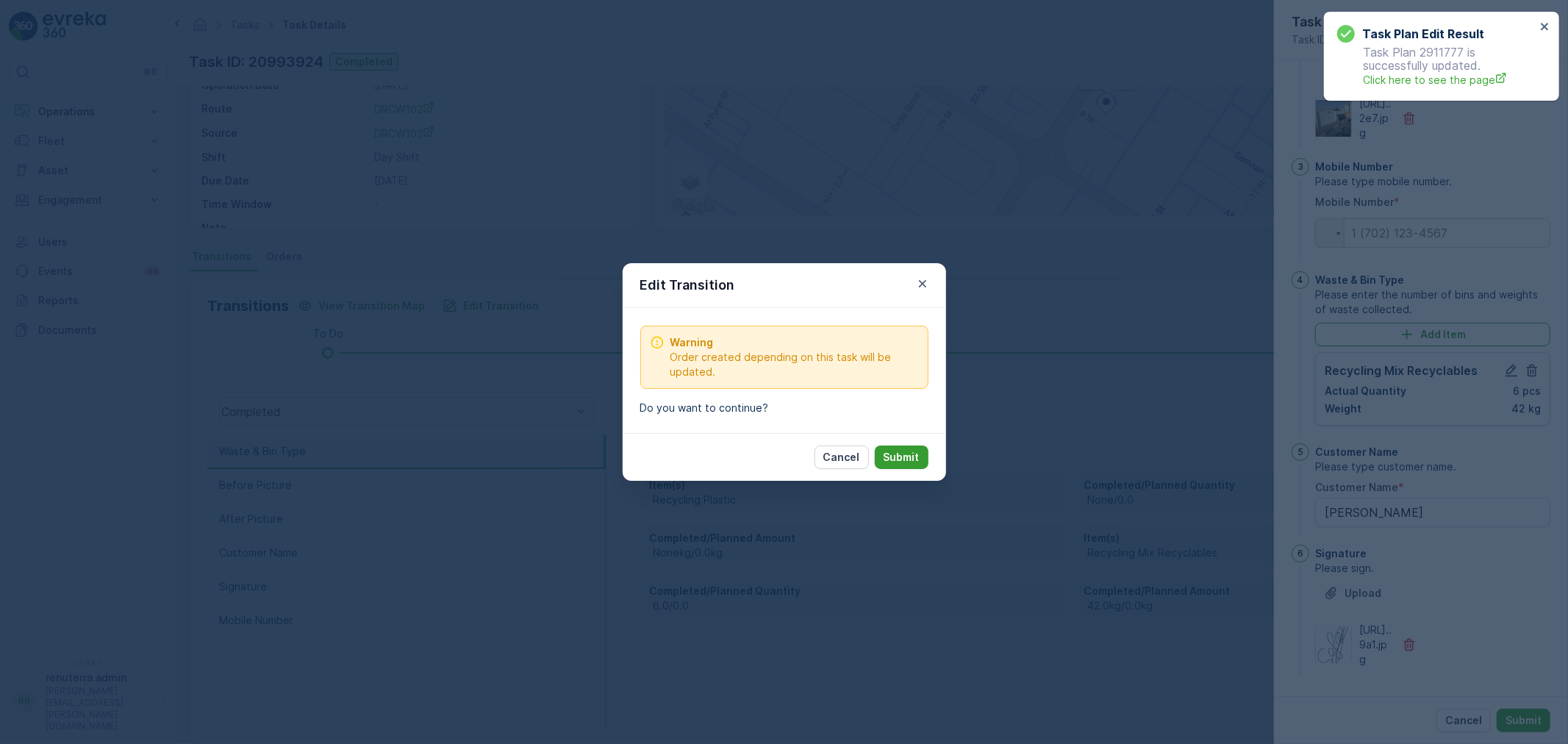
click at [908, 463] on p "Submit" at bounding box center [901, 457] width 36 height 14
type Name "[PERSON_NAME]"
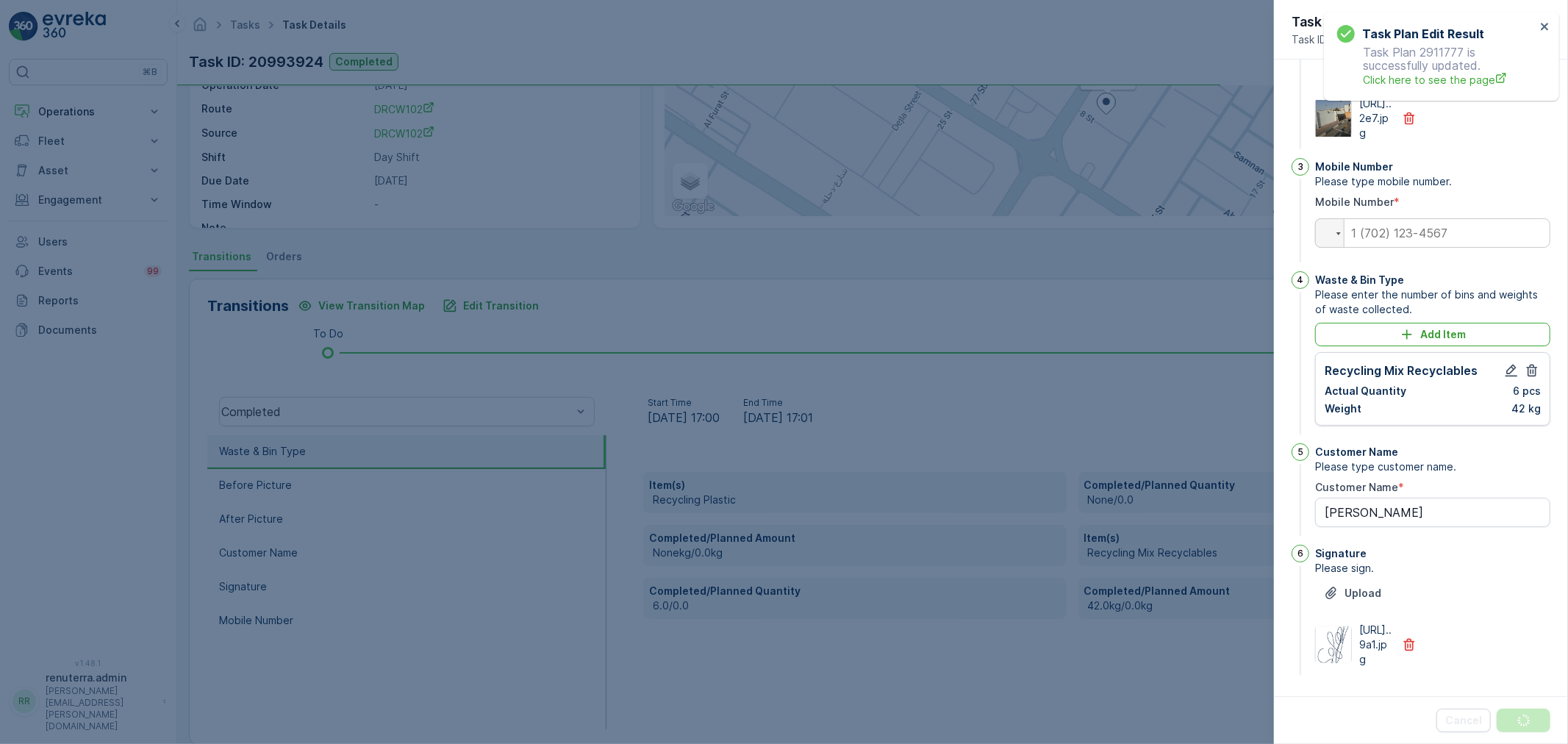
scroll to position [0, 0]
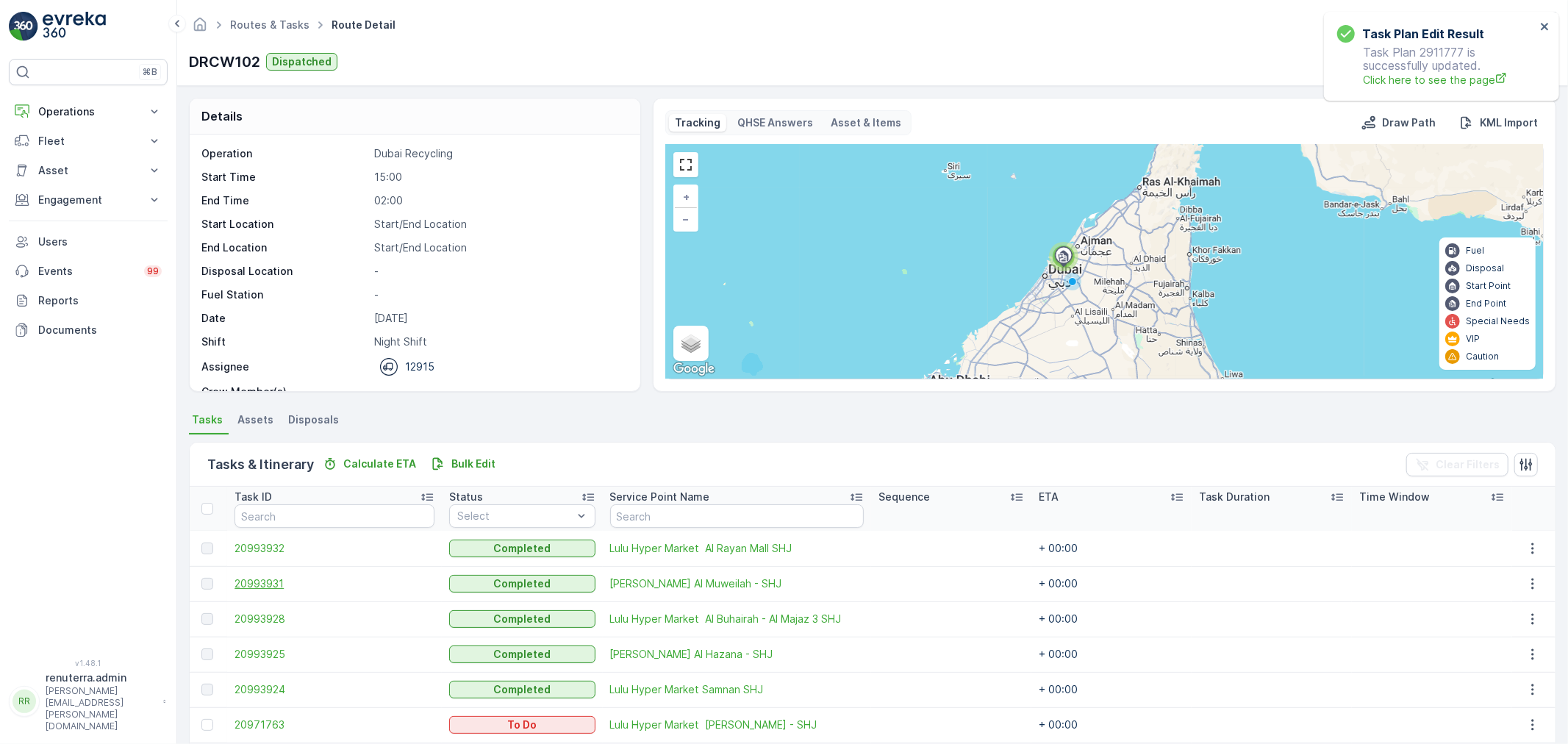
click at [276, 582] on span "20993931" at bounding box center [335, 583] width 200 height 14
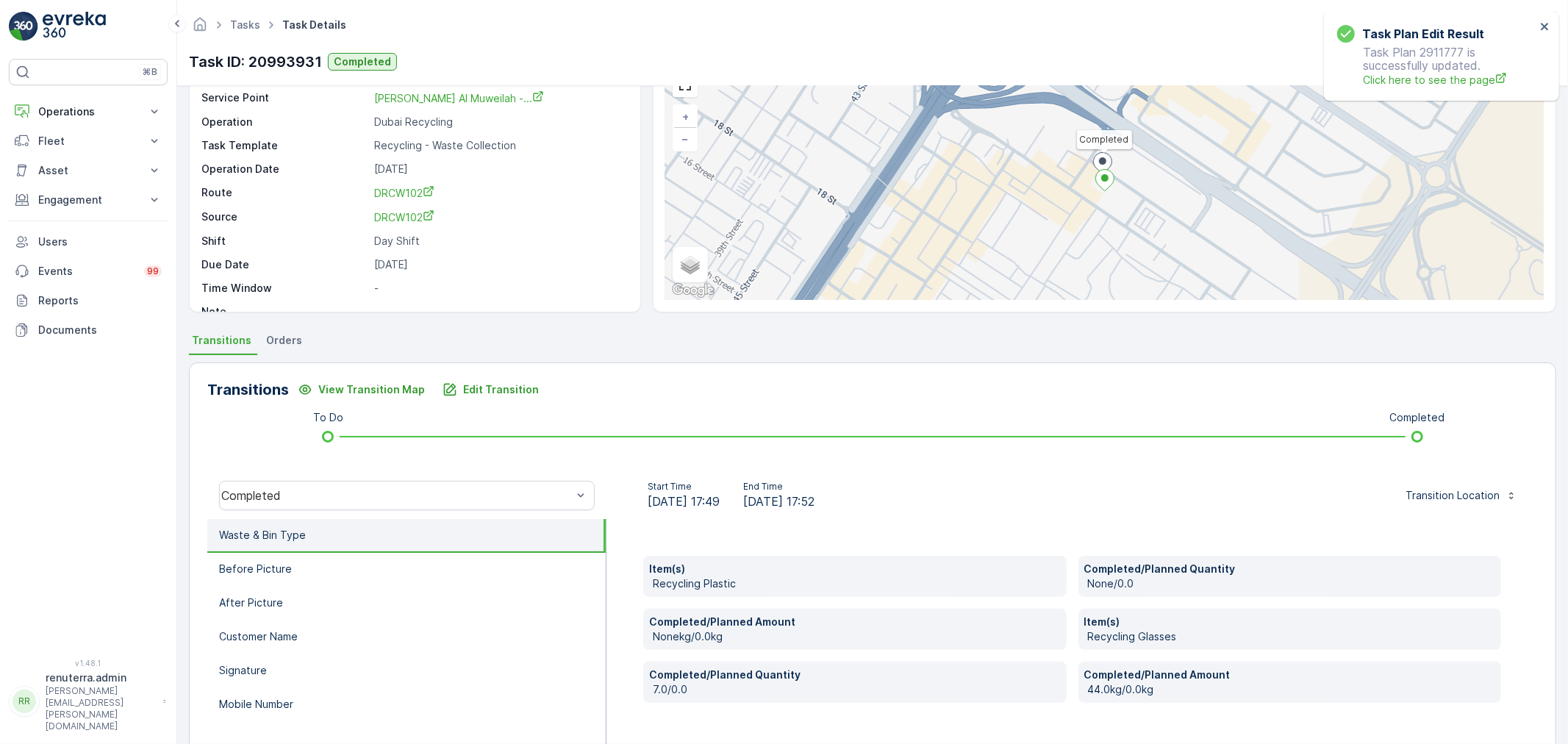
scroll to position [82, 0]
click at [442, 387] on icon "Edit Transition" at bounding box center [449, 386] width 14 height 14
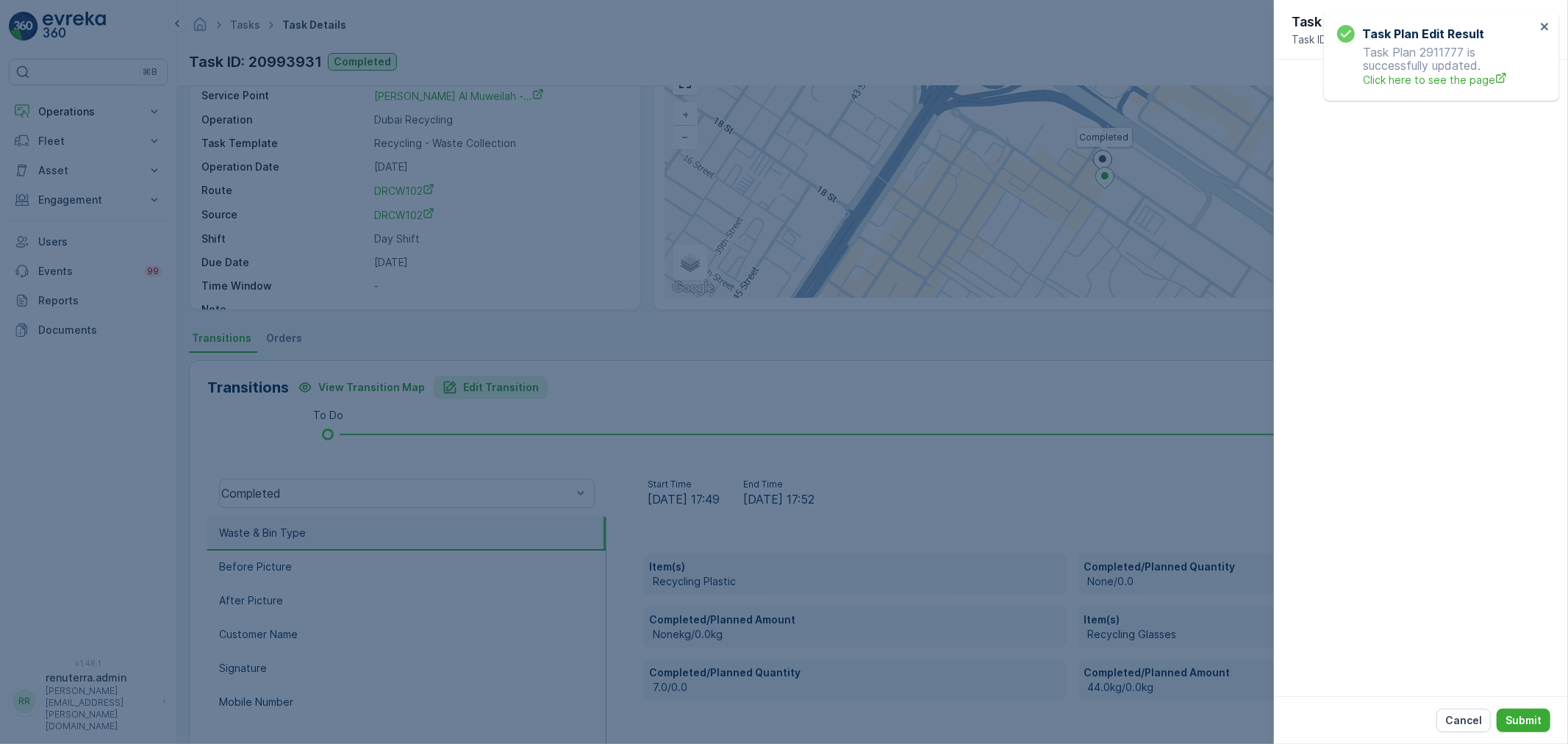
scroll to position [366, 0]
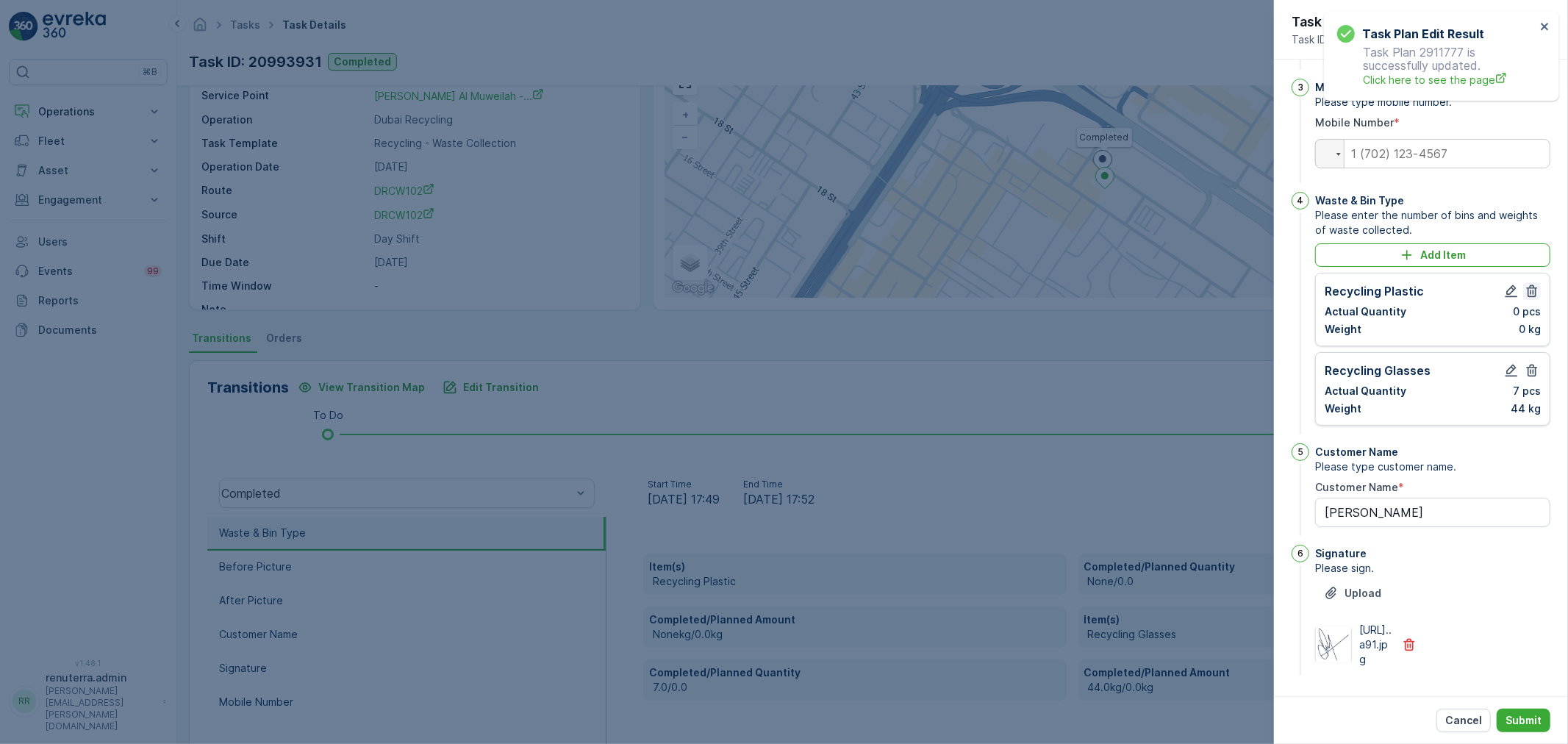
click at [1531, 285] on icon "button" at bounding box center [1532, 291] width 11 height 12
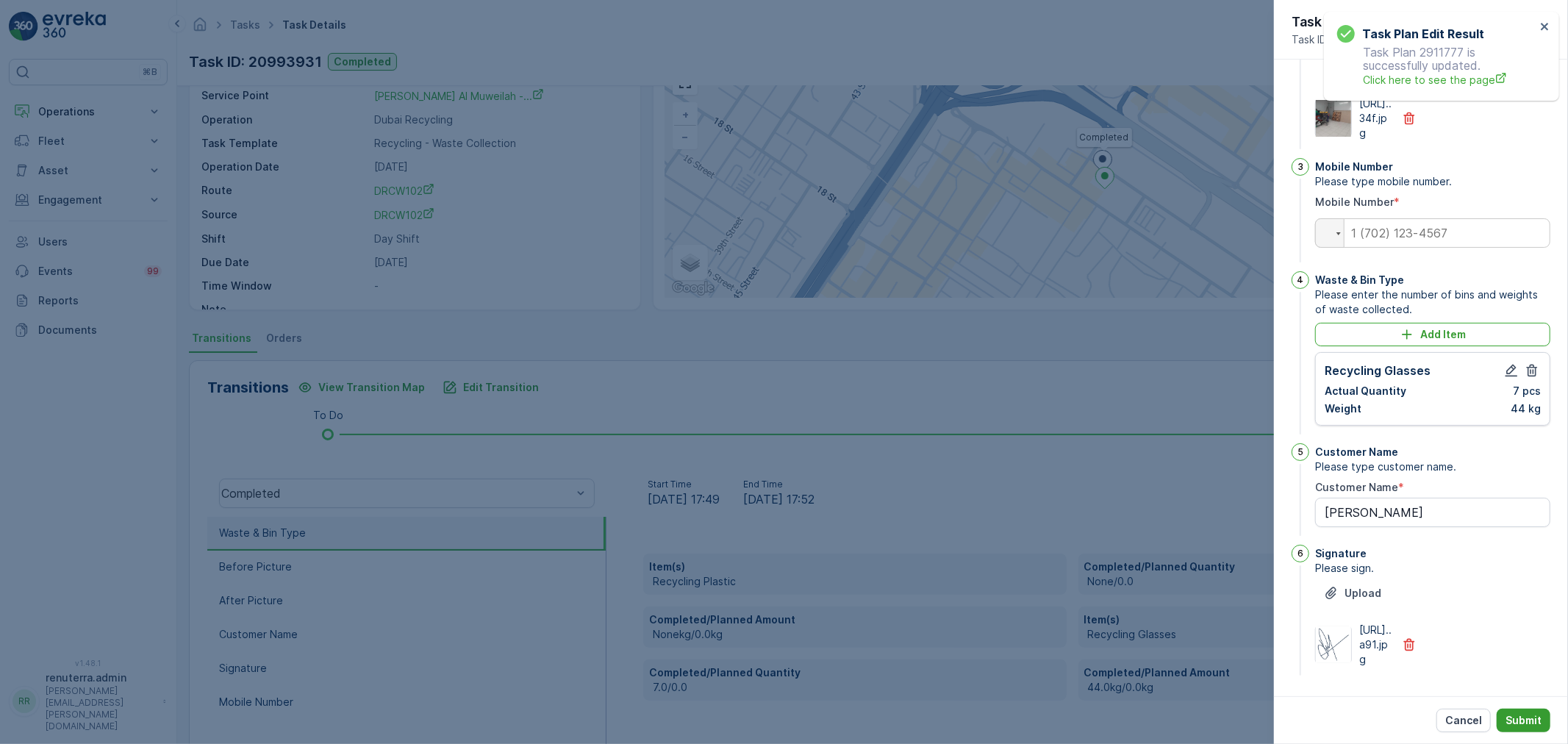
click at [1524, 715] on p "Submit" at bounding box center [1523, 720] width 36 height 14
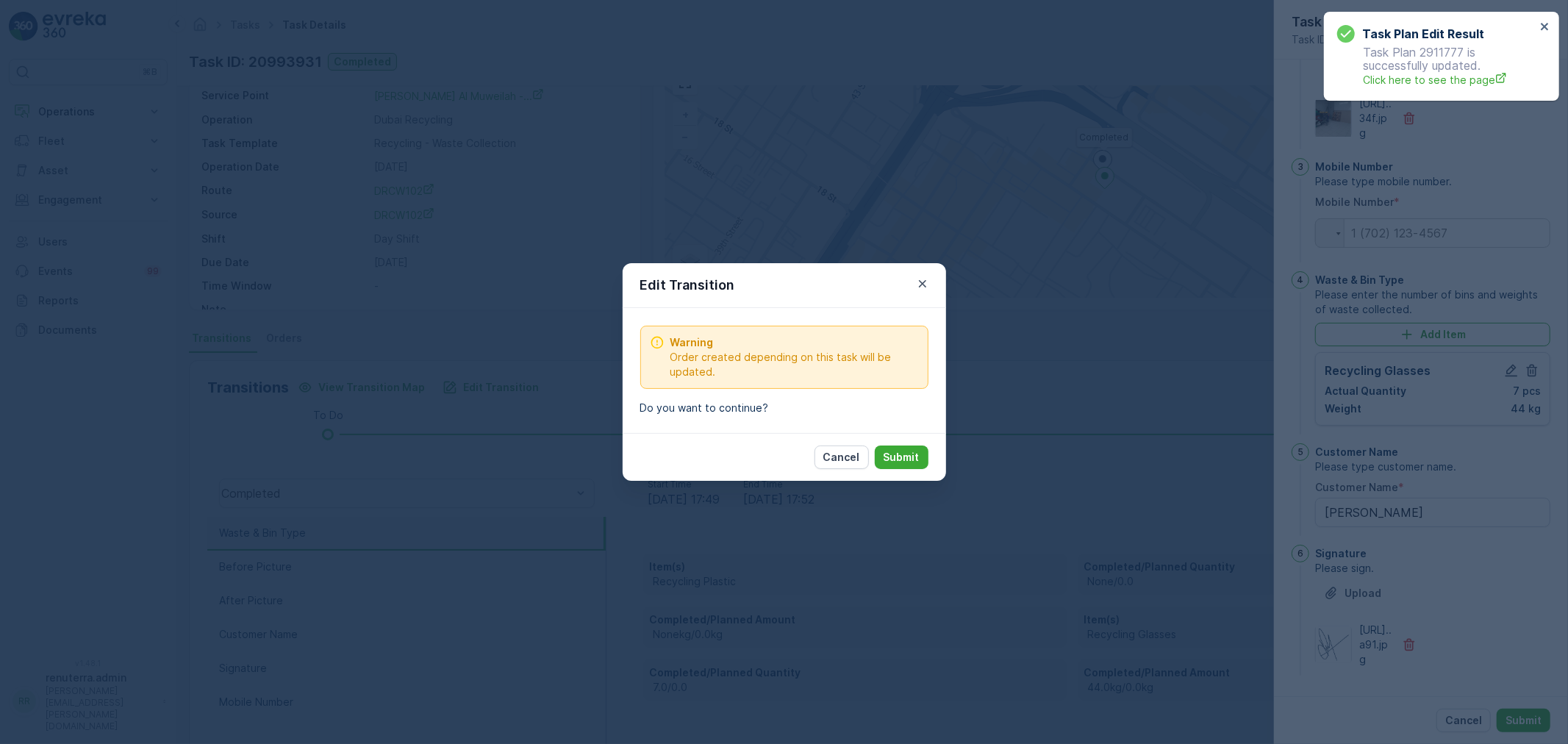
click at [903, 442] on div "Cancel Submit" at bounding box center [785, 457] width 323 height 48
click at [906, 454] on p "Submit" at bounding box center [901, 457] width 36 height 14
type Name "[PERSON_NAME]"
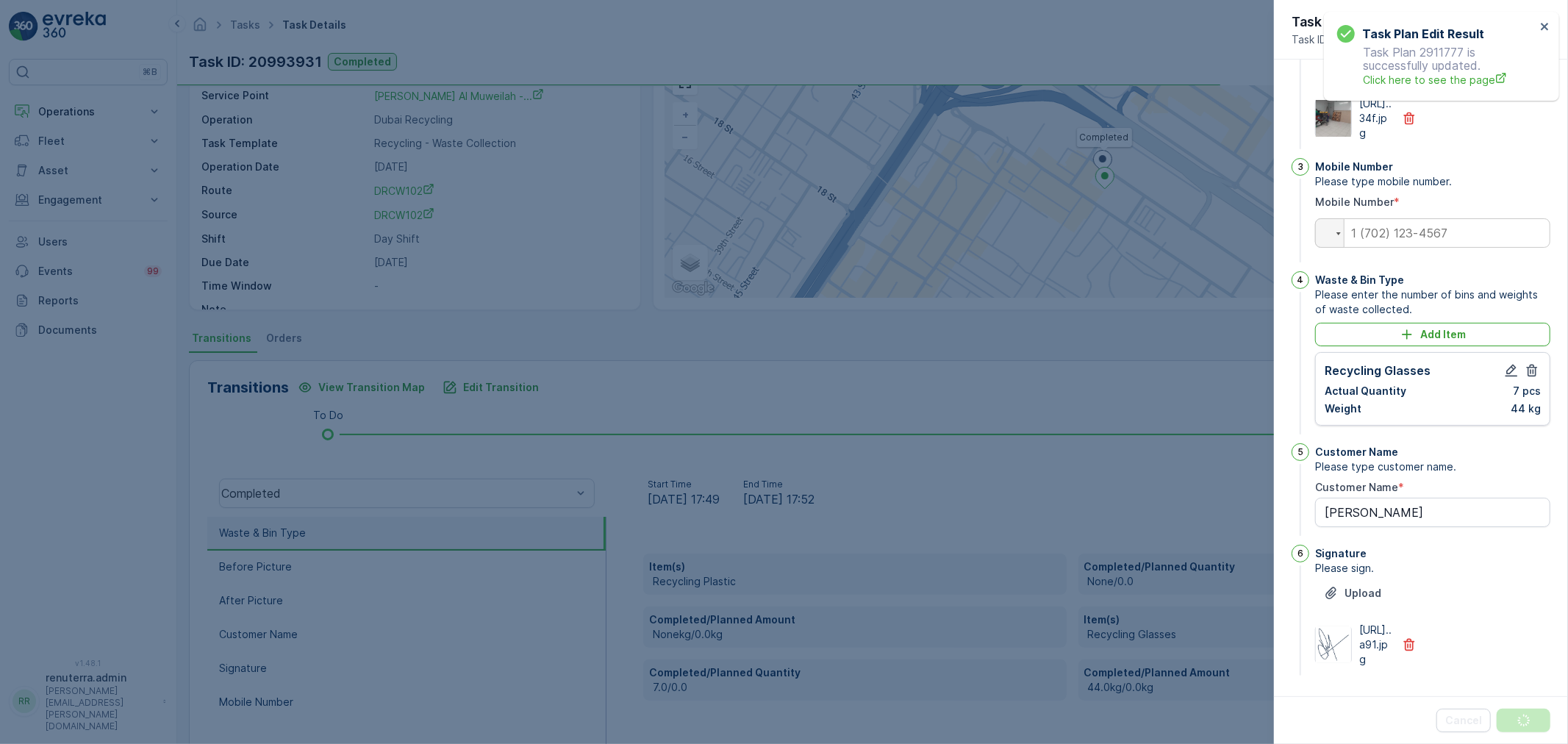
scroll to position [0, 0]
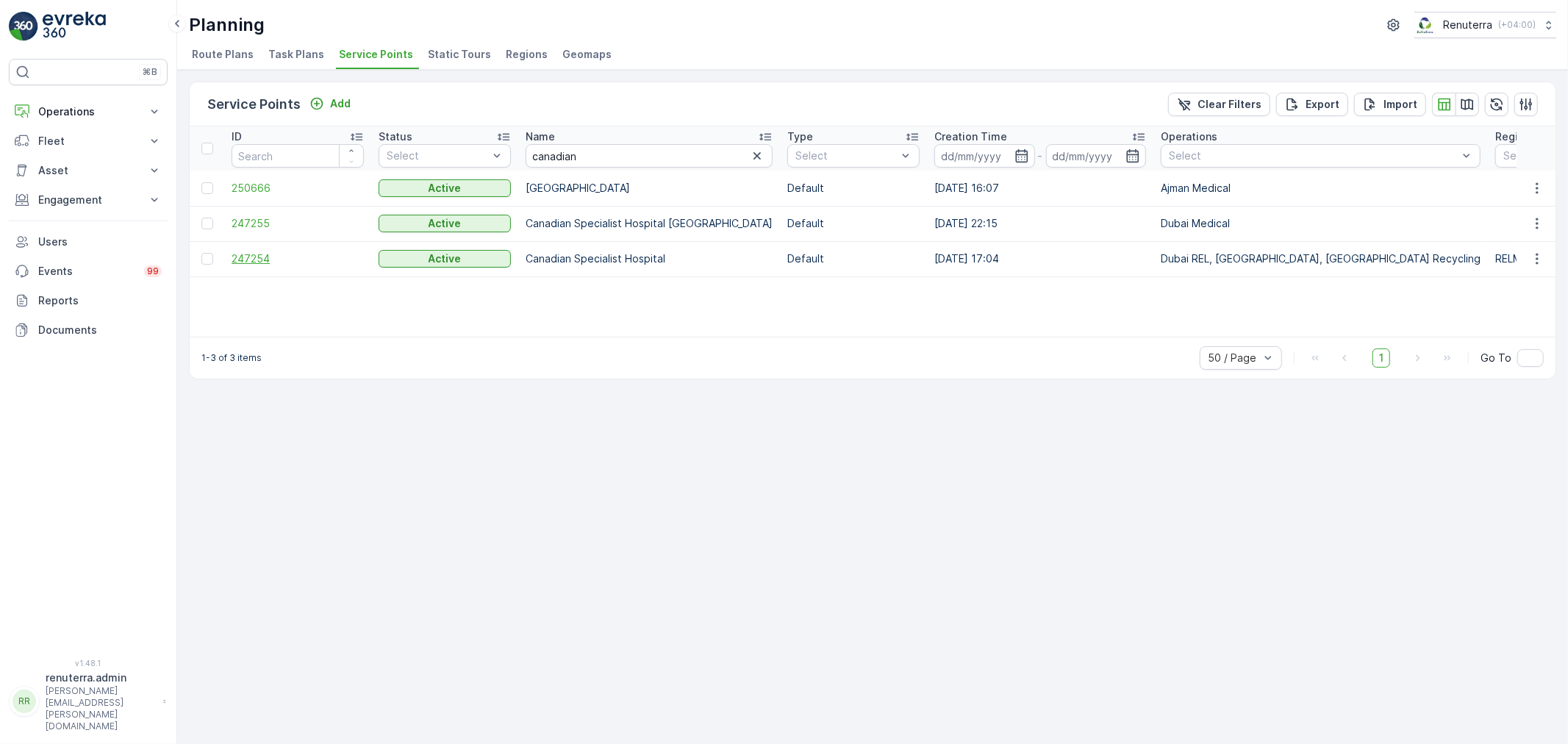
click at [249, 258] on span "247254" at bounding box center [298, 258] width 133 height 14
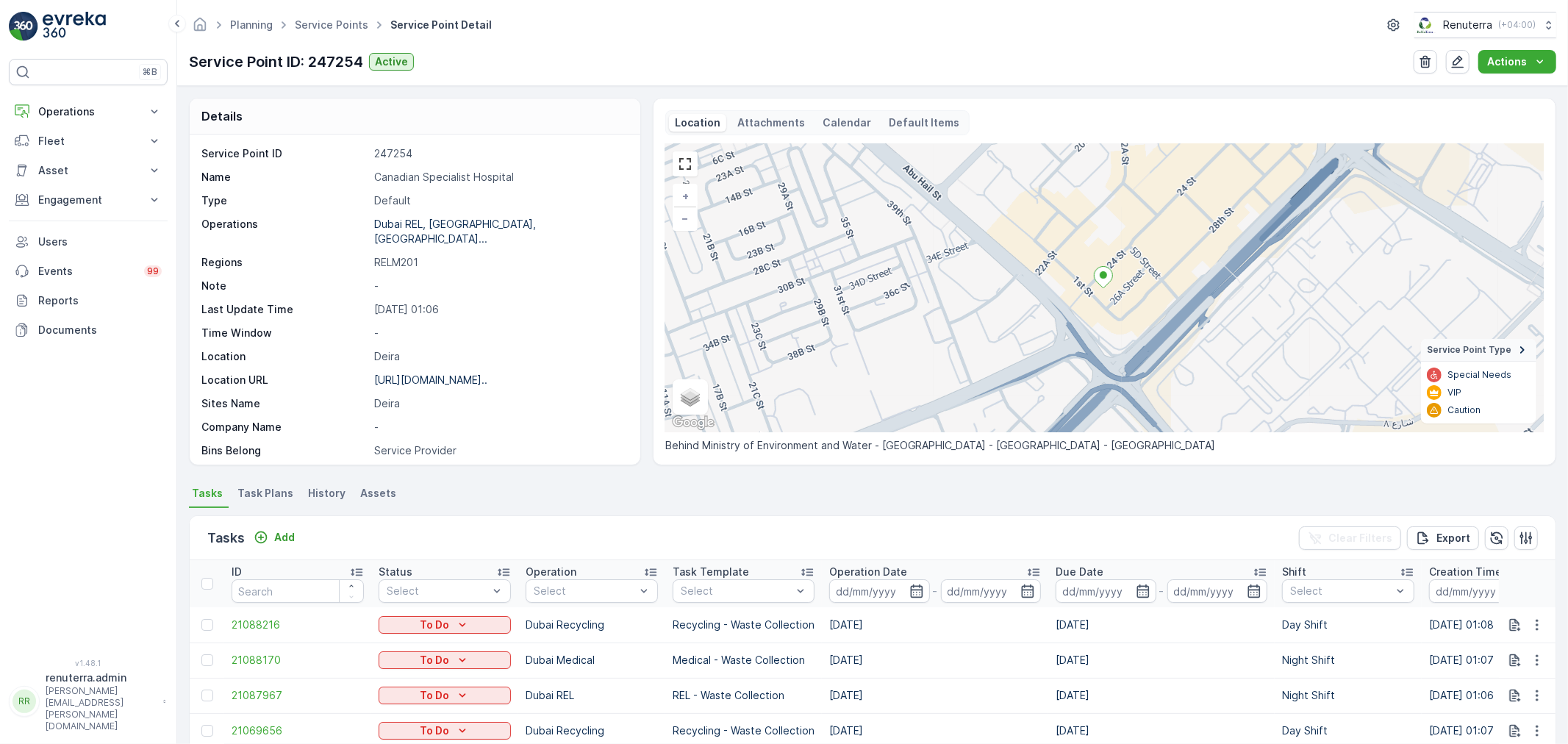
click at [283, 489] on span "Task Plans" at bounding box center [265, 492] width 56 height 14
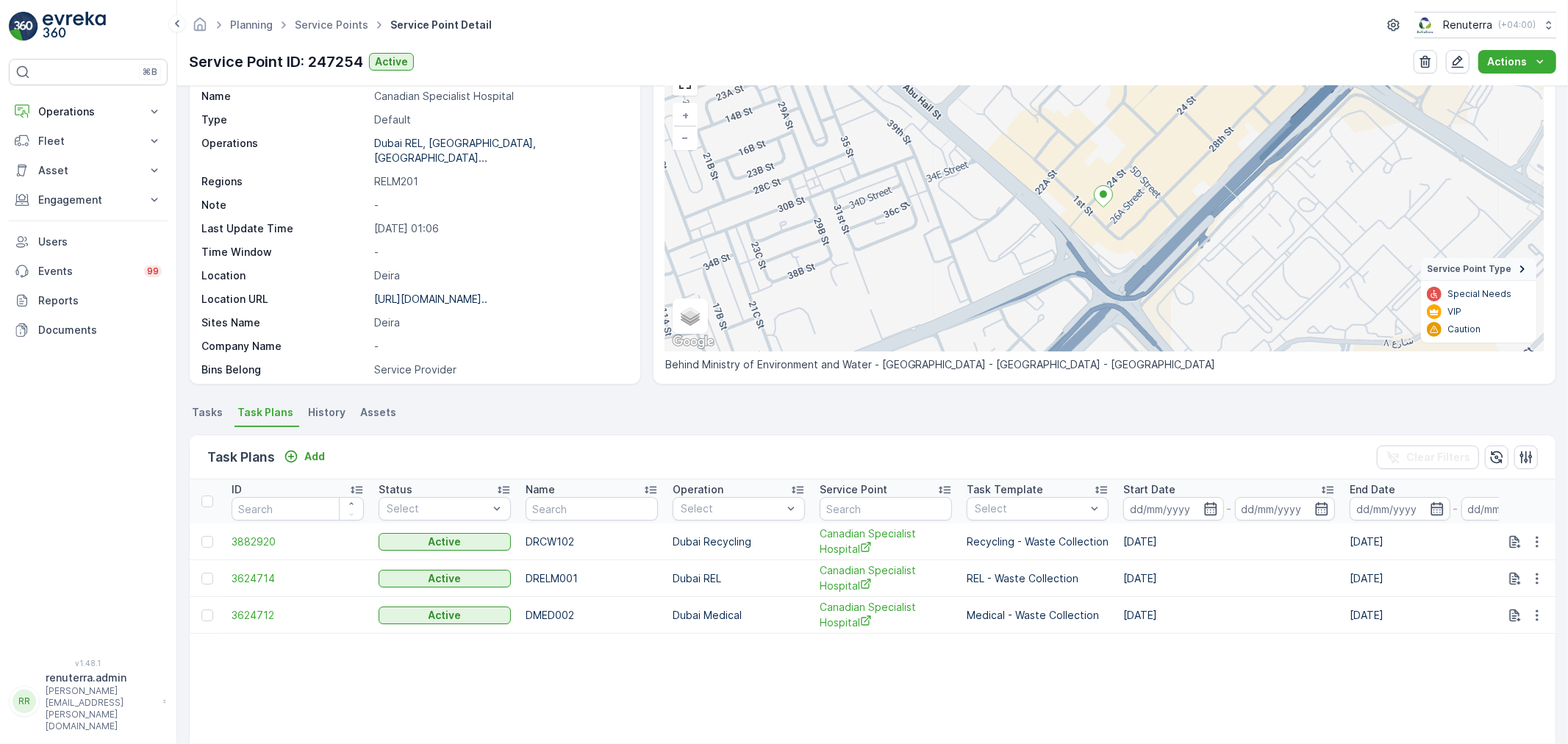
scroll to position [82, 0]
click at [269, 534] on span "3882920" at bounding box center [298, 540] width 133 height 14
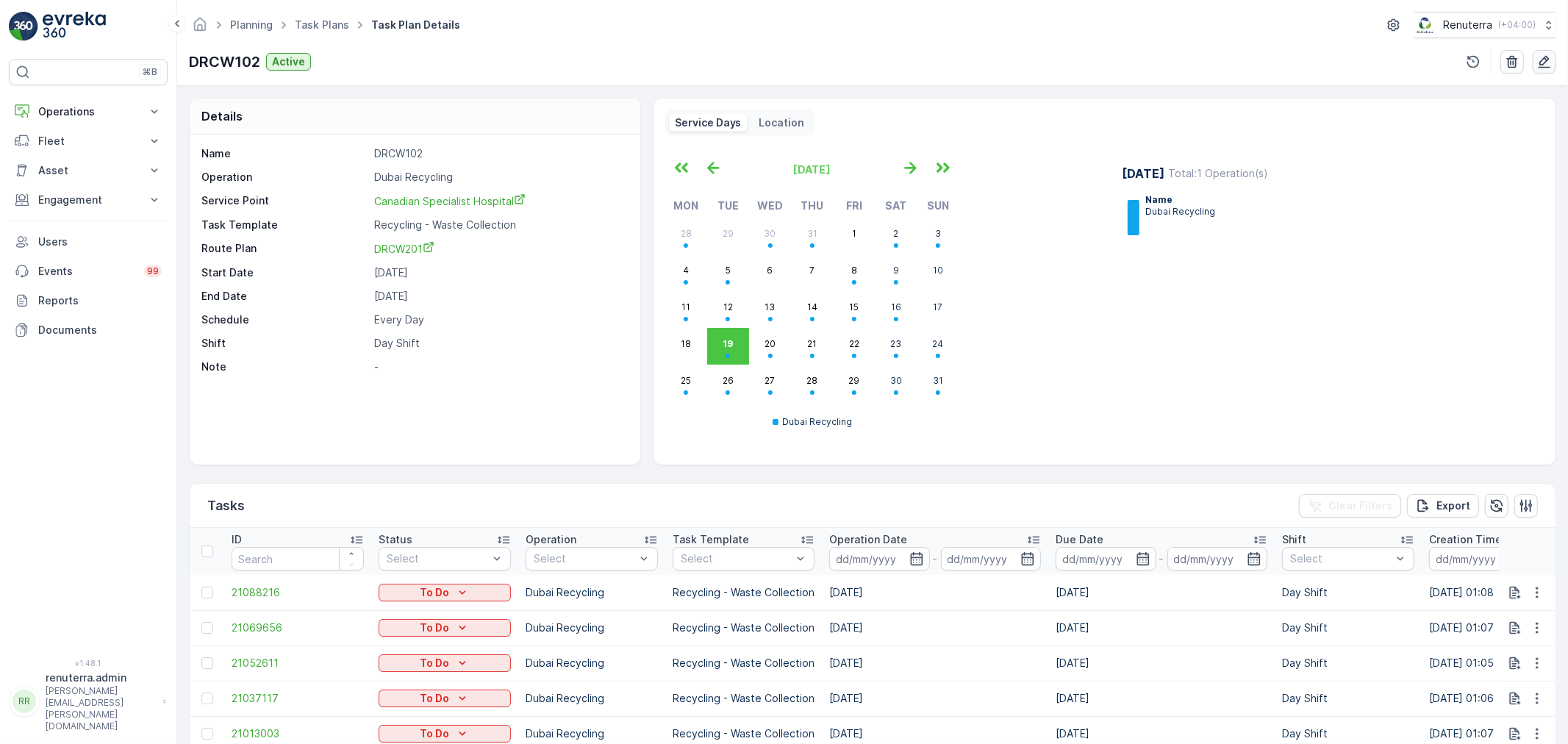
click at [1541, 62] on icon "button" at bounding box center [1544, 61] width 14 height 14
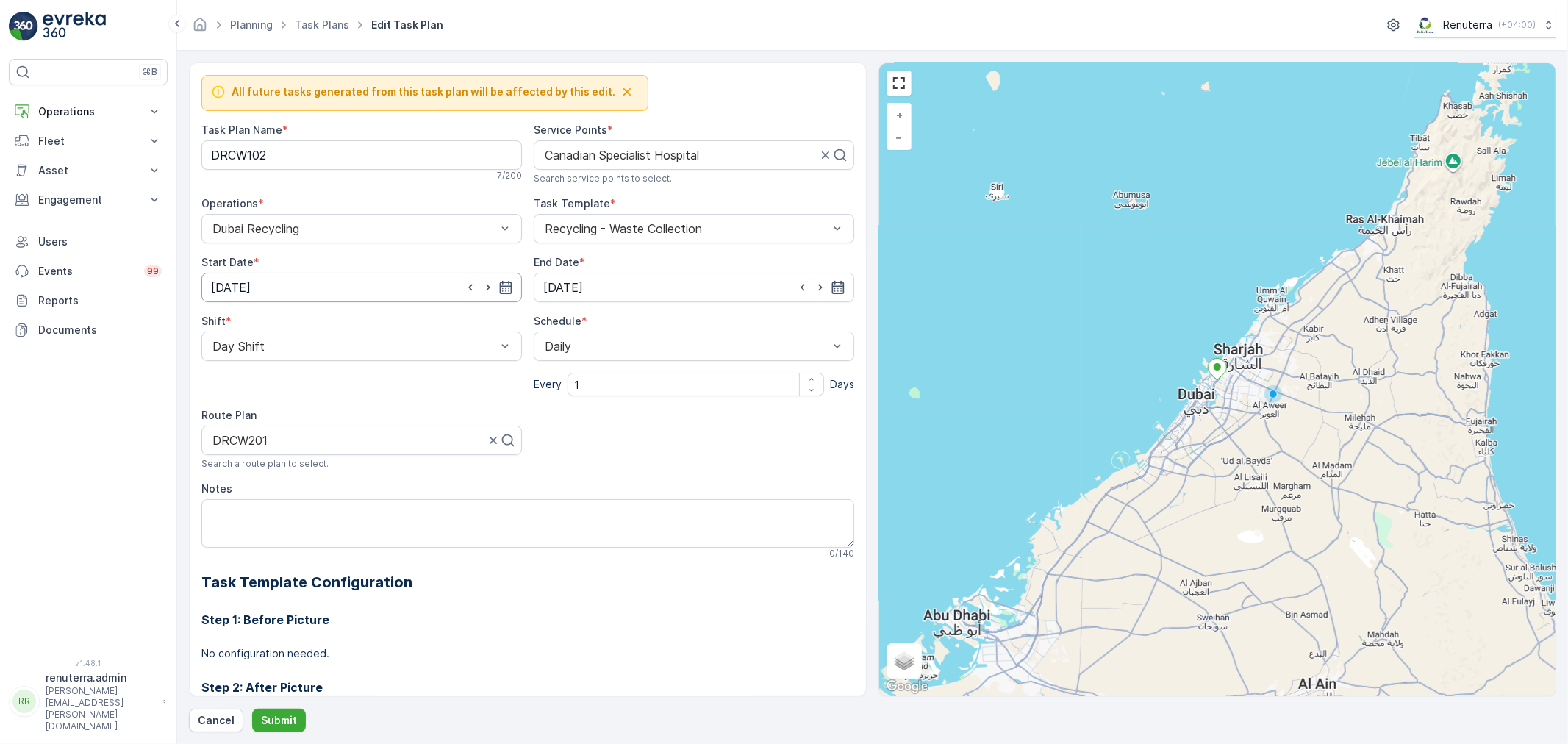
click at [439, 283] on input "[DATE]" at bounding box center [361, 287] width 320 height 30
click at [243, 323] on icon at bounding box center [249, 323] width 14 height 14
click at [252, 404] on span "August" at bounding box center [245, 406] width 34 height 14
click at [326, 469] on div "21" at bounding box center [332, 470] width 24 height 24
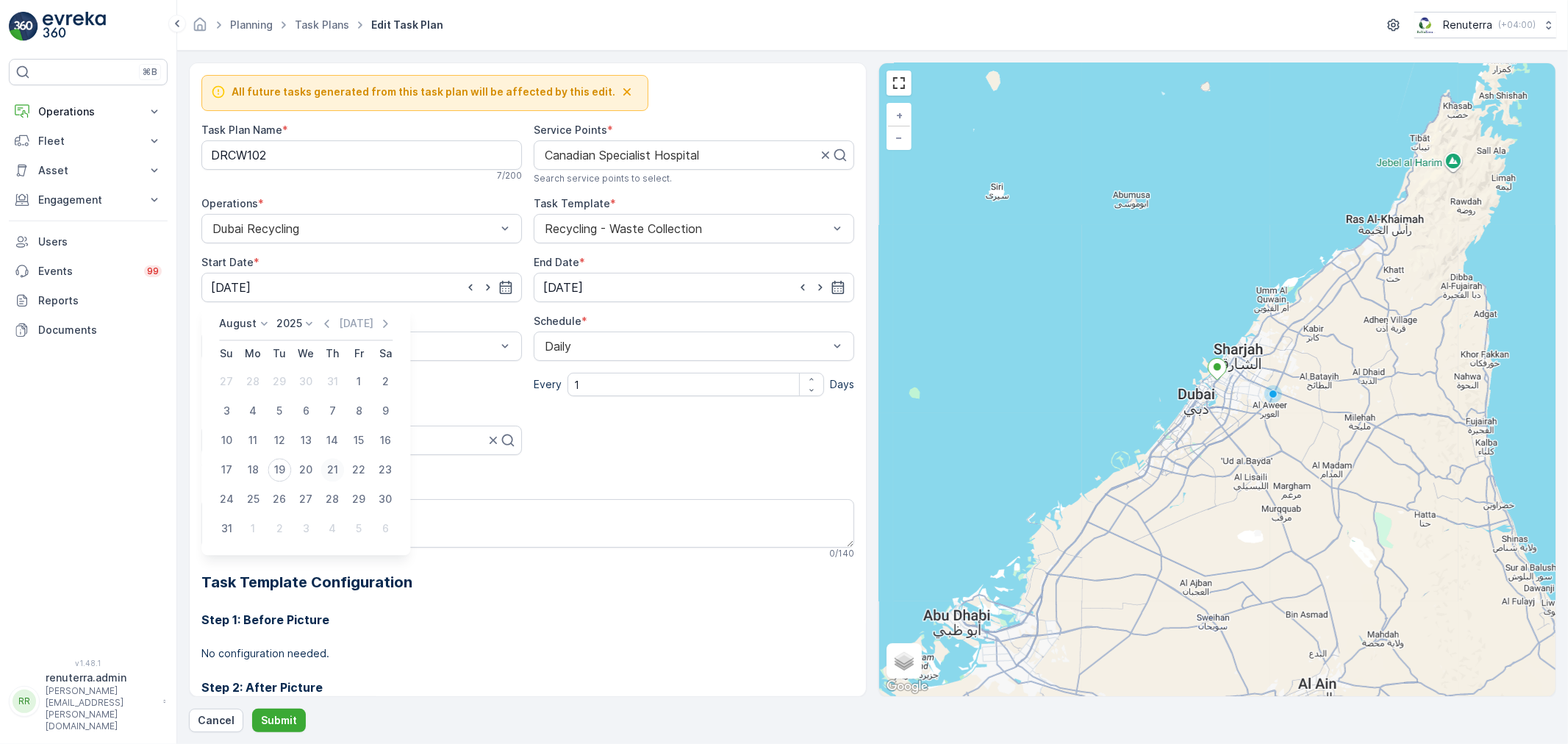
type input "[DATE]"
drag, startPoint x: 631, startPoint y: 380, endPoint x: 564, endPoint y: 377, distance: 67.1
click at [564, 377] on div "Every 1 Days" at bounding box center [694, 384] width 320 height 24
type input "2"
click at [272, 717] on p "Submit" at bounding box center [278, 720] width 36 height 14
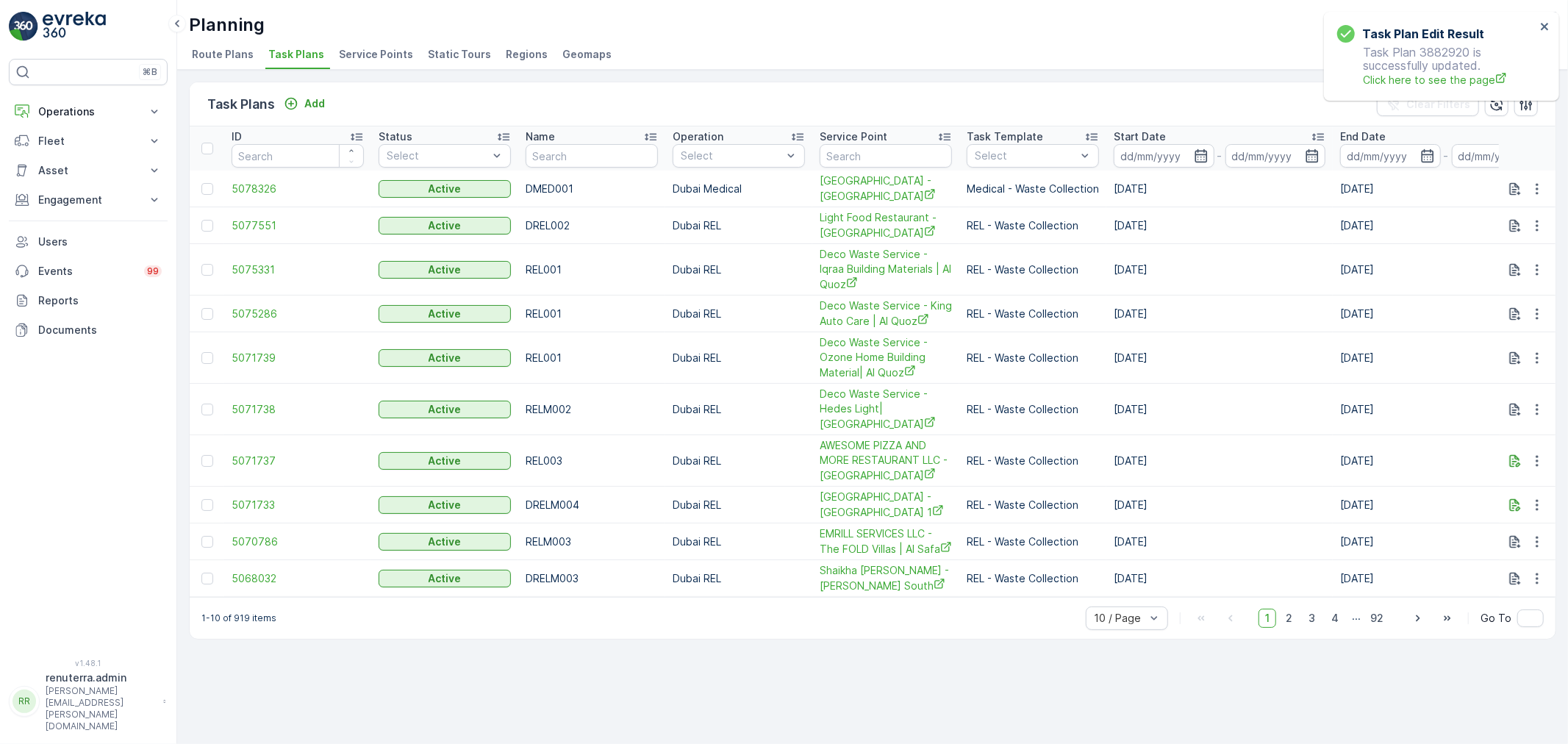
click at [369, 60] on span "Service Points" at bounding box center [375, 54] width 74 height 14
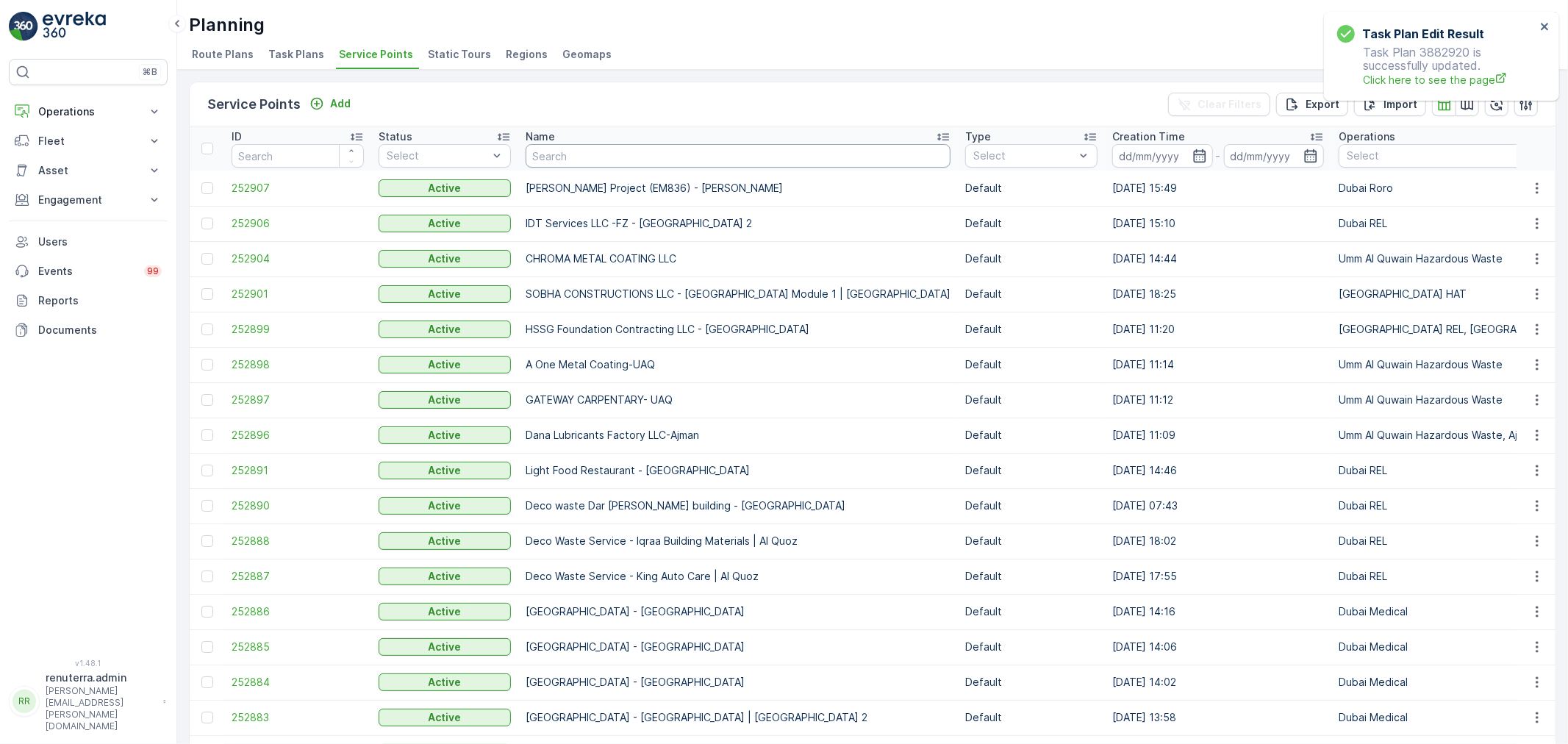
click at [625, 159] on input "text" at bounding box center [737, 156] width 425 height 24
type input "canadian"
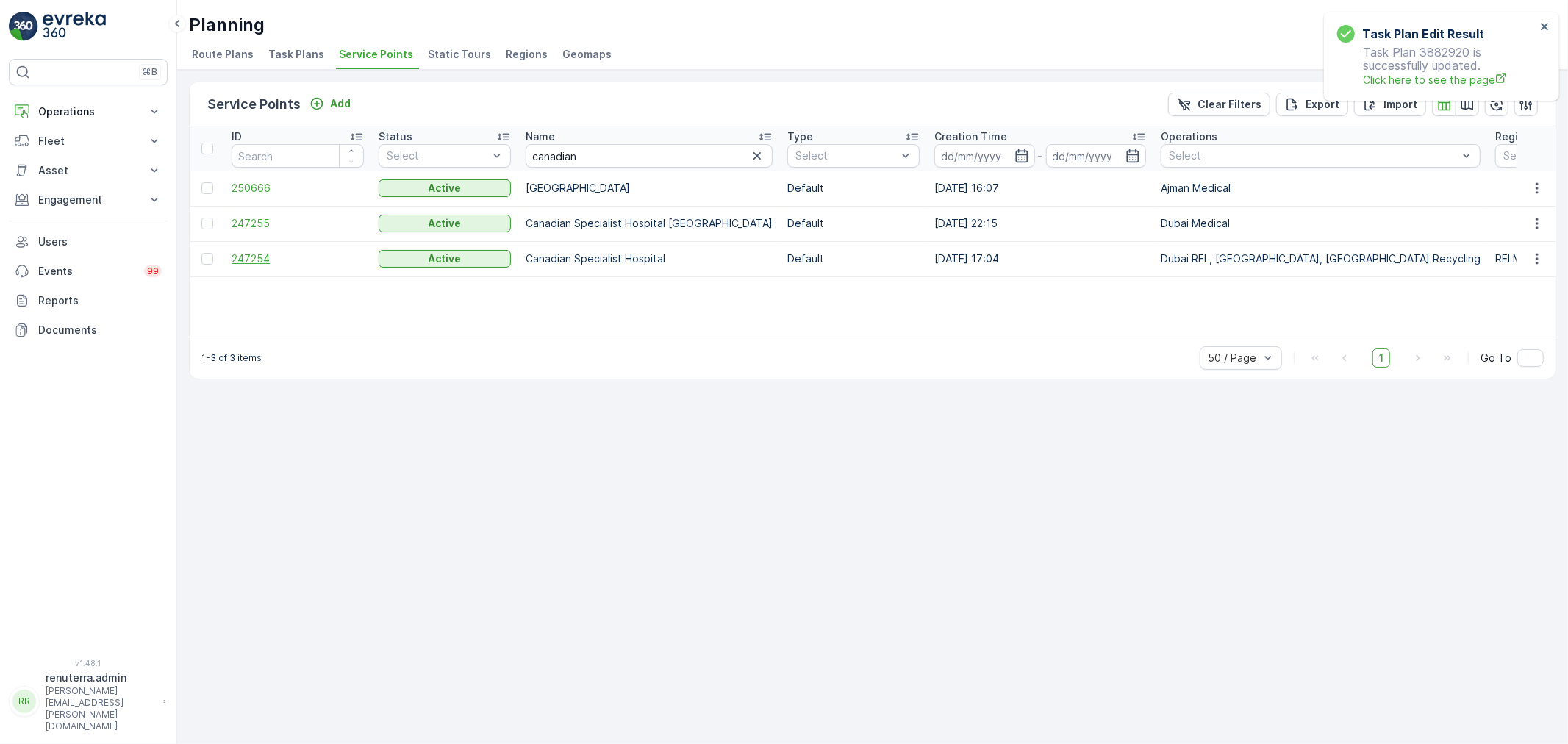
click at [248, 258] on span "247254" at bounding box center [298, 258] width 133 height 14
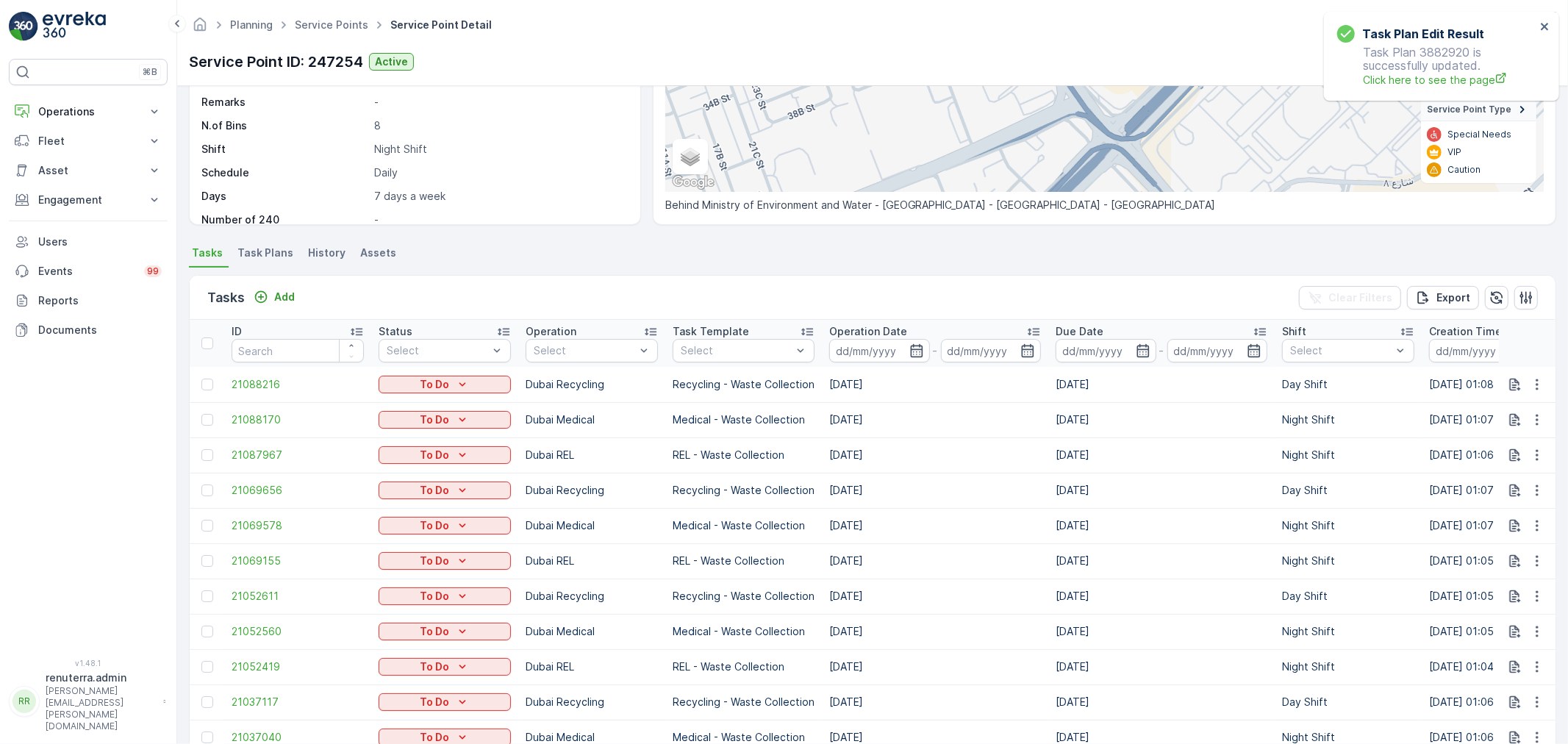
scroll to position [245, 0]
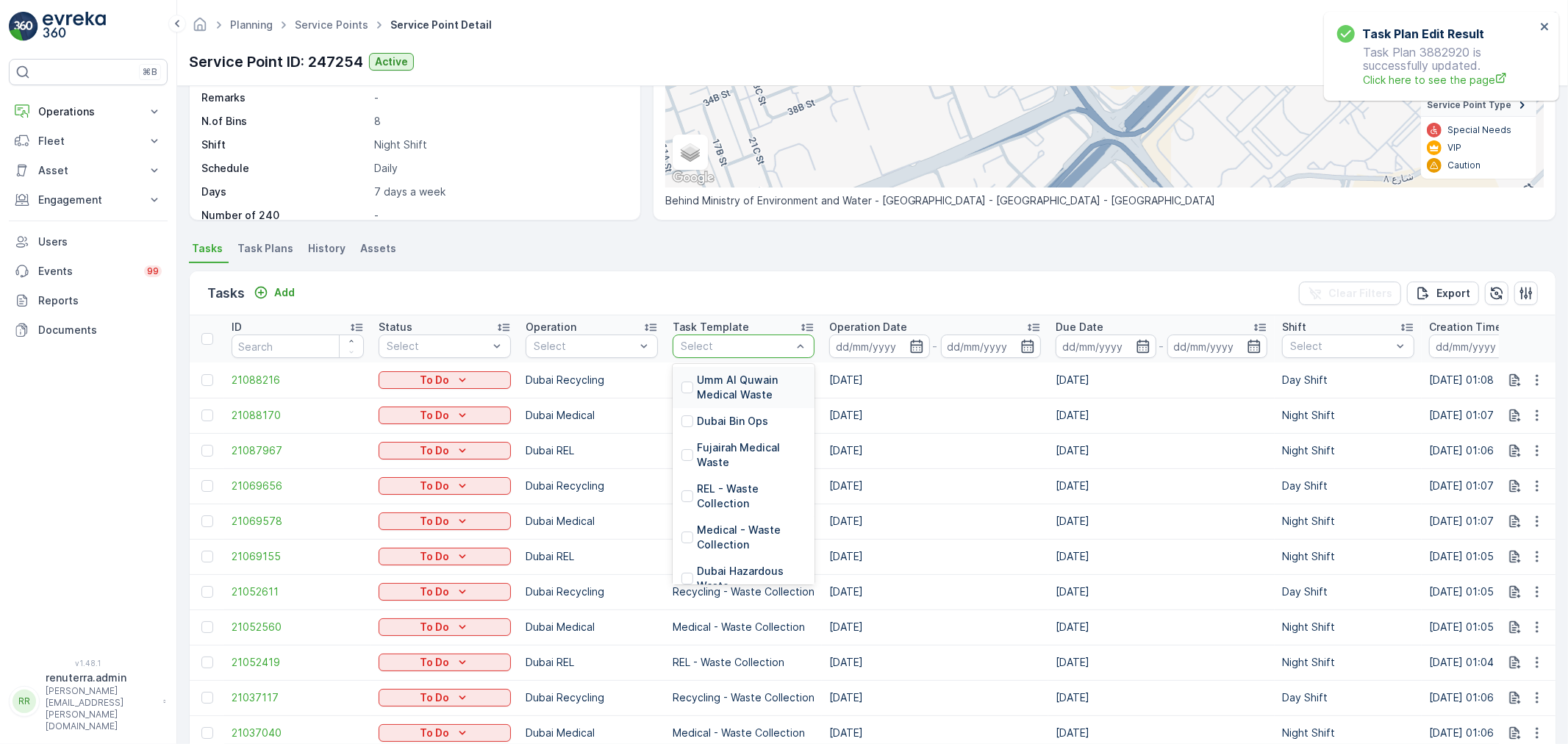
click at [773, 341] on div at bounding box center [736, 345] width 114 height 11
click at [582, 341] on div at bounding box center [584, 345] width 104 height 11
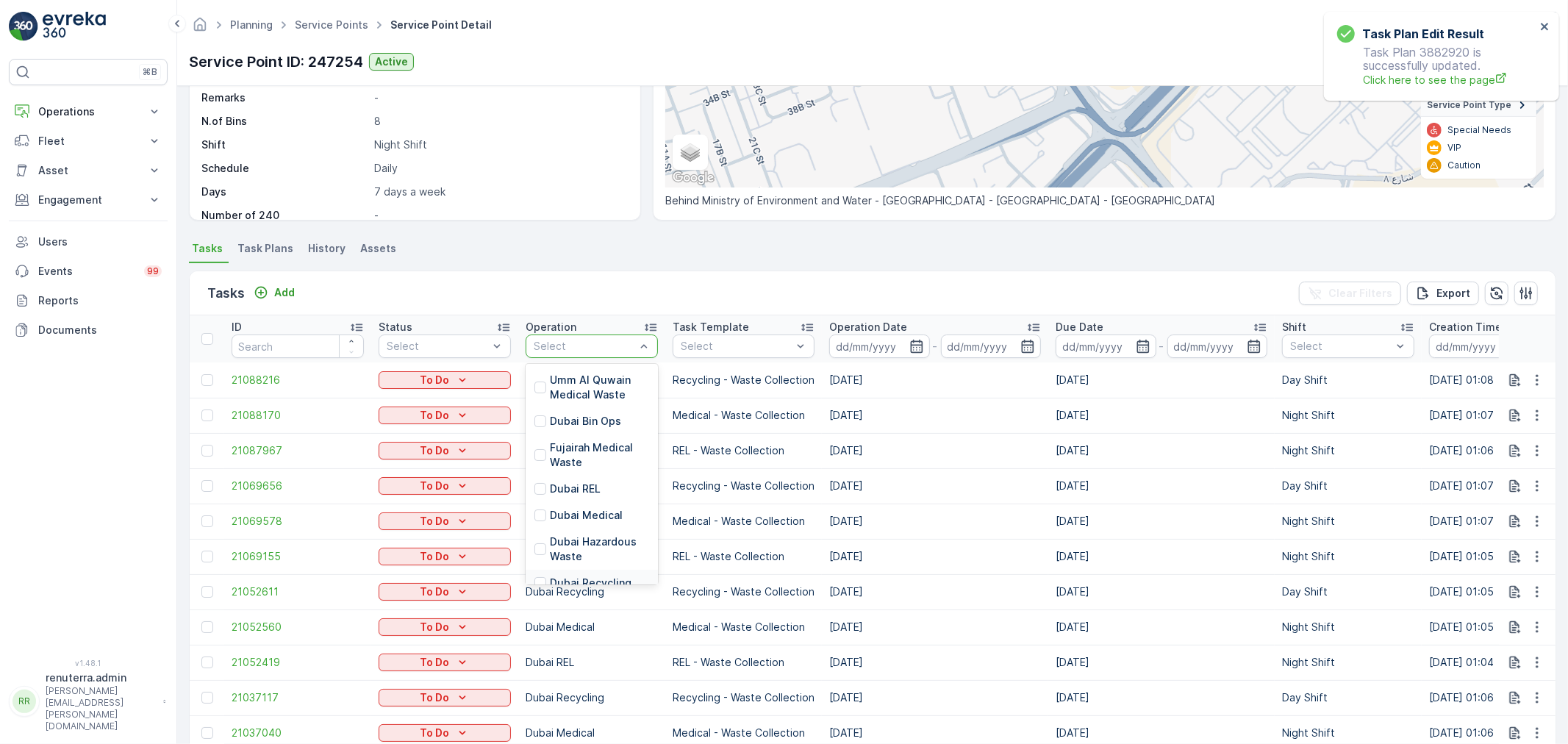
click at [582, 578] on p "Dubai Recycling" at bounding box center [590, 582] width 82 height 14
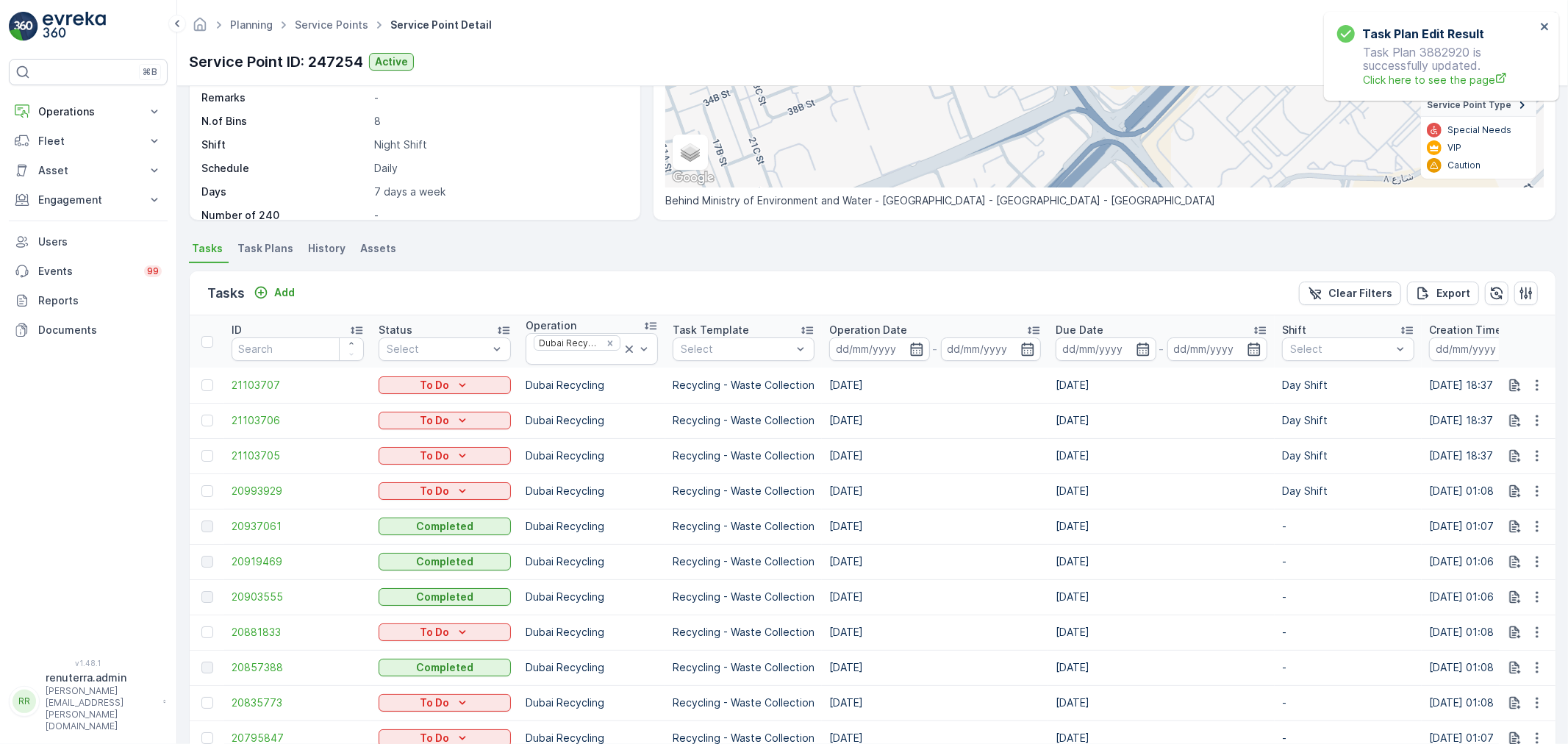
drag, startPoint x: 838, startPoint y: 492, endPoint x: 900, endPoint y: 492, distance: 62.0
click at [900, 492] on td "[DATE]" at bounding box center [935, 491] width 227 height 35
drag, startPoint x: 833, startPoint y: 456, endPoint x: 864, endPoint y: 456, distance: 31.0
click at [864, 456] on td "[DATE]" at bounding box center [935, 456] width 227 height 35
drag, startPoint x: 850, startPoint y: 421, endPoint x: 872, endPoint y: 421, distance: 22.0
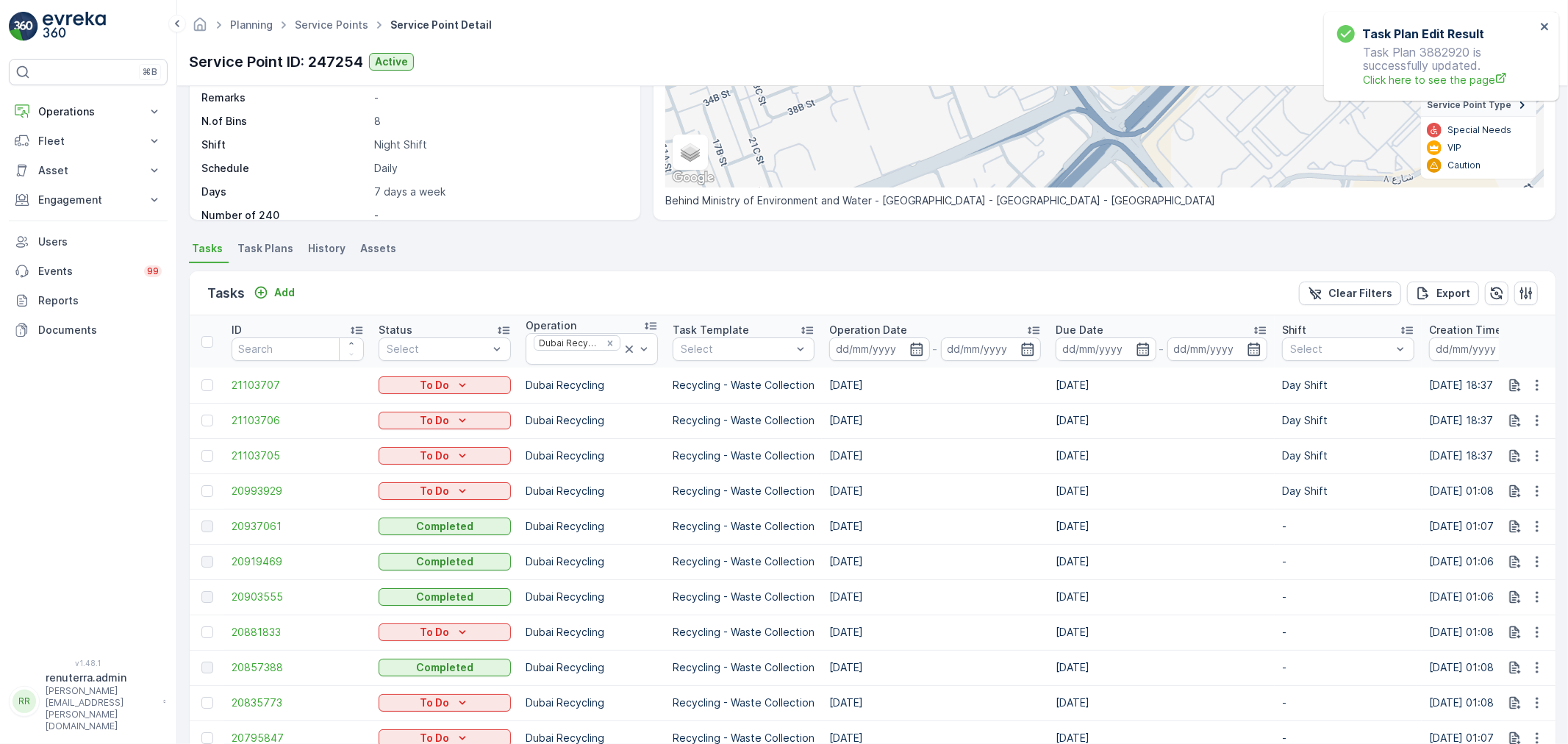
click at [872, 421] on td "[DATE]" at bounding box center [935, 420] width 227 height 35
drag, startPoint x: 828, startPoint y: 378, endPoint x: 892, endPoint y: 382, distance: 64.1
click at [892, 382] on td "[DATE]" at bounding box center [935, 385] width 227 height 35
click at [352, 26] on link "Service Points" at bounding box center [332, 24] width 73 height 12
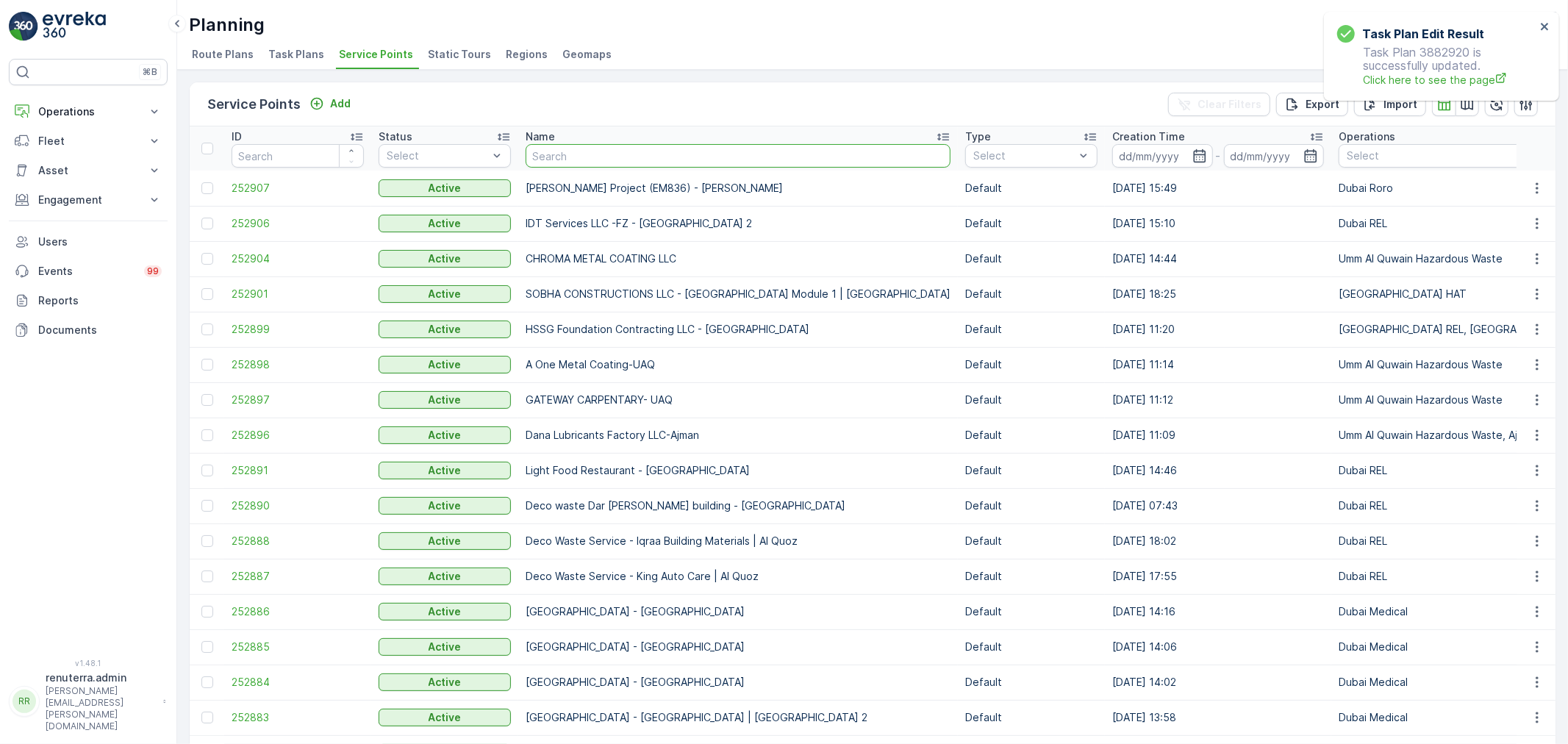
click at [593, 147] on input "text" at bounding box center [737, 156] width 425 height 24
type input "royal"
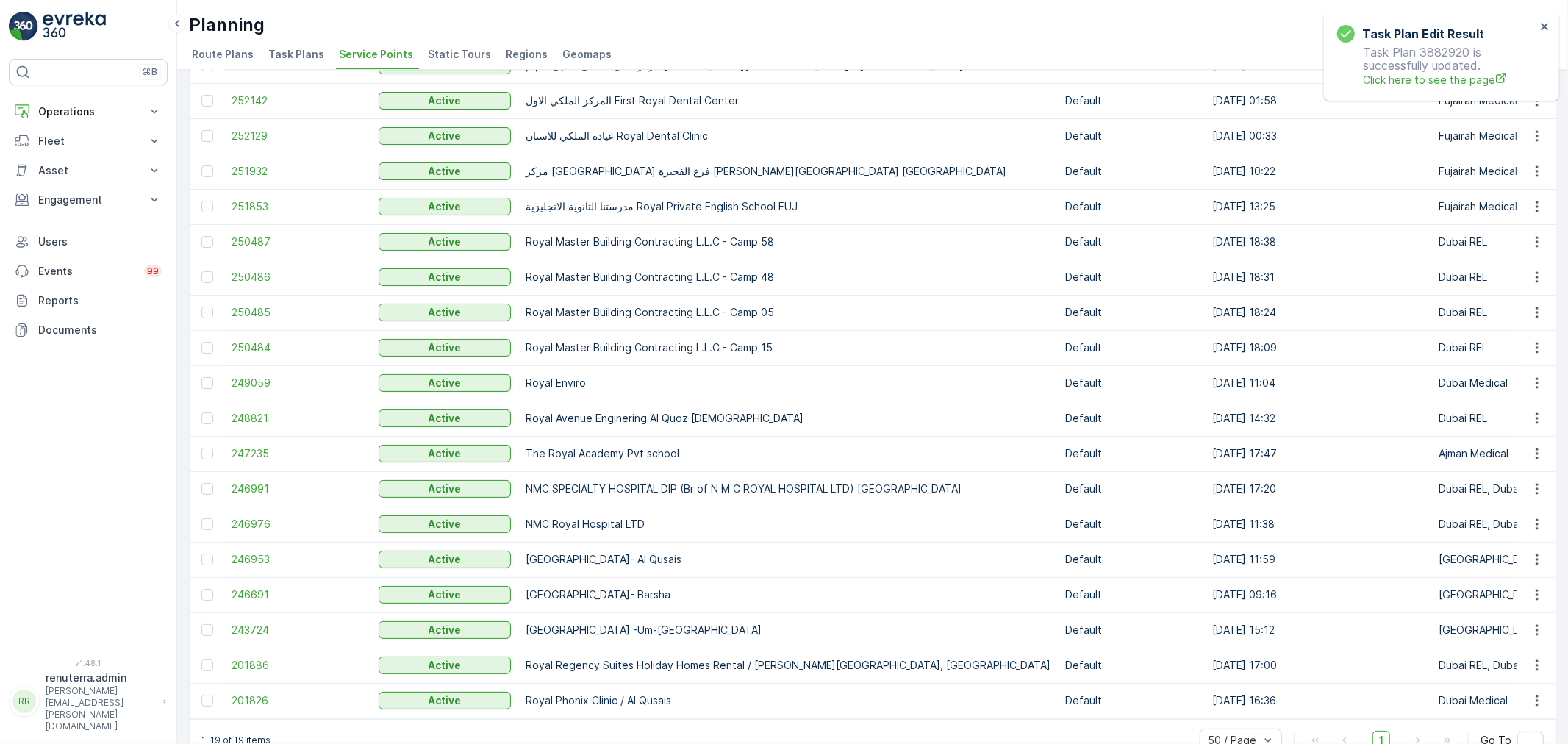
scroll to position [158, 0]
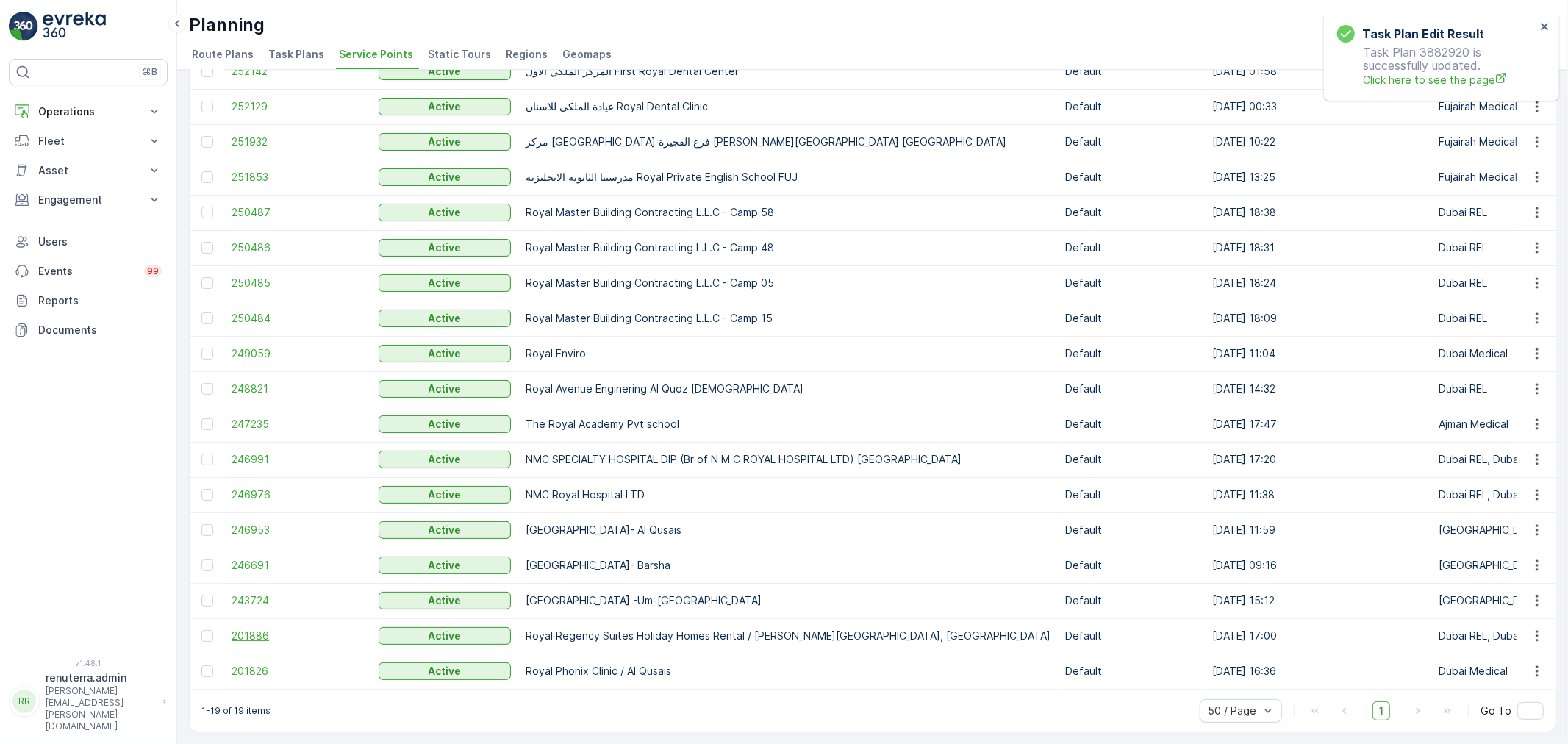
click at [248, 628] on span "201886" at bounding box center [298, 635] width 133 height 14
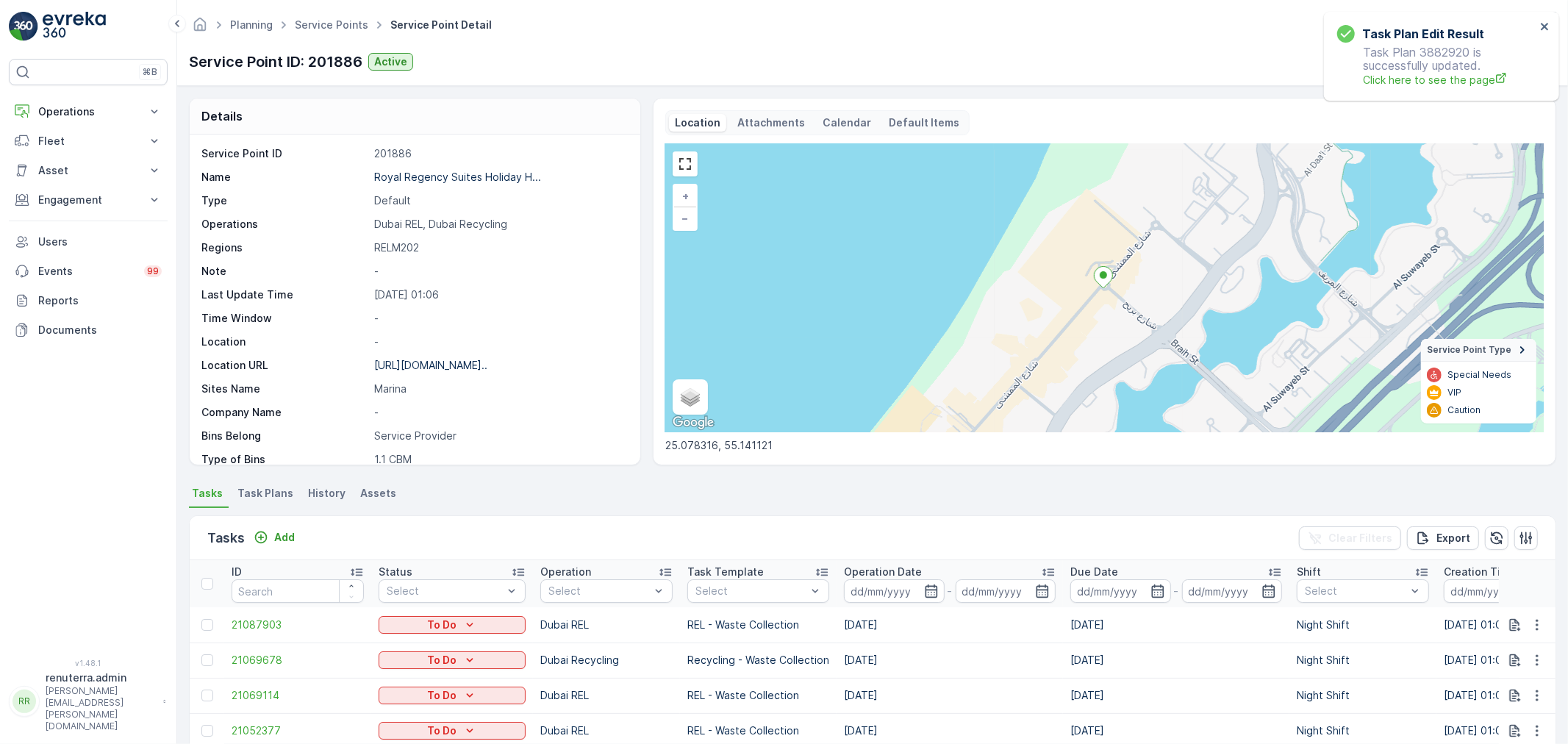
click at [270, 487] on span "Task Plans" at bounding box center [265, 492] width 56 height 14
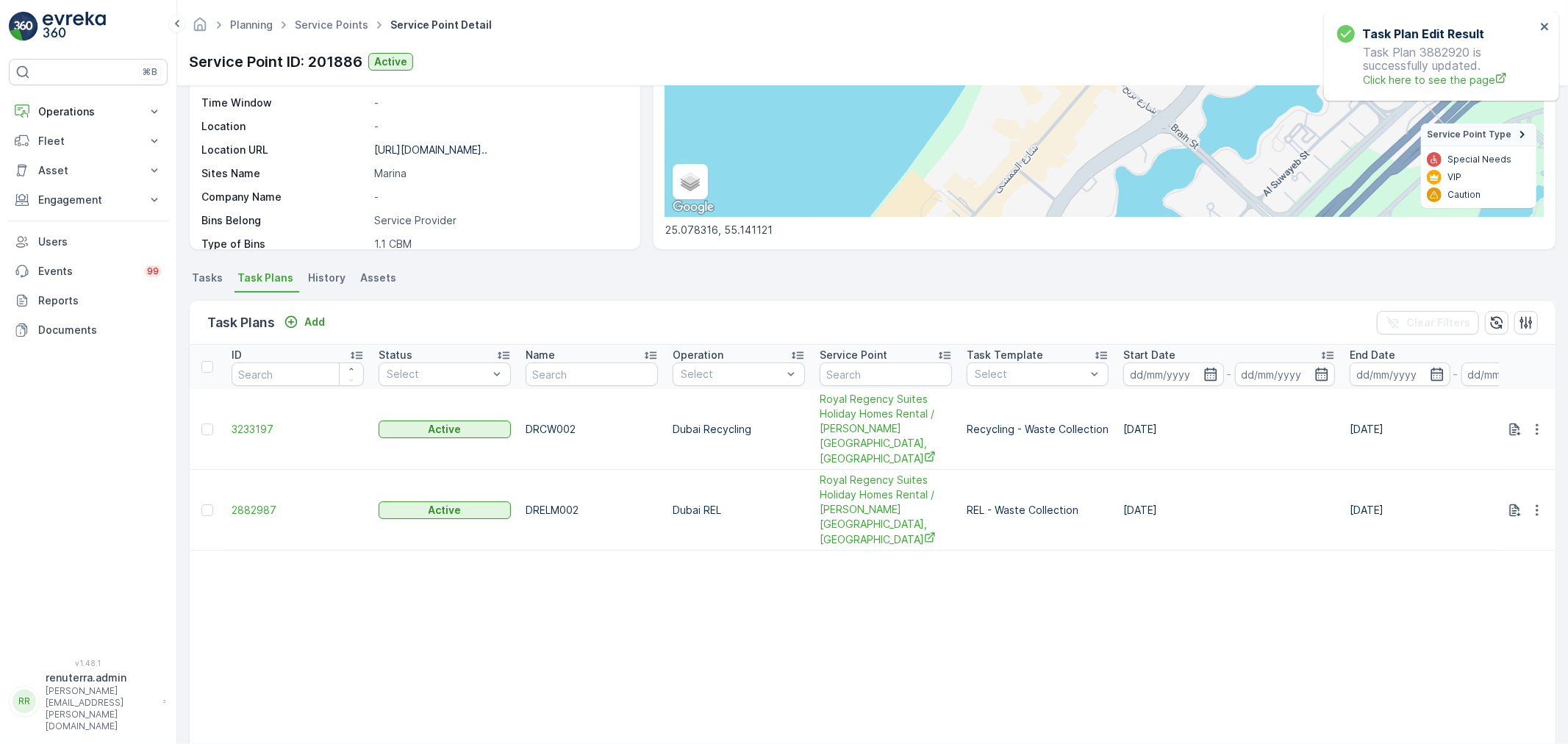
scroll to position [245, 0]
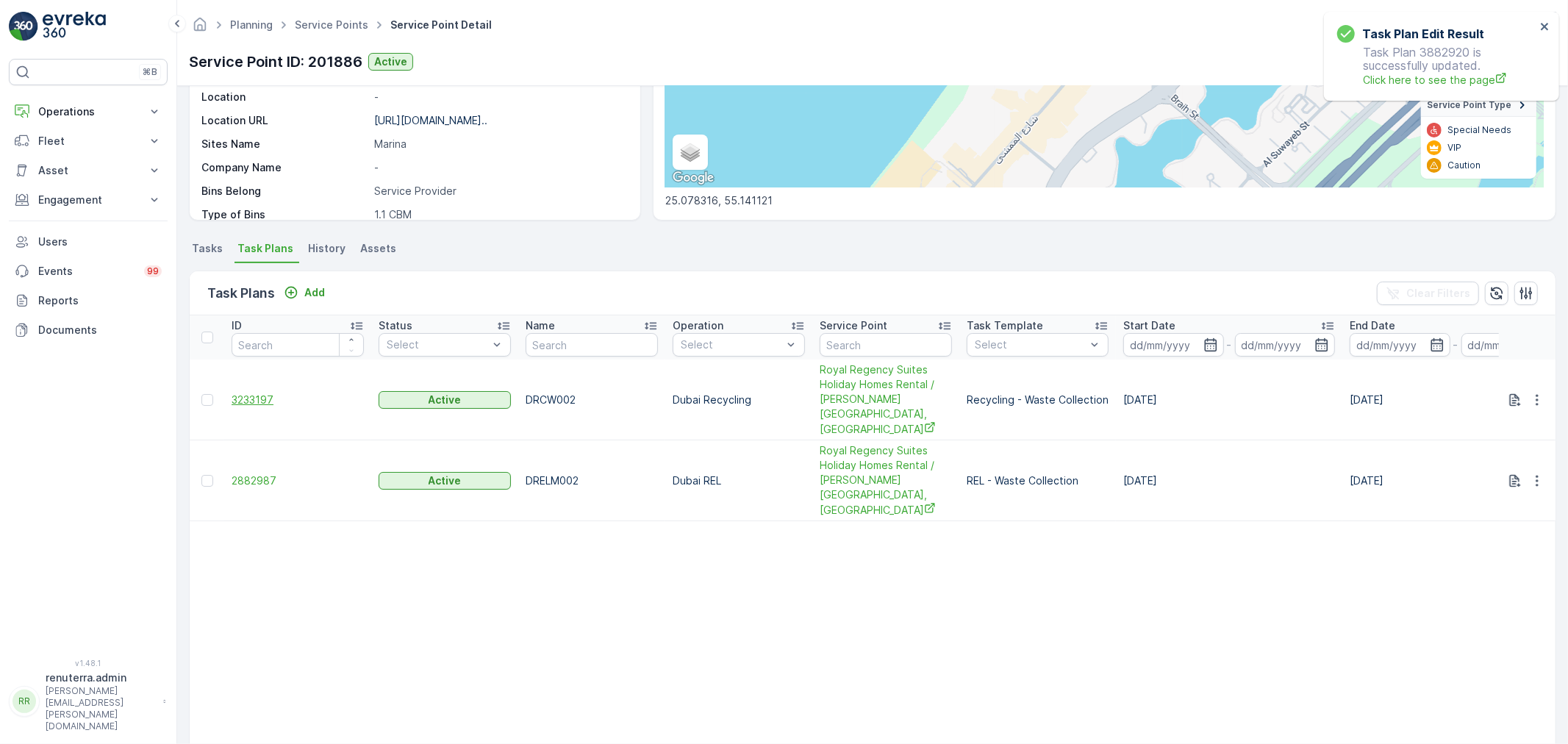
click at [262, 393] on span "3233197" at bounding box center [298, 399] width 133 height 14
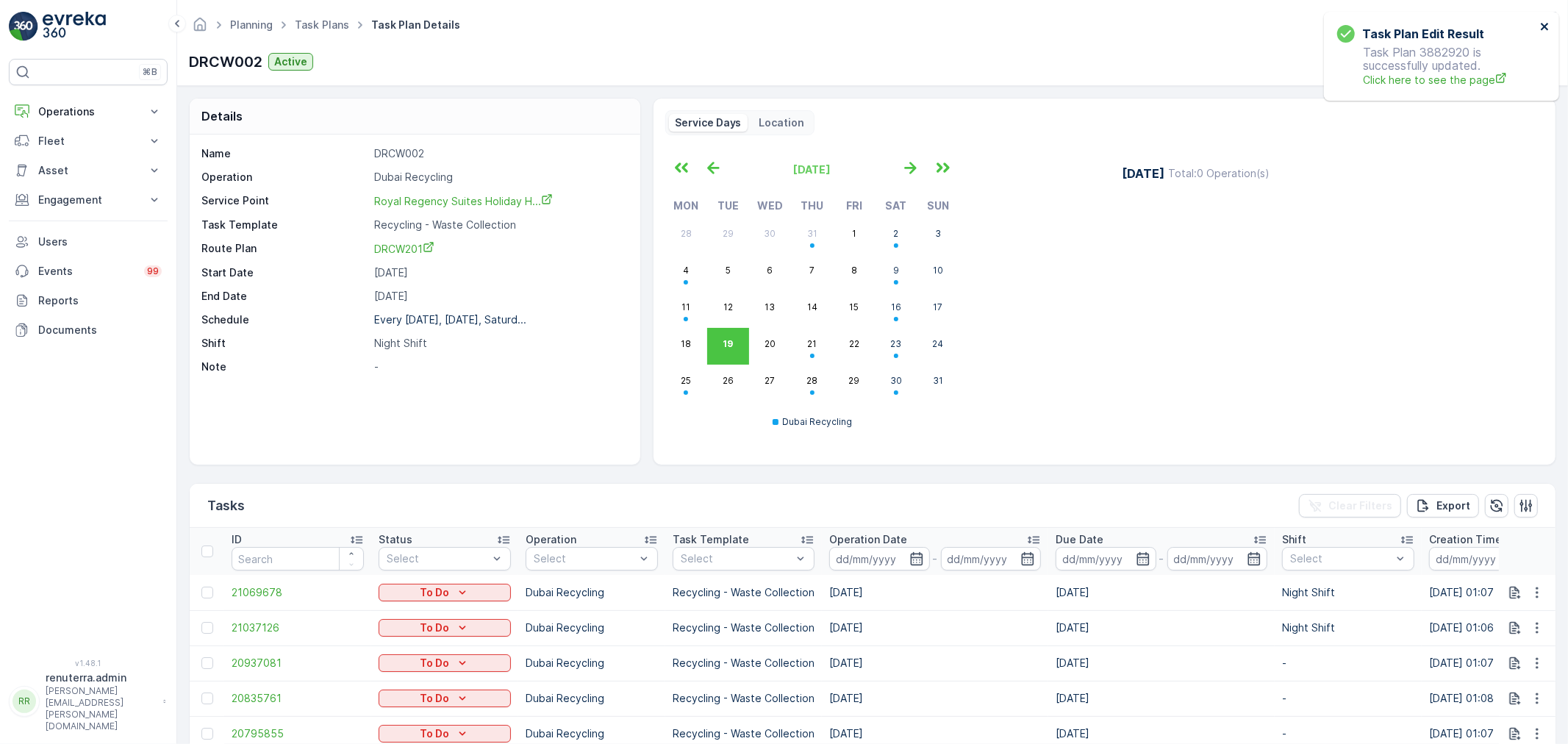
click at [1545, 27] on icon "close" at bounding box center [1545, 27] width 8 height 8
click at [1546, 56] on icon "button" at bounding box center [1545, 62] width 12 height 12
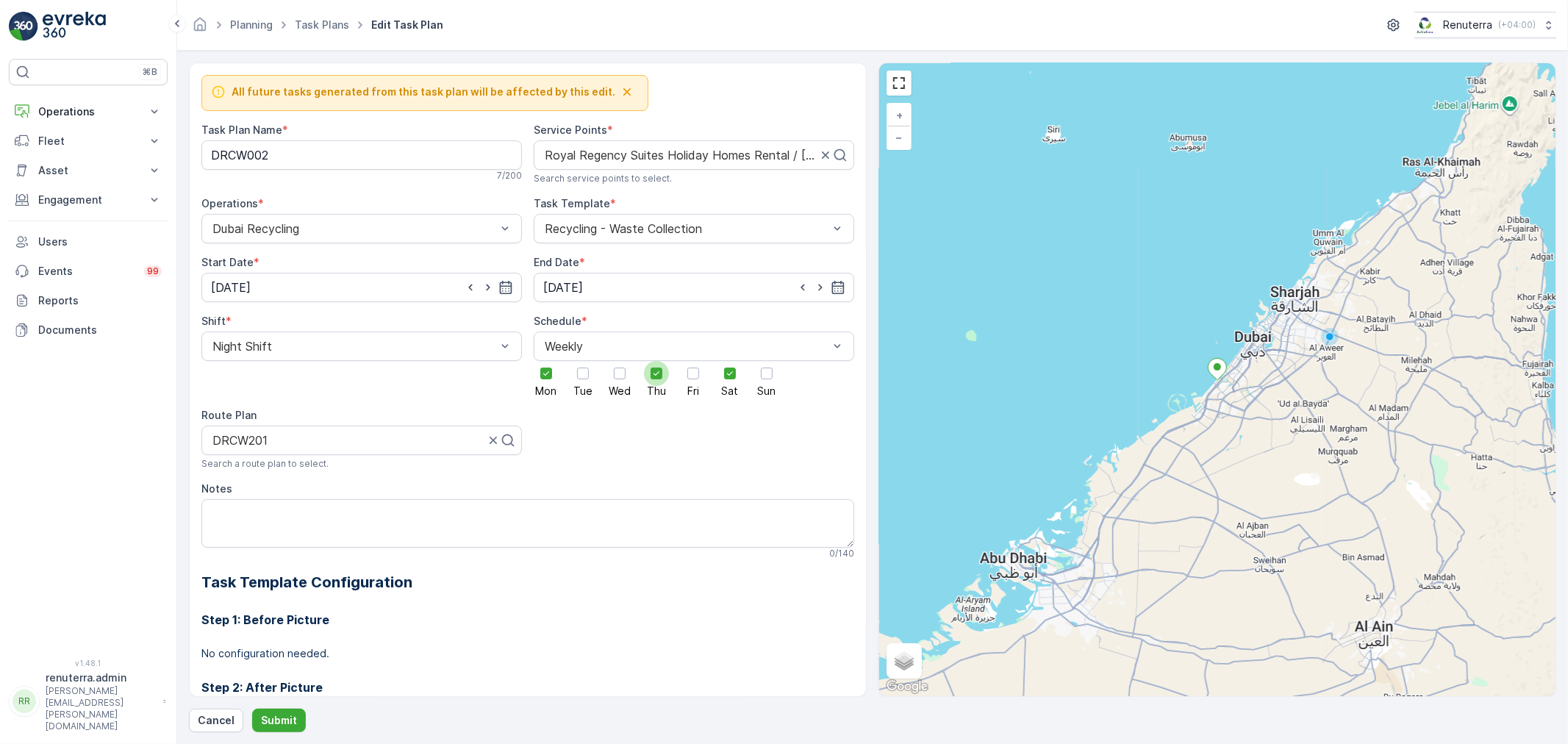
click at [551, 377] on icon at bounding box center [546, 373] width 10 height 10
click at [657, 361] on input "Thu" at bounding box center [657, 361] width 0 height 0
click at [541, 377] on icon at bounding box center [546, 373] width 10 height 10
click at [546, 361] on input "Mon" at bounding box center [546, 361] width 0 height 0
click at [725, 366] on div at bounding box center [730, 373] width 25 height 25
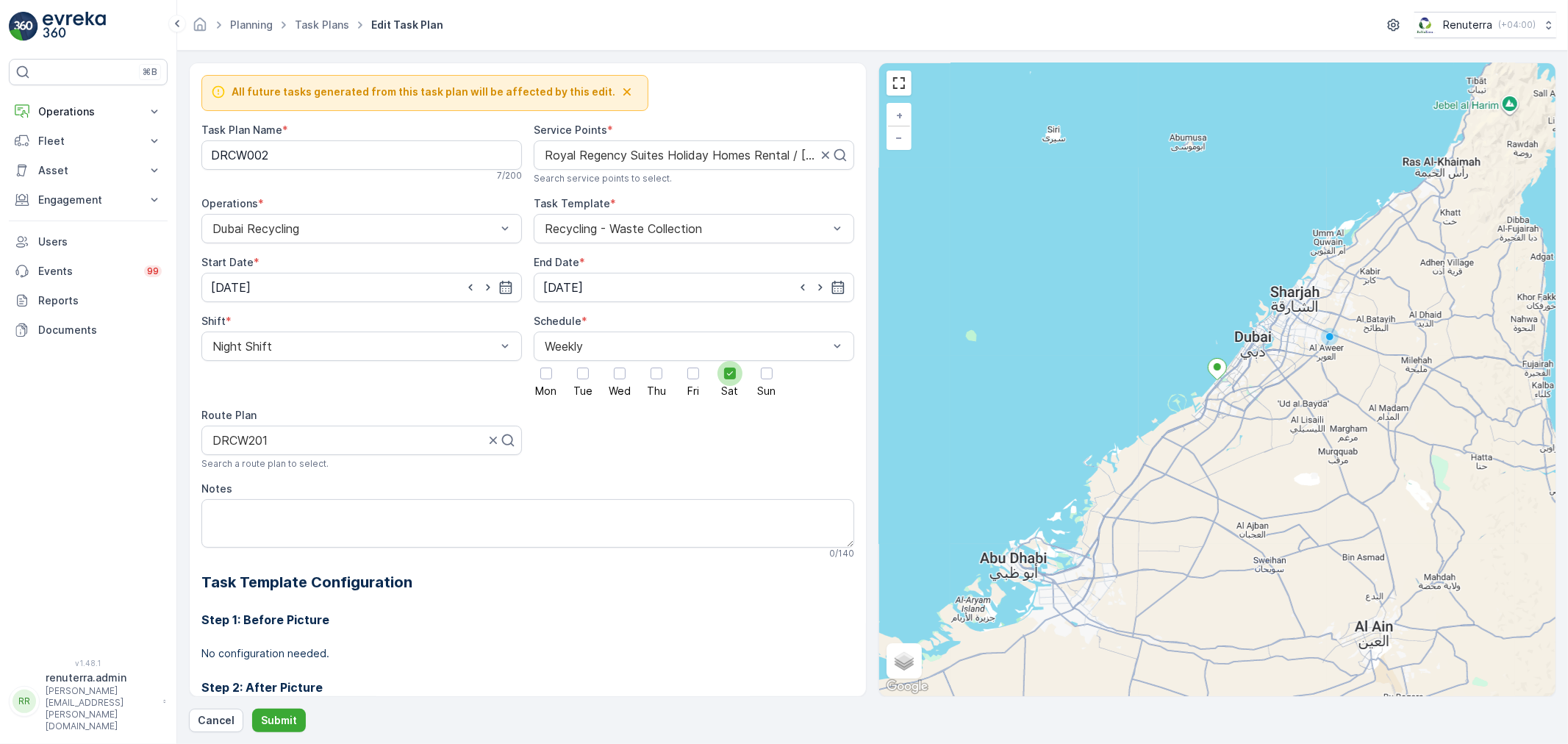
click at [730, 361] on input "Sat" at bounding box center [730, 361] width 0 height 0
click at [761, 373] on div at bounding box center [766, 373] width 11 height 11
click at [766, 361] on input "Sun" at bounding box center [766, 361] width 0 height 0
click at [380, 290] on input "01.11.2024" at bounding box center [361, 287] width 320 height 30
click at [259, 317] on p "November" at bounding box center [245, 323] width 53 height 14
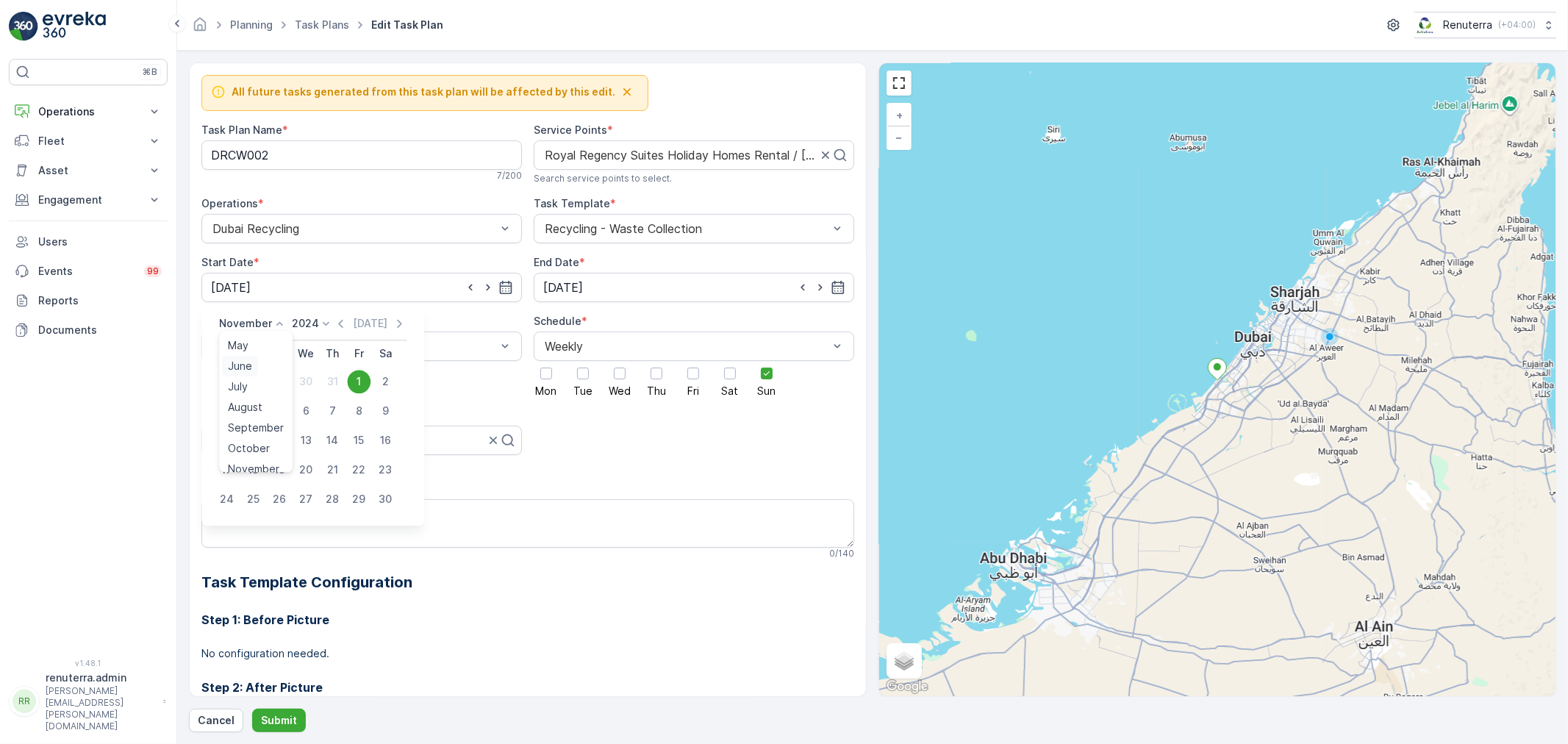
scroll to position [82, 0]
click at [246, 402] on span "August" at bounding box center [245, 406] width 34 height 14
click at [226, 489] on div "25" at bounding box center [226, 499] width 24 height 24
type input "25.08.2024"
click at [291, 718] on p "Submit" at bounding box center [278, 720] width 36 height 14
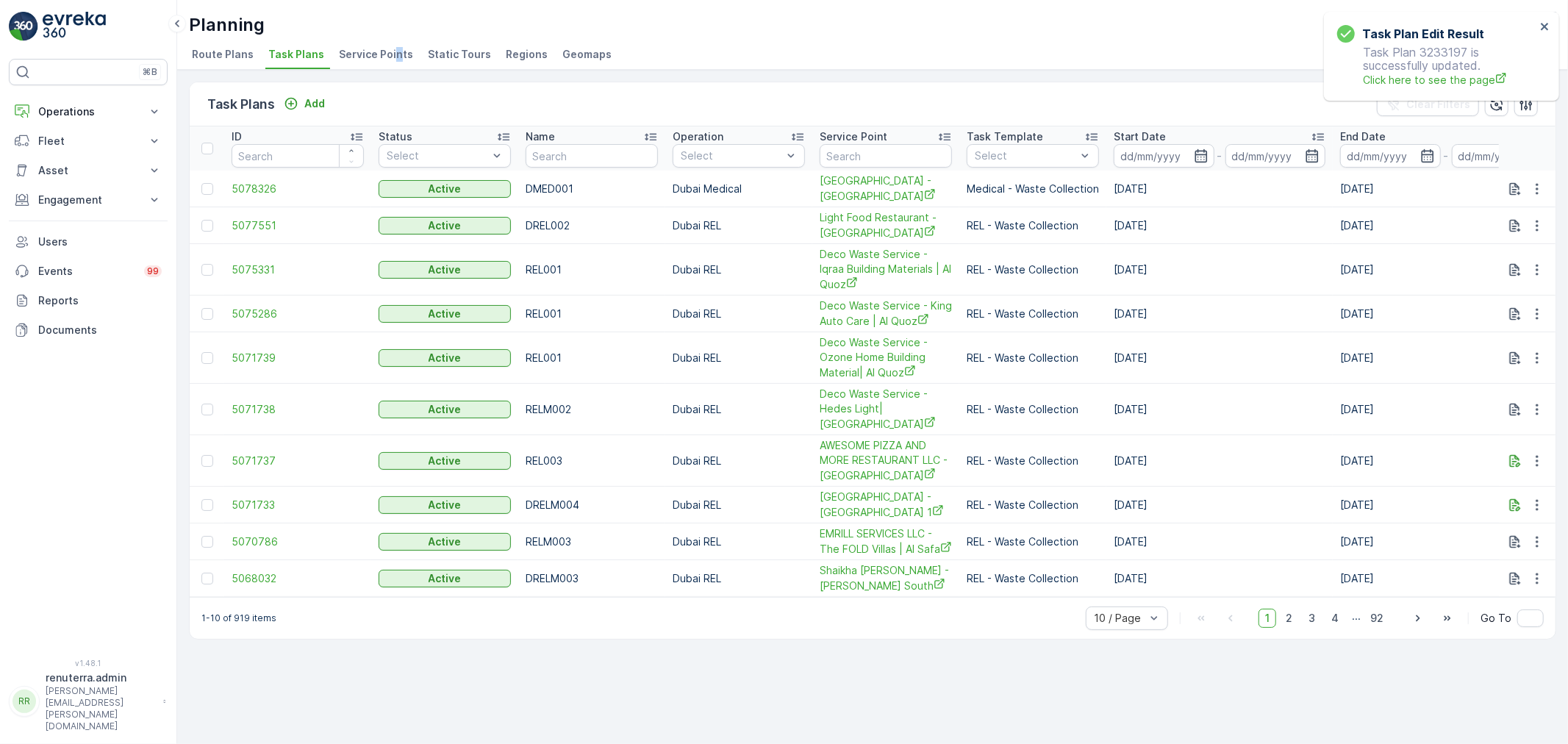
click at [391, 48] on span "Service Points" at bounding box center [375, 54] width 74 height 14
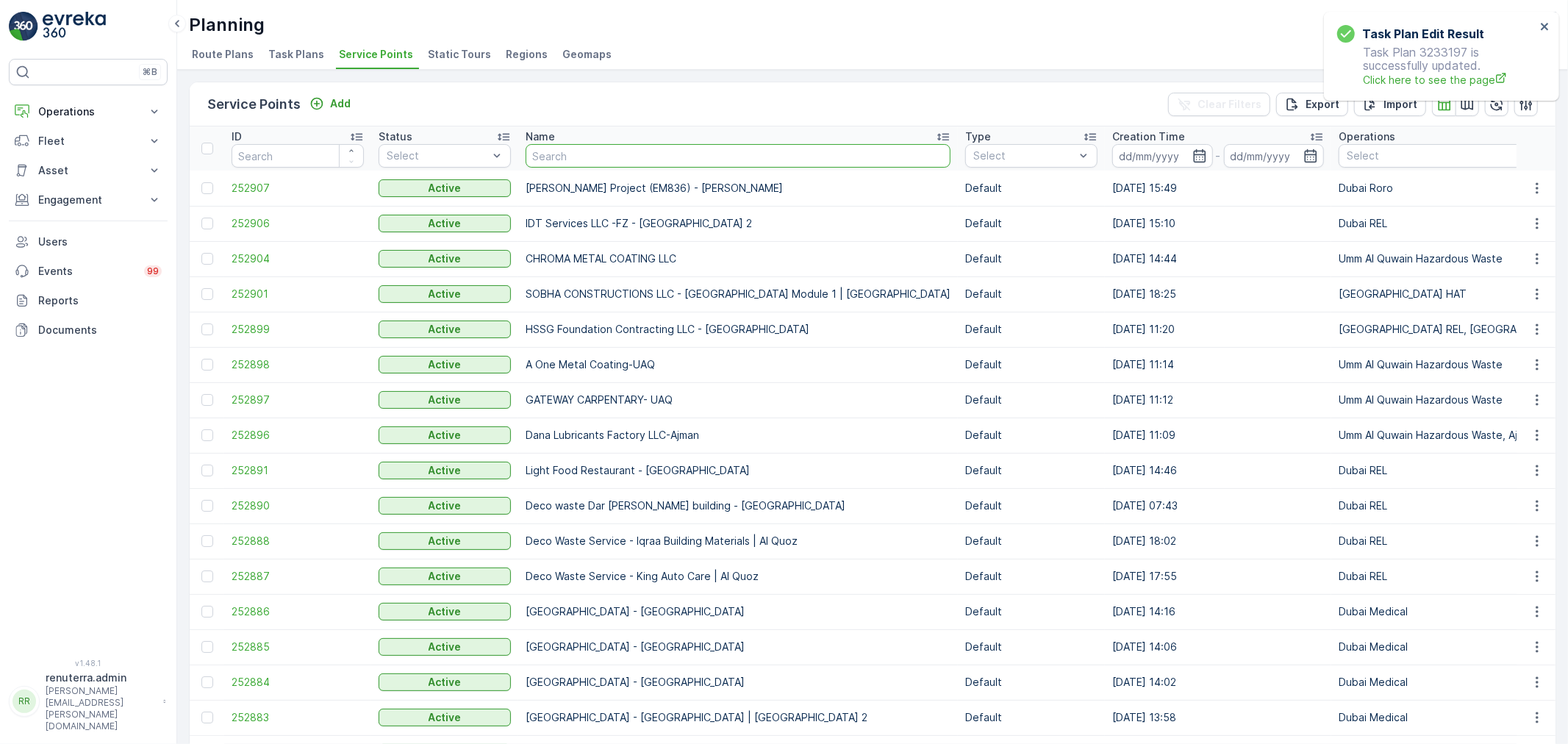
click at [606, 153] on input "text" at bounding box center [737, 156] width 425 height 24
type input "royal"
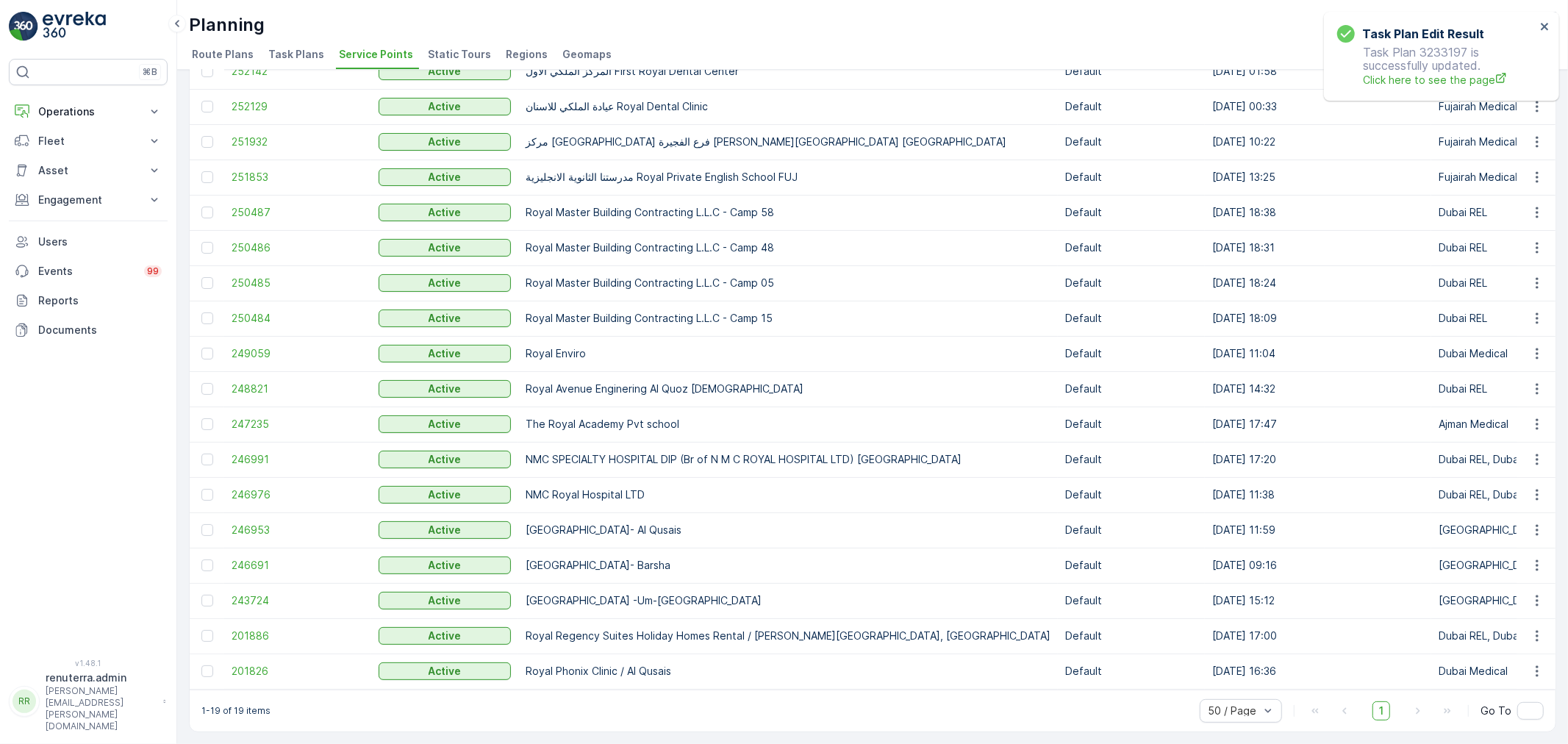
scroll to position [158, 0]
click at [270, 630] on span "201886" at bounding box center [298, 635] width 133 height 14
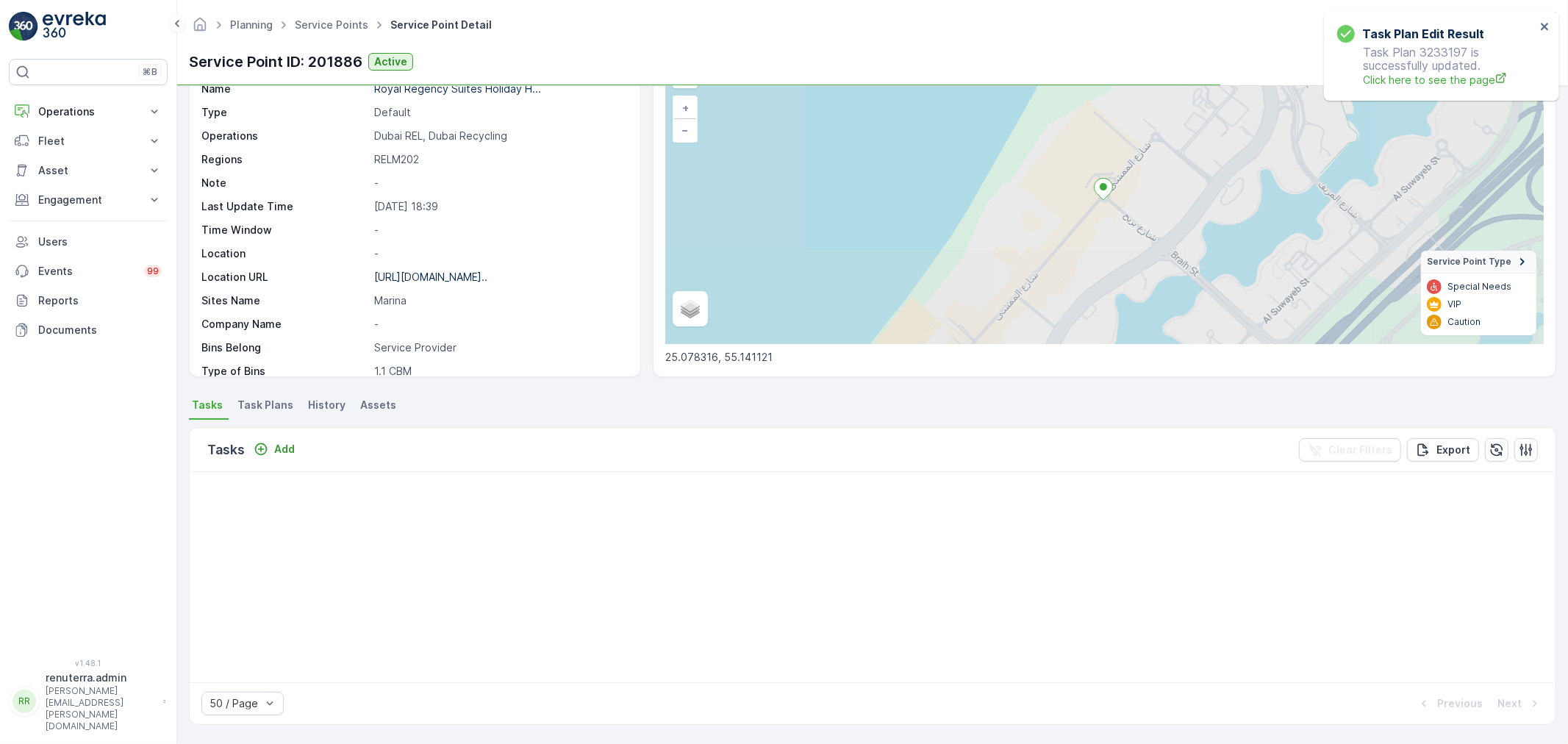
scroll to position [245, 0]
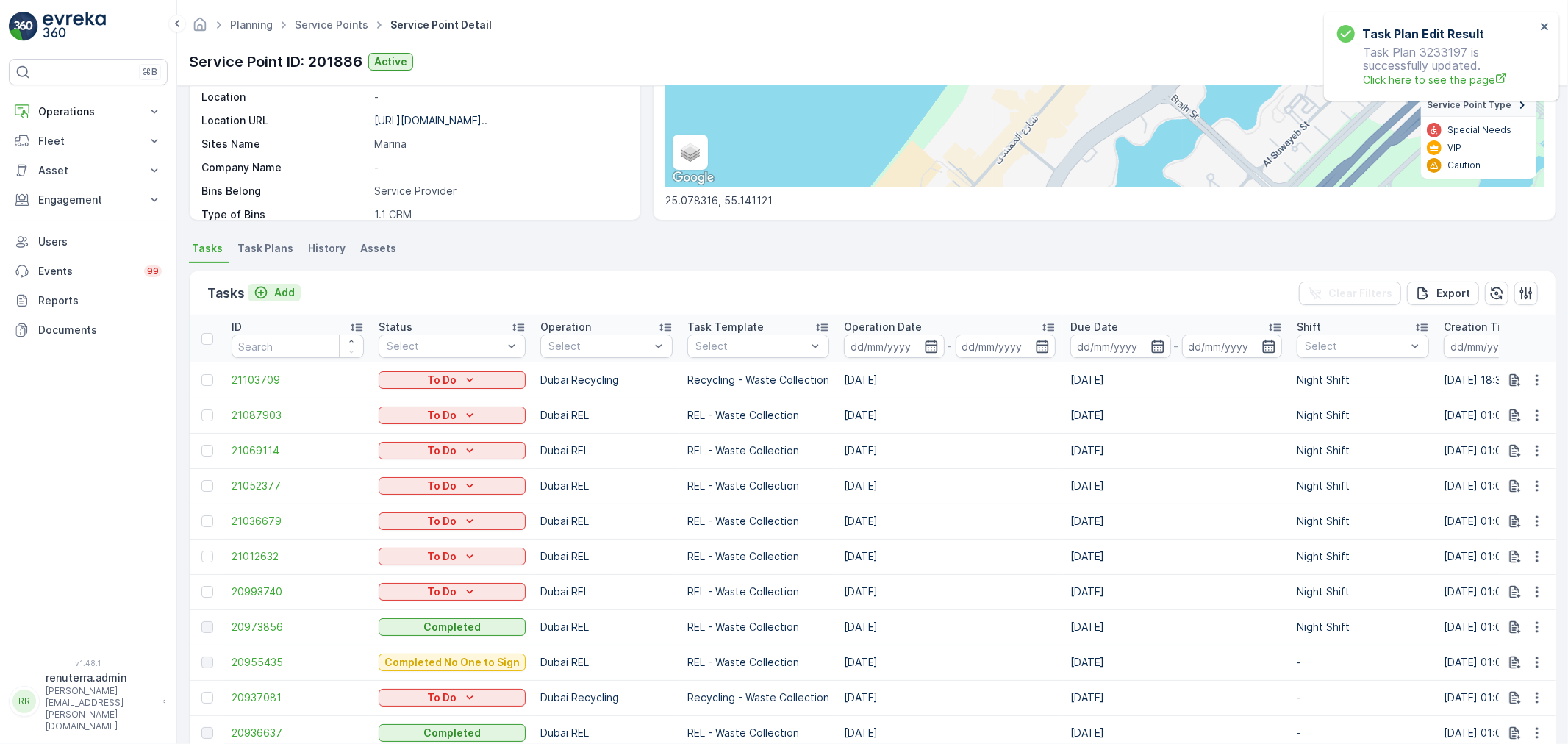
click at [293, 285] on p "Add" at bounding box center [284, 292] width 21 height 14
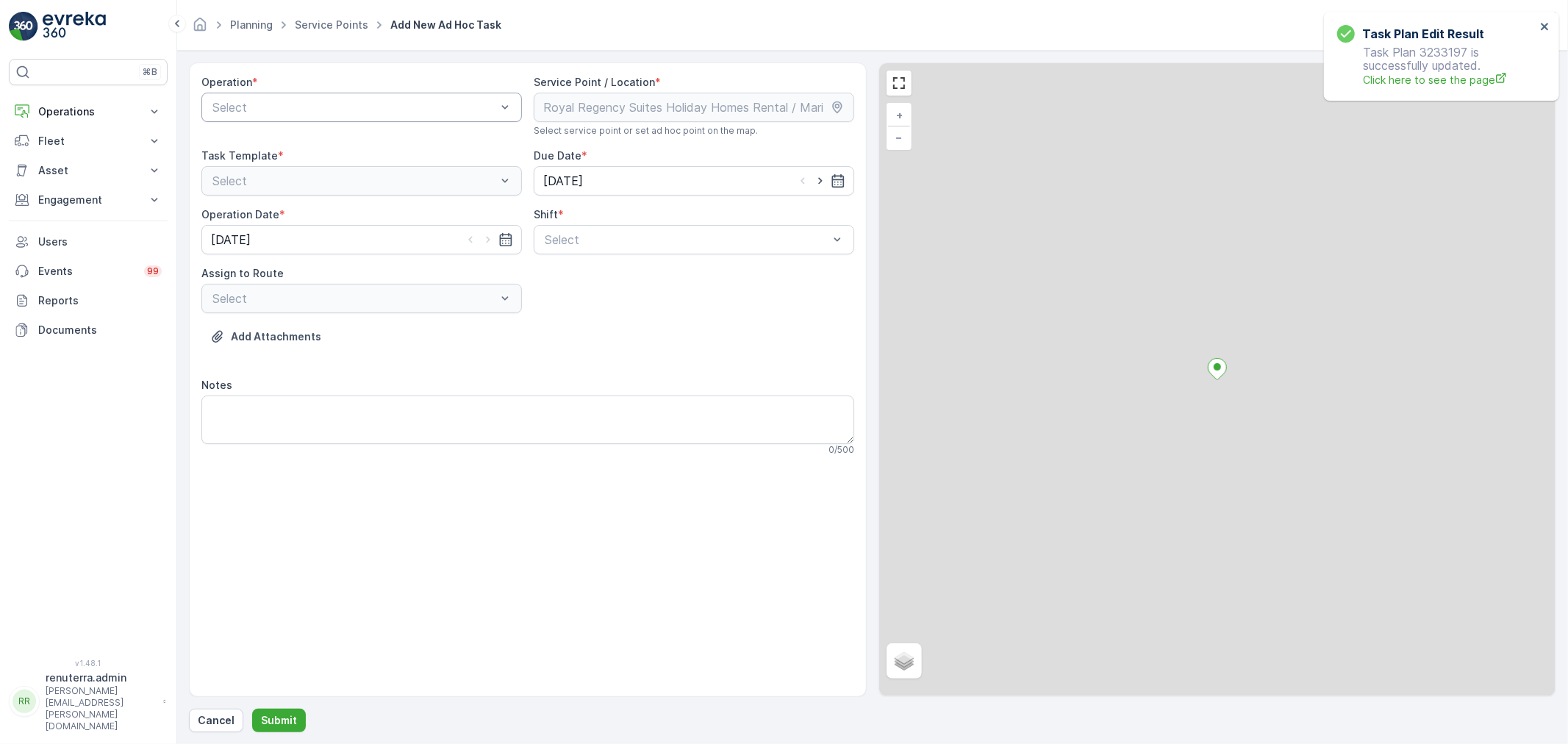
click at [332, 104] on div at bounding box center [355, 107] width 287 height 13
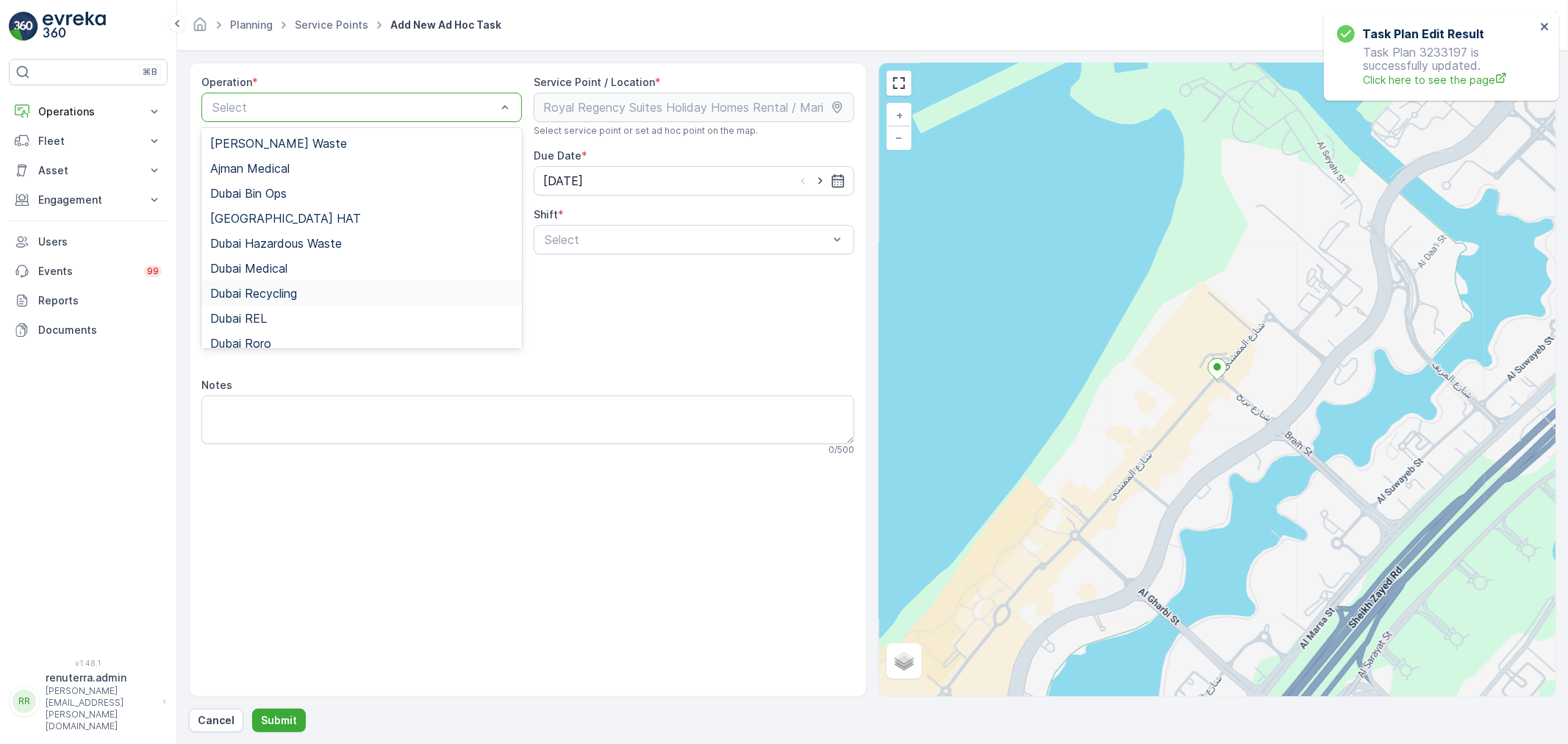
click at [281, 289] on span "Dubai Recycling" at bounding box center [254, 293] width 87 height 13
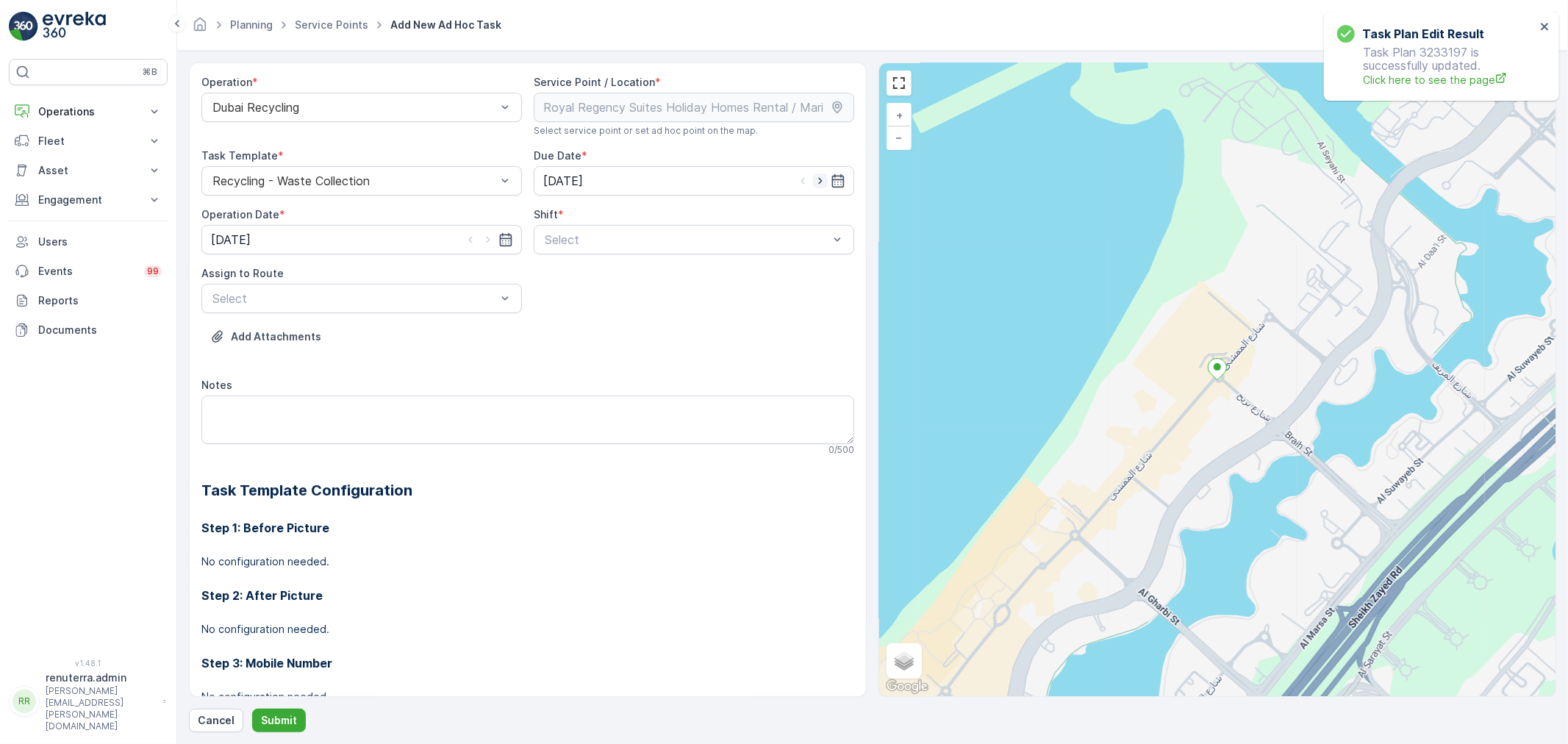
click at [815, 178] on icon "button" at bounding box center [820, 181] width 14 height 14
type input "20.08.2025"
click at [487, 238] on icon "button" at bounding box center [487, 239] width 4 height 7
type input "20.08.2025"
click at [600, 241] on div at bounding box center [686, 239] width 287 height 13
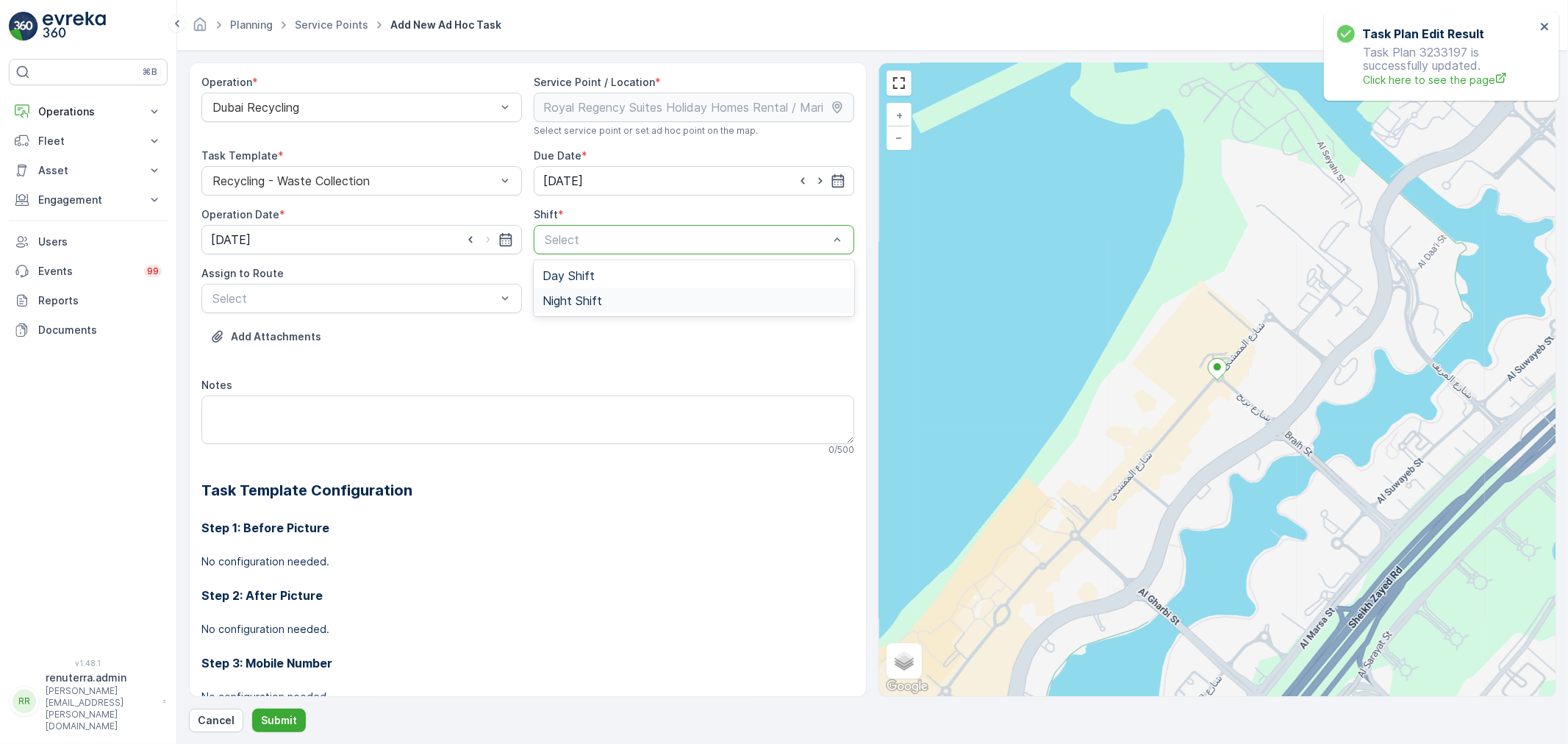
click at [564, 296] on span "Night Shift" at bounding box center [572, 300] width 59 height 13
click at [378, 302] on div at bounding box center [355, 298] width 287 height 13
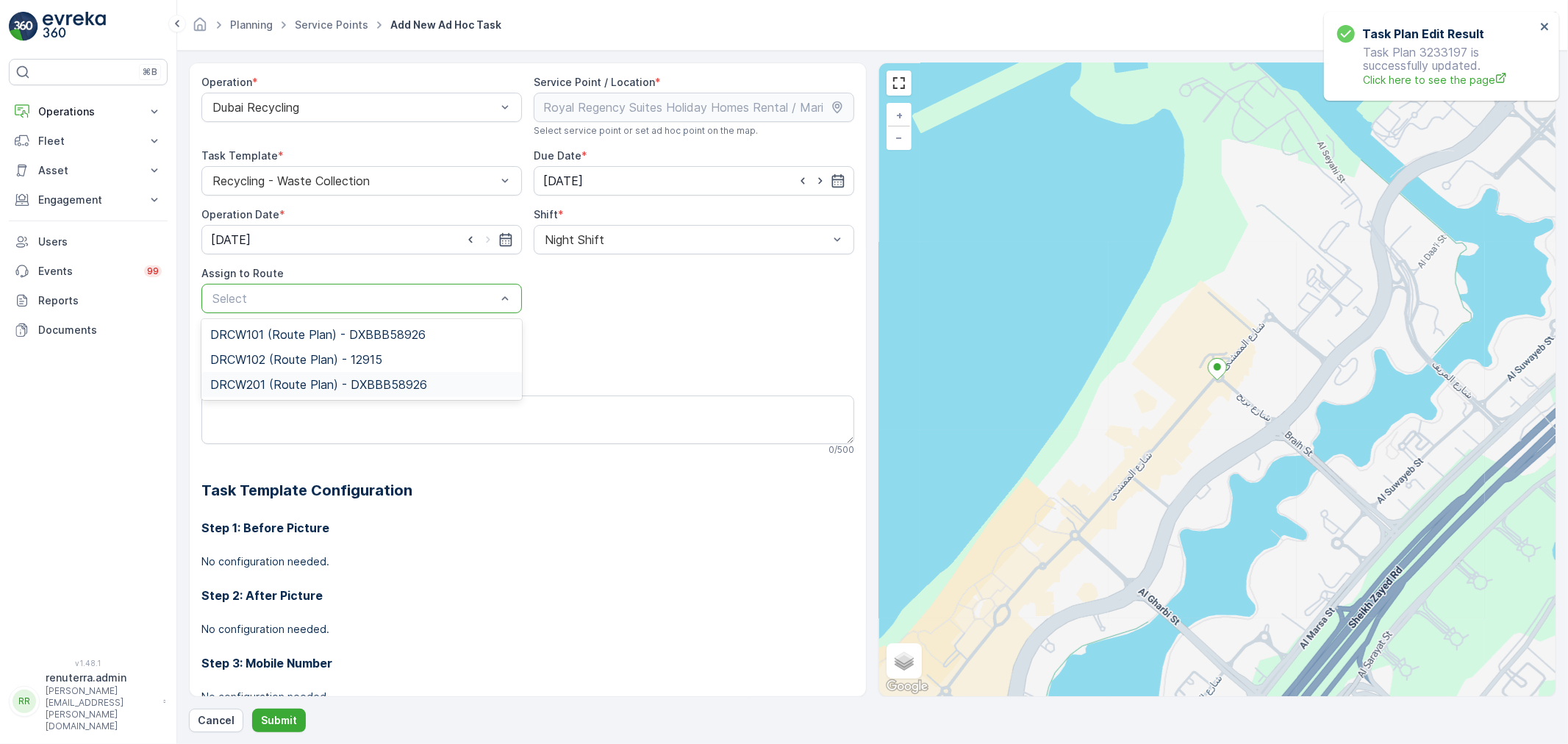
click at [269, 376] on div "DRCW201 (Route Plan) - DXBBB58926" at bounding box center [361, 384] width 320 height 25
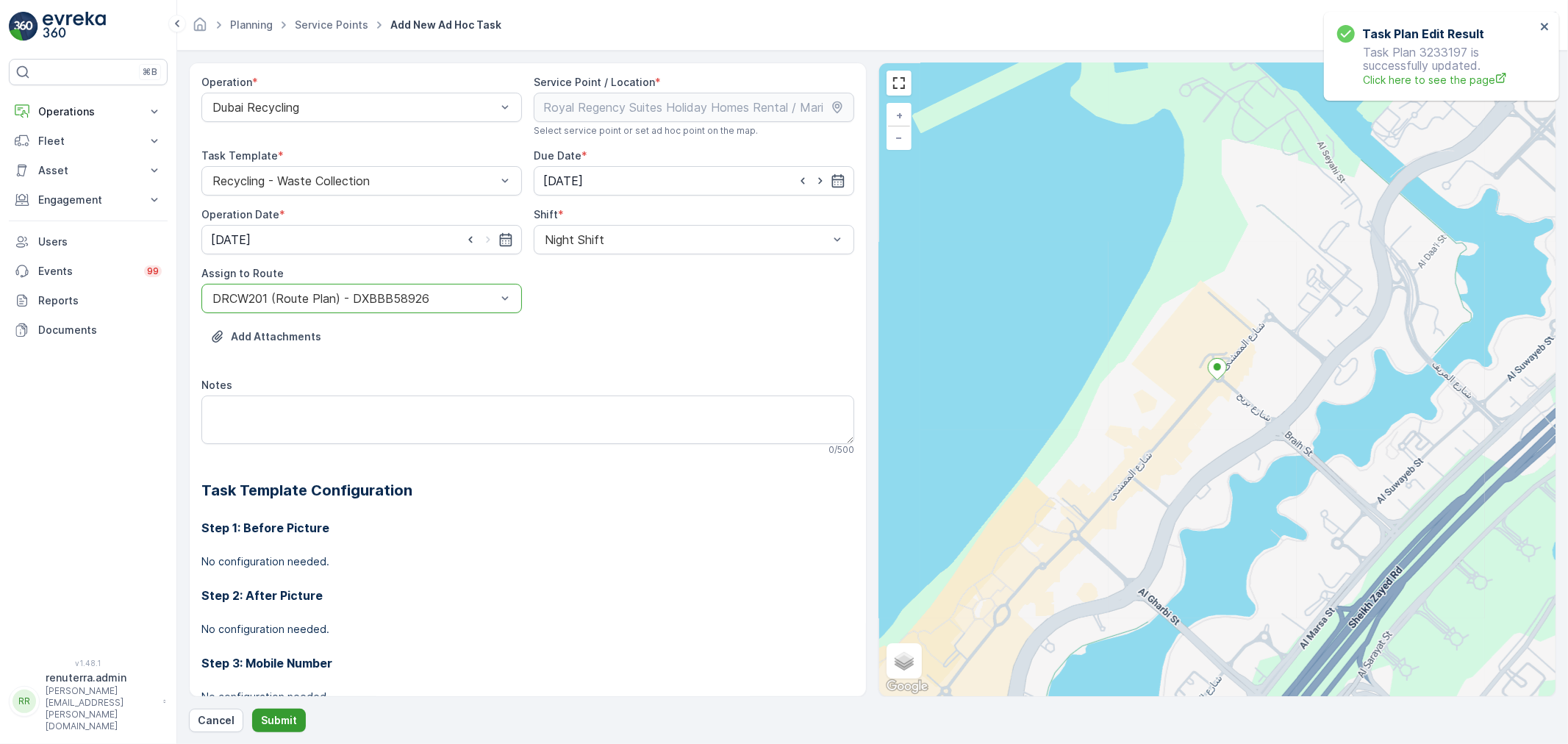
click at [284, 721] on p "Submit" at bounding box center [278, 720] width 36 height 14
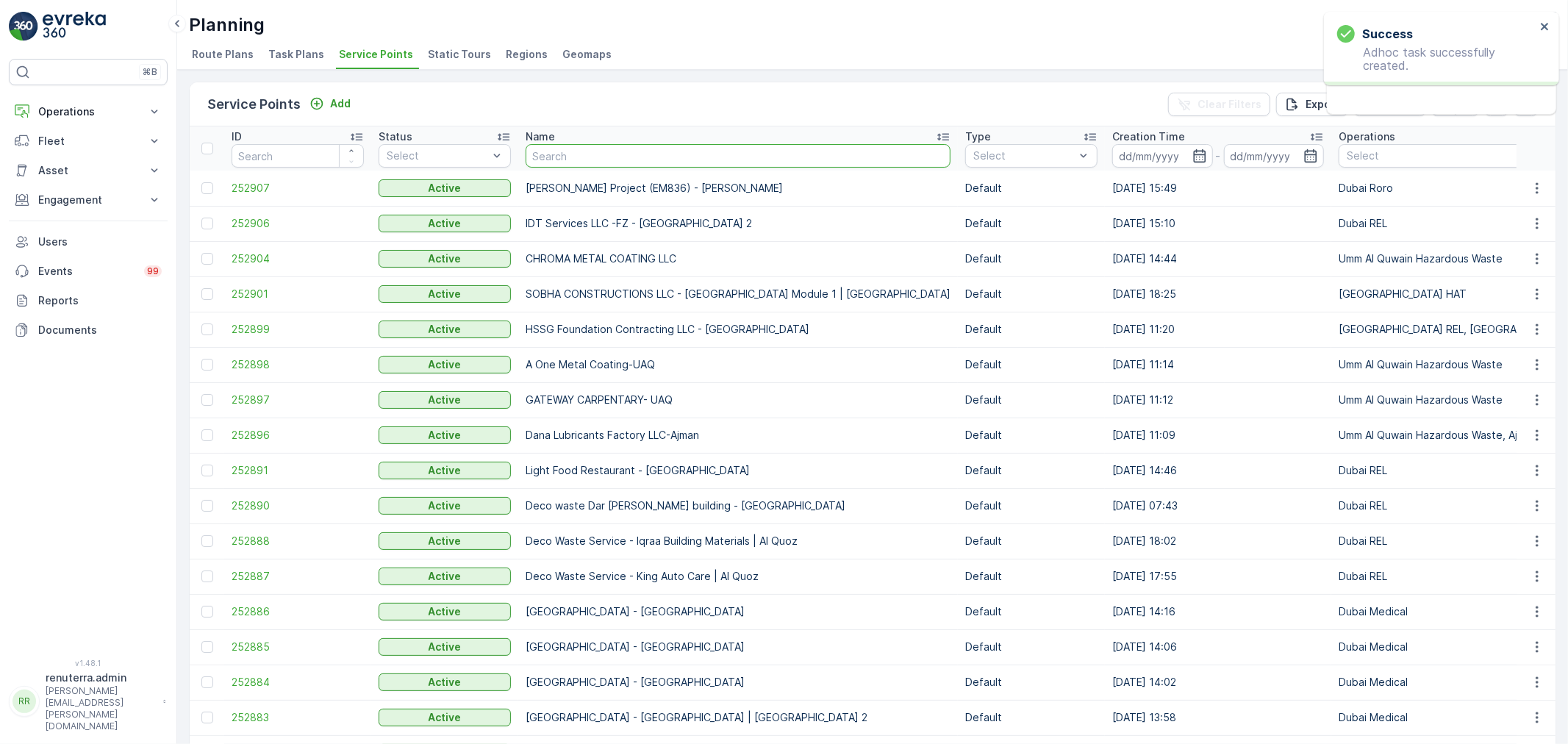
click at [545, 157] on input "text" at bounding box center [737, 156] width 425 height 24
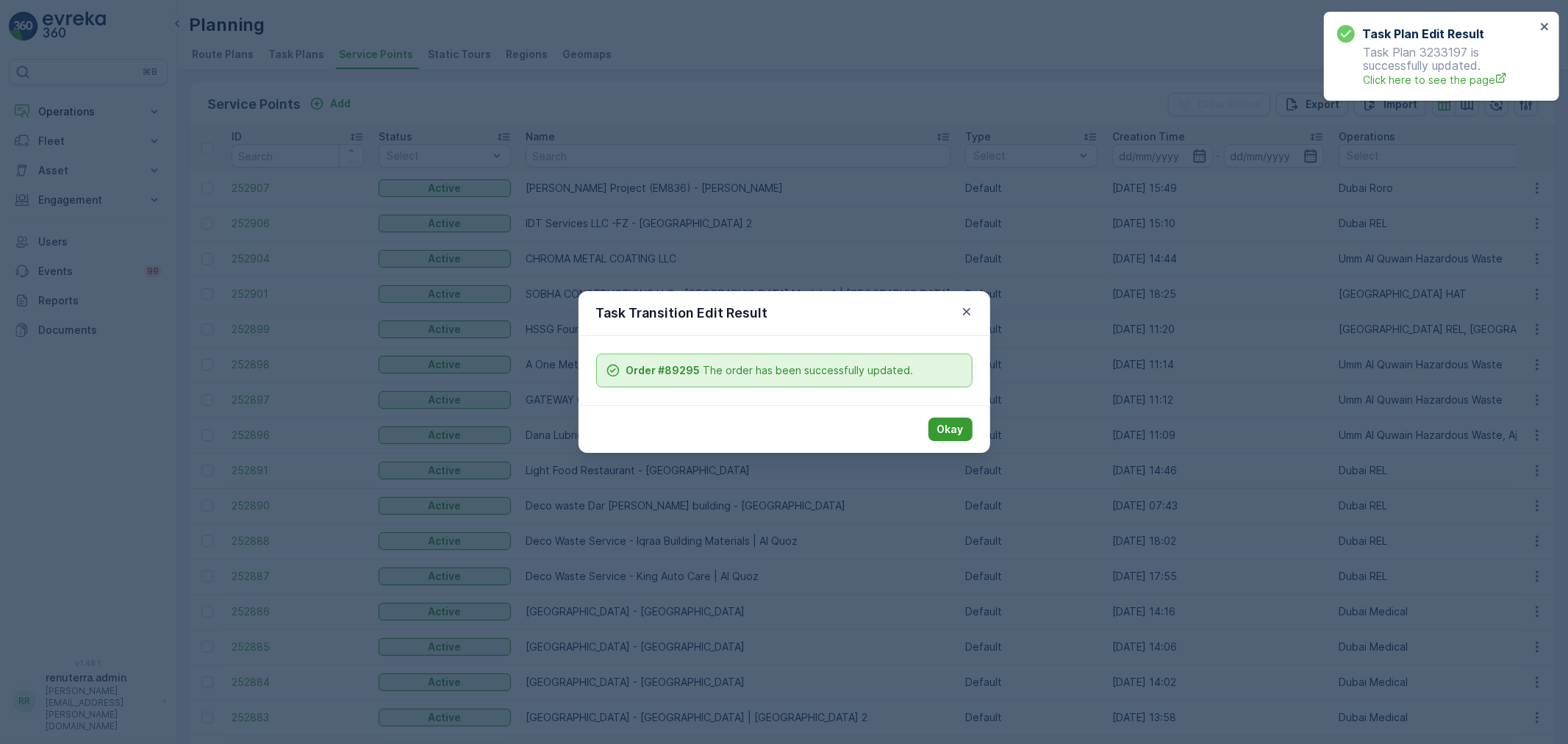
click at [934, 424] on button "Okay" at bounding box center [951, 429] width 44 height 24
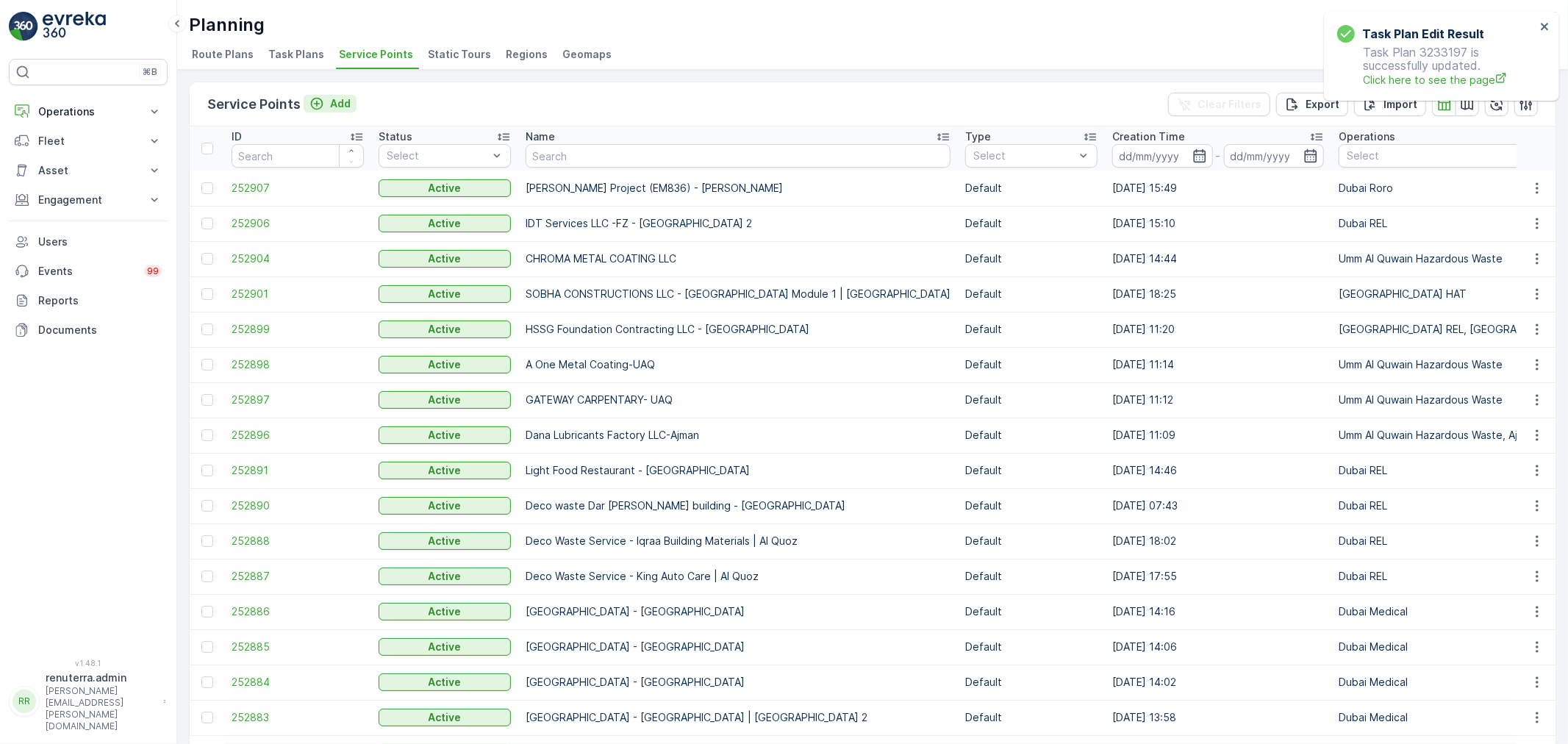
click at [346, 101] on p "Add" at bounding box center [340, 103] width 21 height 14
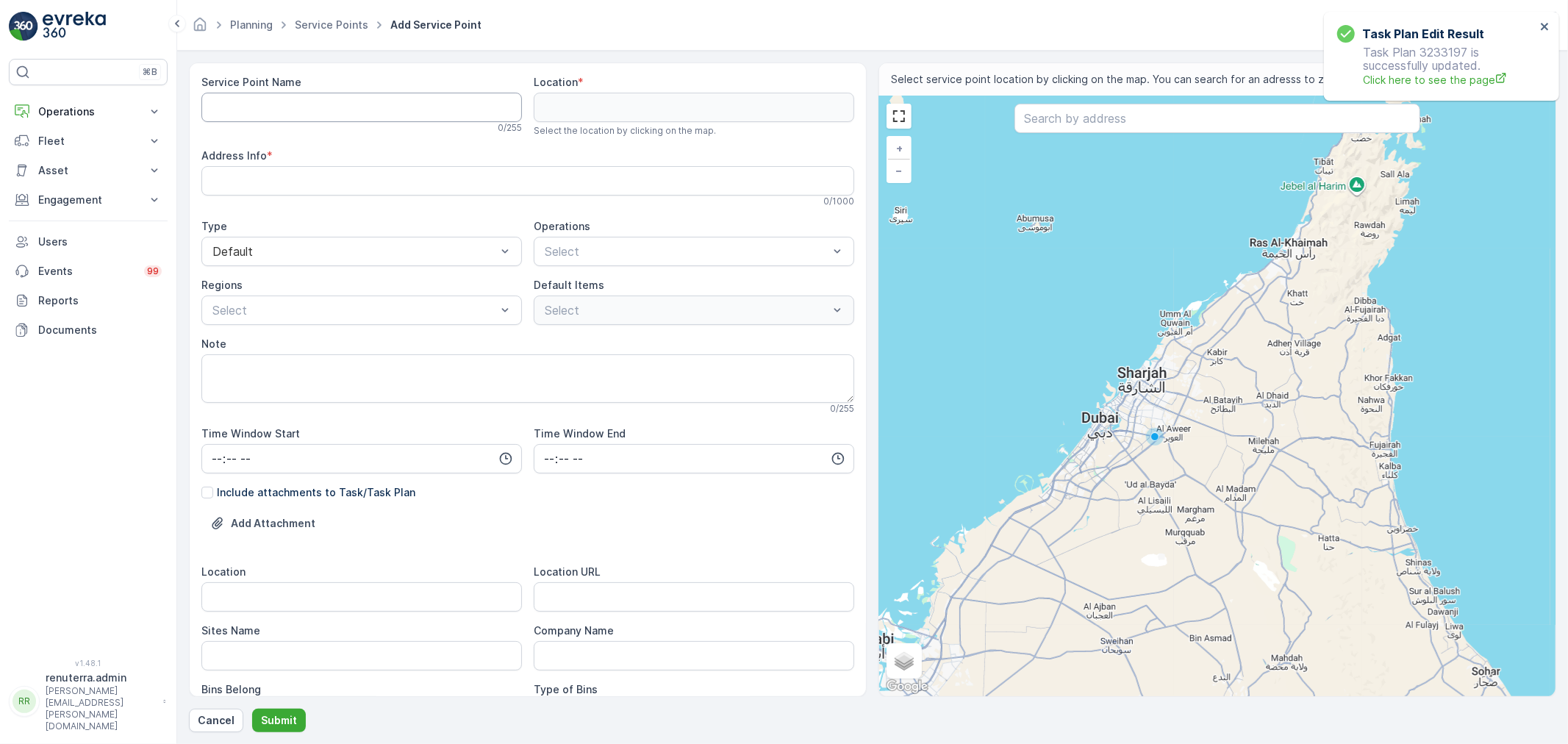
click at [292, 114] on Name "Service Point Name" at bounding box center [361, 107] width 320 height 30
paste Name "Medstar Health Care LLC - Gulf Towers | Oud Mehta"
type Name "Medstar Health Care LLC - Gulf Towers | Oud Mehta"
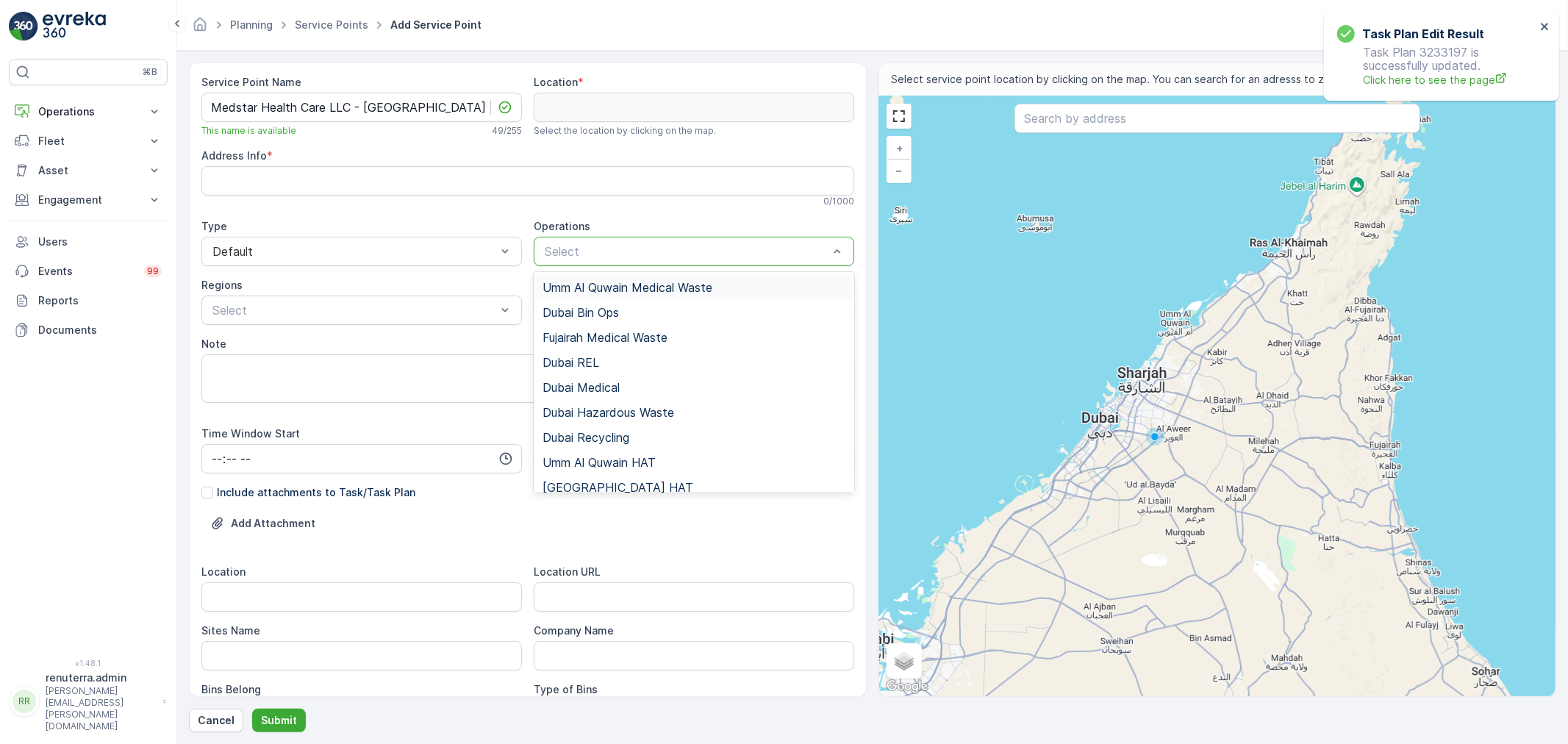
click at [588, 250] on div at bounding box center [686, 251] width 287 height 13
click at [602, 384] on span "Dubai Medical" at bounding box center [580, 386] width 77 height 13
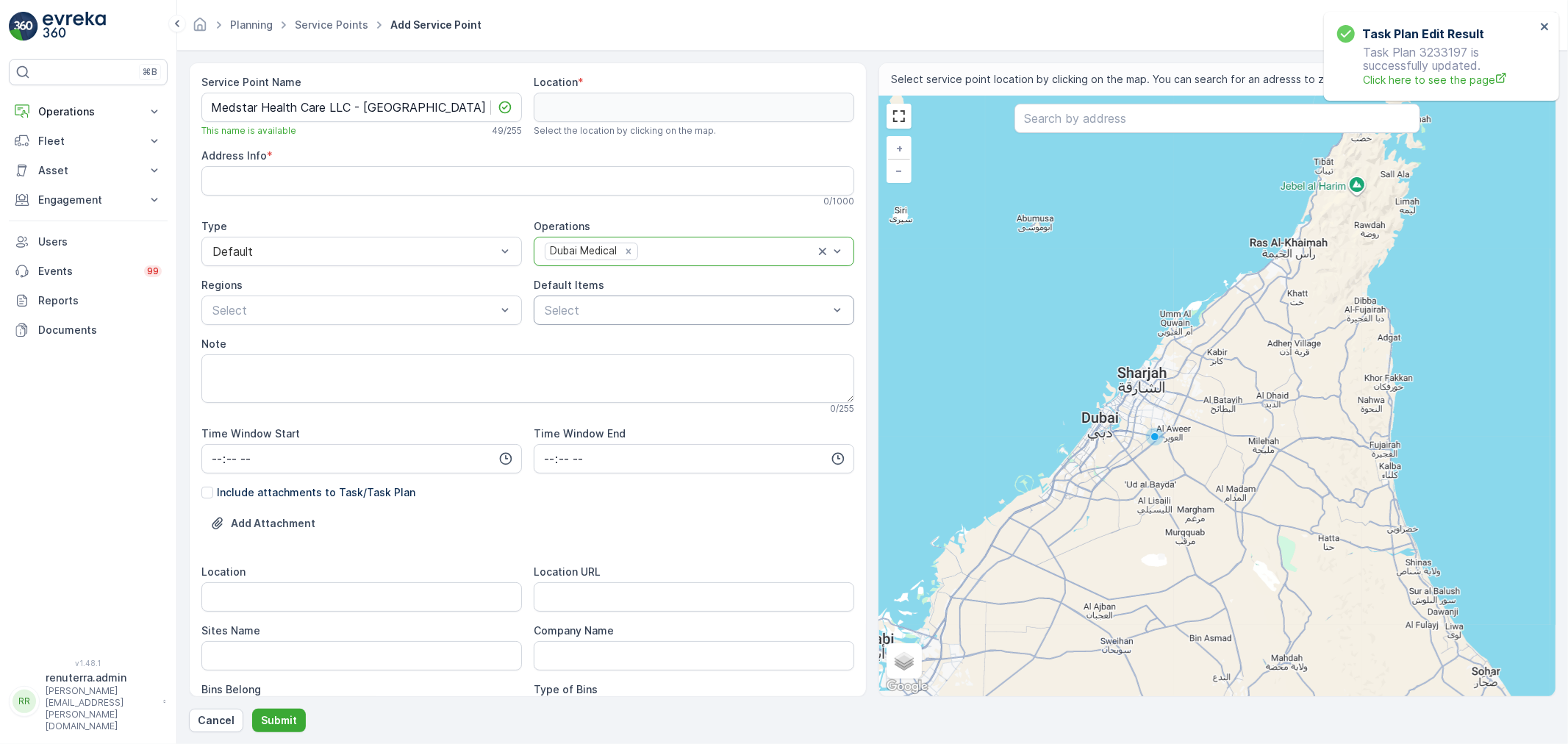
click at [585, 313] on div at bounding box center [686, 309] width 287 height 13
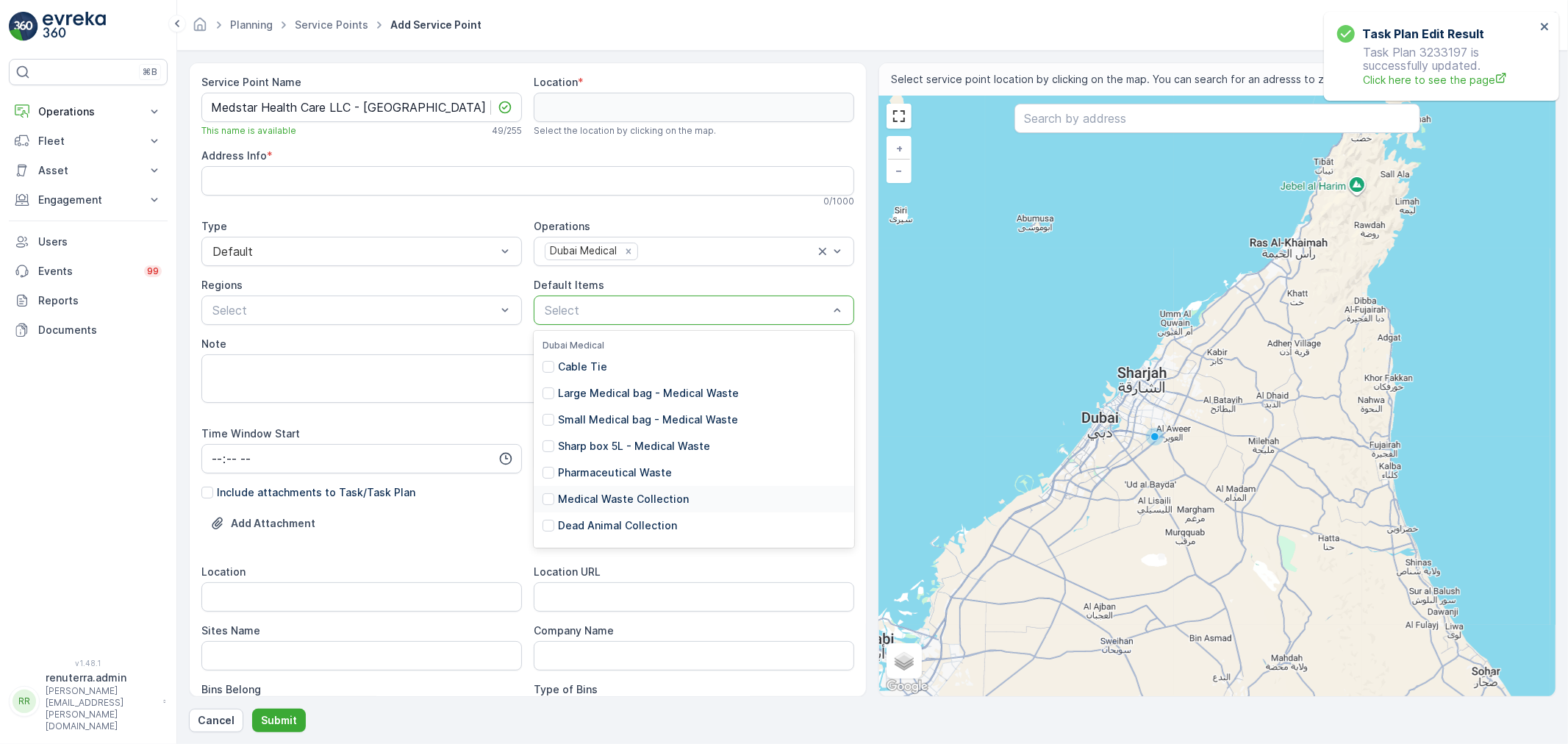
click at [611, 493] on p "Medical Waste Collection" at bounding box center [624, 499] width 131 height 14
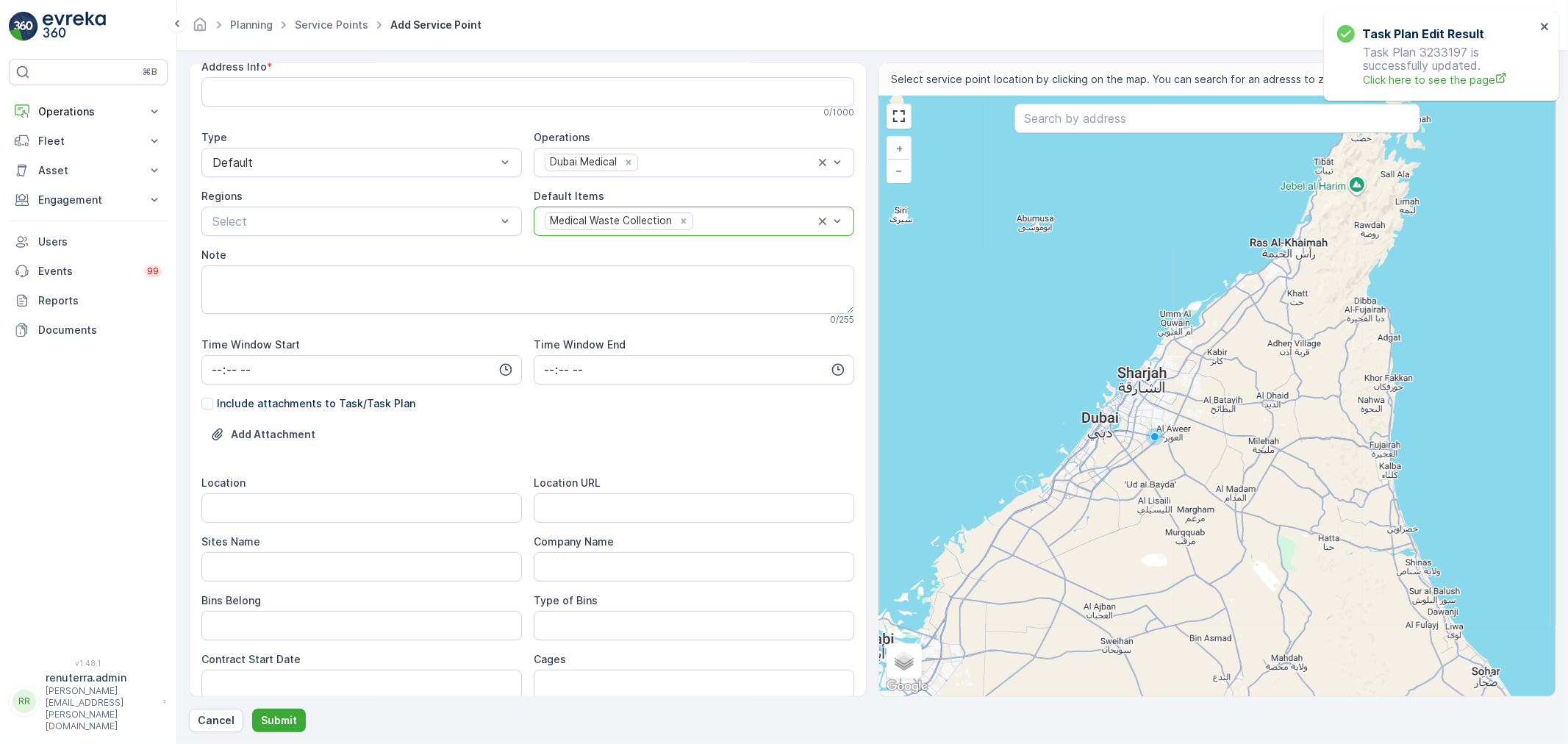
scroll to position [163, 0]
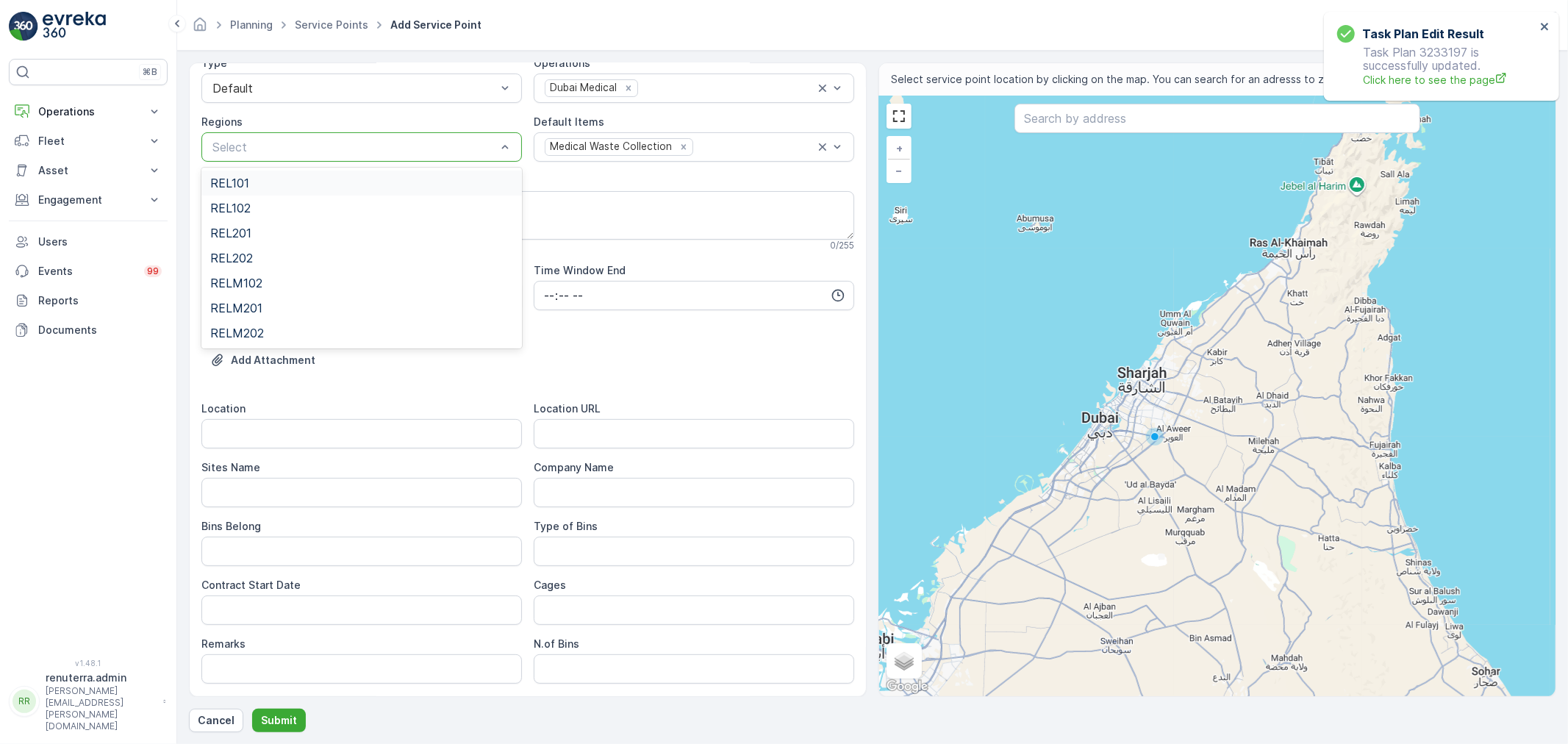
click at [423, 147] on div at bounding box center [355, 146] width 287 height 13
click at [649, 218] on textarea "Note" at bounding box center [528, 216] width 653 height 49
click at [288, 434] on input "Location" at bounding box center [361, 433] width 320 height 30
paste input "Oud Mehta"
type input "Oud Mehta"
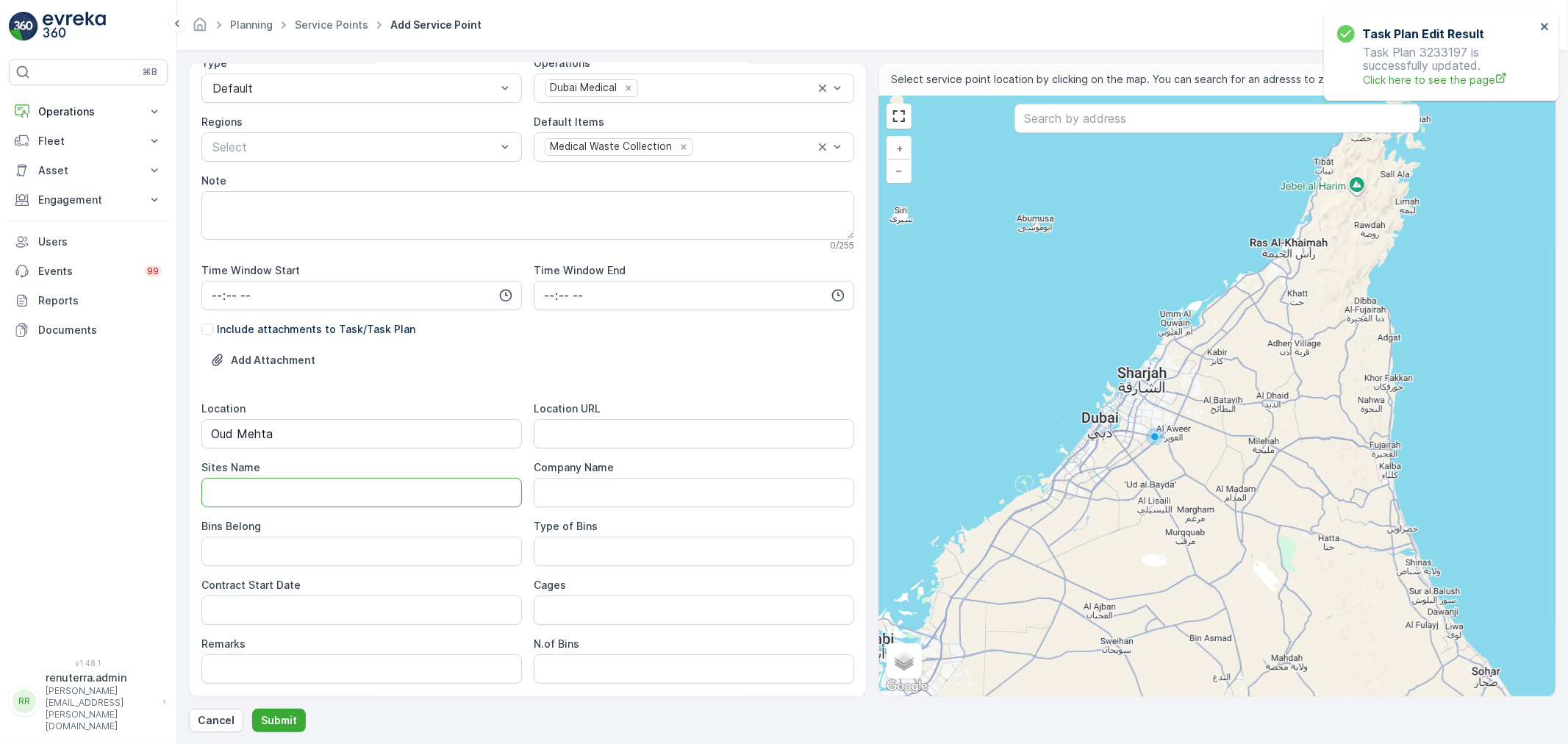
click at [266, 490] on Name "Sites Name" at bounding box center [361, 492] width 320 height 30
paste Name "Gulf Towers | Oud Mehta"
type Name "Gulf Towers | Oud Mehta"
click at [593, 436] on URL "Location URL" at bounding box center [694, 433] width 320 height 30
paste URL "https://maps.app.goo.gl/W8u5aT8Gm9nN6nHm8"
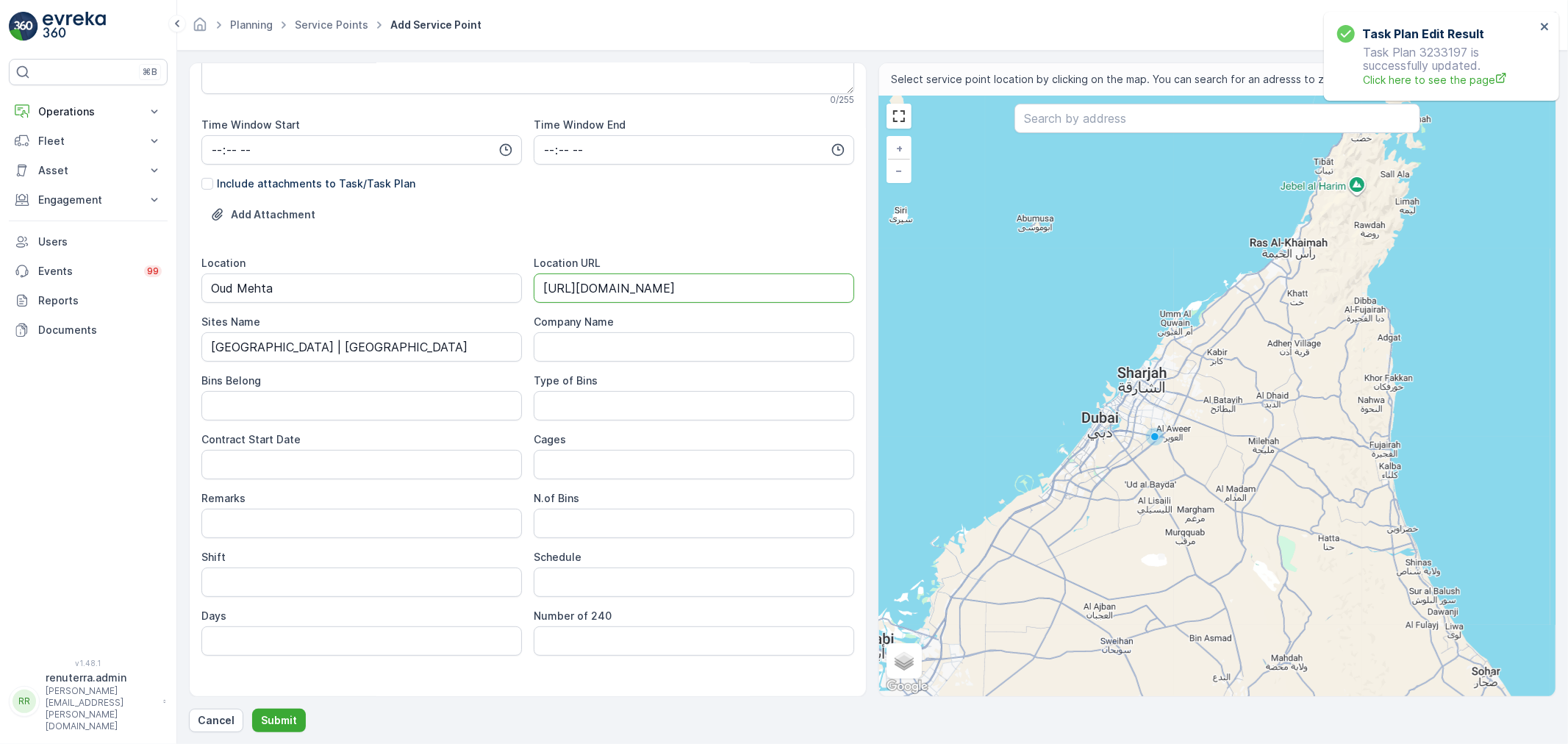
scroll to position [326, 0]
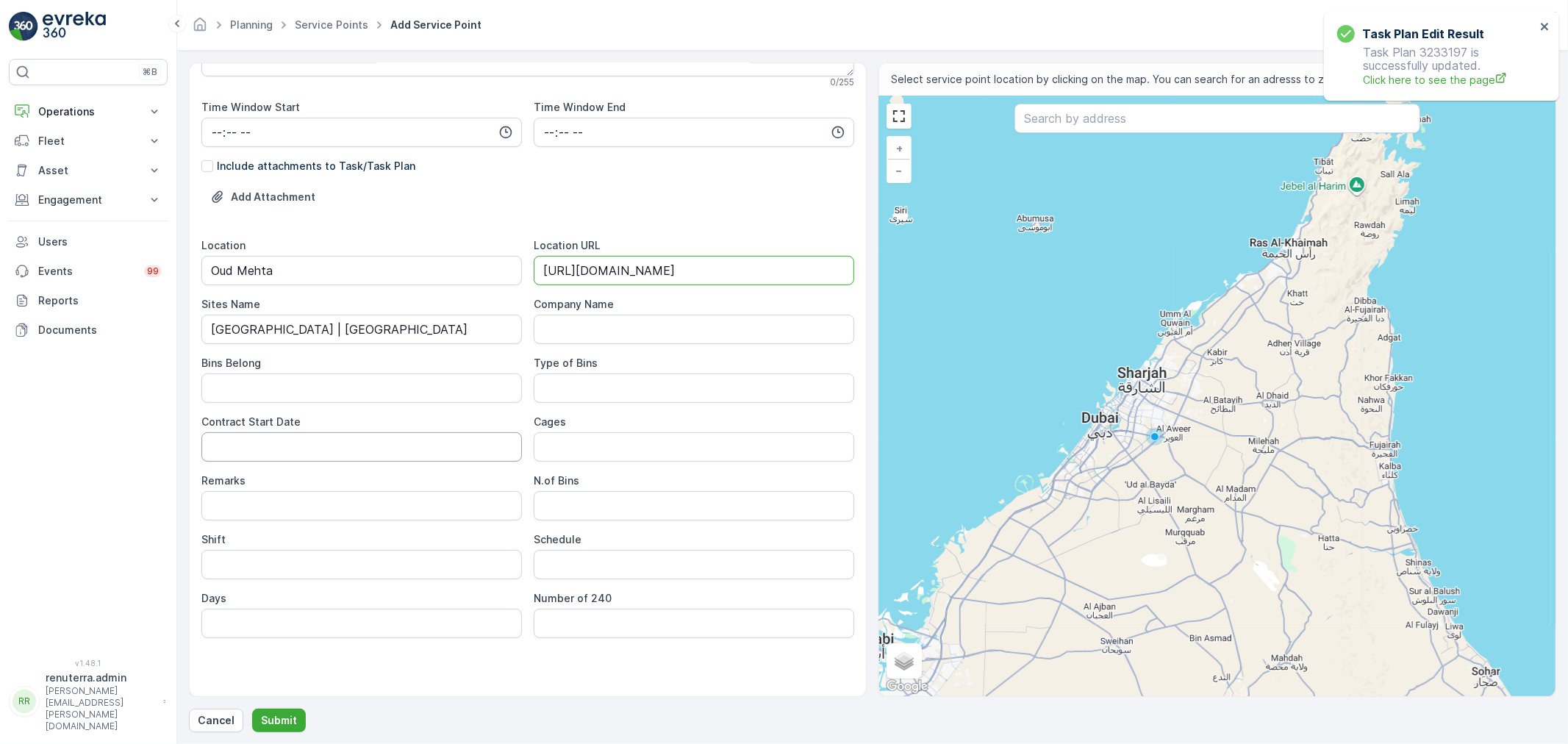
type URL "https://maps.app.goo.gl/W8u5aT8Gm9nN6nHm8"
click at [358, 448] on Date "Contract Start Date" at bounding box center [361, 447] width 320 height 30
drag, startPoint x: 358, startPoint y: 448, endPoint x: 197, endPoint y: 435, distance: 161.5
click at [197, 435] on div "Service Point Name Medstar Health Care LLC - Gulf Towers | Oud Mehta This name …" at bounding box center [528, 380] width 678 height 634
type Date "19-08-2025"
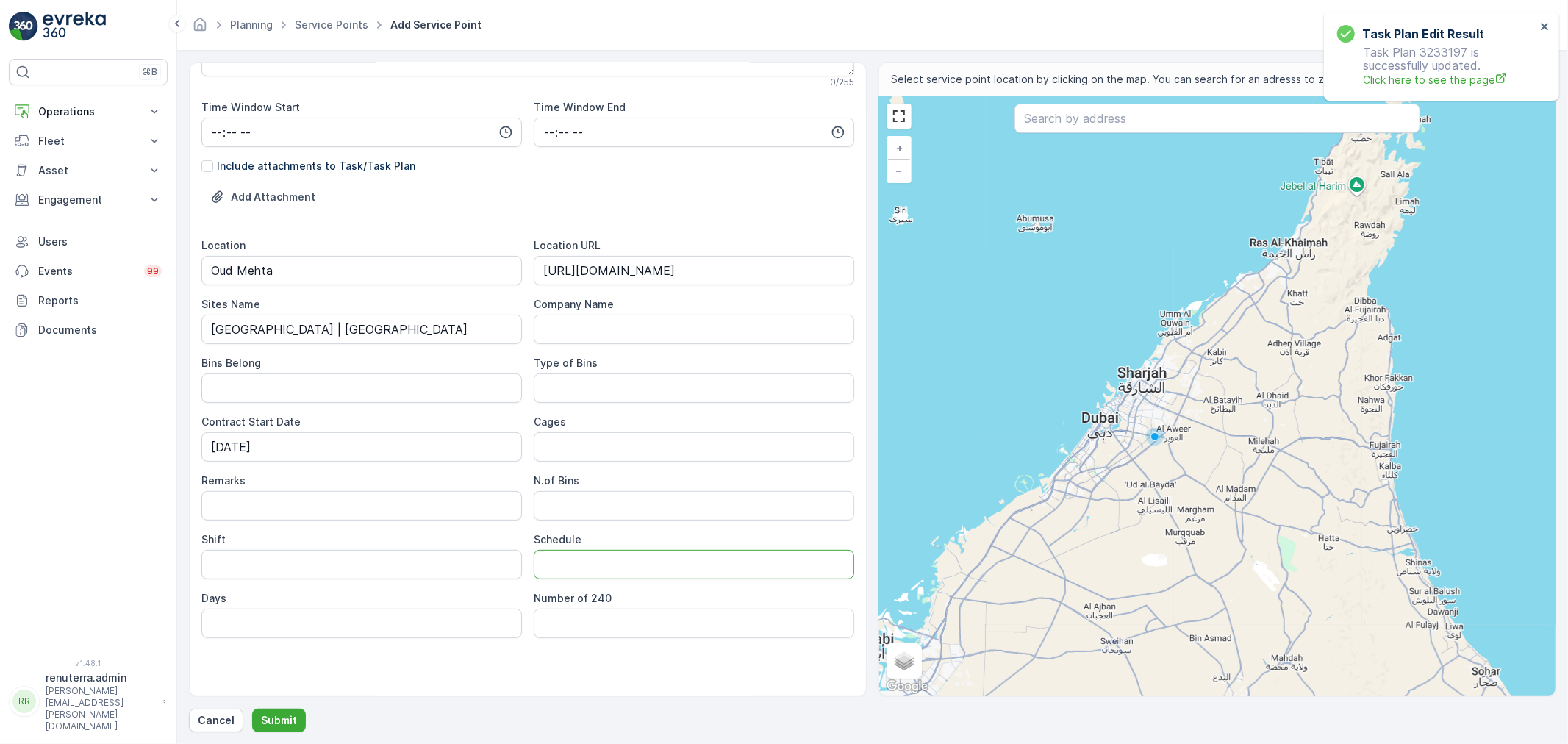
click at [574, 567] on input "Schedule" at bounding box center [694, 564] width 320 height 30
type input "Daily"
click at [373, 566] on input "Shift" at bounding box center [361, 564] width 320 height 30
type input "Night Shift"
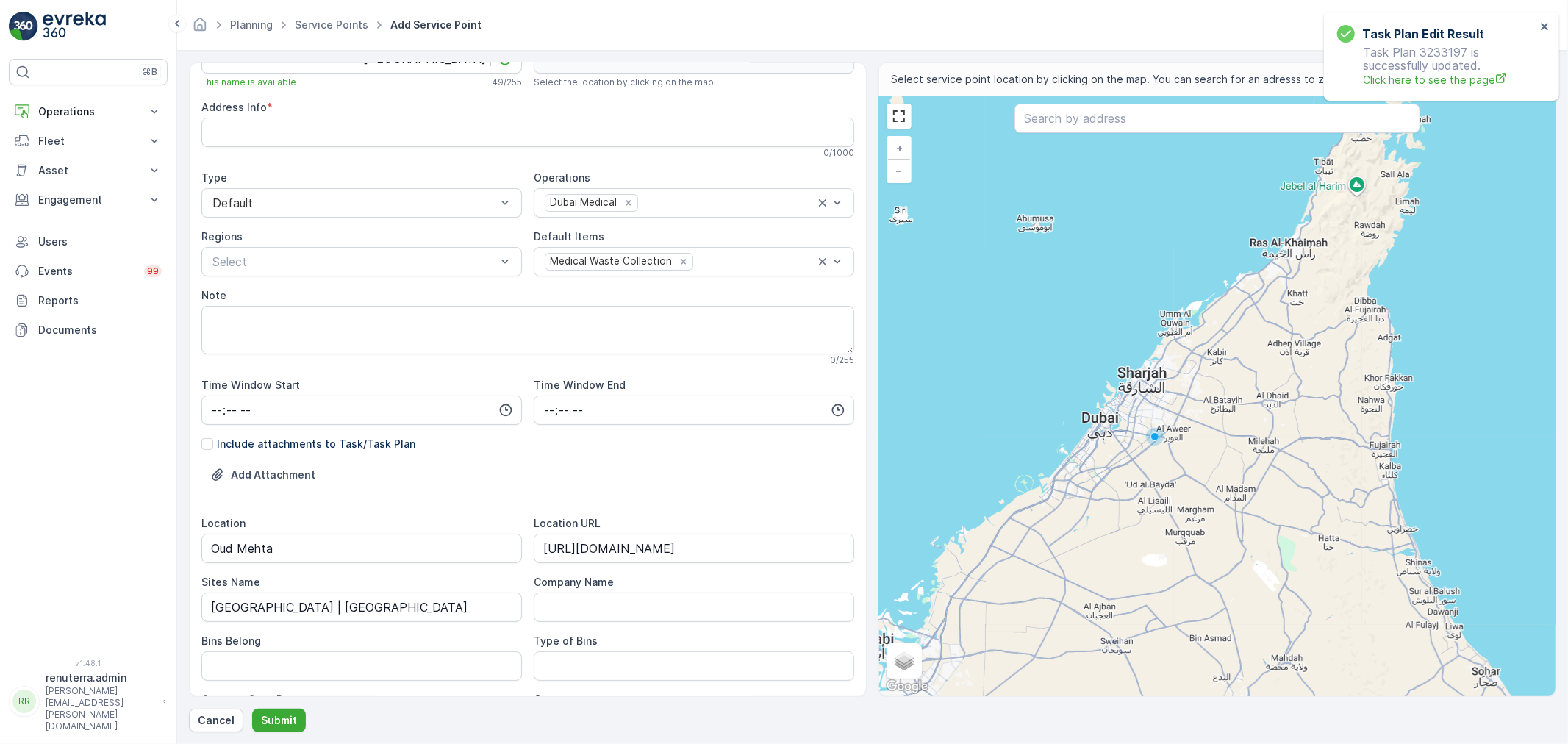
scroll to position [0, 0]
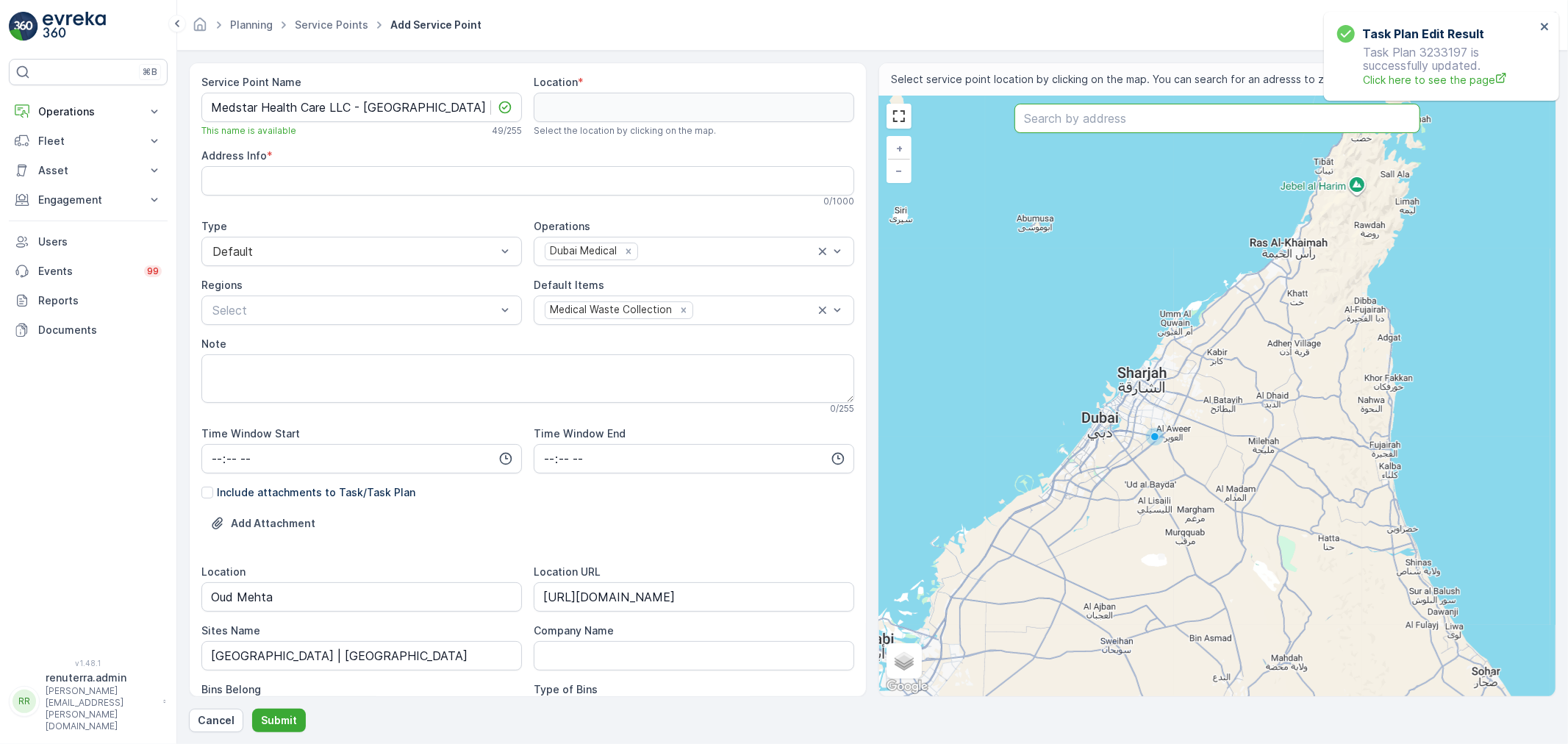
click at [1076, 114] on input "text" at bounding box center [1217, 118] width 406 height 30
paste input "Medstar Speciality Hospital"
type input "Medstar Speciality Hospital"
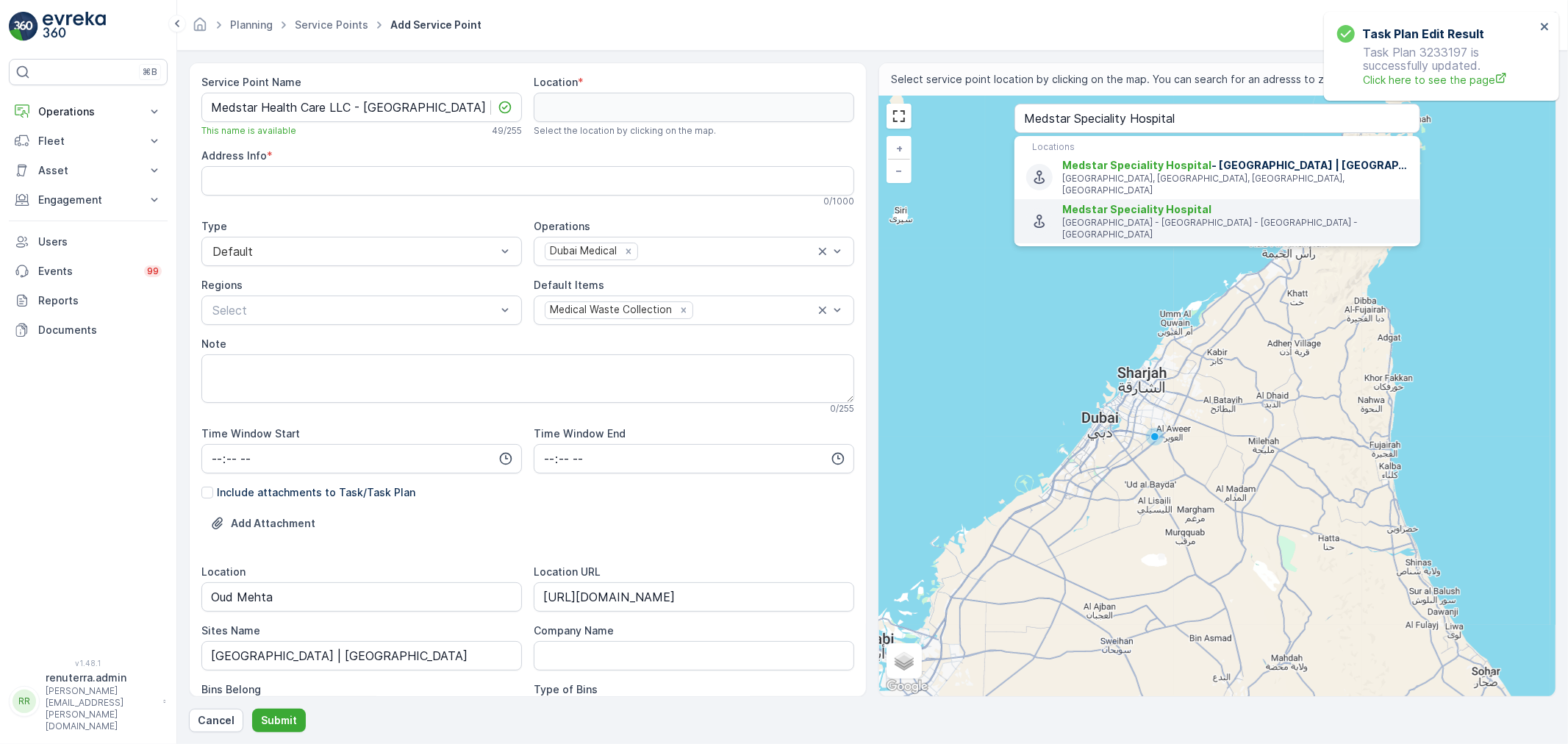
click at [1136, 203] on span "Medstar Speciality Hospital" at bounding box center [1137, 209] width 149 height 12
type input "25.2350205,55.3180636"
type Info "Gulf Towers - Ground Floor - Oud Metha Rd - Umm Hurair 2 - Dubai - United Arab …"
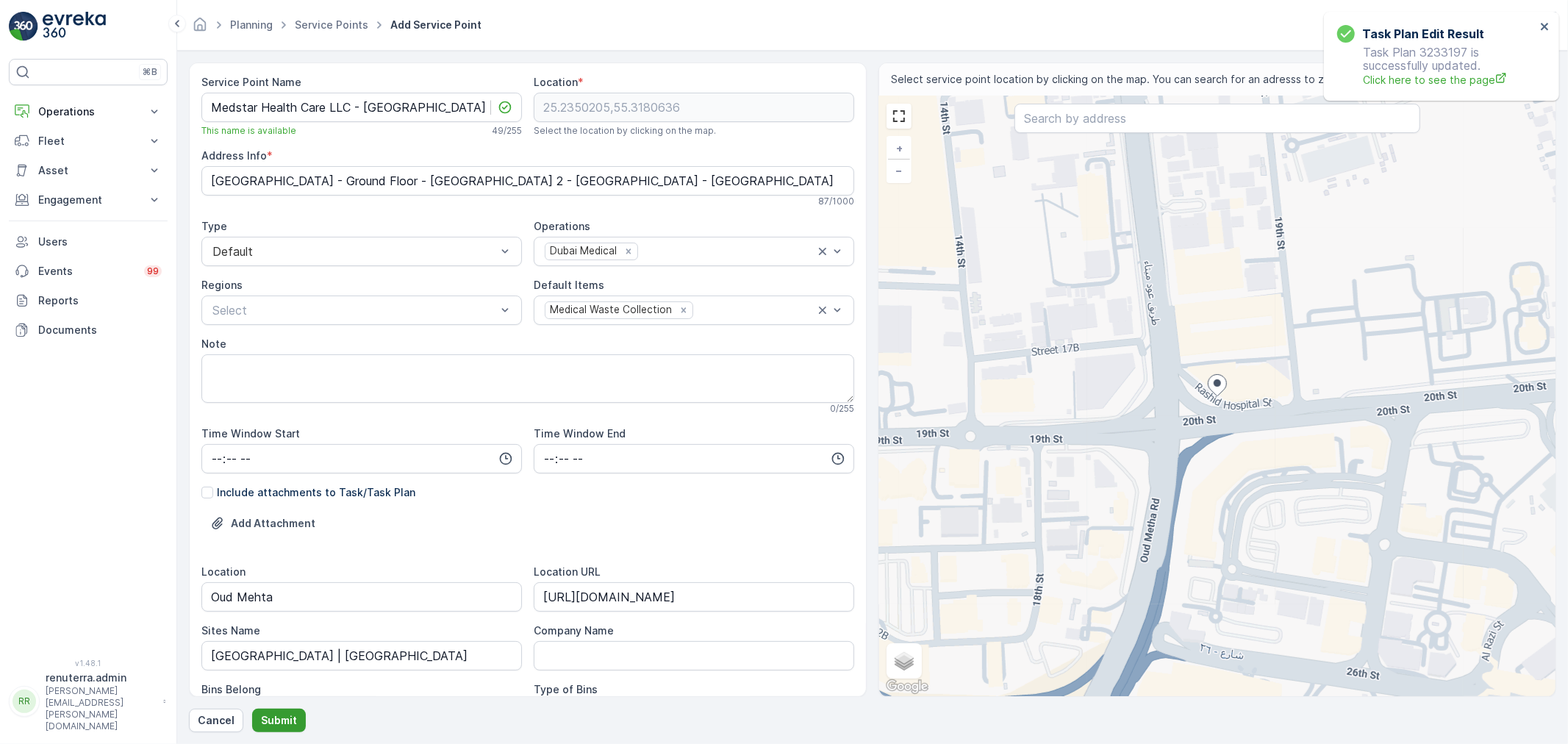
click at [280, 718] on p "Submit" at bounding box center [278, 720] width 36 height 14
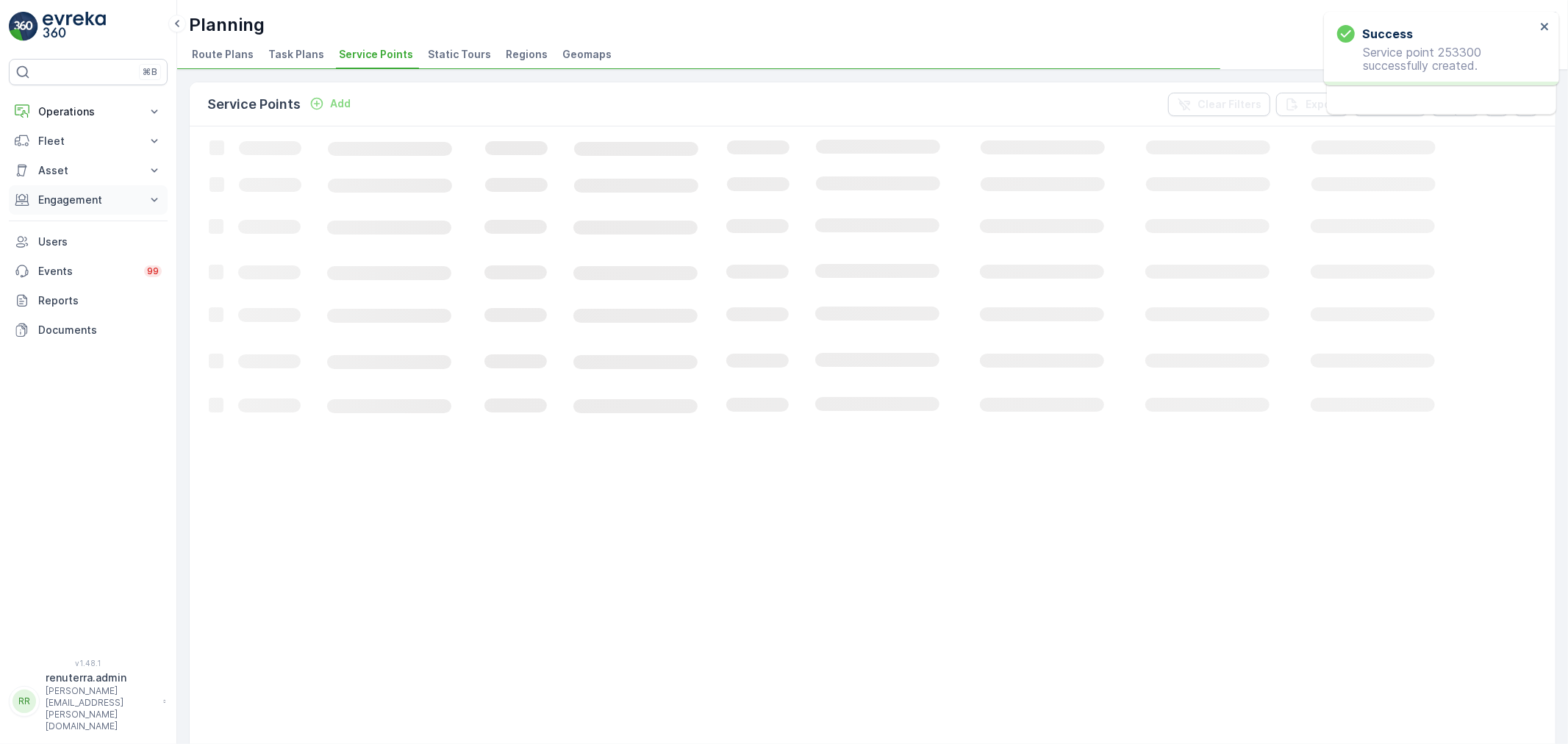
click at [106, 201] on p "Engagement" at bounding box center [88, 200] width 100 height 14
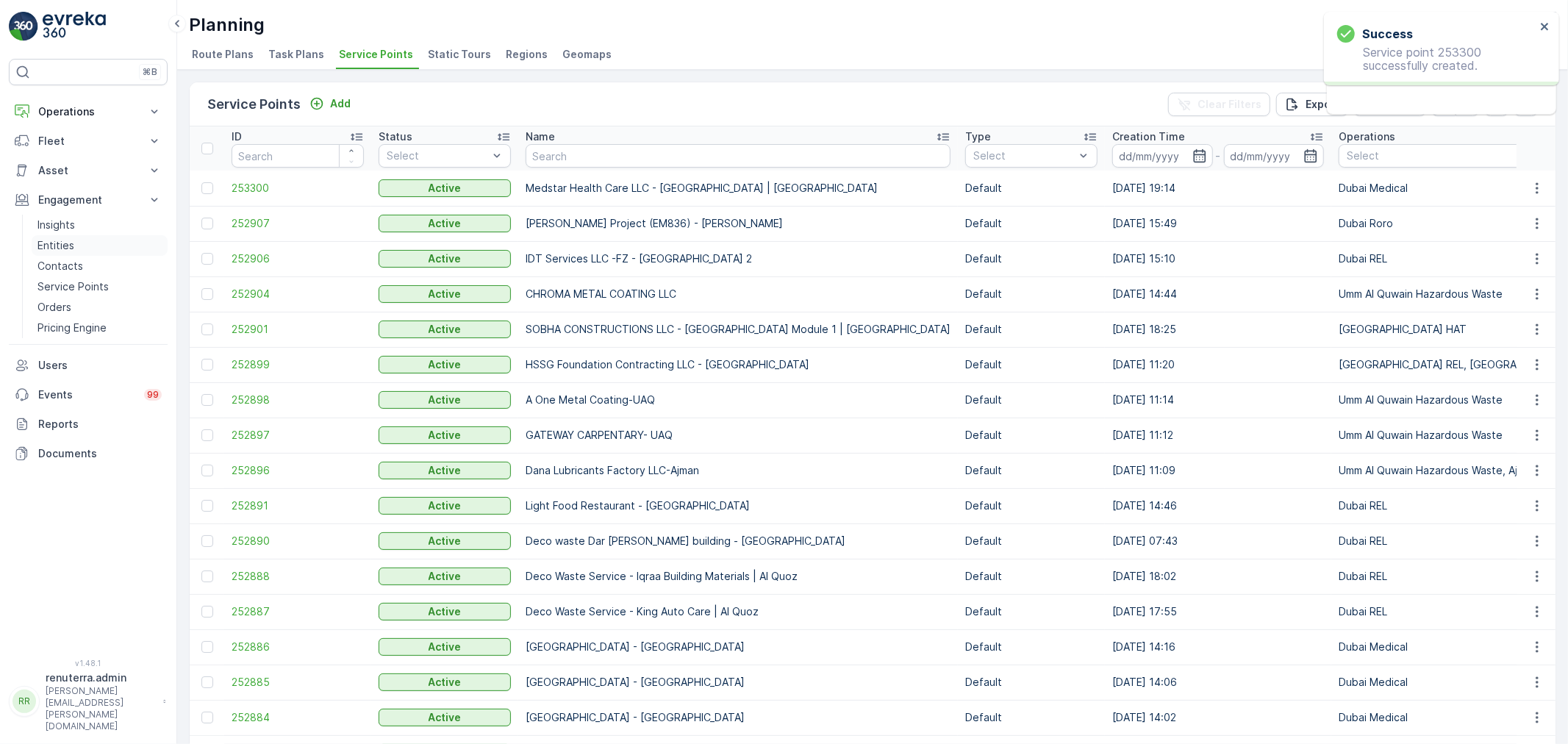
click at [67, 246] on p "Entities" at bounding box center [56, 245] width 37 height 14
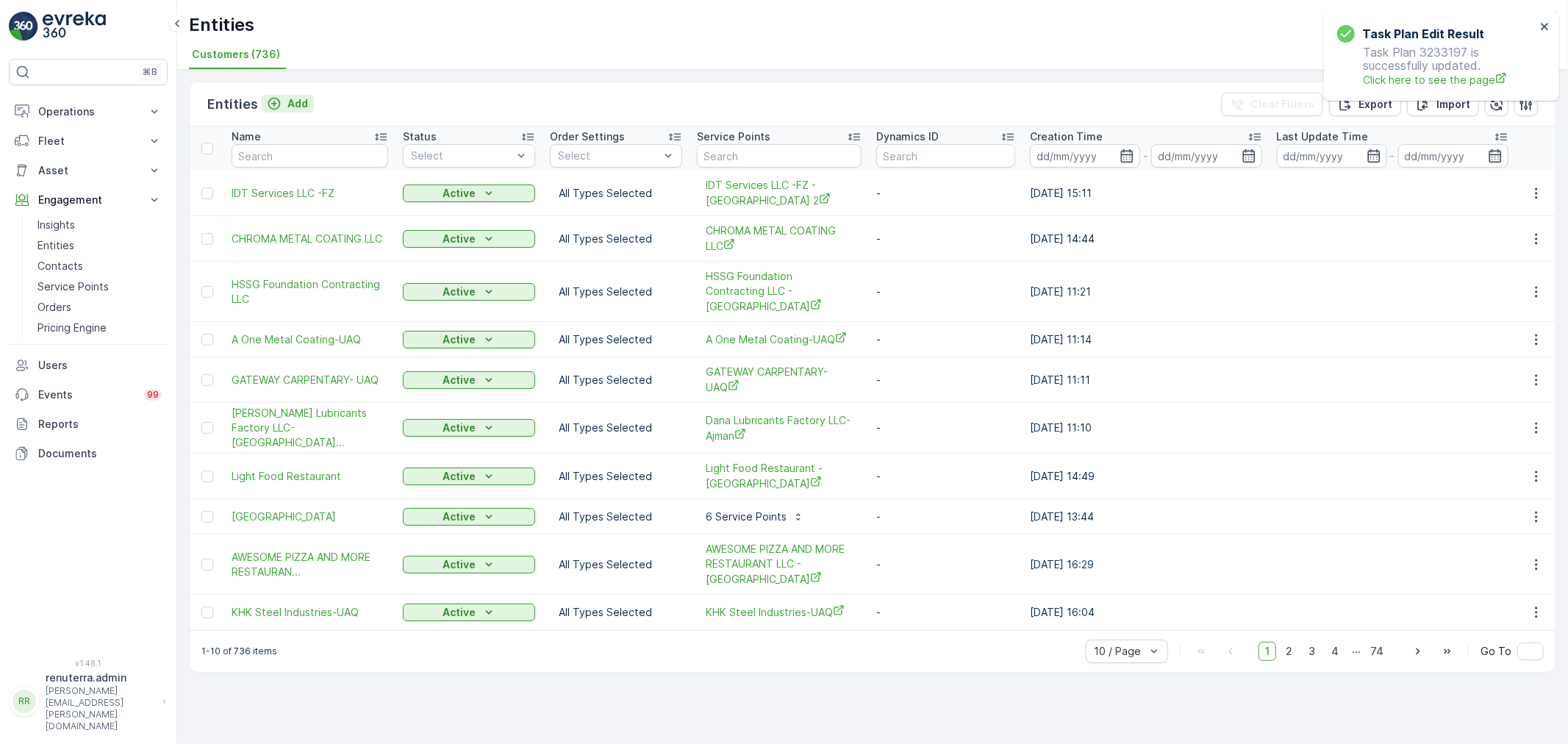
click at [293, 104] on p "Add" at bounding box center [297, 103] width 21 height 14
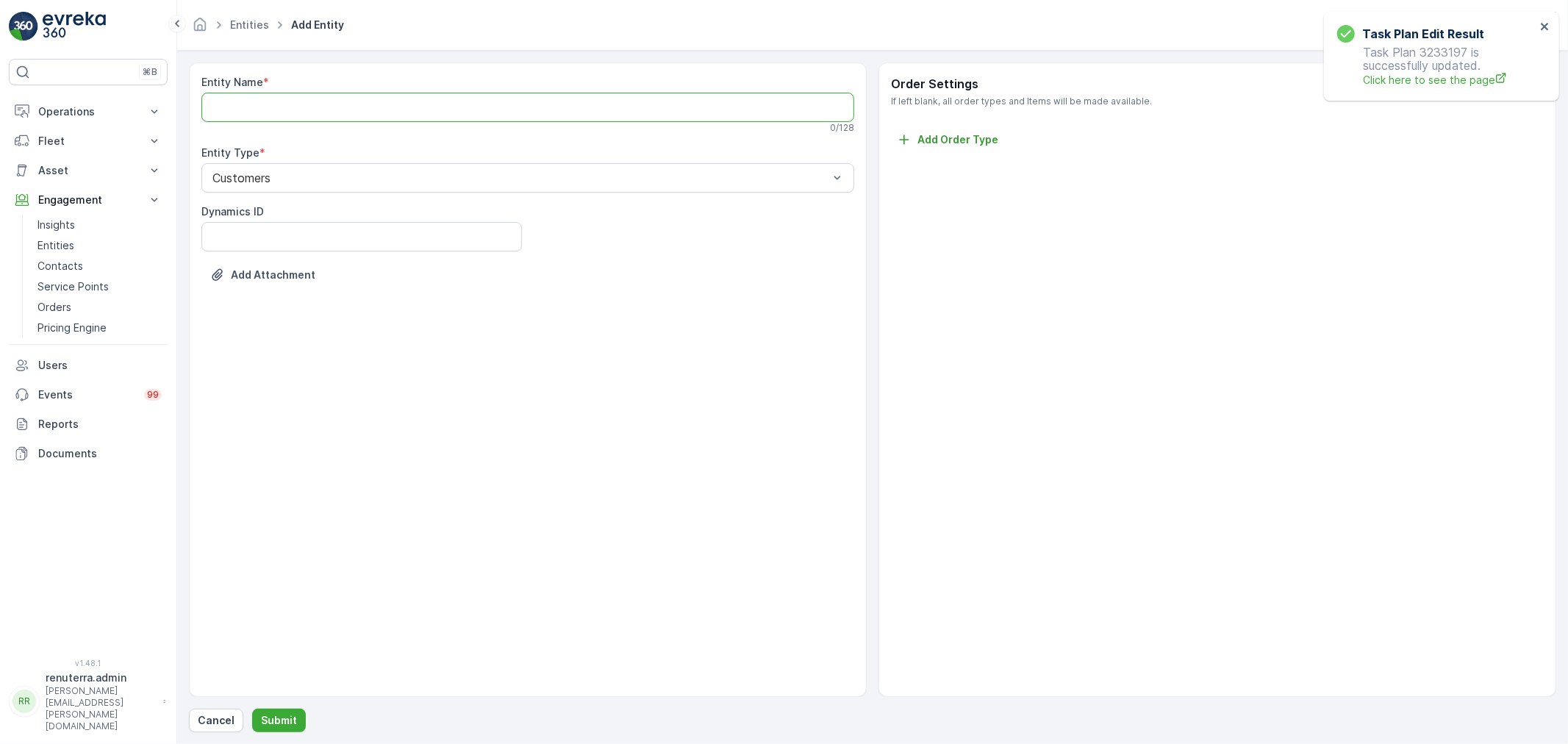
click at [323, 112] on Name "Entity Name" at bounding box center [528, 107] width 653 height 30
paste Name "Medstar Health Care LLC - Gulf Towers | Oud Mehta"
drag, startPoint x: 356, startPoint y: 106, endPoint x: 685, endPoint y: 128, distance: 329.7
click at [685, 128] on div "Entity Name * Medstar Health Care LLC - Gulf Towers | Oud Mehta This entity nam…" at bounding box center [528, 105] width 653 height 62
type Name "Medstar Health Care LLC"
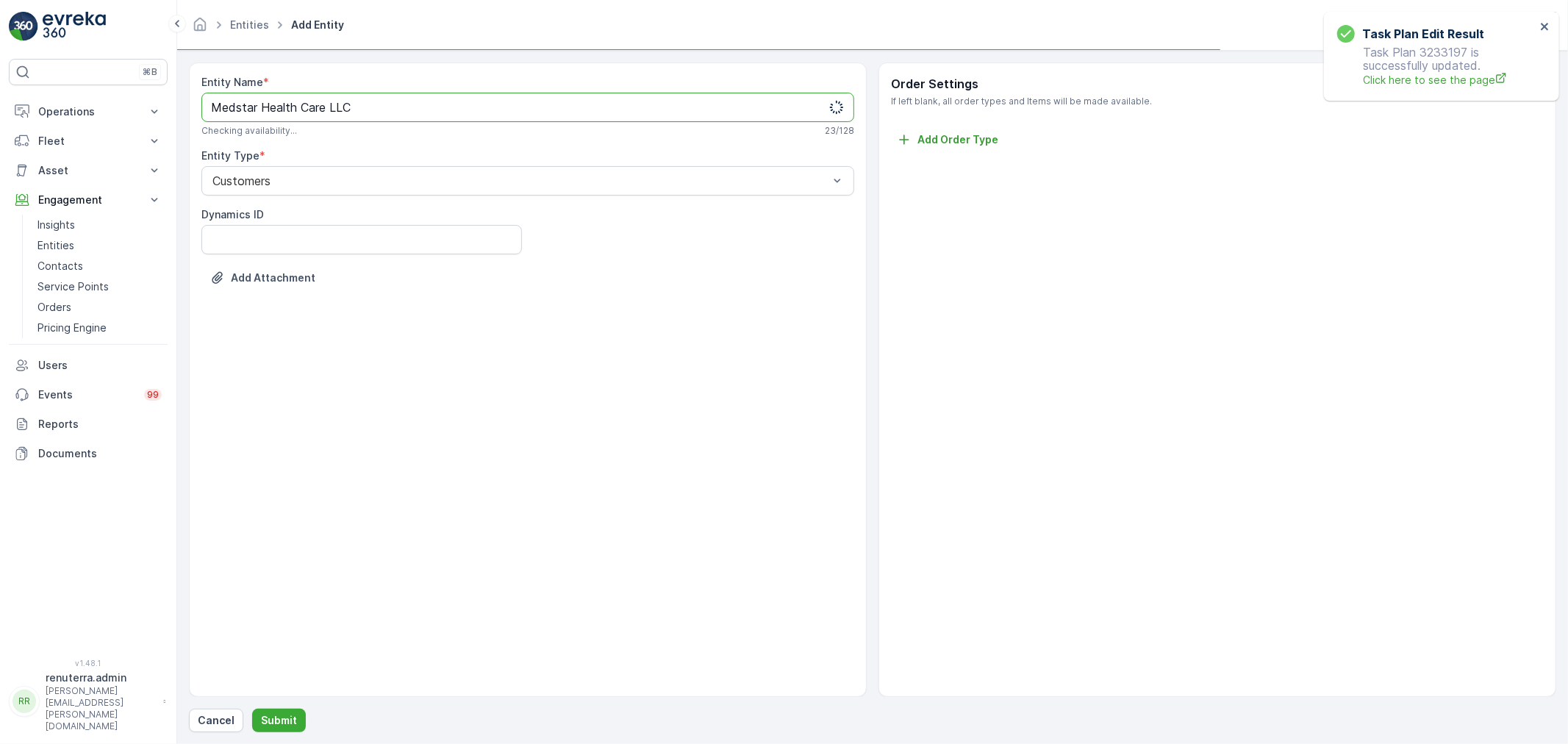
click at [509, 424] on div "Entity Name * Medstar Health Care LLC Checking availability... 23 / 128 Entity …" at bounding box center [528, 380] width 678 height 634
click at [281, 716] on p "Submit" at bounding box center [278, 720] width 36 height 14
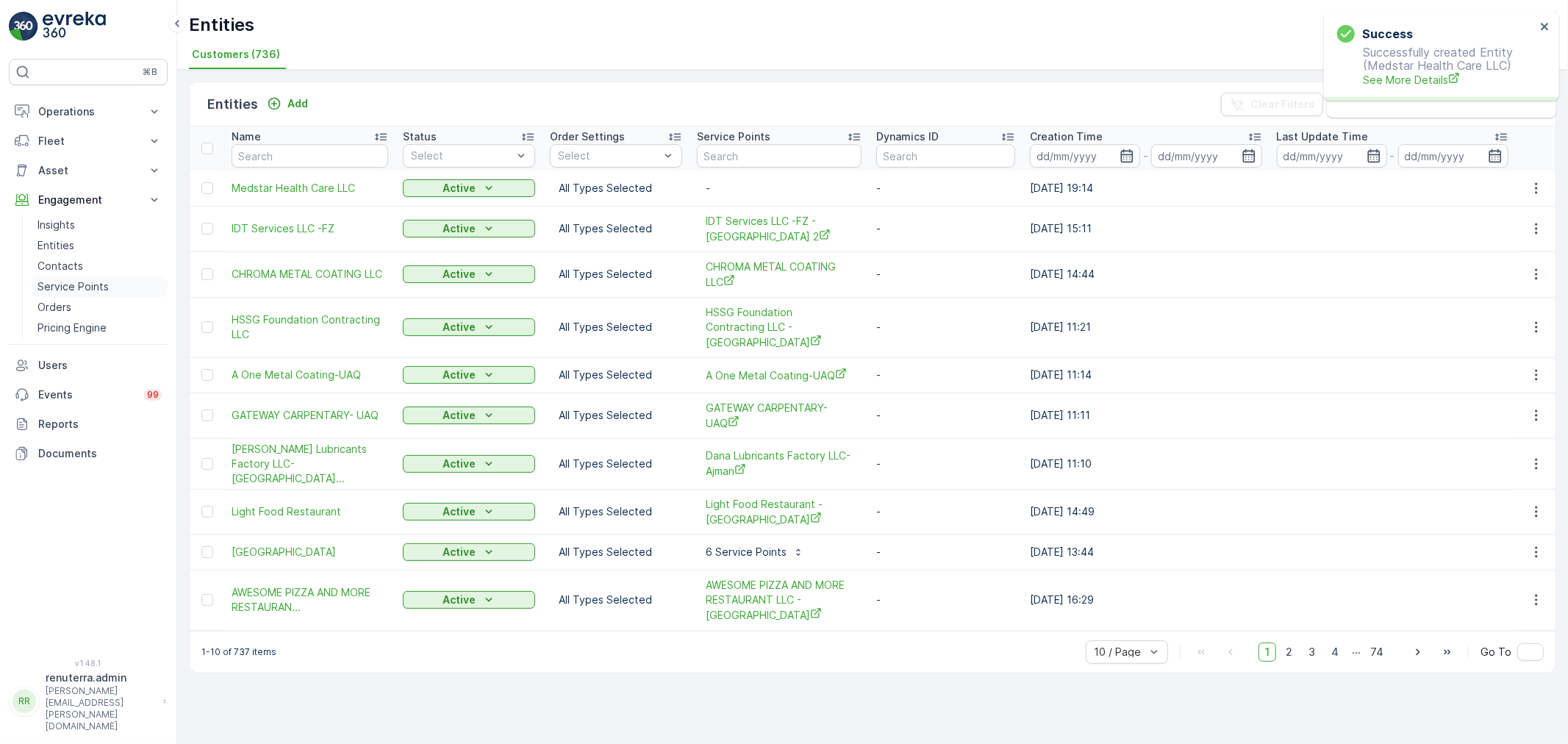
click at [81, 287] on p "Service Points" at bounding box center [73, 286] width 72 height 14
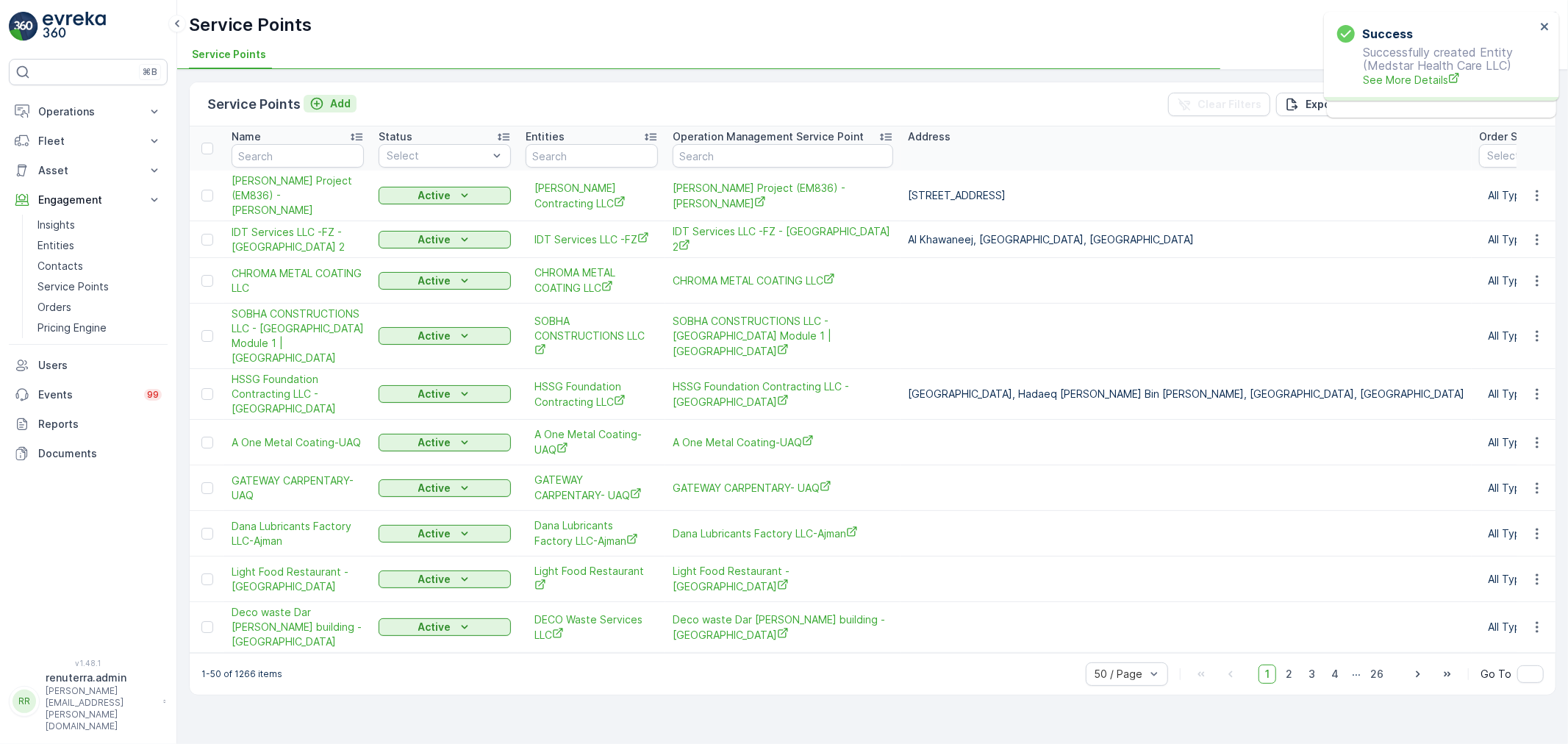
click at [330, 100] on p "Add" at bounding box center [340, 103] width 21 height 14
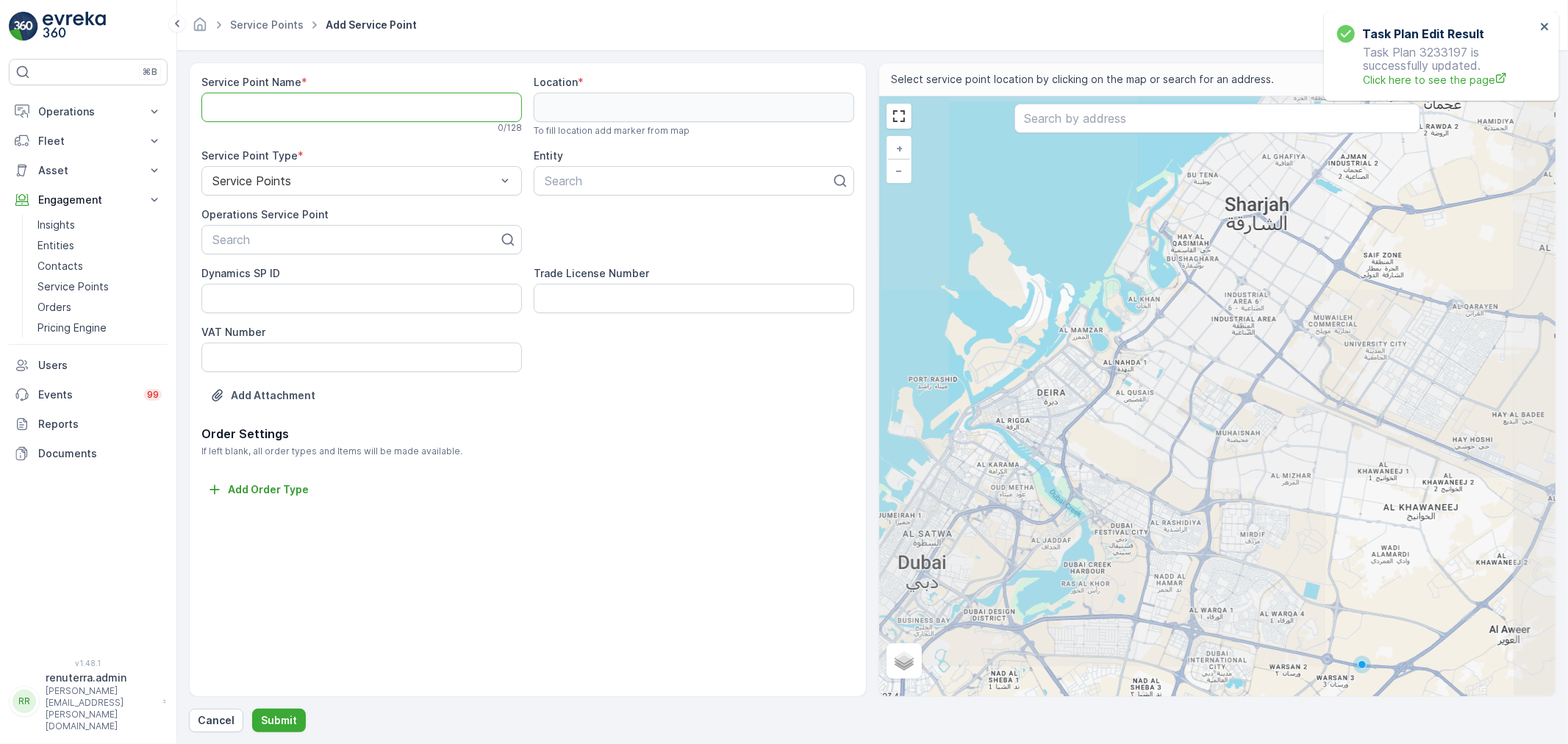
click at [306, 107] on Name "Service Point Name" at bounding box center [361, 107] width 320 height 30
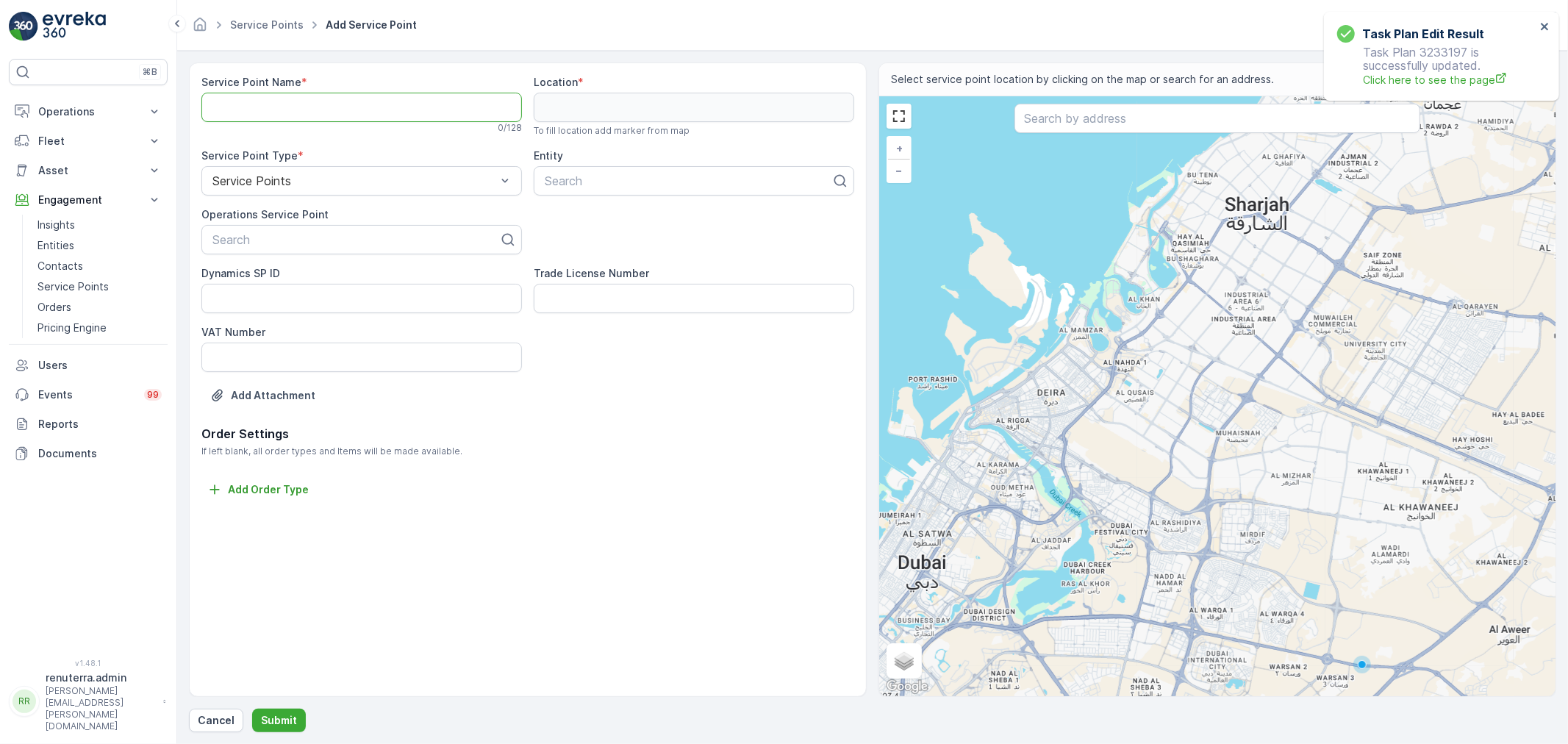
paste Name "Medstar Health Care LLC - Gulf Towers | Oud Mehta"
type Name "Medstar Health Care LLC - Gulf Towers | Oud Mehta"
click at [331, 242] on div at bounding box center [356, 239] width 290 height 13
paste input "Medstar Health Care LLC - Gulf Towers | Oud Mehta"
type input "Medstar Health Care LLC - Gulf Towers | Oud Mehta"
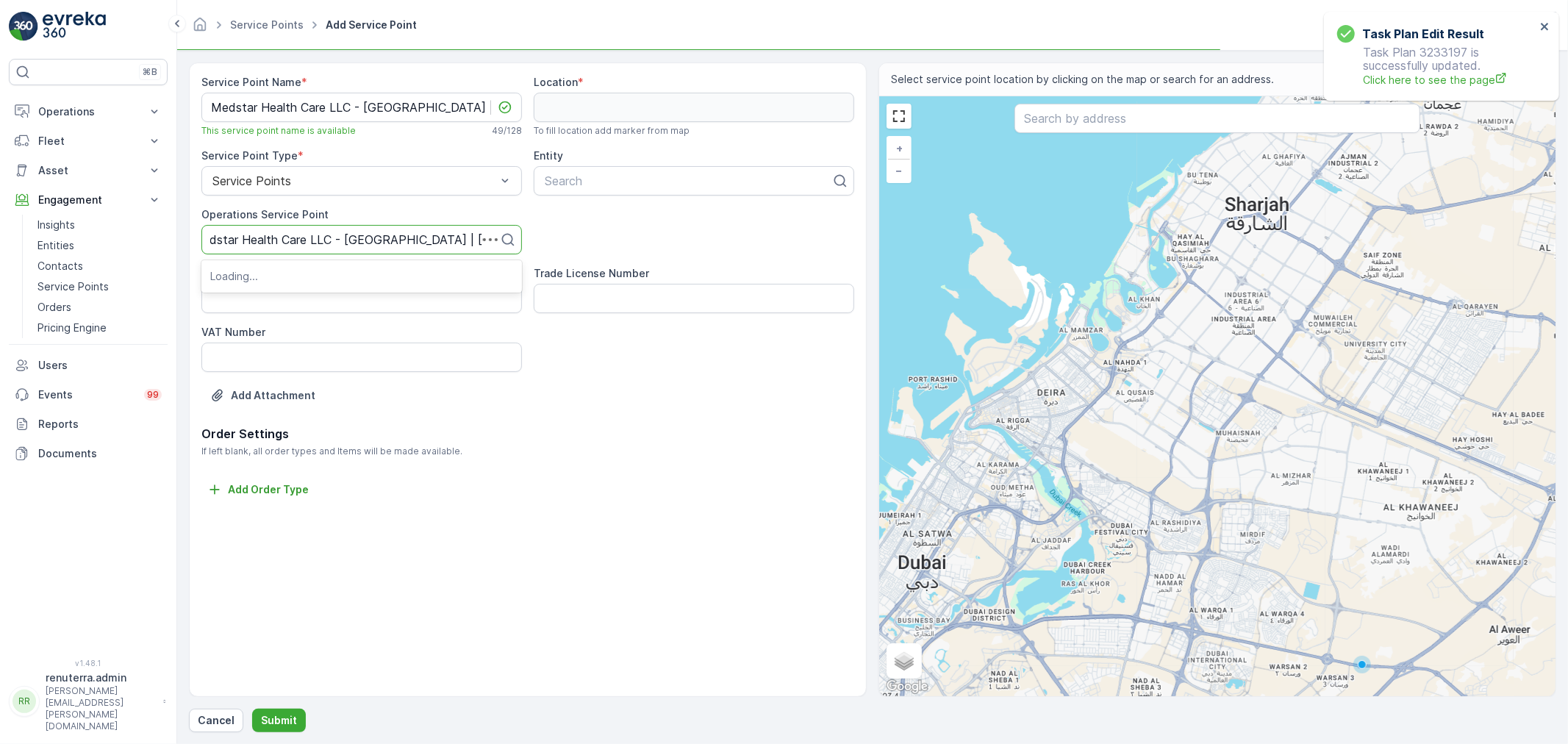
scroll to position [0, 4]
click at [310, 283] on div "Medstar Health Care LLC - Gulf Towers | Oud Mehta" at bounding box center [361, 282] width 320 height 38
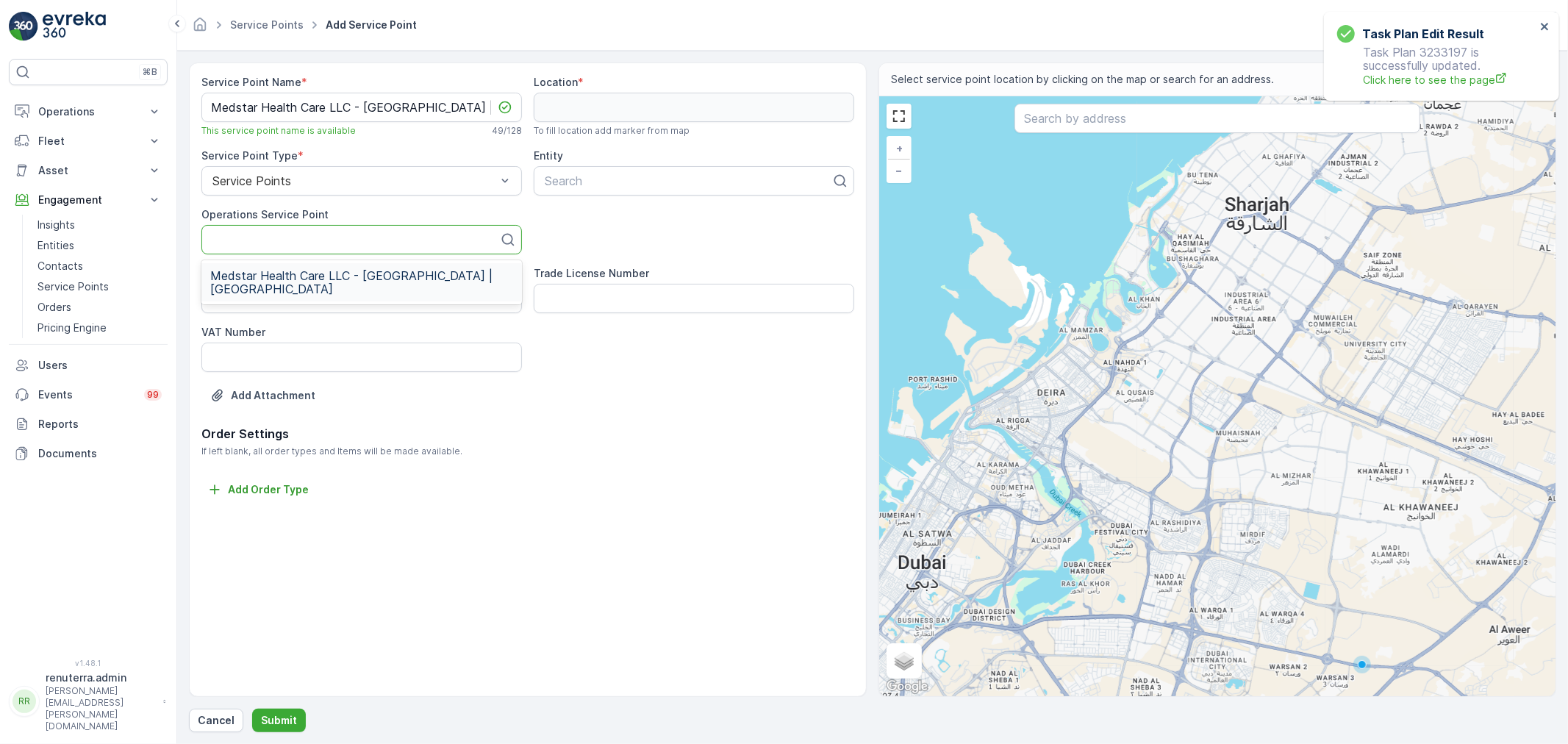
scroll to position [0, 0]
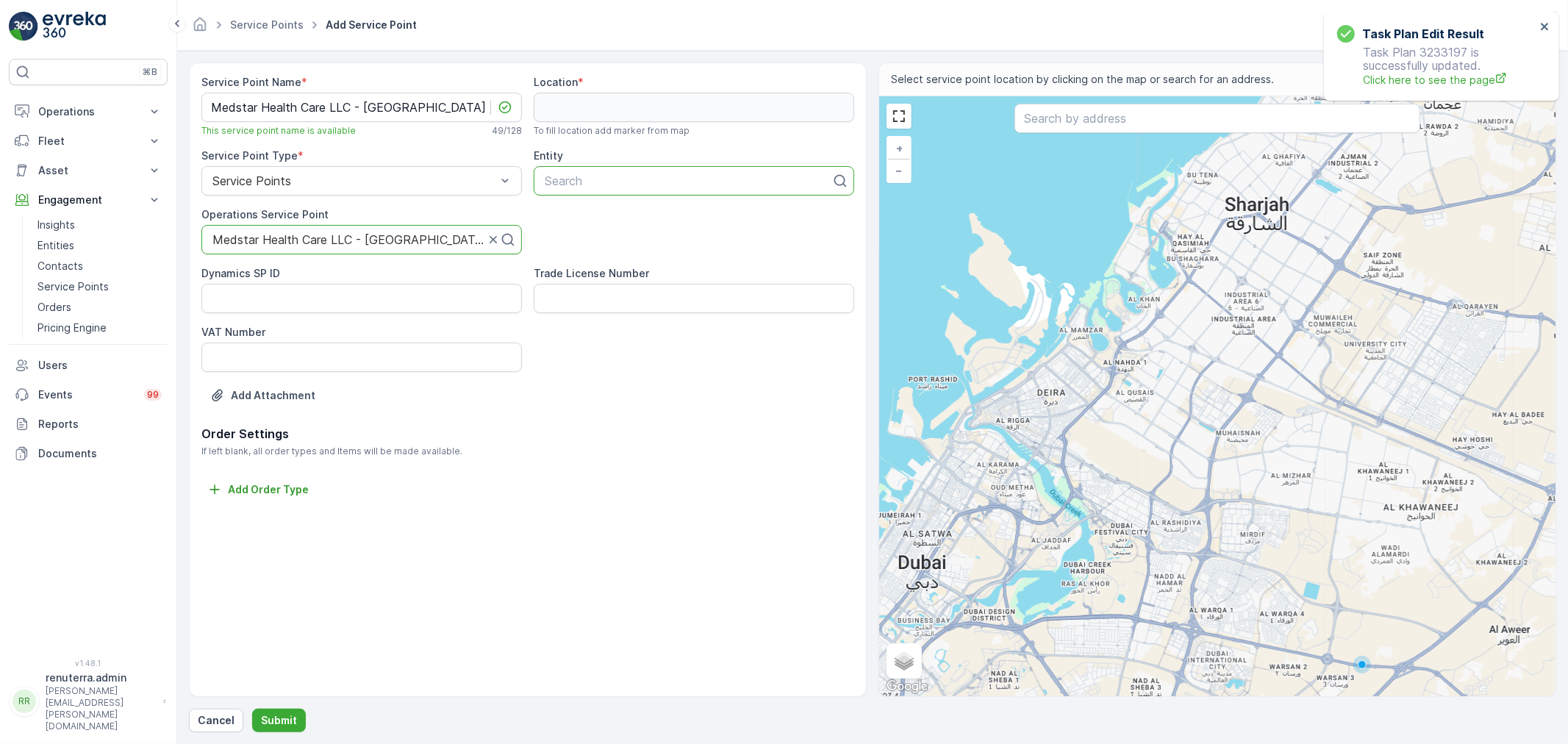
click at [586, 181] on div at bounding box center [688, 180] width 290 height 13
type input "med"
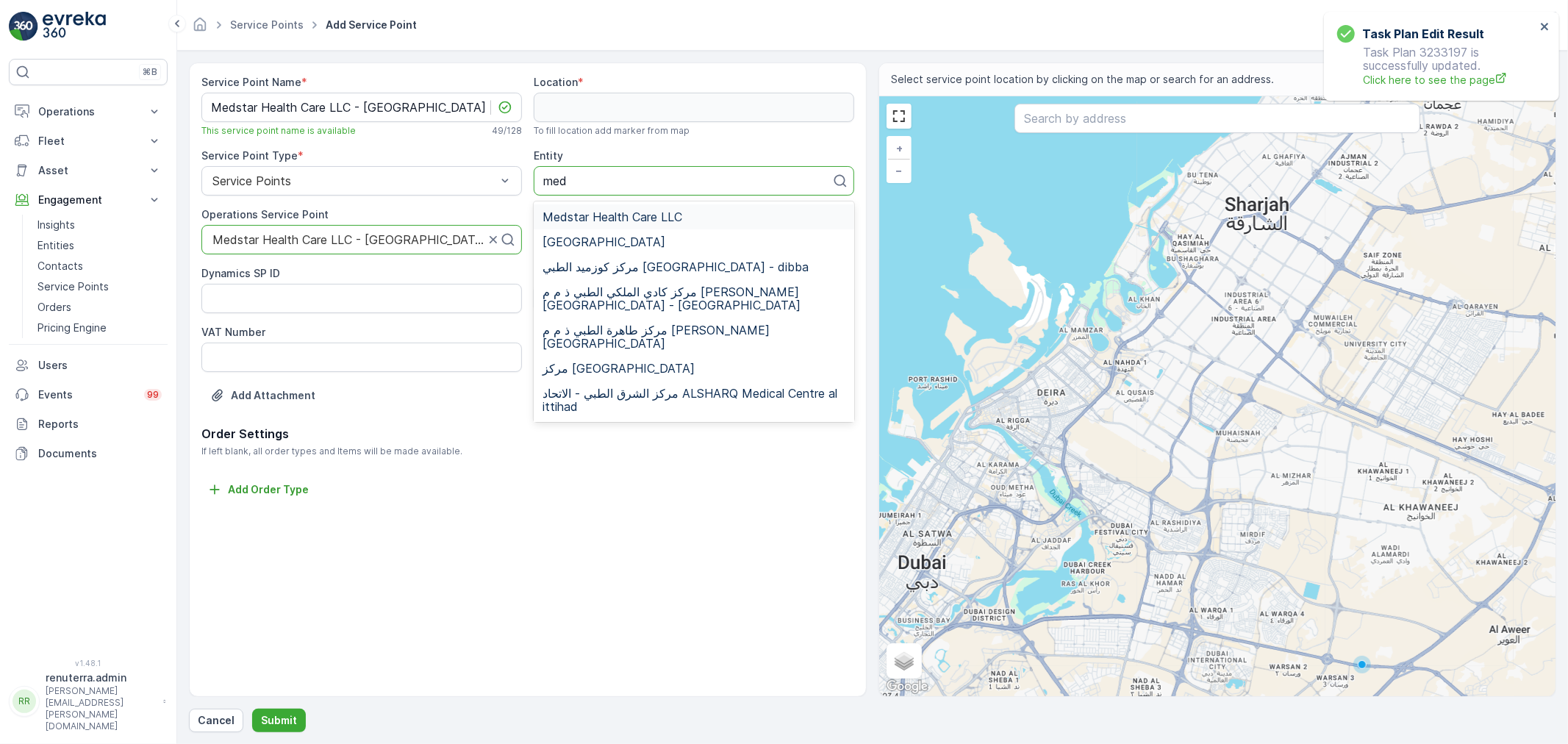
click at [605, 219] on span "Medstar Health Care LLC" at bounding box center [612, 216] width 140 height 13
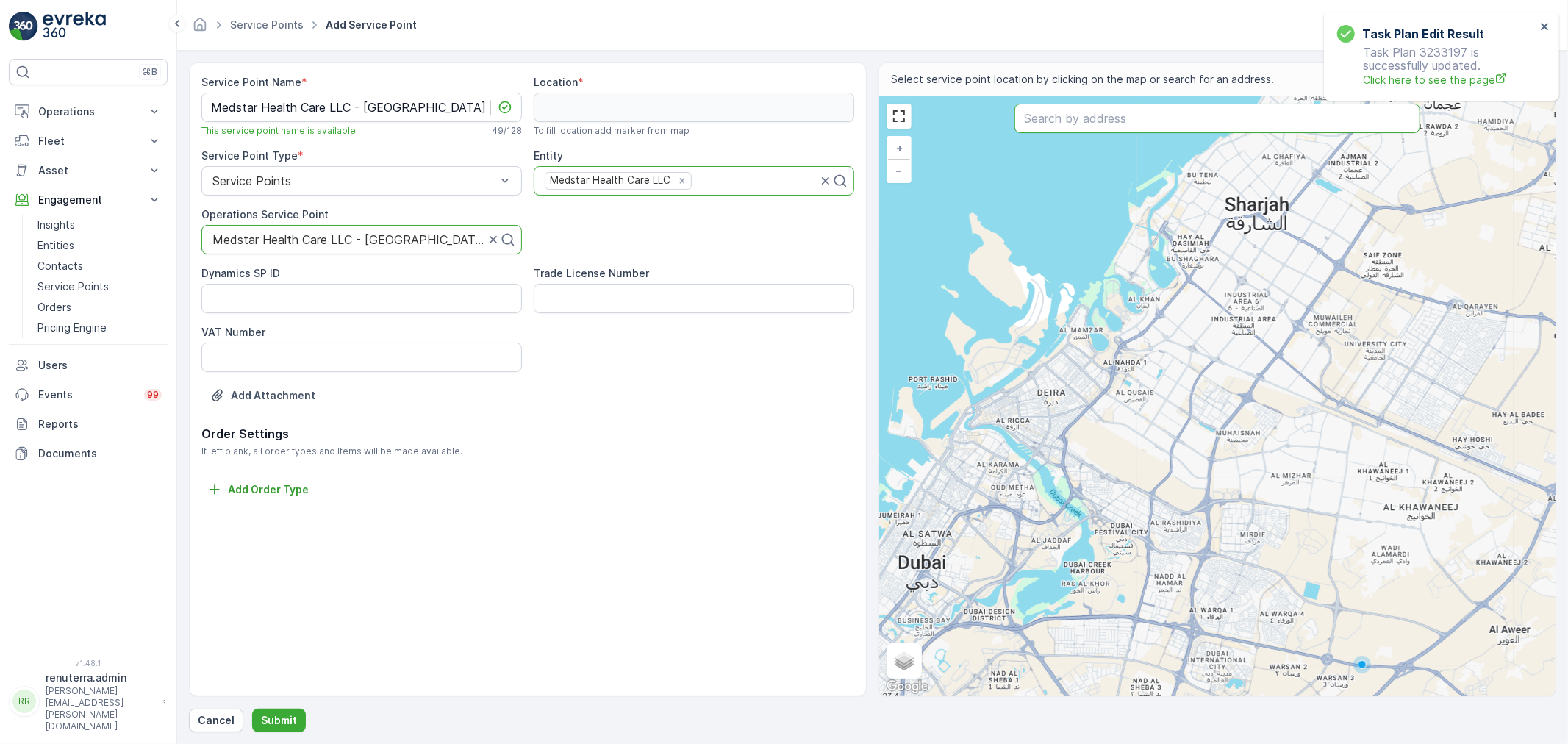
click at [1117, 123] on input "text" at bounding box center [1217, 118] width 406 height 30
paste input "Medstar Speciality Hospital"
type input "Medstar Speciality Hospital"
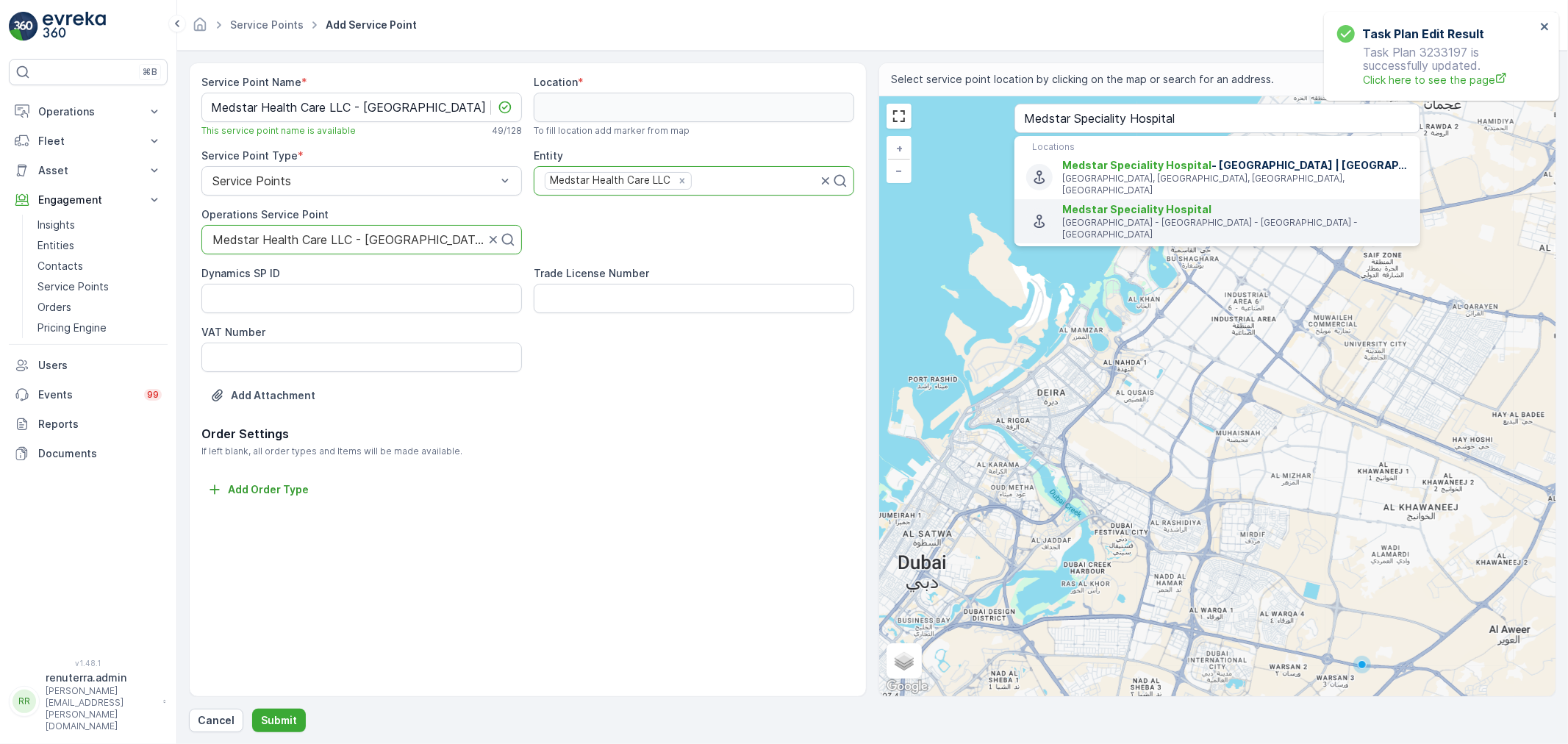
click at [1123, 203] on span "Medstar Speciality Hospital" at bounding box center [1137, 209] width 149 height 12
type input "25.2350205,55.3180636"
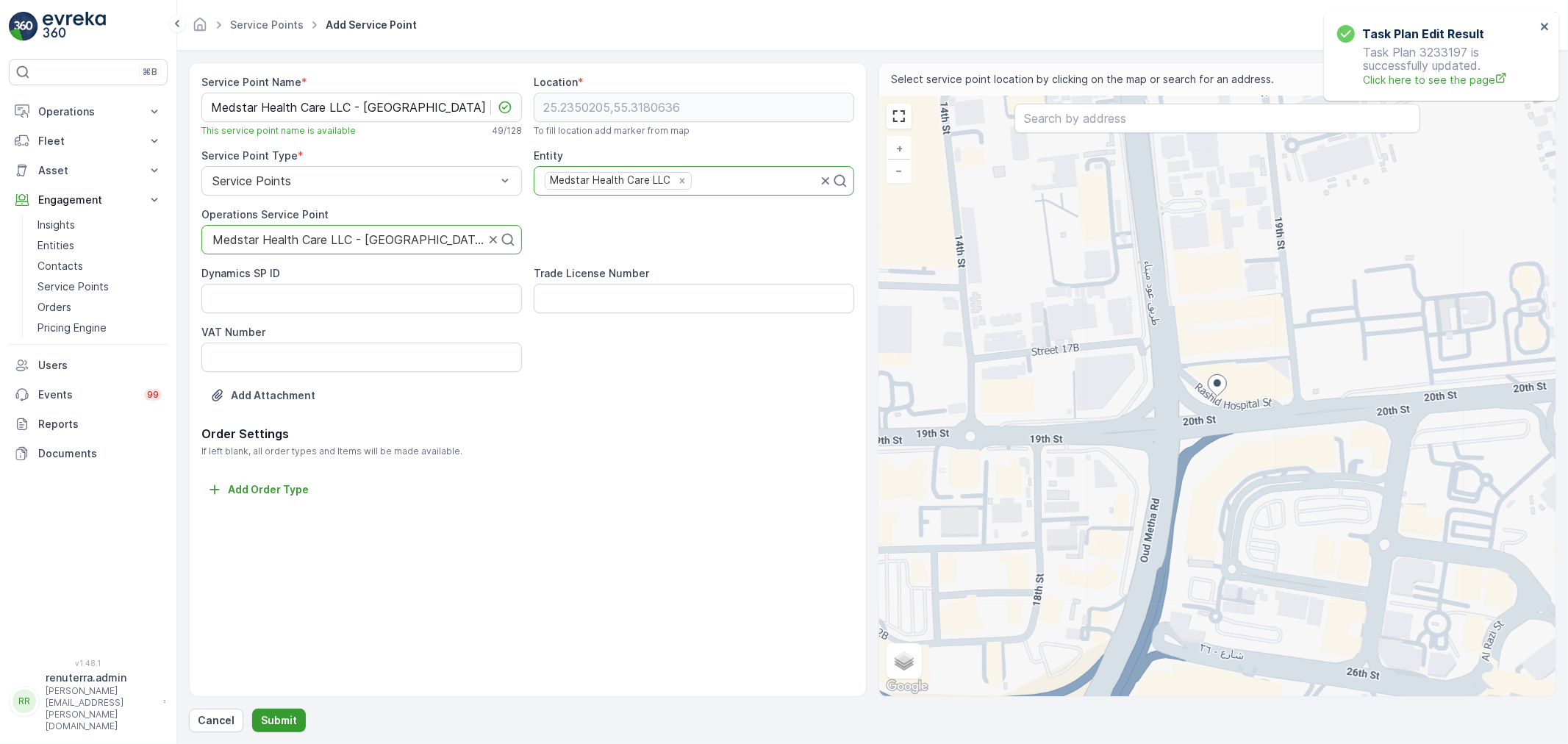
click at [275, 710] on button "Submit" at bounding box center [279, 720] width 53 height 24
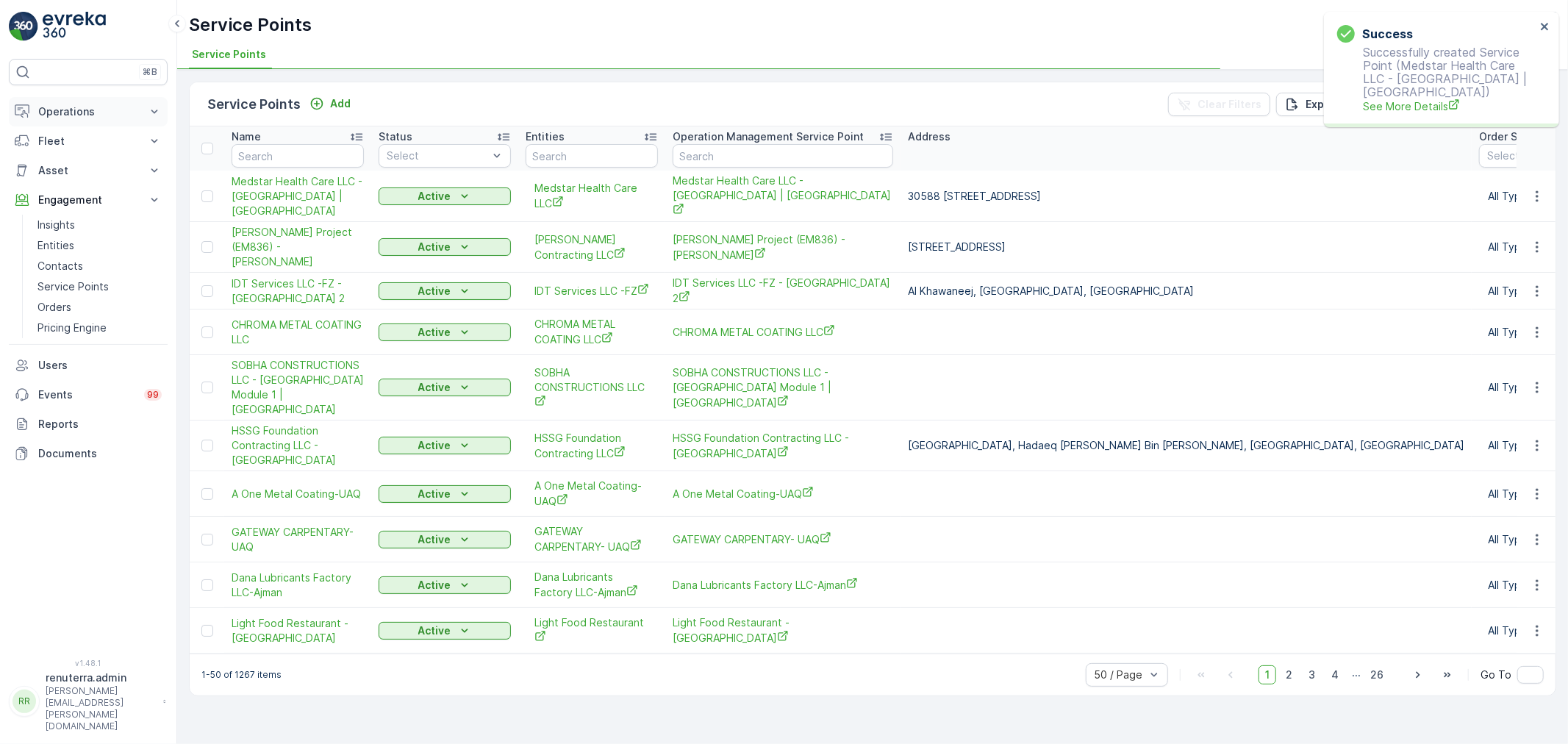
click at [83, 107] on p "Operations" at bounding box center [88, 111] width 100 height 14
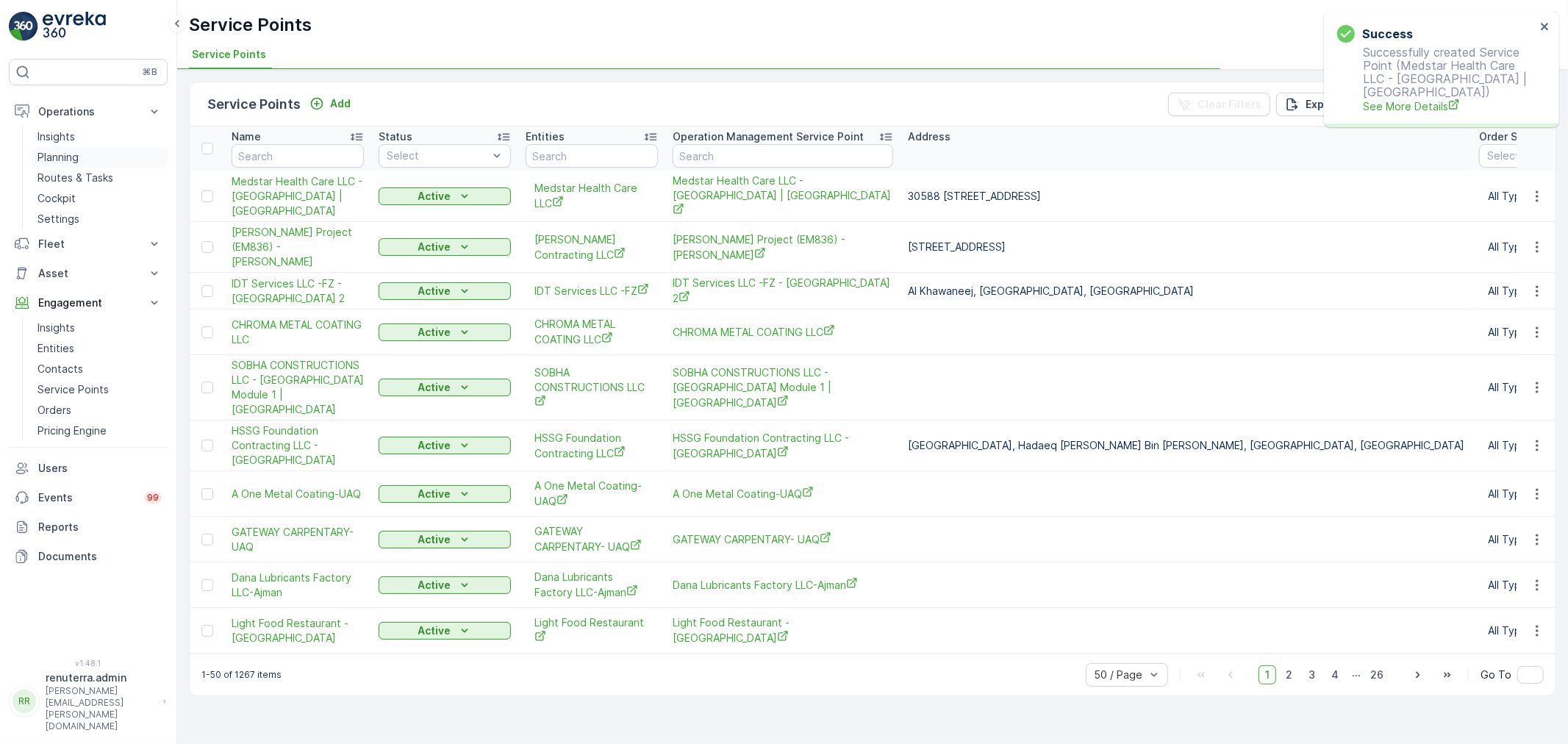
click at [72, 156] on p "Planning" at bounding box center [58, 157] width 41 height 14
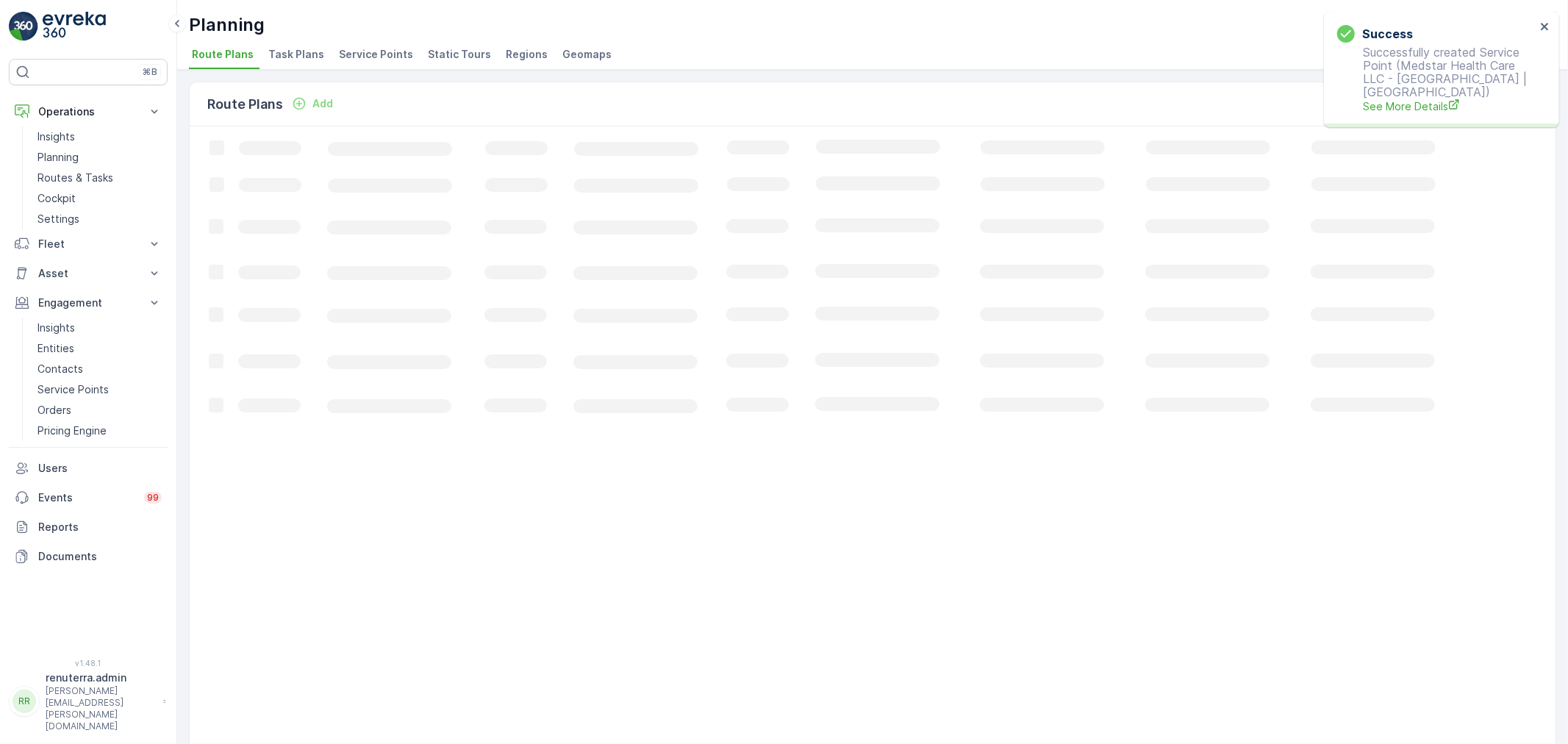
click at [376, 48] on span "Service Points" at bounding box center [375, 54] width 74 height 14
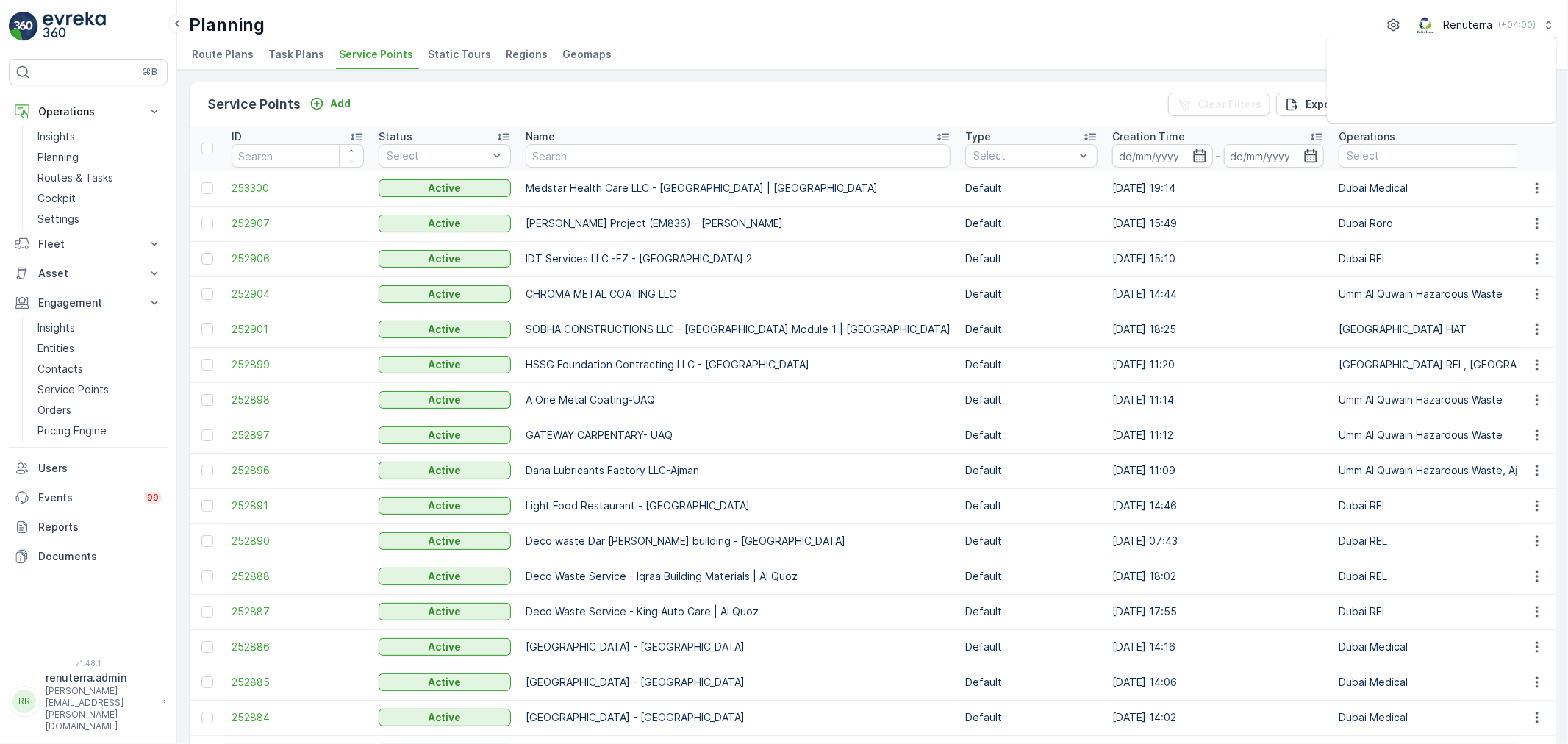
click at [252, 188] on span "253300" at bounding box center [298, 188] width 133 height 14
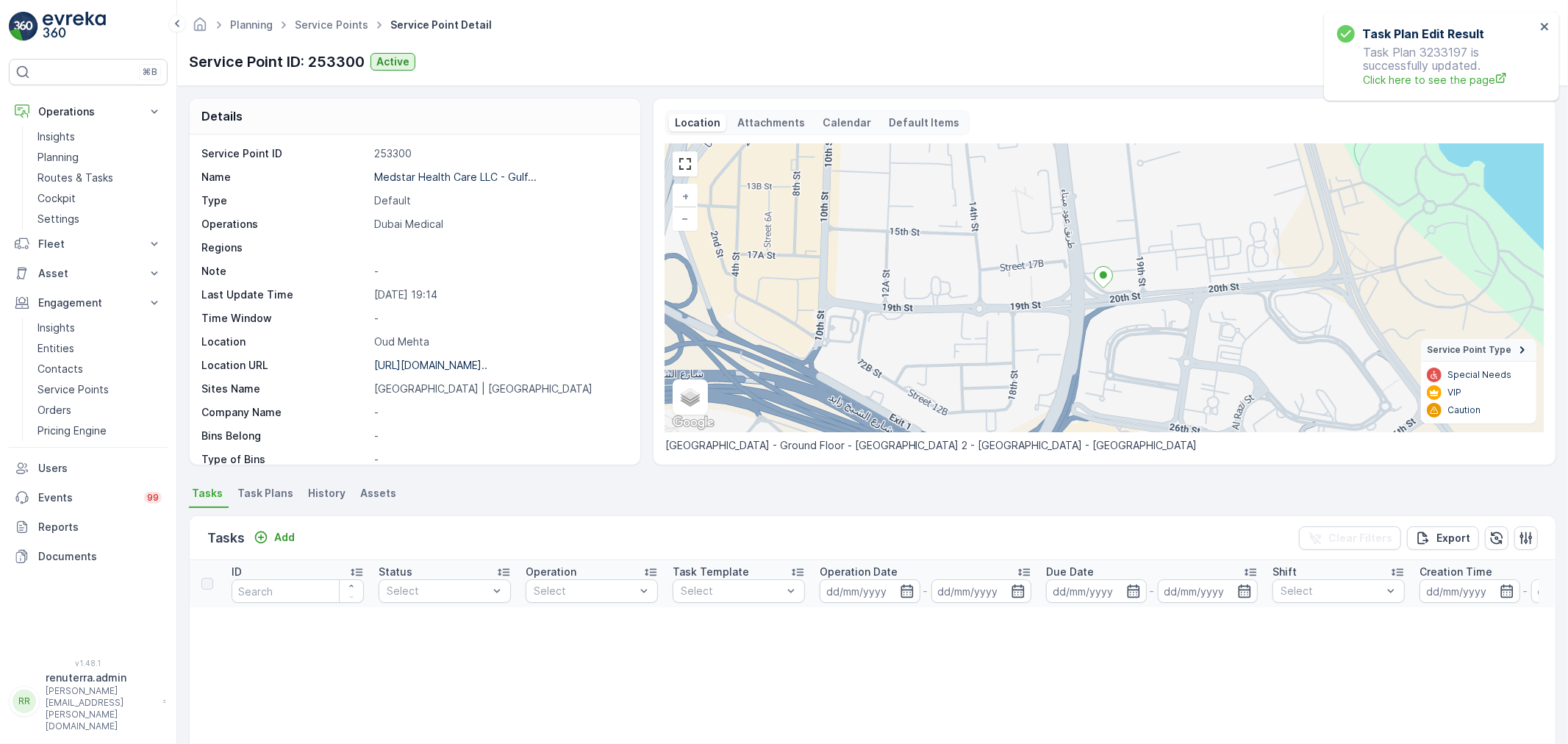
click at [262, 493] on span "Task Plans" at bounding box center [265, 492] width 56 height 14
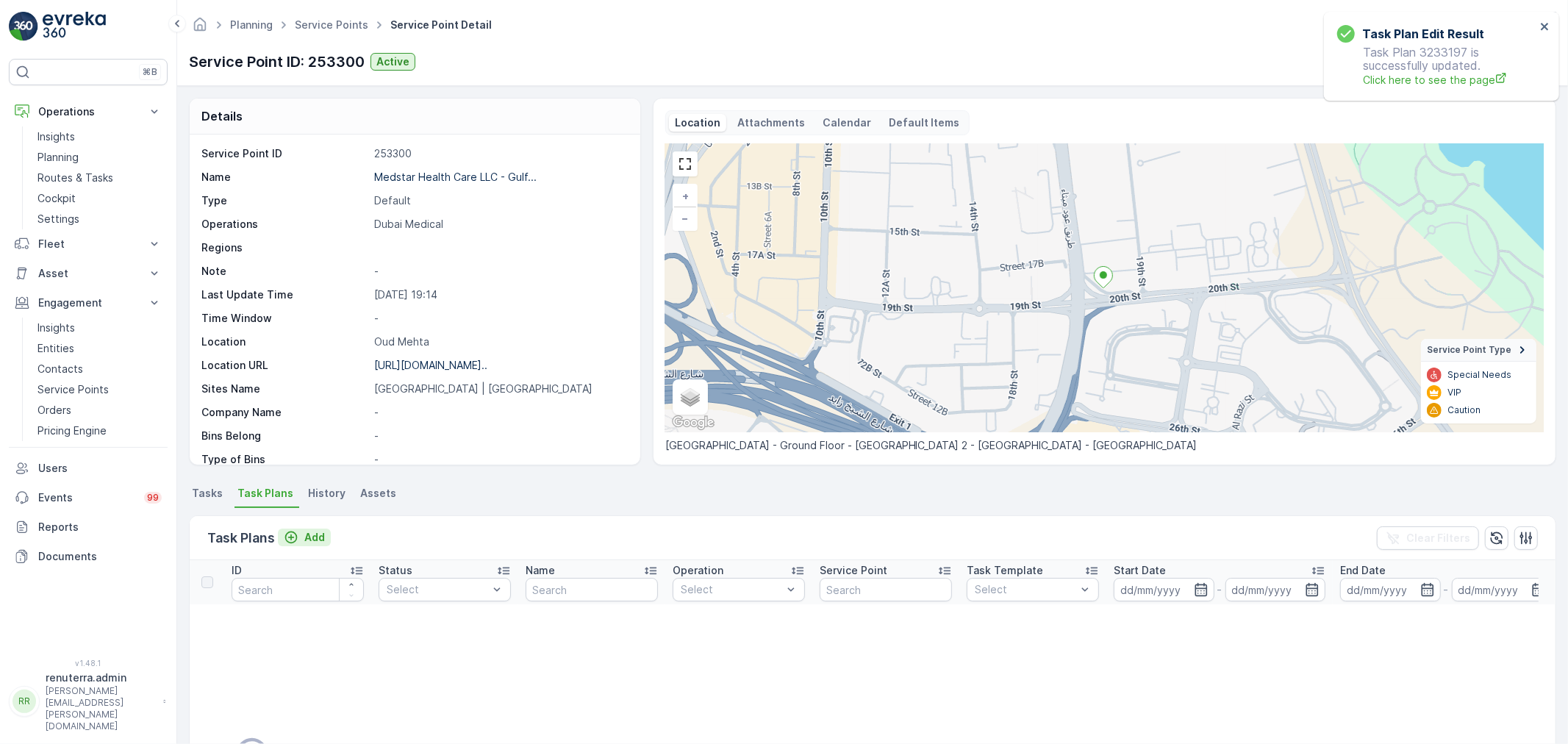
click at [319, 533] on p "Add" at bounding box center [314, 537] width 21 height 14
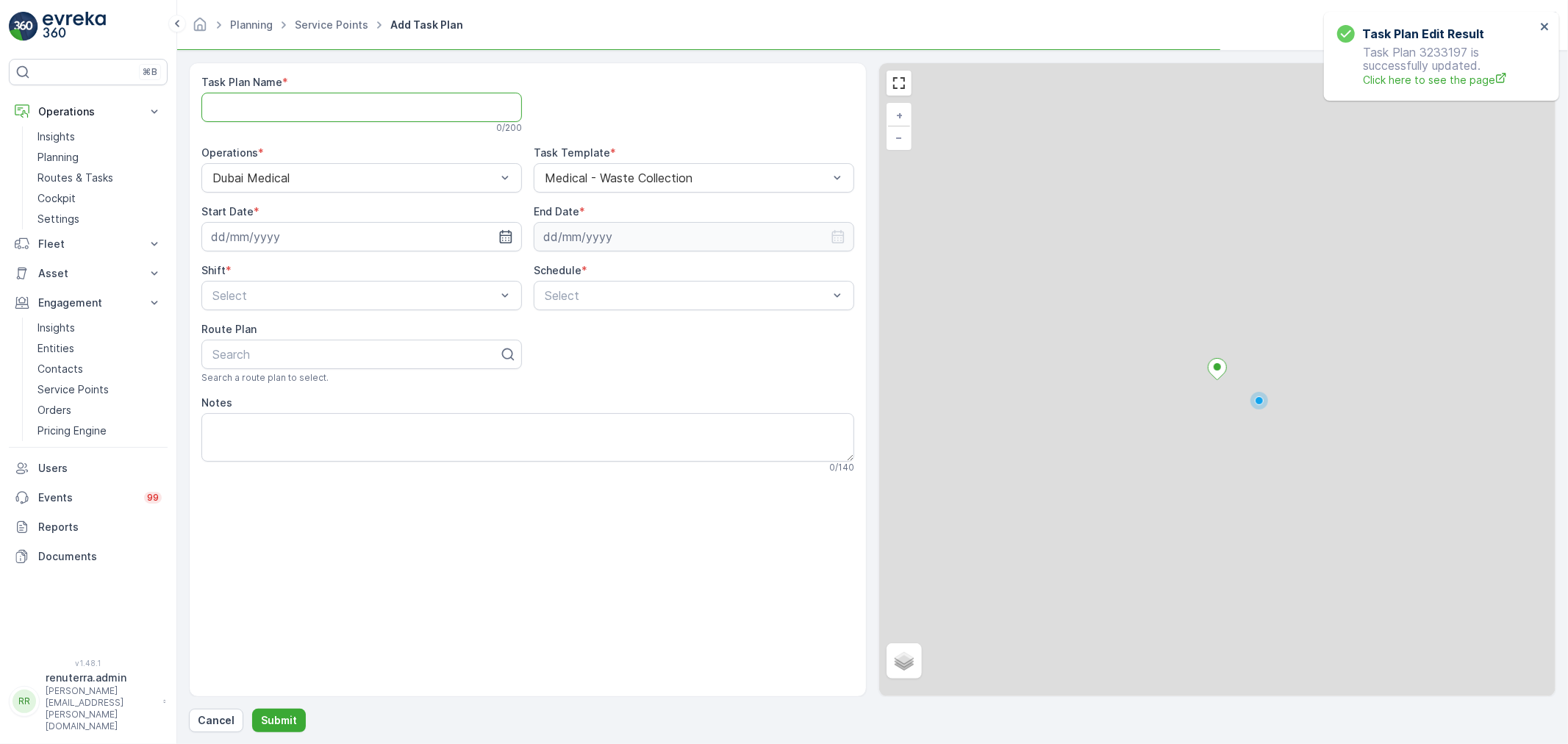
click at [297, 101] on Name "Task Plan Name" at bounding box center [361, 107] width 320 height 30
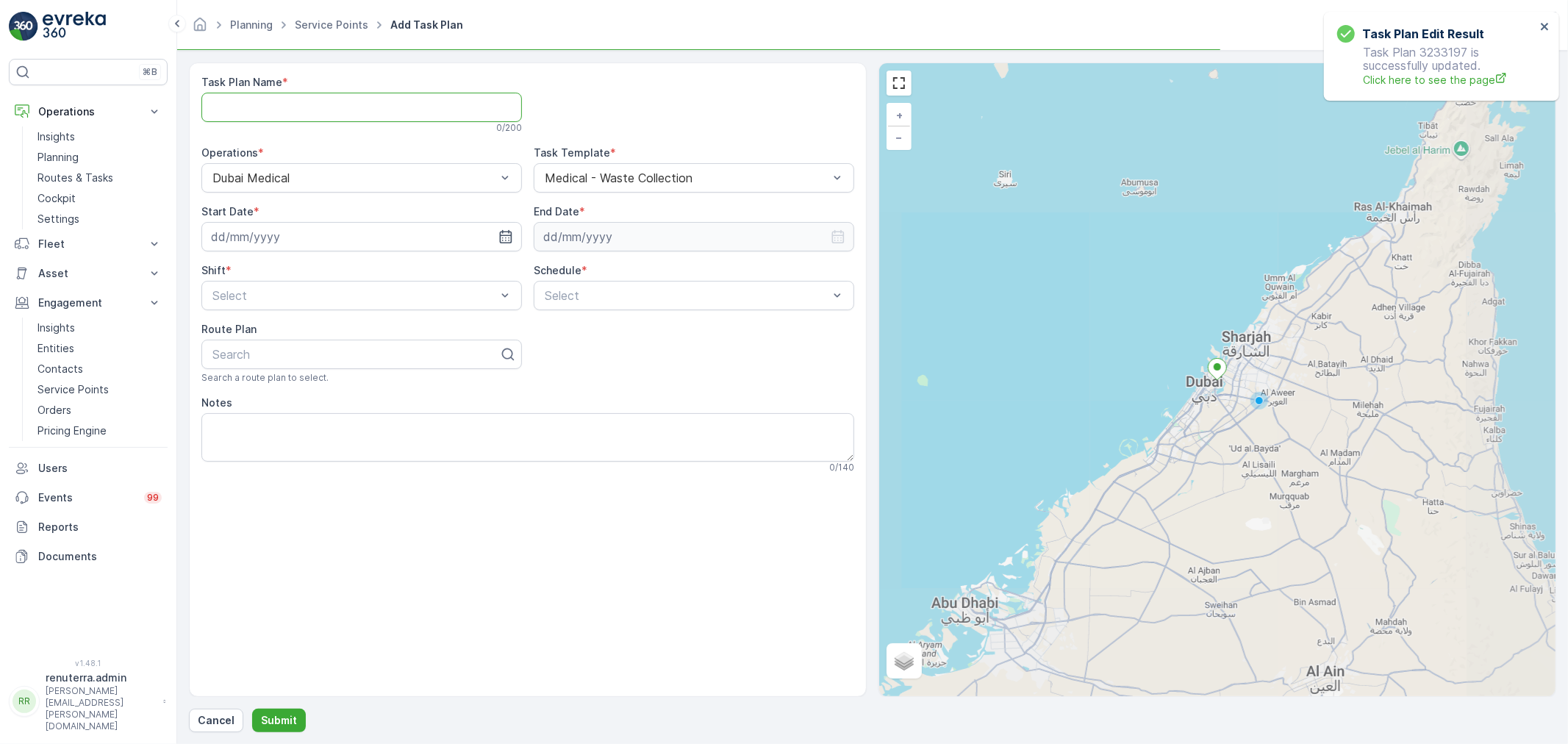
paste Name "DMED004"
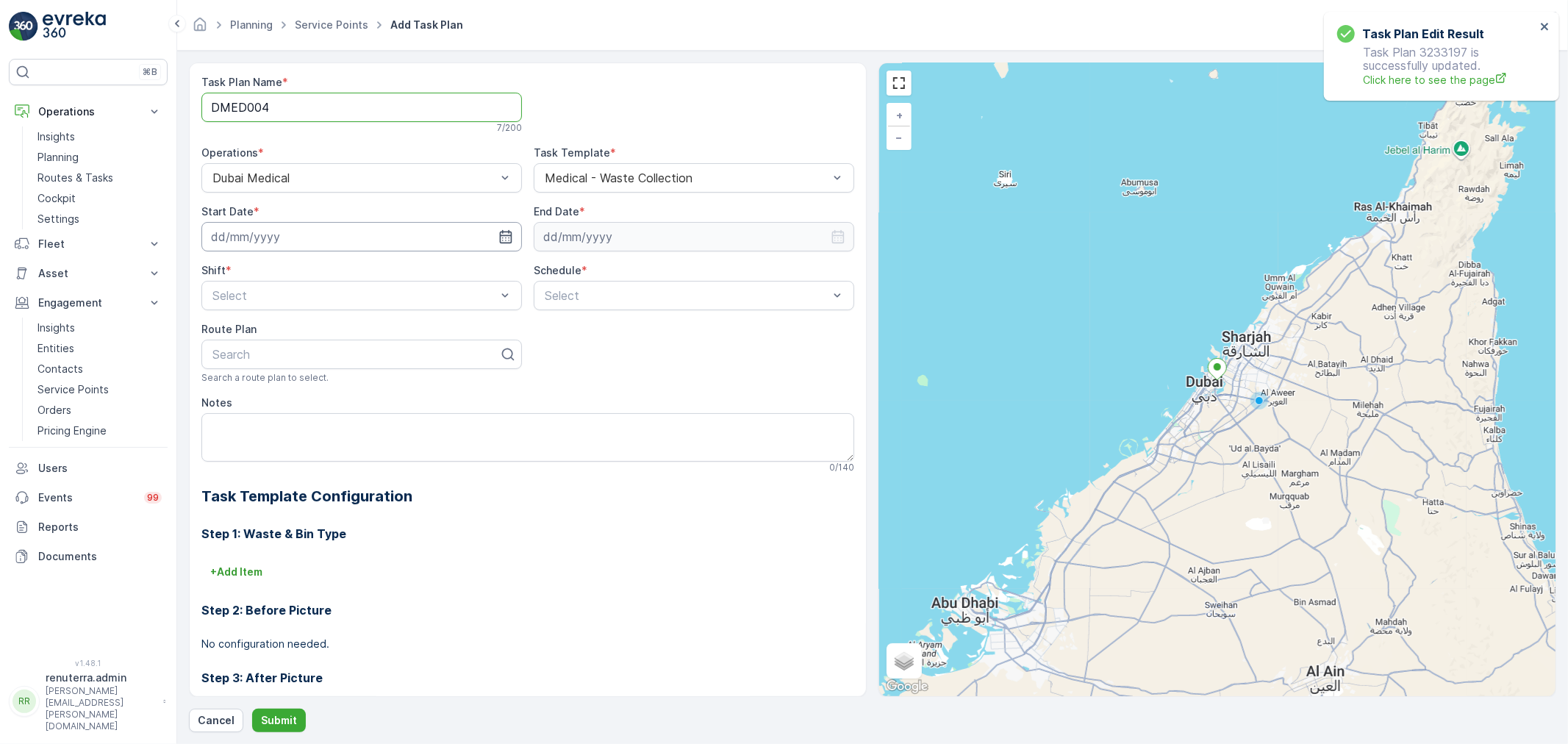
type Name "DMED004"
click at [352, 228] on input at bounding box center [361, 236] width 320 height 30
click at [279, 416] on div "19" at bounding box center [279, 418] width 24 height 24
type input "[DATE]"
click at [586, 232] on input at bounding box center [694, 236] width 320 height 30
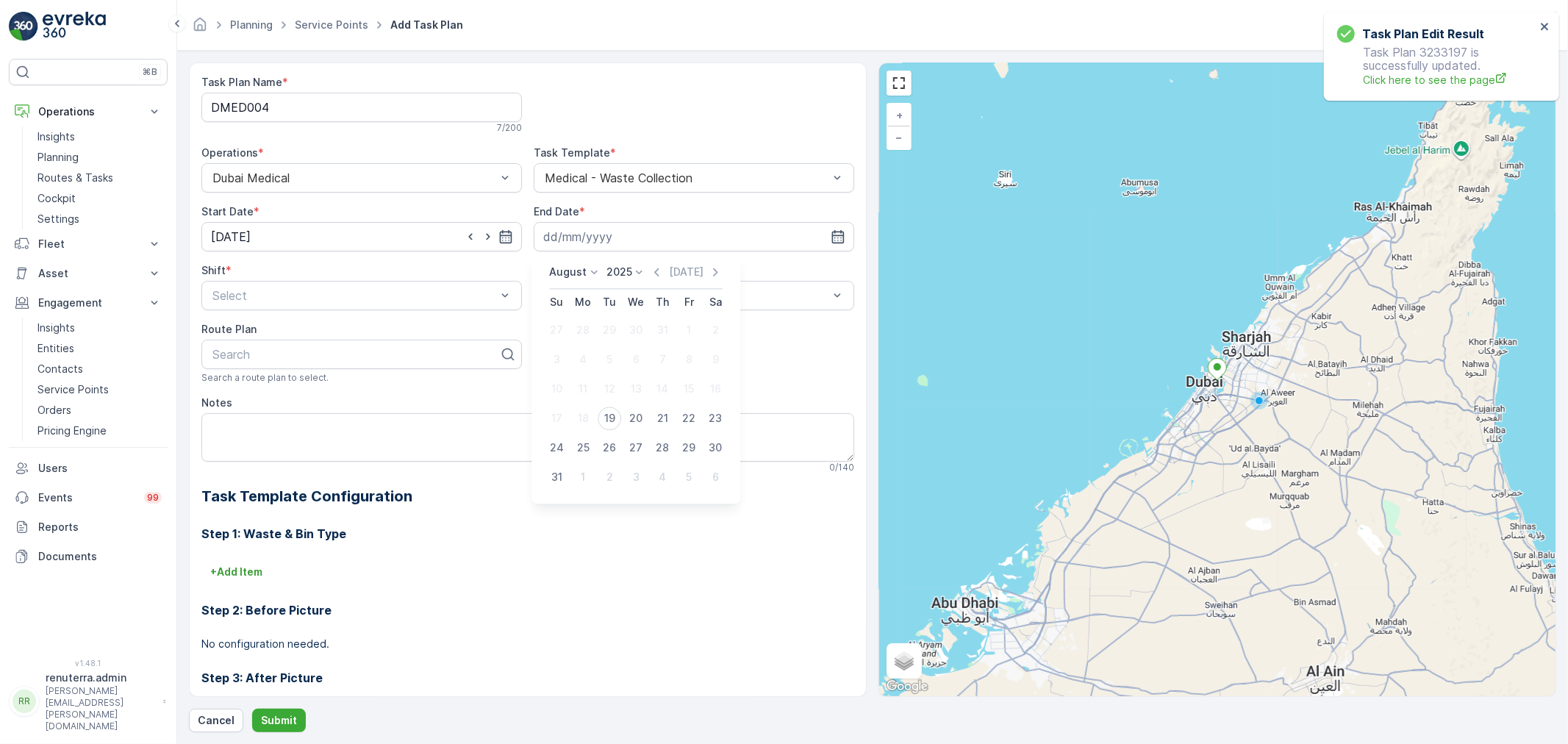
click at [577, 267] on p "August" at bounding box center [567, 271] width 37 height 14
click at [586, 398] on div "December" at bounding box center [583, 408] width 63 height 21
click at [633, 268] on p "2025" at bounding box center [635, 271] width 26 height 14
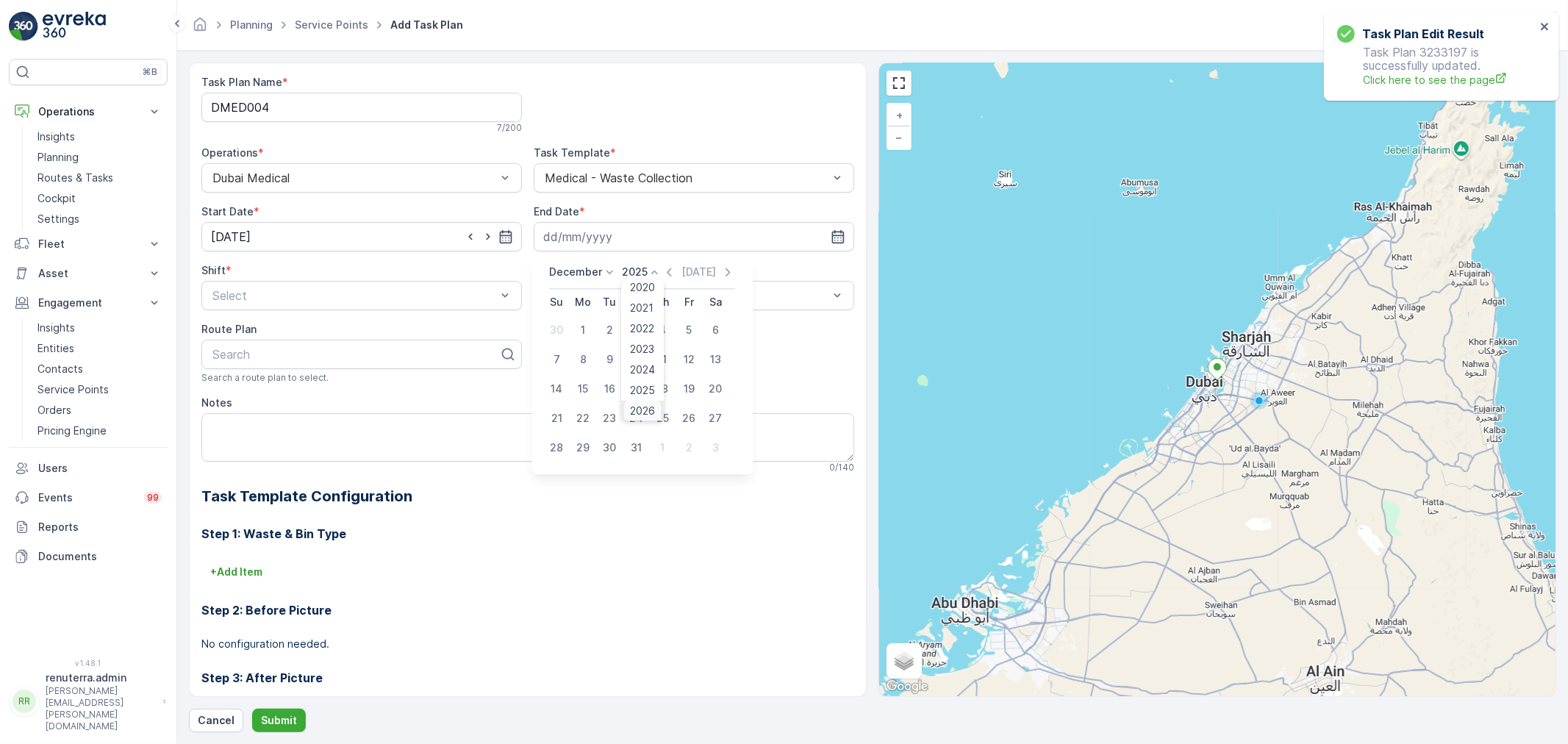
click at [641, 401] on div "2026" at bounding box center [643, 410] width 37 height 21
click at [664, 444] on div "31" at bounding box center [662, 447] width 24 height 24
type input "31.12.2026"
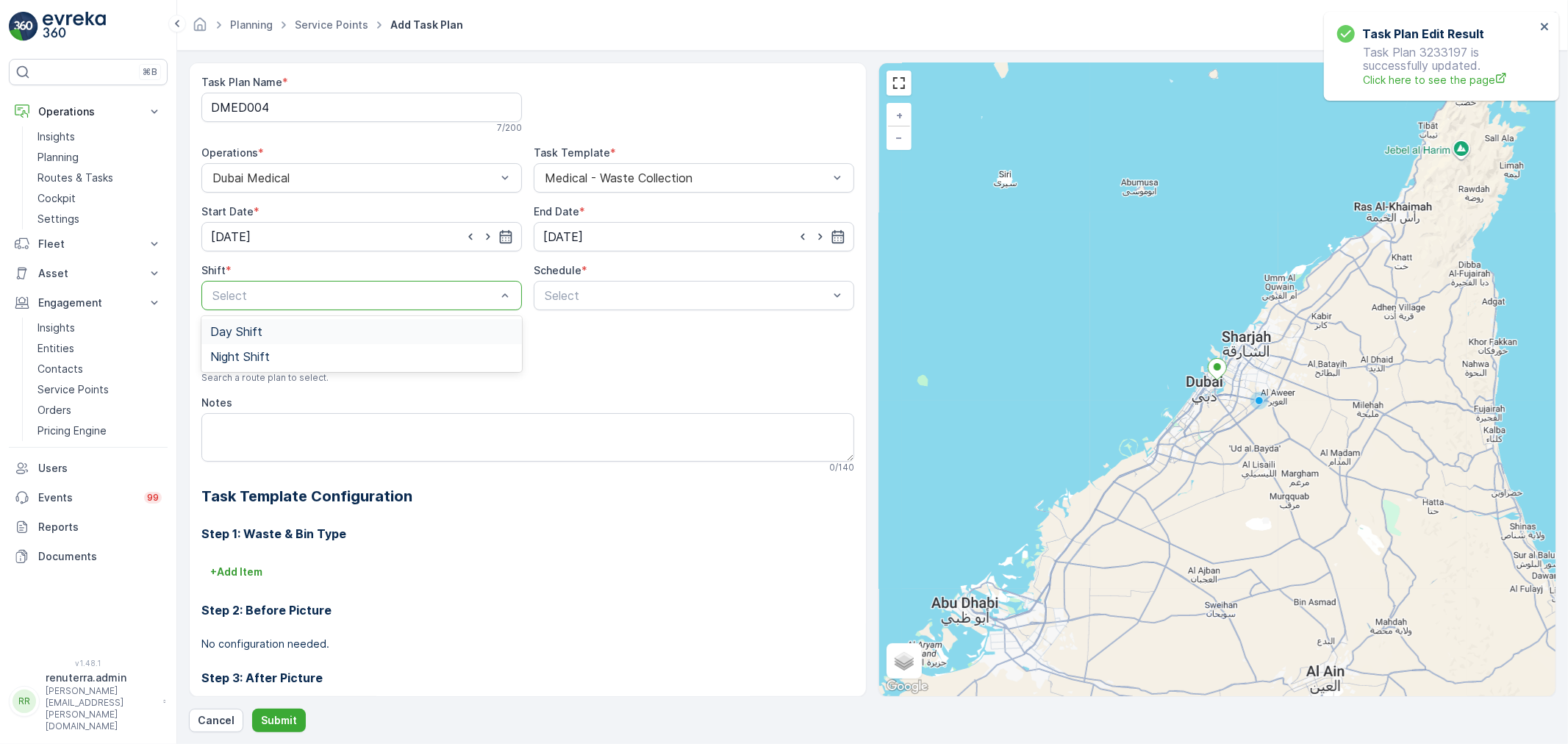
click at [369, 297] on div at bounding box center [355, 295] width 287 height 13
click at [279, 361] on div "Night Shift" at bounding box center [361, 356] width 303 height 13
click at [645, 299] on div at bounding box center [686, 295] width 287 height 13
click at [547, 329] on span "Daily" at bounding box center [555, 331] width 27 height 13
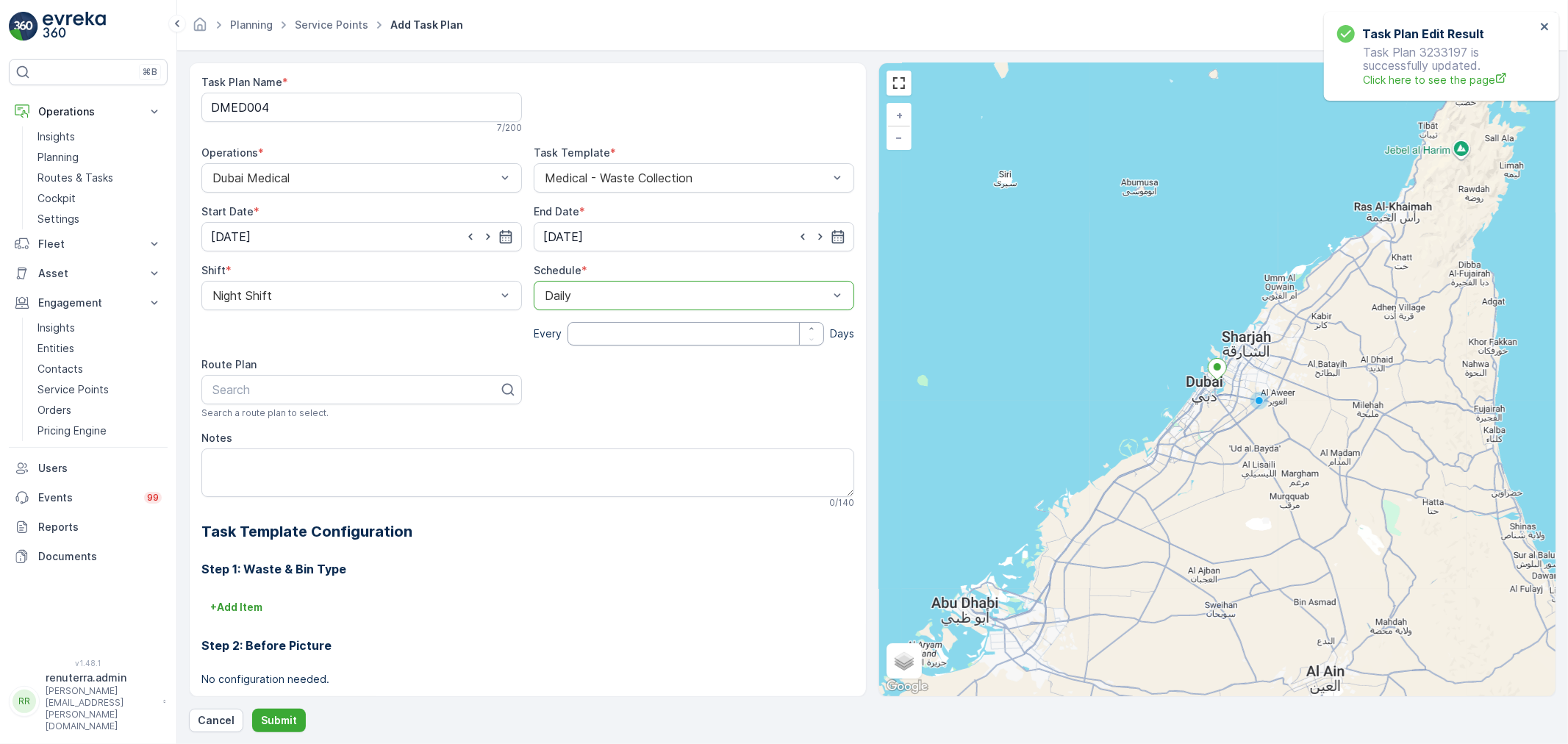
click at [625, 332] on input "number" at bounding box center [696, 333] width 256 height 24
type input "1"
click at [371, 393] on div at bounding box center [356, 389] width 290 height 13
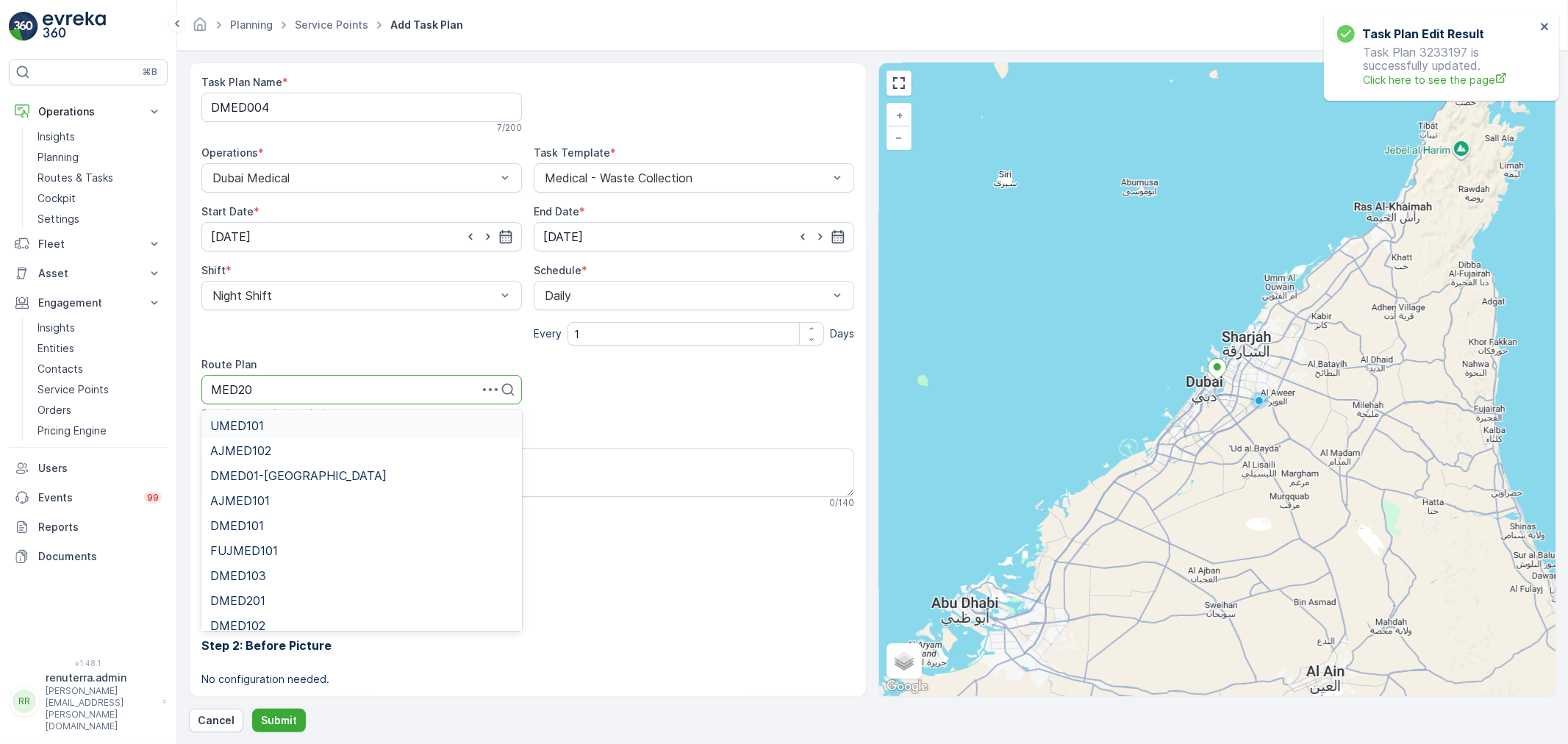
type input "MED203"
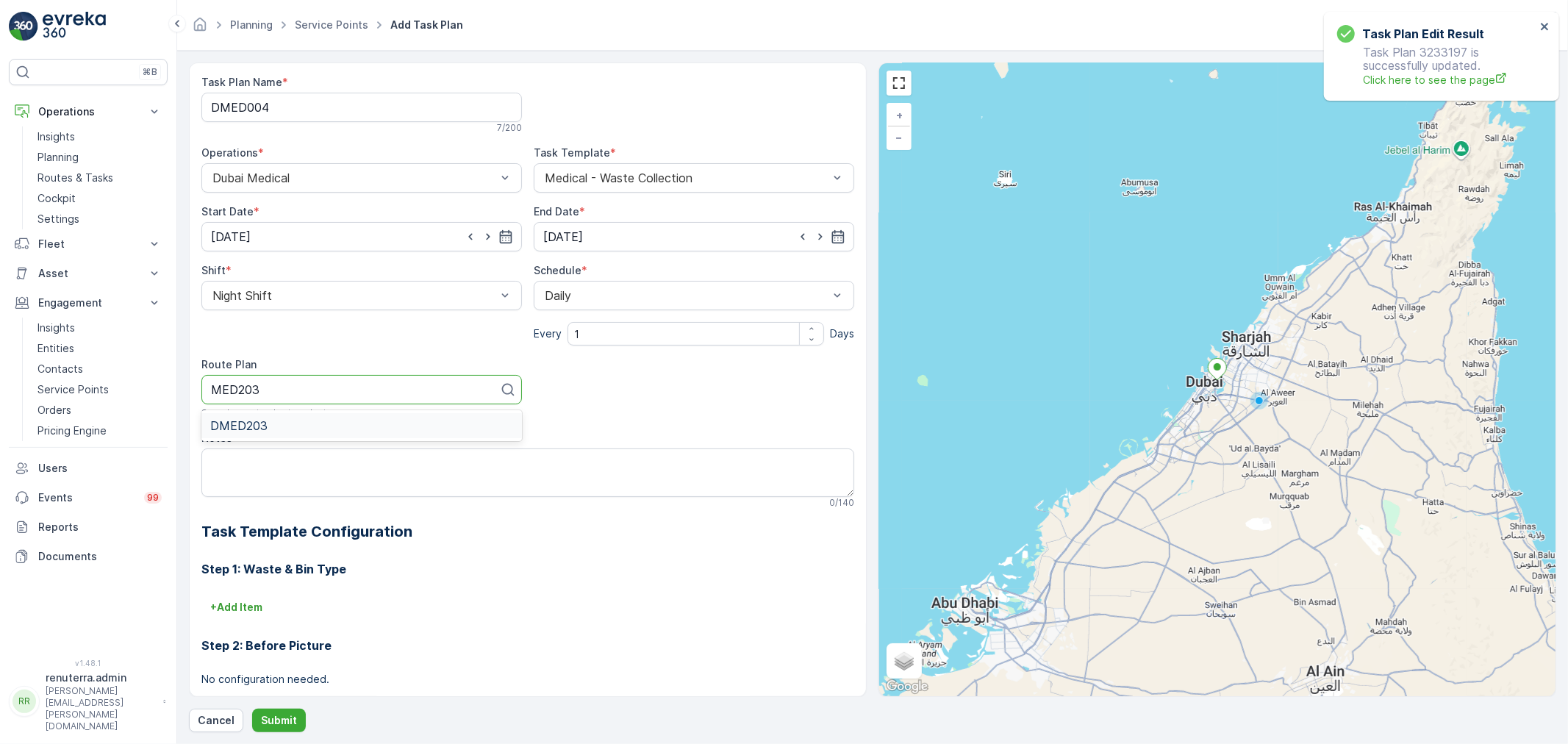
click at [280, 422] on div "DMED203" at bounding box center [361, 425] width 303 height 13
click at [285, 467] on textarea "Notes" at bounding box center [528, 473] width 653 height 49
paste textarea "+971 54 781 2856"
type textarea "POC: +971 54 781 2856"
click at [284, 718] on p "Submit" at bounding box center [278, 720] width 36 height 14
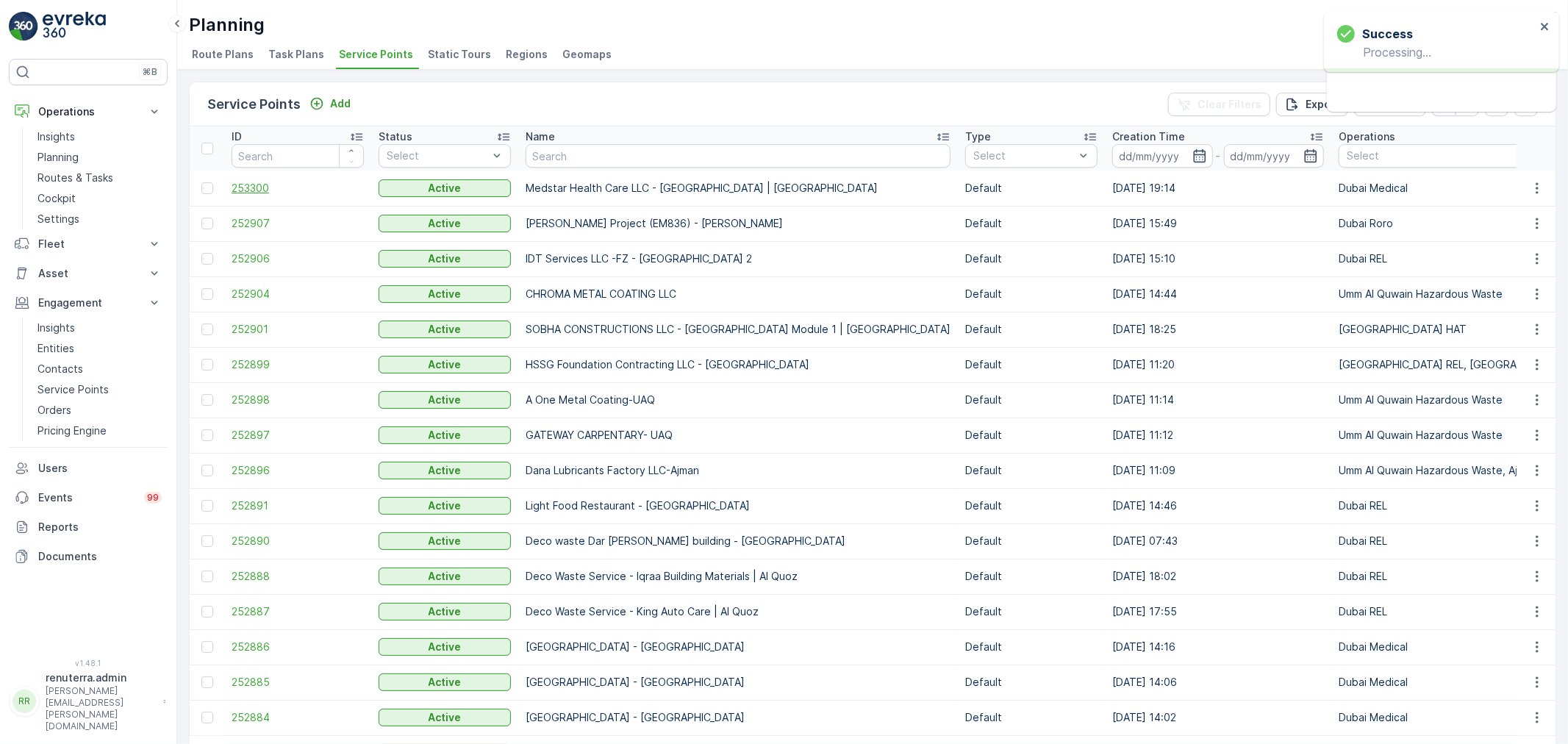
click at [258, 188] on span "253300" at bounding box center [298, 188] width 133 height 14
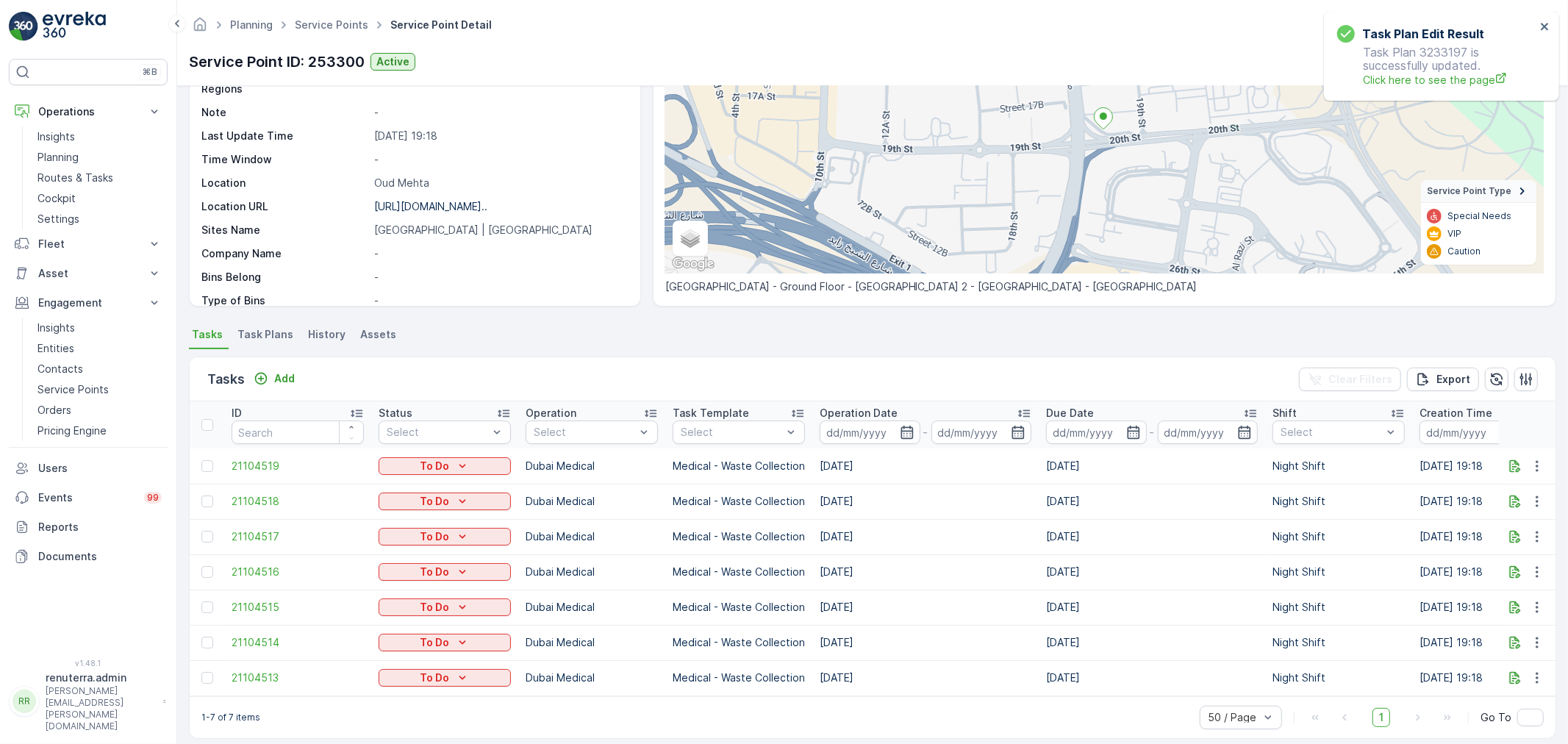
scroll to position [178, 0]
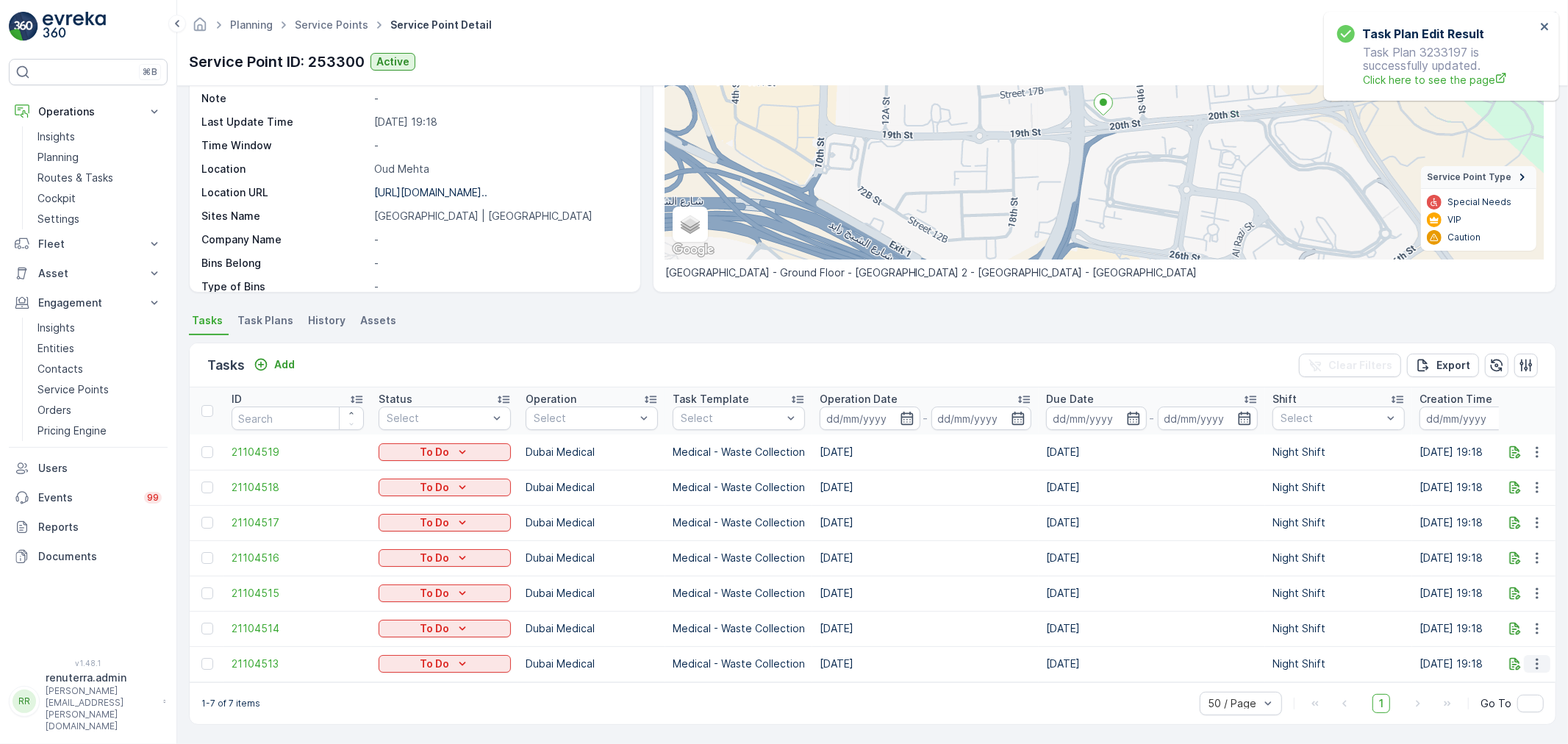
click at [1541, 655] on button "button" at bounding box center [1537, 663] width 27 height 18
click at [1502, 585] on span "Change Route" at bounding box center [1499, 587] width 72 height 14
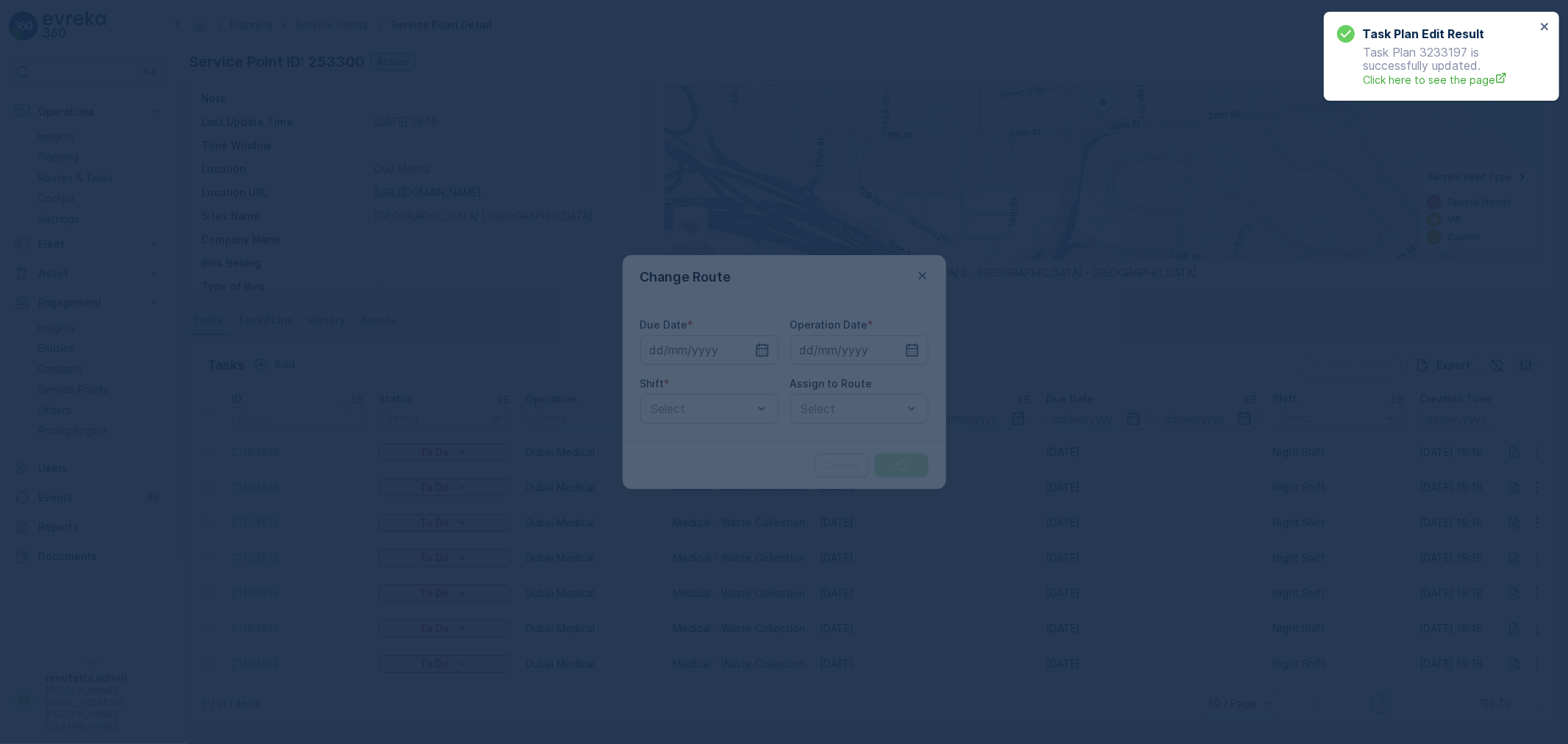
type input "[DATE]"
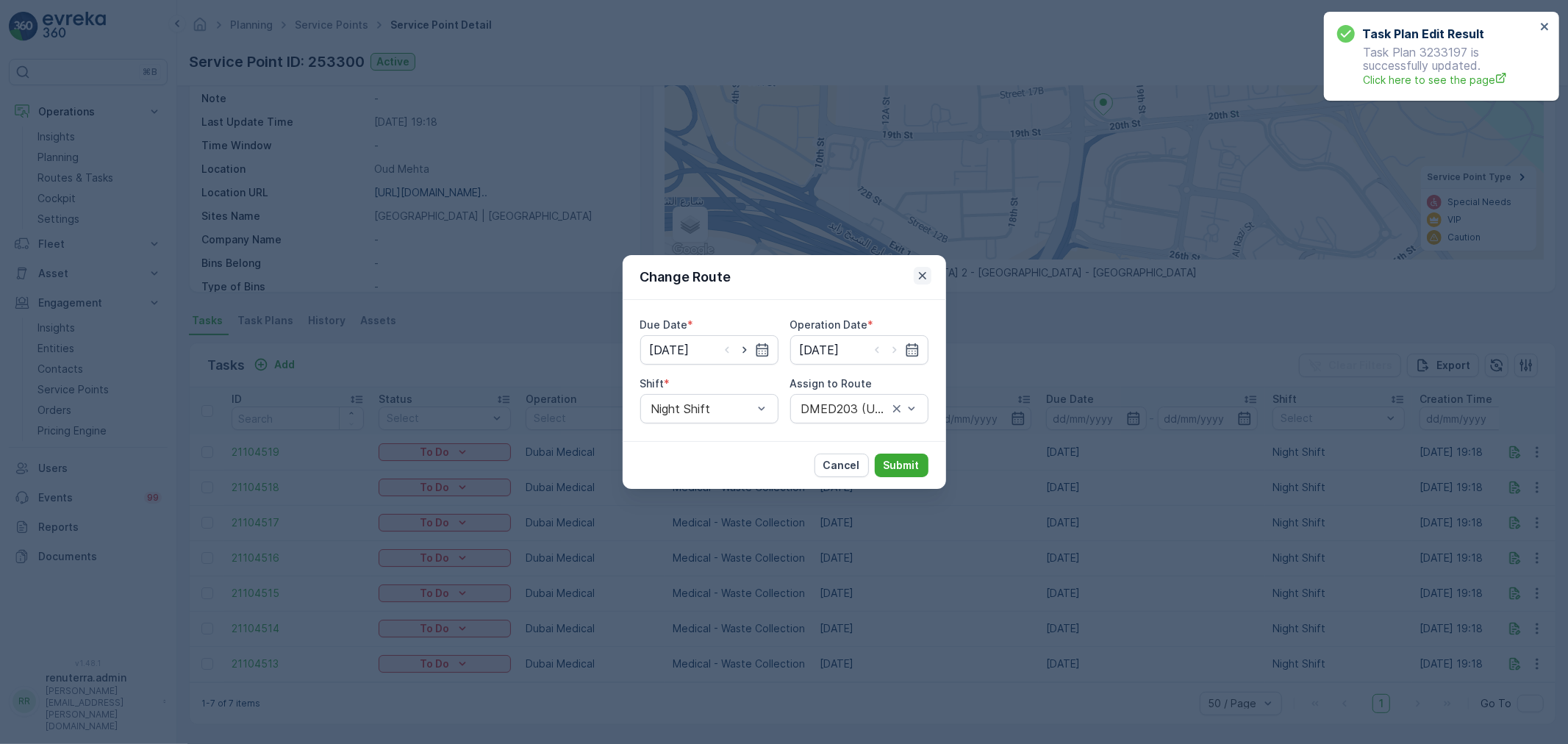
click at [917, 274] on icon "button" at bounding box center [922, 275] width 14 height 14
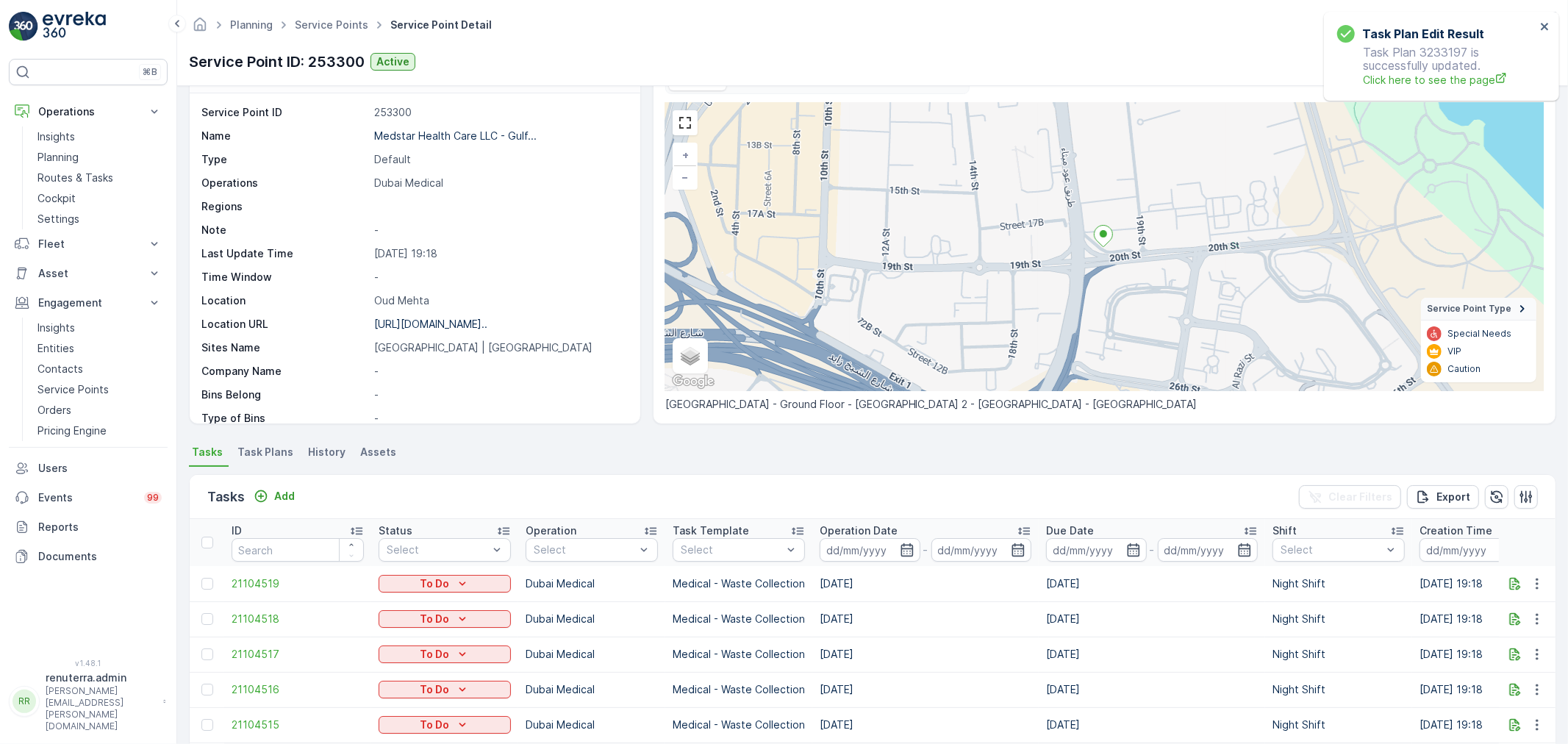
scroll to position [0, 0]
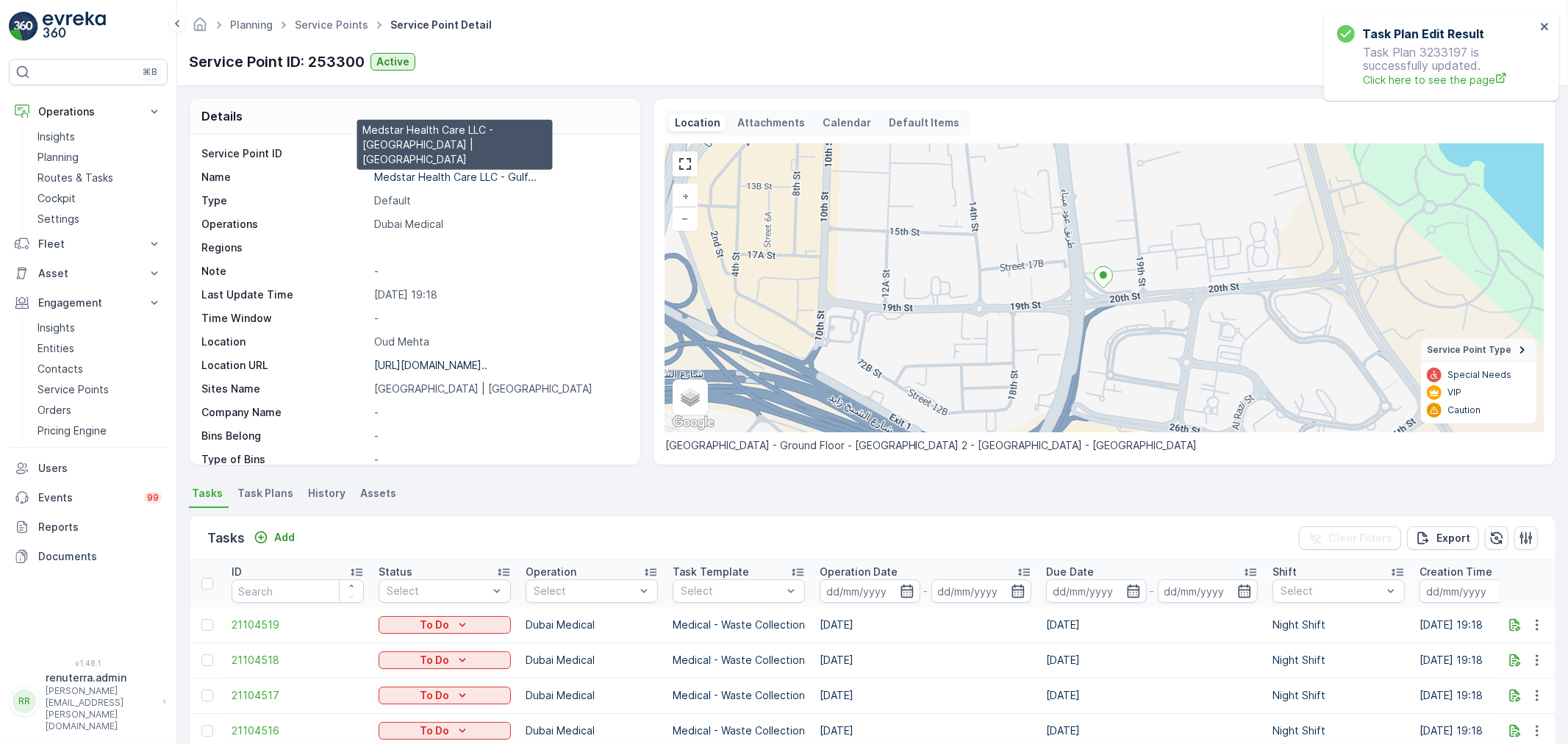
click at [425, 177] on p "Medstar Health Care LLC - Gulf..." at bounding box center [455, 177] width 162 height 12
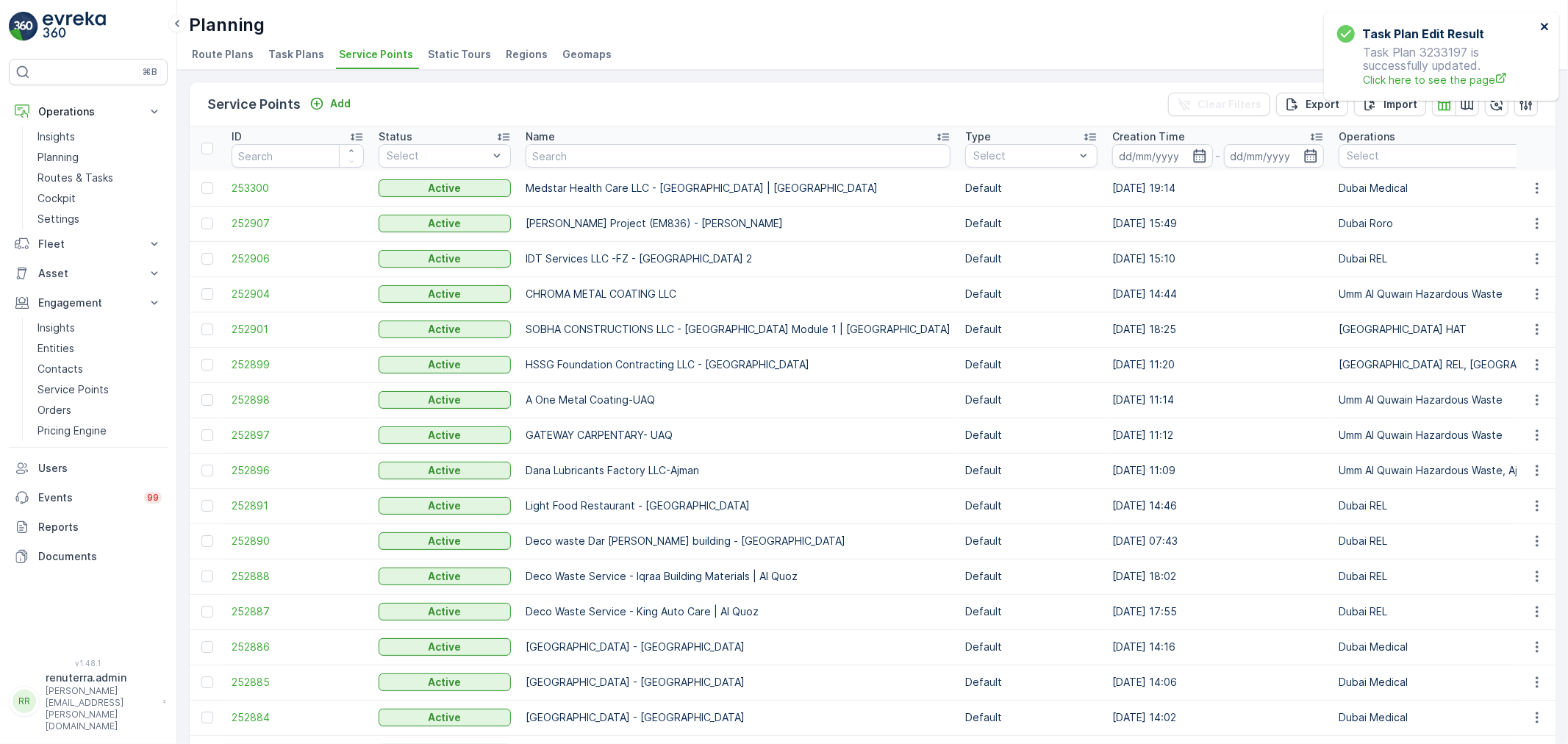
click at [1544, 25] on icon "close" at bounding box center [1545, 27] width 8 height 8
click at [580, 149] on input "text" at bounding box center [737, 156] width 425 height 24
type input "sobha"
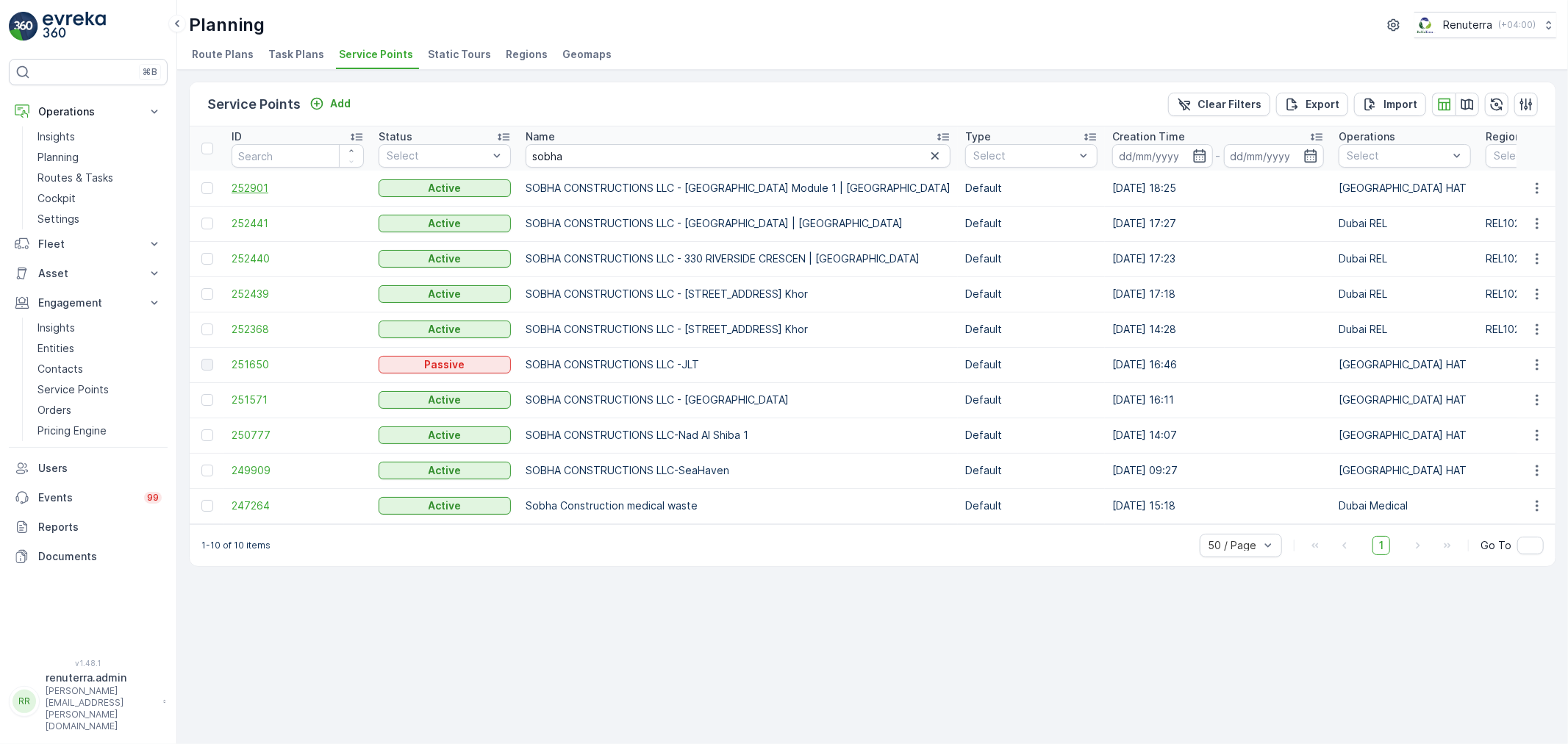
click at [255, 188] on span "252901" at bounding box center [298, 188] width 133 height 14
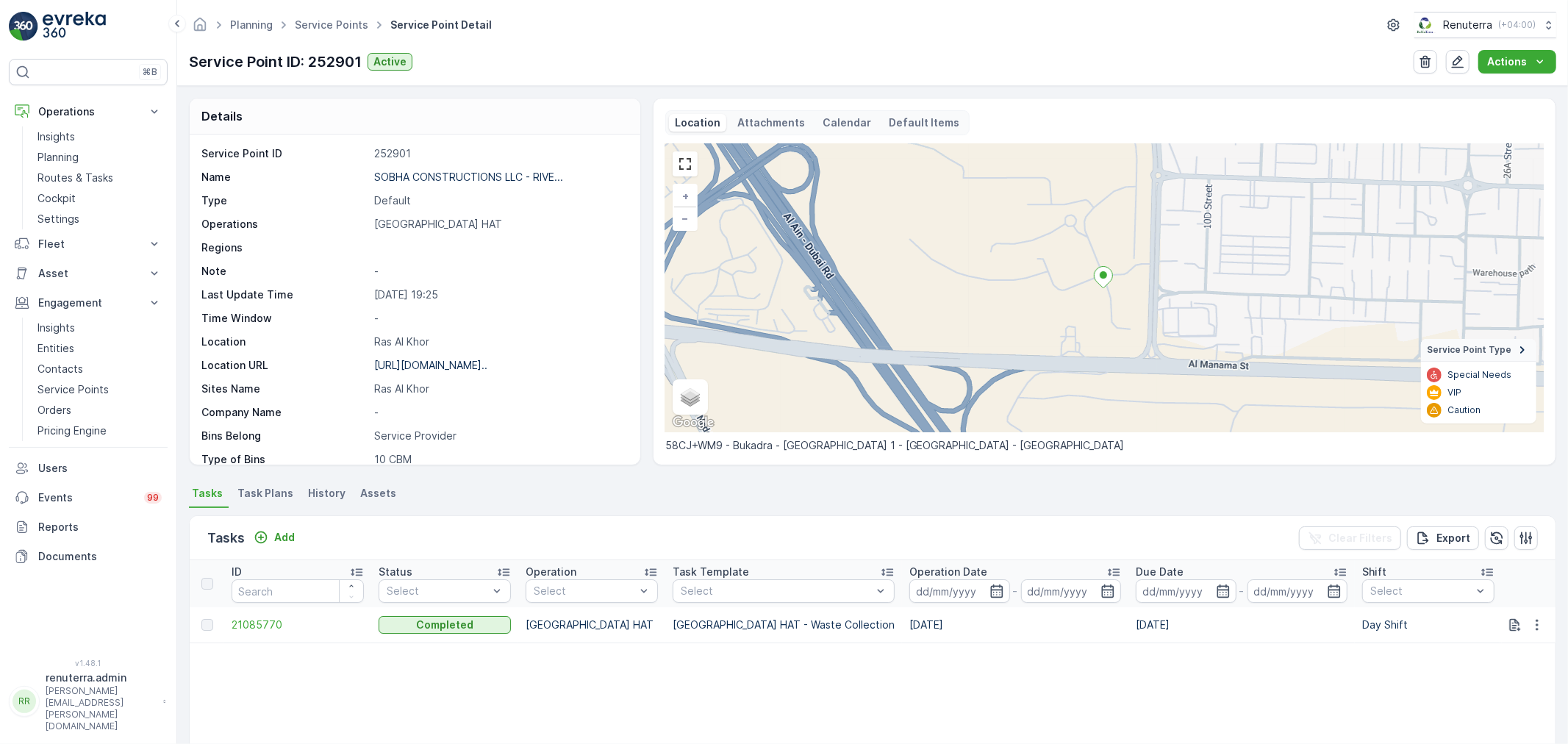
click at [267, 497] on span "Task Plans" at bounding box center [265, 492] width 56 height 14
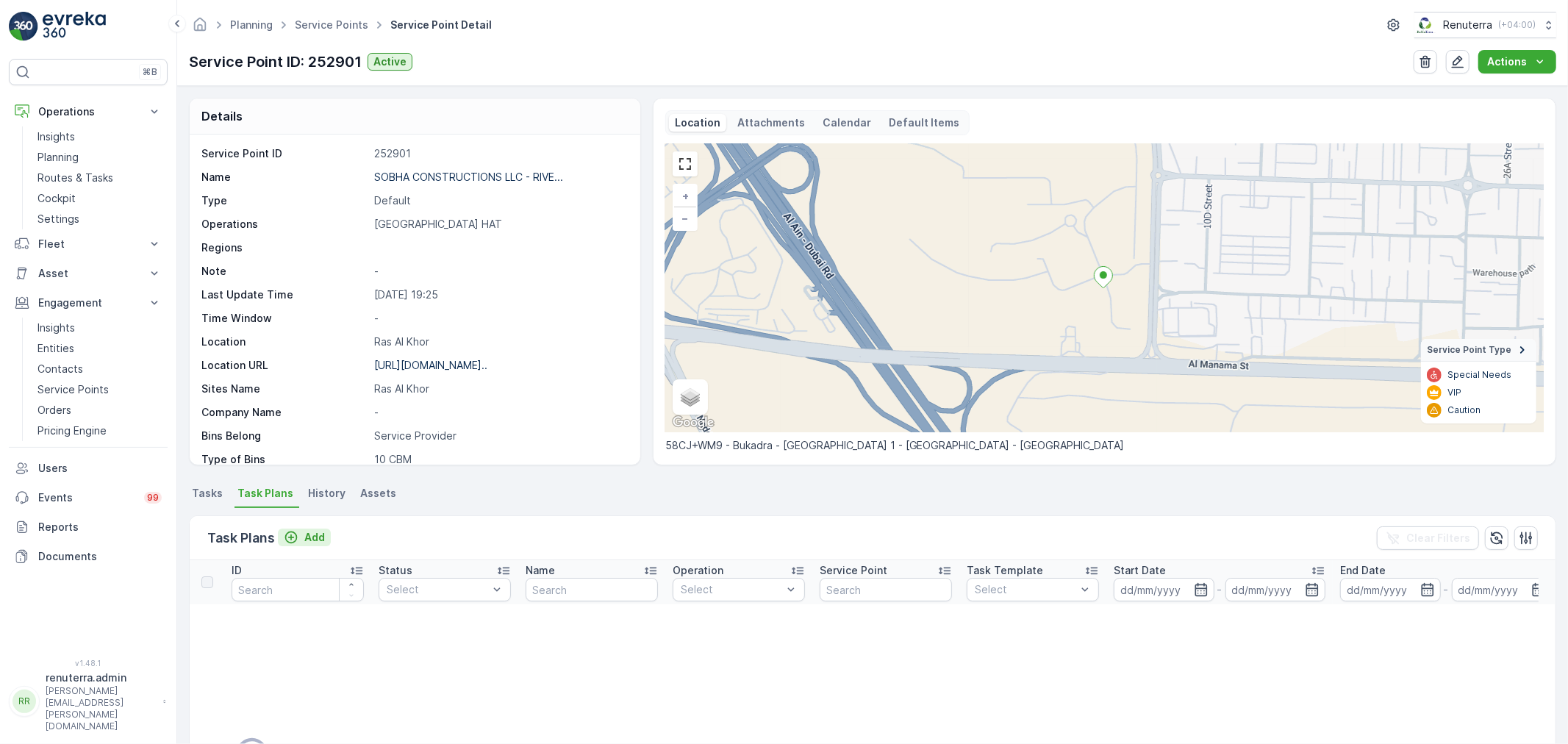
click at [310, 531] on p "Add" at bounding box center [314, 537] width 21 height 14
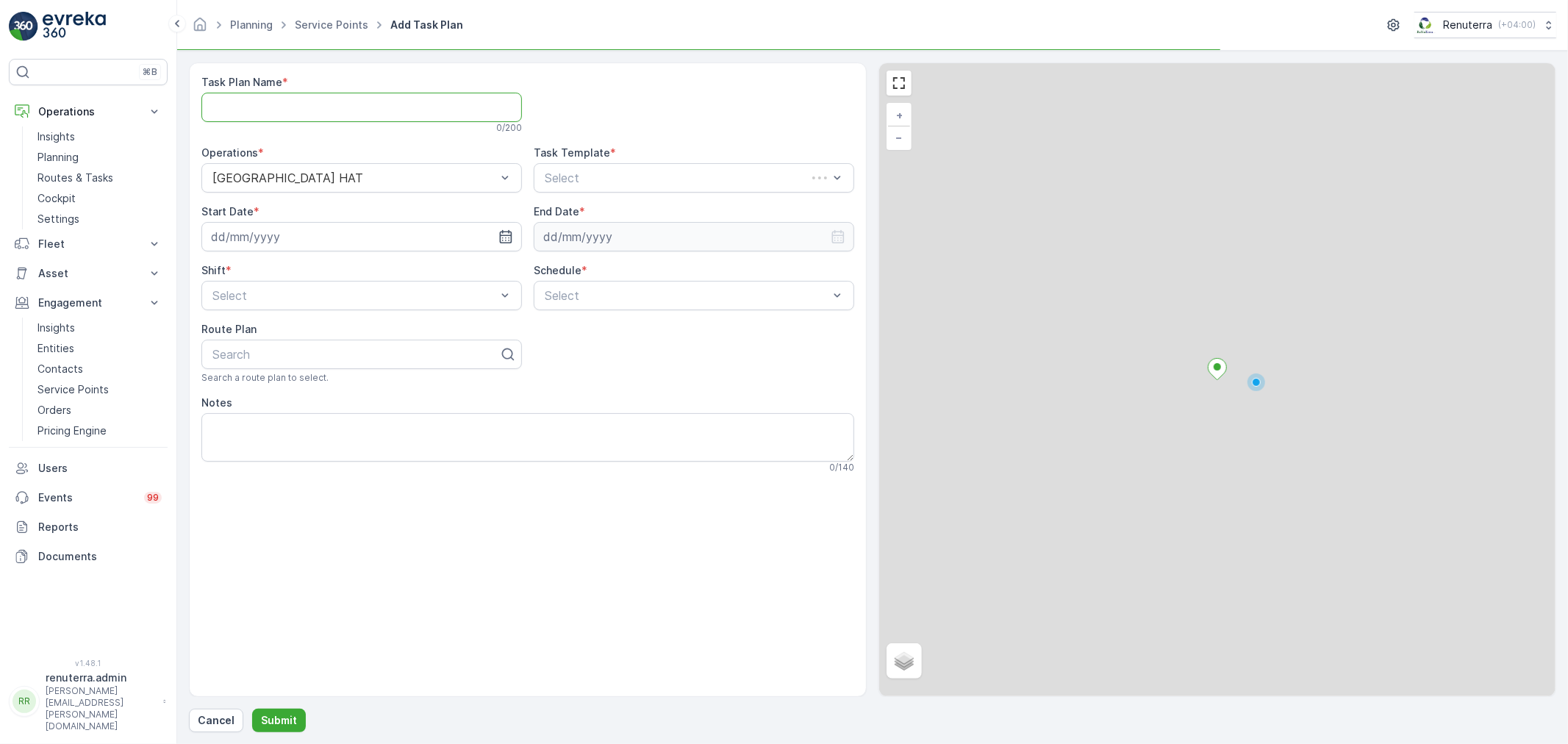
click at [377, 106] on Name "Task Plan Name" at bounding box center [361, 107] width 320 height 30
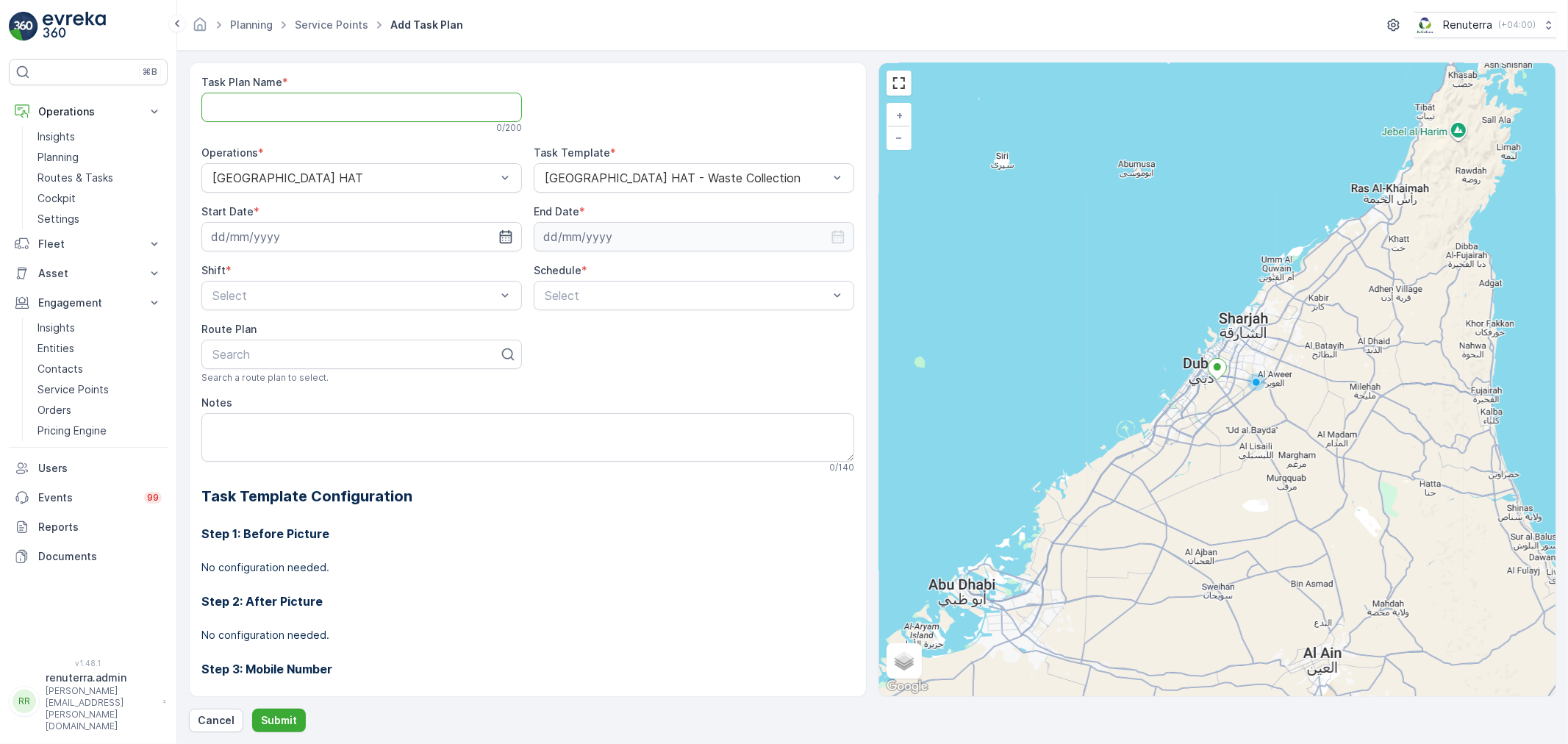
click at [377, 106] on Name "Task Plan Name" at bounding box center [361, 107] width 320 height 30
click at [316, 23] on link "Service Points" at bounding box center [332, 24] width 73 height 12
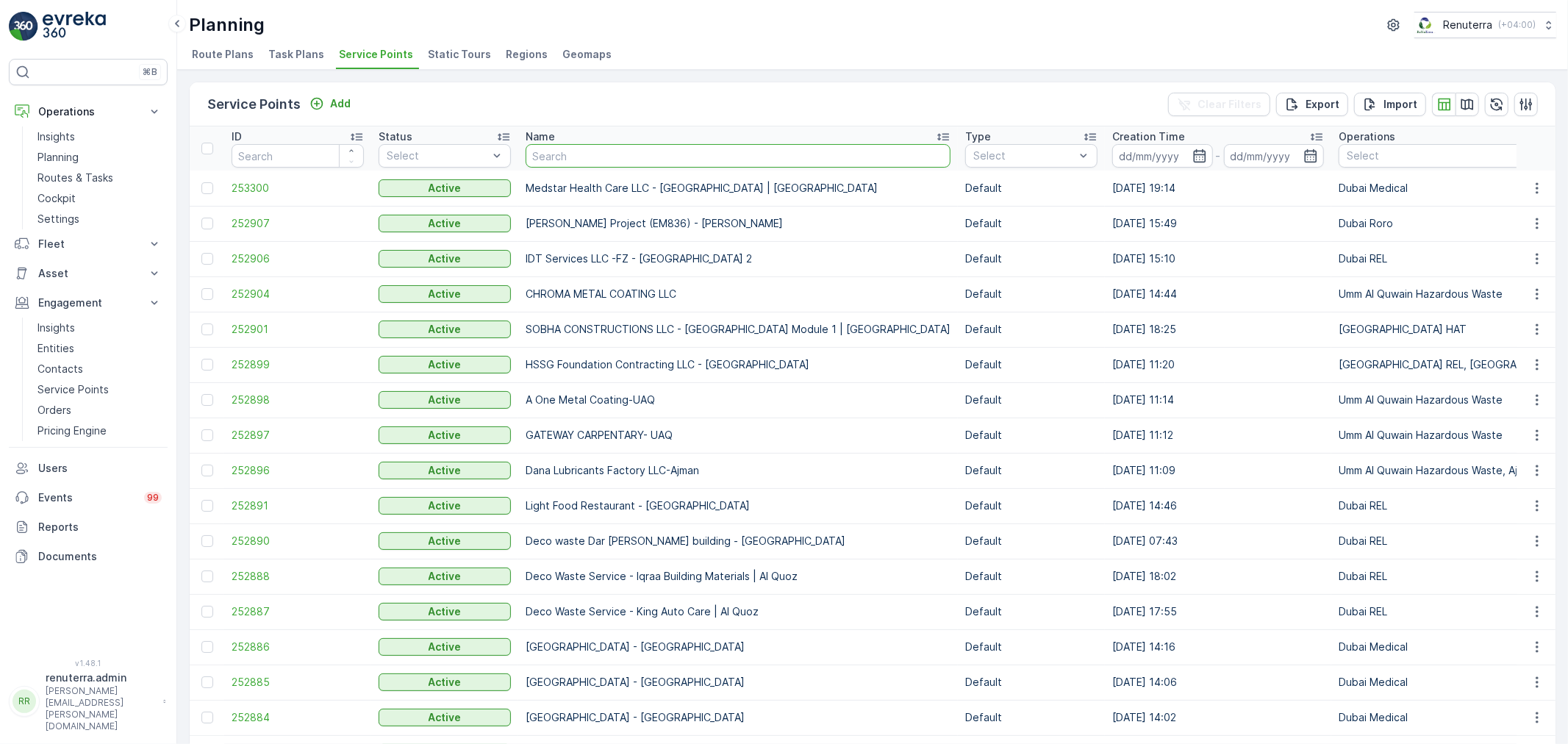
click at [599, 162] on input "text" at bounding box center [737, 156] width 425 height 24
type input "sobha"
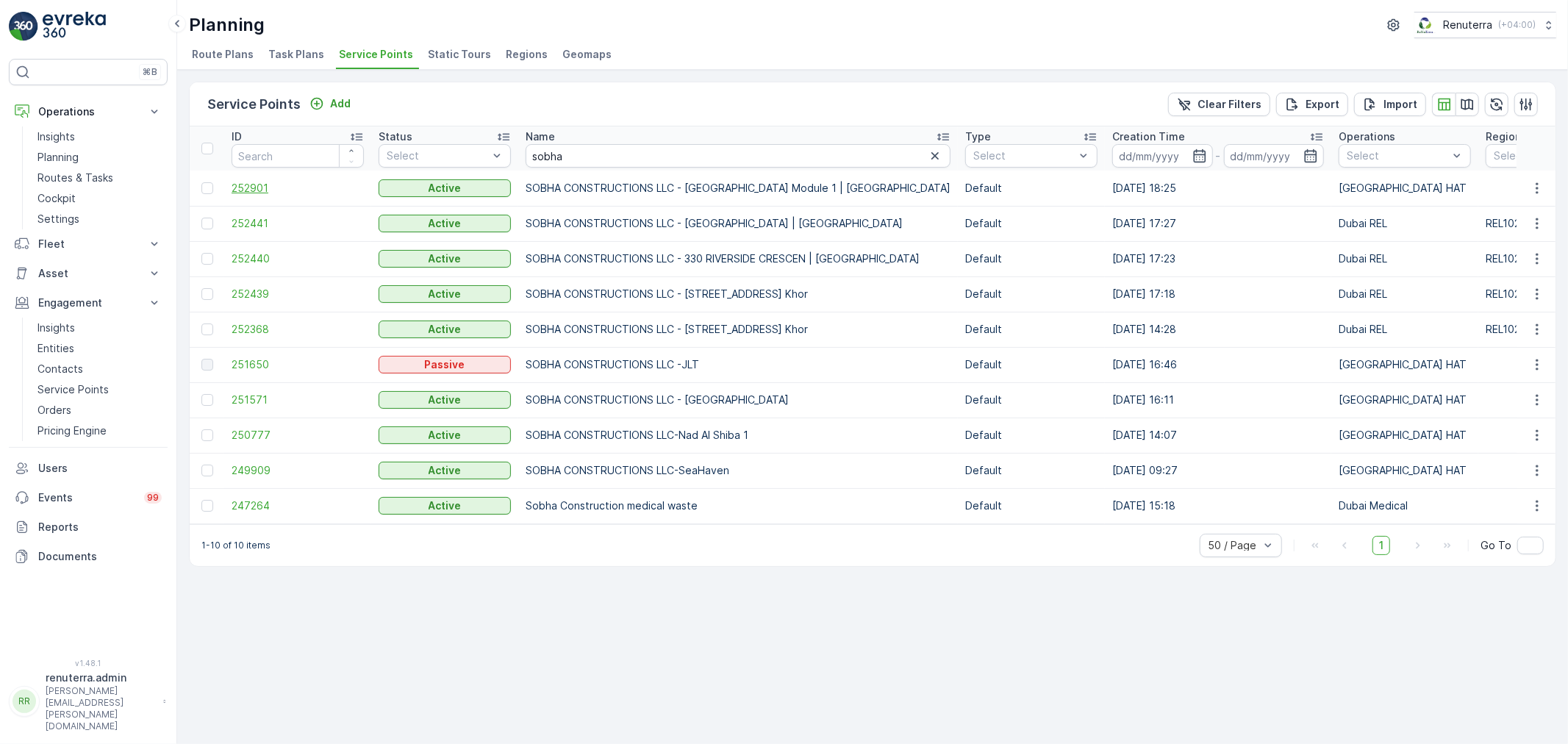
click at [246, 193] on span "252901" at bounding box center [298, 188] width 133 height 14
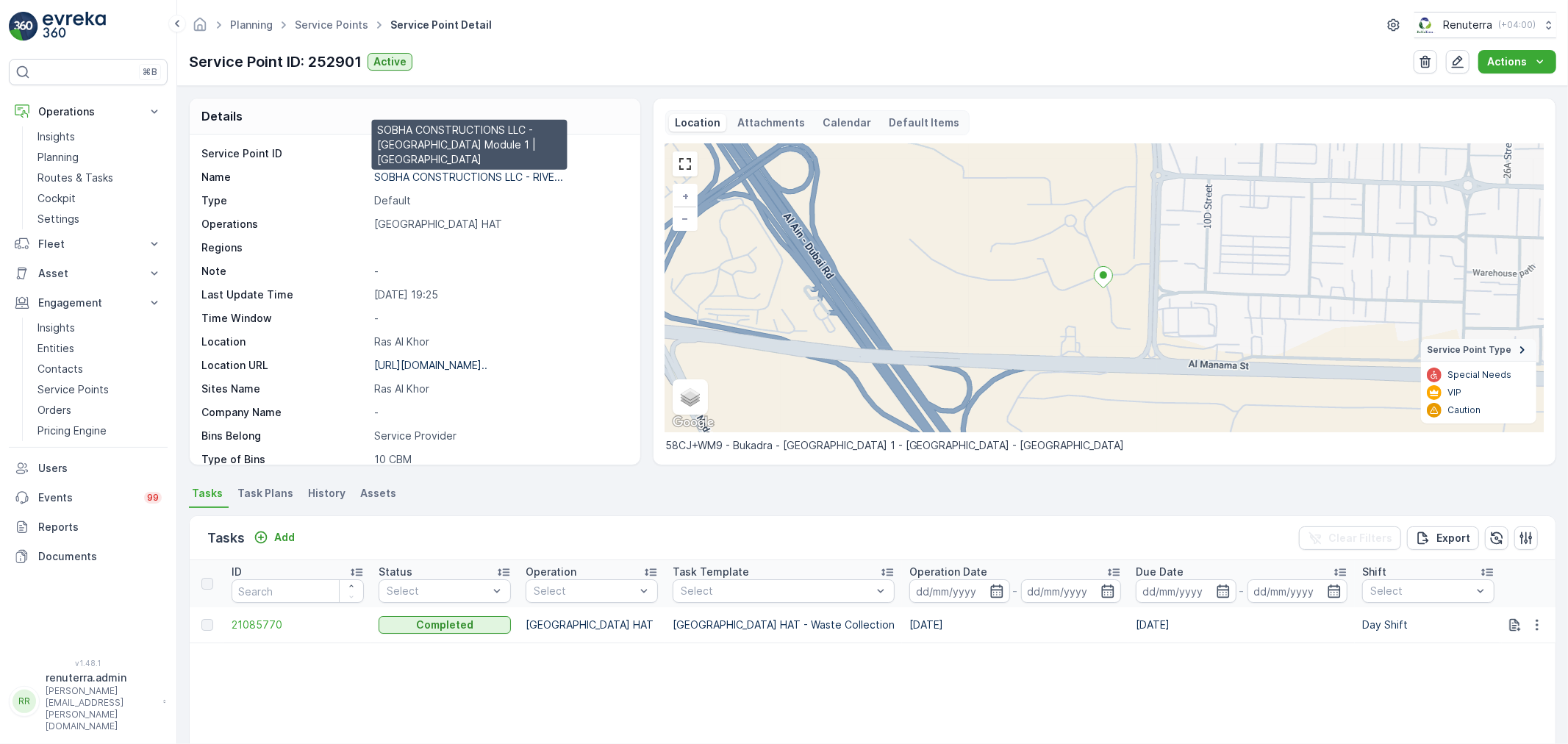
click at [451, 180] on p "SOBHA CONSTRUCTIONS LLC - RIVE..." at bounding box center [469, 177] width 189 height 12
click at [329, 24] on link "Service Points" at bounding box center [332, 24] width 73 height 12
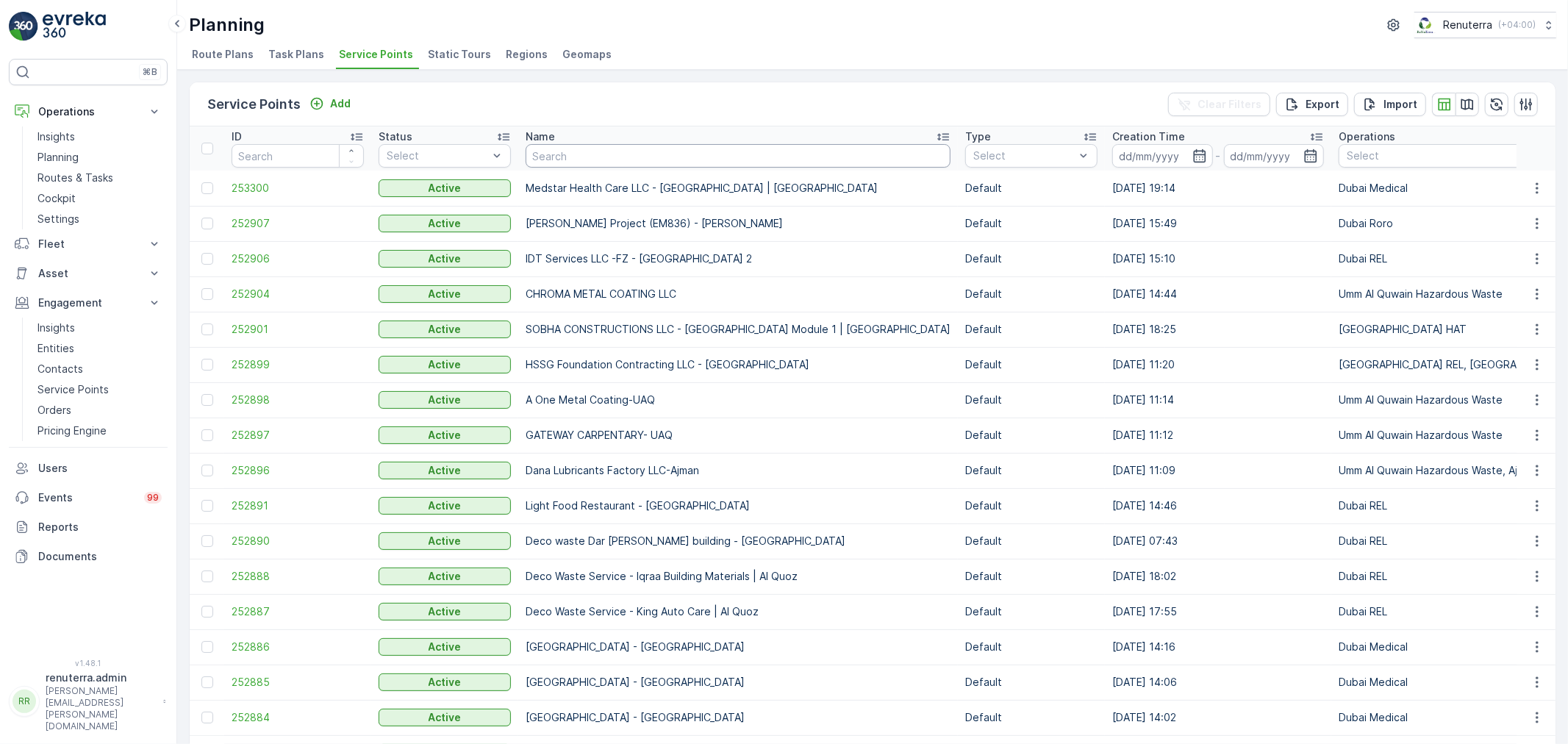
click at [572, 158] on input "text" at bounding box center [737, 156] width 425 height 24
type input "rixos"
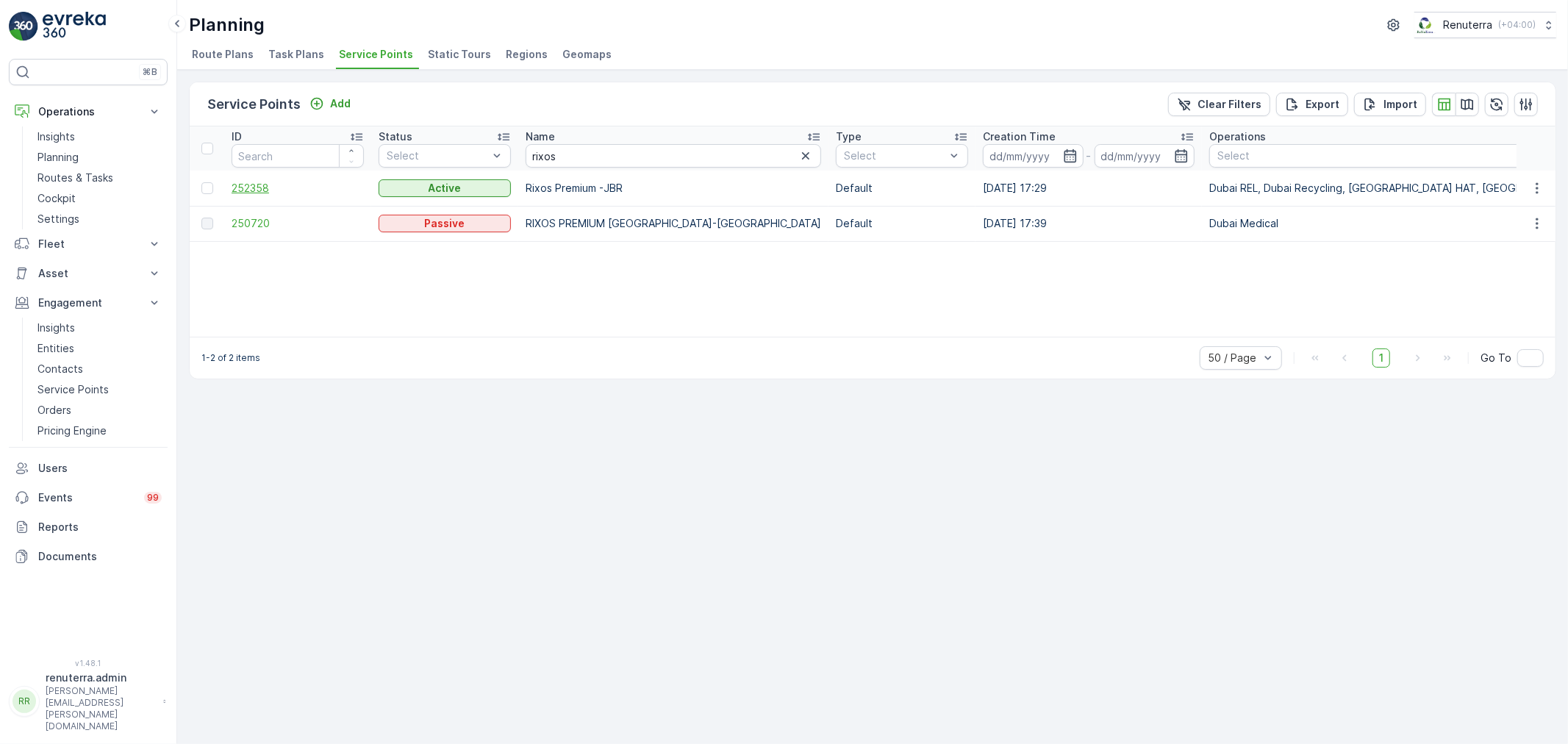
click at [255, 184] on span "252358" at bounding box center [298, 188] width 133 height 14
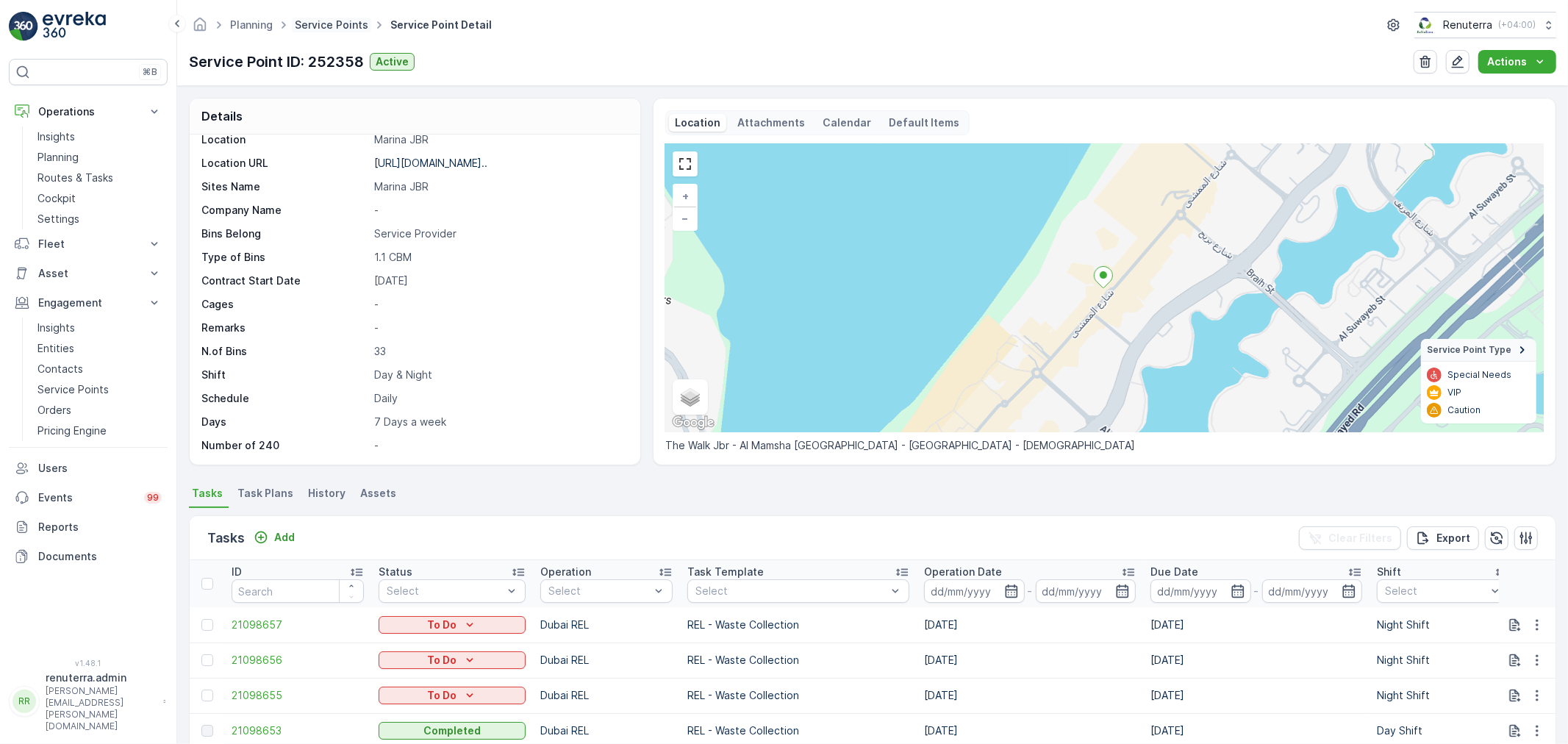
click at [322, 19] on link "Service Points" at bounding box center [332, 24] width 73 height 12
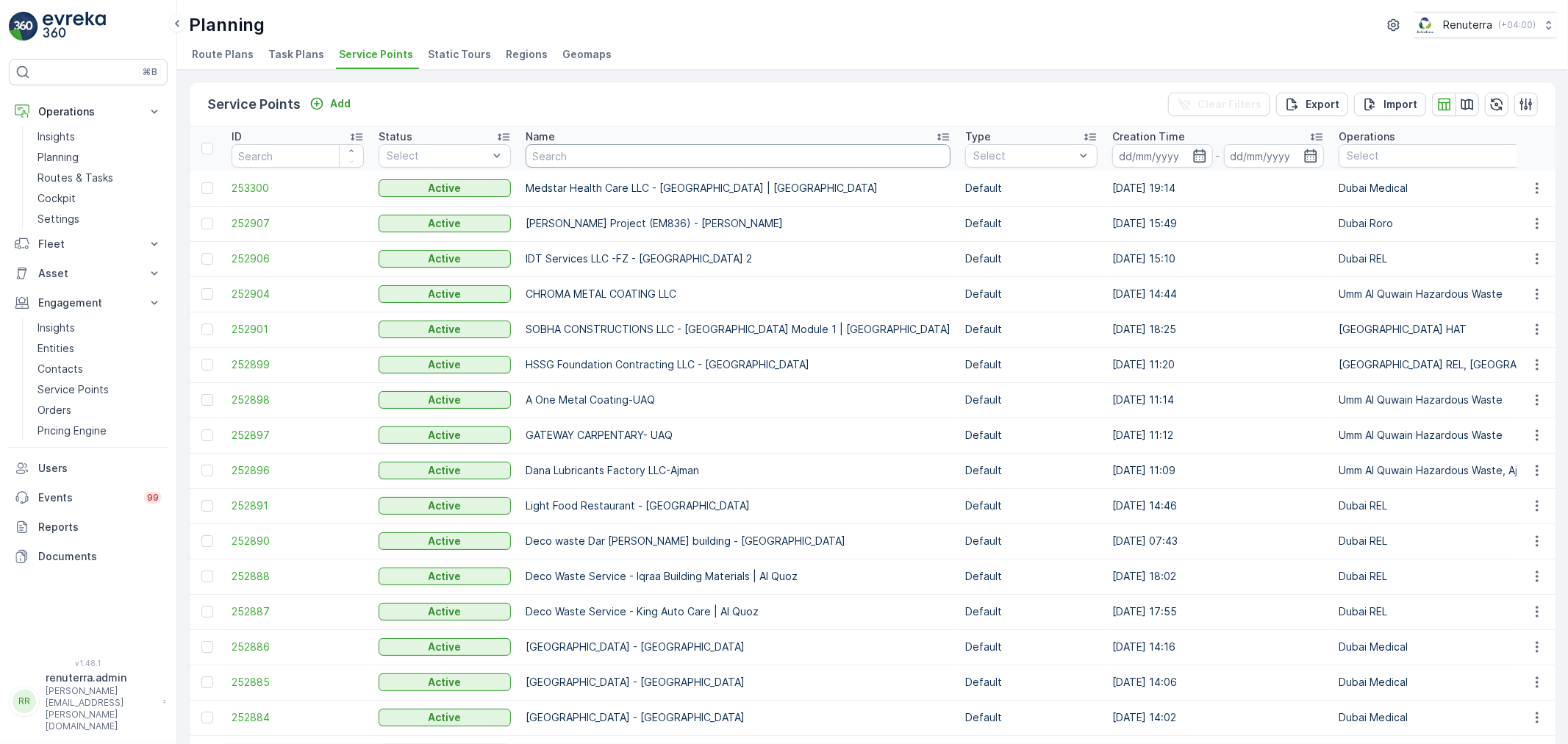
click at [583, 156] on input "text" at bounding box center [737, 156] width 425 height 24
type input "saudi"
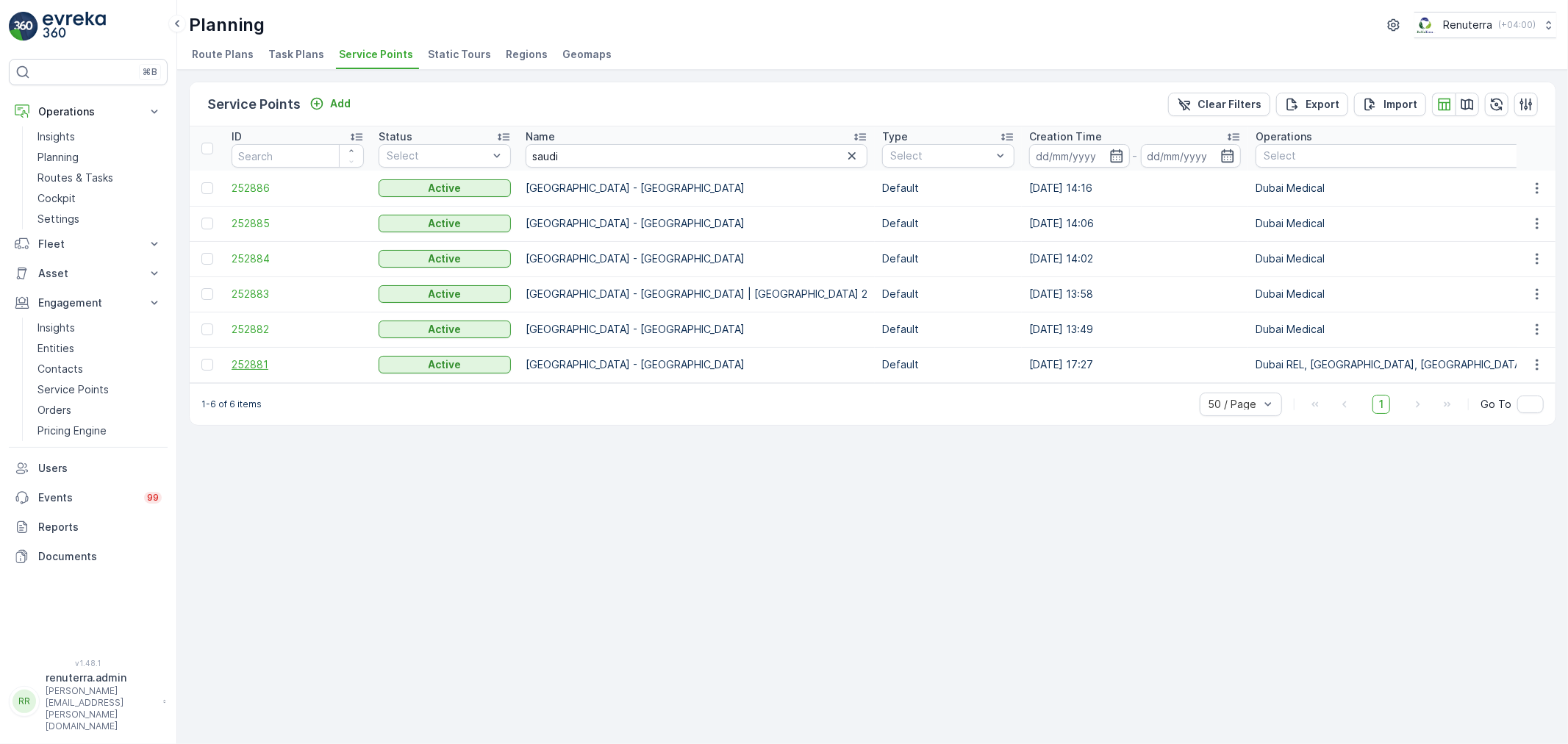
click at [237, 358] on span "252881" at bounding box center [298, 364] width 133 height 14
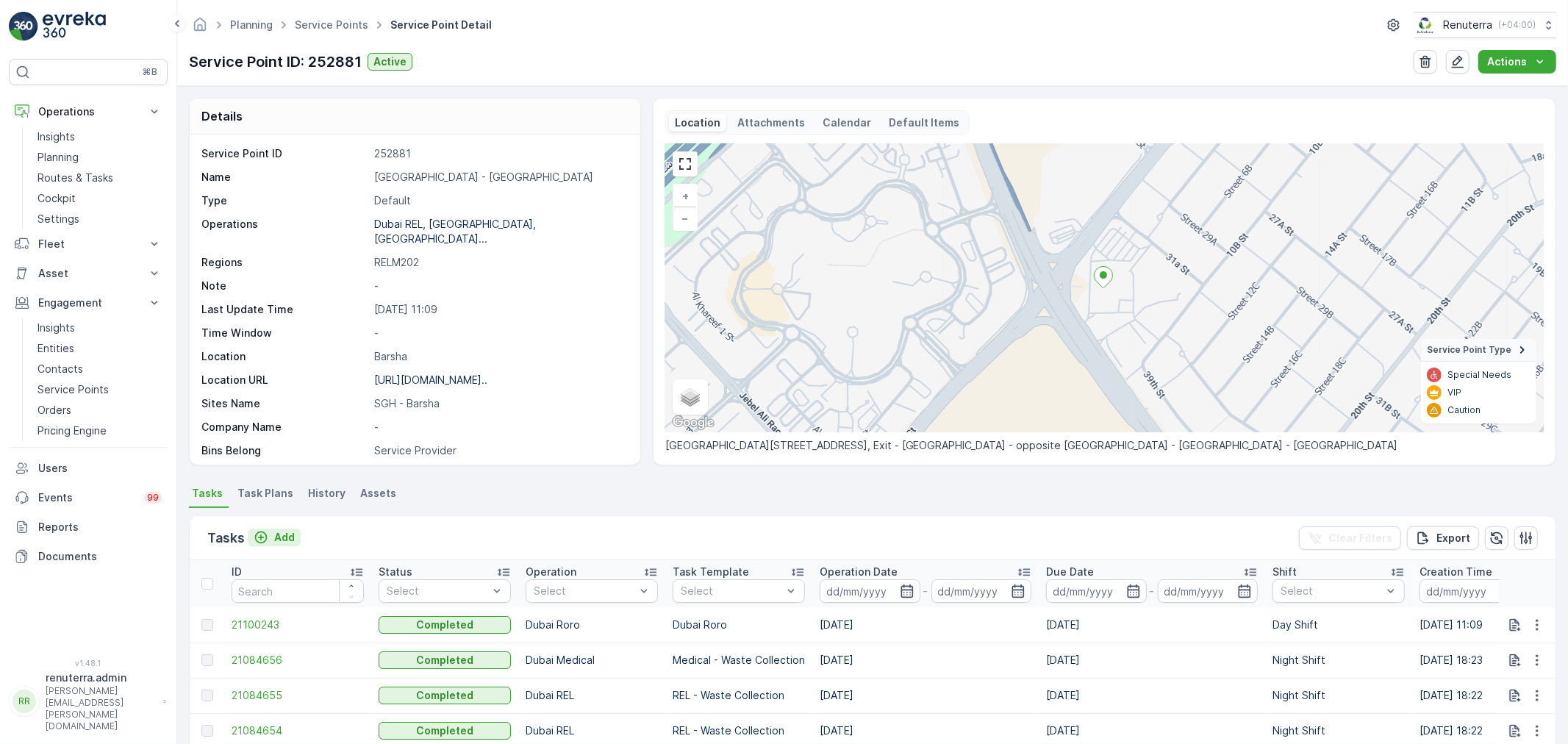
click at [278, 532] on p "Add" at bounding box center [284, 537] width 21 height 14
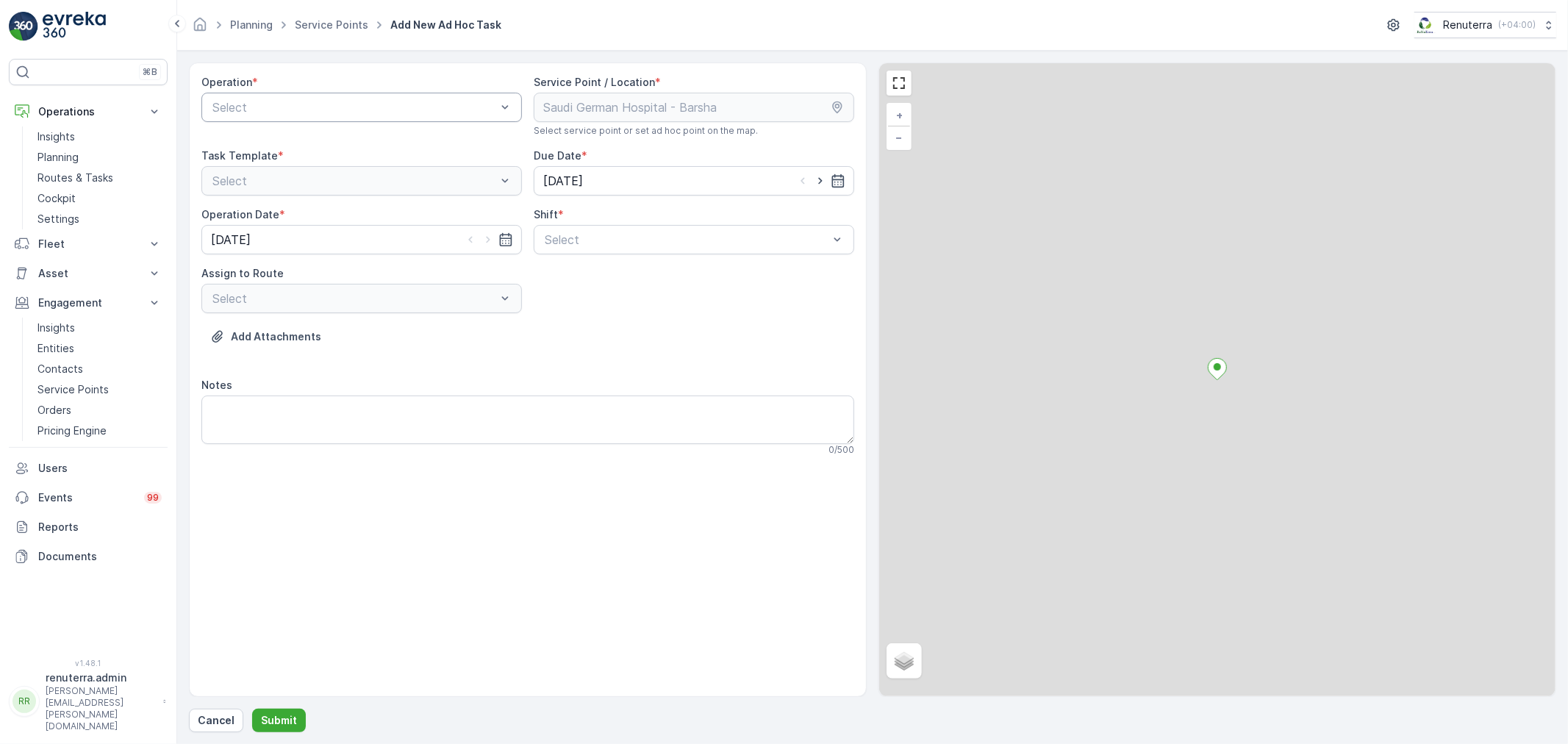
click at [339, 107] on div at bounding box center [355, 107] width 287 height 13
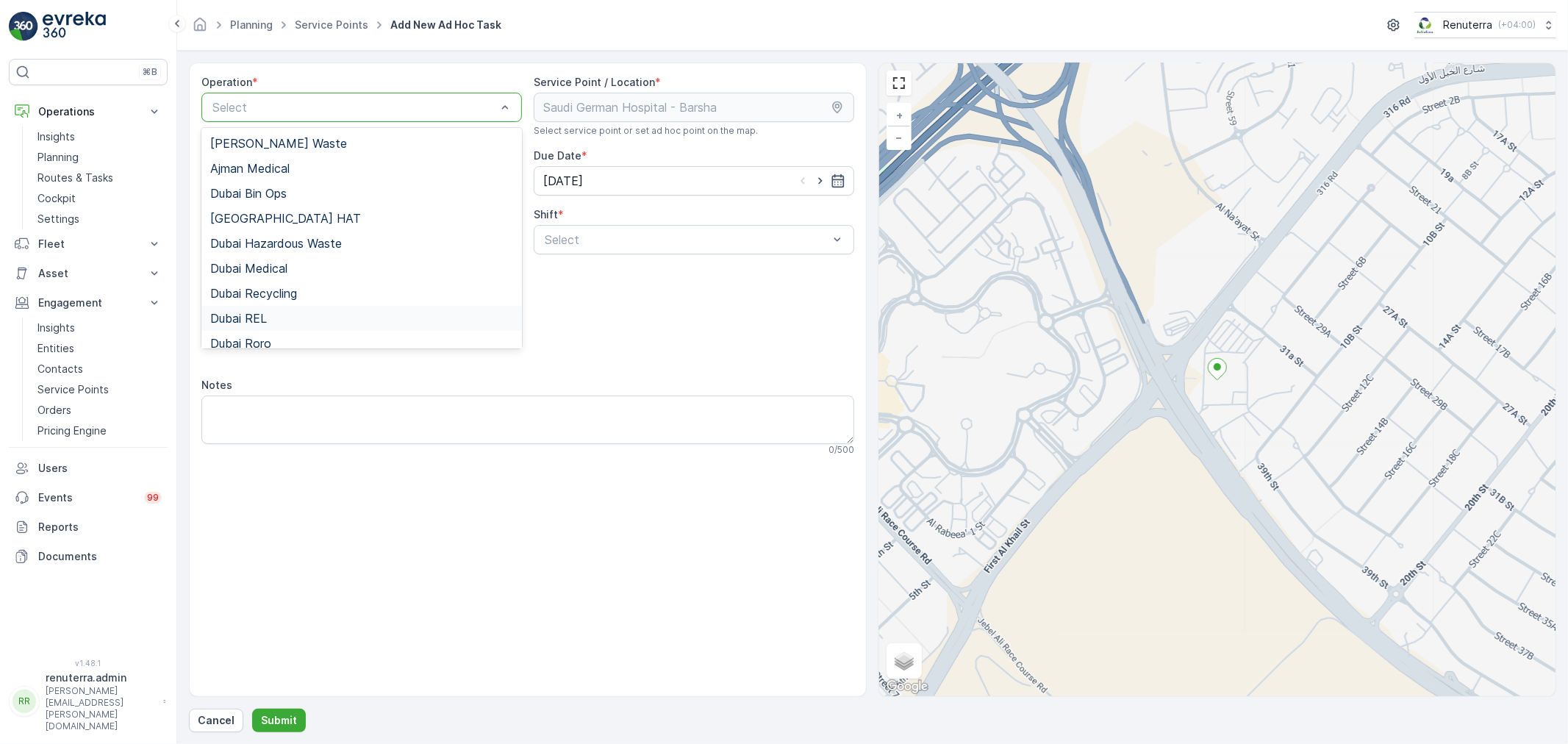
click at [267, 312] on div "Dubai REL" at bounding box center [361, 318] width 303 height 13
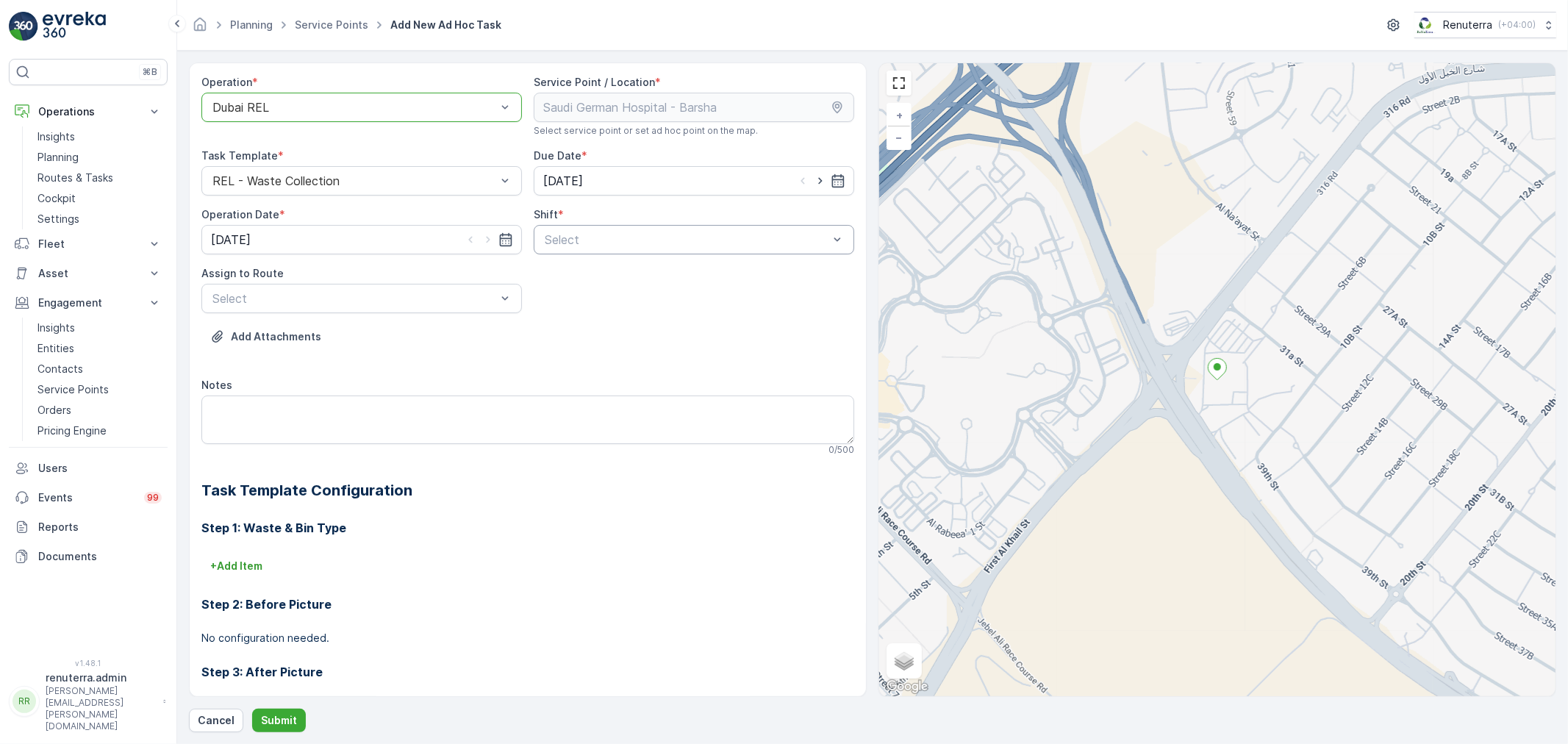
click at [645, 234] on div at bounding box center [686, 239] width 287 height 13
click at [575, 296] on span "Night Shift" at bounding box center [572, 300] width 59 height 13
click at [396, 298] on div at bounding box center [355, 298] width 287 height 13
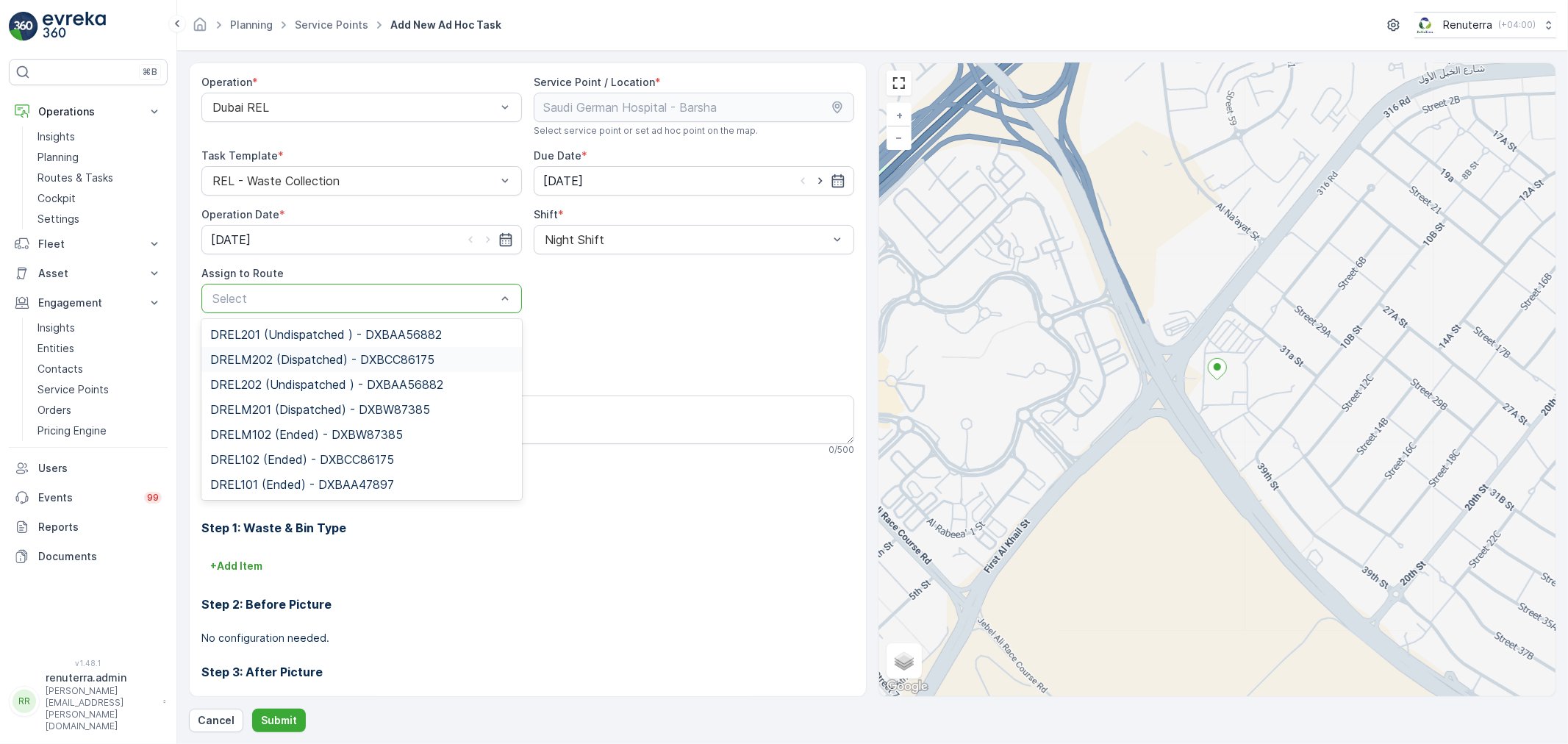
click at [288, 360] on span "DRELM202 (Dispatched) - DXBCC86175" at bounding box center [323, 359] width 224 height 13
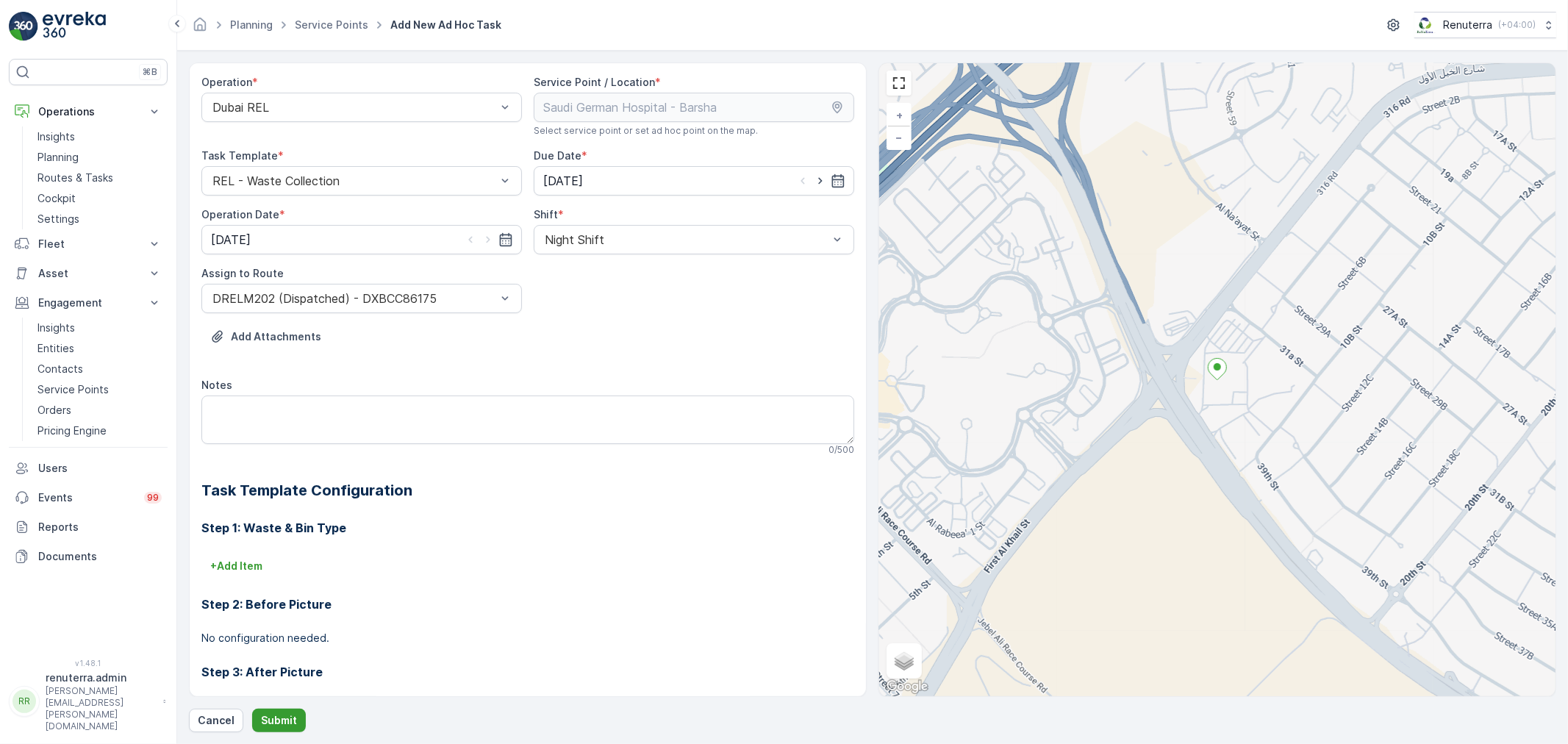
click at [281, 723] on p "Submit" at bounding box center [278, 720] width 36 height 14
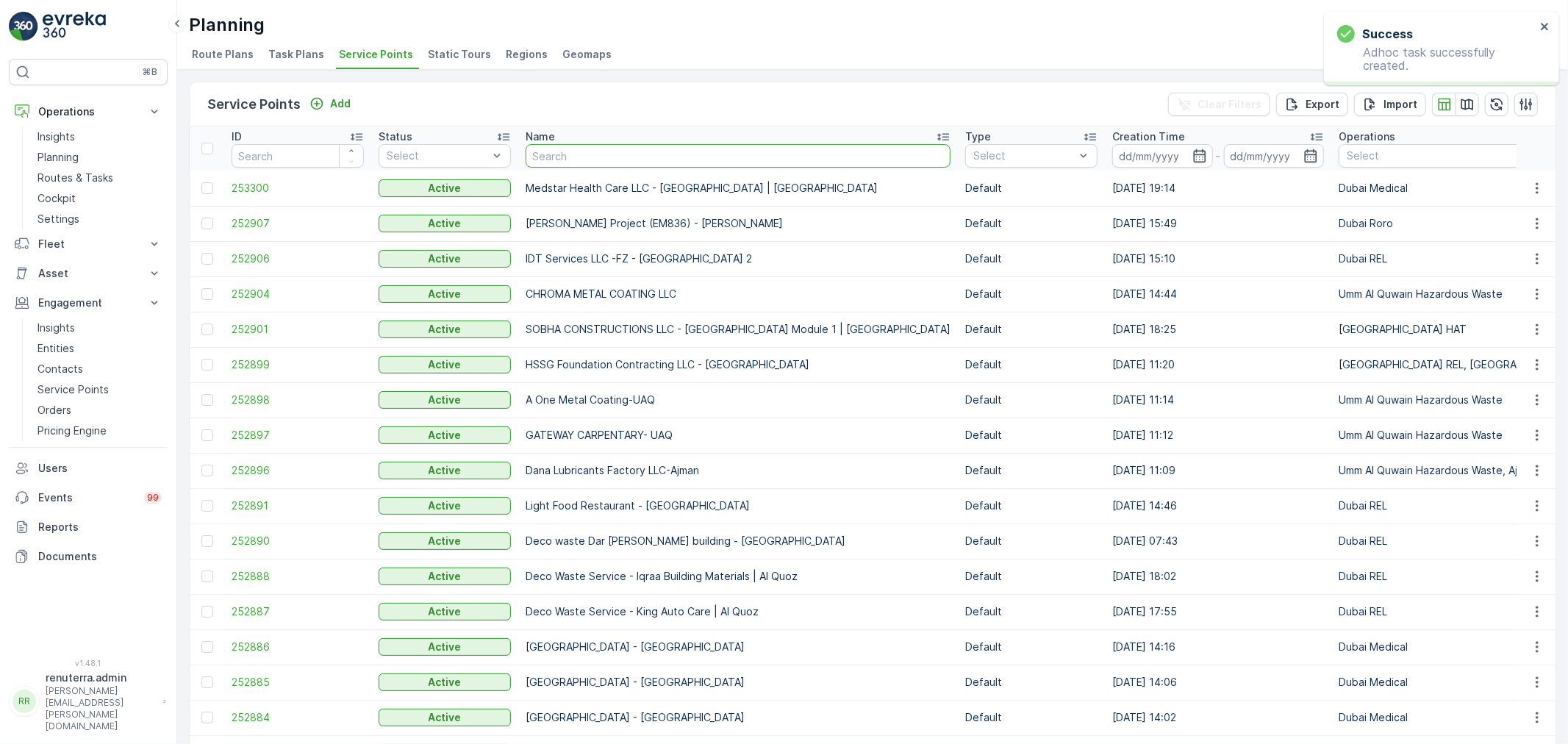
click at [607, 153] on input "text" at bounding box center [737, 156] width 425 height 24
type input "saudi"
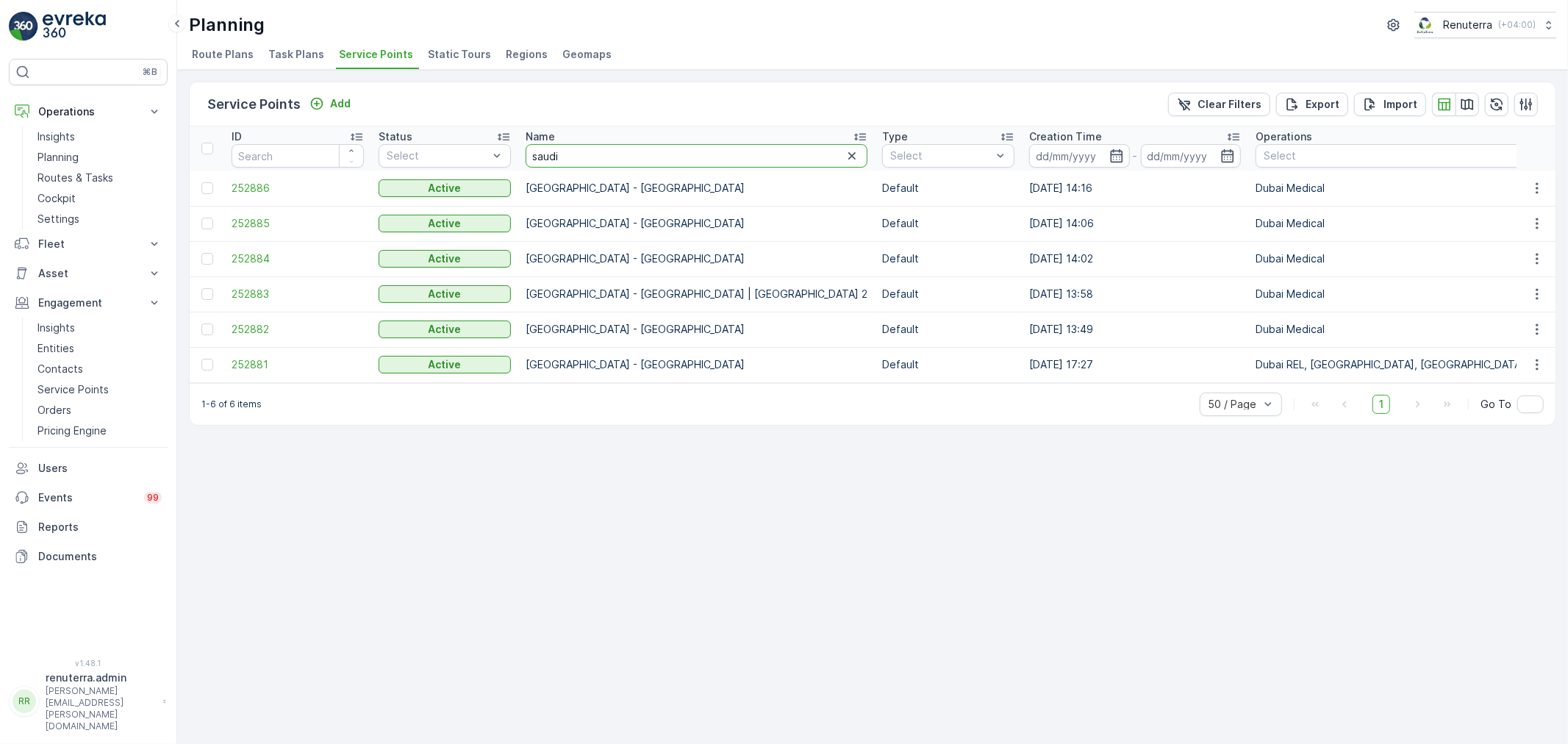
click at [606, 153] on input "saudi" at bounding box center [696, 156] width 342 height 24
type input "saudi"
click at [238, 358] on span "252881" at bounding box center [298, 364] width 133 height 14
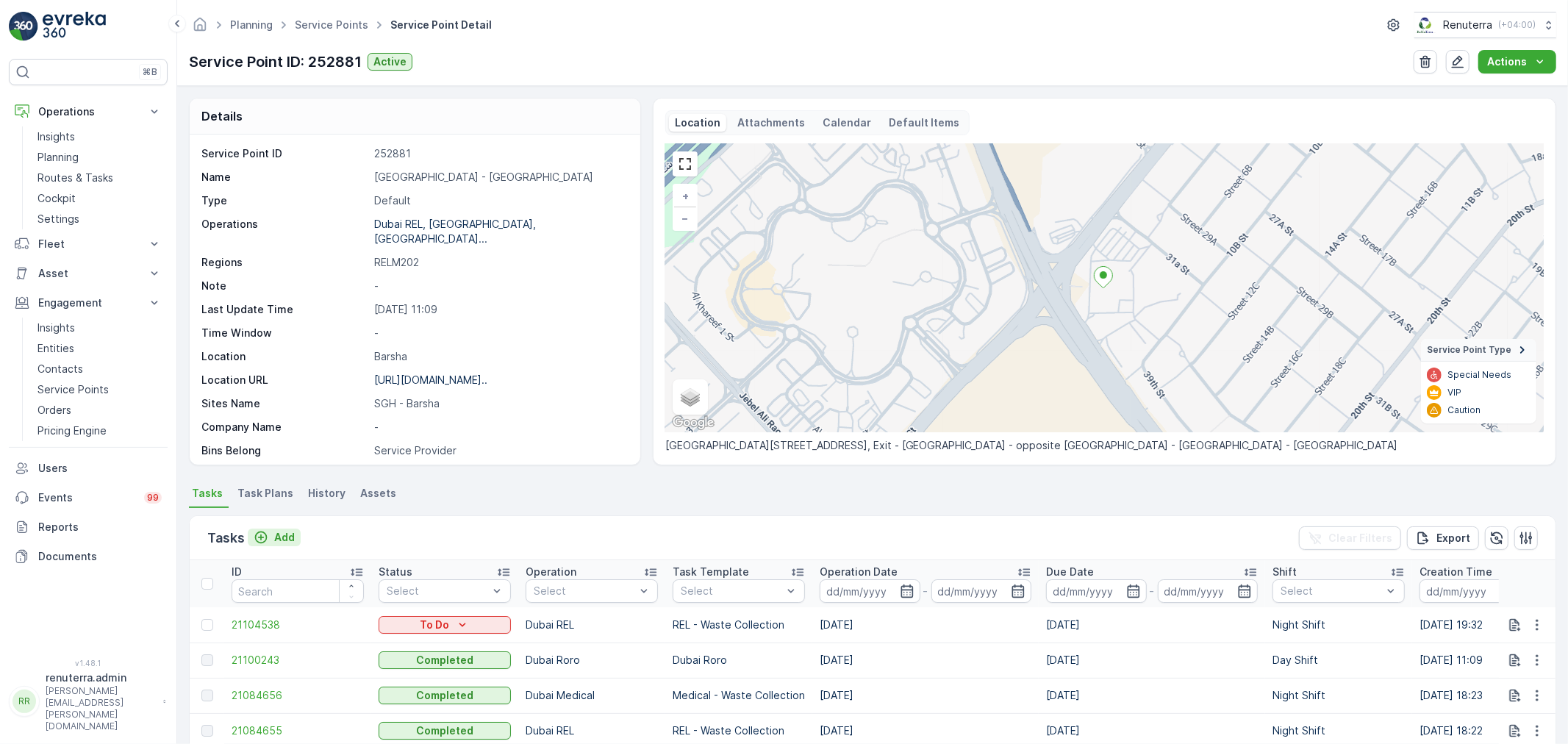
click at [279, 537] on p "Add" at bounding box center [284, 537] width 21 height 14
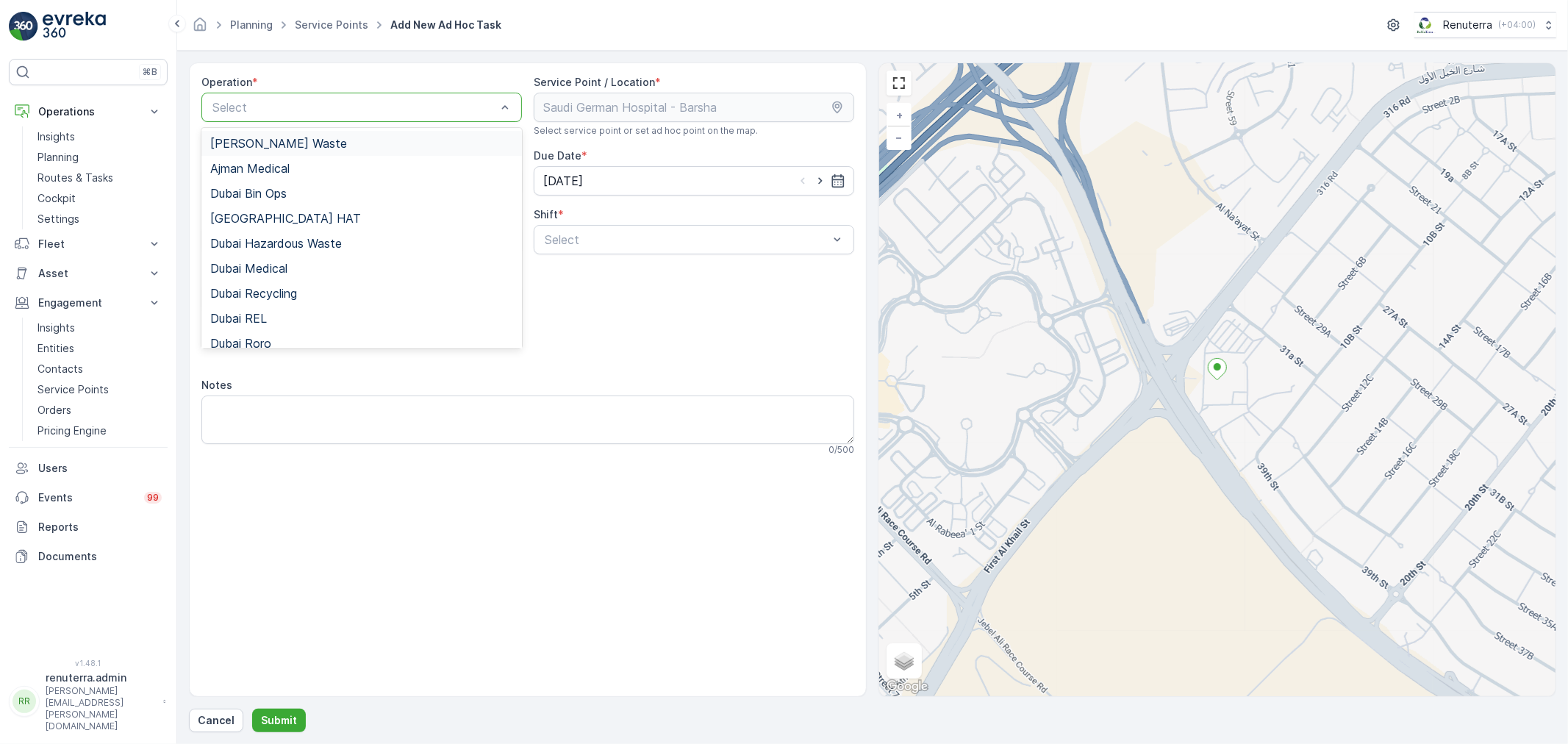
click at [324, 105] on div at bounding box center [355, 107] width 287 height 13
click at [274, 318] on div "Dubai REL" at bounding box center [361, 318] width 303 height 13
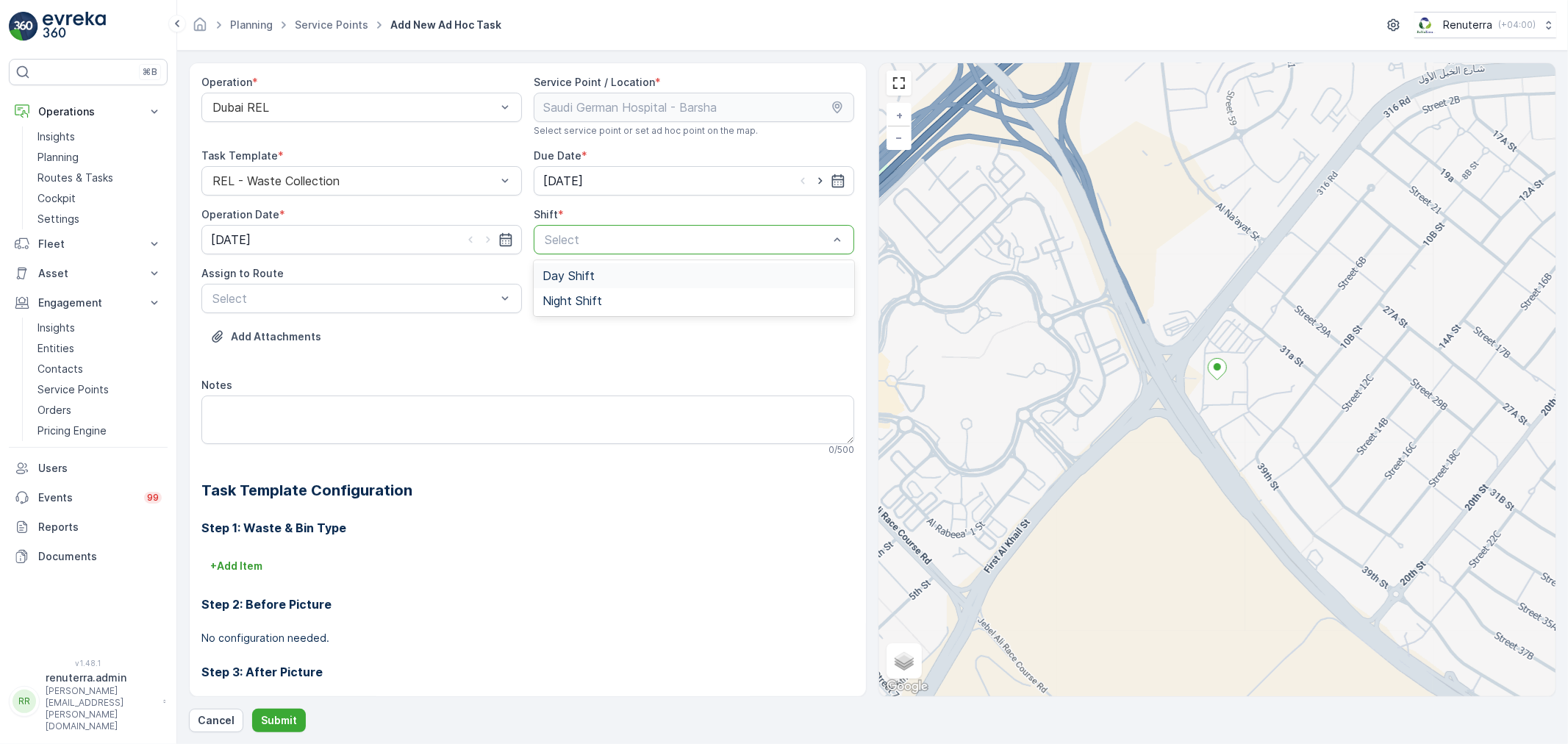
click at [612, 245] on div at bounding box center [686, 239] width 287 height 13
click at [561, 295] on span "Night Shift" at bounding box center [572, 300] width 59 height 13
click at [438, 295] on div at bounding box center [355, 298] width 287 height 13
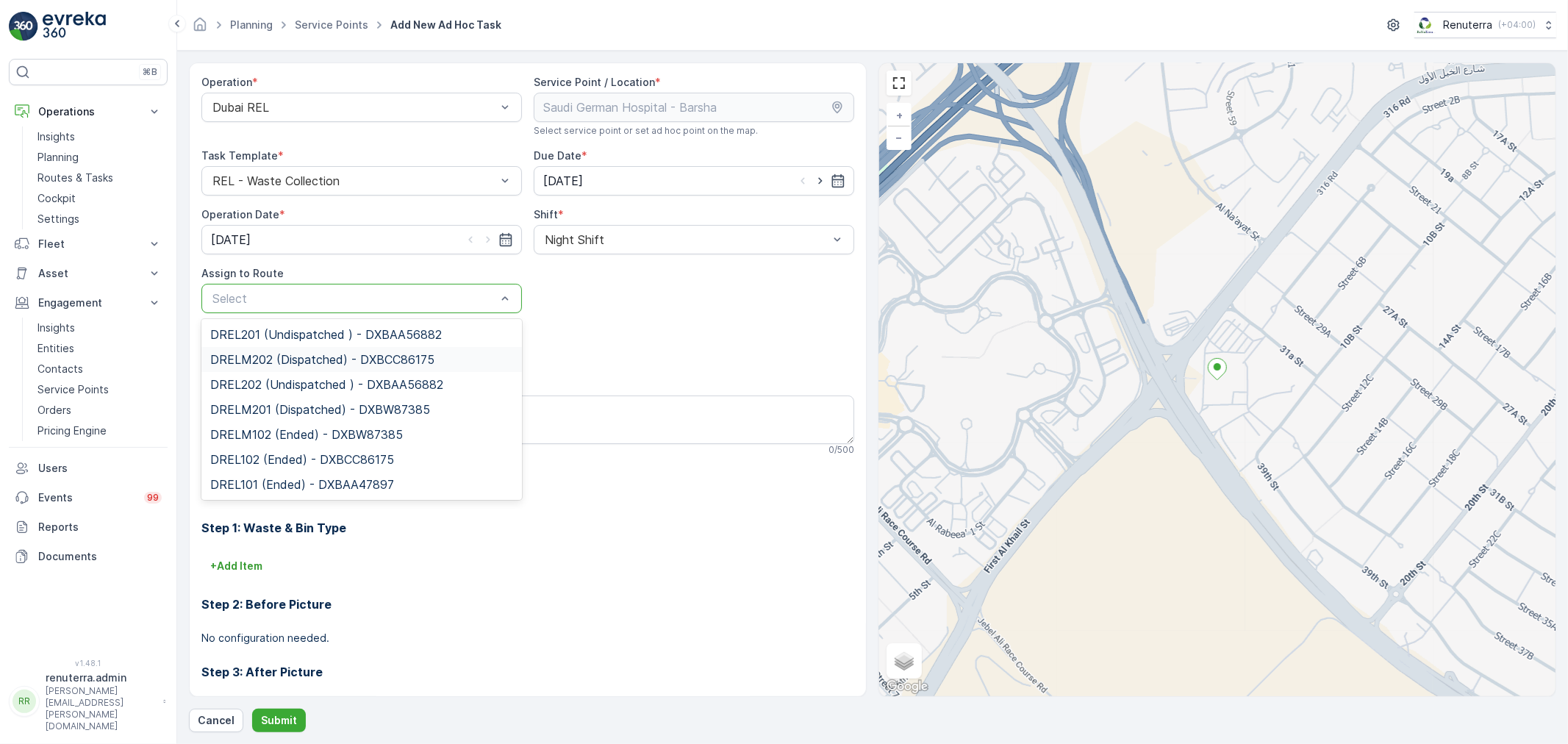
click at [278, 358] on span "DRELM202 (Dispatched) - DXBCC86175" at bounding box center [323, 359] width 224 height 13
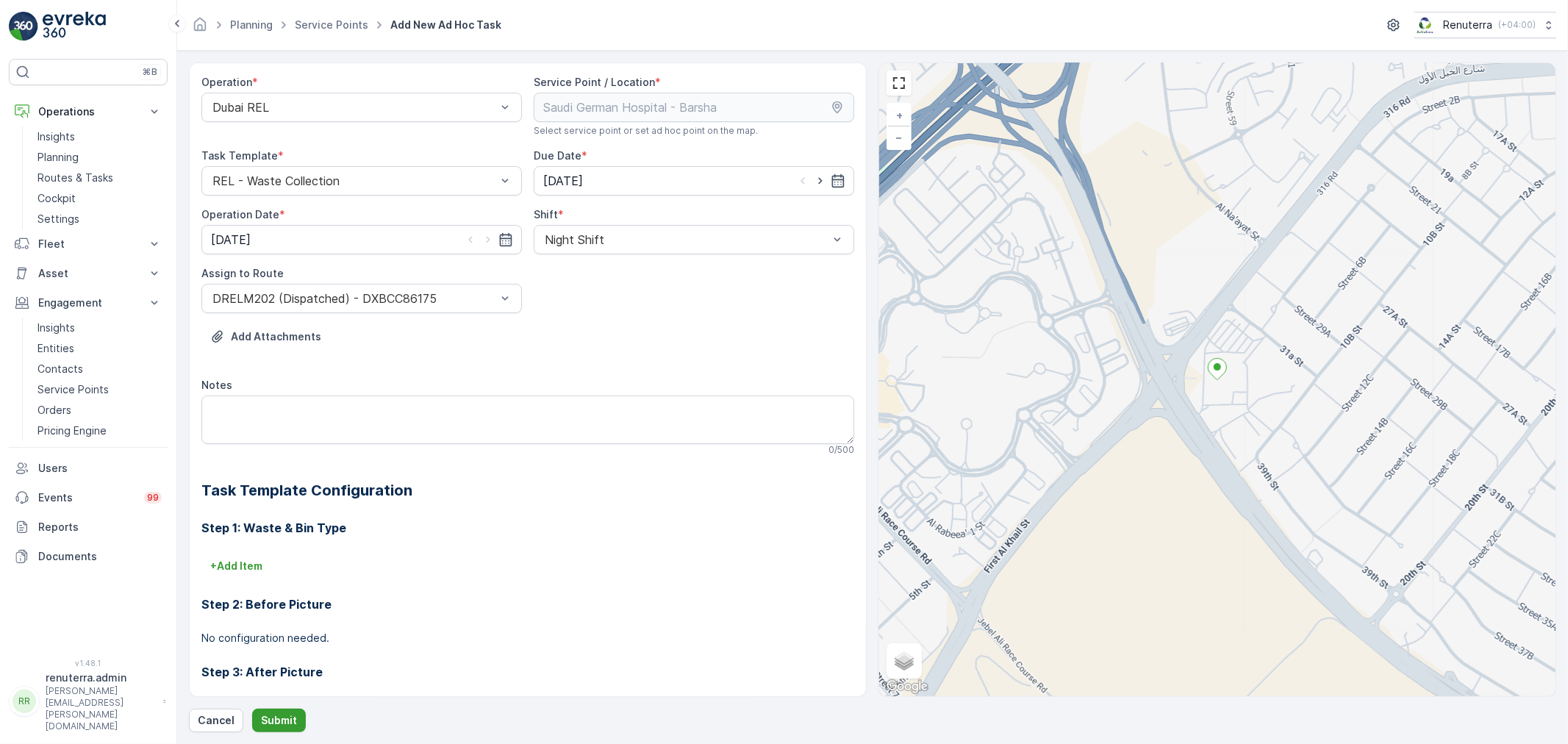
click at [262, 718] on p "Submit" at bounding box center [278, 720] width 36 height 14
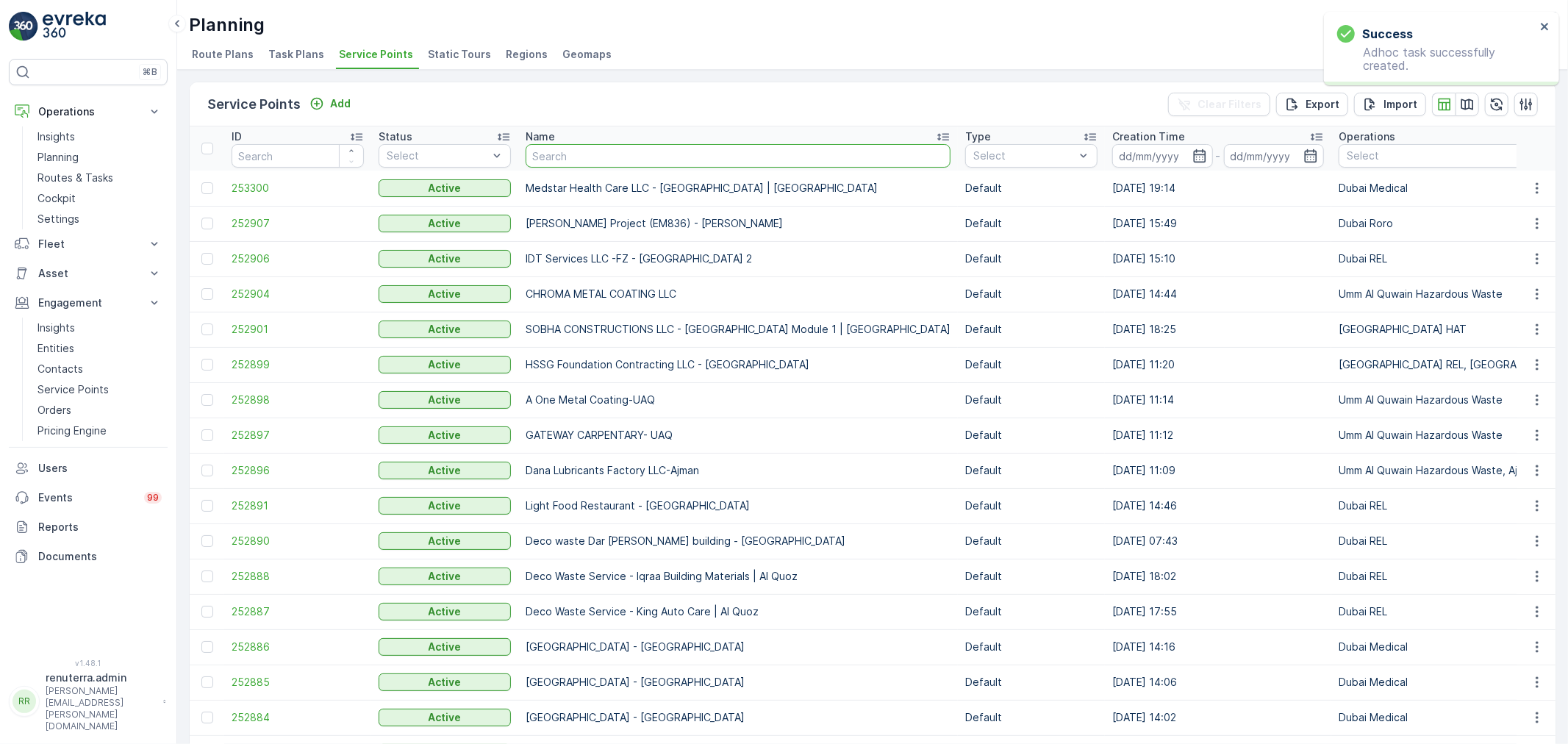
click at [570, 156] on input "text" at bounding box center [737, 156] width 425 height 24
type input "saudi"
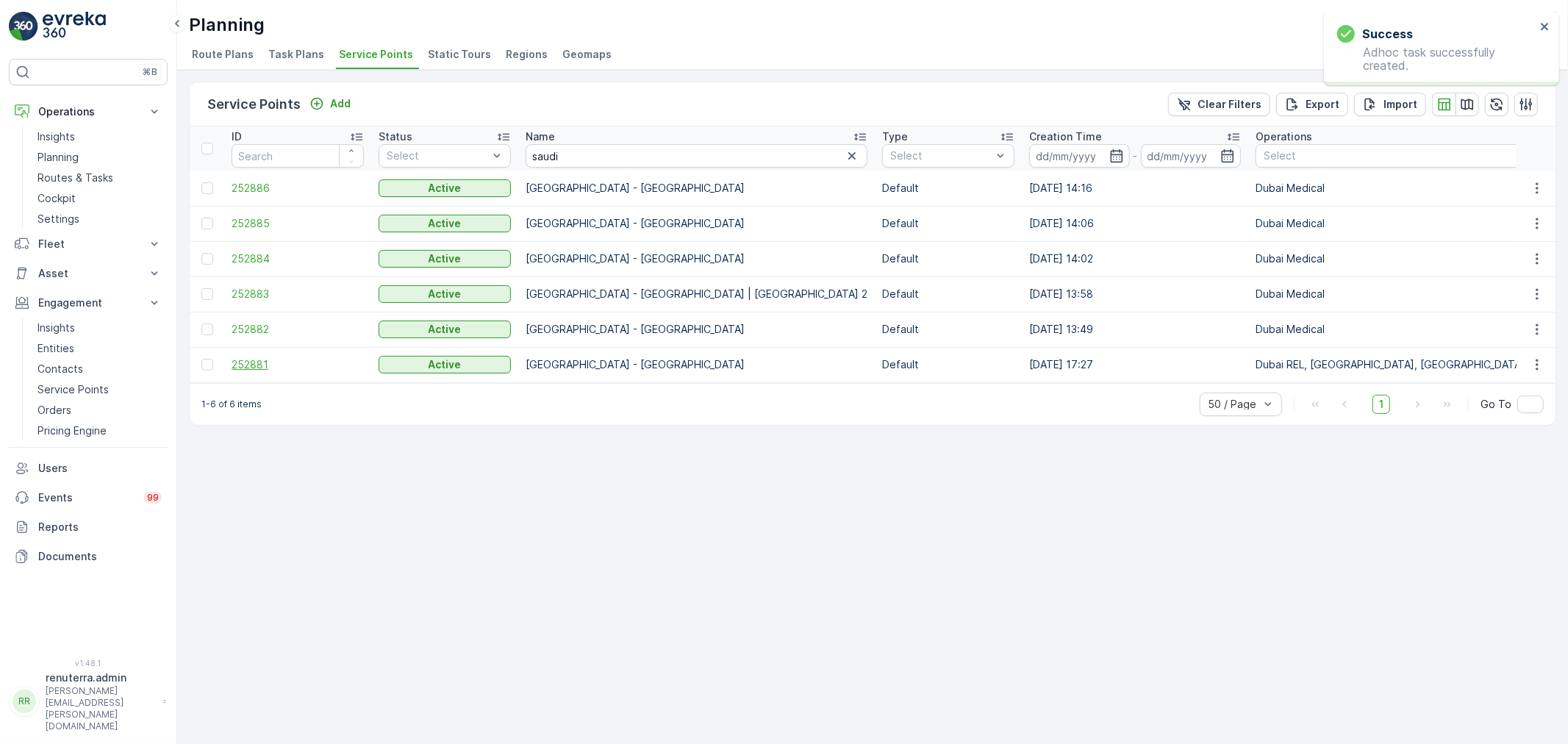
click at [252, 363] on span "252881" at bounding box center [298, 364] width 133 height 14
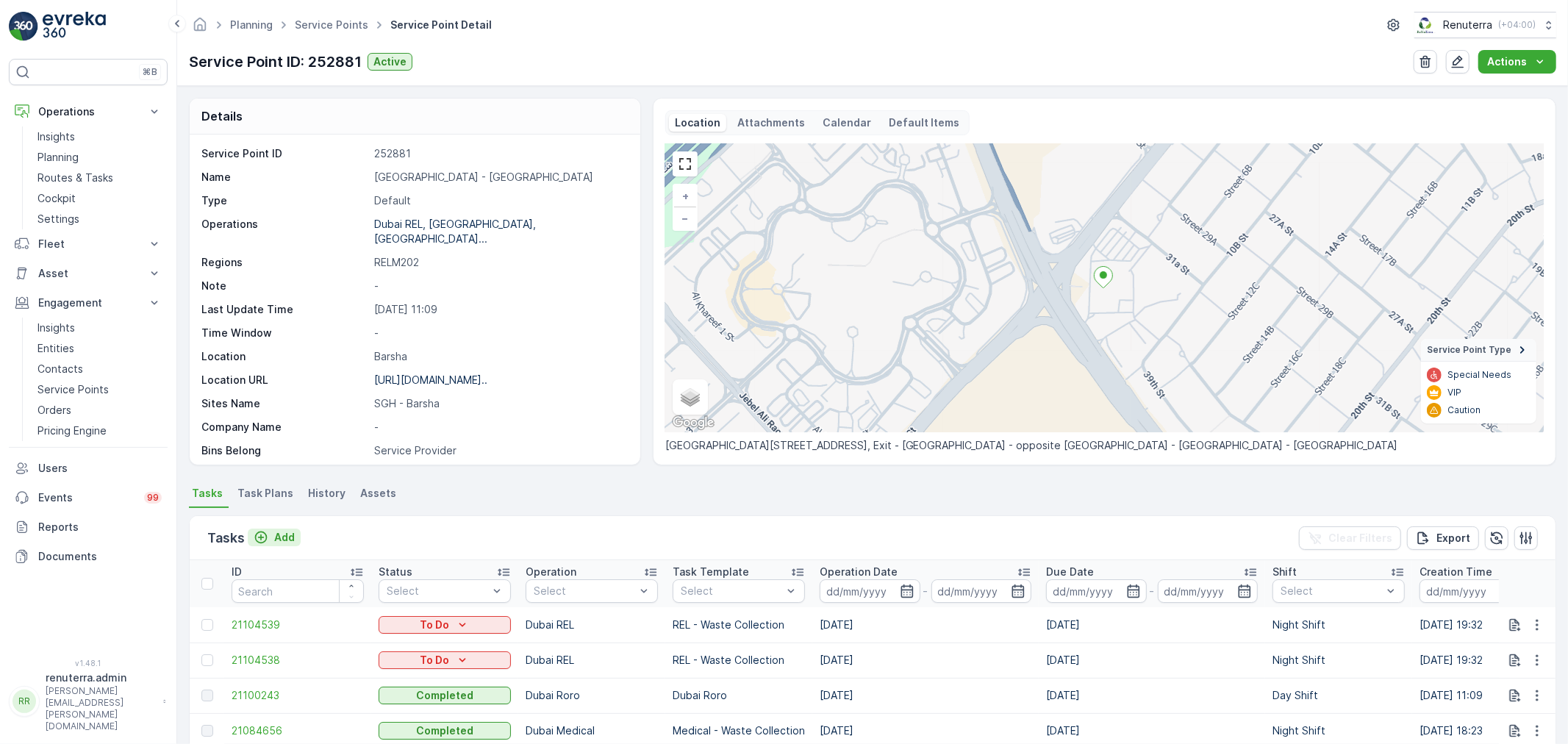
click at [275, 531] on p "Add" at bounding box center [284, 537] width 21 height 14
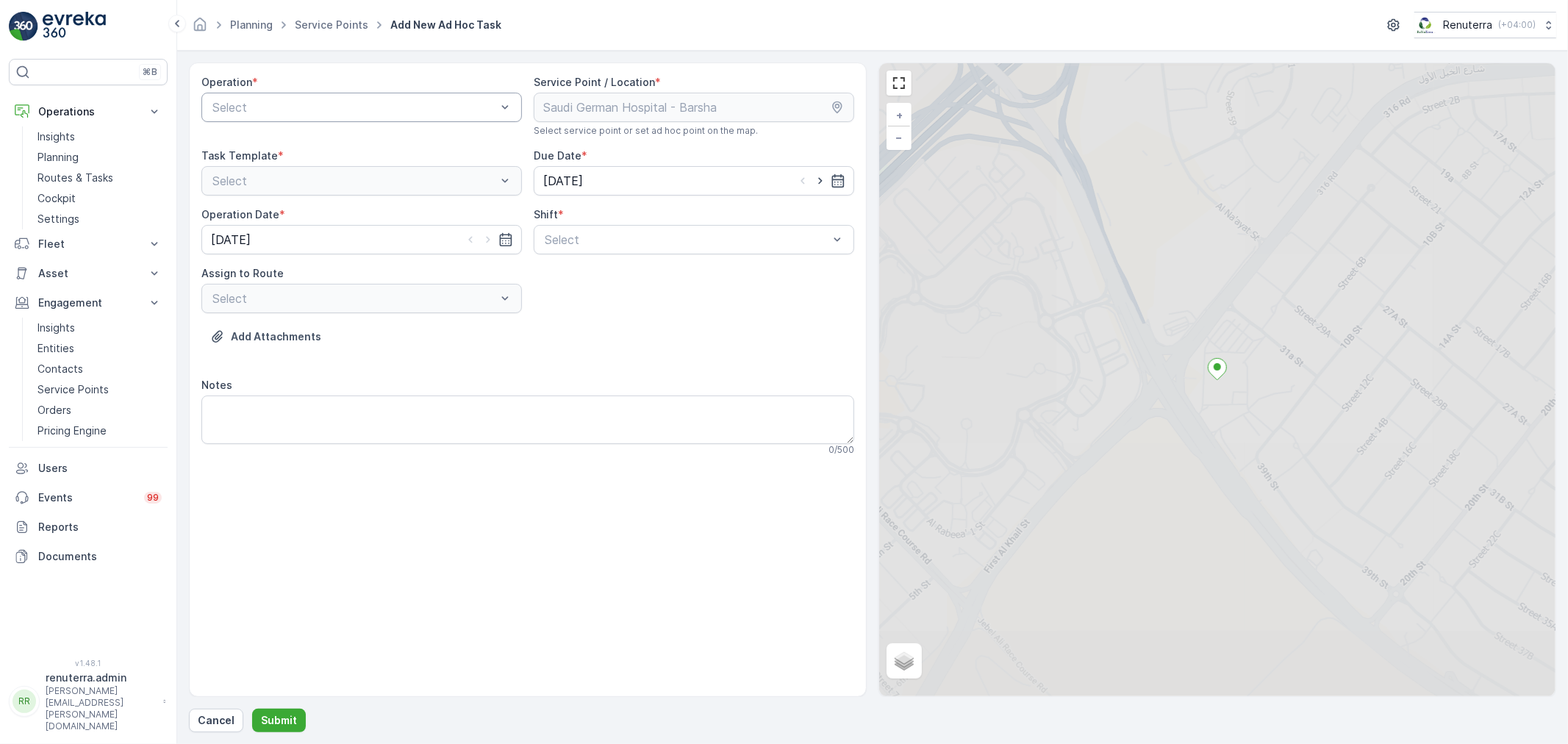
click at [313, 104] on div at bounding box center [355, 107] width 287 height 13
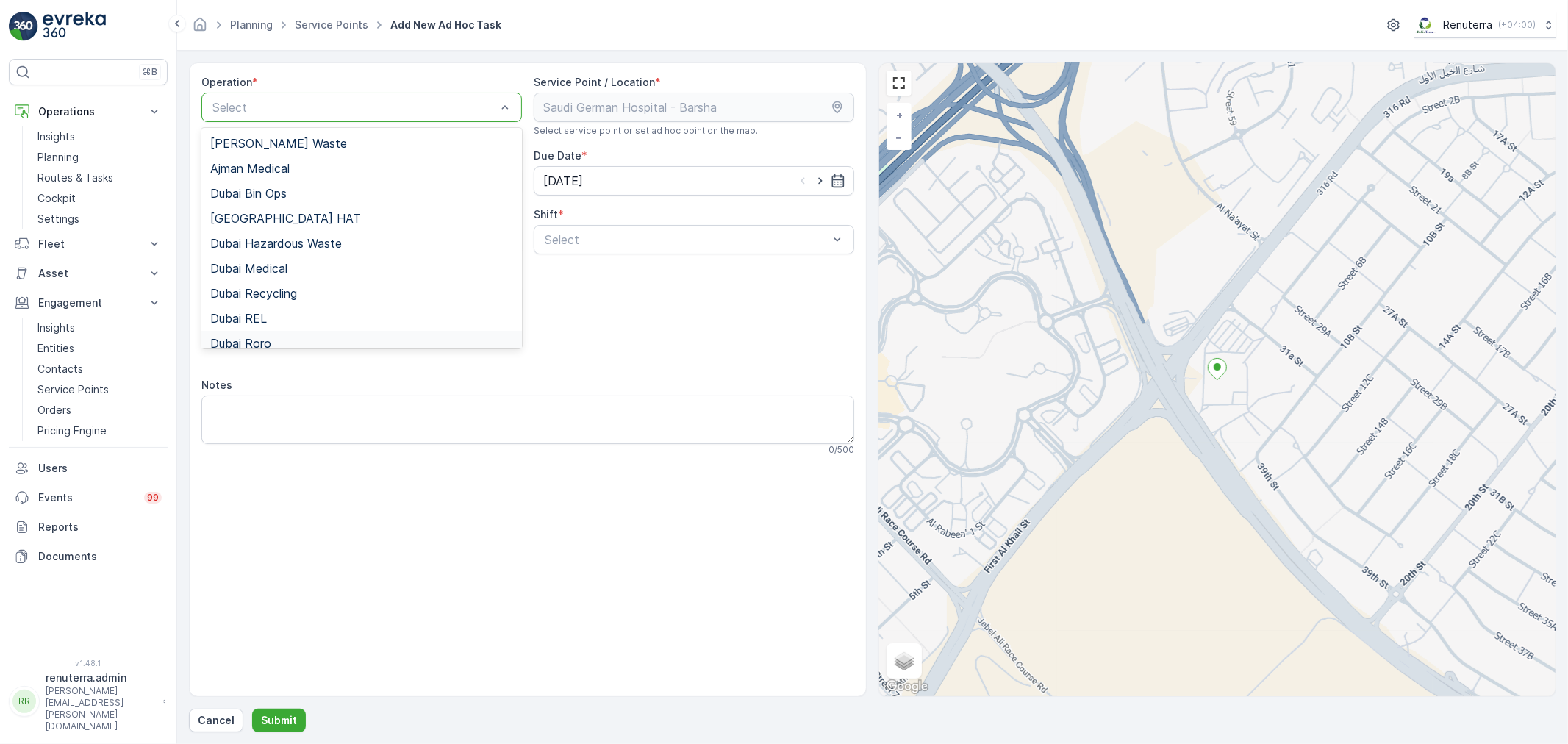
click at [267, 338] on span "Dubai Roro" at bounding box center [241, 343] width 61 height 13
click at [250, 108] on div at bounding box center [355, 107] width 287 height 13
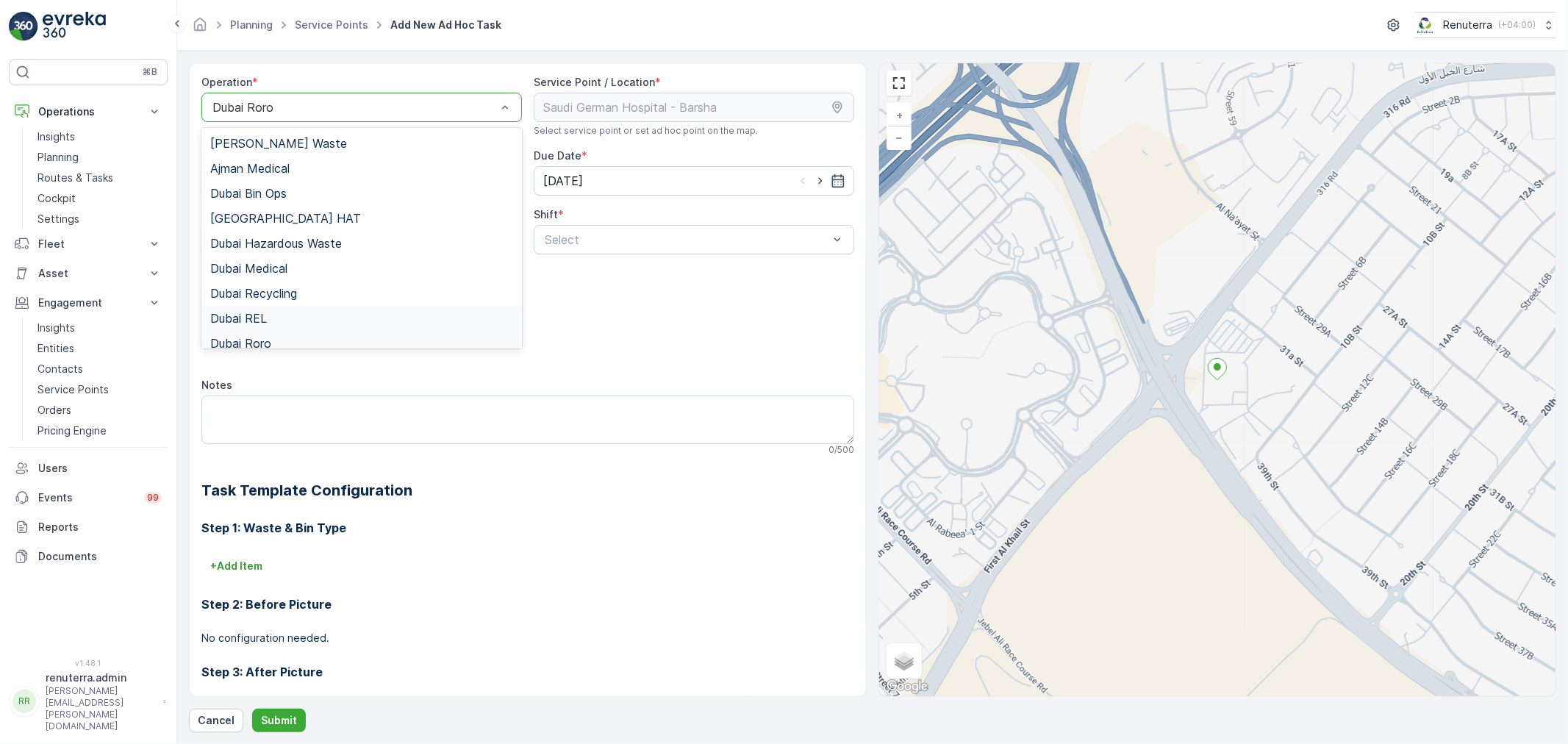
click at [262, 315] on span "Dubai REL" at bounding box center [239, 318] width 56 height 13
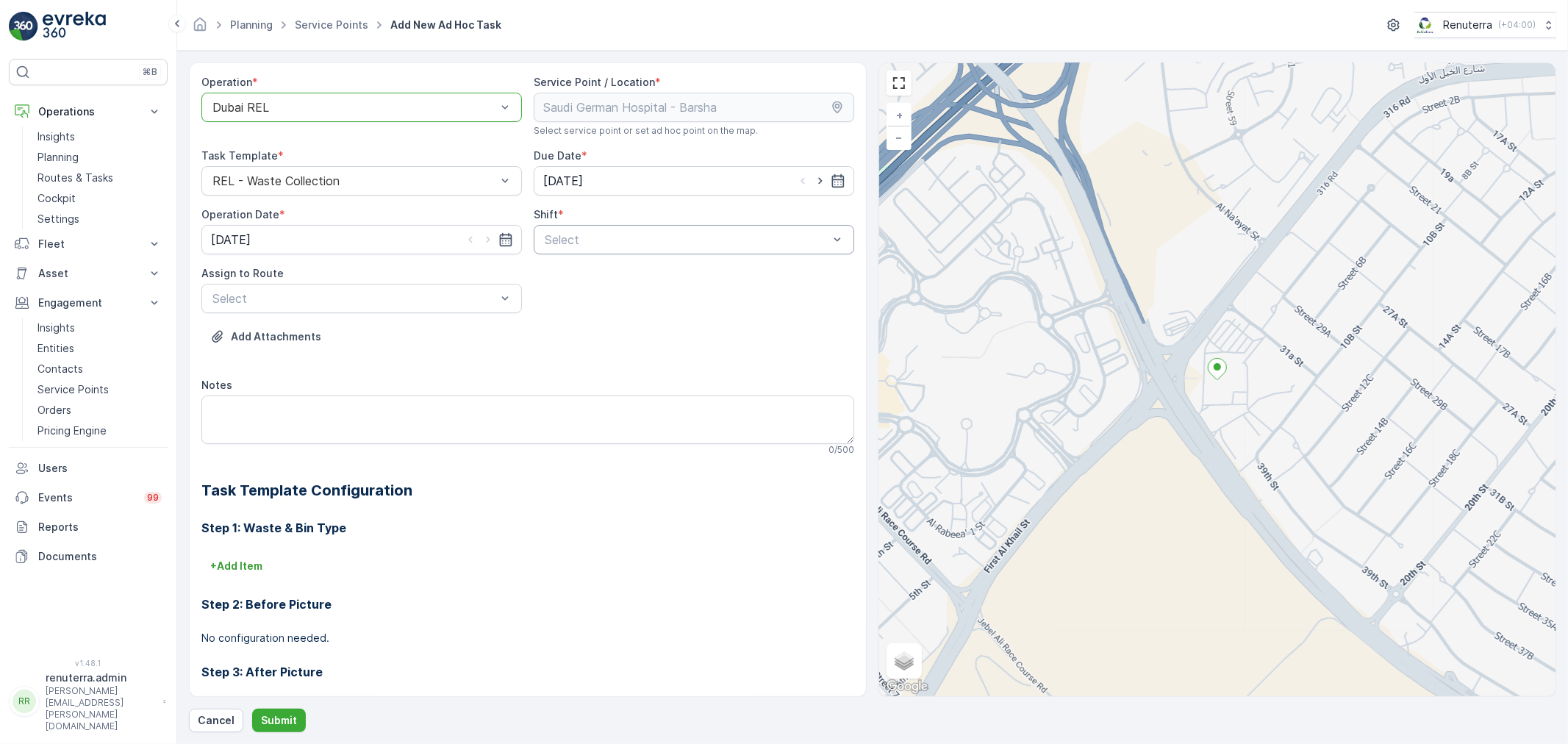
click at [616, 240] on div at bounding box center [686, 239] width 287 height 13
click at [554, 290] on div "Night Shift" at bounding box center [694, 300] width 320 height 25
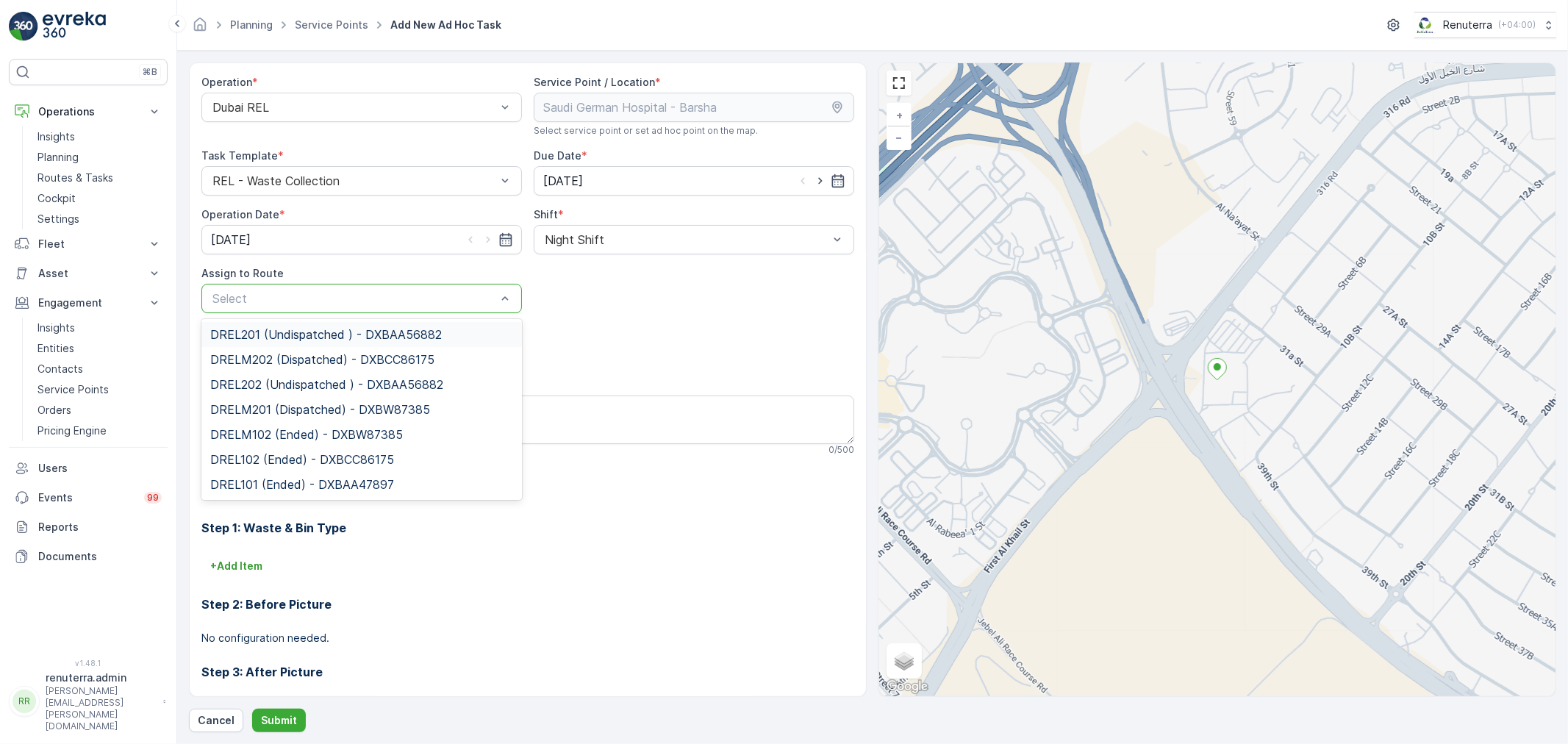
click at [388, 296] on div at bounding box center [355, 298] width 287 height 13
click at [269, 358] on span "DRELM202 (Dispatched) - DXBCC86175" at bounding box center [323, 359] width 224 height 13
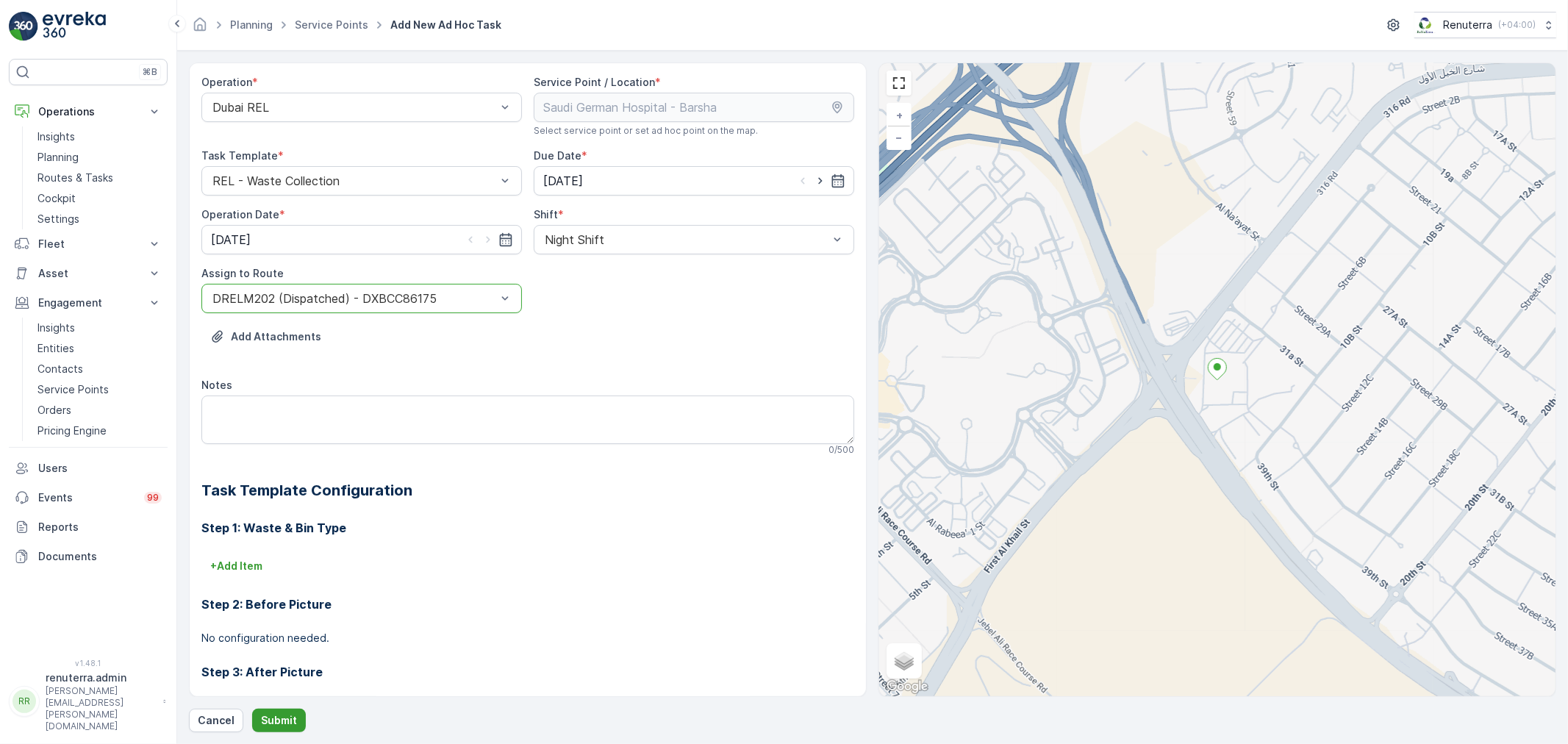
click at [276, 711] on button "Submit" at bounding box center [279, 720] width 53 height 24
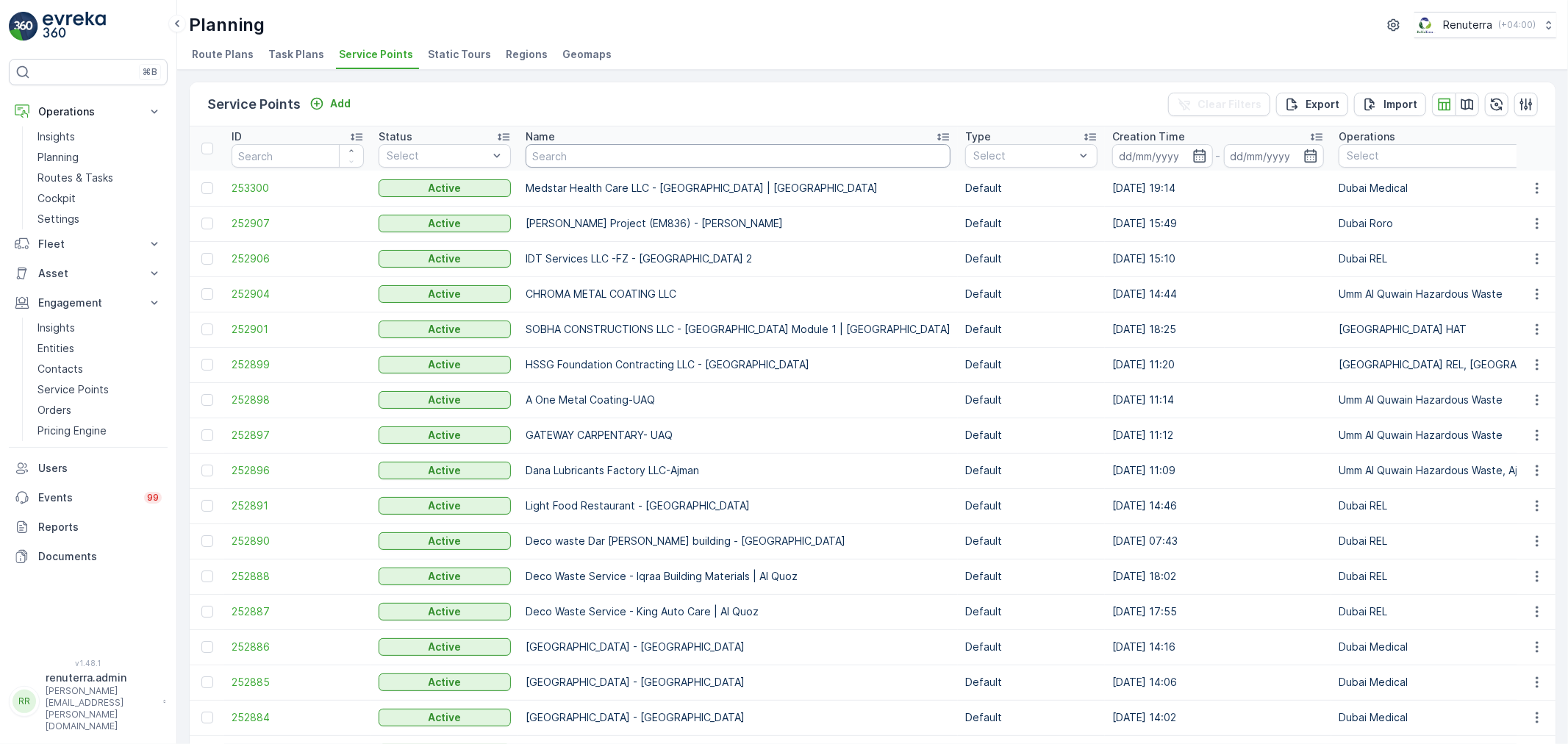
click at [583, 155] on input "text" at bounding box center [737, 156] width 425 height 24
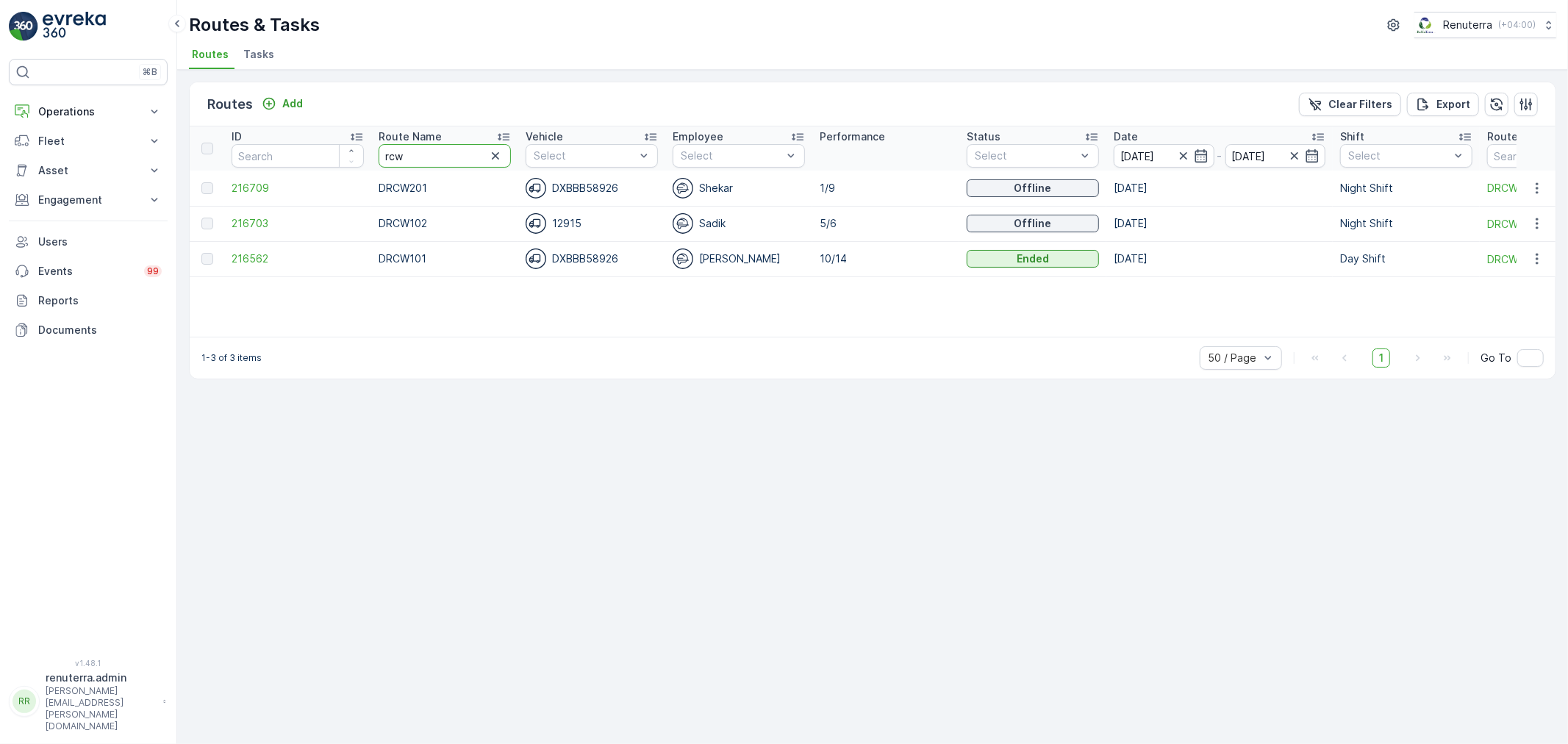
drag, startPoint x: 428, startPoint y: 158, endPoint x: 337, endPoint y: 145, distance: 91.9
click at [337, 145] on tr "ID Route Name rcw Vehicle Select Employee Select Performance Status Select Date…" at bounding box center [1001, 149] width 1624 height 44
type input "hat"
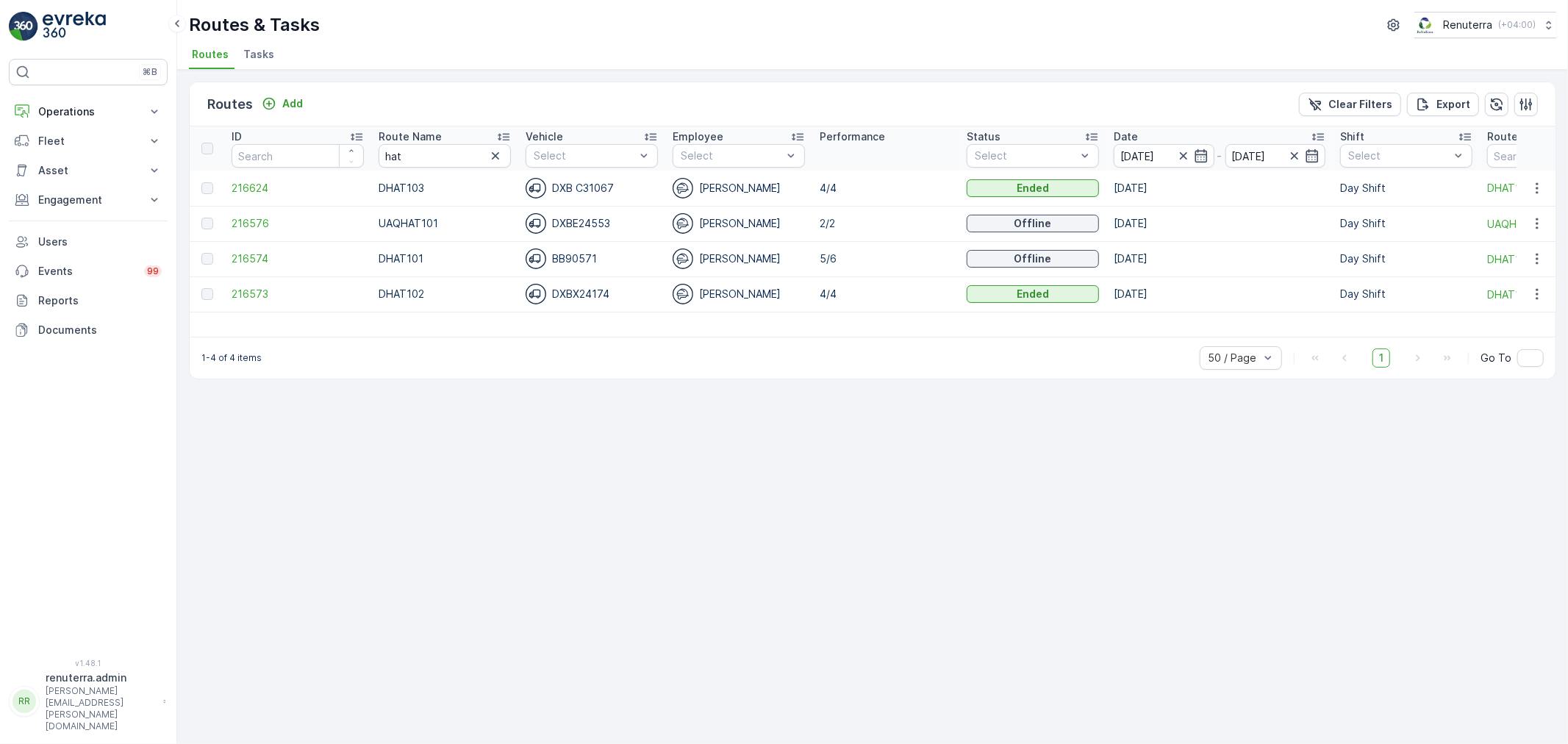
click at [500, 131] on icon at bounding box center [503, 136] width 14 height 14
click at [257, 181] on span "216574" at bounding box center [298, 188] width 133 height 14
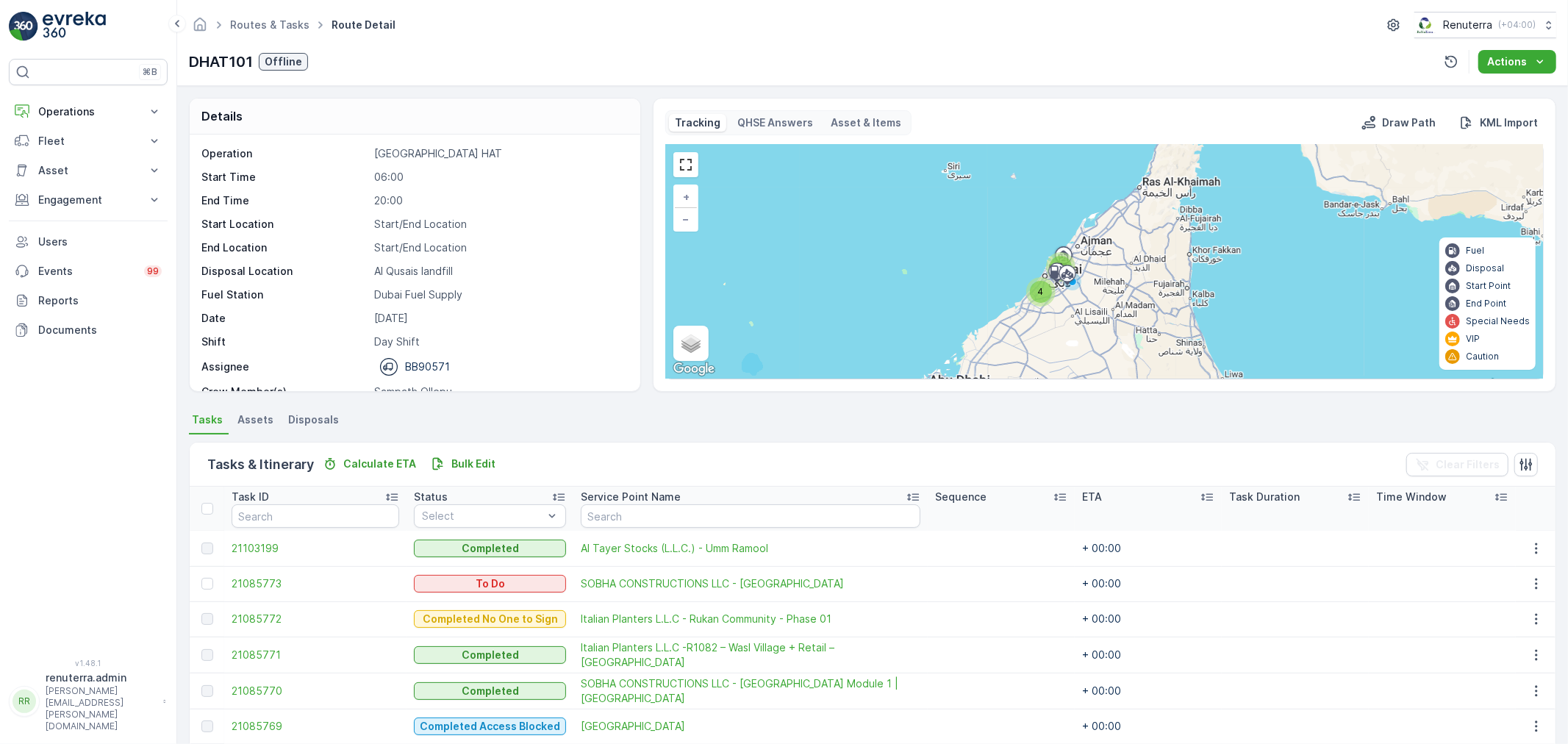
scroll to position [46, 0]
click at [1535, 583] on icon "button" at bounding box center [1536, 584] width 2 height 11
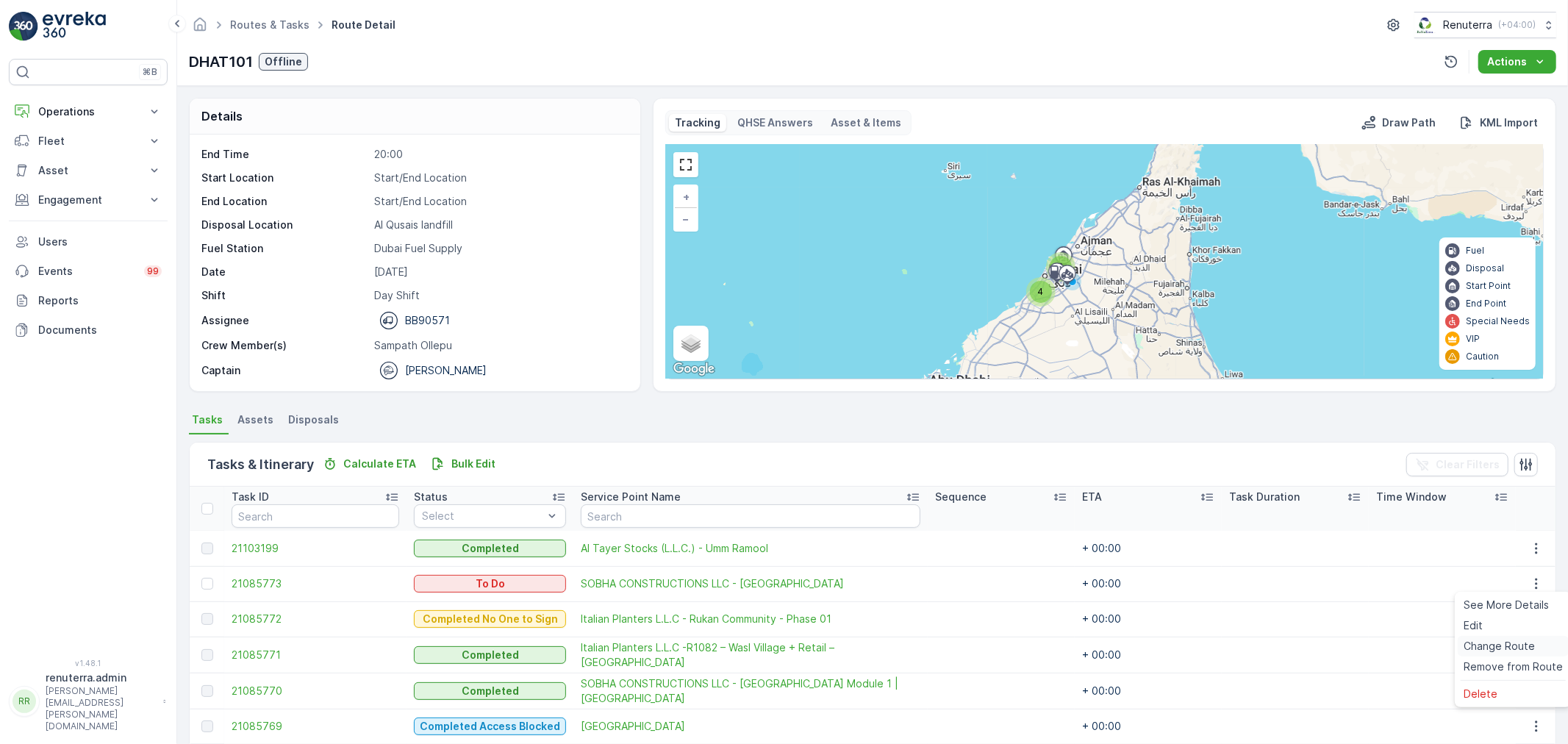
click at [1515, 645] on span "Change Route" at bounding box center [1499, 646] width 72 height 14
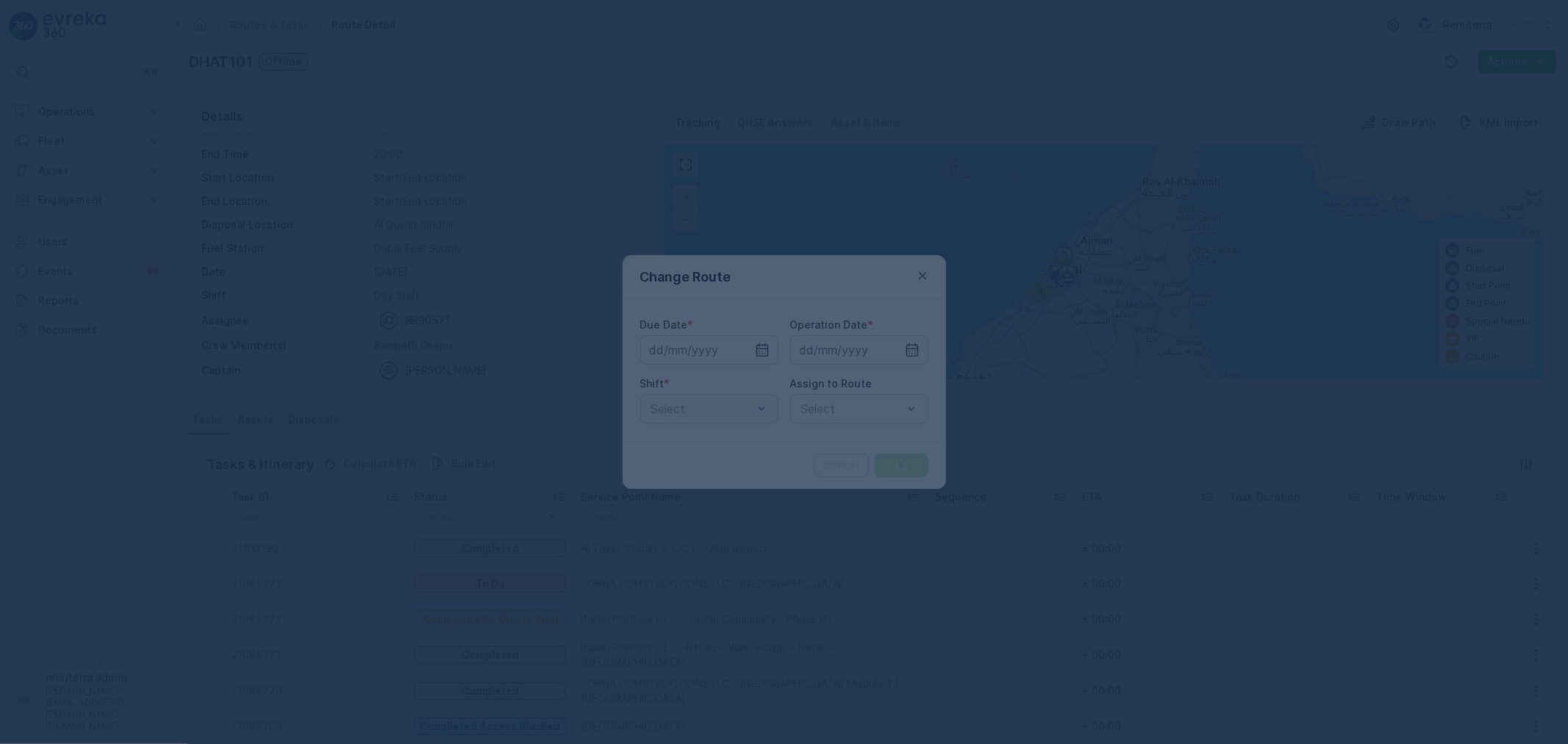
type input "[DATE]"
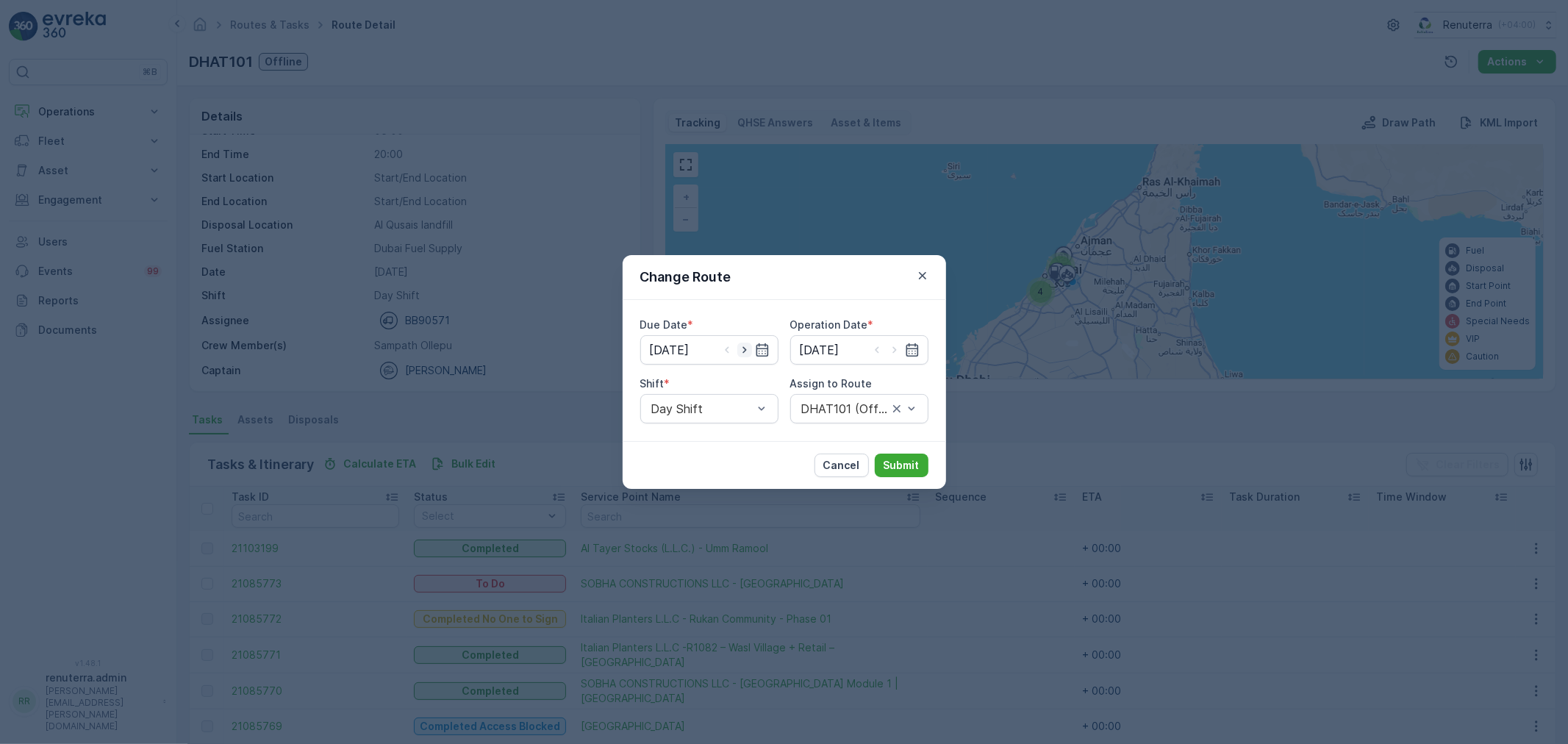
click at [745, 348] on icon "button" at bounding box center [744, 349] width 14 height 14
type input "[DATE]"
click at [894, 345] on icon "button" at bounding box center [895, 349] width 14 height 14
type input "[DATE]"
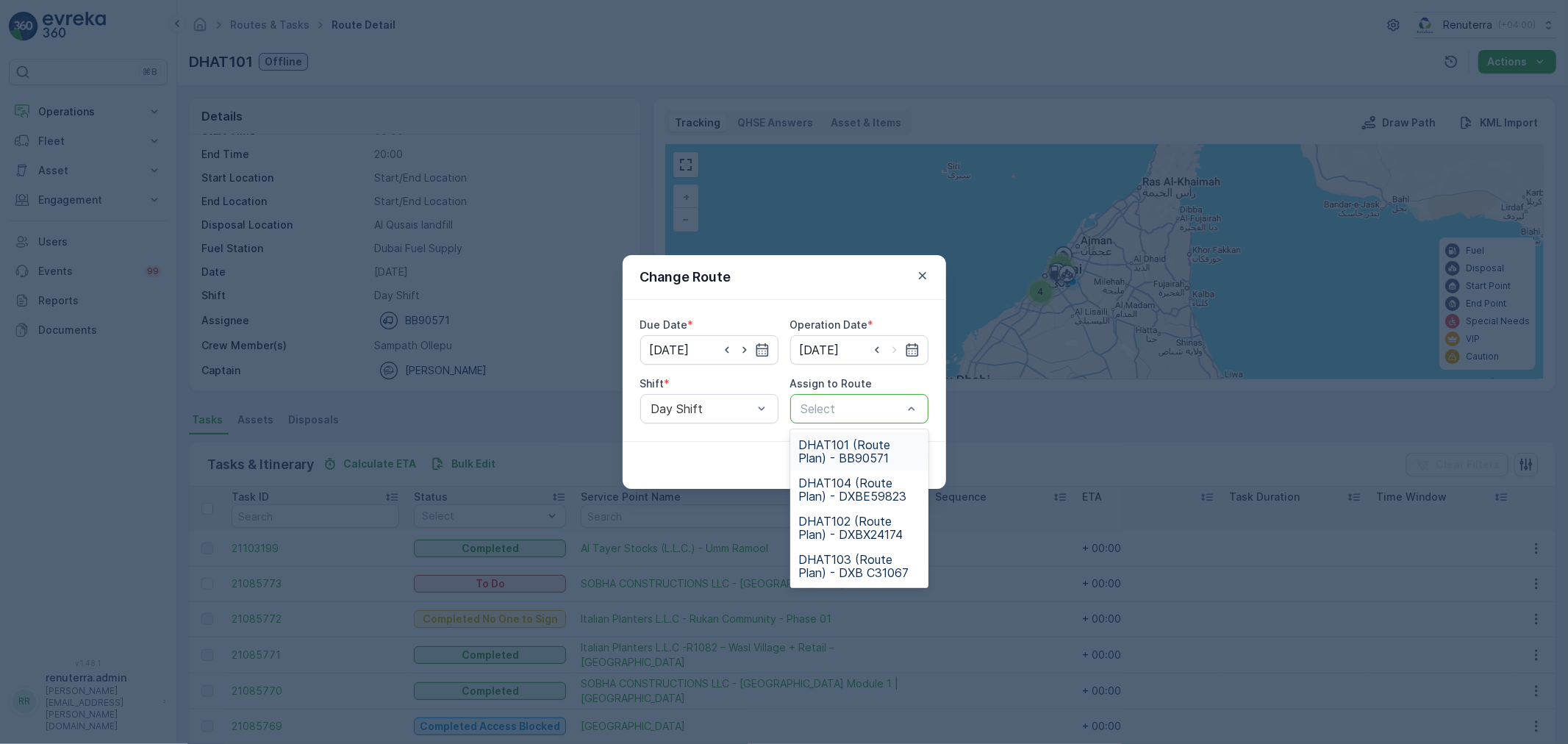
click at [847, 408] on div at bounding box center [852, 408] width 104 height 13
click at [864, 451] on span "DHAT101 (Route Plan) - BB90571" at bounding box center [860, 451] width 120 height 27
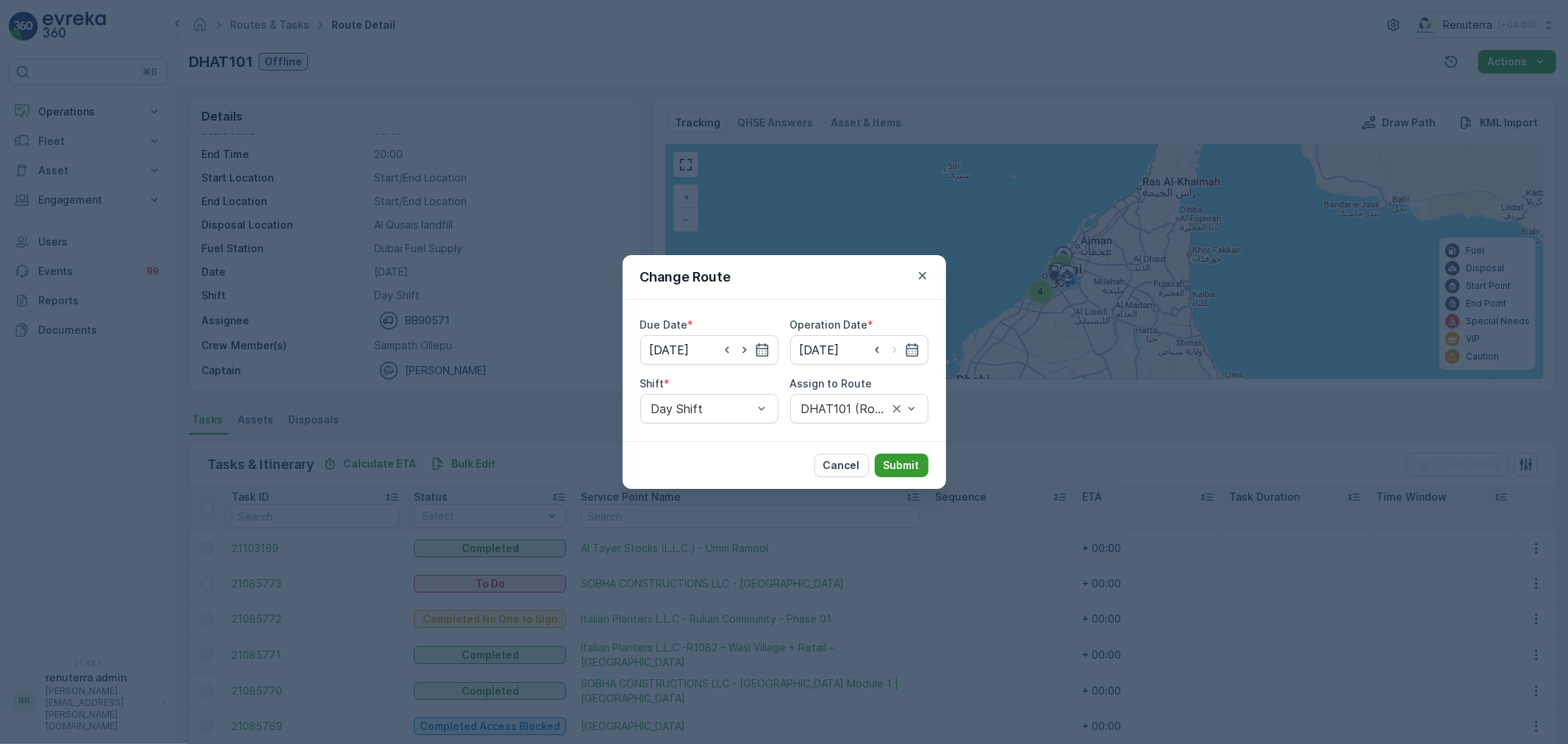
click at [898, 466] on p "Submit" at bounding box center [901, 465] width 36 height 14
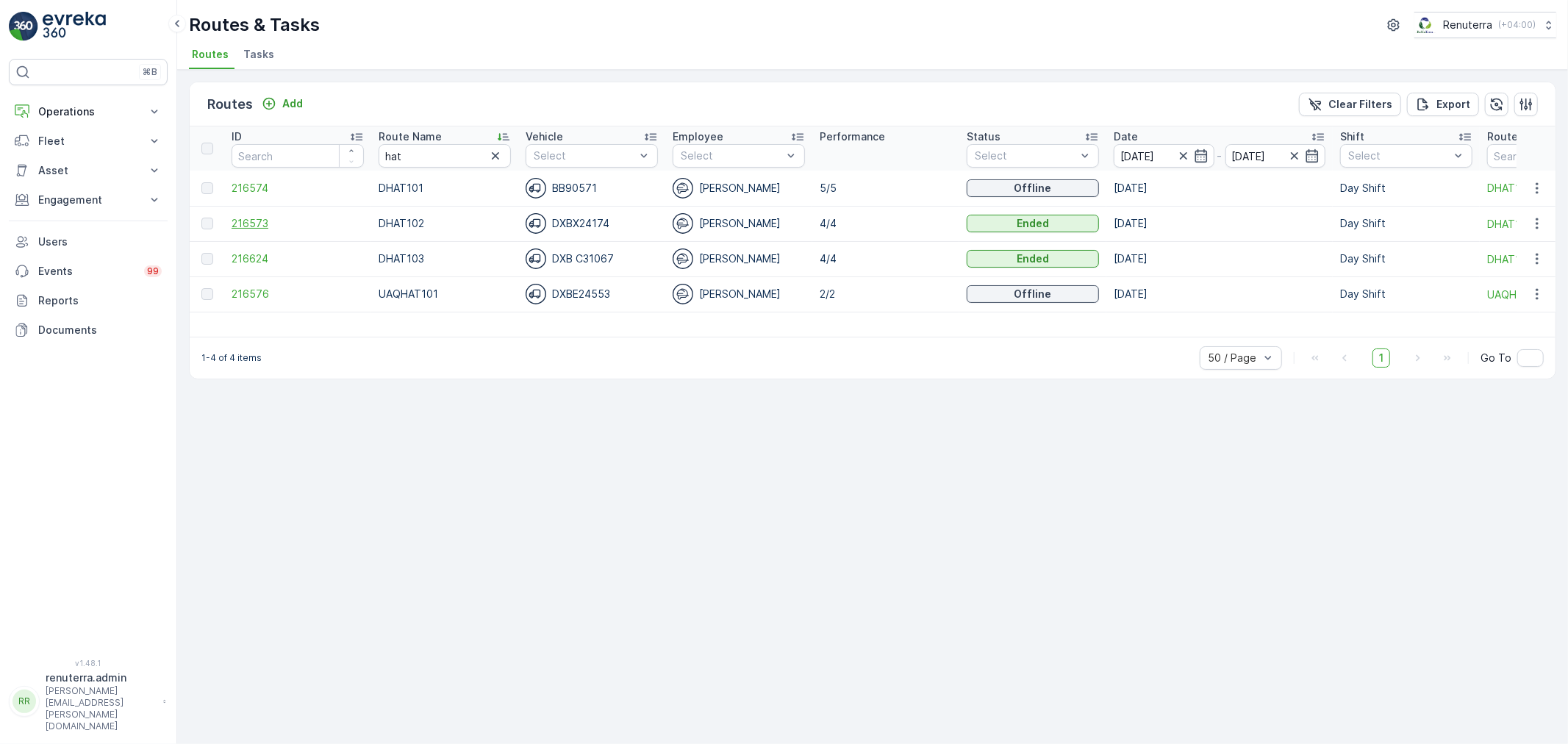
click at [259, 223] on span "216573" at bounding box center [298, 223] width 133 height 14
click at [236, 252] on span "216624" at bounding box center [298, 258] width 133 height 14
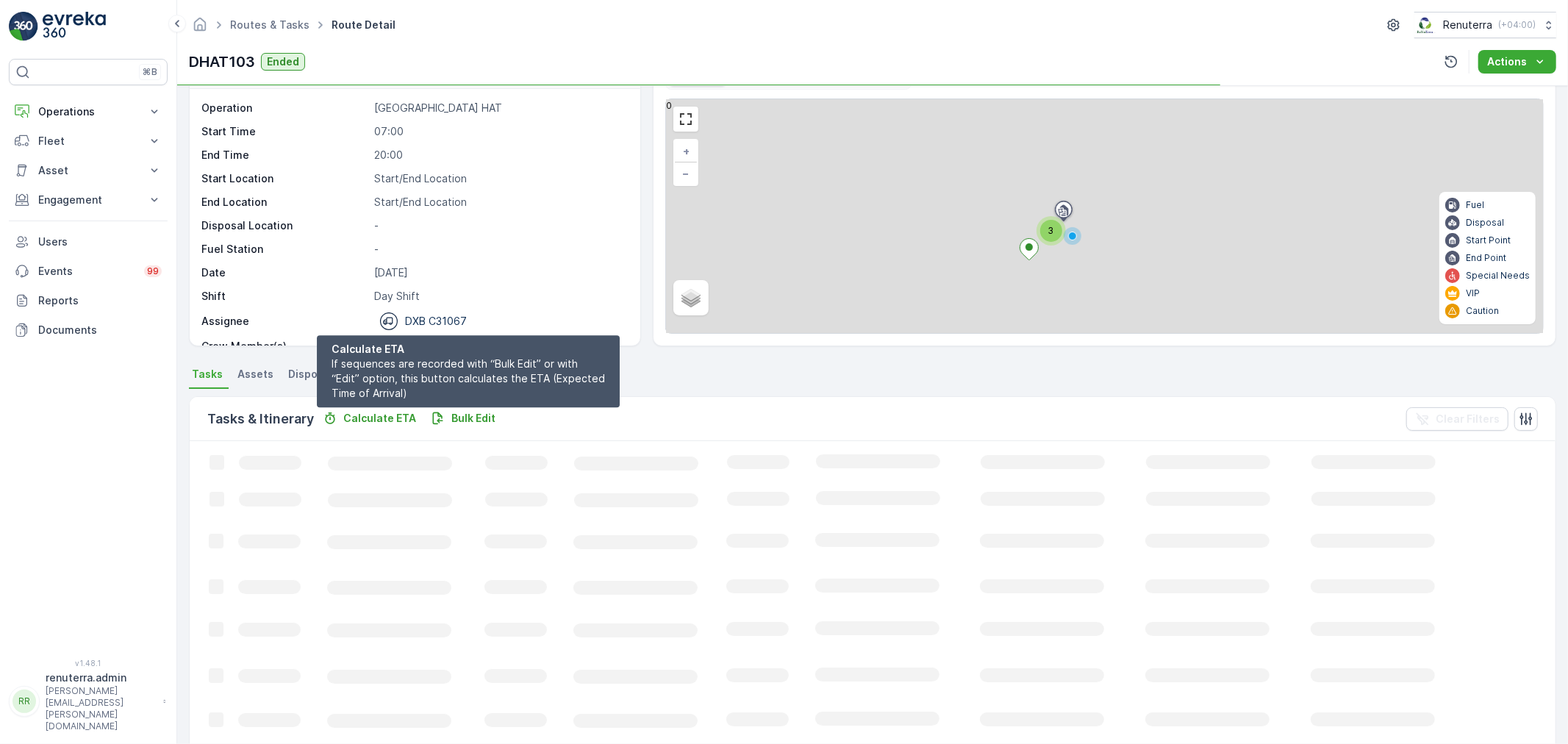
scroll to position [13, 0]
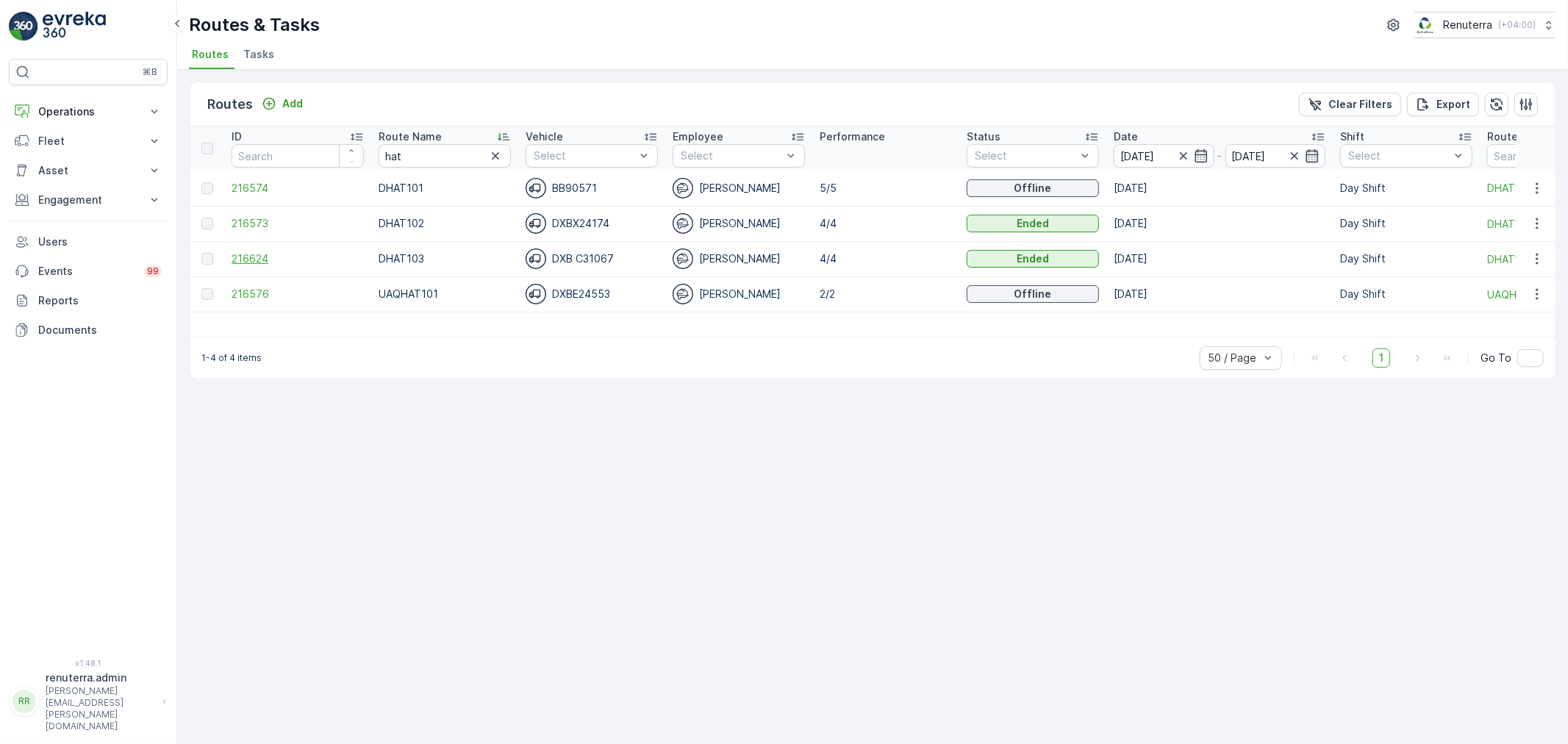
click at [233, 259] on span "216624" at bounding box center [298, 258] width 133 height 14
click at [262, 250] on td "216624" at bounding box center [297, 258] width 147 height 35
click at [259, 255] on span "216624" at bounding box center [298, 258] width 133 height 14
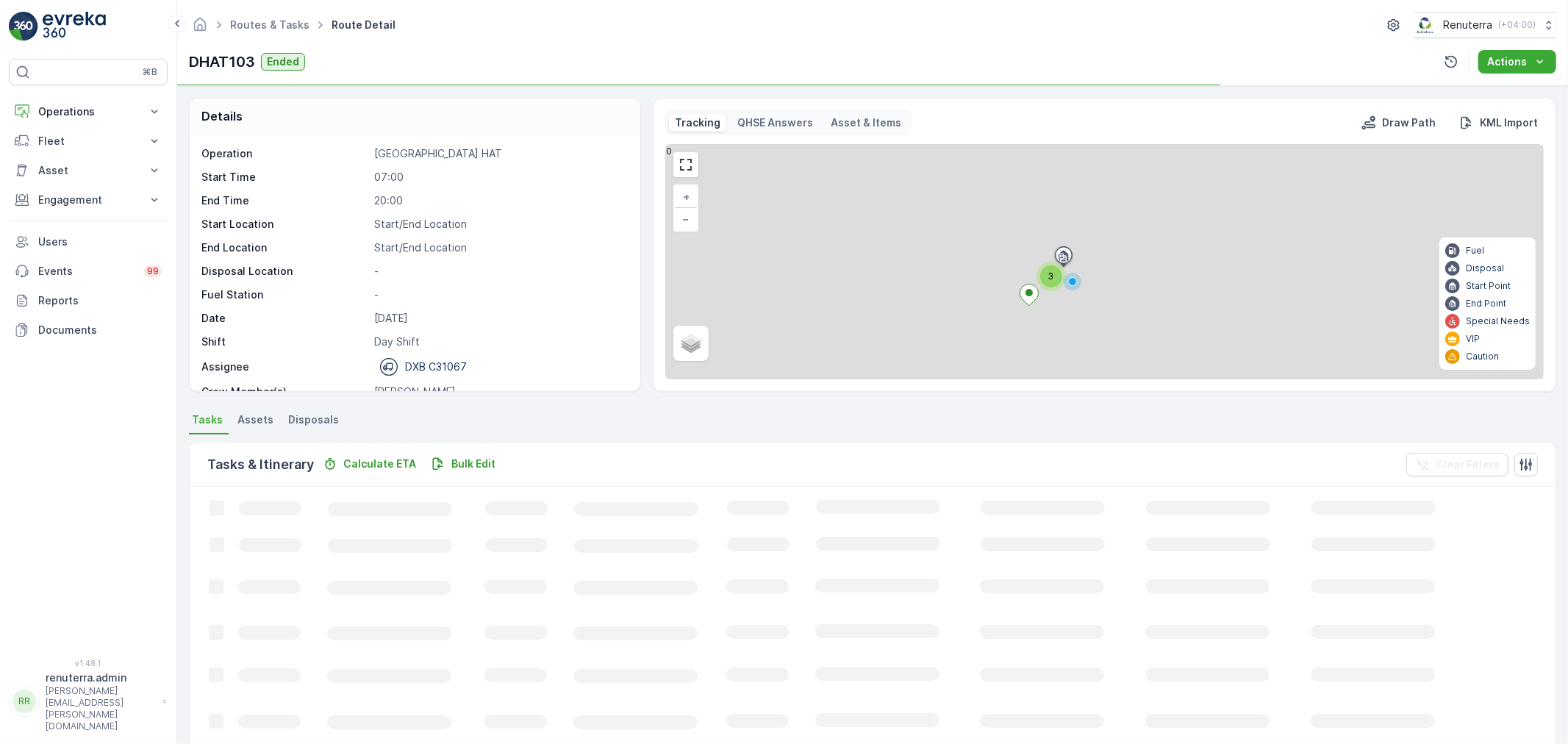
scroll to position [46, 0]
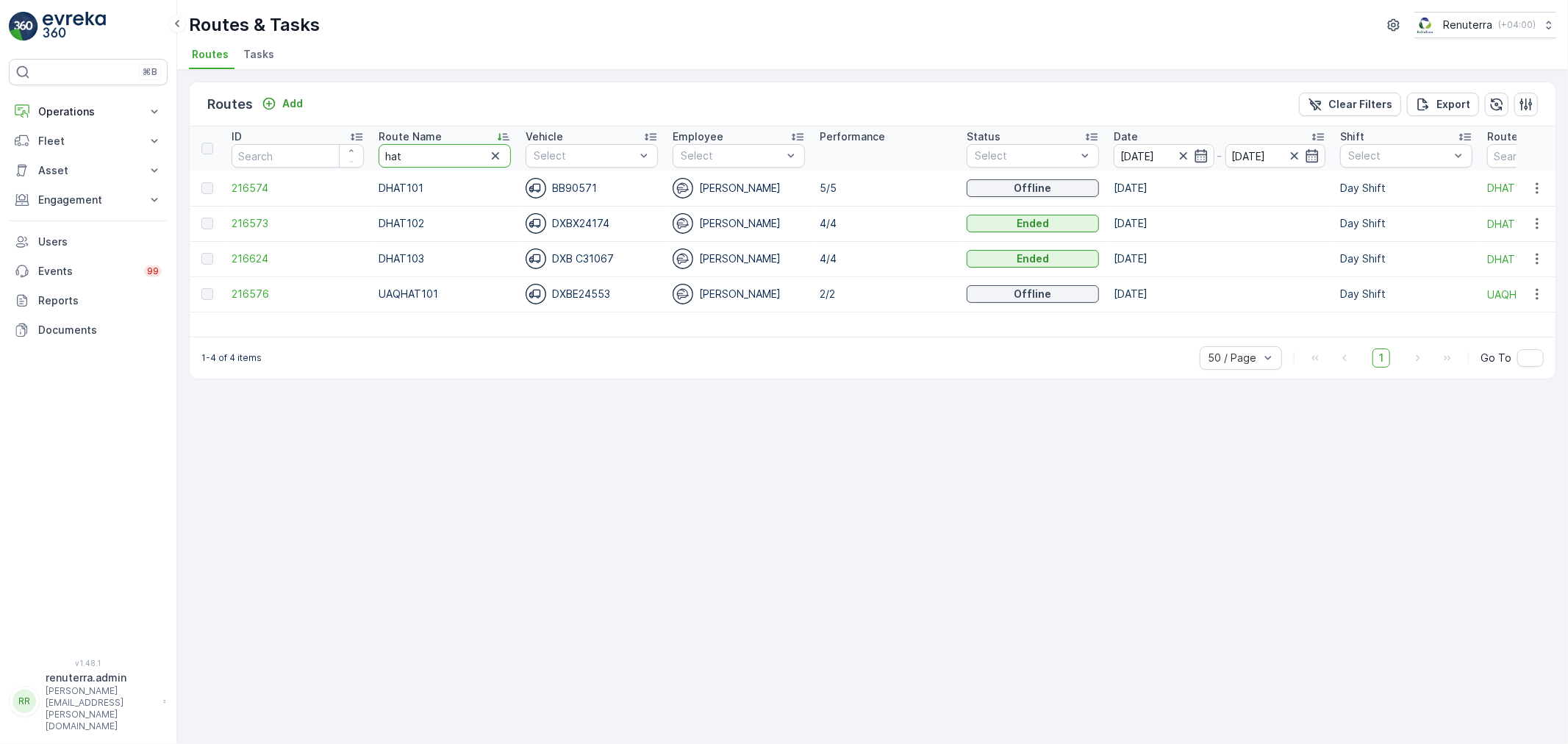
drag, startPoint x: 439, startPoint y: 153, endPoint x: 382, endPoint y: 152, distance: 57.0
click at [382, 152] on input "hat" at bounding box center [445, 156] width 133 height 24
type input "roro"
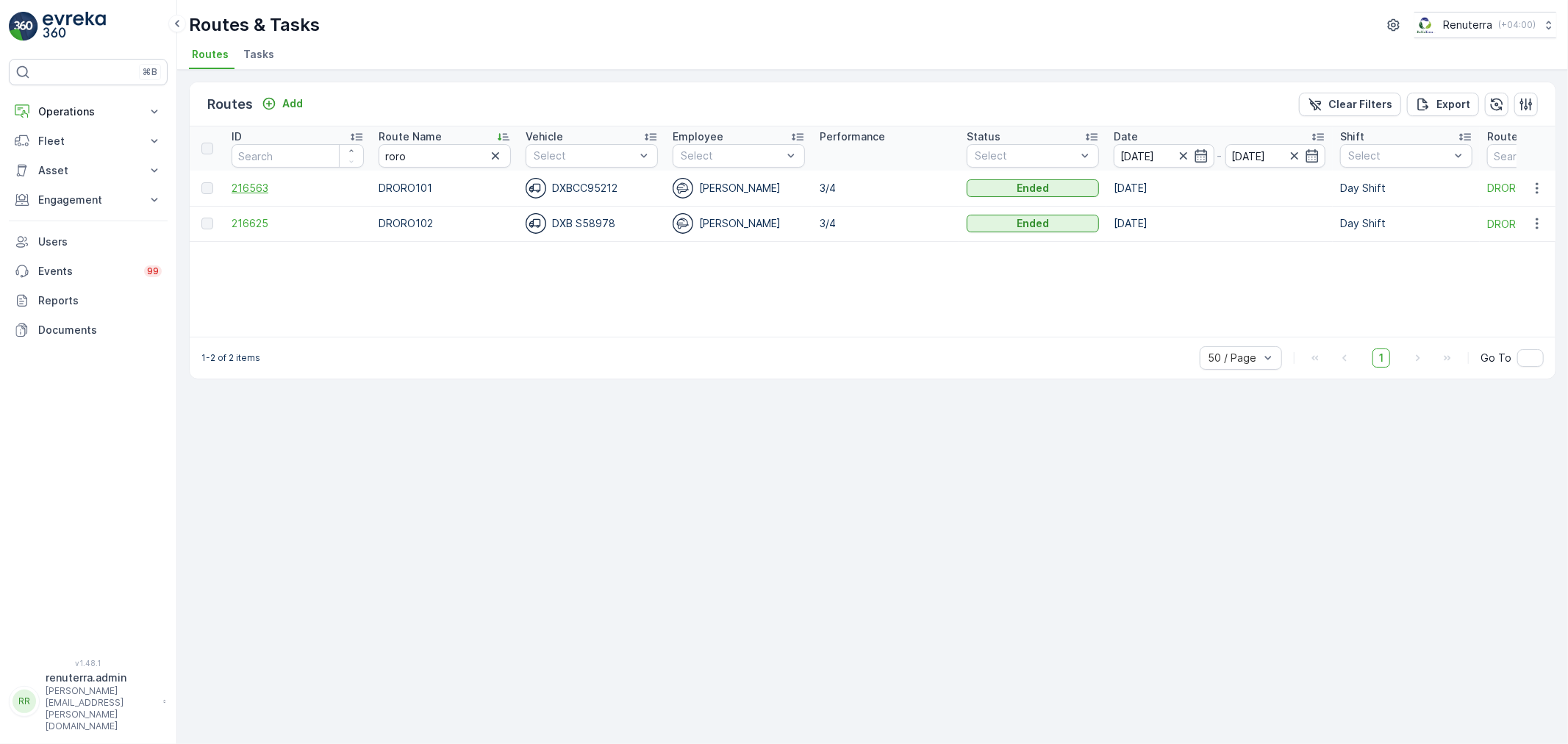
click at [250, 189] on span "216563" at bounding box center [298, 188] width 133 height 14
drag, startPoint x: 416, startPoint y: 151, endPoint x: 372, endPoint y: 151, distance: 44.0
click at [372, 151] on th "Route Name [PERSON_NAME]" at bounding box center [445, 149] width 147 height 44
type input "rcw"
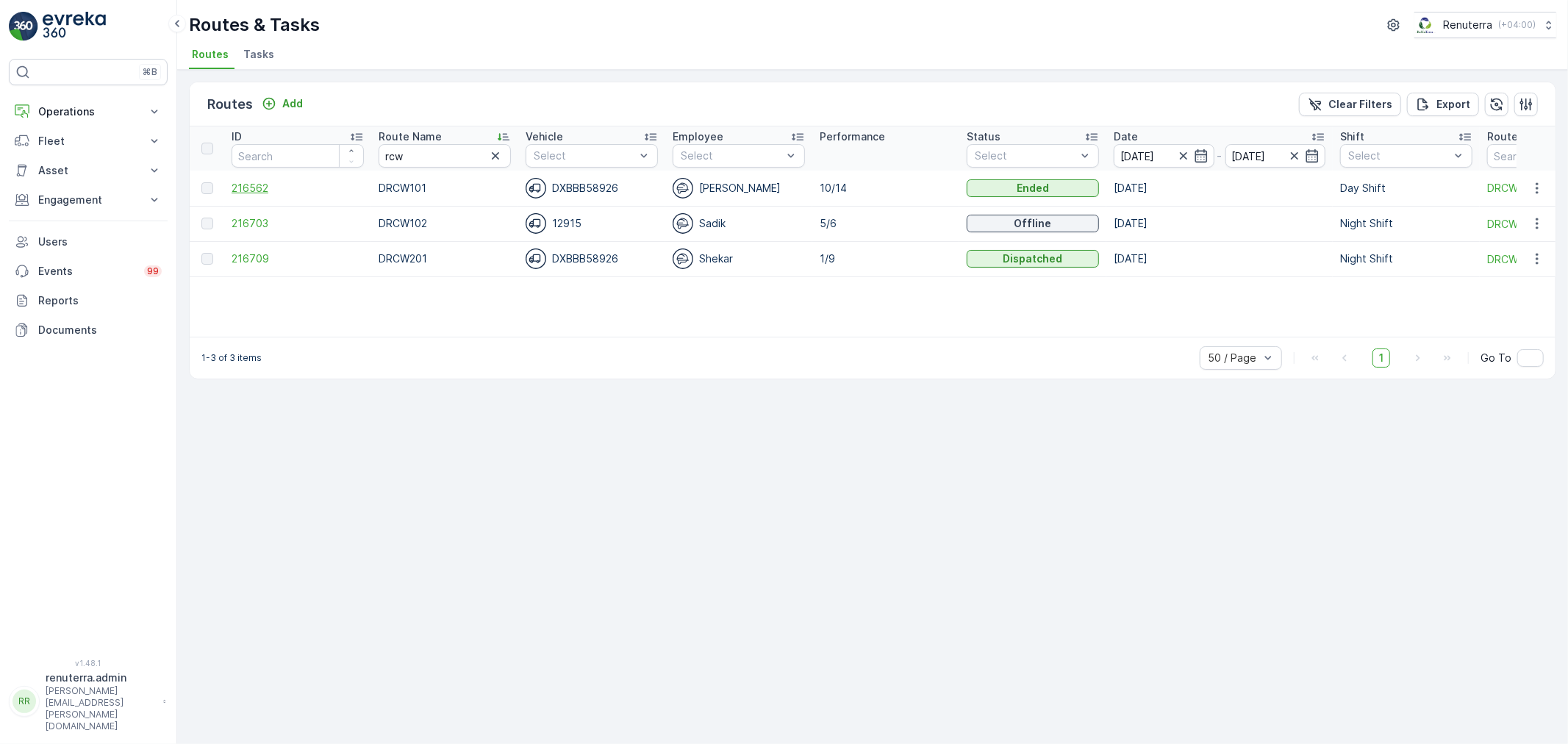
click at [254, 188] on span "216562" at bounding box center [298, 188] width 133 height 14
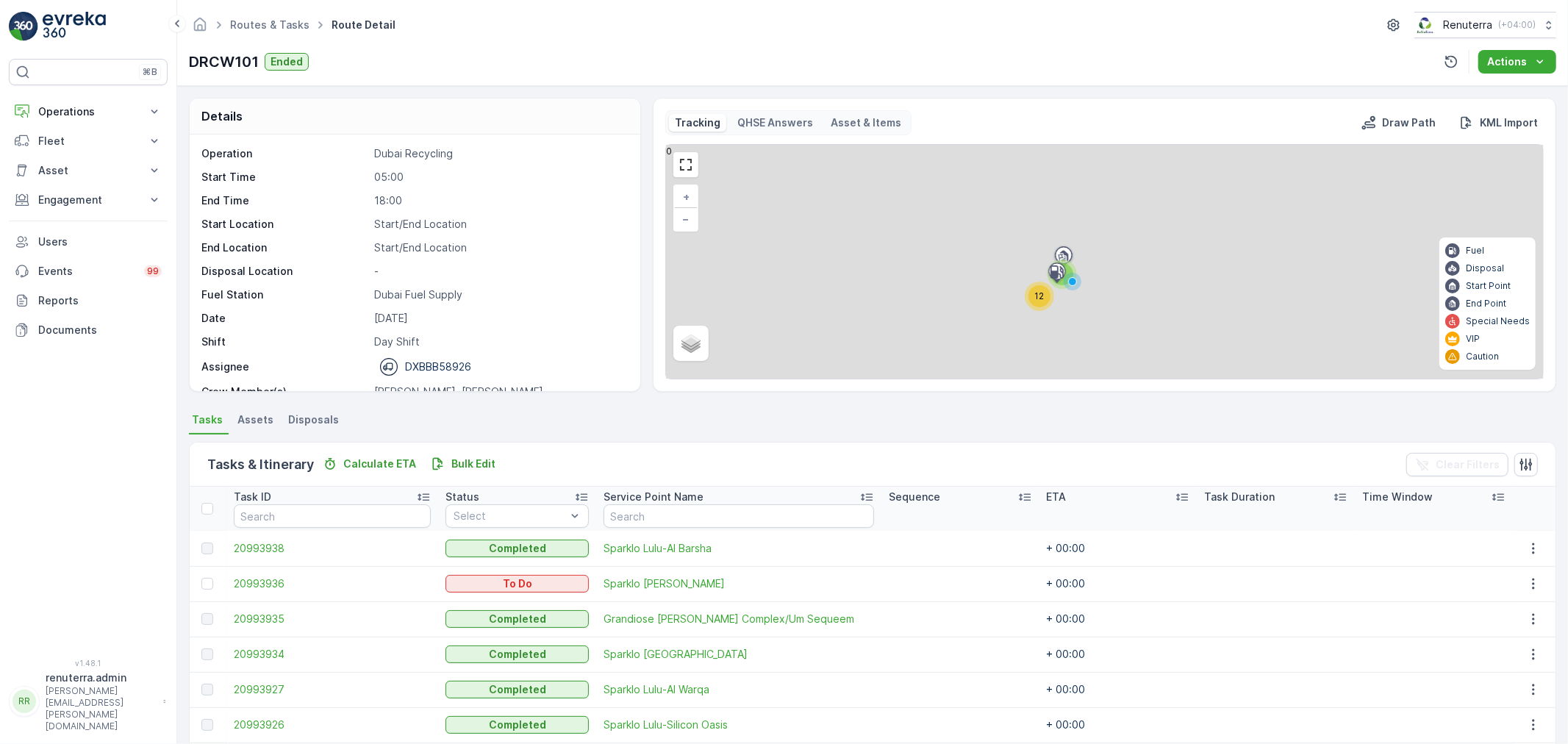
scroll to position [163, 0]
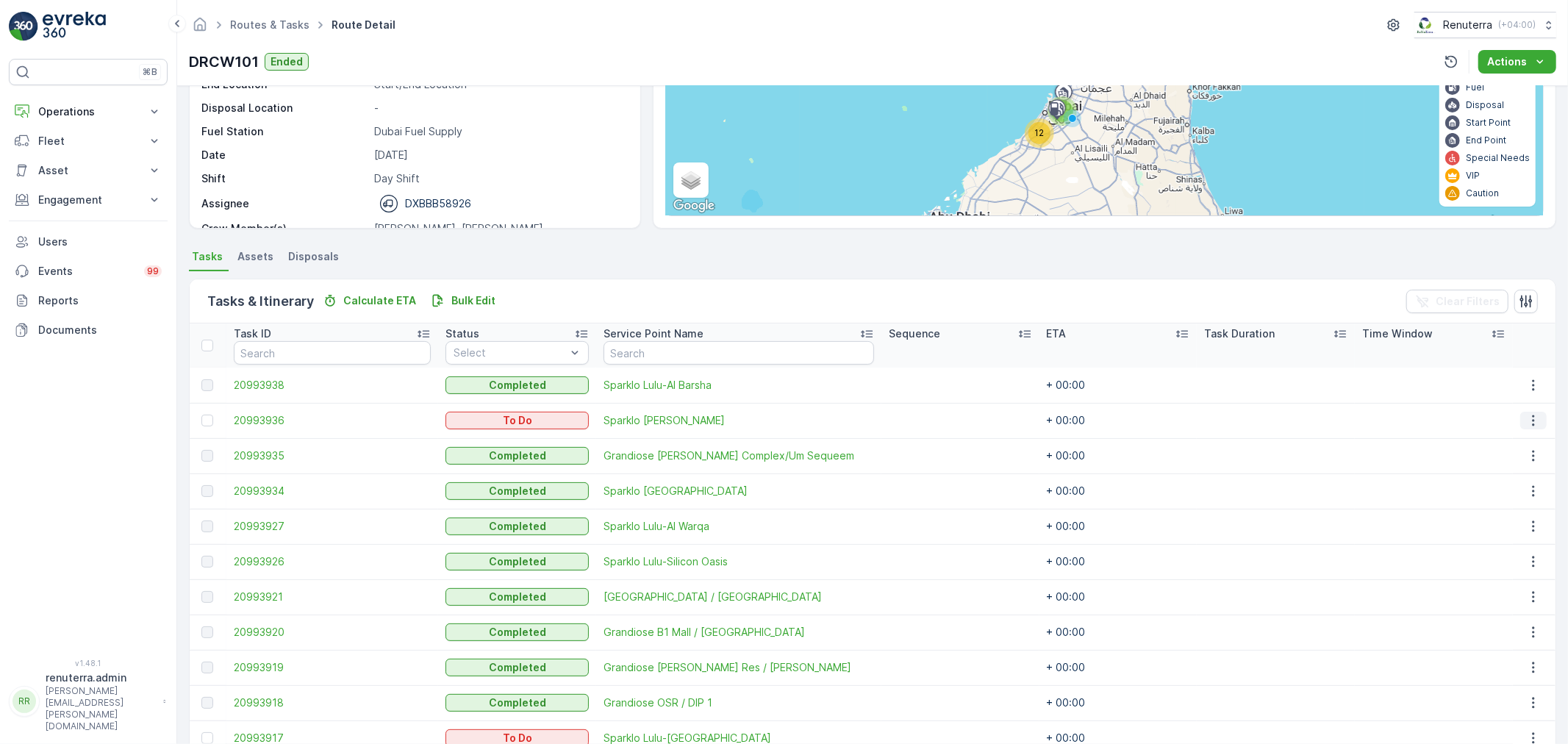
click at [1521, 415] on button "button" at bounding box center [1534, 420] width 27 height 18
click at [1496, 483] on span "Change Route" at bounding box center [1499, 483] width 72 height 14
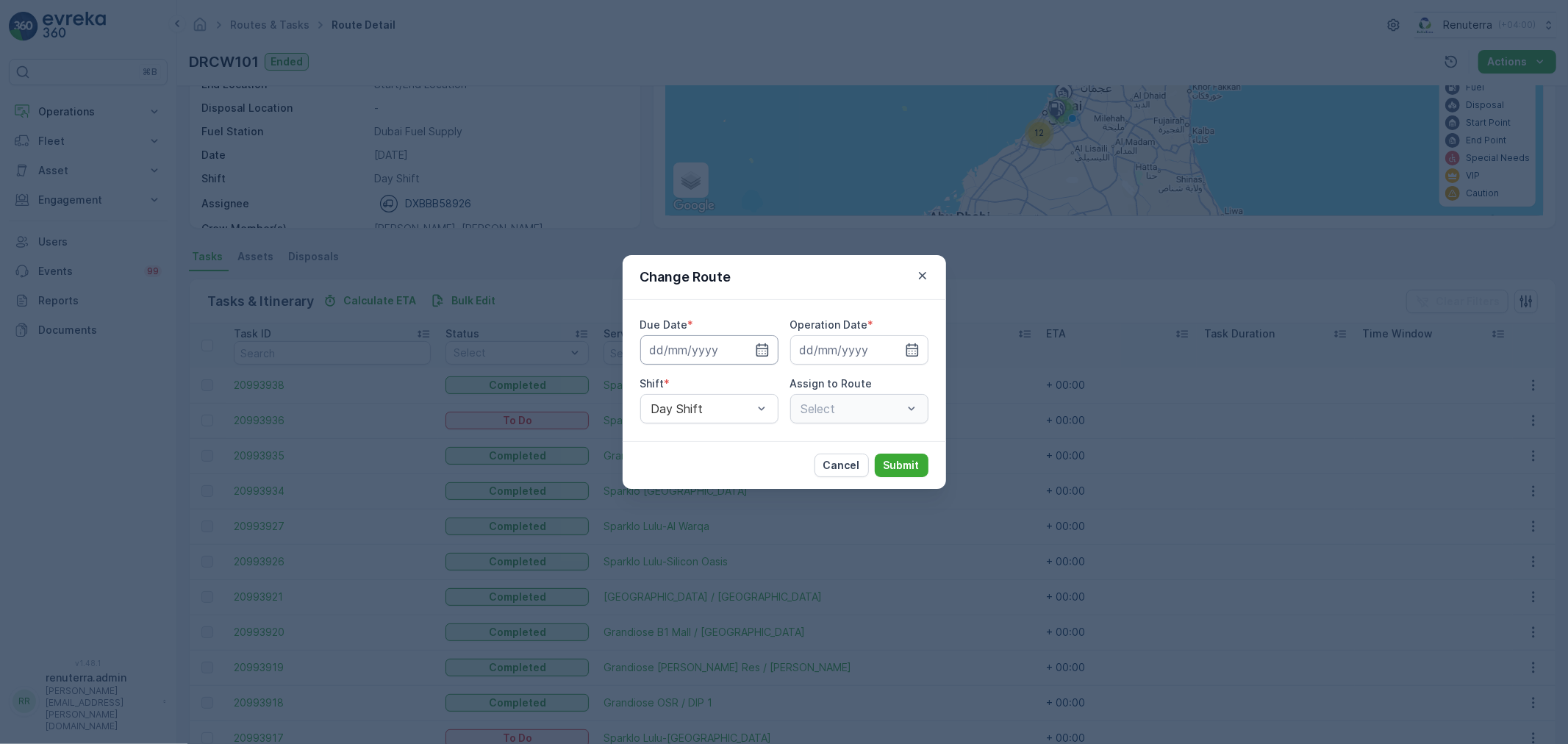
type input "[DATE]"
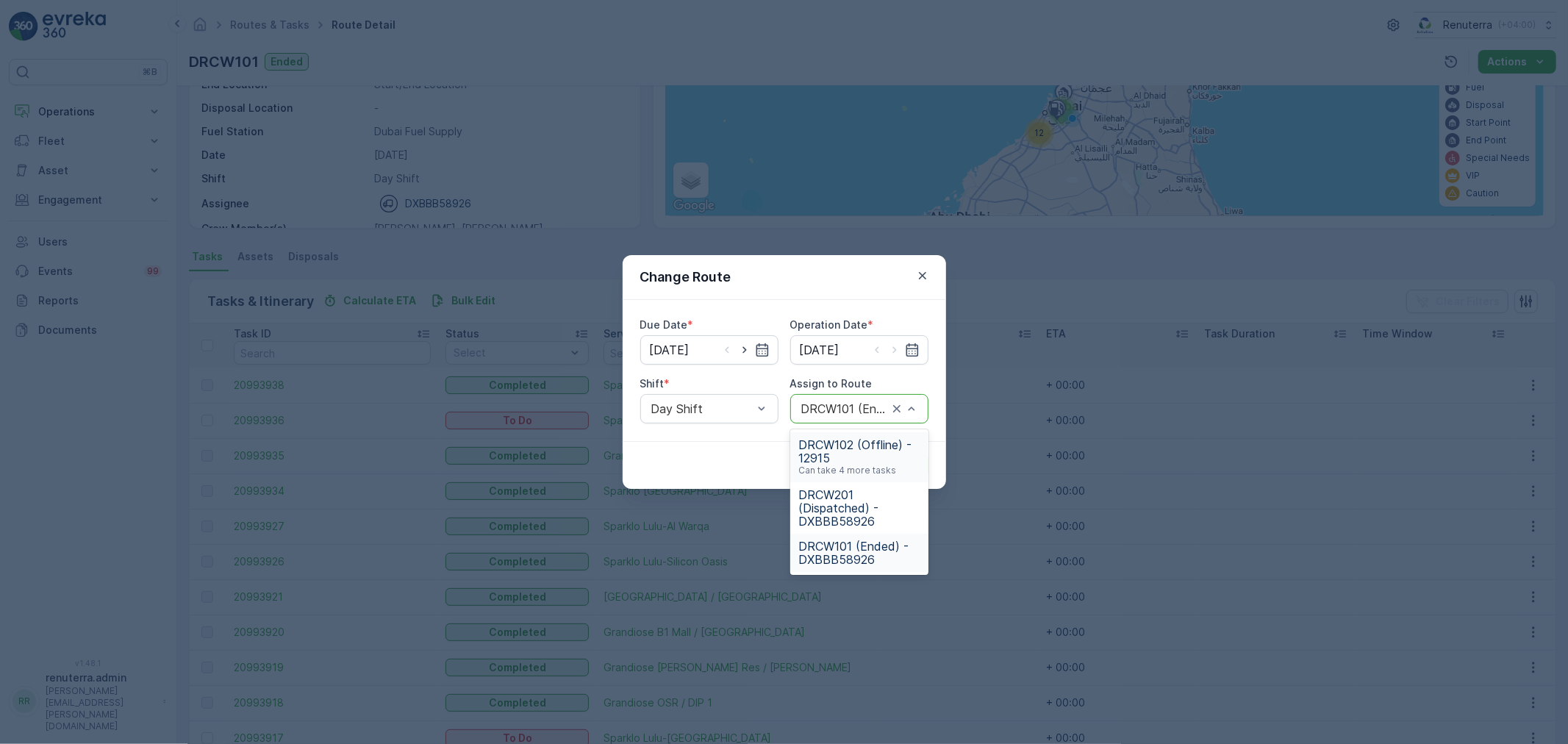
click at [838, 406] on div at bounding box center [845, 408] width 90 height 13
click at [850, 498] on span "DRCW201 (Dispatched) - DXBBB58926" at bounding box center [860, 508] width 120 height 40
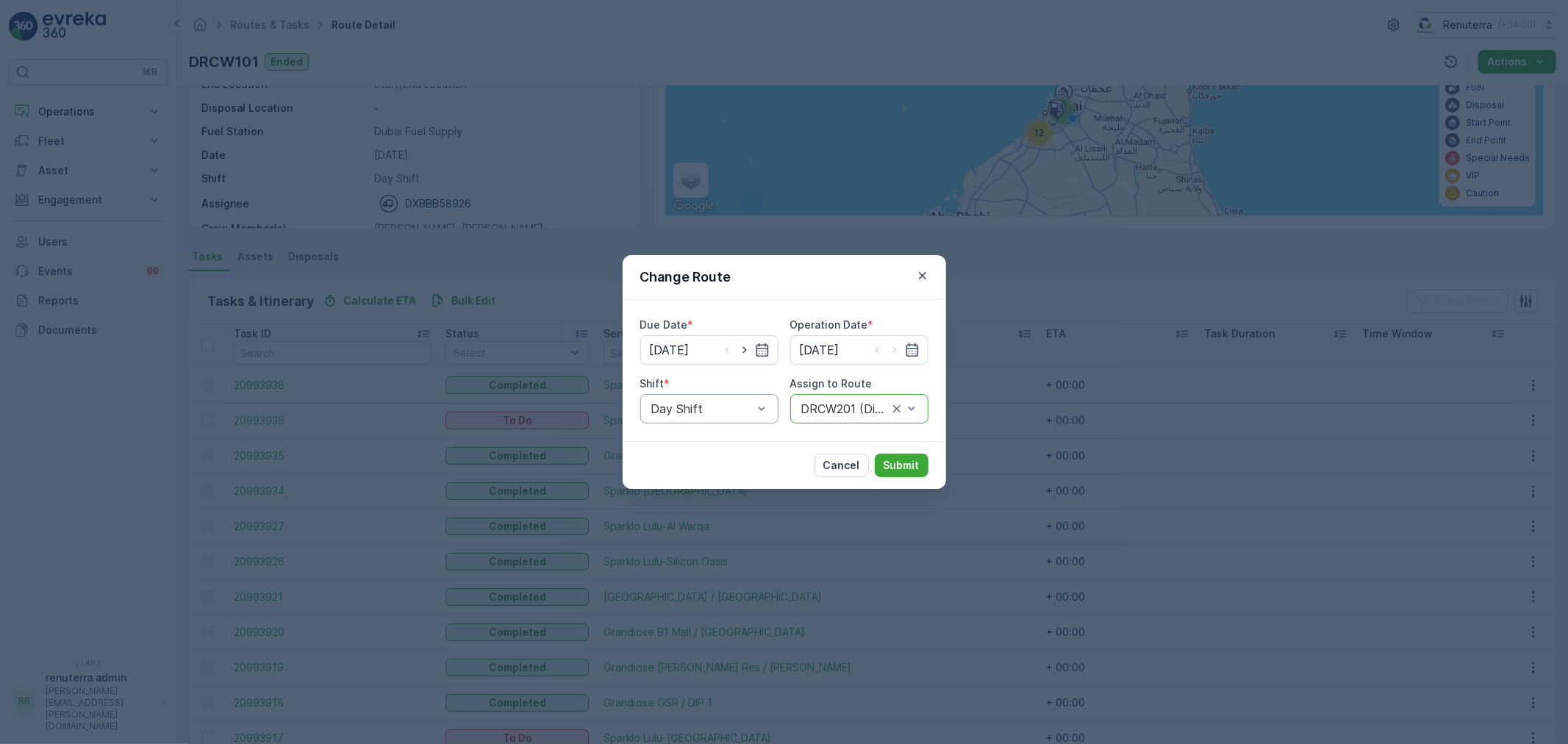
click at [721, 402] on div at bounding box center [702, 408] width 104 height 13
click at [688, 463] on span "Night Shift" at bounding box center [679, 469] width 59 height 13
click at [892, 460] on p "Submit" at bounding box center [901, 465] width 36 height 14
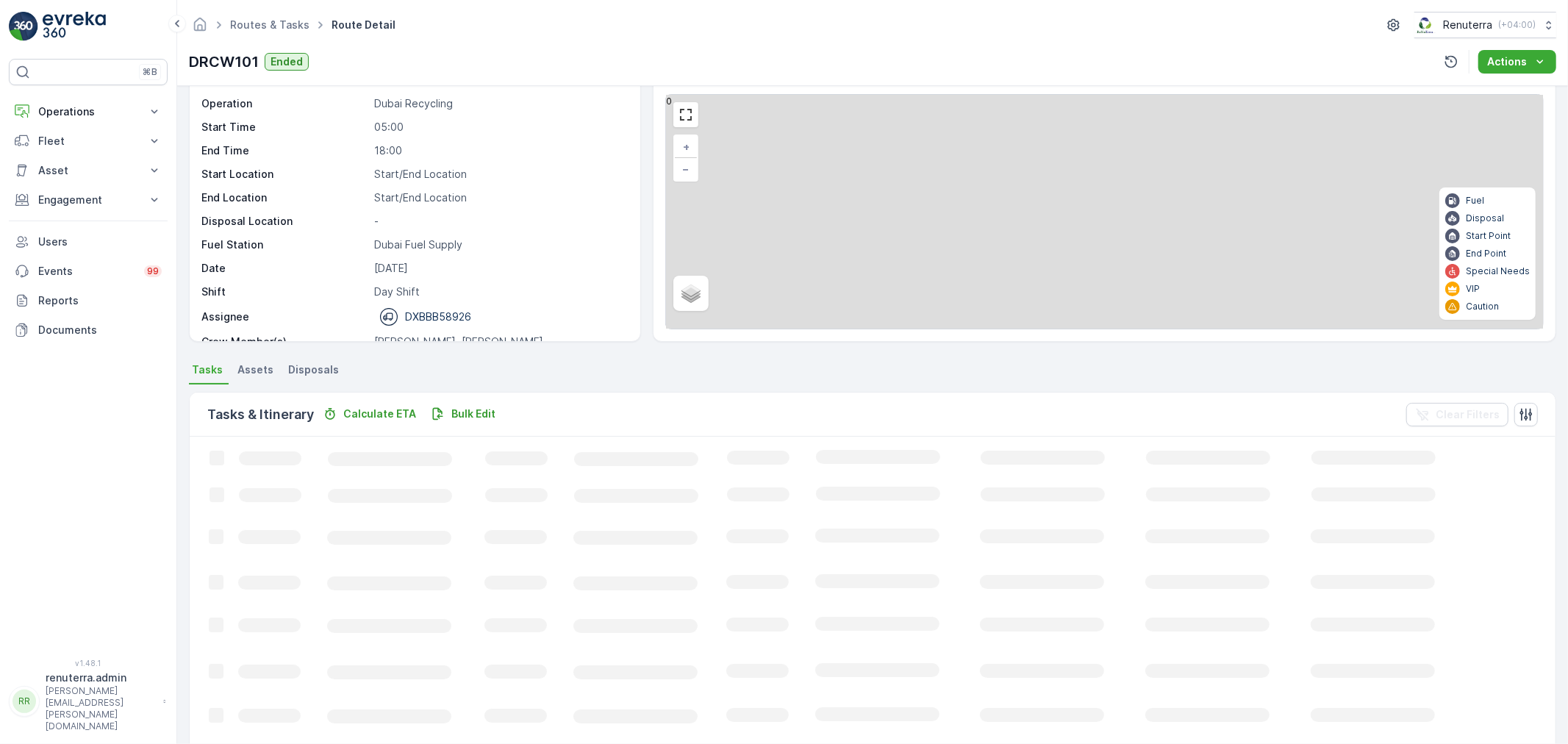
scroll to position [133, 0]
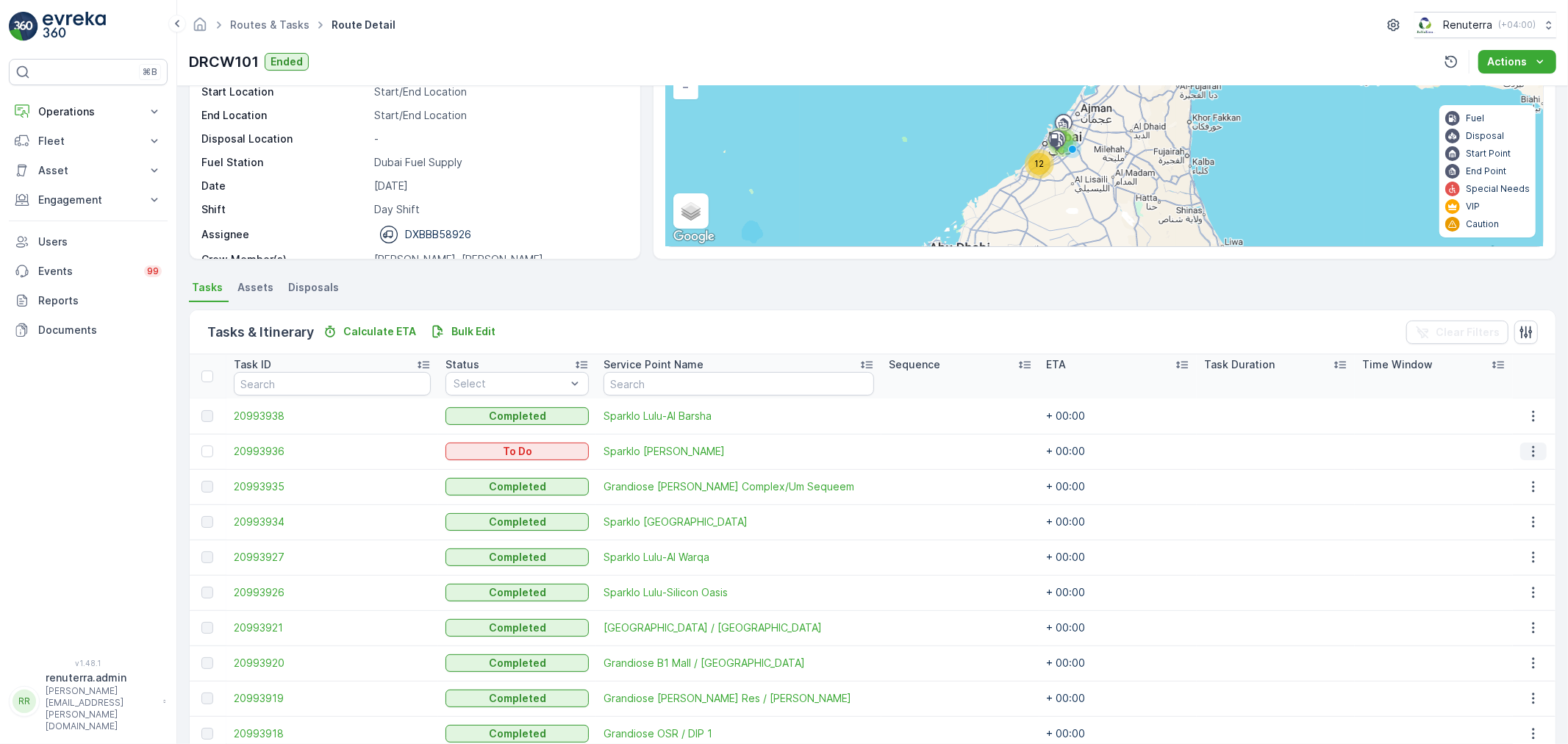
click at [1526, 445] on icon "button" at bounding box center [1533, 451] width 14 height 14
click at [1512, 508] on span "Change Route" at bounding box center [1499, 513] width 72 height 14
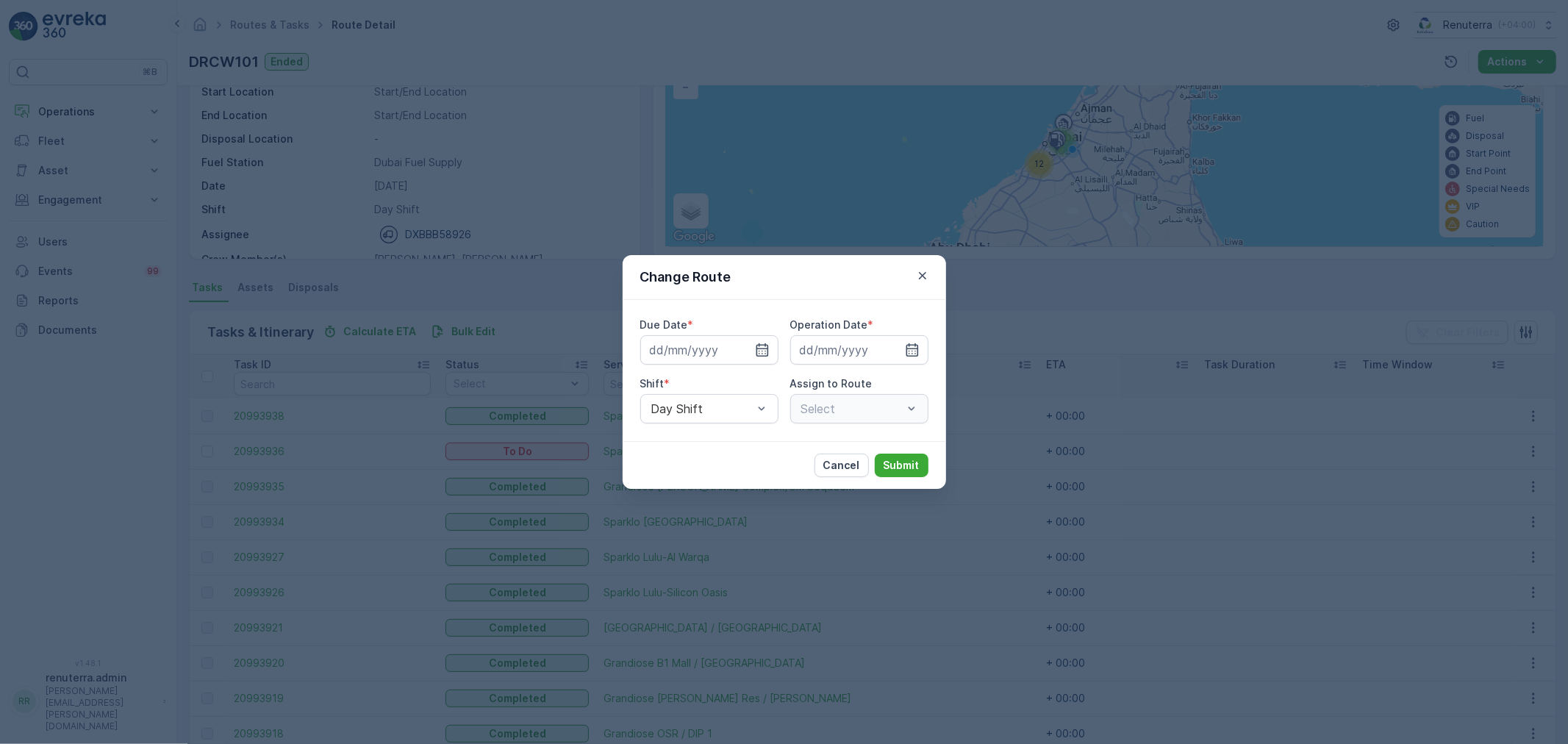
type input "[DATE]"
click at [724, 408] on div at bounding box center [702, 408] width 104 height 13
click at [684, 468] on span "Night Shift" at bounding box center [679, 469] width 59 height 13
click at [840, 406] on div at bounding box center [845, 408] width 90 height 13
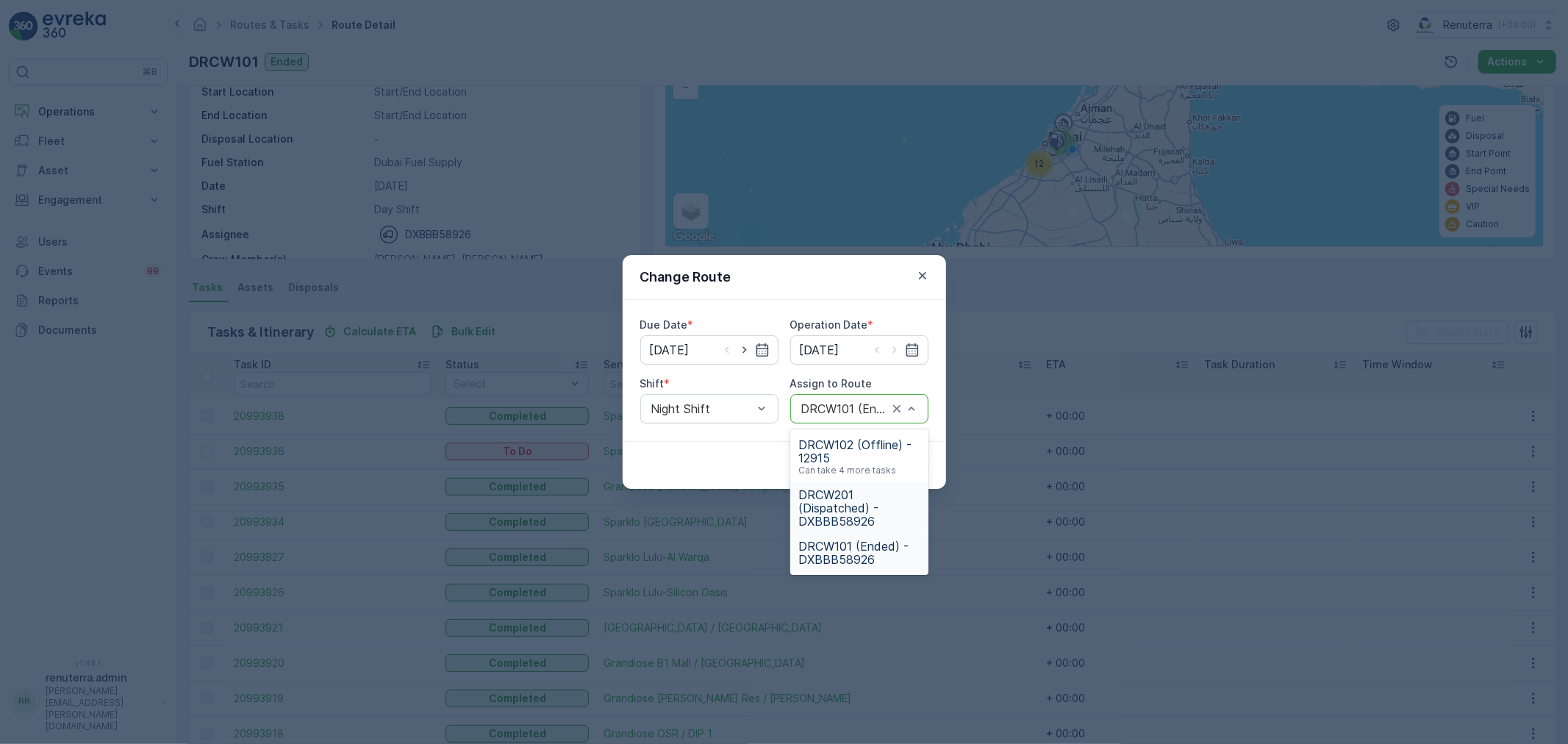
click at [834, 503] on span "DRCW201 (Dispatched) - DXBBB58926" at bounding box center [860, 508] width 120 height 40
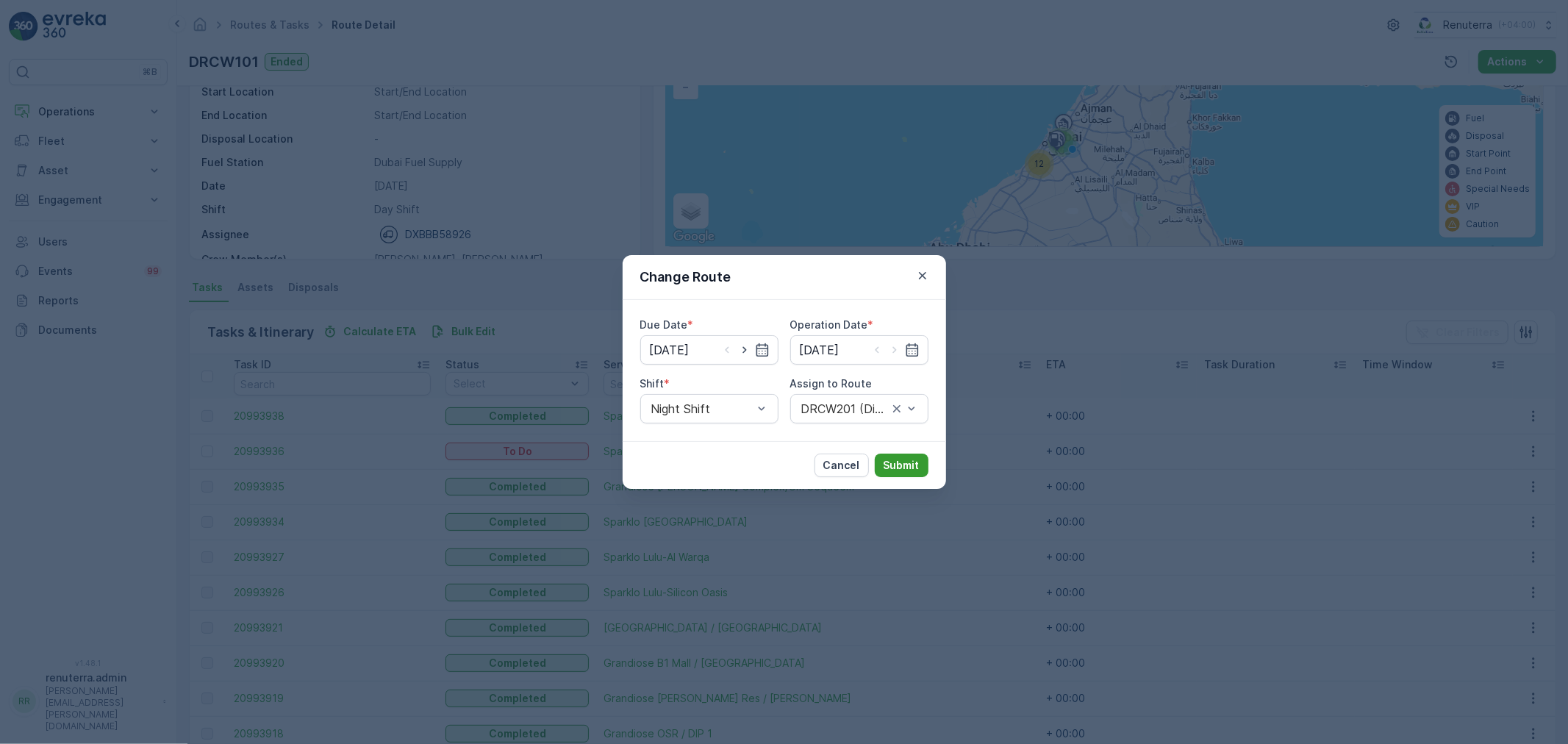
click at [893, 463] on p "Submit" at bounding box center [901, 465] width 36 height 14
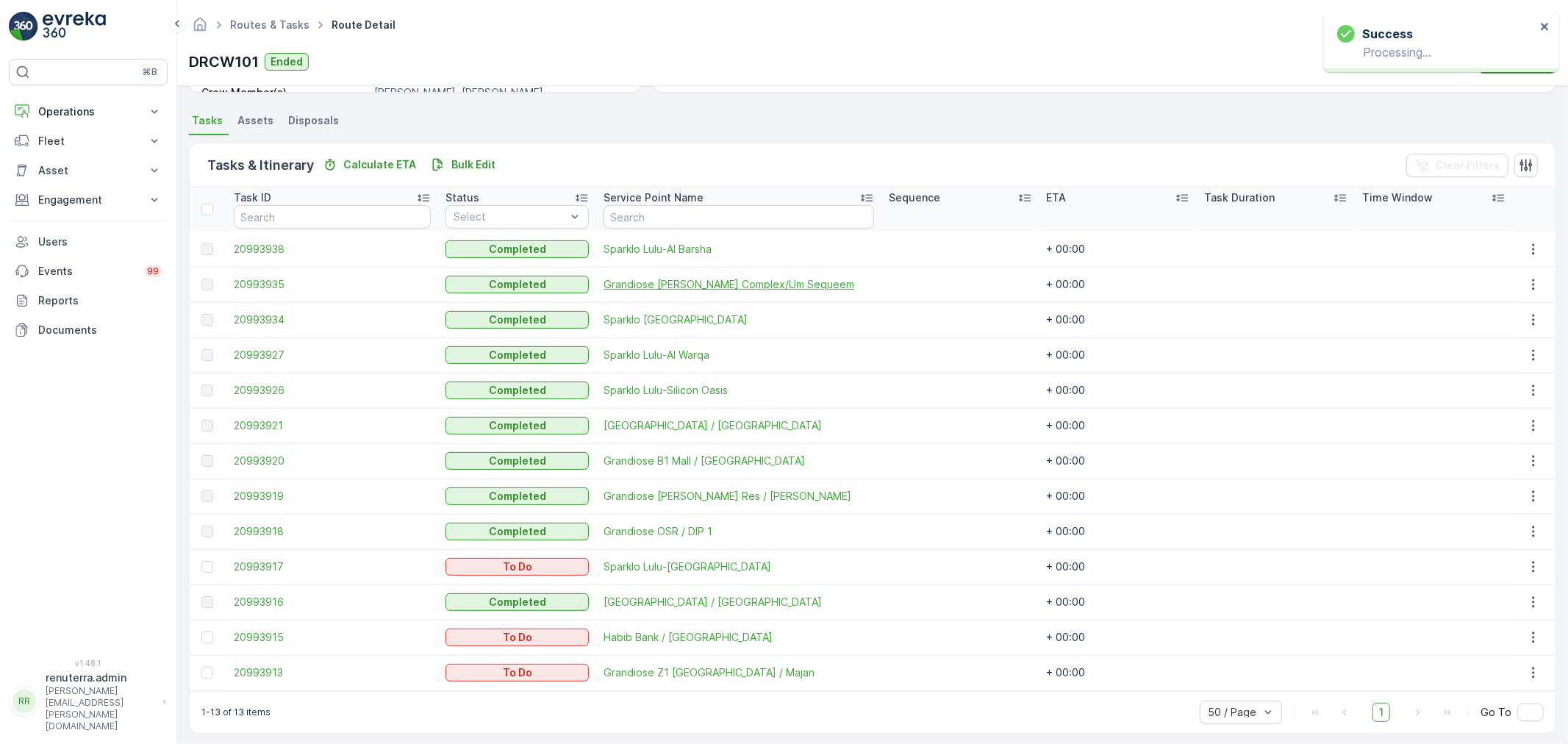
scroll to position [306, 0]
